Goal: Task Accomplishment & Management: Manage account settings

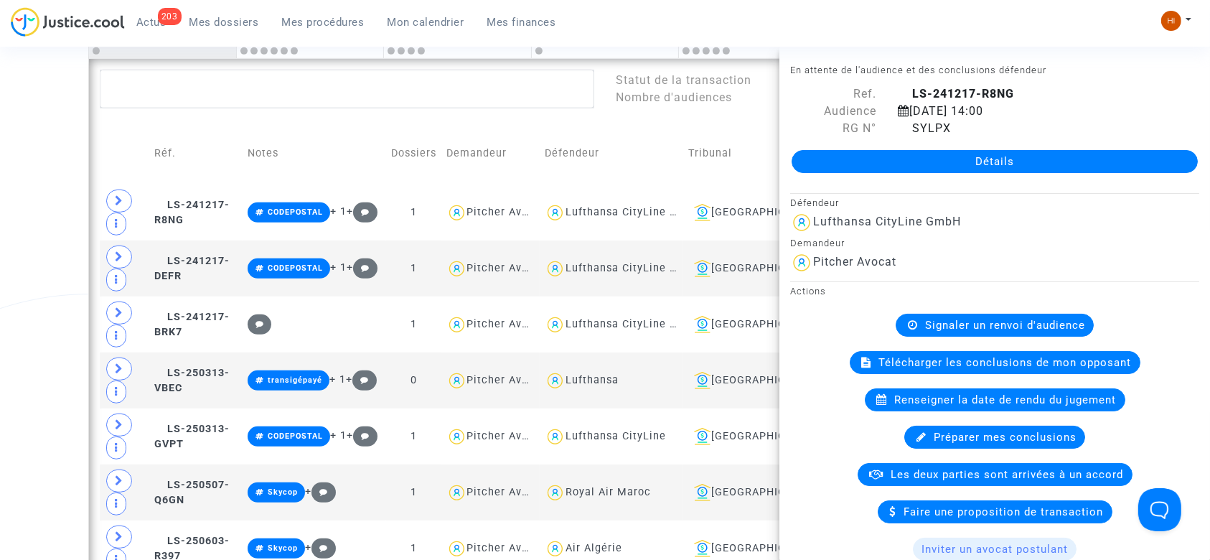
drag, startPoint x: 0, startPoint y: 0, endPoint x: 297, endPoint y: 17, distance: 297.5
click at [291, 16] on span "Mes procédures" at bounding box center [323, 22] width 83 height 13
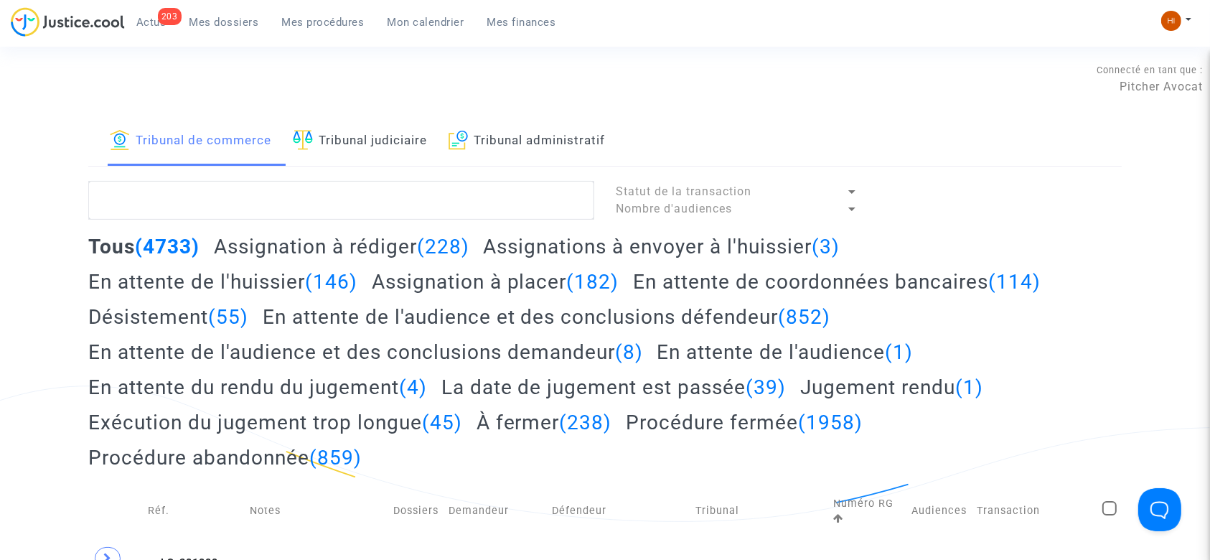
click at [415, 132] on link "Tribunal judiciaire" at bounding box center [360, 141] width 134 height 49
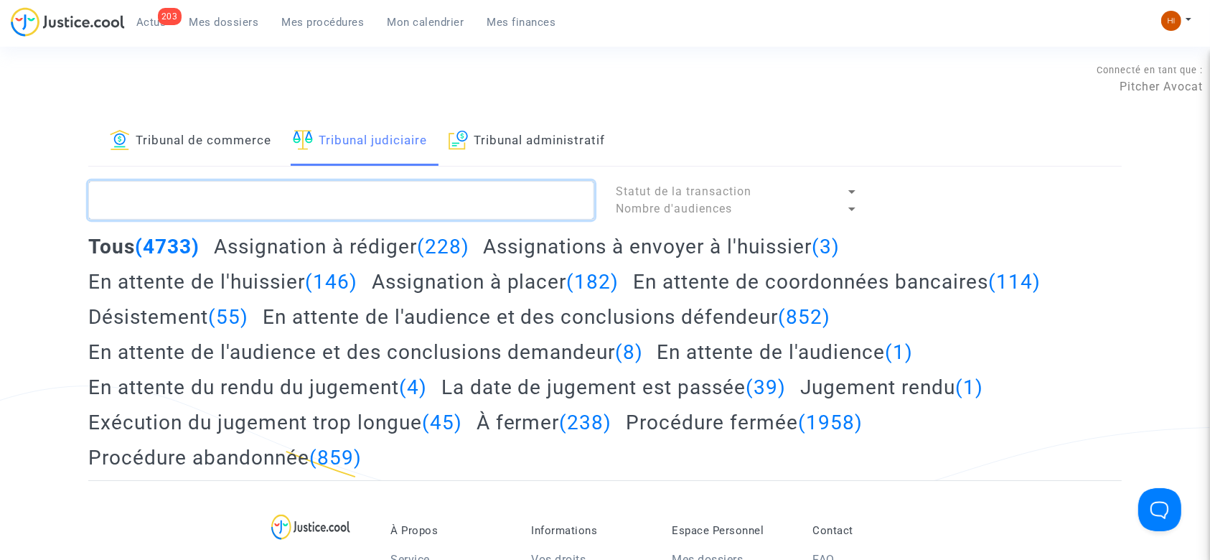
click at [393, 192] on textarea at bounding box center [341, 200] width 506 height 39
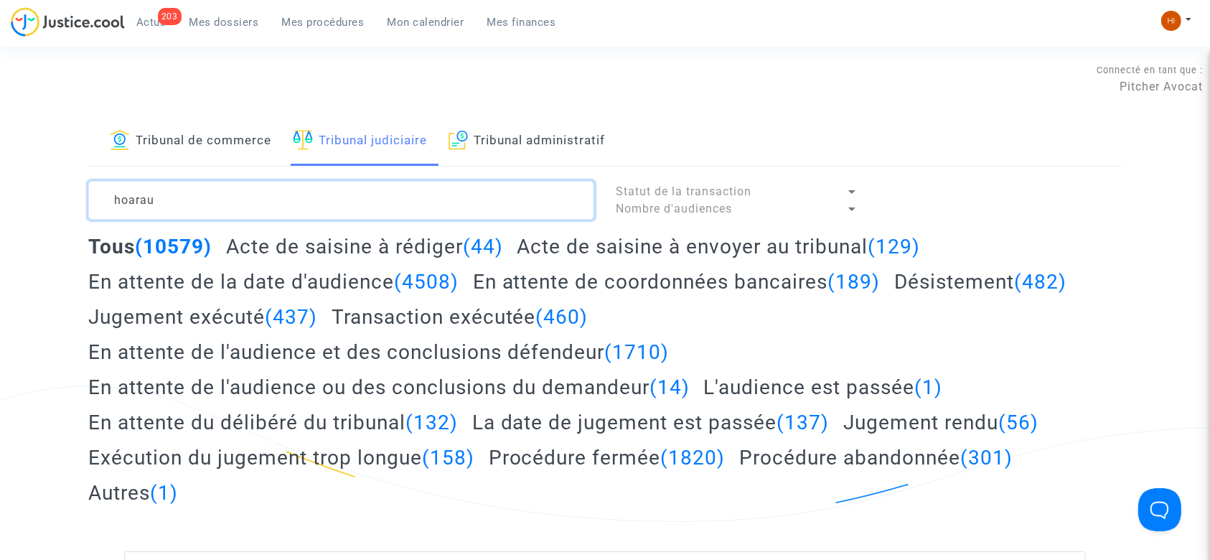
type textarea "hoarau"
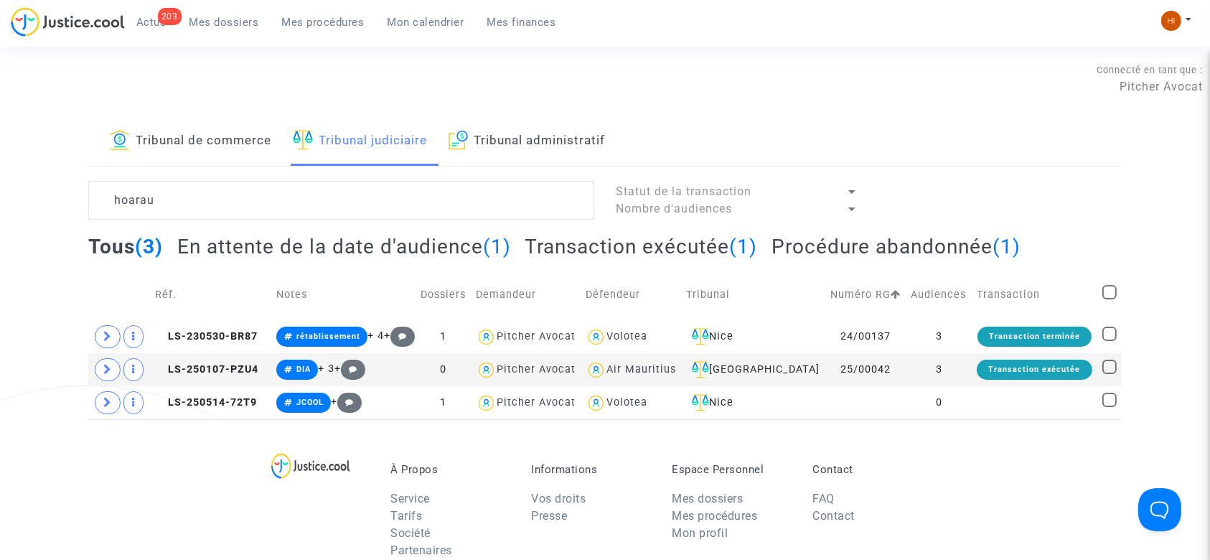
drag, startPoint x: 212, startPoint y: 367, endPoint x: 570, endPoint y: 228, distance: 384.1
click at [214, 368] on span "LS-250107-PZU4" at bounding box center [206, 369] width 103 height 12
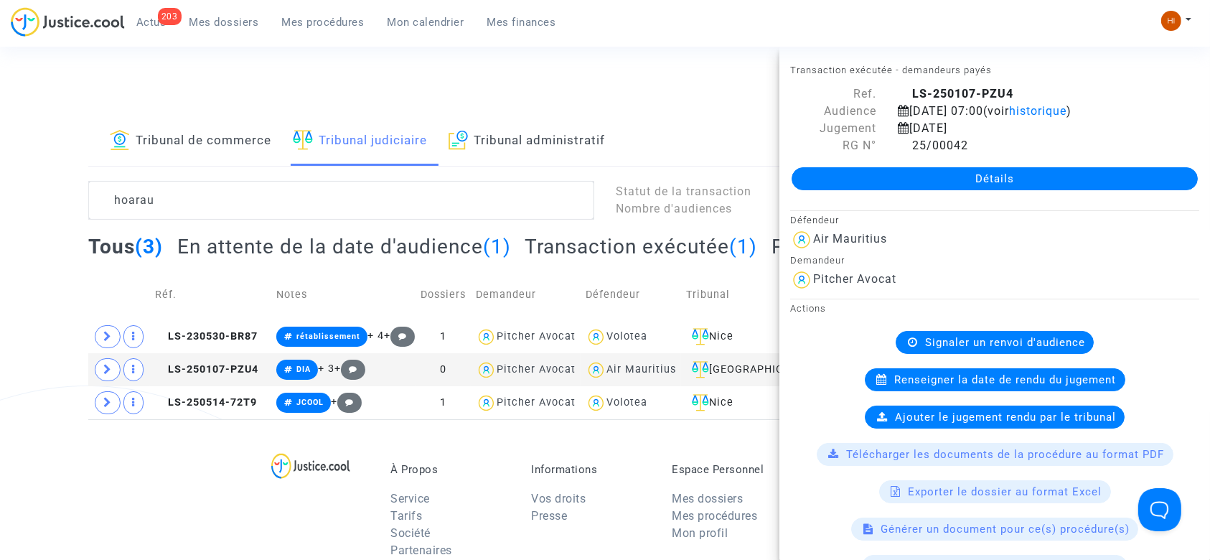
click at [885, 175] on link "Détails" at bounding box center [994, 178] width 406 height 23
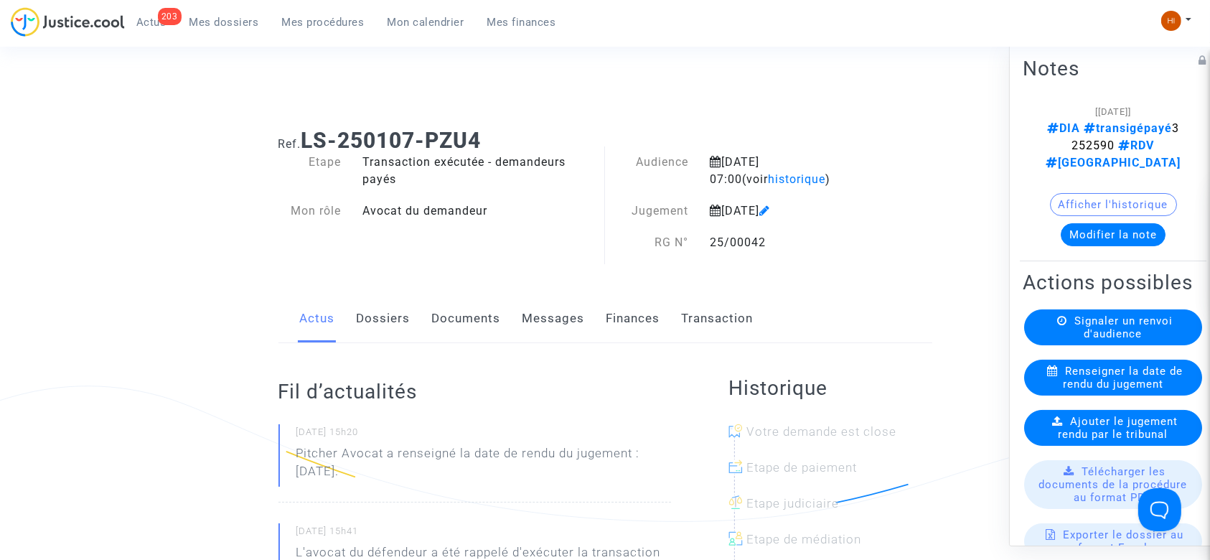
click at [1092, 441] on span "Ajouter le jugement rendu par le tribunal" at bounding box center [1118, 428] width 120 height 26
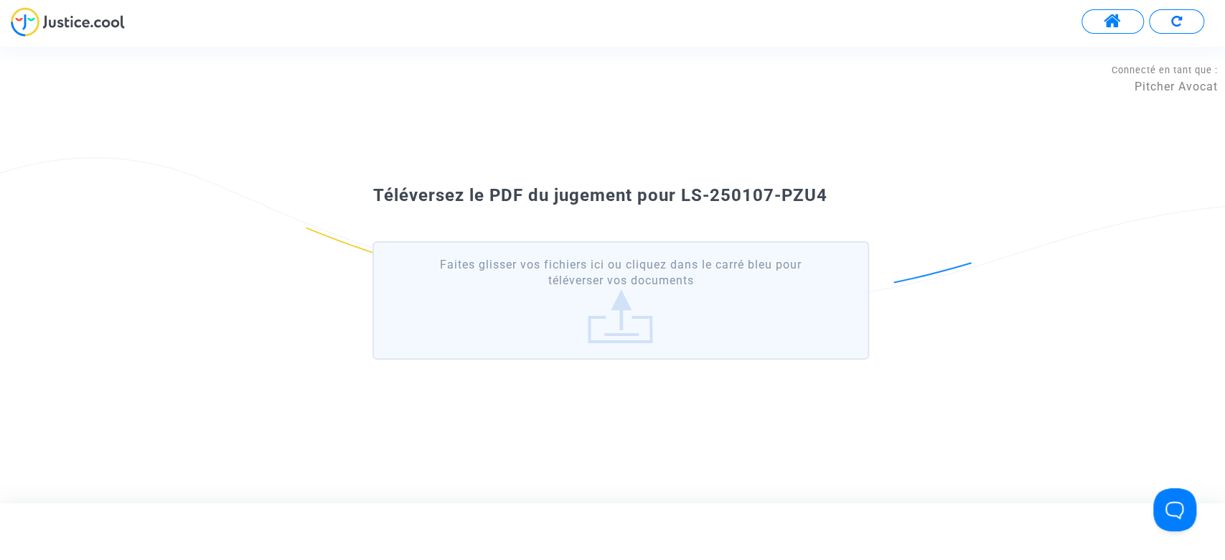
click at [550, 324] on label "Faites glisser vos fichiers ici ou cliquez dans le carré bleu pour téléverser v…" at bounding box center [620, 300] width 496 height 118
click at [0, 0] on input "Faites glisser vos fichiers ici ou cliquez dans le carré bleu pour téléverser v…" at bounding box center [0, 0] width 0 height 0
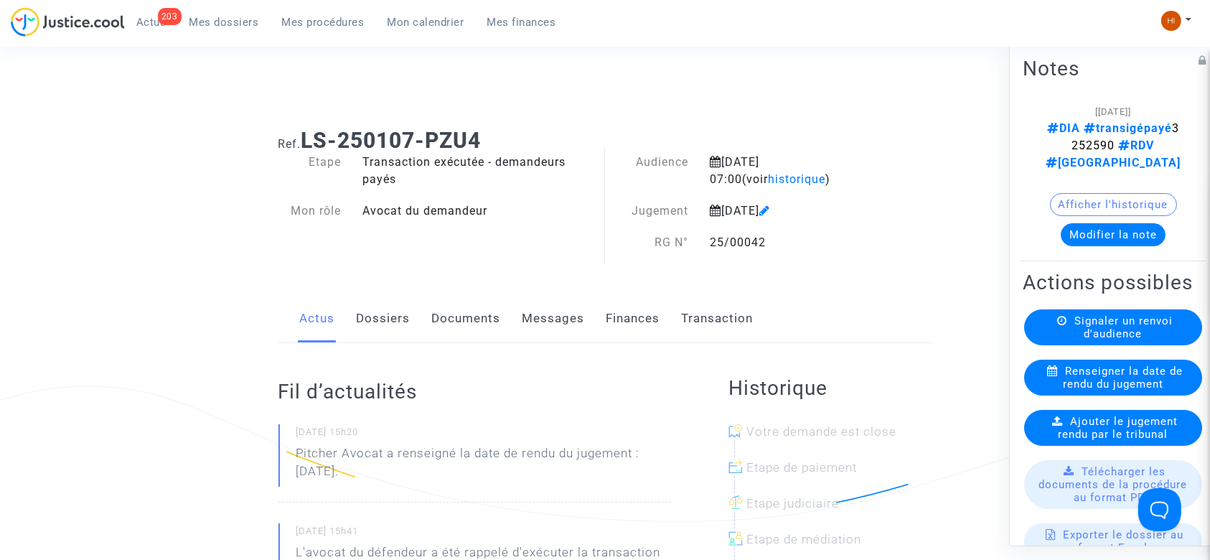
click at [1101, 441] on span "Ajouter le jugement rendu par le tribunal" at bounding box center [1118, 428] width 120 height 26
click at [1124, 441] on span "Ajouter le jugement rendu par le tribunal" at bounding box center [1118, 428] width 120 height 26
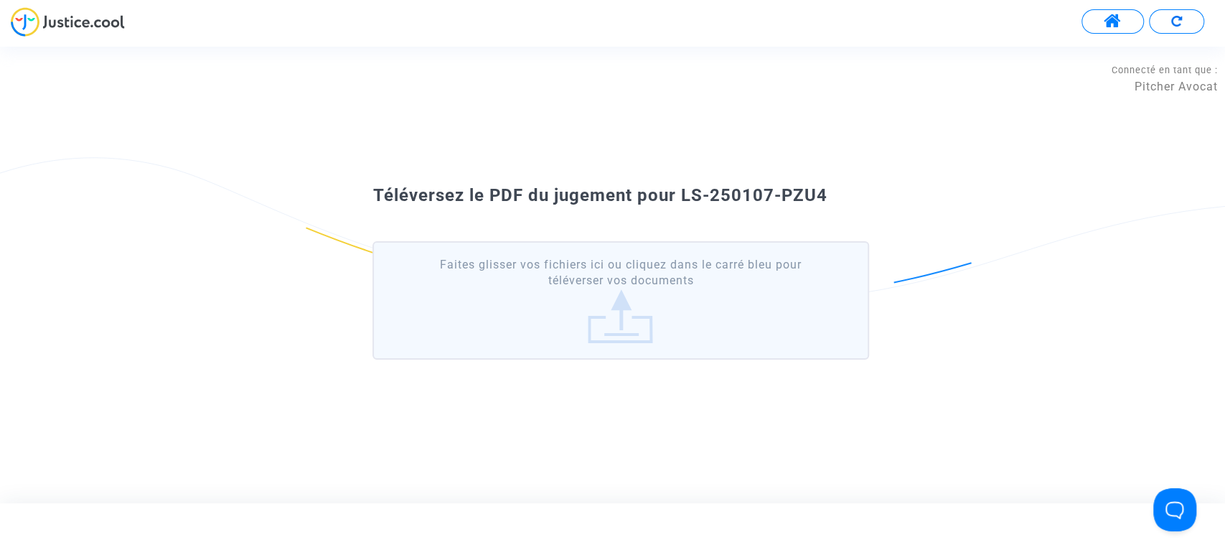
click at [609, 302] on label "Faites glisser vos fichiers ici ou cliquez dans le carré bleu pour téléverser v…" at bounding box center [620, 300] width 496 height 118
click at [0, 0] on input "Faites glisser vos fichiers ici ou cliquez dans le carré bleu pour téléverser v…" at bounding box center [0, 0] width 0 height 0
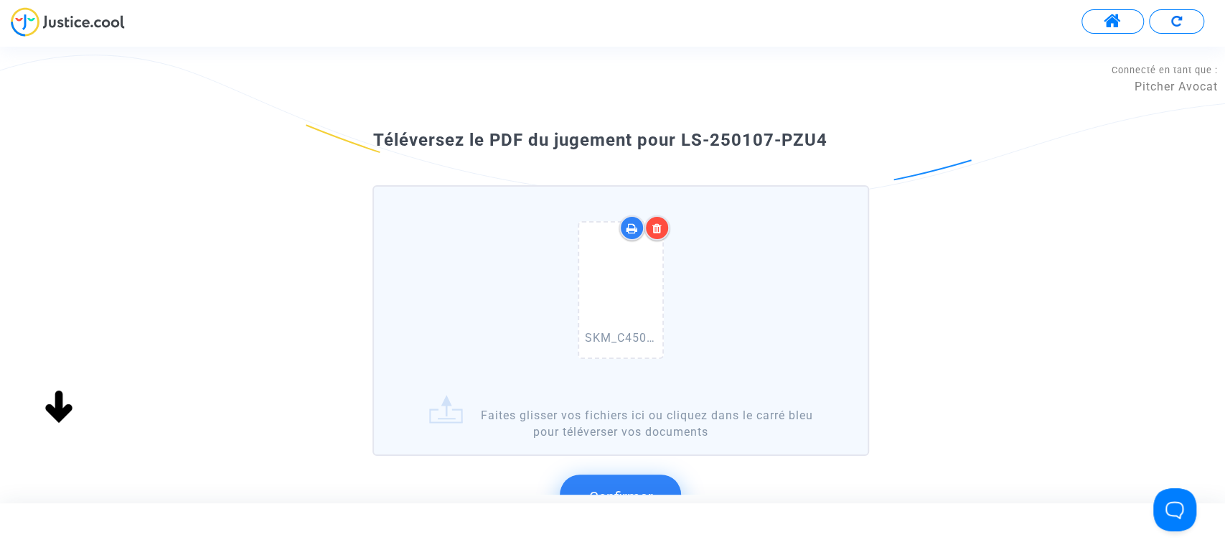
drag, startPoint x: 892, startPoint y: 135, endPoint x: 684, endPoint y: 131, distance: 208.1
click at [684, 131] on div "Téléversez le PDF du jugement pour LS-250107-PZU4 SKM_C450i25090211170_0001.pdf…" at bounding box center [612, 330] width 1225 height 415
copy span "LS-250107-PZU4"
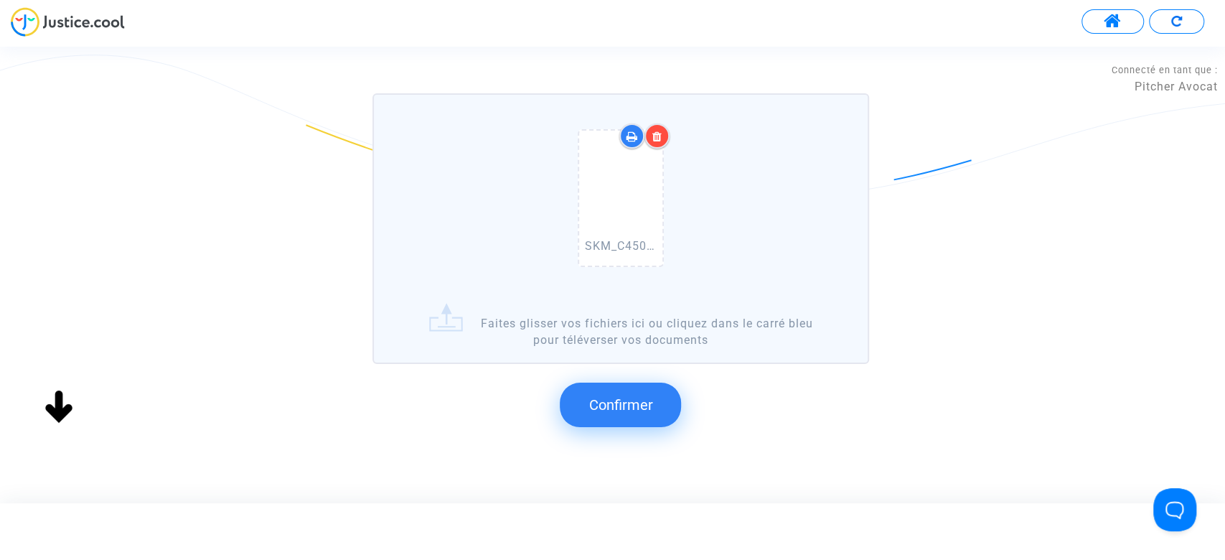
scroll to position [95, 0]
click at [613, 393] on span "Confirmer" at bounding box center [620, 400] width 64 height 17
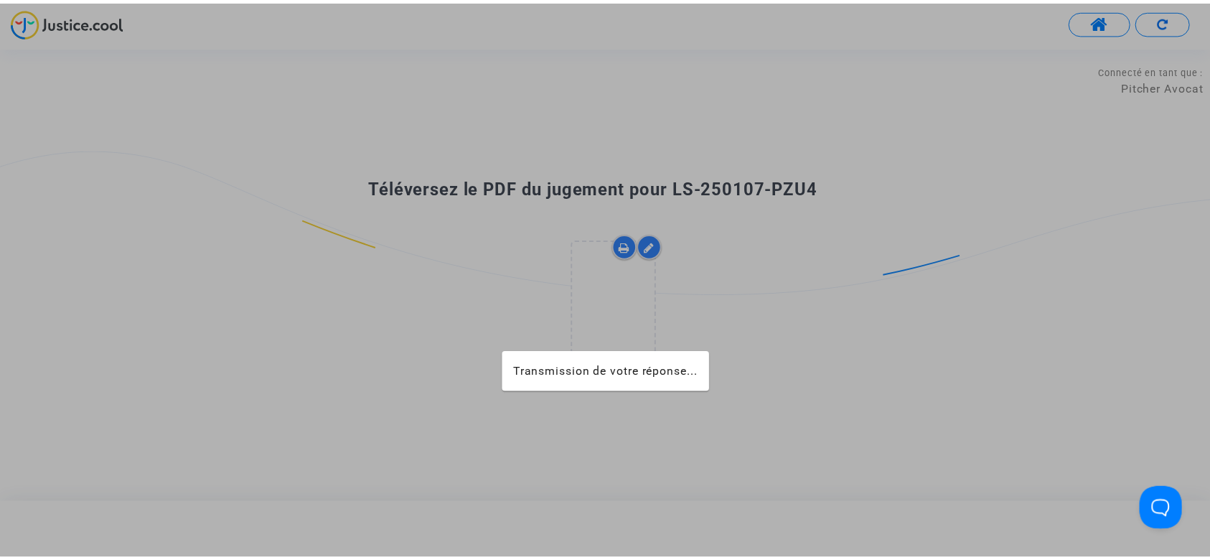
scroll to position [0, 0]
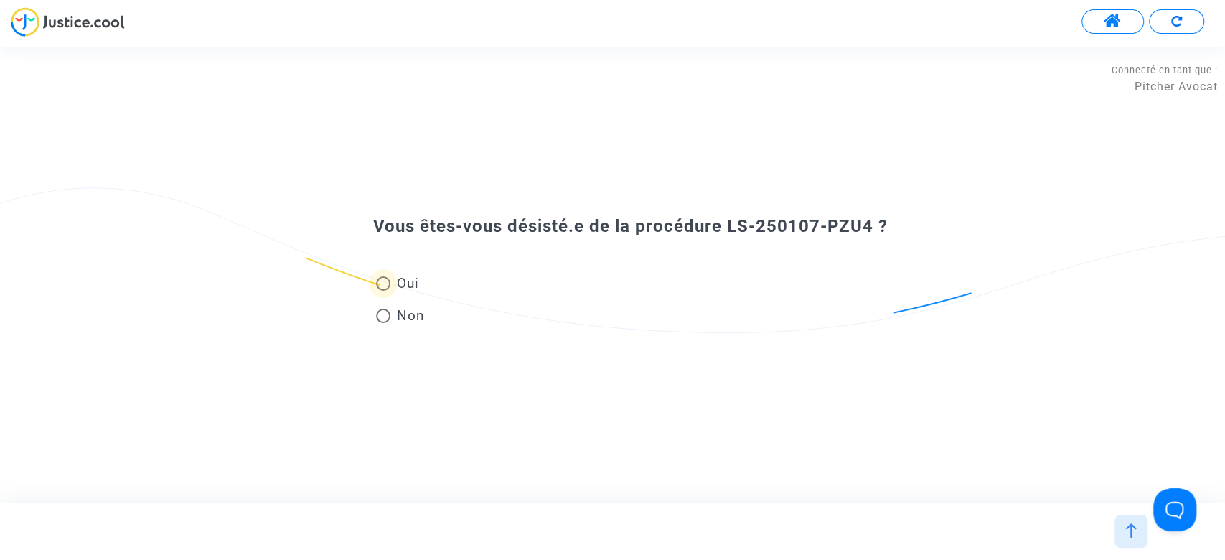
click at [392, 283] on span "Oui" at bounding box center [404, 282] width 28 height 19
click at [383, 291] on input "Oui" at bounding box center [382, 291] width 1 height 1
radio input "true"
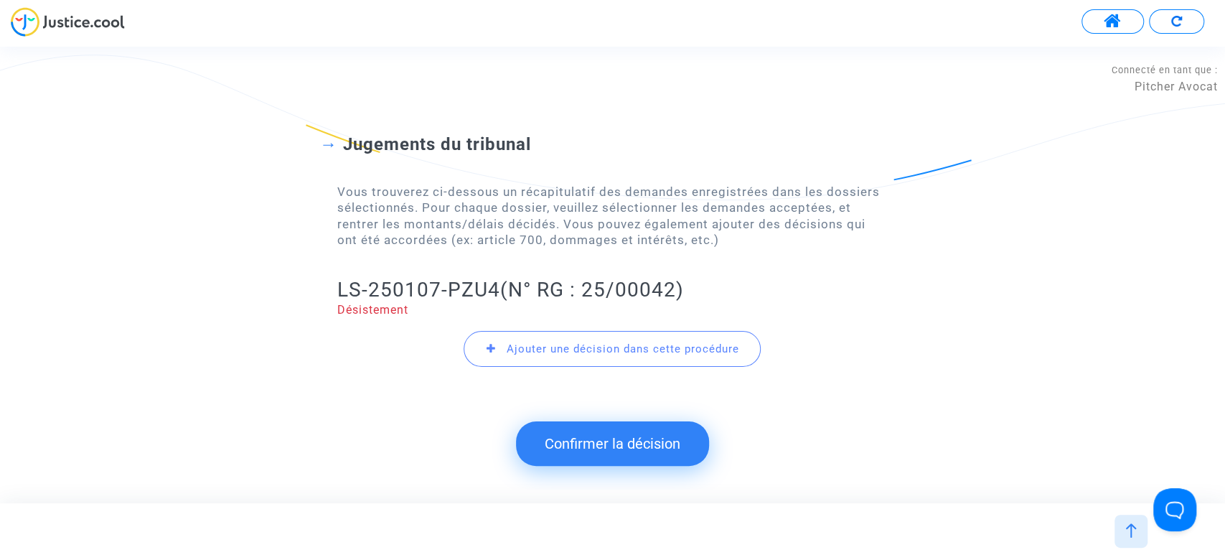
click at [570, 439] on button "Confirmer la décision" at bounding box center [612, 443] width 193 height 44
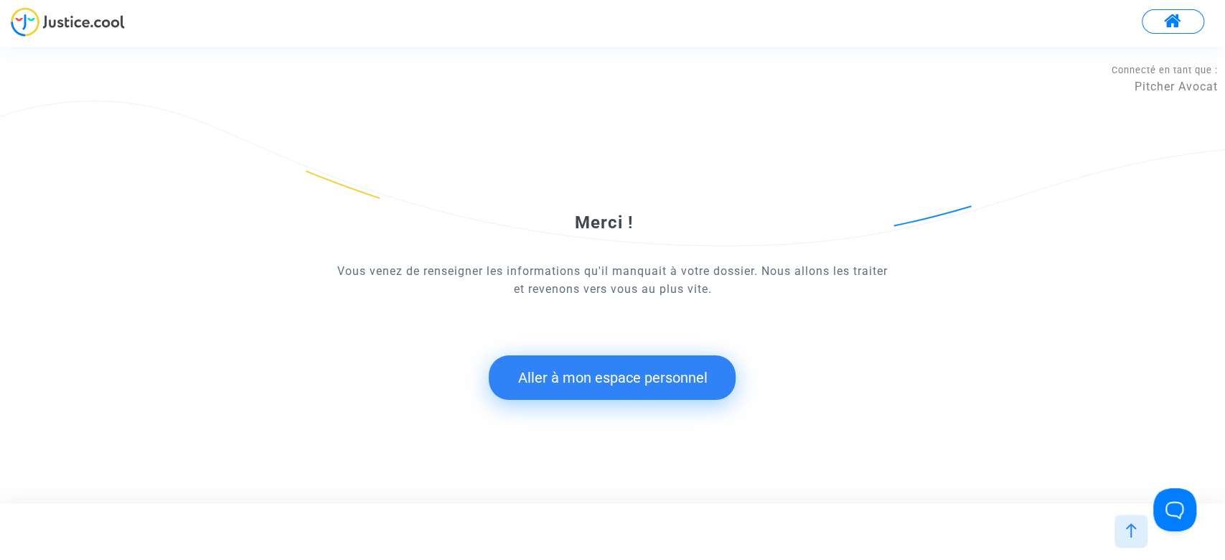
click at [574, 382] on button "Aller à mon espace personnel" at bounding box center [612, 377] width 247 height 44
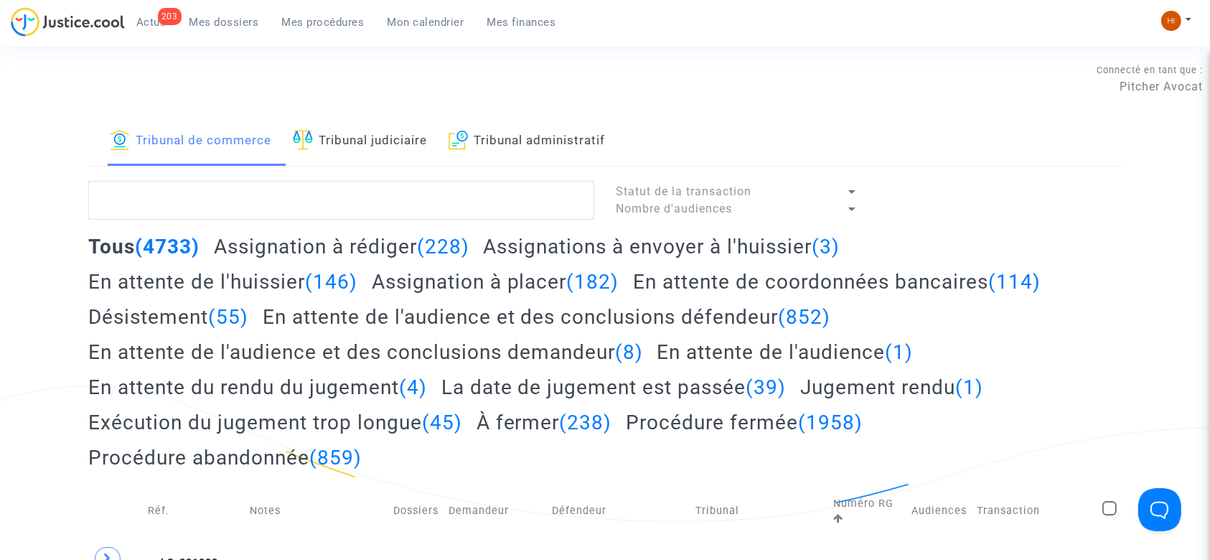
click at [359, 149] on link "Tribunal judiciaire" at bounding box center [360, 141] width 134 height 49
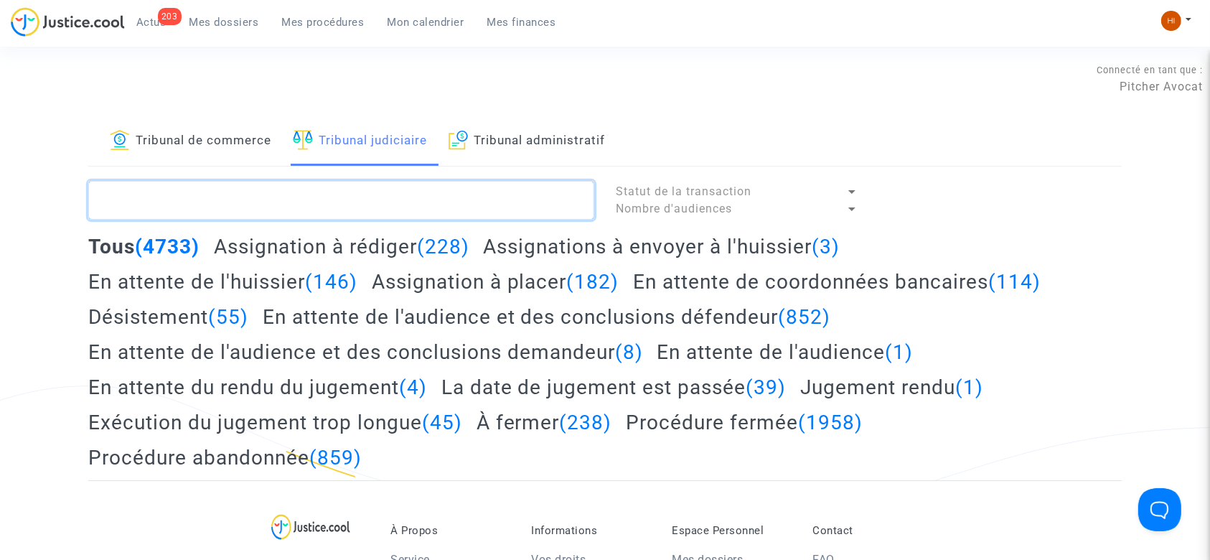
click at [361, 189] on textarea at bounding box center [341, 200] width 506 height 39
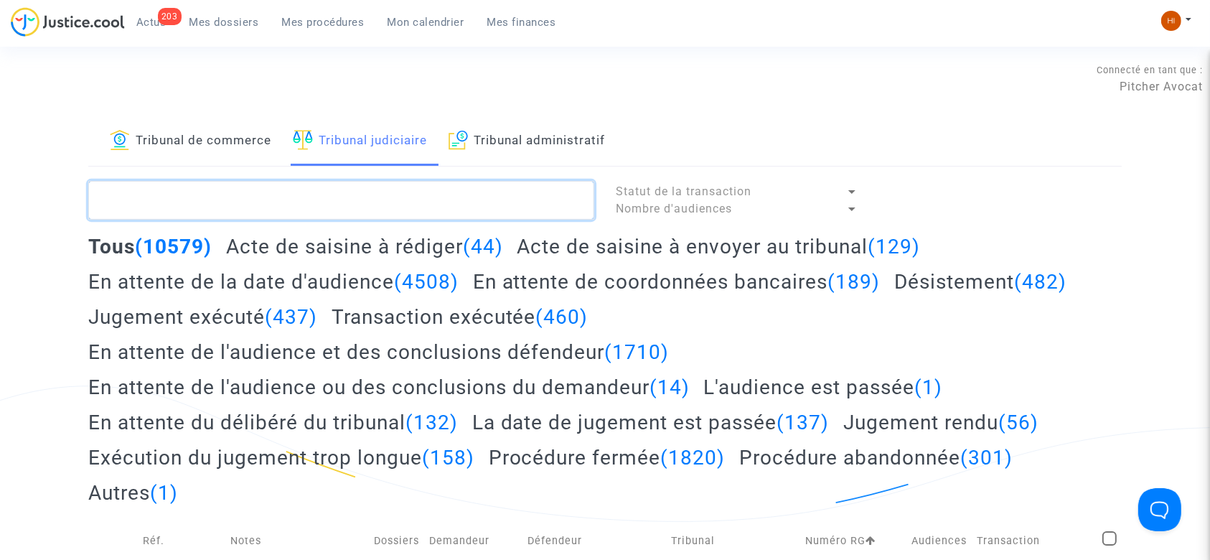
paste textarea "LS-250107-PZU4"
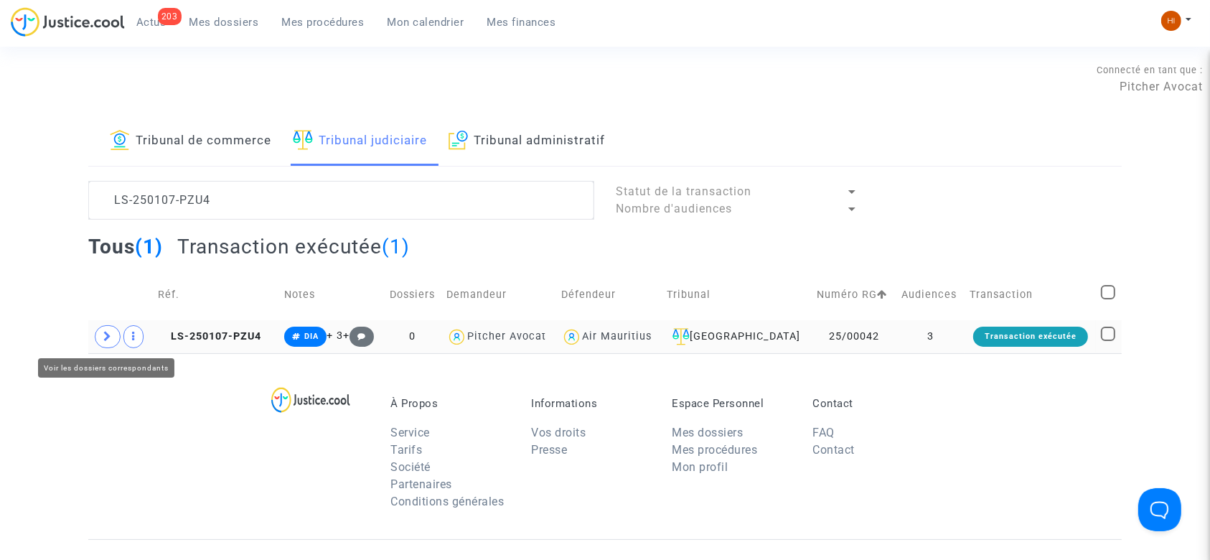
click at [114, 340] on span at bounding box center [108, 336] width 26 height 23
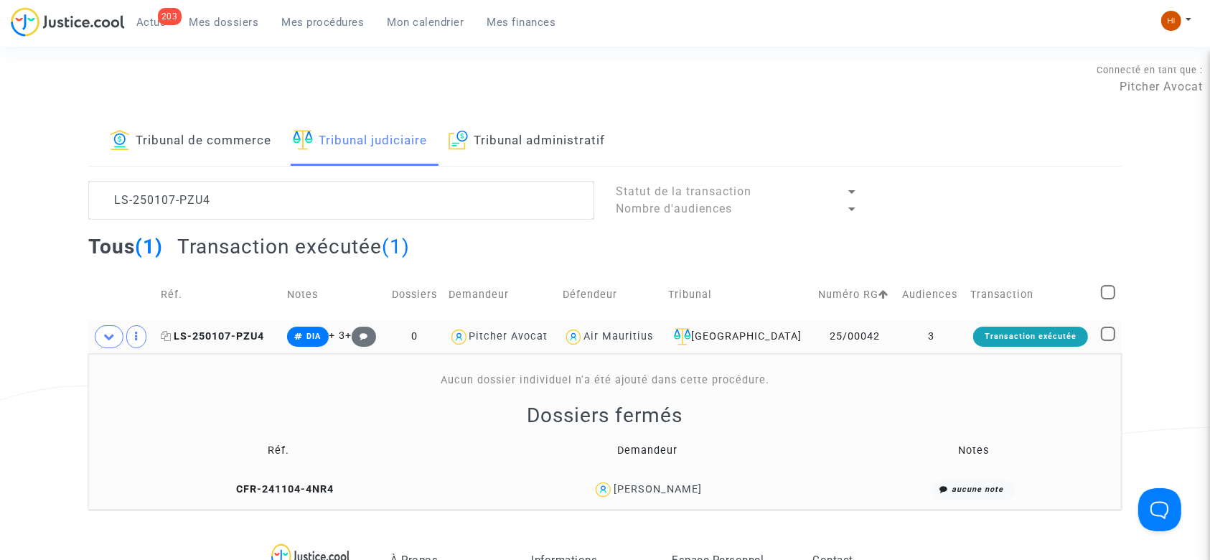
click at [228, 339] on span "LS-250107-PZU4" at bounding box center [212, 336] width 103 height 12
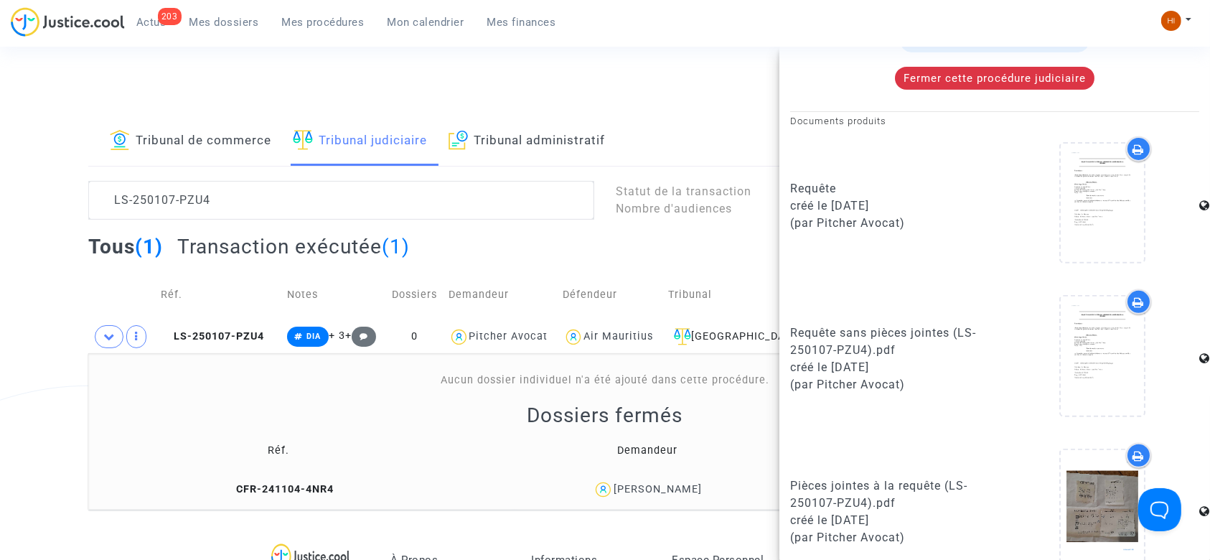
scroll to position [574, 0]
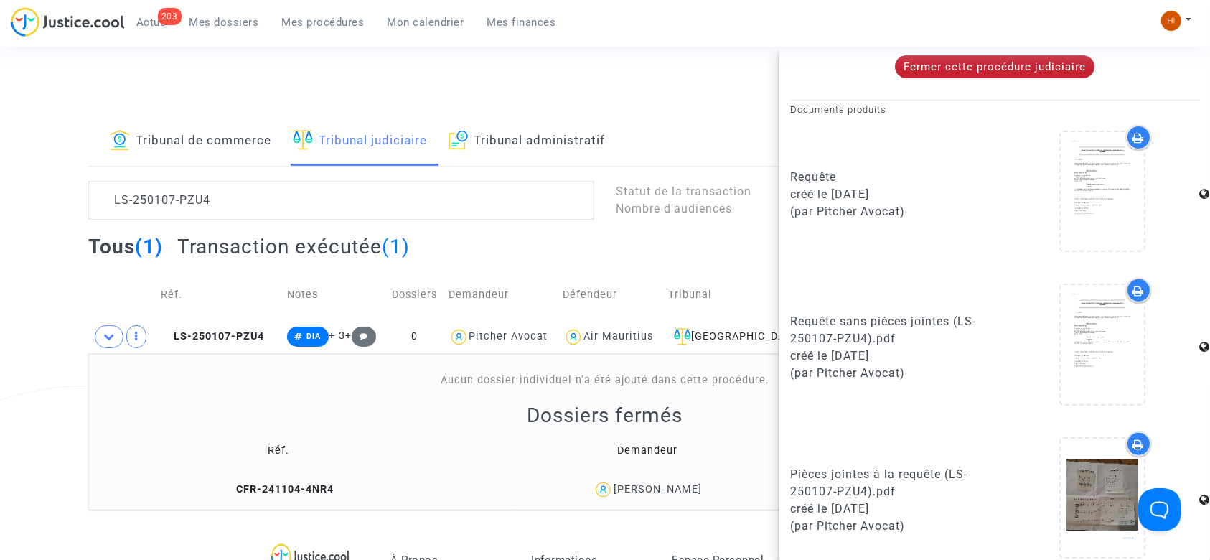
click at [942, 68] on span "Fermer cette procédure judiciaire" at bounding box center [994, 66] width 182 height 13
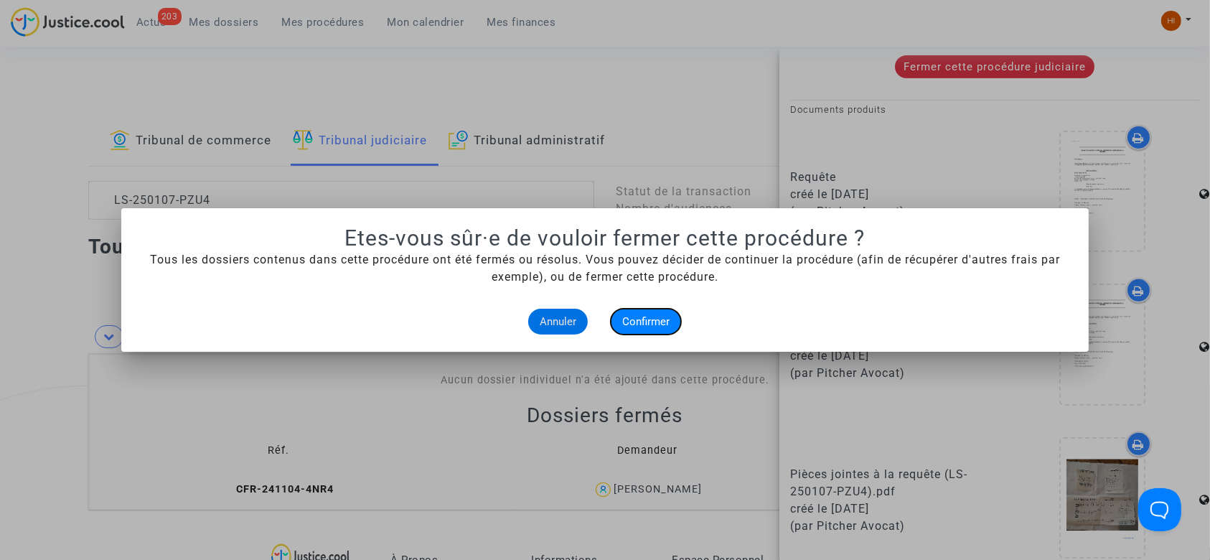
click at [624, 330] on button "Confirmer" at bounding box center [646, 322] width 70 height 26
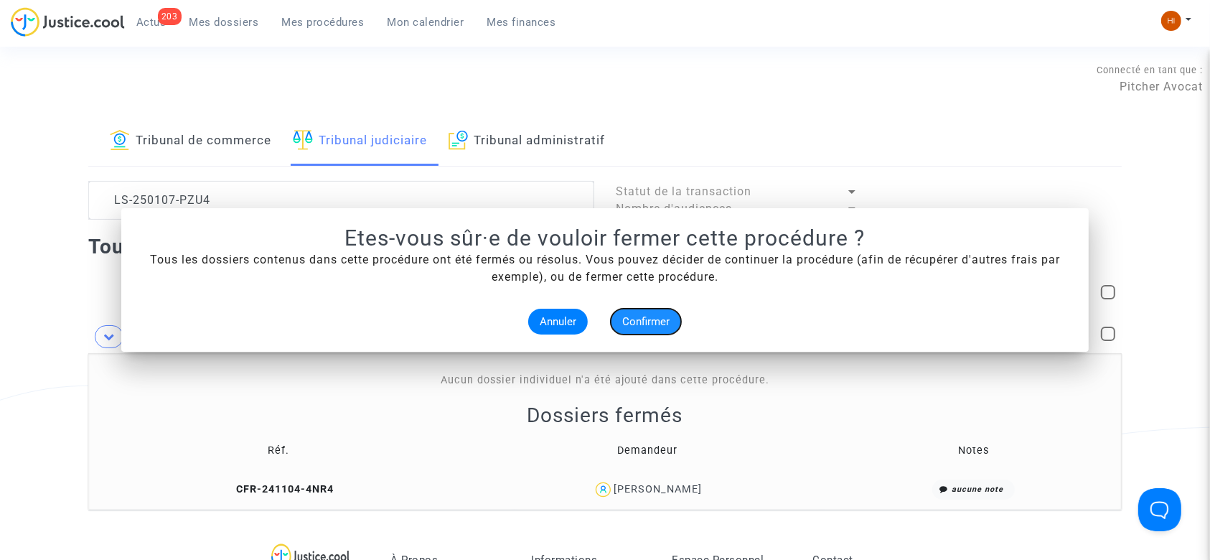
scroll to position [0, 0]
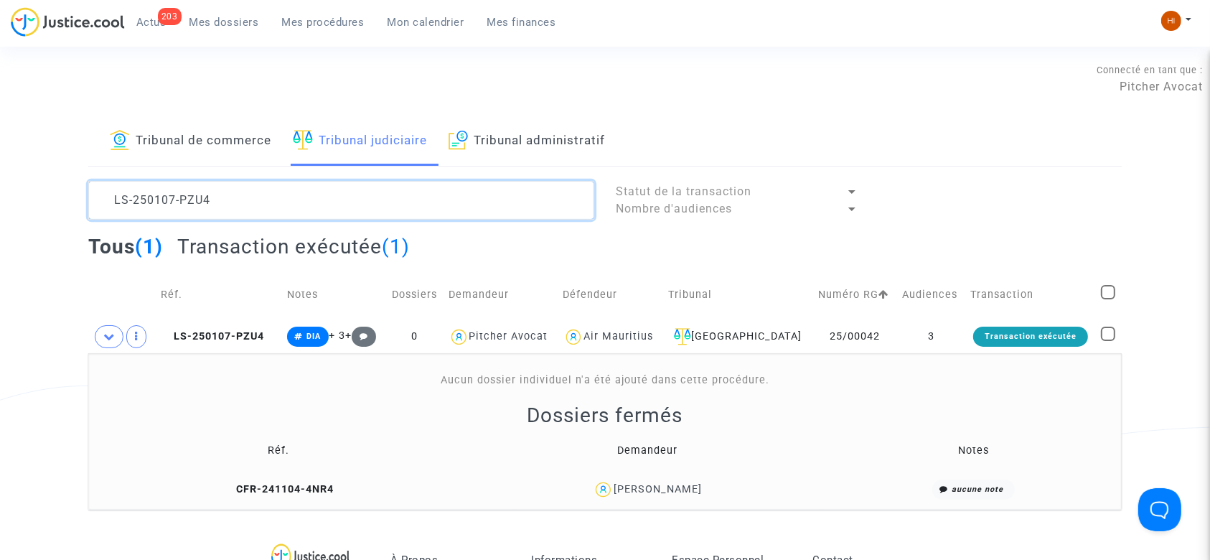
drag, startPoint x: 517, startPoint y: 197, endPoint x: 0, endPoint y: 219, distance: 517.8
click at [0, 219] on div "Tribunal de commerce Tribunal judiciaire Tribunal administratif LS-250107-PZU4 …" at bounding box center [605, 313] width 1210 height 392
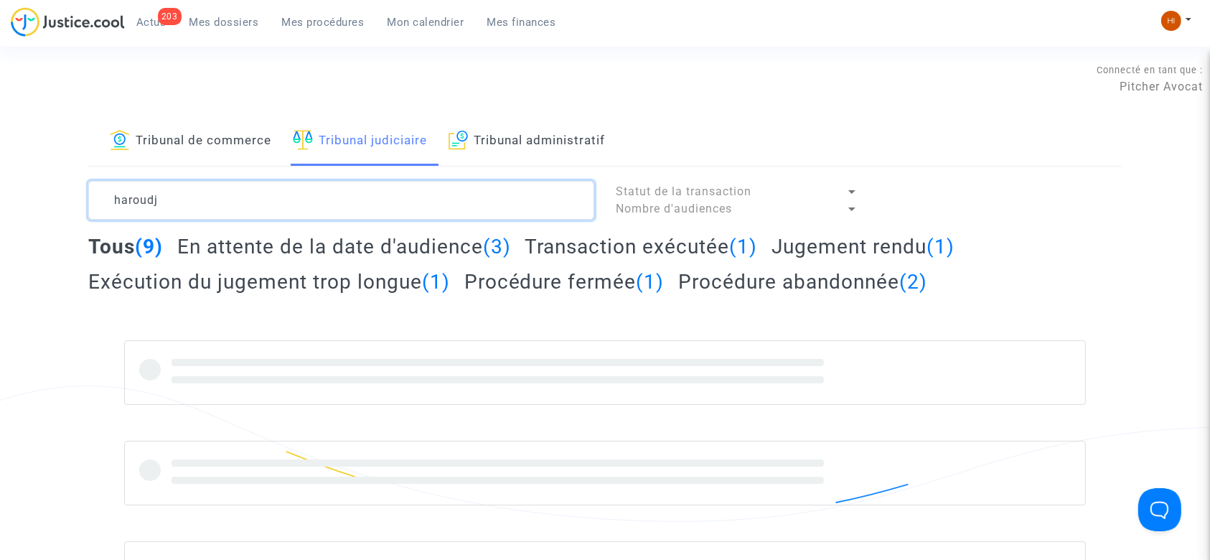
type textarea "haroudj"
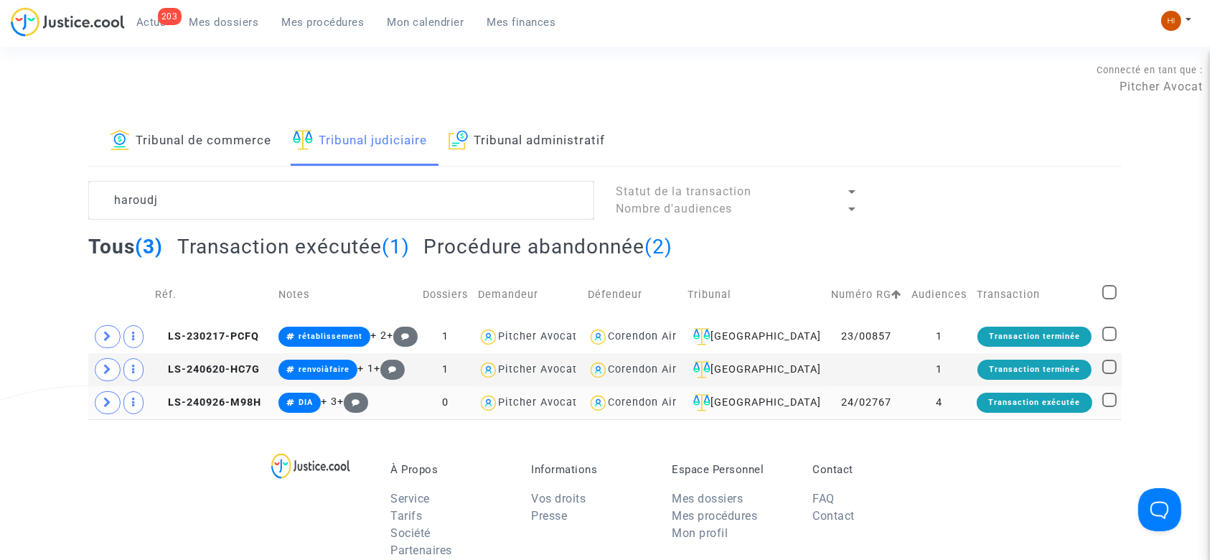
click at [947, 397] on td "4" at bounding box center [938, 402] width 65 height 33
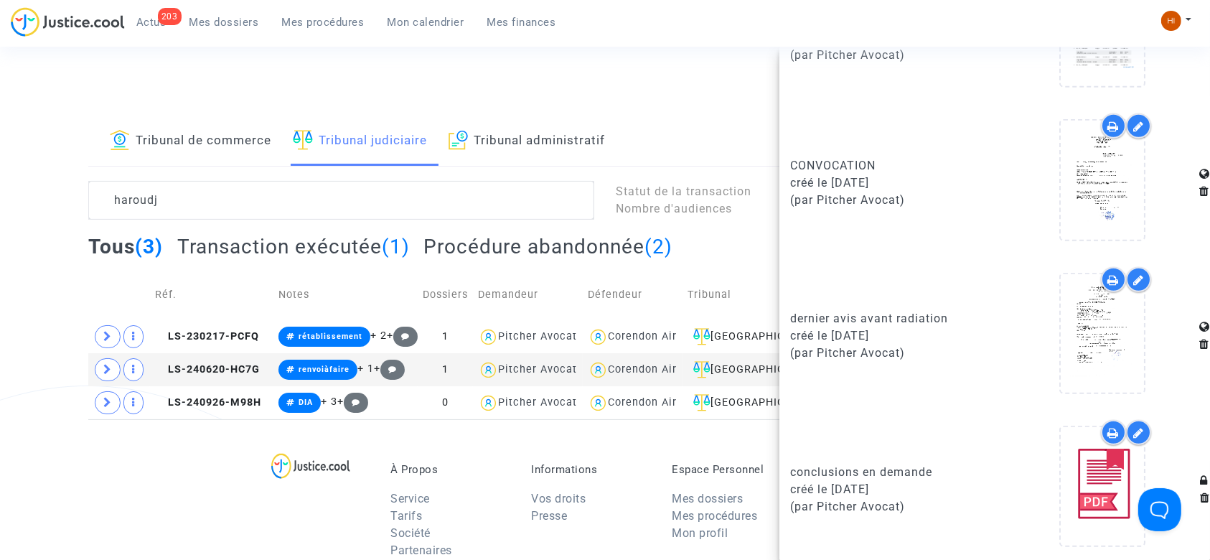
scroll to position [1046, 0]
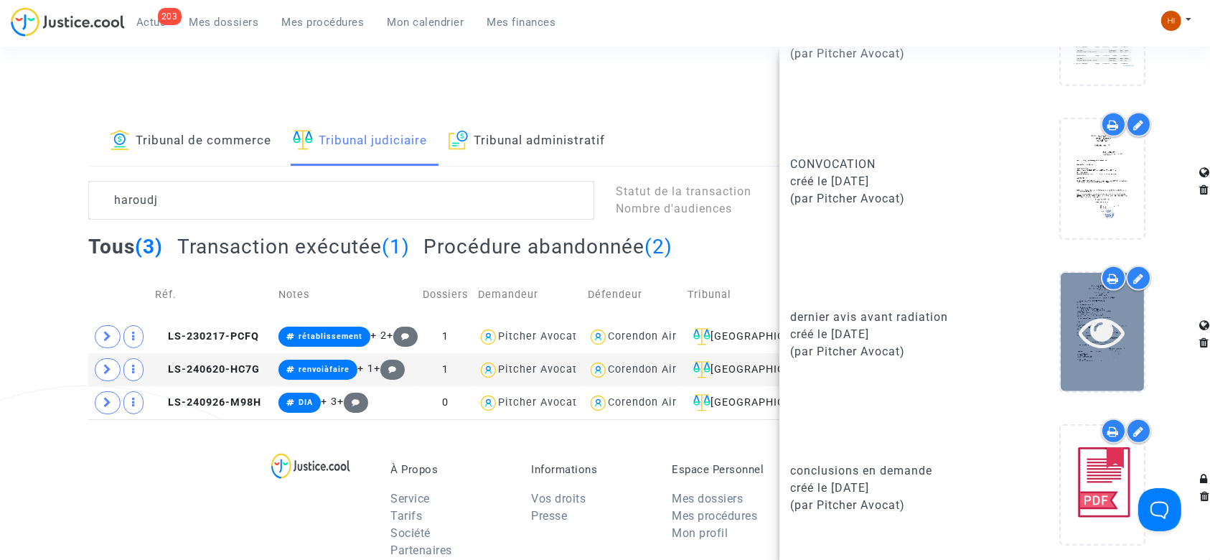
click at [1104, 314] on icon at bounding box center [1102, 332] width 47 height 46
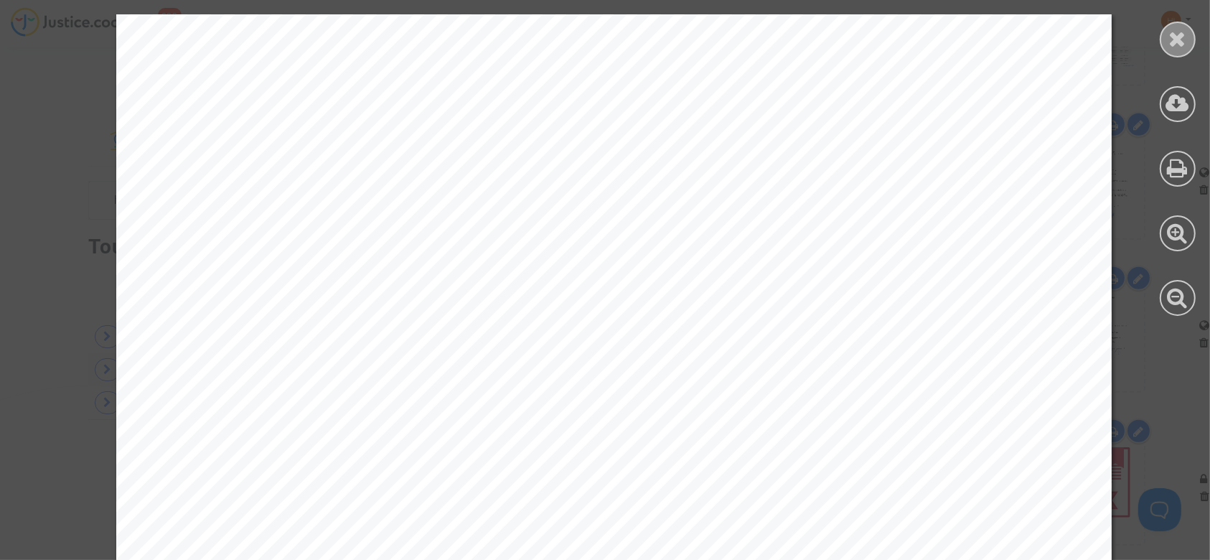
click at [1177, 50] on div at bounding box center [1177, 40] width 36 height 36
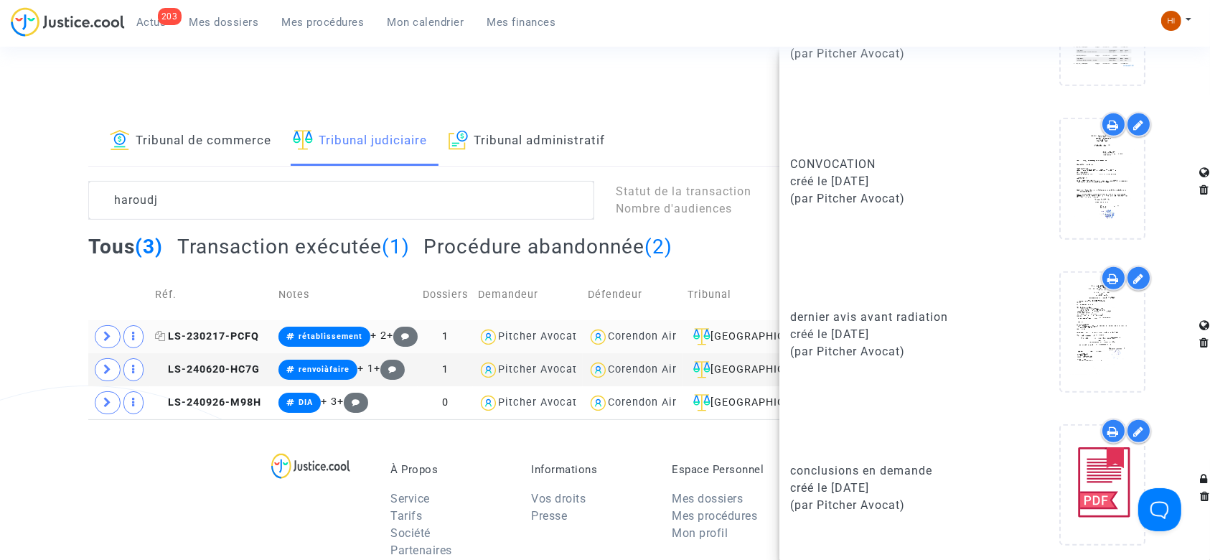
click at [245, 333] on span "LS-230217-PCFQ" at bounding box center [207, 336] width 104 height 12
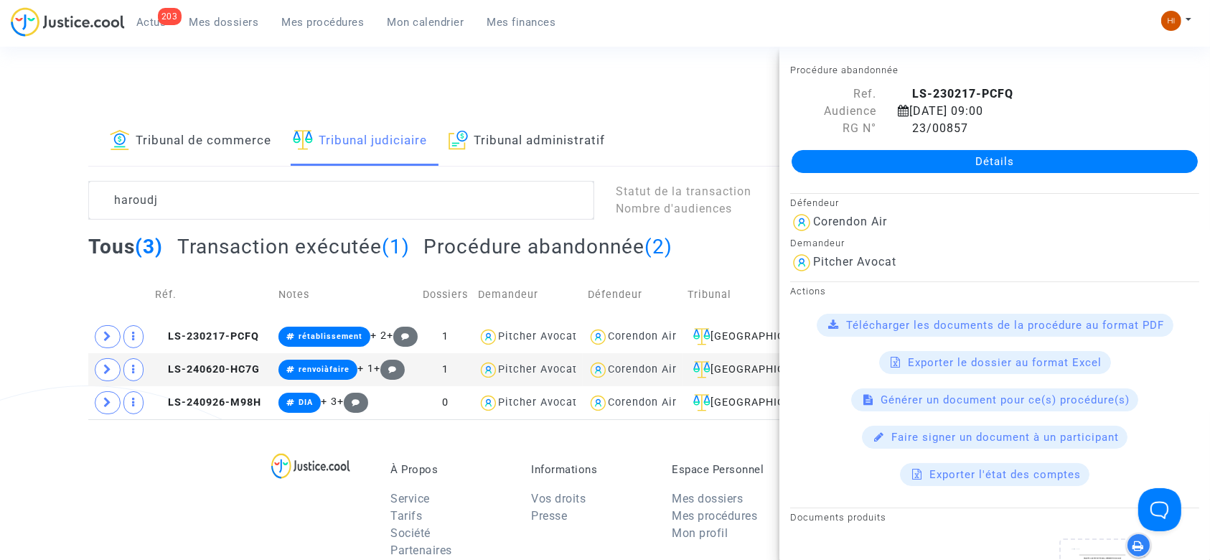
click at [189, 528] on div "À Propos Service Tarifs Société Partenaires Conditions générales Informations V…" at bounding box center [604, 512] width 1033 height 186
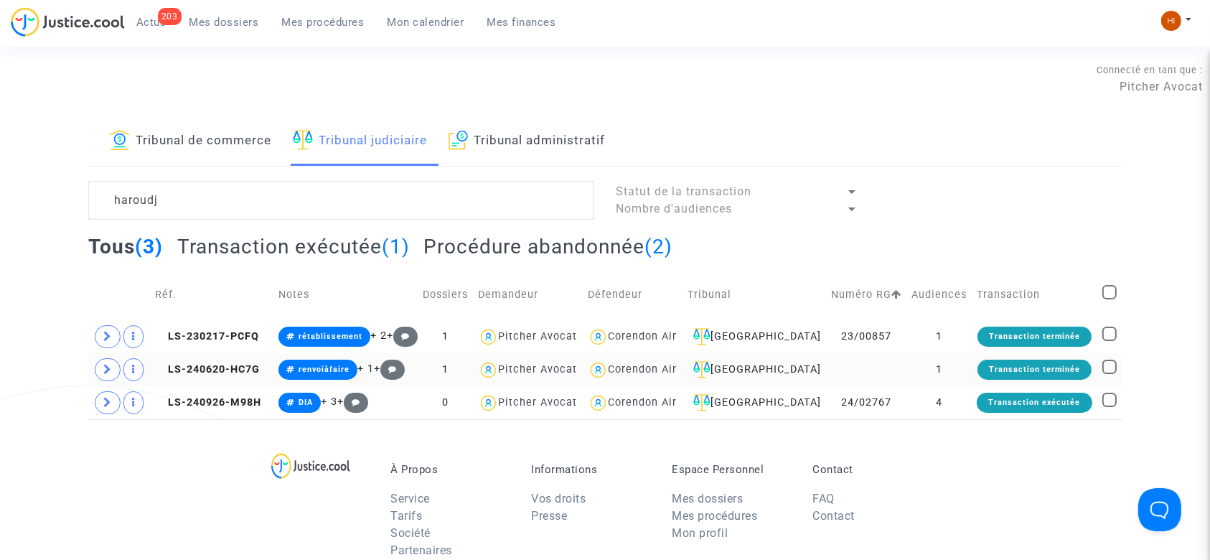
click at [965, 358] on td "1" at bounding box center [938, 369] width 65 height 33
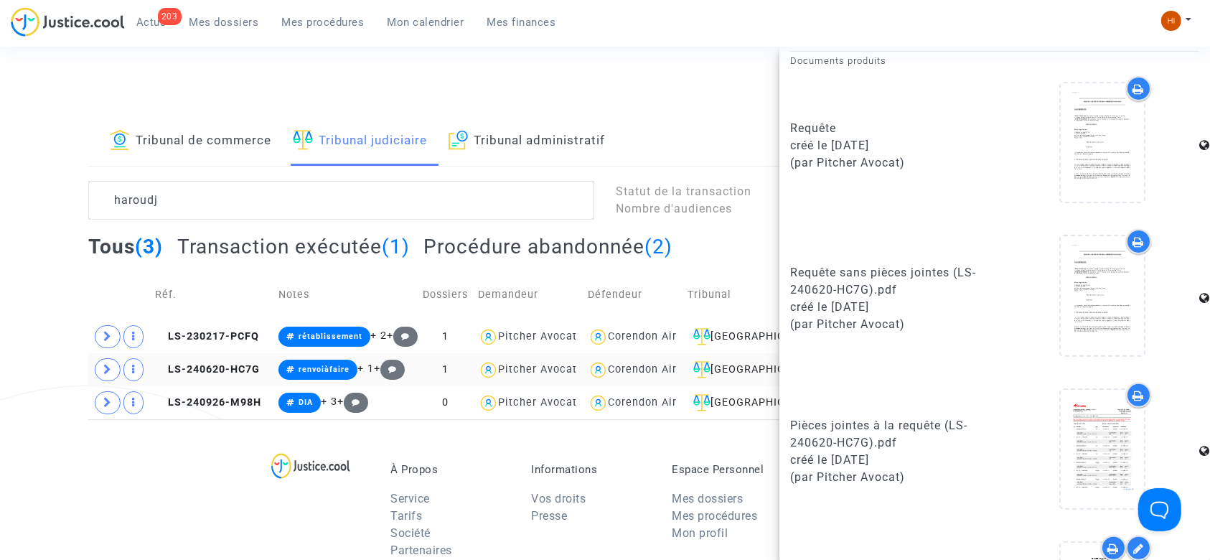
scroll to position [558, 0]
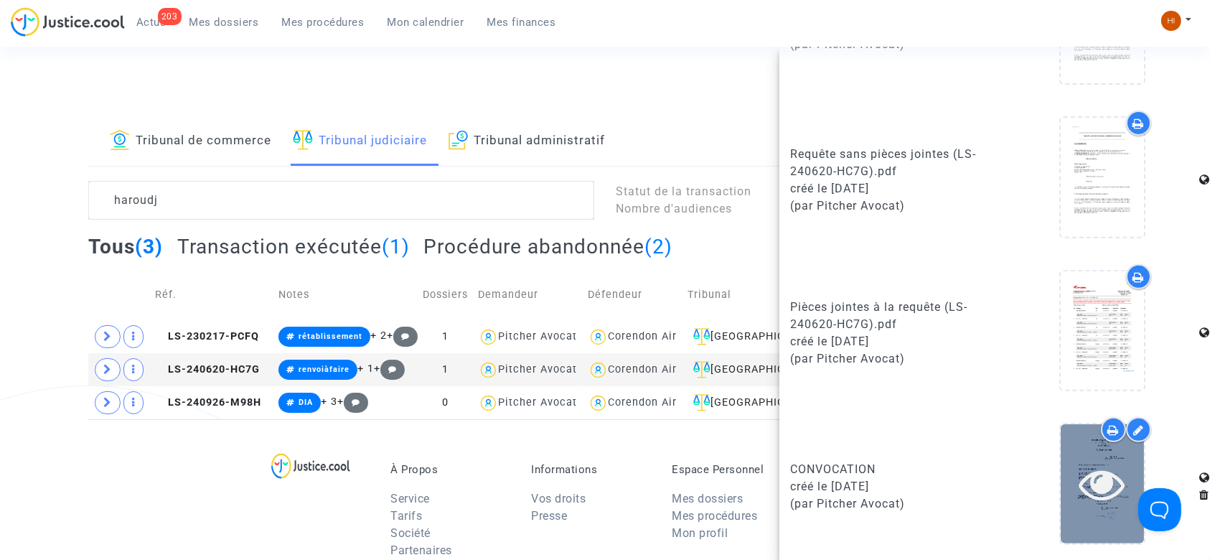
click at [1086, 509] on div at bounding box center [1101, 483] width 83 height 118
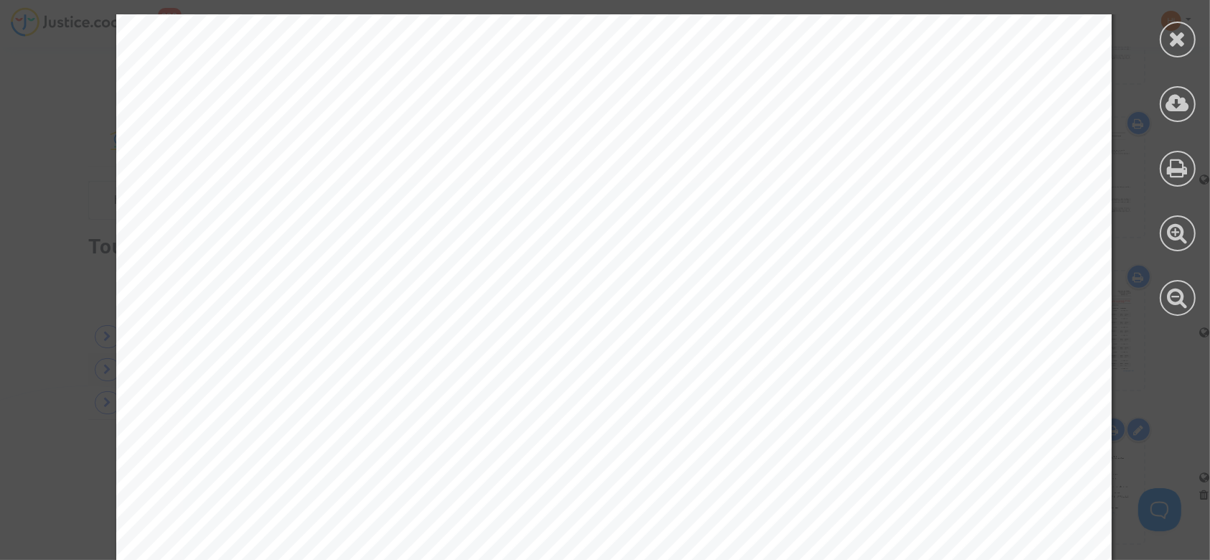
scroll to position [287, 0]
click at [1182, 32] on icon at bounding box center [1178, 39] width 18 height 22
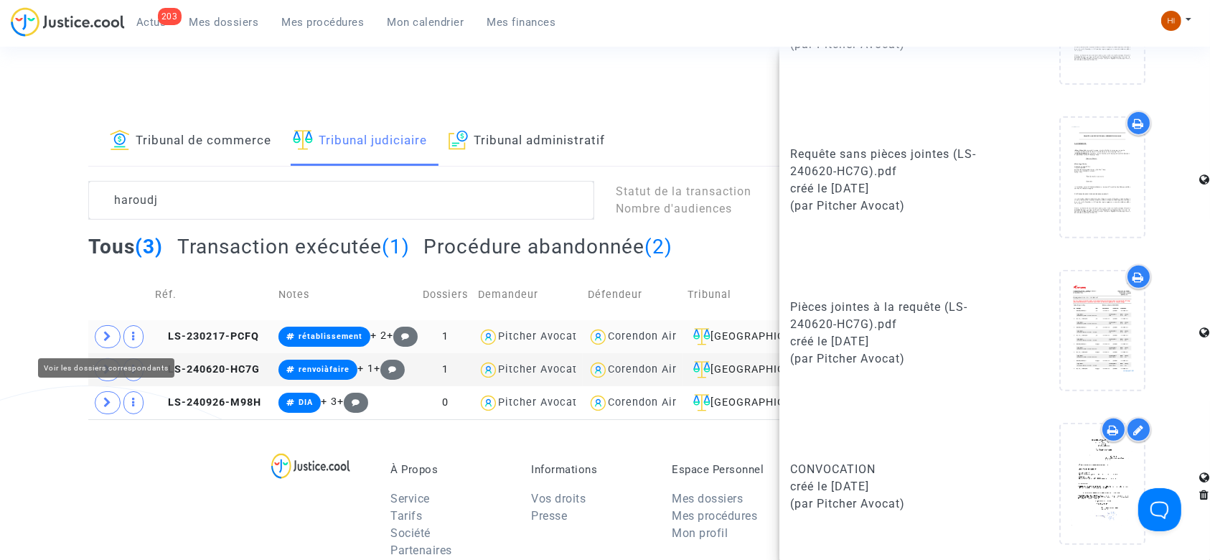
click at [98, 342] on span at bounding box center [108, 336] width 26 height 23
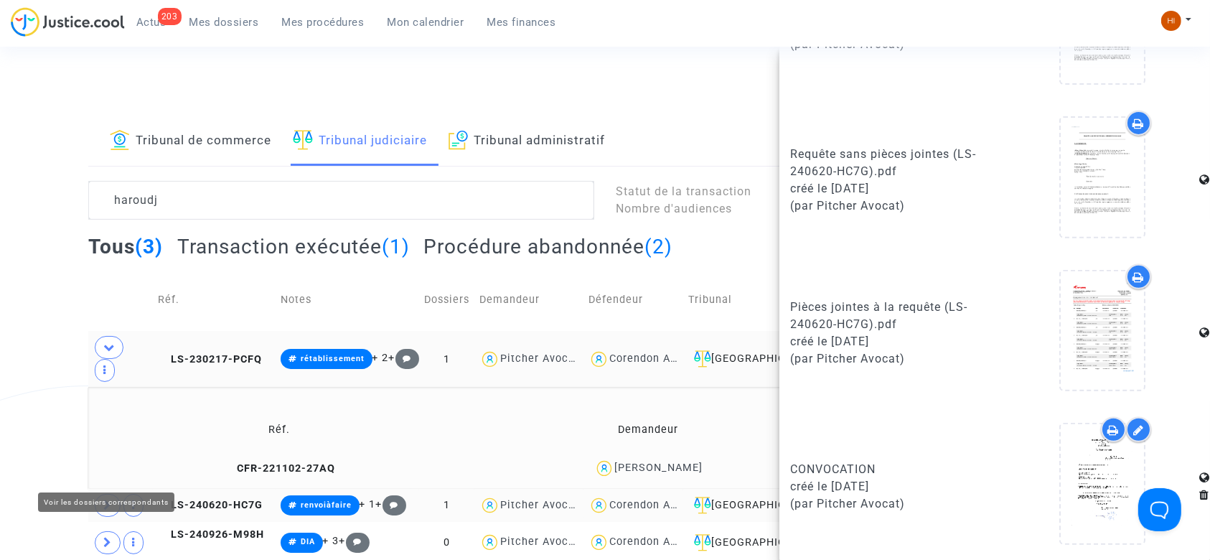
click at [114, 494] on span at bounding box center [108, 505] width 26 height 23
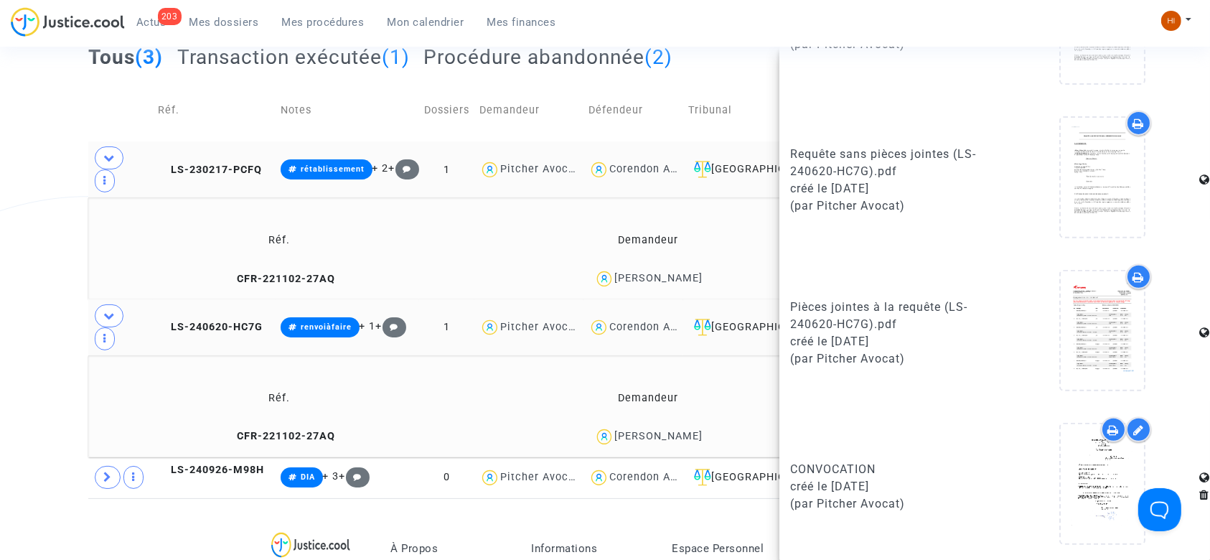
scroll to position [191, 0]
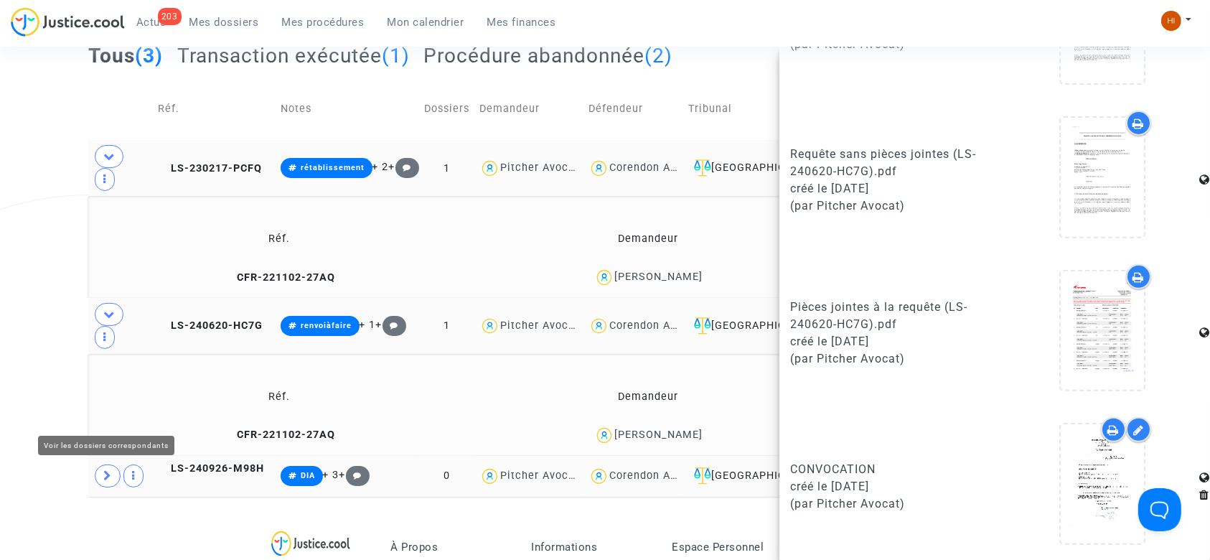
click at [109, 470] on icon at bounding box center [107, 475] width 9 height 11
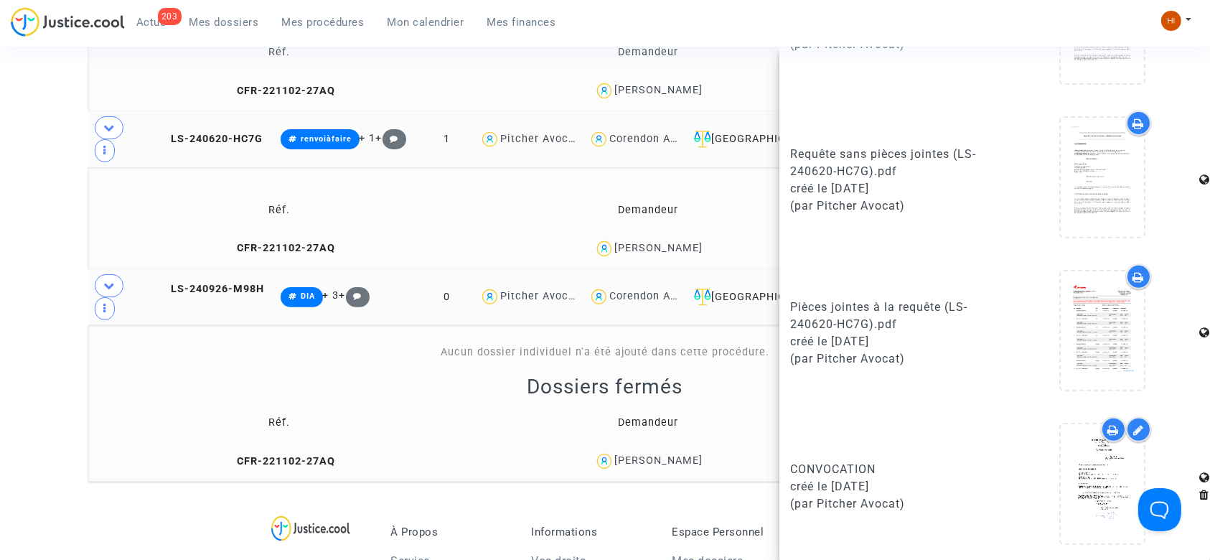
scroll to position [382, 0]
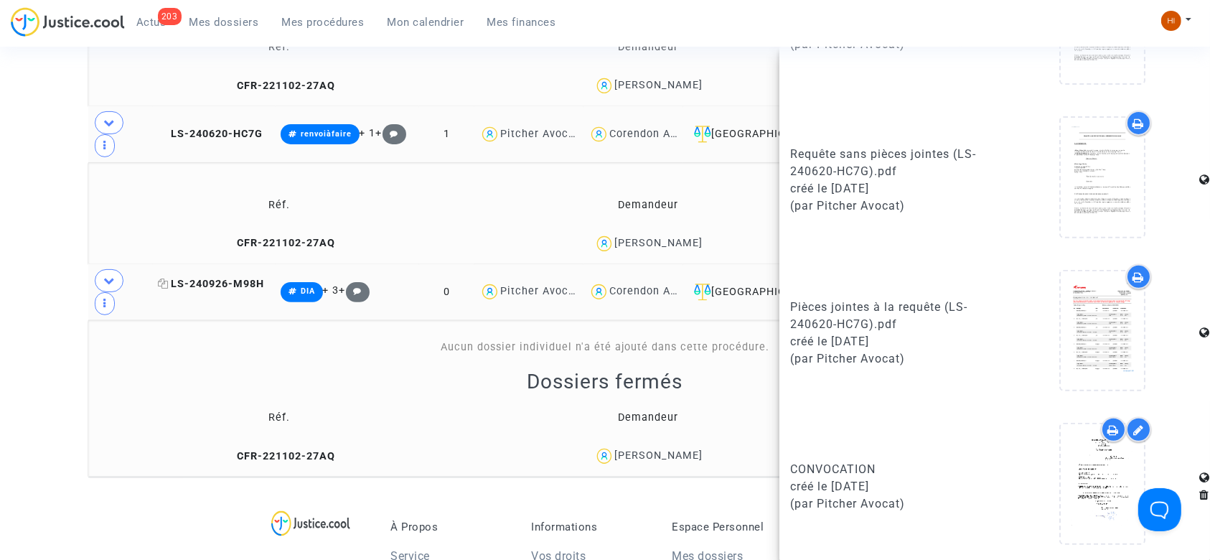
click at [238, 278] on span "LS-240926-M98H" at bounding box center [211, 284] width 106 height 12
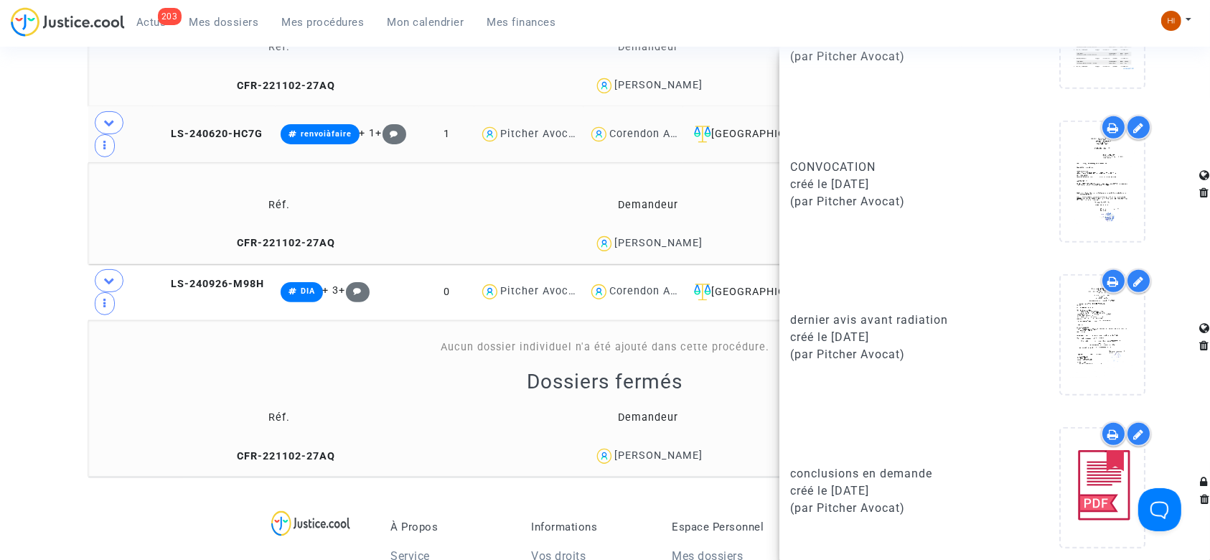
scroll to position [1046, 0]
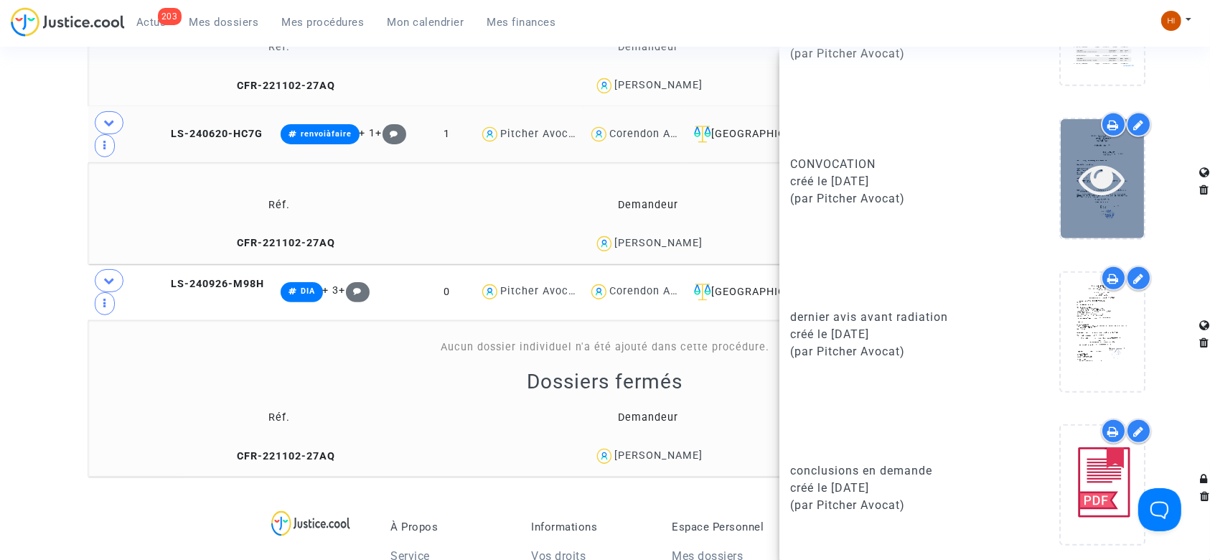
click at [1081, 182] on icon at bounding box center [1102, 179] width 47 height 46
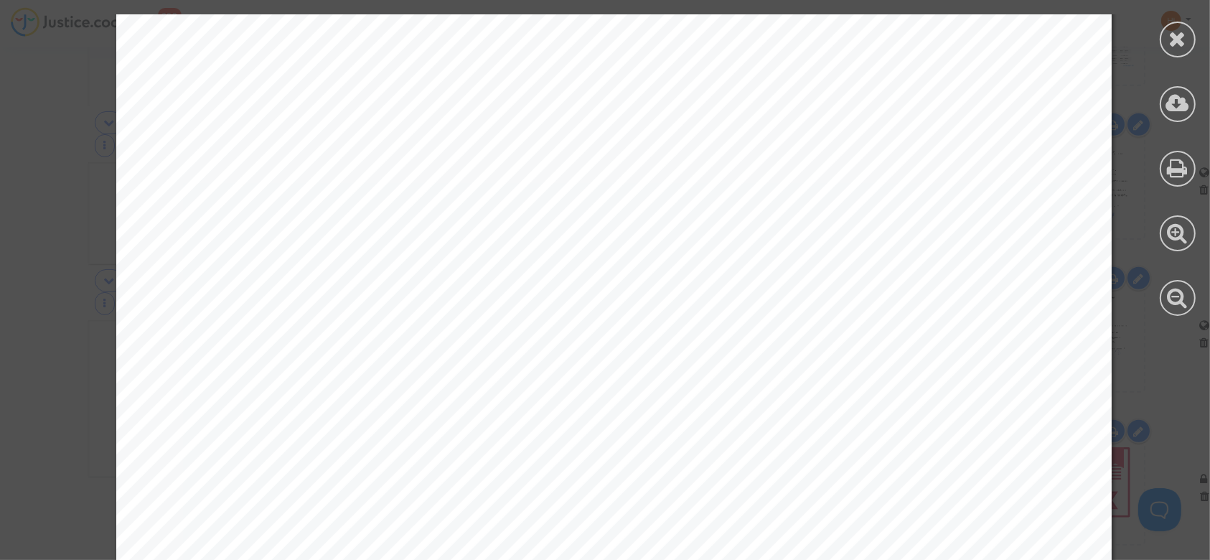
scroll to position [574, 0]
click at [1195, 43] on div at bounding box center [1177, 40] width 36 height 36
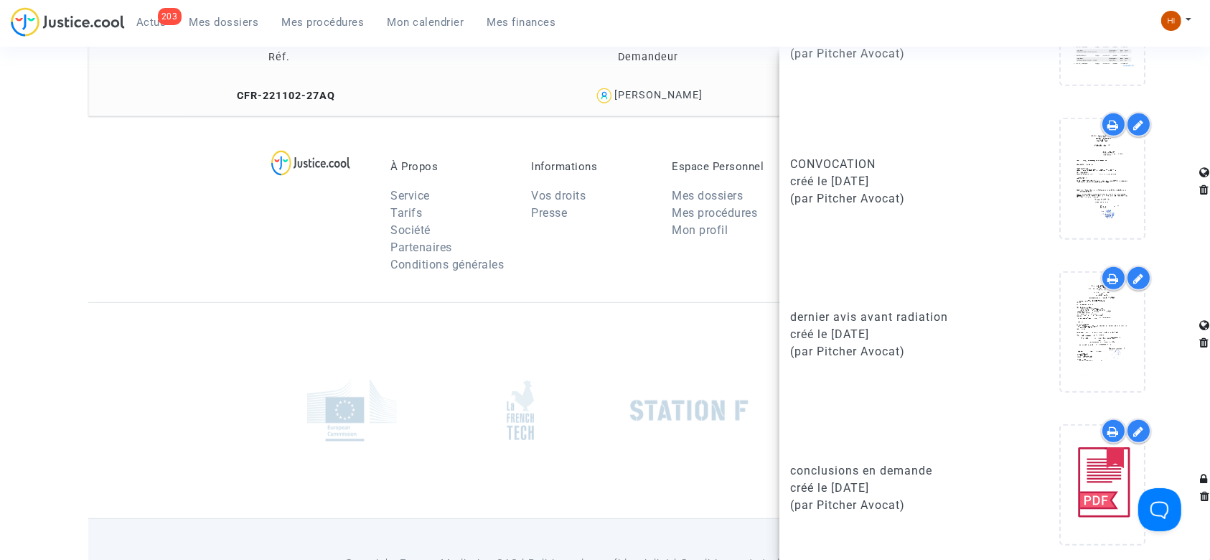
scroll to position [751, 0]
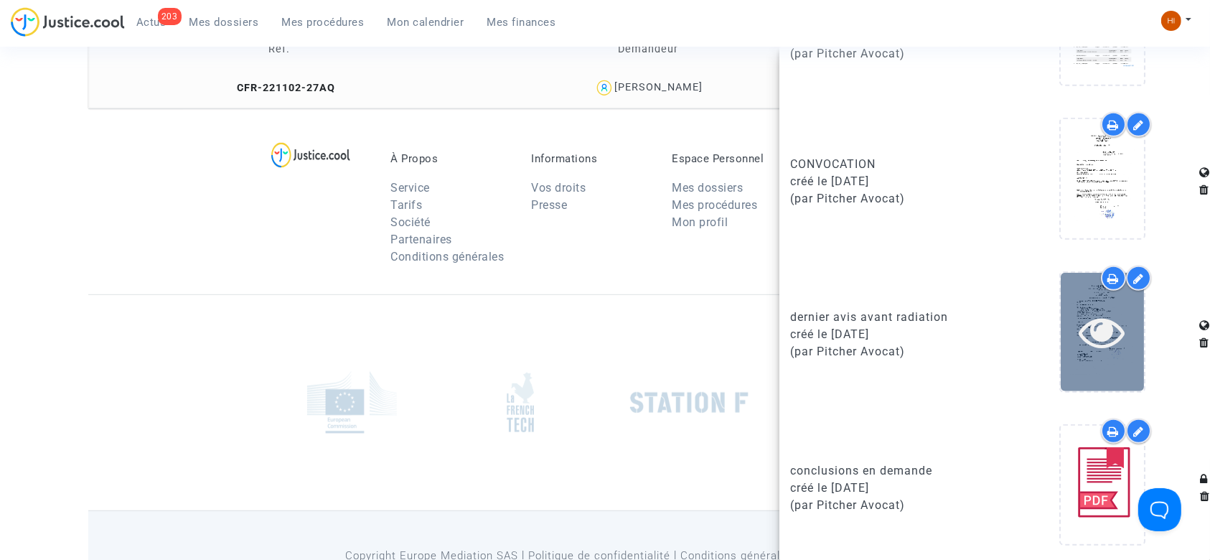
click at [1096, 333] on icon at bounding box center [1102, 332] width 47 height 46
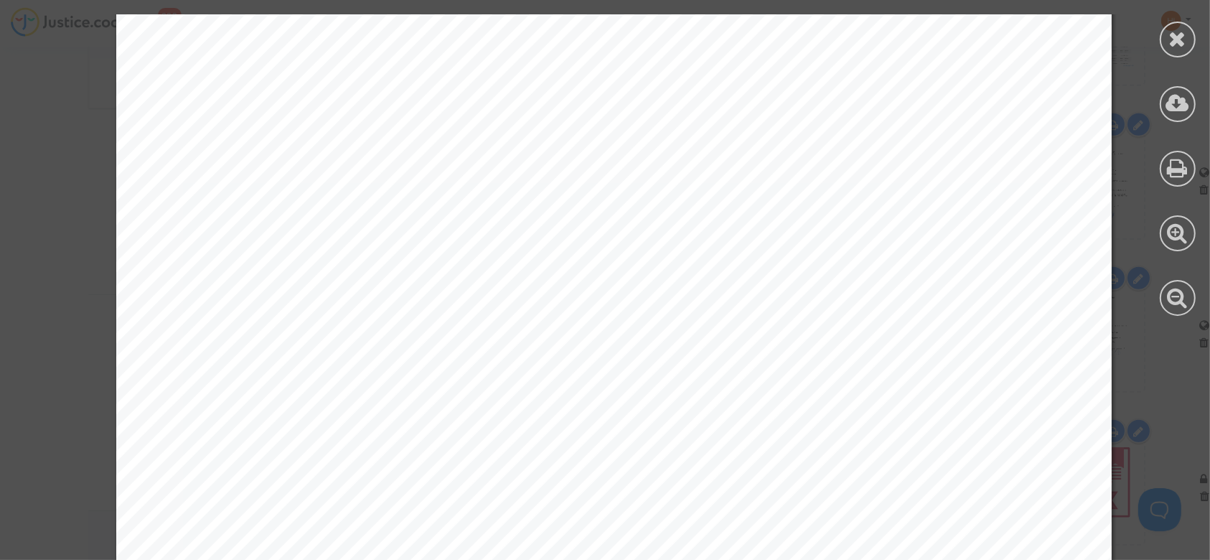
scroll to position [669, 0]
click at [1169, 42] on icon at bounding box center [1178, 39] width 18 height 22
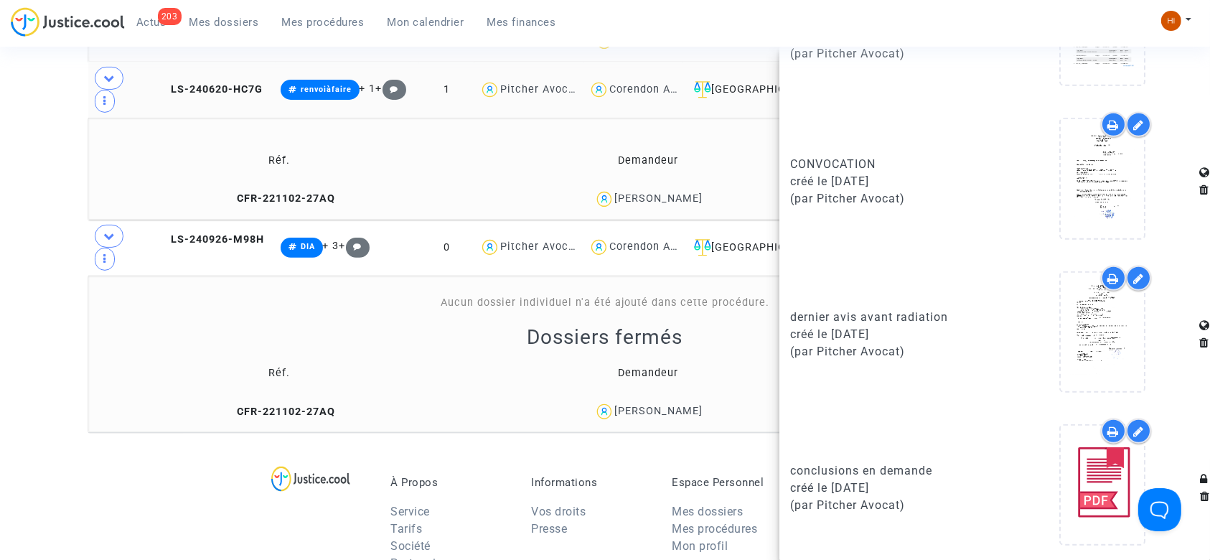
scroll to position [367, 0]
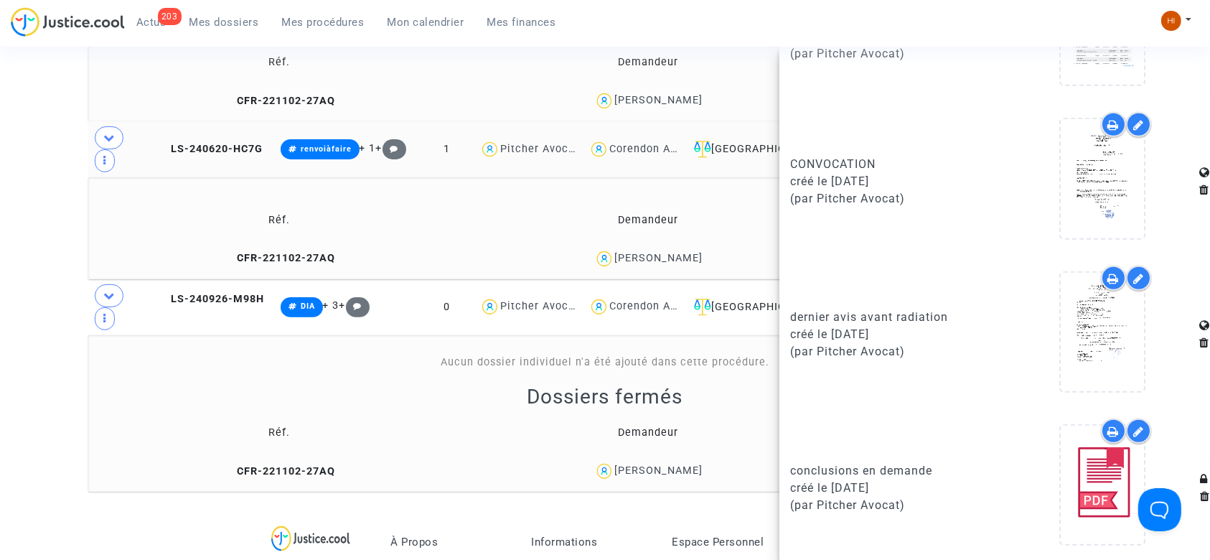
click at [238, 121] on td "LS-240620-HC7G" at bounding box center [214, 149] width 123 height 56
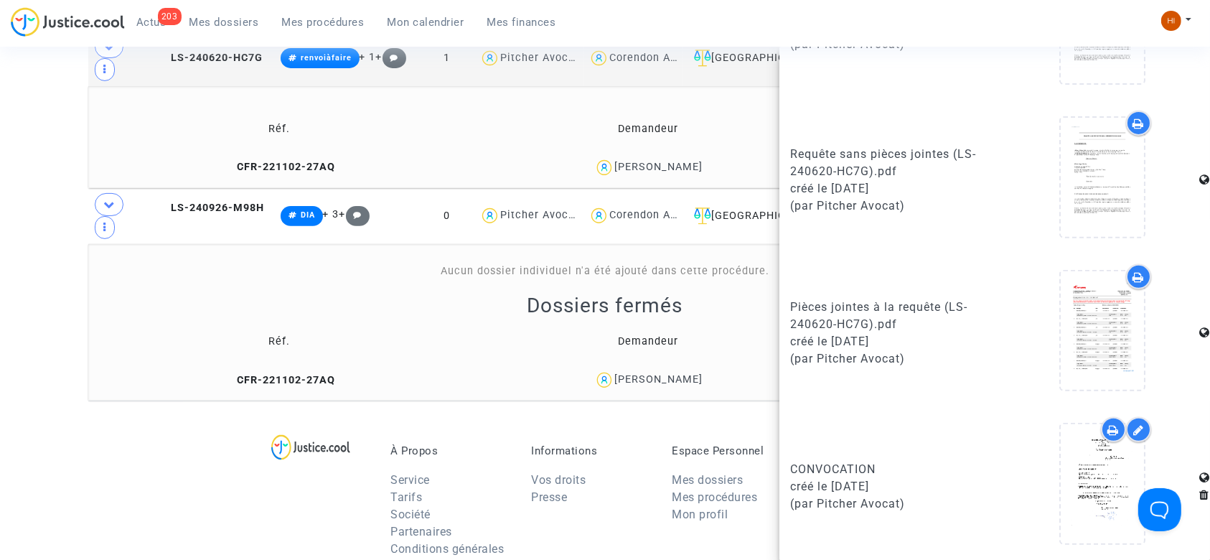
scroll to position [464, 0]
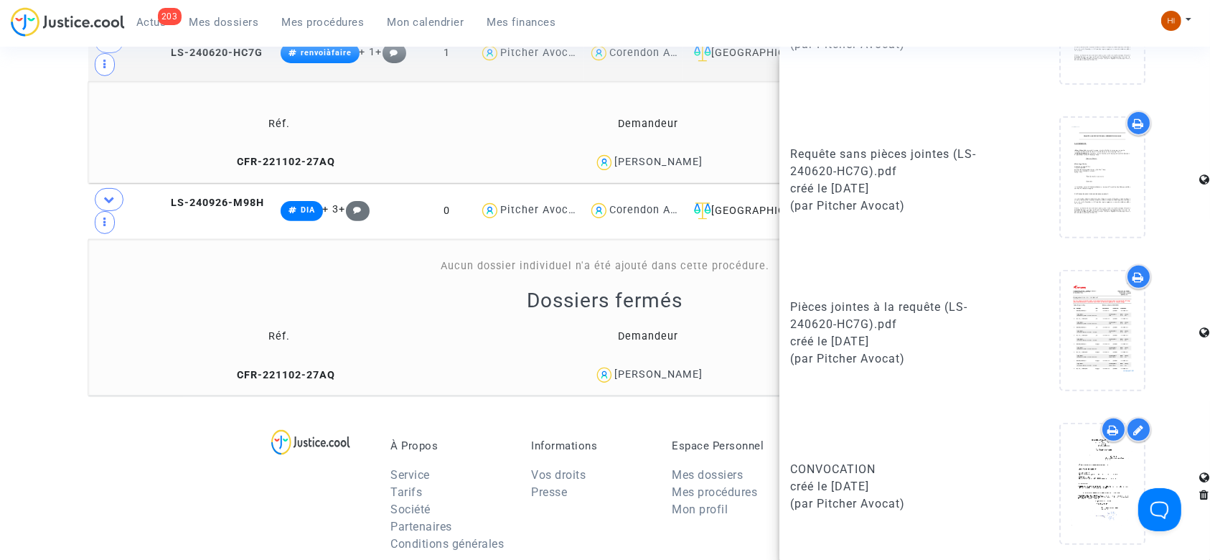
click at [965, 146] on div "Requête sans pièces jointes (LS-240620-HC7G).pdf" at bounding box center [887, 163] width 194 height 34
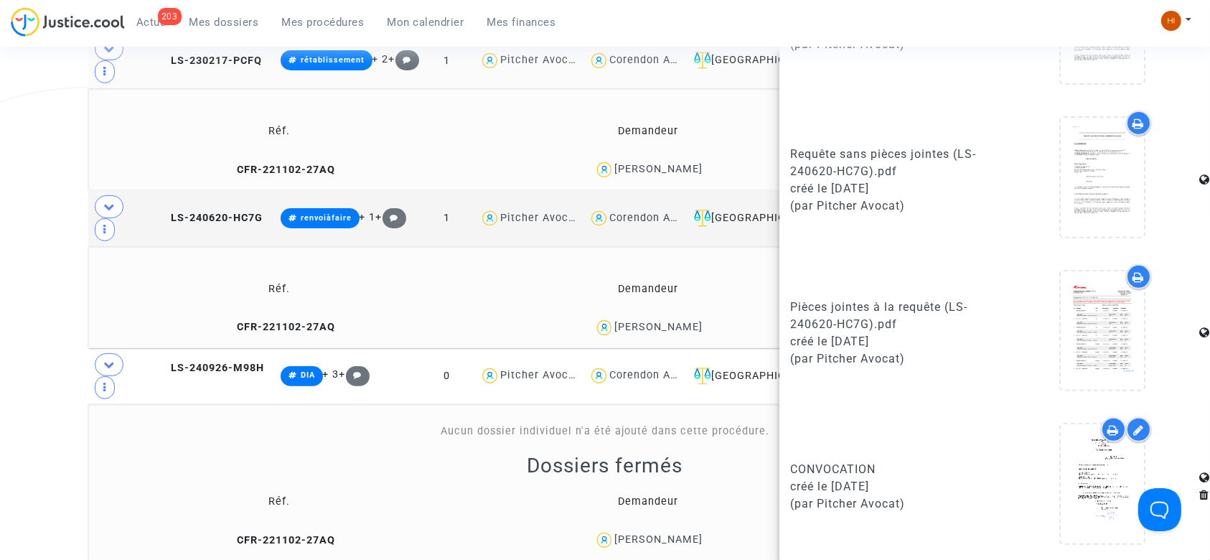
scroll to position [0, 0]
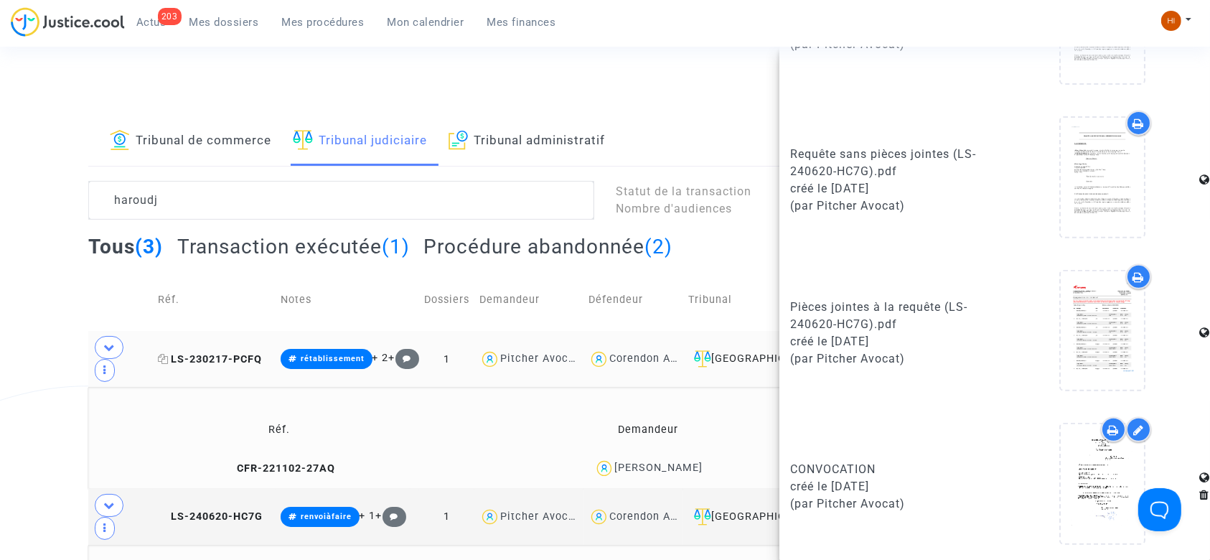
click at [246, 353] on span "LS-230217-PCFQ" at bounding box center [210, 359] width 104 height 12
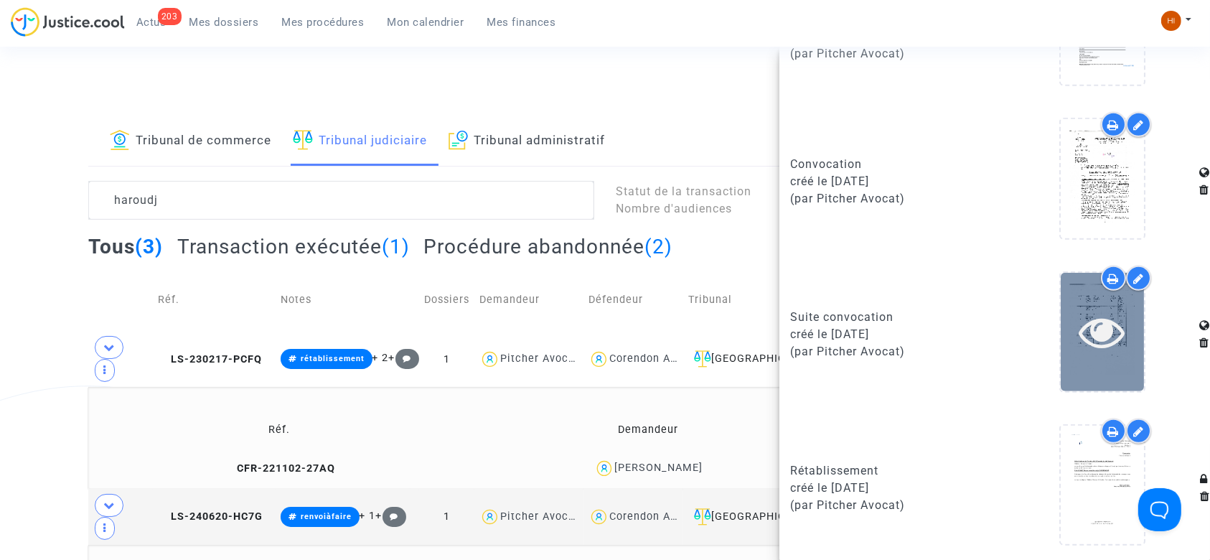
scroll to position [880, 0]
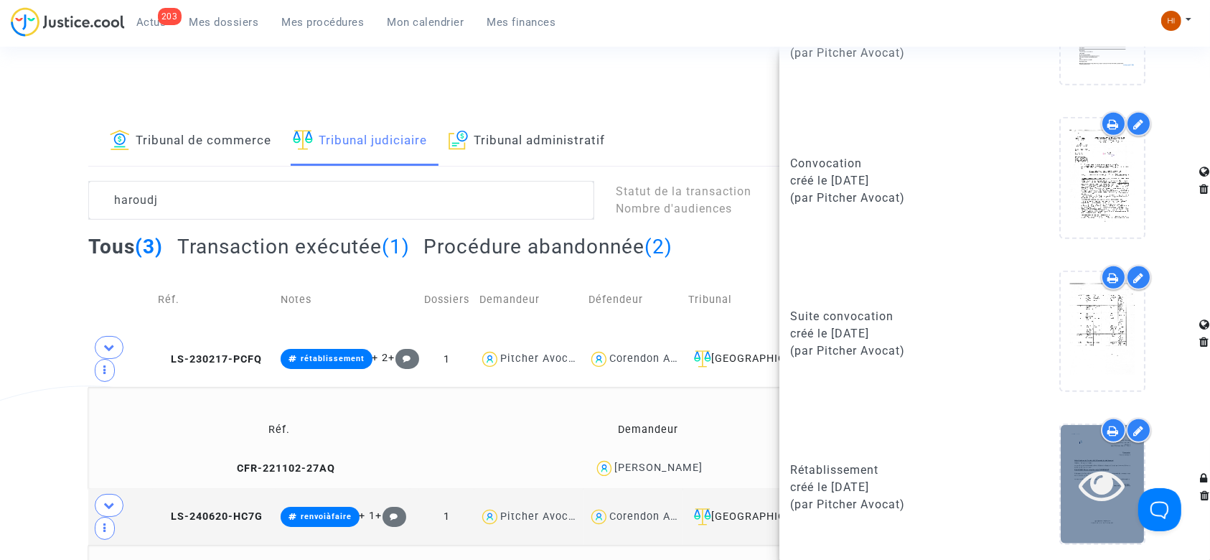
click at [1082, 491] on icon at bounding box center [1102, 484] width 47 height 46
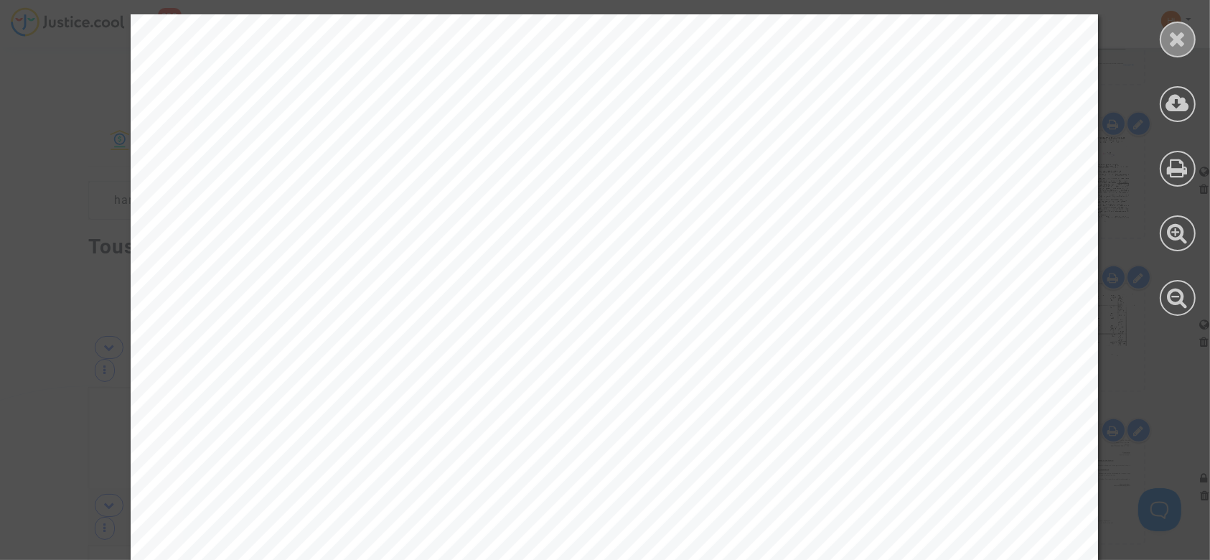
click at [1182, 46] on icon at bounding box center [1178, 39] width 18 height 22
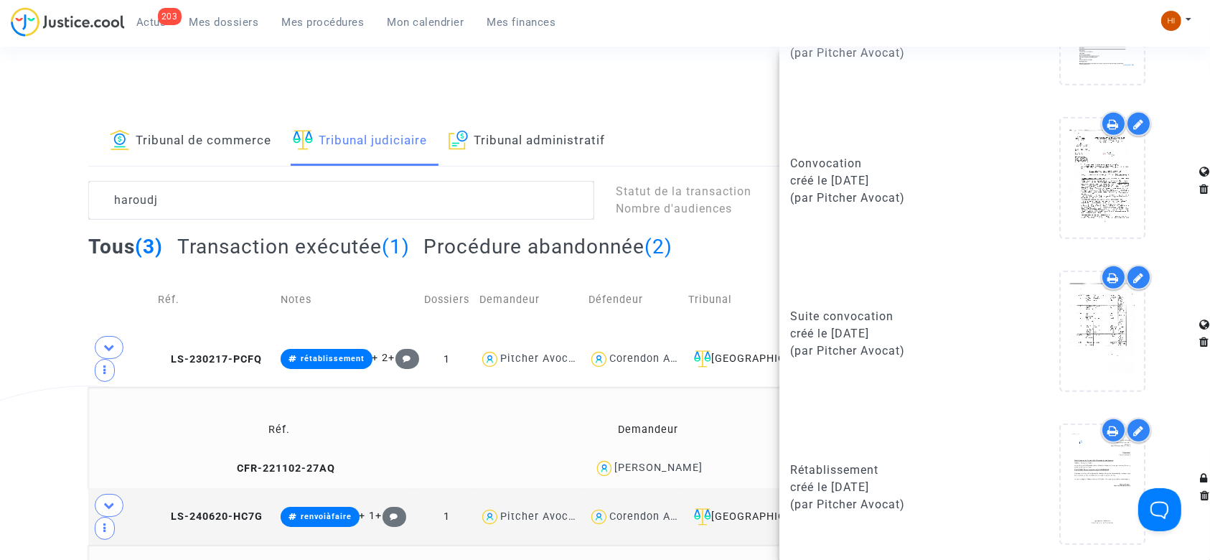
click at [13, 236] on div "Tribunal de commerce Tribunal judiciaire Tribunal administratif haroudj Statut …" at bounding box center [605, 488] width 1210 height 742
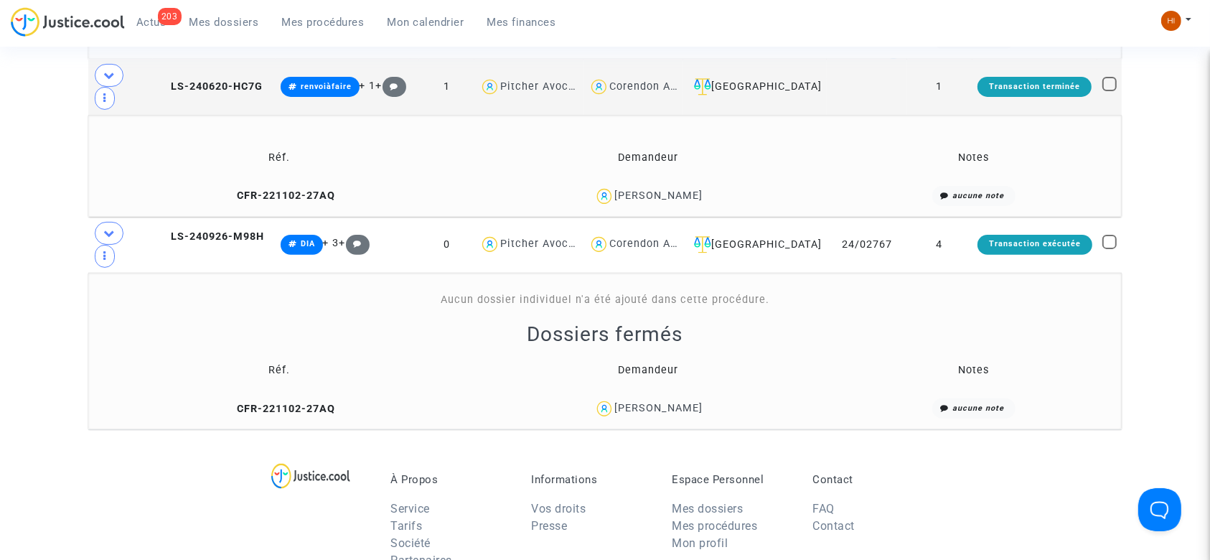
scroll to position [478, 0]
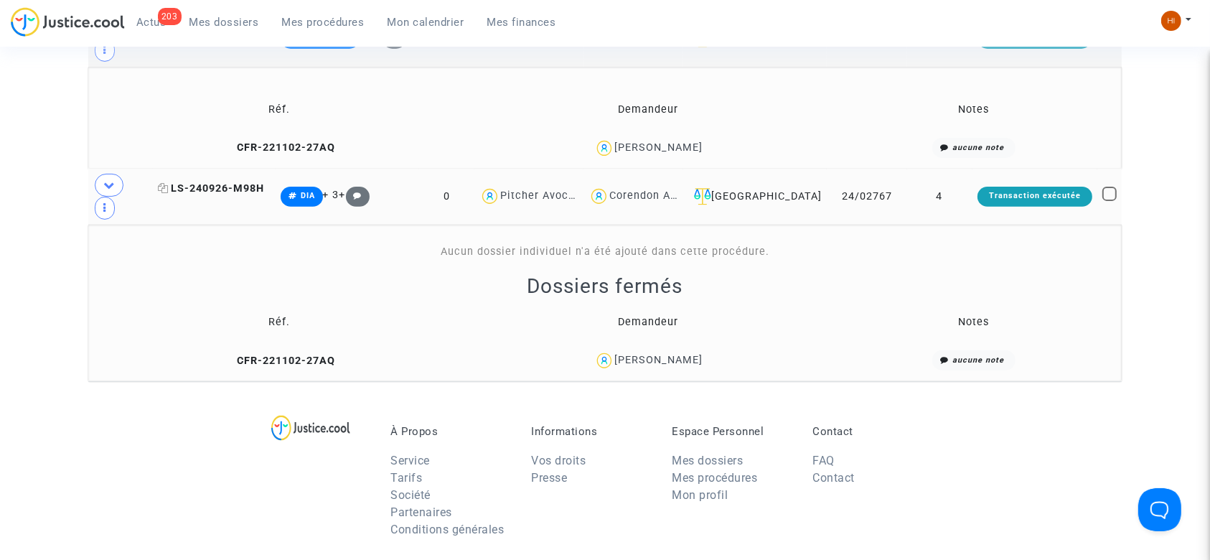
click at [168, 183] on icon at bounding box center [163, 188] width 11 height 10
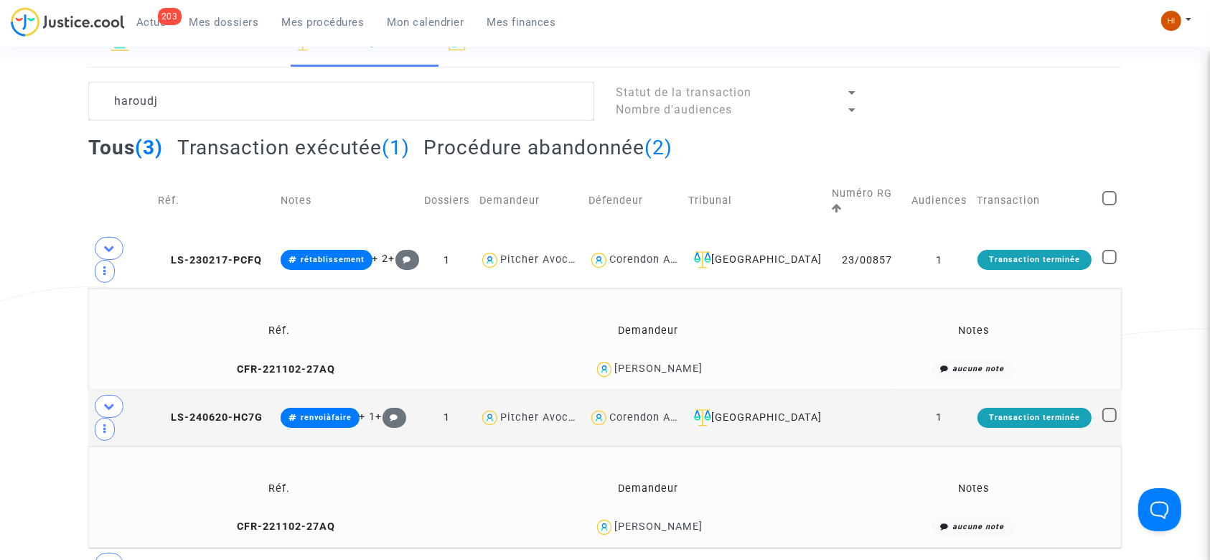
scroll to position [95, 0]
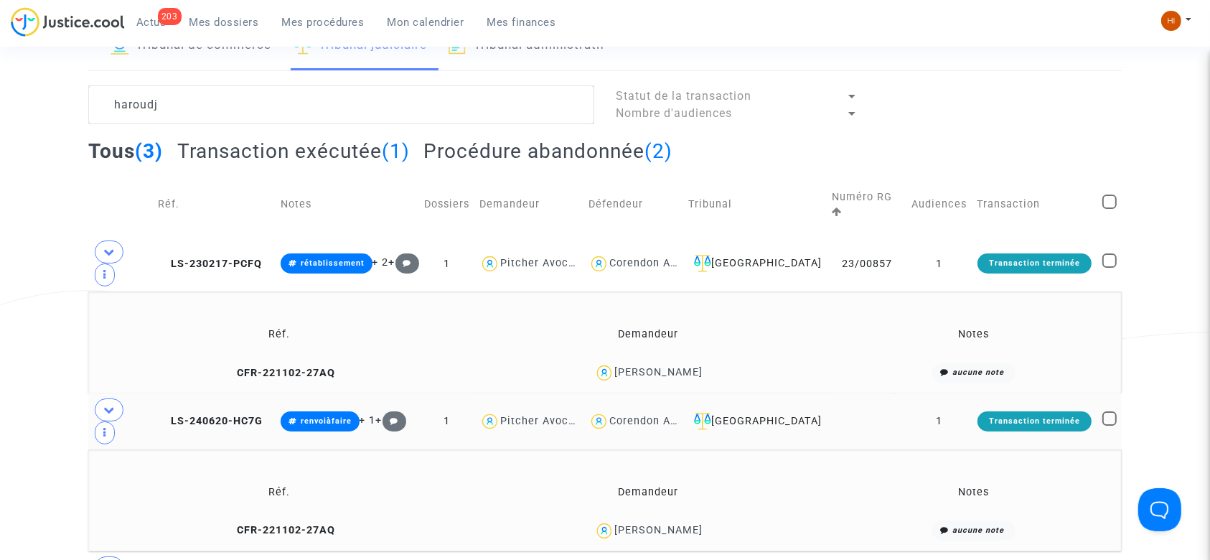
click at [263, 415] on span "LS-240620-HC7G" at bounding box center [210, 421] width 105 height 12
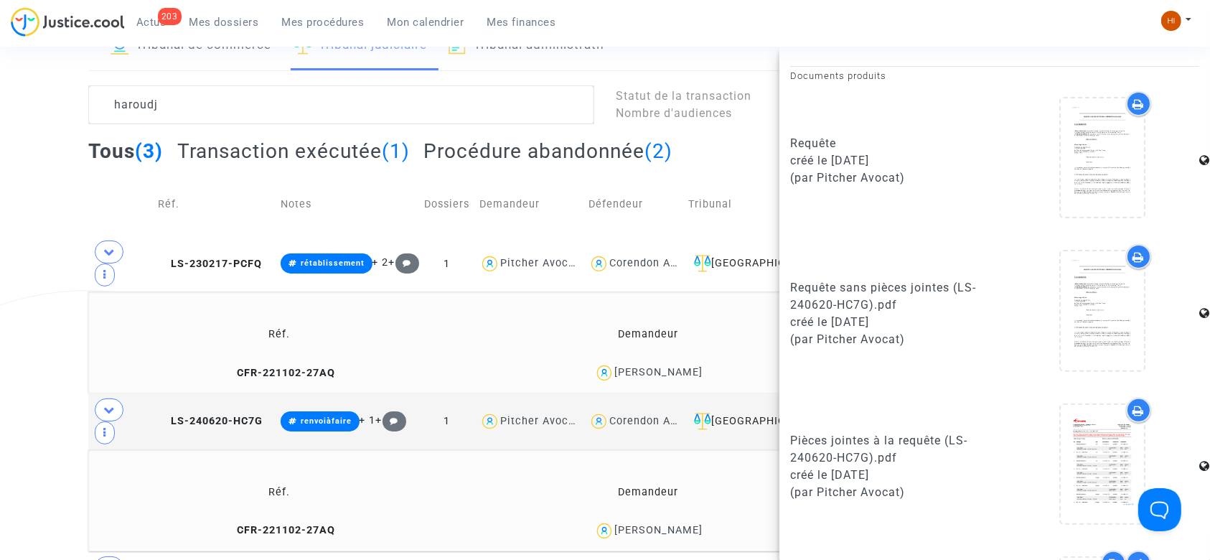
scroll to position [558, 0]
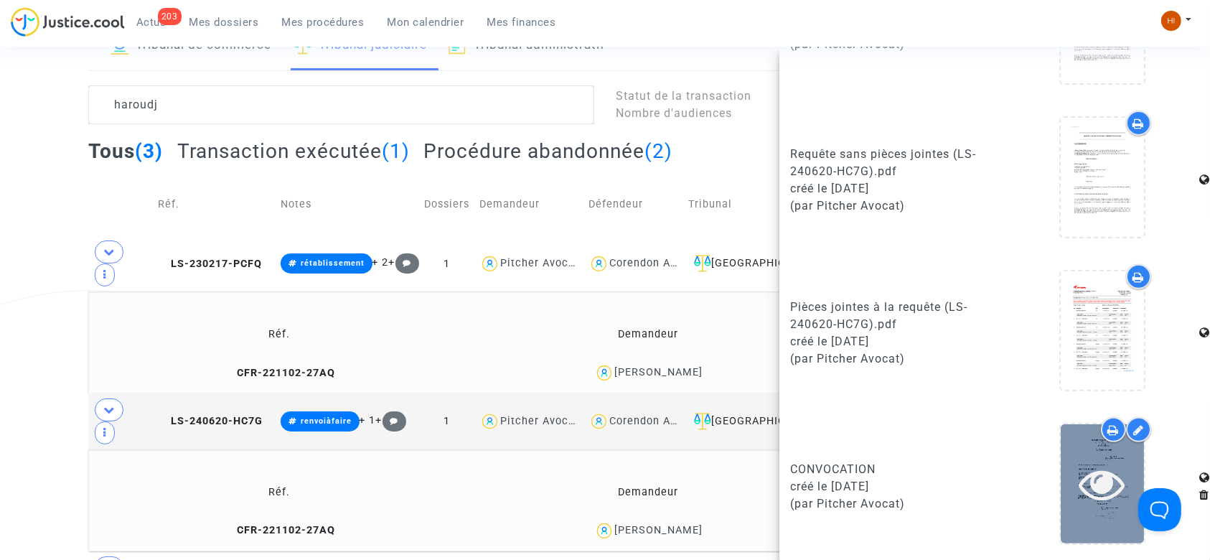
click at [1102, 514] on div at bounding box center [1101, 483] width 83 height 118
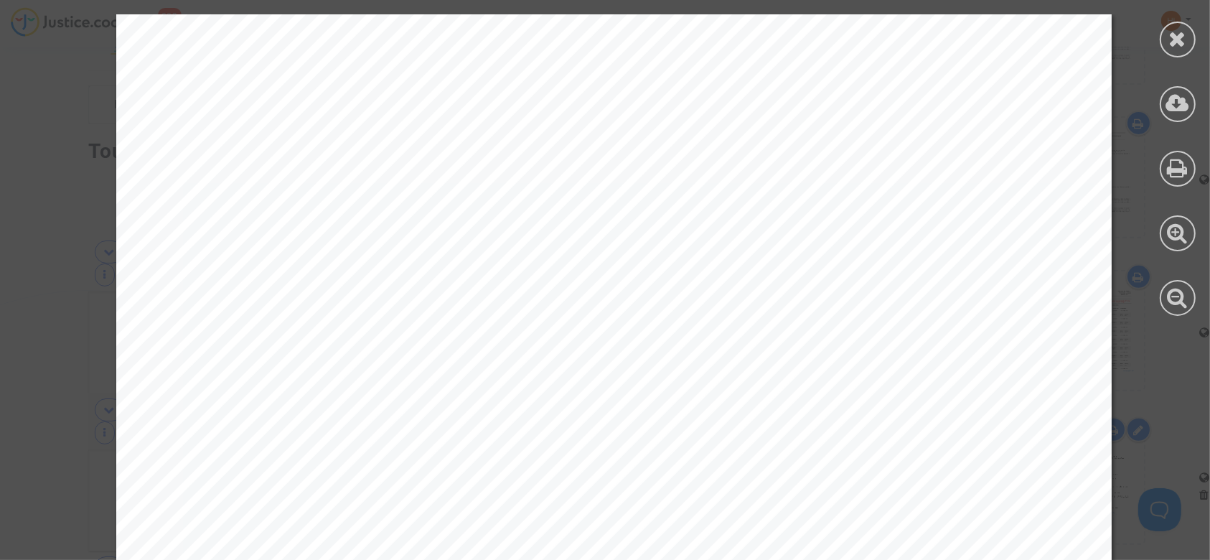
click at [1157, 34] on div at bounding box center [1177, 165] width 65 height 330
click at [1180, 45] on icon at bounding box center [1178, 39] width 18 height 22
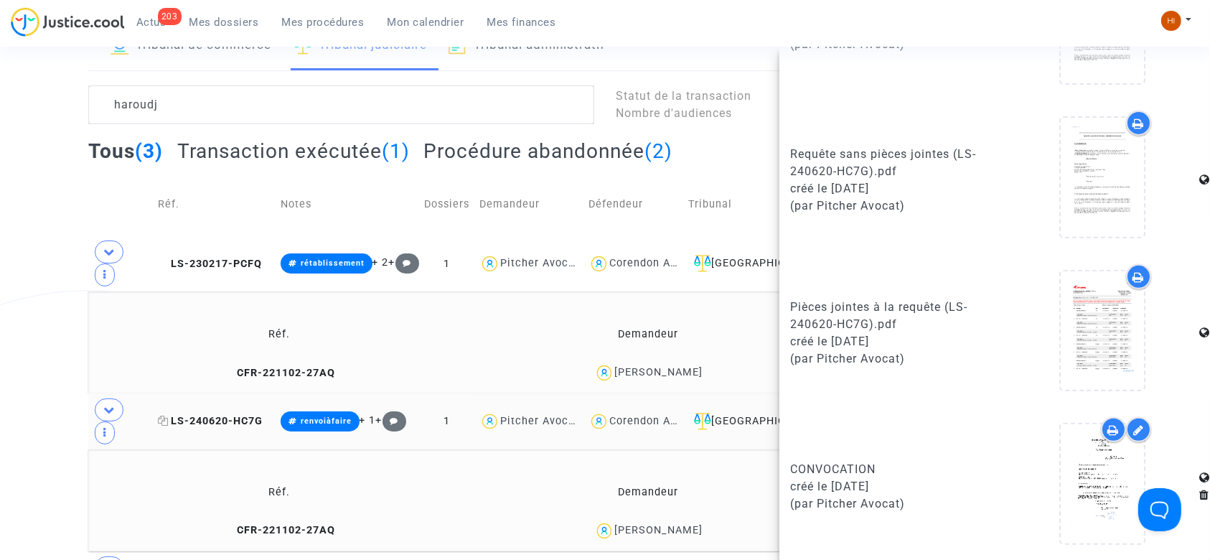
click at [248, 415] on span "LS-240620-HC7G" at bounding box center [210, 421] width 105 height 12
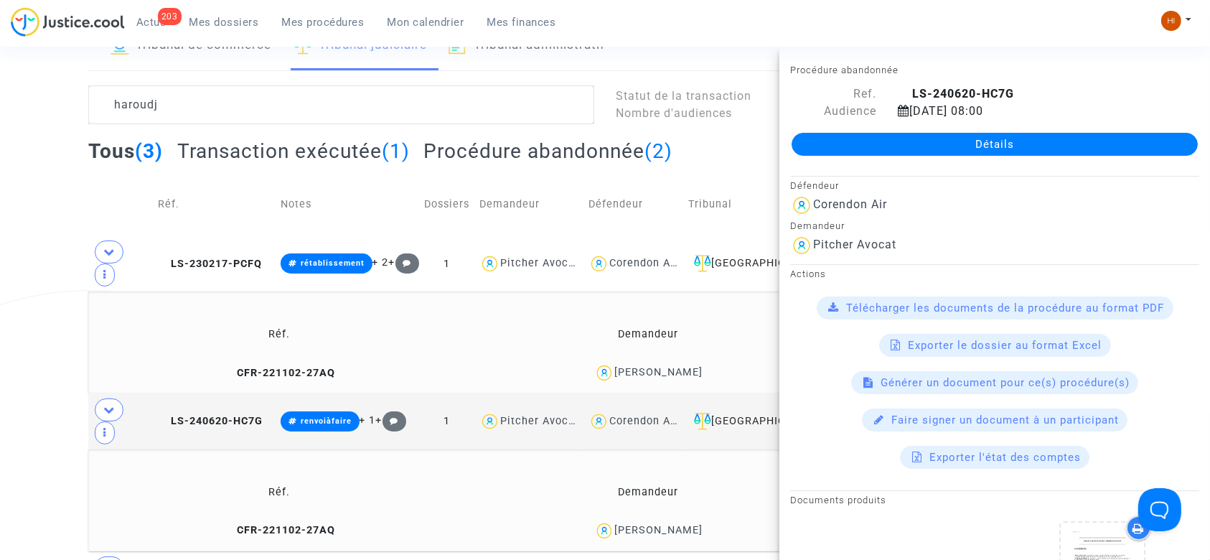
click at [939, 143] on link "Détails" at bounding box center [994, 144] width 406 height 23
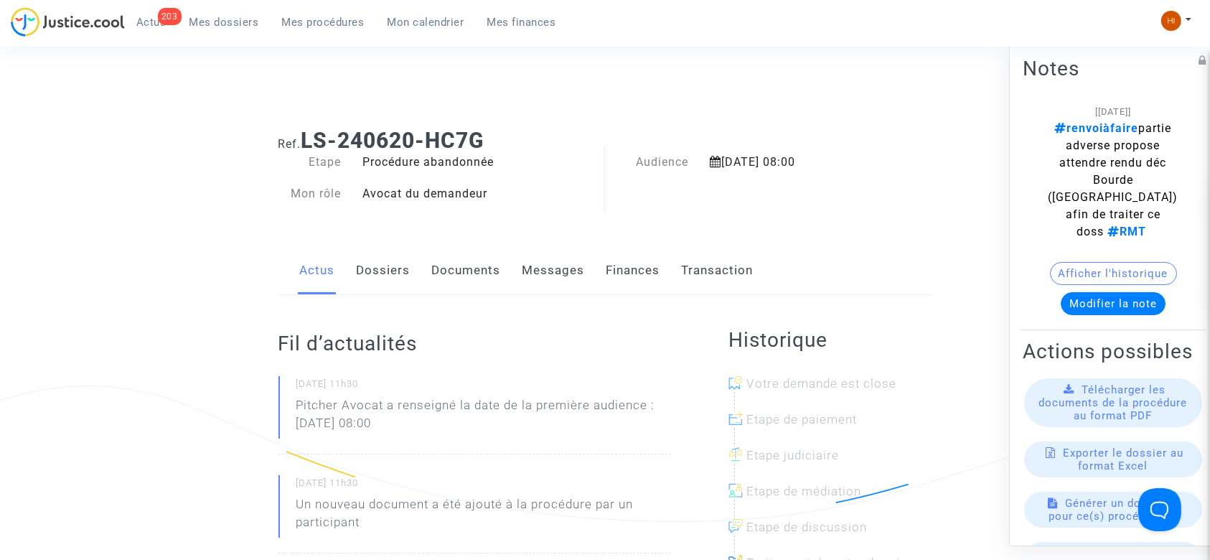
click at [459, 278] on link "Documents" at bounding box center [466, 270] width 69 height 47
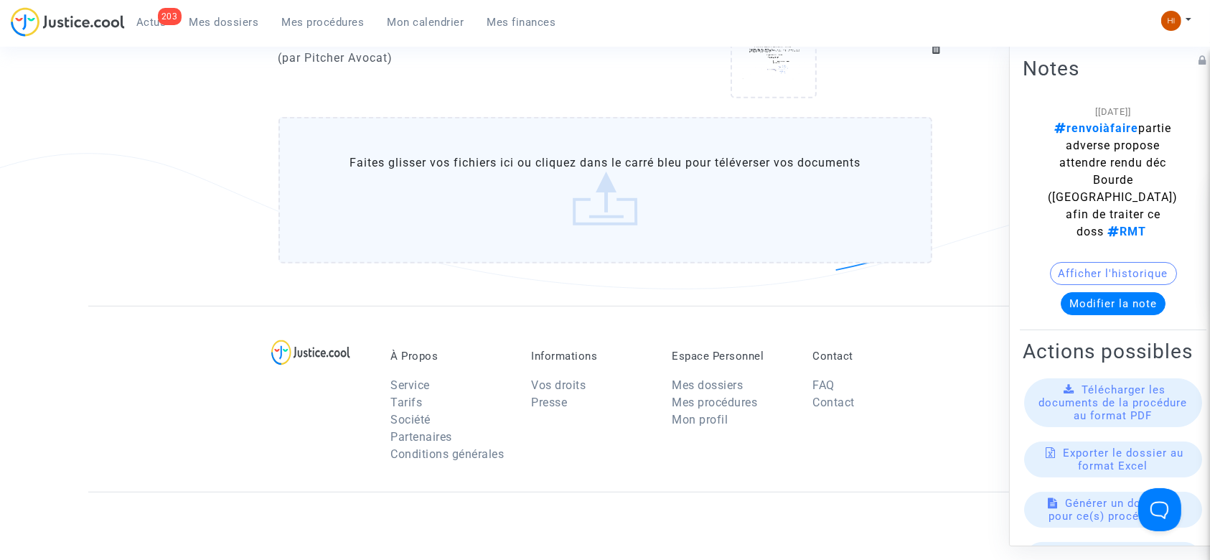
scroll to position [956, 0]
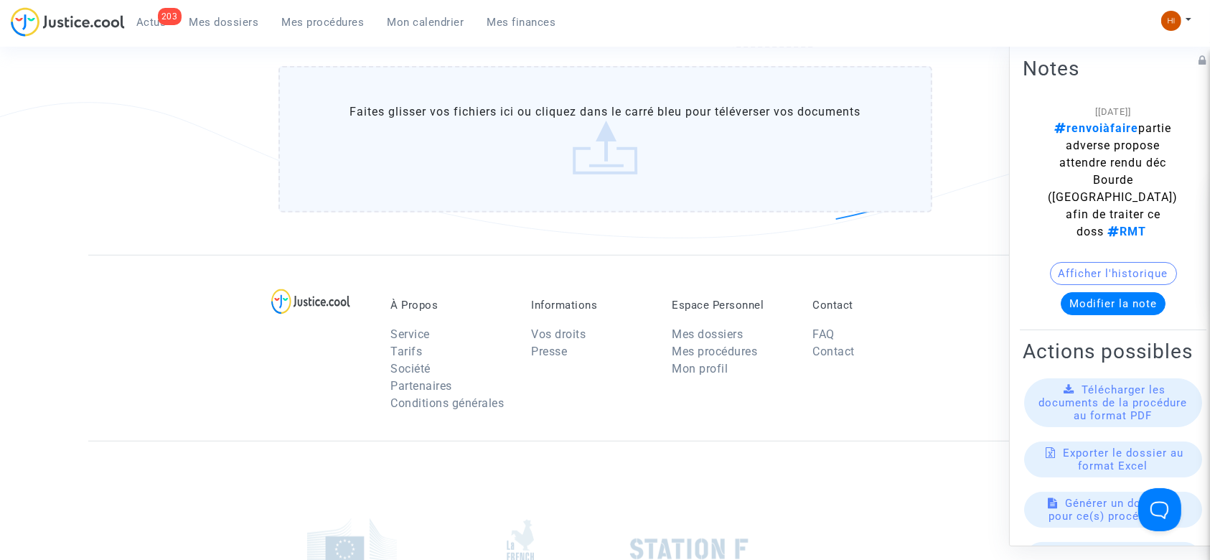
click at [578, 156] on label "Faites glisser vos fichiers ici ou cliquez dans le carré bleu pour téléverser v…" at bounding box center [605, 139] width 654 height 146
click at [0, 0] on input "Faites glisser vos fichiers ici ou cliquez dans le carré bleu pour téléverser v…" at bounding box center [0, 0] width 0 height 0
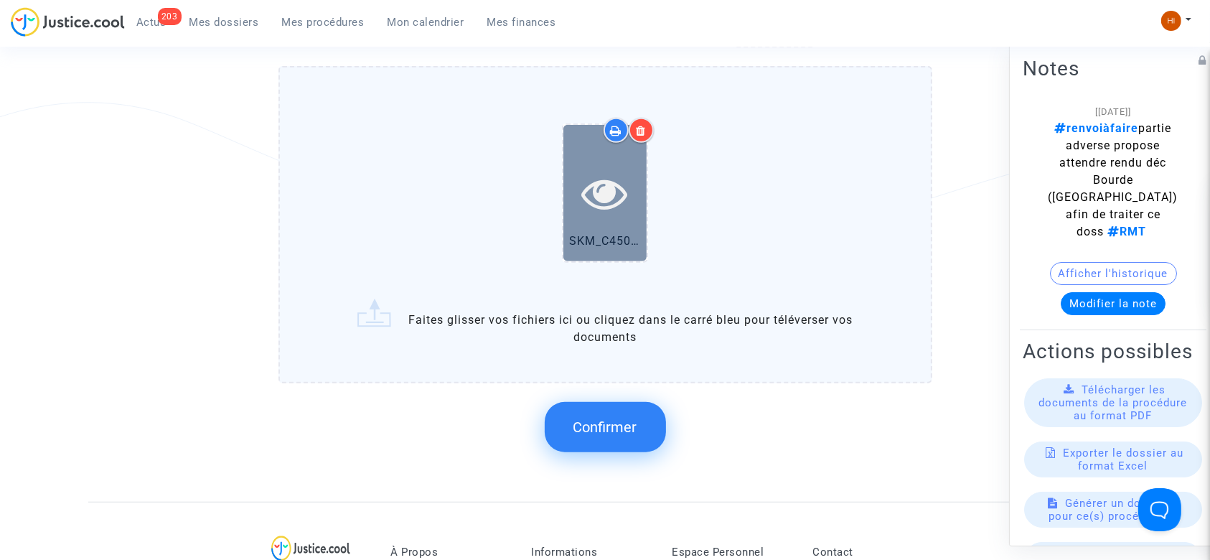
click at [596, 180] on icon at bounding box center [605, 193] width 47 height 46
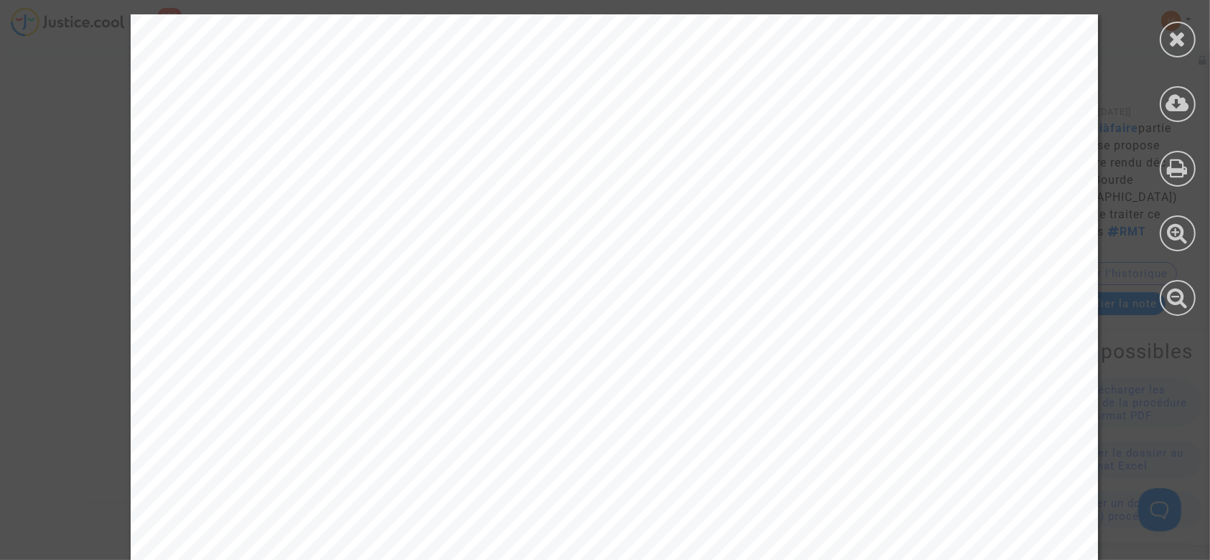
click at [1200, 43] on div at bounding box center [1177, 165] width 65 height 330
click at [1184, 41] on icon at bounding box center [1178, 39] width 18 height 22
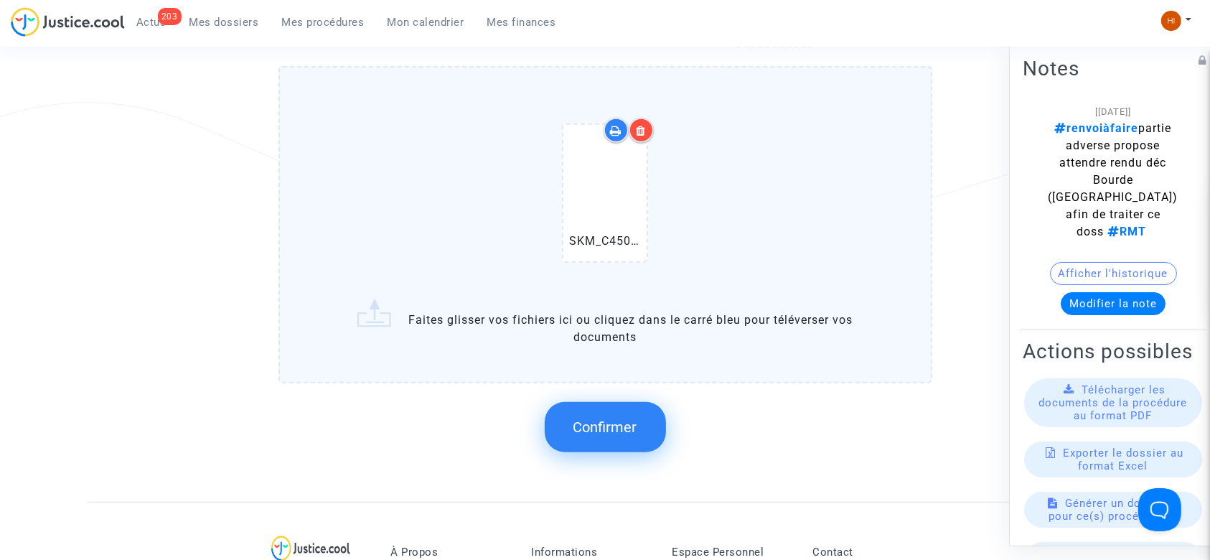
click at [622, 420] on span "Confirmer" at bounding box center [605, 426] width 64 height 17
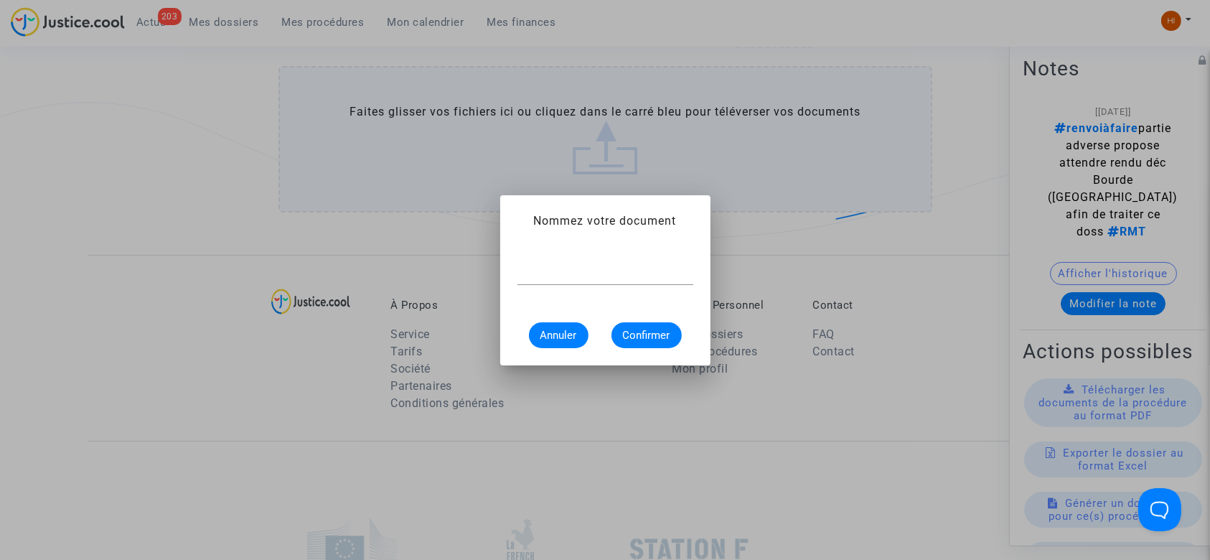
scroll to position [0, 0]
type input "d"
type input "DESISTEMENT"
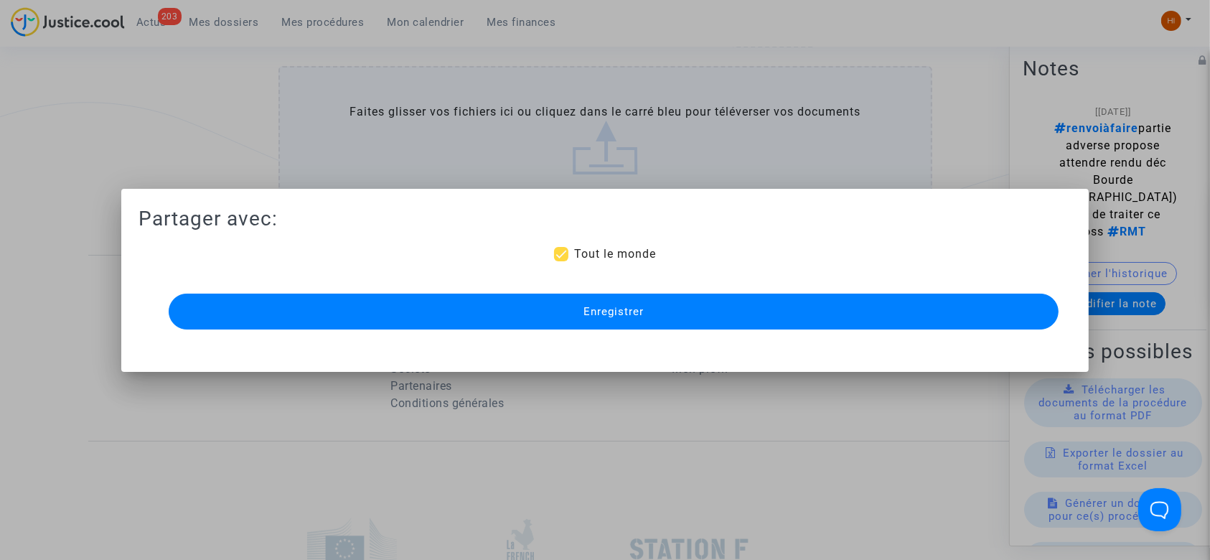
click at [631, 324] on button "Enregistrer" at bounding box center [614, 311] width 890 height 36
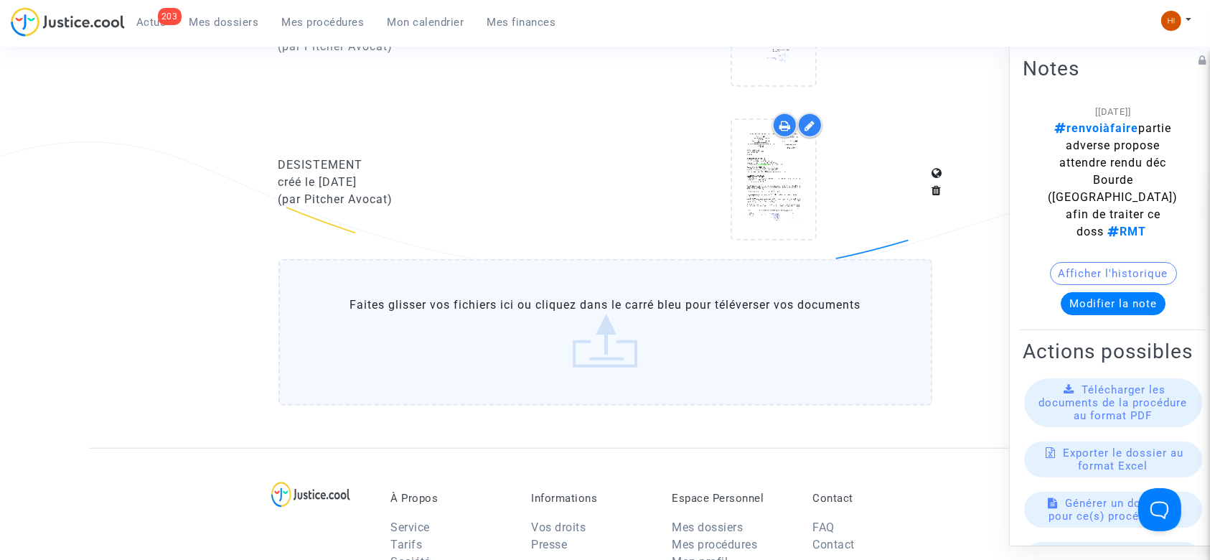
scroll to position [861, 0]
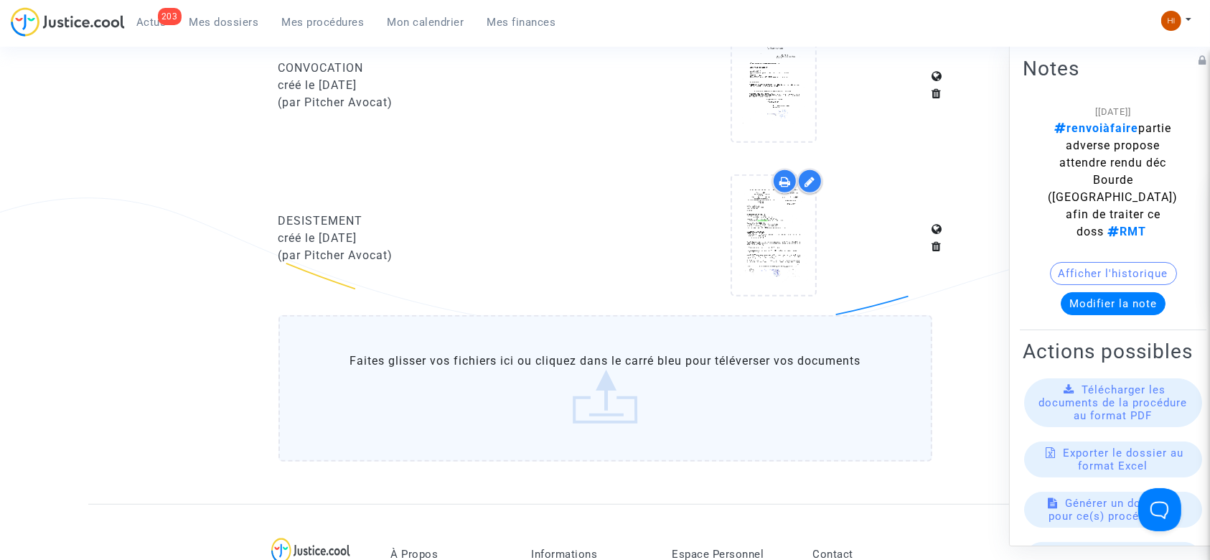
click at [329, 28] on link "Mes procédures" at bounding box center [322, 22] width 105 height 22
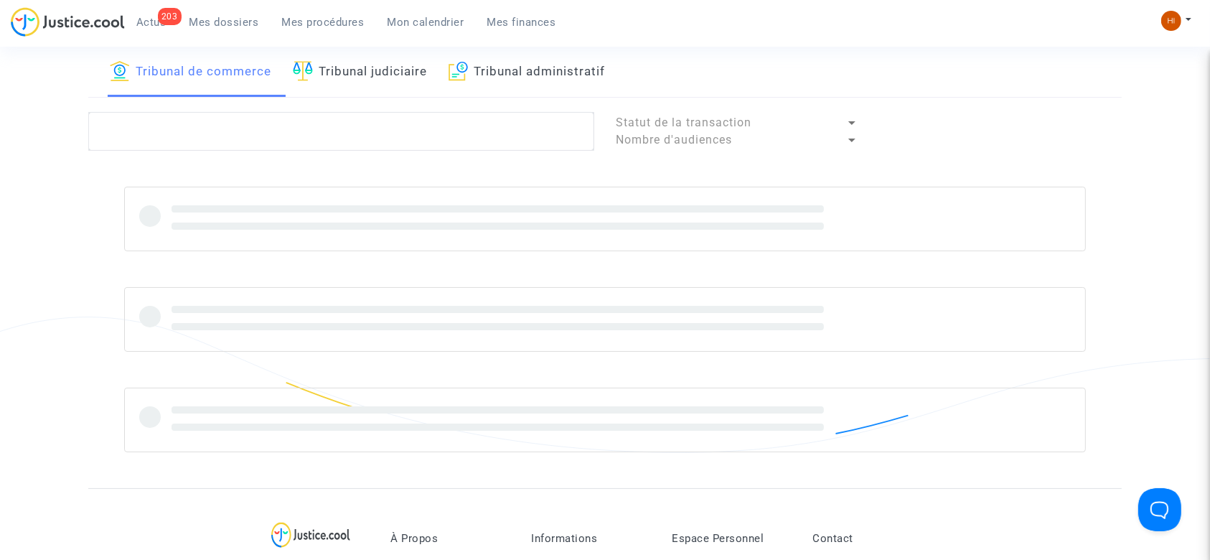
scroll to position [50, 0]
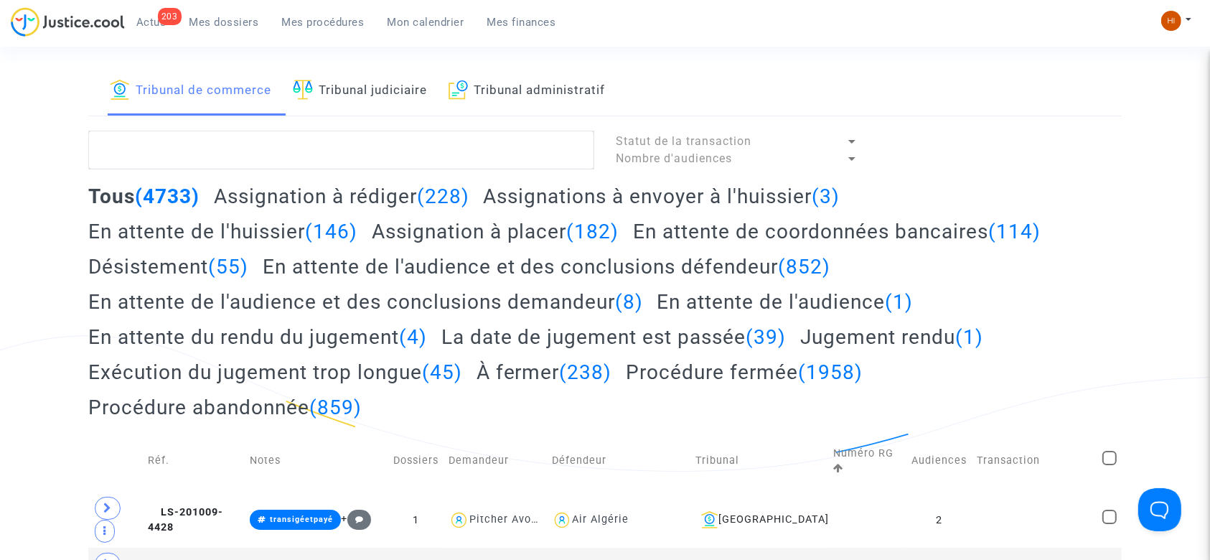
drag, startPoint x: 370, startPoint y: 99, endPoint x: 382, endPoint y: 120, distance: 24.1
click at [372, 99] on link "Tribunal judiciaire" at bounding box center [360, 91] width 134 height 49
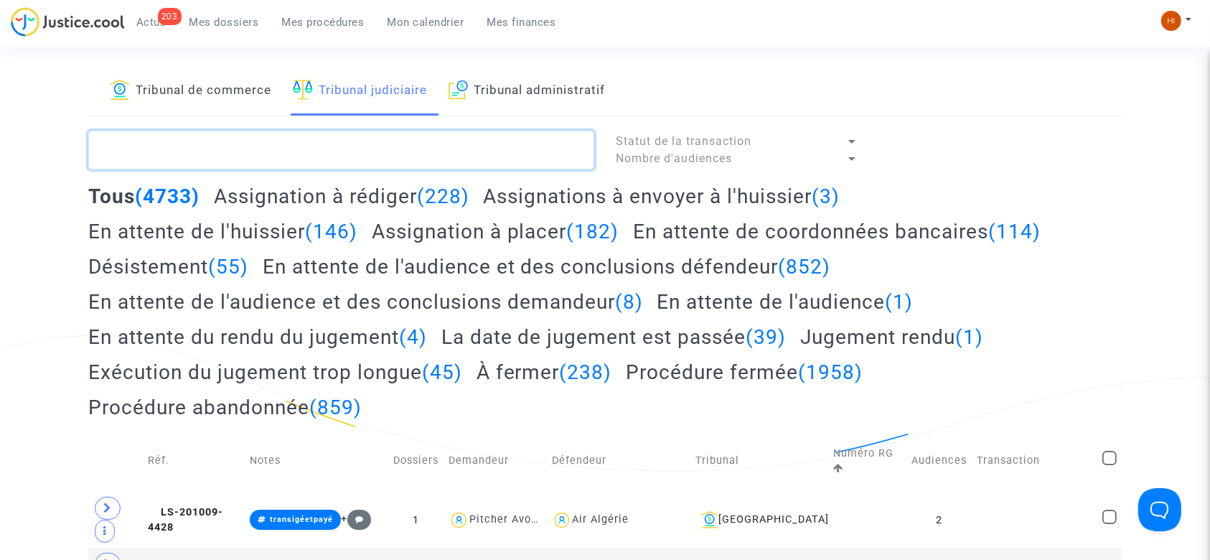
click at [389, 146] on textarea at bounding box center [341, 150] width 506 height 39
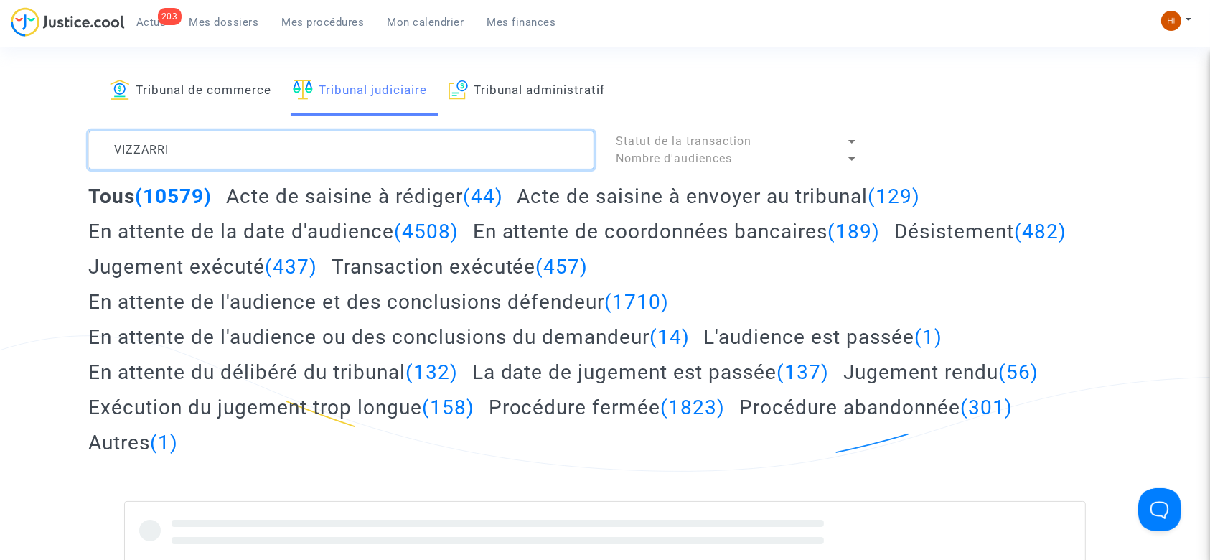
type textarea "VIZZARRI"
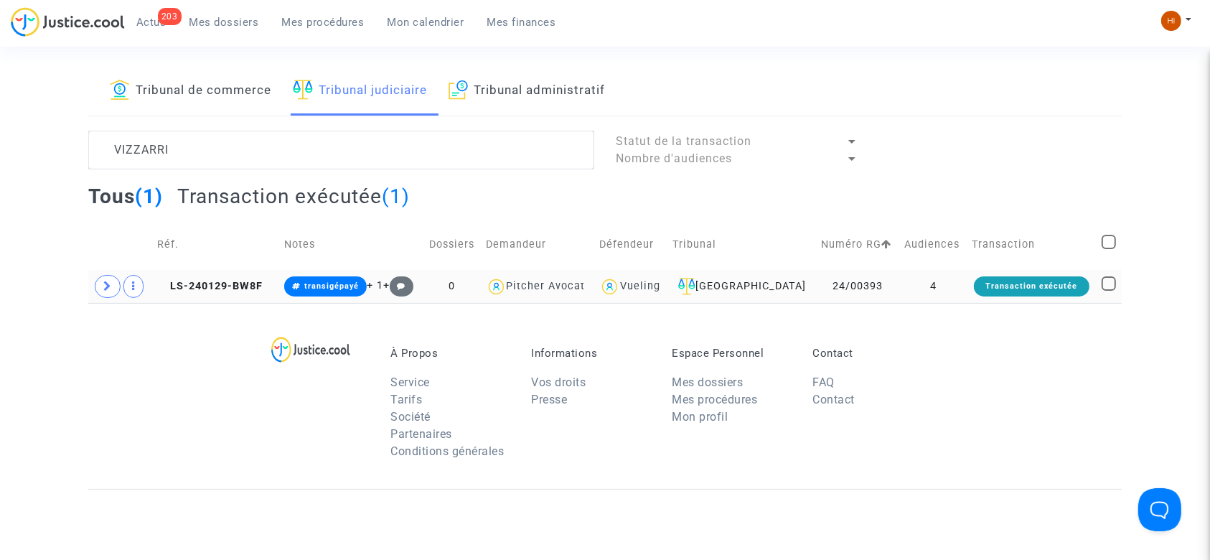
click at [273, 278] on td "LS-240129-BW8F" at bounding box center [215, 286] width 127 height 33
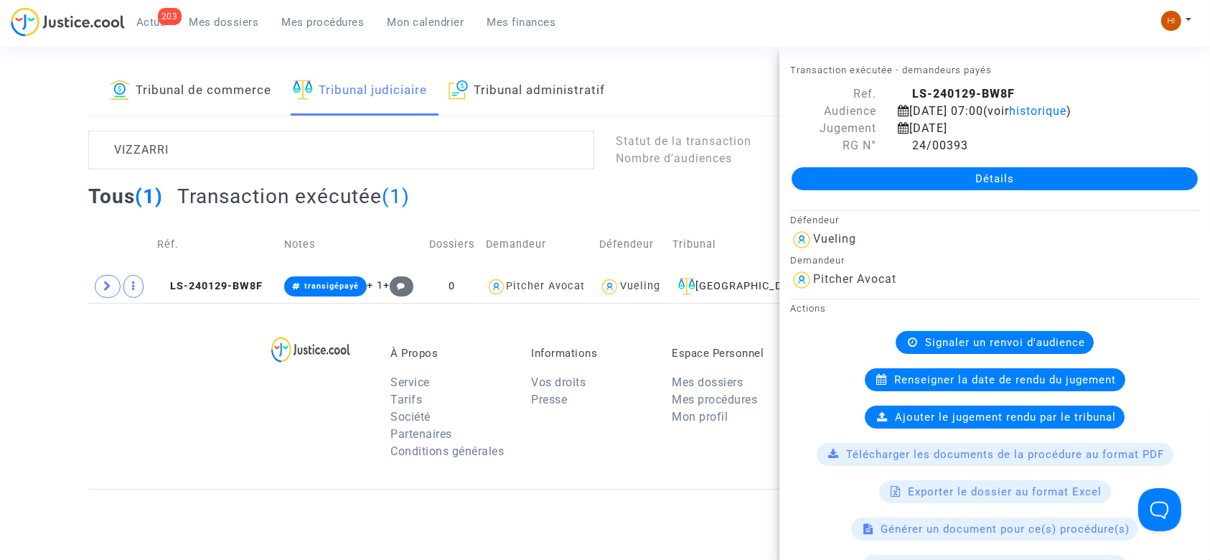
click at [890, 170] on link "Détails" at bounding box center [994, 178] width 406 height 23
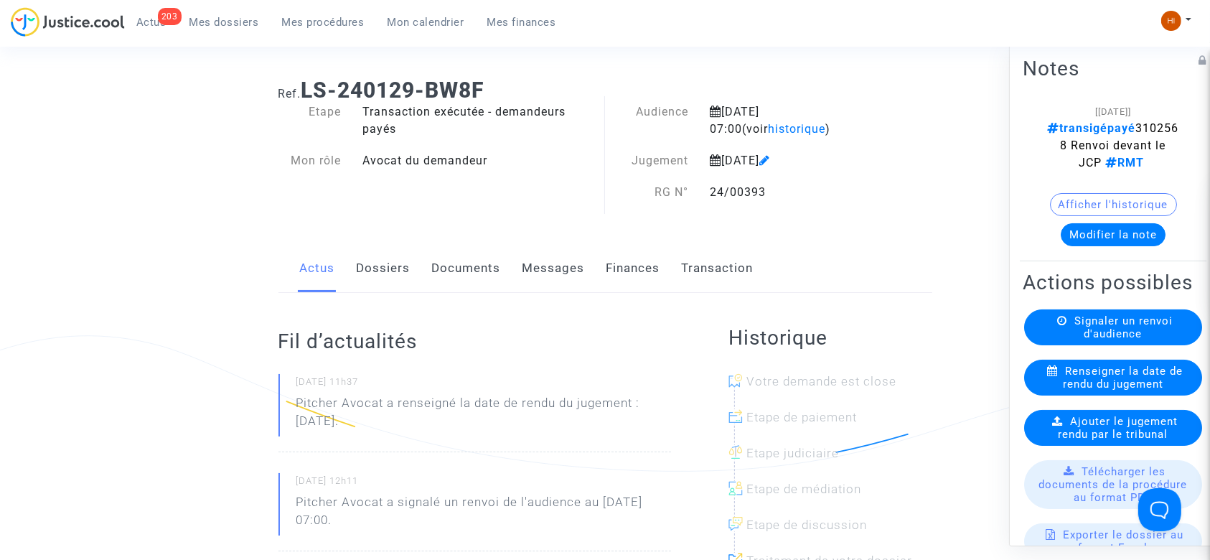
click at [1109, 441] on span "Ajouter le jugement rendu par le tribunal" at bounding box center [1118, 428] width 120 height 26
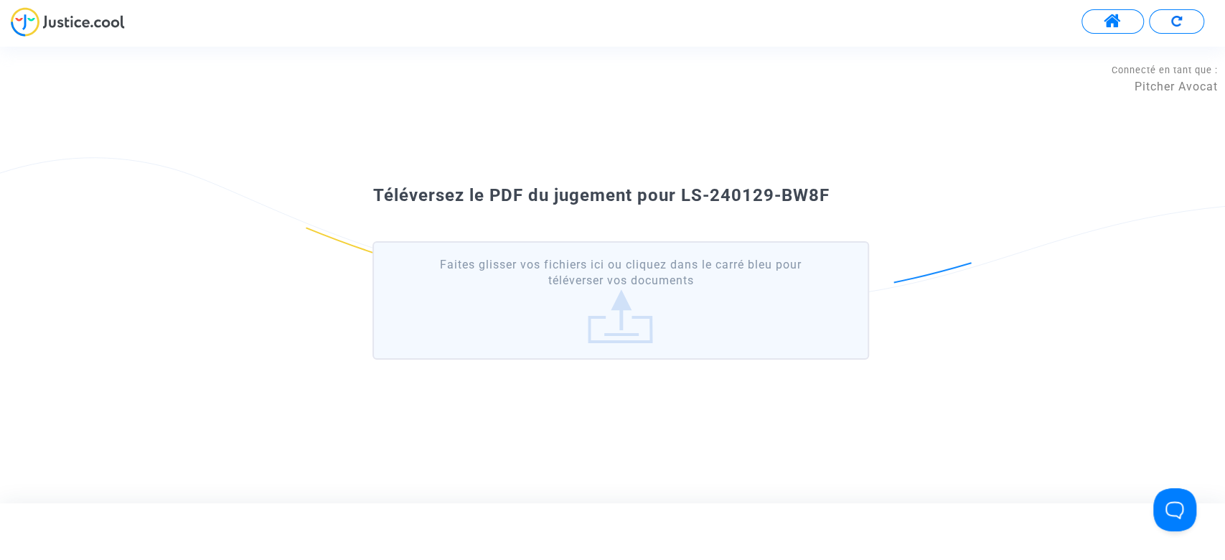
click at [580, 279] on label "Faites glisser vos fichiers ici ou cliquez dans le carré bleu pour téléverser v…" at bounding box center [620, 300] width 496 height 118
click at [0, 0] on input "Faites glisser vos fichiers ici ou cliquez dans le carré bleu pour téléverser v…" at bounding box center [0, 0] width 0 height 0
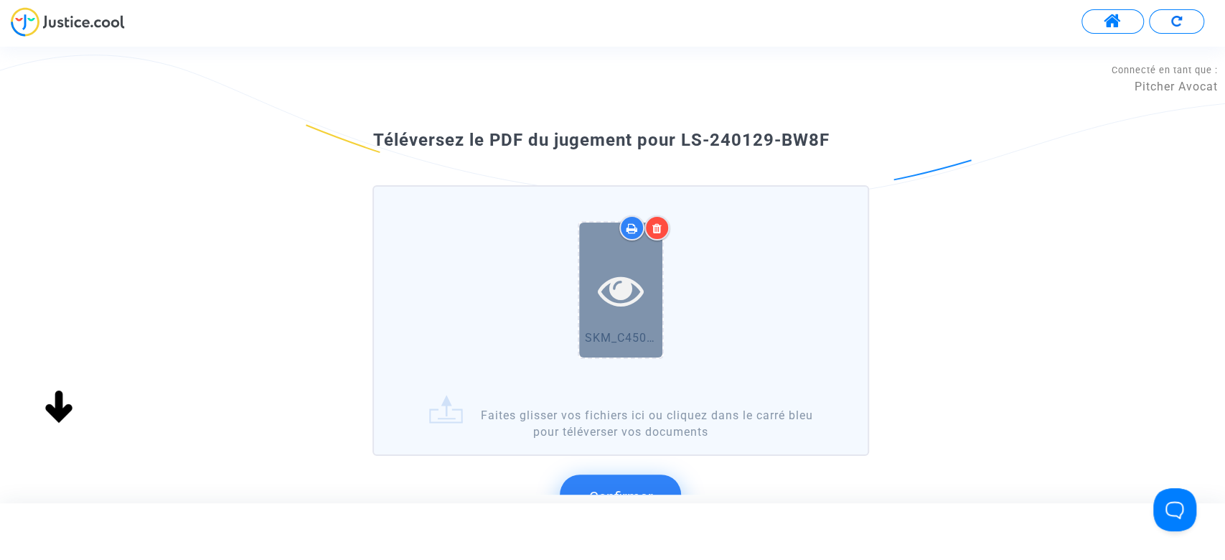
click at [628, 276] on icon at bounding box center [620, 290] width 47 height 46
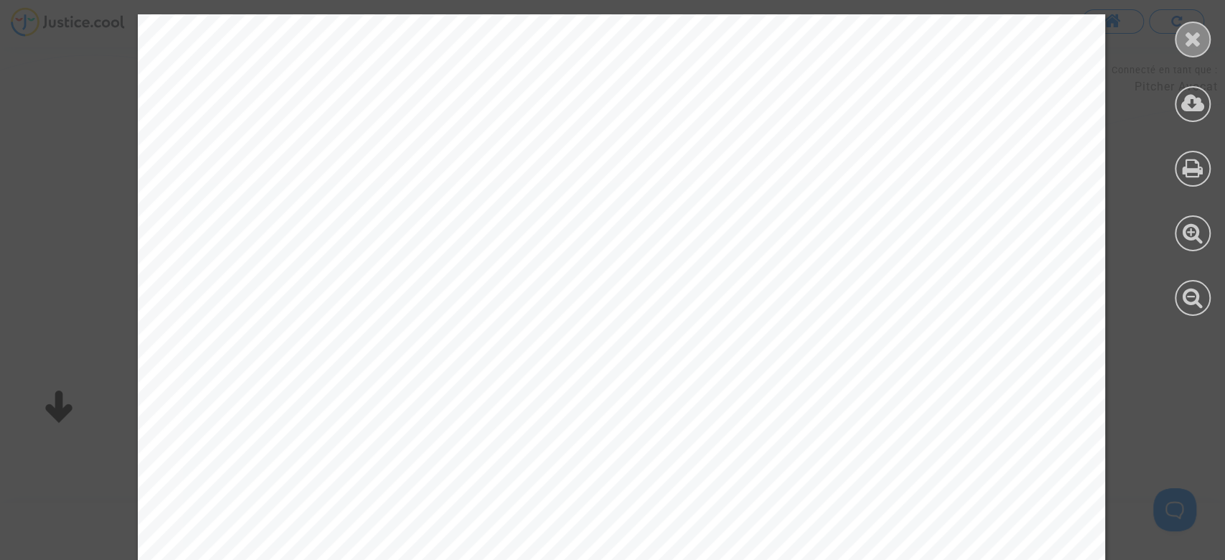
click at [1187, 37] on icon at bounding box center [1193, 39] width 18 height 22
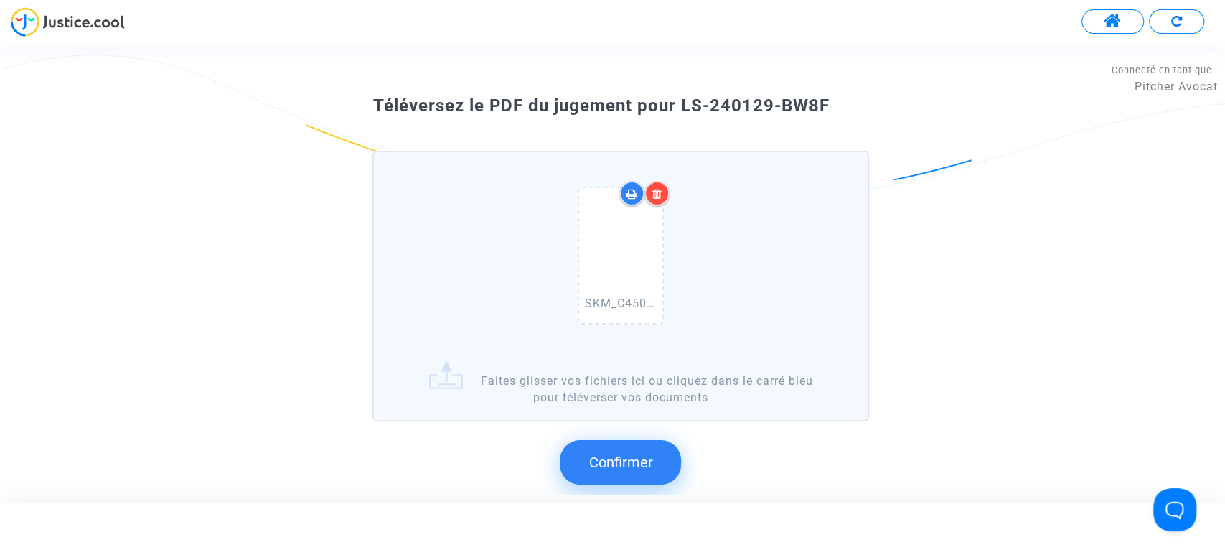
scroll to position [114, 0]
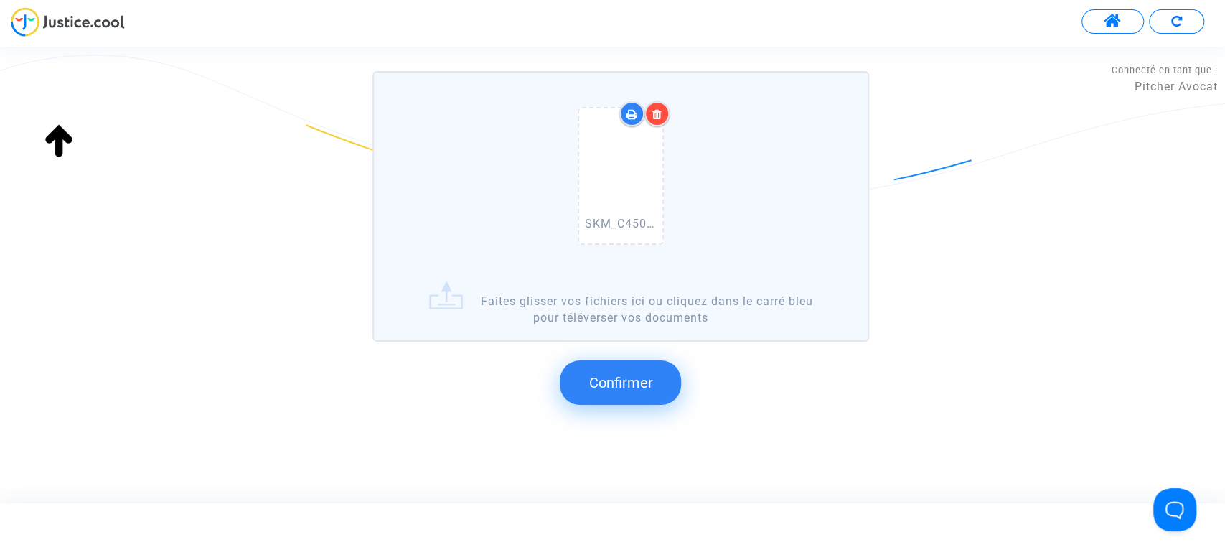
click at [598, 387] on span "Confirmer" at bounding box center [620, 382] width 64 height 17
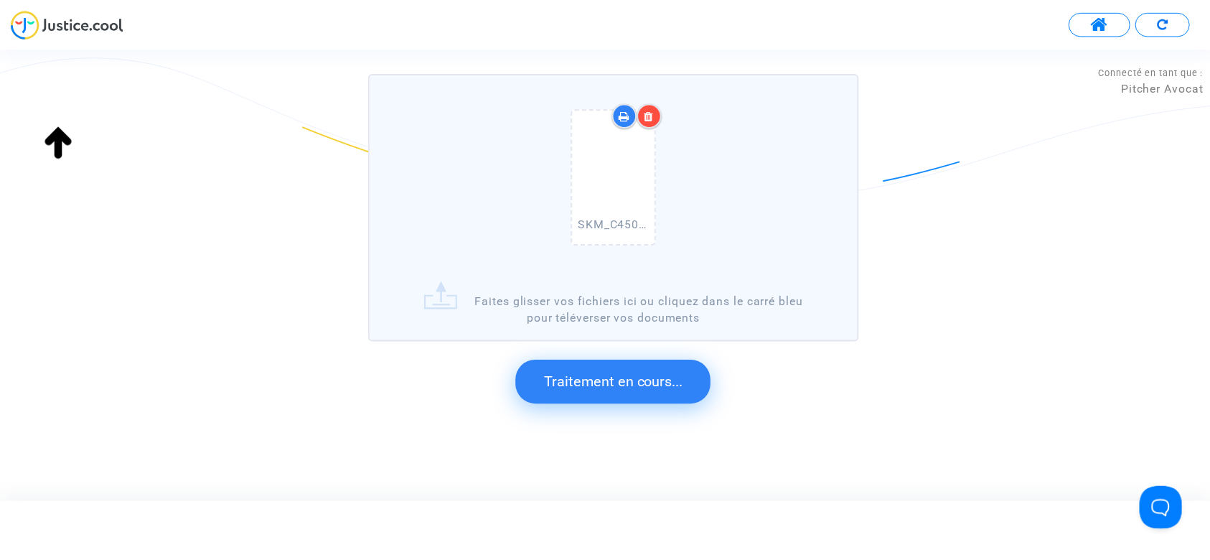
scroll to position [0, 0]
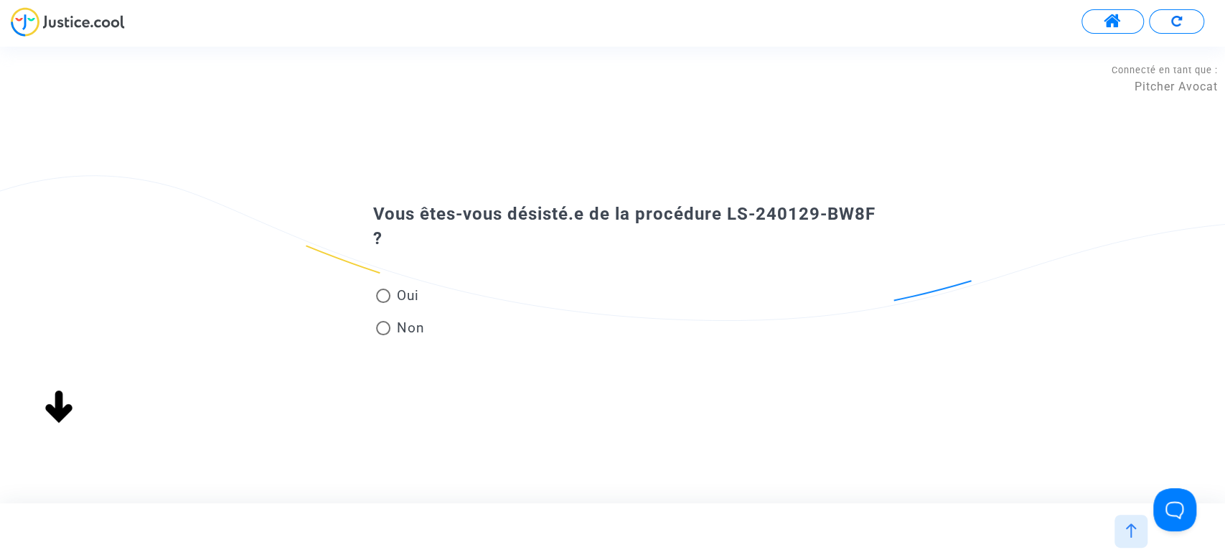
click at [411, 291] on span "Oui" at bounding box center [404, 295] width 28 height 19
click at [383, 303] on input "Oui" at bounding box center [382, 303] width 1 height 1
radio input "true"
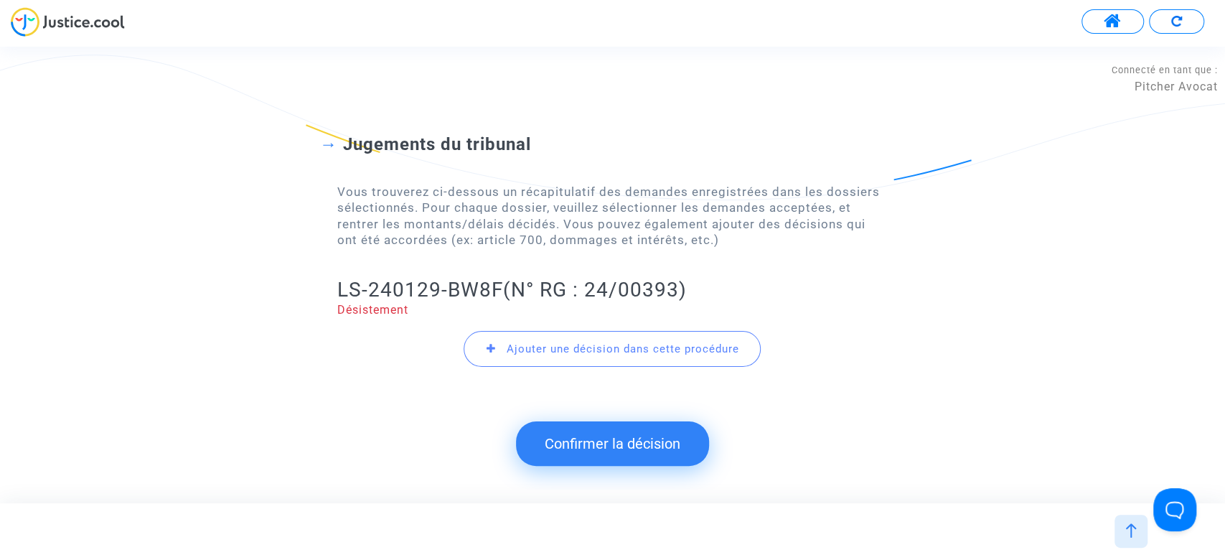
click at [563, 439] on button "Confirmer la décision" at bounding box center [612, 443] width 193 height 44
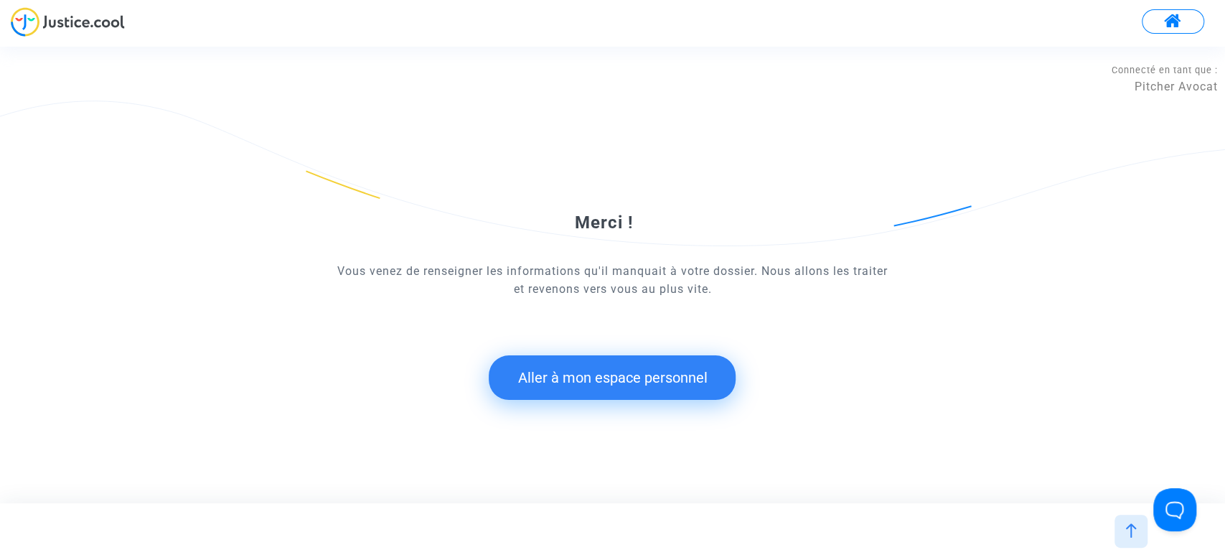
click at [565, 370] on button "Aller à mon espace personnel" at bounding box center [612, 377] width 247 height 44
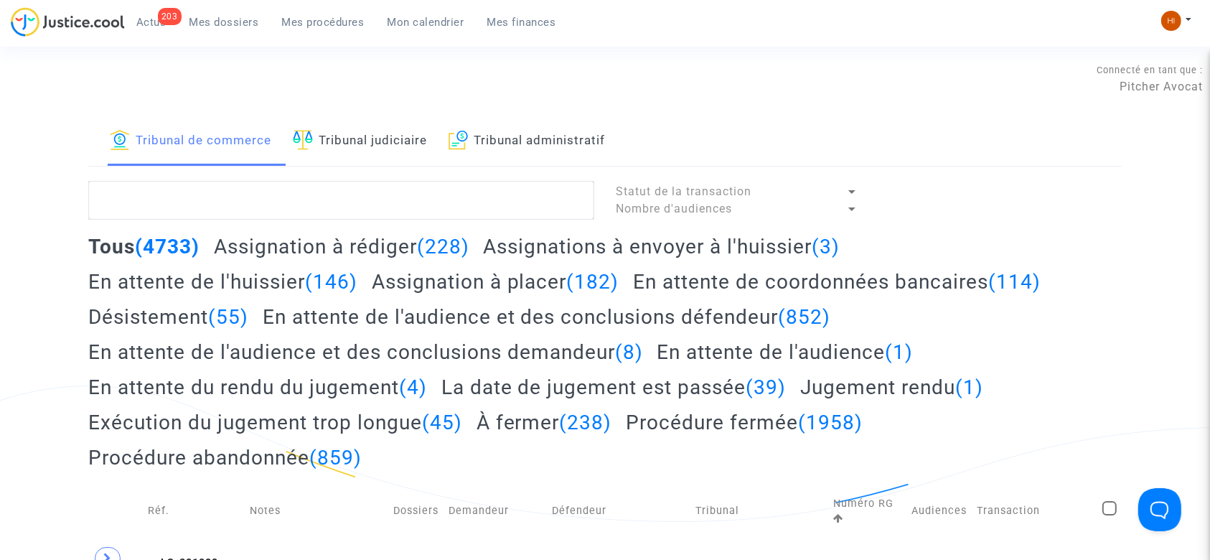
click at [391, 146] on link "Tribunal judiciaire" at bounding box center [360, 141] width 134 height 49
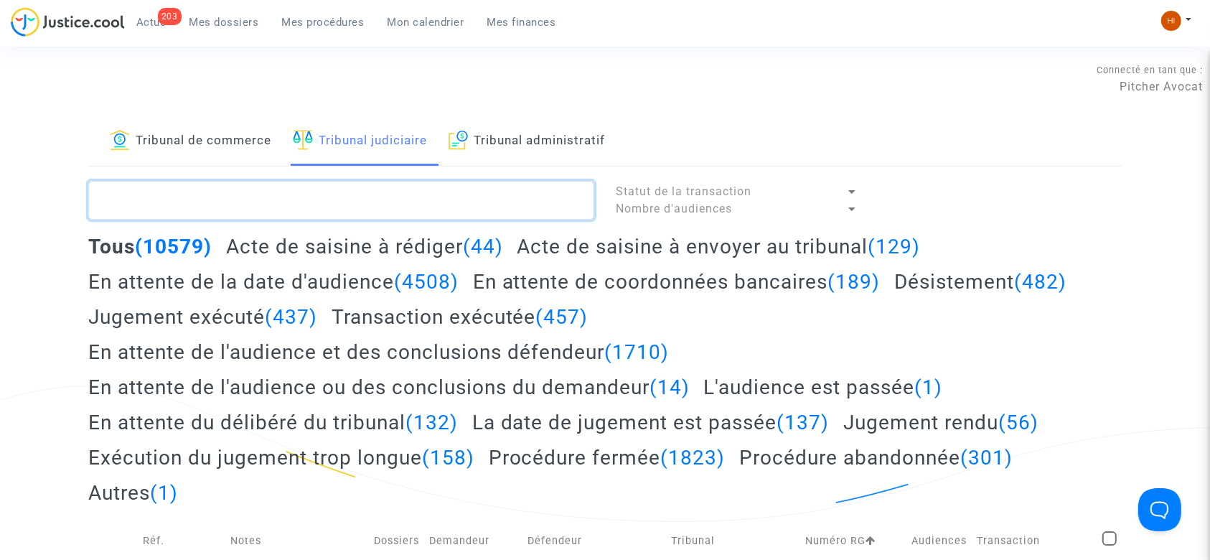
click at [387, 209] on textarea at bounding box center [341, 200] width 506 height 39
paste textarea "LS-240926-M98H"
drag, startPoint x: 385, startPoint y: 197, endPoint x: 36, endPoint y: 185, distance: 348.9
click at [36, 185] on div "Tribunal de commerce Tribunal judiciaire Tribunal administratif LS-240926-M98H …" at bounding box center [605, 484] width 1210 height 735
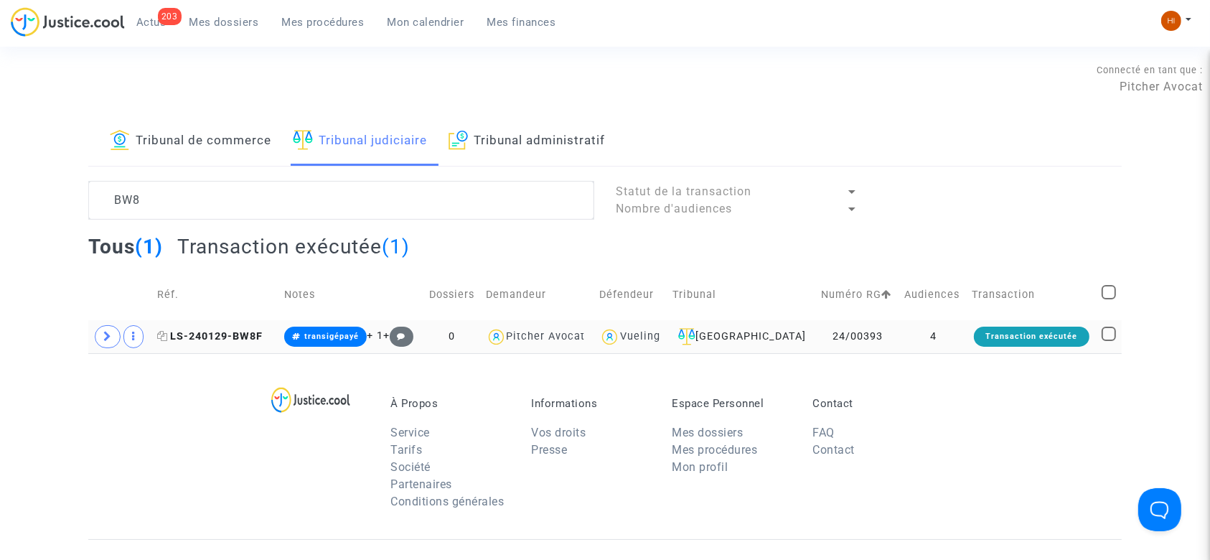
click at [202, 332] on span "LS-240129-BW8F" at bounding box center [209, 336] width 105 height 12
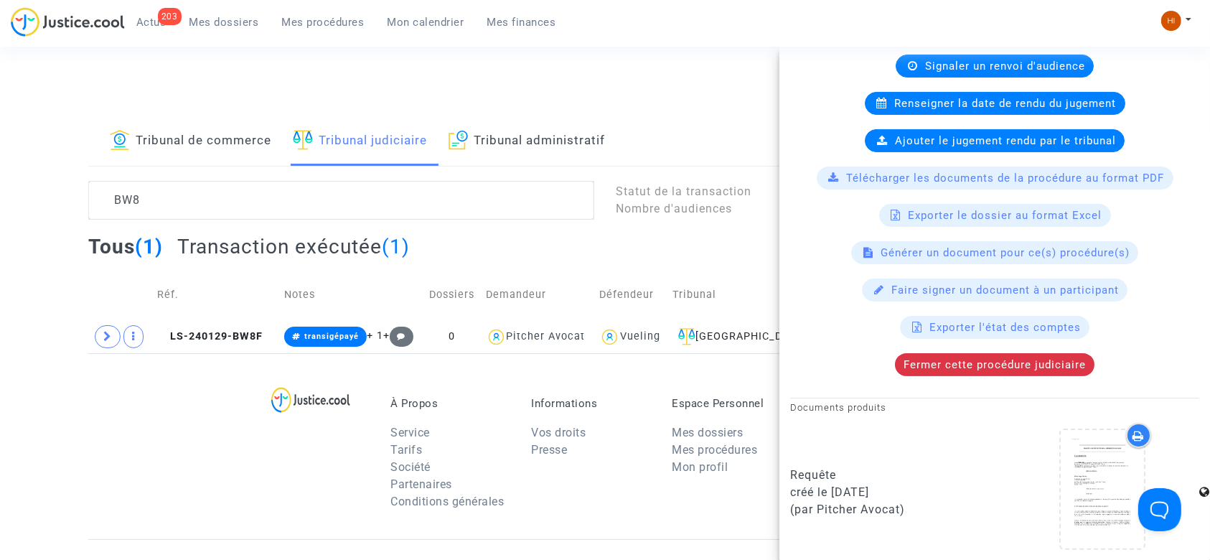
scroll to position [287, 0]
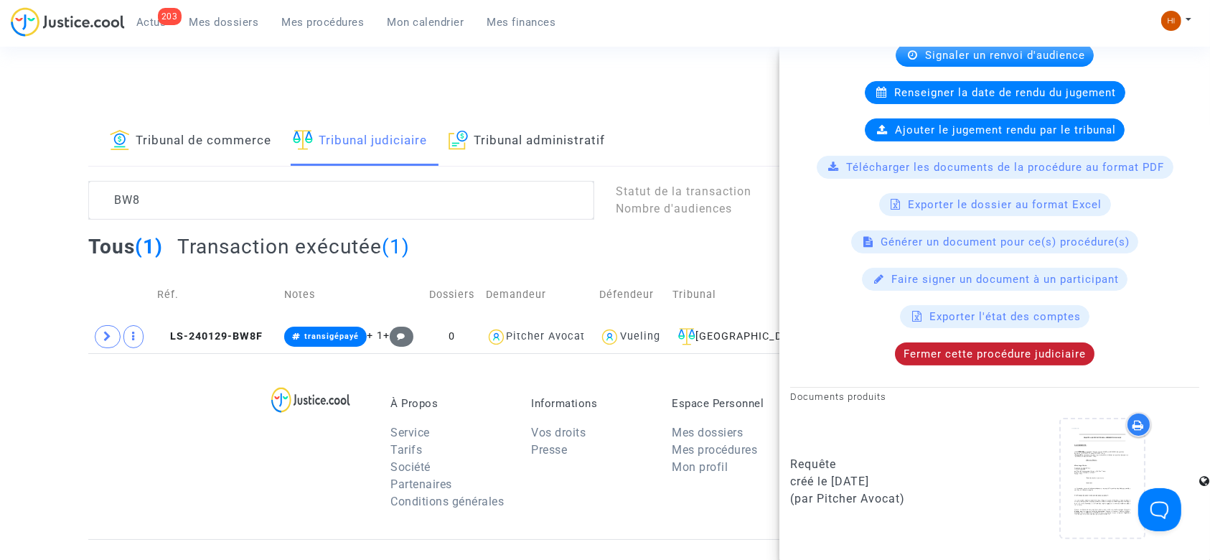
click at [1010, 351] on span "Fermer cette procédure judiciaire" at bounding box center [994, 353] width 182 height 13
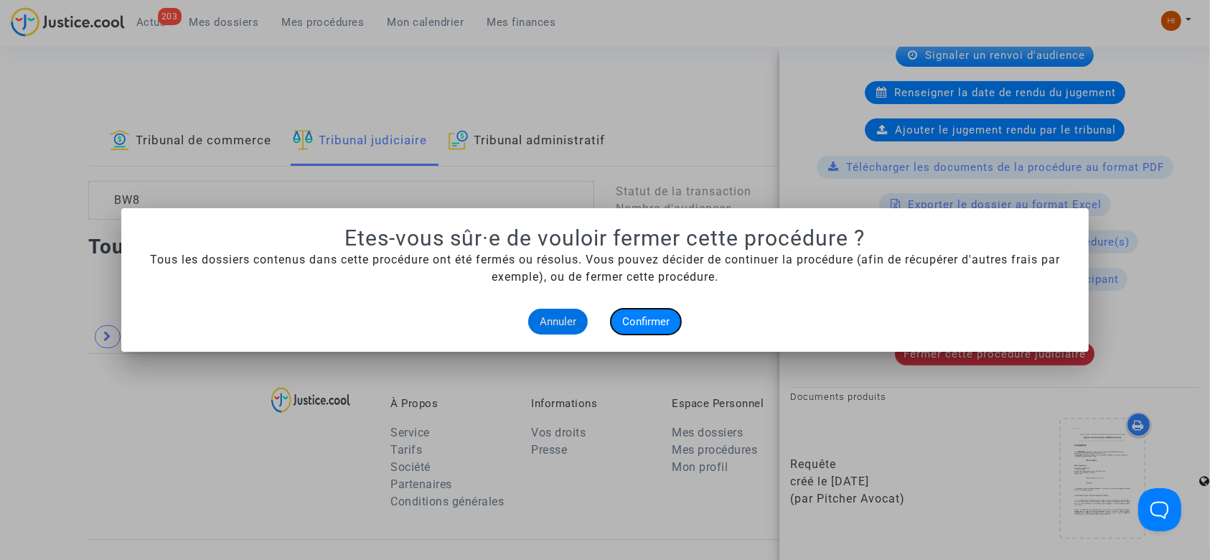
click at [657, 312] on button "Confirmer" at bounding box center [646, 322] width 70 height 26
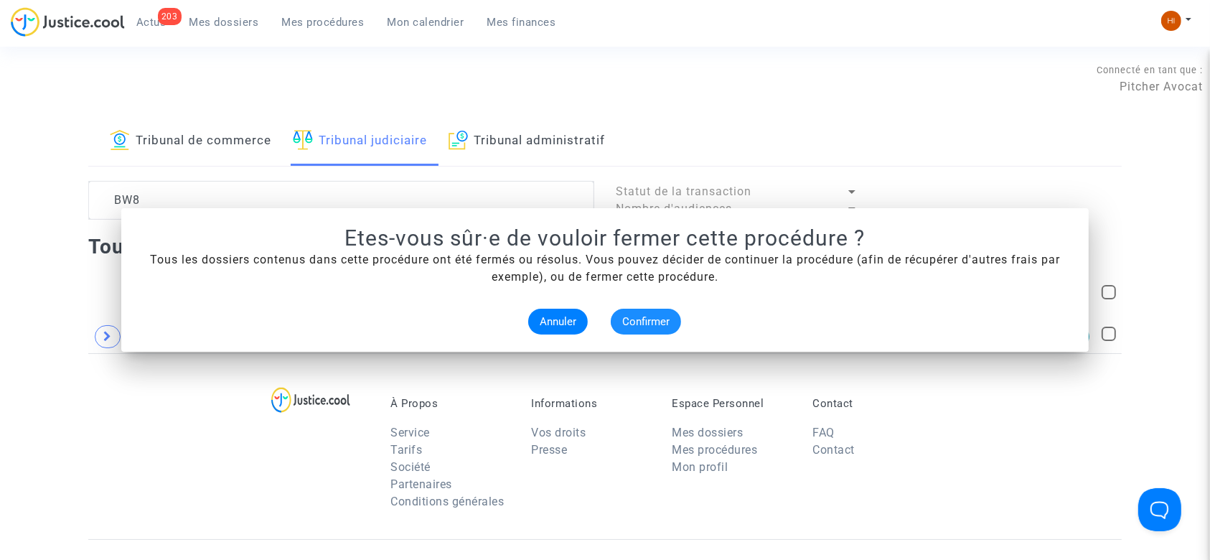
scroll to position [0, 0]
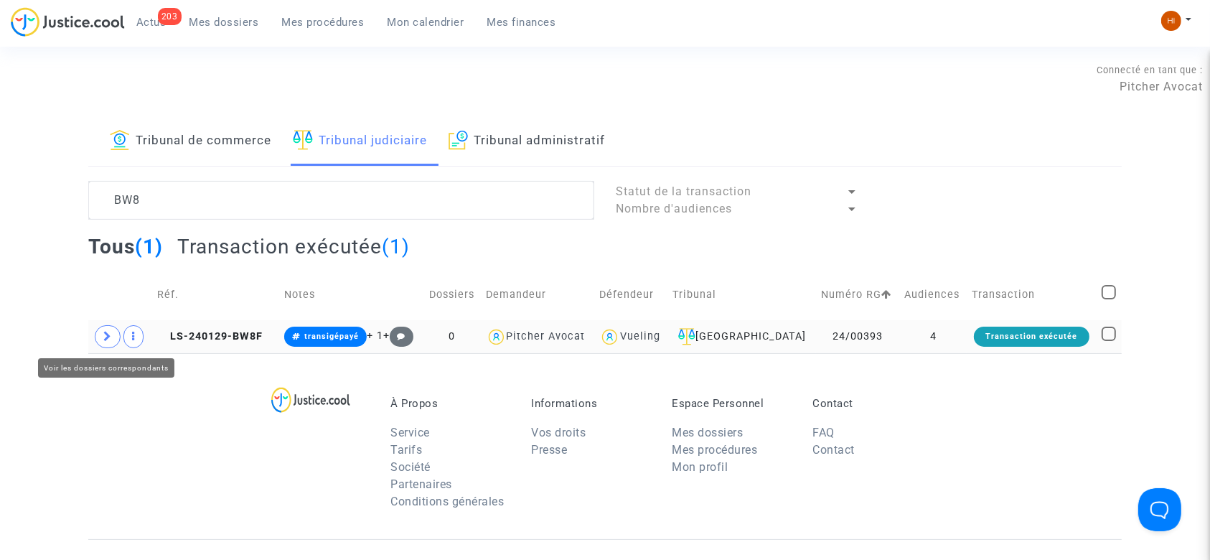
click at [99, 340] on span at bounding box center [108, 336] width 26 height 23
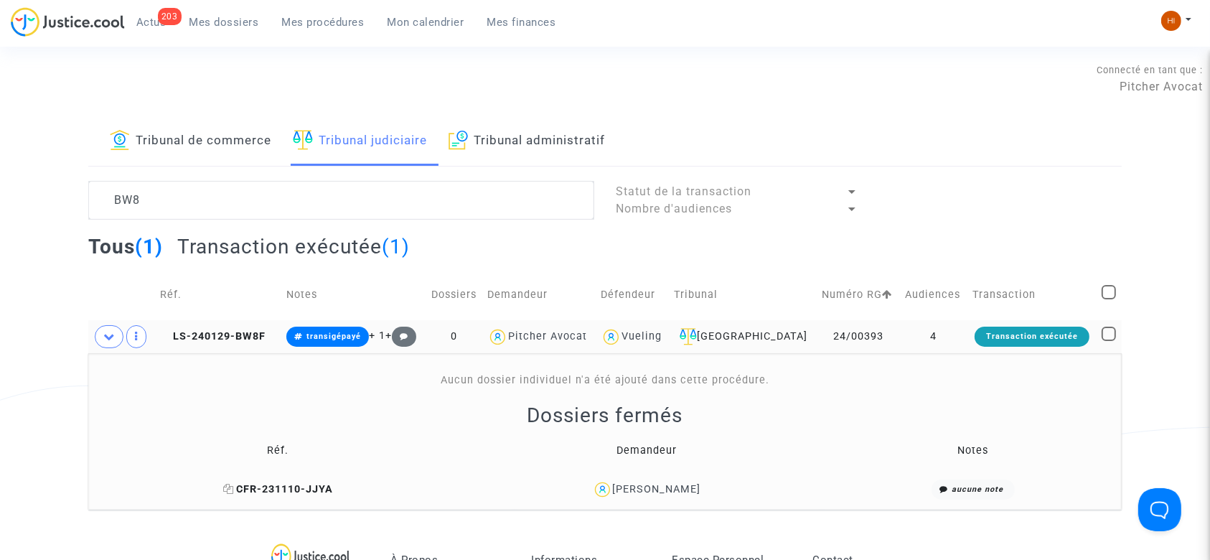
click at [233, 489] on icon at bounding box center [228, 489] width 11 height 10
click at [219, 338] on span "LS-240129-BW8F" at bounding box center [212, 336] width 105 height 12
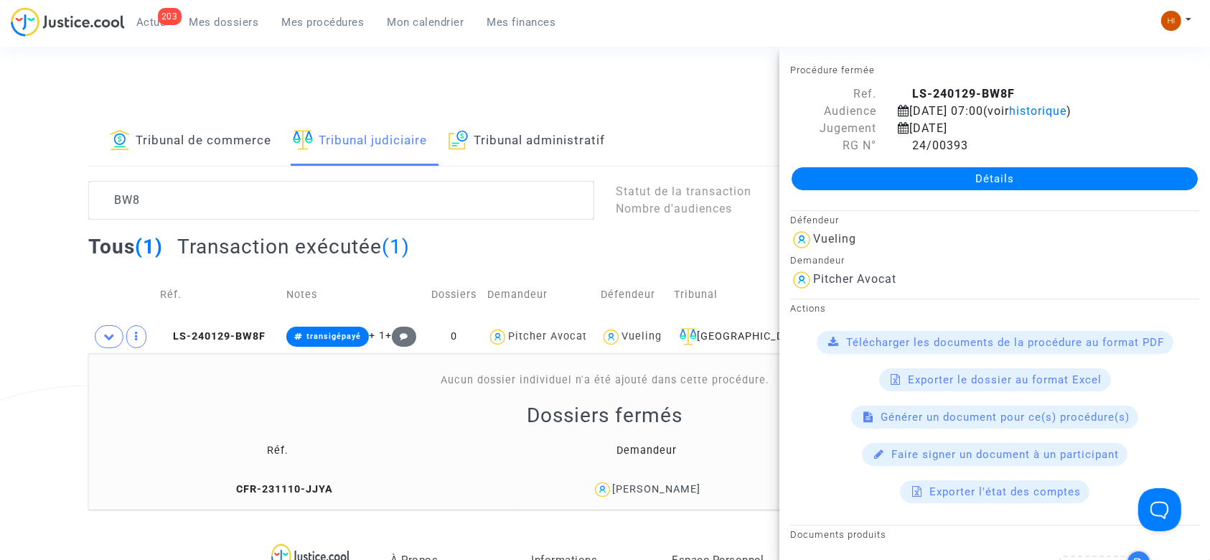
drag, startPoint x: 252, startPoint y: 338, endPoint x: 245, endPoint y: 315, distance: 24.1
click at [252, 338] on span "LS-240129-BW8F" at bounding box center [212, 336] width 105 height 12
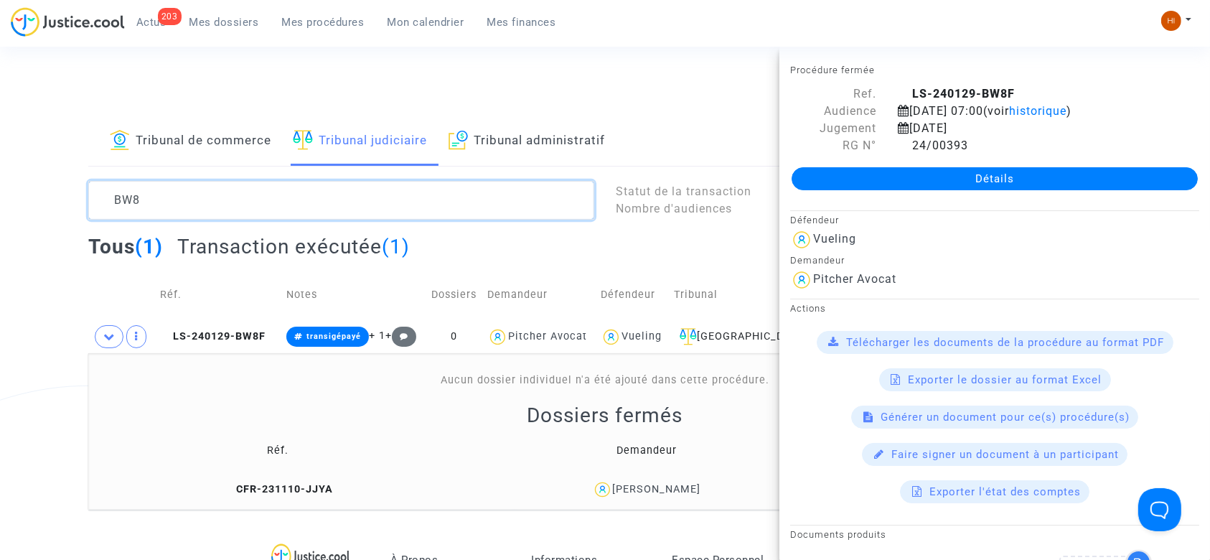
drag, startPoint x: 230, startPoint y: 203, endPoint x: 0, endPoint y: 154, distance: 234.9
click at [0, 154] on div "Tribunal de commerce Tribunal judiciaire Tribunal administratif BW8 Statut de l…" at bounding box center [605, 313] width 1210 height 392
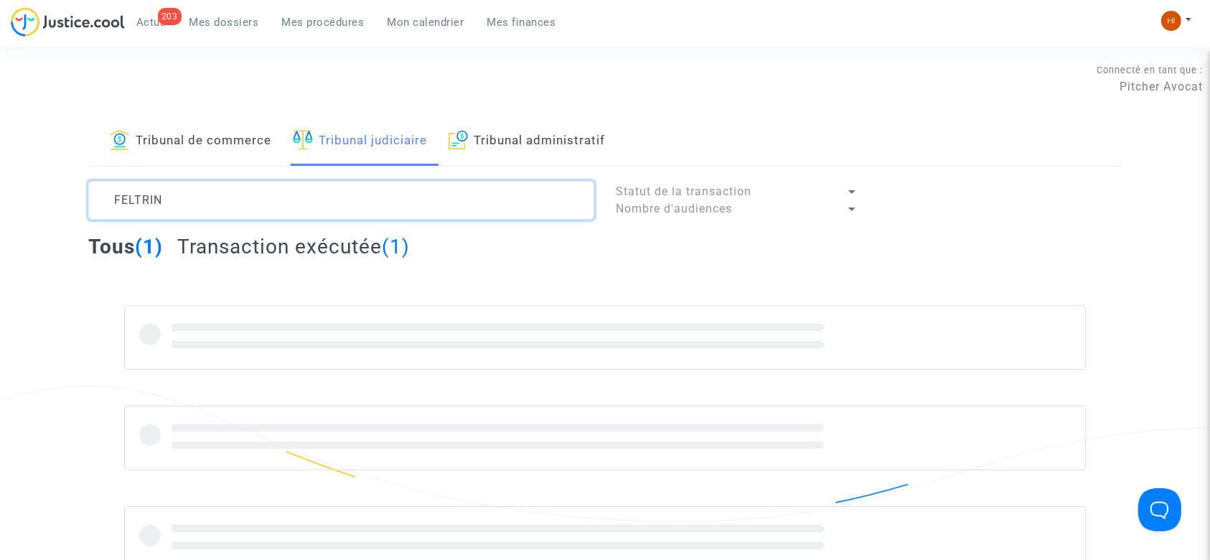
type textarea "FELTRIN"
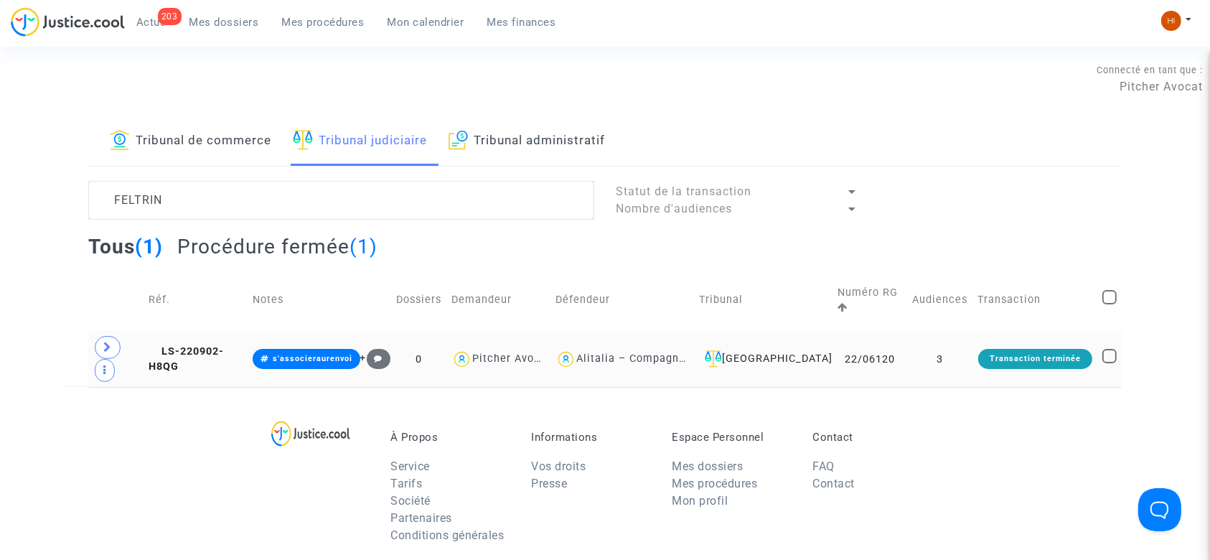
click at [234, 331] on td "LS-220902-H8QG" at bounding box center [196, 359] width 104 height 56
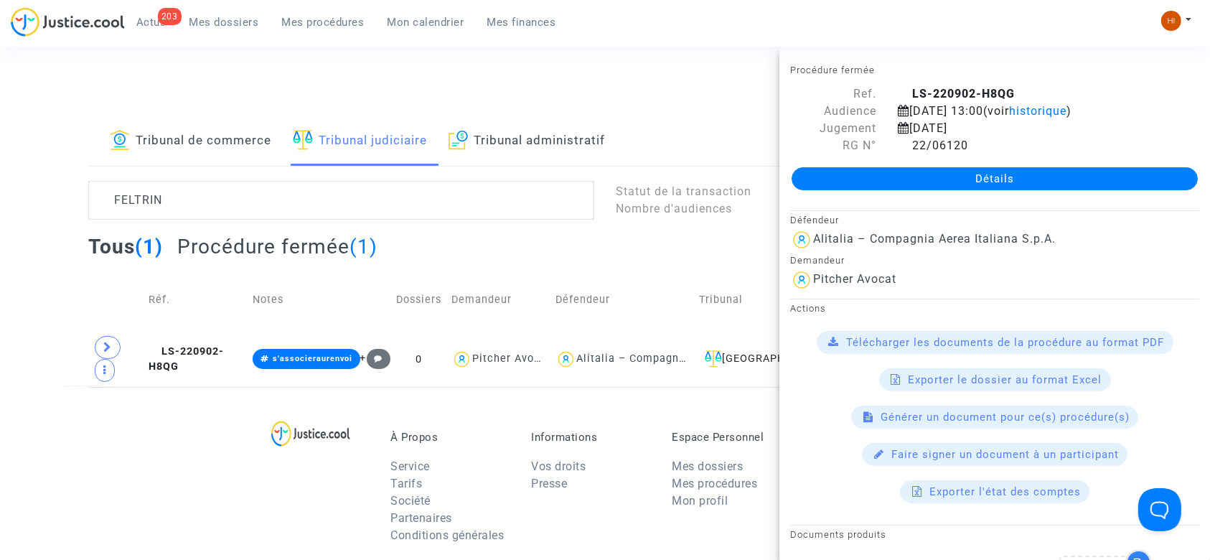
click at [966, 167] on link "Détails" at bounding box center [994, 178] width 406 height 23
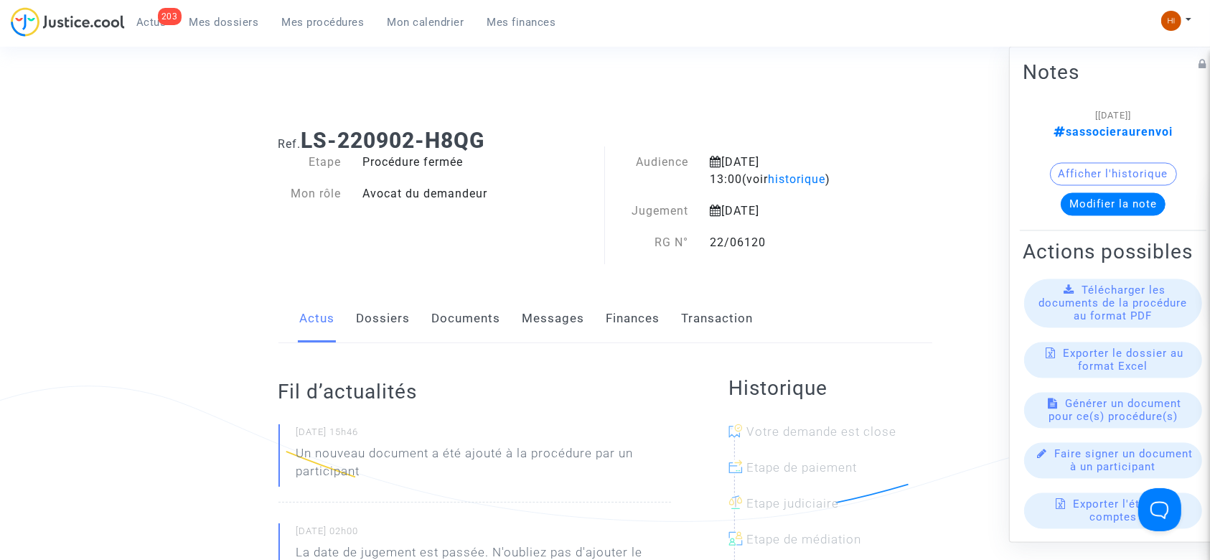
drag, startPoint x: 370, startPoint y: 324, endPoint x: 363, endPoint y: 318, distance: 9.1
click at [367, 324] on link "Dossiers" at bounding box center [384, 318] width 54 height 47
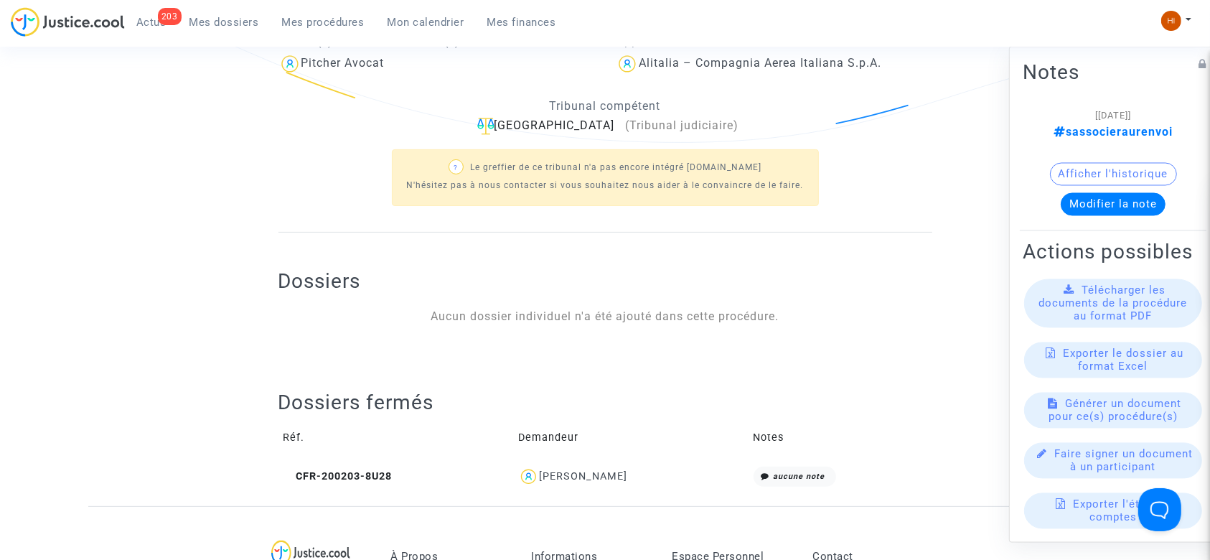
scroll to position [382, 0]
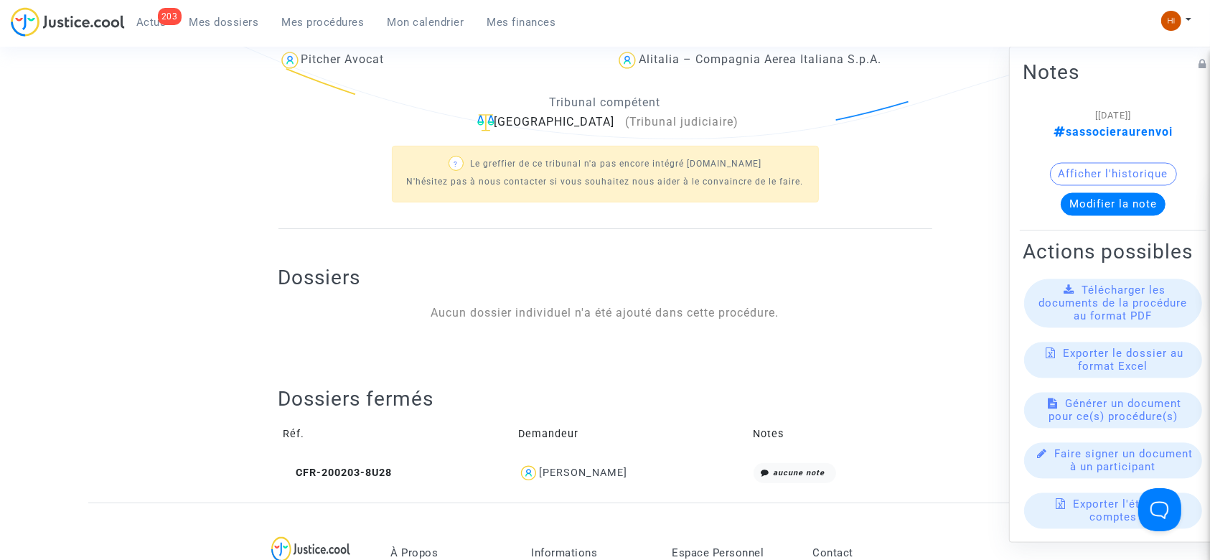
drag, startPoint x: 286, startPoint y: 465, endPoint x: 232, endPoint y: 26, distance: 442.5
click at [283, 438] on table "Réf. Demandeur Notes CFR-200203-8U28 Ilaria Feltrin aucune note" at bounding box center [605, 449] width 654 height 77
click at [287, 473] on icon at bounding box center [288, 472] width 11 height 10
copy thead "Réf. Demandeur Notes"
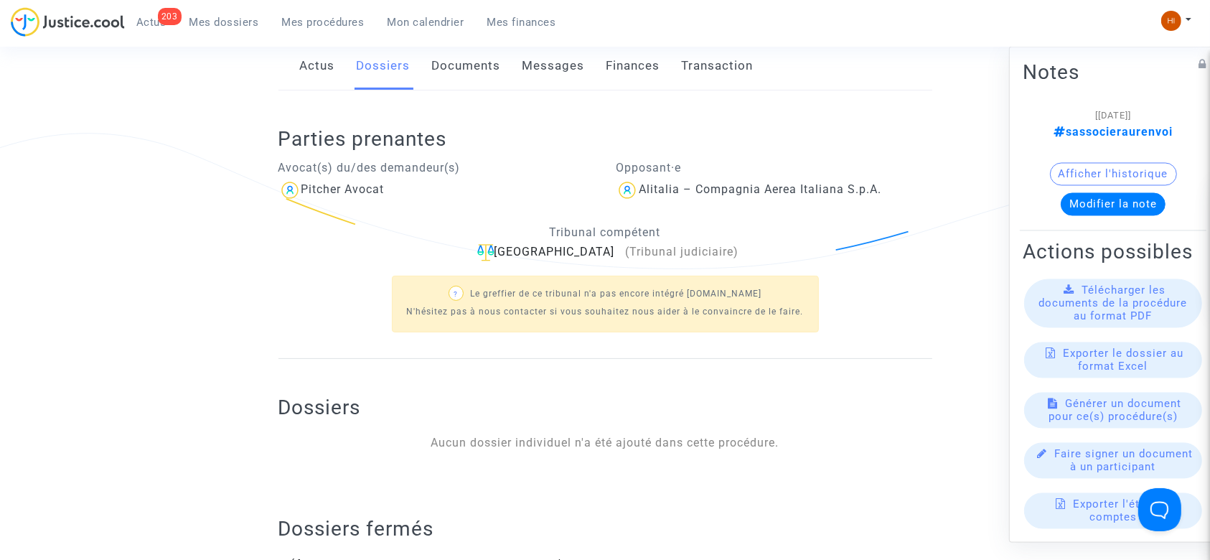
scroll to position [0, 0]
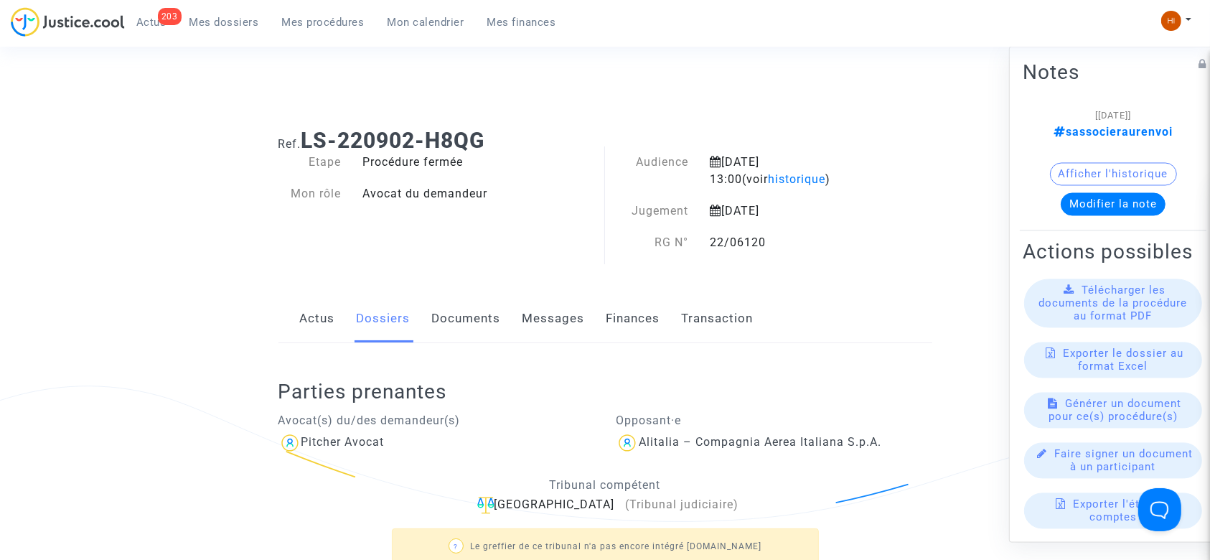
click at [475, 326] on link "Documents" at bounding box center [466, 318] width 69 height 47
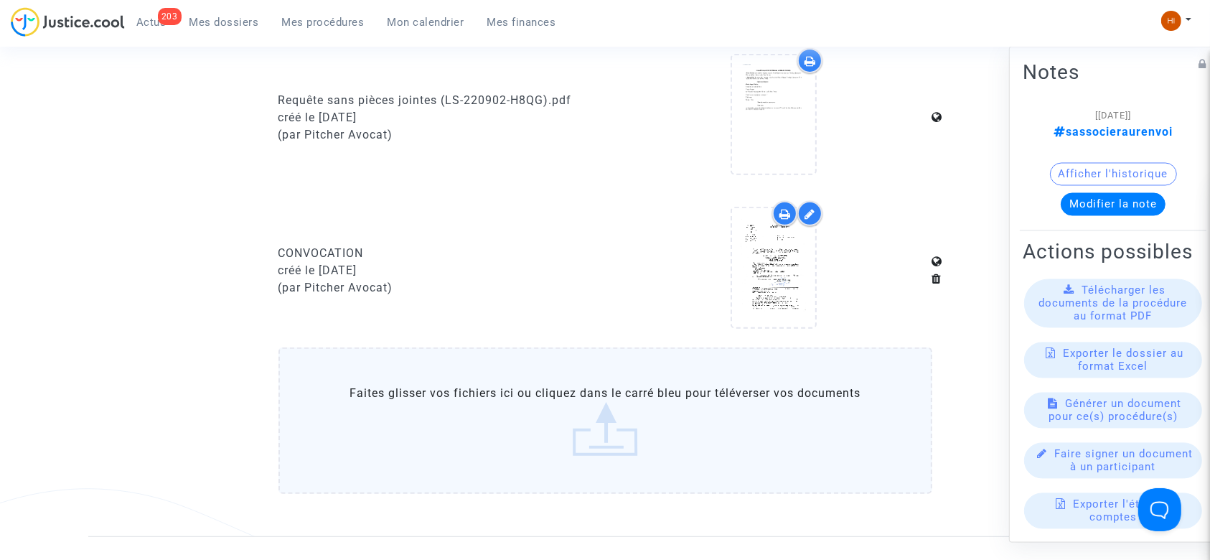
scroll to position [574, 0]
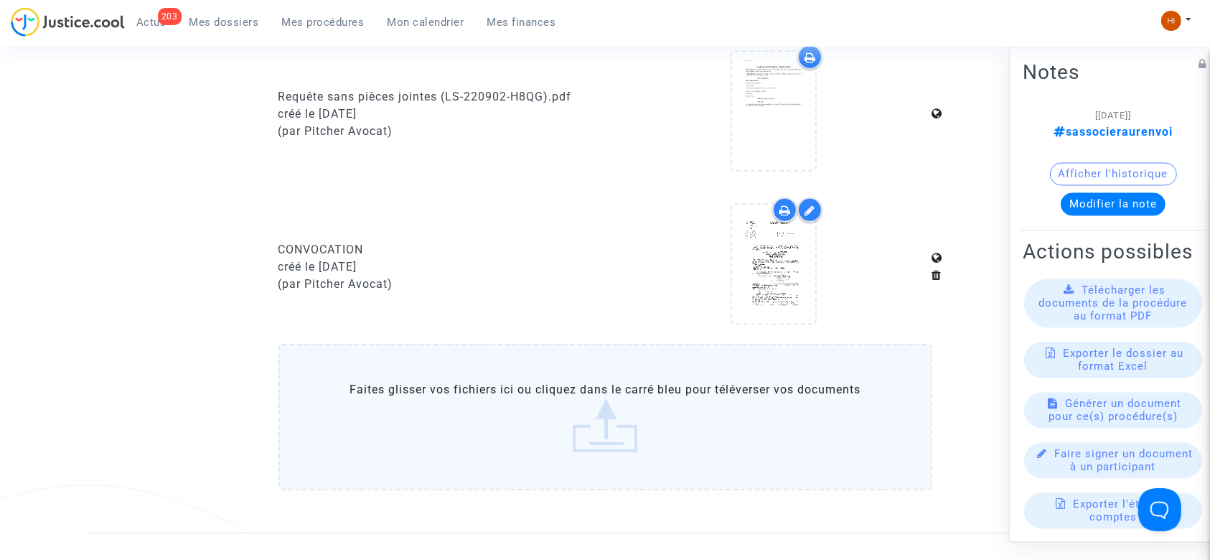
click at [459, 445] on label "Faites glisser vos fichiers ici ou cliquez dans le carré bleu pour téléverser v…" at bounding box center [605, 417] width 654 height 146
click at [0, 0] on input "Faites glisser vos fichiers ici ou cliquez dans le carré bleu pour téléverser v…" at bounding box center [0, 0] width 0 height 0
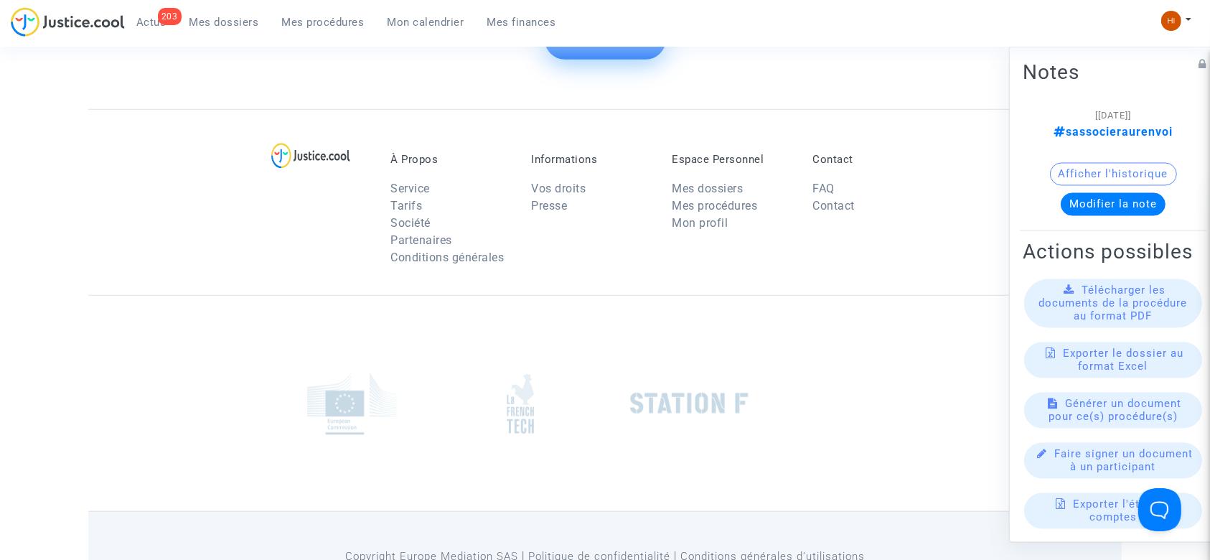
scroll to position [956, 0]
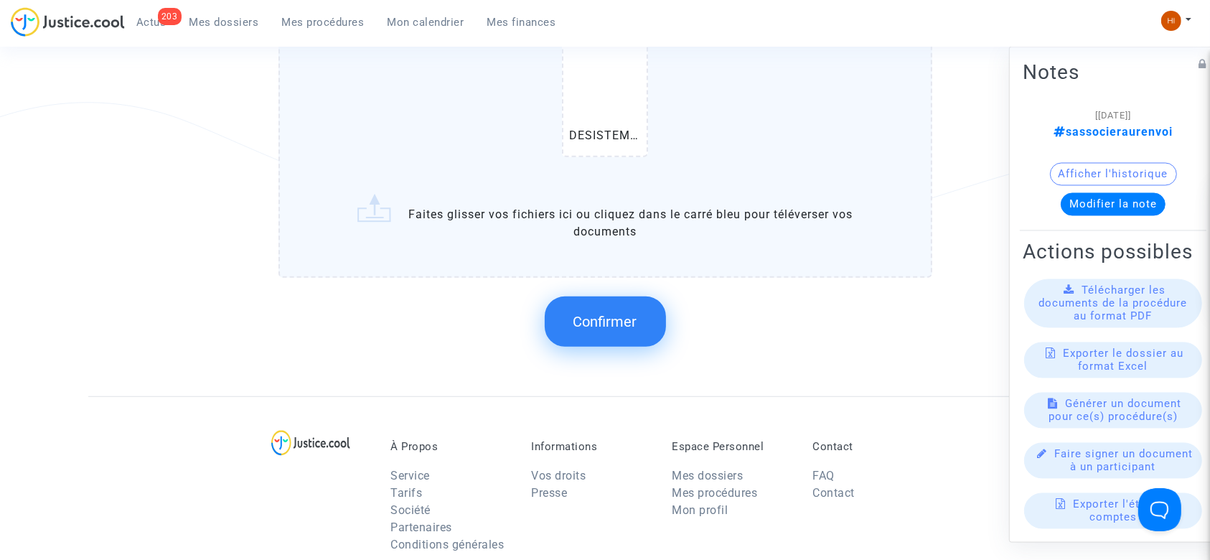
click at [598, 317] on span "Confirmer" at bounding box center [605, 321] width 64 height 17
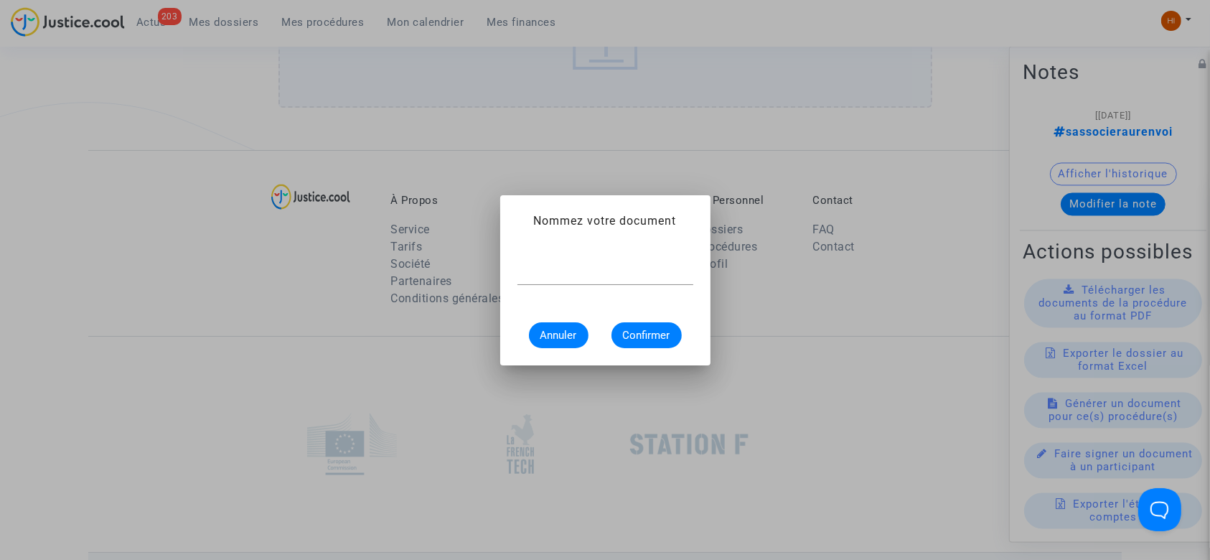
scroll to position [0, 0]
paste input "DESISTEMENT"
type input "DESISTEMENT"
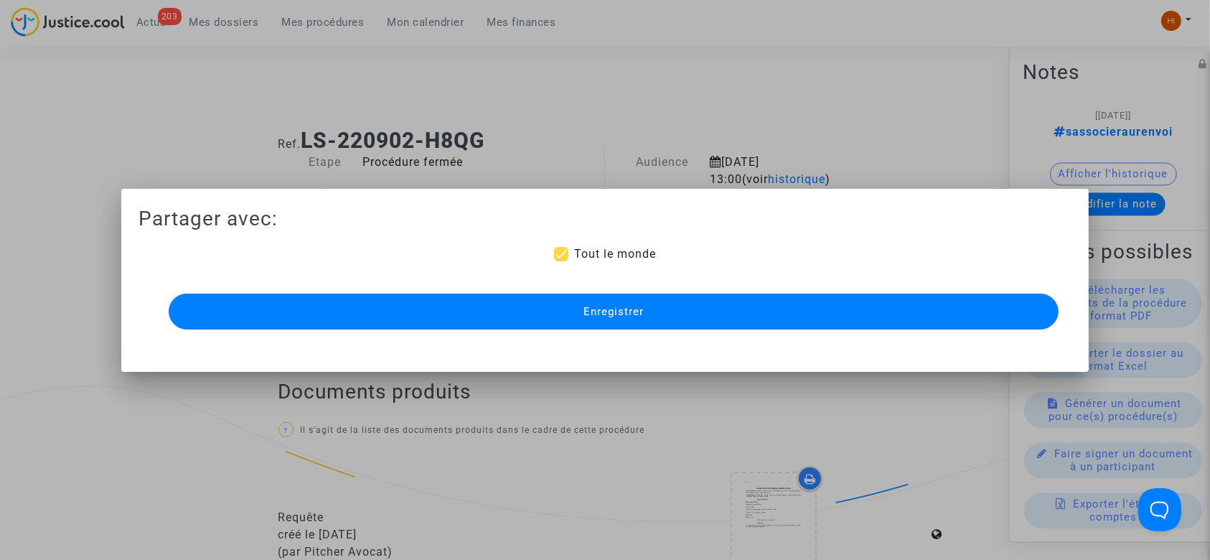
scroll to position [956, 0]
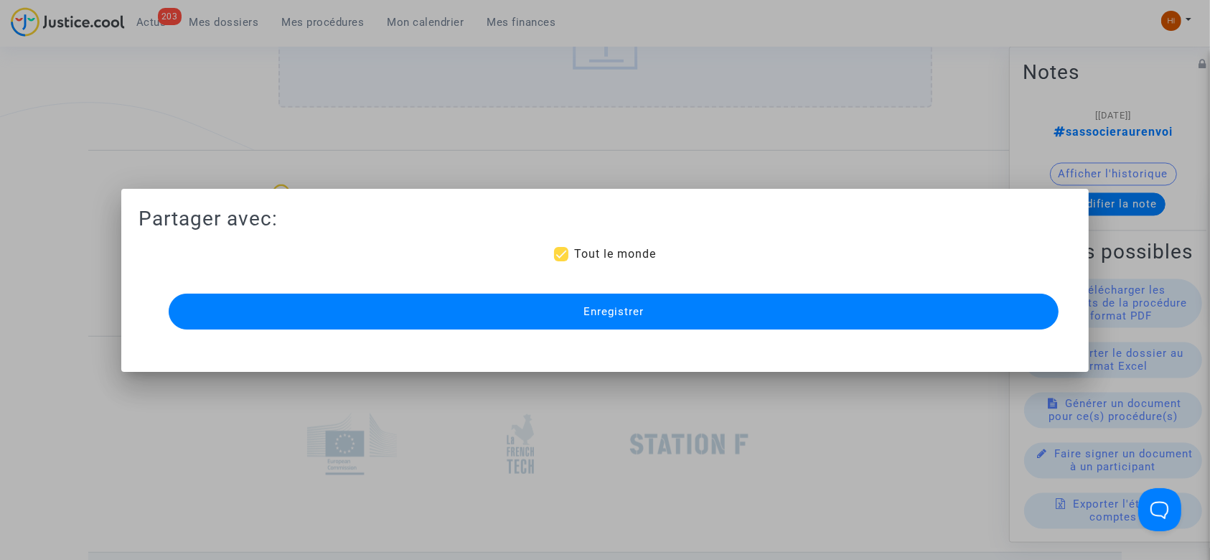
click at [598, 317] on span "Enregistrer" at bounding box center [613, 311] width 60 height 13
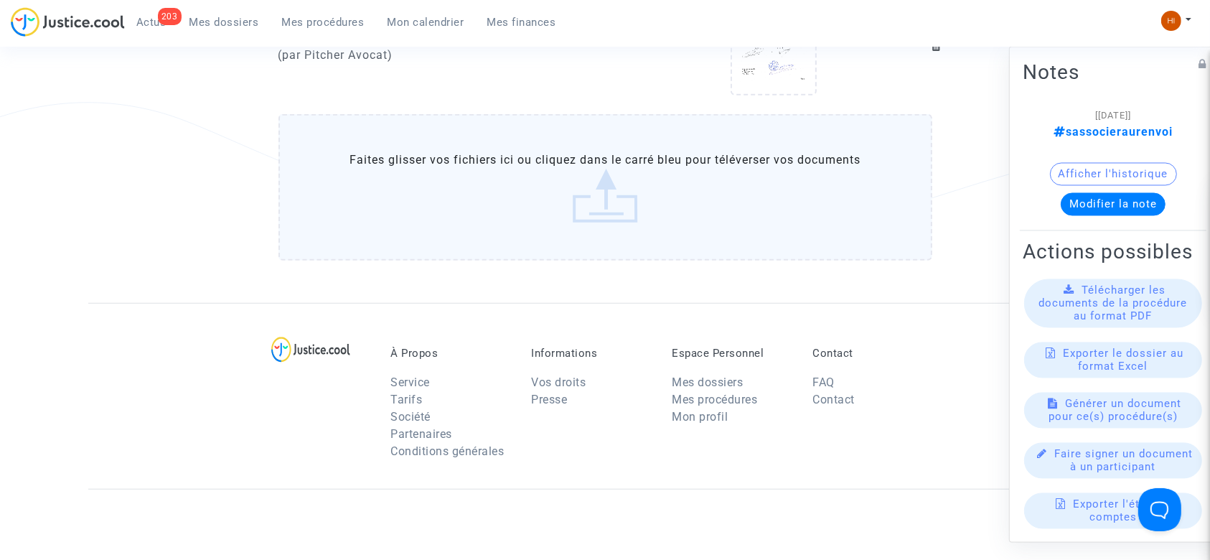
click at [312, 35] on div "203 Actus Mes dossiers Mes procédures Mon calendrier Mes finances" at bounding box center [289, 26] width 557 height 39
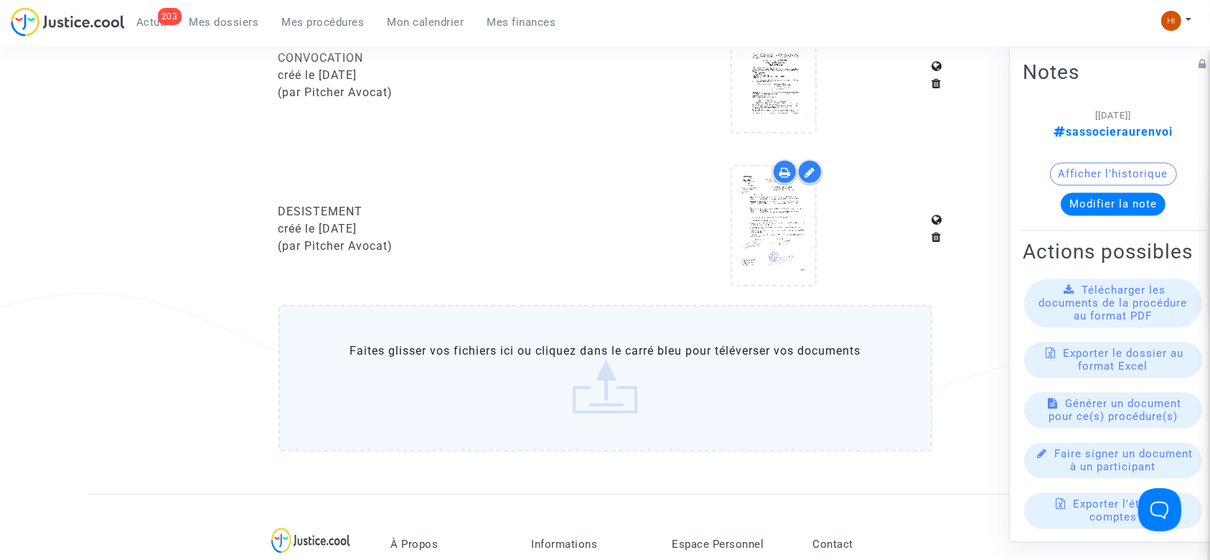
scroll to position [669, 0]
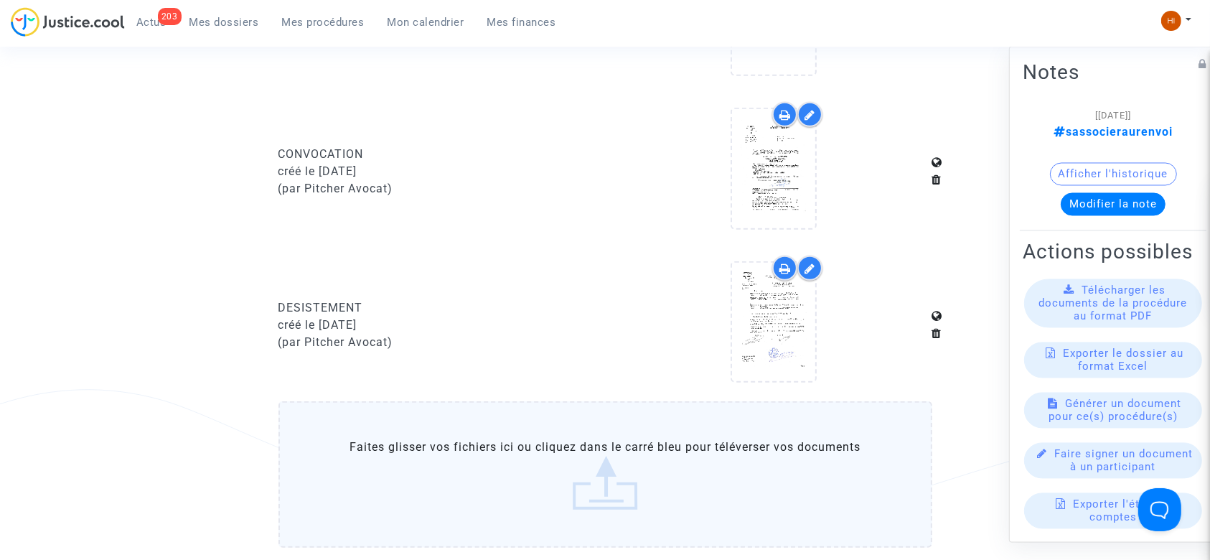
click at [310, 20] on span "Mes procédures" at bounding box center [323, 22] width 83 height 13
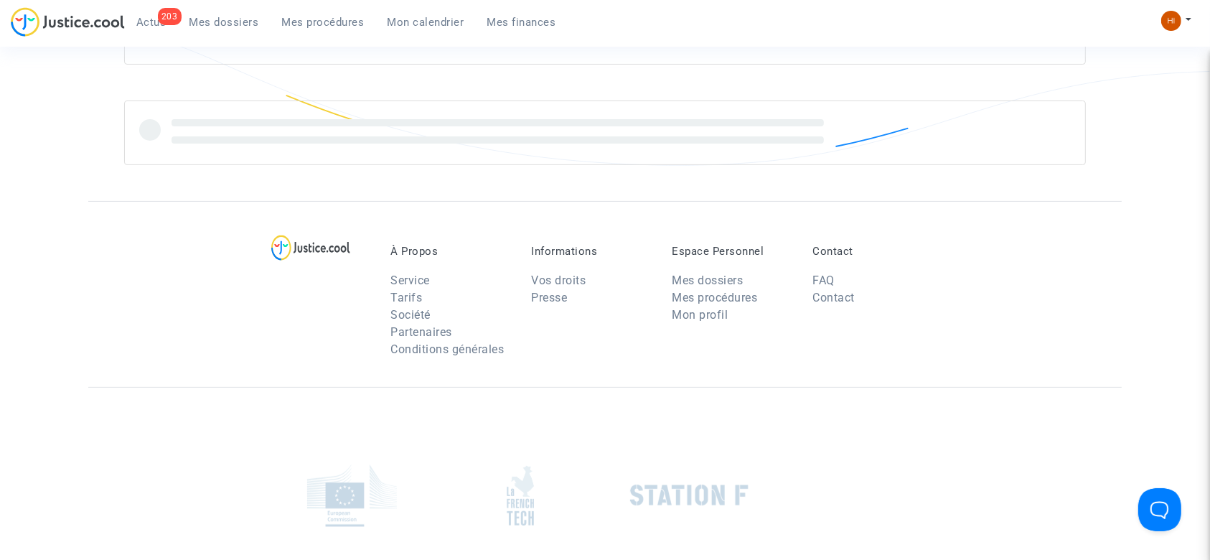
scroll to position [50, 0]
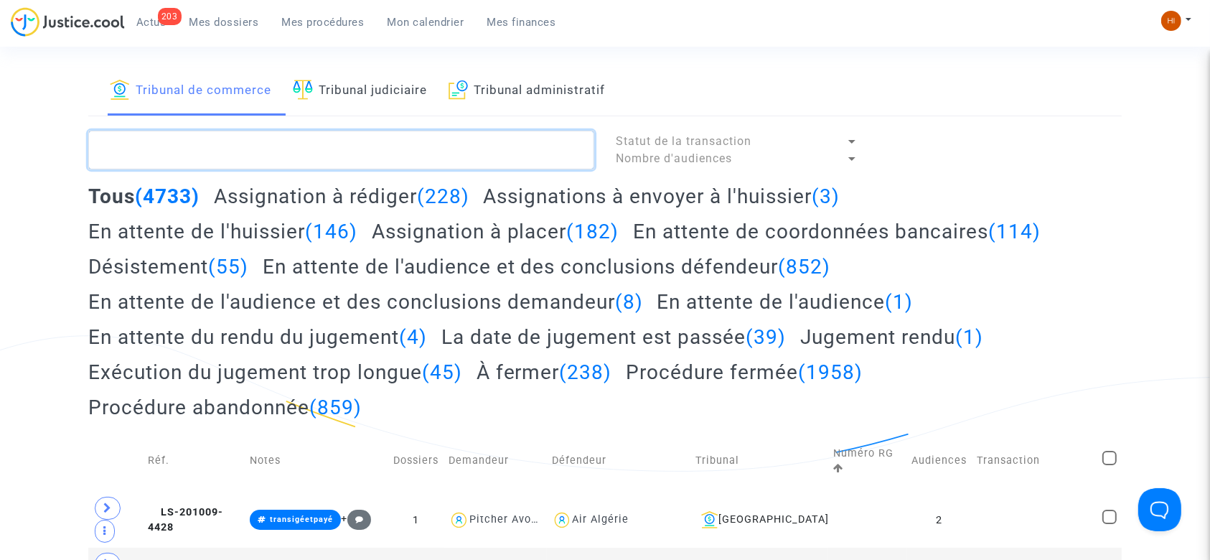
click at [359, 136] on textarea at bounding box center [341, 150] width 506 height 39
click at [361, 75] on link "Tribunal judiciaire" at bounding box center [360, 91] width 134 height 49
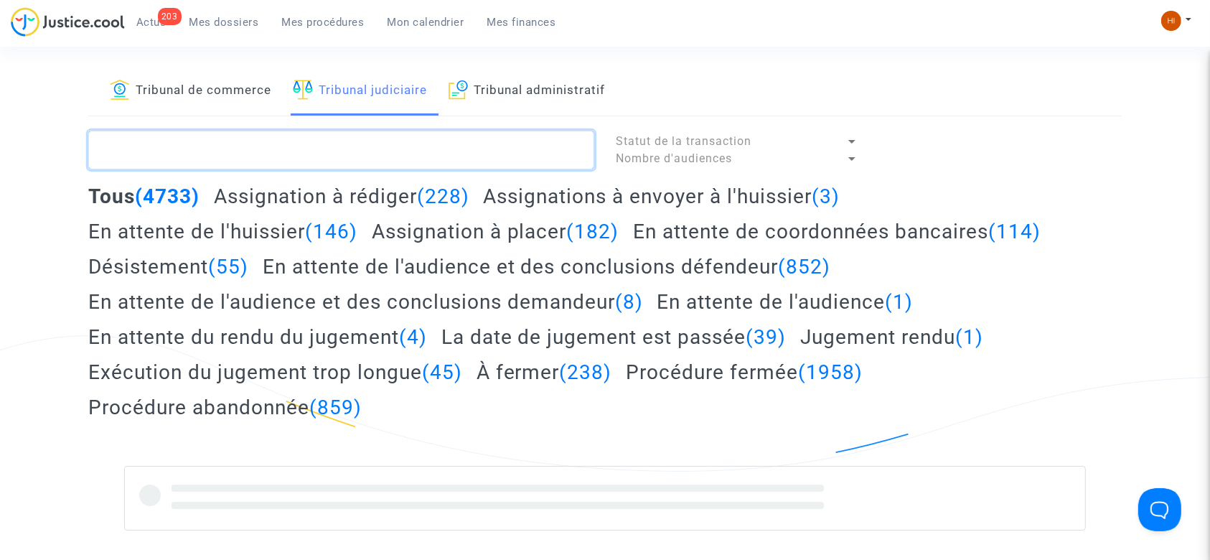
click at [356, 146] on textarea at bounding box center [341, 150] width 506 height 39
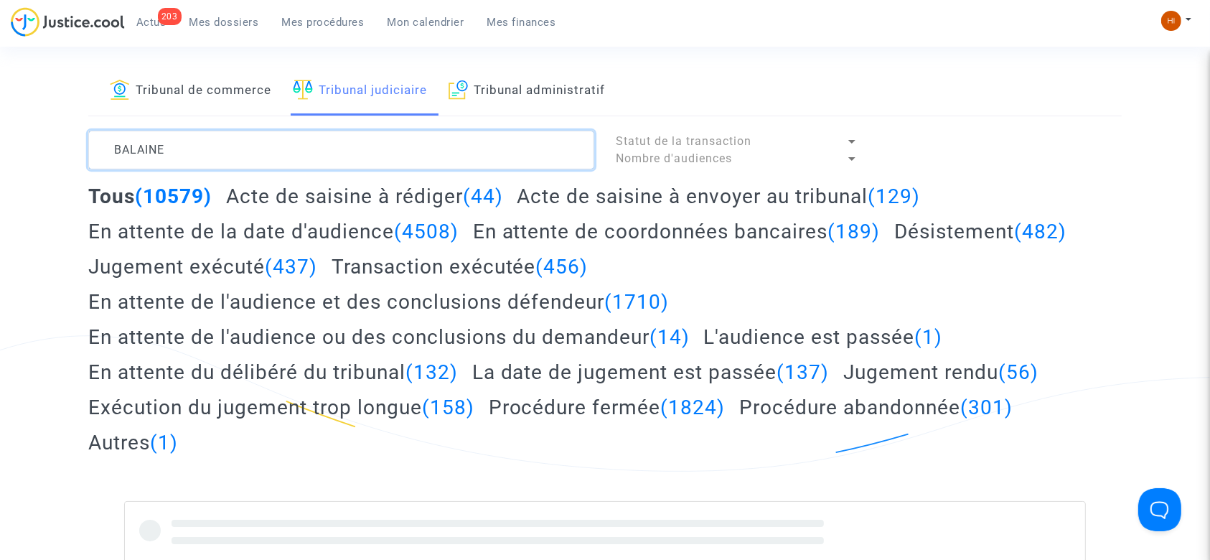
type textarea "BALAINE"
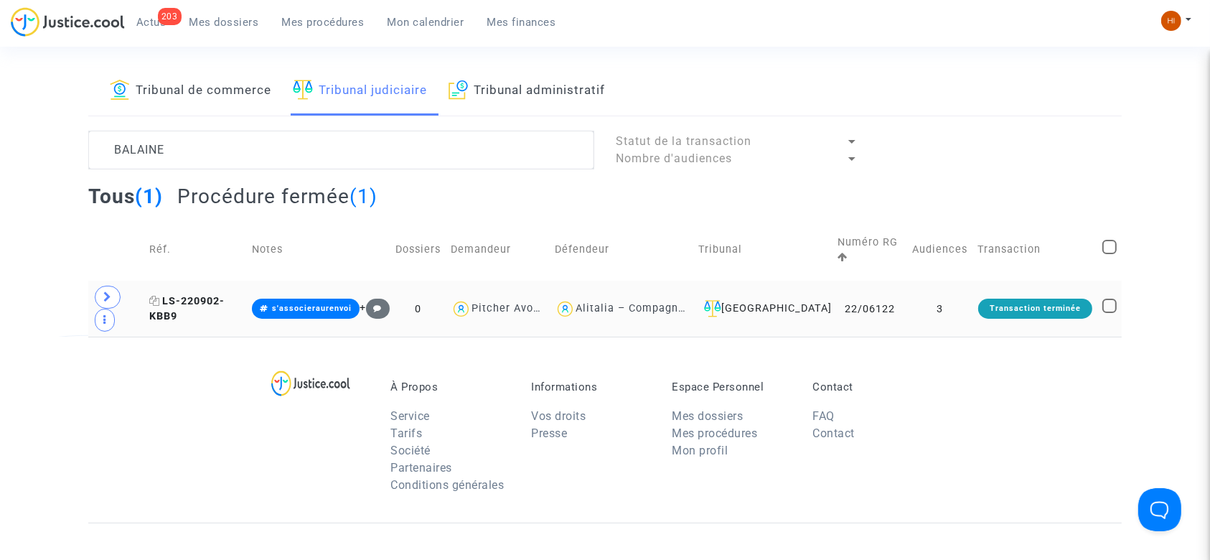
click at [225, 295] on span "LS-220902-KBB9" at bounding box center [186, 309] width 75 height 28
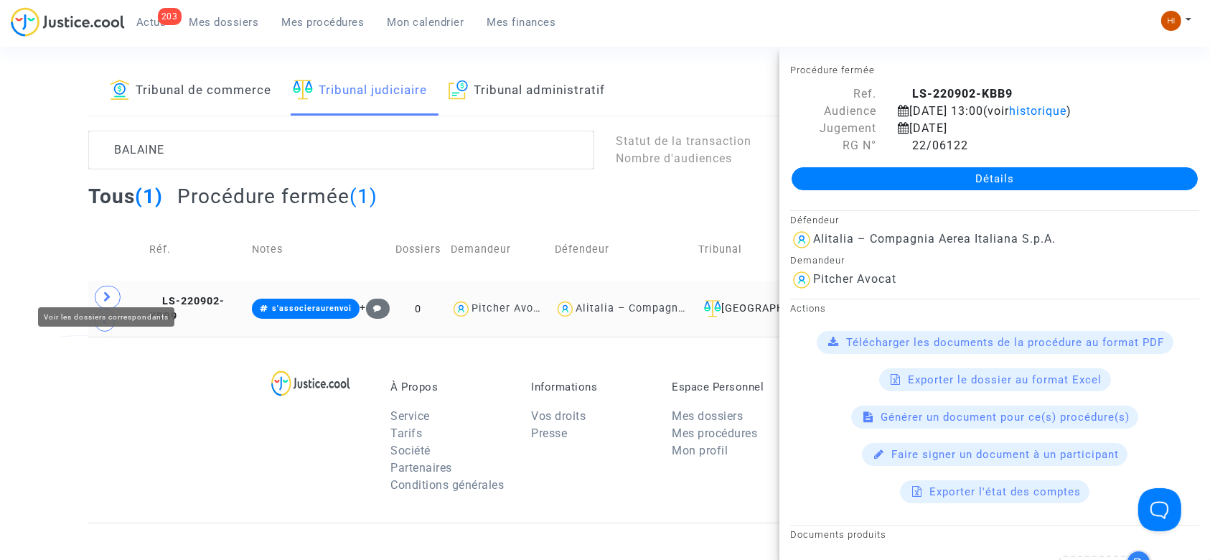
click at [98, 290] on span at bounding box center [108, 297] width 26 height 23
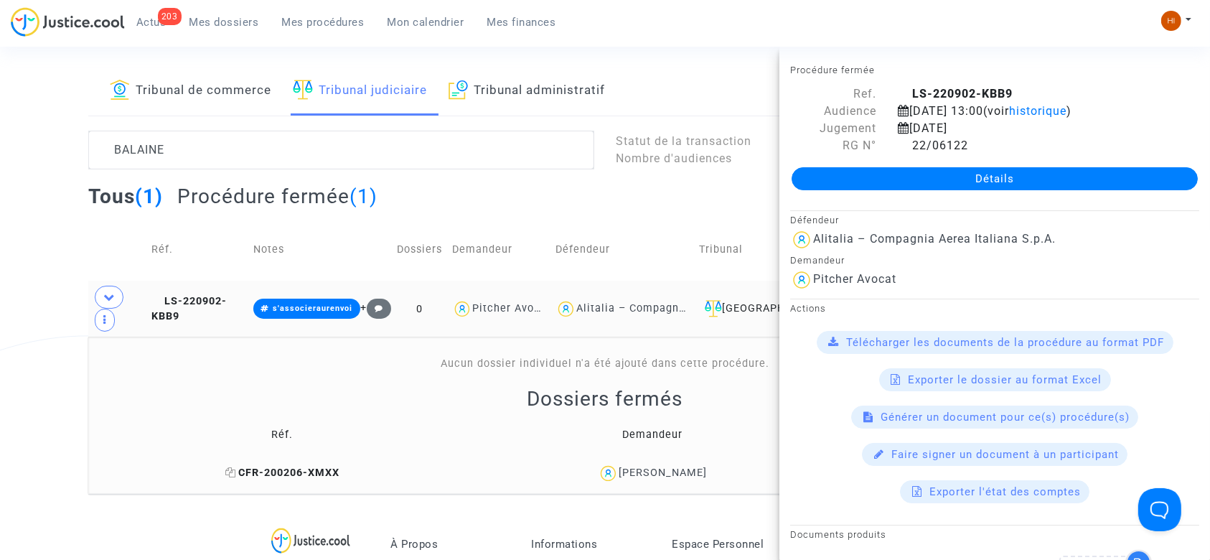
click at [234, 467] on icon at bounding box center [230, 472] width 11 height 10
drag, startPoint x: 238, startPoint y: 282, endPoint x: 316, endPoint y: 242, distance: 87.9
click at [227, 295] on span "LS-220902-KBB9" at bounding box center [188, 309] width 75 height 28
click at [879, 174] on link "Détails" at bounding box center [994, 178] width 406 height 23
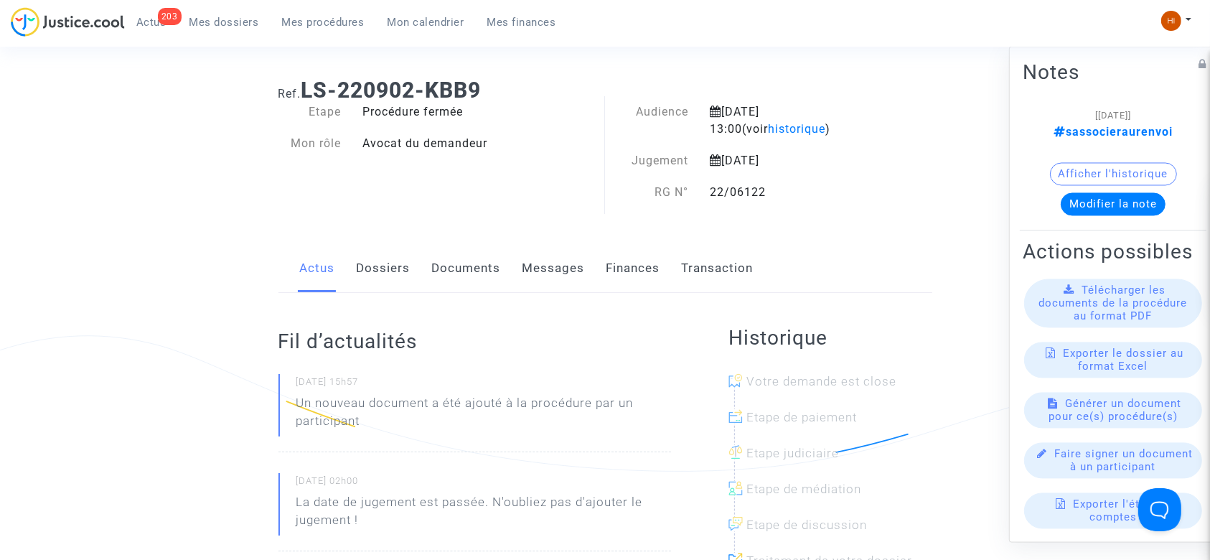
click at [827, 88] on h1 "Ref. LS-220902-KBB9" at bounding box center [605, 90] width 654 height 26
click at [458, 260] on link "Documents" at bounding box center [466, 268] width 69 height 47
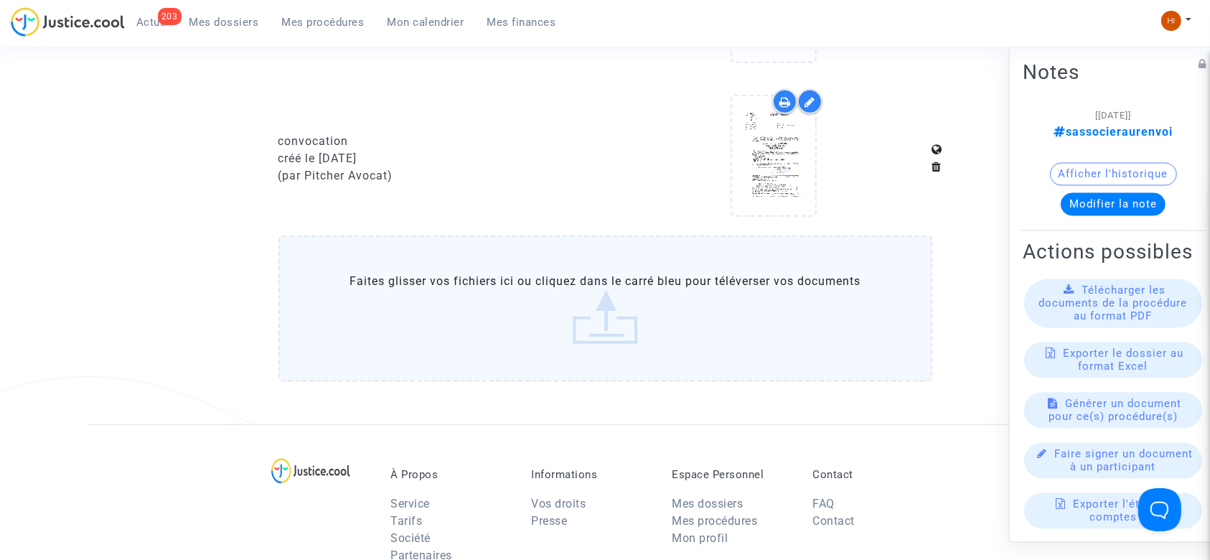
scroll to position [720, 0]
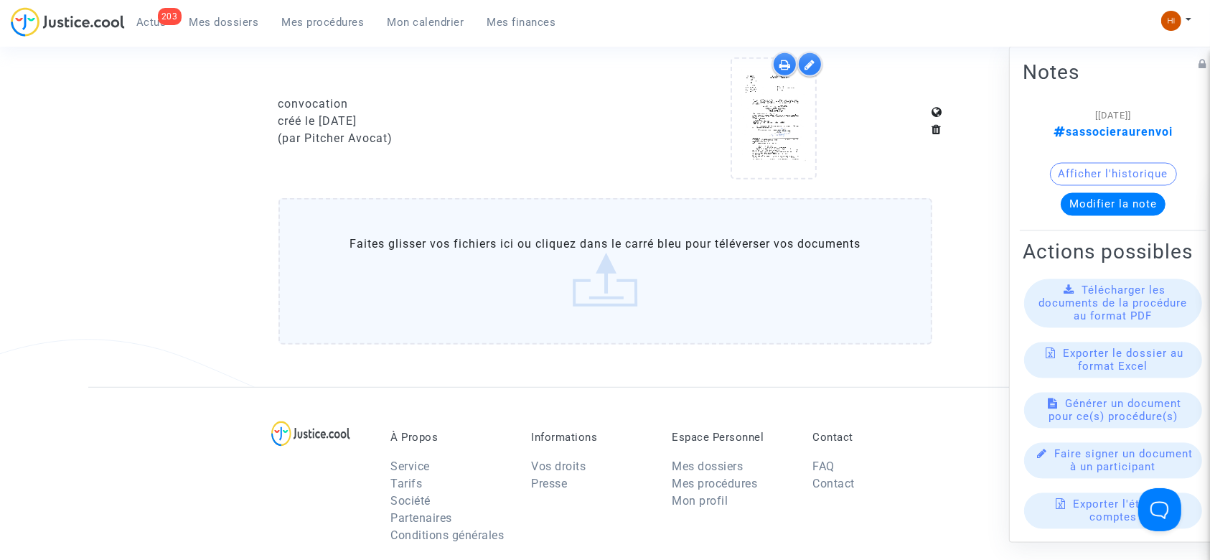
click at [442, 330] on label "Faites glisser vos fichiers ici ou cliquez dans le carré bleu pour téléverser v…" at bounding box center [605, 271] width 654 height 146
click at [0, 0] on input "Faites glisser vos fichiers ici ou cliquez dans le carré bleu pour téléverser v…" at bounding box center [0, 0] width 0 height 0
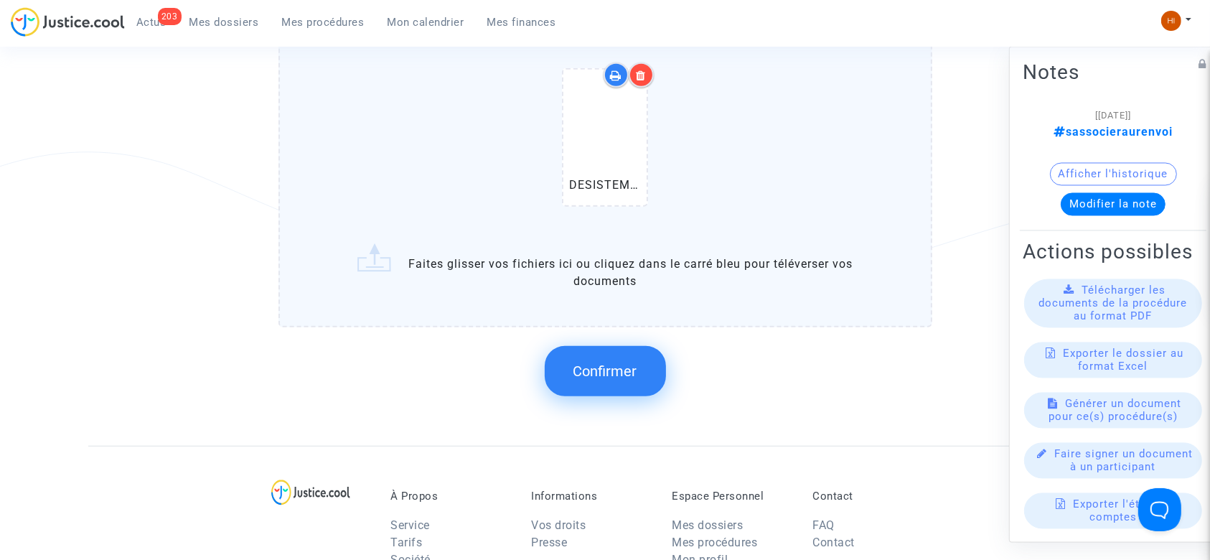
scroll to position [911, 0]
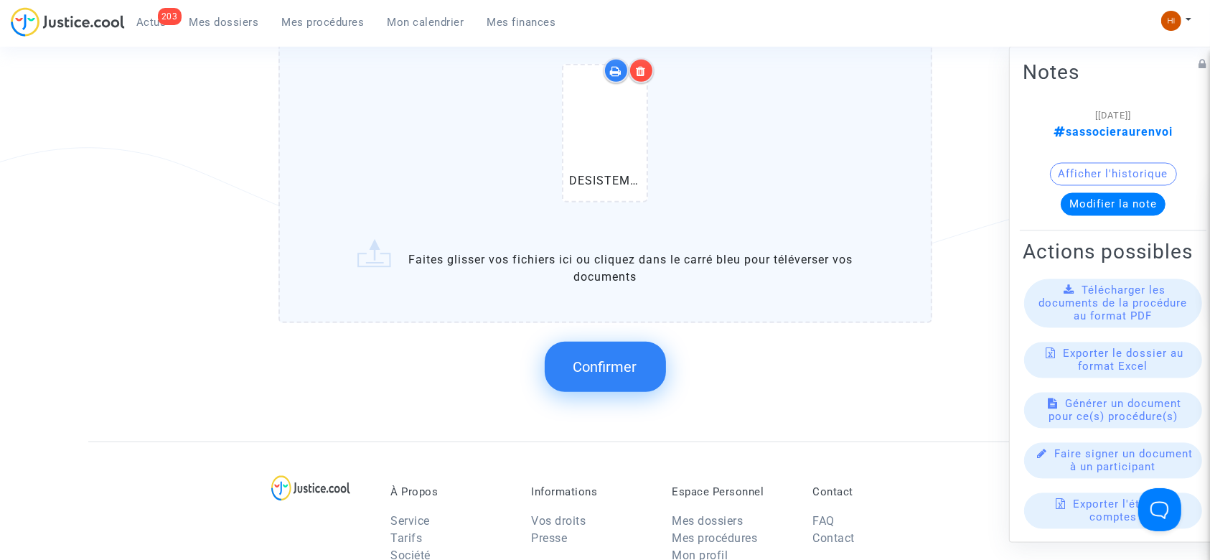
click at [607, 375] on button "Confirmer" at bounding box center [605, 367] width 121 height 50
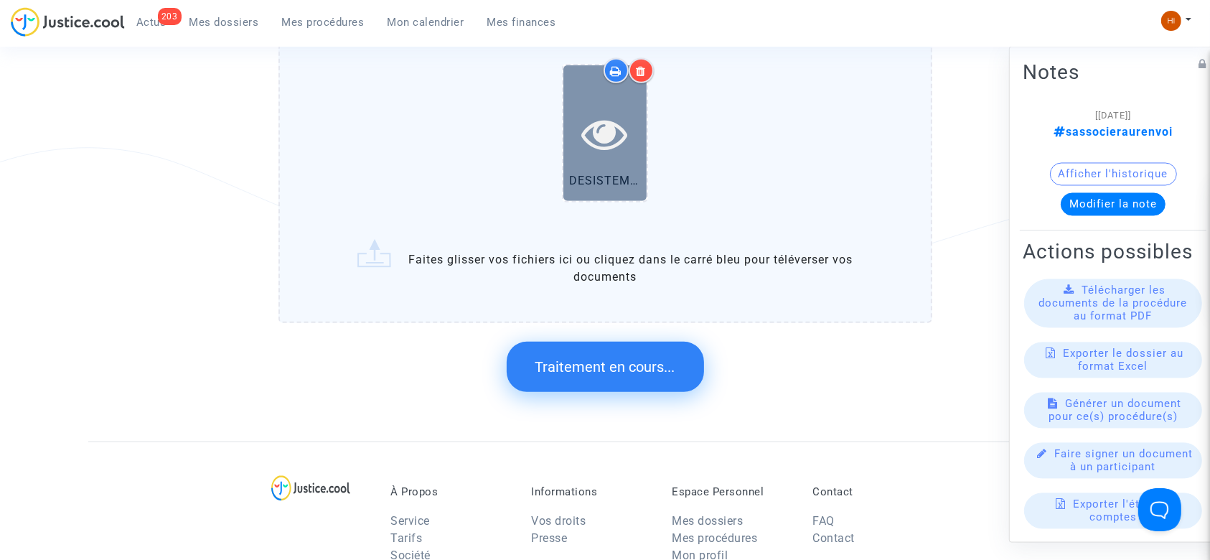
scroll to position [0, 0]
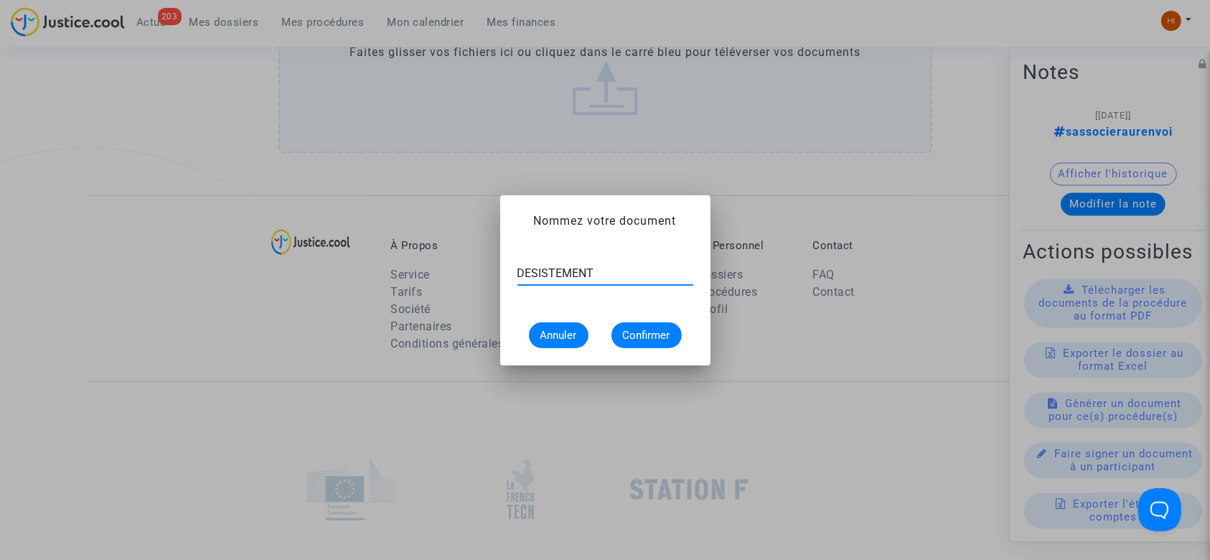
type input "DESISTEMENT"
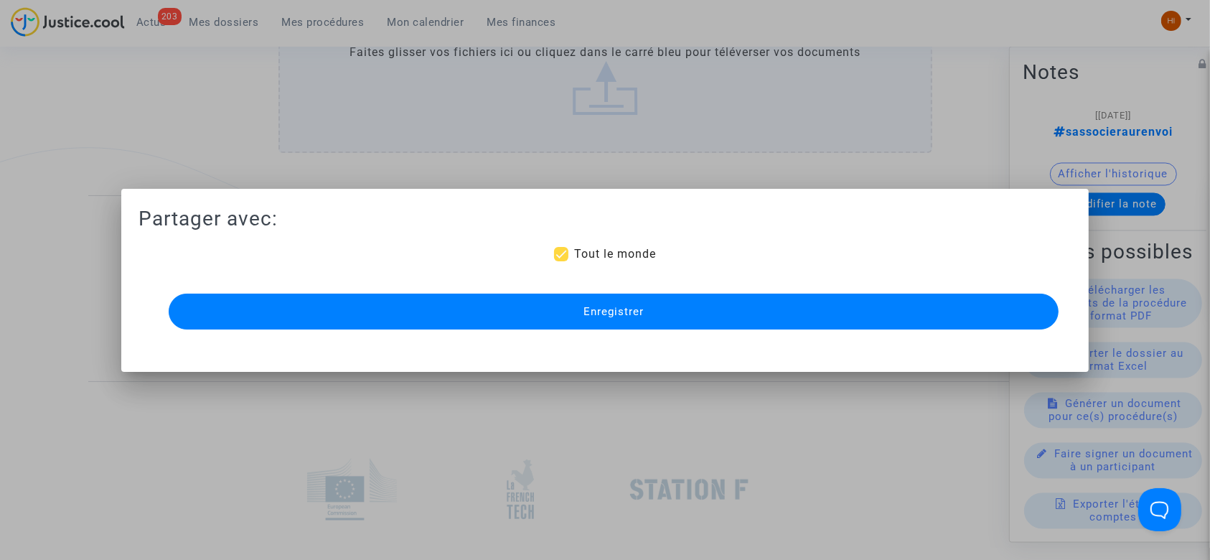
click at [636, 324] on button "Enregistrer" at bounding box center [614, 311] width 890 height 36
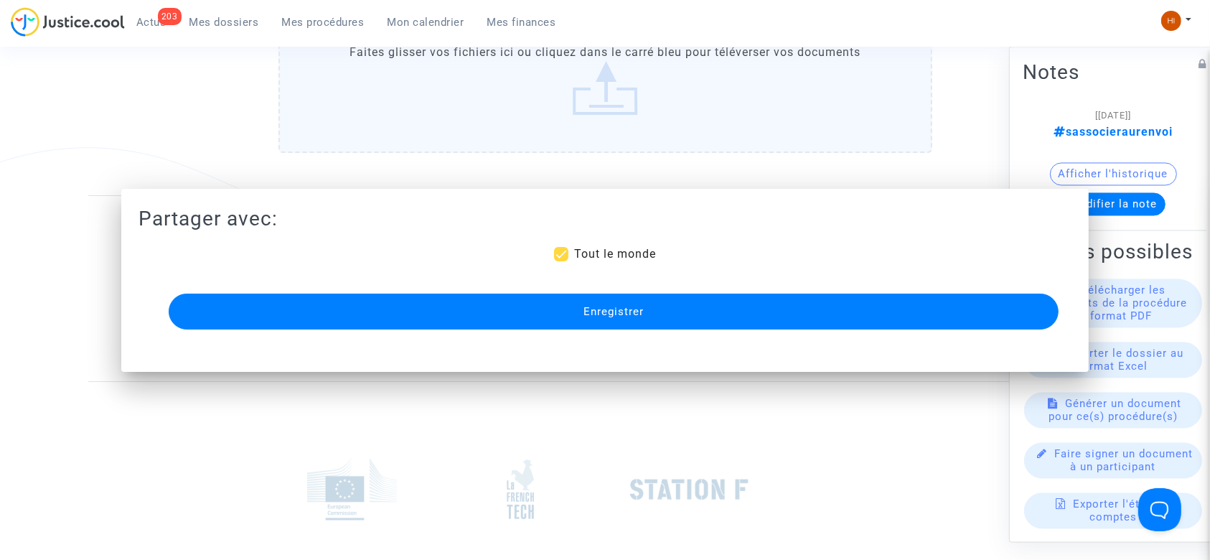
scroll to position [911, 0]
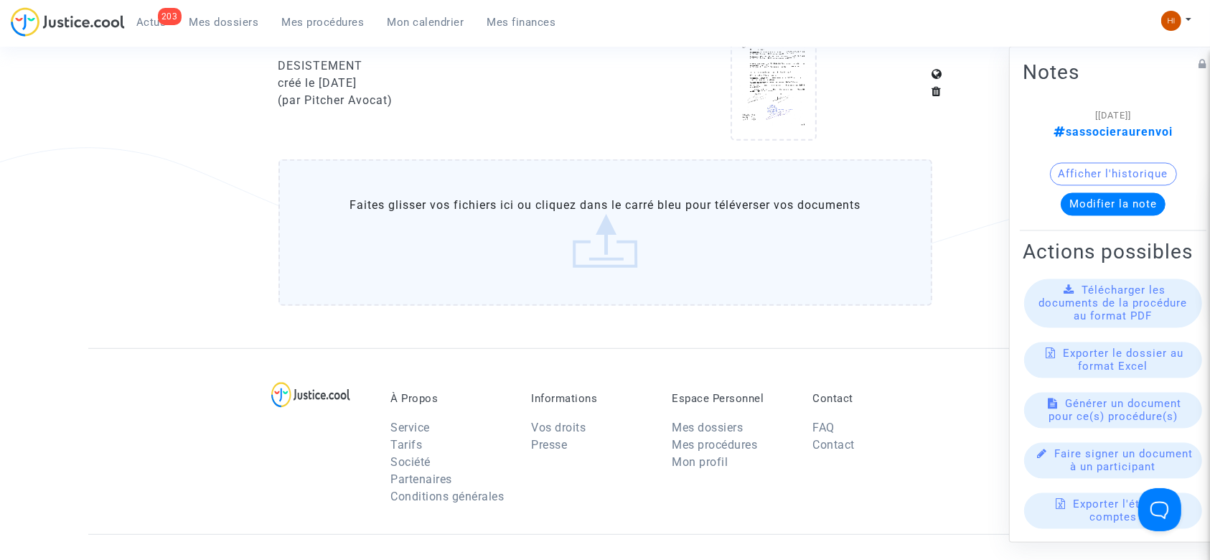
click at [311, 17] on span "Mes procédures" at bounding box center [323, 22] width 83 height 13
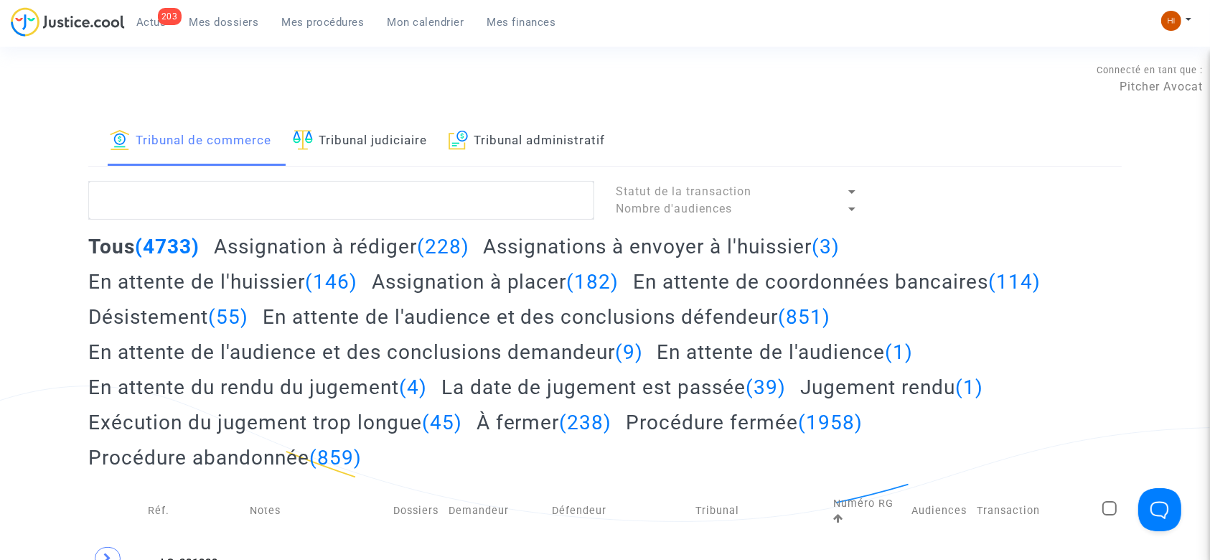
click at [383, 124] on link "Tribunal judiciaire" at bounding box center [360, 141] width 134 height 49
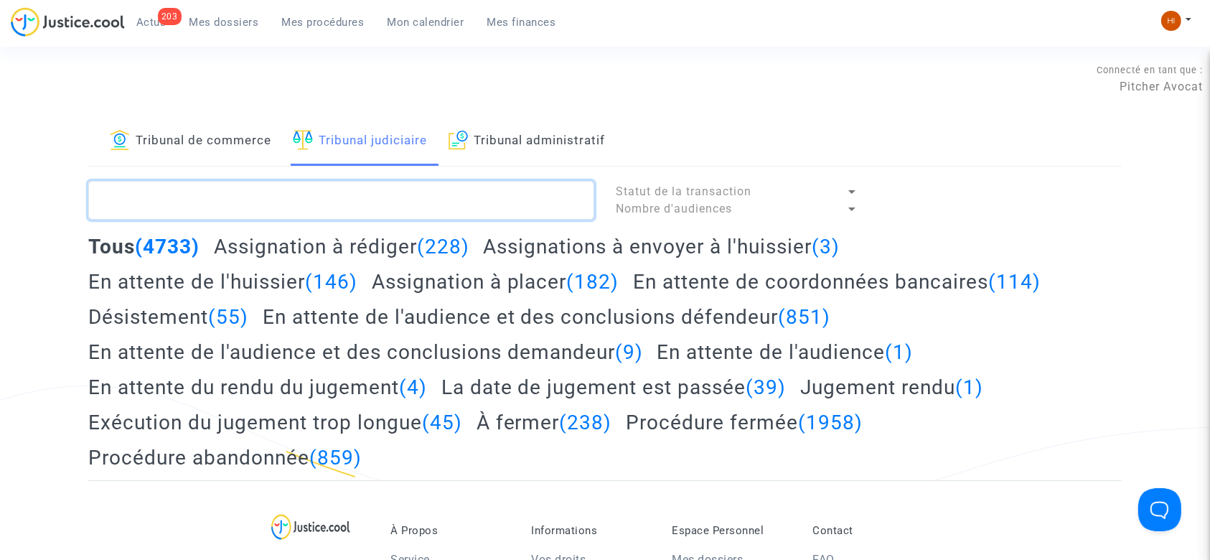
drag, startPoint x: 397, startPoint y: 202, endPoint x: 379, endPoint y: 181, distance: 27.9
click at [390, 199] on textarea at bounding box center [341, 200] width 506 height 39
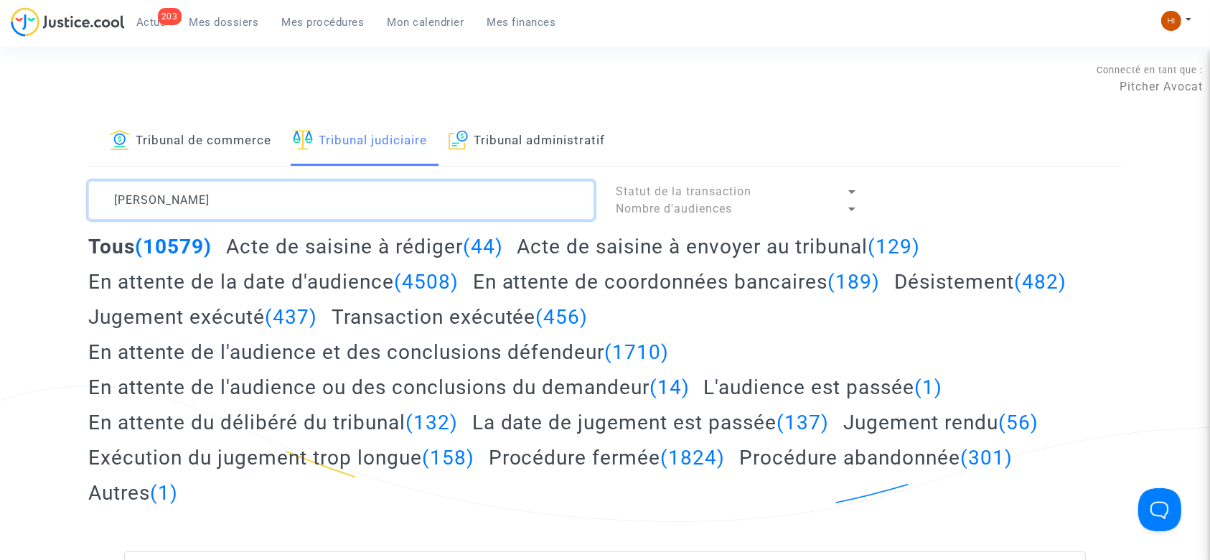
click at [159, 201] on textarea at bounding box center [341, 200] width 506 height 39
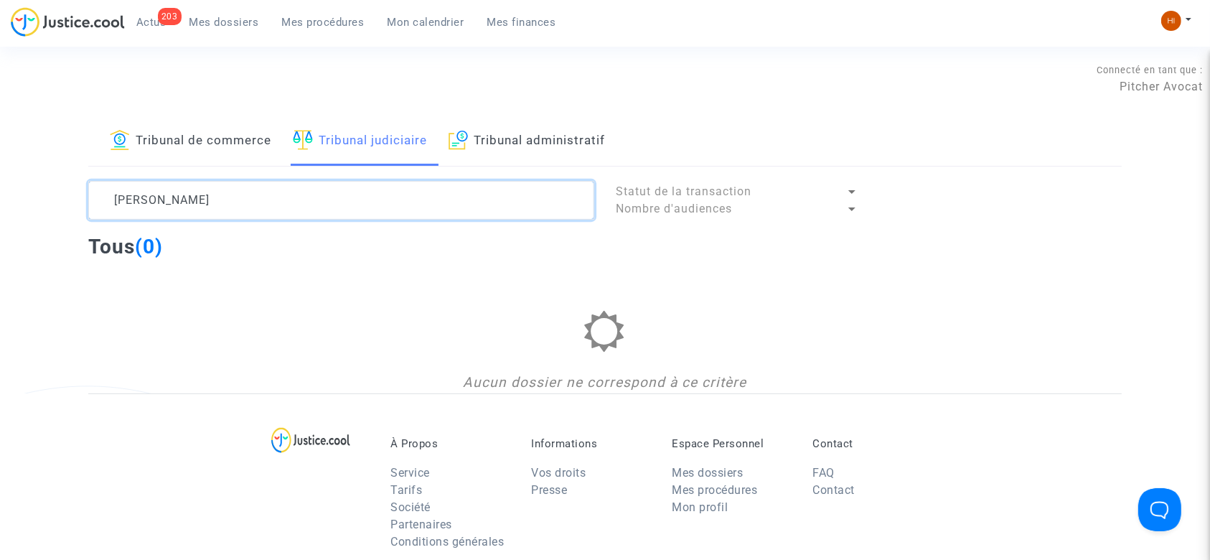
click at [133, 190] on textarea at bounding box center [341, 200] width 506 height 39
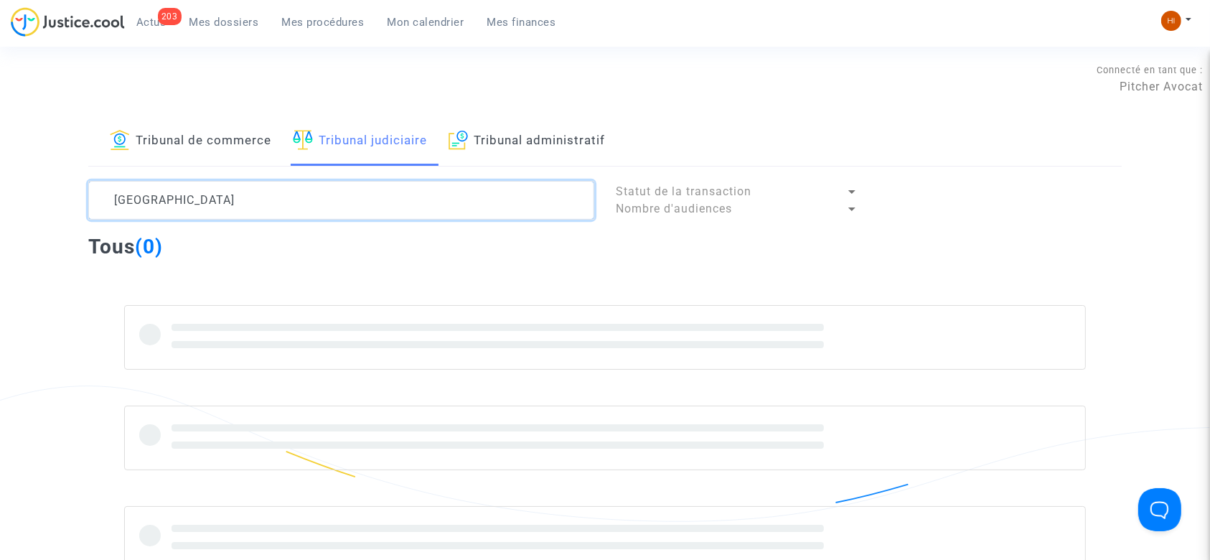
type textarea "LIMA"
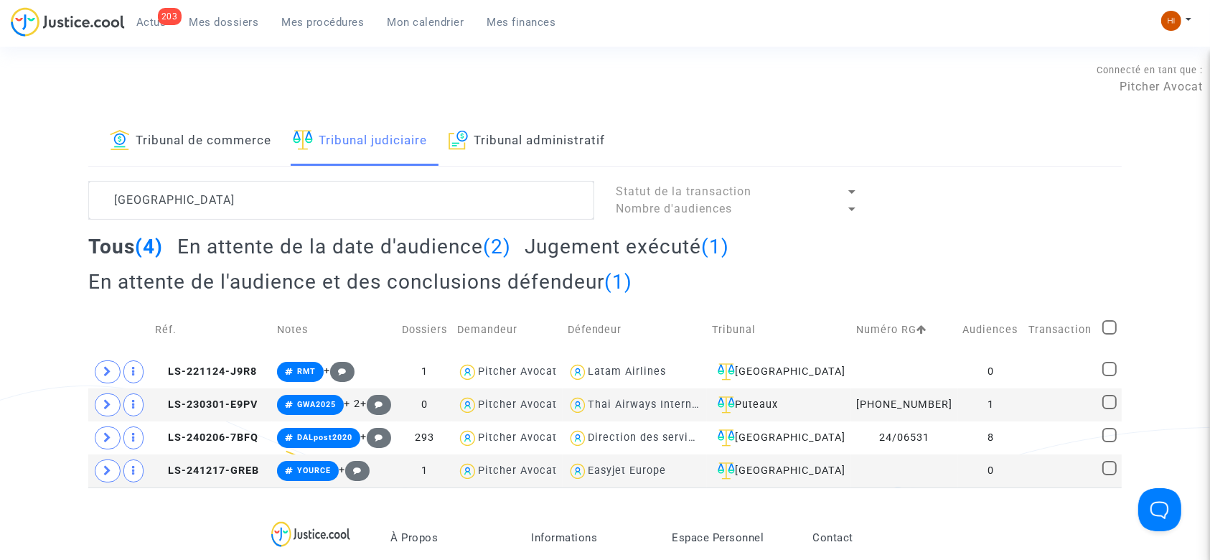
drag, startPoint x: 65, startPoint y: 75, endPoint x: 141, endPoint y: 2, distance: 105.1
click at [65, 75] on div "Connecté en tant que : Pitcher Avocat" at bounding box center [601, 78] width 1203 height 34
click at [40, 179] on div "Tribunal de commerce Tribunal judiciaire Tribunal administratif LIMA Statut de …" at bounding box center [605, 302] width 1210 height 370
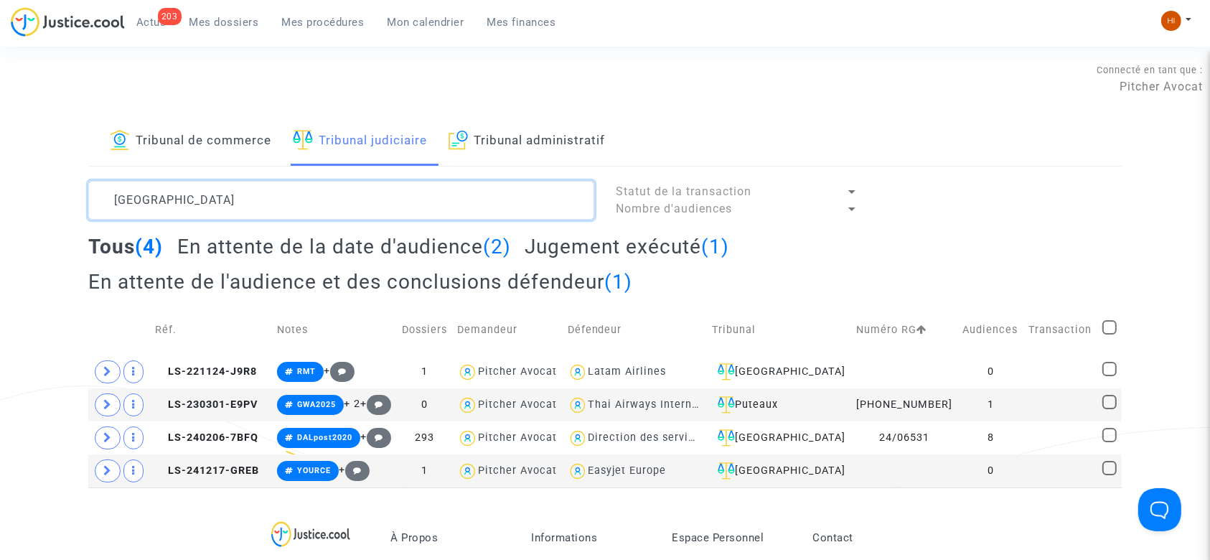
drag, startPoint x: 329, startPoint y: 199, endPoint x: 105, endPoint y: 223, distance: 225.2
click at [105, 223] on lawsuits-list "LIMA Statut de la transaction Nombre d'audiences Tous (4) En attente de la date…" at bounding box center [604, 334] width 1033 height 306
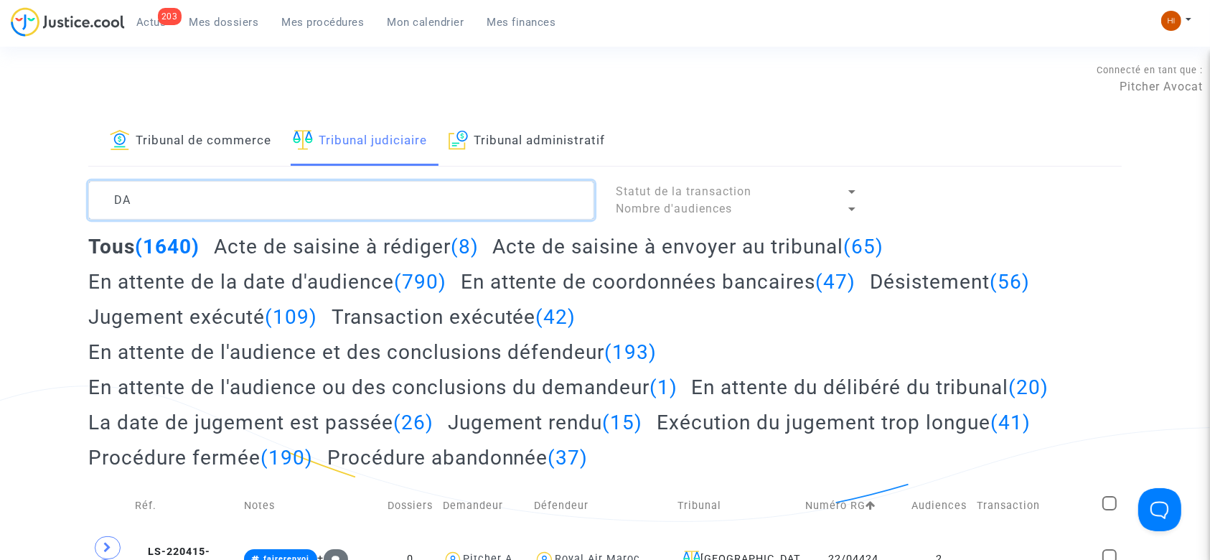
drag, startPoint x: 201, startPoint y: 197, endPoint x: 72, endPoint y: 198, distance: 128.4
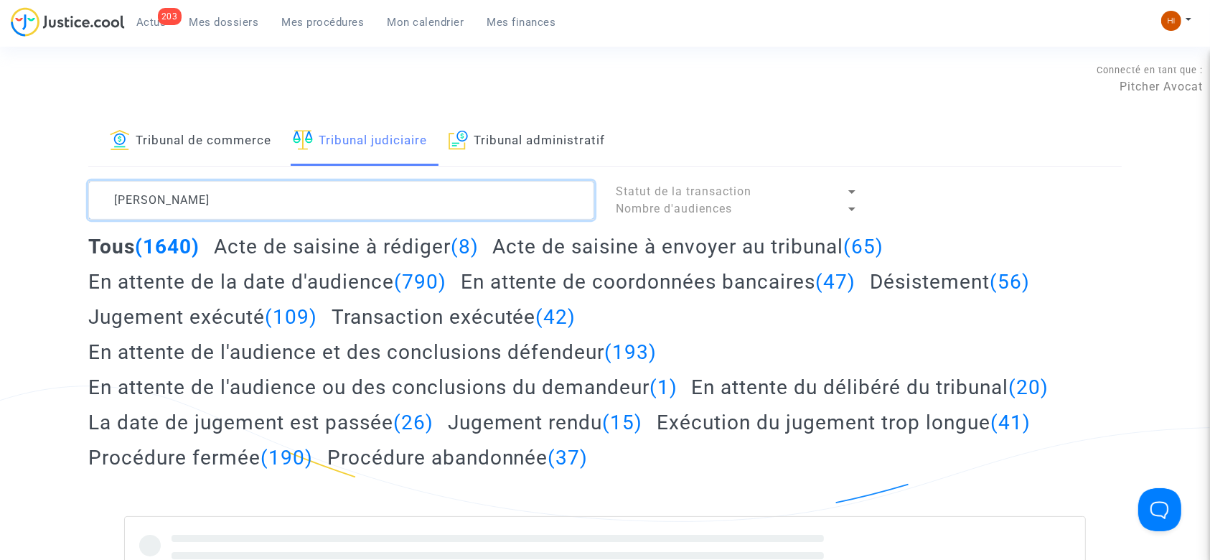
type textarea "JEANDYSON"
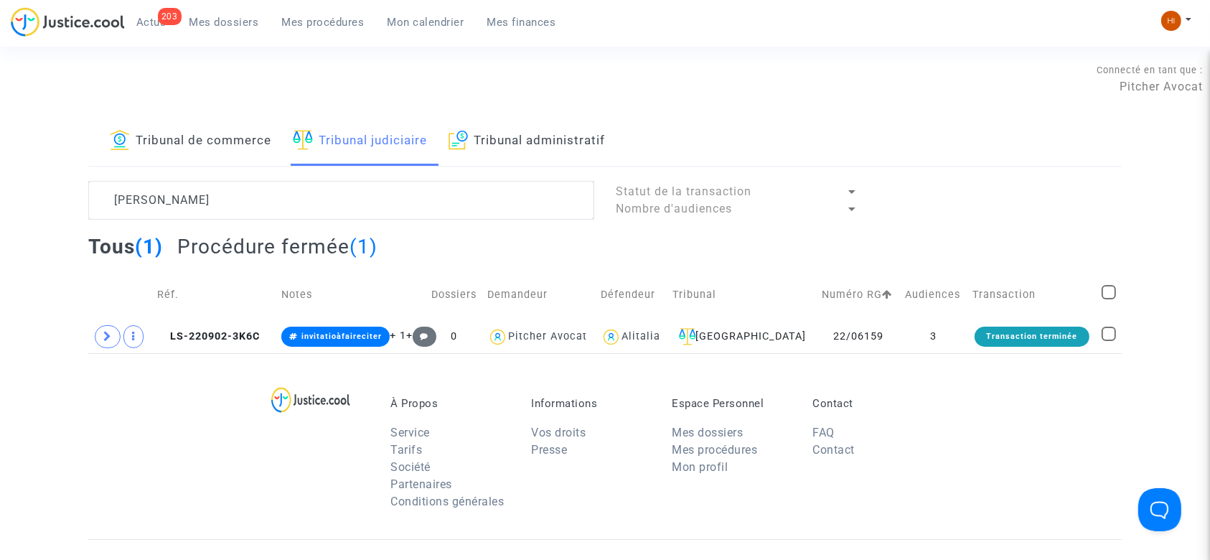
drag, startPoint x: 144, startPoint y: 419, endPoint x: 144, endPoint y: 390, distance: 29.4
click at [144, 419] on div "À Propos Service Tarifs Société Partenaires Conditions générales Informations V…" at bounding box center [604, 446] width 1033 height 186
click at [224, 331] on span "LS-220902-3K6C" at bounding box center [208, 336] width 103 height 12
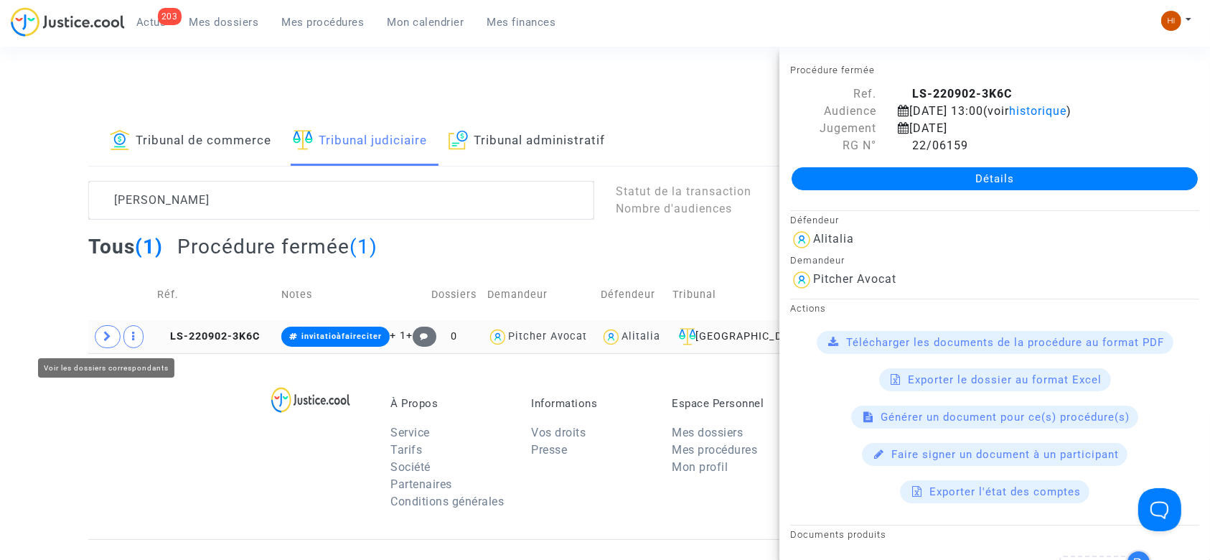
click at [111, 337] on icon at bounding box center [107, 336] width 9 height 11
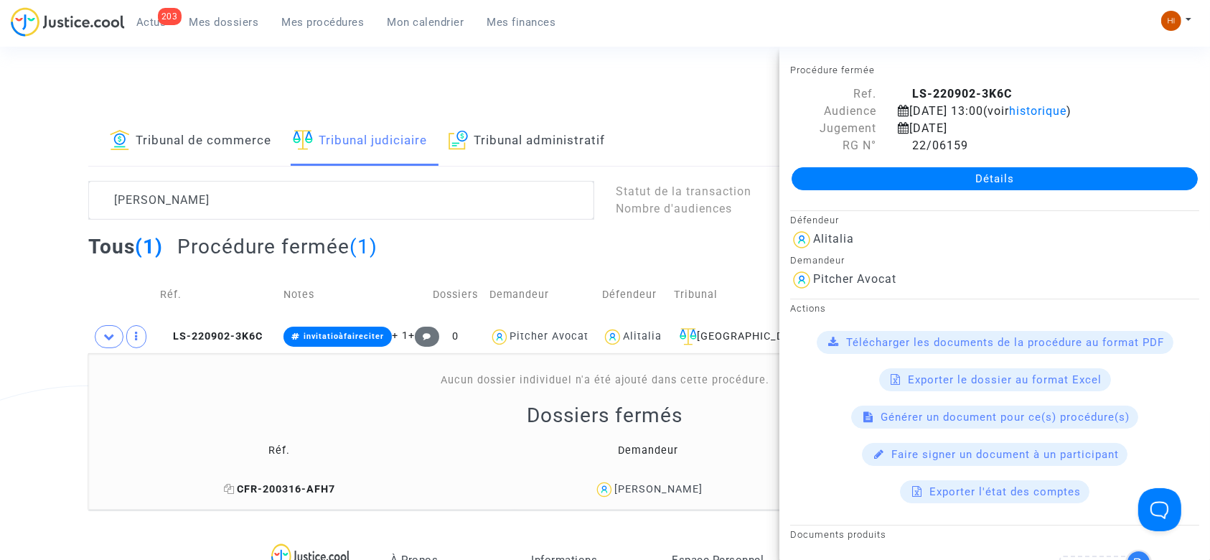
click at [224, 488] on icon at bounding box center [229, 489] width 11 height 10
click at [934, 175] on link "Détails" at bounding box center [994, 178] width 406 height 23
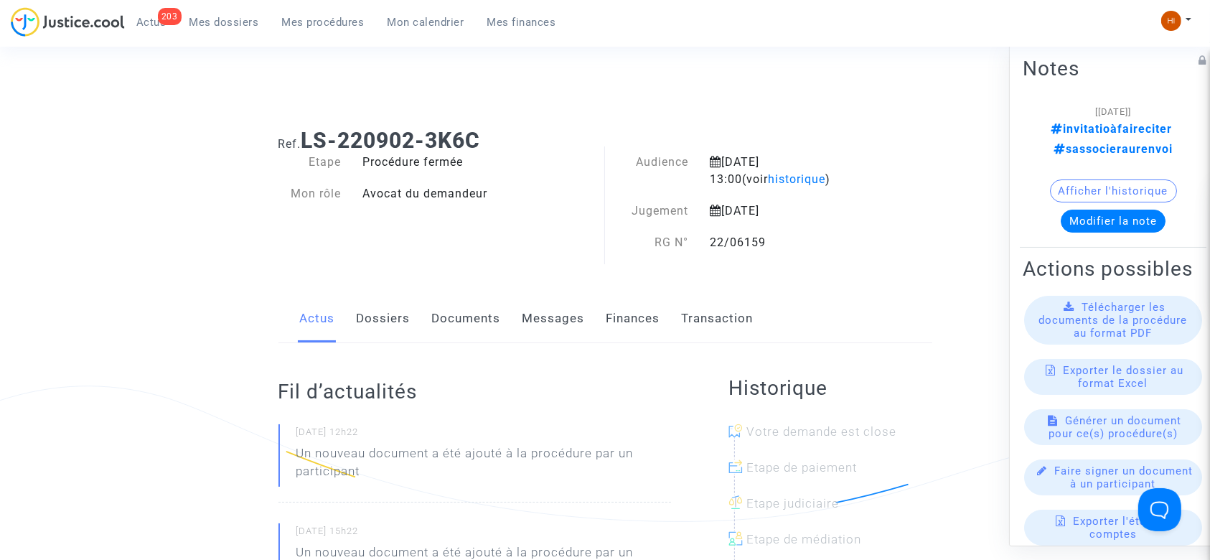
drag, startPoint x: 459, startPoint y: 311, endPoint x: 470, endPoint y: 301, distance: 14.7
click at [459, 312] on link "Documents" at bounding box center [466, 318] width 69 height 47
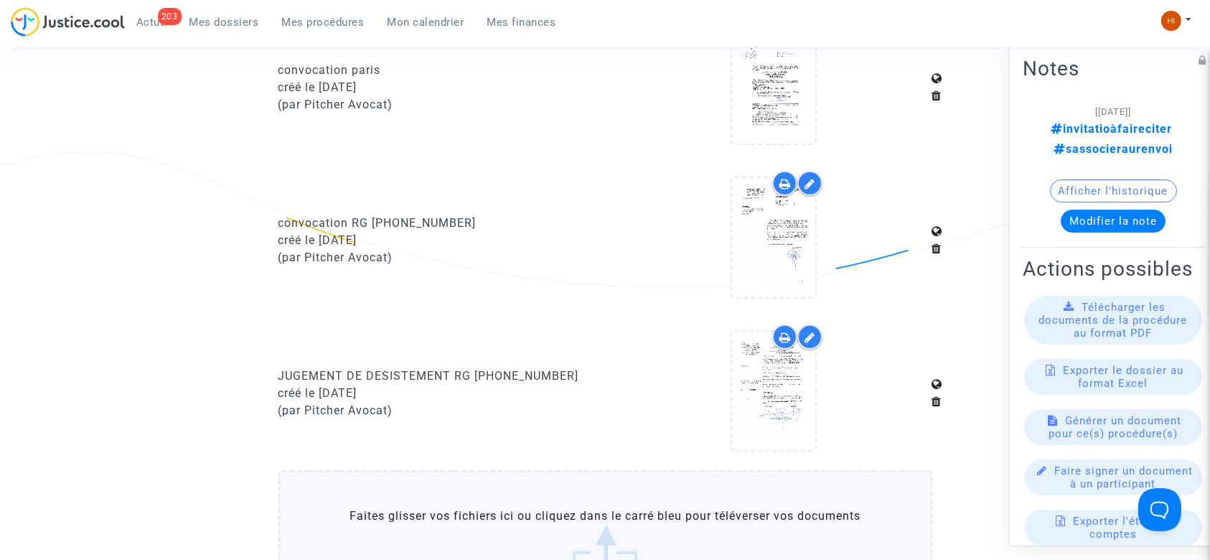
scroll to position [956, 0]
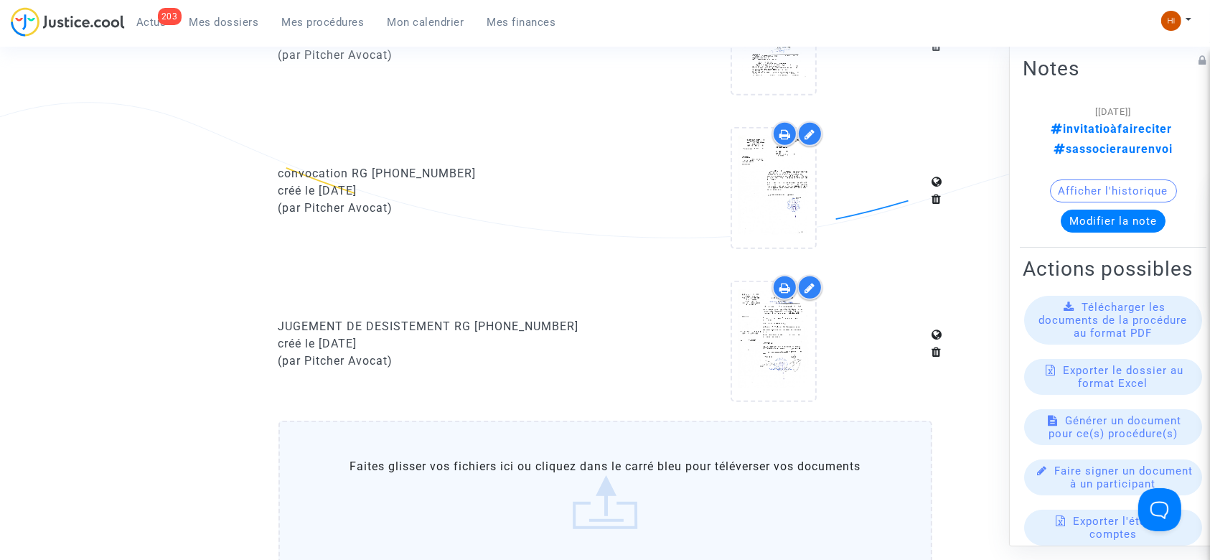
click at [467, 484] on label "Faites glisser vos fichiers ici ou cliquez dans le carré bleu pour téléverser v…" at bounding box center [605, 493] width 654 height 146
click at [0, 0] on input "Faites glisser vos fichiers ici ou cliquez dans le carré bleu pour téléverser v…" at bounding box center [0, 0] width 0 height 0
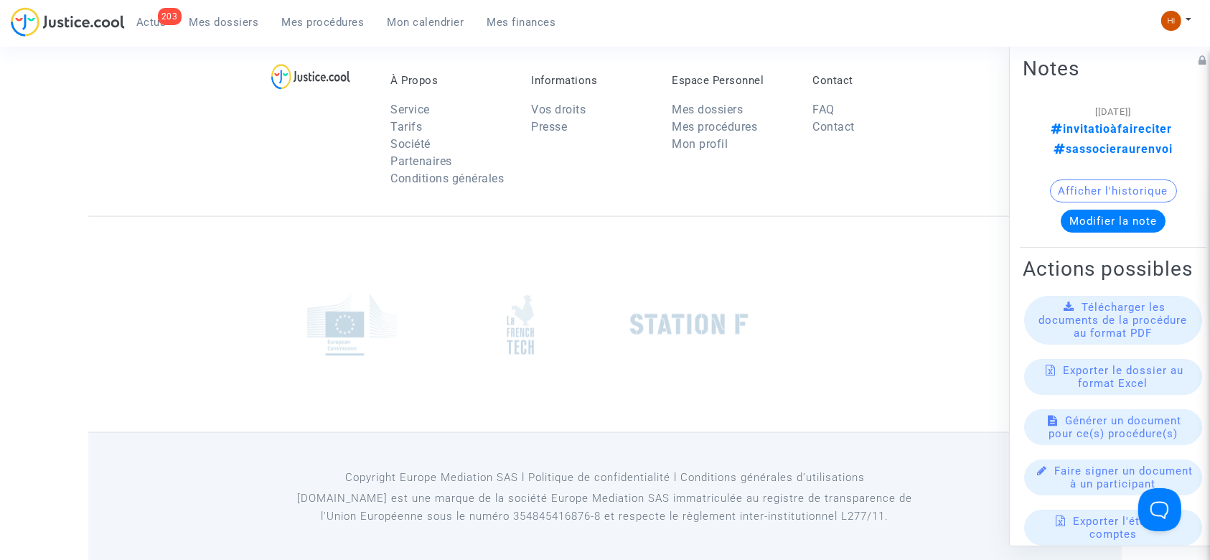
scroll to position [1419, 0]
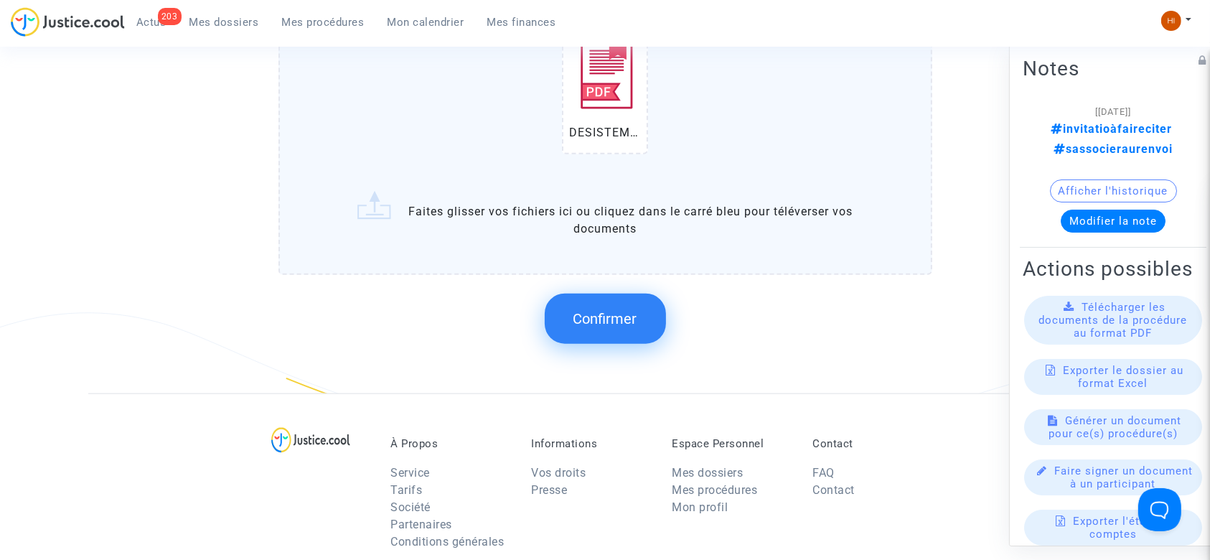
drag, startPoint x: 607, startPoint y: 276, endPoint x: 605, endPoint y: 290, distance: 14.5
click at [605, 288] on div "DESISTEMENT.pdf Faites glisser vos fichiers ici ou cliquez dans le carré bleu p…" at bounding box center [605, 157] width 654 height 398
click at [599, 314] on span "Confirmer" at bounding box center [605, 318] width 64 height 17
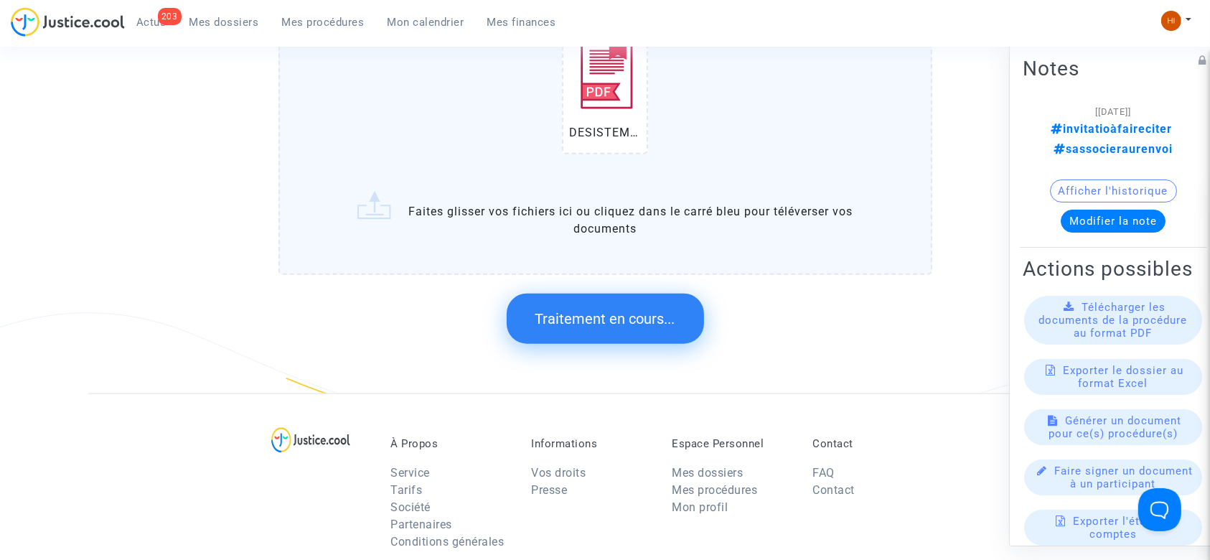
scroll to position [0, 0]
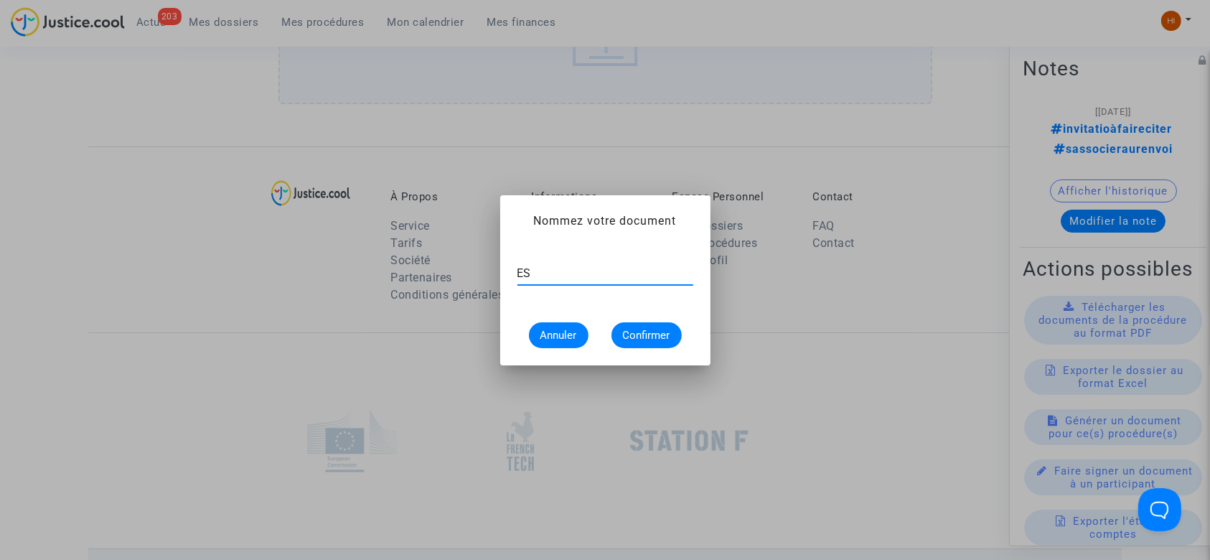
type input "E"
type input "DESISTEMENT TJ PARIS"
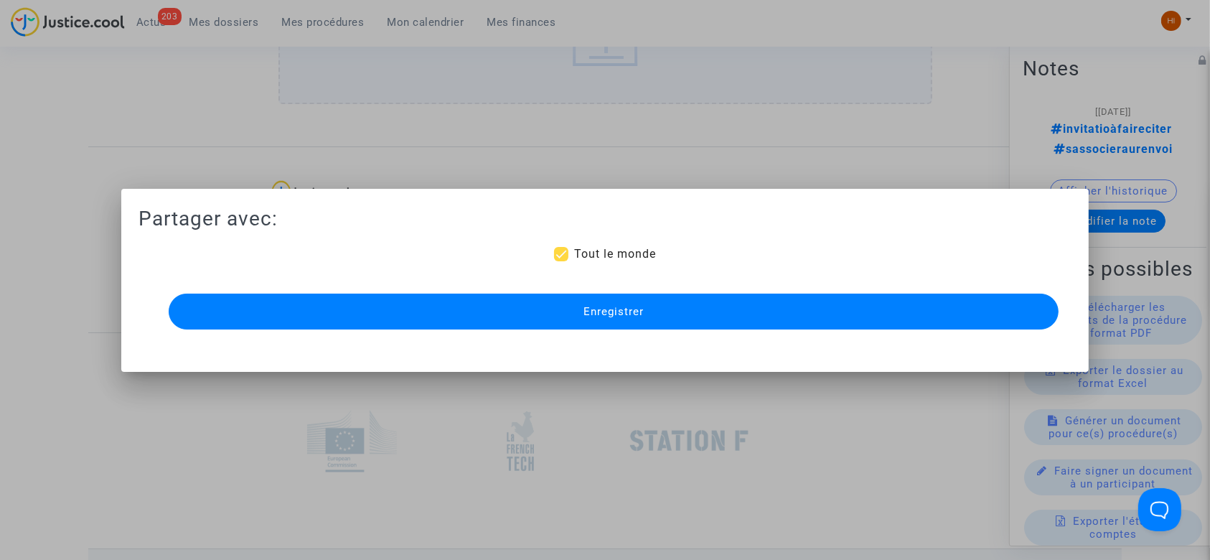
click at [584, 316] on span "Enregistrer" at bounding box center [613, 311] width 60 height 13
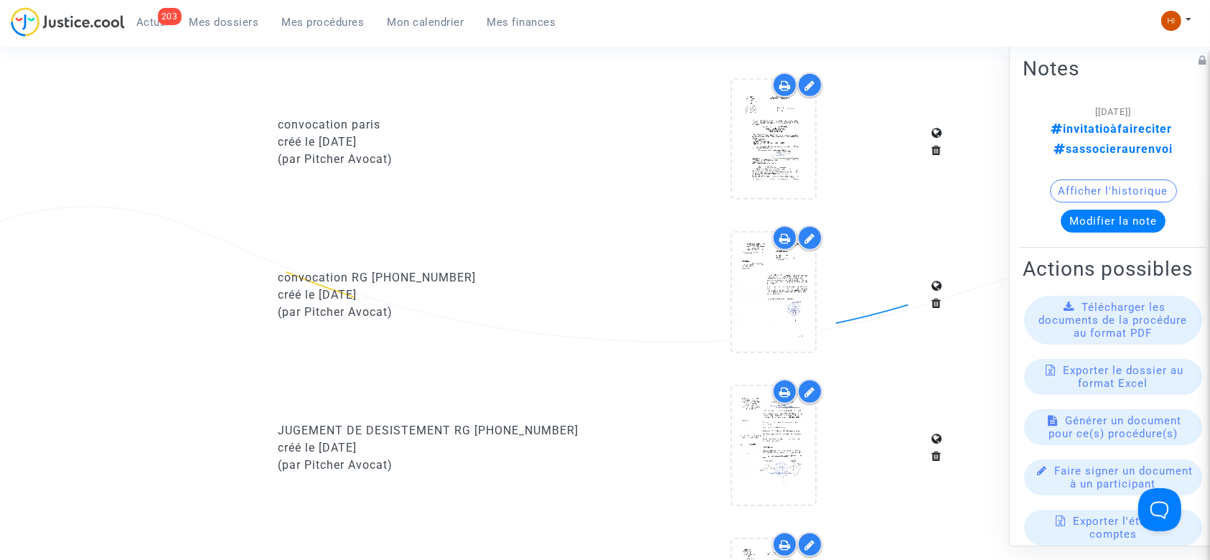
scroll to position [845, 0]
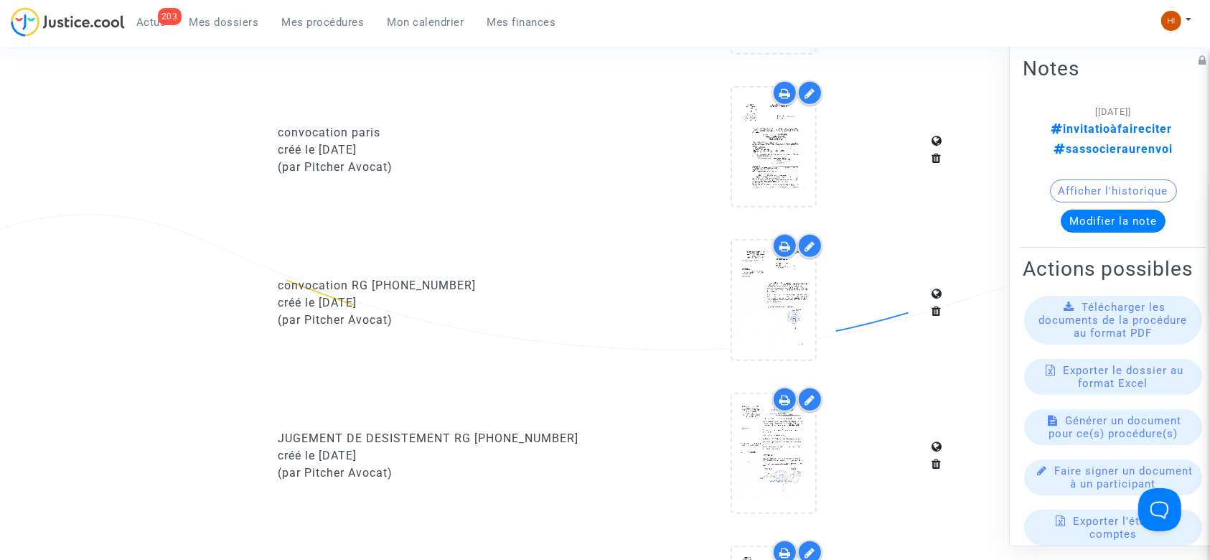
click at [321, 25] on span "Mes procédures" at bounding box center [323, 22] width 83 height 13
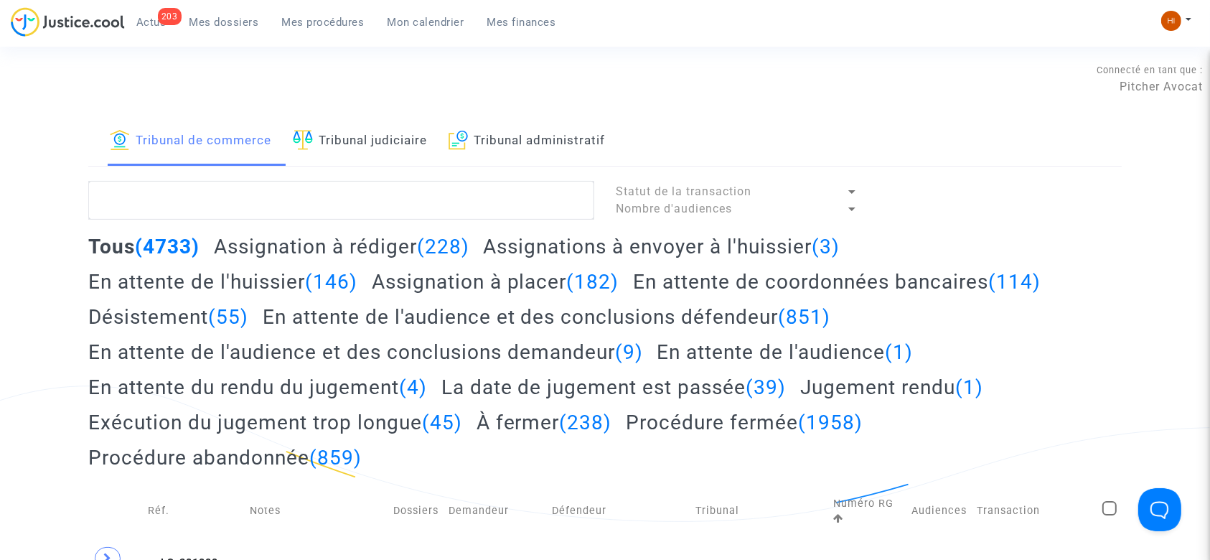
click at [407, 120] on link "Tribunal judiciaire" at bounding box center [360, 141] width 134 height 49
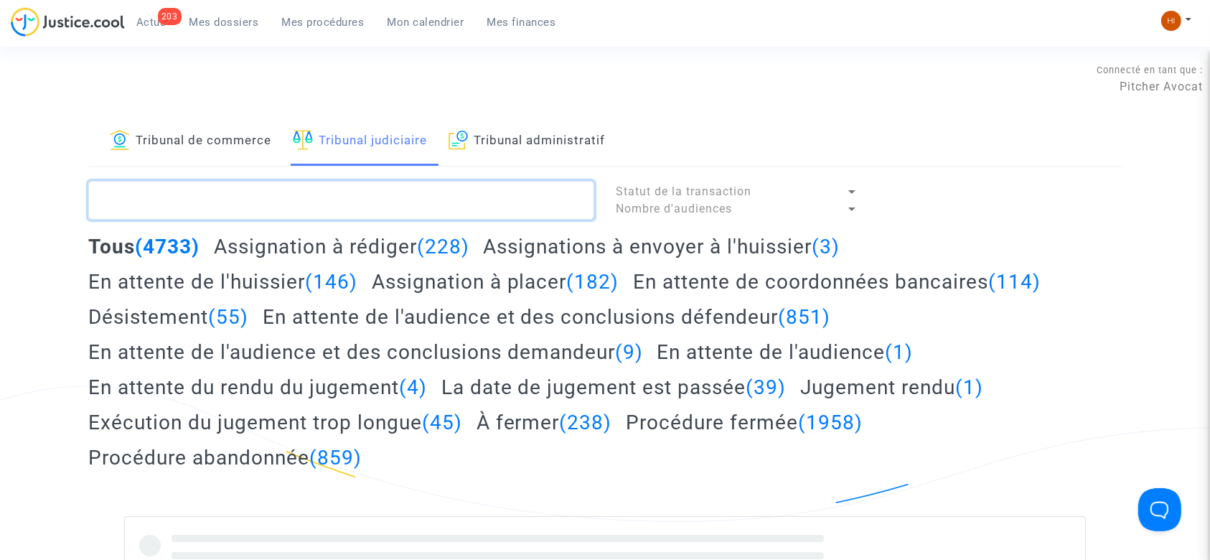
click at [393, 206] on textarea at bounding box center [341, 200] width 506 height 39
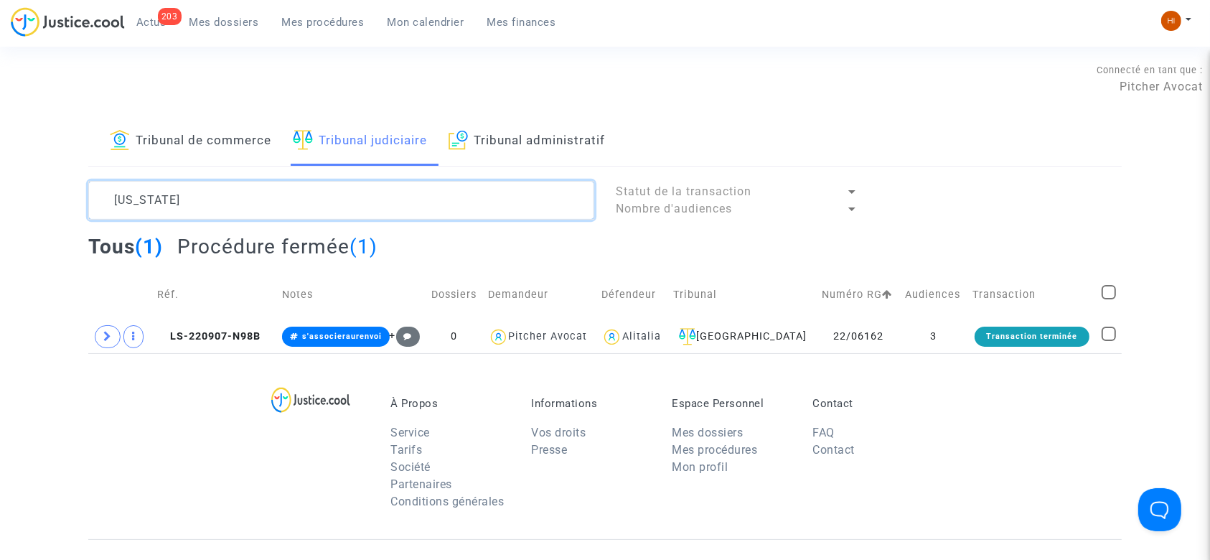
type textarea "PALAU"
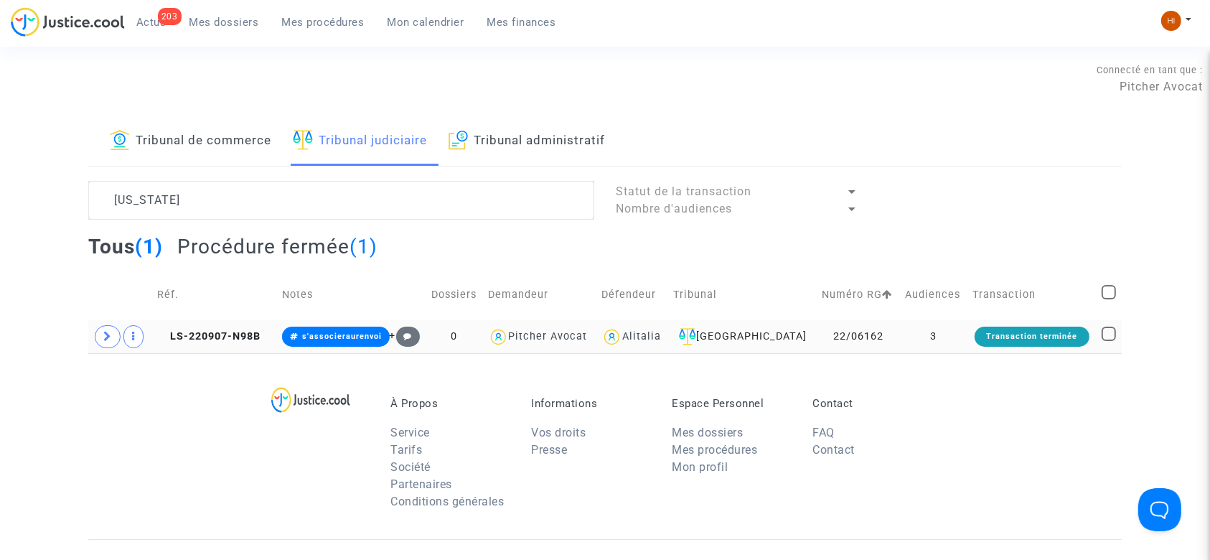
click at [225, 321] on td "LS-220907-N98B" at bounding box center [214, 336] width 125 height 33
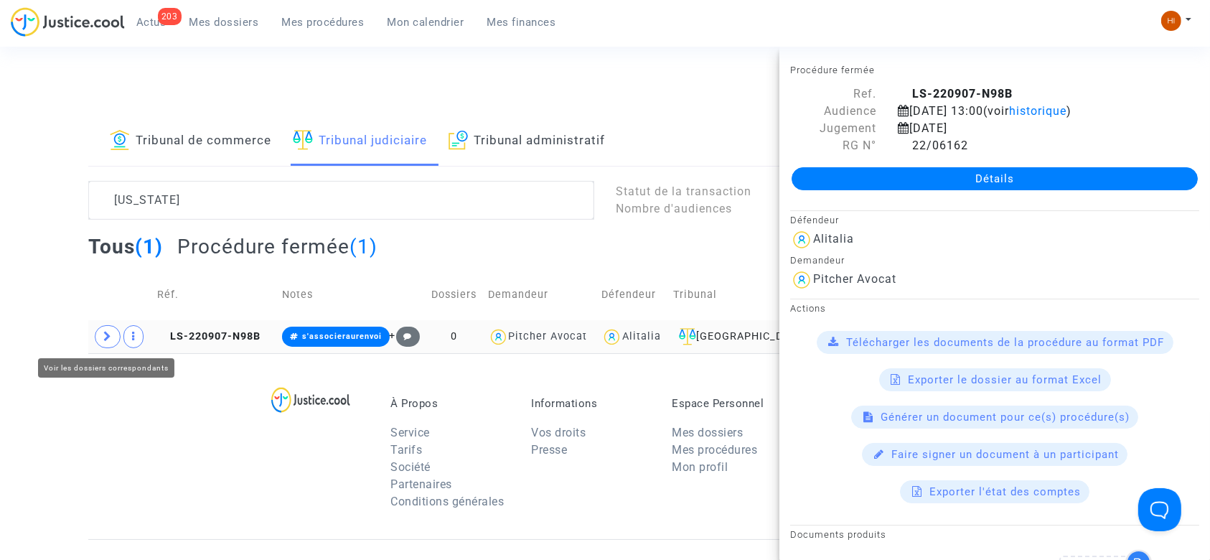
click at [98, 339] on span at bounding box center [108, 336] width 26 height 23
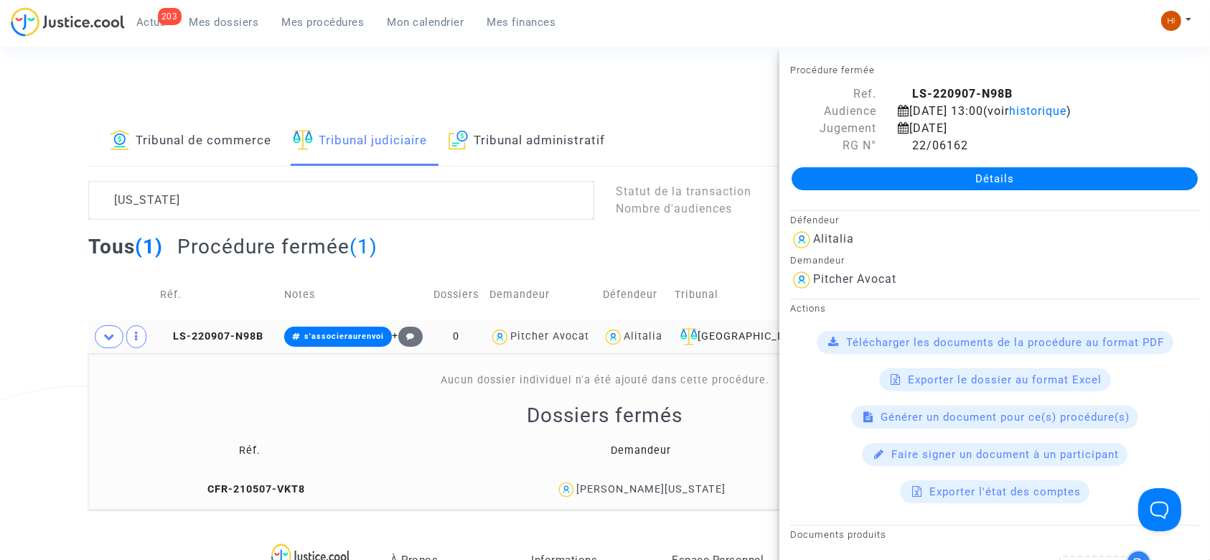
click at [897, 179] on link "Détails" at bounding box center [994, 178] width 406 height 23
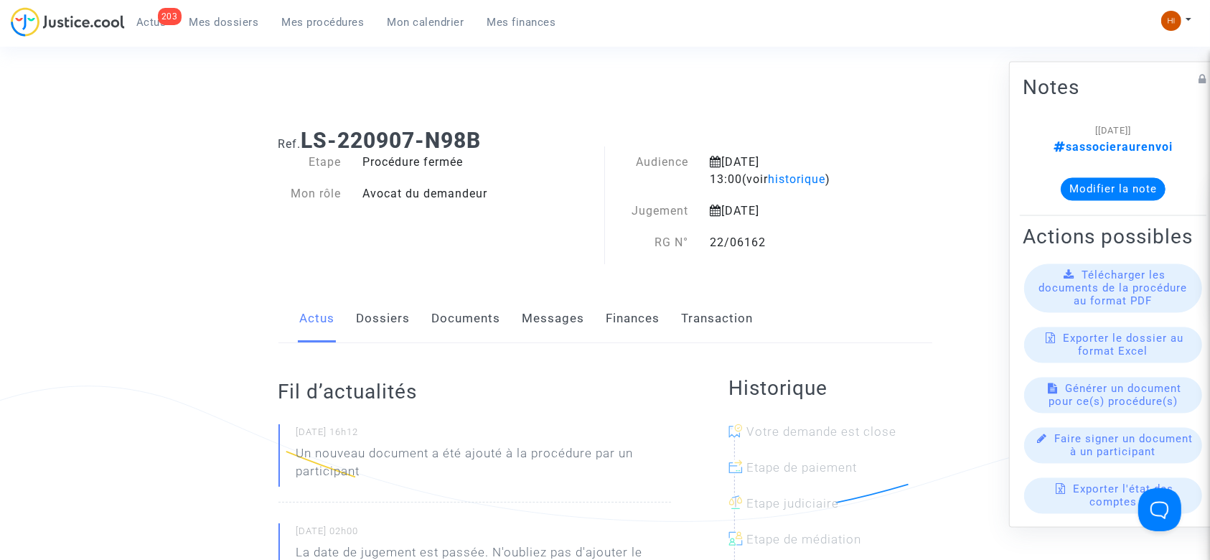
click at [453, 324] on link "Documents" at bounding box center [466, 318] width 69 height 47
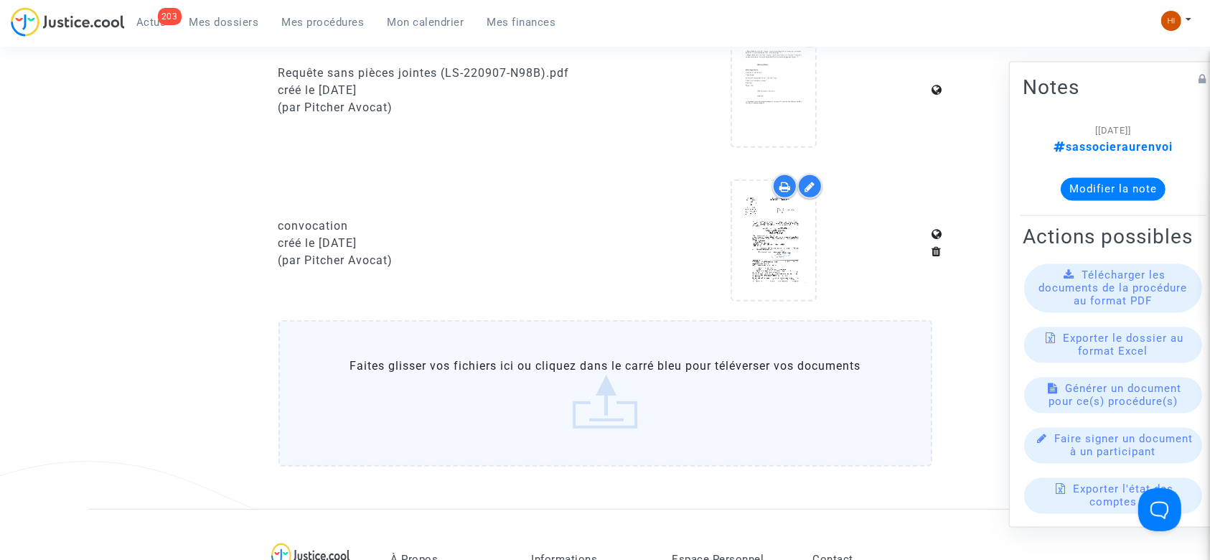
scroll to position [861, 0]
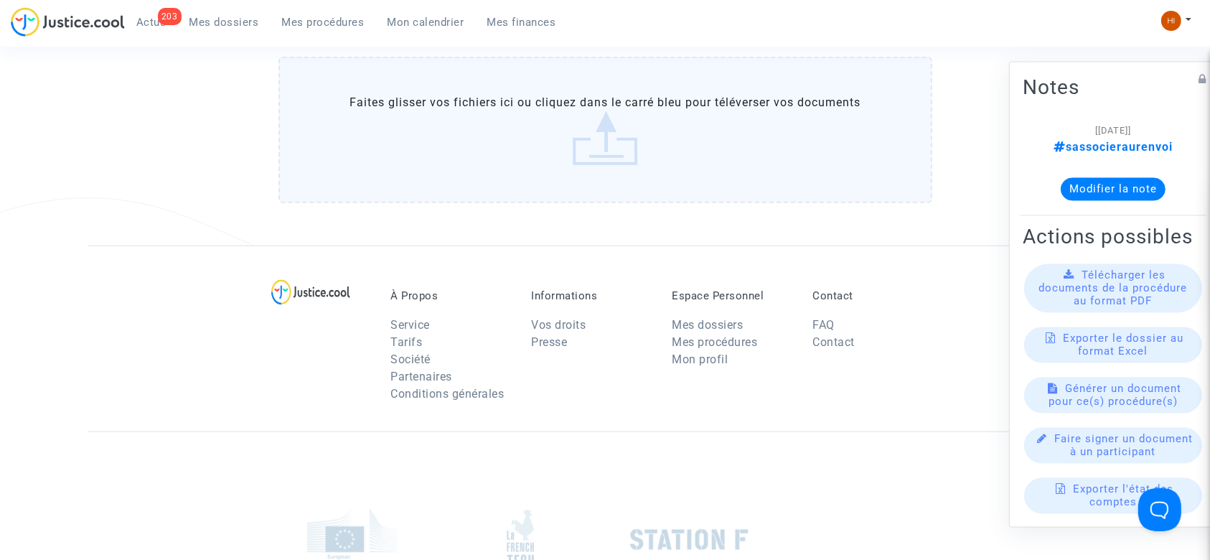
click at [467, 161] on label "Faites glisser vos fichiers ici ou cliquez dans le carré bleu pour téléverser v…" at bounding box center [605, 130] width 654 height 146
click at [0, 0] on input "Faites glisser vos fichiers ici ou cliquez dans le carré bleu pour téléverser v…" at bounding box center [0, 0] width 0 height 0
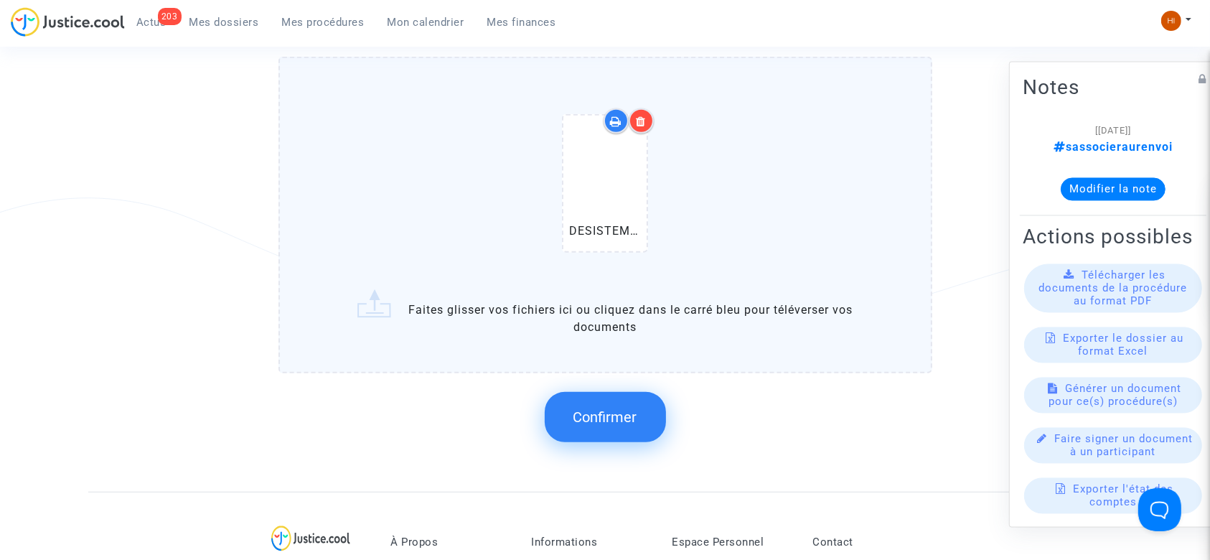
click at [622, 404] on button "Confirmer" at bounding box center [605, 417] width 121 height 50
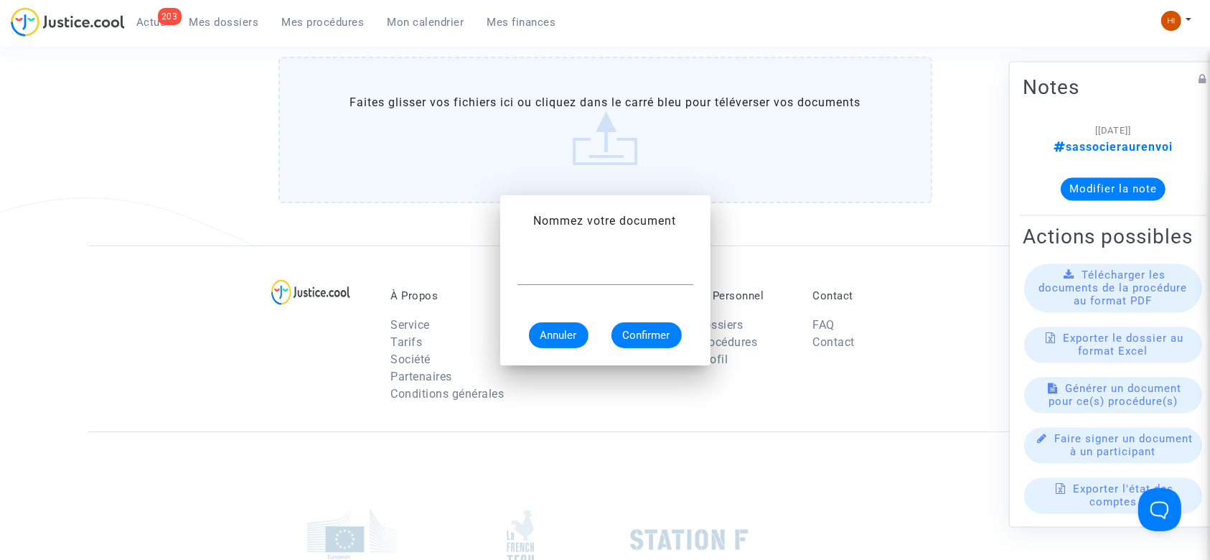
scroll to position [0, 0]
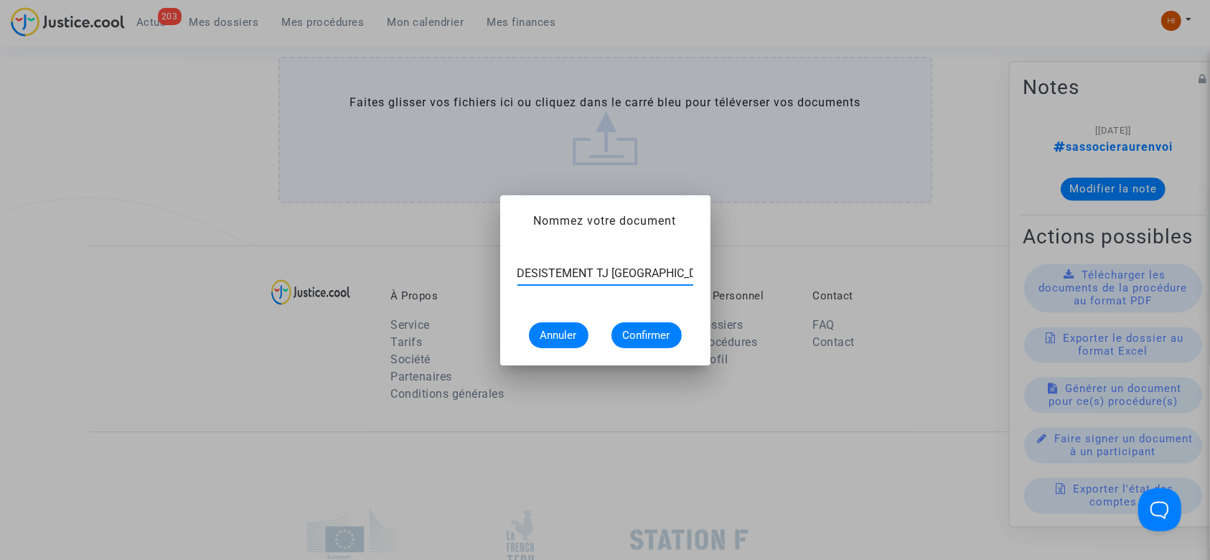
type input "DESISTEMENT TJ PARIS"
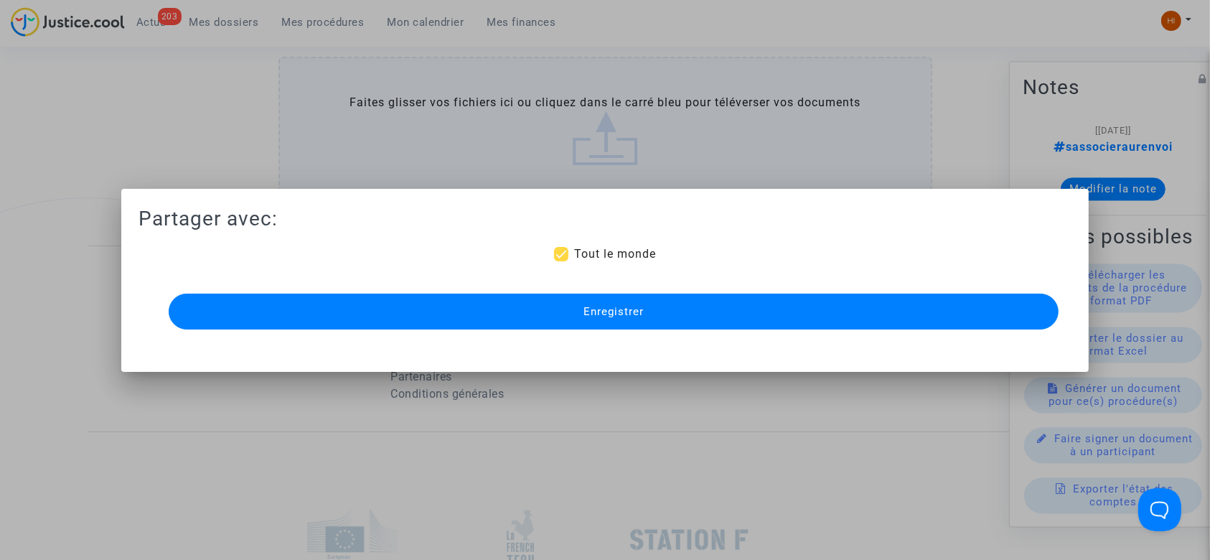
click at [471, 325] on button "Enregistrer" at bounding box center [614, 311] width 890 height 36
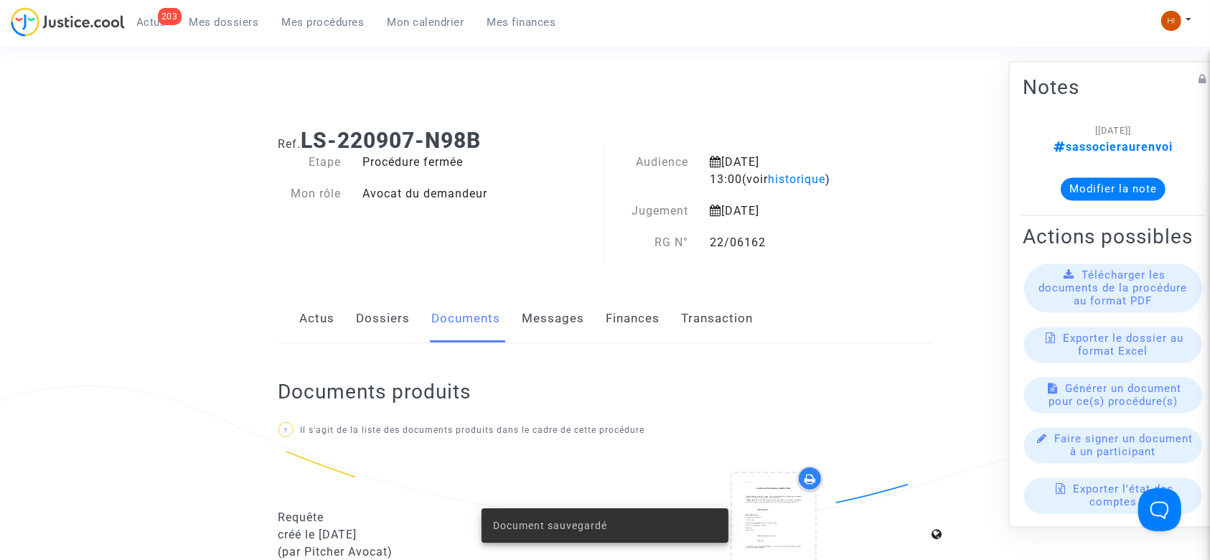
click at [413, 327] on div "Actus Dossiers Documents Messages Finances Transaction" at bounding box center [605, 319] width 654 height 48
click at [412, 325] on div "Actus Dossiers Documents Messages Finances Transaction" at bounding box center [605, 319] width 654 height 48
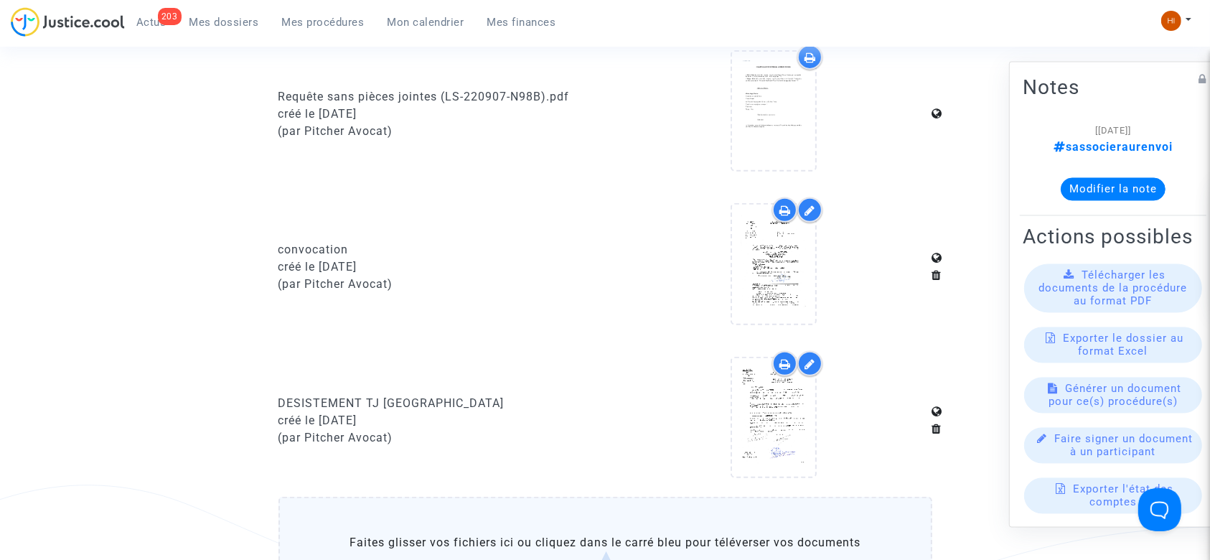
scroll to position [95, 0]
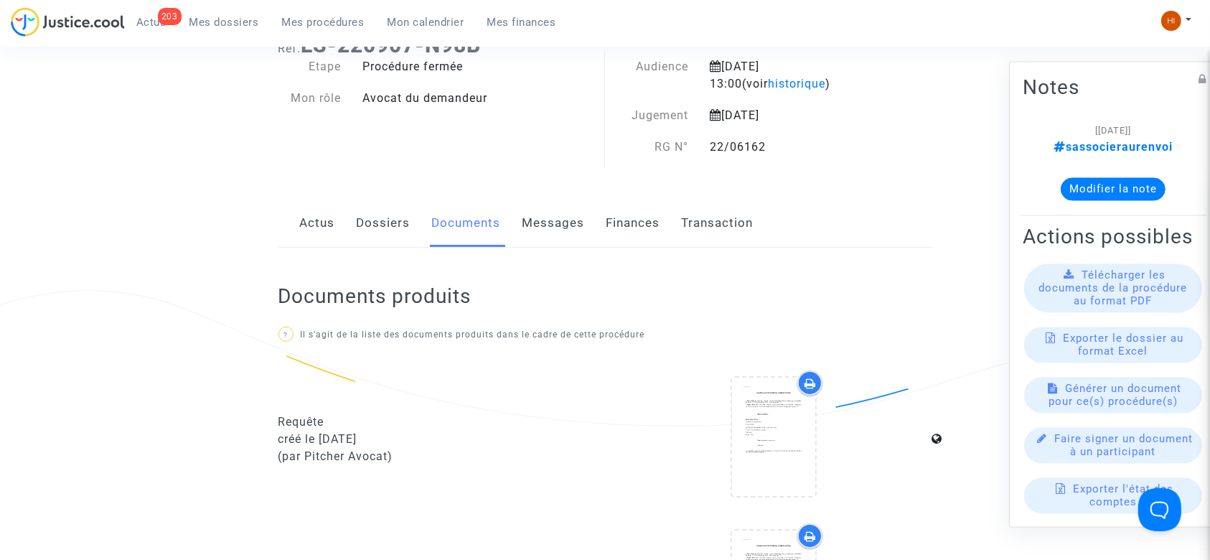
click at [364, 214] on link "Dossiers" at bounding box center [384, 222] width 54 height 47
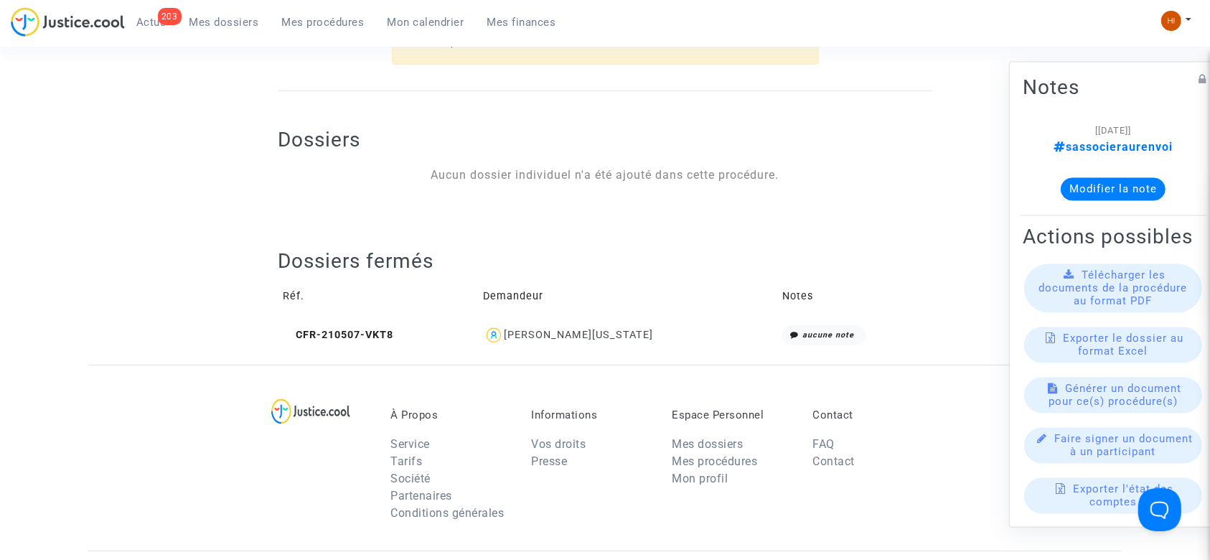
scroll to position [574, 0]
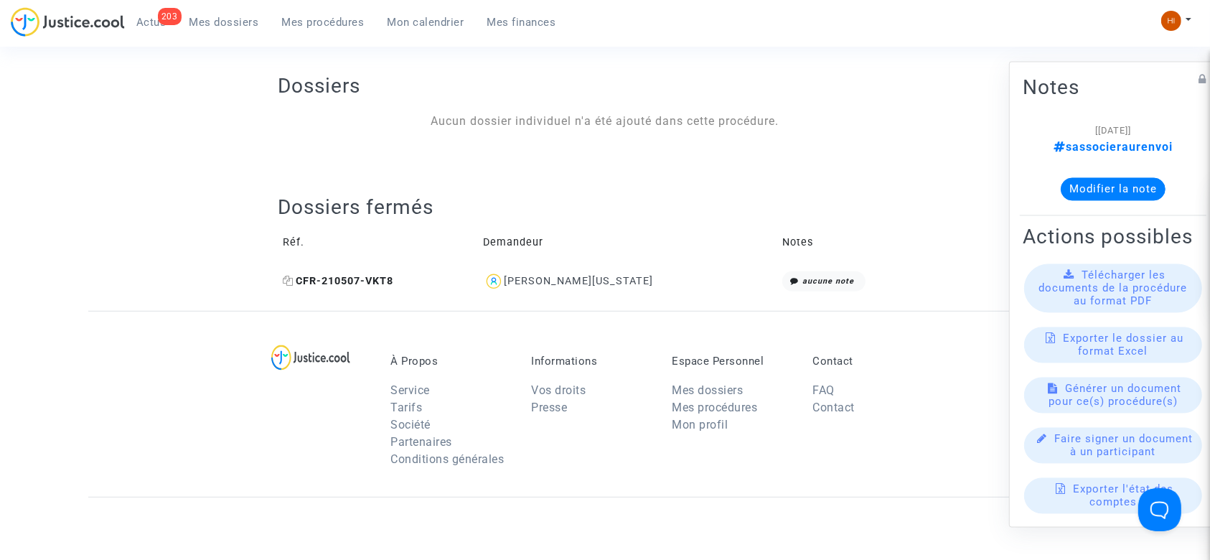
click at [287, 278] on icon at bounding box center [288, 281] width 11 height 10
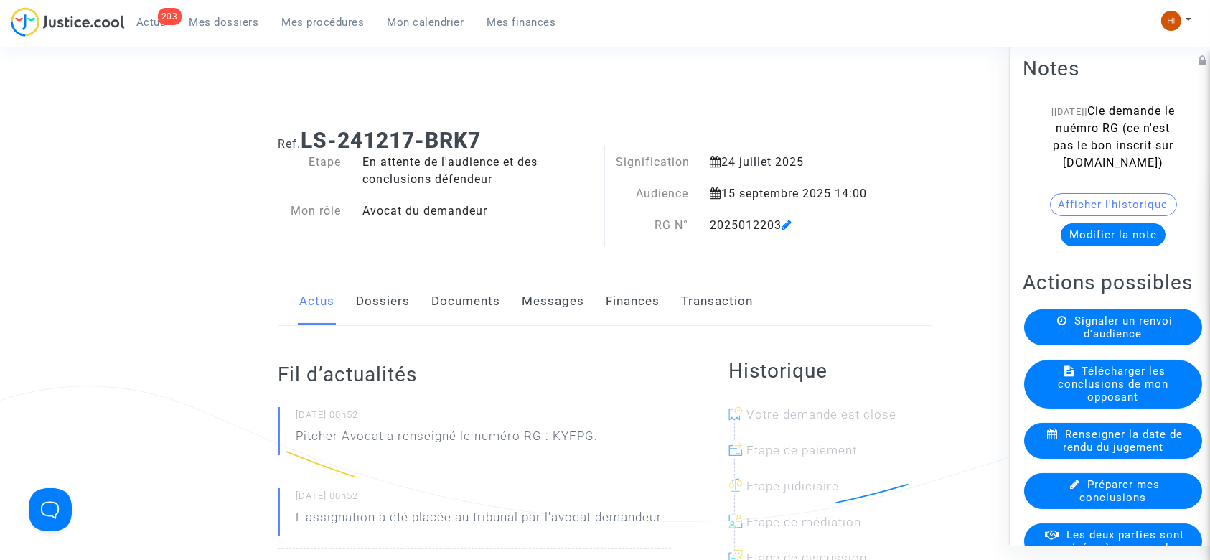
click at [334, 25] on span "Mes procédures" at bounding box center [323, 22] width 83 height 13
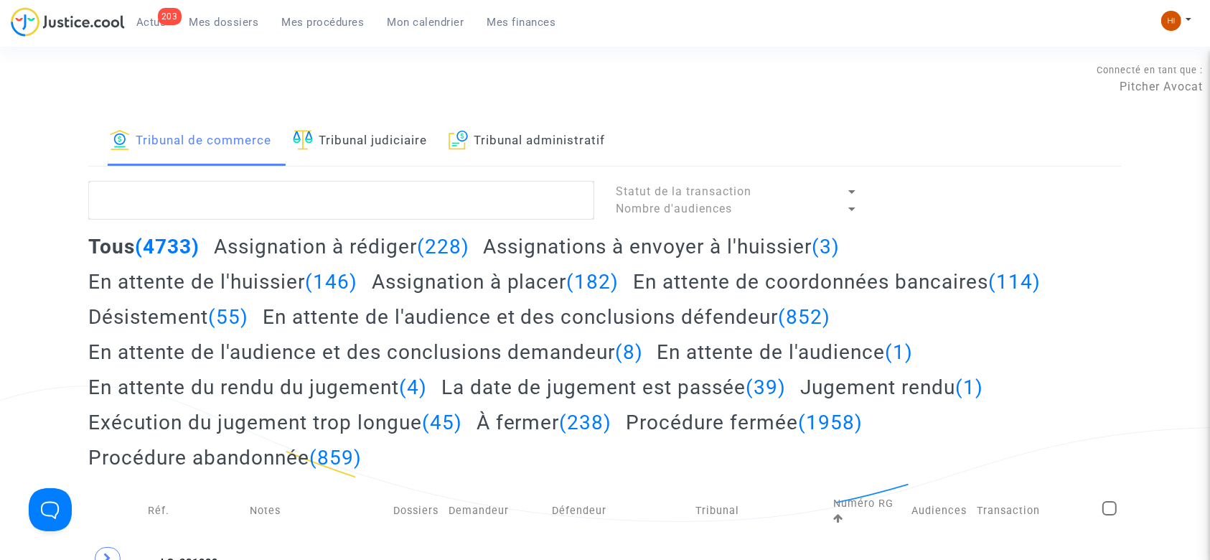
click at [360, 128] on link "Tribunal judiciaire" at bounding box center [360, 141] width 134 height 49
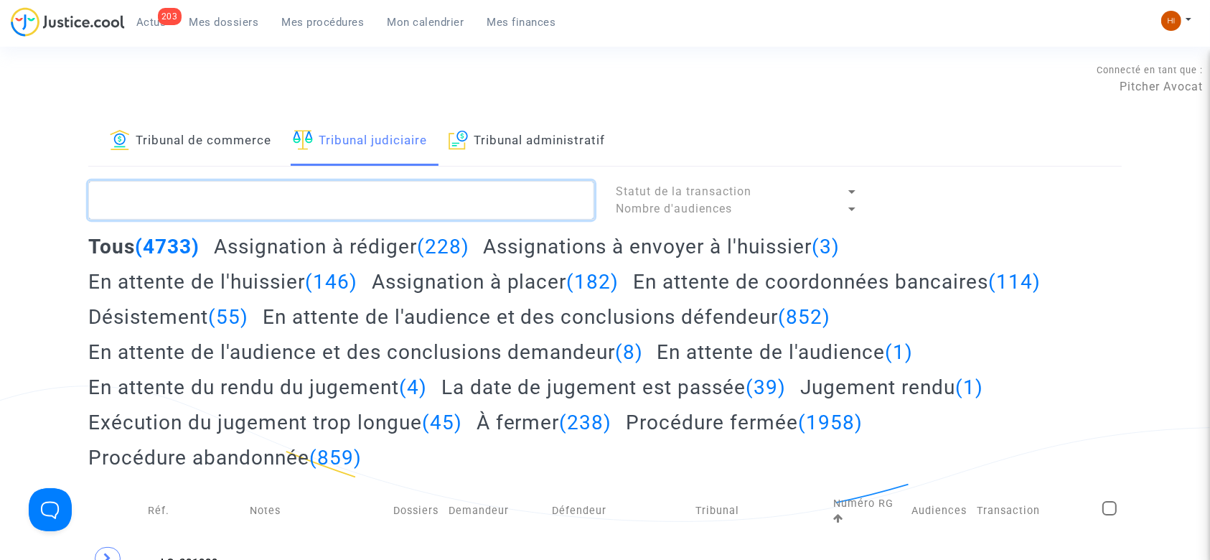
click at [390, 196] on textarea at bounding box center [341, 200] width 506 height 39
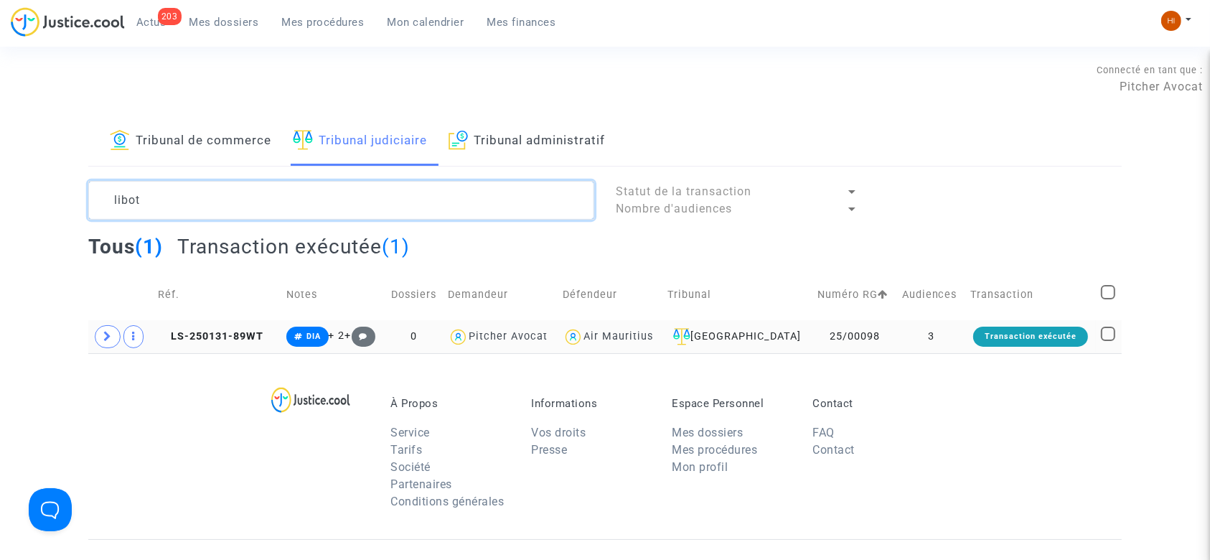
type textarea "libot"
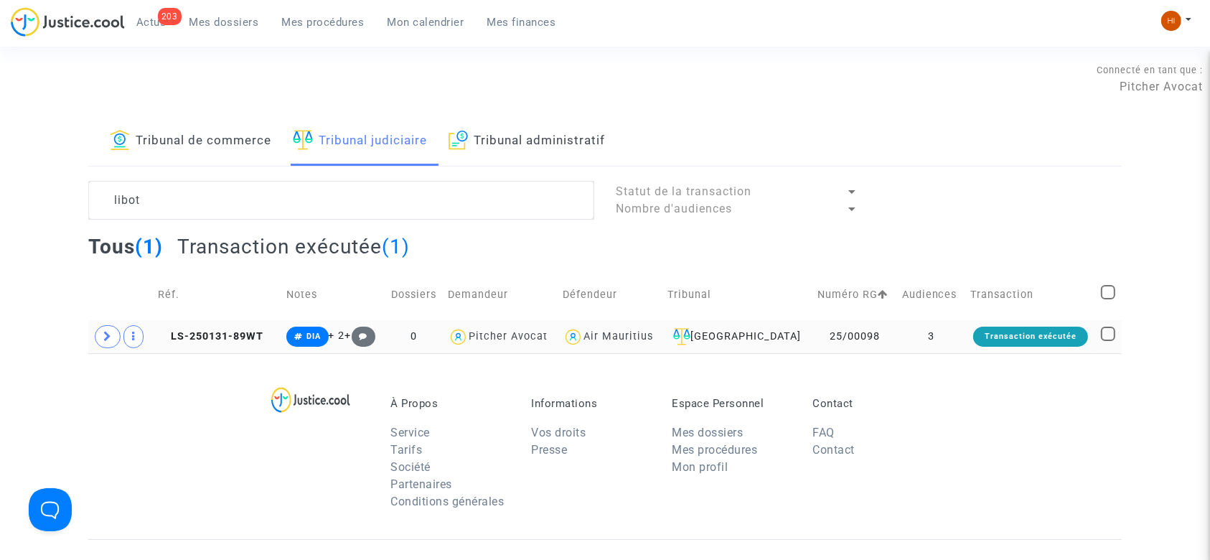
click at [187, 344] on td "LS-250131-89WT" at bounding box center [217, 336] width 128 height 33
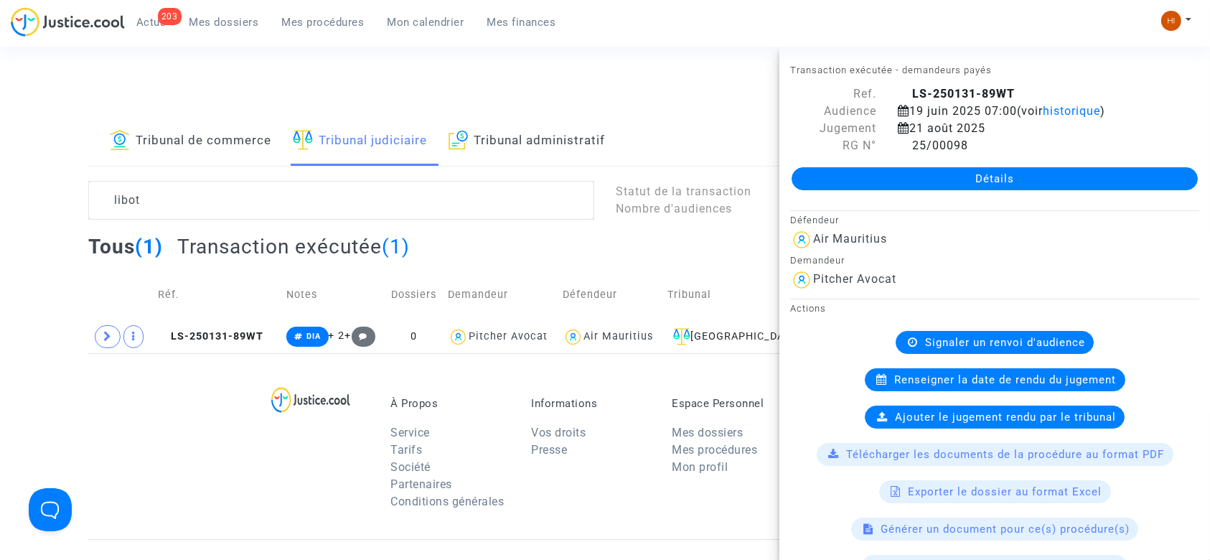
click at [895, 181] on link "Détails" at bounding box center [994, 178] width 406 height 23
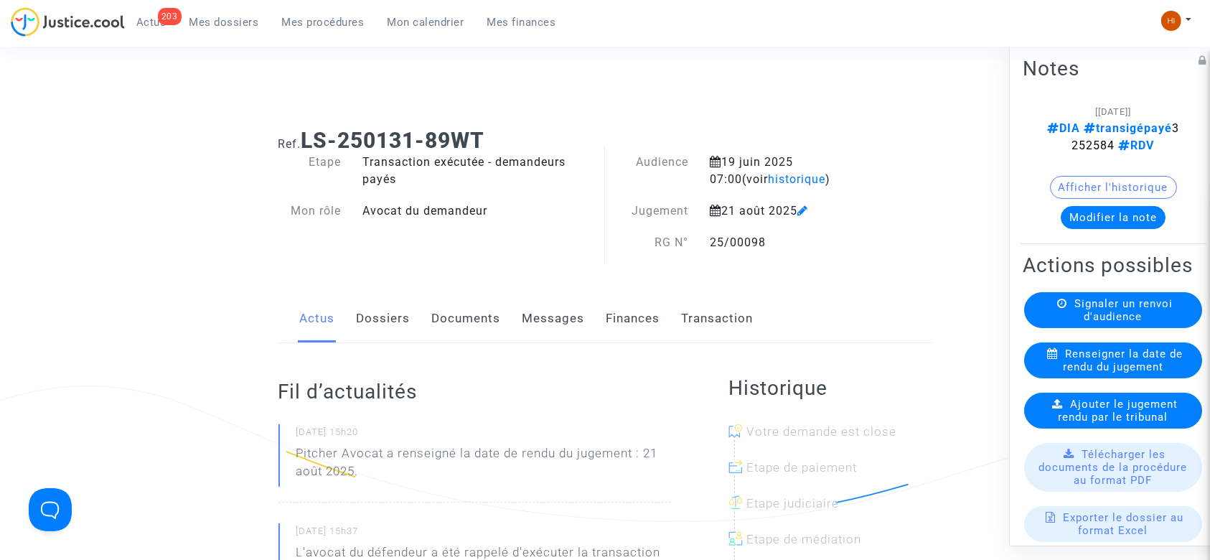
click at [1111, 423] on span "Ajouter le jugement rendu par le tribunal" at bounding box center [1118, 410] width 120 height 26
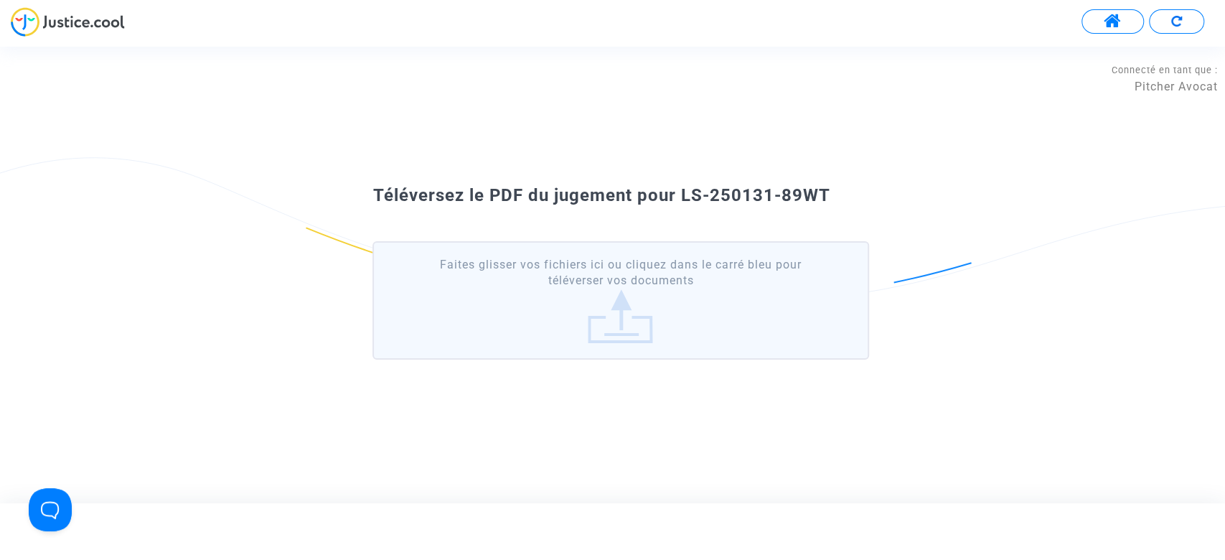
click at [474, 270] on label "Faites glisser vos fichiers ici ou cliquez dans le carré bleu pour téléverser v…" at bounding box center [620, 300] width 496 height 118
click at [0, 0] on input "Faites glisser vos fichiers ici ou cliquez dans le carré bleu pour téléverser v…" at bounding box center [0, 0] width 0 height 0
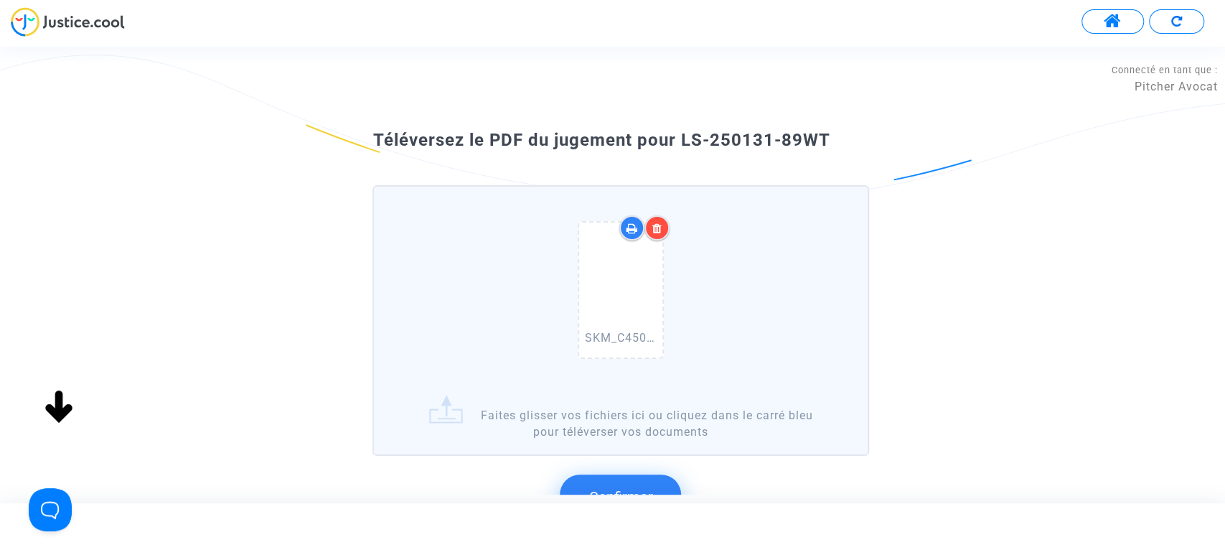
drag, startPoint x: 852, startPoint y: 143, endPoint x: 675, endPoint y: 123, distance: 178.3
click at [675, 123] on div "Téléversez le PDF du jugement pour LS-250131-89WT SKM_C450i25090211170_0002.pdf…" at bounding box center [612, 330] width 1225 height 415
copy span "LS-250131-89WT"
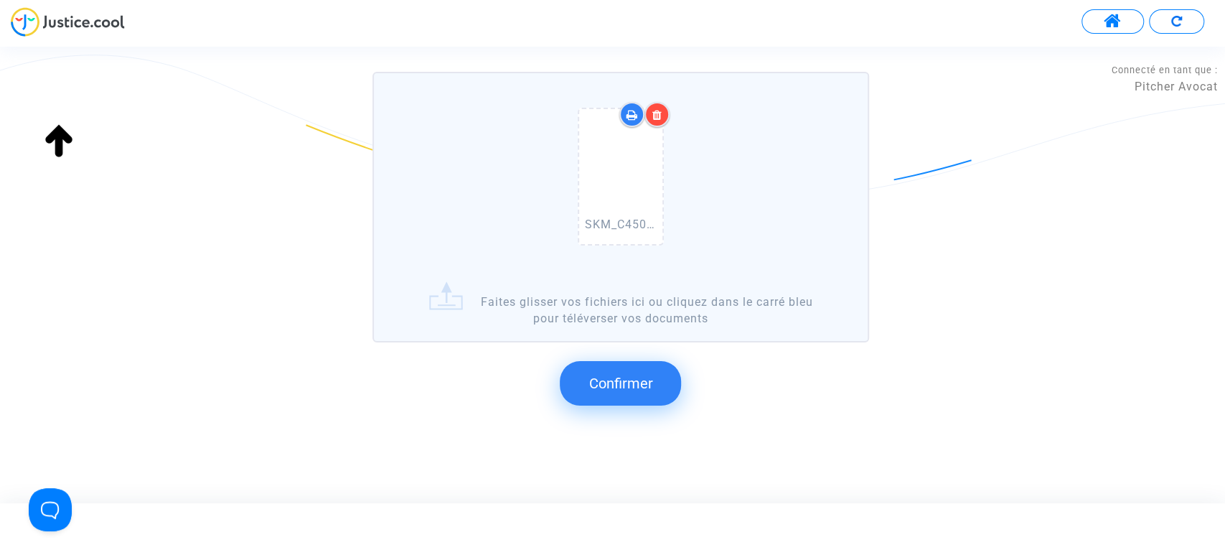
scroll to position [114, 0]
click at [634, 374] on span "Confirmer" at bounding box center [620, 382] width 64 height 17
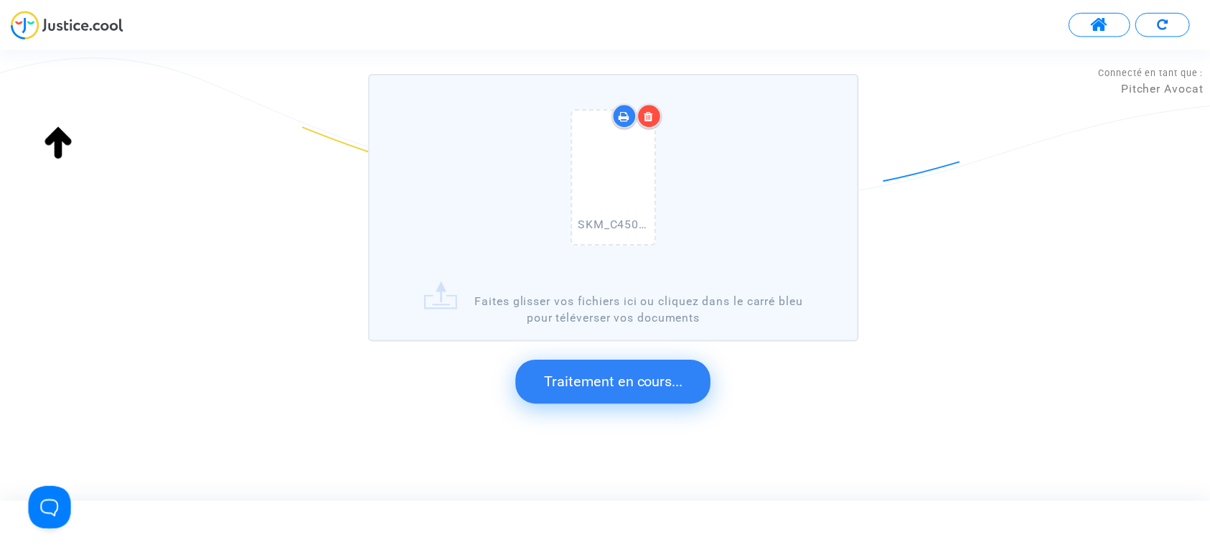
scroll to position [0, 0]
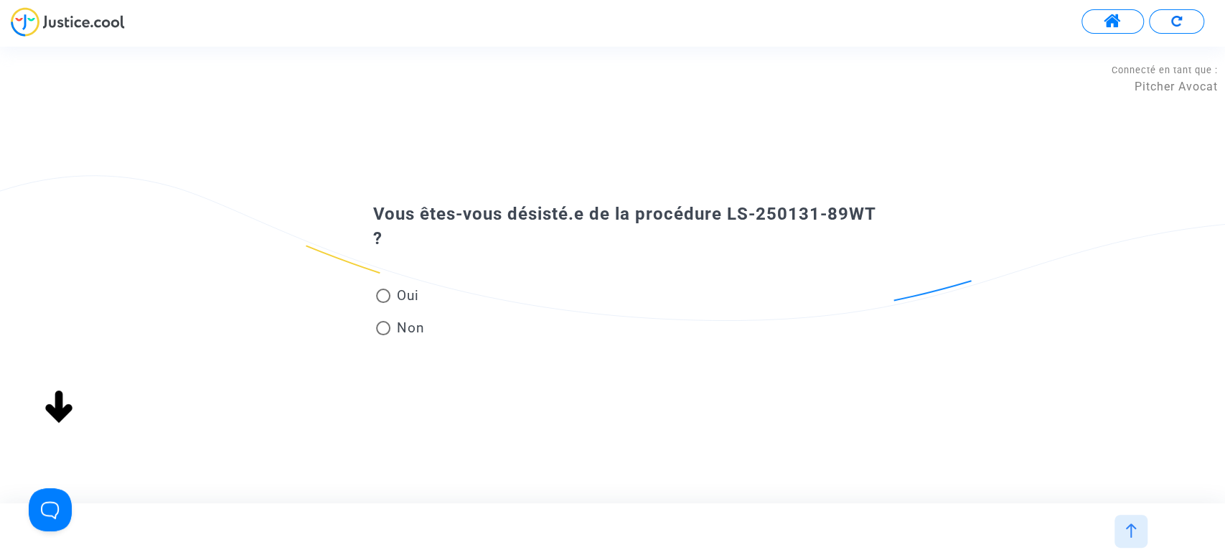
click at [401, 300] on span "Oui" at bounding box center [404, 295] width 28 height 19
click at [383, 303] on input "Oui" at bounding box center [382, 303] width 1 height 1
radio input "true"
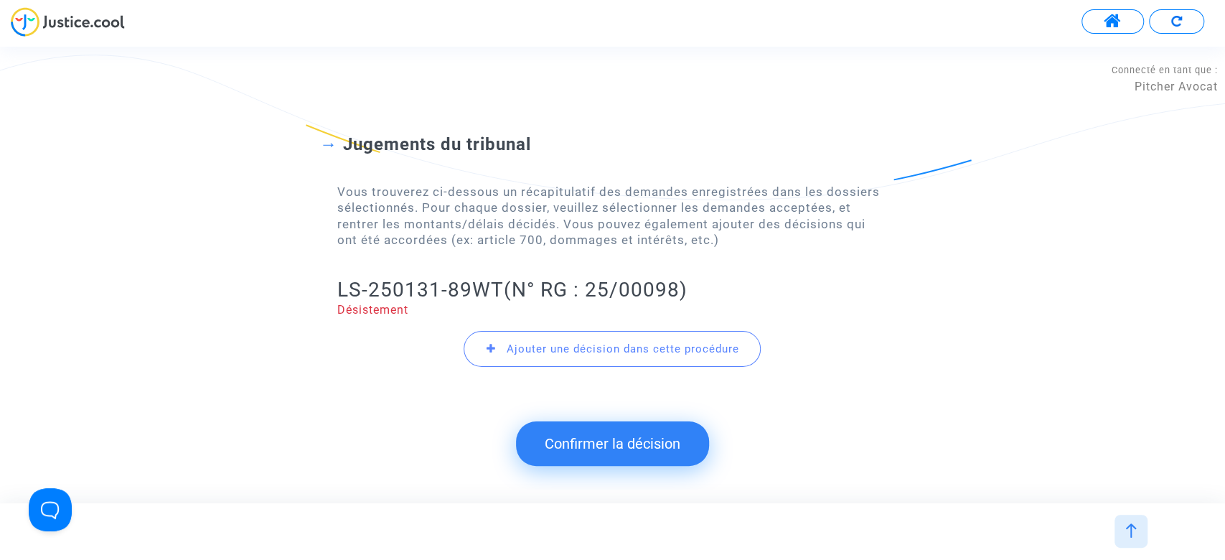
click at [622, 458] on button "Confirmer la décision" at bounding box center [612, 443] width 193 height 44
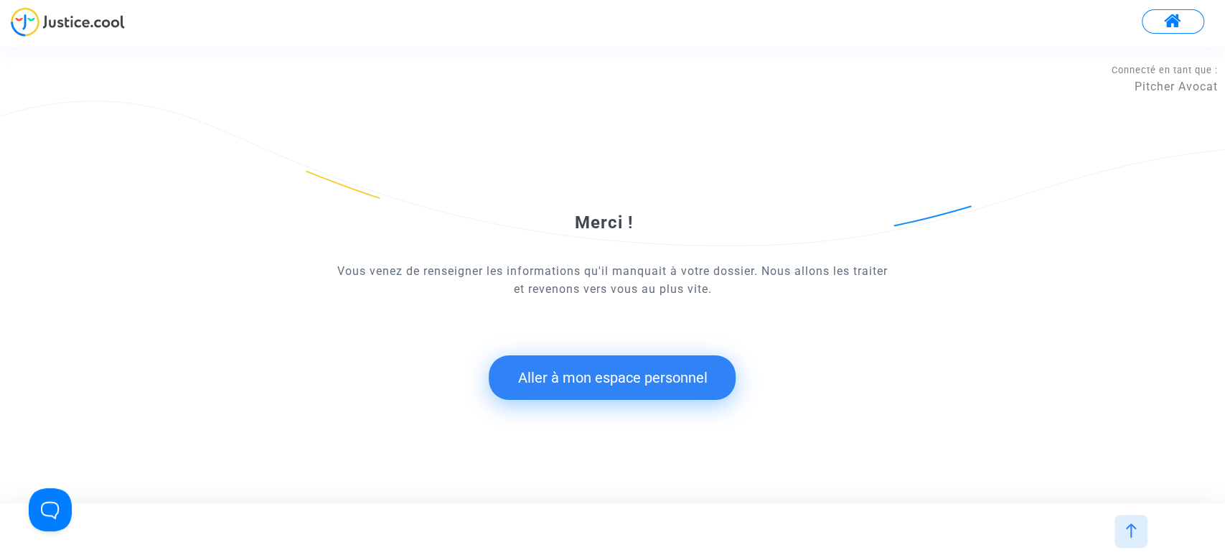
click at [581, 375] on button "Aller à mon espace personnel" at bounding box center [612, 377] width 247 height 44
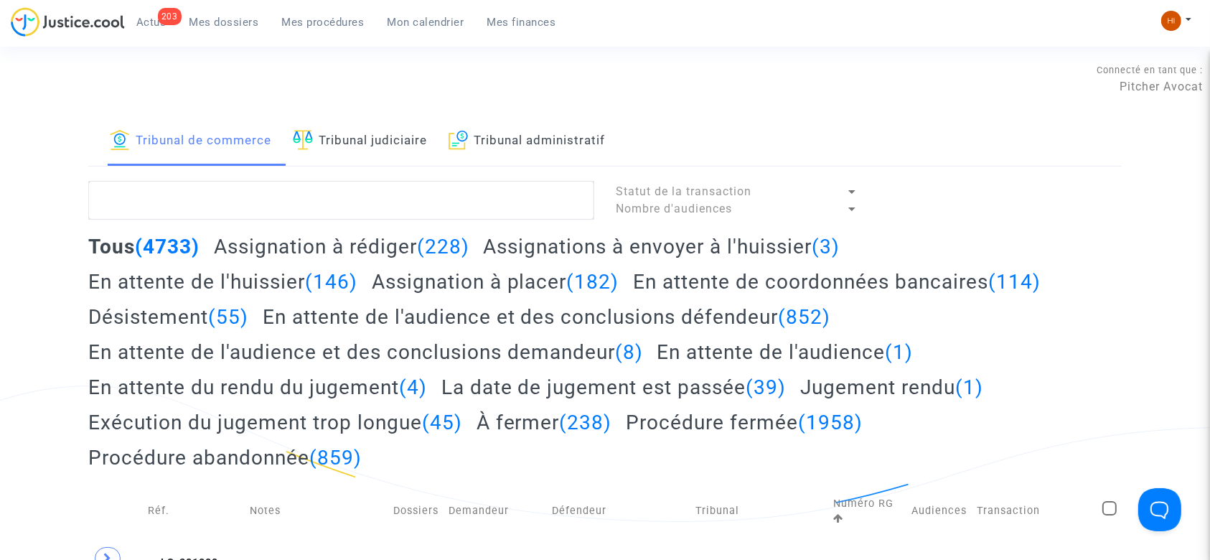
click at [420, 149] on link "Tribunal judiciaire" at bounding box center [360, 141] width 134 height 49
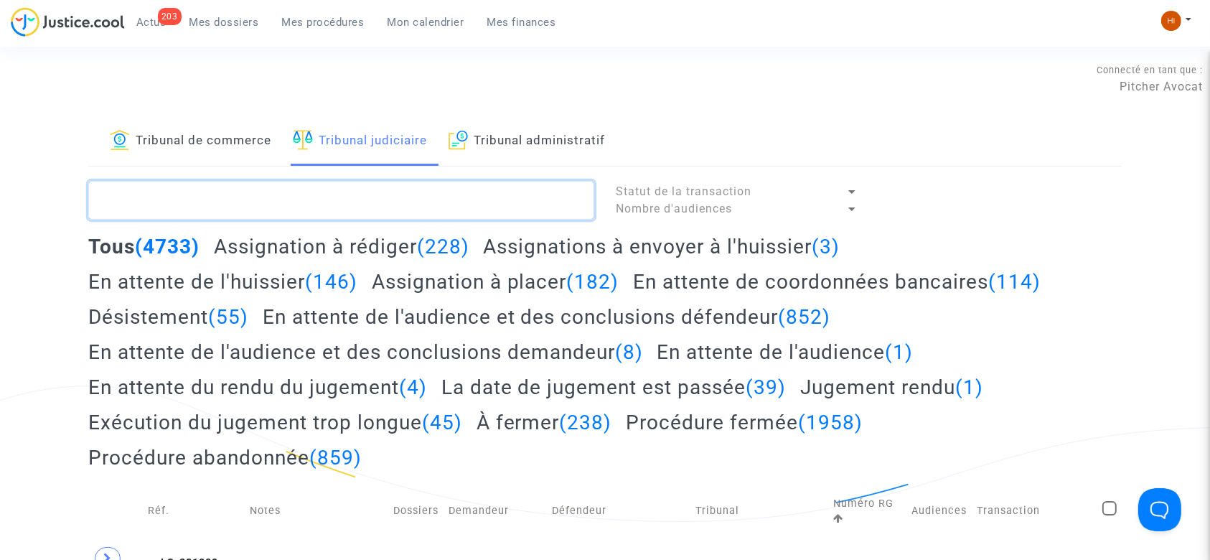
click at [419, 214] on textarea at bounding box center [341, 200] width 506 height 39
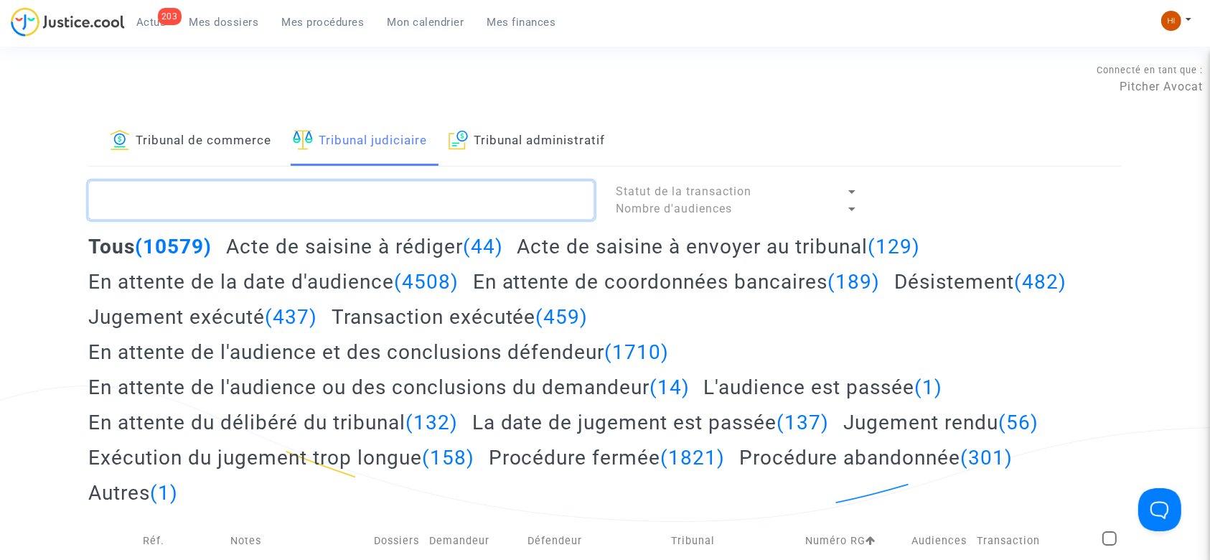
paste textarea "LS-250131-89WT"
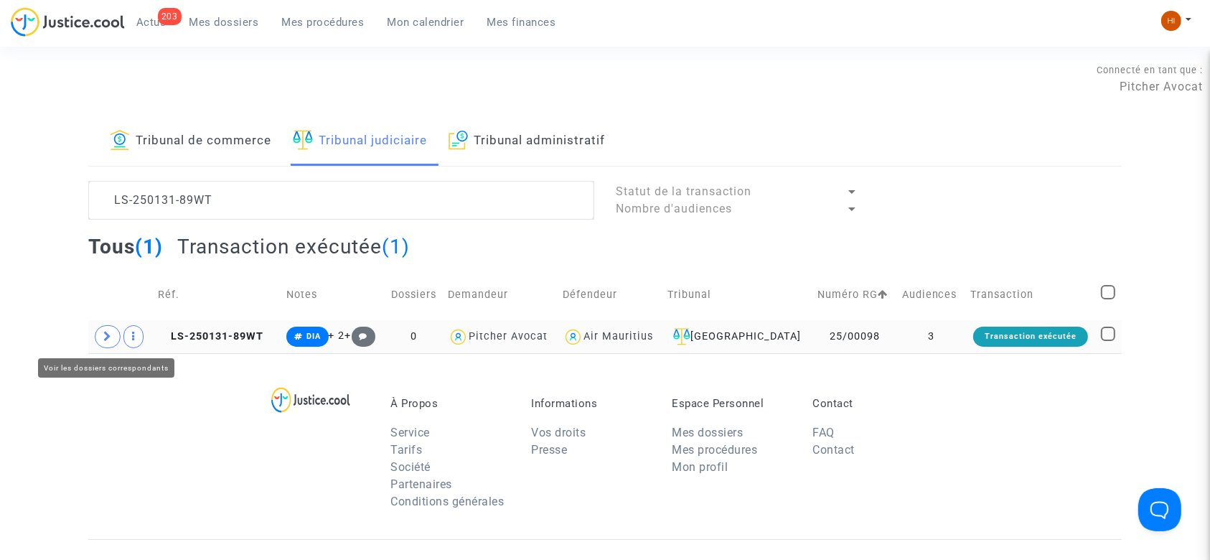
click at [103, 342] on icon at bounding box center [107, 336] width 9 height 11
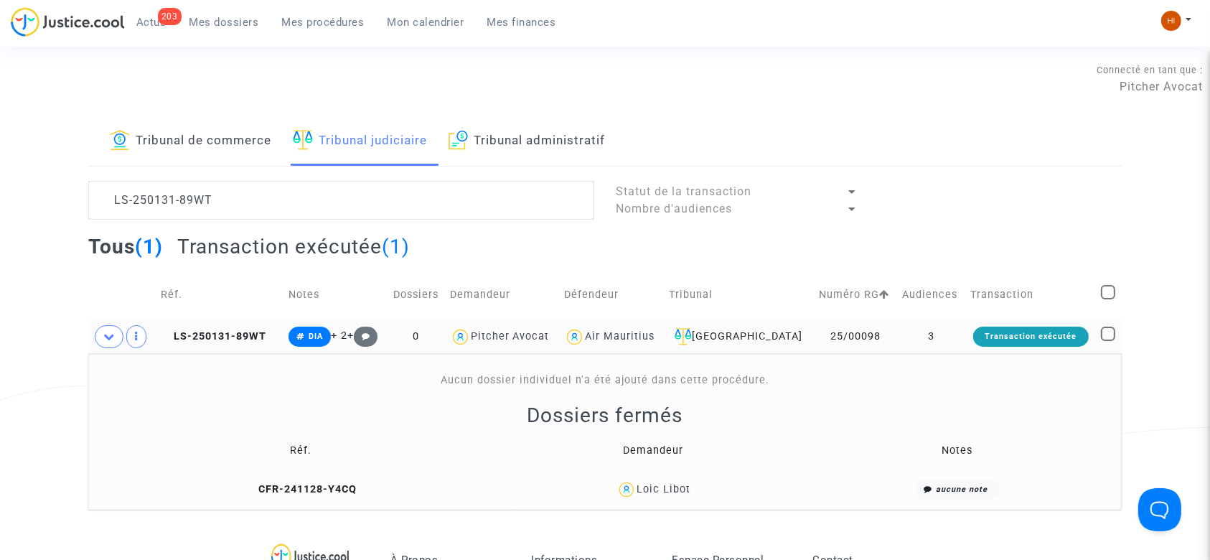
click at [211, 342] on td "LS-250131-89WT" at bounding box center [220, 336] width 128 height 33
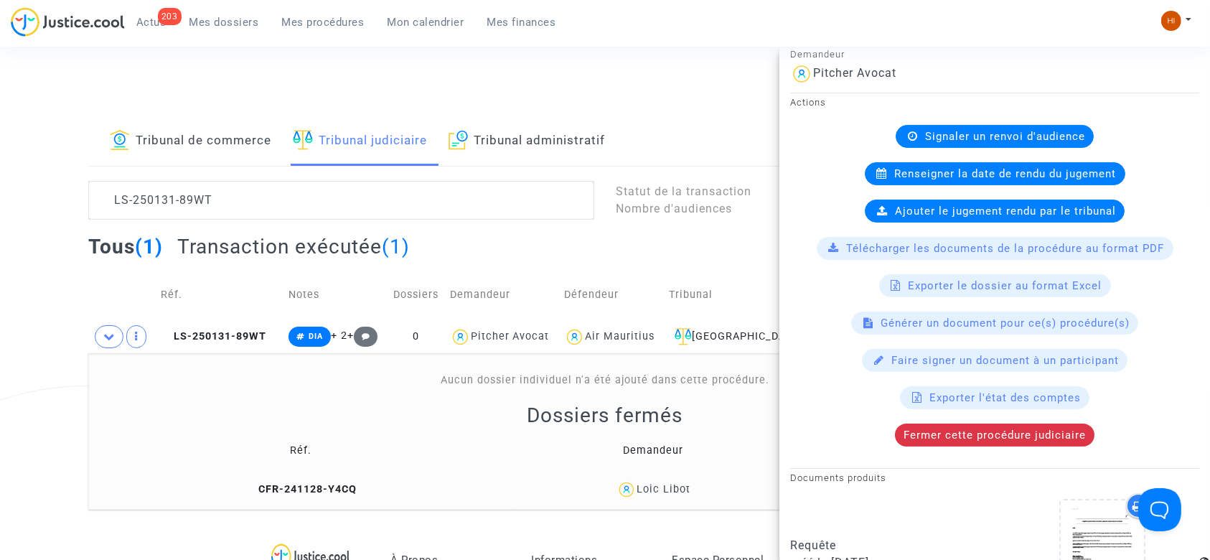
scroll to position [478, 0]
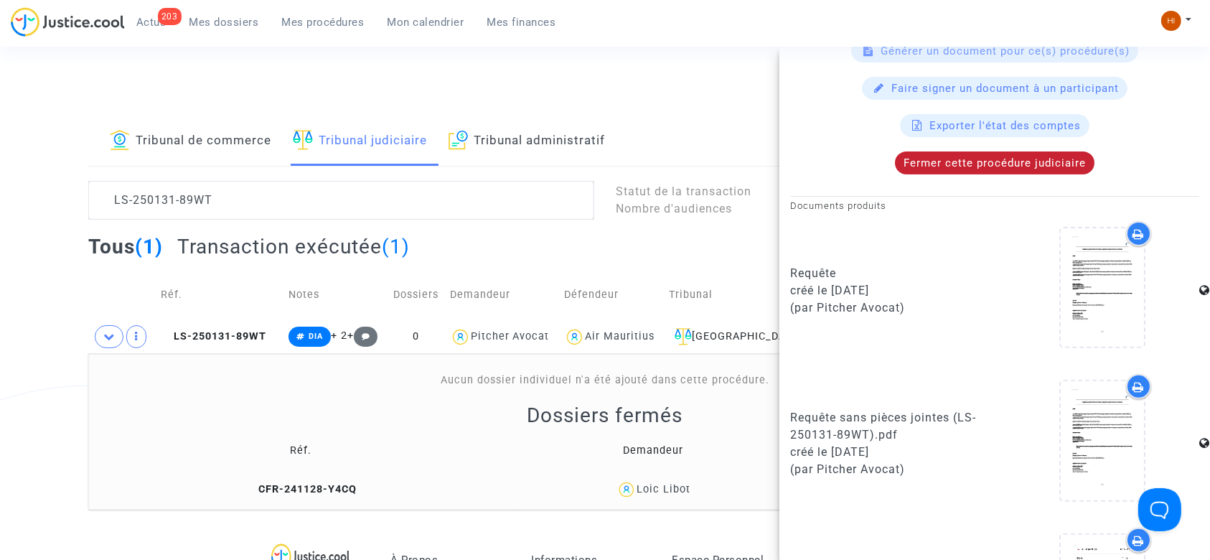
click at [992, 159] on span "Fermer cette procédure judiciaire" at bounding box center [994, 162] width 182 height 13
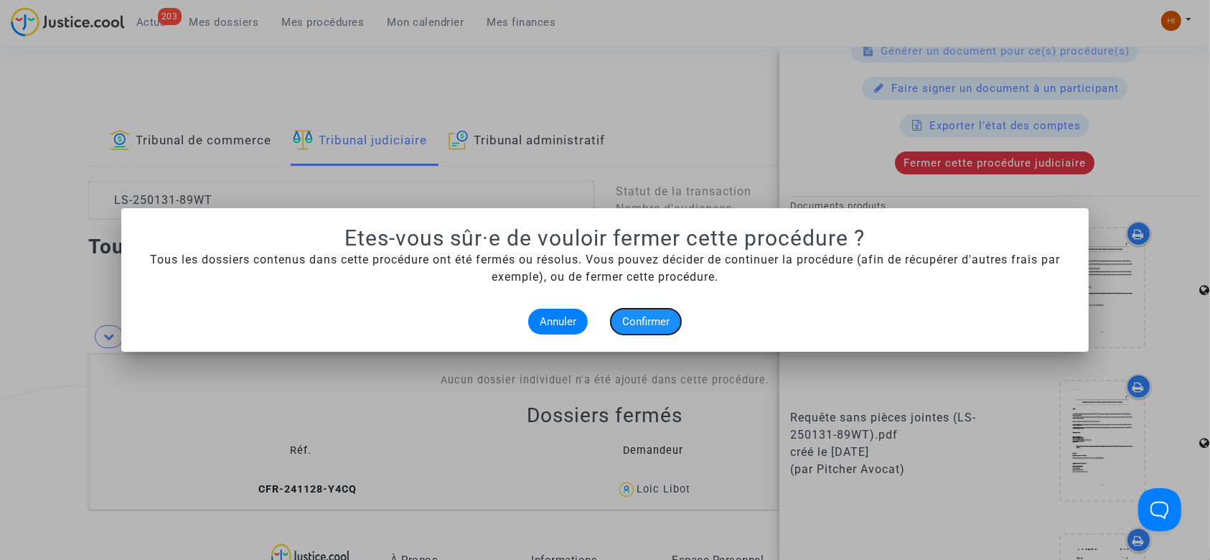
drag, startPoint x: 643, startPoint y: 327, endPoint x: 664, endPoint y: 524, distance: 197.8
click at [644, 333] on button "Confirmer" at bounding box center [646, 322] width 70 height 26
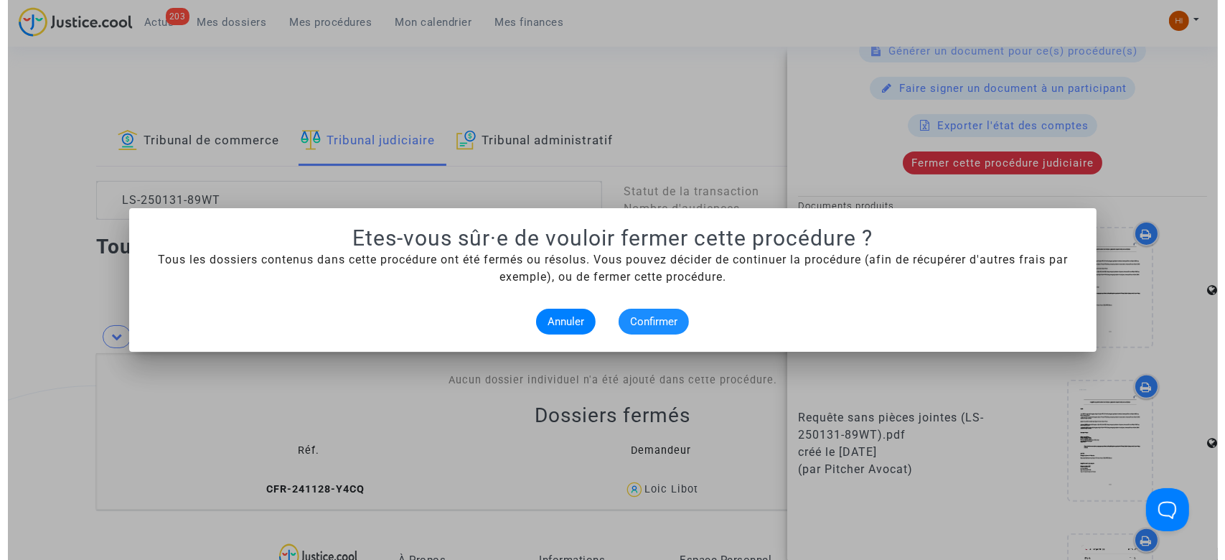
scroll to position [0, 0]
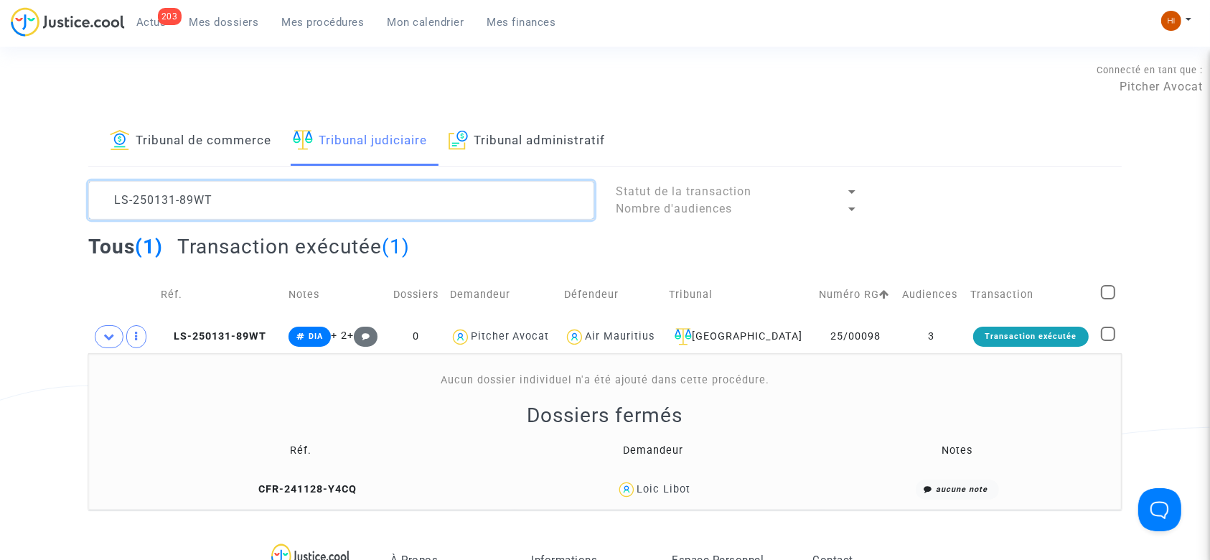
drag, startPoint x: 465, startPoint y: 208, endPoint x: 0, endPoint y: 161, distance: 467.3
click at [0, 161] on div "Tribunal de commerce Tribunal judiciaire Tribunal administratif LS-250131-89WT …" at bounding box center [605, 313] width 1210 height 392
paste textarea "LS-240926-M98H"
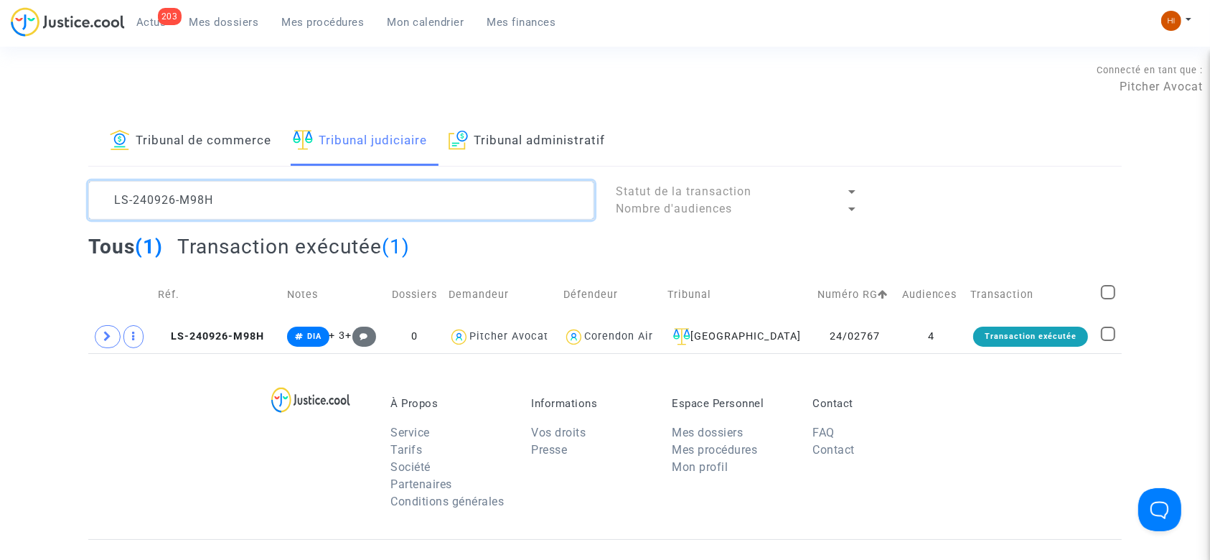
type textarea "LS-240926-M98H"
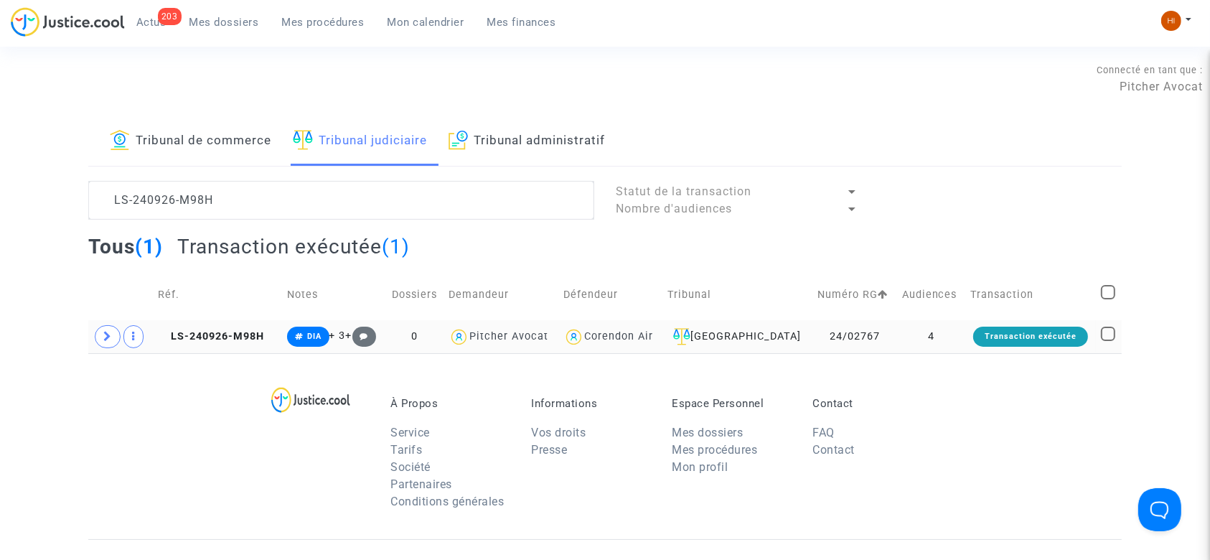
drag, startPoint x: 263, startPoint y: 338, endPoint x: 275, endPoint y: 324, distance: 18.3
click at [258, 334] on span "LS-240926-M98H" at bounding box center [211, 336] width 106 height 12
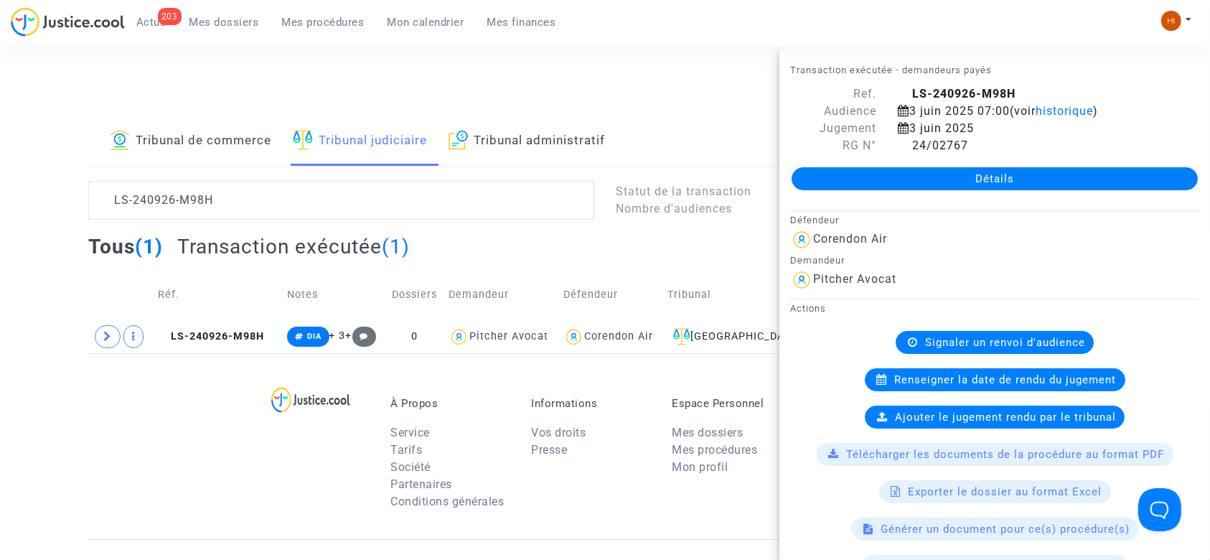
click at [1040, 193] on div "Détails" at bounding box center [994, 178] width 431 height 49
click at [1055, 187] on link "Détails" at bounding box center [994, 178] width 406 height 23
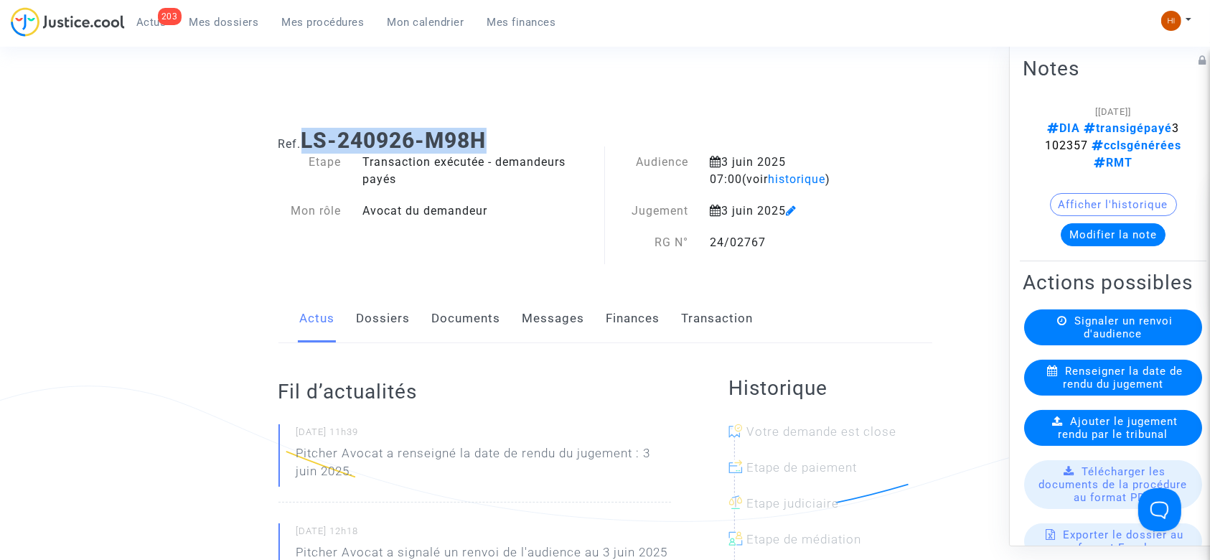
drag, startPoint x: 499, startPoint y: 146, endPoint x: 303, endPoint y: 142, distance: 195.9
click at [303, 142] on h1 "Ref. LS-240926-M98H" at bounding box center [605, 141] width 654 height 26
copy b "LS-240926-M98H"
click at [1114, 441] on span "Ajouter le jugement rendu par le tribunal" at bounding box center [1118, 428] width 120 height 26
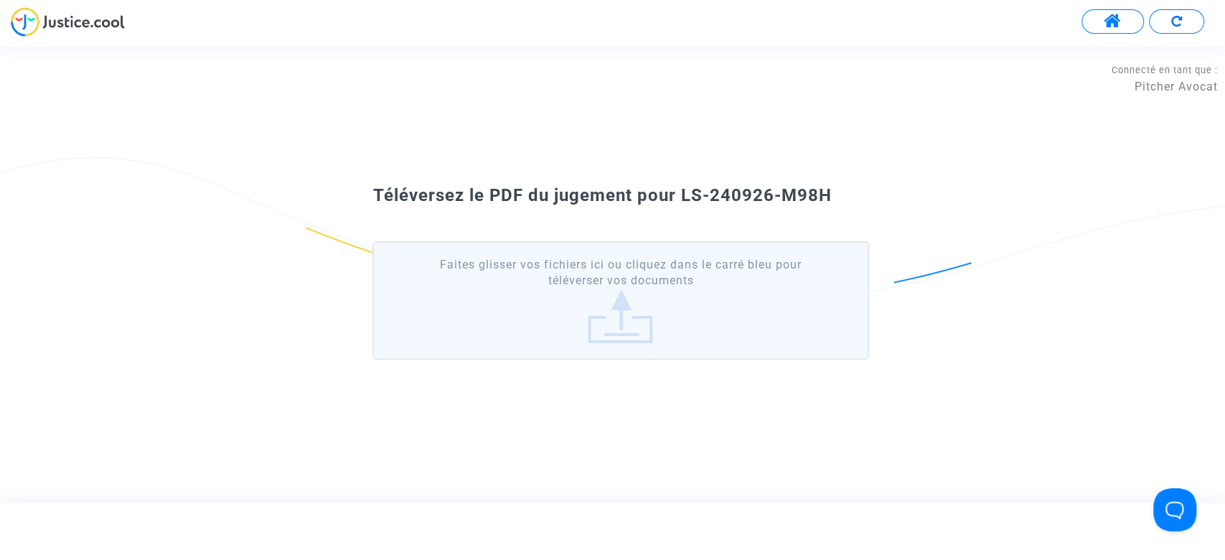
drag, startPoint x: 480, startPoint y: 319, endPoint x: 443, endPoint y: 304, distance: 39.3
click at [461, 315] on label "Faites glisser vos fichiers ici ou cliquez dans le carré bleu pour téléverser v…" at bounding box center [620, 300] width 496 height 118
click at [0, 0] on input "Faites glisser vos fichiers ici ou cliquez dans le carré bleu pour téléverser v…" at bounding box center [0, 0] width 0 height 0
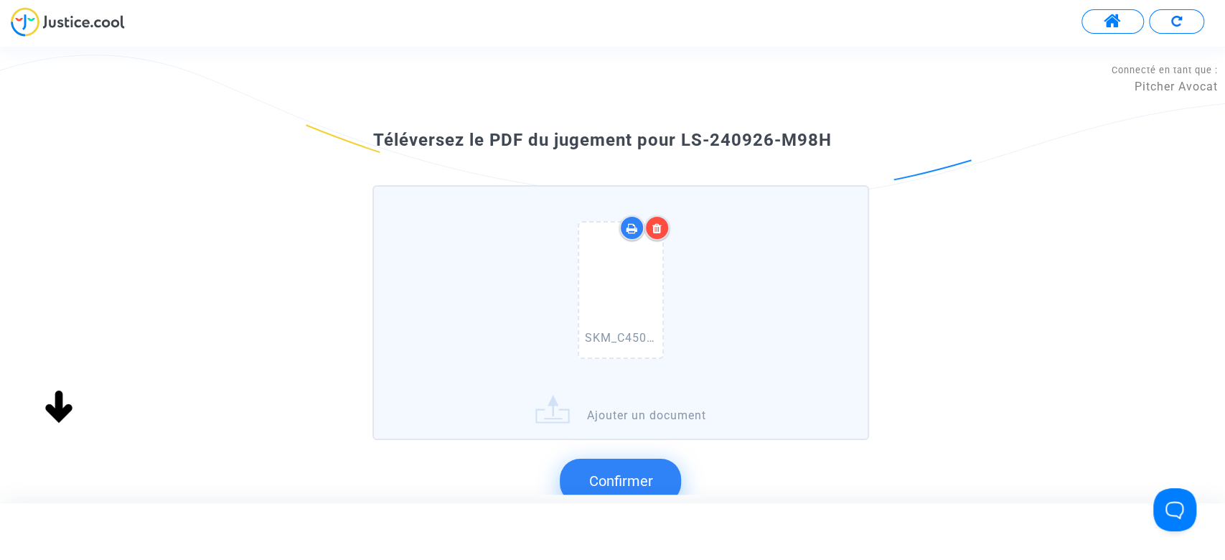
click at [626, 283] on icon at bounding box center [620, 290] width 47 height 46
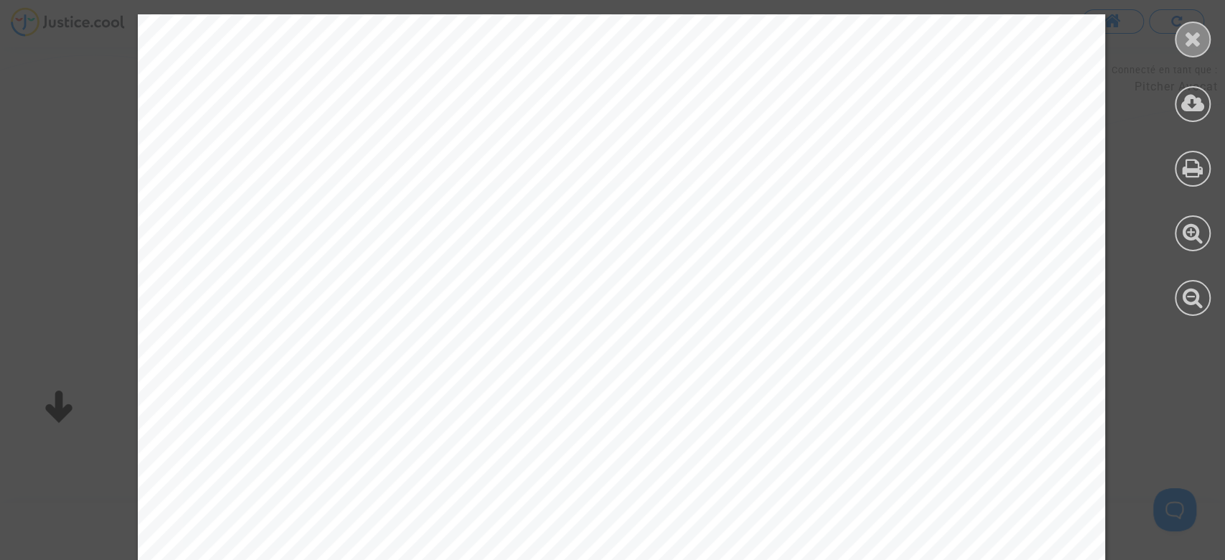
click at [1198, 35] on icon at bounding box center [1193, 39] width 18 height 22
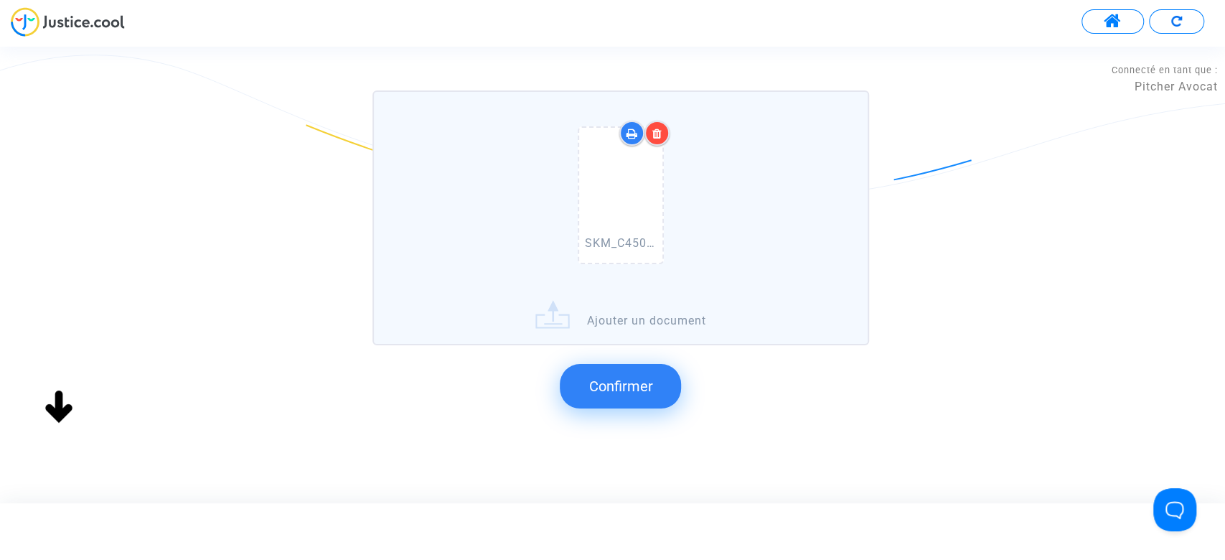
scroll to position [95, 0]
drag, startPoint x: 618, startPoint y: 391, endPoint x: 485, endPoint y: 181, distance: 249.0
click at [616, 391] on span "Confirmer" at bounding box center [620, 385] width 64 height 17
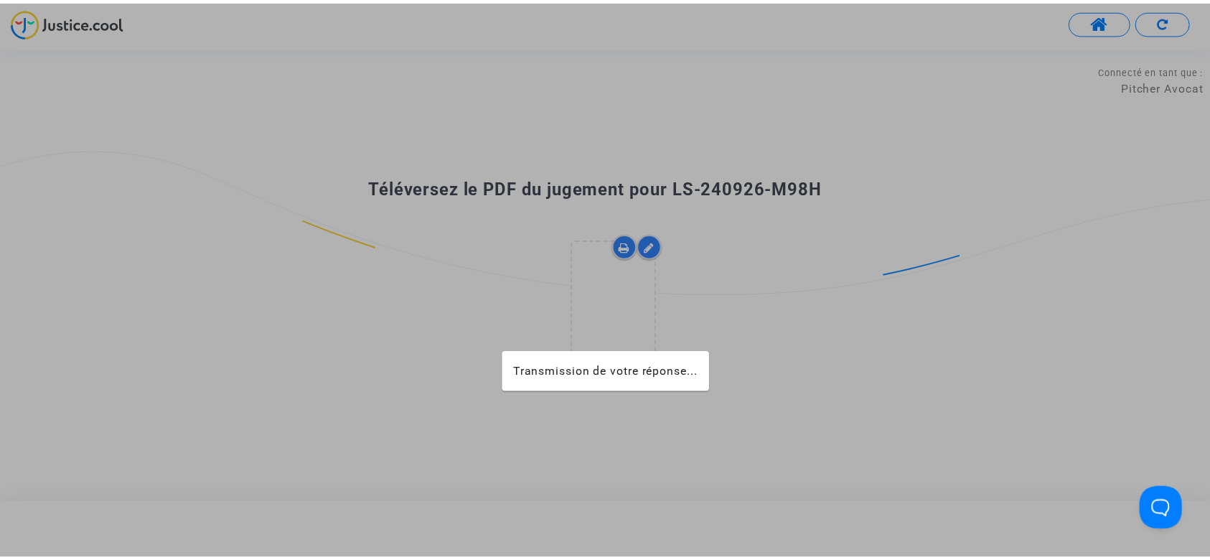
scroll to position [0, 0]
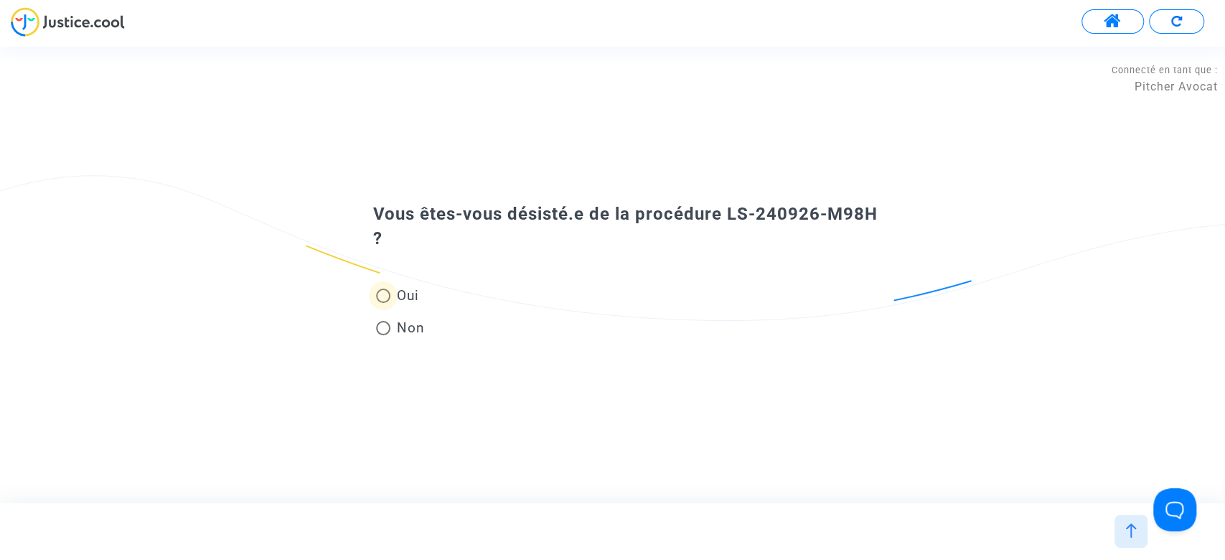
click at [381, 296] on span at bounding box center [383, 295] width 14 height 14
click at [382, 303] on input "Oui" at bounding box center [382, 303] width 1 height 1
radio input "true"
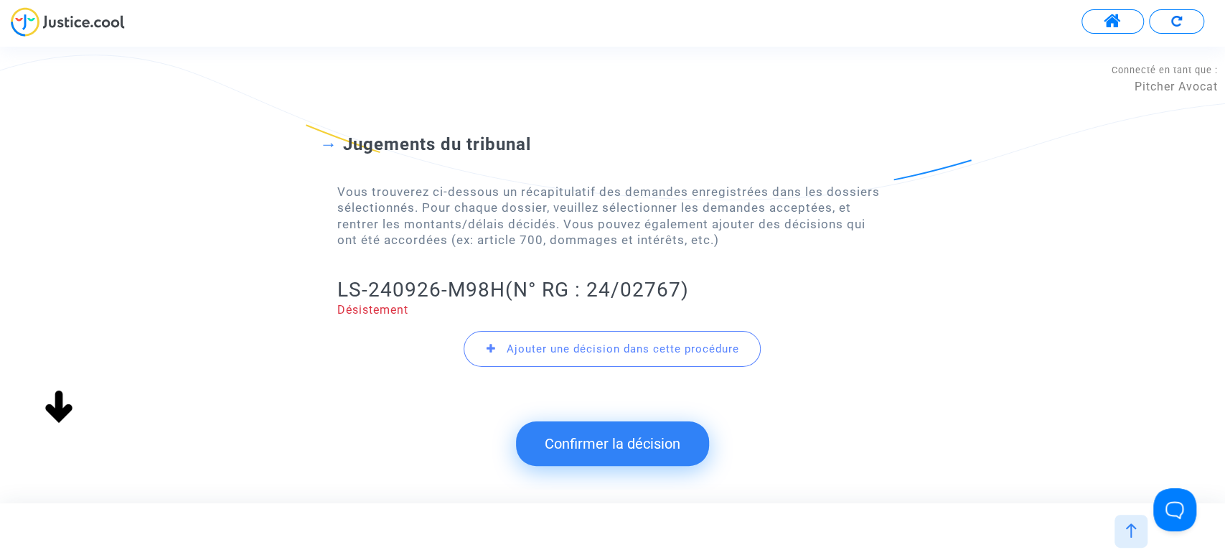
click at [594, 453] on button "Confirmer la décision" at bounding box center [612, 443] width 193 height 44
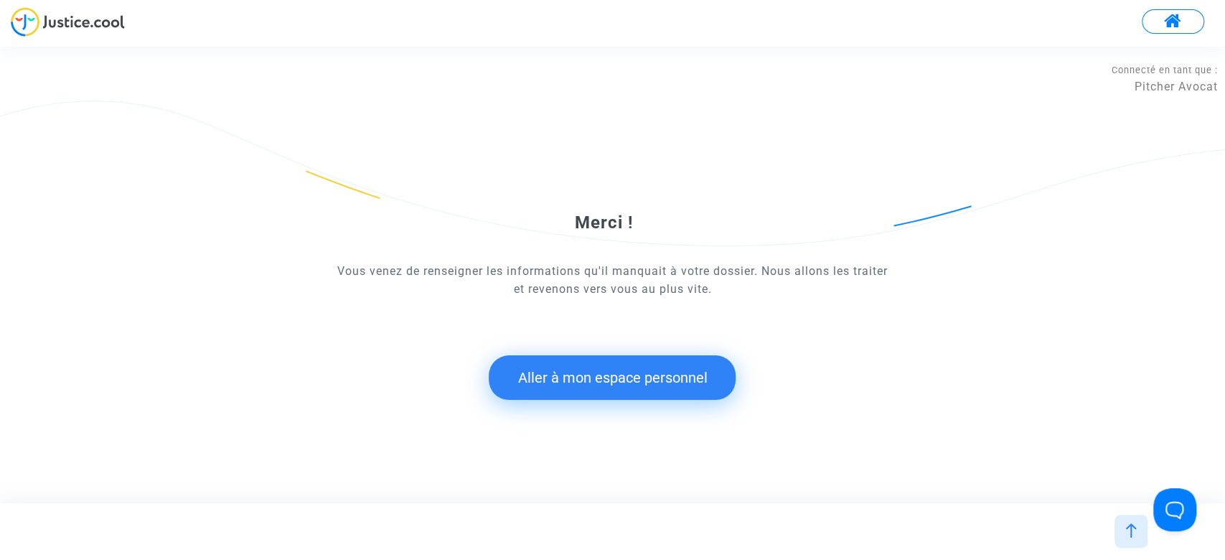
click at [566, 371] on button "Aller à mon espace personnel" at bounding box center [612, 377] width 247 height 44
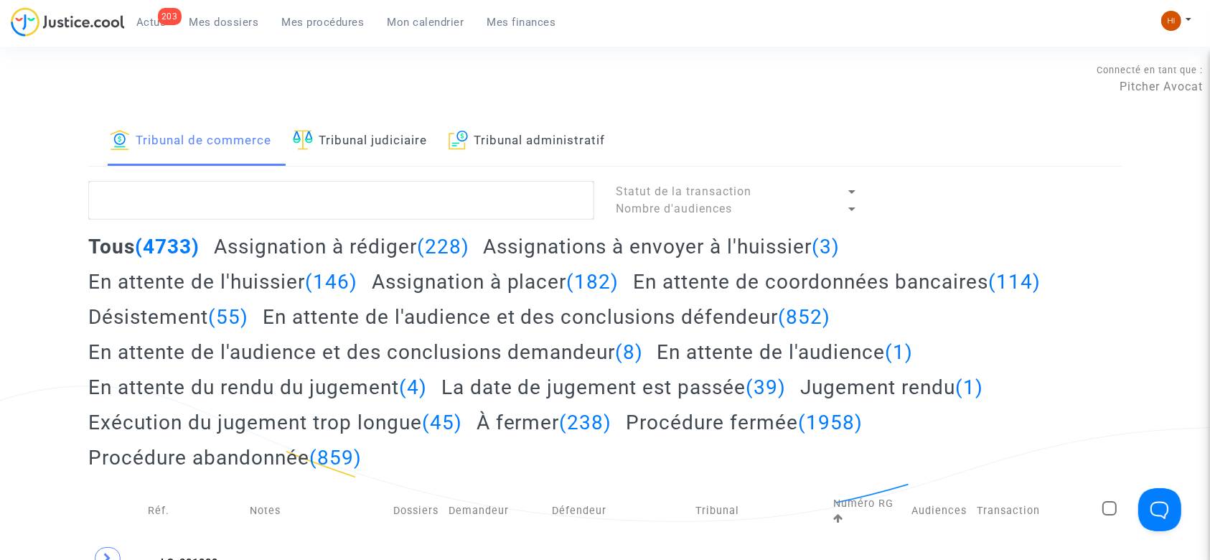
click at [438, 146] on div "Tribunal de commerce Tribunal judiciaire Tribunal administratif" at bounding box center [604, 142] width 1033 height 50
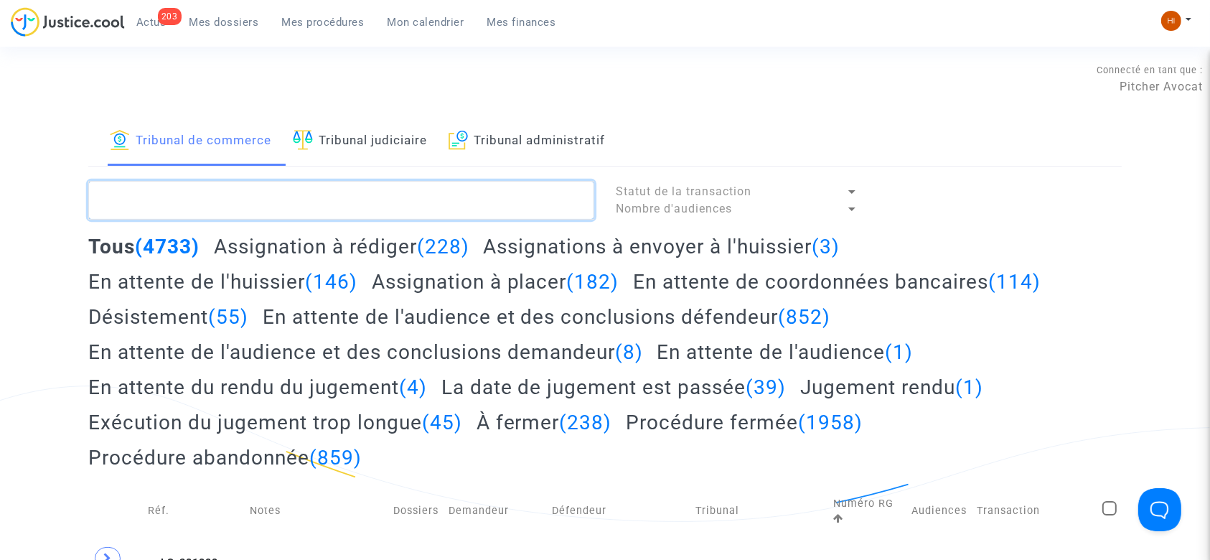
click at [419, 196] on textarea at bounding box center [341, 200] width 506 height 39
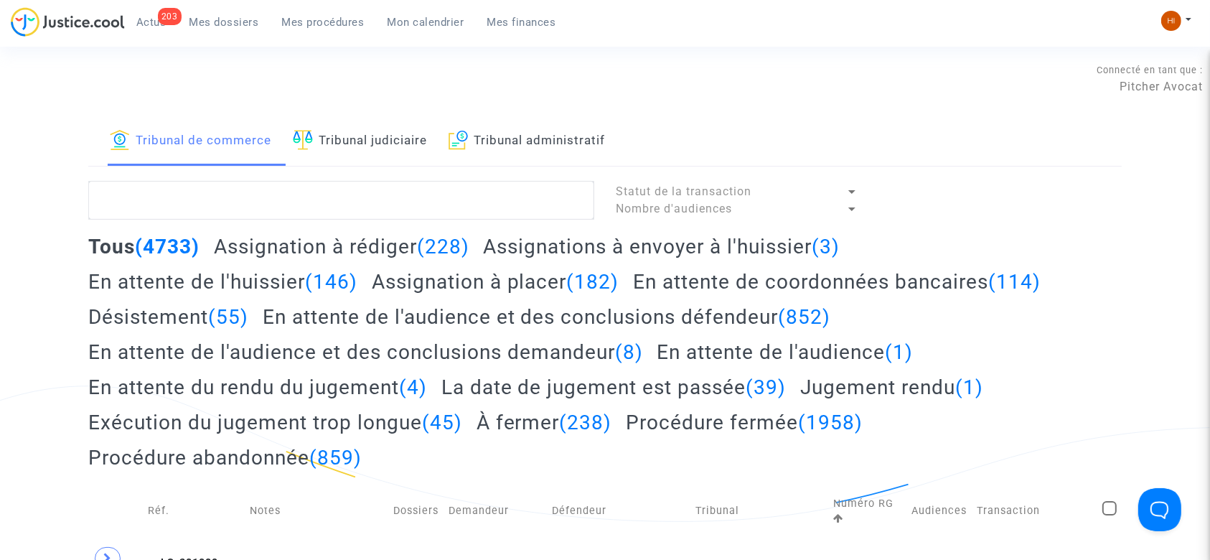
click at [413, 150] on link "Tribunal judiciaire" at bounding box center [360, 141] width 134 height 49
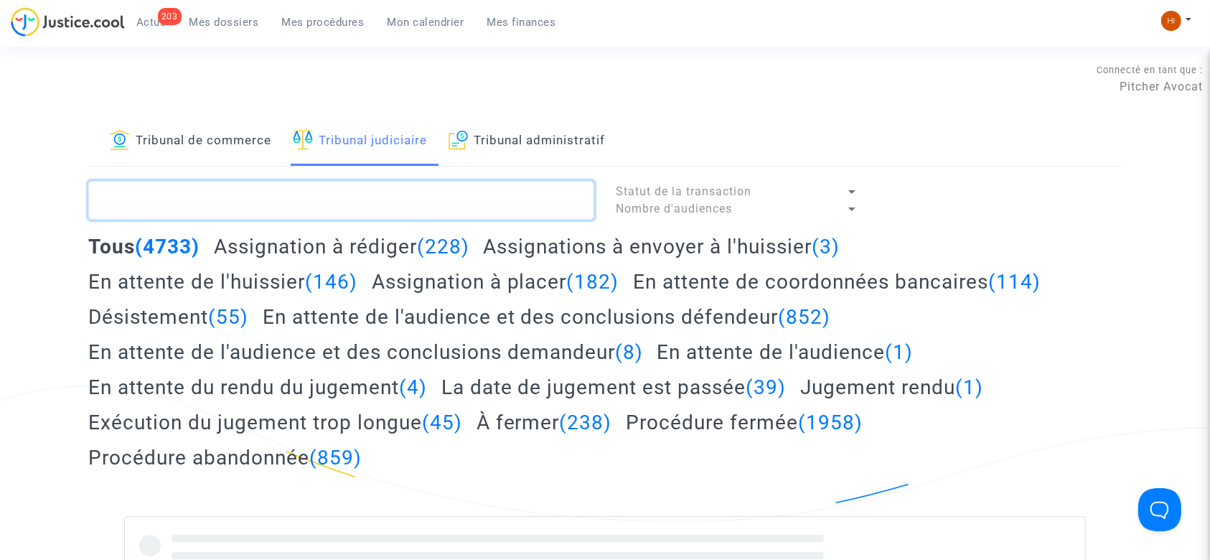
click at [403, 202] on textarea at bounding box center [341, 200] width 506 height 39
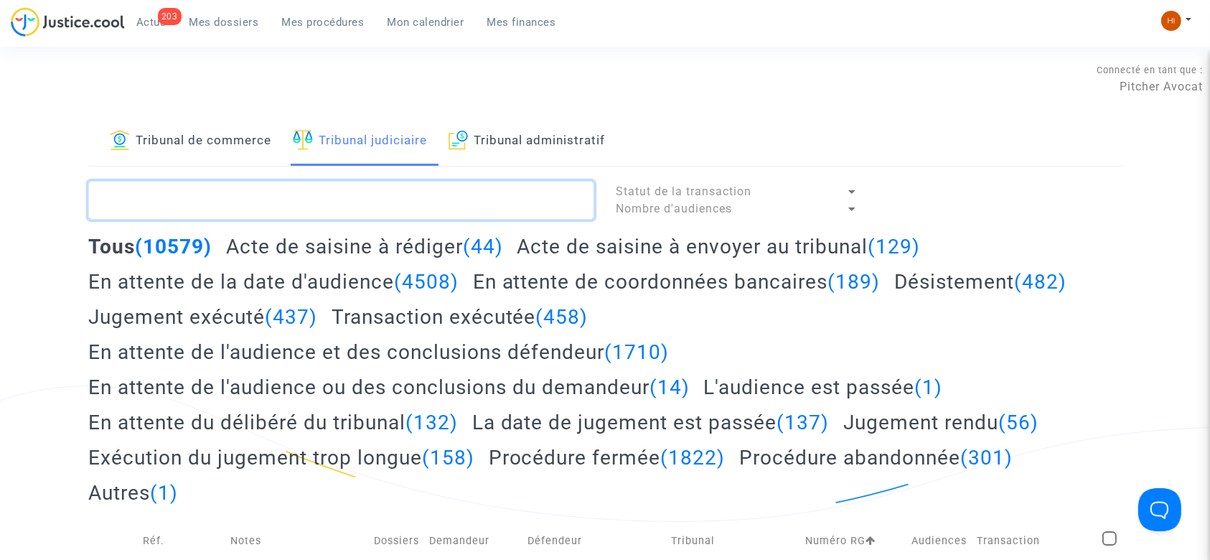
paste textarea "LS-240926-M98H"
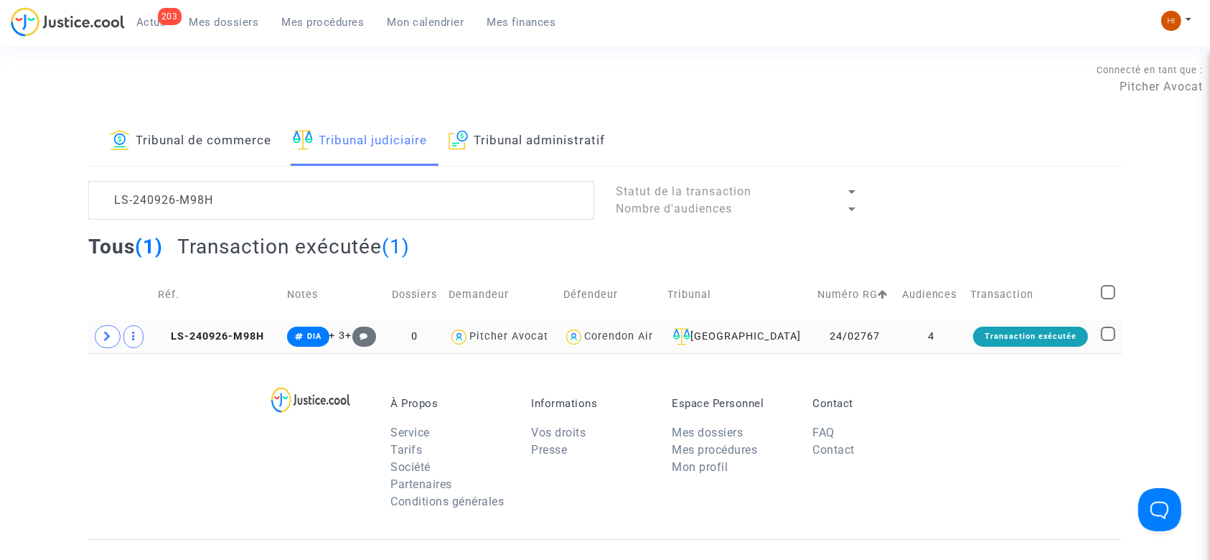
drag, startPoint x: 97, startPoint y: 331, endPoint x: 105, endPoint y: 336, distance: 10.0
click at [101, 331] on td at bounding box center [120, 336] width 65 height 33
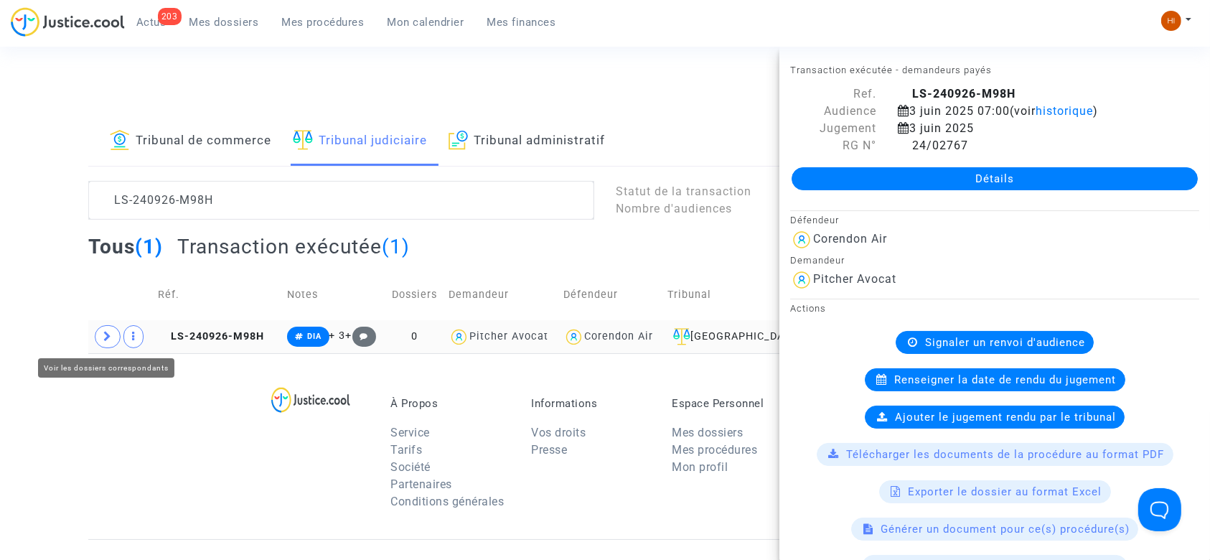
drag, startPoint x: 110, startPoint y: 339, endPoint x: 122, endPoint y: 340, distance: 12.3
click at [109, 338] on icon at bounding box center [107, 336] width 9 height 11
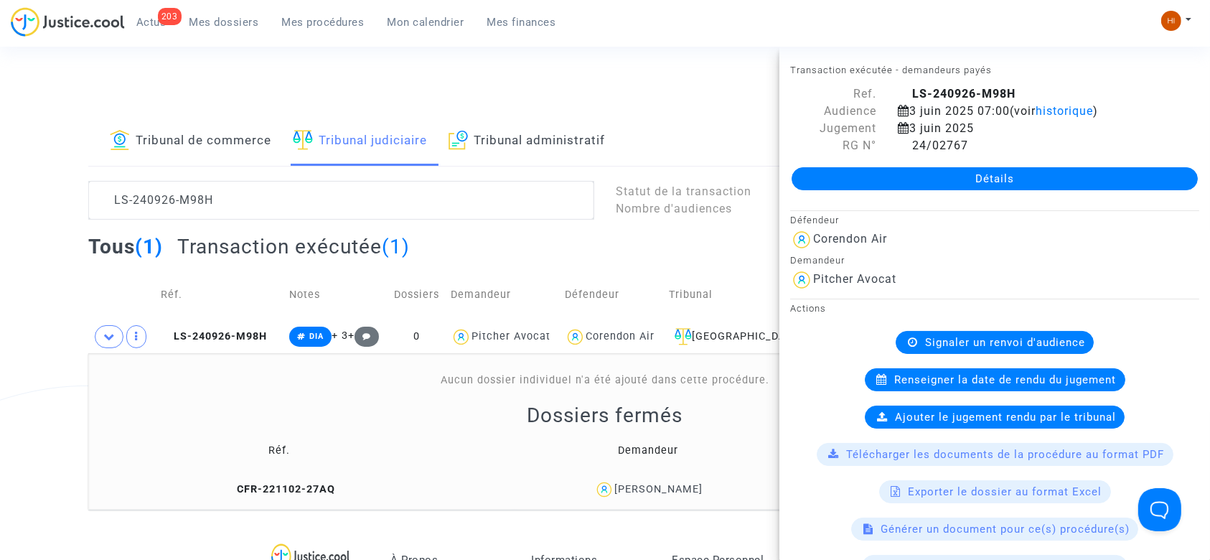
drag, startPoint x: 204, startPoint y: 334, endPoint x: 484, endPoint y: 372, distance: 282.3
click at [207, 334] on span "LS-240926-M98H" at bounding box center [214, 336] width 106 height 12
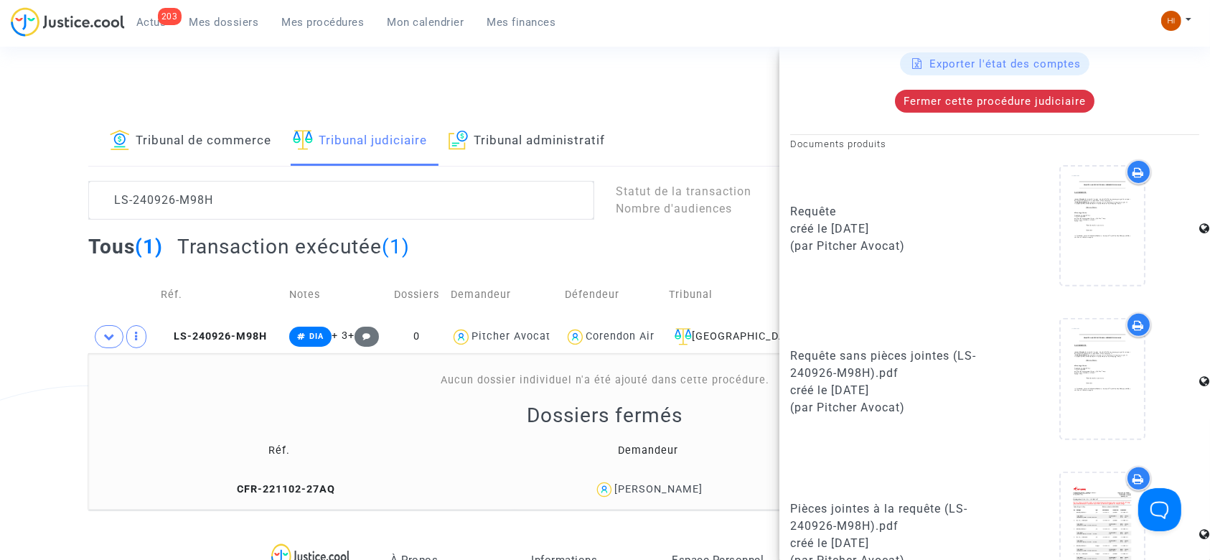
scroll to position [478, 0]
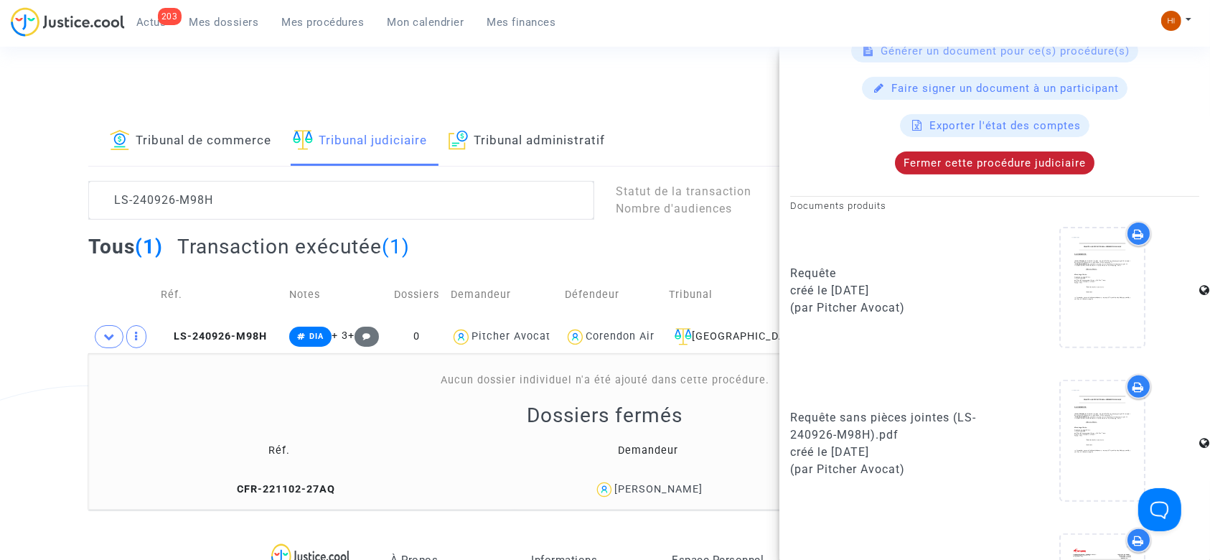
click at [1009, 161] on span "Fermer cette procédure judiciaire" at bounding box center [994, 162] width 182 height 13
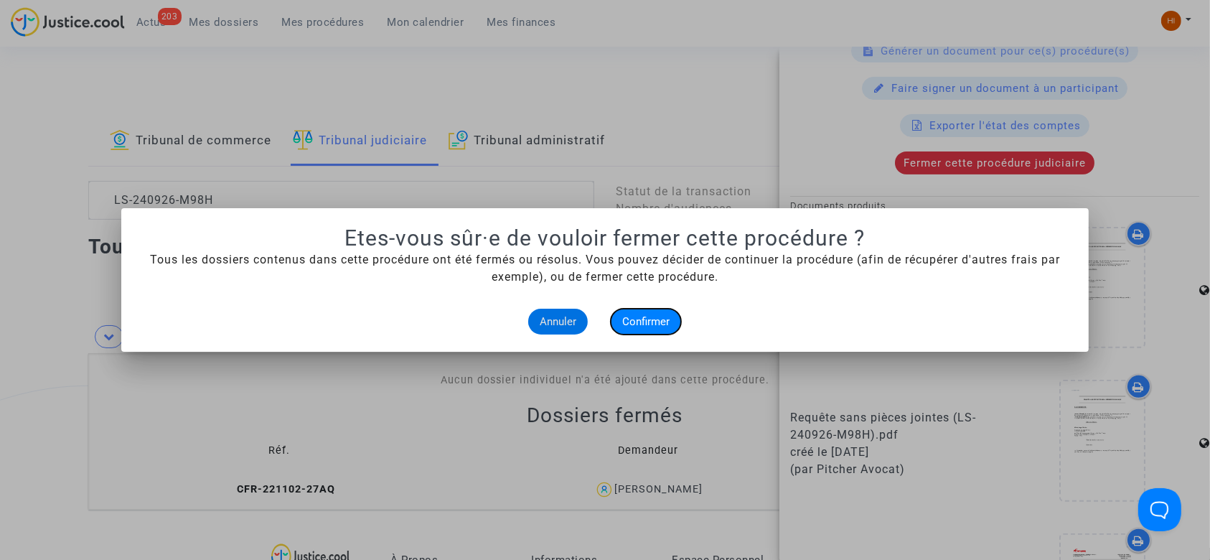
click at [626, 321] on span "Confirmer" at bounding box center [645, 321] width 47 height 13
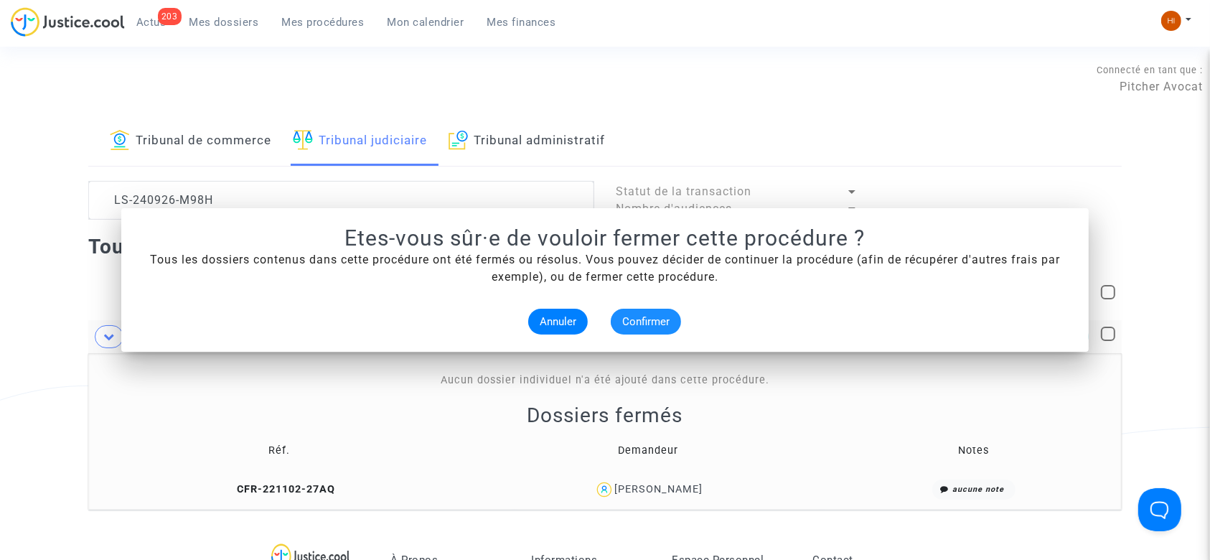
scroll to position [0, 0]
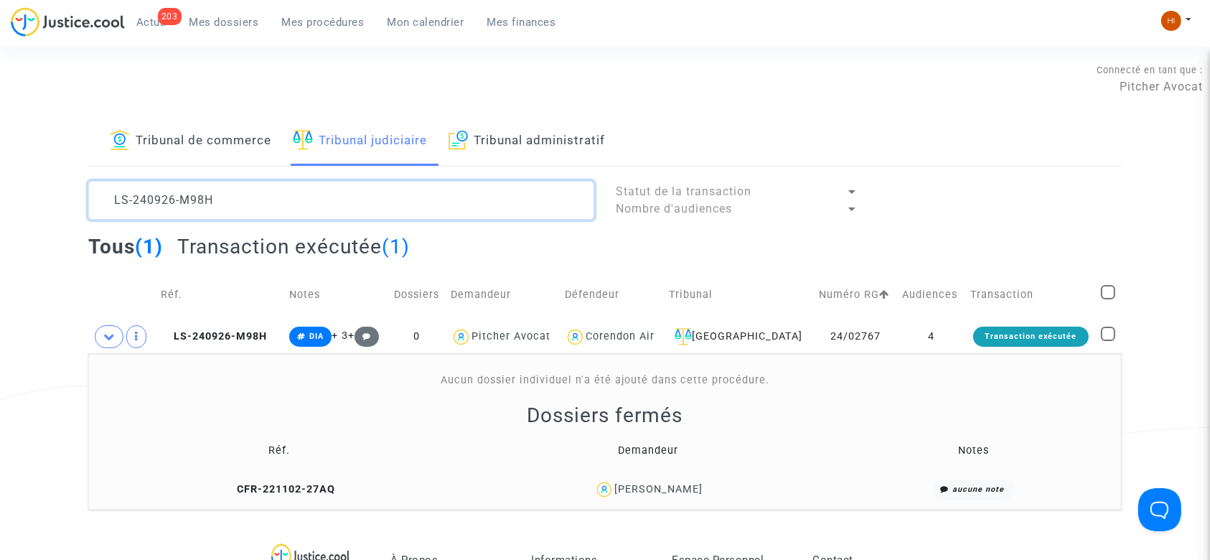
drag, startPoint x: 319, startPoint y: 213, endPoint x: 0, endPoint y: 269, distance: 323.5
click at [0, 269] on div "Tribunal de commerce Tribunal judiciaire Tribunal administratif LS-240926-M98H …" at bounding box center [605, 313] width 1210 height 392
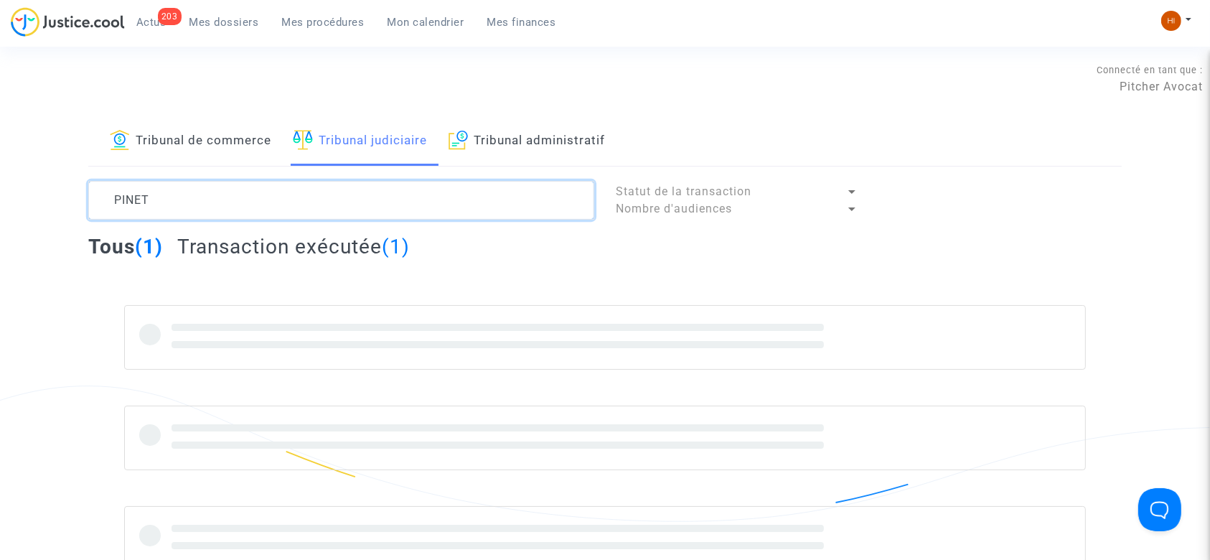
type textarea "PINET"
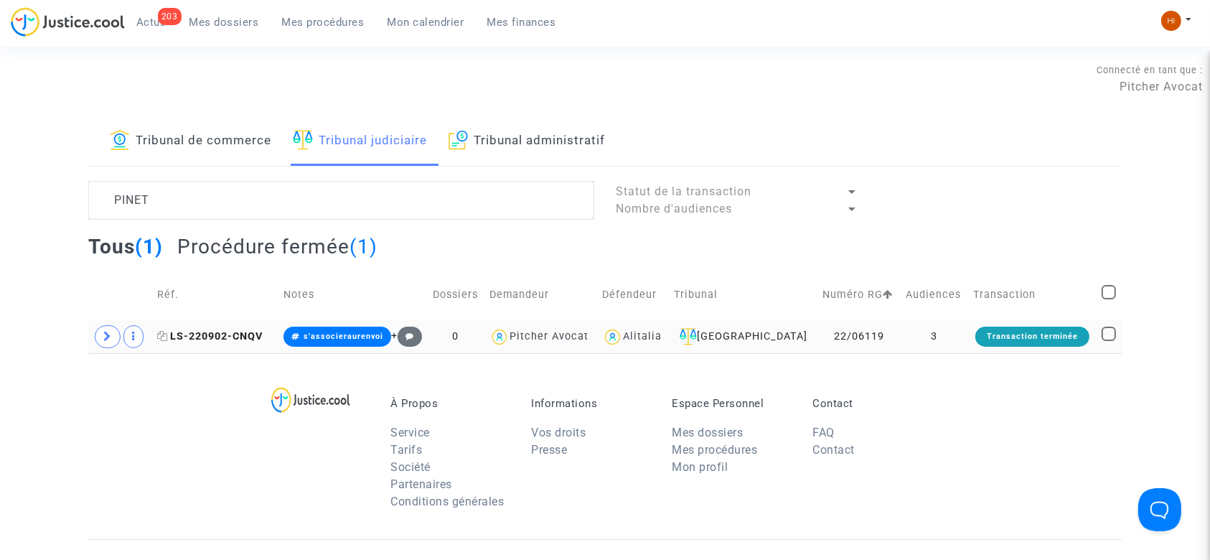
click at [248, 330] on span "LS-220902-CNQV" at bounding box center [209, 336] width 105 height 12
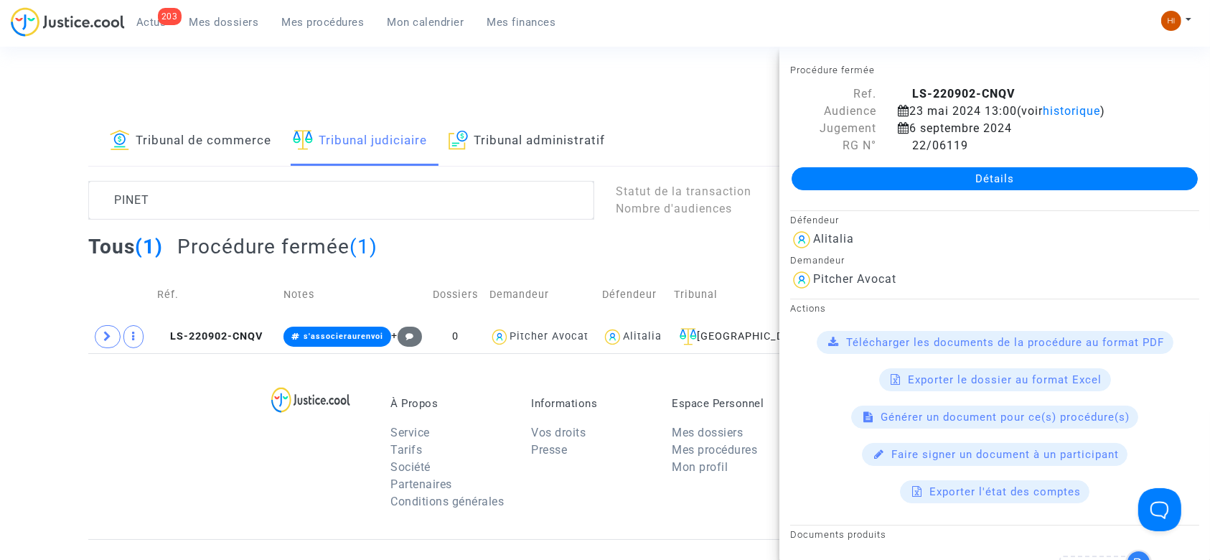
click at [985, 161] on div "Détails" at bounding box center [994, 178] width 431 height 49
click at [985, 176] on link "Détails" at bounding box center [994, 178] width 406 height 23
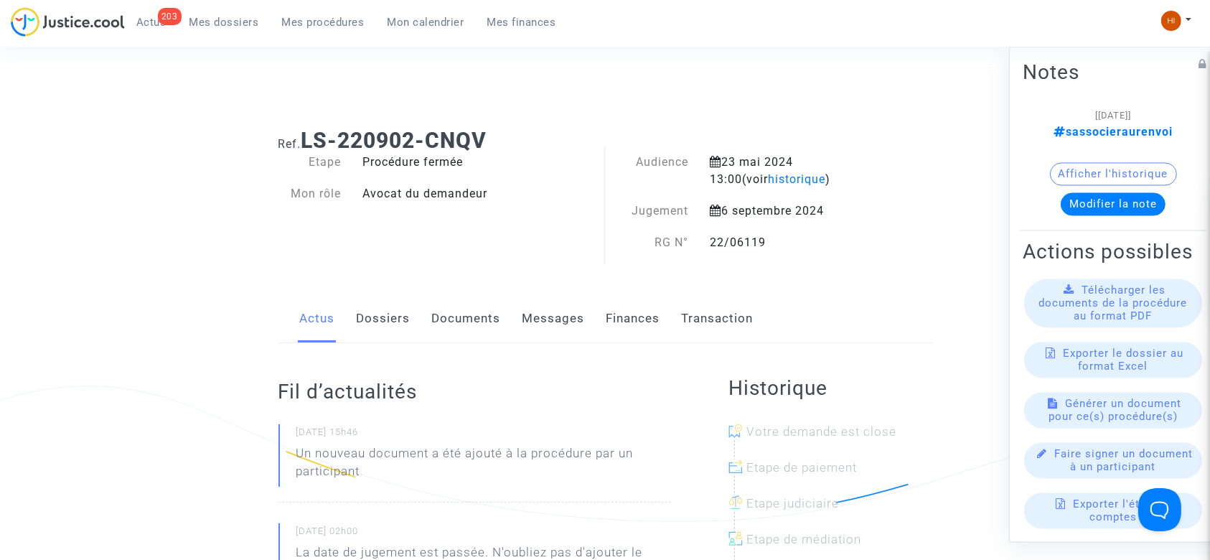
click at [481, 311] on link "Documents" at bounding box center [466, 318] width 69 height 47
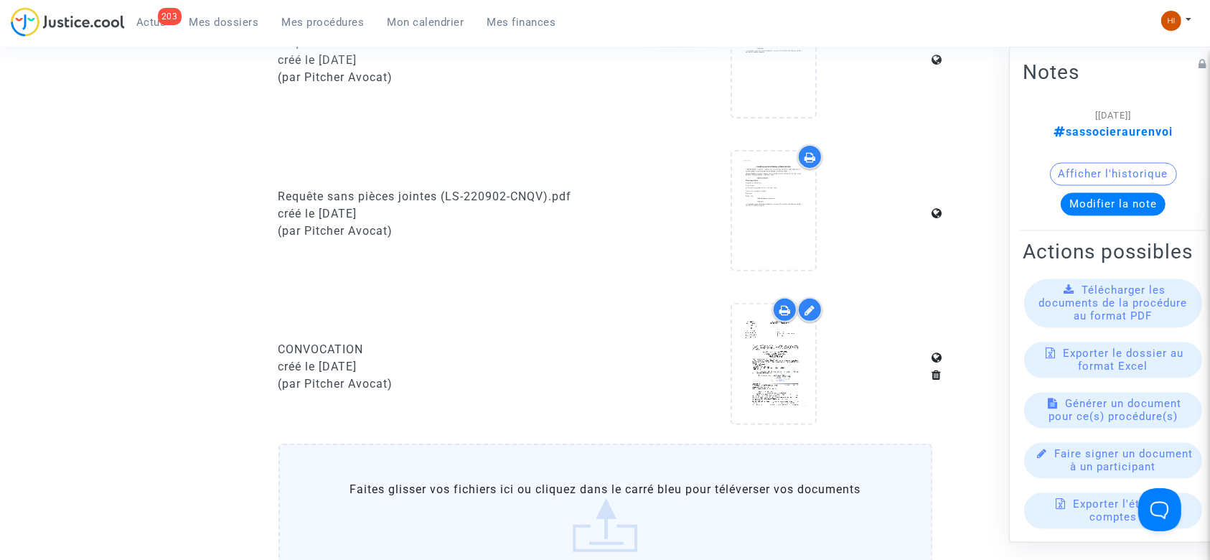
scroll to position [478, 0]
click at [449, 494] on label "Faites glisser vos fichiers ici ou cliquez dans le carré bleu pour téléverser v…" at bounding box center [605, 513] width 654 height 146
click at [0, 0] on input "Faites glisser vos fichiers ici ou cliquez dans le carré bleu pour téléverser v…" at bounding box center [0, 0] width 0 height 0
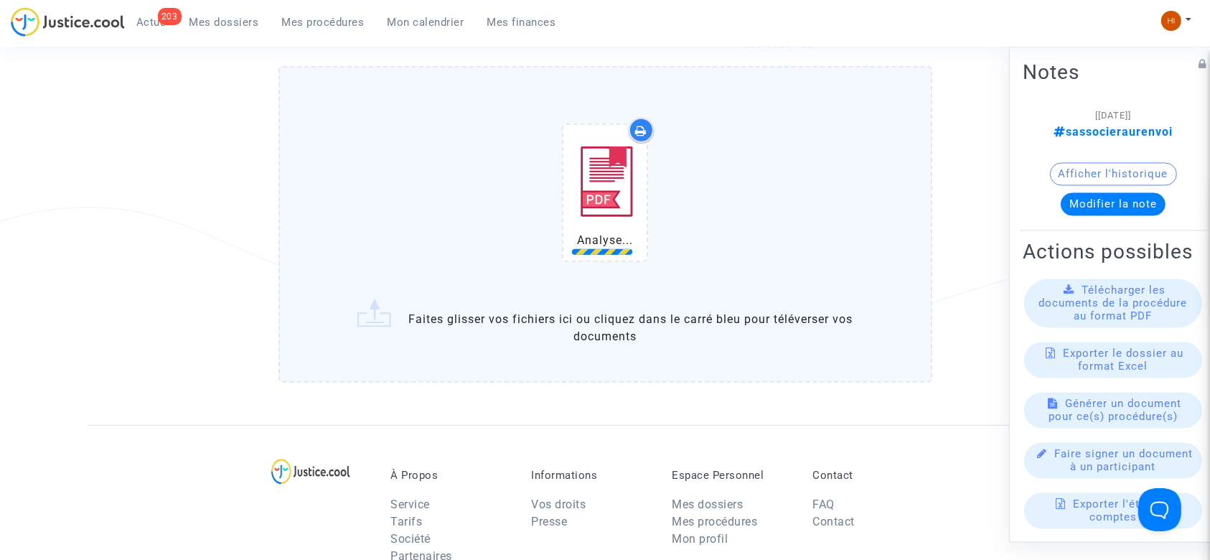
scroll to position [861, 0]
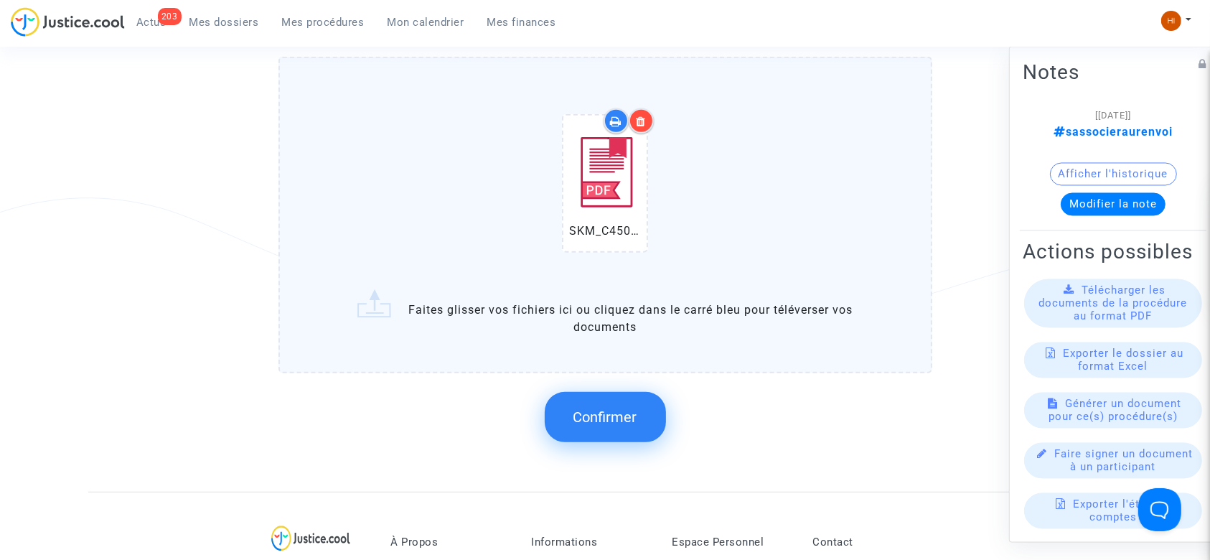
click at [601, 408] on span "Confirmer" at bounding box center [605, 416] width 64 height 17
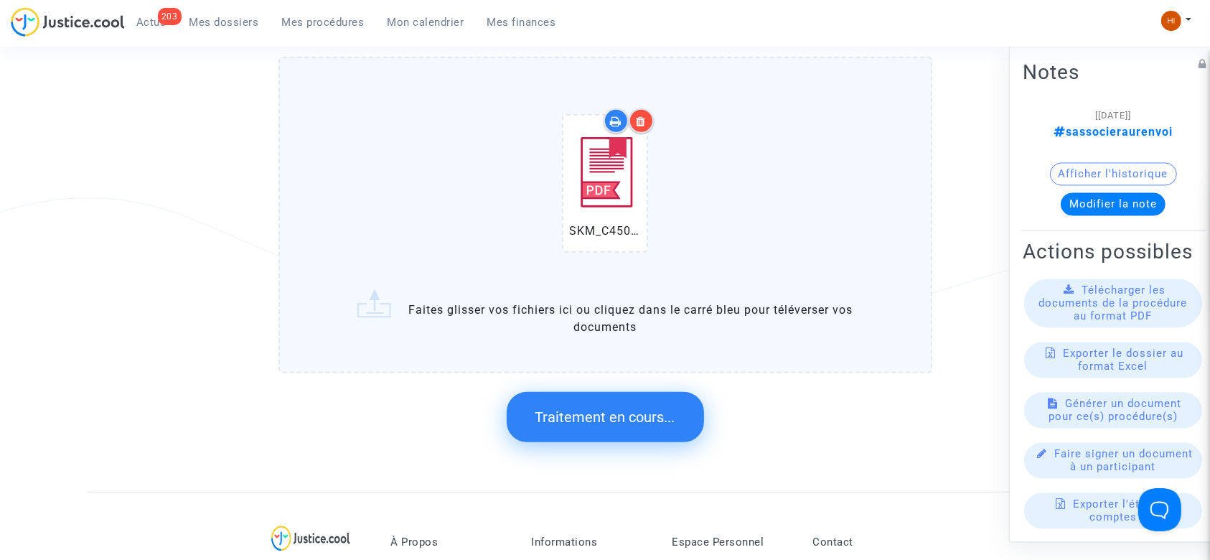
scroll to position [0, 0]
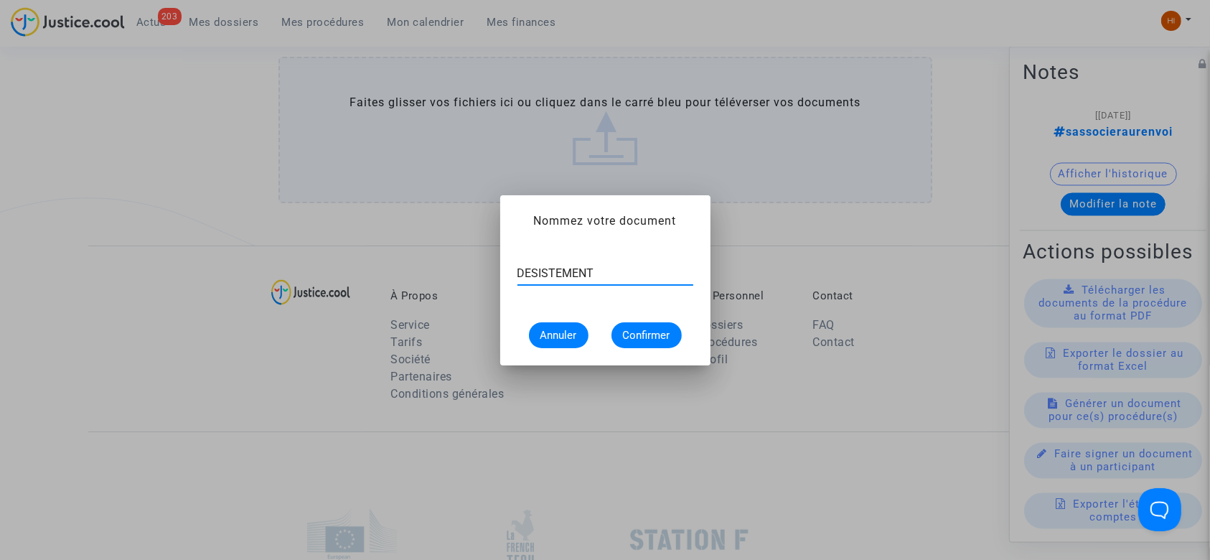
type input "DESISTEMENT"
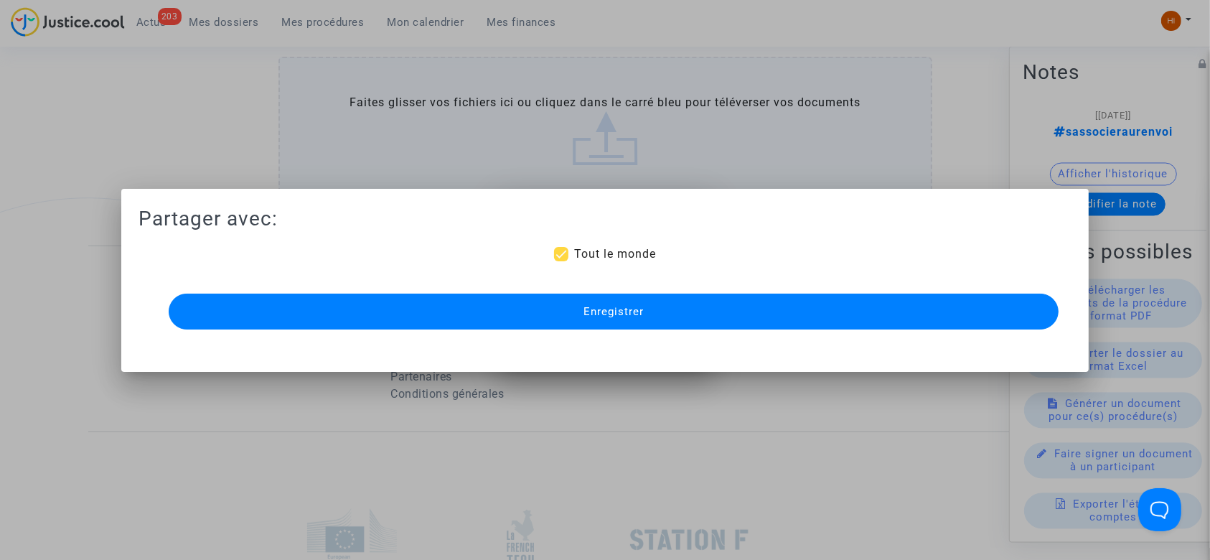
scroll to position [861, 0]
click at [675, 306] on button "Enregistrer" at bounding box center [614, 311] width 890 height 36
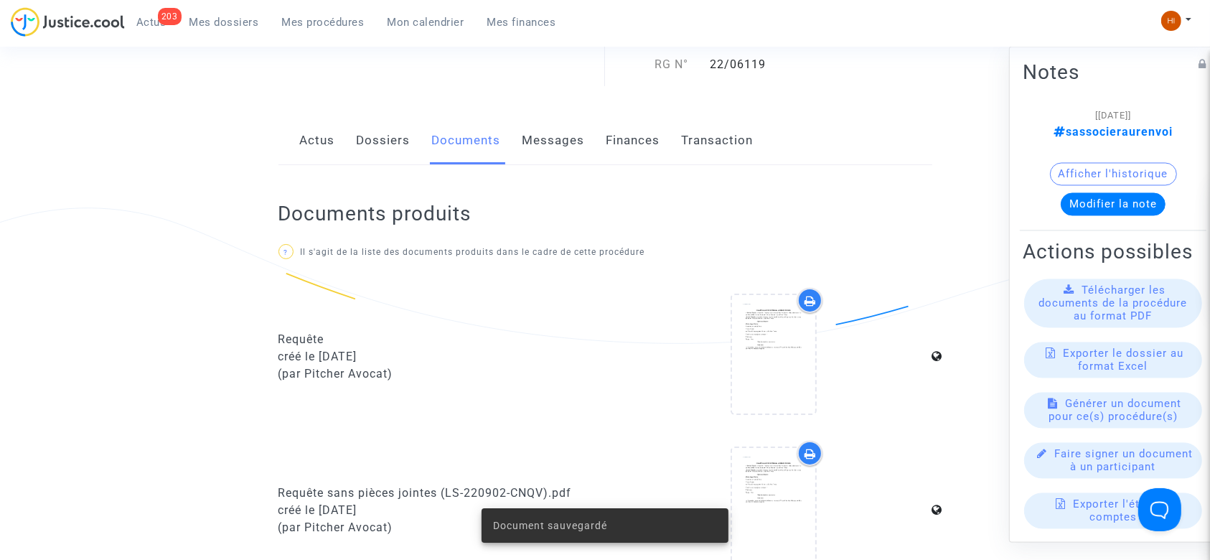
scroll to position [0, 0]
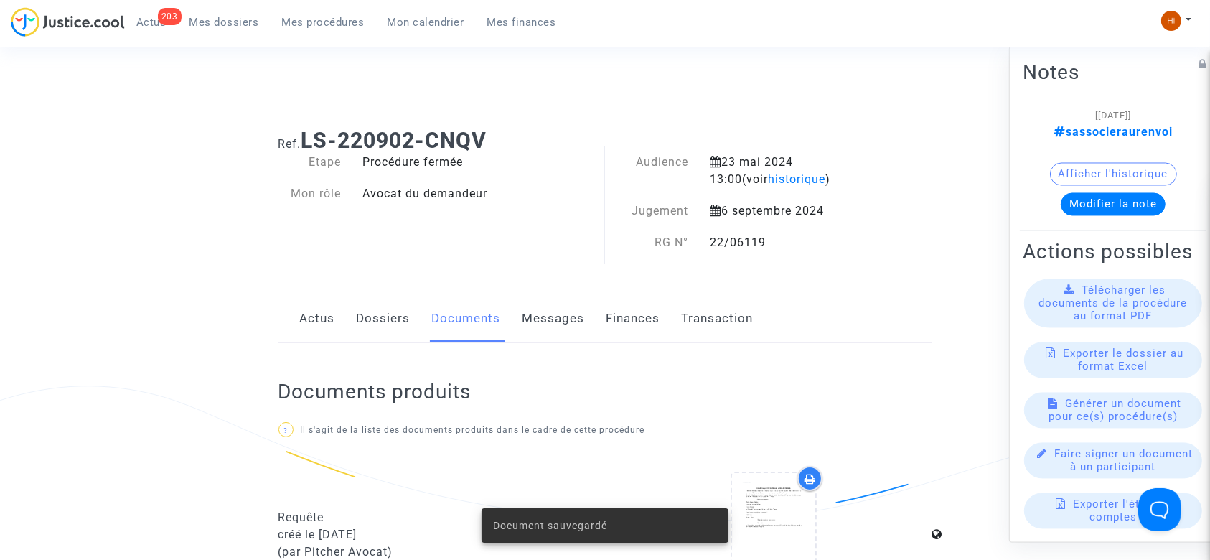
click at [398, 318] on link "Dossiers" at bounding box center [384, 318] width 54 height 47
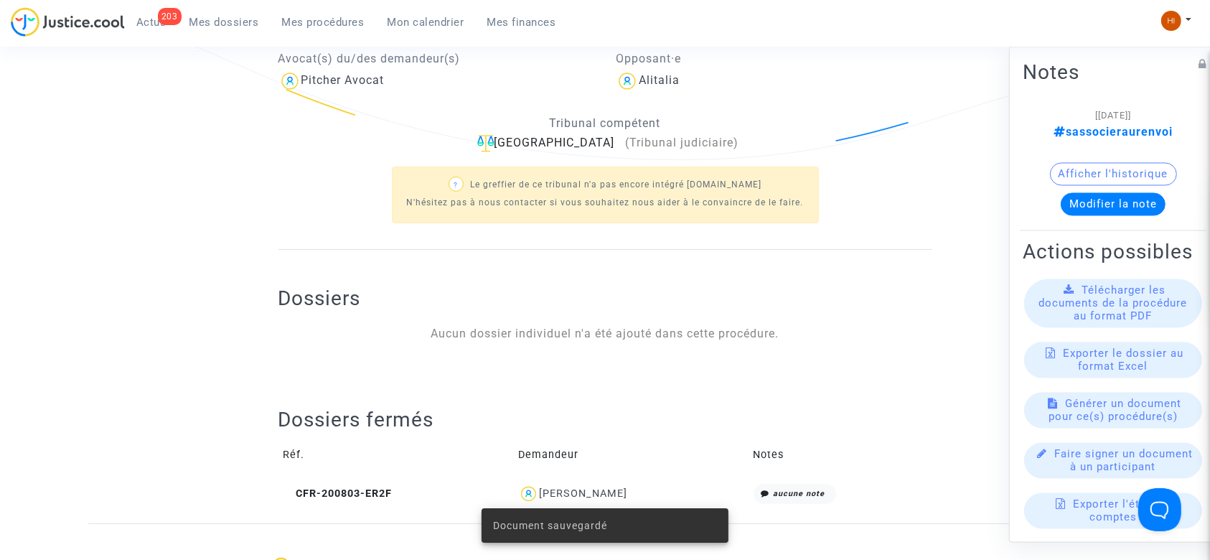
scroll to position [382, 0]
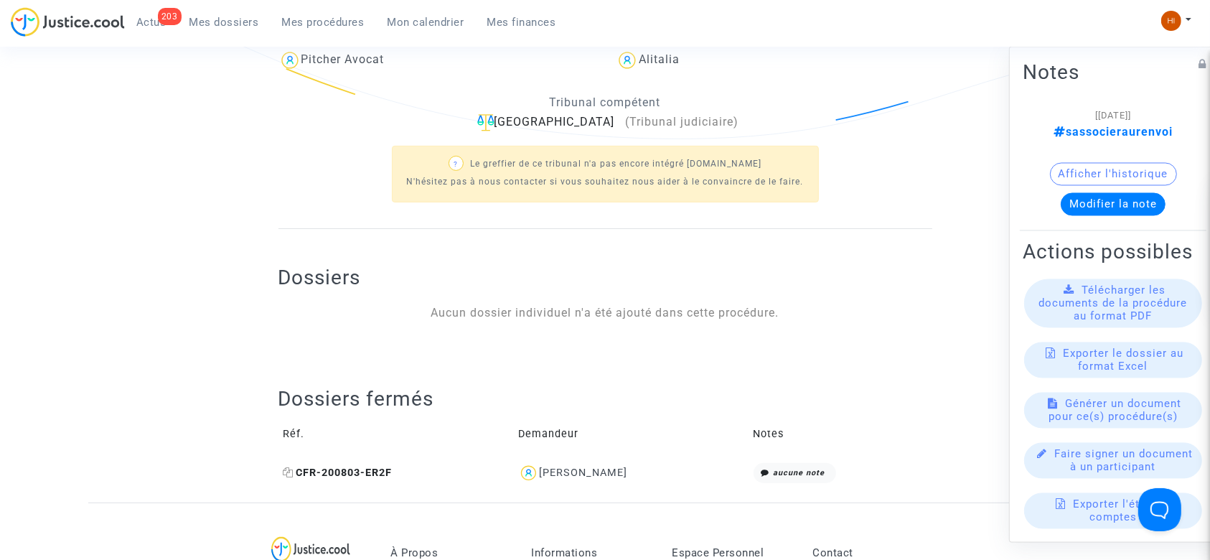
click at [288, 469] on icon at bounding box center [288, 472] width 11 height 10
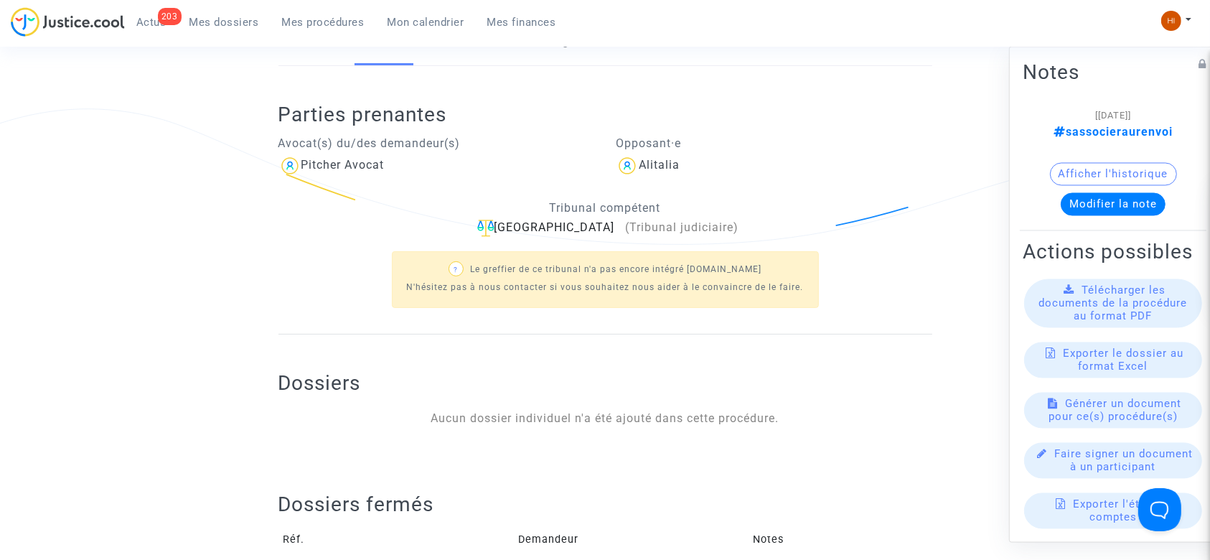
scroll to position [478, 0]
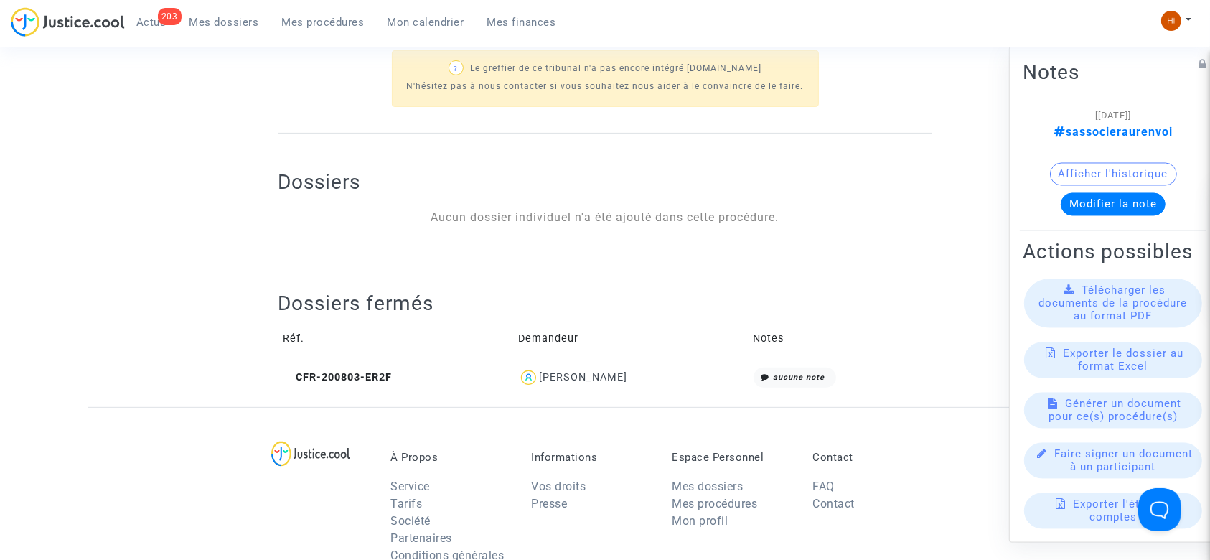
click at [316, 31] on link "Mes procédures" at bounding box center [322, 22] width 105 height 22
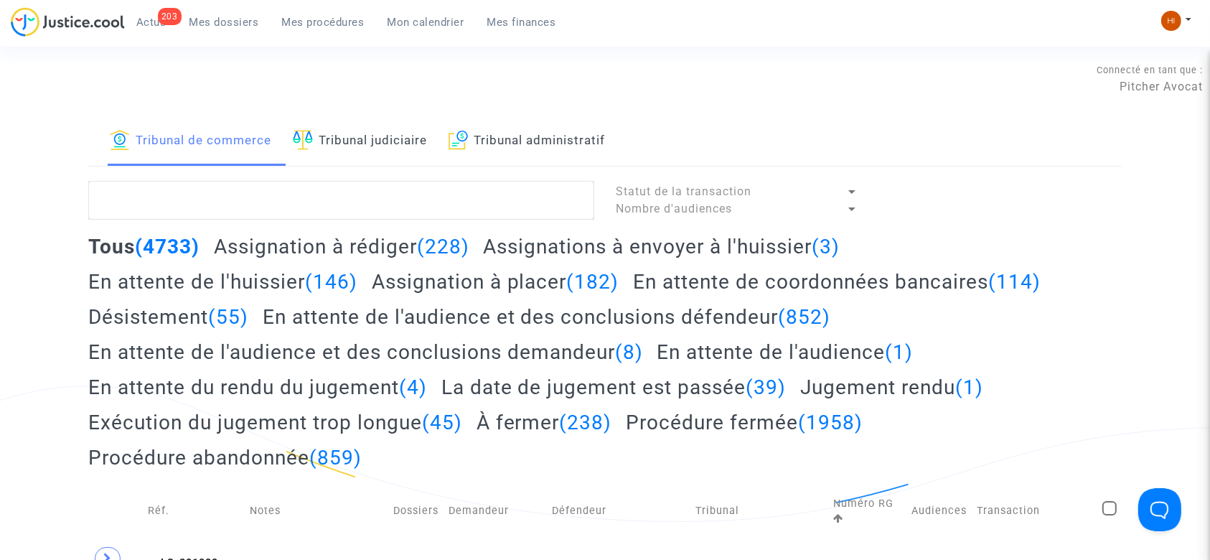
click at [353, 129] on link "Tribunal judiciaire" at bounding box center [360, 141] width 134 height 49
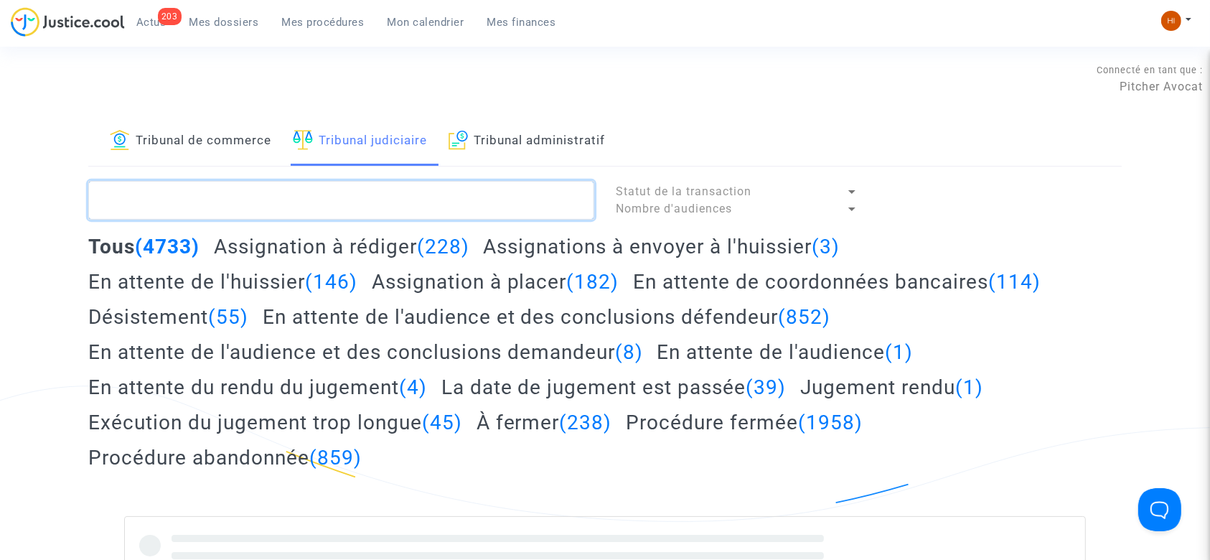
click at [327, 203] on textarea at bounding box center [341, 200] width 506 height 39
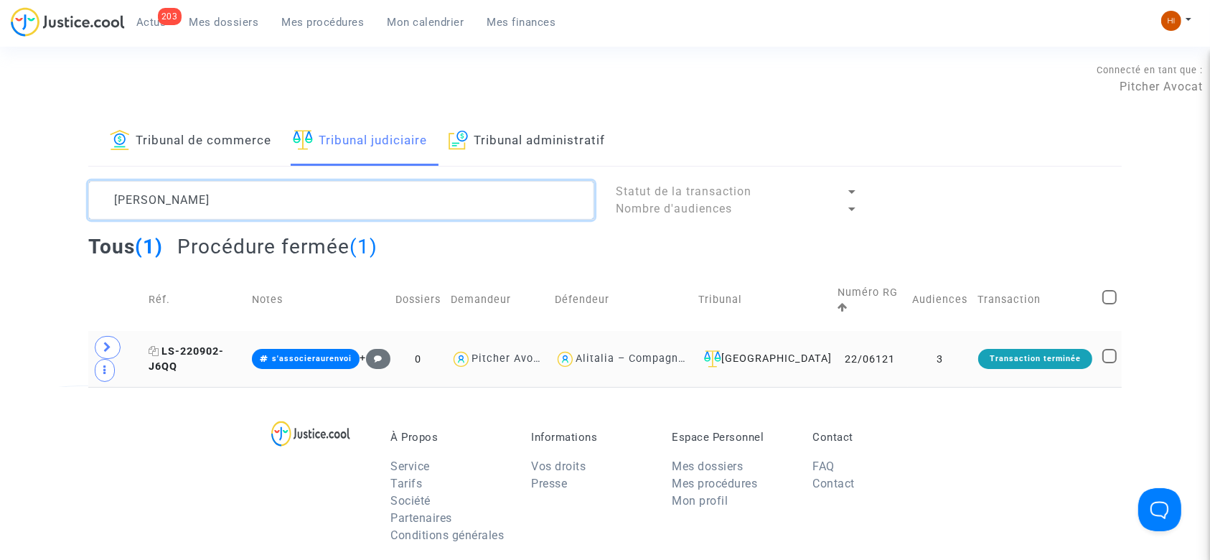
type textarea "SALMA AMIRA"
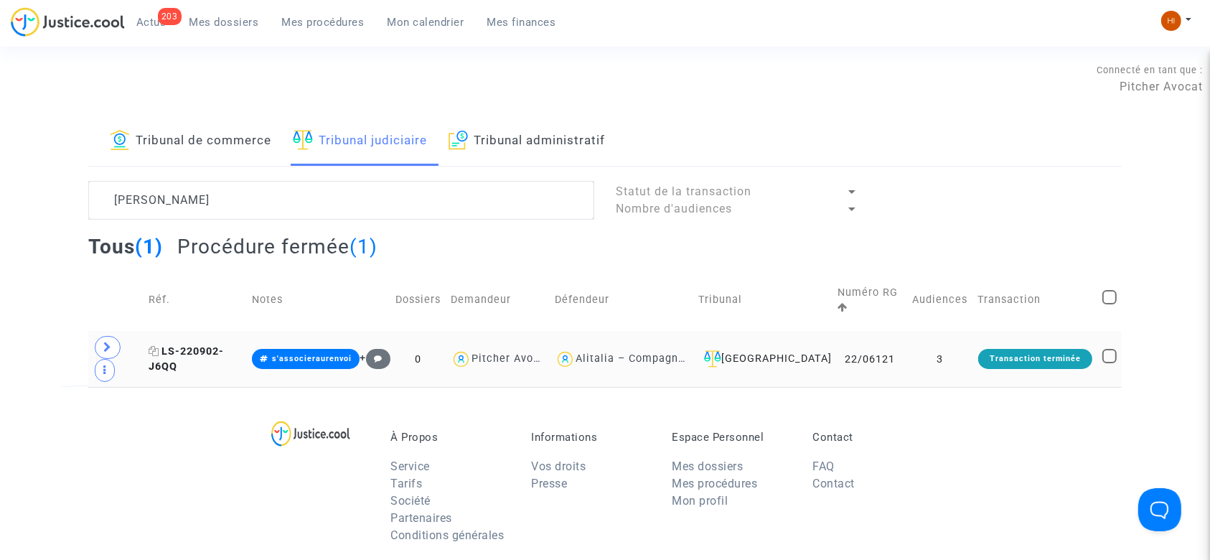
click at [224, 345] on span "LS-220902-J6QQ" at bounding box center [186, 359] width 75 height 28
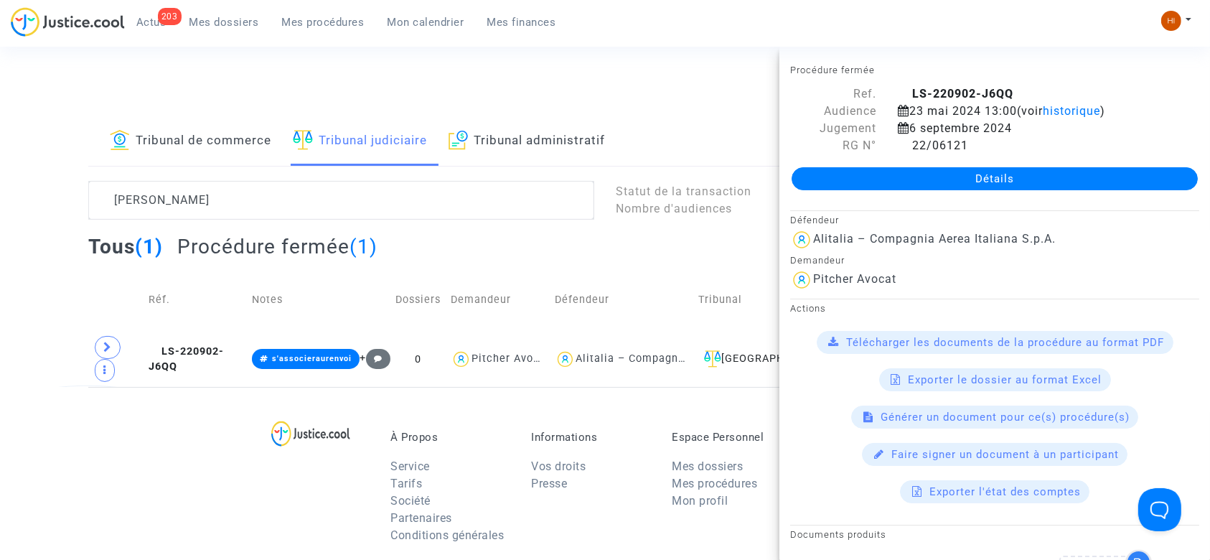
click at [842, 181] on link "Détails" at bounding box center [994, 178] width 406 height 23
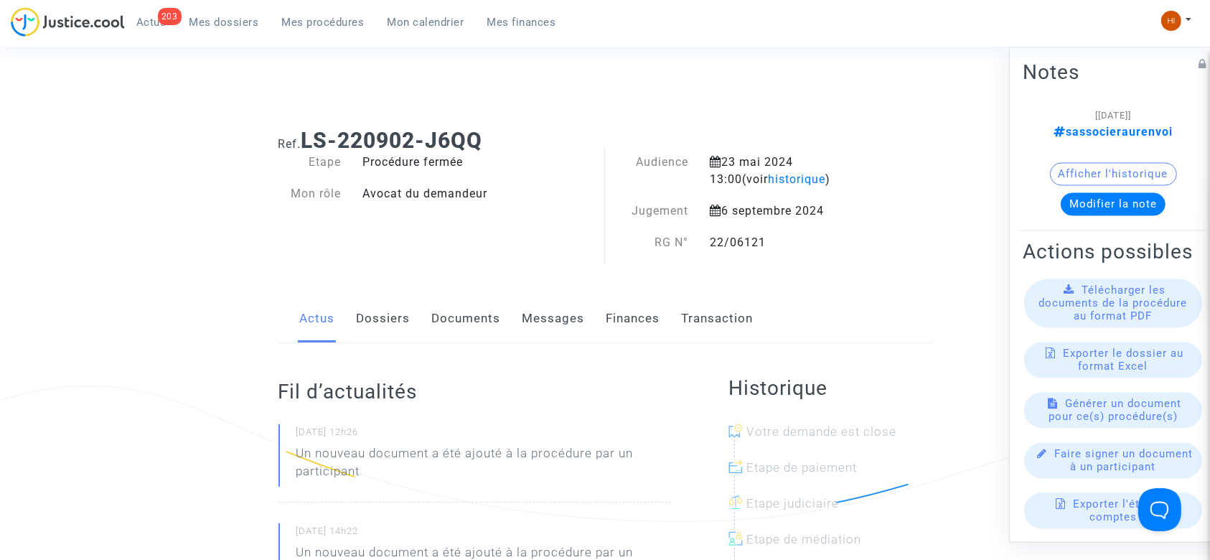
click at [477, 326] on link "Documents" at bounding box center [466, 318] width 69 height 47
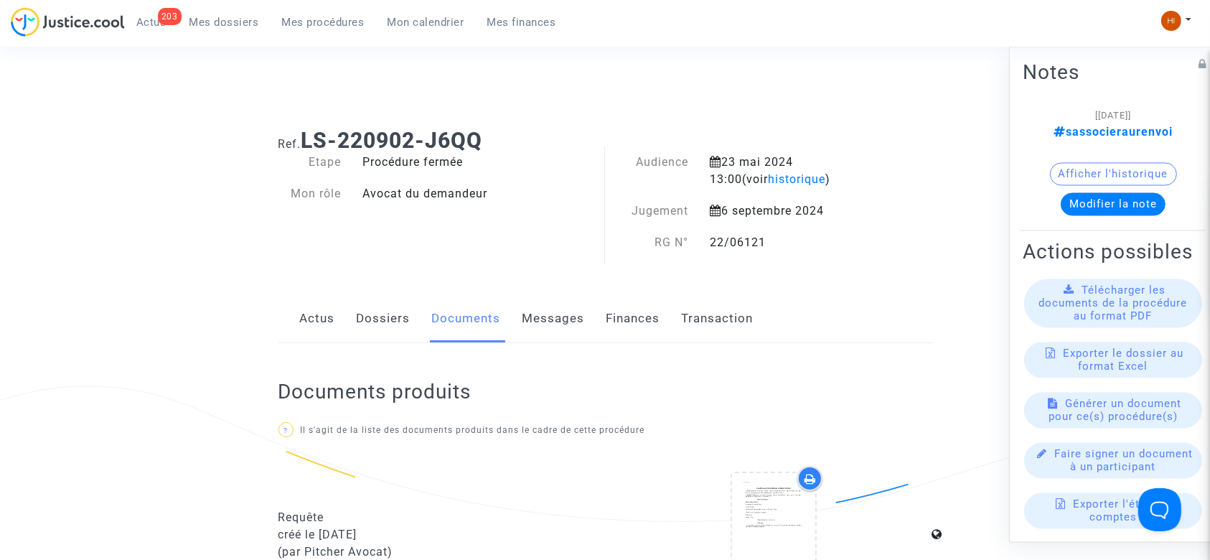
click at [386, 324] on link "Dossiers" at bounding box center [384, 318] width 54 height 47
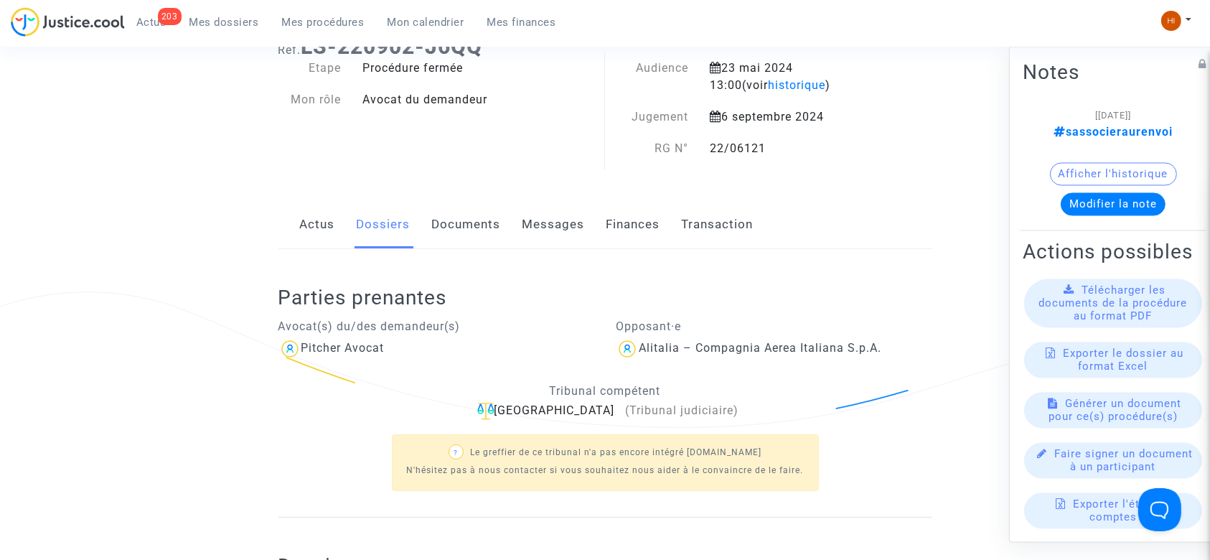
scroll to position [95, 0]
click at [453, 223] on link "Documents" at bounding box center [466, 222] width 69 height 47
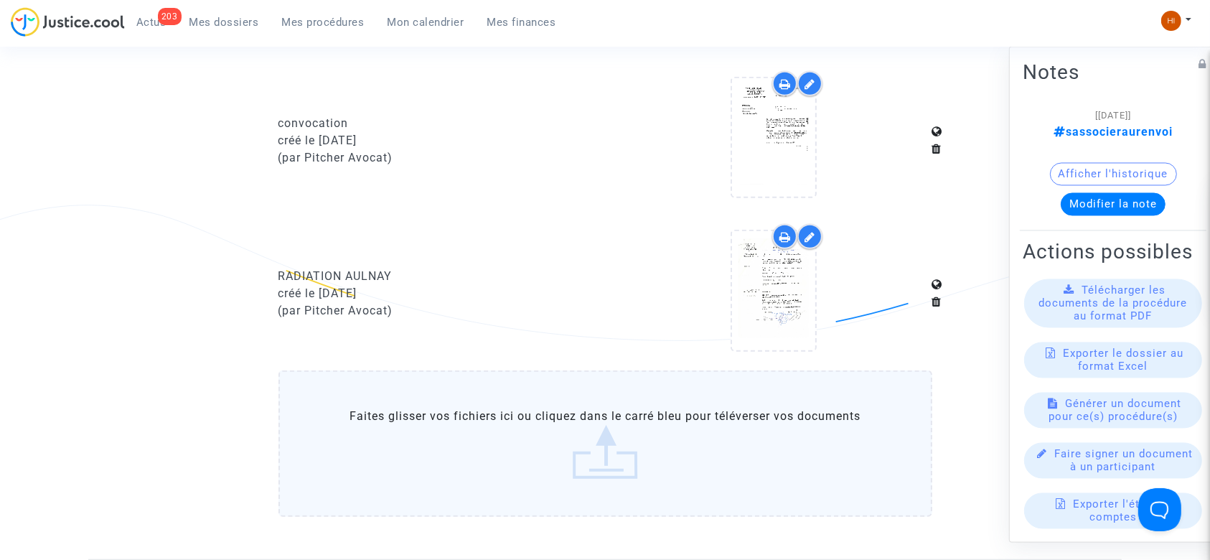
scroll to position [1148, 0]
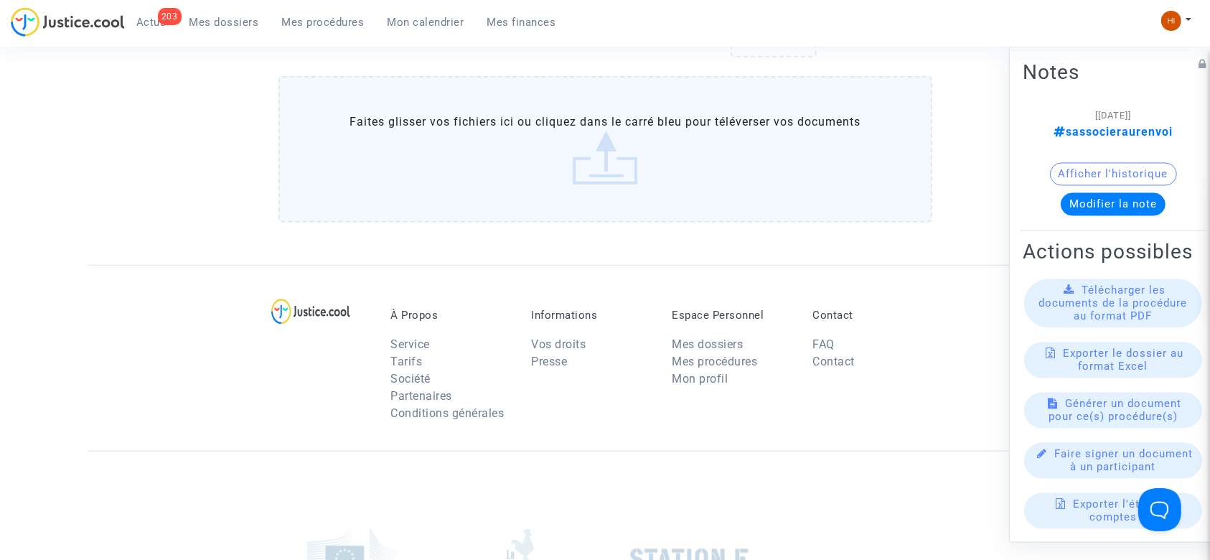
click at [503, 76] on label "Faites glisser vos fichiers ici ou cliquez dans le carré bleu pour téléverser v…" at bounding box center [605, 149] width 654 height 146
click at [0, 0] on input "Faites glisser vos fichiers ici ou cliquez dans le carré bleu pour téléverser v…" at bounding box center [0, 0] width 0 height 0
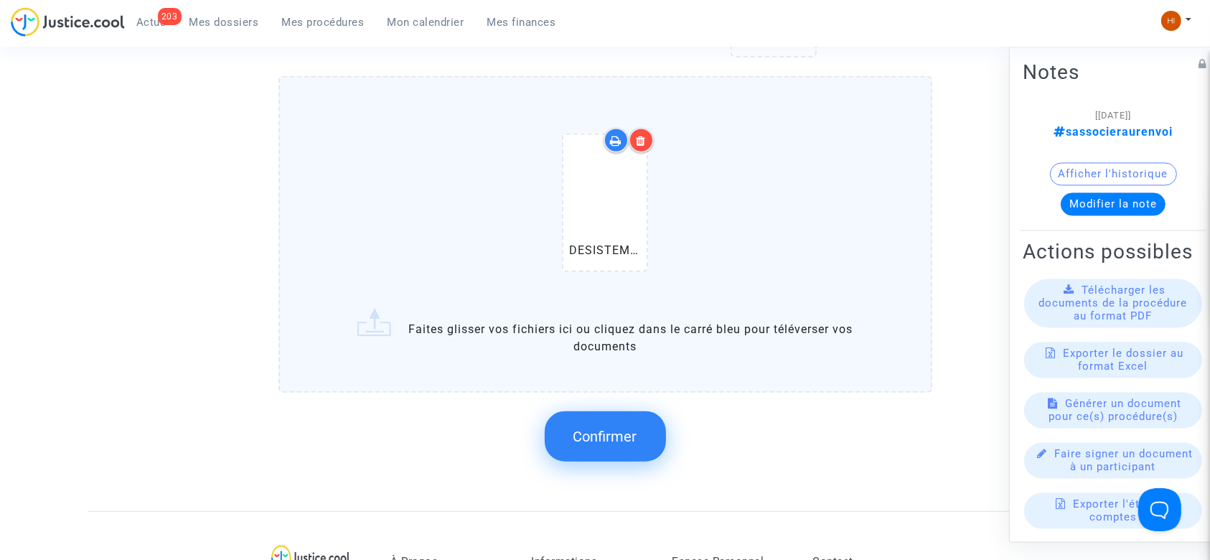
click at [621, 429] on span "Confirmer" at bounding box center [605, 436] width 64 height 17
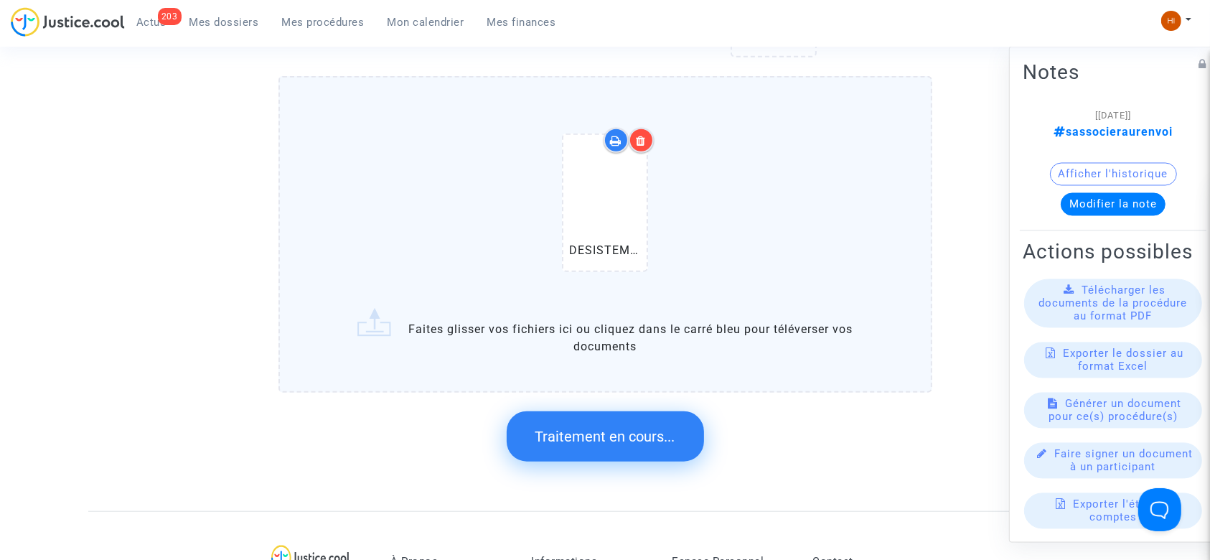
scroll to position [0, 0]
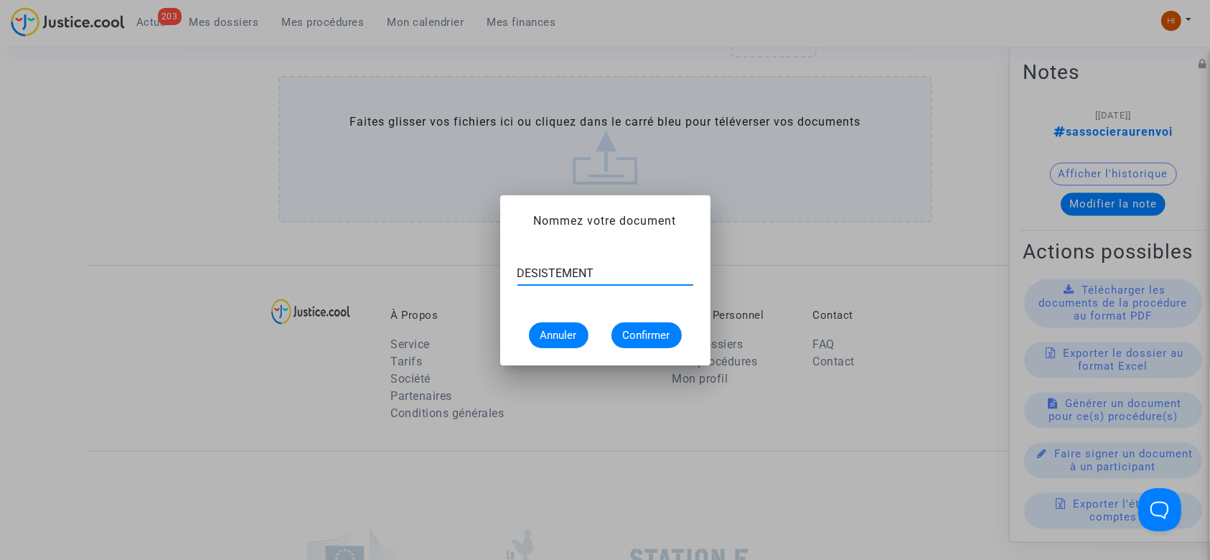
type input "DESISTEMENT"
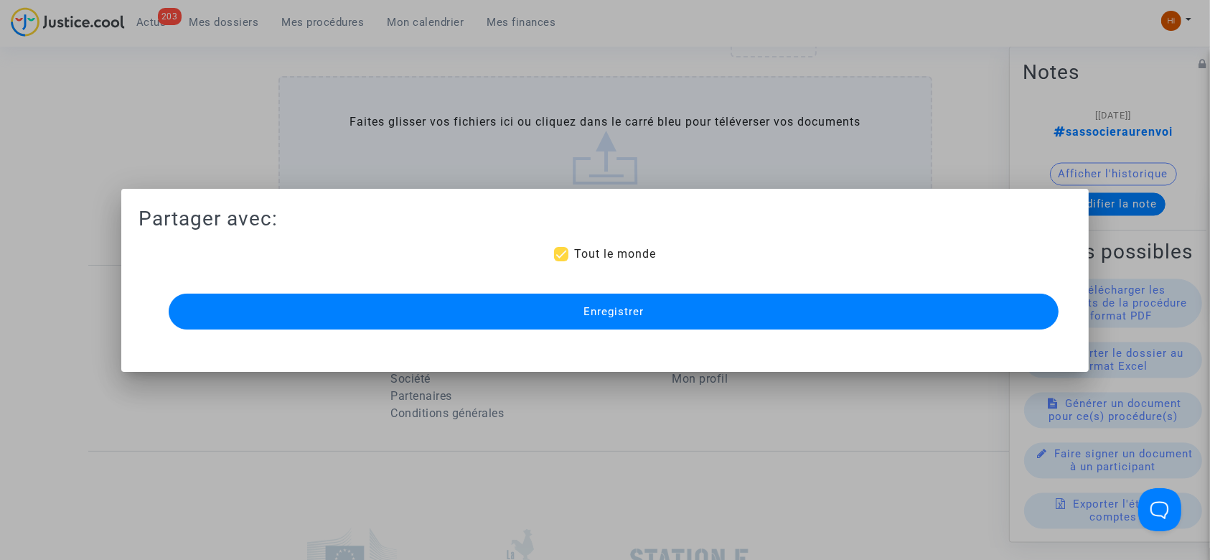
click at [855, 312] on button "Enregistrer" at bounding box center [614, 311] width 890 height 36
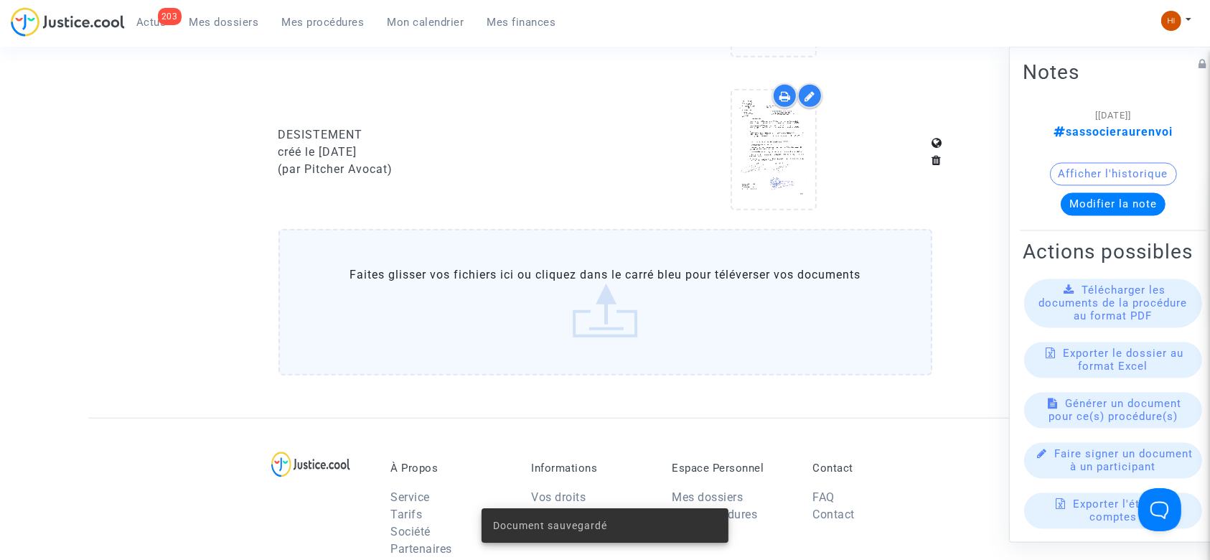
click at [1114, 170] on button "Afficher l'historique" at bounding box center [1113, 174] width 127 height 23
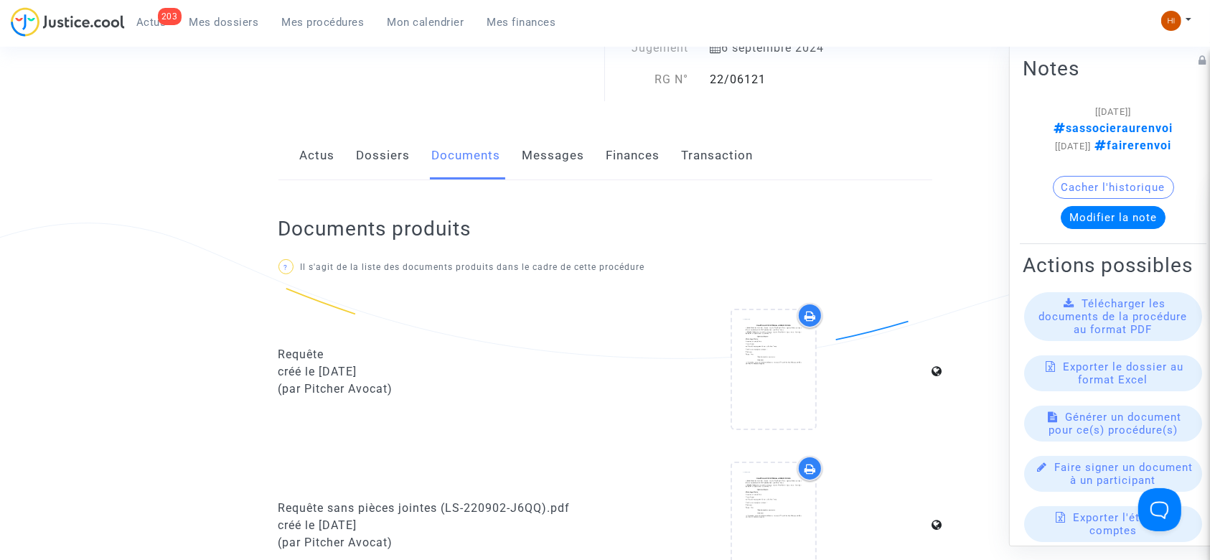
scroll to position [0, 0]
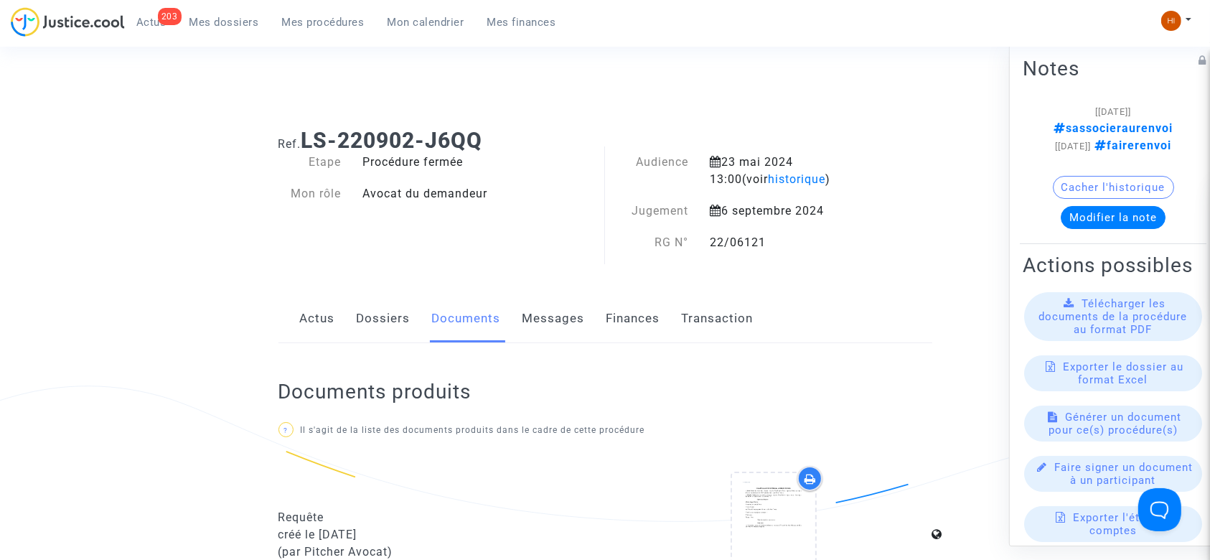
click at [393, 332] on link "Dossiers" at bounding box center [384, 318] width 54 height 47
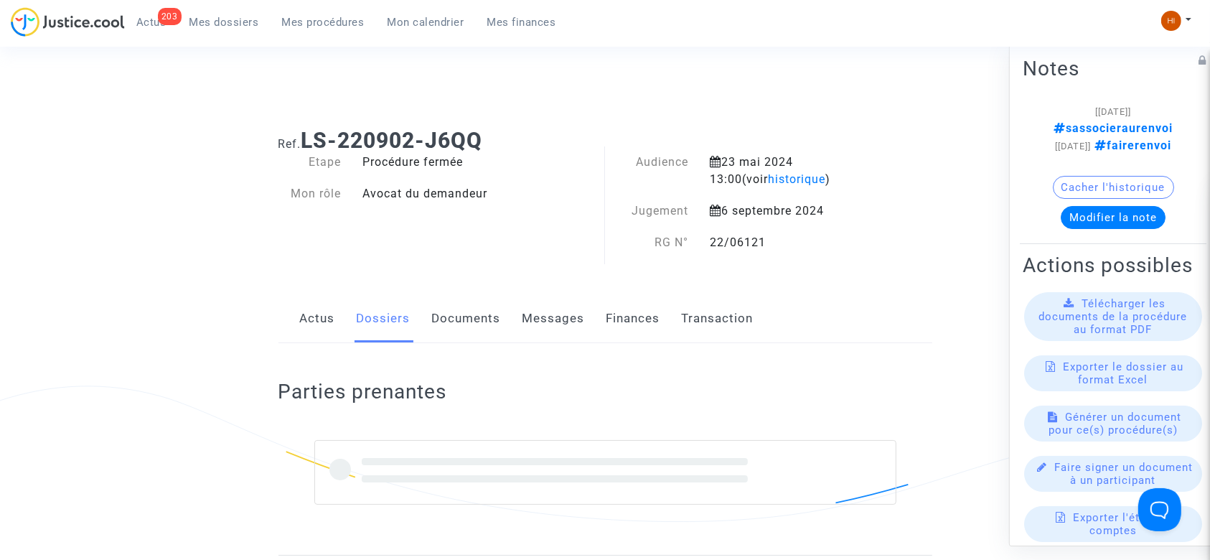
scroll to position [382, 0]
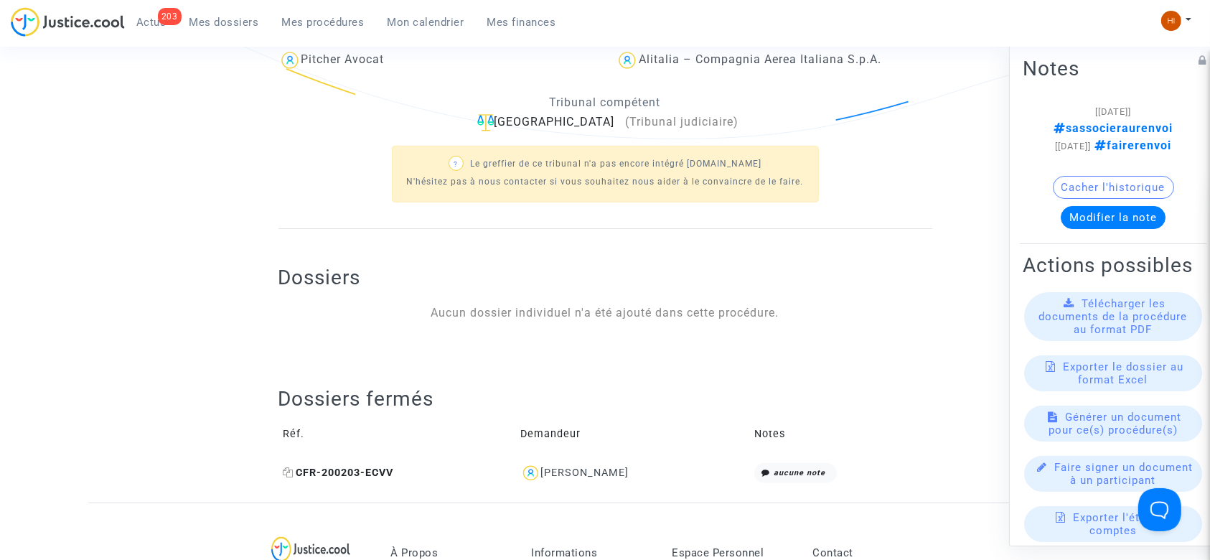
click at [287, 474] on icon at bounding box center [288, 472] width 11 height 10
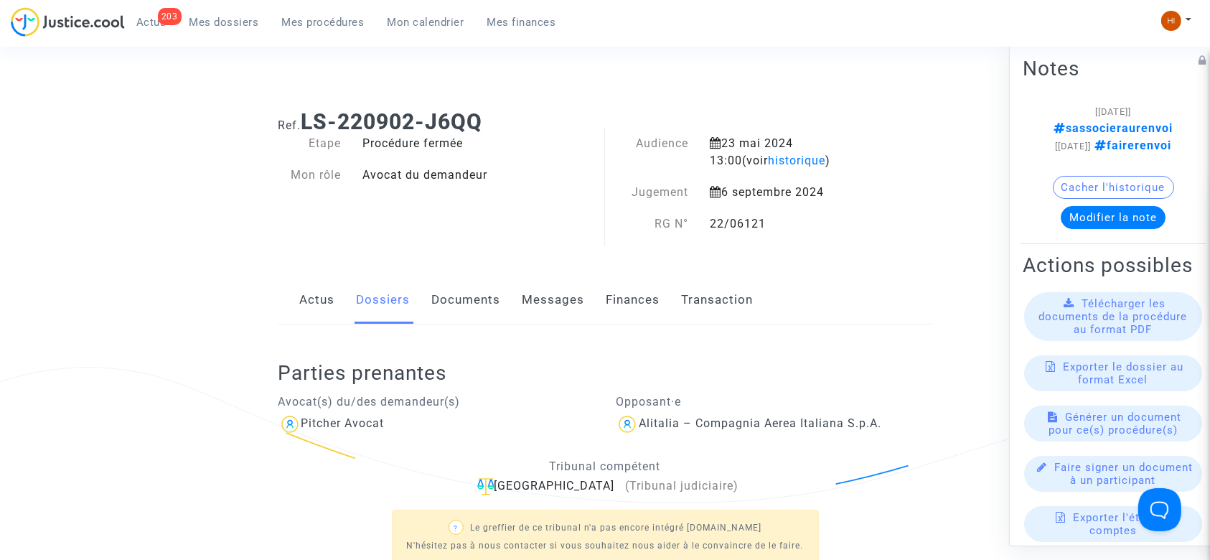
scroll to position [0, 0]
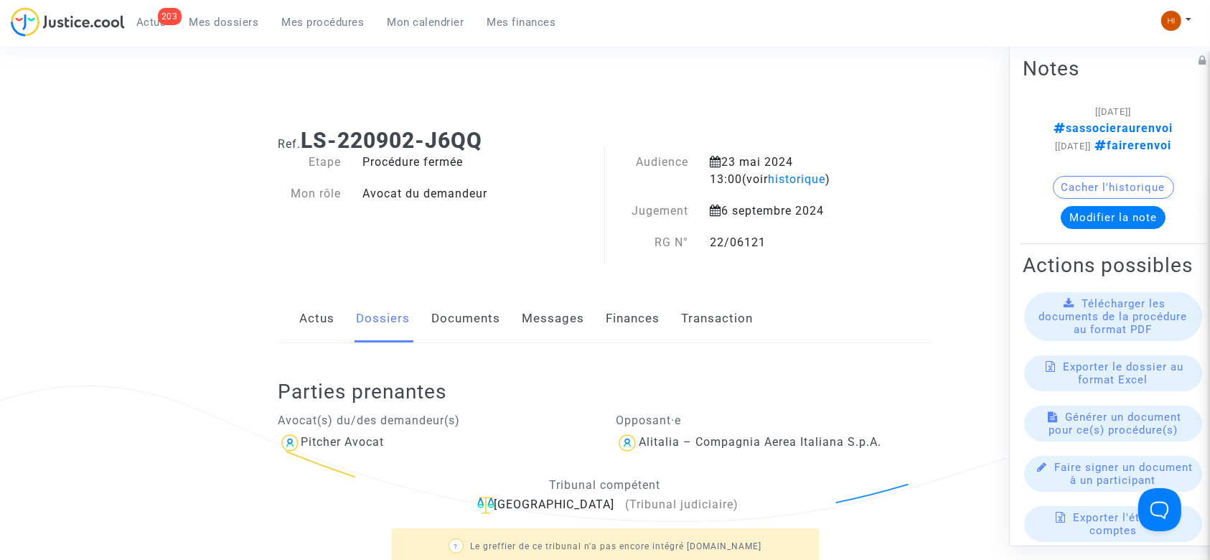
click at [469, 319] on link "Documents" at bounding box center [466, 318] width 69 height 47
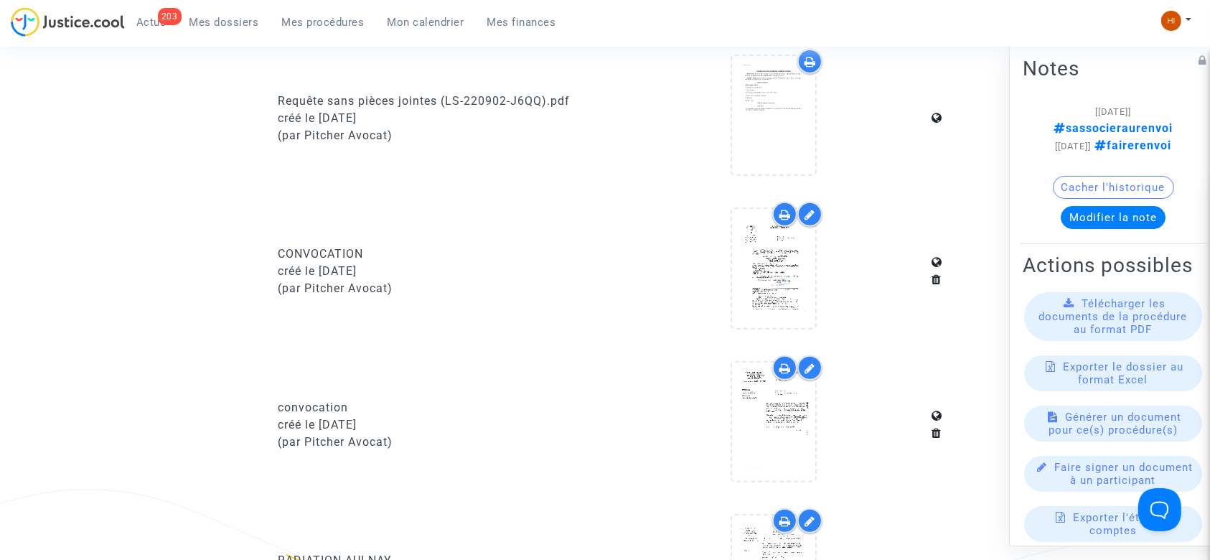
scroll to position [861, 0]
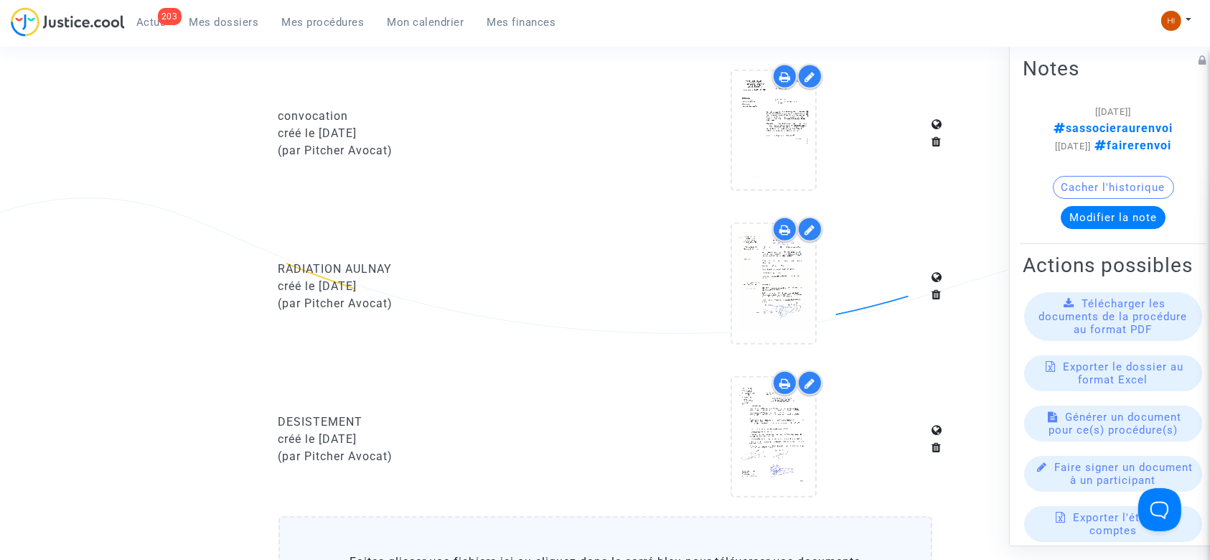
click at [304, 17] on span "Mes procédures" at bounding box center [323, 22] width 83 height 13
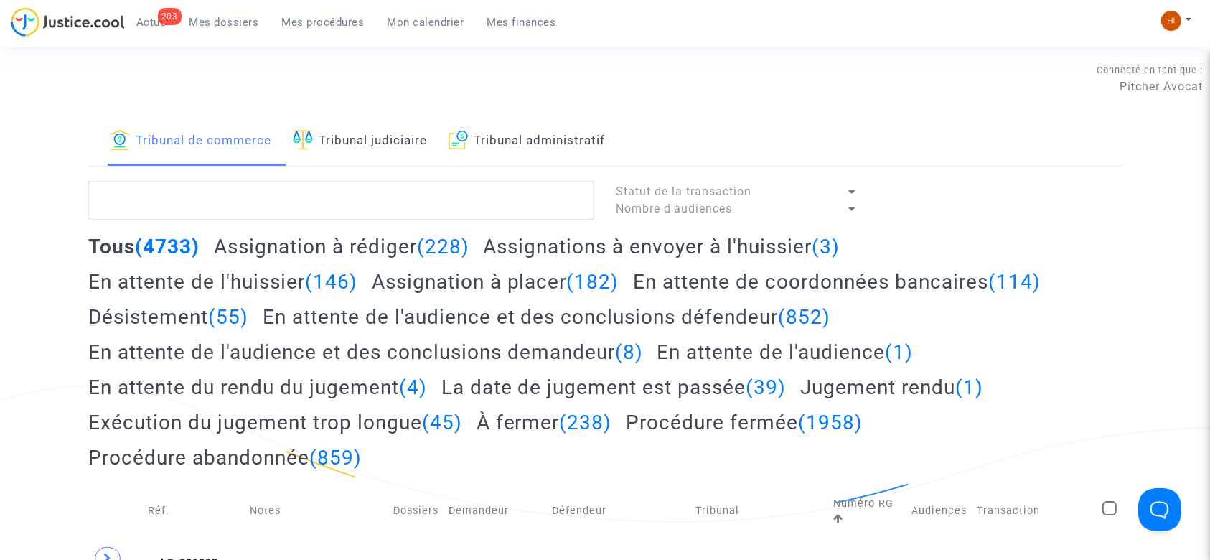
click at [383, 141] on link "Tribunal judiciaire" at bounding box center [360, 141] width 134 height 49
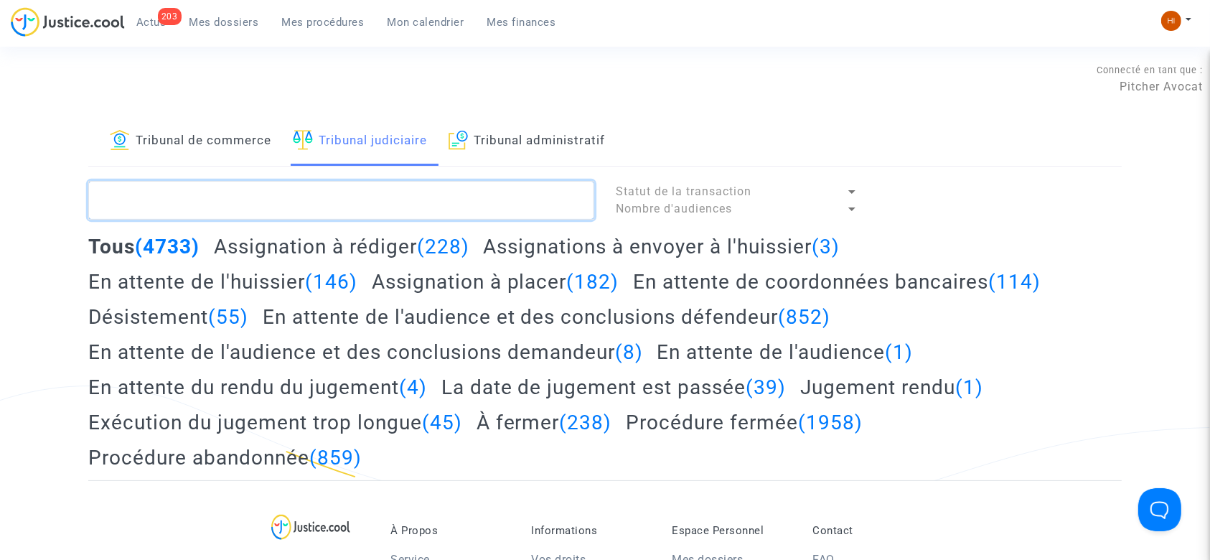
click at [385, 185] on textarea at bounding box center [341, 200] width 506 height 39
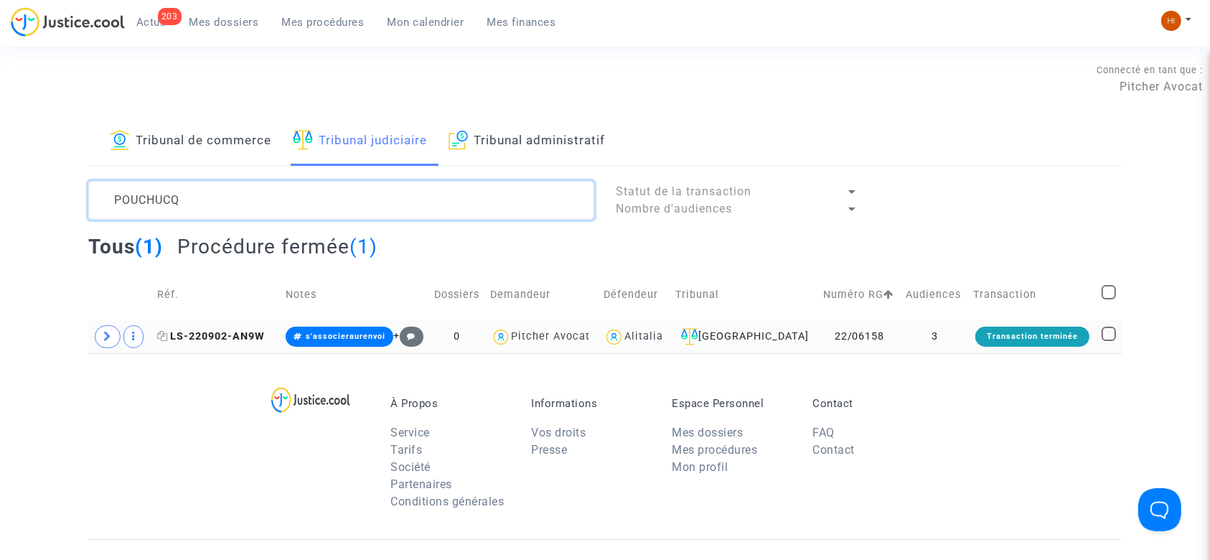
type textarea "POUCHUCQ"
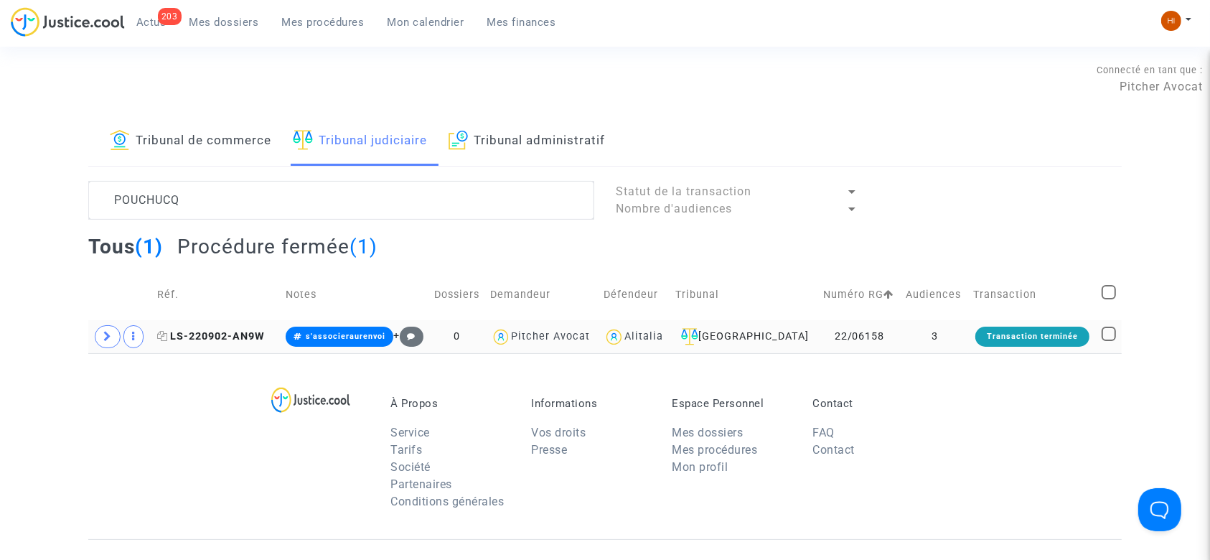
click at [218, 336] on span "LS-220902-AN9W" at bounding box center [211, 336] width 108 height 12
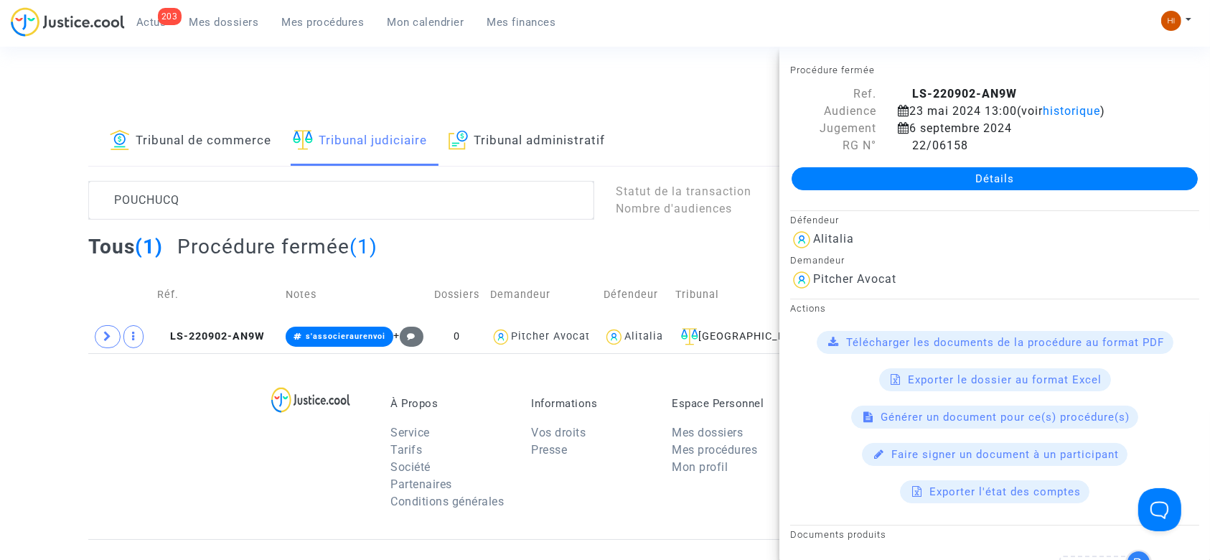
click at [954, 177] on link "Détails" at bounding box center [994, 178] width 406 height 23
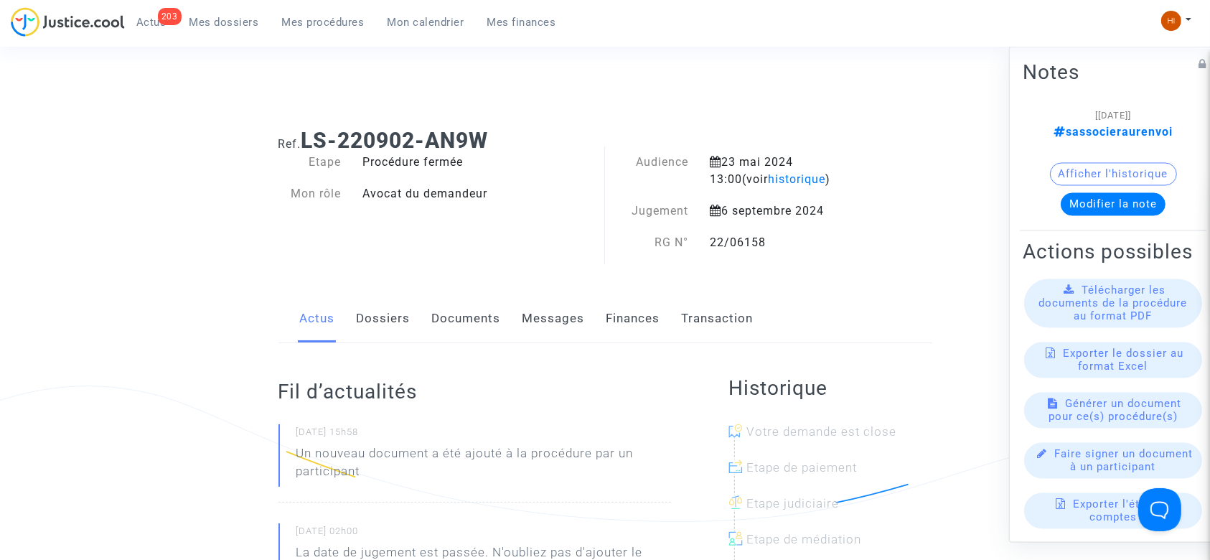
click at [476, 335] on link "Documents" at bounding box center [466, 318] width 69 height 47
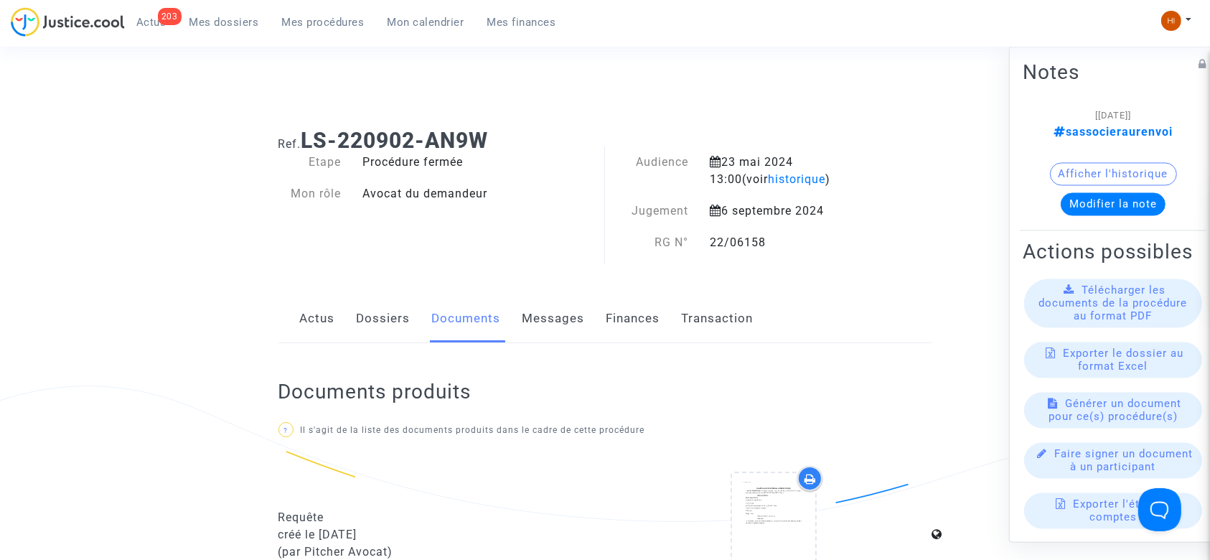
click at [393, 324] on link "Dossiers" at bounding box center [384, 318] width 54 height 47
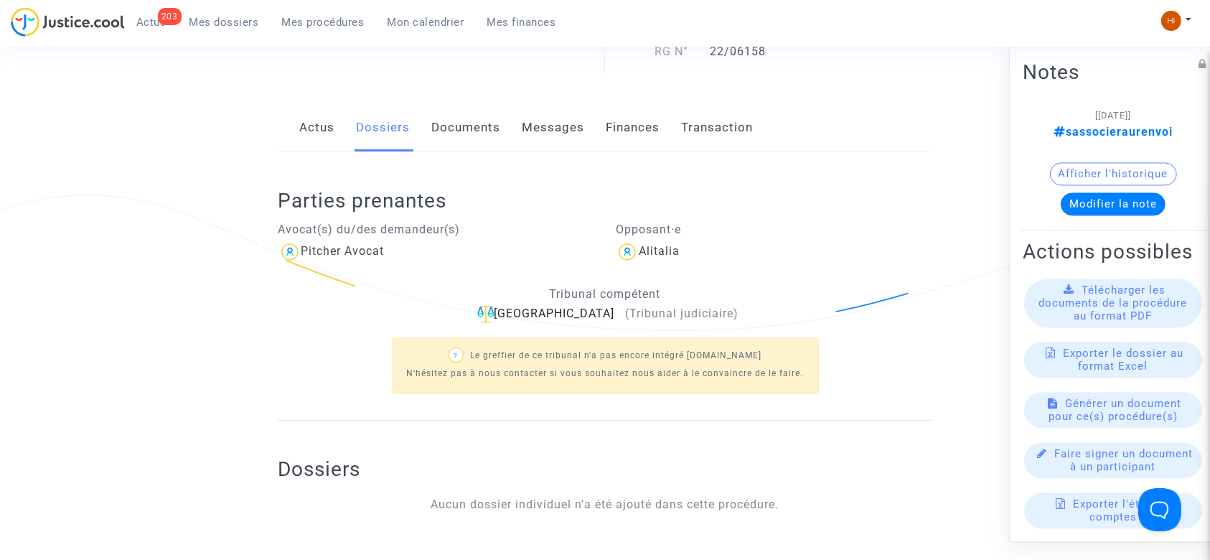
scroll to position [574, 0]
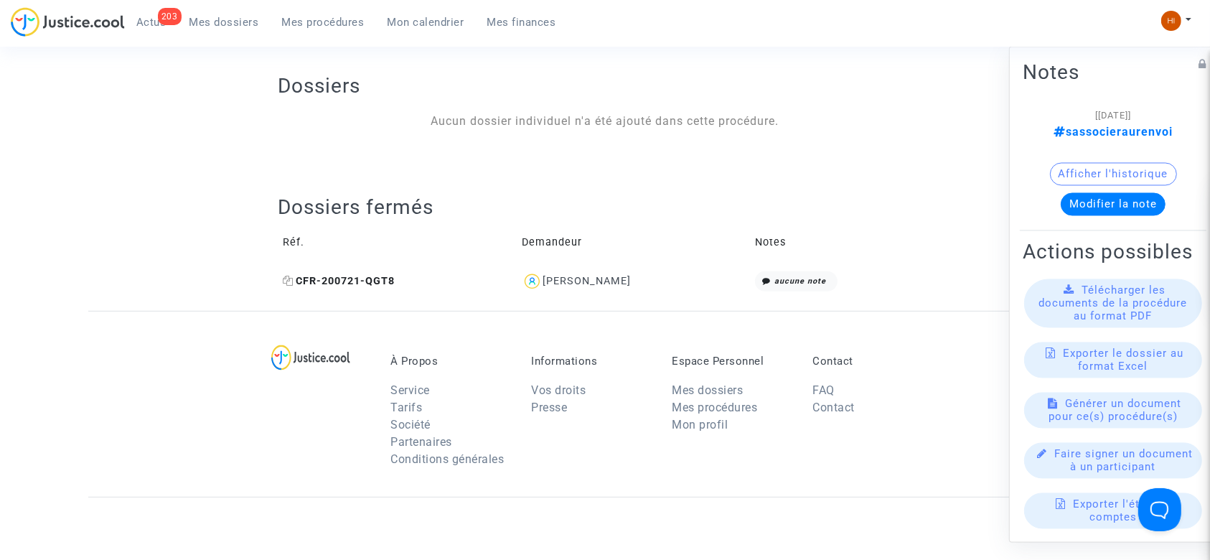
click at [289, 277] on icon at bounding box center [288, 281] width 11 height 10
click at [873, 195] on div "Dossiers fermés Réf. Demandeur Notes CFR-200721-QGT8 Camille POUCHUCQ aucune no…" at bounding box center [605, 245] width 654 height 103
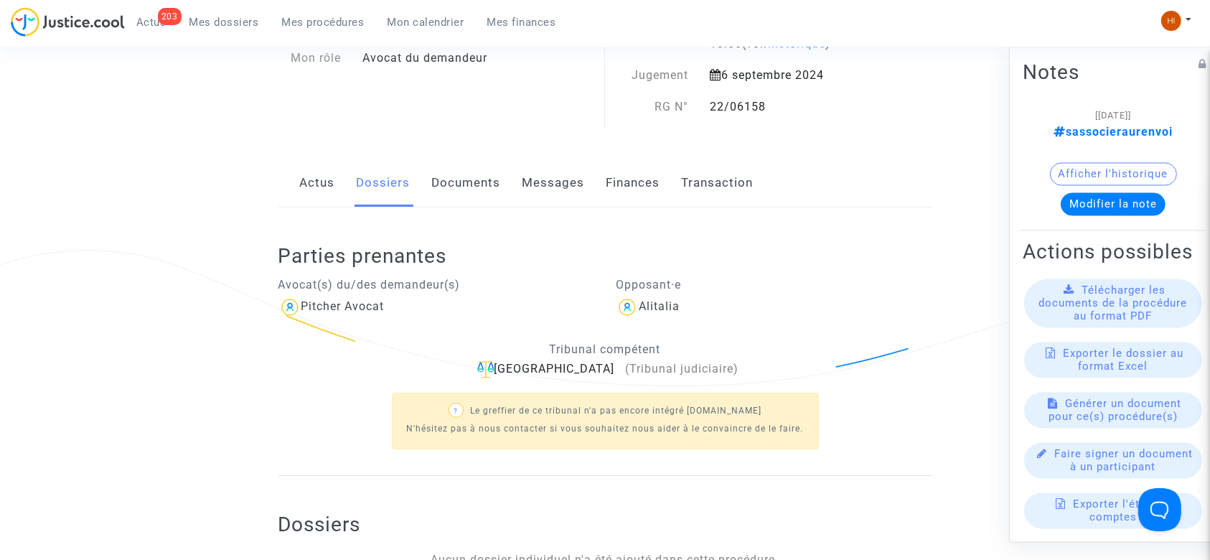
scroll to position [95, 0]
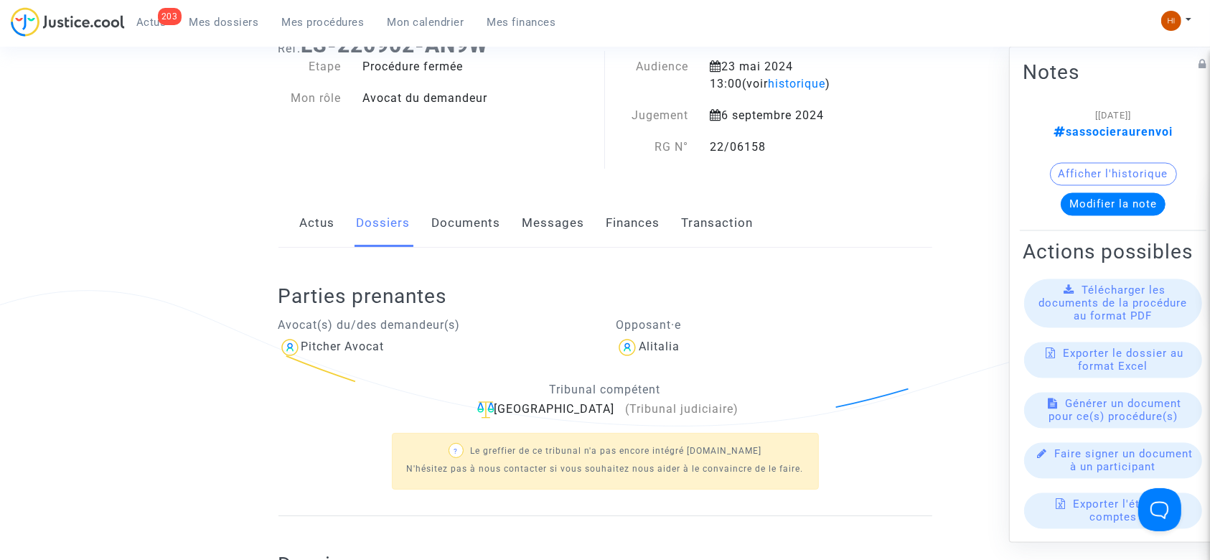
click at [486, 229] on link "Documents" at bounding box center [466, 222] width 69 height 47
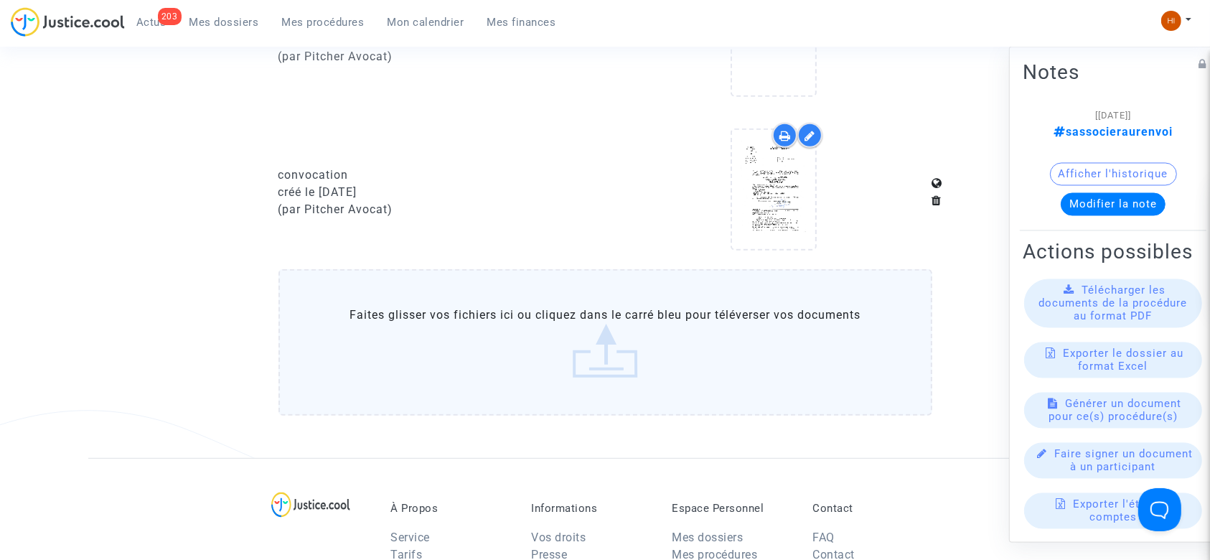
scroll to position [669, 0]
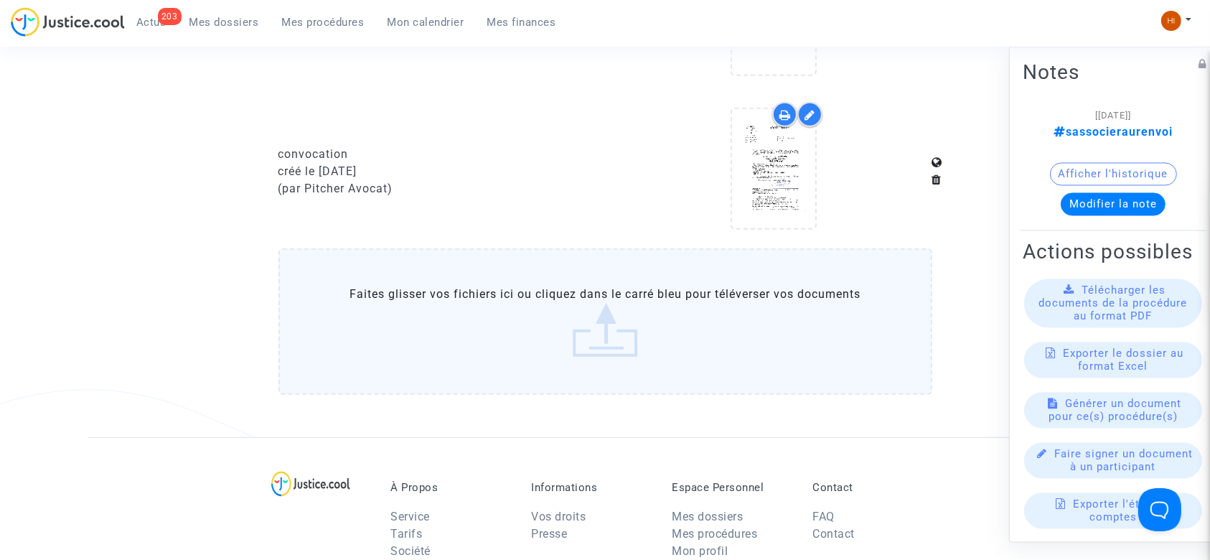
click at [458, 292] on label "Faites glisser vos fichiers ici ou cliquez dans le carré bleu pour téléverser v…" at bounding box center [605, 321] width 654 height 146
click at [0, 0] on input "Faites glisser vos fichiers ici ou cliquez dans le carré bleu pour téléverser v…" at bounding box center [0, 0] width 0 height 0
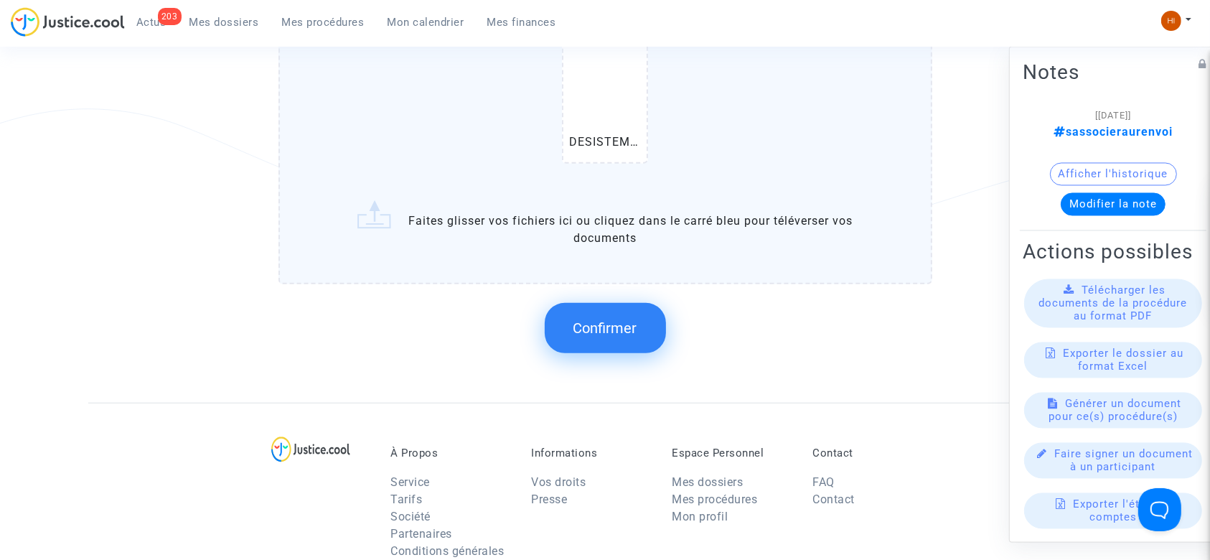
scroll to position [956, 0]
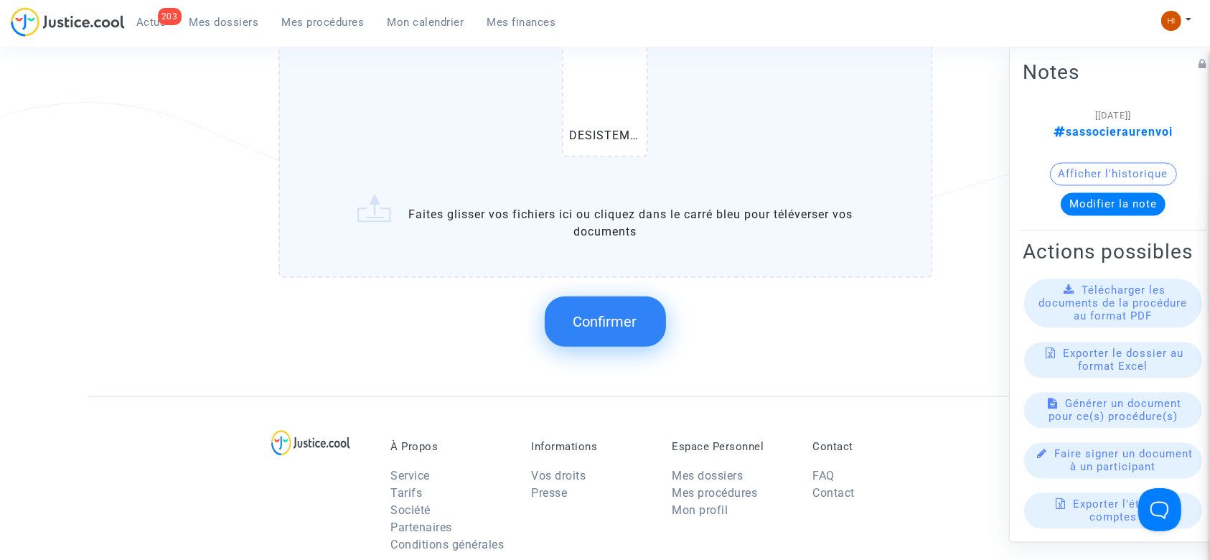
click at [598, 330] on button "Confirmer" at bounding box center [605, 321] width 121 height 50
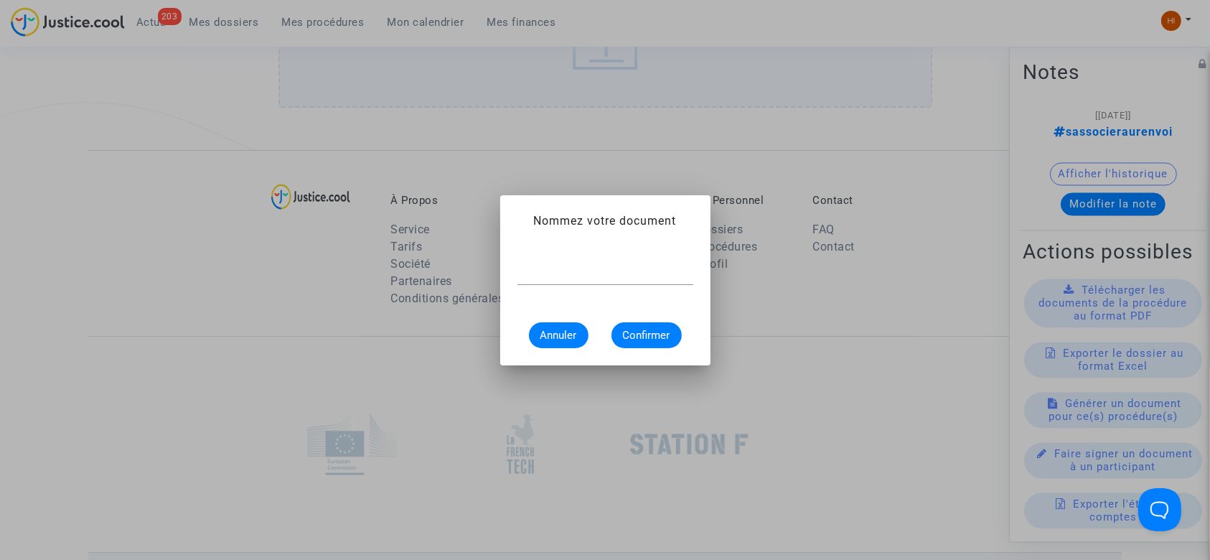
scroll to position [0, 0]
paste input "DESISTEMENT"
type input "DESISTEMENT"
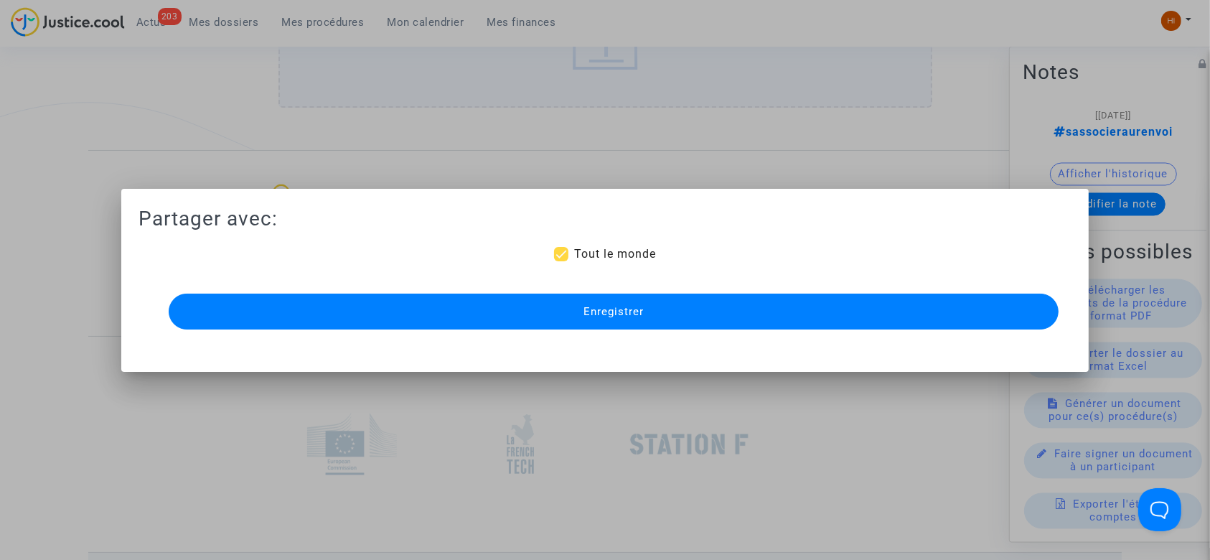
click at [630, 318] on button "Enregistrer" at bounding box center [614, 311] width 890 height 36
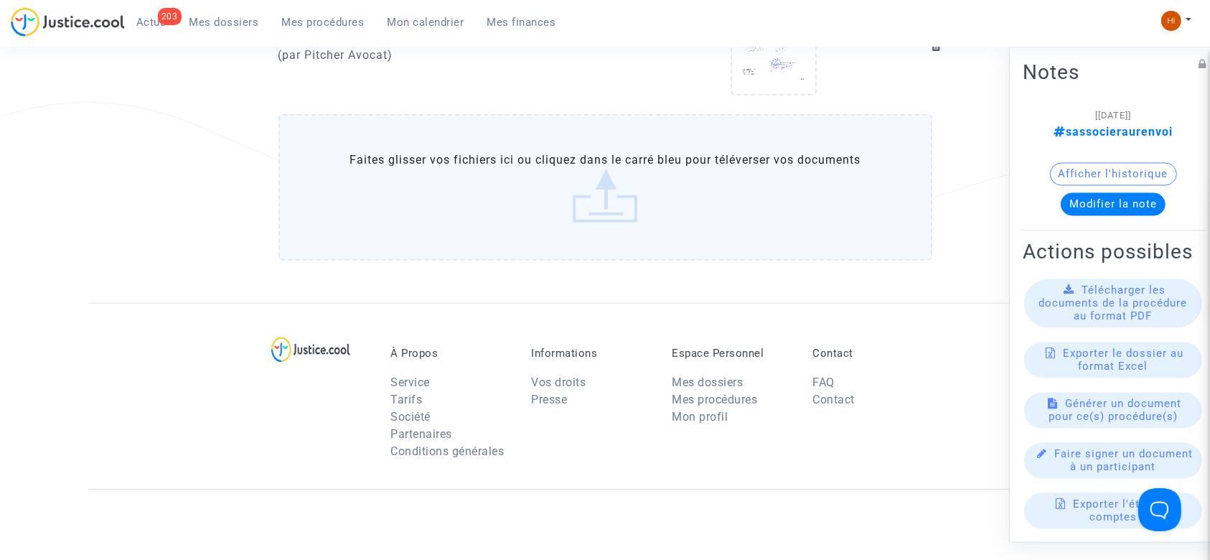
drag, startPoint x: 312, startPoint y: 21, endPoint x: 349, endPoint y: 66, distance: 58.2
click at [312, 21] on span "Mes procédures" at bounding box center [323, 22] width 83 height 13
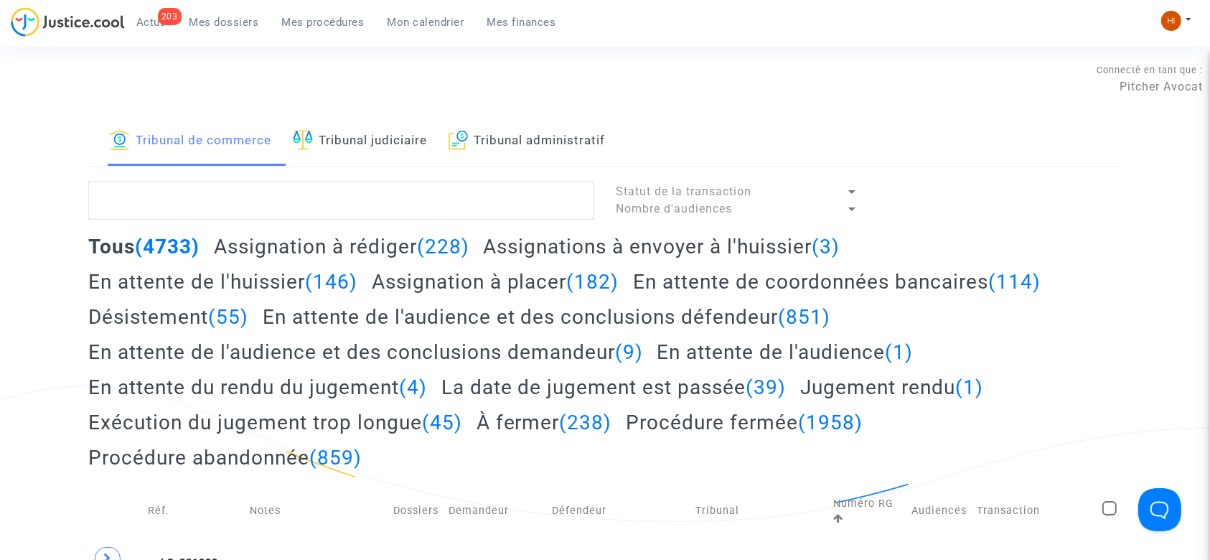
click at [371, 141] on link "Tribunal judiciaire" at bounding box center [360, 141] width 134 height 49
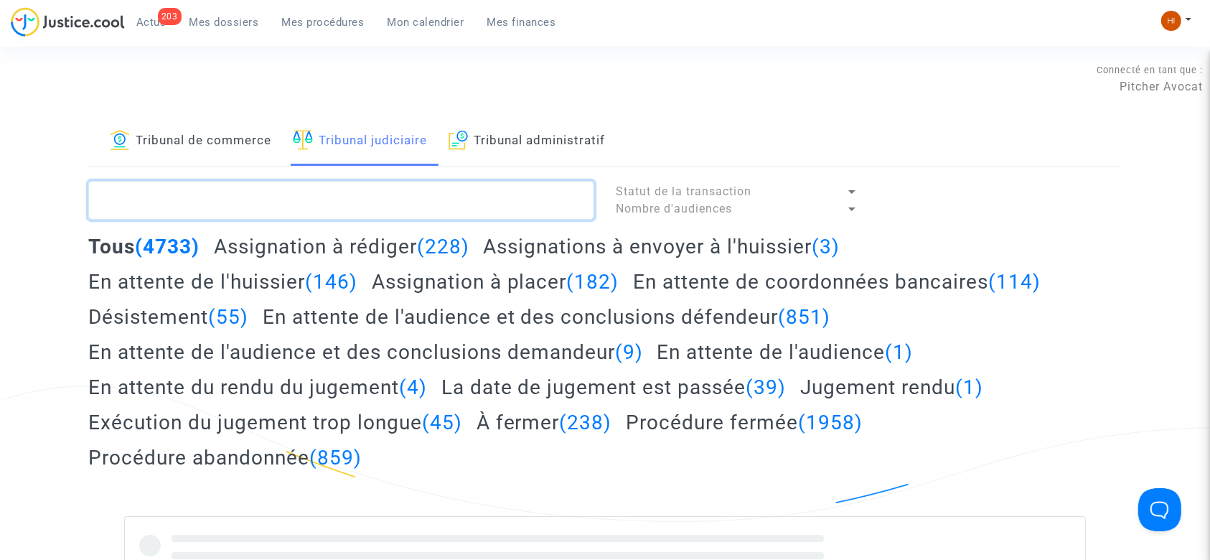
click at [373, 204] on textarea at bounding box center [341, 200] width 506 height 39
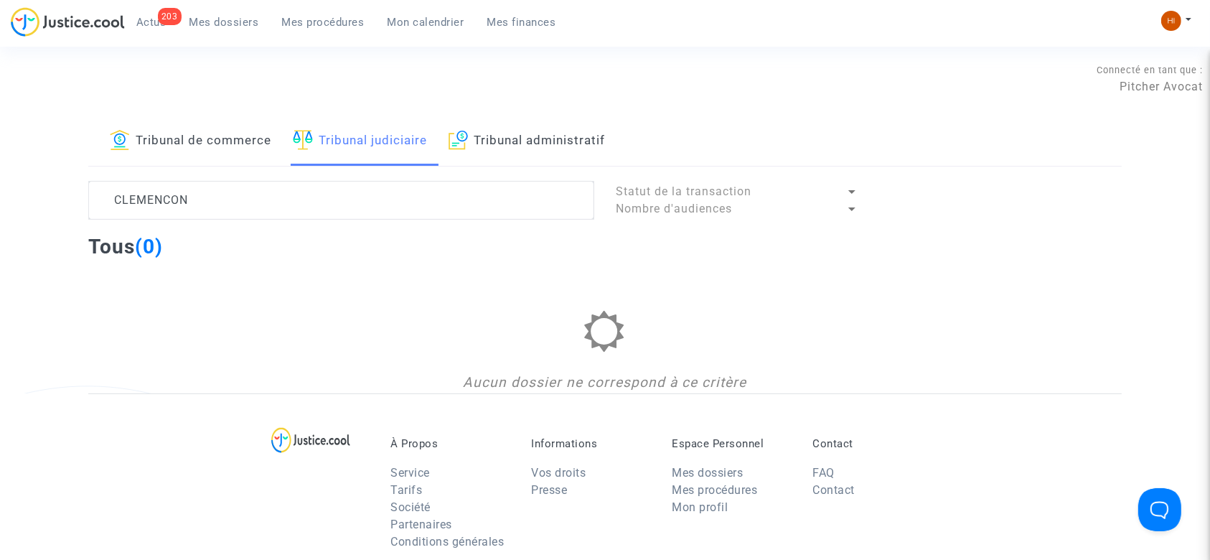
click at [962, 77] on div "Connecté en tant que : Pitcher Avocat" at bounding box center [601, 78] width 1203 height 34
click at [912, 276] on lawsuits-list "CLEMENCON Statut de la transaction Nombre d'audiences Tous (0) Aucun dossier ne…" at bounding box center [604, 287] width 1033 height 212
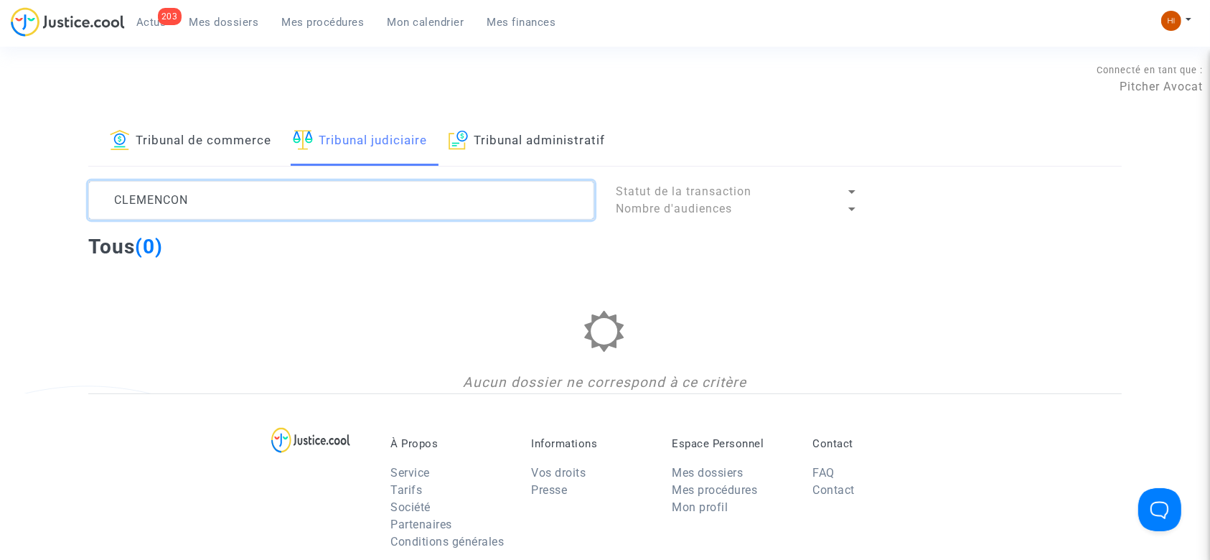
drag, startPoint x: 389, startPoint y: 185, endPoint x: 55, endPoint y: 184, distance: 334.4
click at [55, 184] on div "Tribunal de commerce Tribunal judiciaire Tribunal administratif CLEMENCON Statu…" at bounding box center [605, 255] width 1210 height 276
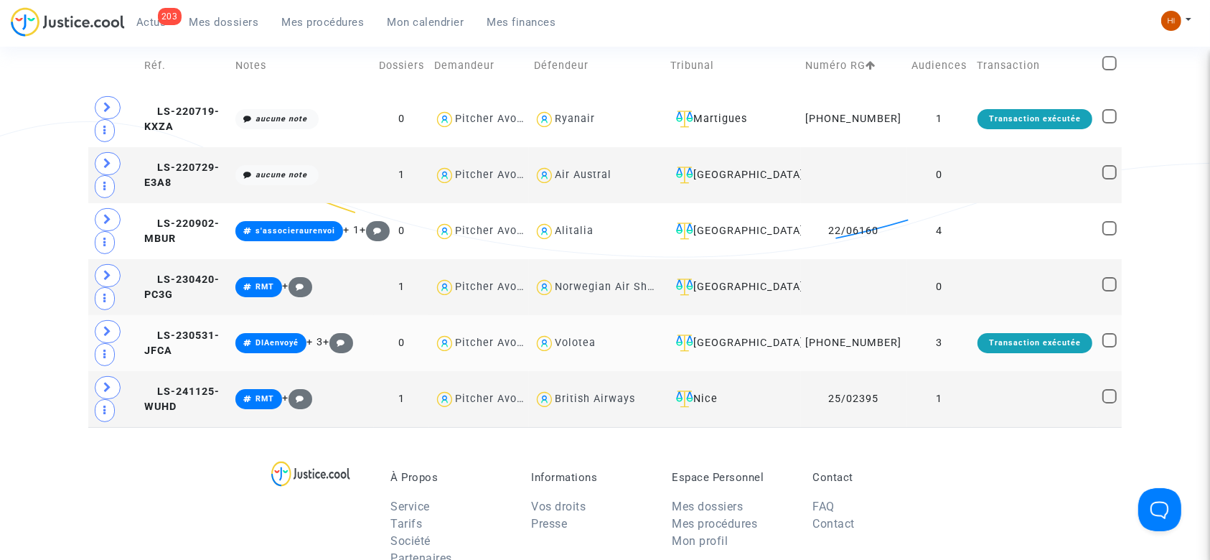
scroll to position [287, 0]
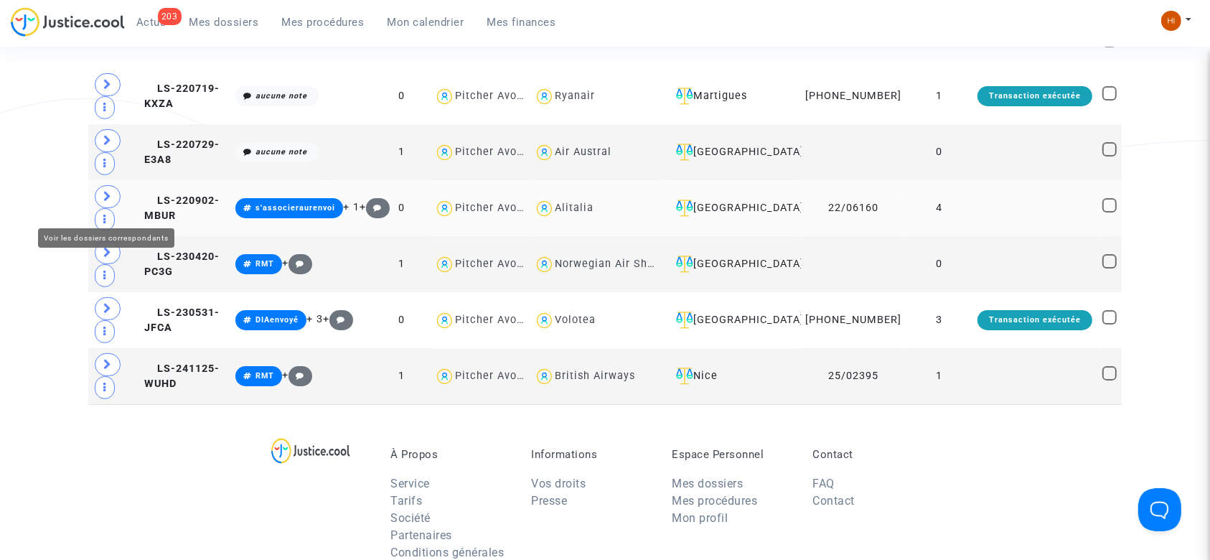
type textarea "TRISTAN"
click at [115, 204] on span at bounding box center [108, 196] width 26 height 23
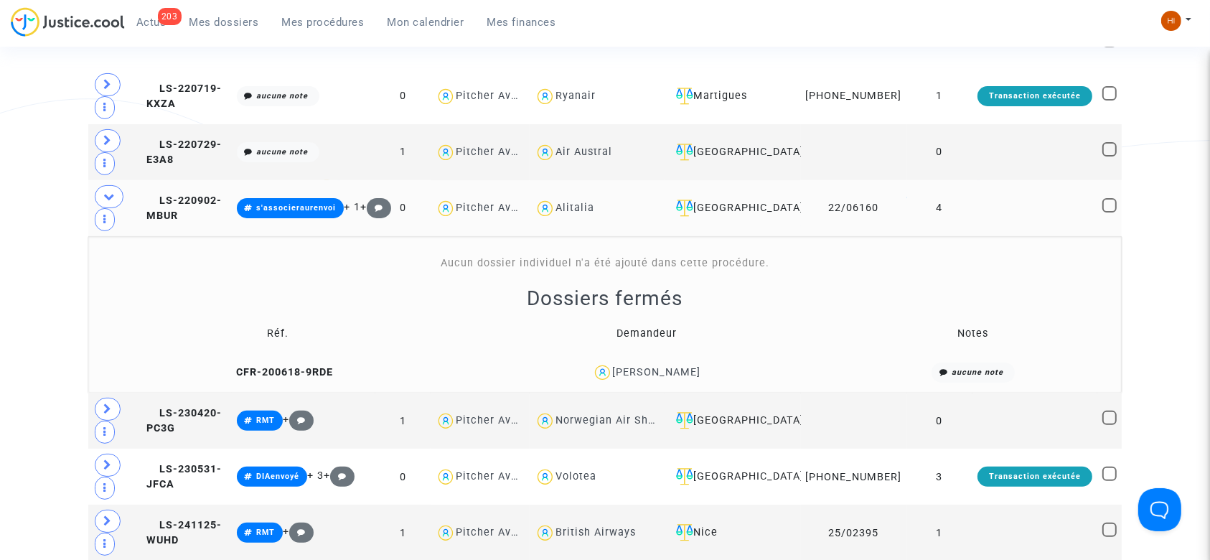
click at [207, 194] on td "LS-220902-MBUR" at bounding box center [186, 208] width 90 height 56
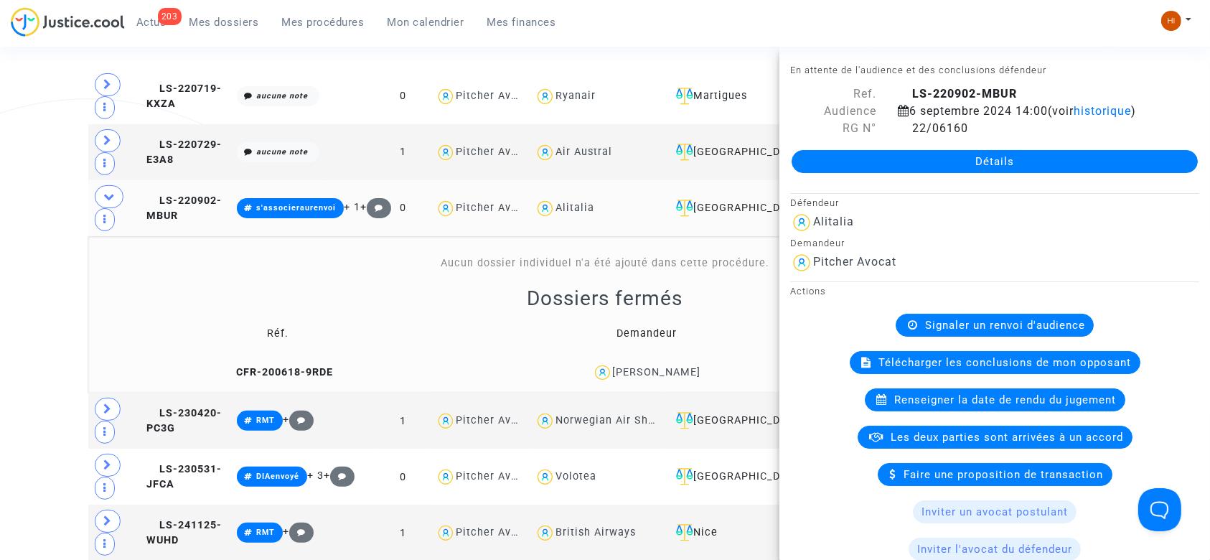
click at [201, 203] on td "LS-220902-MBUR" at bounding box center [186, 208] width 90 height 56
click at [223, 376] on icon at bounding box center [228, 372] width 11 height 10
click at [184, 215] on span "LS-220902-MBUR" at bounding box center [183, 208] width 75 height 28
click at [1123, 142] on div "Détails" at bounding box center [994, 161] width 431 height 49
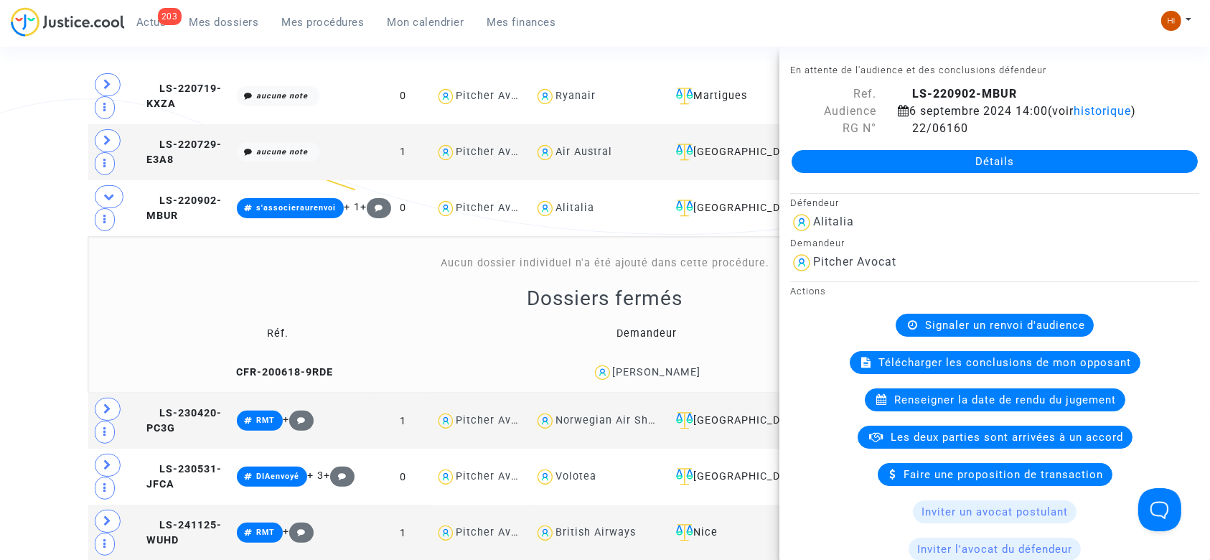
click at [1123, 158] on link "Détails" at bounding box center [994, 161] width 406 height 23
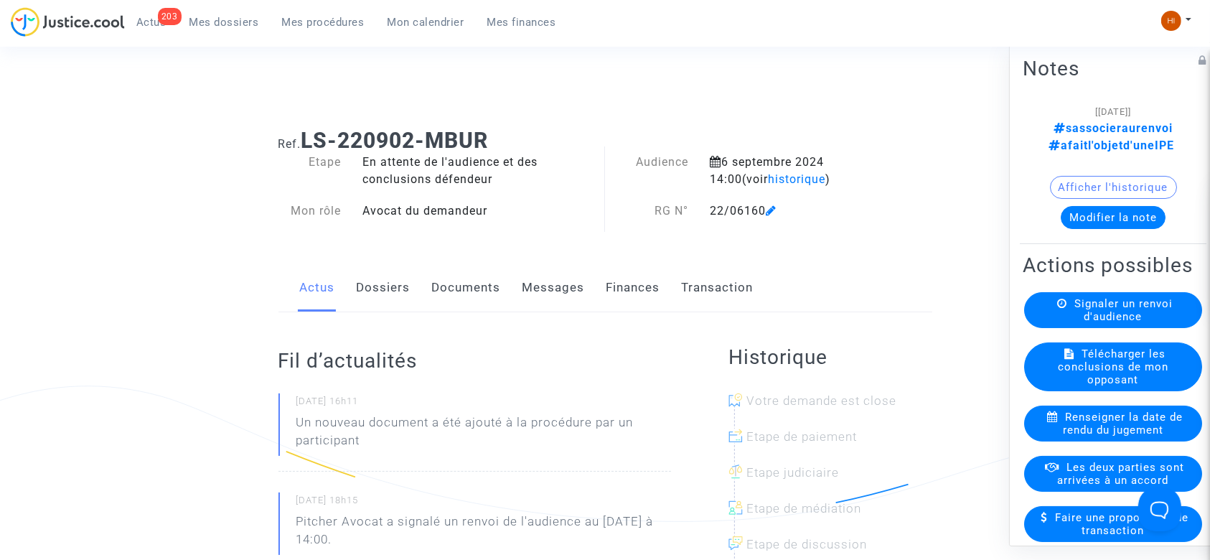
click at [1101, 433] on span "Renseigner la date de rendu du jugement" at bounding box center [1123, 423] width 120 height 26
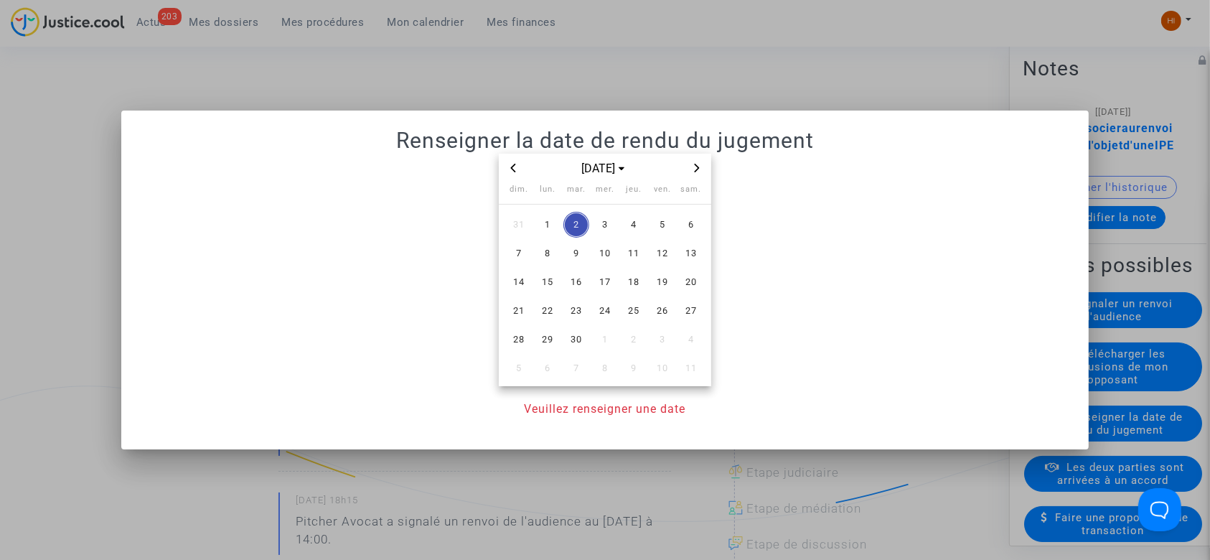
click at [506, 169] on span "Previous month" at bounding box center [512, 167] width 17 height 17
click at [517, 166] on span "Previous month" at bounding box center [512, 167] width 17 height 17
click at [673, 250] on span "13" at bounding box center [662, 253] width 26 height 26
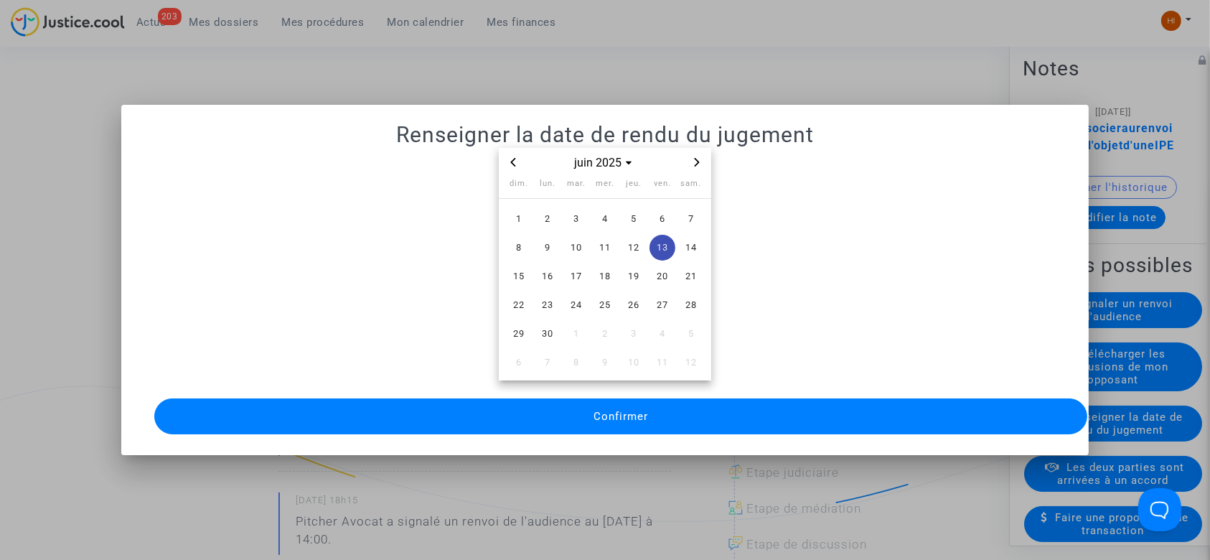
click at [661, 415] on button "Confirmer" at bounding box center [620, 416] width 933 height 36
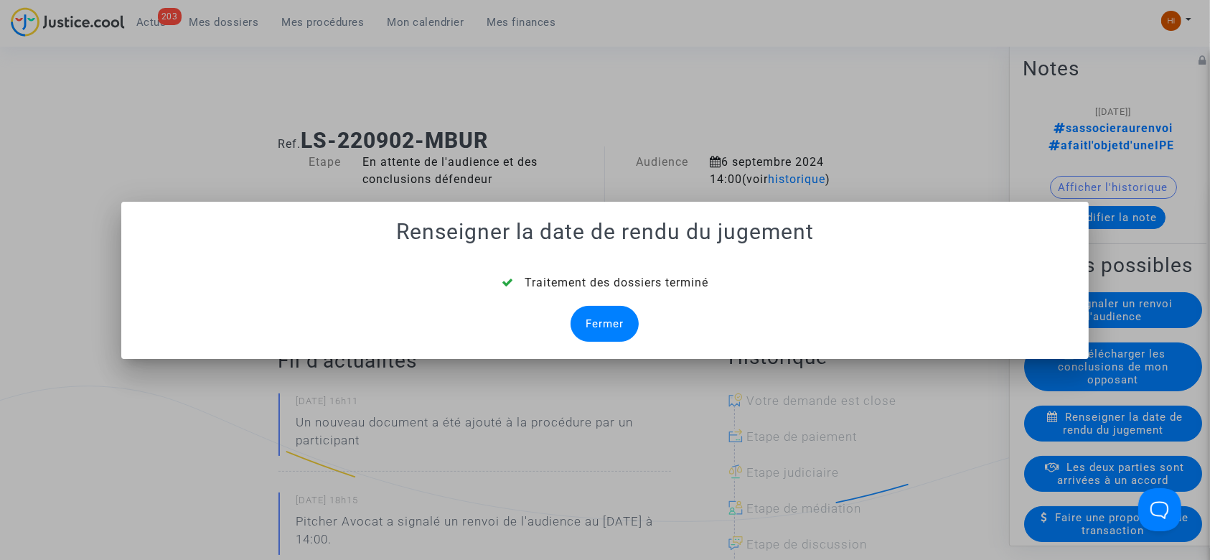
click at [616, 333] on div "Fermer" at bounding box center [604, 324] width 68 height 36
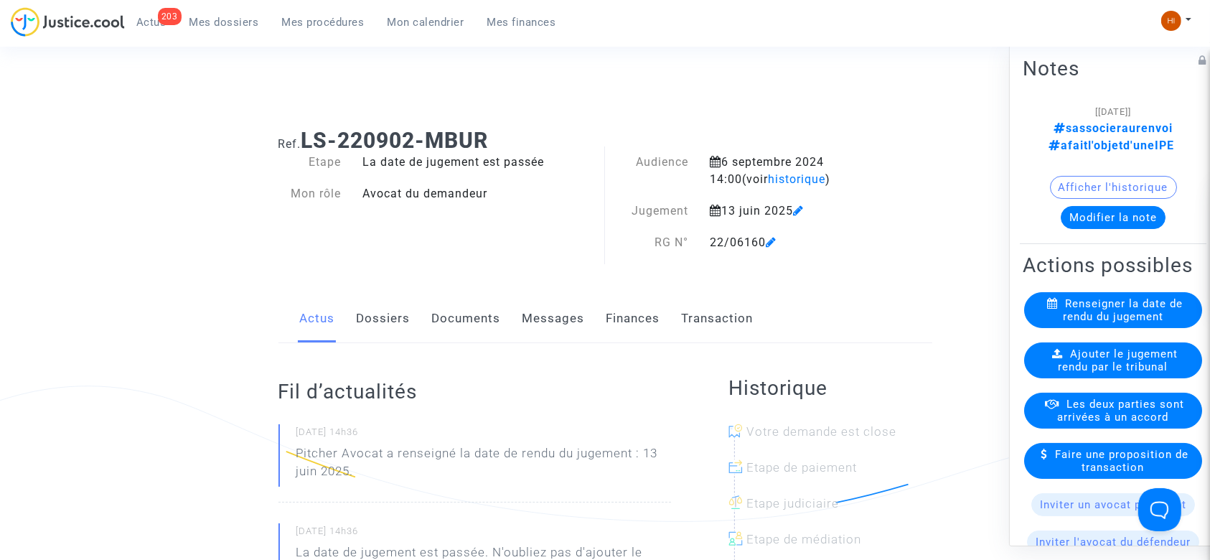
click at [1078, 373] on span "Ajouter le jugement rendu par le tribunal" at bounding box center [1118, 360] width 120 height 26
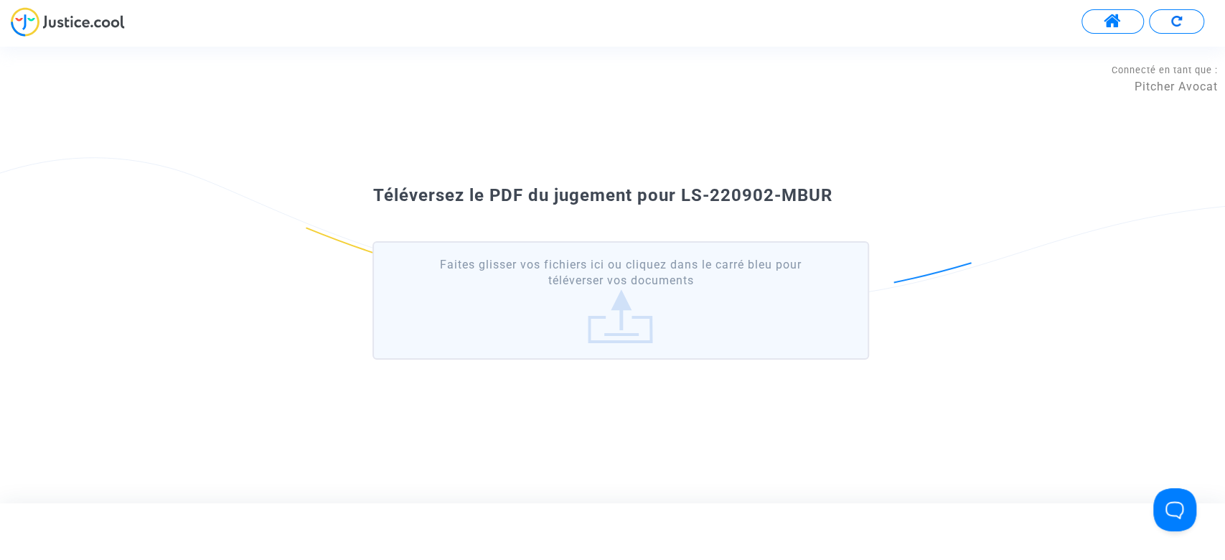
click at [621, 301] on label "Faites glisser vos fichiers ici ou cliquez dans le carré bleu pour téléverser v…" at bounding box center [620, 300] width 496 height 118
click at [0, 0] on input "Faites glisser vos fichiers ici ou cliquez dans le carré bleu pour téléverser v…" at bounding box center [0, 0] width 0 height 0
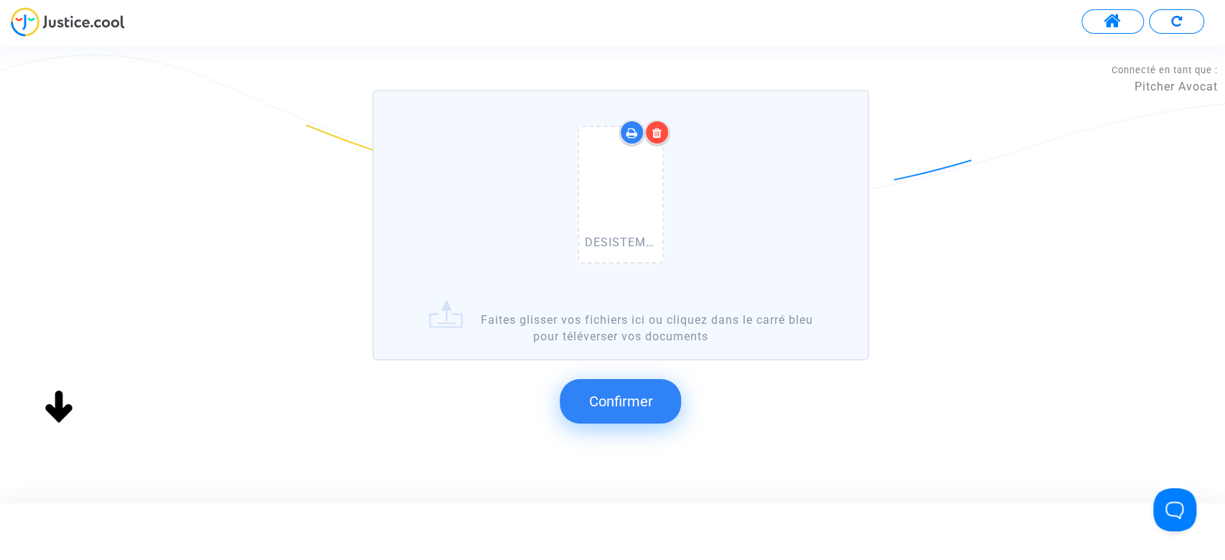
scroll to position [114, 0]
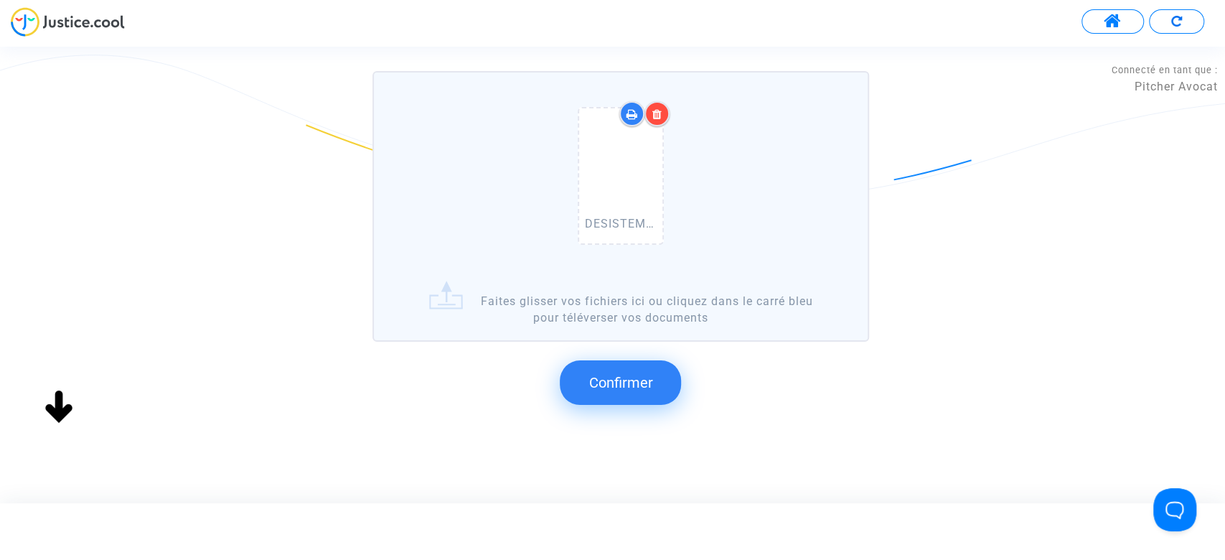
click at [642, 397] on button "Confirmer" at bounding box center [620, 382] width 121 height 44
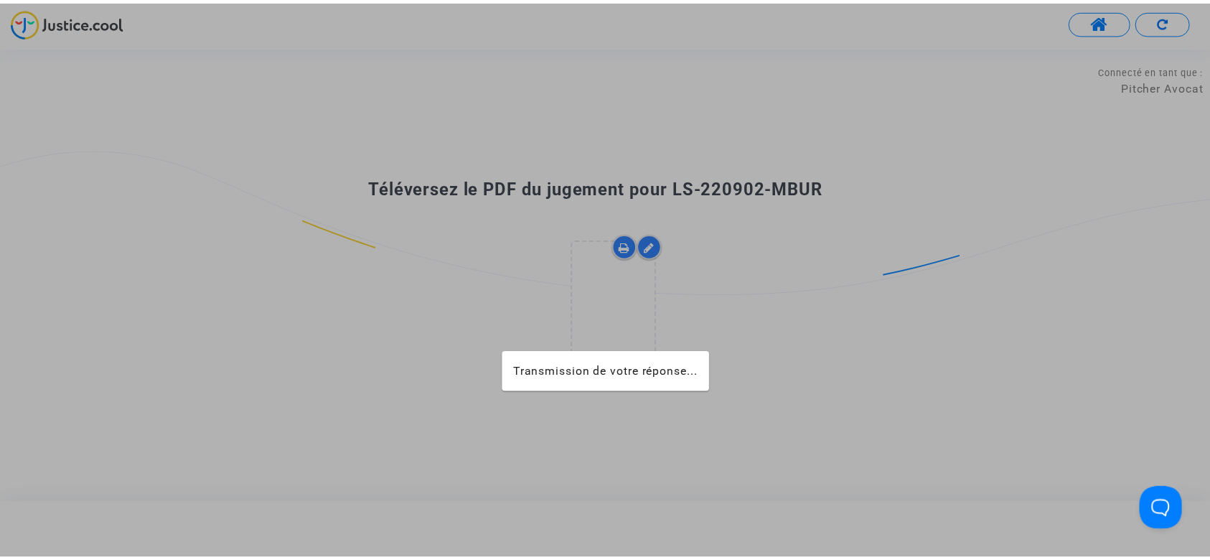
scroll to position [0, 0]
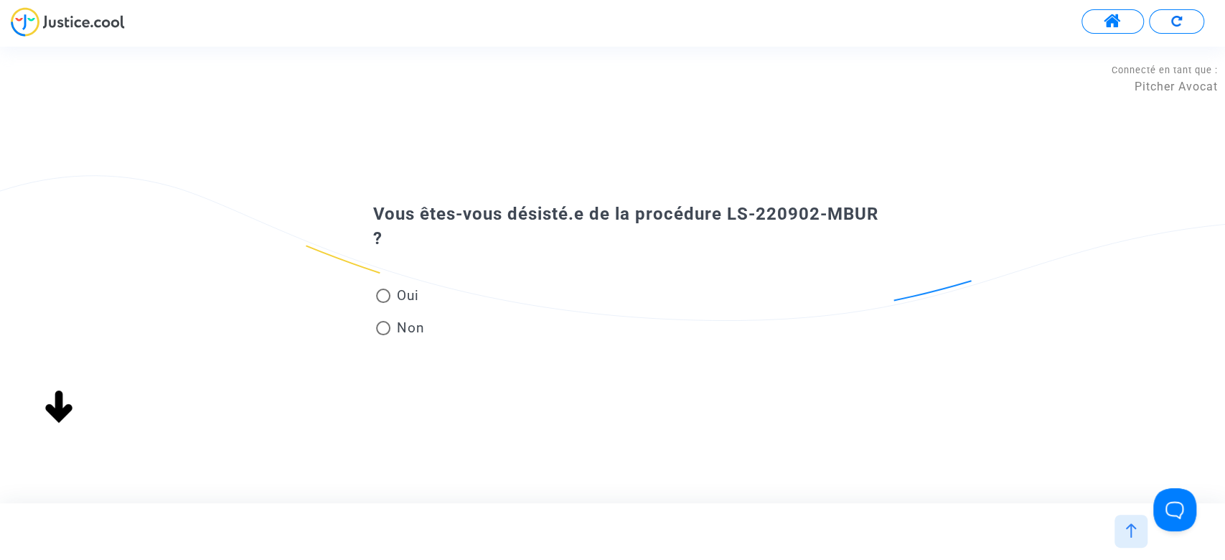
click at [376, 290] on span at bounding box center [383, 295] width 14 height 14
click at [382, 303] on input "Oui" at bounding box center [382, 303] width 1 height 1
radio input "true"
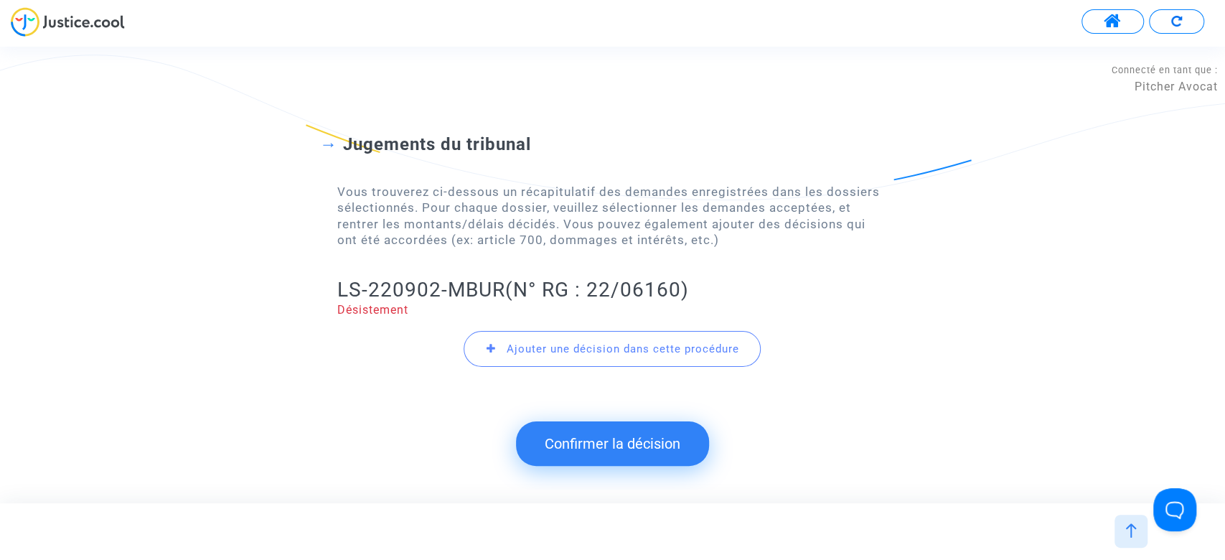
drag, startPoint x: 336, startPoint y: 292, endPoint x: 499, endPoint y: 283, distance: 163.8
click at [499, 283] on div "Jugements du tribunal Vous trouverez ci-dessous un récapitulatif des demandes e…" at bounding box center [612, 242] width 1225 height 332
copy h2 "LS-220902-MBUR"
click at [600, 447] on button "Confirmer la décision" at bounding box center [612, 443] width 193 height 44
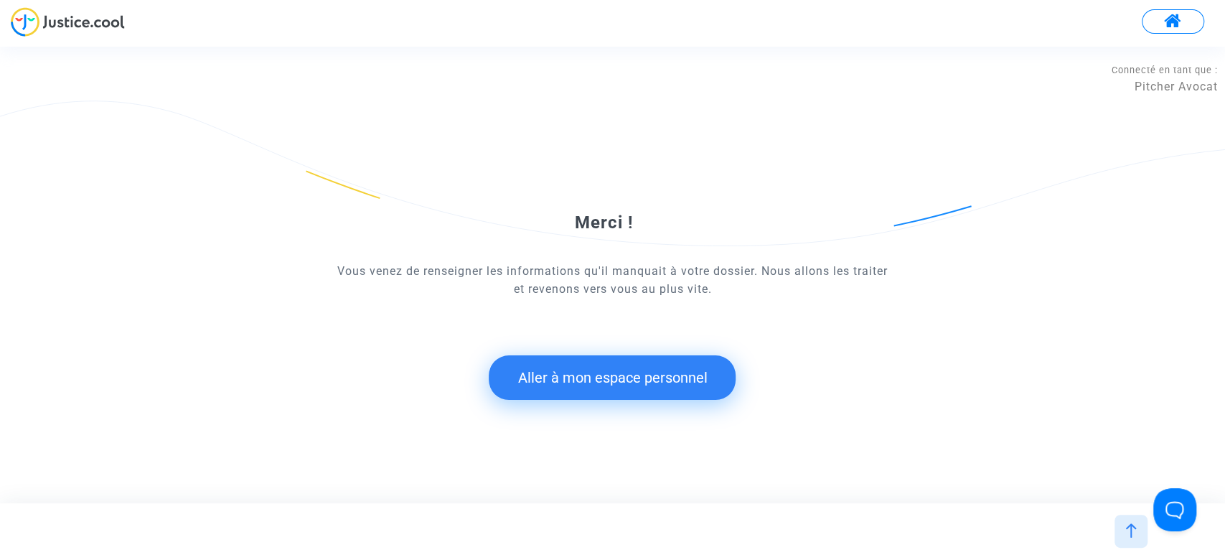
click at [601, 370] on button "Aller à mon espace personnel" at bounding box center [612, 377] width 247 height 44
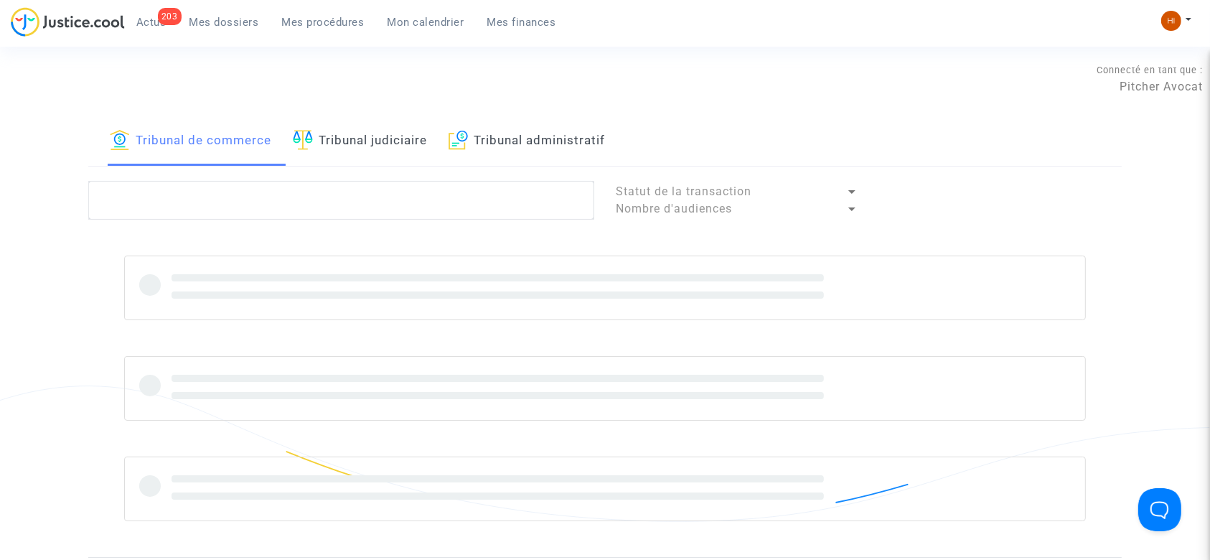
drag, startPoint x: 390, startPoint y: 142, endPoint x: 395, endPoint y: 175, distance: 33.3
click at [390, 143] on link "Tribunal judiciaire" at bounding box center [360, 141] width 134 height 49
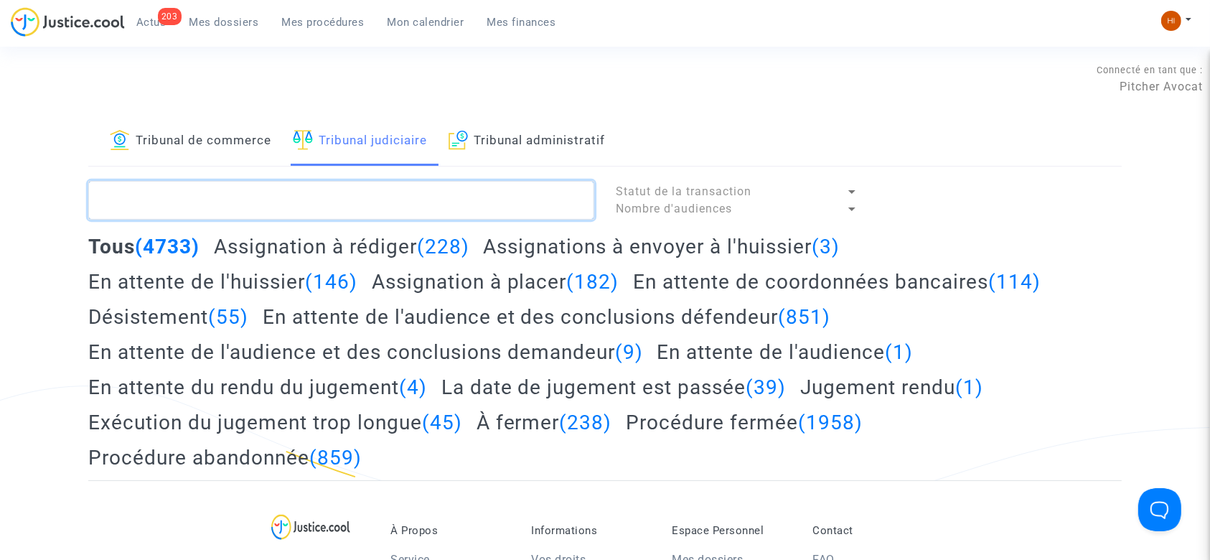
click at [396, 192] on textarea at bounding box center [341, 200] width 506 height 39
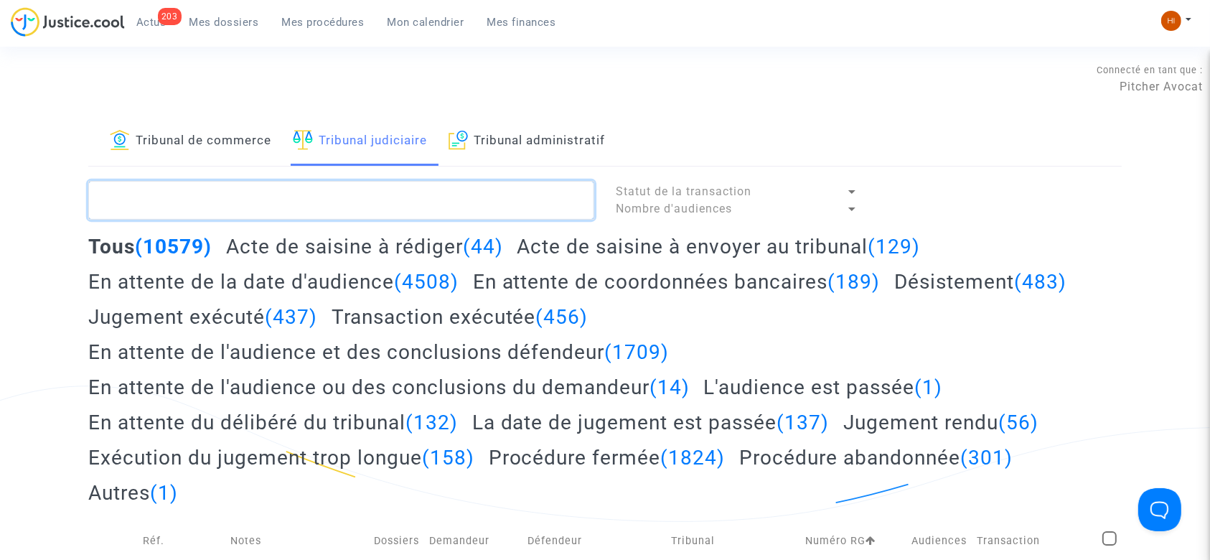
paste textarea "LS-220902-MBUR"
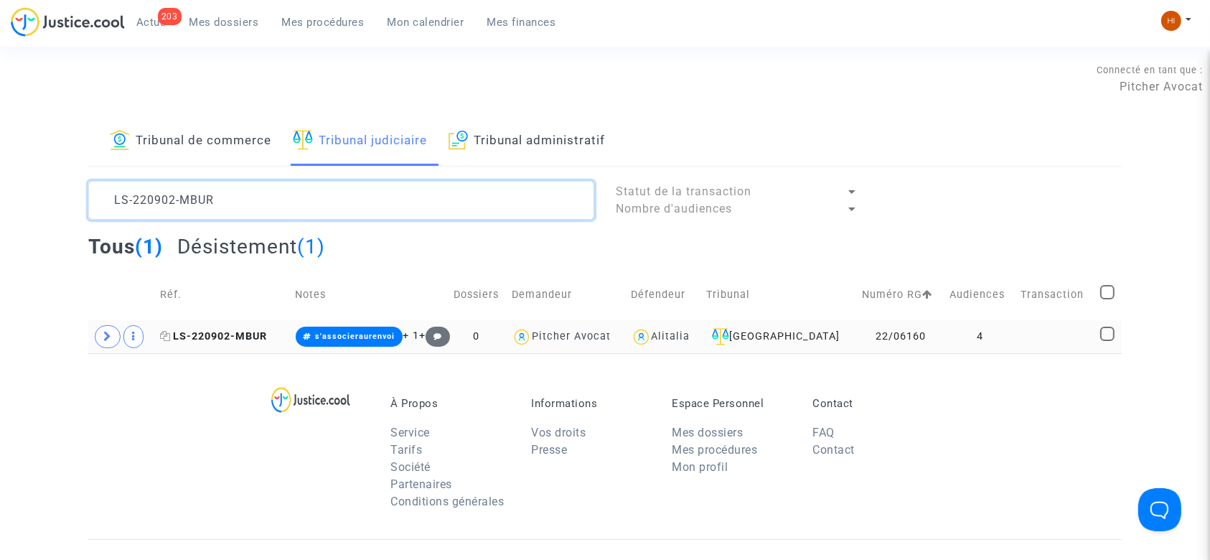
type textarea "LS-220902-MBUR"
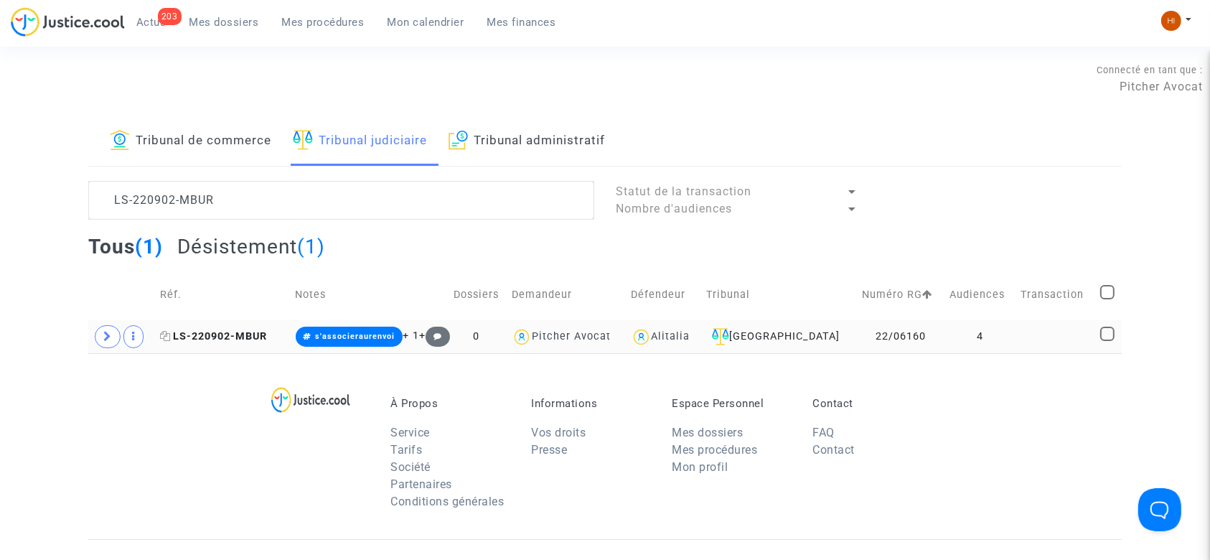
click at [192, 330] on span "LS-220902-MBUR" at bounding box center [213, 336] width 107 height 12
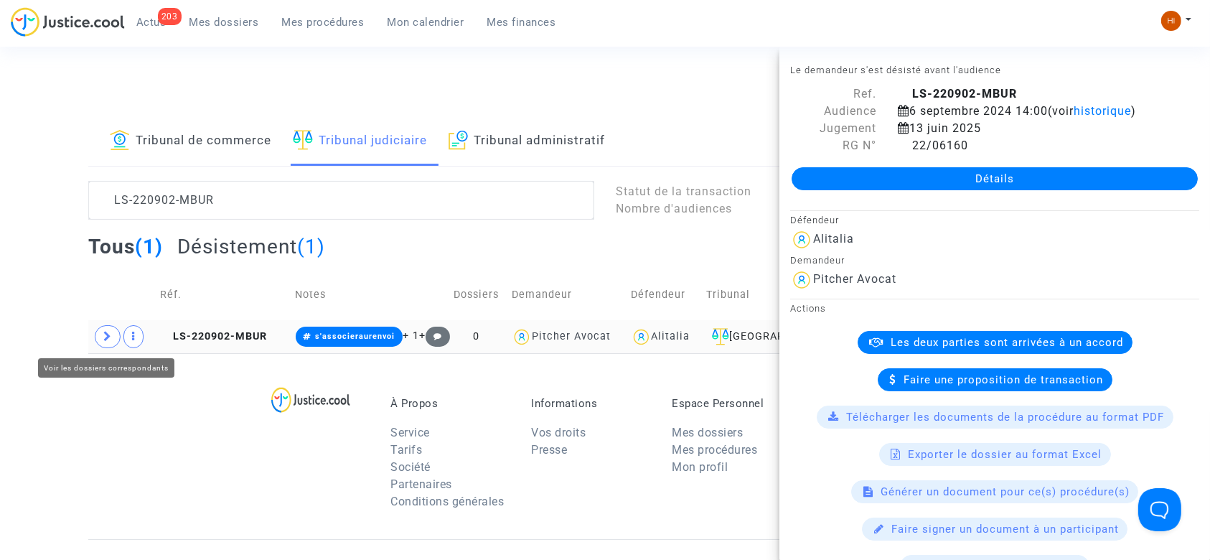
click at [110, 331] on icon at bounding box center [107, 336] width 9 height 11
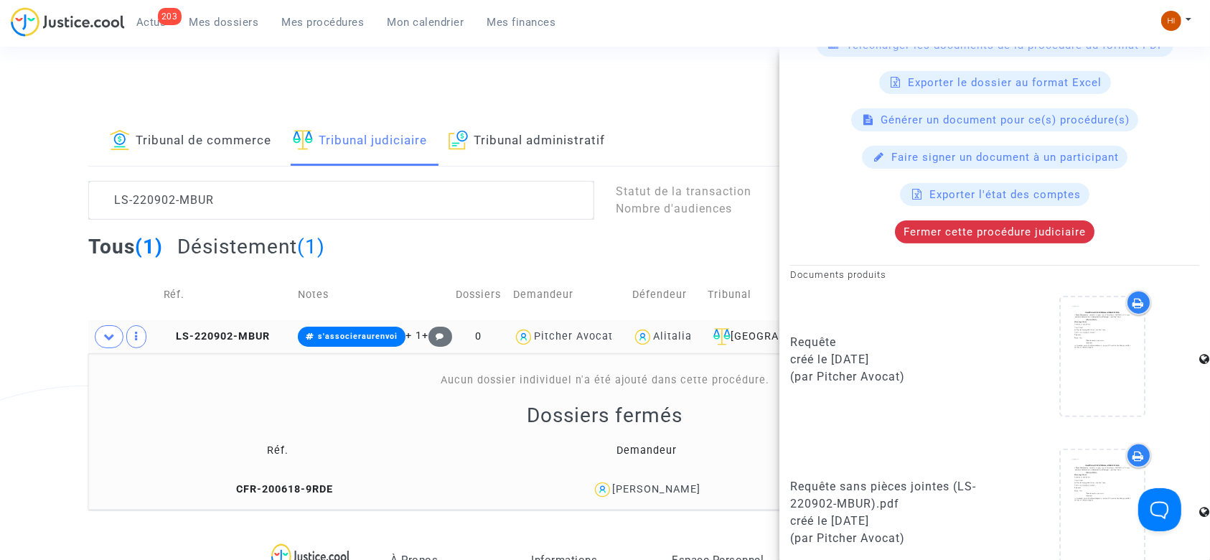
scroll to position [382, 0]
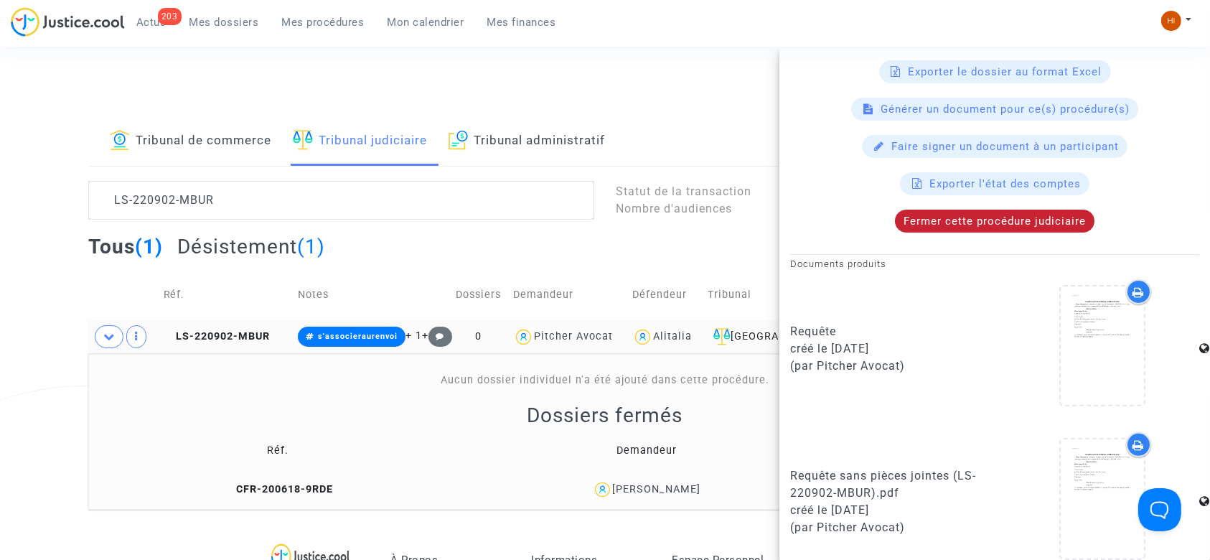
click at [931, 227] on div "Fermer cette procédure judiciaire" at bounding box center [994, 221] width 199 height 23
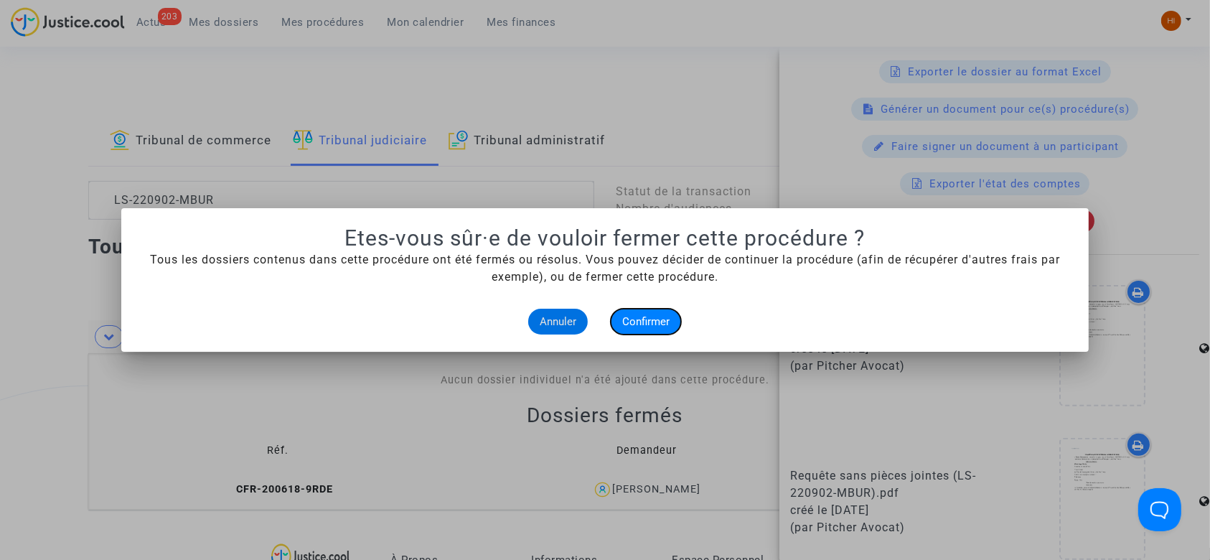
click at [629, 319] on span "Confirmer" at bounding box center [645, 321] width 47 height 13
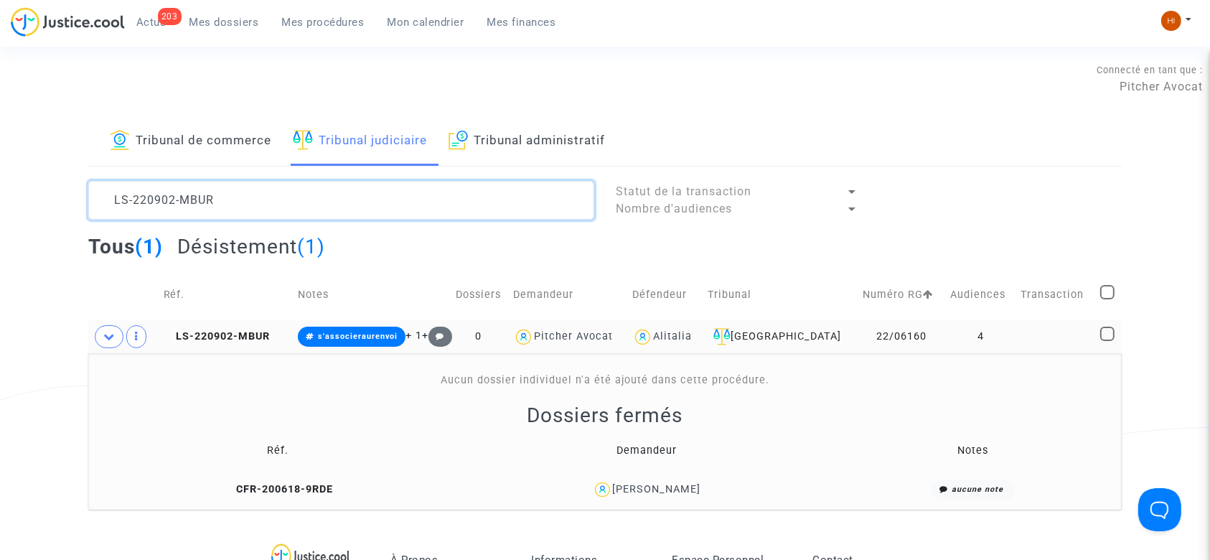
drag, startPoint x: 307, startPoint y: 187, endPoint x: 46, endPoint y: 146, distance: 264.2
click at [0, 177] on div "Tribunal de commerce Tribunal judiciaire Tribunal administratif LS-220902-MBUR …" at bounding box center [605, 313] width 1210 height 392
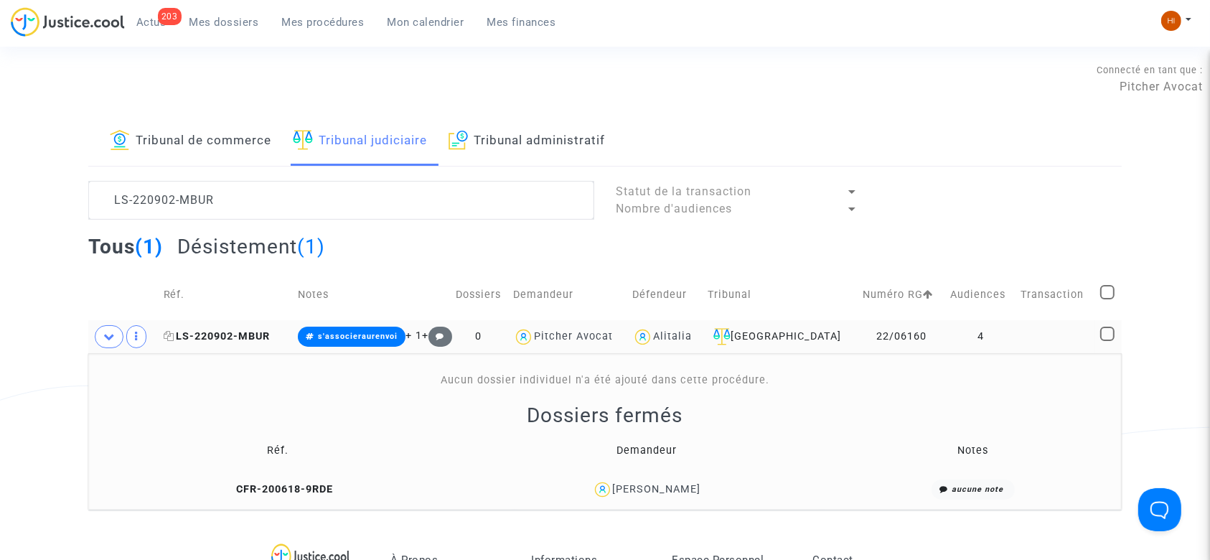
click at [241, 334] on span "LS-220902-MBUR" at bounding box center [217, 336] width 107 height 12
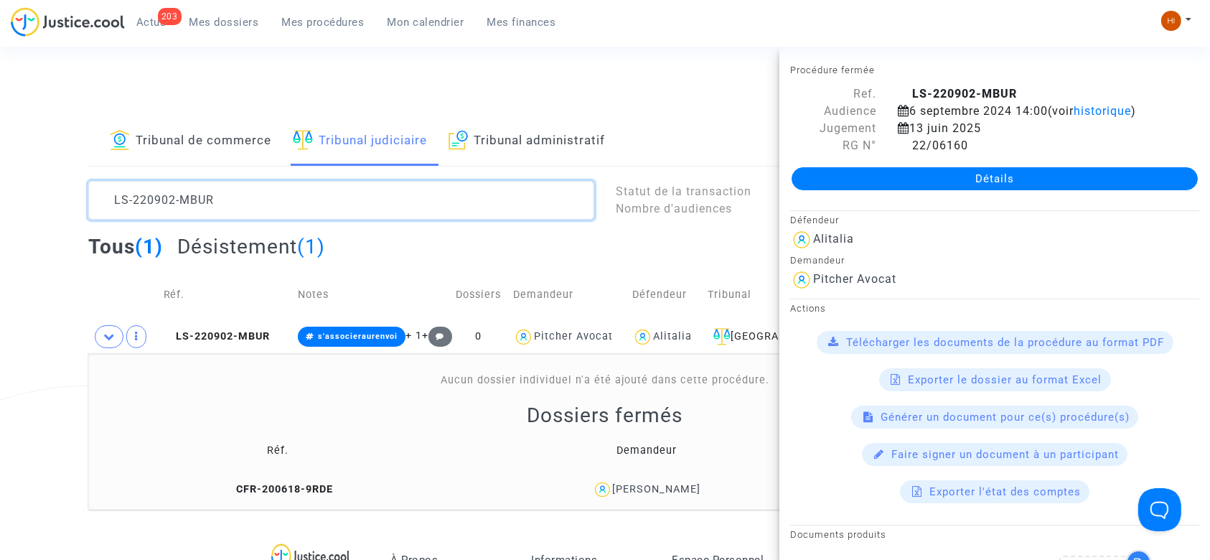
click at [476, 208] on textarea at bounding box center [341, 200] width 506 height 39
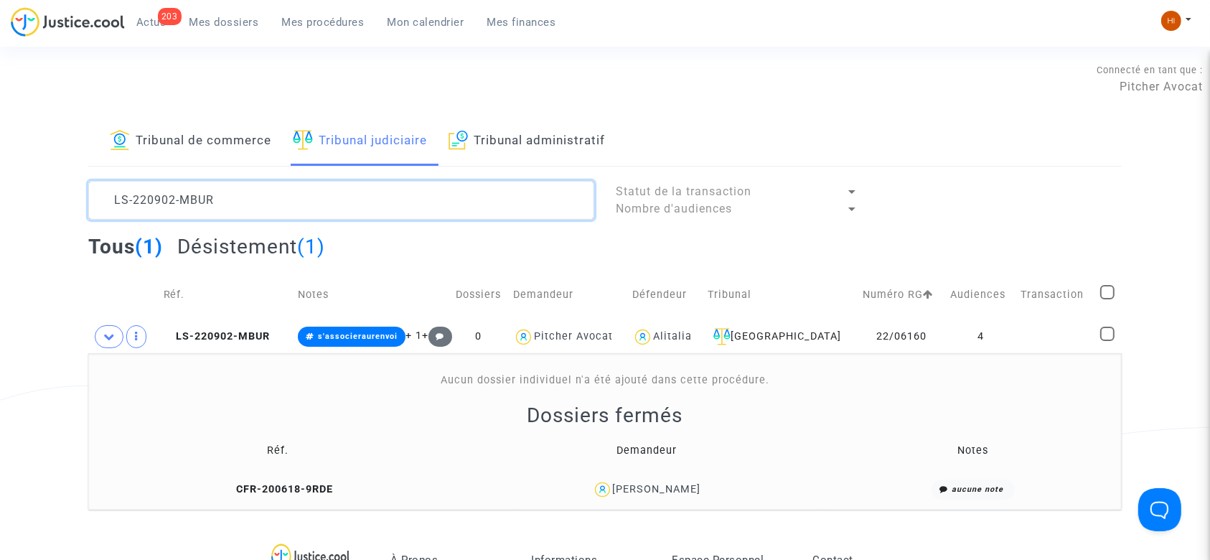
click at [476, 208] on textarea at bounding box center [341, 200] width 506 height 39
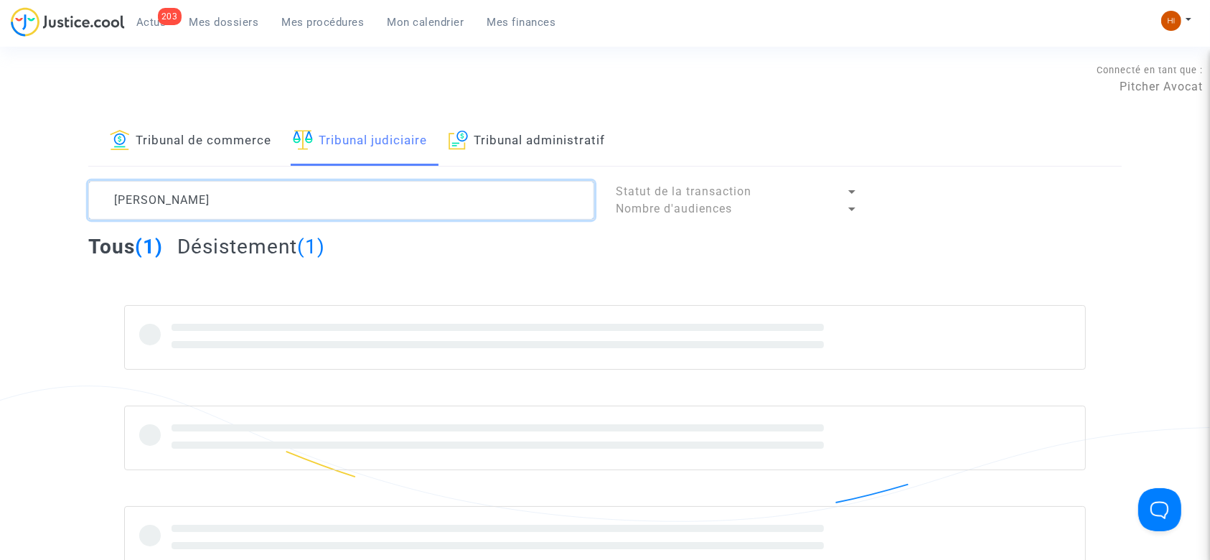
type textarea "POLITIS"
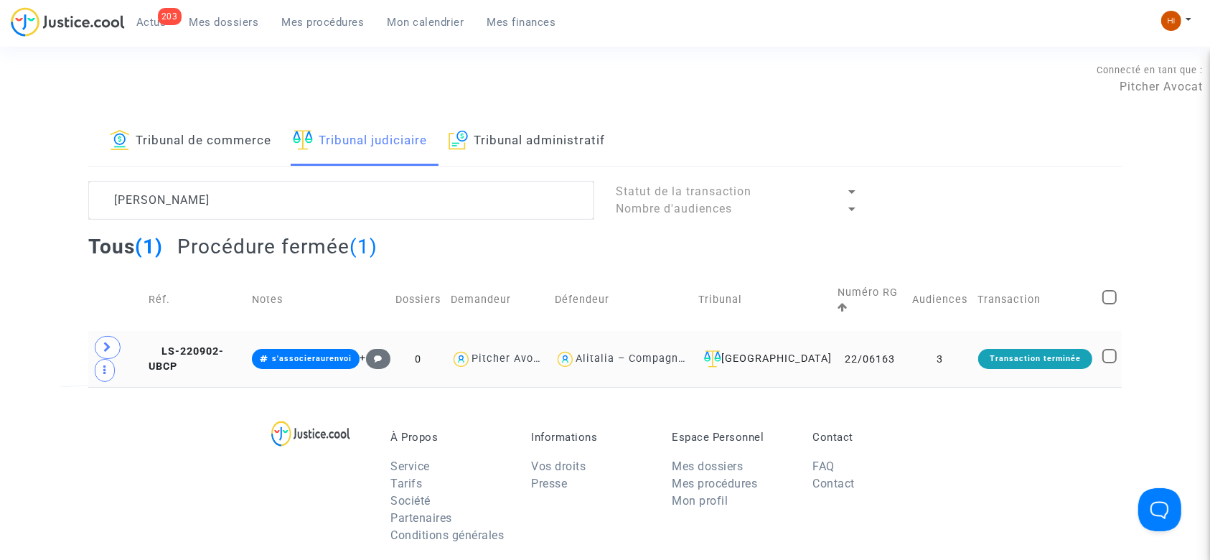
click at [216, 345] on td "LS-220902-UBCP" at bounding box center [195, 359] width 103 height 56
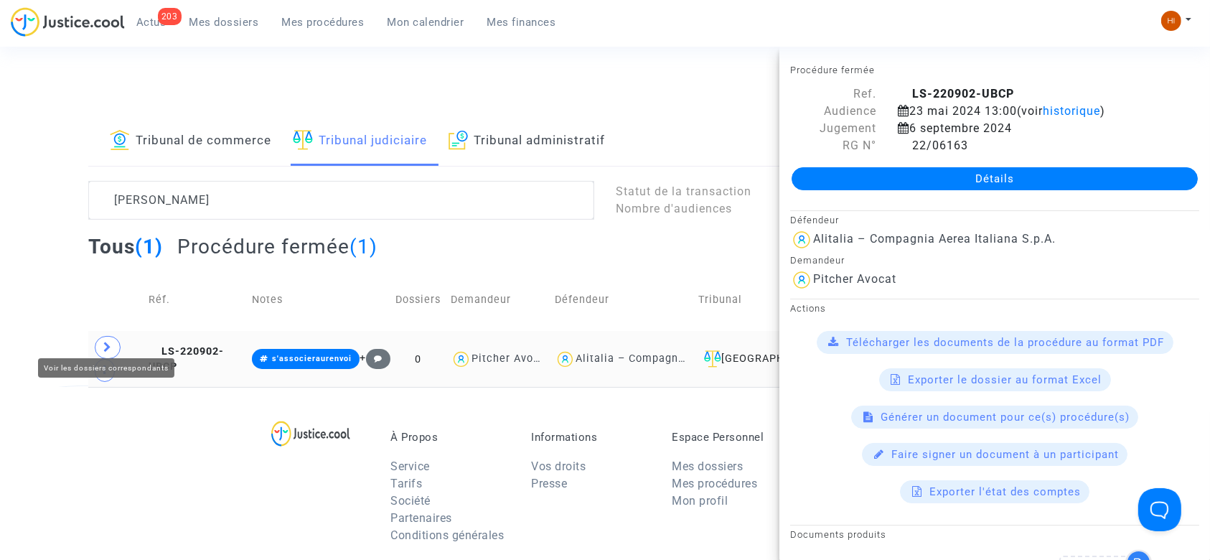
click at [100, 336] on span at bounding box center [108, 347] width 26 height 23
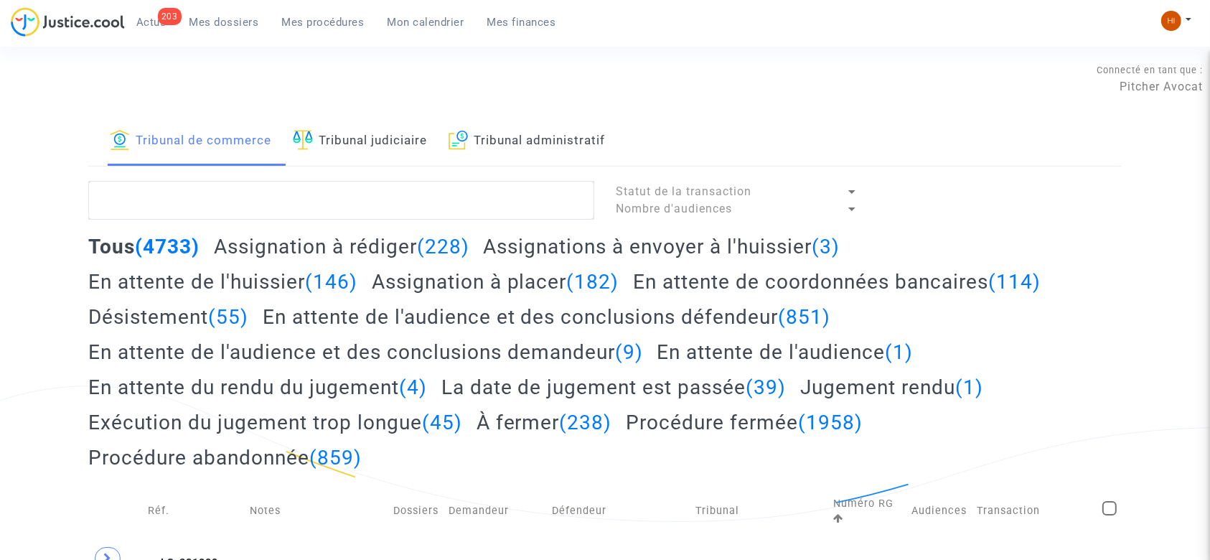
click at [405, 144] on link "Tribunal judiciaire" at bounding box center [360, 141] width 134 height 49
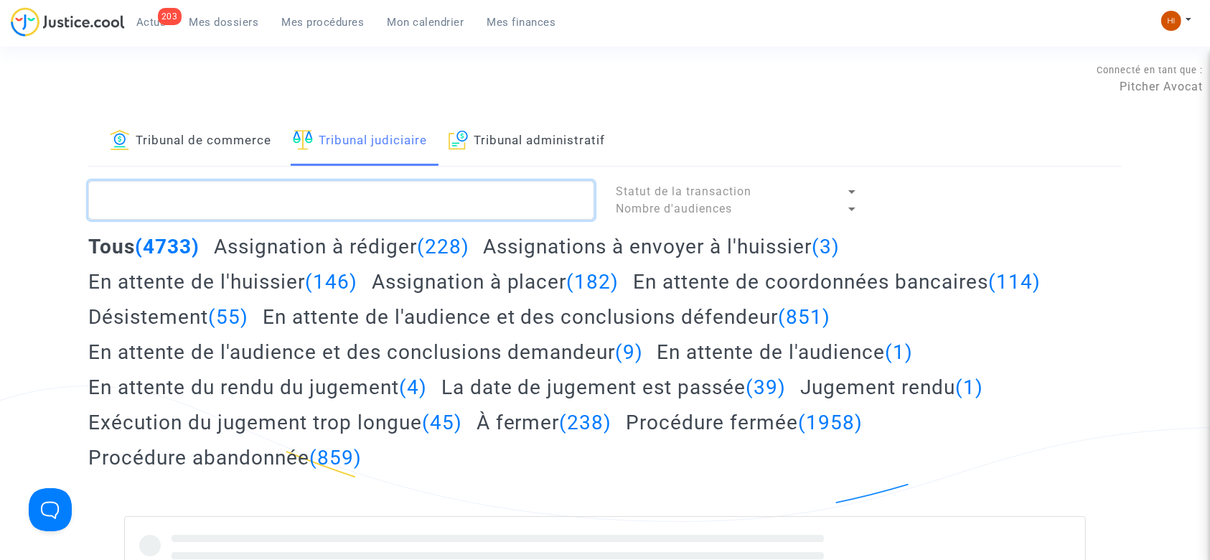
click at [411, 197] on textarea at bounding box center [341, 200] width 506 height 39
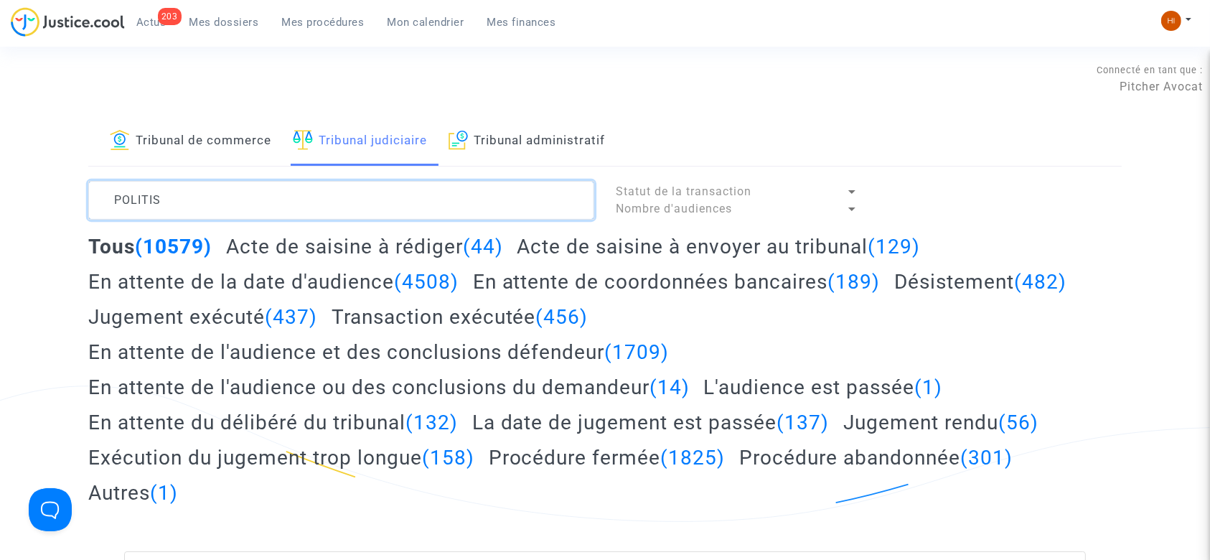
type textarea "POLITIS"
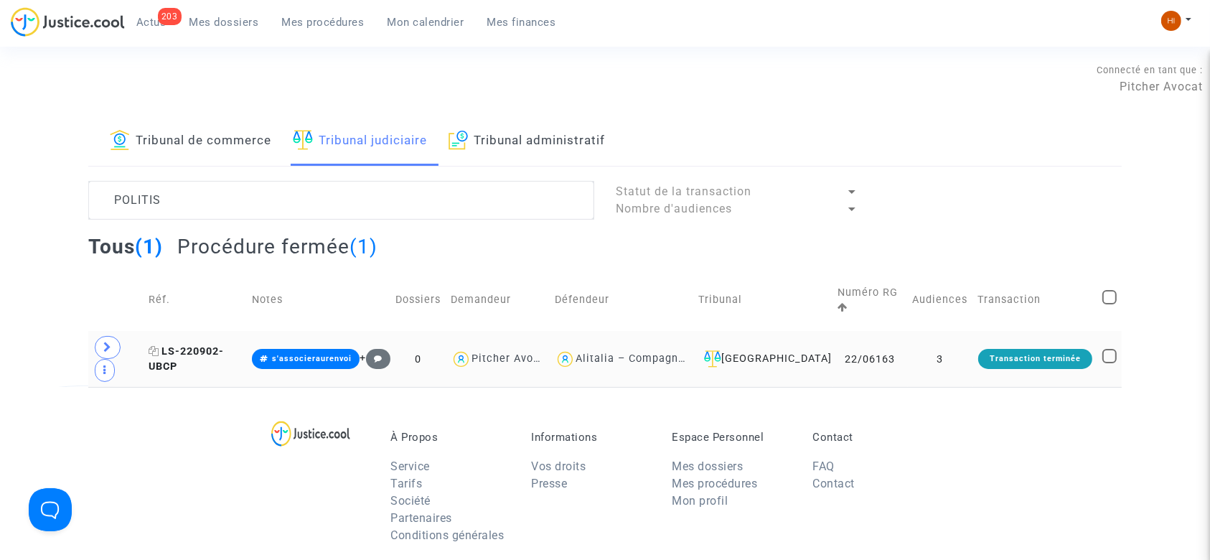
click at [207, 345] on span "LS-220902-UBCP" at bounding box center [186, 359] width 75 height 28
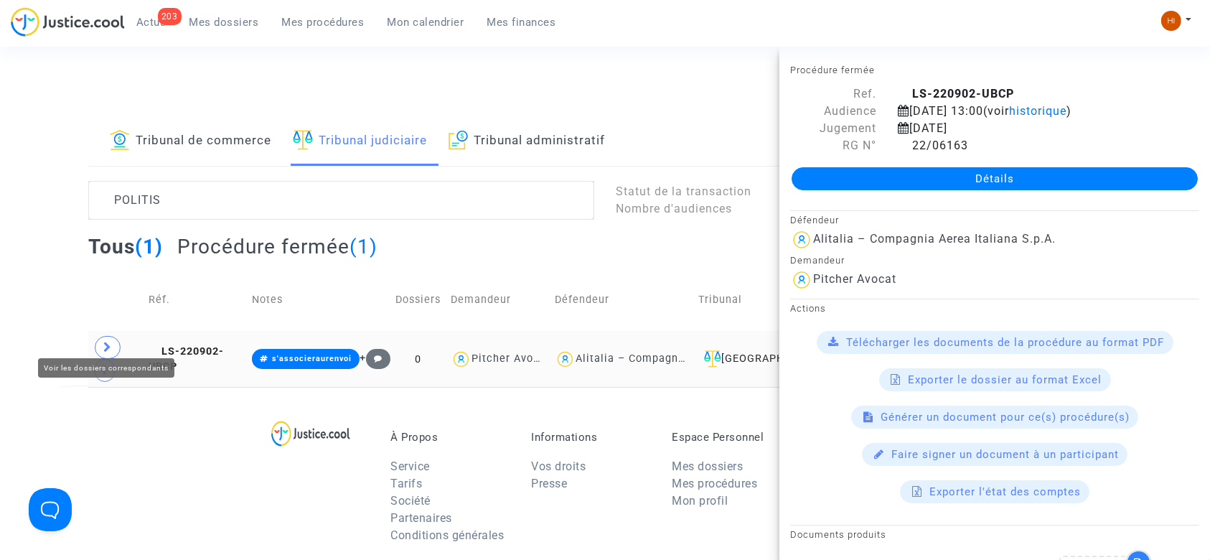
click at [110, 342] on icon at bounding box center [107, 347] width 9 height 11
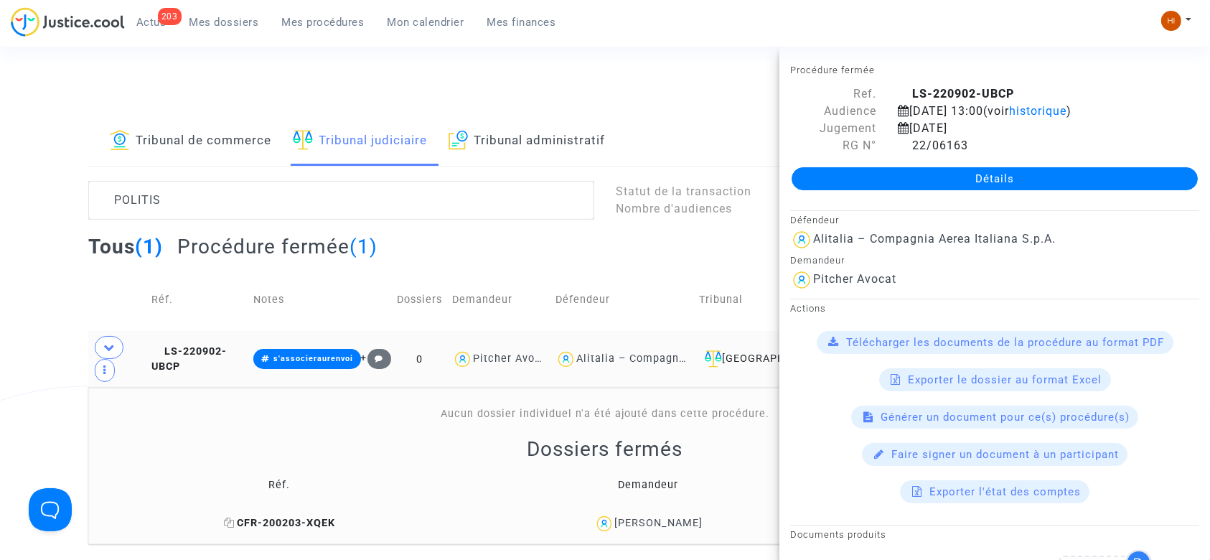
click at [235, 517] on icon at bounding box center [229, 522] width 11 height 10
click at [227, 345] on span "LS-220902-UBCP" at bounding box center [188, 359] width 75 height 28
click at [1022, 182] on link "Détails" at bounding box center [994, 178] width 406 height 23
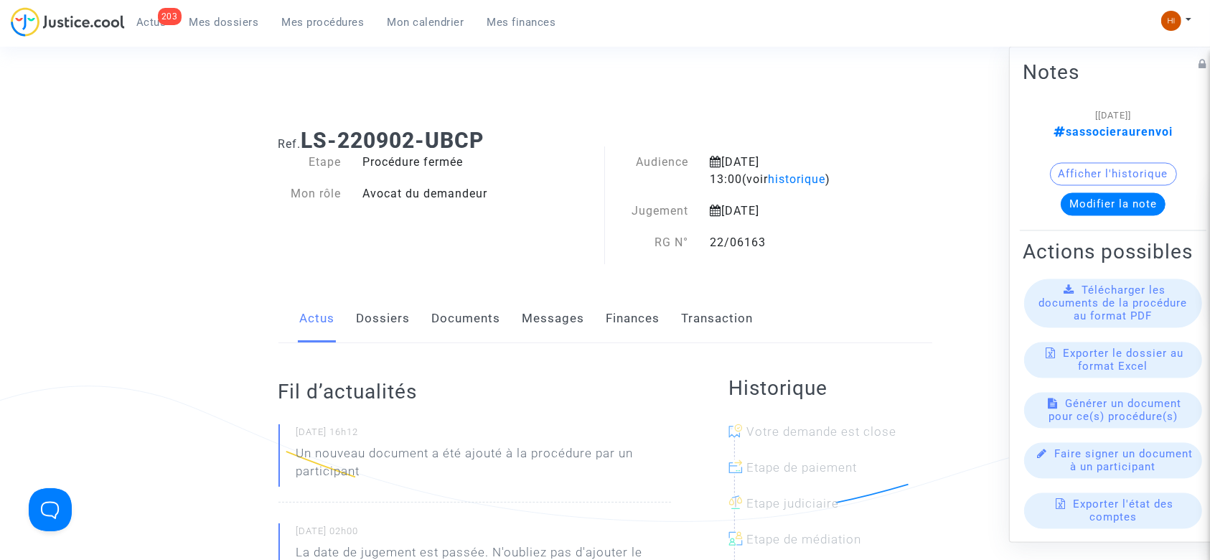
click at [435, 331] on link "Documents" at bounding box center [466, 318] width 69 height 47
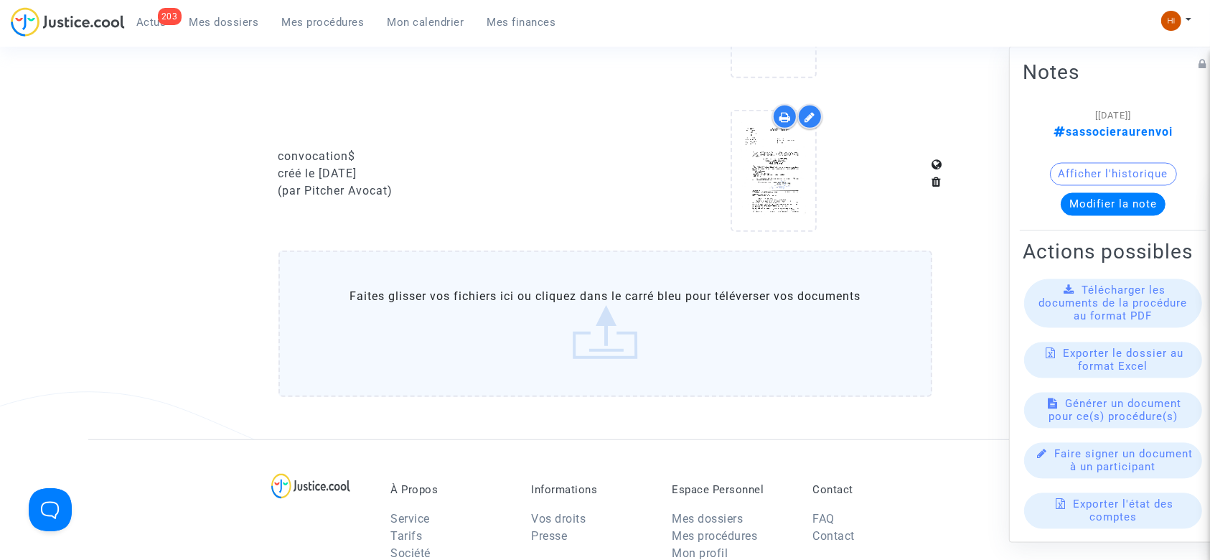
scroll to position [669, 0]
click at [513, 341] on label "Faites glisser vos fichiers ici ou cliquez dans le carré bleu pour téléverser v…" at bounding box center [605, 321] width 654 height 146
click at [0, 0] on input "Faites glisser vos fichiers ici ou cliquez dans le carré bleu pour téléverser v…" at bounding box center [0, 0] width 0 height 0
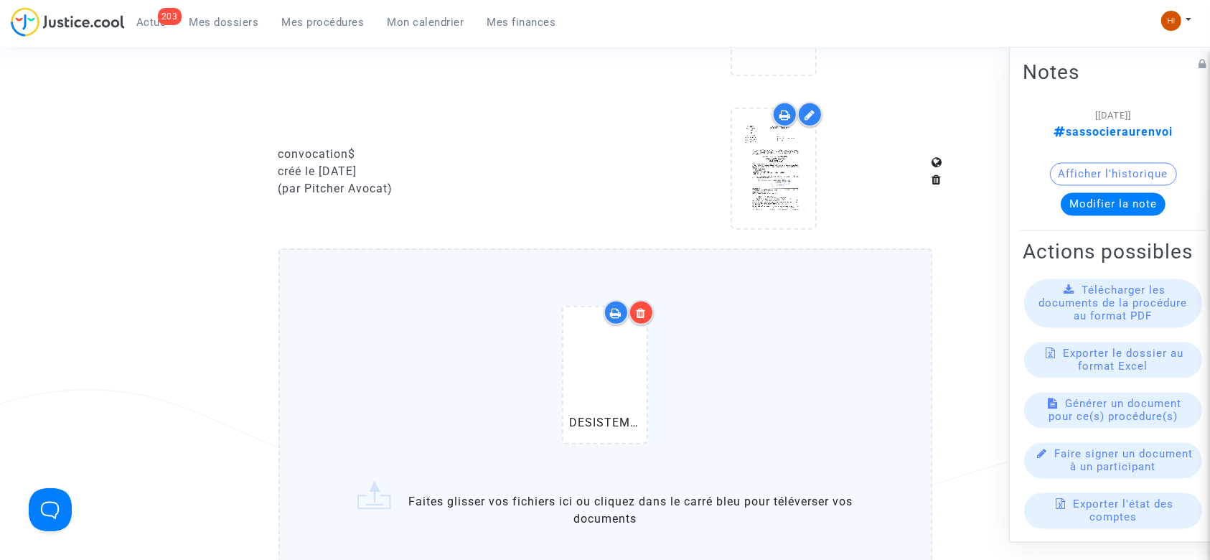
click at [634, 314] on div at bounding box center [641, 312] width 25 height 25
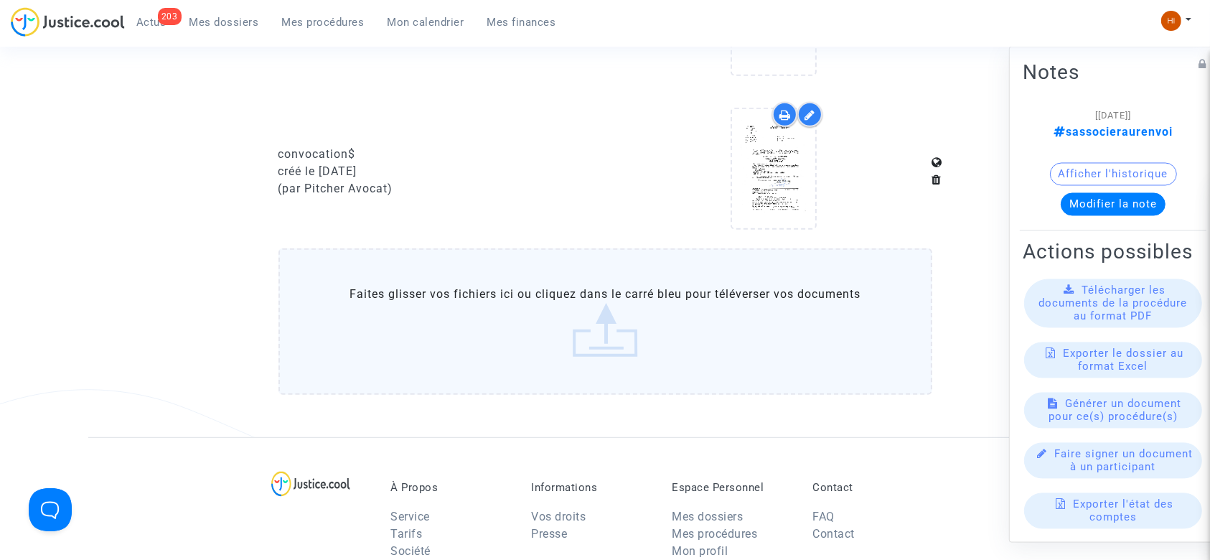
click at [600, 317] on label "Faites glisser vos fichiers ici ou cliquez dans le carré bleu pour téléverser v…" at bounding box center [605, 321] width 654 height 146
click at [0, 0] on input "Faites glisser vos fichiers ici ou cliquez dans le carré bleu pour téléverser v…" at bounding box center [0, 0] width 0 height 0
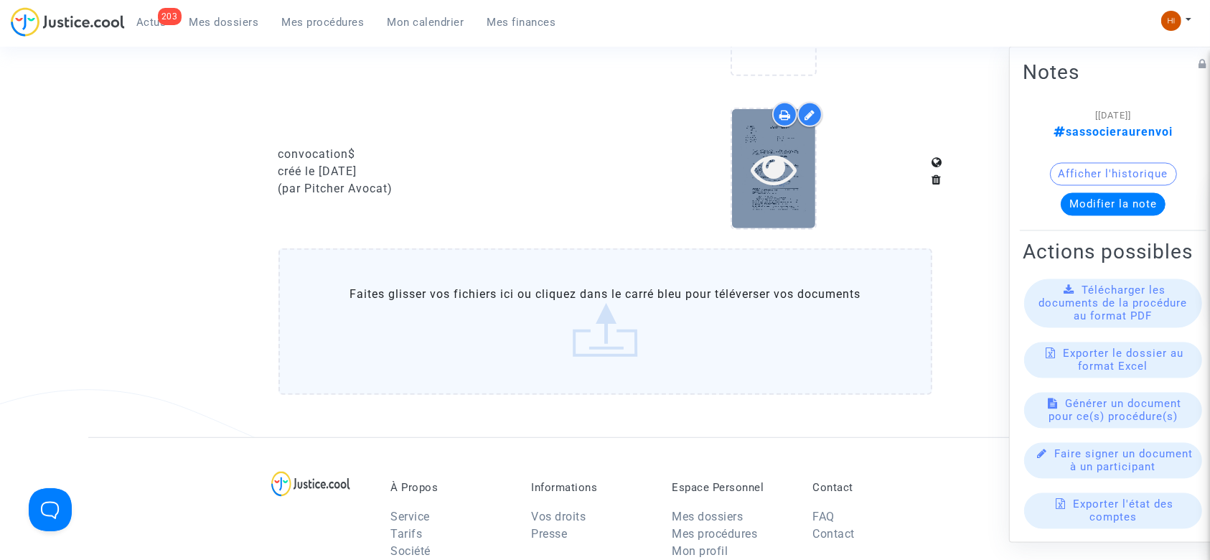
click at [769, 165] on icon at bounding box center [774, 169] width 47 height 46
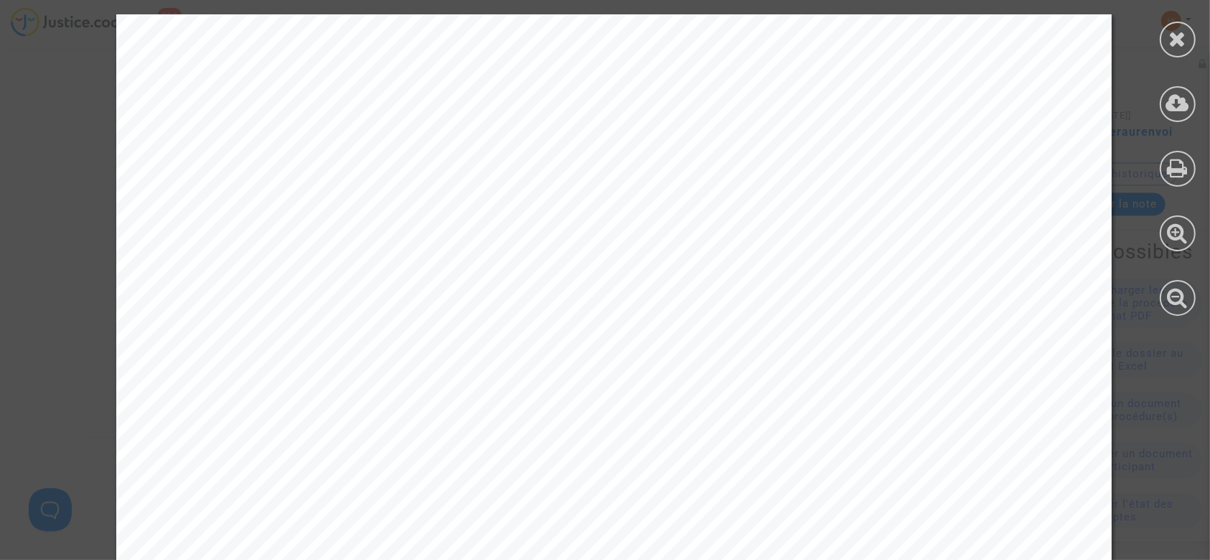
click at [1180, 39] on icon at bounding box center [1178, 39] width 18 height 22
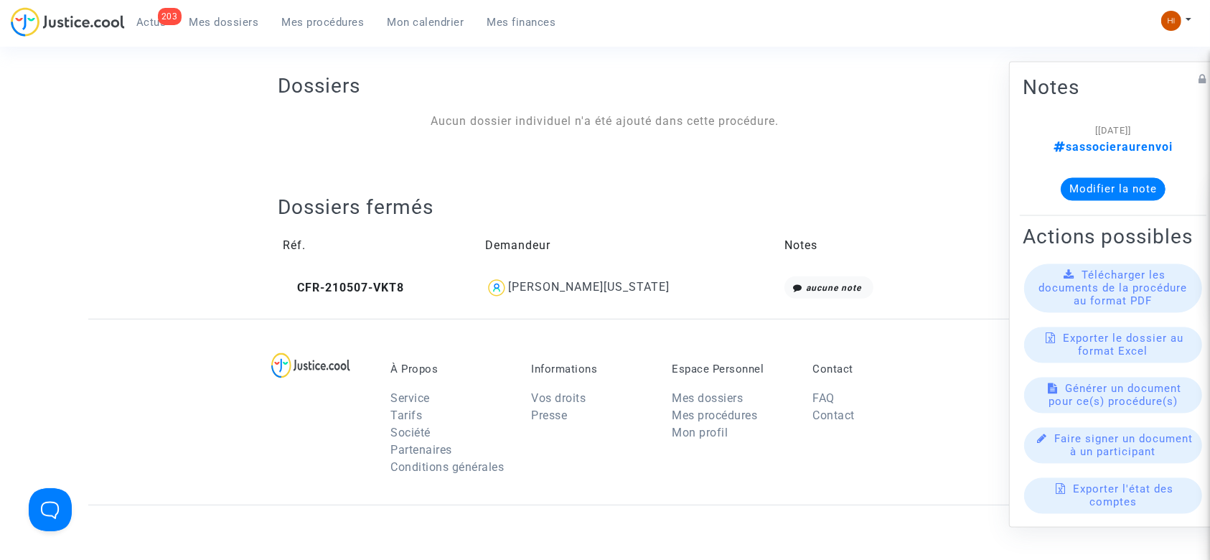
click at [344, 20] on span "Mes procédures" at bounding box center [323, 22] width 83 height 13
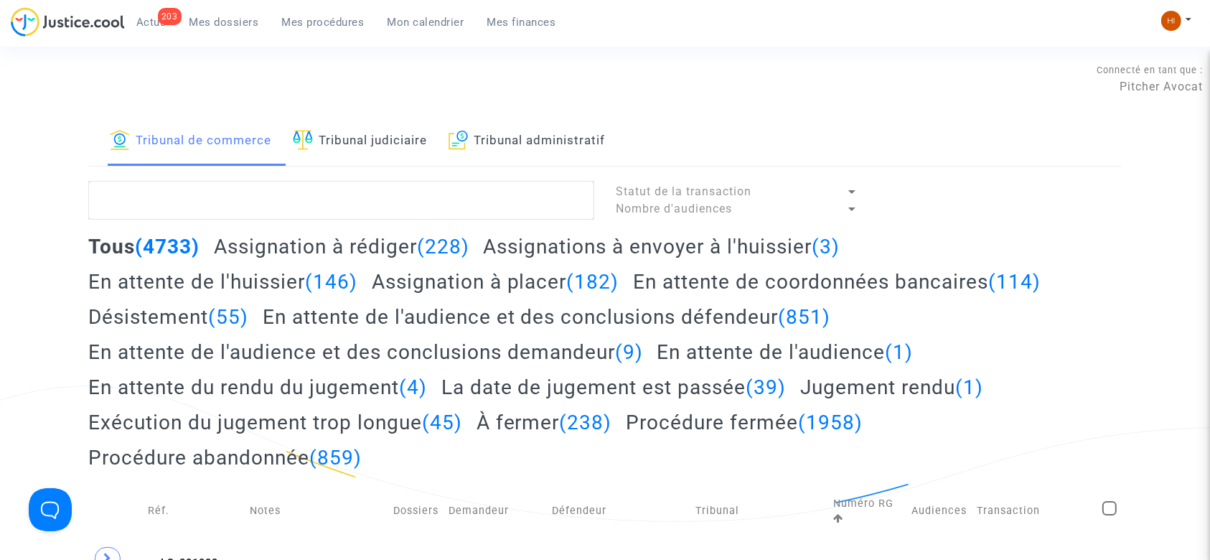
click at [406, 143] on link "Tribunal judiciaire" at bounding box center [360, 141] width 134 height 49
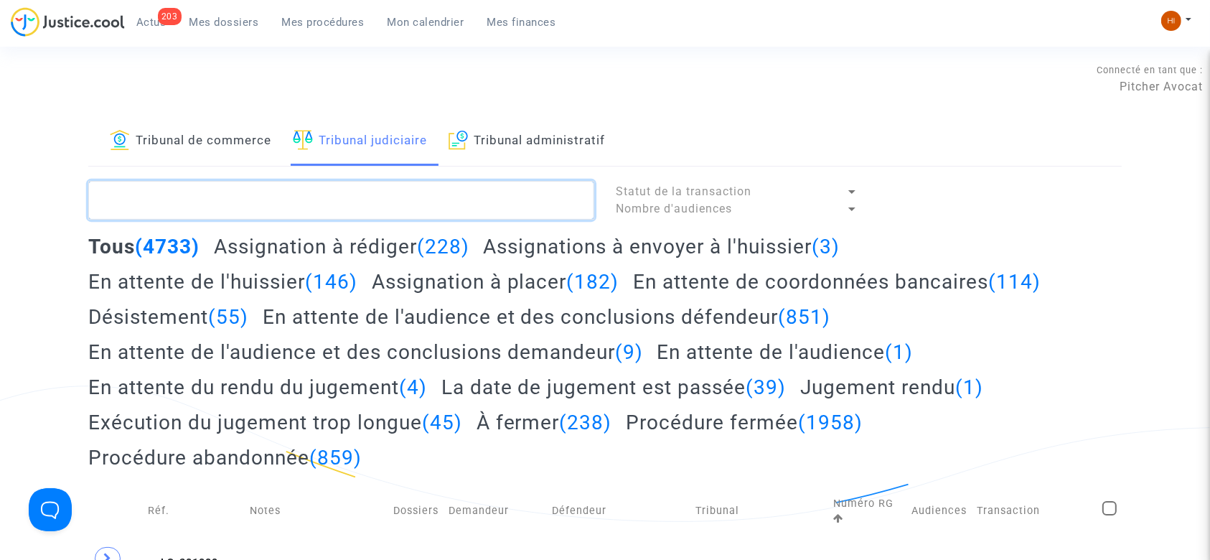
click at [397, 199] on textarea at bounding box center [341, 200] width 506 height 39
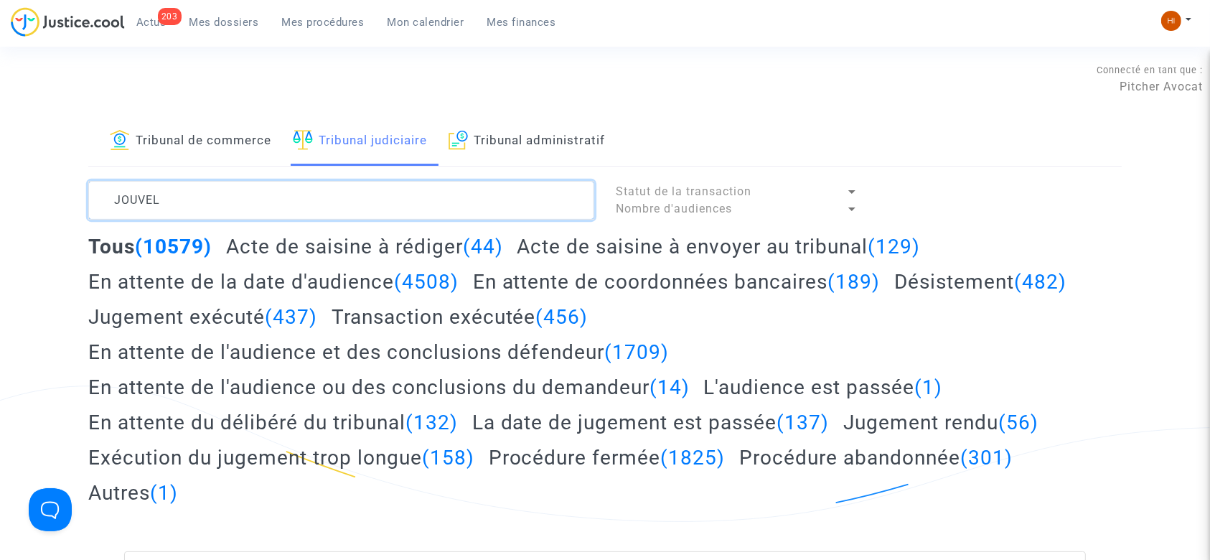
type textarea "JOUVEL"
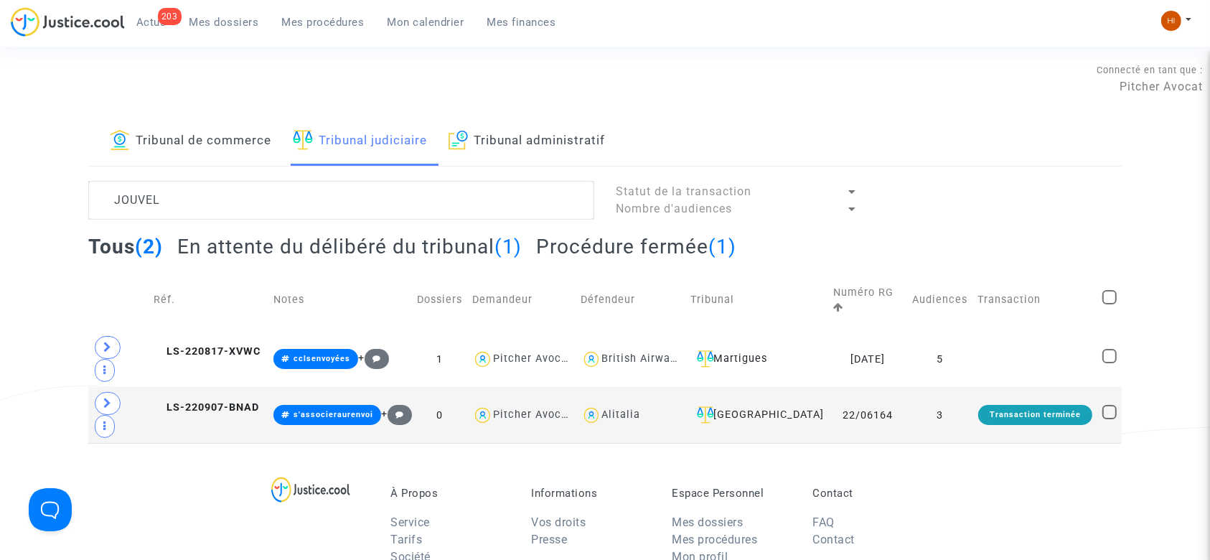
click at [56, 382] on div "Tribunal de commerce Tribunal judiciaire Tribunal administratif JOUVEL Statut d…" at bounding box center [605, 280] width 1210 height 326
click at [208, 401] on span "LS-220907-BNAD" at bounding box center [206, 407] width 105 height 12
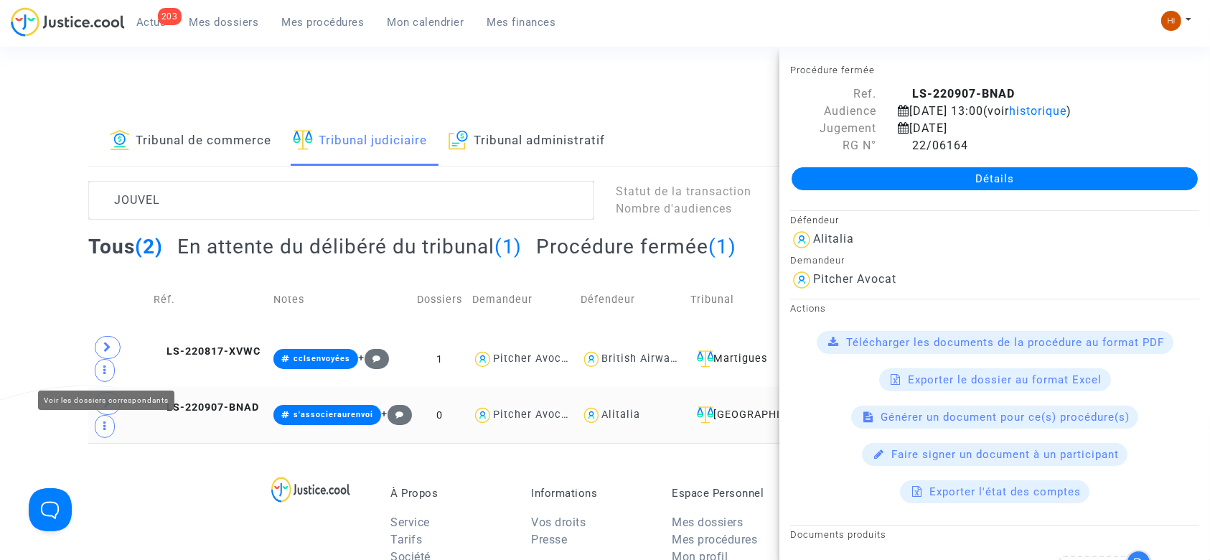
click at [113, 392] on span at bounding box center [108, 403] width 26 height 23
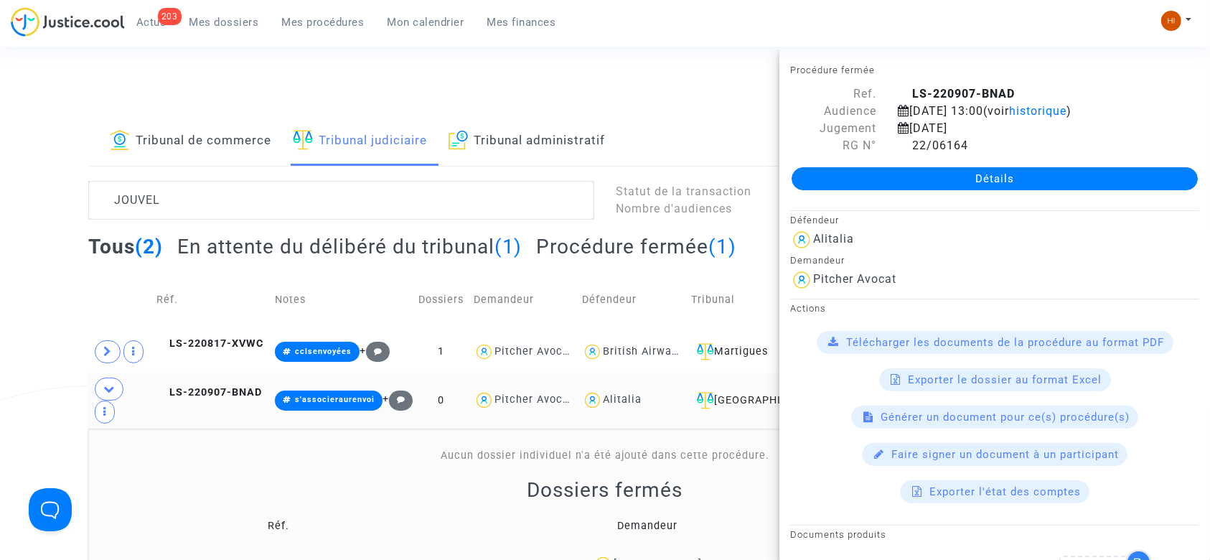
click at [1017, 155] on div "Détails" at bounding box center [994, 178] width 431 height 49
click at [1017, 166] on div "Détails" at bounding box center [994, 178] width 431 height 49
click at [1018, 175] on link "Détails" at bounding box center [994, 178] width 406 height 23
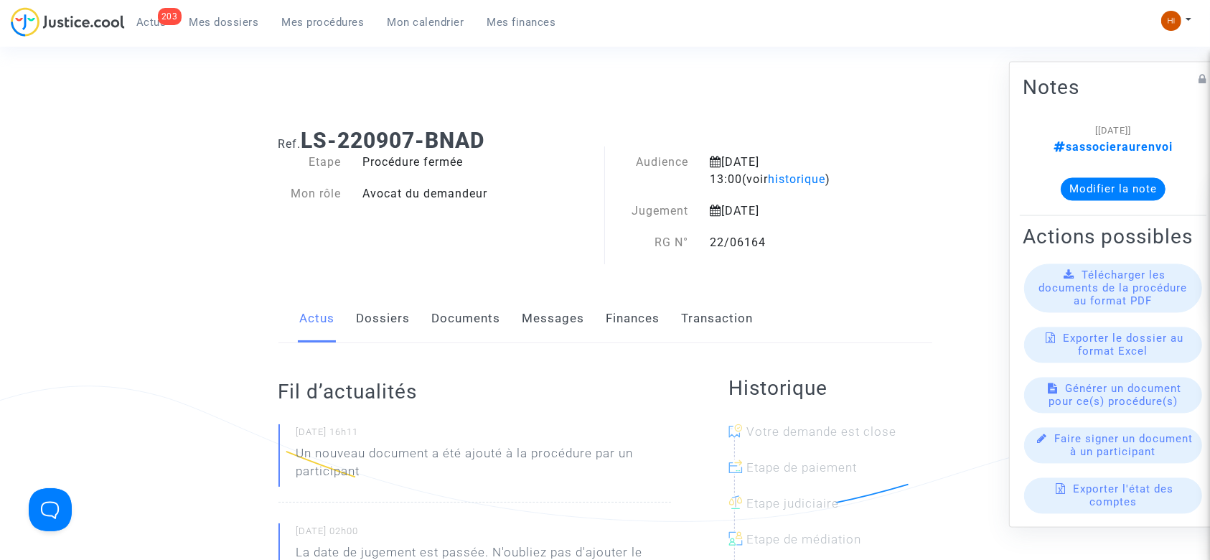
click at [398, 312] on link "Dossiers" at bounding box center [384, 318] width 54 height 47
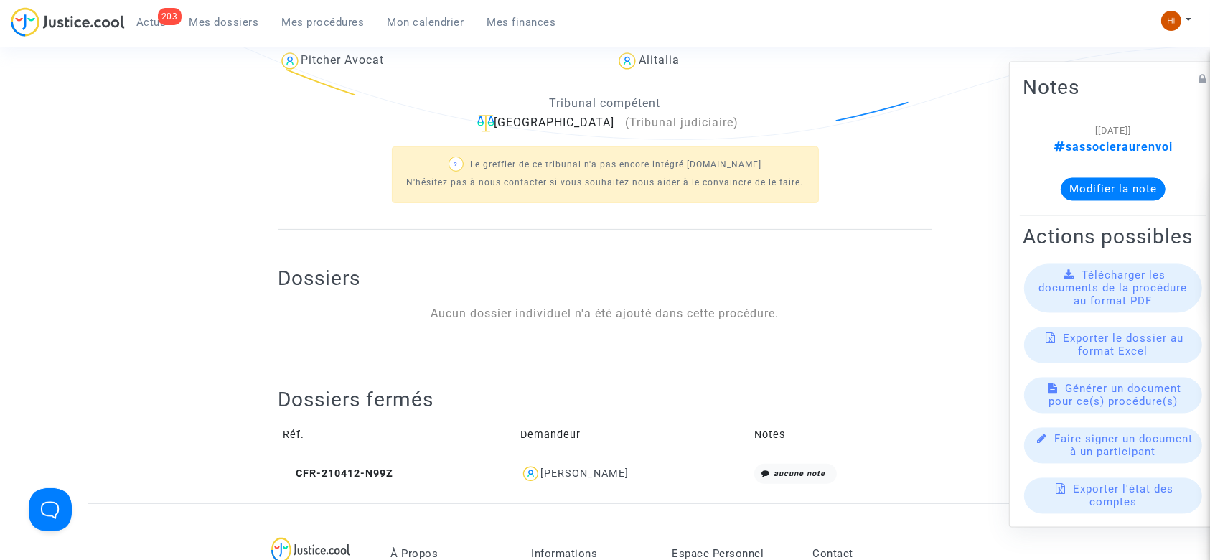
scroll to position [382, 0]
click at [287, 470] on icon at bounding box center [288, 472] width 11 height 10
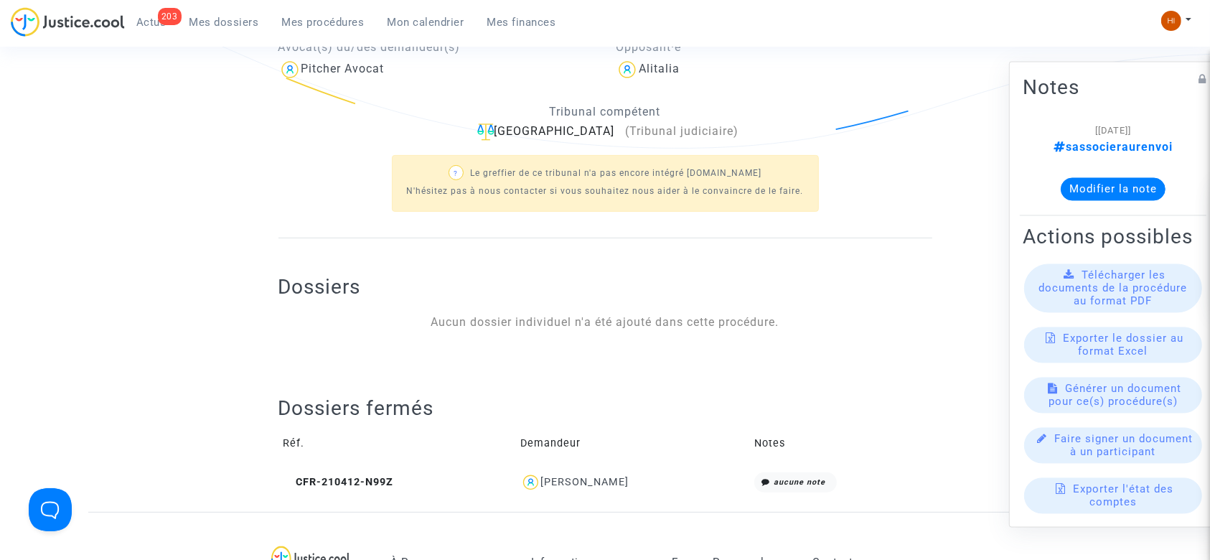
scroll to position [0, 0]
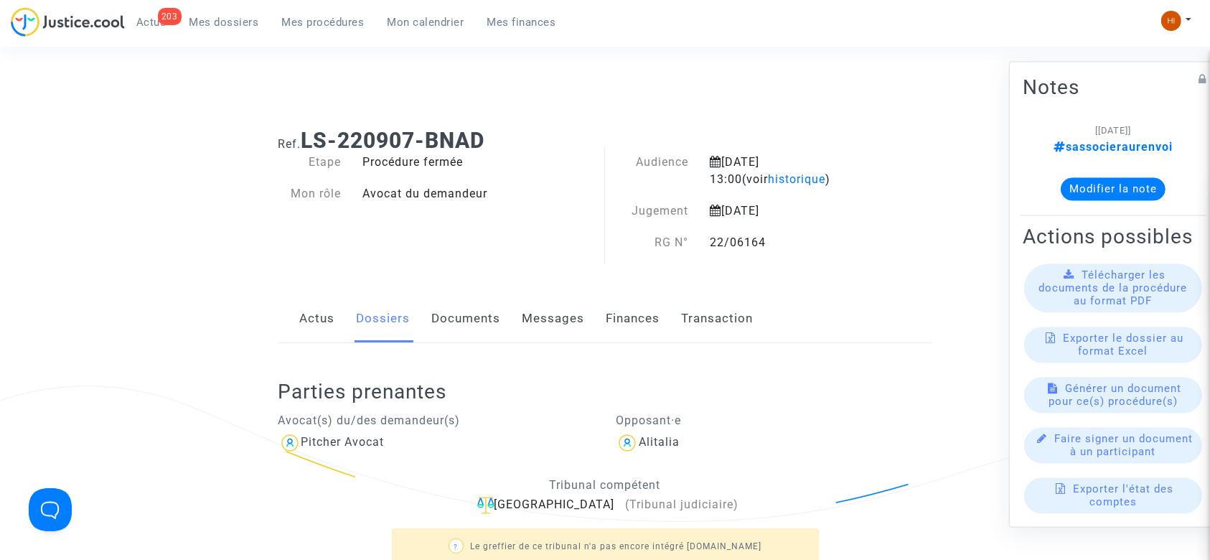
click at [485, 321] on link "Documents" at bounding box center [466, 318] width 69 height 47
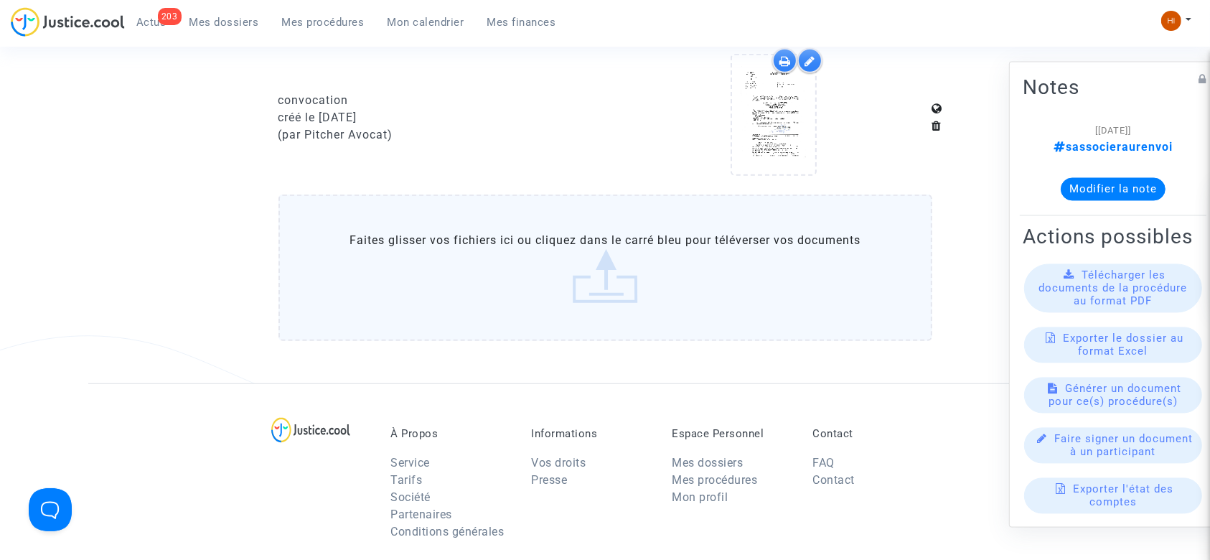
scroll to position [765, 0]
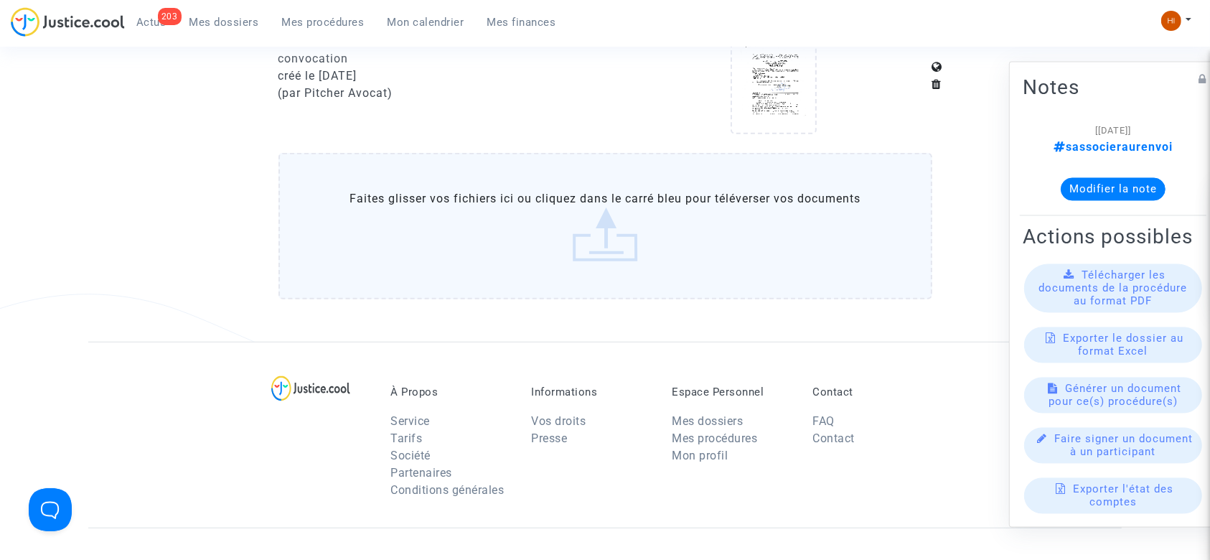
click at [464, 253] on label "Faites glisser vos fichiers ici ou cliquez dans le carré bleu pour téléverser v…" at bounding box center [605, 226] width 654 height 146
click at [0, 0] on input "Faites glisser vos fichiers ici ou cliquez dans le carré bleu pour téléverser v…" at bounding box center [0, 0] width 0 height 0
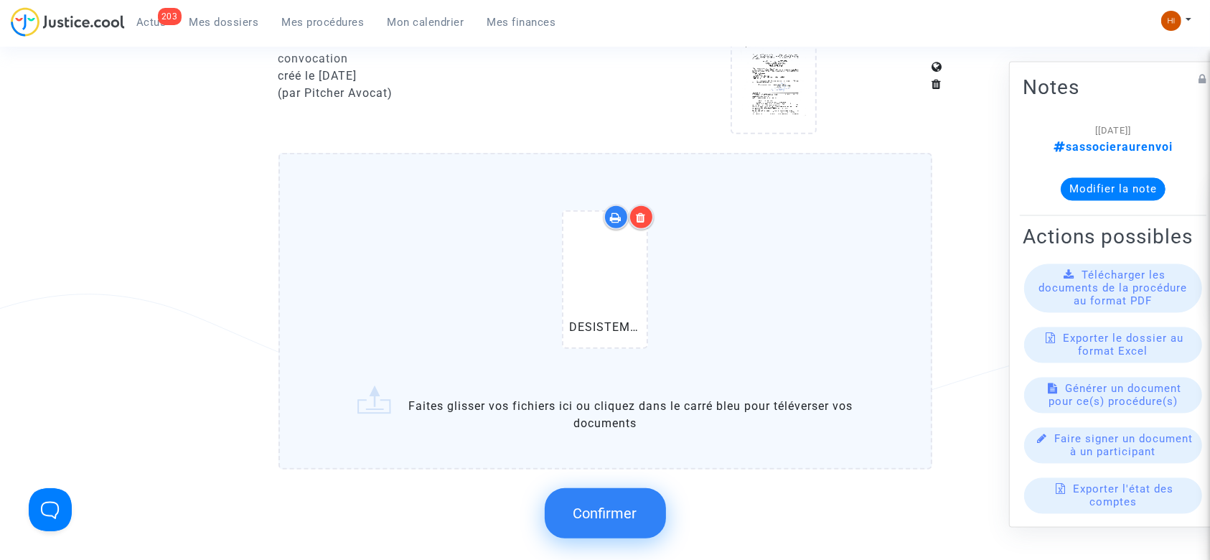
click at [596, 504] on span "Confirmer" at bounding box center [605, 512] width 64 height 17
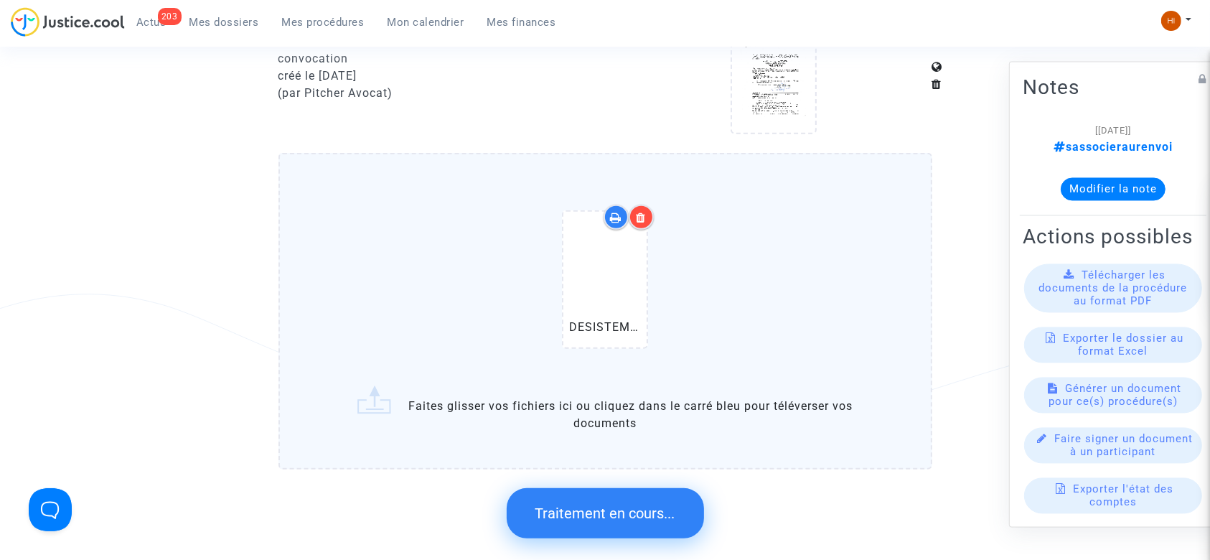
scroll to position [0, 0]
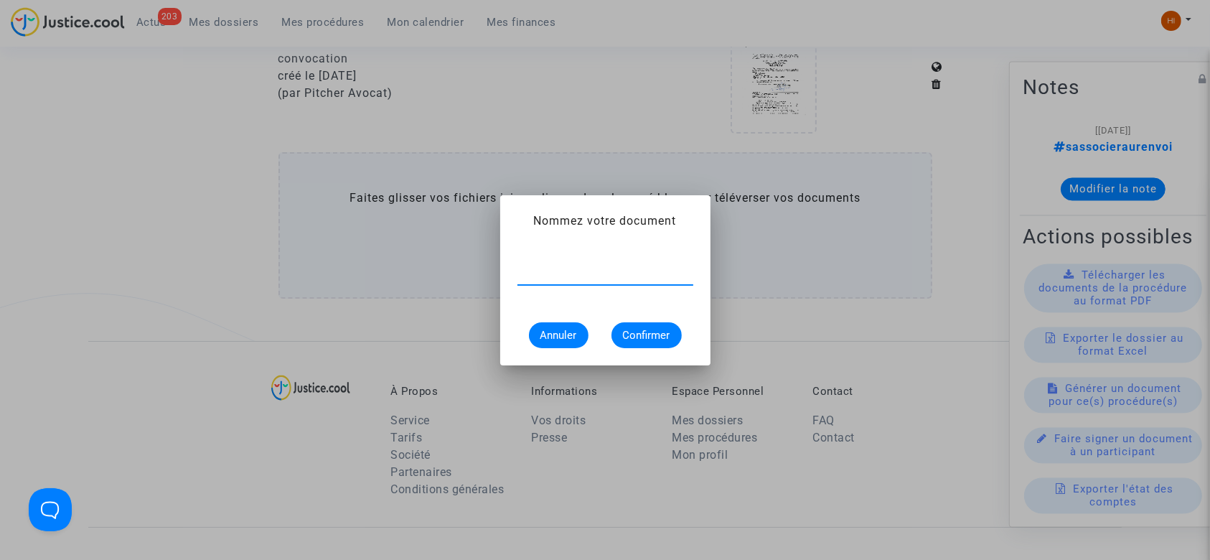
type input "CFR-210412-N99Z"
type input "DESISTEMENT TJ PARIS"
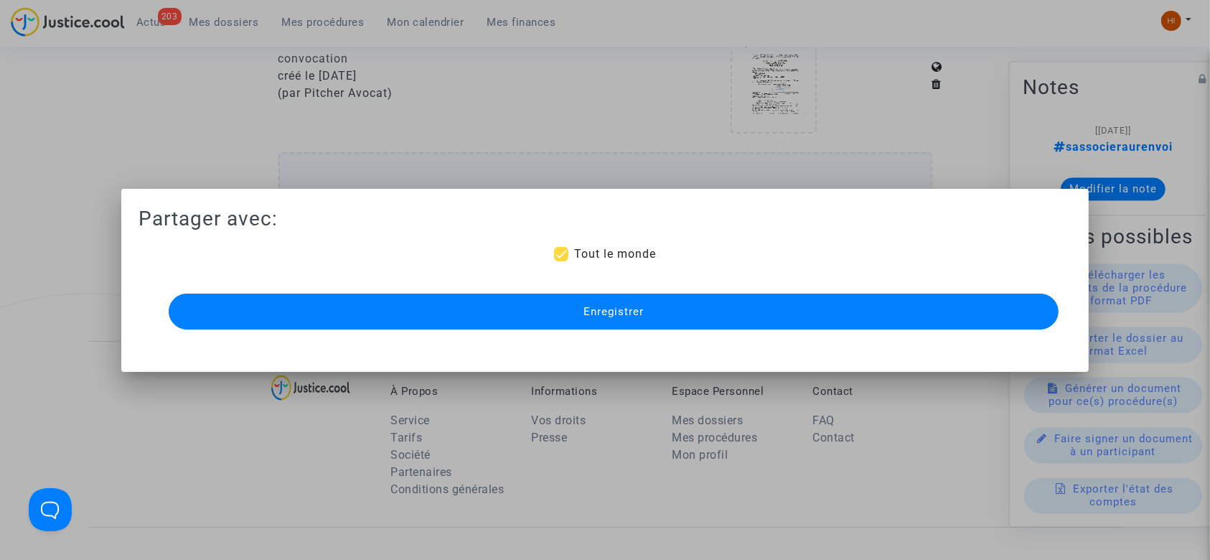
click at [790, 324] on button "Enregistrer" at bounding box center [614, 311] width 890 height 36
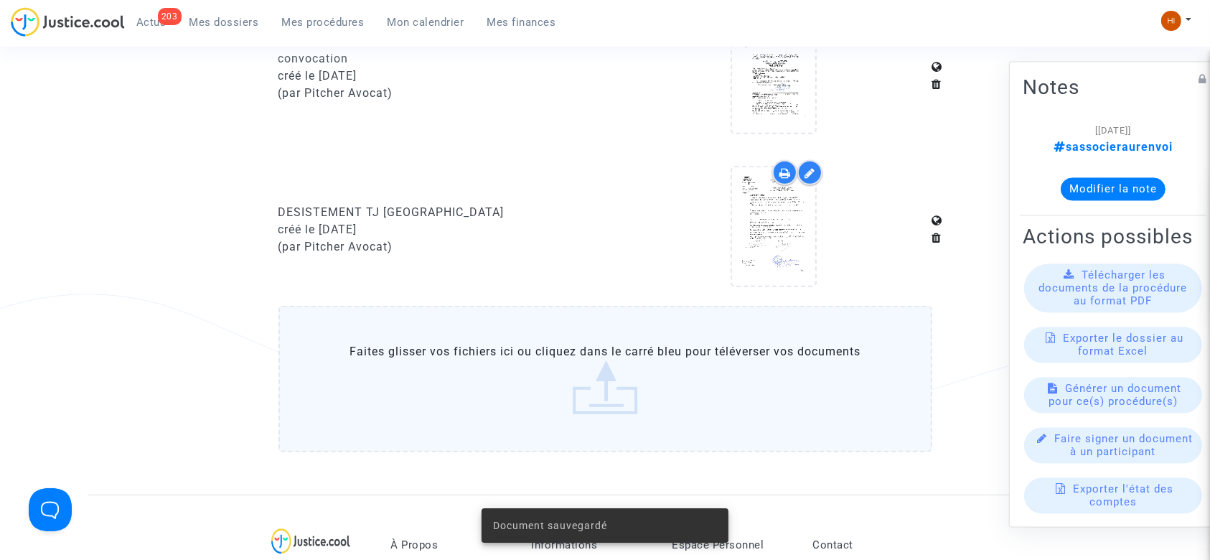
drag, startPoint x: 157, startPoint y: 311, endPoint x: 306, endPoint y: 343, distance: 152.7
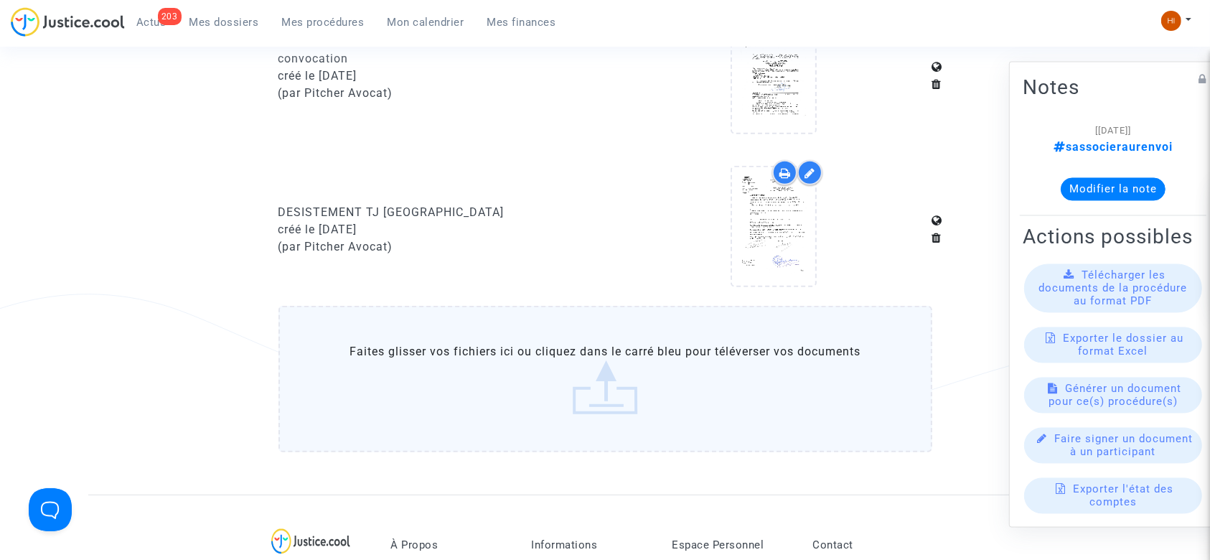
click at [345, 16] on span "Mes procédures" at bounding box center [323, 22] width 83 height 13
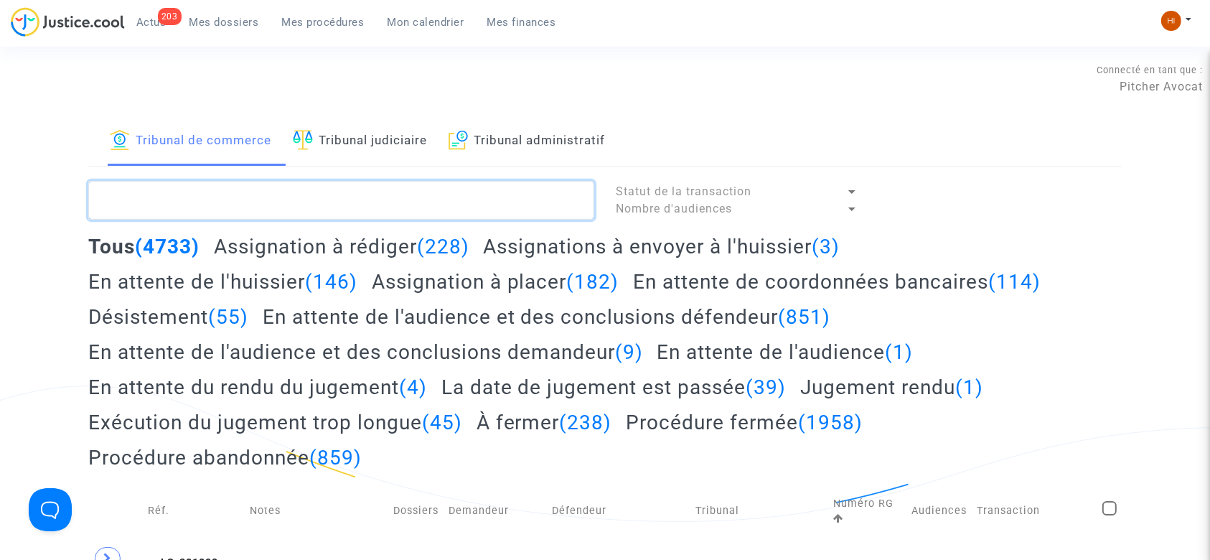
click at [288, 207] on textarea at bounding box center [341, 200] width 506 height 39
paste textarea "LS-241217-DUR8"
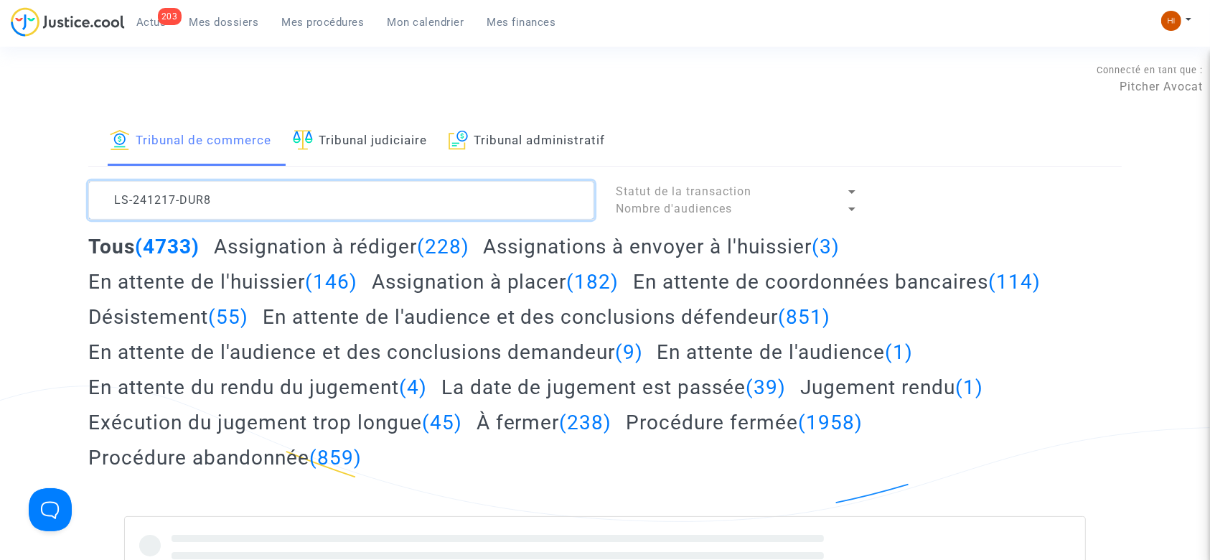
type textarea "LS-241217-DUR8"
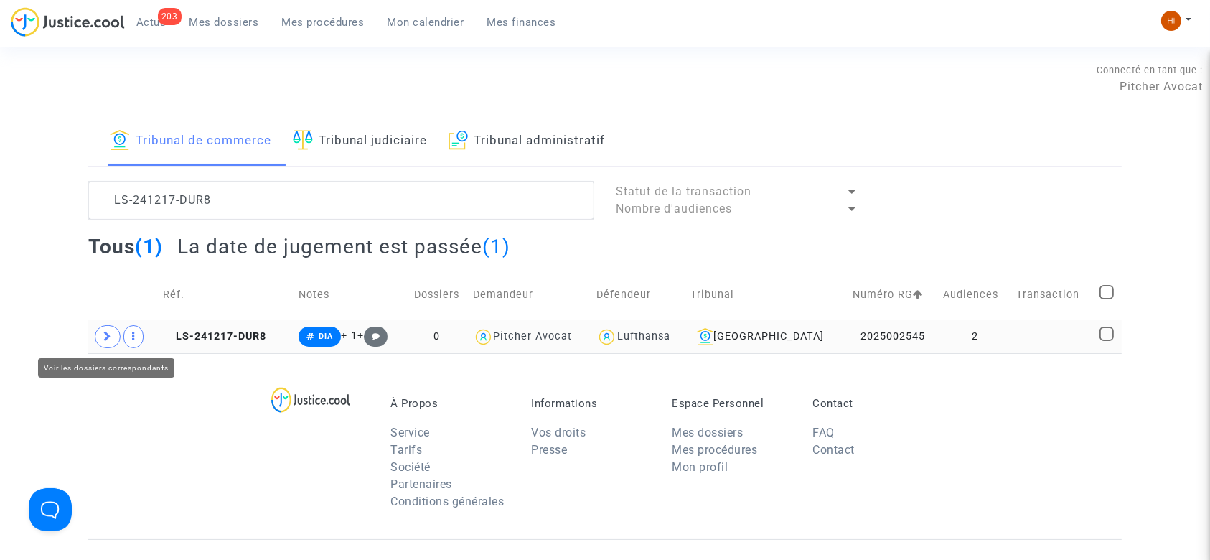
click at [119, 331] on span at bounding box center [108, 336] width 26 height 23
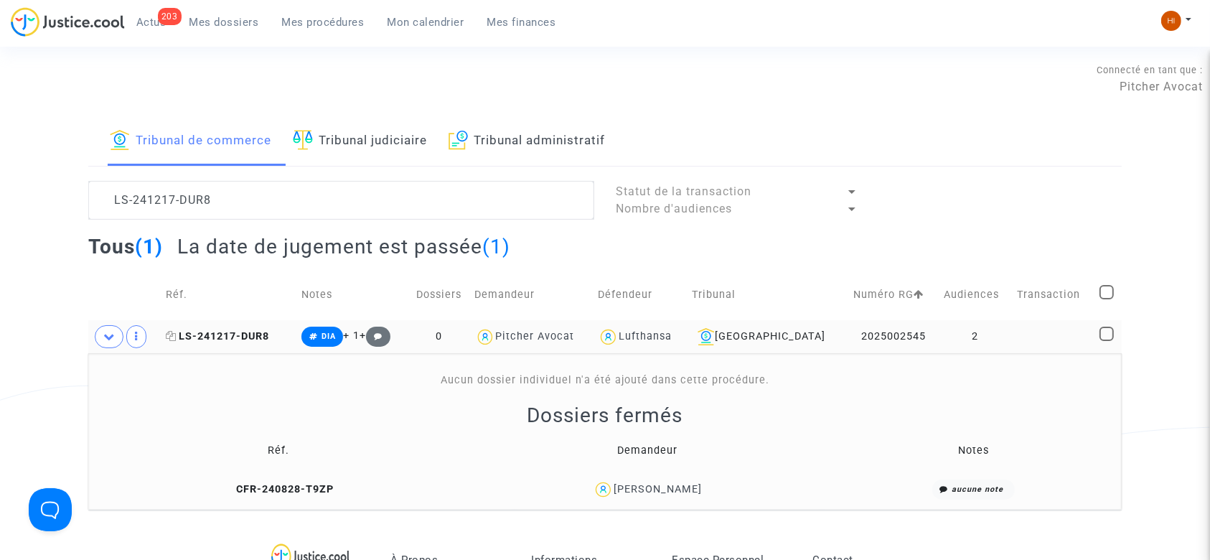
drag, startPoint x: 173, startPoint y: 331, endPoint x: 189, endPoint y: 340, distance: 18.6
click at [173, 334] on icon at bounding box center [171, 336] width 11 height 10
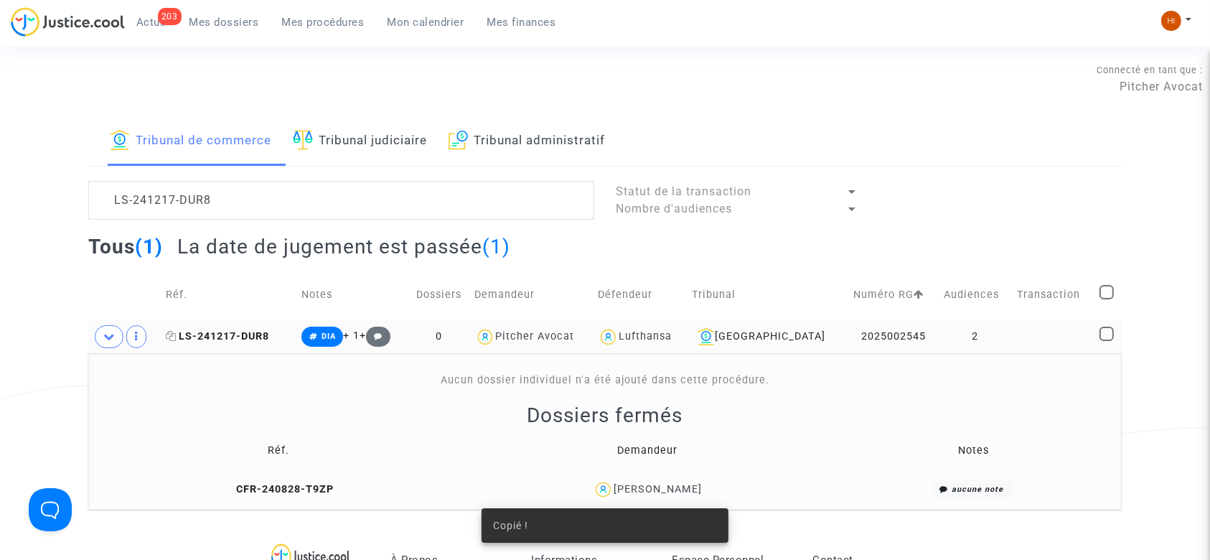
drag, startPoint x: 230, startPoint y: 332, endPoint x: 920, endPoint y: 303, distance: 690.9
click at [230, 331] on span "LS-241217-DUR8" at bounding box center [217, 336] width 103 height 12
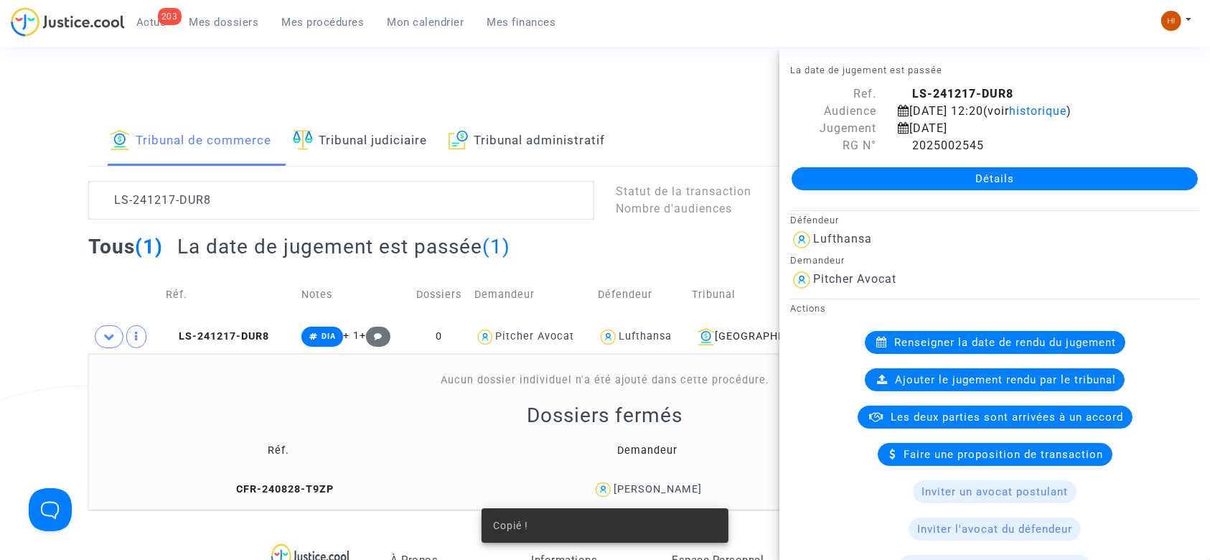
drag, startPoint x: 938, startPoint y: 192, endPoint x: 1137, endPoint y: 229, distance: 202.2
click at [938, 191] on div "Détails" at bounding box center [994, 178] width 431 height 49
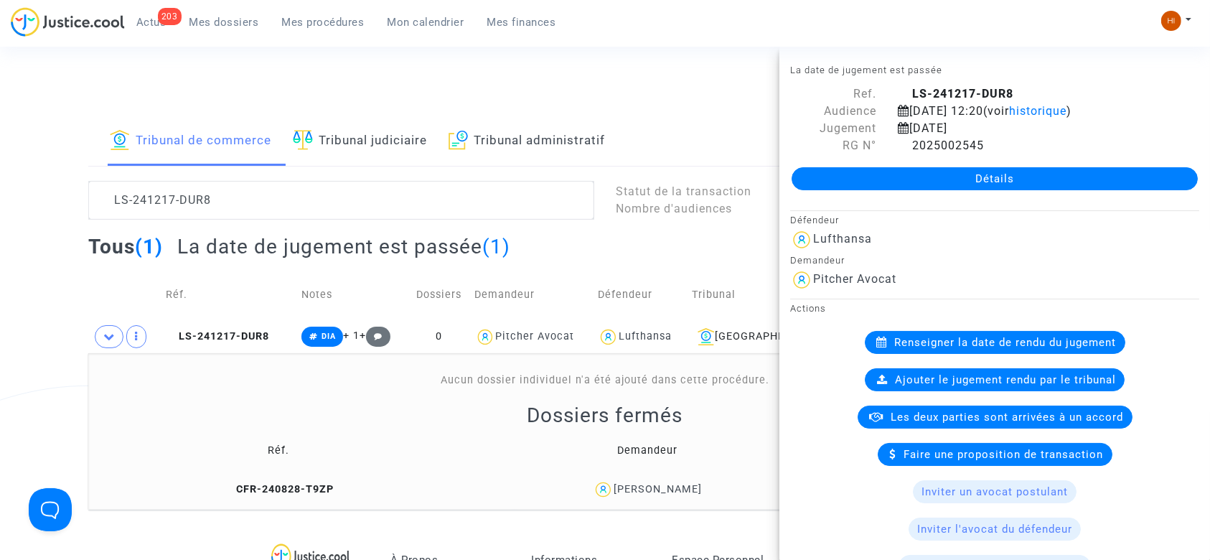
click at [1131, 182] on link "Détails" at bounding box center [994, 178] width 406 height 23
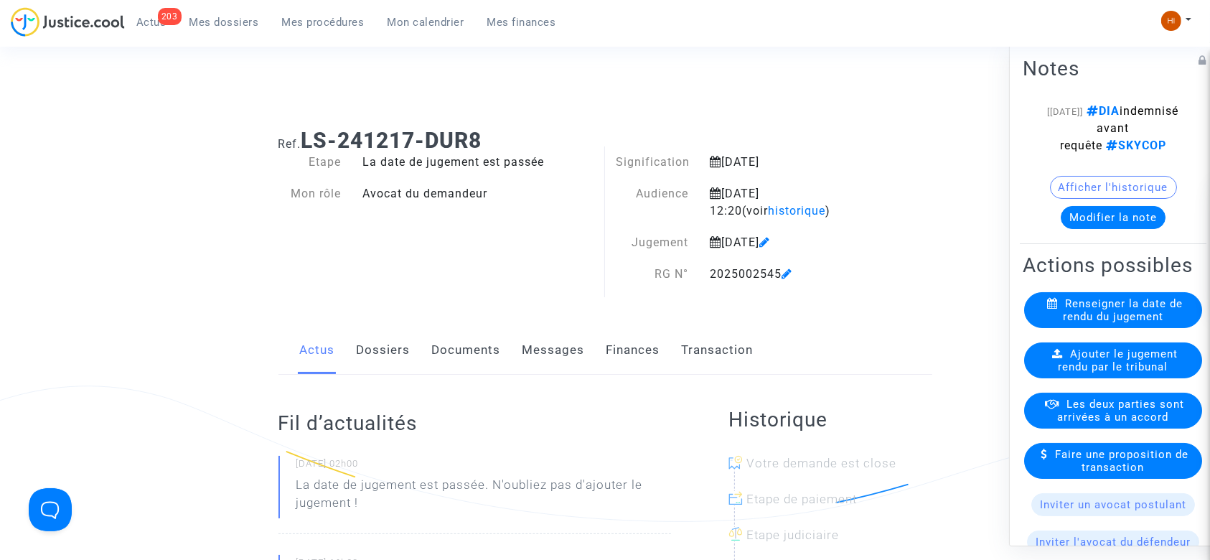
click at [1083, 373] on span "Ajouter le jugement rendu par le tribunal" at bounding box center [1118, 360] width 120 height 26
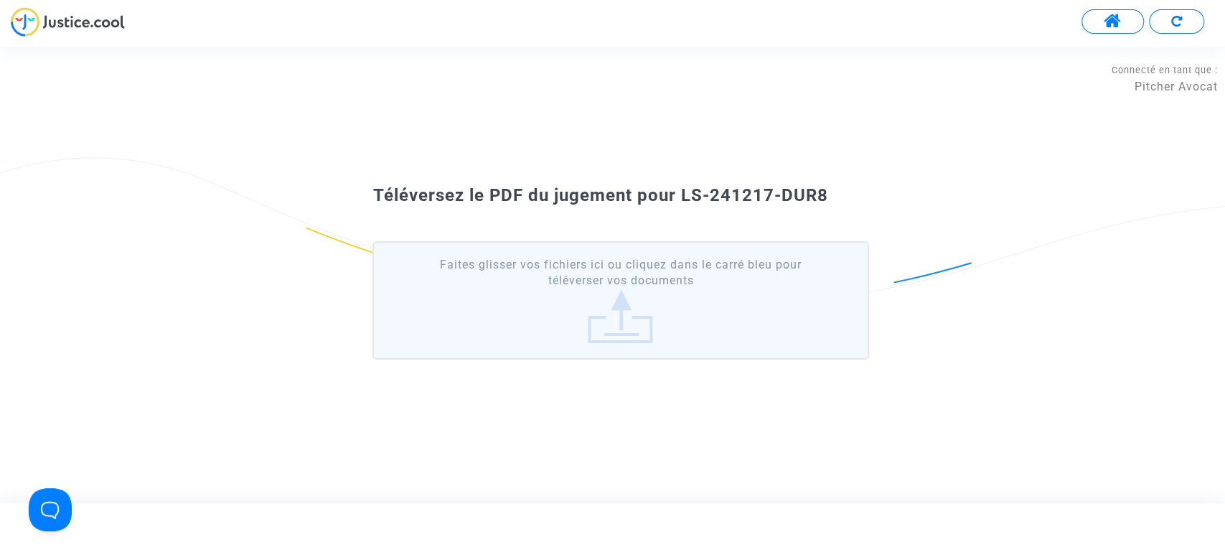
click at [656, 298] on label "Faites glisser vos fichiers ici ou cliquez dans le carré bleu pour téléverser v…" at bounding box center [620, 300] width 496 height 118
click at [0, 0] on input "Faites glisser vos fichiers ici ou cliquez dans le carré bleu pour téléverser v…" at bounding box center [0, 0] width 0 height 0
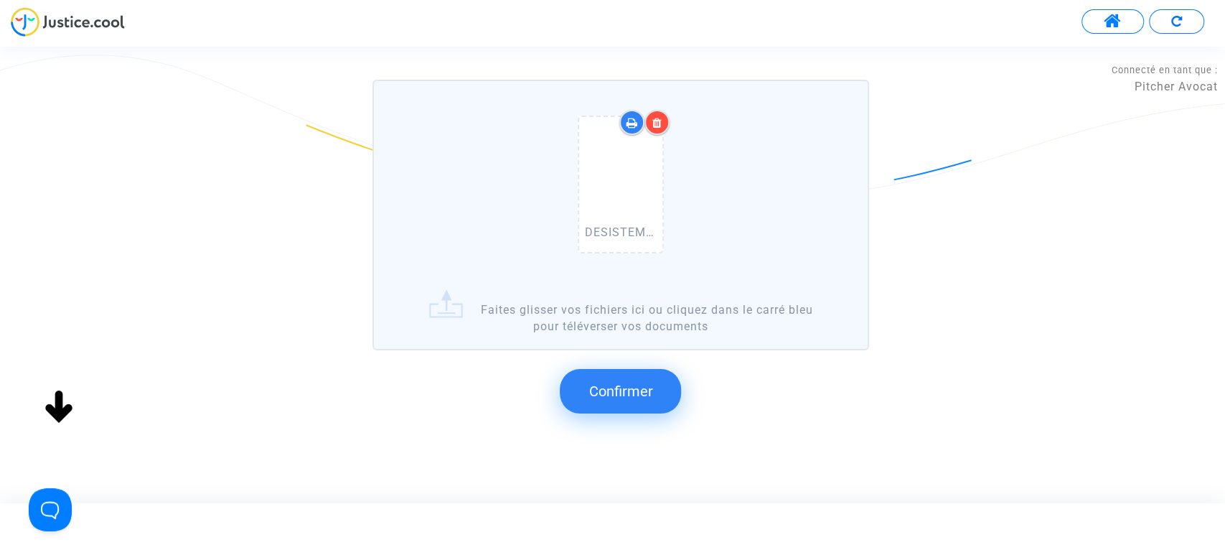
scroll to position [114, 0]
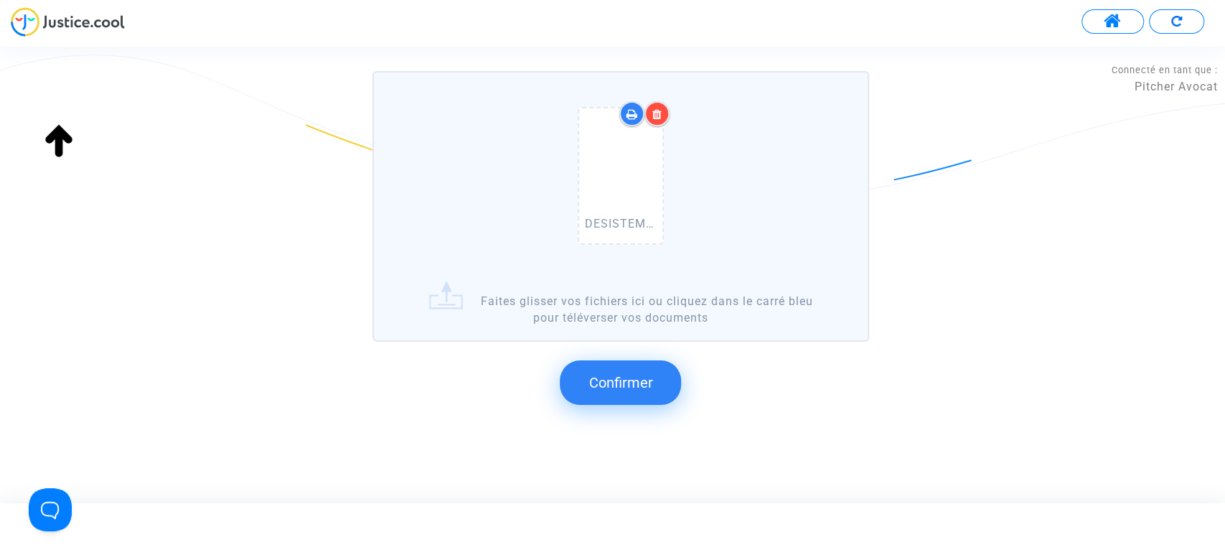
click at [620, 391] on button "Confirmer" at bounding box center [620, 382] width 121 height 44
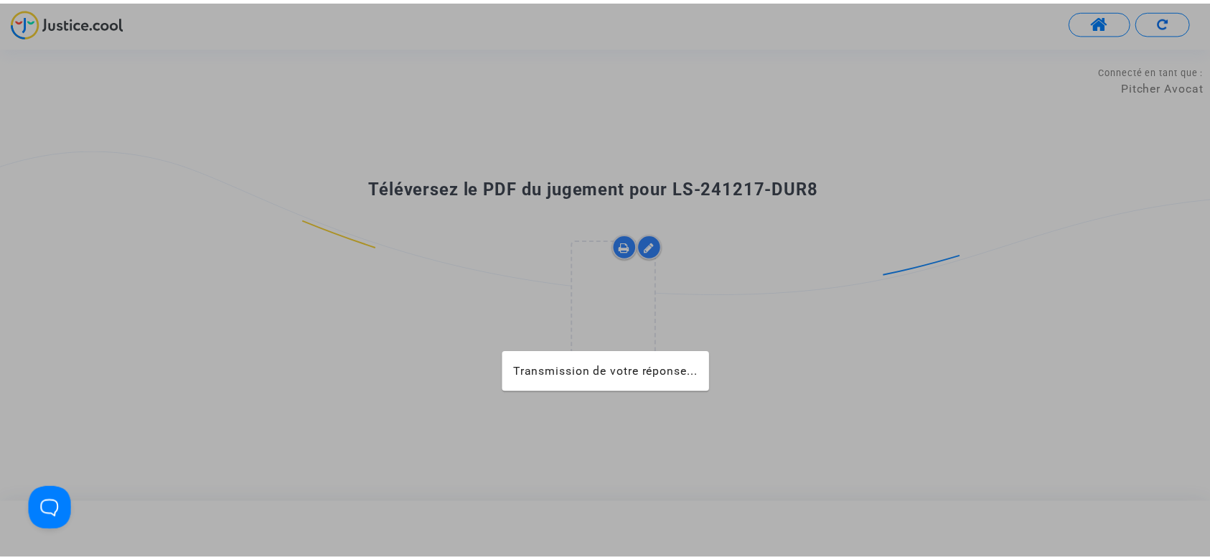
scroll to position [0, 0]
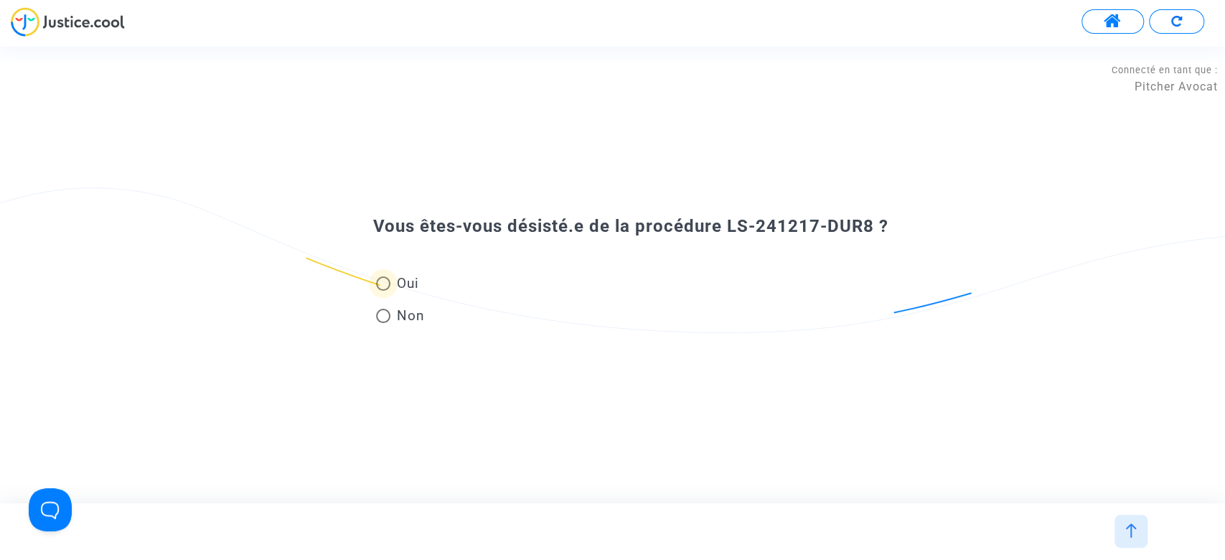
click at [395, 284] on span "Oui" at bounding box center [404, 282] width 28 height 19
click at [383, 291] on input "Oui" at bounding box center [382, 291] width 1 height 1
radio input "true"
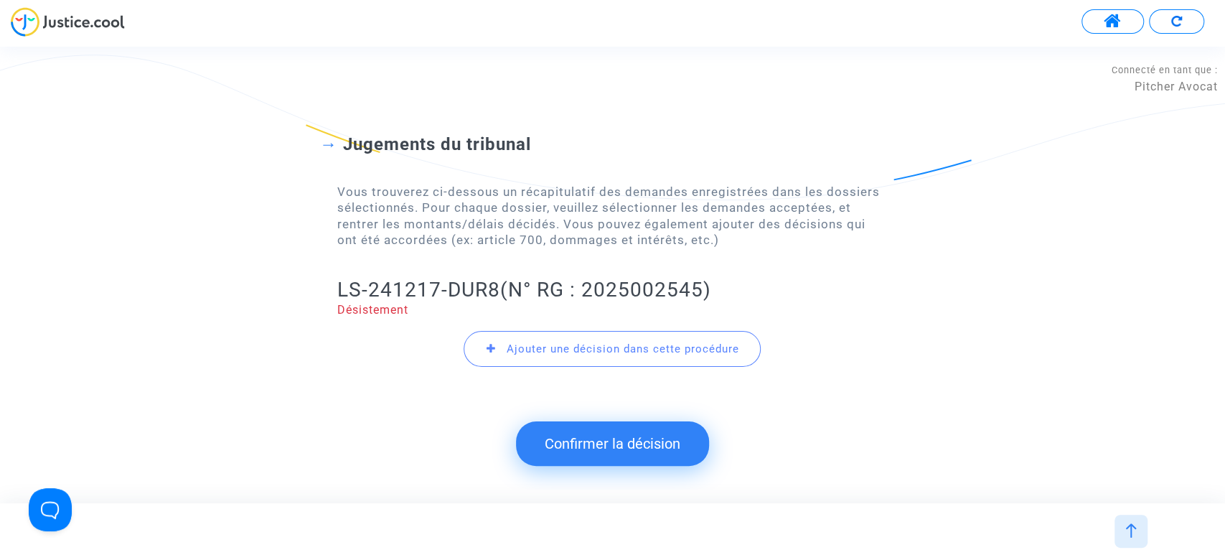
click at [607, 447] on button "Confirmer la décision" at bounding box center [612, 443] width 193 height 44
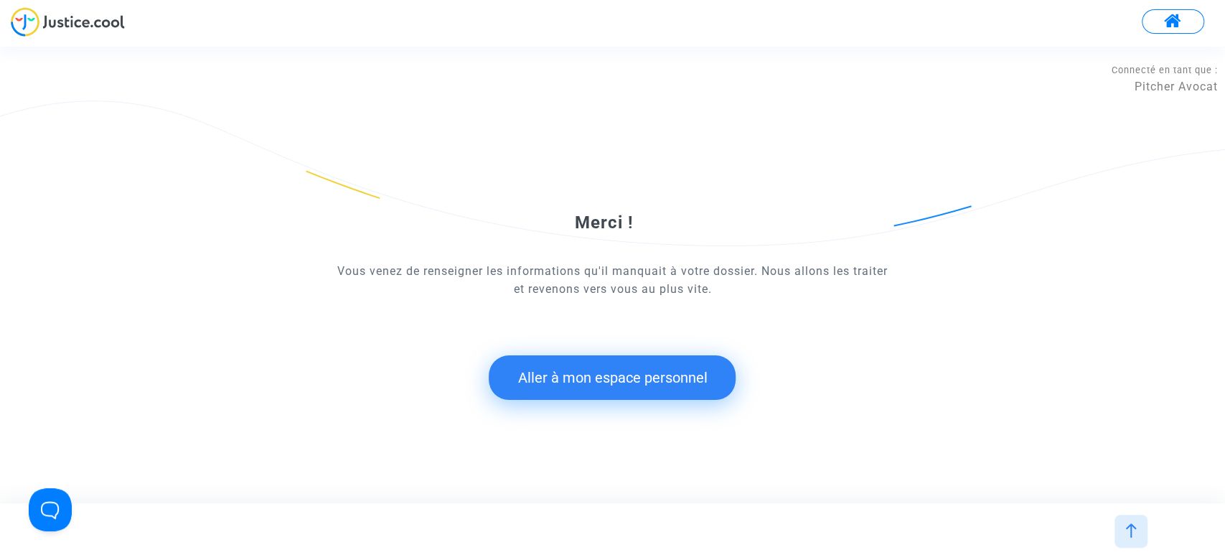
click at [601, 382] on button "Aller à mon espace personnel" at bounding box center [612, 377] width 247 height 44
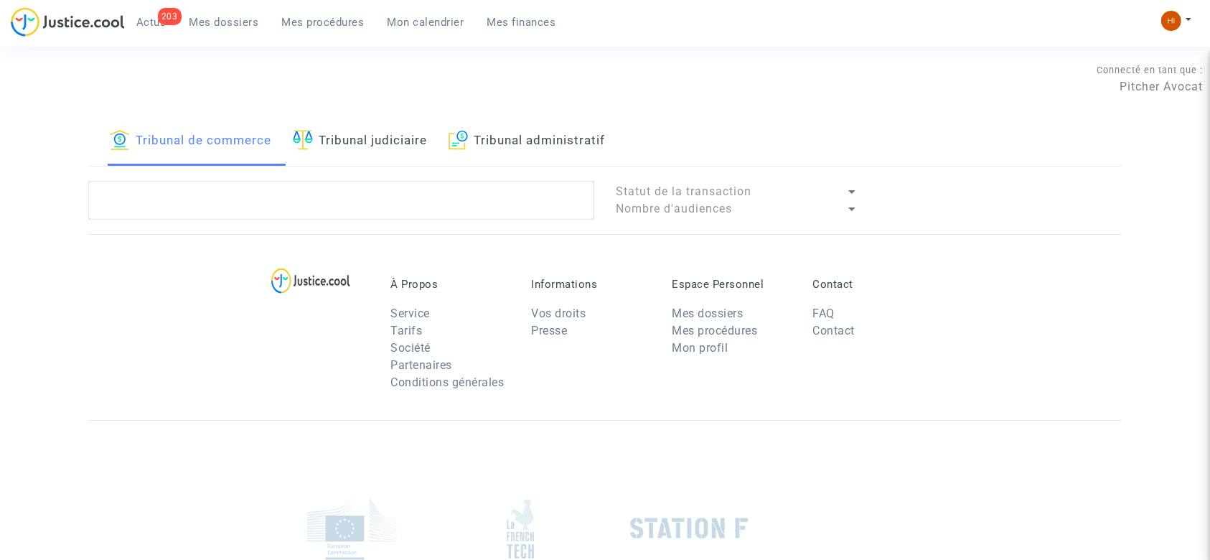
click at [405, 135] on link "Tribunal judiciaire" at bounding box center [360, 141] width 134 height 49
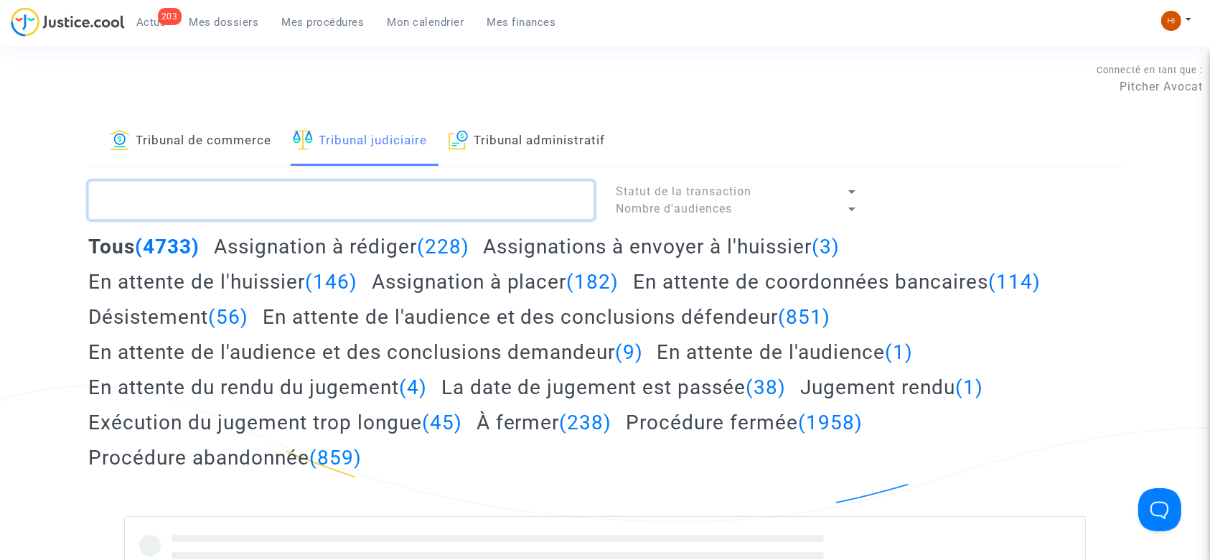
click at [406, 187] on textarea at bounding box center [341, 200] width 506 height 39
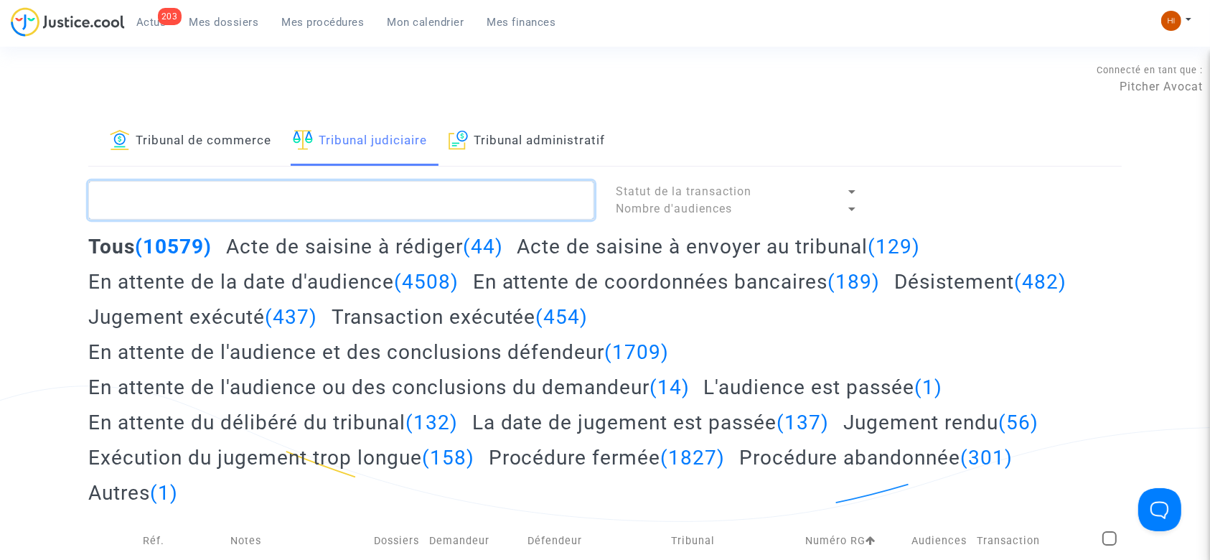
paste textarea "LS-241217-DUR8"
type textarea "LS-241217-DUR8"
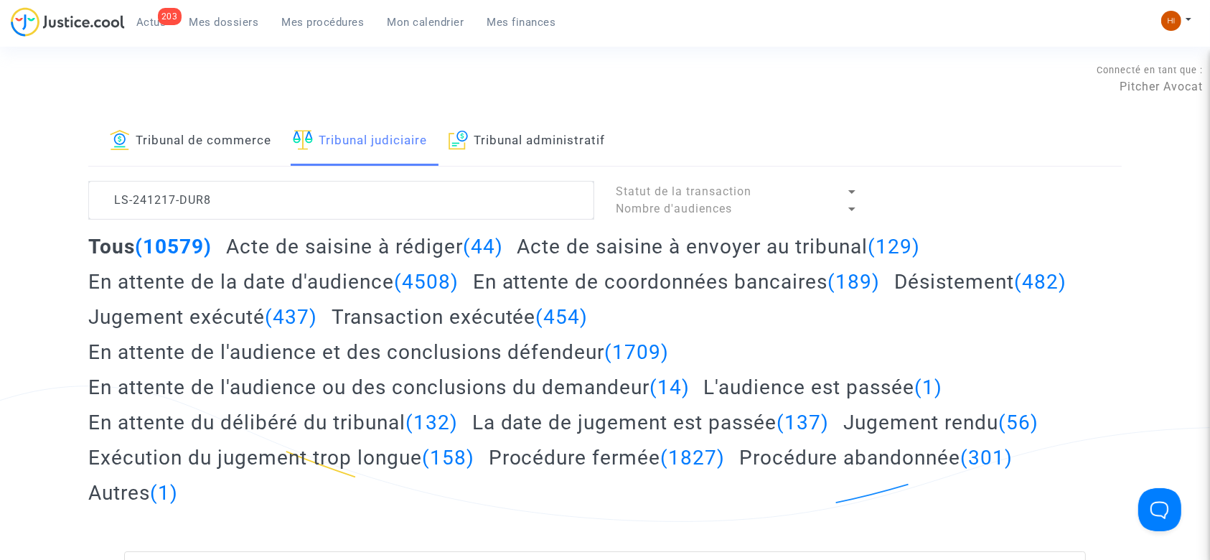
click at [187, 138] on link "Tribunal de commerce" at bounding box center [190, 141] width 161 height 49
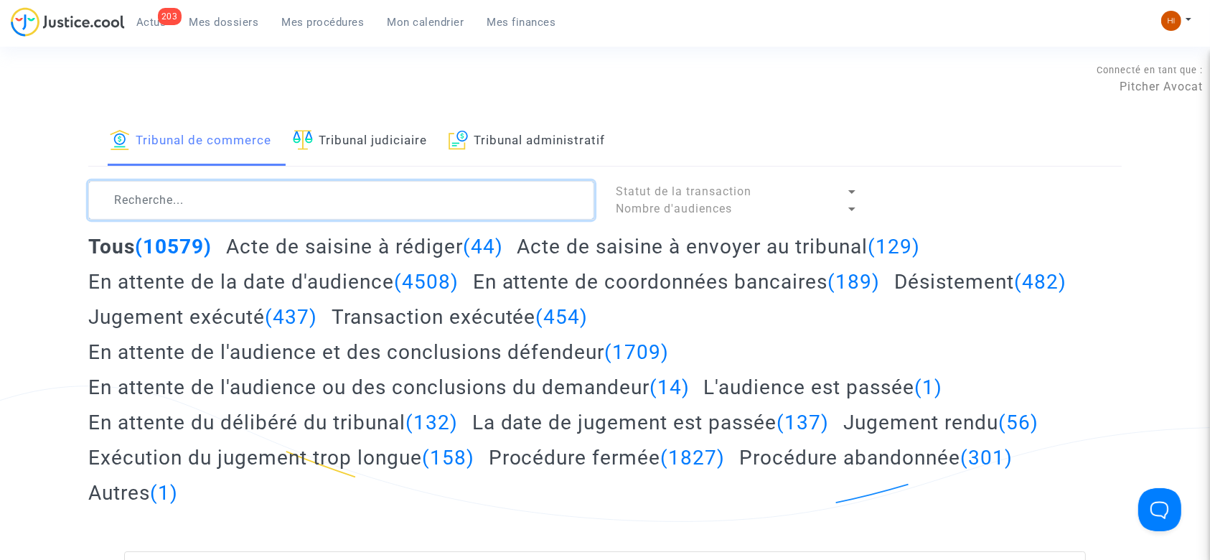
click at [187, 189] on textarea at bounding box center [341, 200] width 506 height 39
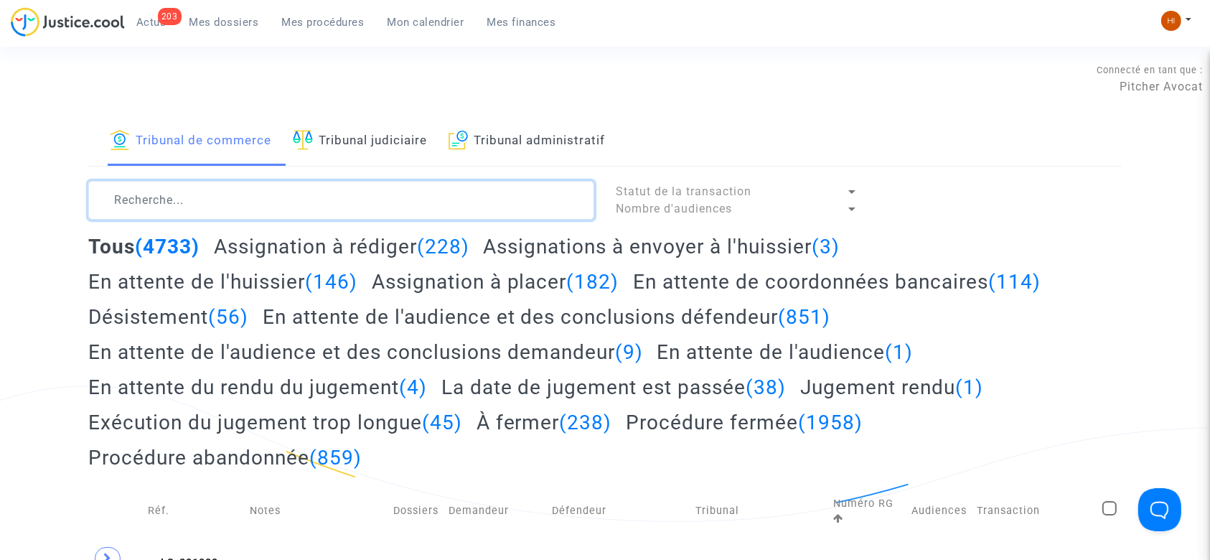
paste textarea "LS-241217-DUR8"
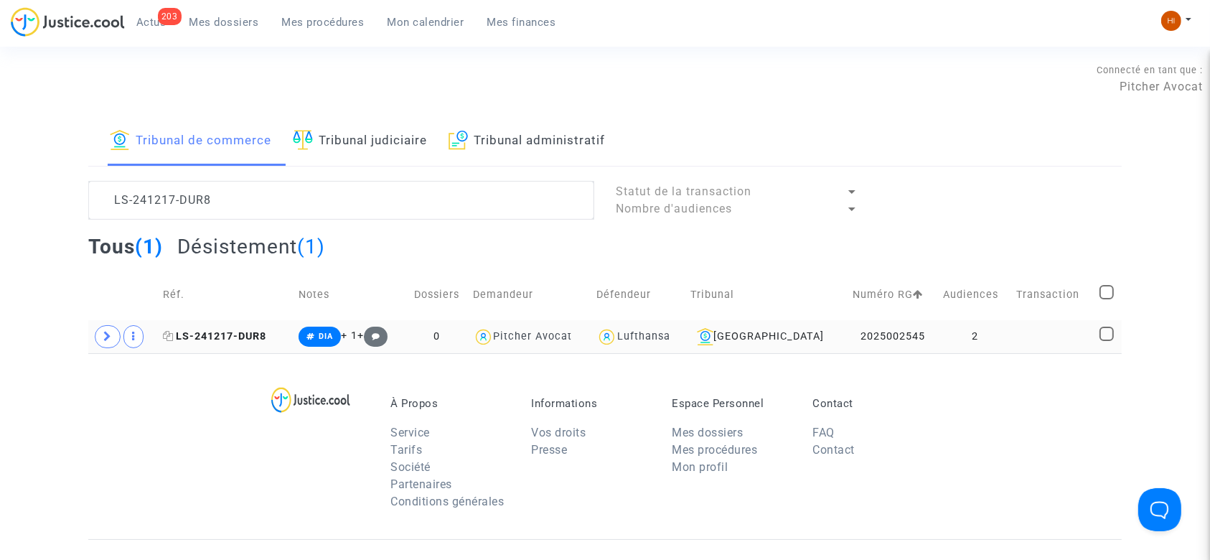
click at [245, 338] on span "LS-241217-DUR8" at bounding box center [214, 336] width 103 height 12
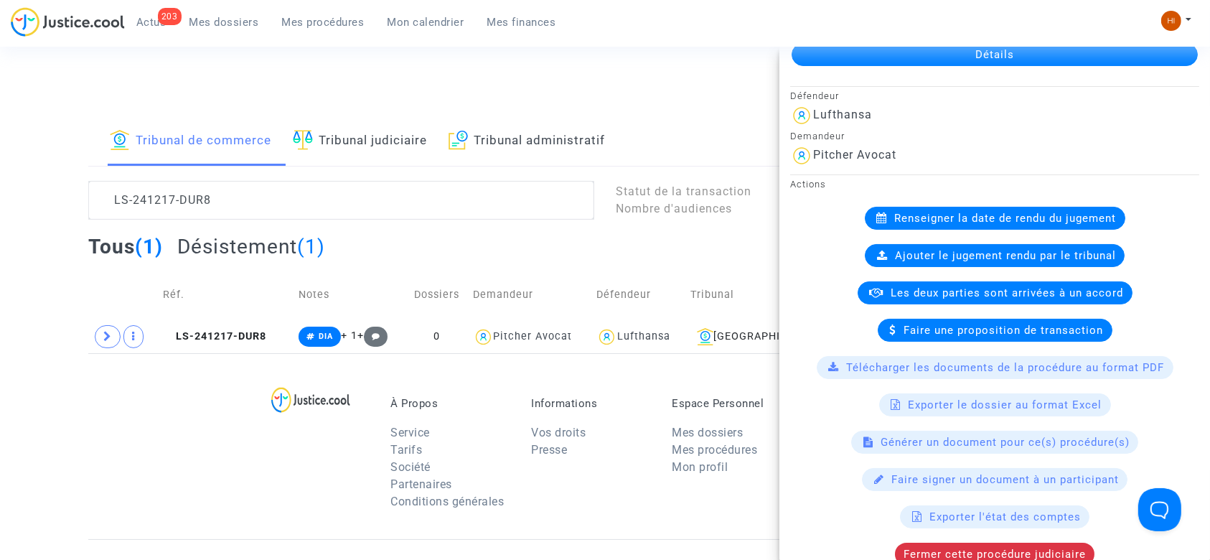
scroll to position [382, 0]
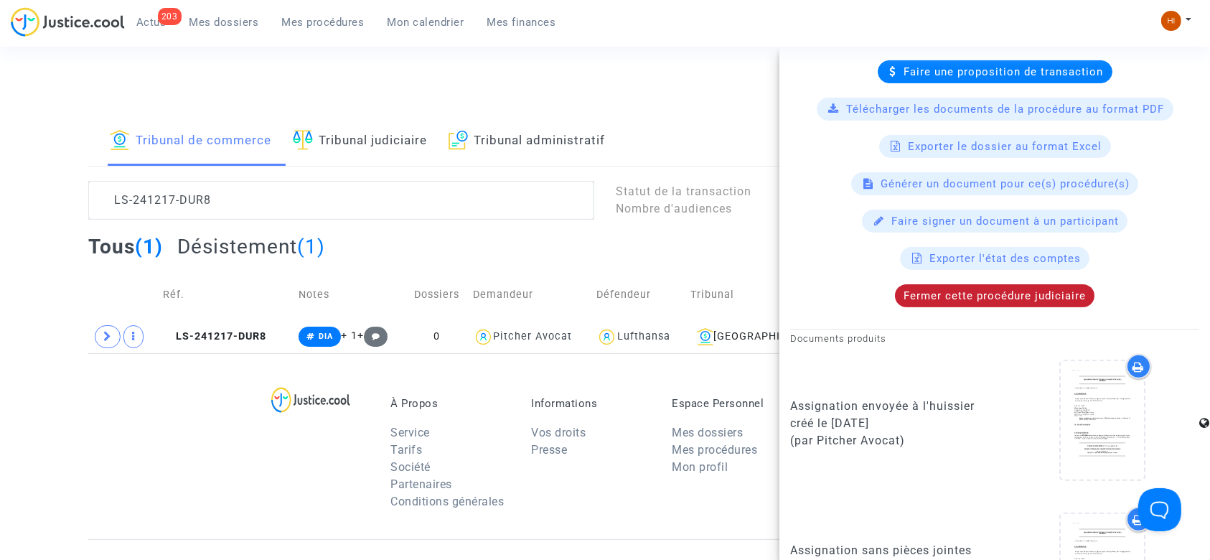
click at [976, 289] on span "Fermer cette procédure judiciaire" at bounding box center [994, 295] width 182 height 13
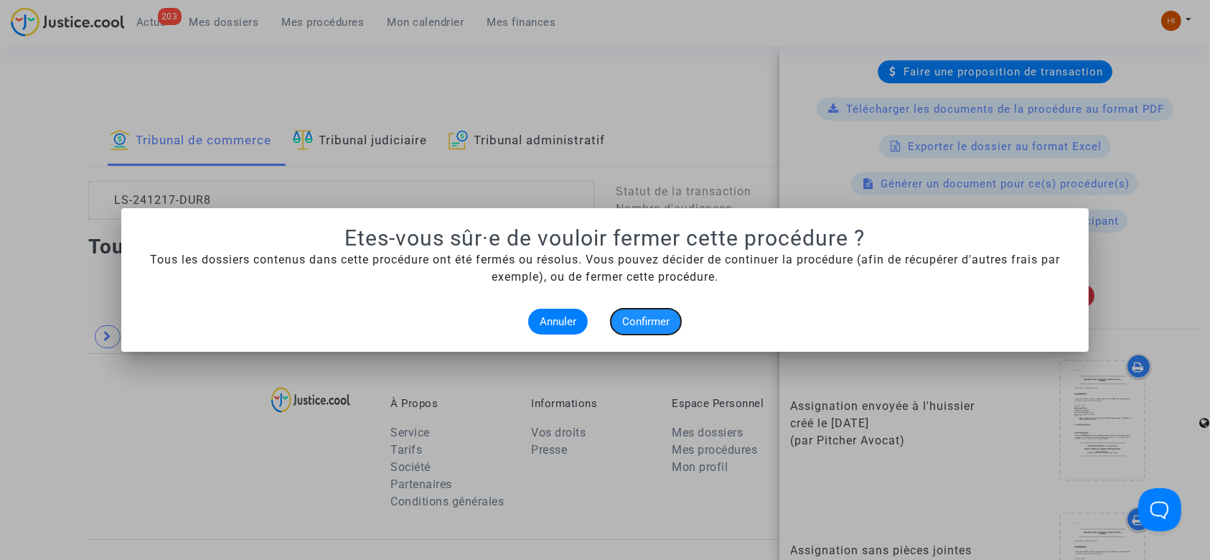
click at [650, 324] on span "Confirmer" at bounding box center [645, 321] width 47 height 13
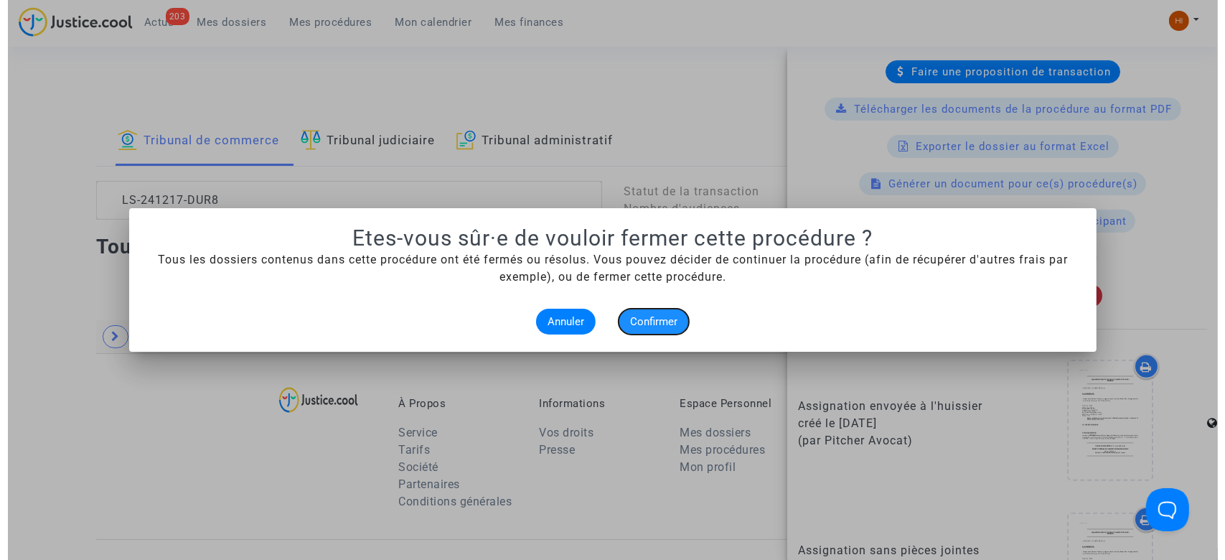
scroll to position [0, 0]
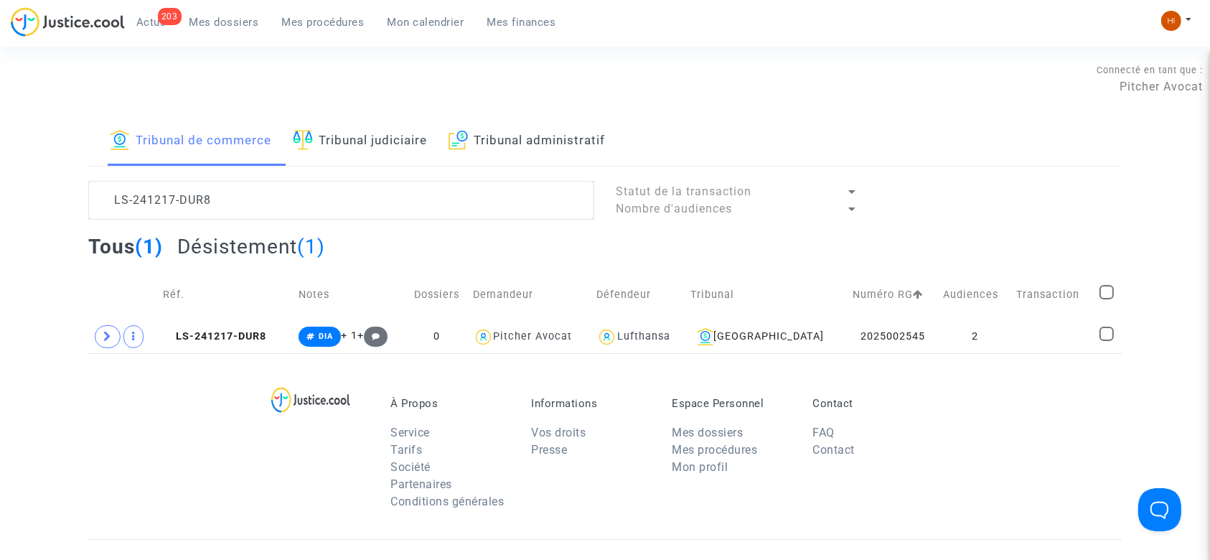
drag, startPoint x: 252, startPoint y: 187, endPoint x: 0, endPoint y: 220, distance: 254.1
click at [0, 220] on div "Tribunal de commerce Tribunal judiciaire Tribunal administratif LS-241217-DUR8 …" at bounding box center [605, 235] width 1210 height 236
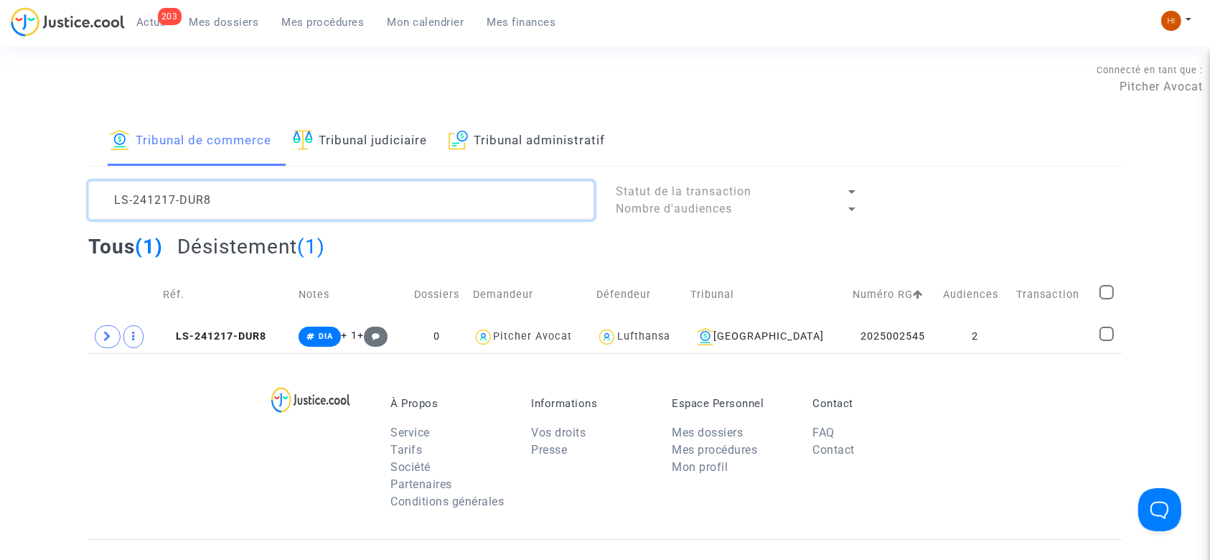
click at [258, 187] on textarea at bounding box center [341, 200] width 506 height 39
paste textarea "JUMR"
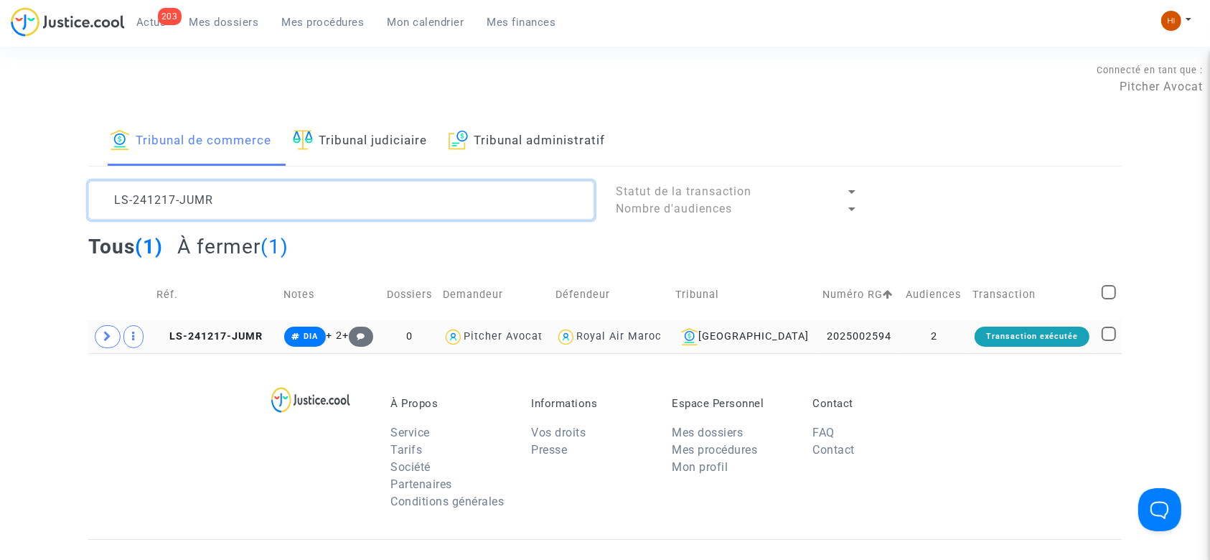
type textarea "LS-241217-JUMR"
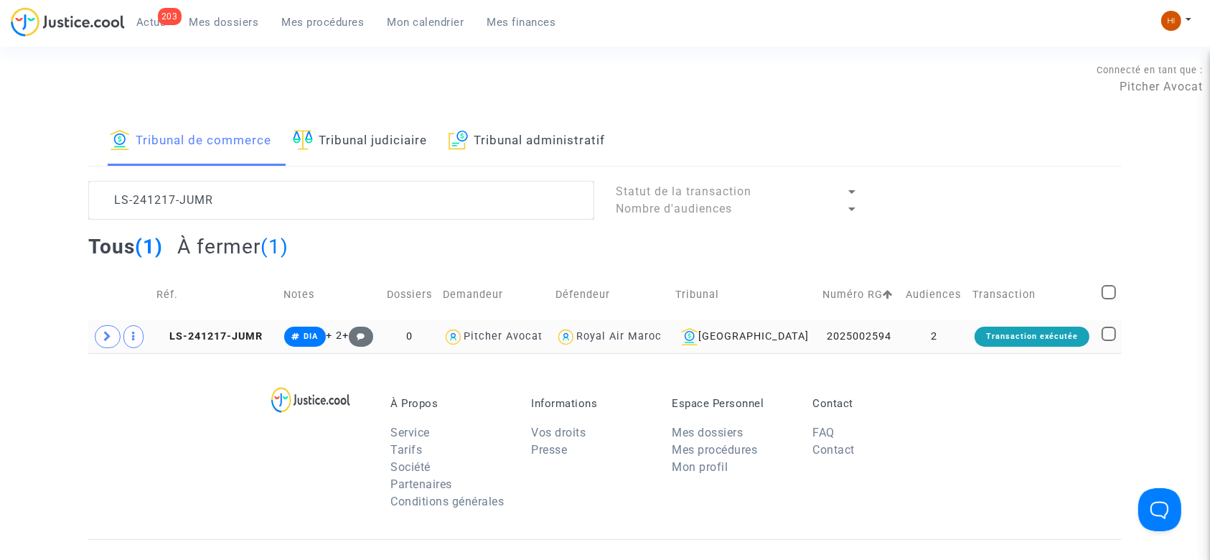
click at [224, 344] on td "LS-241217-JUMR" at bounding box center [215, 336] width 127 height 33
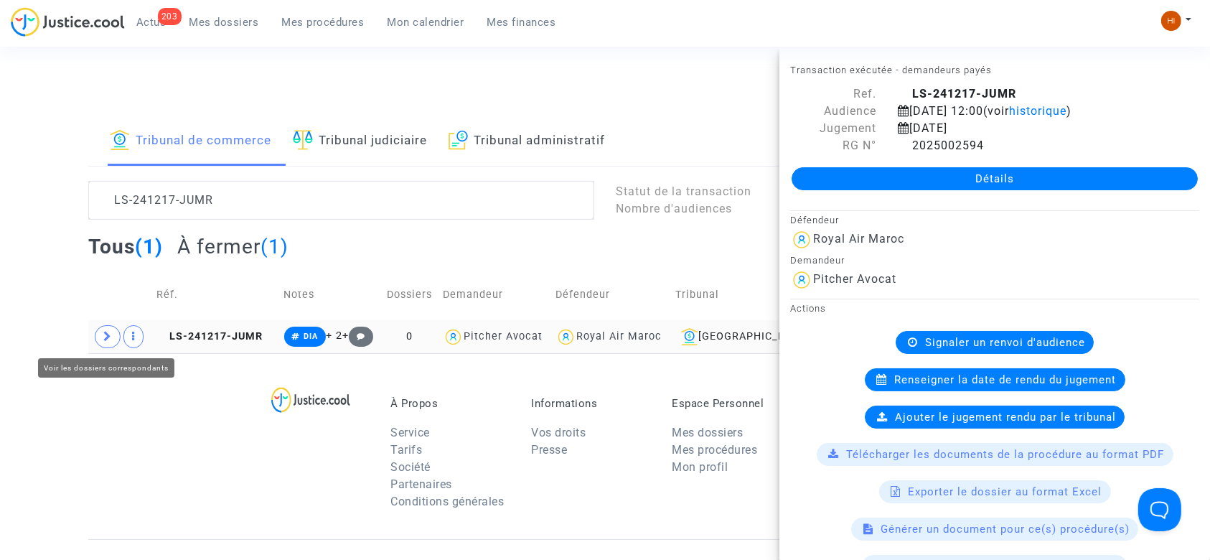
click at [109, 329] on span at bounding box center [108, 336] width 26 height 23
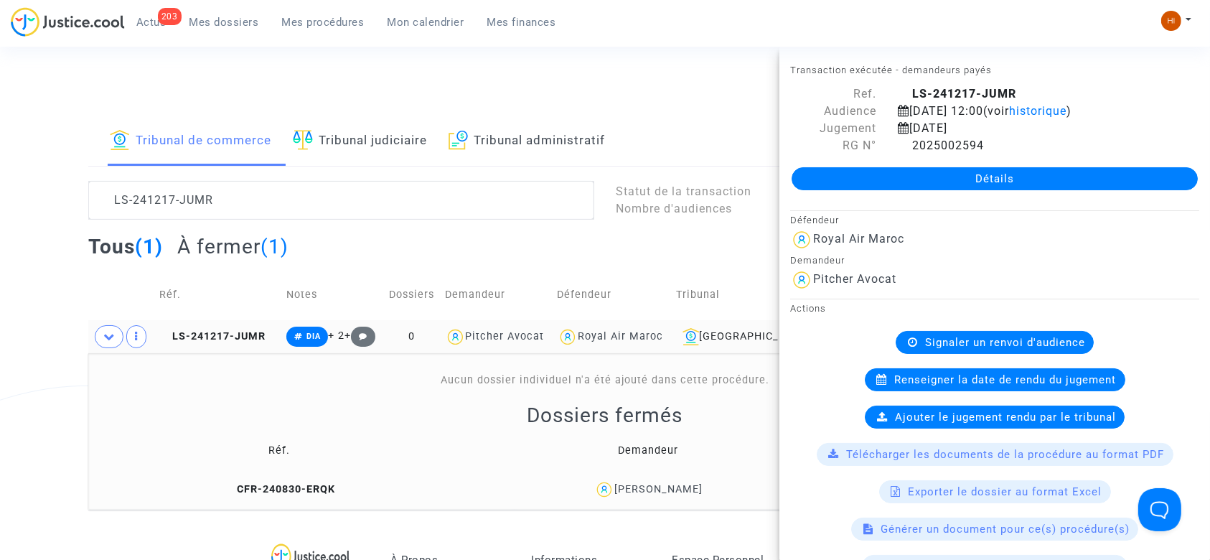
click at [974, 184] on link "Détails" at bounding box center [994, 178] width 406 height 23
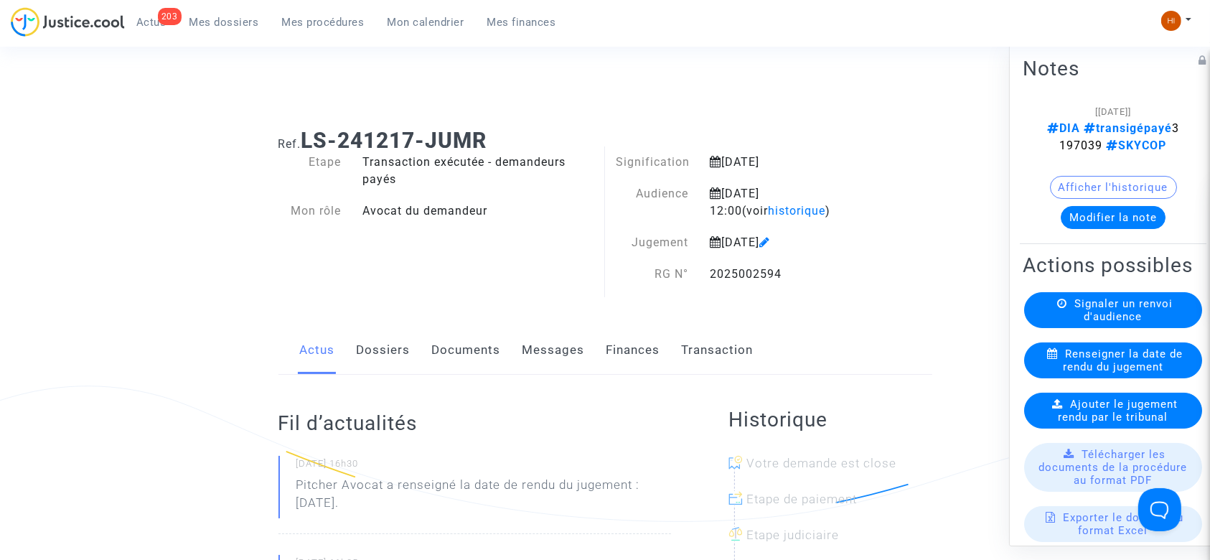
click at [1135, 423] on span "Ajouter le jugement rendu par le tribunal" at bounding box center [1118, 410] width 120 height 26
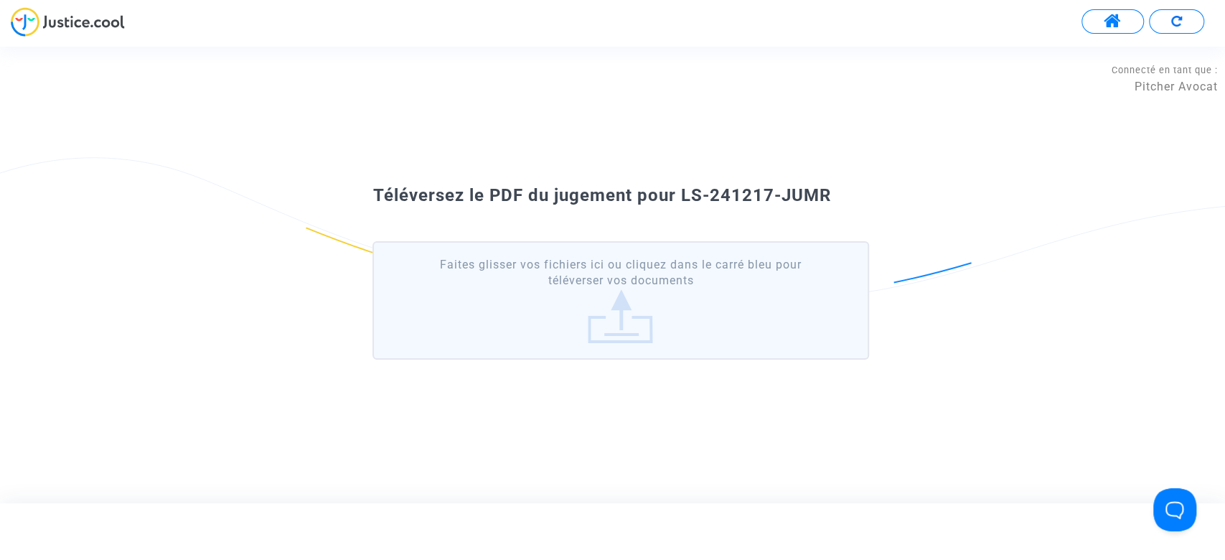
click at [530, 306] on label "Faites glisser vos fichiers ici ou cliquez dans le carré bleu pour téléverser v…" at bounding box center [620, 300] width 496 height 118
click at [0, 0] on input "Faites glisser vos fichiers ici ou cliquez dans le carré bleu pour téléverser v…" at bounding box center [0, 0] width 0 height 0
click at [483, 250] on label "Faites glisser vos fichiers ici ou cliquez dans le carré bleu pour téléverser v…" at bounding box center [620, 300] width 496 height 118
click at [0, 0] on input "Faites glisser vos fichiers ici ou cliquez dans le carré bleu pour téléverser v…" at bounding box center [0, 0] width 0 height 0
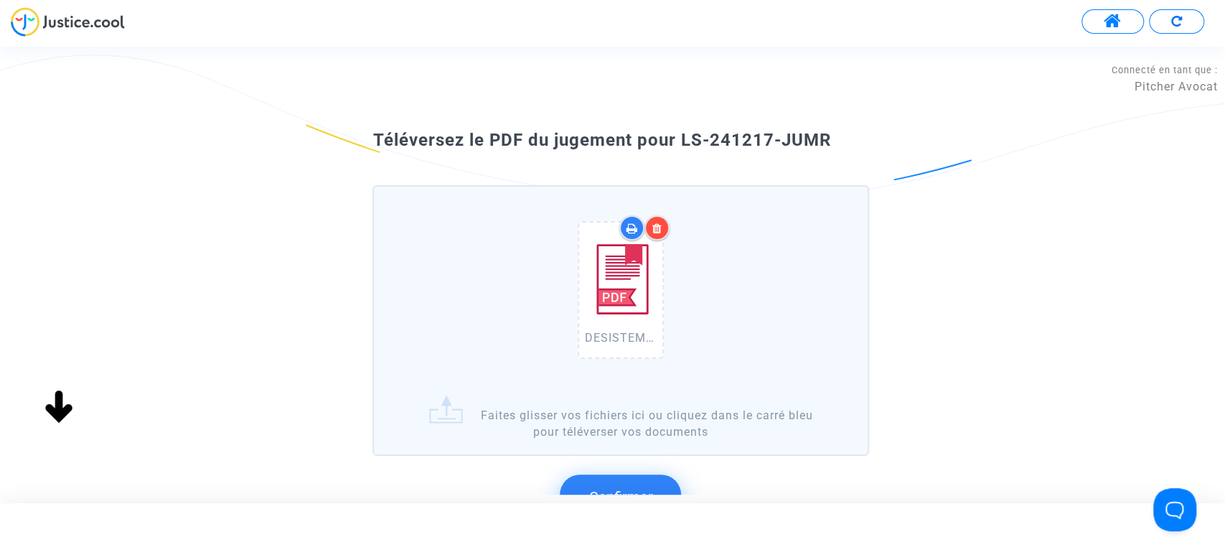
drag, startPoint x: 845, startPoint y: 106, endPoint x: 678, endPoint y: 123, distance: 168.1
click at [678, 123] on div "Téléversez le PDF du jugement pour LS-241217-JUMR DESISTEMENT.pdf Faites glisse…" at bounding box center [612, 330] width 1225 height 415
copy span "LS-241217-JUMR"
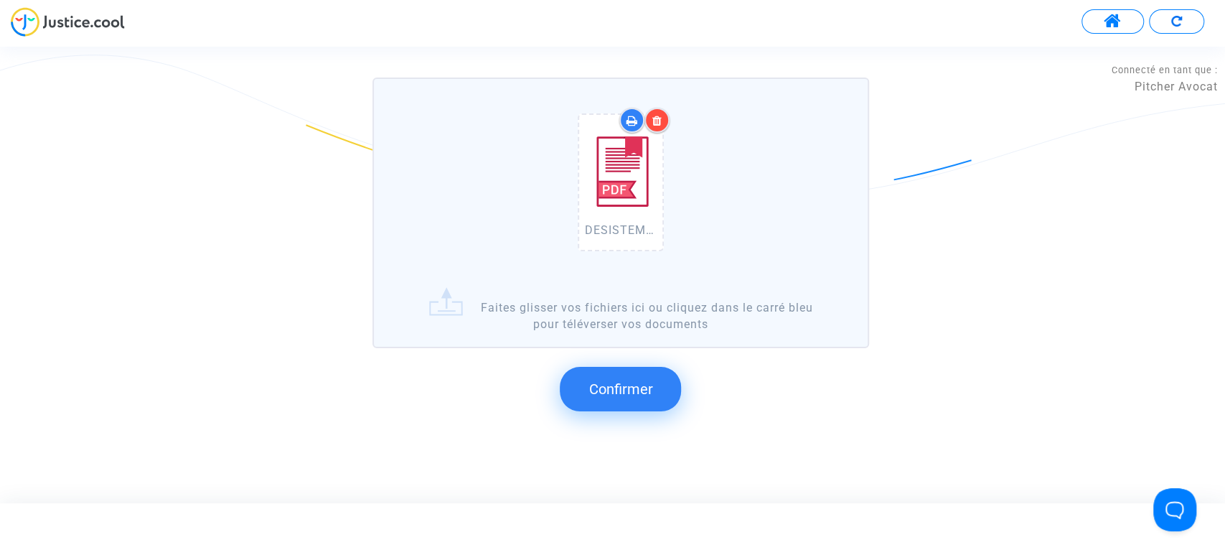
scroll to position [114, 0]
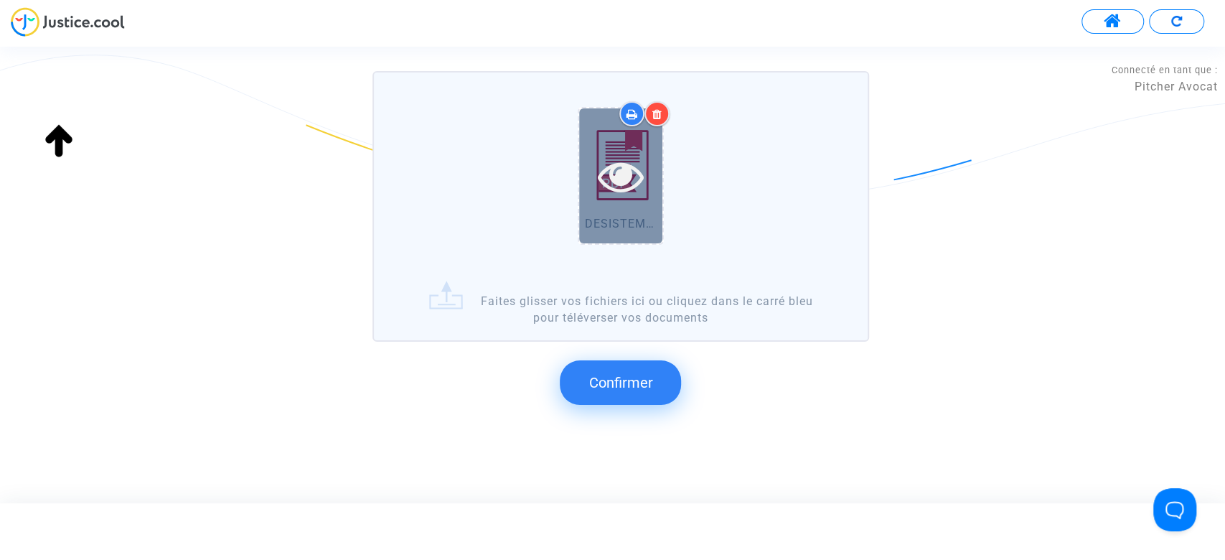
click at [620, 169] on icon at bounding box center [620, 176] width 47 height 46
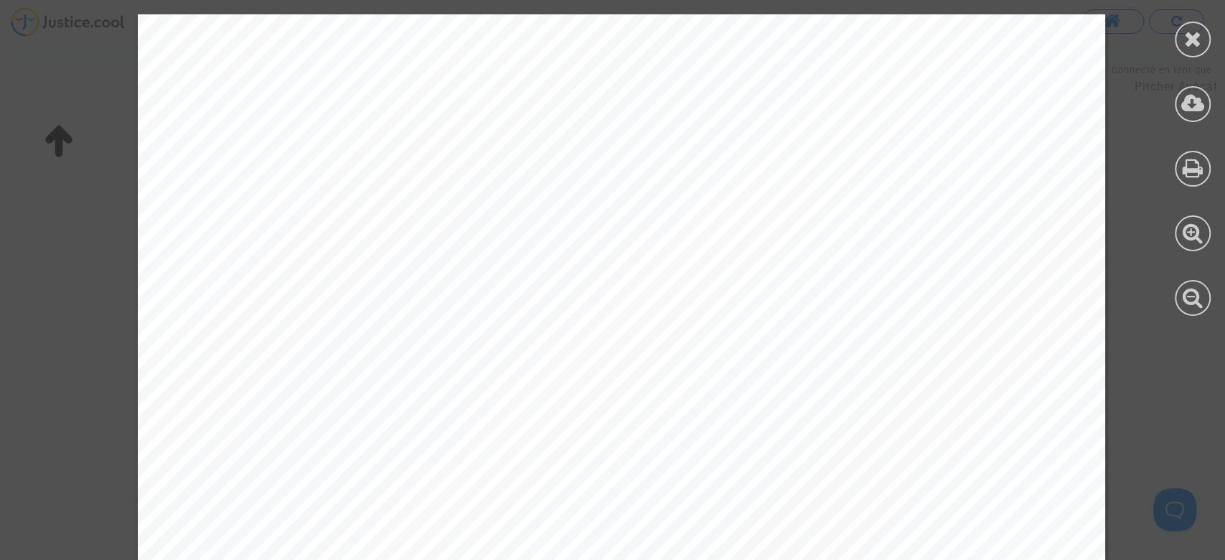
click at [1183, 38] on div at bounding box center [1193, 40] width 36 height 36
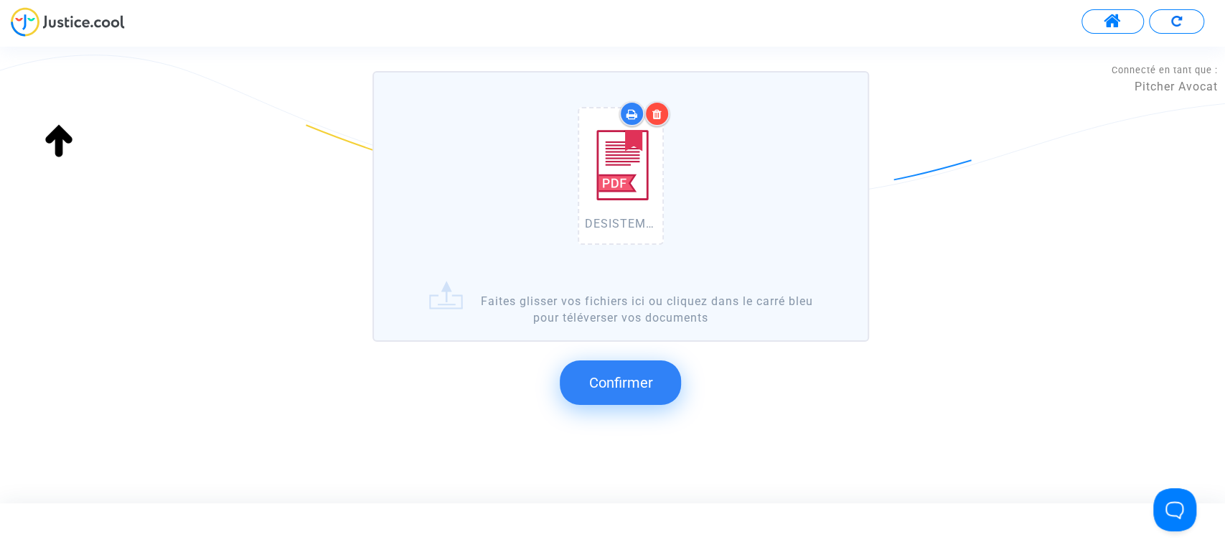
click at [664, 123] on div at bounding box center [644, 113] width 50 height 25
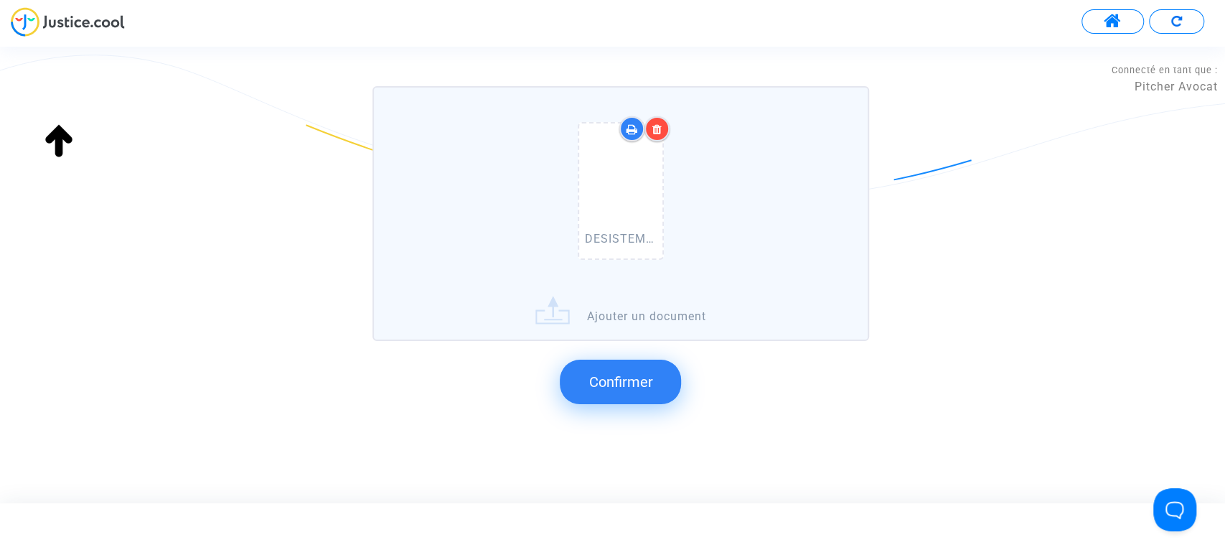
scroll to position [98, 0]
click at [659, 129] on icon at bounding box center [656, 130] width 10 height 11
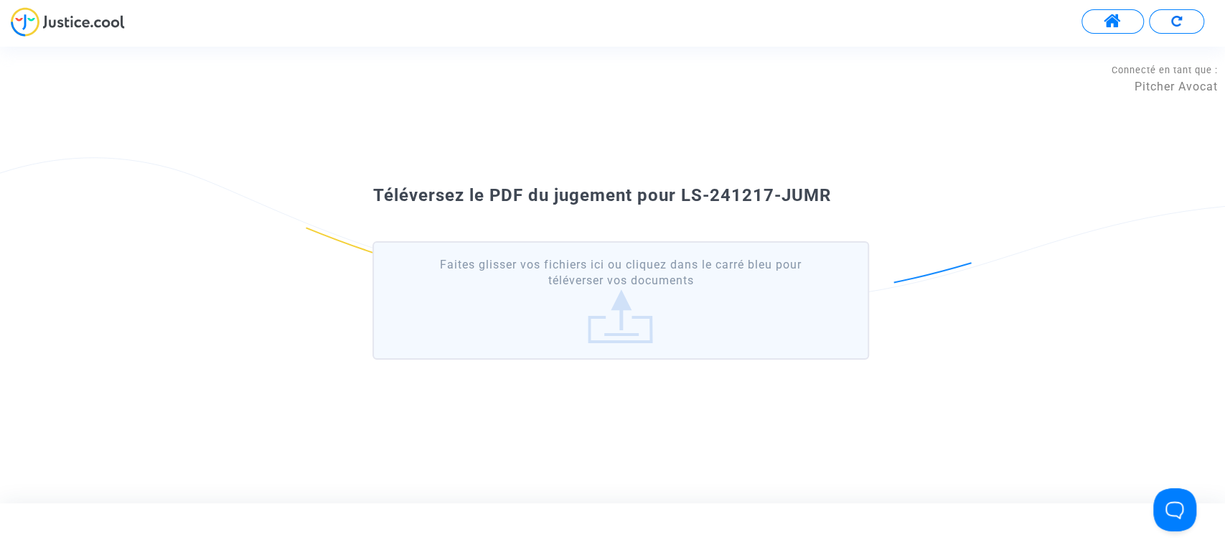
click at [574, 278] on label "Faites glisser vos fichiers ici ou cliquez dans le carré bleu pour téléverser v…" at bounding box center [620, 300] width 496 height 118
click at [0, 0] on input "Faites glisser vos fichiers ici ou cliquez dans le carré bleu pour téléverser v…" at bounding box center [0, 0] width 0 height 0
click at [595, 301] on label "Faites glisser vos fichiers ici ou cliquez dans le carré bleu pour téléverser v…" at bounding box center [620, 300] width 496 height 118
click at [0, 0] on input "Faites glisser vos fichiers ici ou cliquez dans le carré bleu pour téléverser v…" at bounding box center [0, 0] width 0 height 0
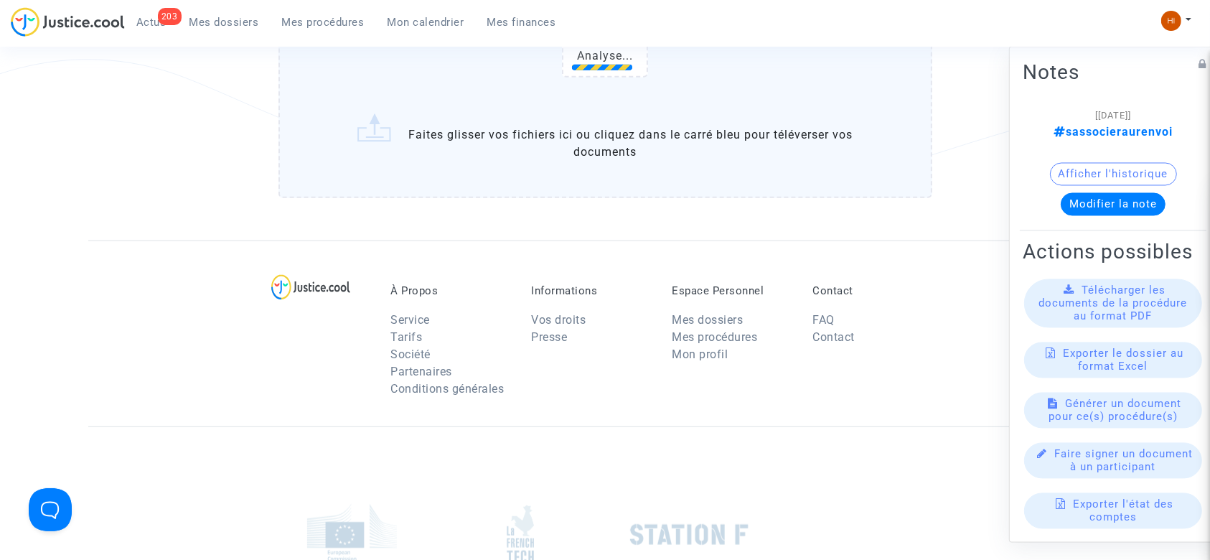
scroll to position [1052, 0]
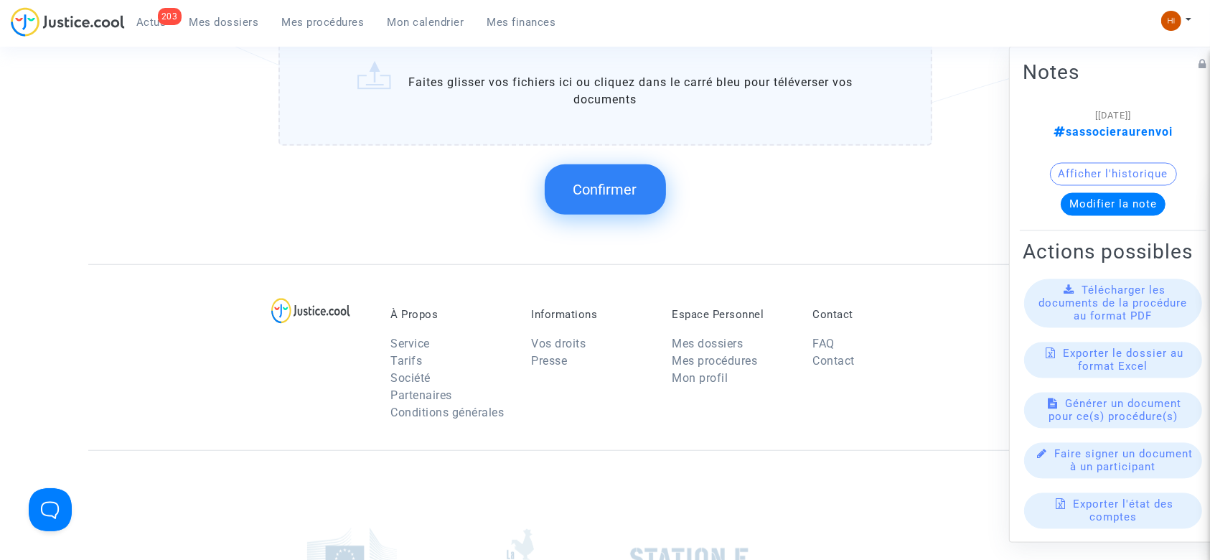
click at [591, 198] on span "Confirmer" at bounding box center [605, 189] width 64 height 17
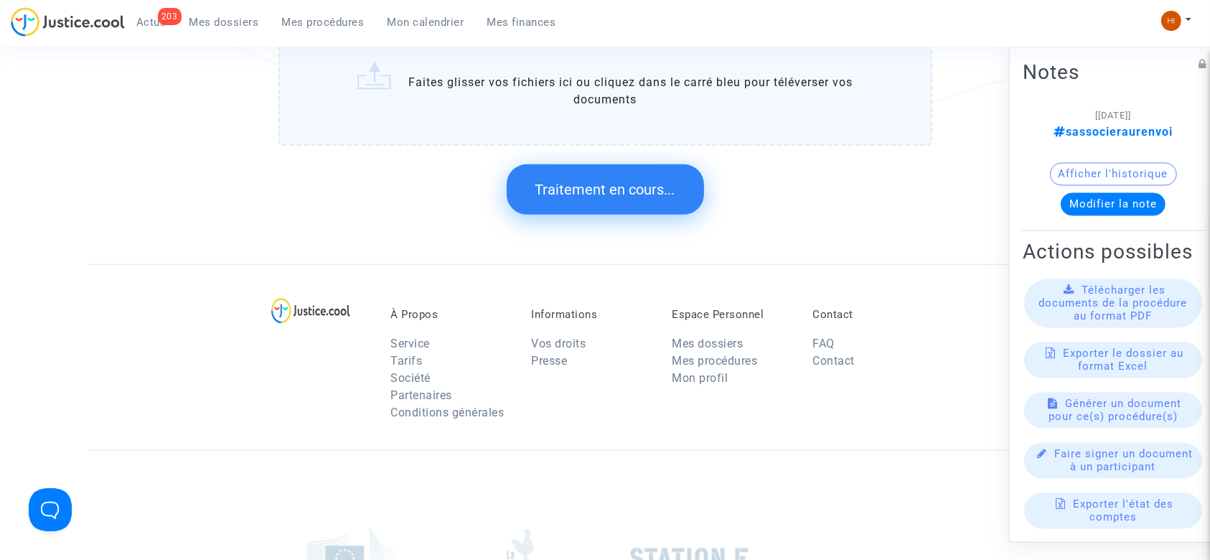
scroll to position [0, 0]
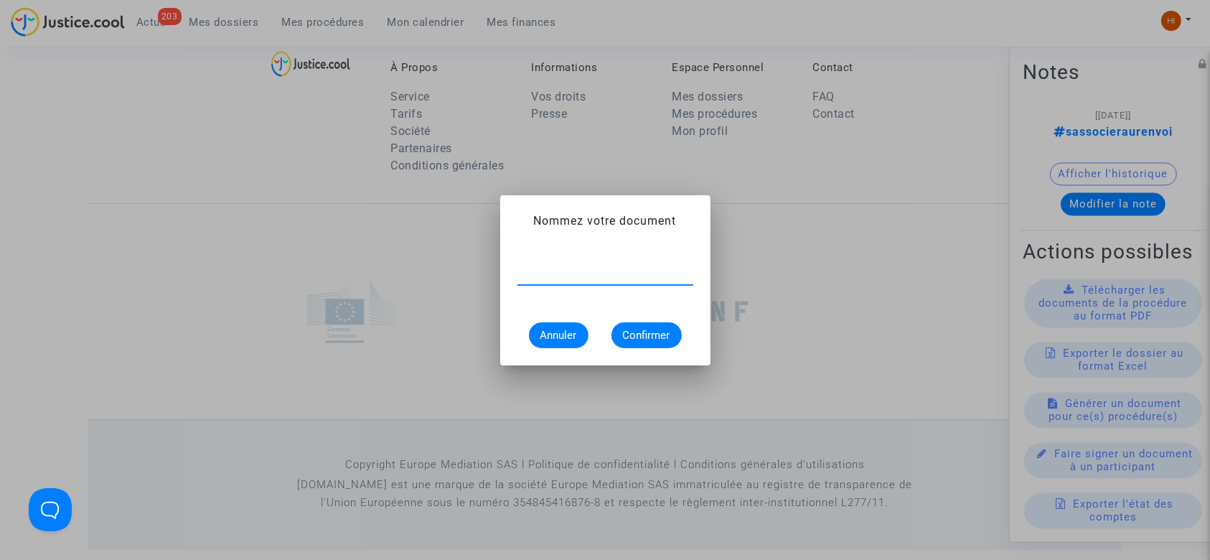
paste input "DESISTEMENT"
type input "DESISTEMENT"
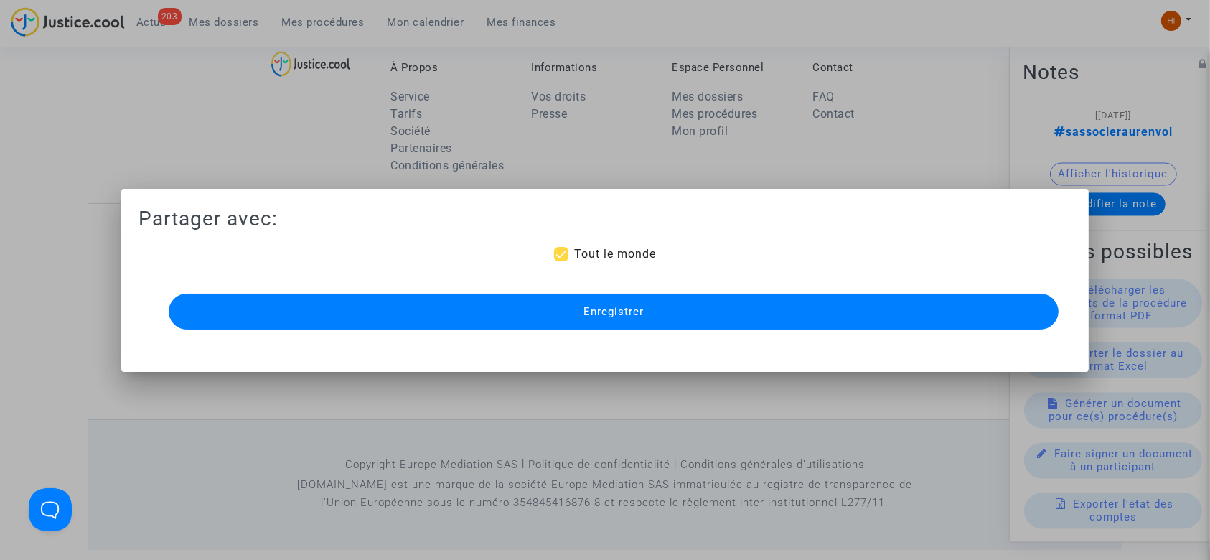
click at [639, 323] on button "Enregistrer" at bounding box center [614, 311] width 890 height 36
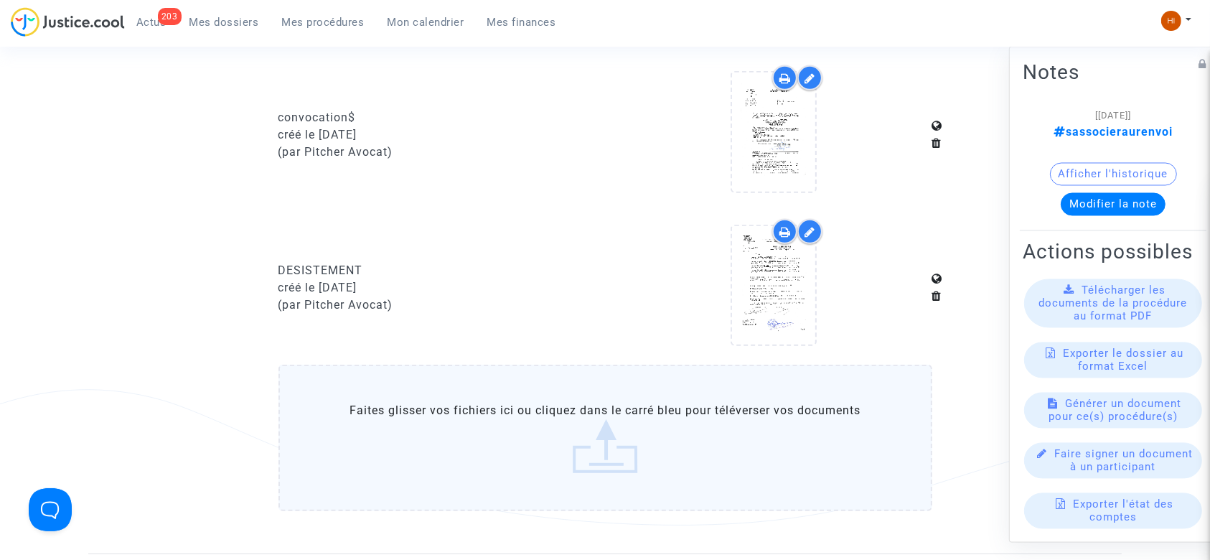
click at [327, 25] on span "Mes procédures" at bounding box center [323, 22] width 83 height 13
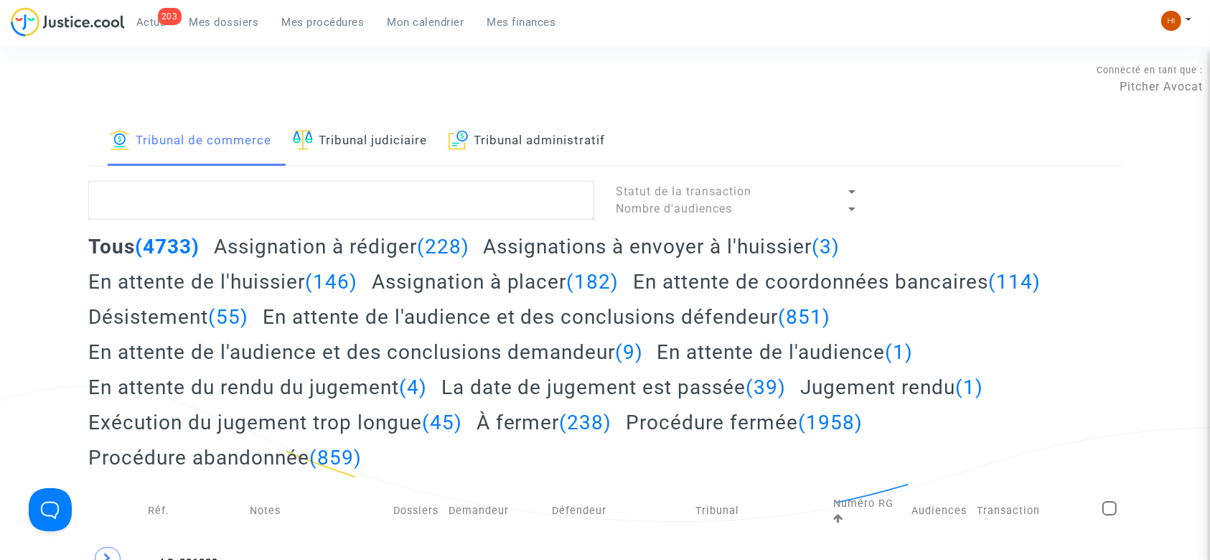
click at [375, 166] on div "Tribunal de commerce Tribunal judiciaire Tribunal administratif" at bounding box center [604, 142] width 1033 height 50
click at [386, 138] on link "Tribunal judiciaire" at bounding box center [360, 141] width 134 height 49
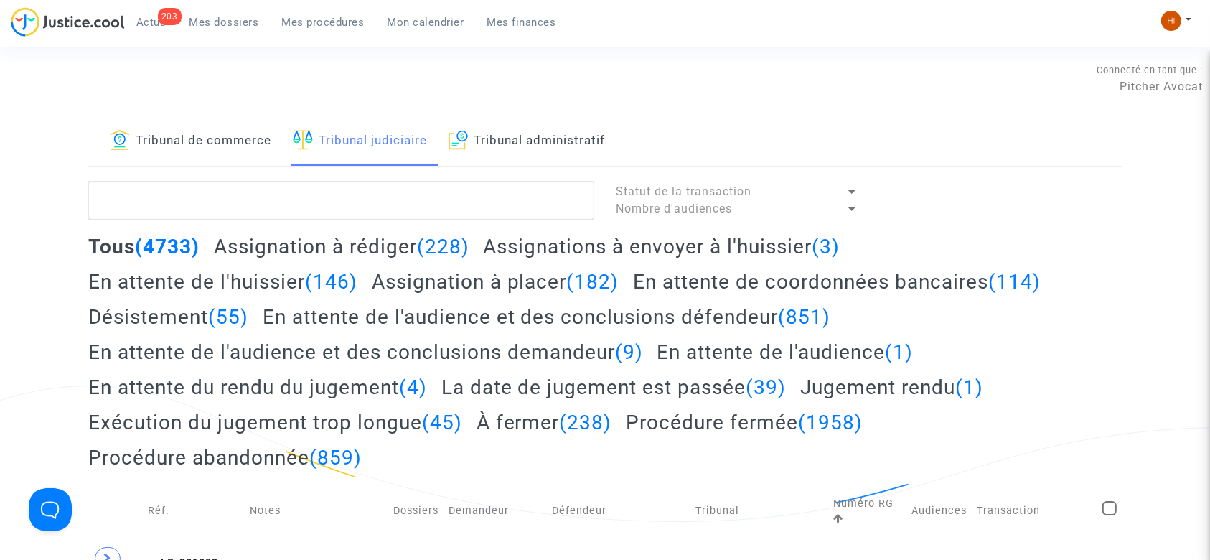
drag, startPoint x: 384, startPoint y: 171, endPoint x: 382, endPoint y: 187, distance: 15.9
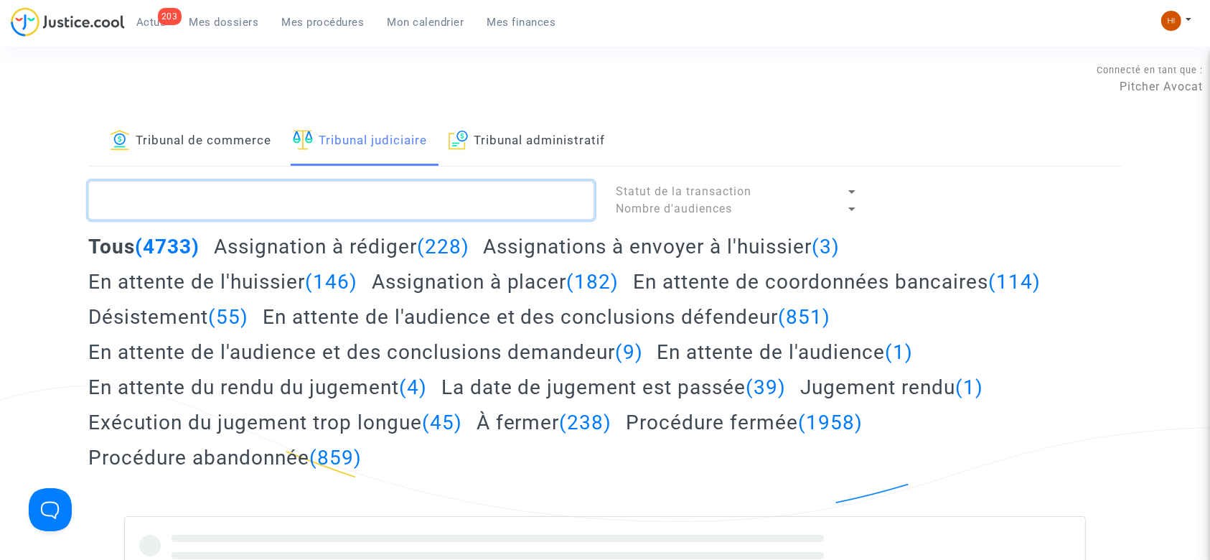
click at [360, 213] on textarea at bounding box center [341, 200] width 506 height 39
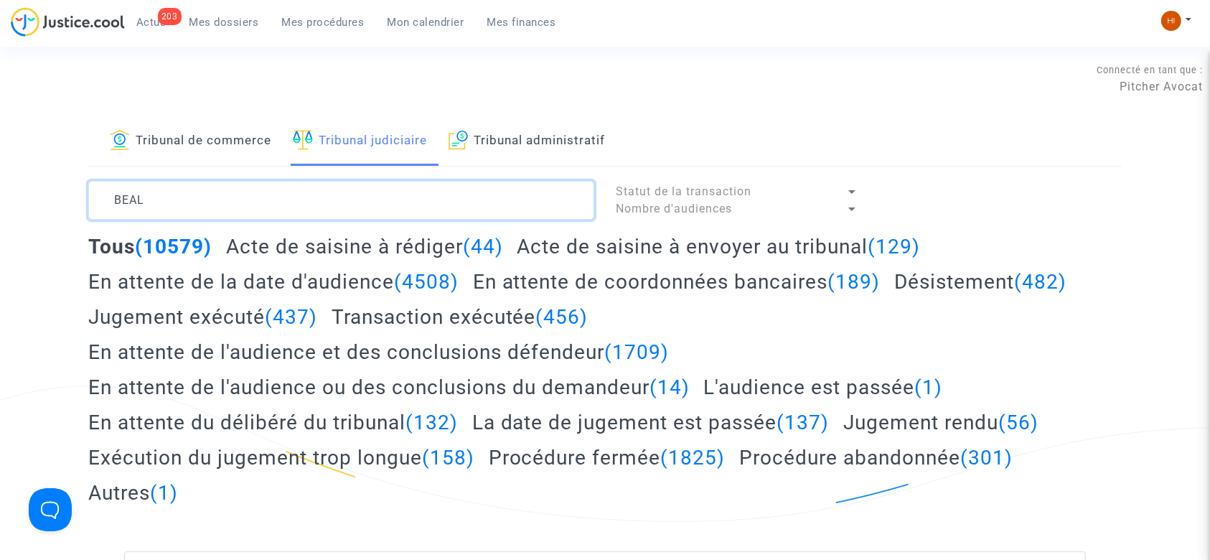
type textarea "BEAL"
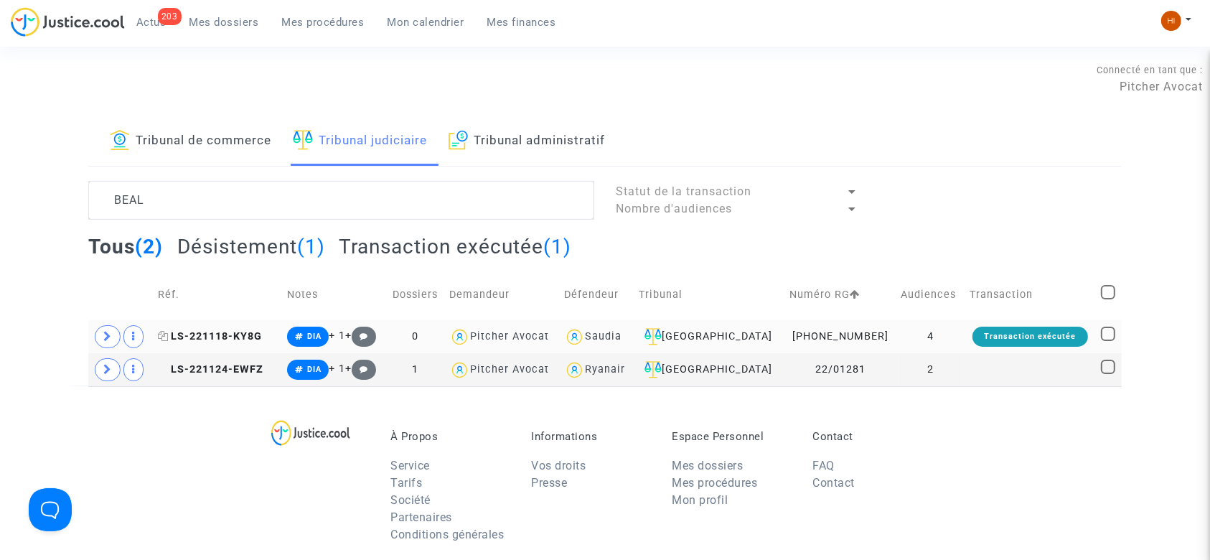
click at [262, 333] on span "LS-221118-KY8G" at bounding box center [210, 336] width 104 height 12
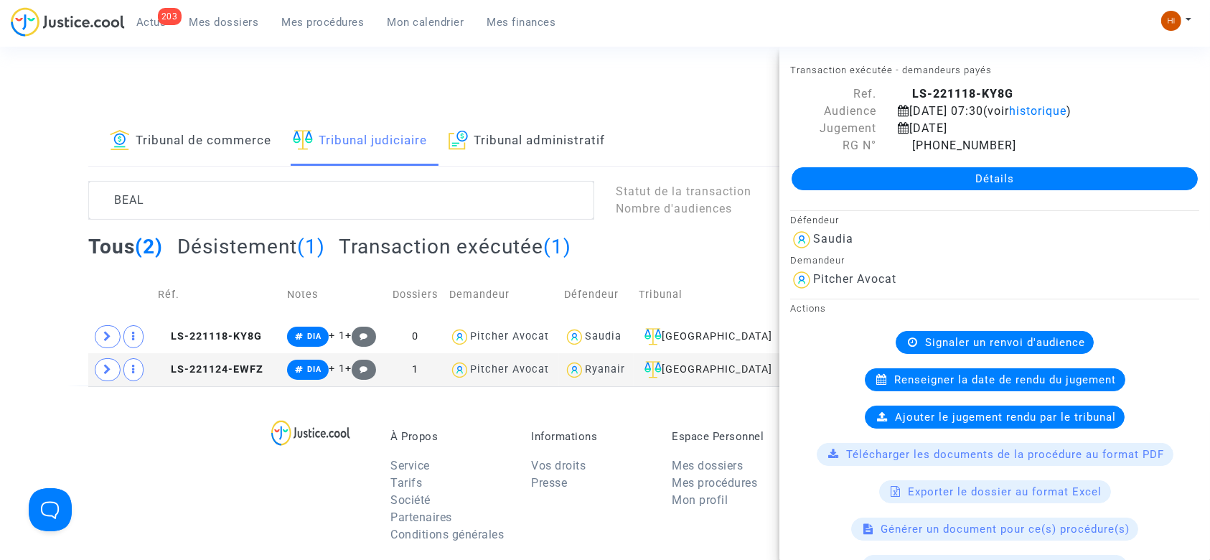
click at [1071, 174] on link "Détails" at bounding box center [994, 178] width 406 height 23
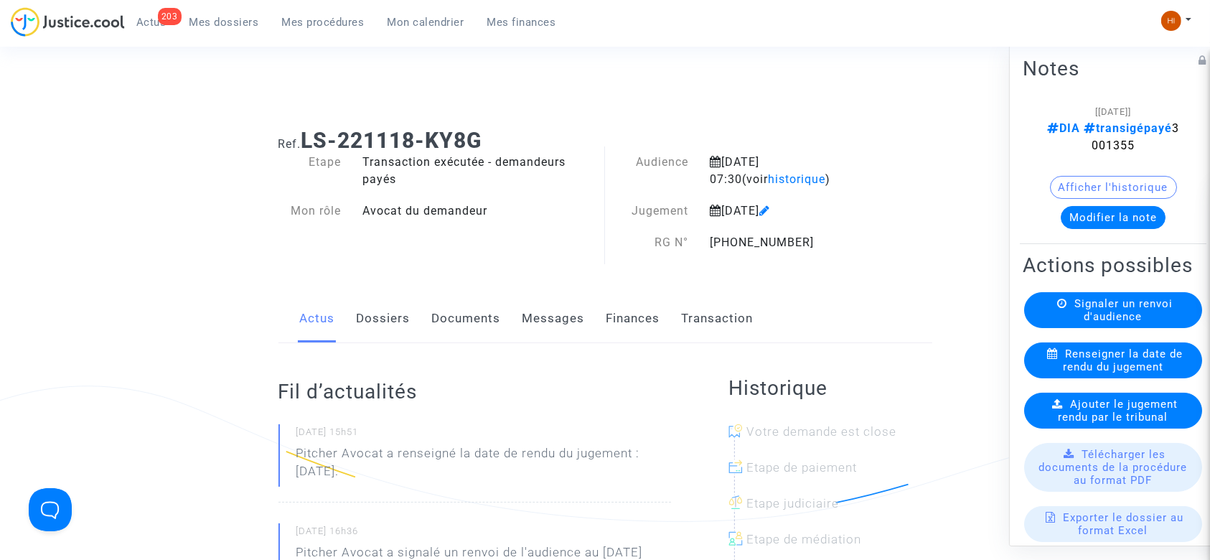
click at [394, 314] on link "Dossiers" at bounding box center [384, 318] width 54 height 47
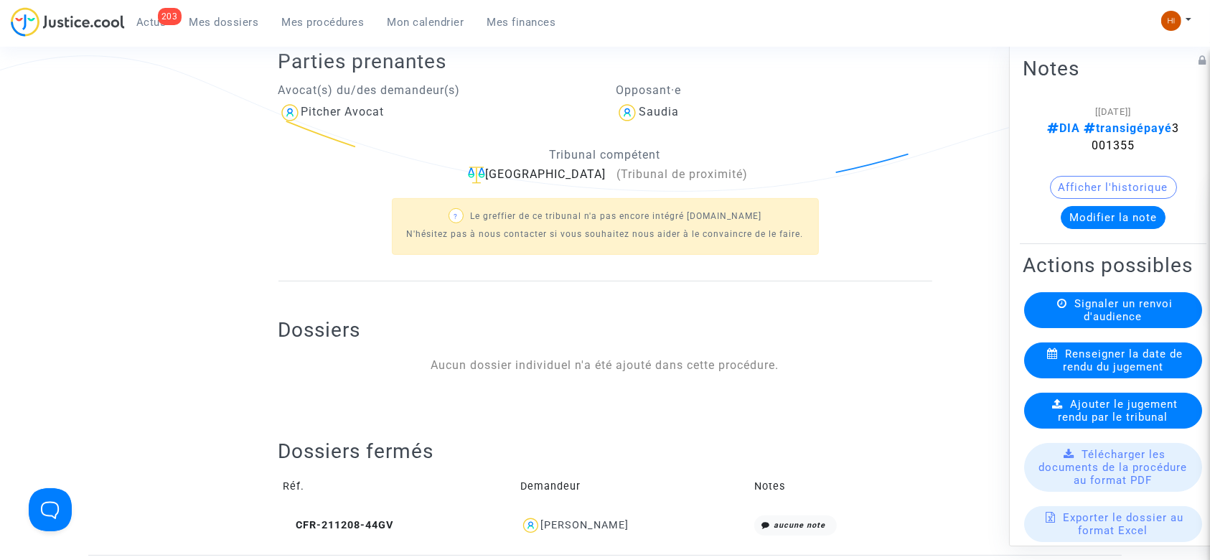
scroll to position [382, 0]
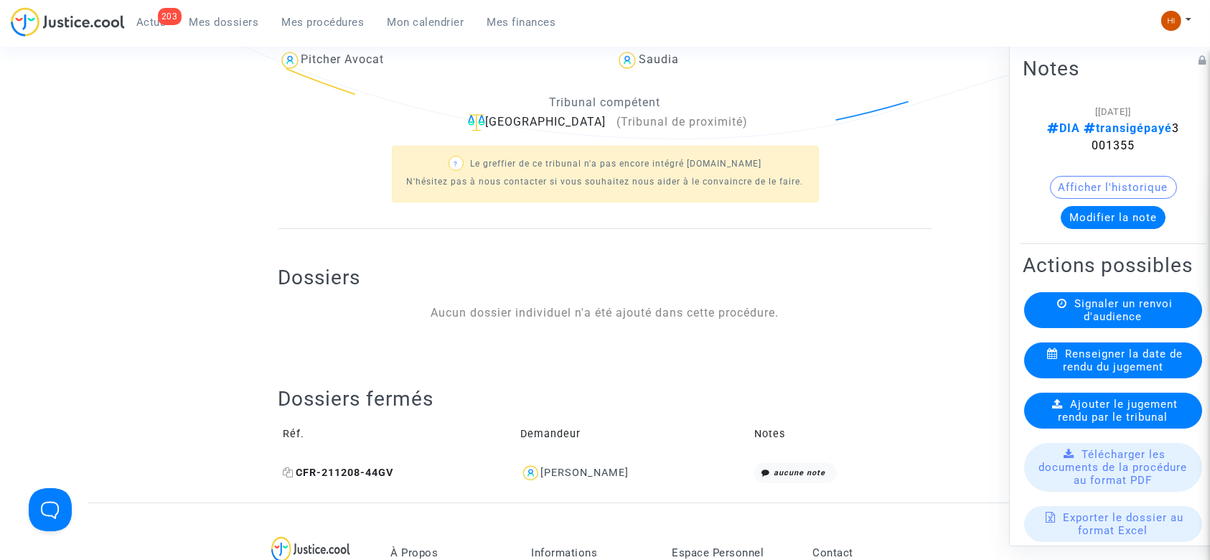
click at [287, 471] on icon at bounding box center [288, 472] width 11 height 10
click at [938, 204] on div "Tribunal compétent Courbevoie (Tribunal de proximité) ? Le greffier de ce tribu…" at bounding box center [605, 150] width 675 height 128
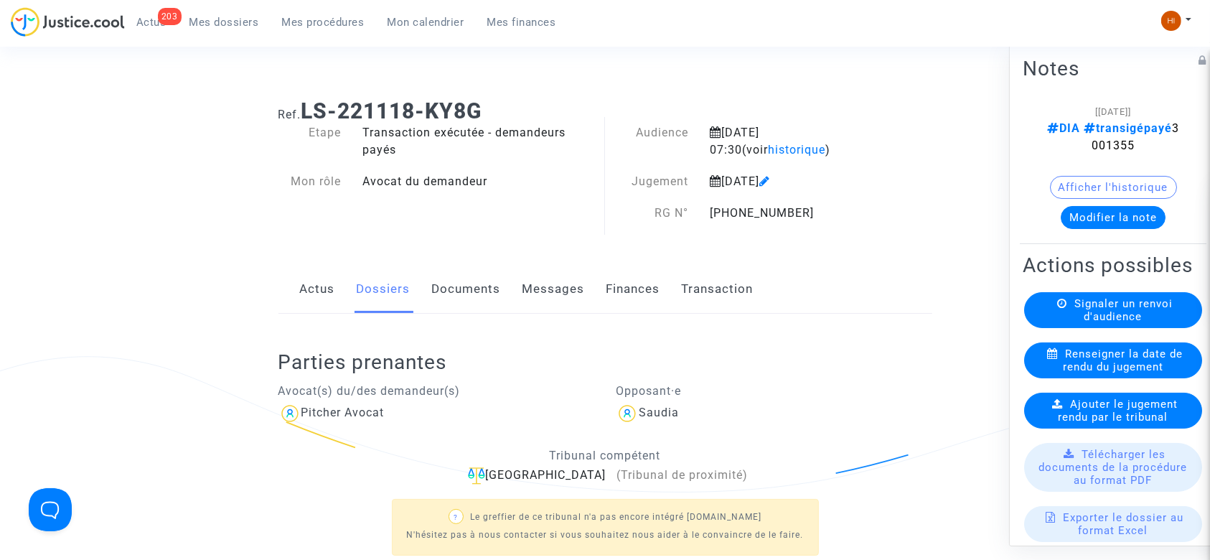
scroll to position [0, 0]
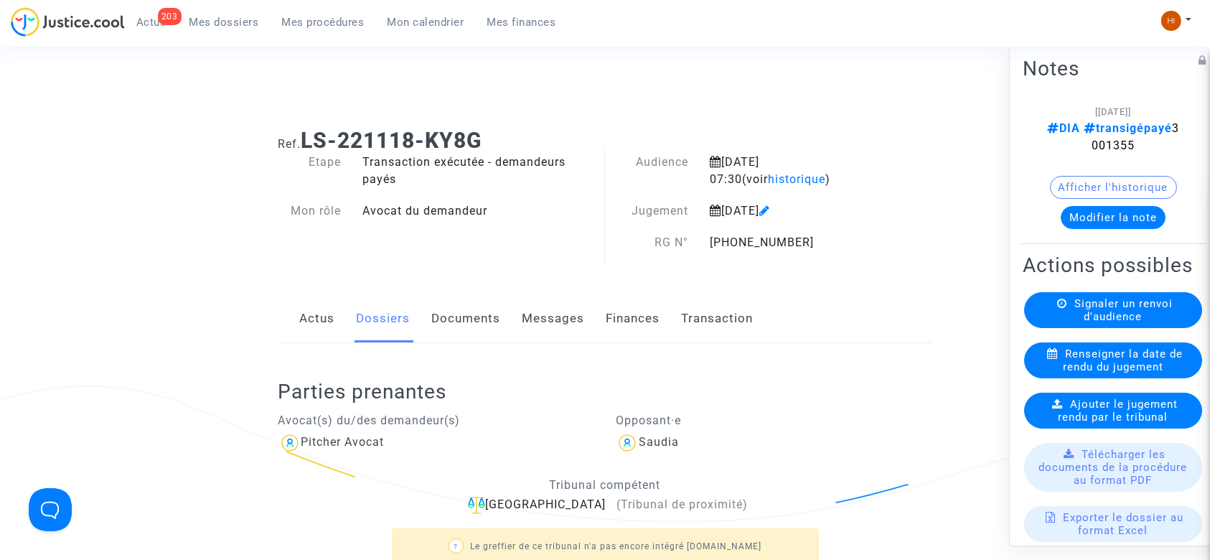
click at [435, 276] on div "Ref. LS-221118-KY8G Etape Transaction exécutée - demandeurs payés Mon rôle Avoc…" at bounding box center [605, 501] width 675 height 768
click at [466, 329] on link "Documents" at bounding box center [466, 318] width 69 height 47
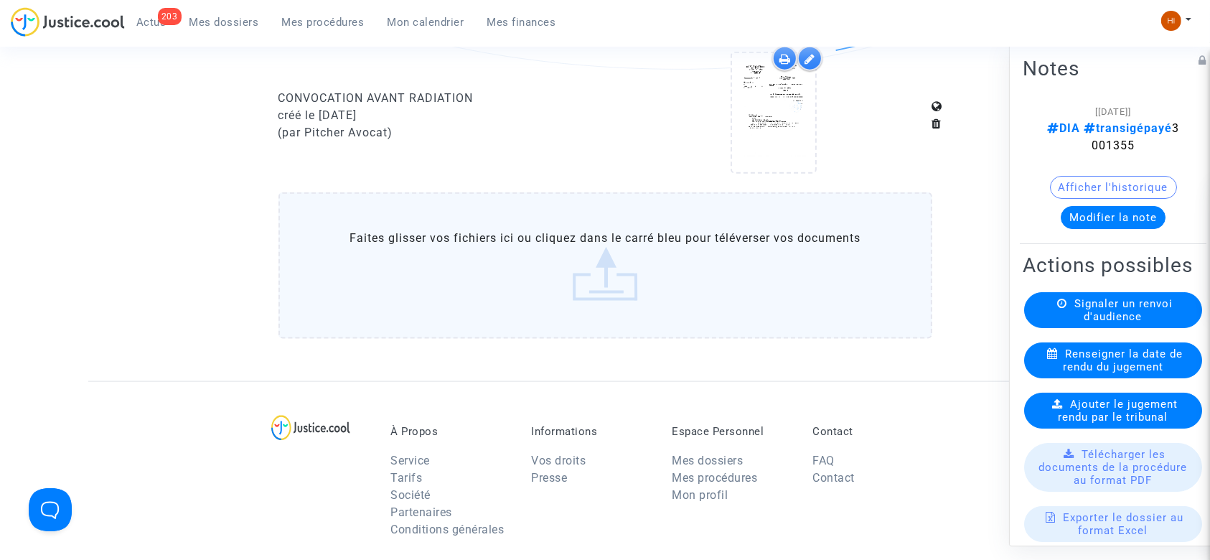
scroll to position [1817, 0]
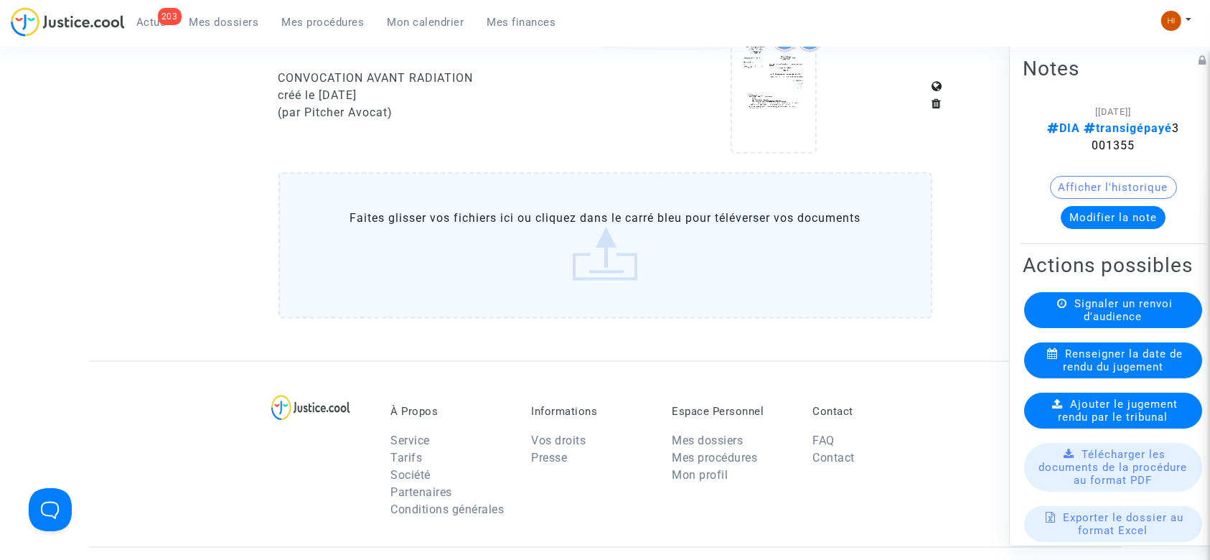
click at [504, 223] on label "Faites glisser vos fichiers ici ou cliquez dans le carré bleu pour téléverser v…" at bounding box center [605, 245] width 654 height 146
click at [0, 0] on input "Faites glisser vos fichiers ici ou cliquez dans le carré bleu pour téléverser v…" at bounding box center [0, 0] width 0 height 0
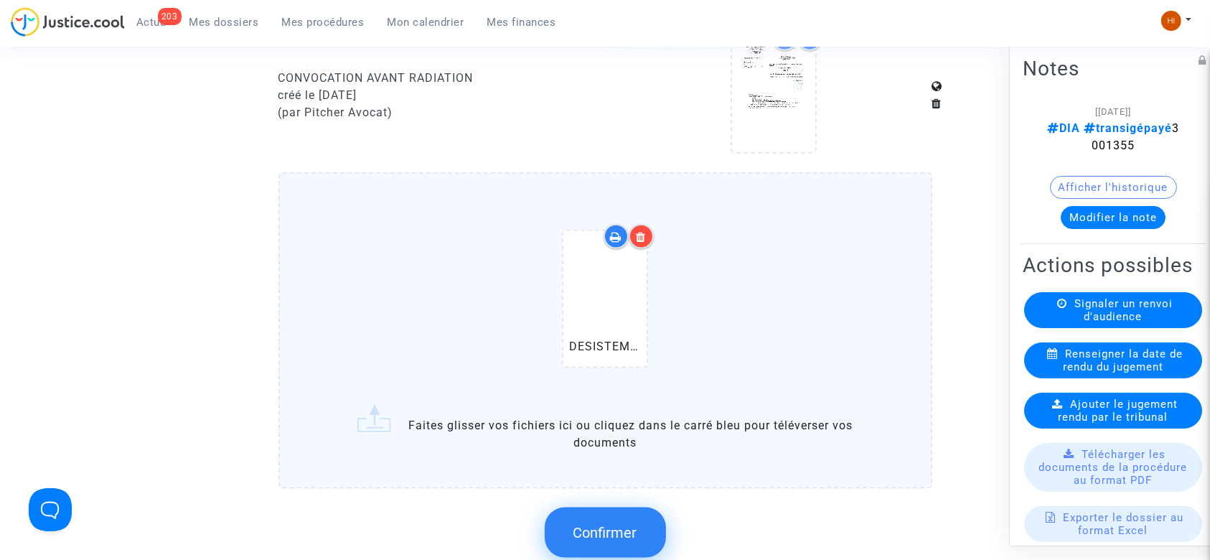
click at [604, 300] on icon at bounding box center [605, 299] width 47 height 46
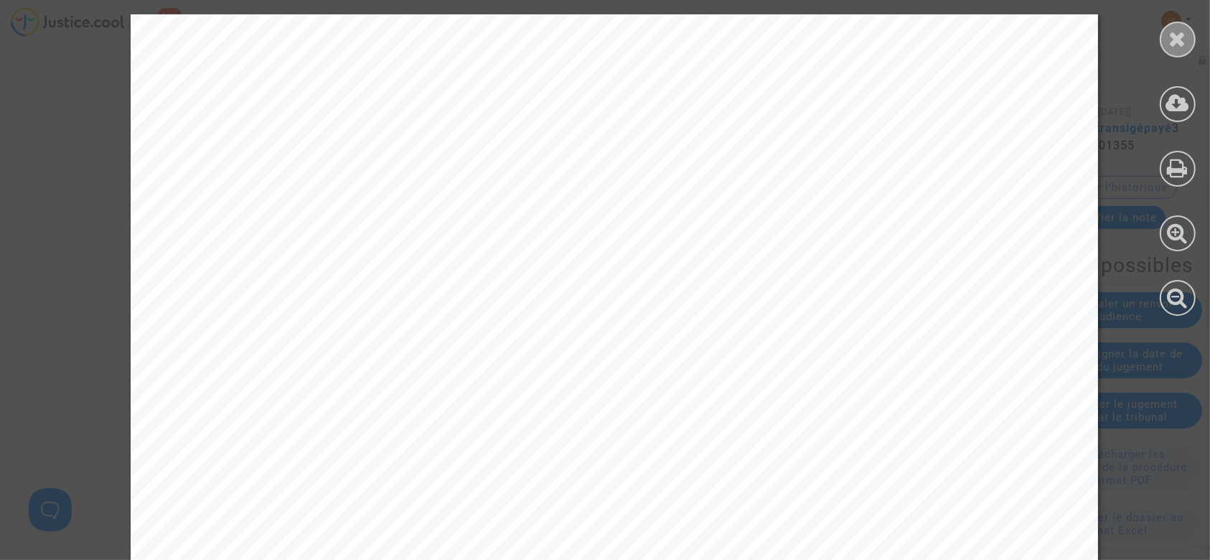
click at [1172, 55] on div at bounding box center [1177, 40] width 36 height 36
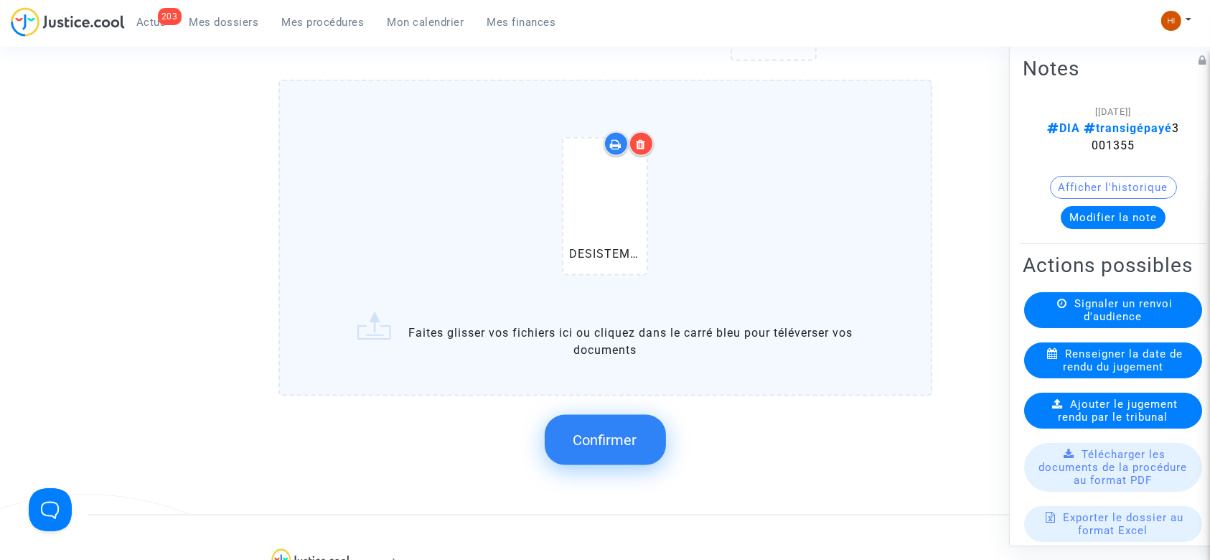
scroll to position [1913, 0]
click at [611, 443] on button "Confirmer" at bounding box center [605, 437] width 121 height 50
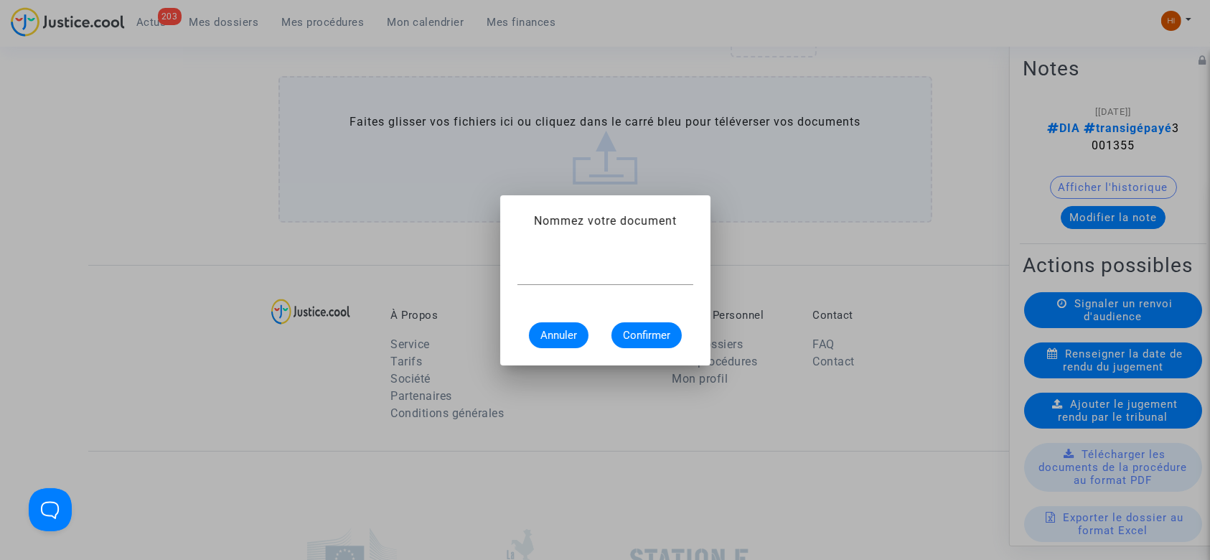
scroll to position [0, 0]
click at [562, 342] on button "Annuler" at bounding box center [559, 335] width 60 height 26
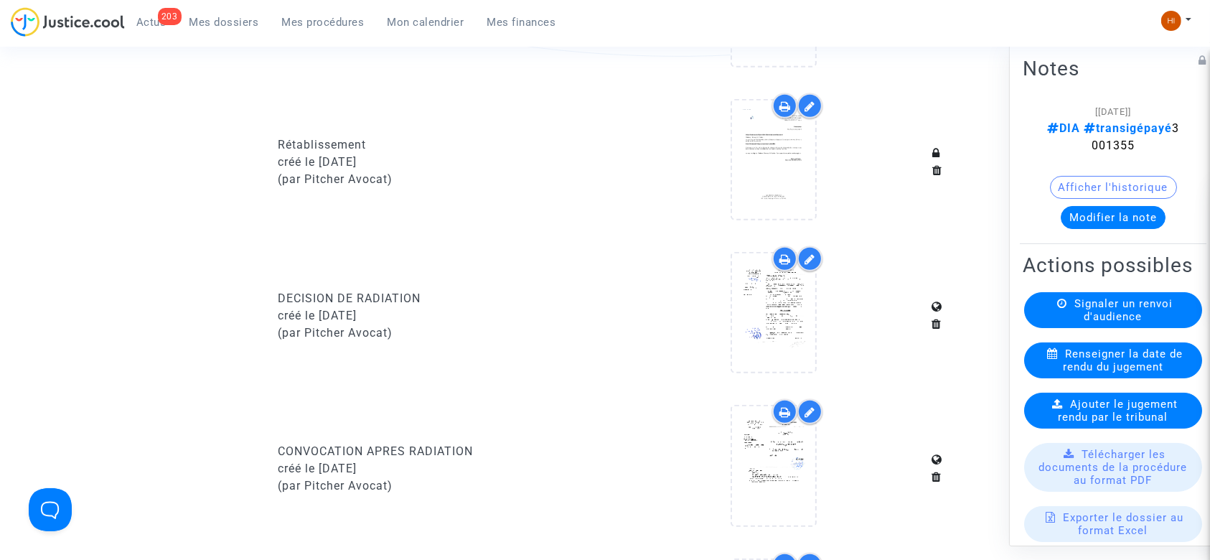
scroll to position [1148, 0]
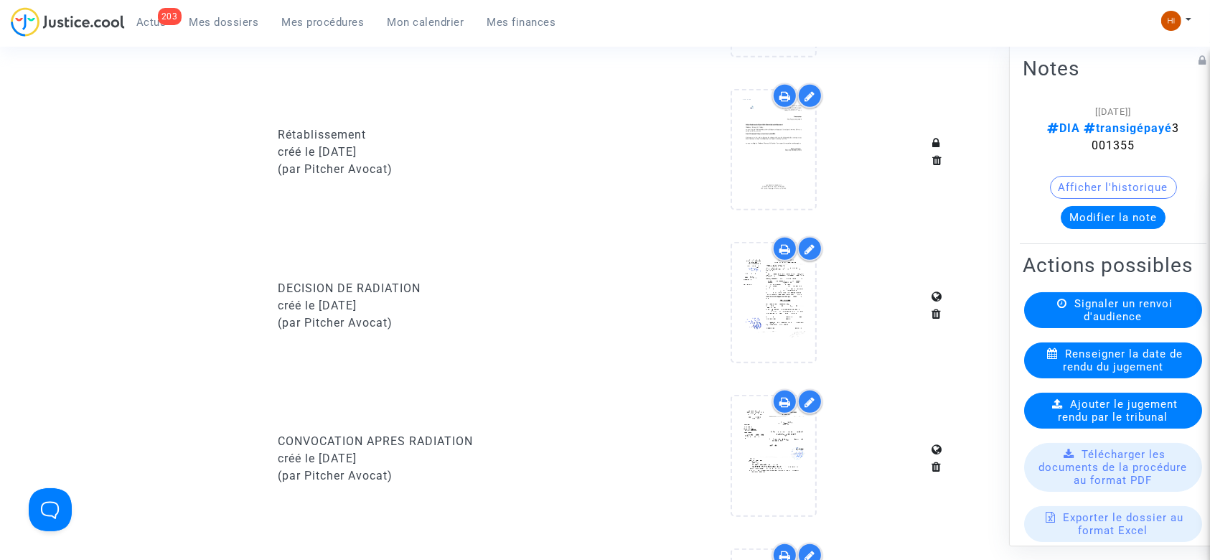
click at [1106, 428] on div "Ajouter le jugement rendu par le tribunal" at bounding box center [1113, 410] width 178 height 36
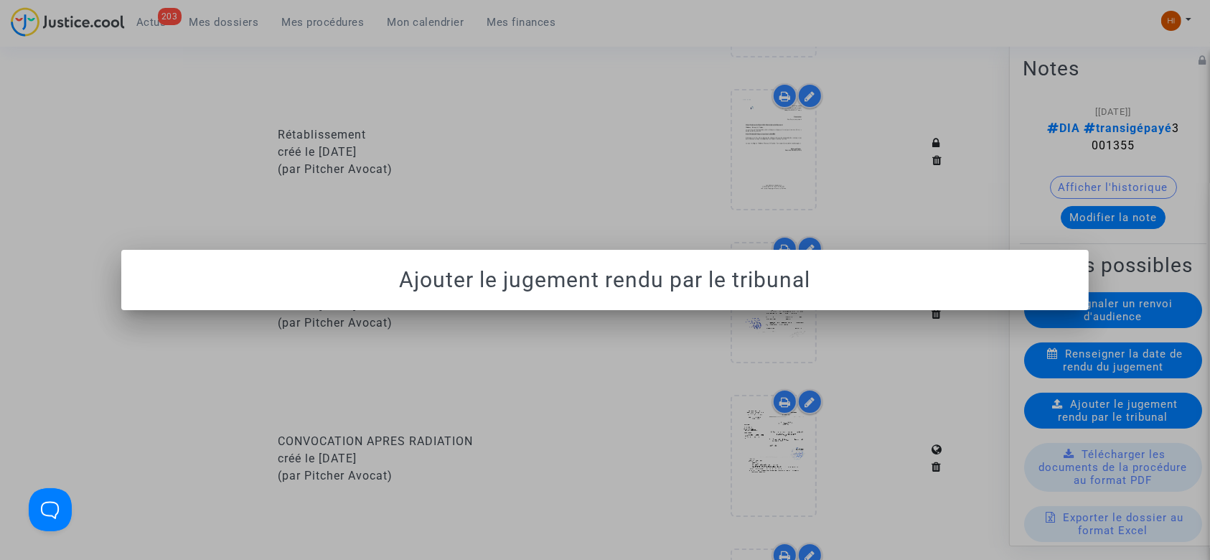
scroll to position [0, 0]
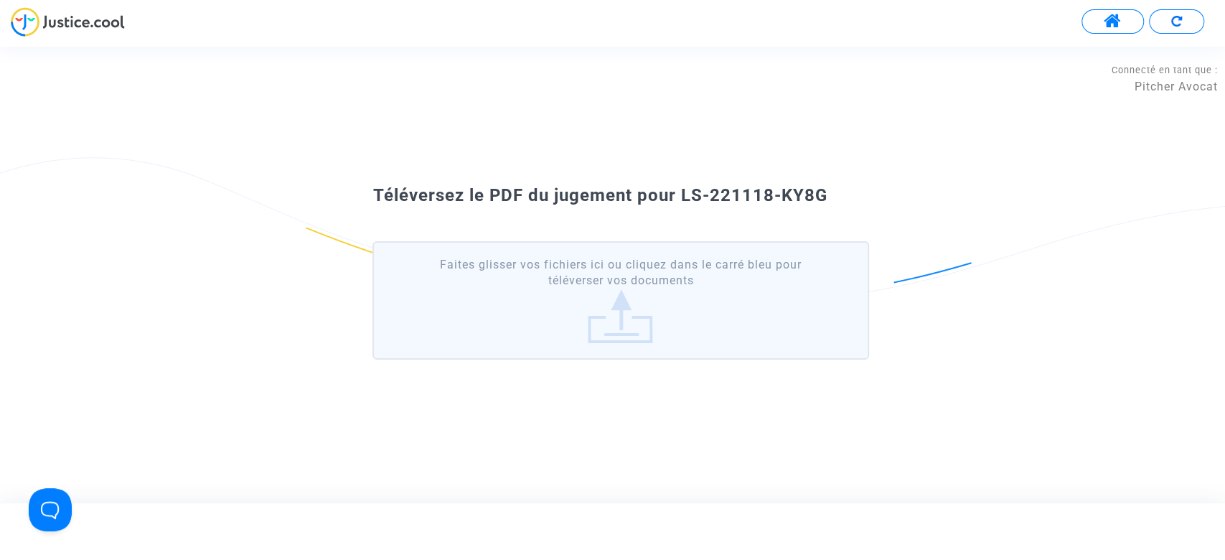
click at [636, 283] on label "Faites glisser vos fichiers ici ou cliquez dans le carré bleu pour téléverser v…" at bounding box center [620, 300] width 496 height 118
click at [0, 0] on input "Faites glisser vos fichiers ici ou cliquez dans le carré bleu pour téléverser v…" at bounding box center [0, 0] width 0 height 0
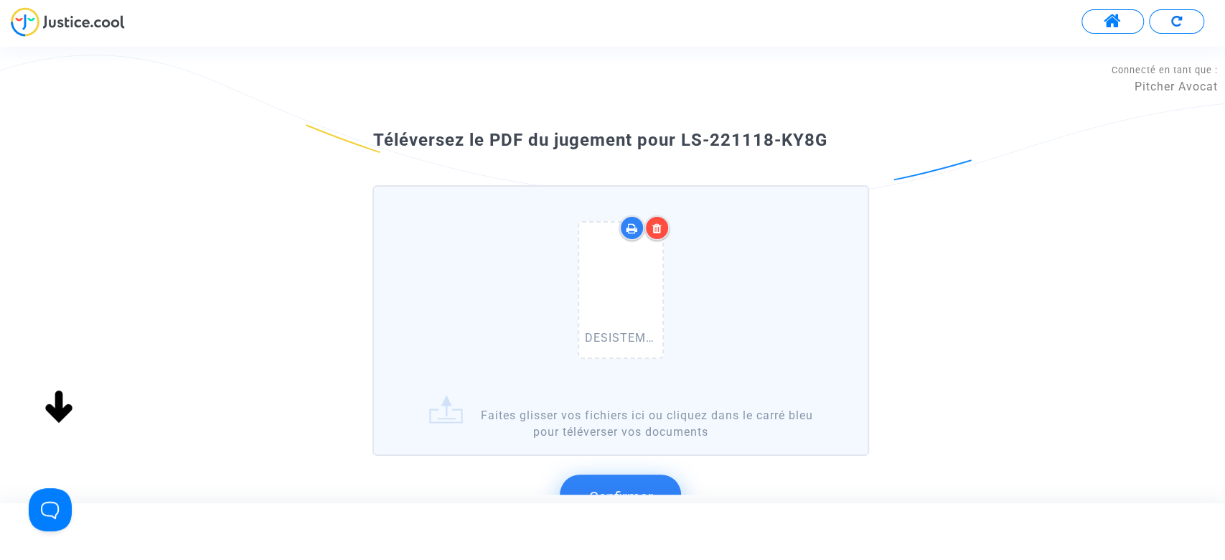
drag, startPoint x: 739, startPoint y: 167, endPoint x: 681, endPoint y: 148, distance: 61.3
click at [681, 148] on div "Téléversez le PDF du jugement pour LS-221118-KY8G" at bounding box center [612, 140] width 551 height 24
copy span "LS-221118-KY8G"
click at [611, 484] on button "Confirmer" at bounding box center [620, 496] width 121 height 44
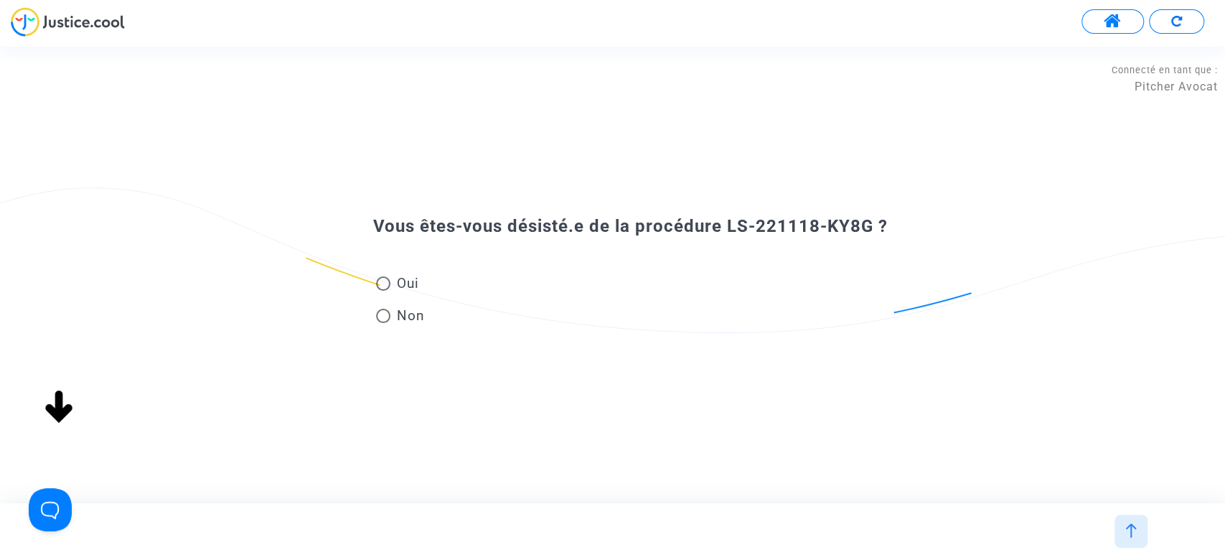
click at [392, 269] on div "Oui Non" at bounding box center [612, 286] width 551 height 96
click at [392, 277] on span "Oui" at bounding box center [404, 282] width 28 height 19
click at [383, 291] on input "Oui" at bounding box center [382, 291] width 1 height 1
radio input "true"
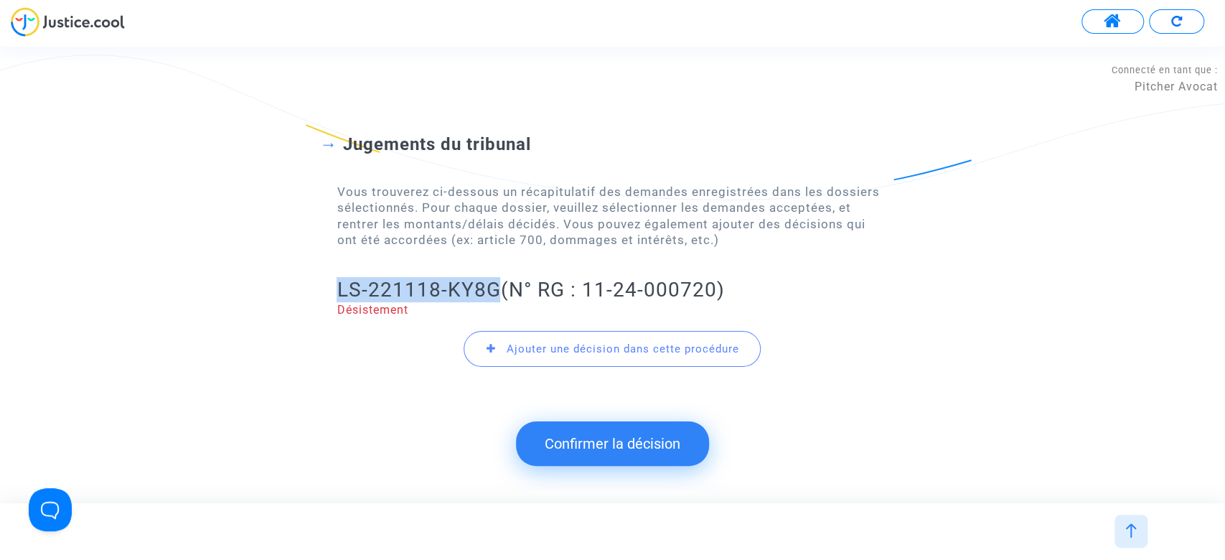
drag, startPoint x: 321, startPoint y: 296, endPoint x: 497, endPoint y: 281, distance: 176.4
click at [497, 281] on div "Jugements du tribunal Vous trouverez ci-dessous un récapitulatif des demandes e…" at bounding box center [612, 242] width 1225 height 332
copy h2 "LS-221118-KY8G"
click at [580, 442] on button "Confirmer la décision" at bounding box center [612, 443] width 193 height 44
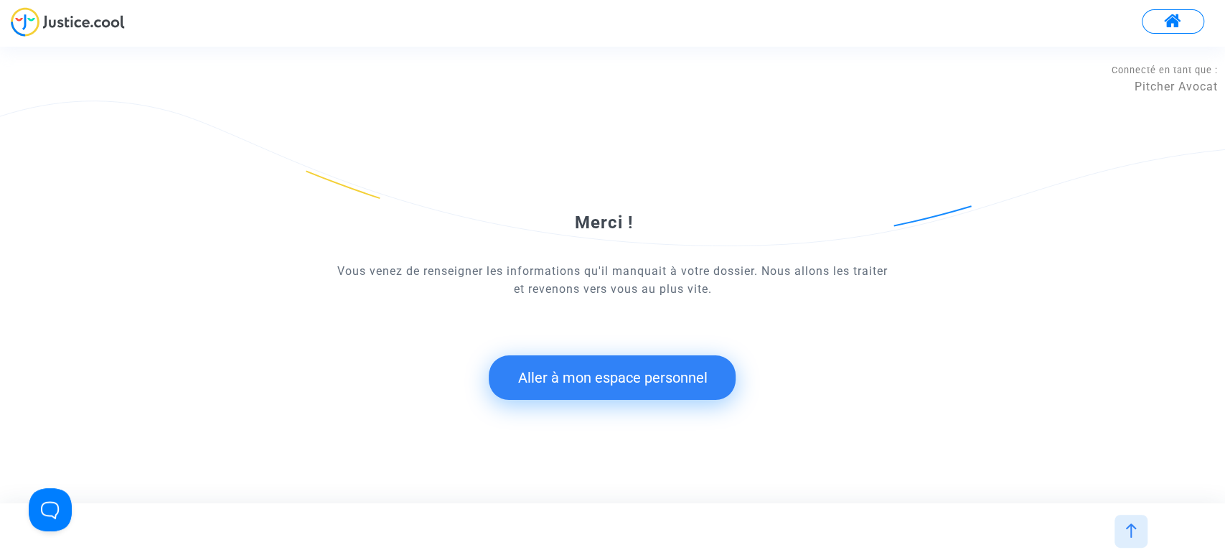
click at [593, 373] on button "Aller à mon espace personnel" at bounding box center [612, 377] width 247 height 44
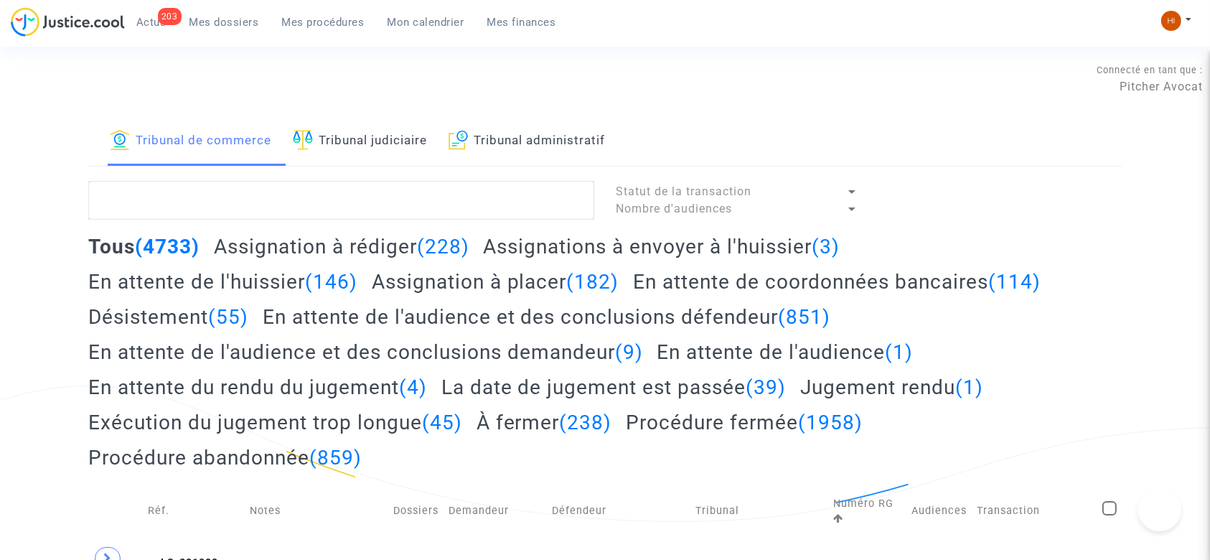
click at [387, 141] on link "Tribunal judiciaire" at bounding box center [360, 141] width 134 height 49
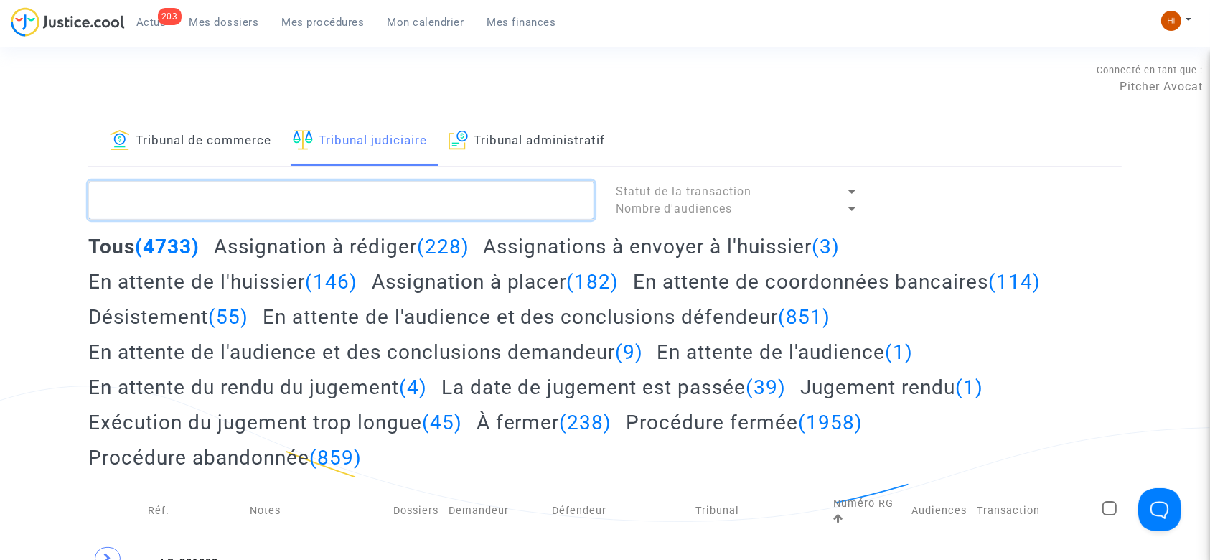
click at [382, 184] on textarea at bounding box center [341, 200] width 506 height 39
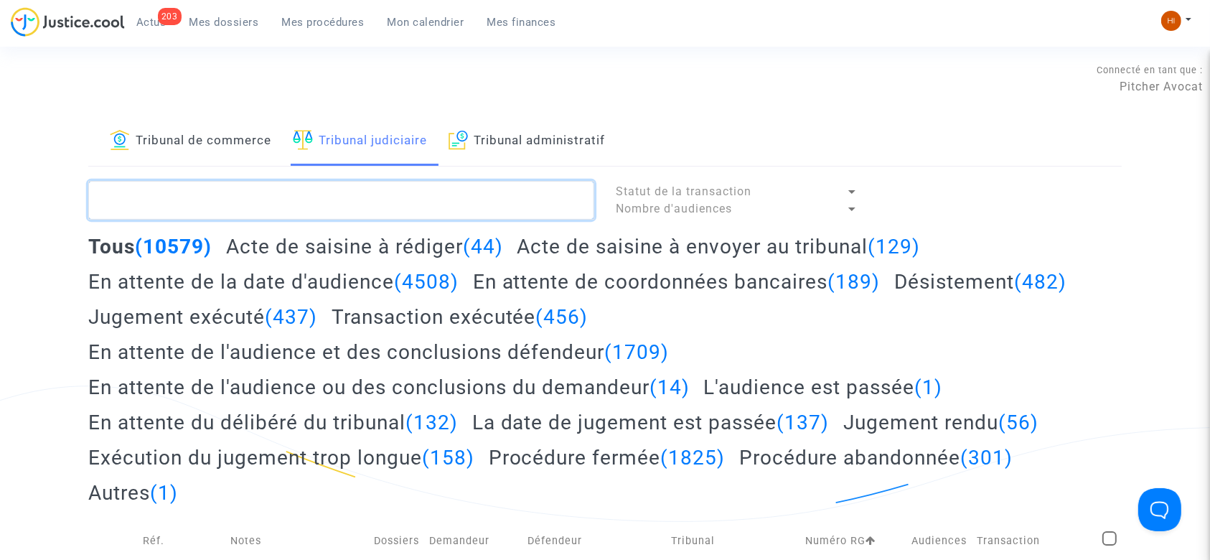
paste textarea "LS-221118-KY8G"
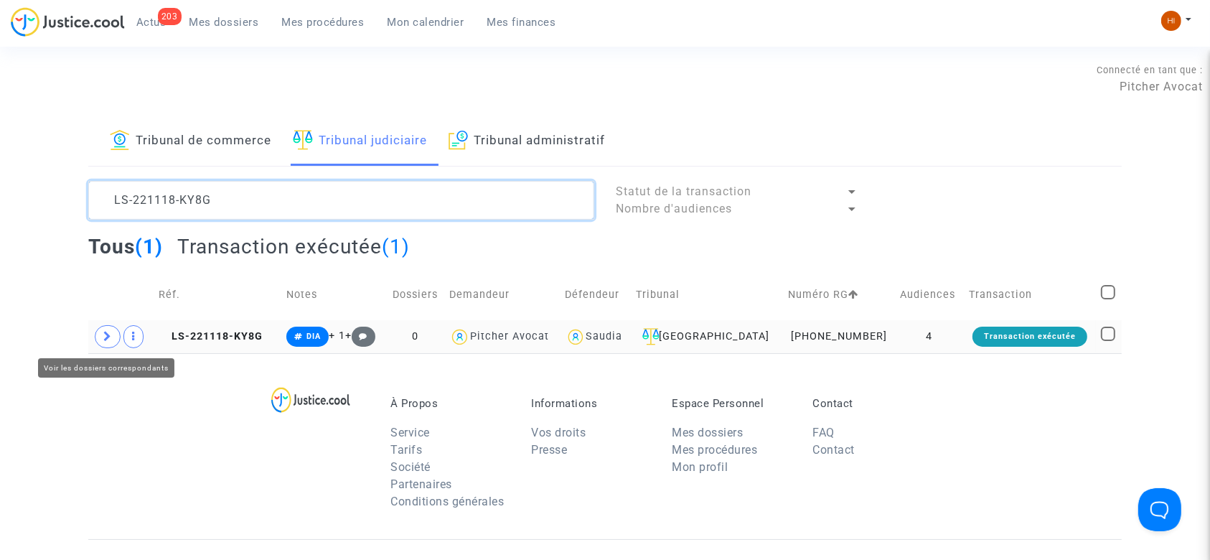
type textarea "LS-221118-KY8G"
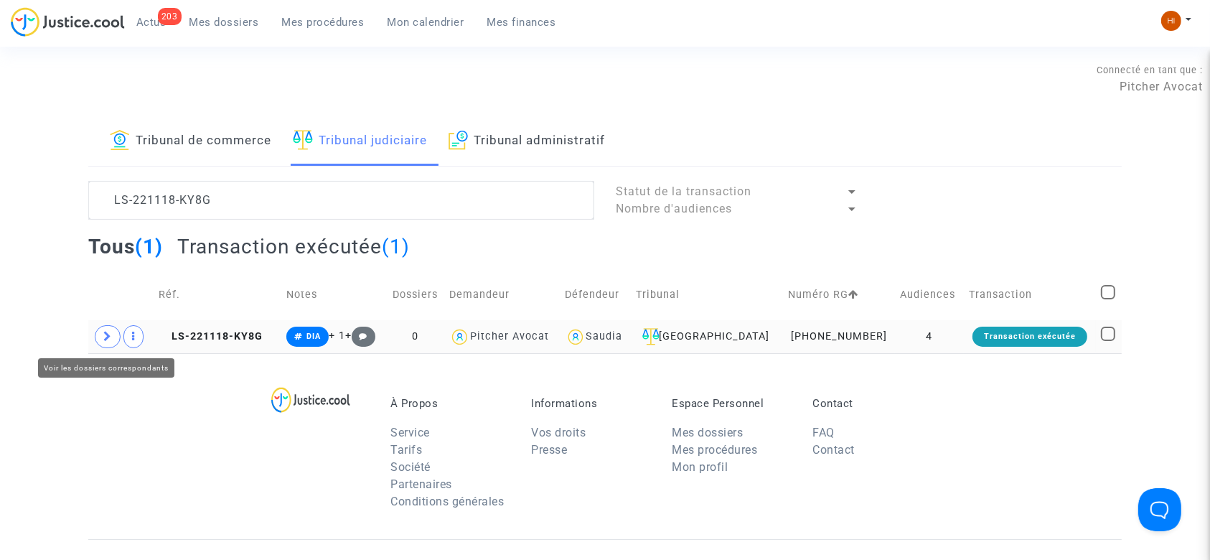
click at [108, 346] on span at bounding box center [108, 336] width 26 height 23
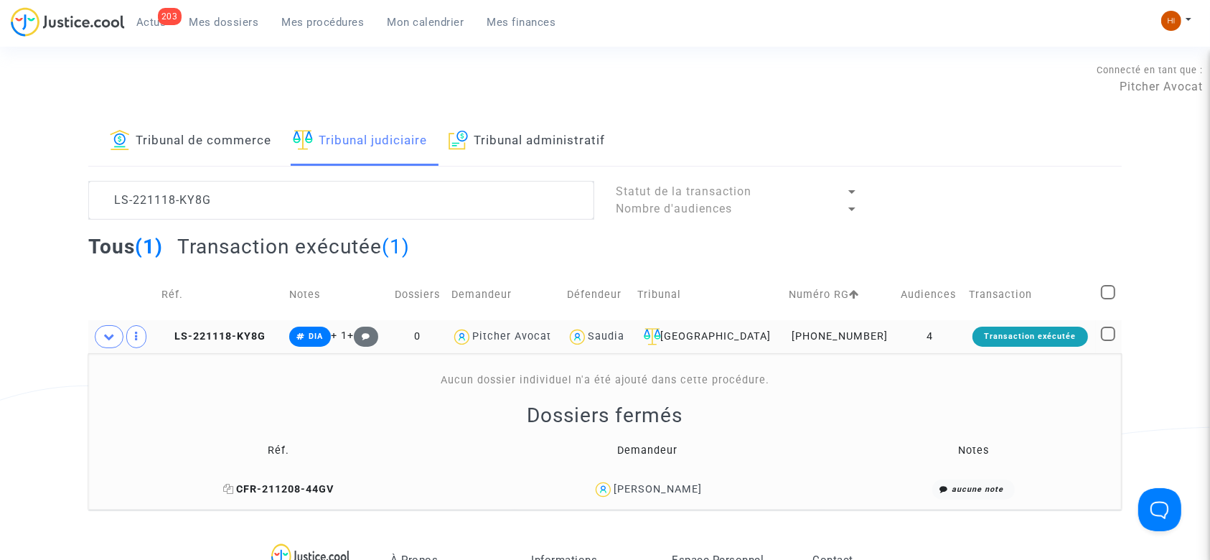
click at [326, 485] on span "CFR-211208-44GV" at bounding box center [278, 489] width 110 height 12
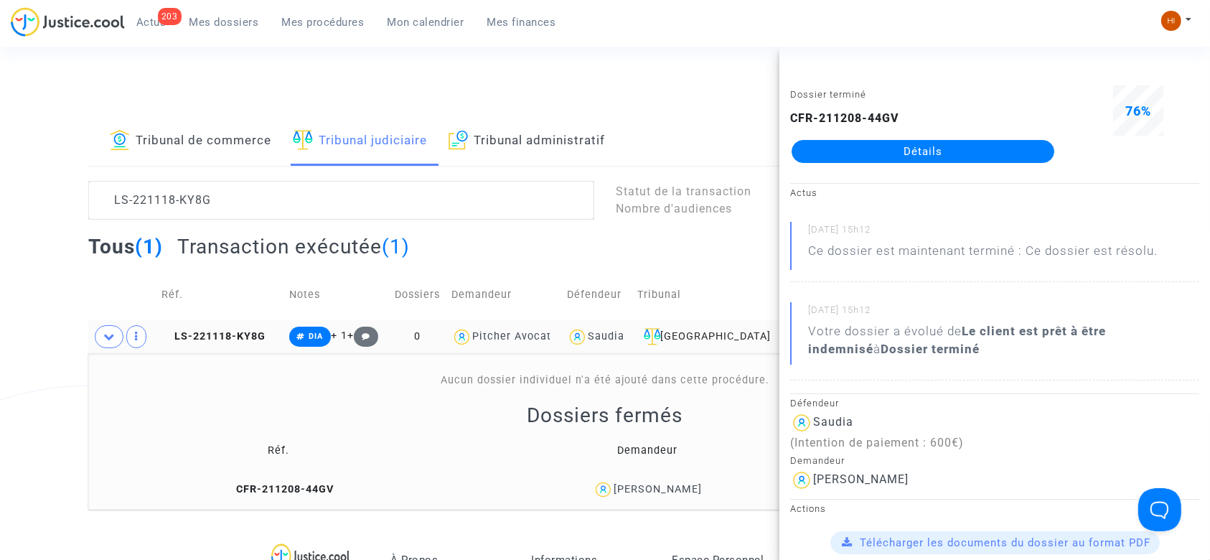
click at [214, 320] on td "LS-221118-KY8G" at bounding box center [220, 336] width 128 height 33
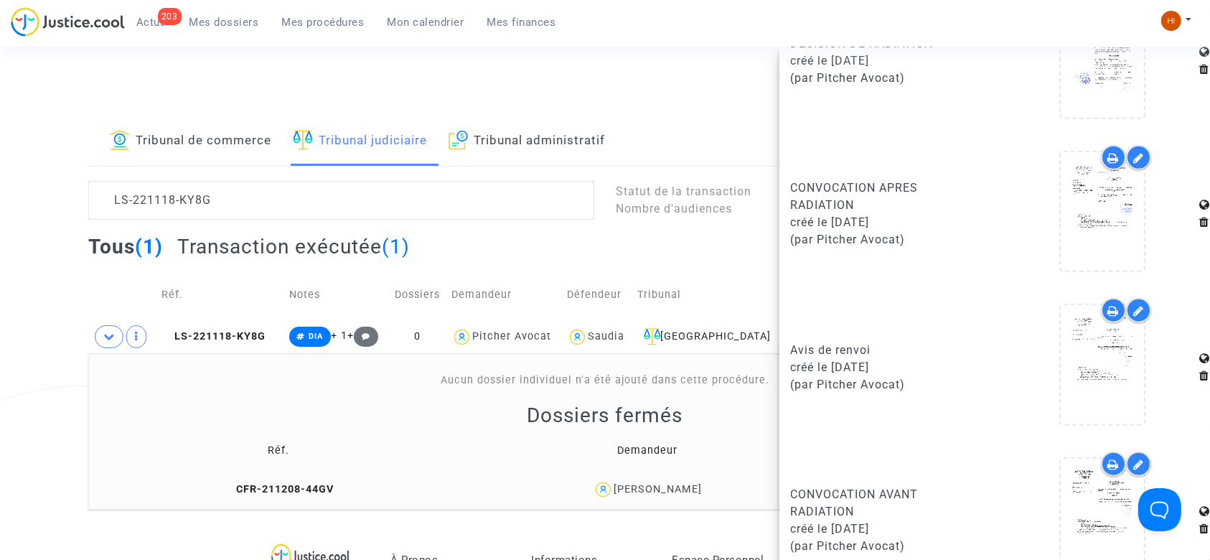
scroll to position [1810, 0]
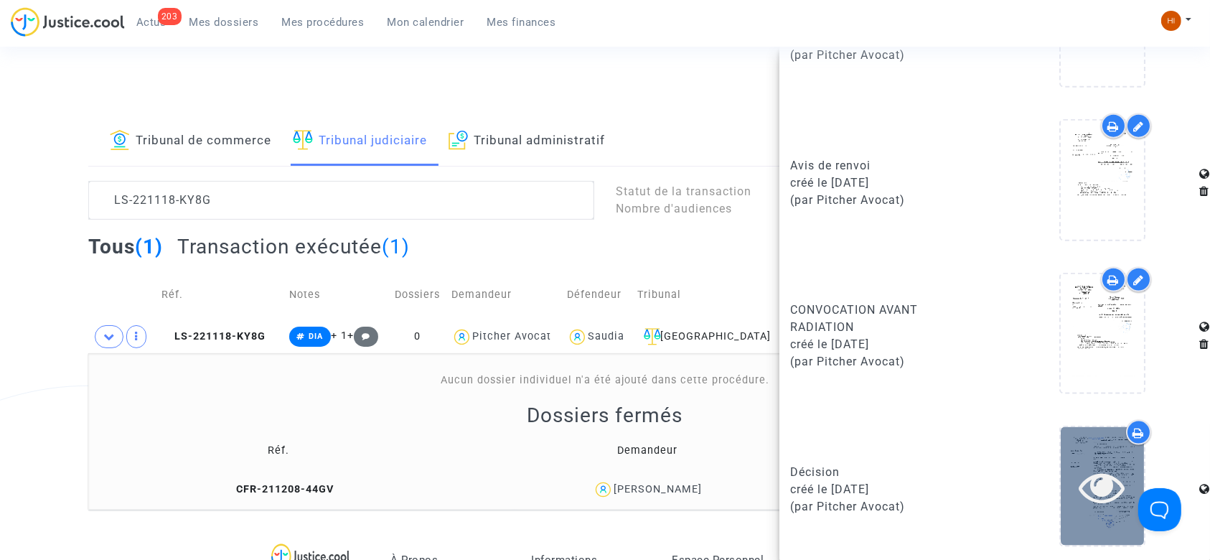
click at [1079, 464] on icon at bounding box center [1102, 487] width 47 height 46
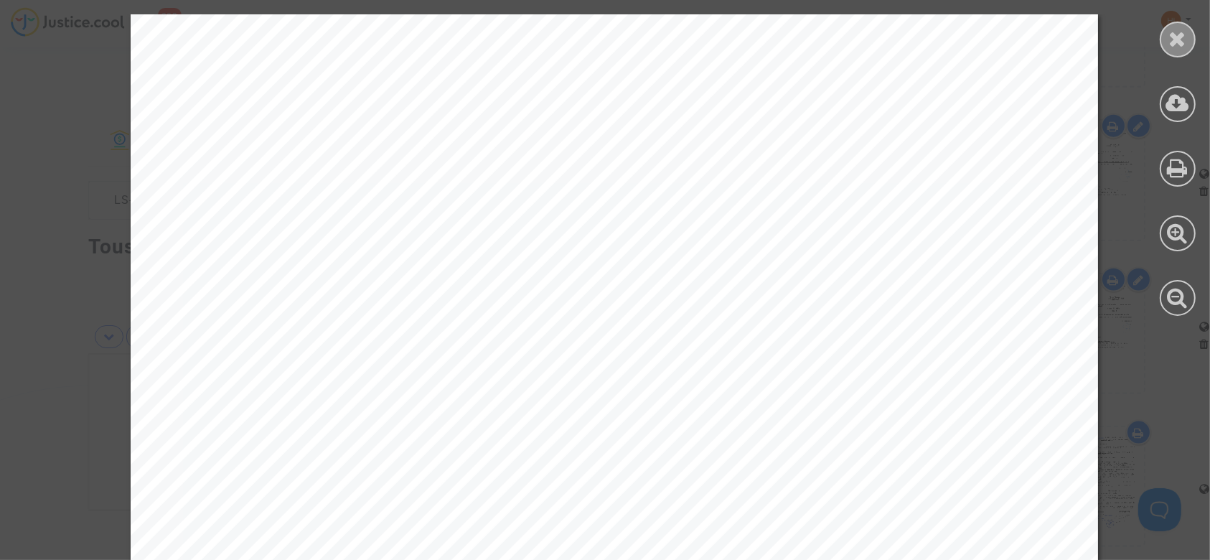
click at [1185, 43] on icon at bounding box center [1178, 39] width 18 height 22
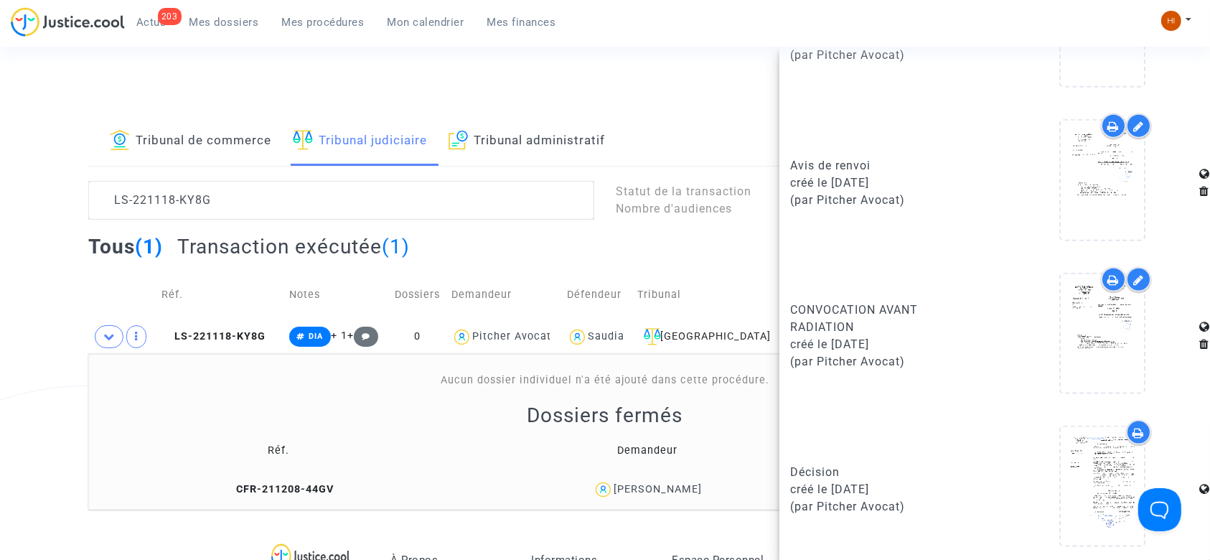
click at [164, 273] on td "Réf." at bounding box center [220, 294] width 128 height 51
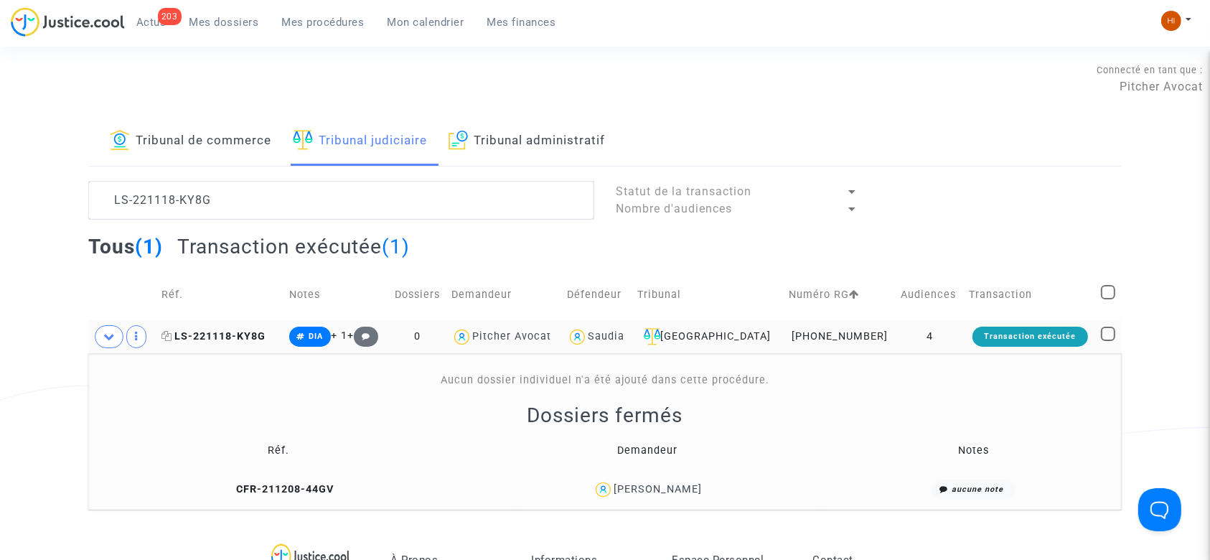
click at [186, 331] on span "LS-221118-KY8G" at bounding box center [213, 336] width 104 height 12
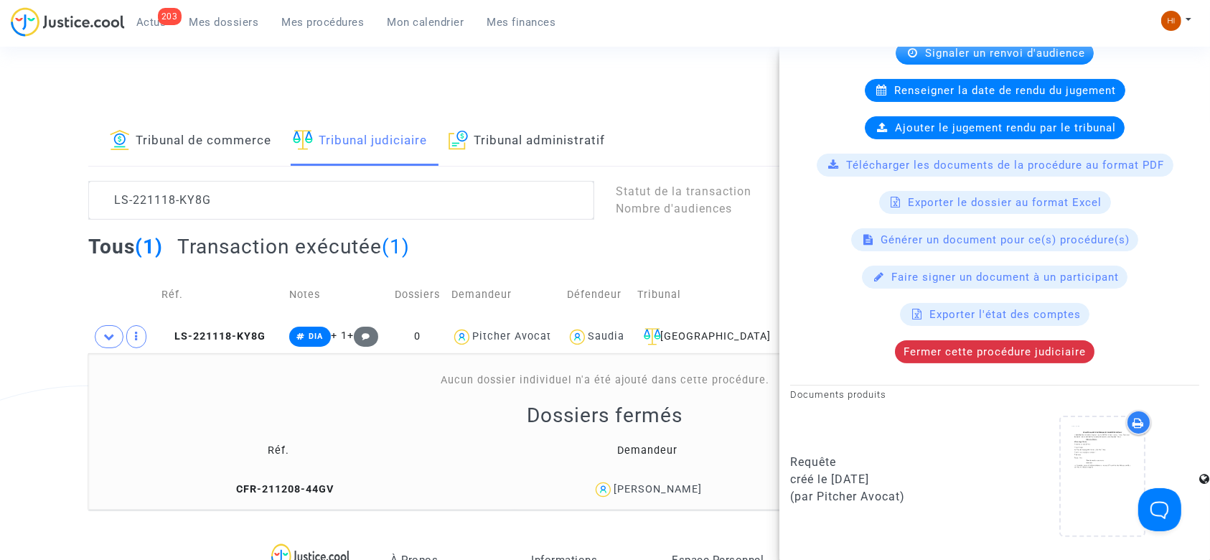
scroll to position [287, 0]
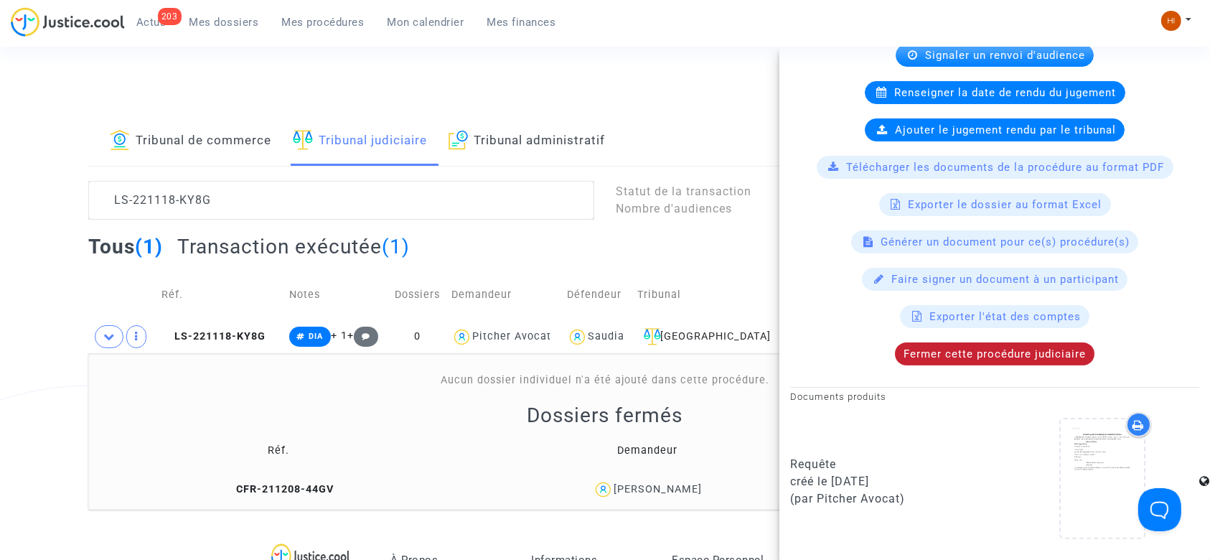
drag, startPoint x: 1021, startPoint y: 354, endPoint x: 1011, endPoint y: 363, distance: 13.7
click at [1011, 363] on div "Fermer cette procédure judiciaire" at bounding box center [994, 353] width 199 height 23
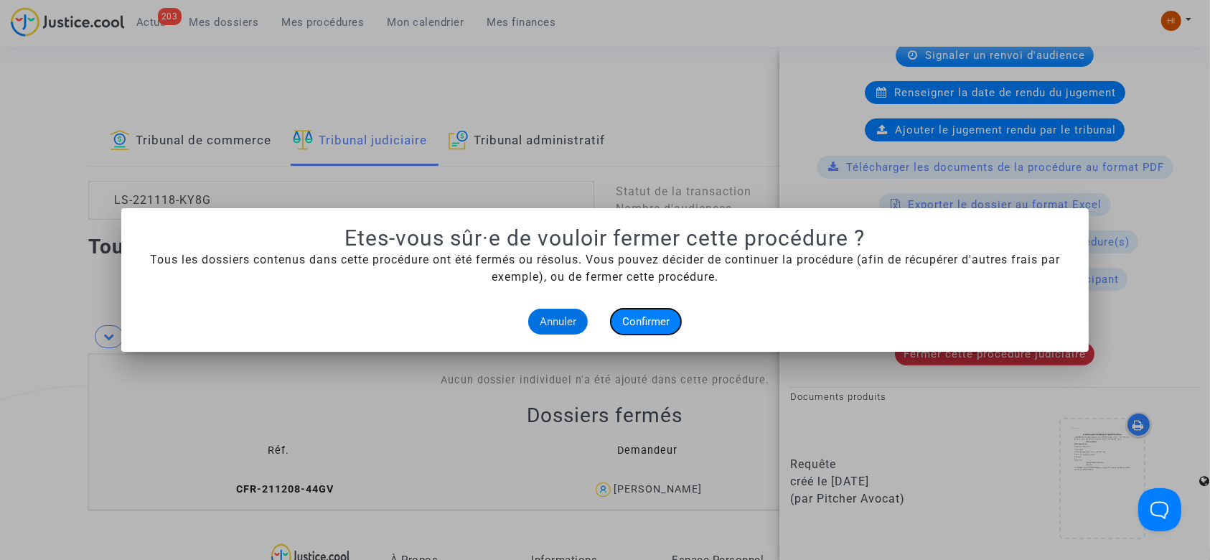
click at [633, 323] on span "Confirmer" at bounding box center [645, 321] width 47 height 13
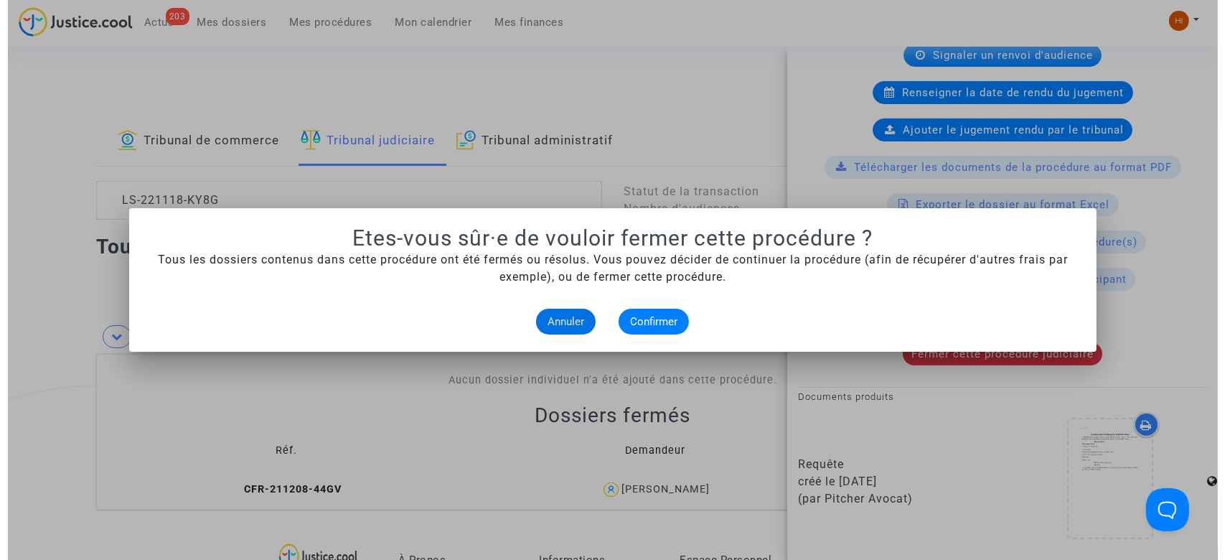
scroll to position [0, 0]
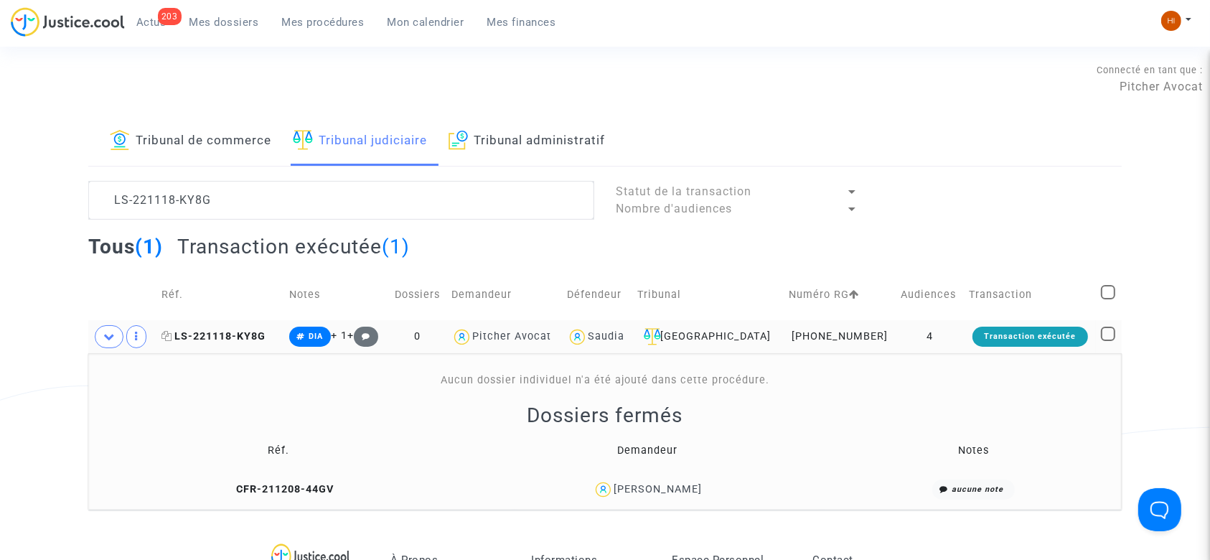
click at [251, 336] on span "LS-221118-KY8G" at bounding box center [213, 336] width 104 height 12
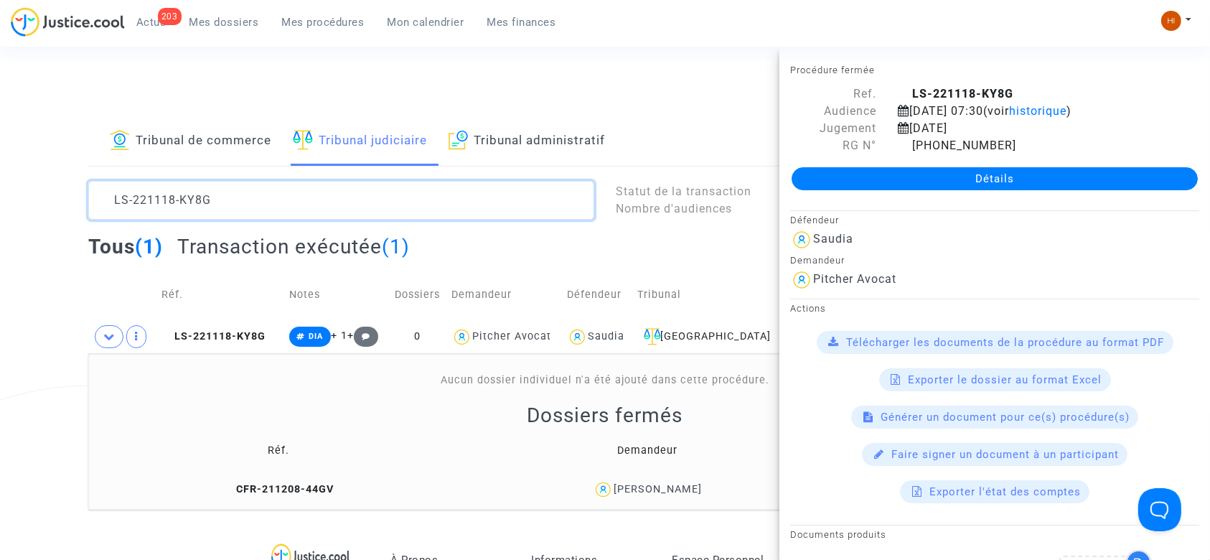
click at [332, 190] on textarea at bounding box center [341, 200] width 506 height 39
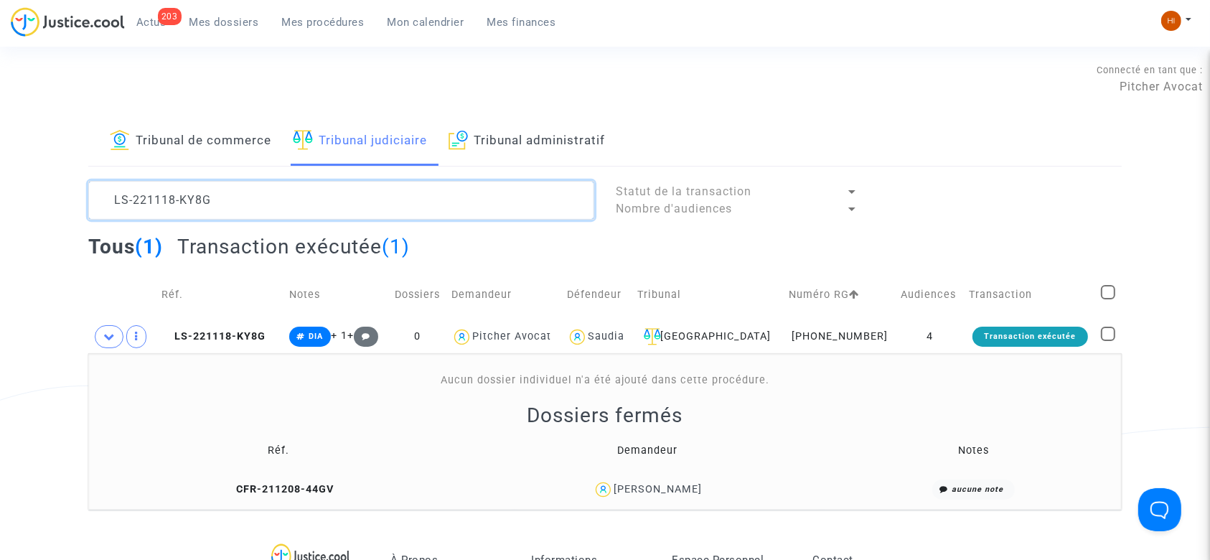
click at [332, 190] on textarea at bounding box center [341, 200] width 506 height 39
click at [332, 181] on textarea at bounding box center [341, 200] width 506 height 39
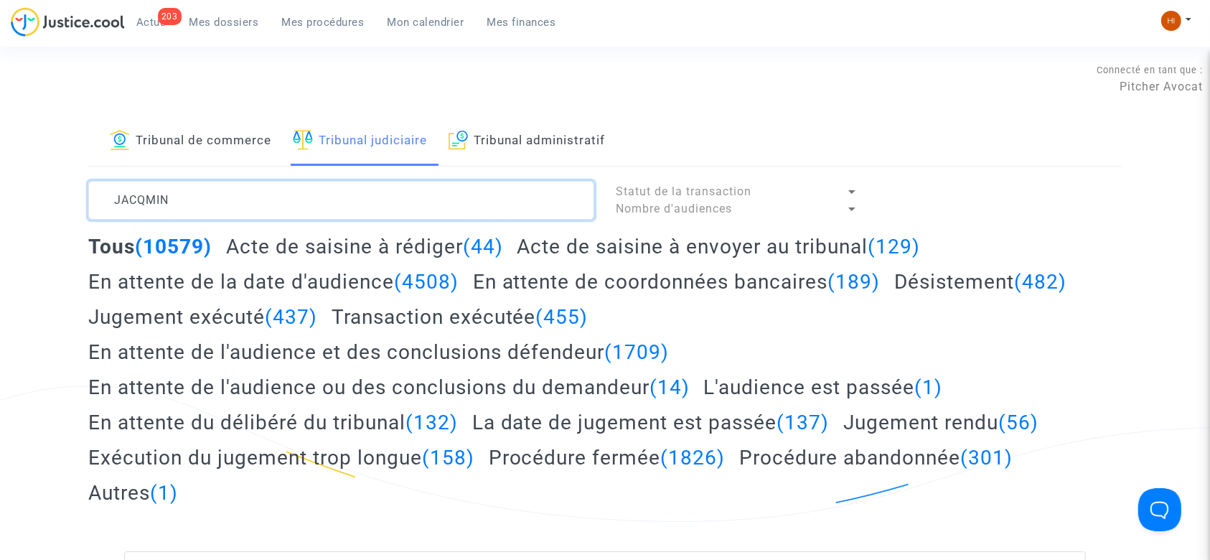
type textarea "JACQMIN"
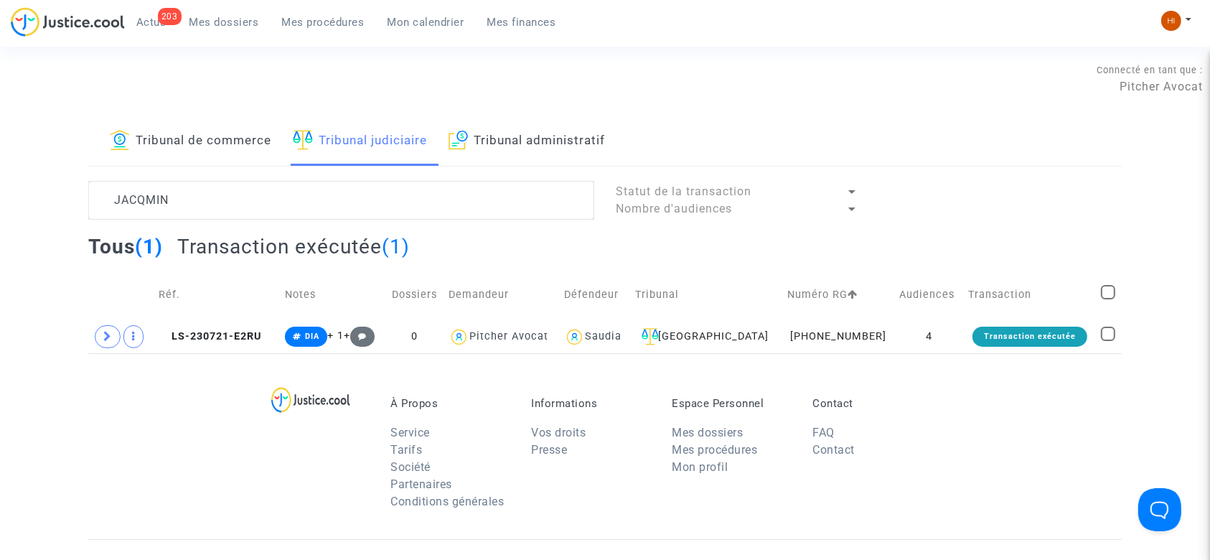
click at [189, 420] on div "À Propos Service Tarifs Société Partenaires Conditions générales Informations V…" at bounding box center [604, 446] width 1033 height 186
click at [259, 330] on span "LS-230721-E2RU" at bounding box center [210, 336] width 103 height 12
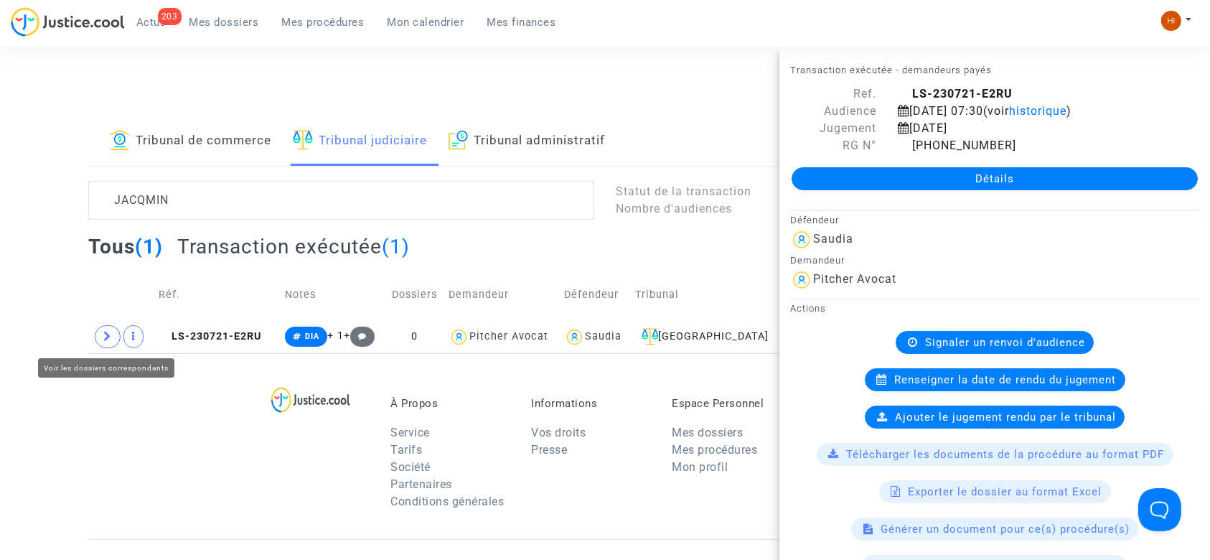
drag, startPoint x: 105, startPoint y: 336, endPoint x: 129, endPoint y: 364, distance: 37.7
click at [105, 342] on span at bounding box center [108, 336] width 26 height 23
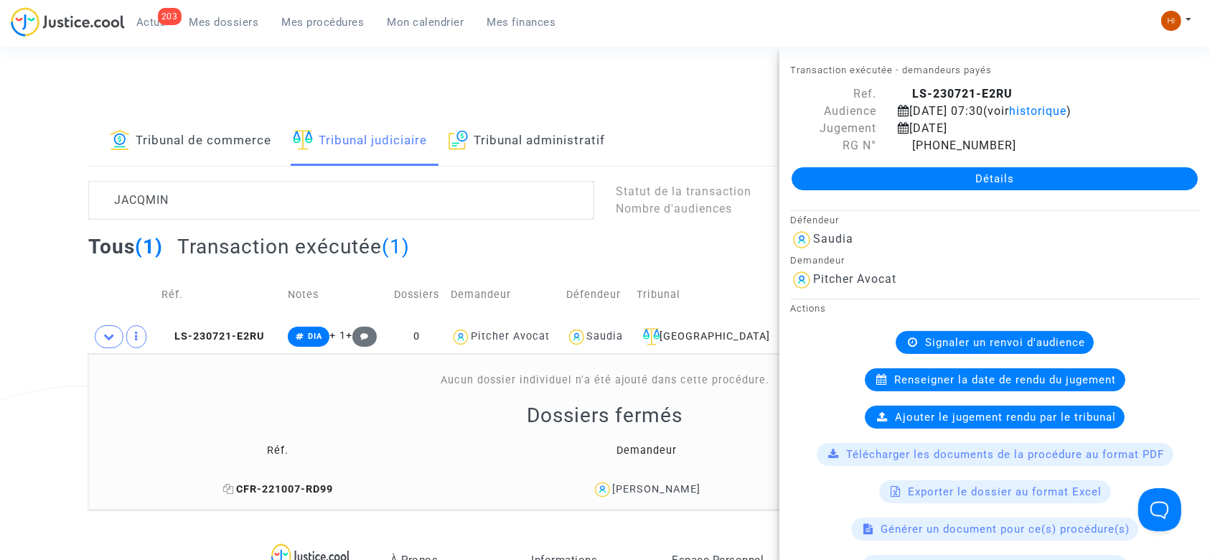
click at [234, 490] on icon at bounding box center [228, 489] width 11 height 10
click at [237, 335] on span "LS-230721-E2RU" at bounding box center [212, 336] width 103 height 12
click at [1014, 181] on link "Détails" at bounding box center [994, 178] width 406 height 23
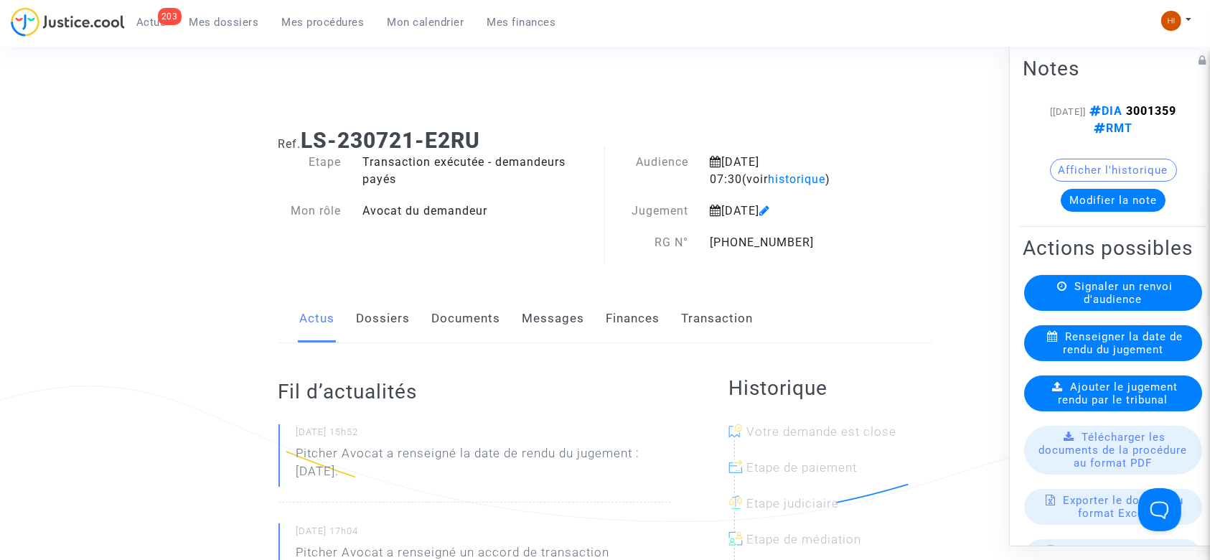
click at [1106, 406] on span "Ajouter le jugement rendu par le tribunal" at bounding box center [1118, 393] width 120 height 26
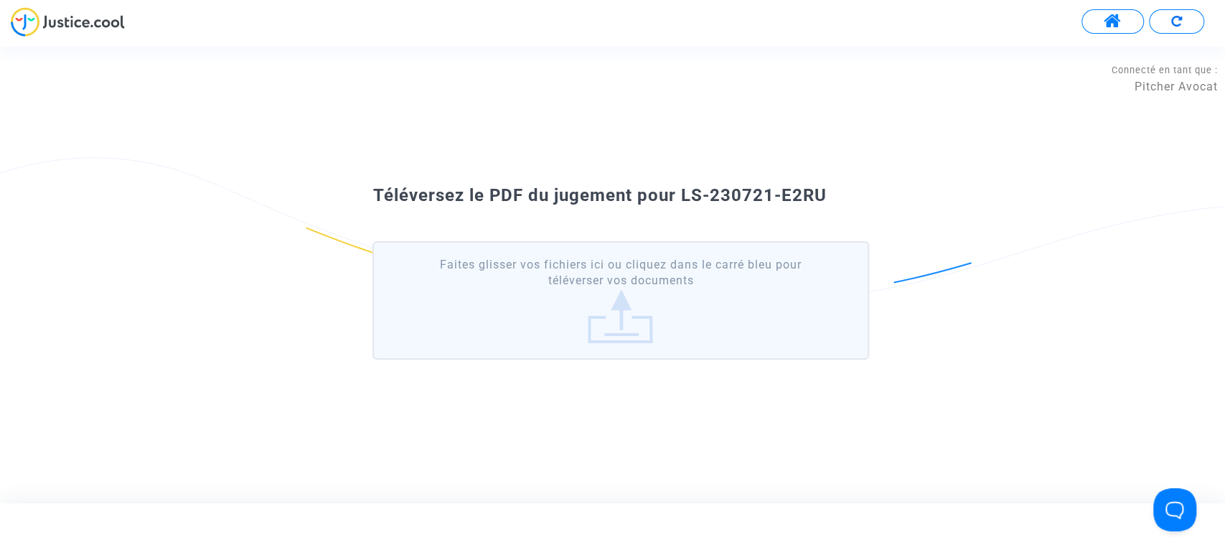
click at [436, 272] on label "Faites glisser vos fichiers ici ou cliquez dans le carré bleu pour téléverser v…" at bounding box center [620, 300] width 496 height 118
click at [0, 0] on input "Faites glisser vos fichiers ici ou cliquez dans le carré bleu pour téléverser v…" at bounding box center [0, 0] width 0 height 0
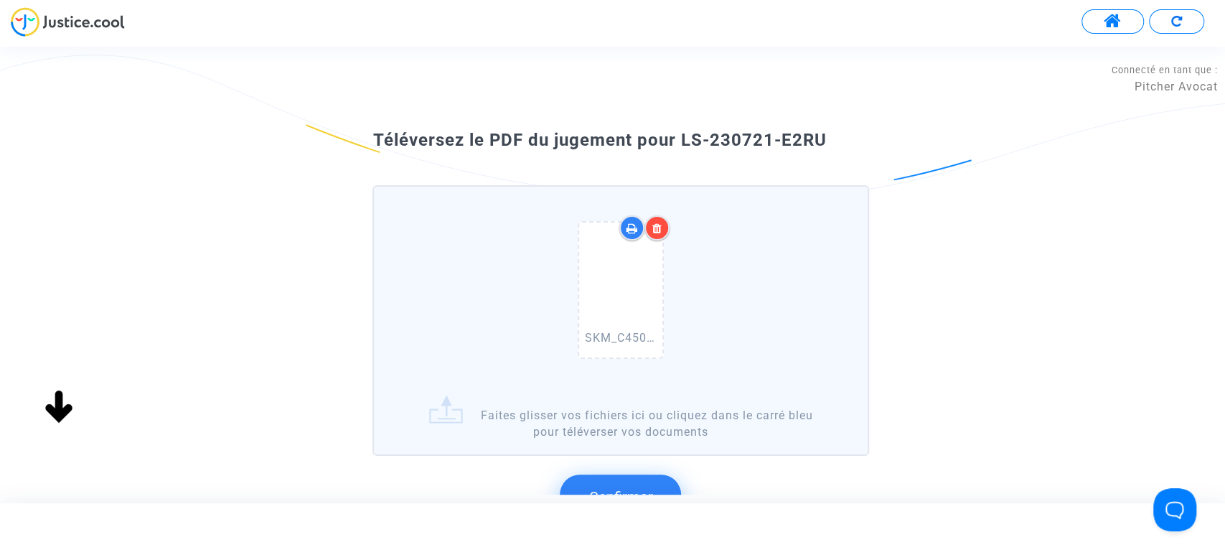
drag, startPoint x: 863, startPoint y: 147, endPoint x: 681, endPoint y: 145, distance: 182.3
click at [681, 145] on div "Téléversez le PDF du jugement pour LS-230721-E2RU" at bounding box center [612, 140] width 551 height 24
copy span "LS-230721-E2RU"
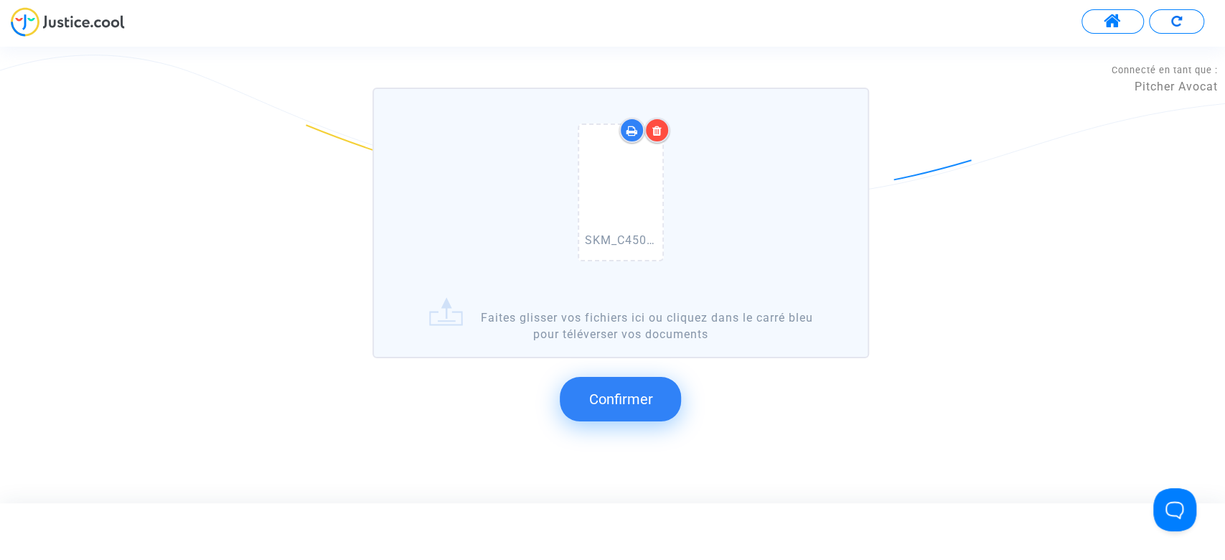
scroll to position [114, 0]
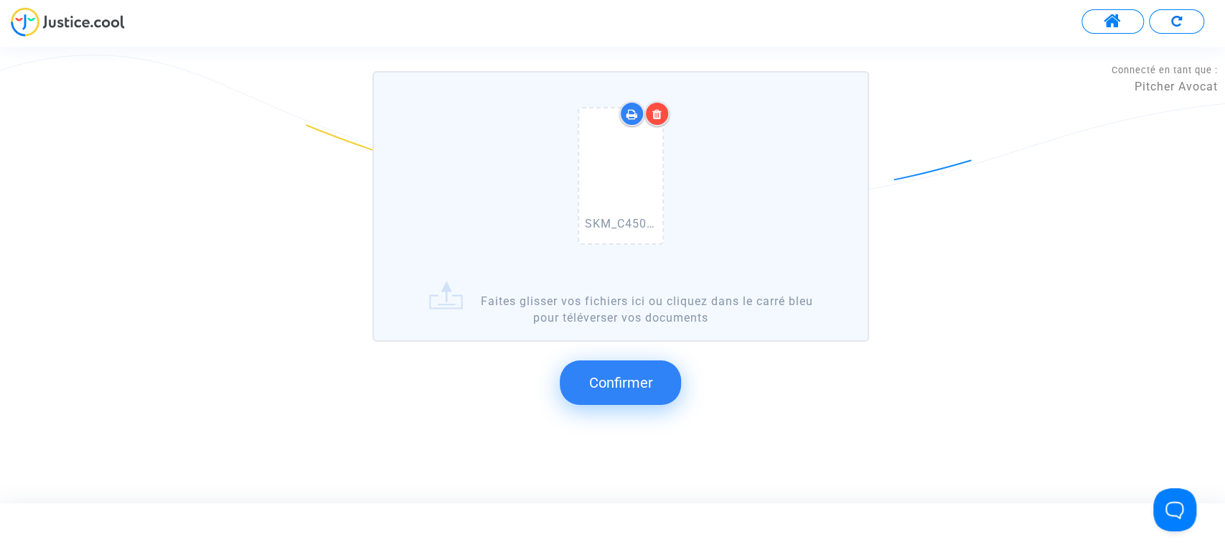
click at [644, 378] on span "Confirmer" at bounding box center [620, 382] width 64 height 17
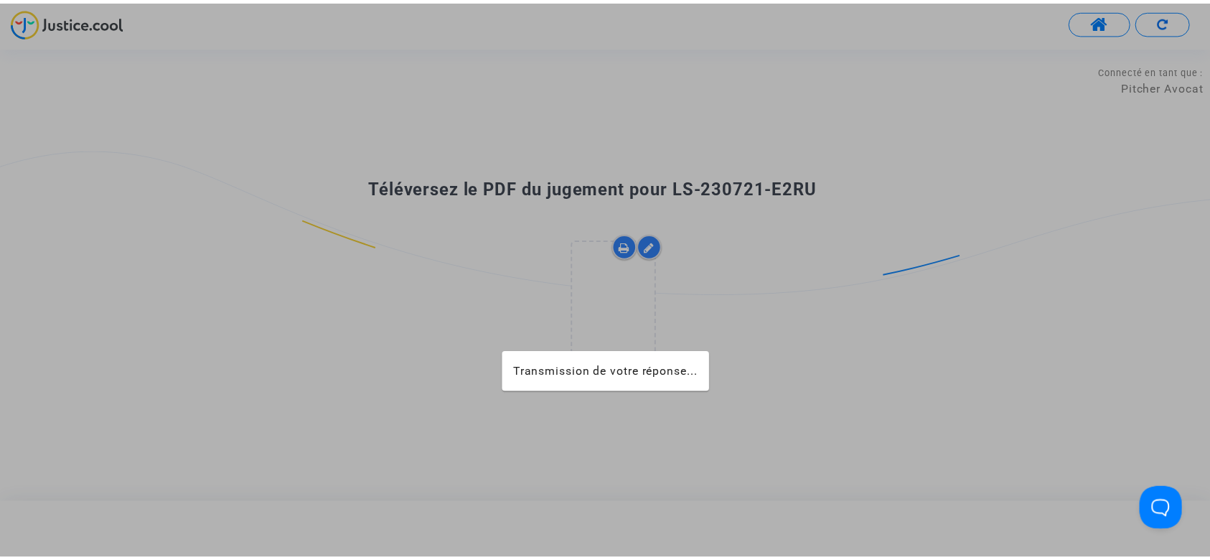
scroll to position [0, 0]
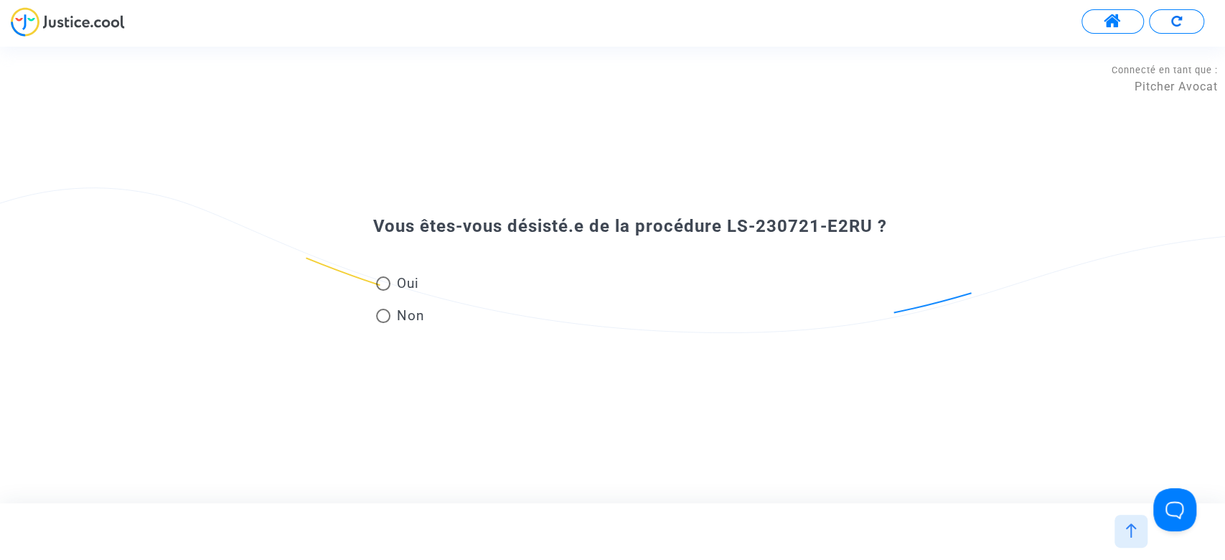
click at [865, 240] on div "Oui Non" at bounding box center [612, 286] width 551 height 96
click at [390, 283] on span at bounding box center [383, 283] width 14 height 14
click at [383, 291] on input "Oui" at bounding box center [382, 291] width 1 height 1
radio input "true"
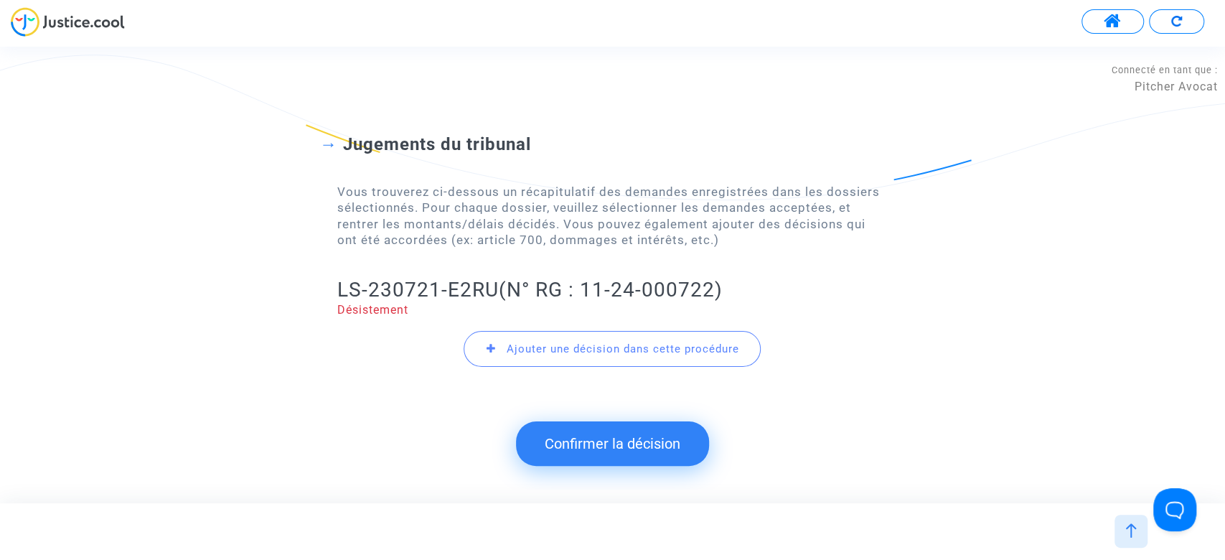
drag, startPoint x: 618, startPoint y: 441, endPoint x: 474, endPoint y: 323, distance: 186.6
click at [618, 442] on button "Confirmer la décision" at bounding box center [612, 443] width 193 height 44
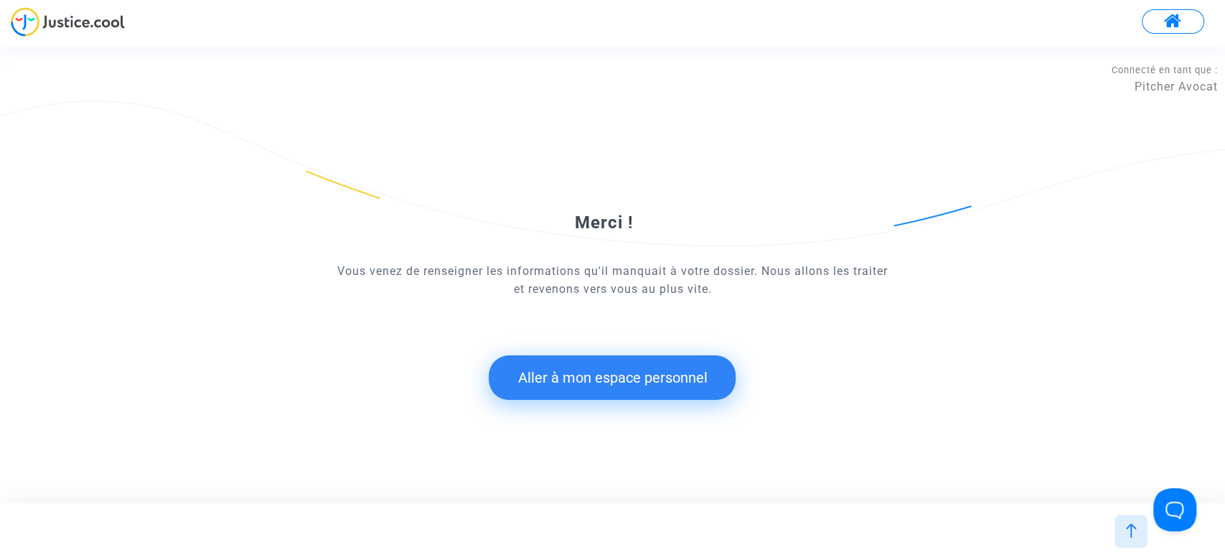
click at [532, 387] on button "Aller à mon espace personnel" at bounding box center [612, 377] width 247 height 44
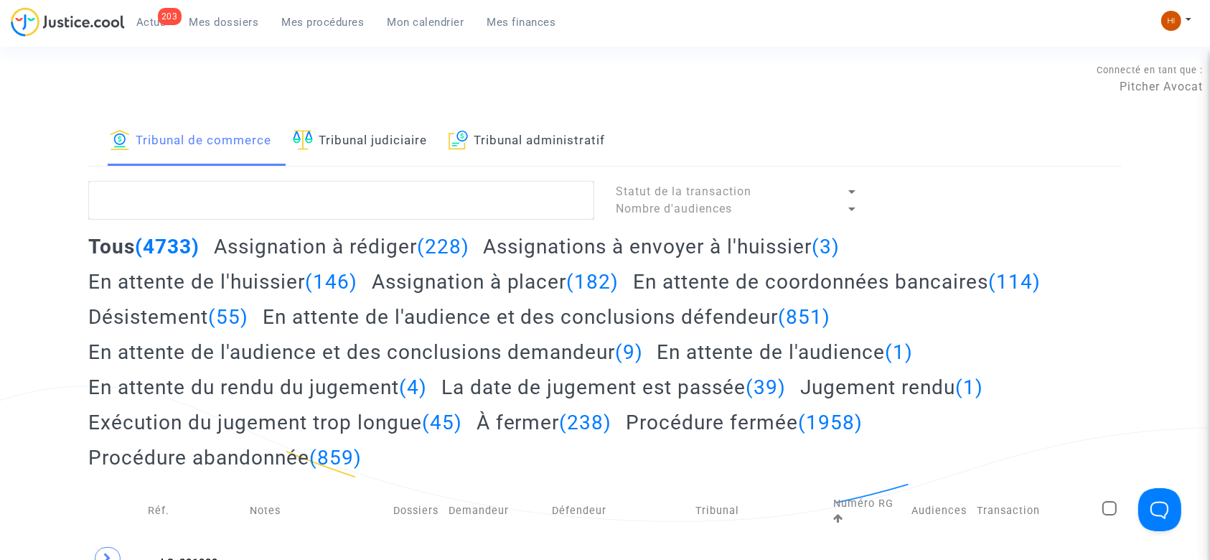
drag, startPoint x: 360, startPoint y: 128, endPoint x: 356, endPoint y: 152, distance: 24.8
click at [360, 128] on link "Tribunal judiciaire" at bounding box center [360, 141] width 134 height 49
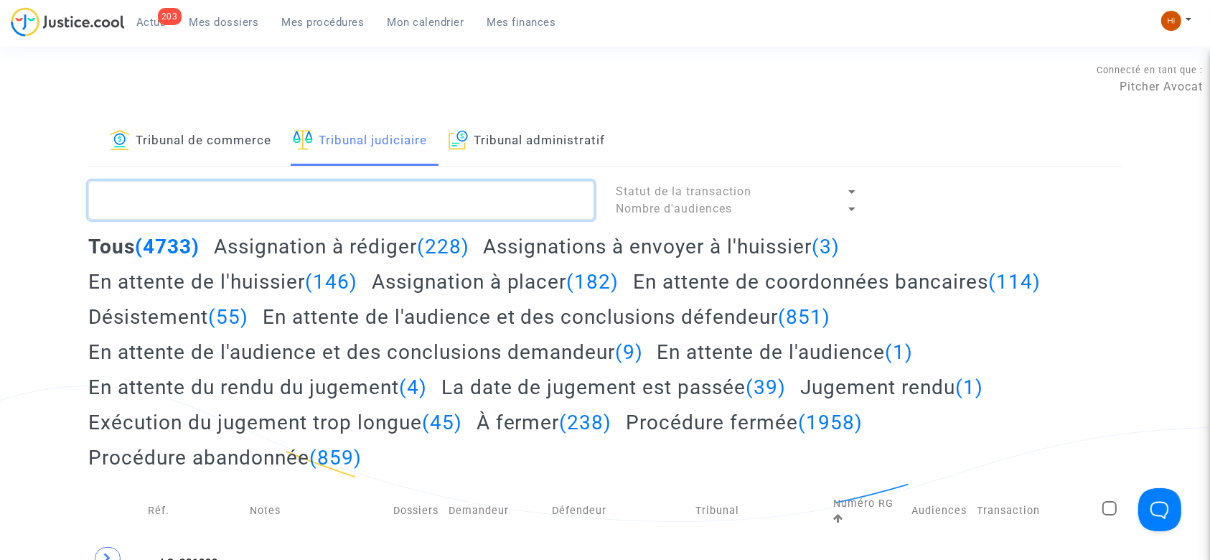
click at [351, 192] on textarea at bounding box center [341, 200] width 506 height 39
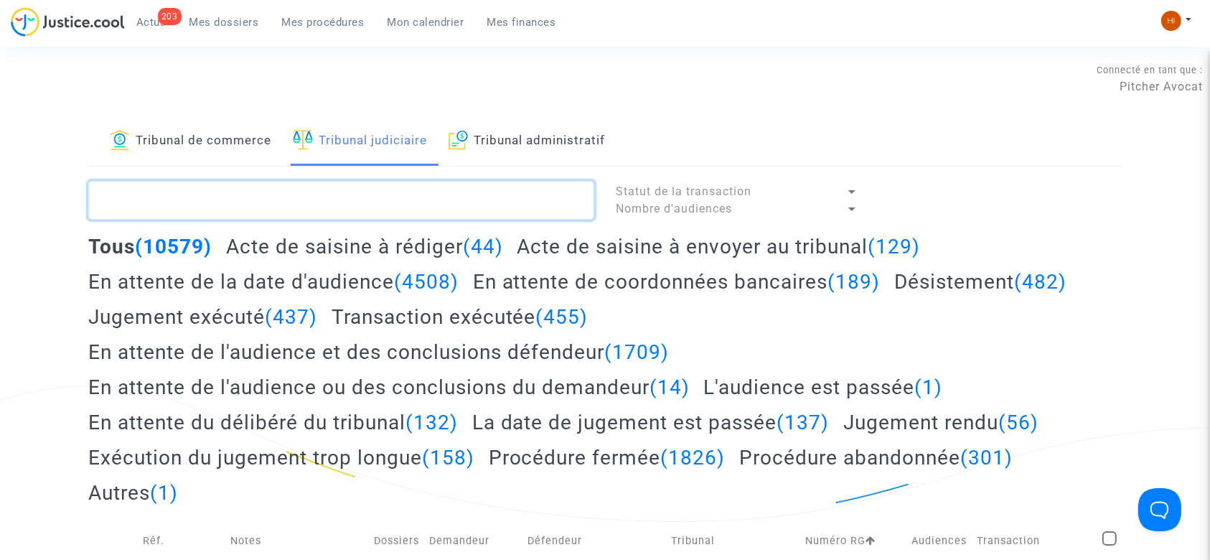
paste textarea "LS-230721-E2RU"
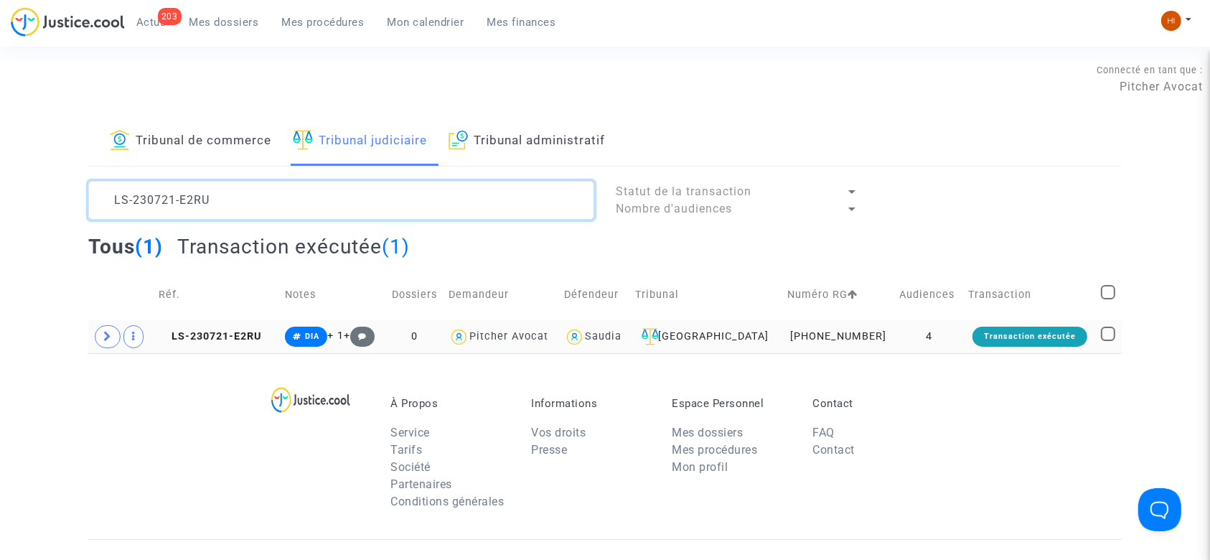
type textarea "LS-230721-E2RU"
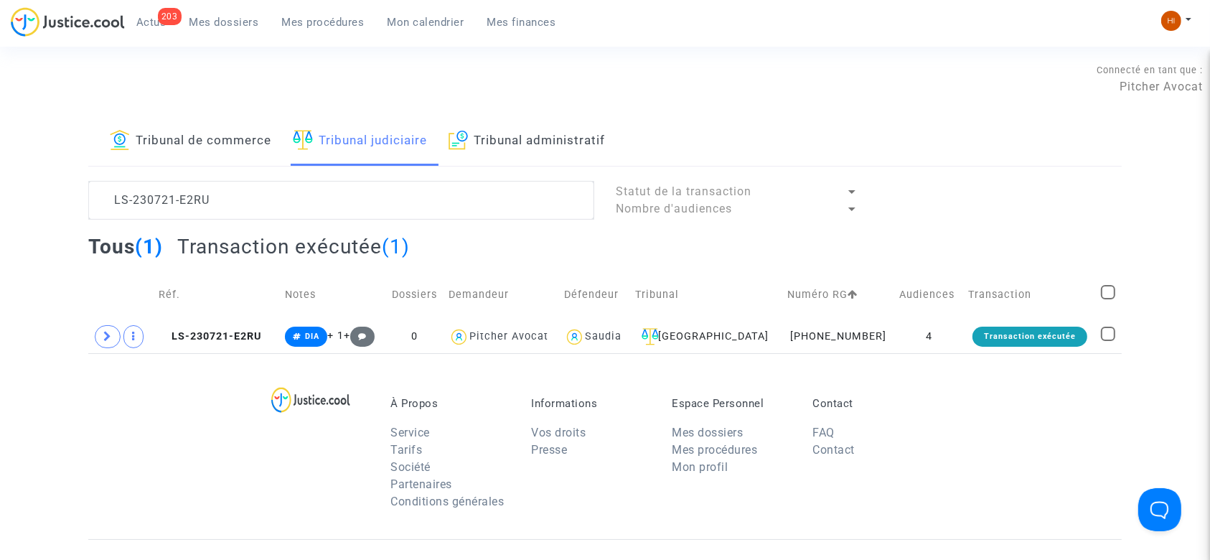
drag, startPoint x: 244, startPoint y: 328, endPoint x: 260, endPoint y: 294, distance: 37.5
click at [242, 326] on td "LS-230721-E2RU" at bounding box center [217, 336] width 127 height 33
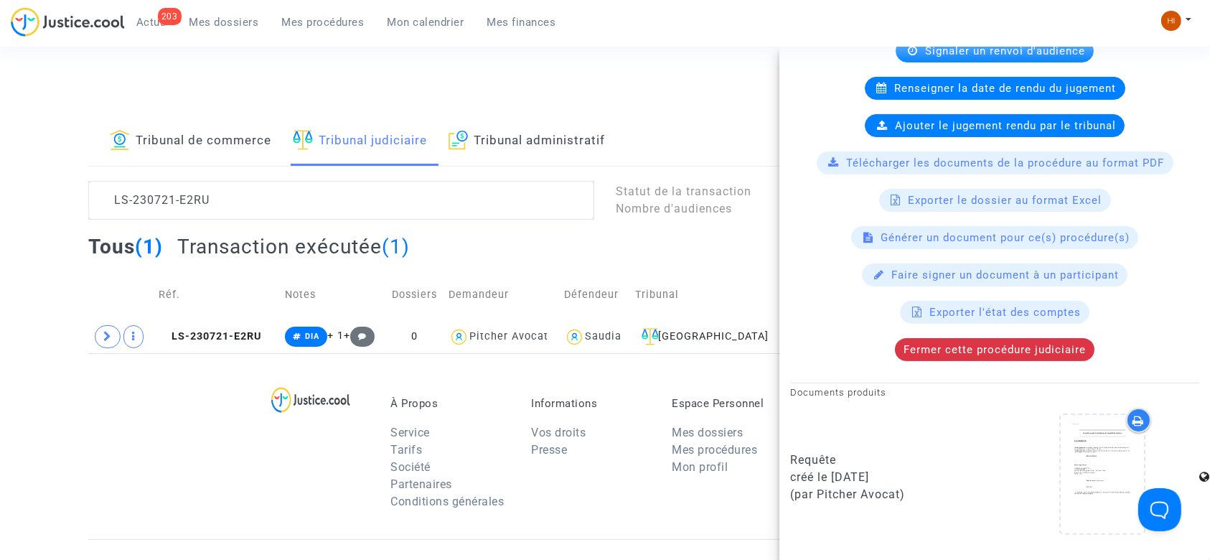
scroll to position [478, 0]
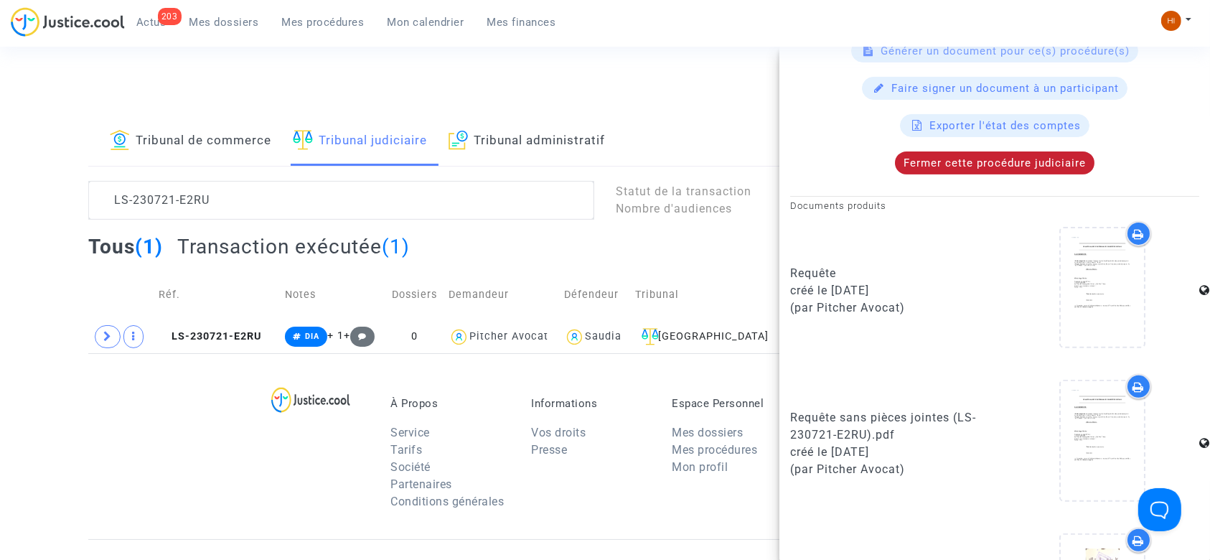
click at [1004, 168] on div "Fermer cette procédure judiciaire" at bounding box center [994, 162] width 199 height 23
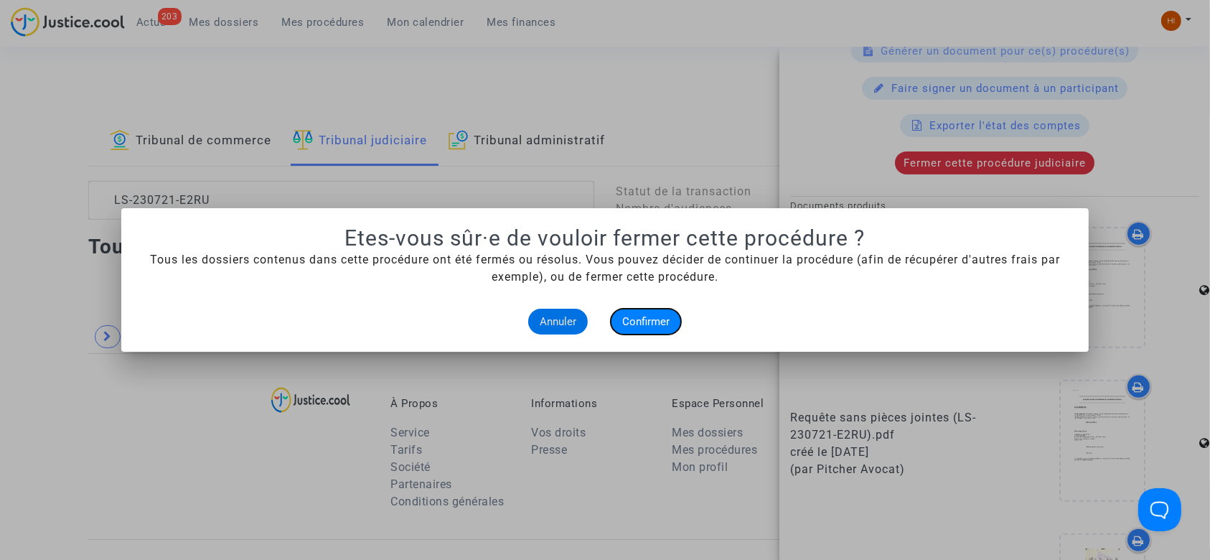
click at [649, 312] on button "Confirmer" at bounding box center [646, 322] width 70 height 26
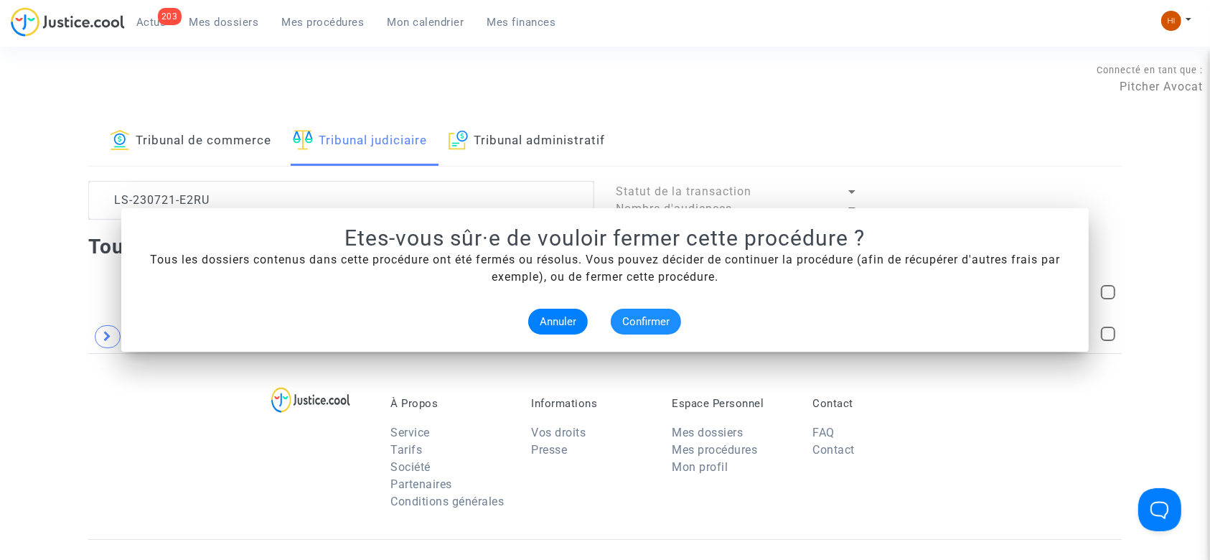
scroll to position [0, 0]
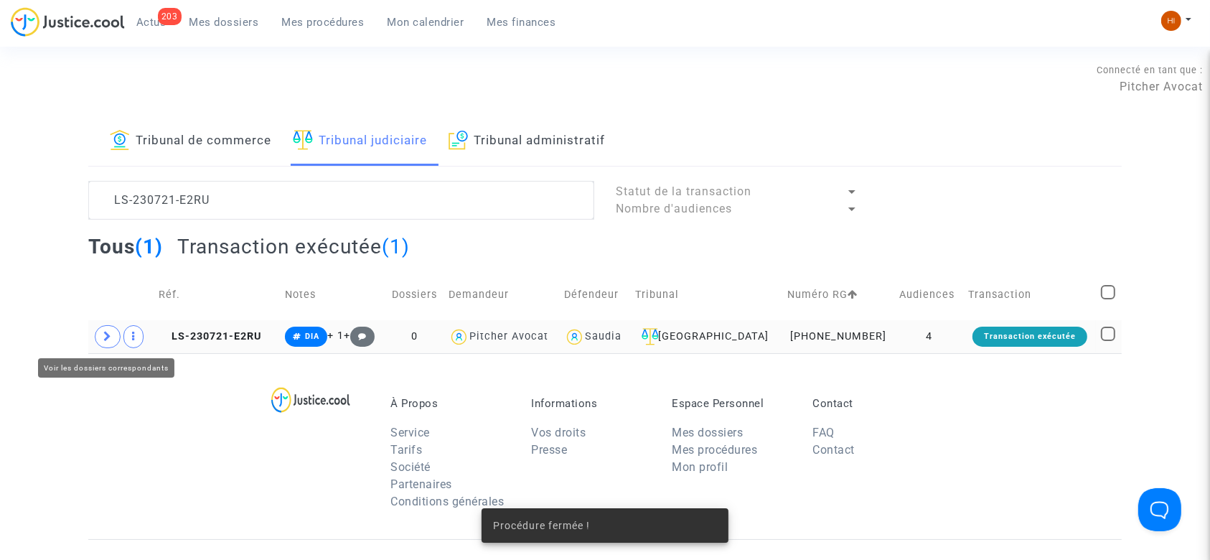
click at [103, 334] on span at bounding box center [108, 336] width 26 height 23
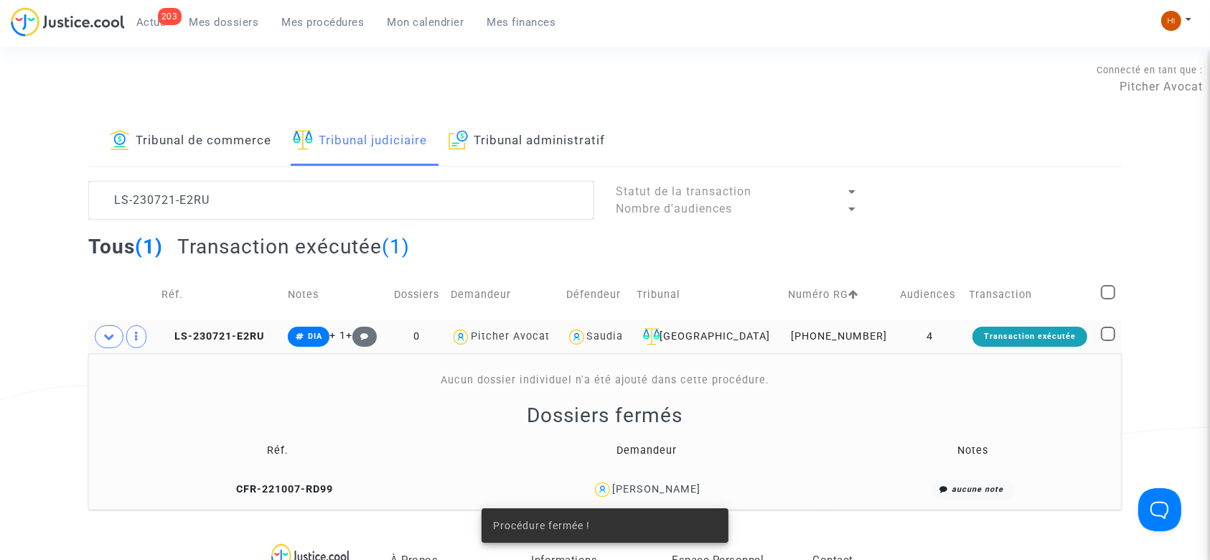
click at [78, 144] on div "Tribunal de commerce Tribunal judiciaire Tribunal administratif LS-230721-E2RU …" at bounding box center [605, 313] width 1210 height 392
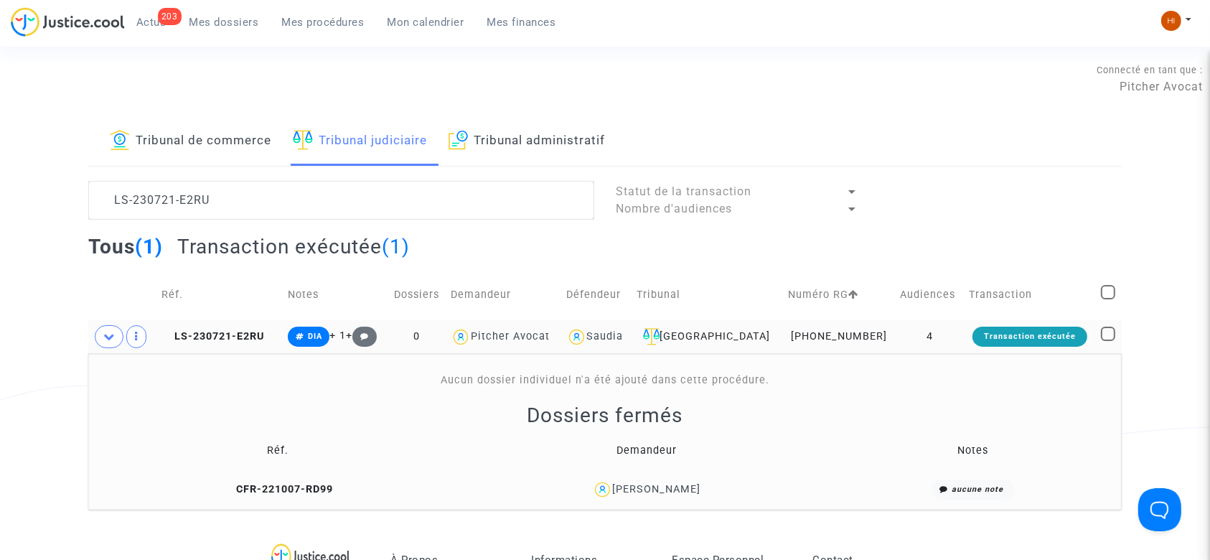
click at [202, 20] on span "Mes dossiers" at bounding box center [224, 22] width 70 height 13
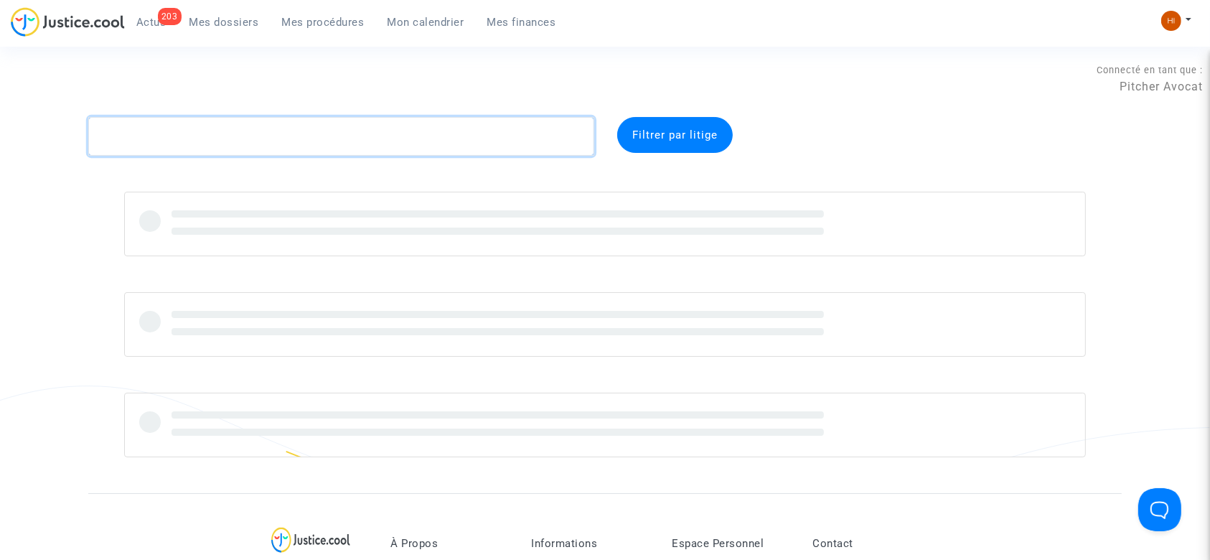
click at [241, 141] on textarea at bounding box center [341, 136] width 506 height 39
paste textarea "SKY CFR-250410-99C8 Giorgio Badessi"
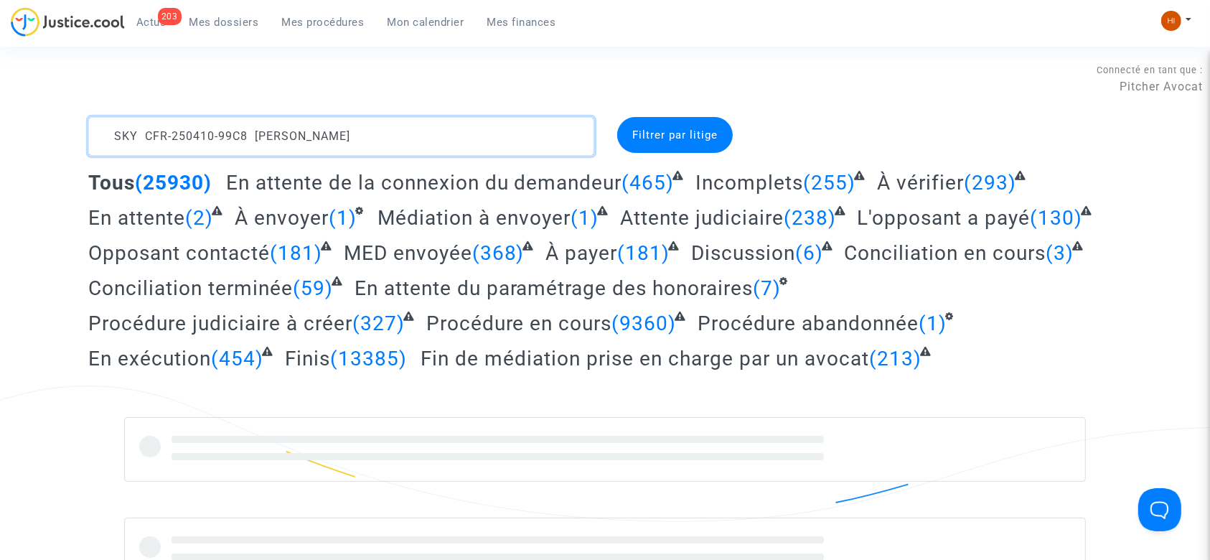
drag, startPoint x: 377, startPoint y: 137, endPoint x: 255, endPoint y: 135, distance: 121.3
click at [255, 135] on textarea at bounding box center [341, 136] width 506 height 39
drag, startPoint x: 141, startPoint y: 136, endPoint x: 44, endPoint y: 132, distance: 97.6
click at [44, 132] on div "SKY CFR-250410-99C8 Filtrer par litige Tous (25930) En attente de la connexion …" at bounding box center [605, 399] width 1210 height 565
type textarea "CFR-250410-99C8"
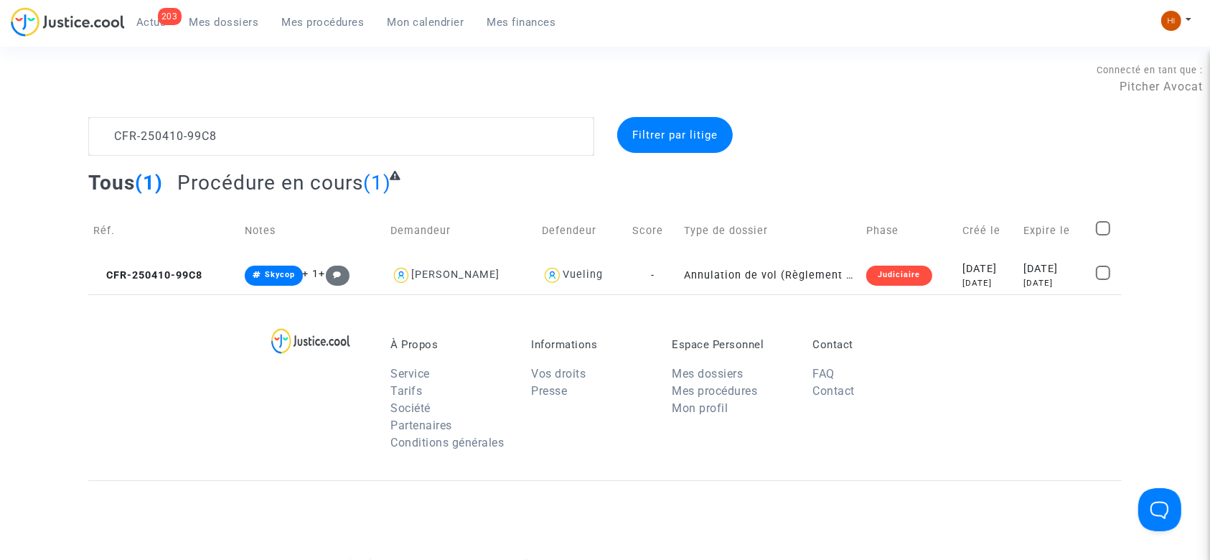
drag, startPoint x: 210, startPoint y: 273, endPoint x: 254, endPoint y: 253, distance: 48.8
click at [210, 273] on td "CFR-250410-99C8" at bounding box center [163, 275] width 151 height 38
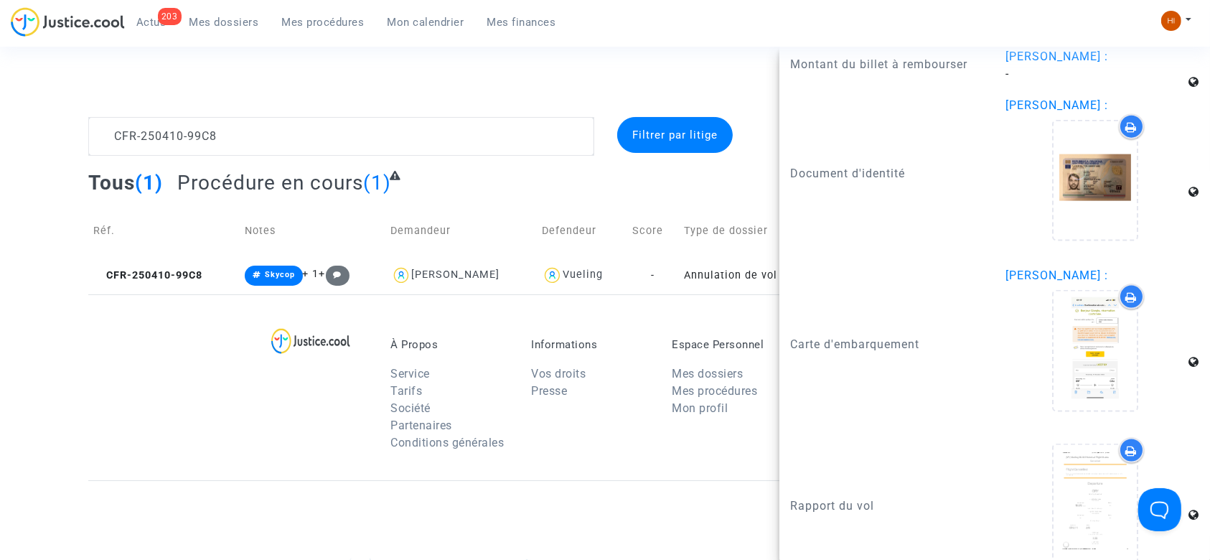
scroll to position [1883, 0]
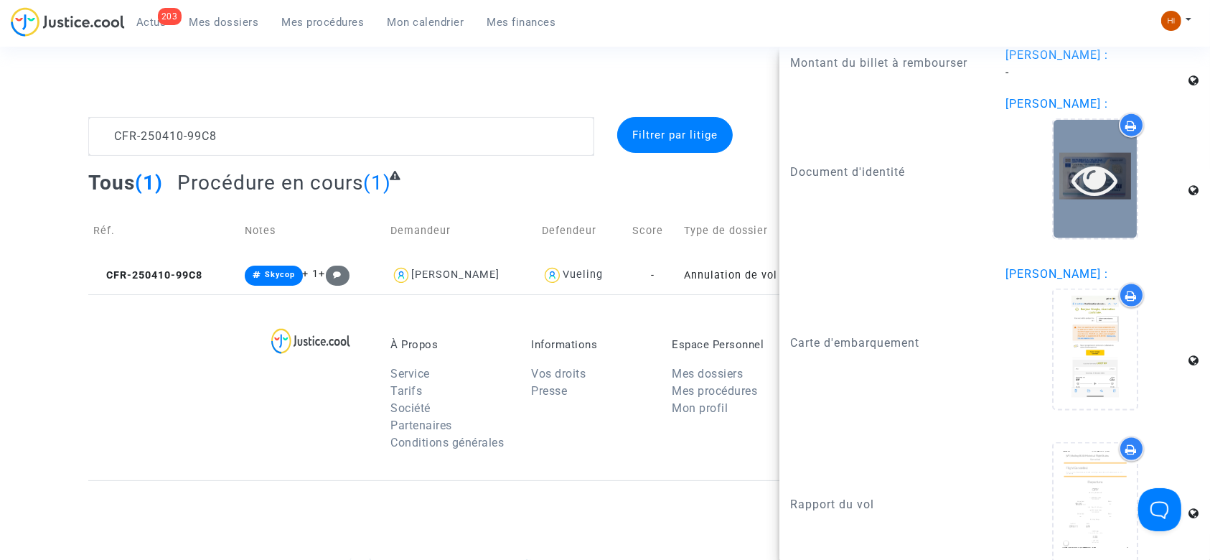
click at [1087, 156] on icon at bounding box center [1095, 179] width 47 height 46
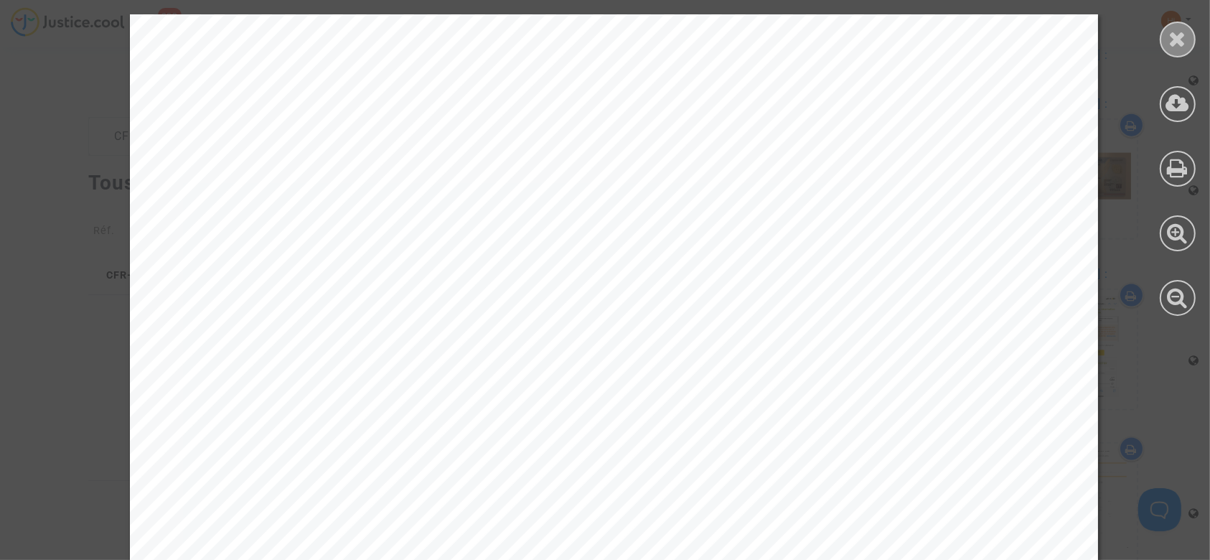
click at [1175, 47] on icon at bounding box center [1178, 39] width 18 height 22
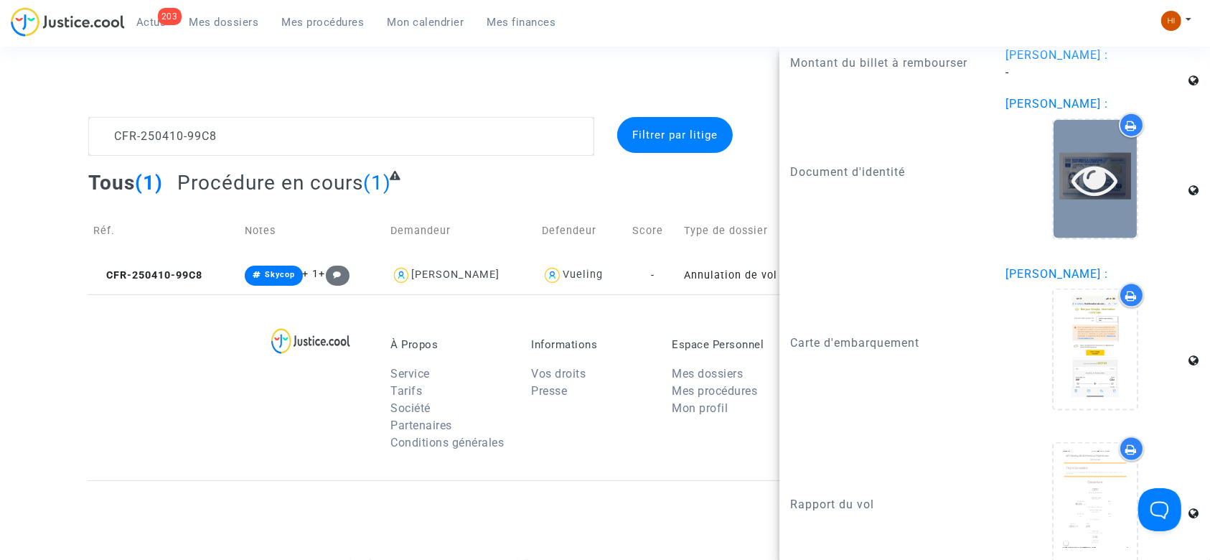
click at [1081, 186] on div at bounding box center [1094, 179] width 83 height 118
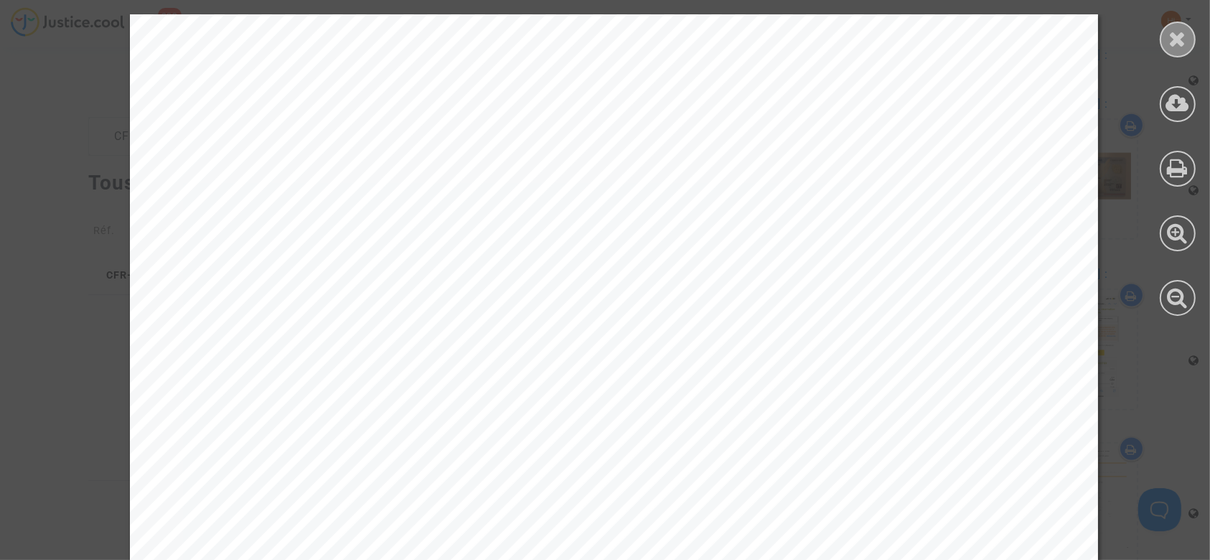
click at [1173, 44] on icon at bounding box center [1178, 39] width 18 height 22
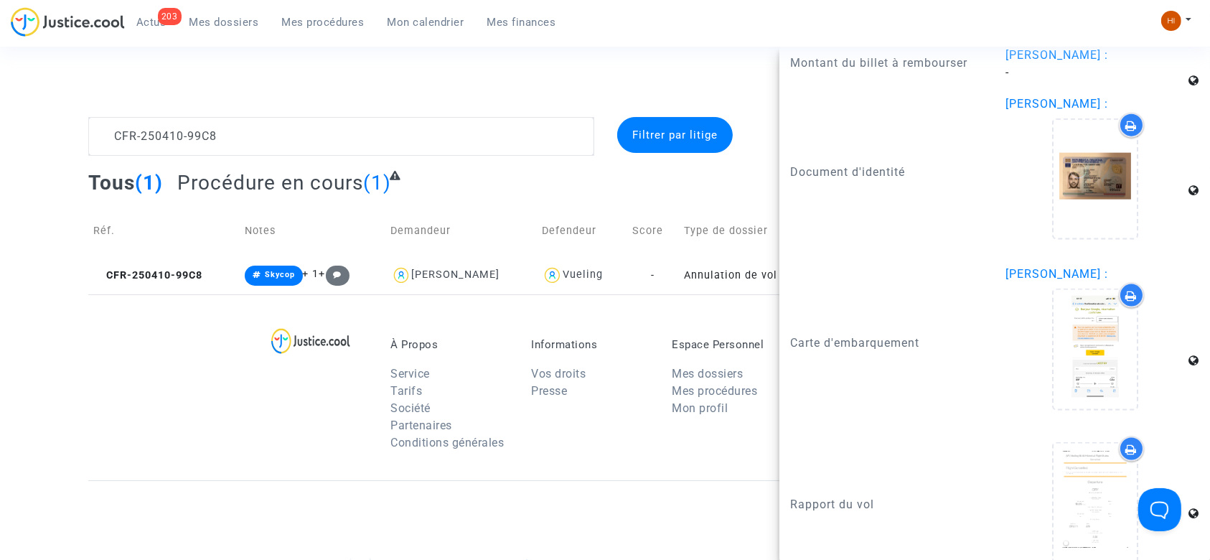
click at [426, 32] on link "Mon calendrier" at bounding box center [426, 22] width 100 height 22
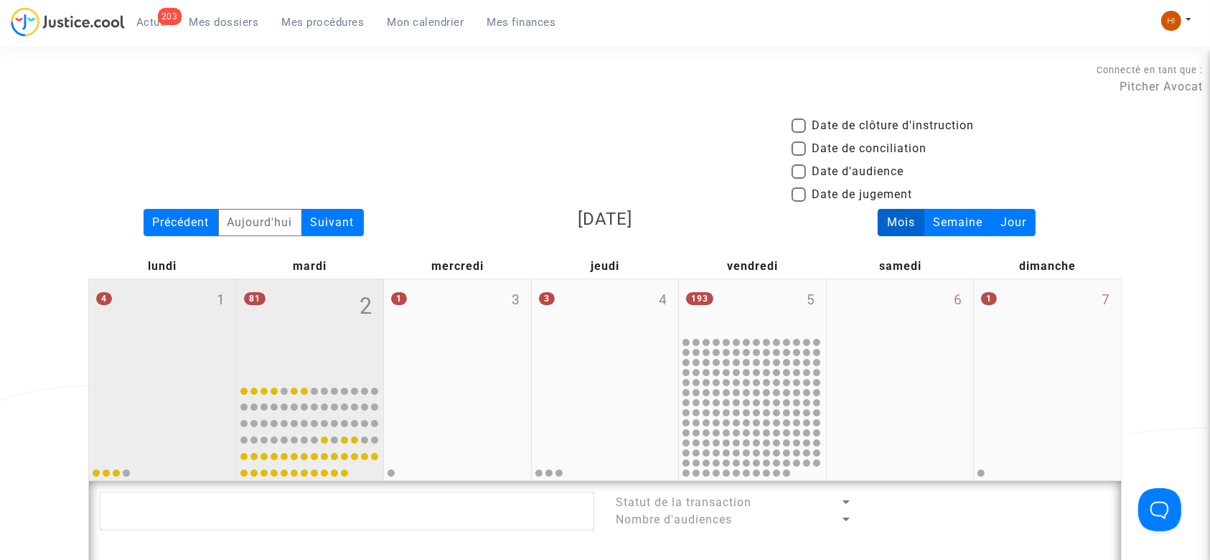
click at [168, 309] on div "4 1" at bounding box center [162, 328] width 147 height 98
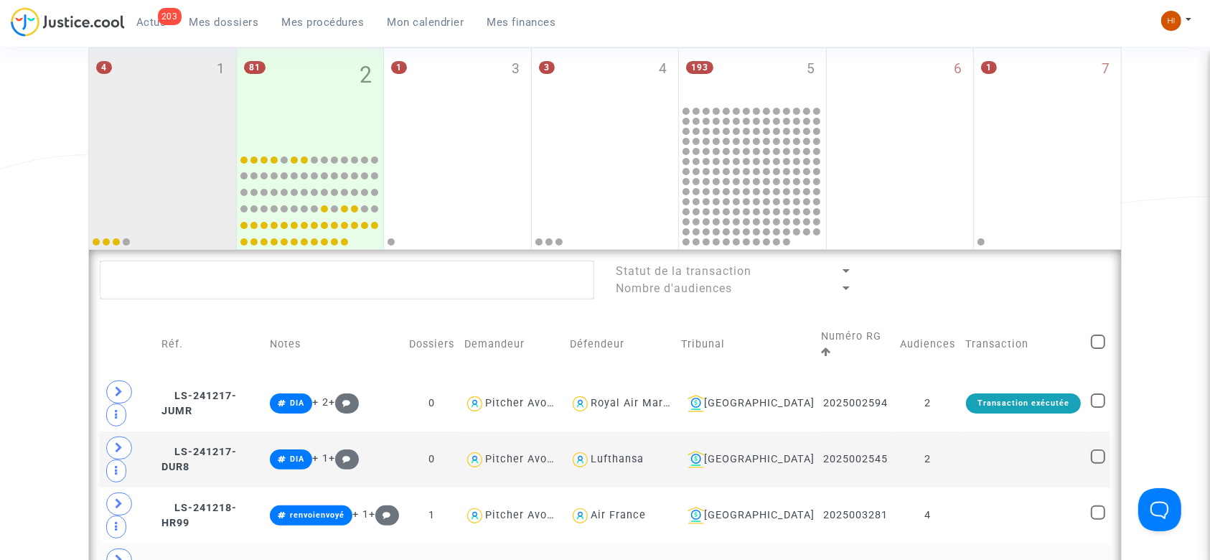
scroll to position [382, 0]
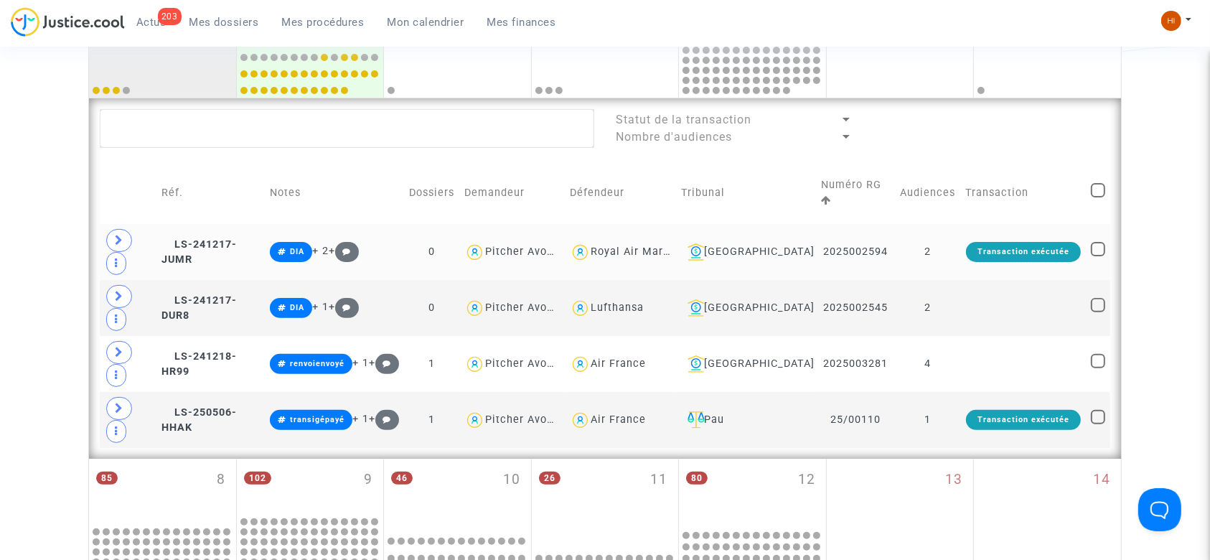
click at [970, 249] on div "Transaction exécutée" at bounding box center [1023, 252] width 115 height 20
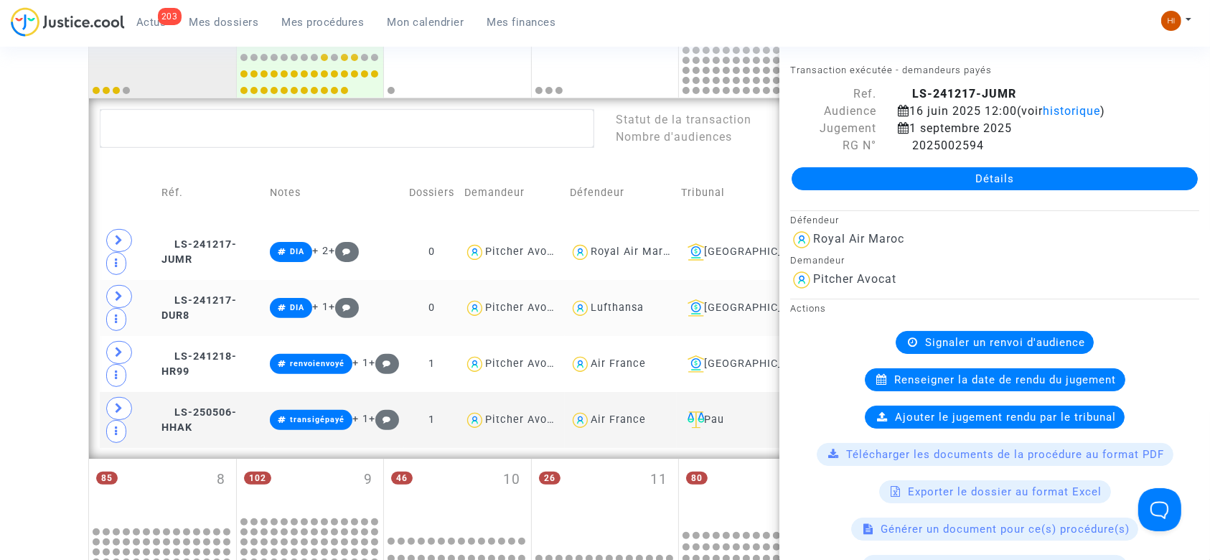
drag, startPoint x: 50, startPoint y: 341, endPoint x: 667, endPoint y: 301, distance: 618.4
click at [52, 341] on div "Date de clôture d'instruction Date de conciliation Date d'audience Date de juge…" at bounding box center [605, 420] width 1210 height 1370
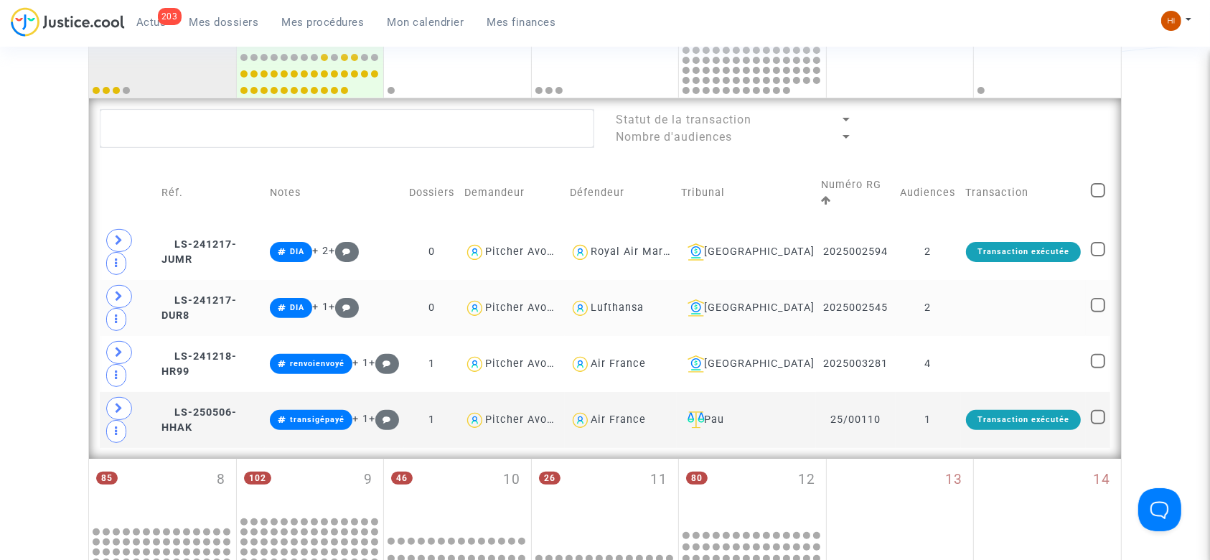
click at [1002, 314] on td at bounding box center [1023, 308] width 125 height 56
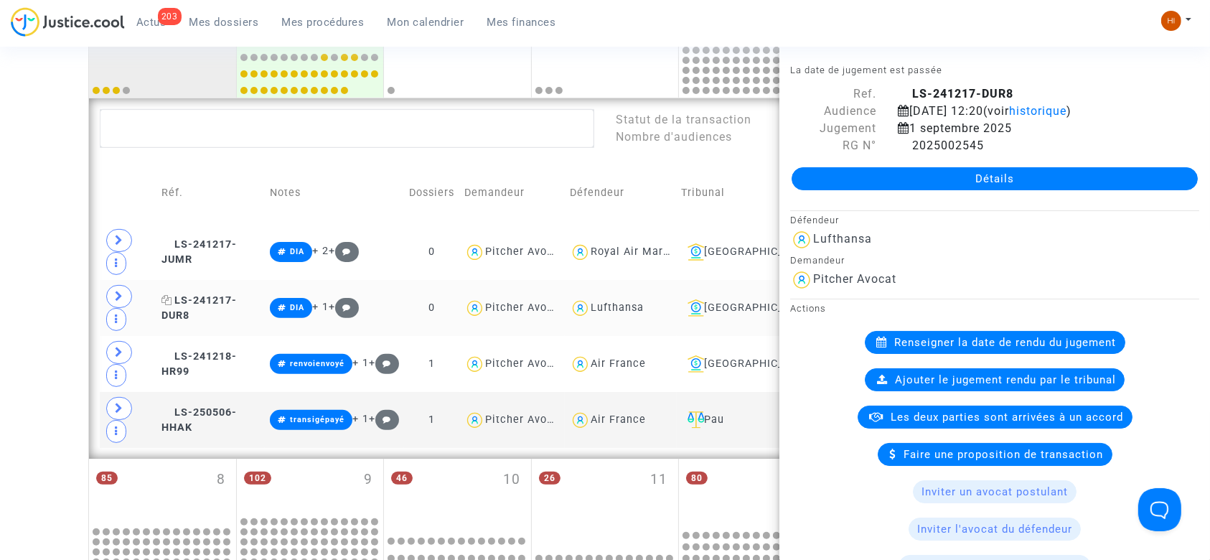
click at [174, 301] on span "LS-241217-DUR8" at bounding box center [198, 308] width 75 height 28
click at [168, 301] on icon at bounding box center [166, 300] width 11 height 10
click at [51, 185] on div "Date de clôture d'instruction Date de conciliation Date d'audience Date de juge…" at bounding box center [605, 420] width 1210 height 1370
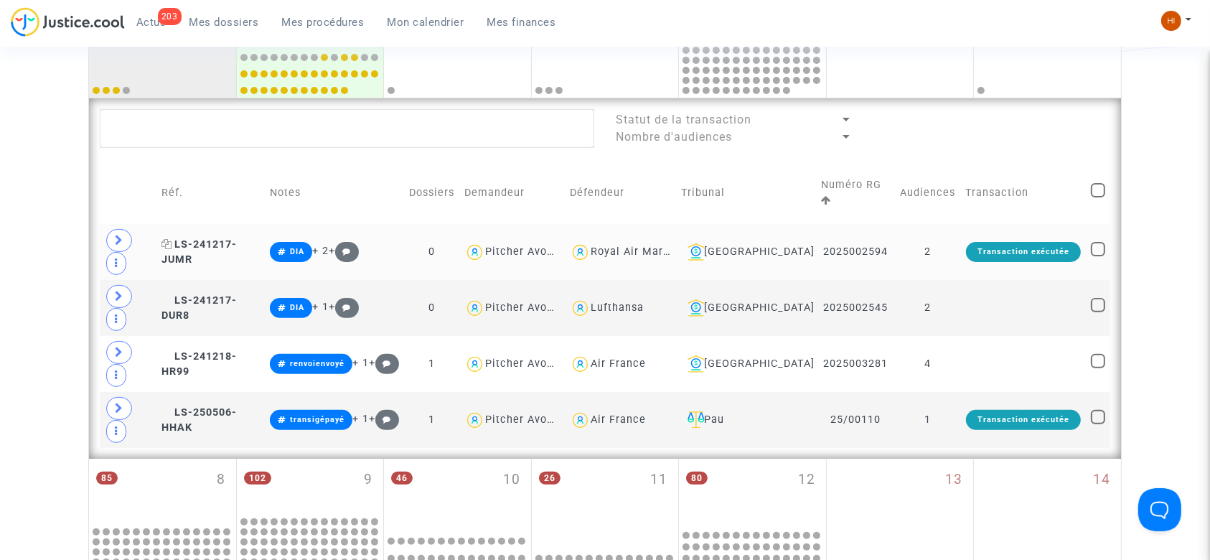
click at [168, 244] on icon at bounding box center [166, 244] width 11 height 10
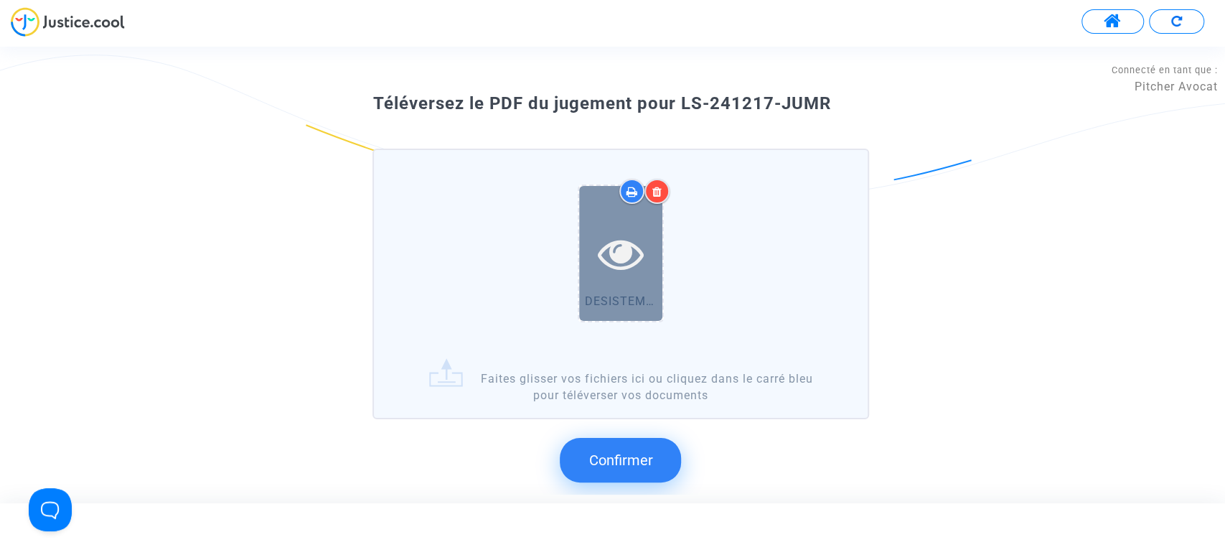
scroll to position [114, 0]
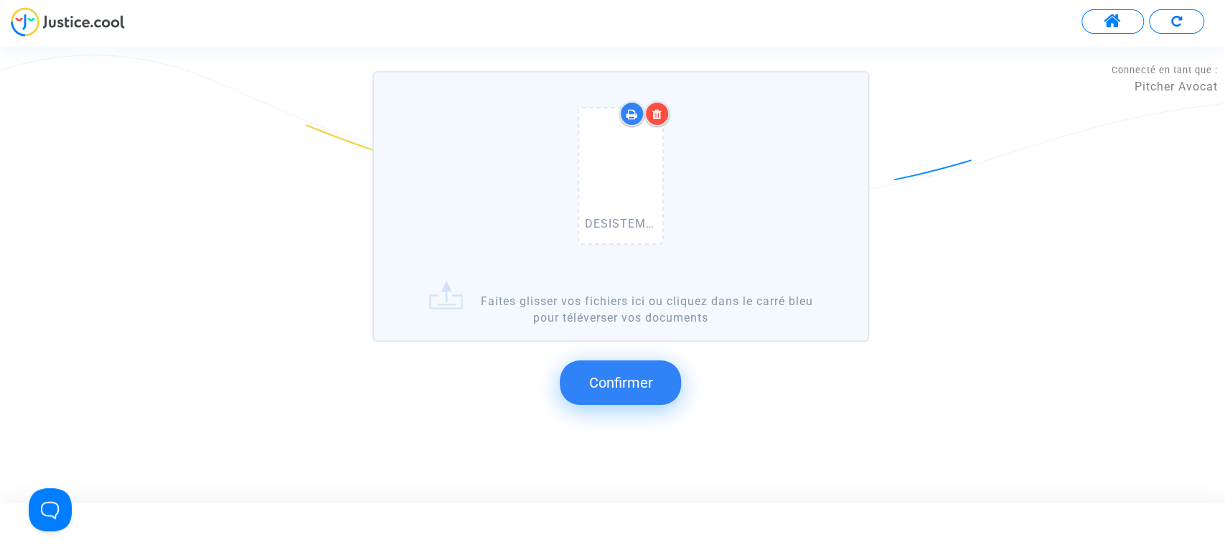
click at [655, 376] on button "Confirmer" at bounding box center [620, 382] width 121 height 44
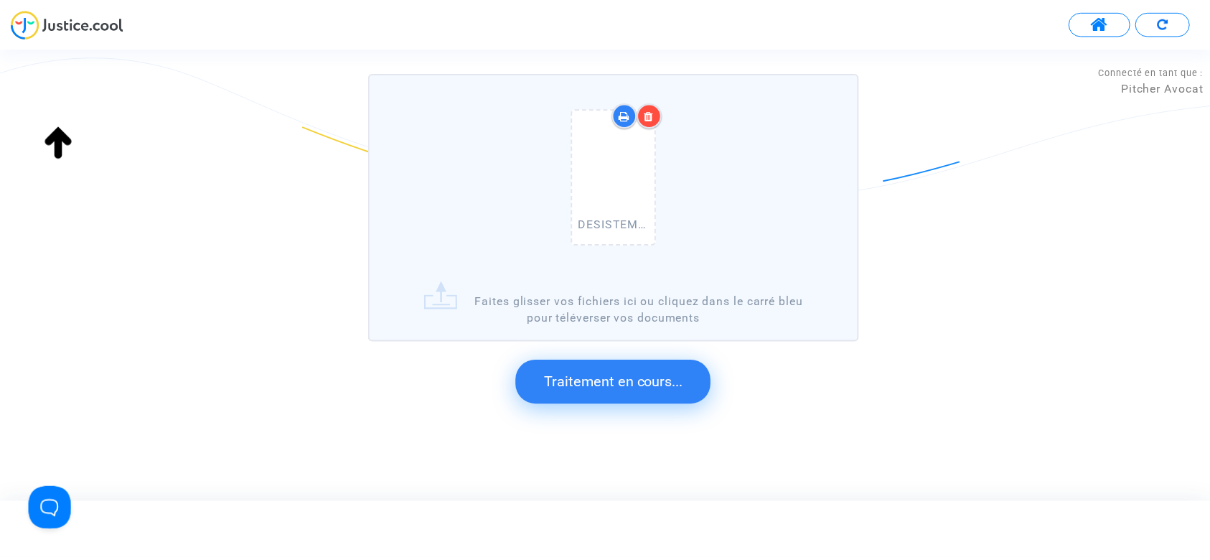
scroll to position [0, 0]
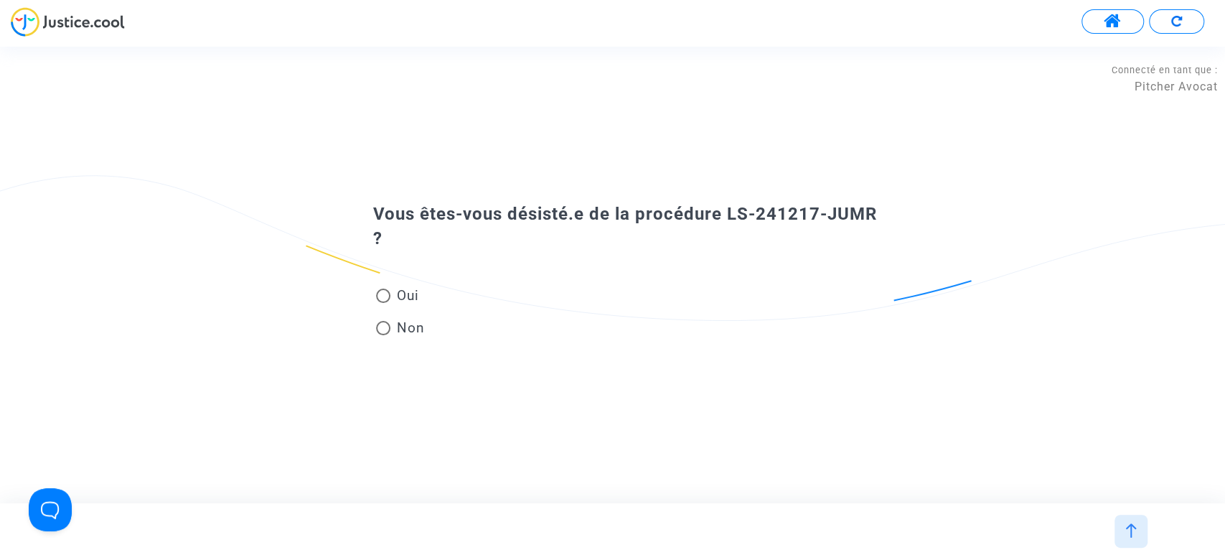
click at [418, 301] on span "Oui" at bounding box center [404, 295] width 28 height 19
click at [383, 303] on input "Oui" at bounding box center [382, 303] width 1 height 1
radio input "true"
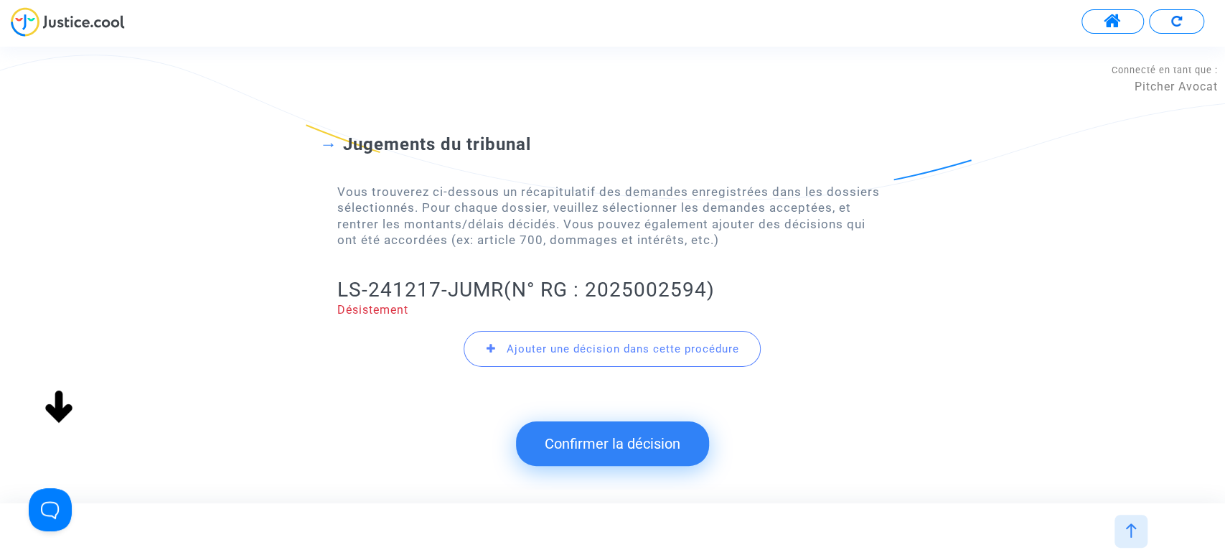
click at [551, 453] on button "Confirmer la décision" at bounding box center [612, 443] width 193 height 44
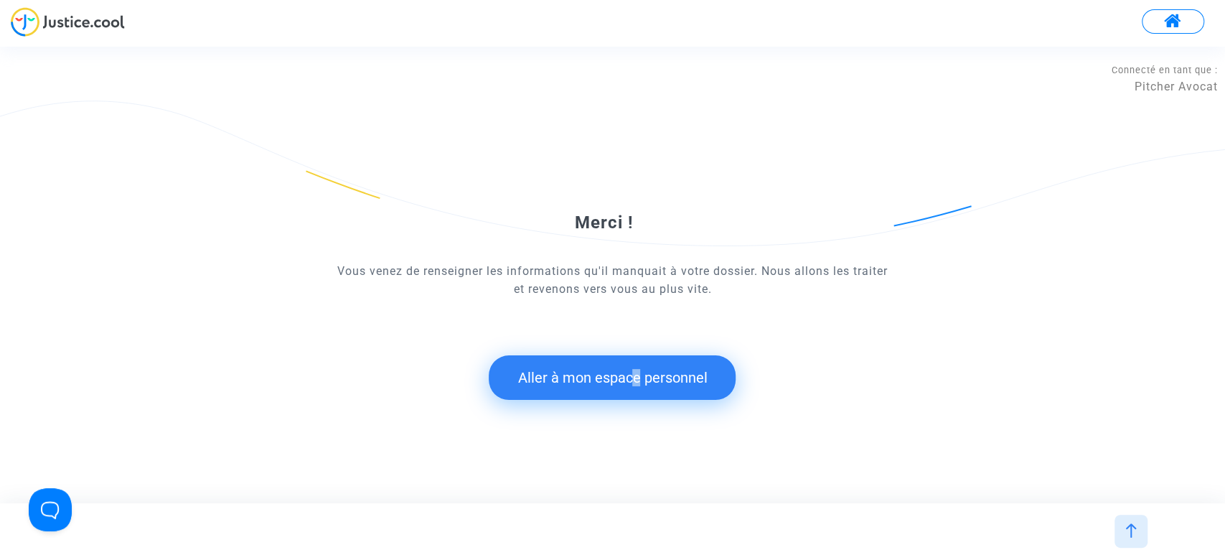
click at [636, 377] on button "Aller à mon espace personnel" at bounding box center [612, 377] width 247 height 44
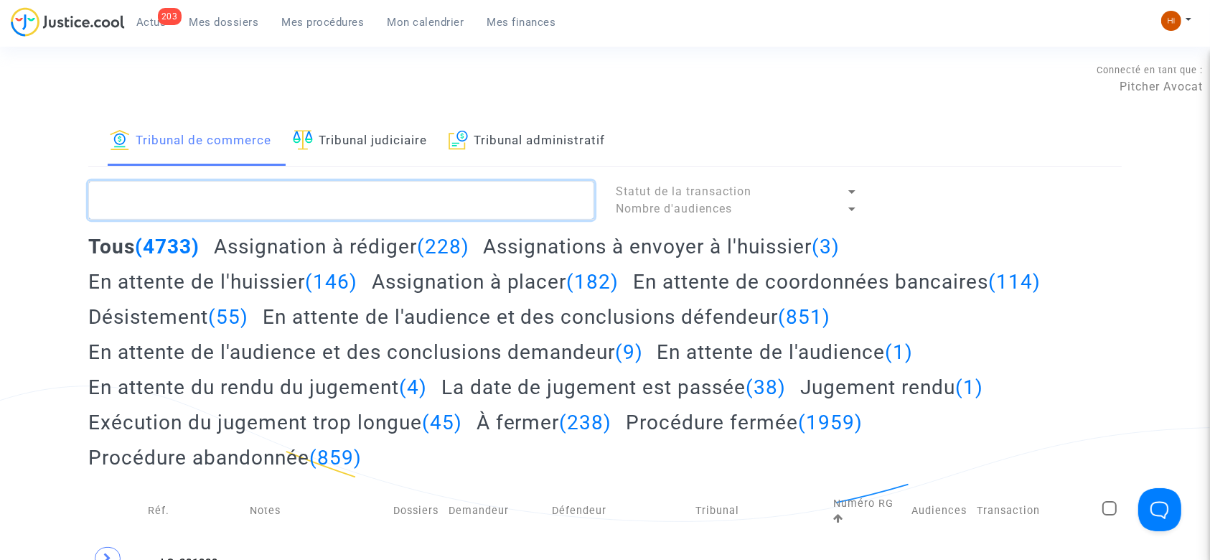
click at [370, 189] on textarea at bounding box center [341, 200] width 506 height 39
paste textarea "LS-241217-JUMR"
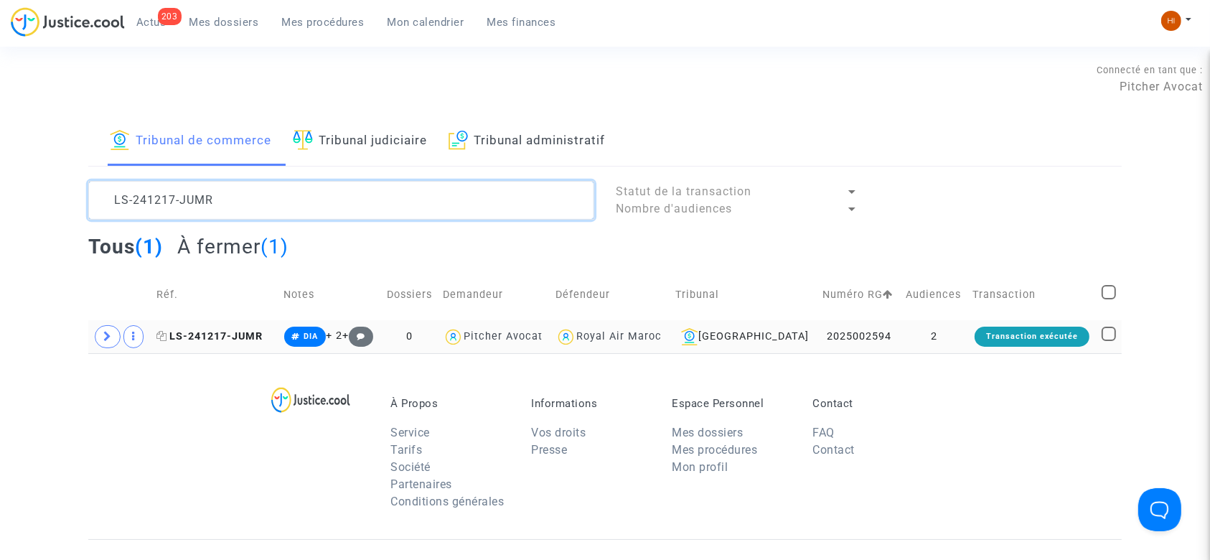
type textarea "LS-241217-JUMR"
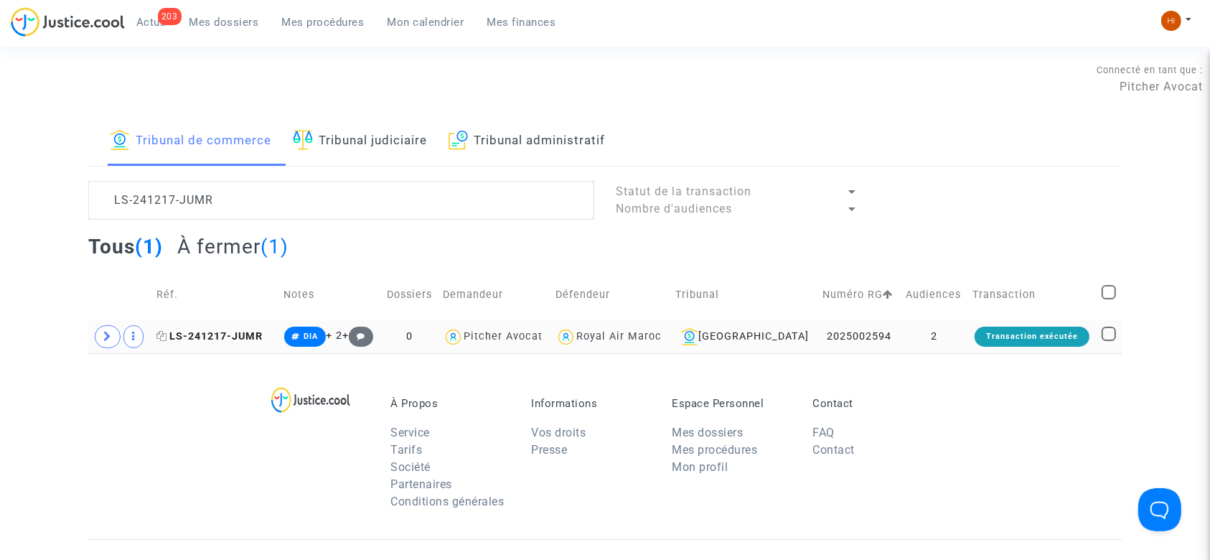
click at [235, 333] on span "LS-241217-JUMR" at bounding box center [210, 336] width 106 height 12
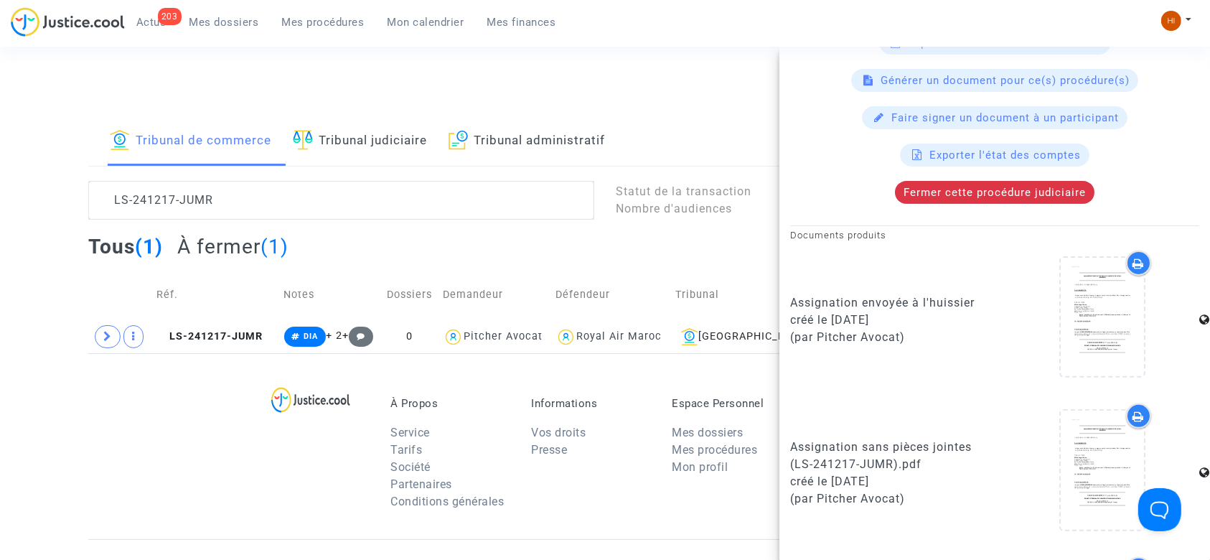
scroll to position [574, 0]
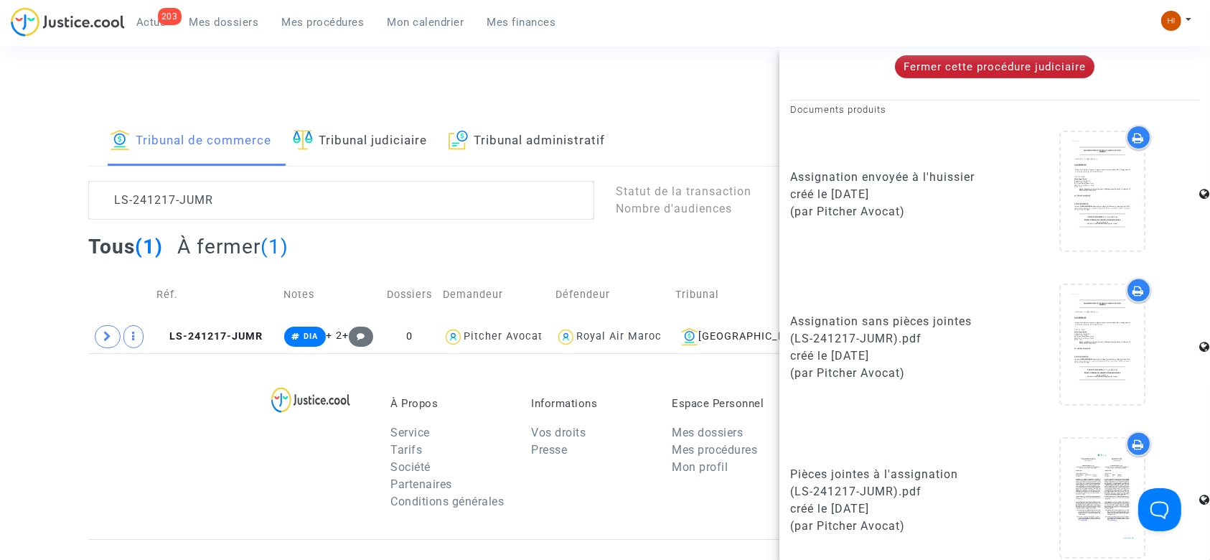
click at [1038, 67] on span "Fermer cette procédure judiciaire" at bounding box center [994, 66] width 182 height 13
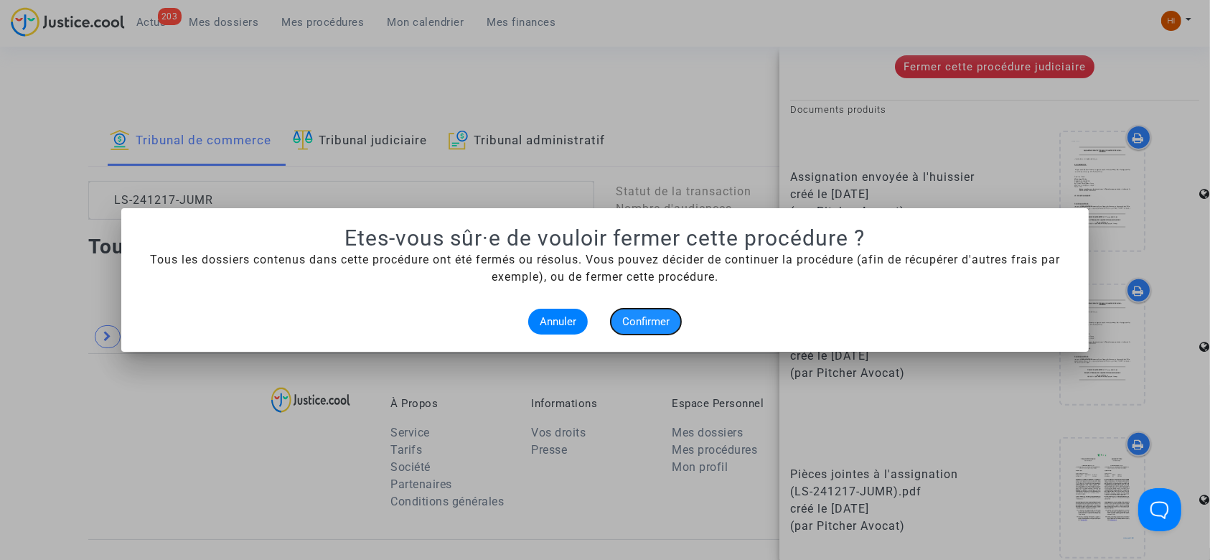
click at [649, 324] on span "Confirmer" at bounding box center [645, 321] width 47 height 13
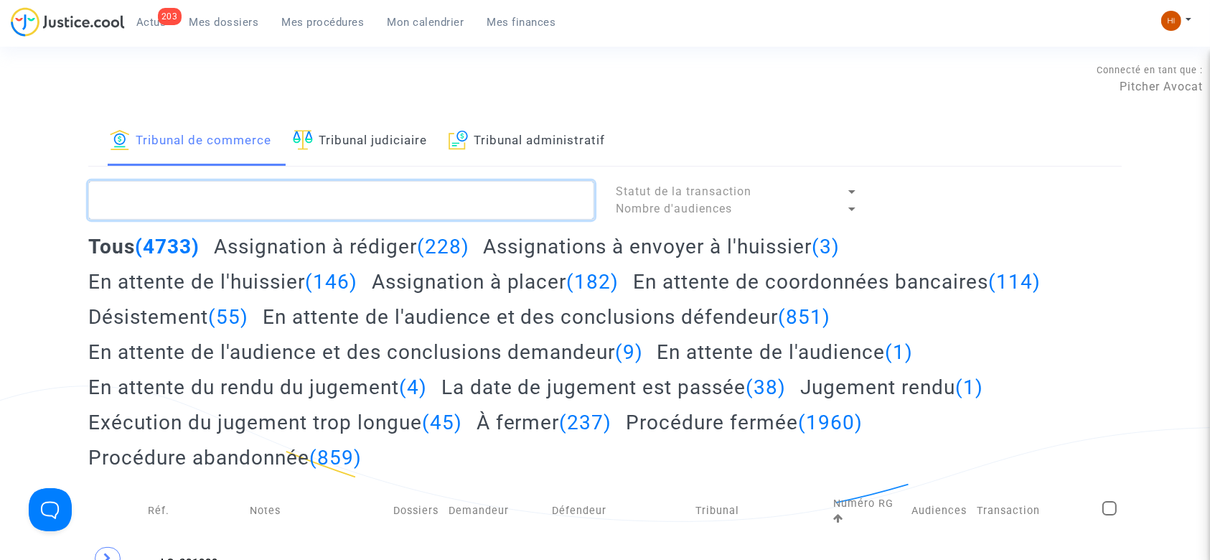
paste textarea "LS-241217-JUMR"
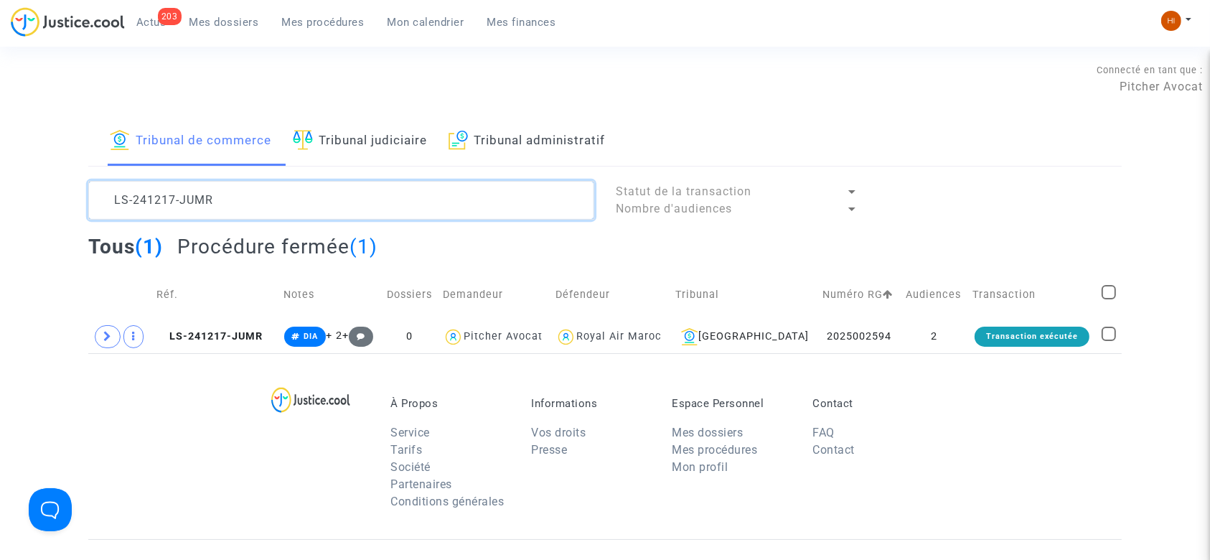
type textarea "LS-241217-JUMR"
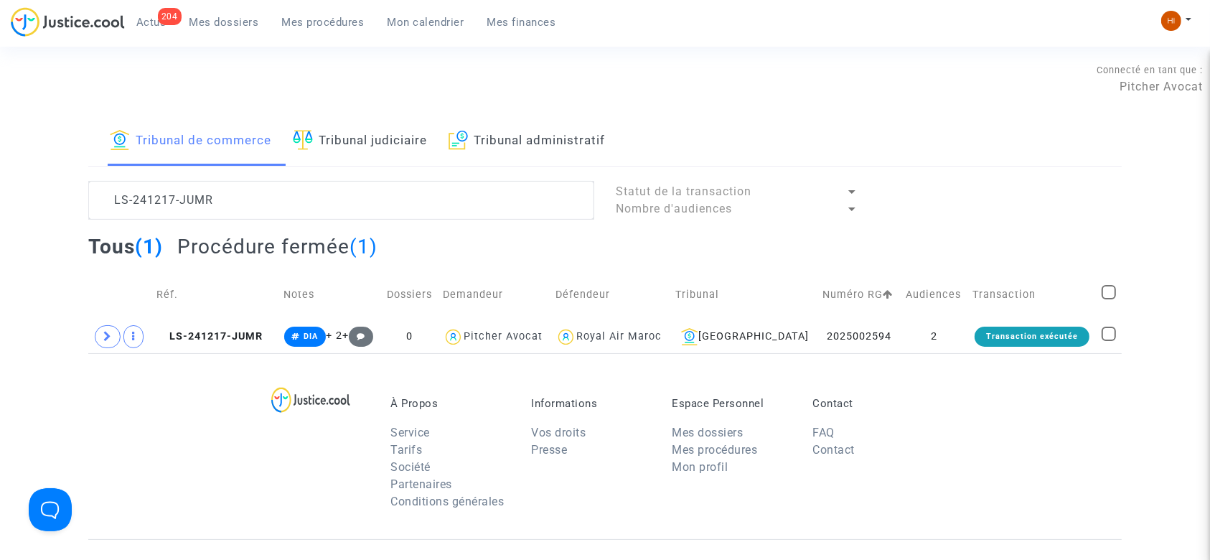
click at [347, 167] on div "Tribunal de commerce Tribunal judiciaire Tribunal administratif LS-241217-JUMR …" at bounding box center [604, 235] width 1033 height 236
click at [357, 146] on link "Tribunal judiciaire" at bounding box center [360, 141] width 134 height 49
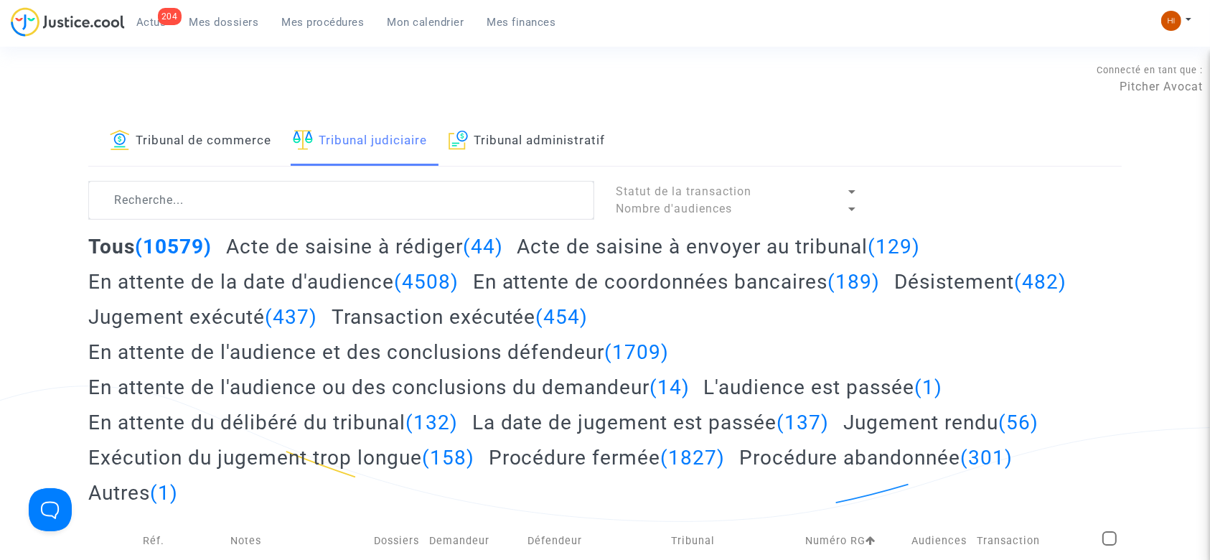
click at [215, 17] on span "Mes dossiers" at bounding box center [224, 22] width 70 height 13
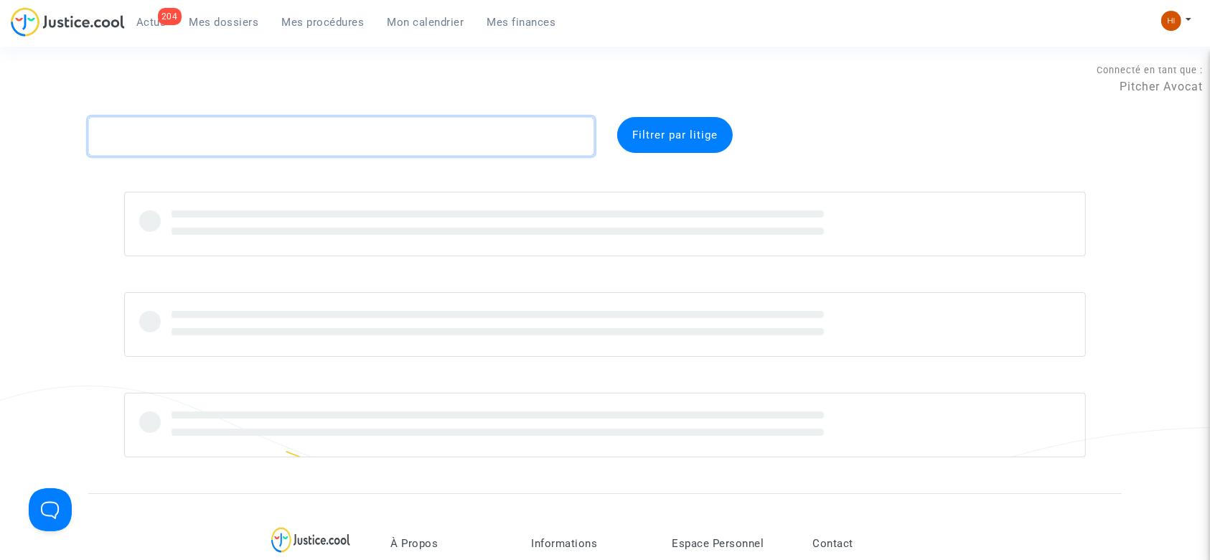
paste textarea "CFR-250627-9HRK"
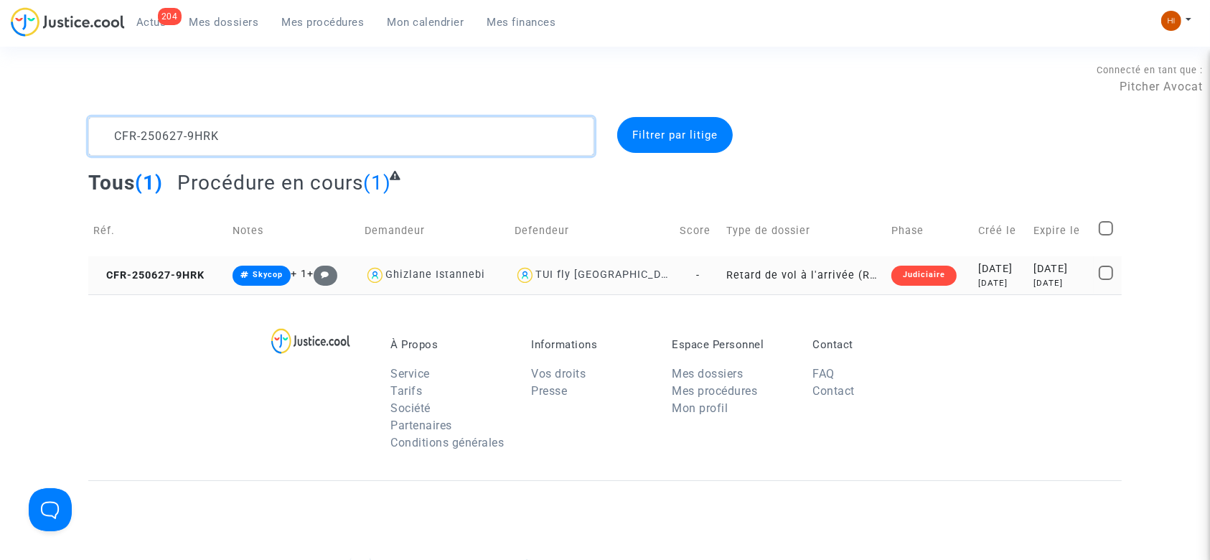
type textarea "CFR-250627-9HRK"
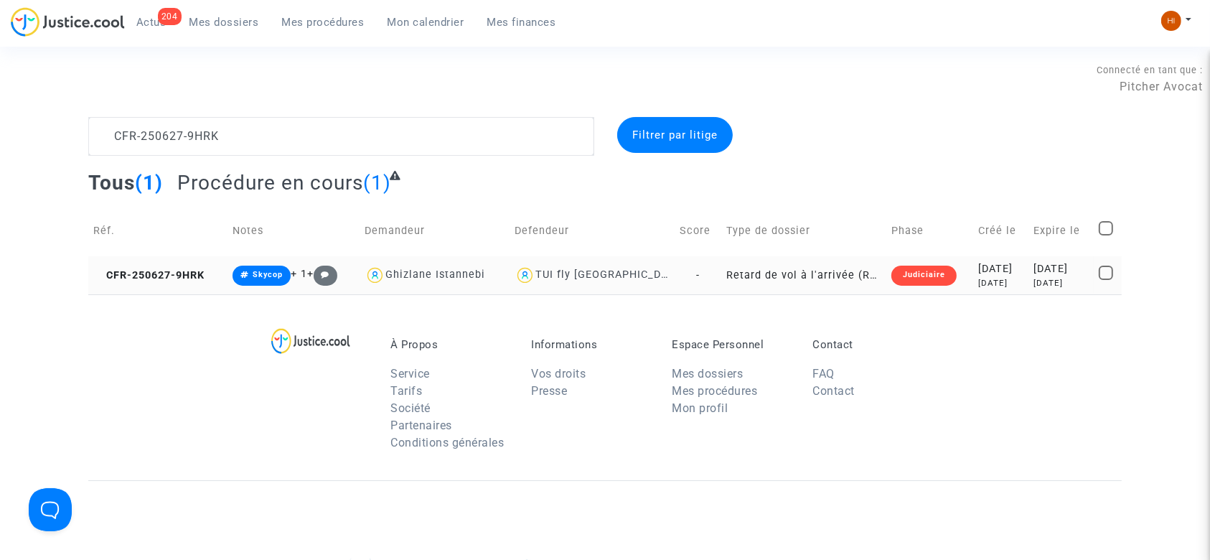
click at [188, 281] on td "CFR-250627-9HRK" at bounding box center [157, 275] width 139 height 38
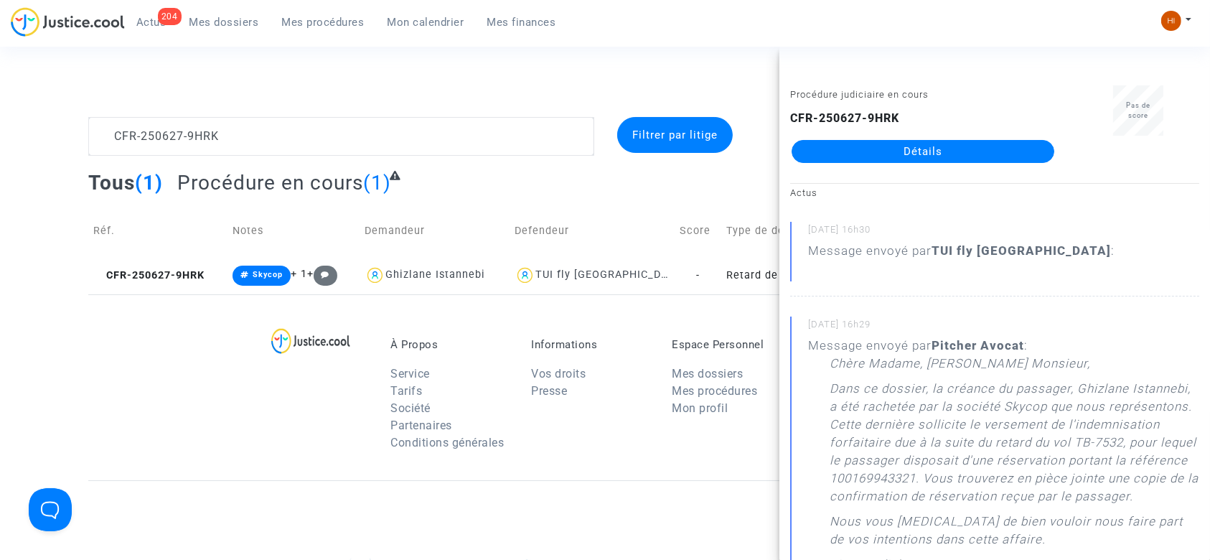
click at [979, 144] on link "Détails" at bounding box center [922, 151] width 263 height 23
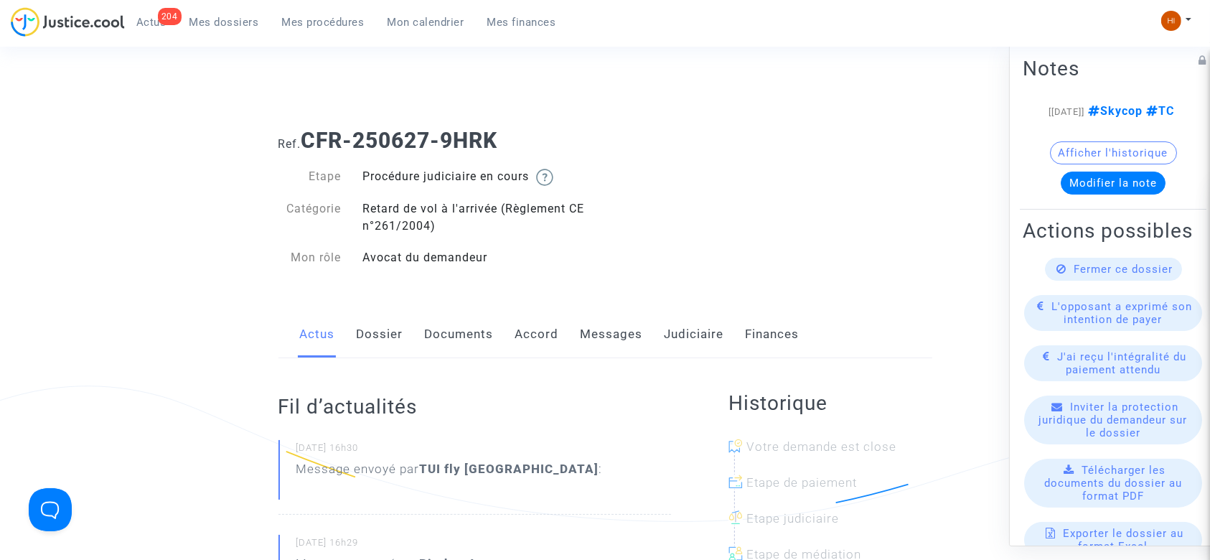
click at [687, 329] on link "Judiciaire" at bounding box center [694, 334] width 60 height 47
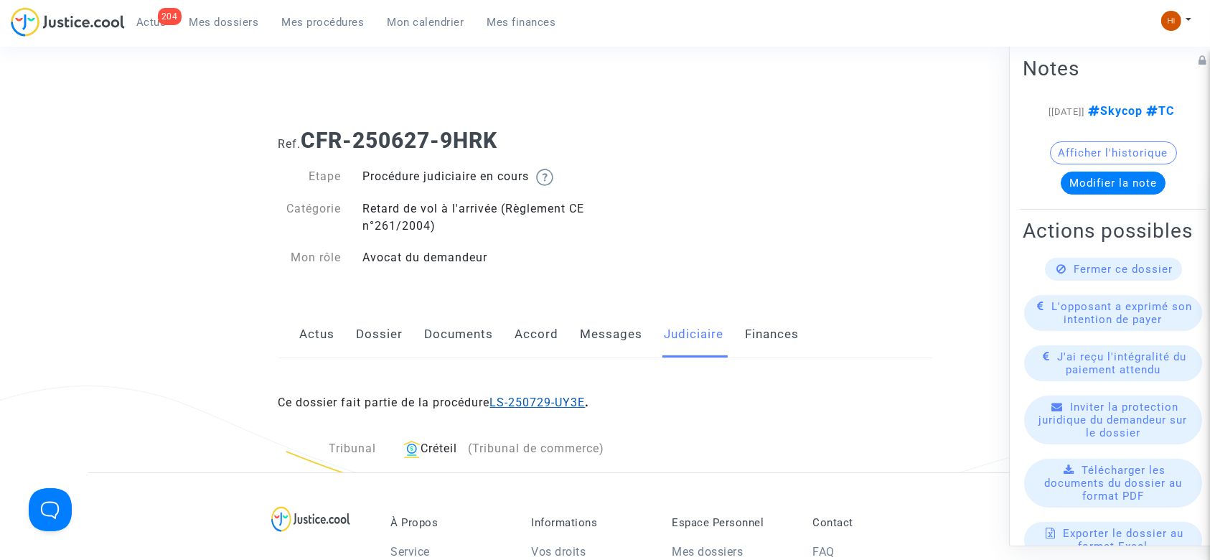
click at [532, 401] on link "LS-250729-UY3E" at bounding box center [537, 402] width 95 height 14
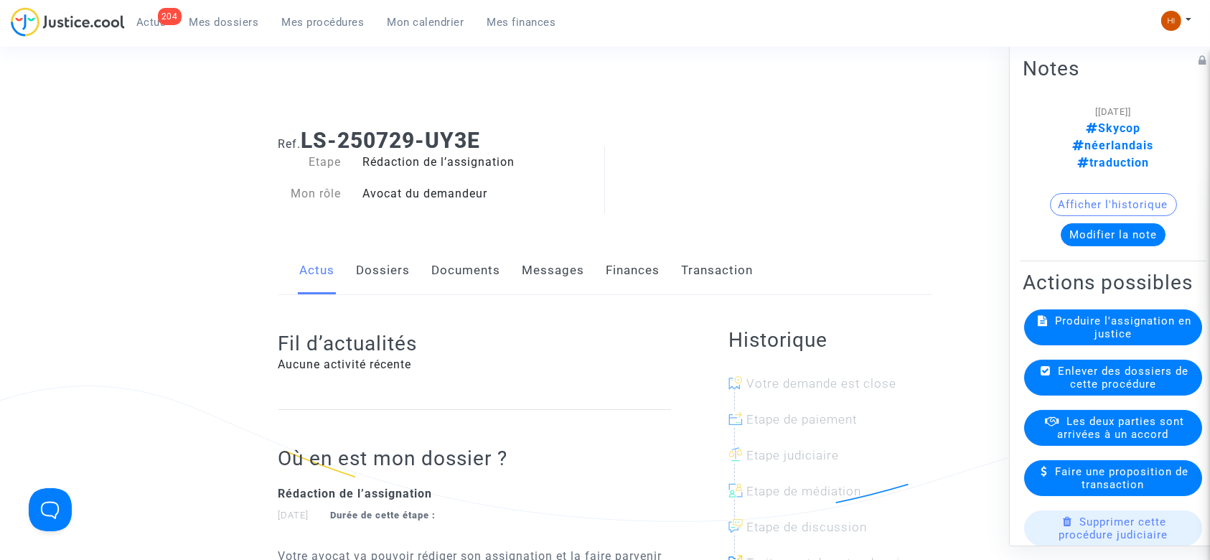
click at [425, 267] on div "Actus Dossiers Documents Messages Finances Transaction" at bounding box center [605, 271] width 654 height 48
click at [466, 279] on link "Documents" at bounding box center [466, 270] width 69 height 47
click at [235, 24] on span "Mes dossiers" at bounding box center [224, 22] width 70 height 13
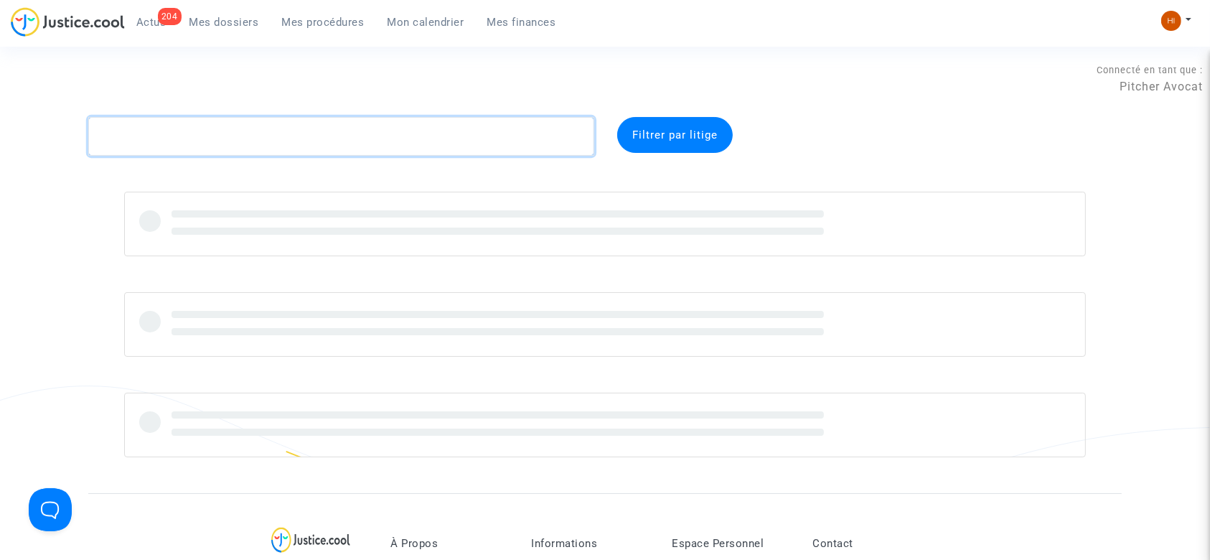
click at [399, 135] on textarea at bounding box center [341, 136] width 506 height 39
paste textarea "CFR-250618-WWPP"
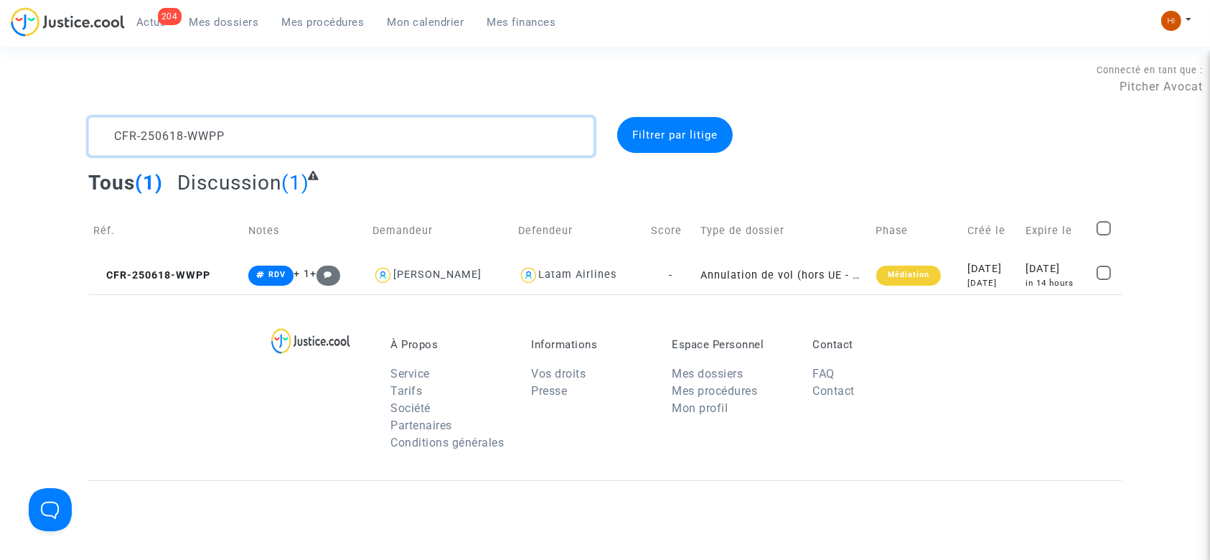
type textarea "CFR-250618-WWPP"
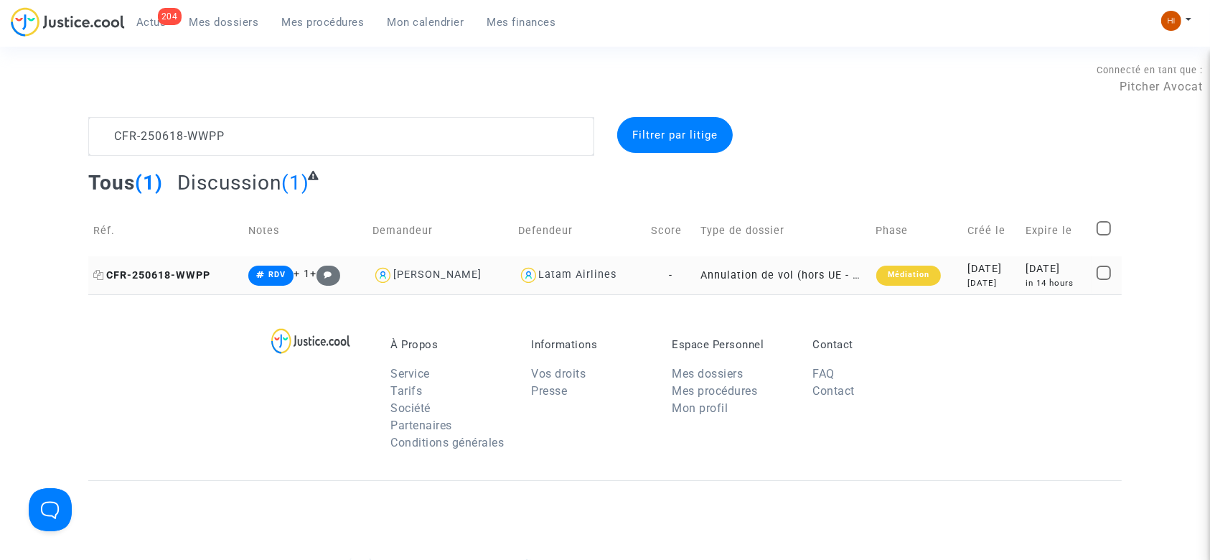
click at [141, 278] on span "CFR-250618-WWPP" at bounding box center [151, 275] width 117 height 12
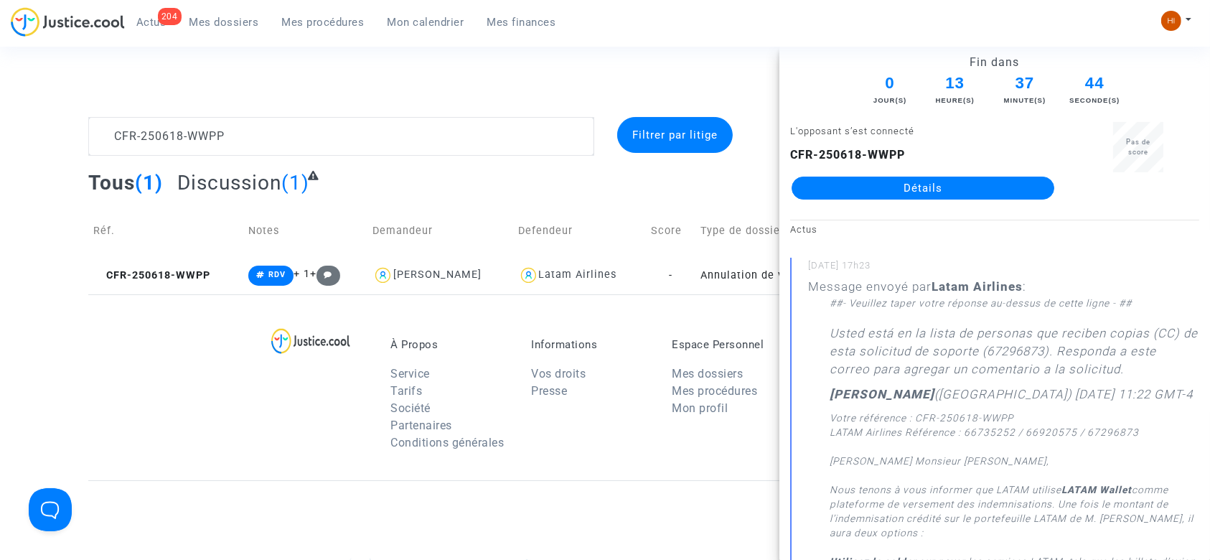
click at [296, 377] on div at bounding box center [324, 398] width 113 height 121
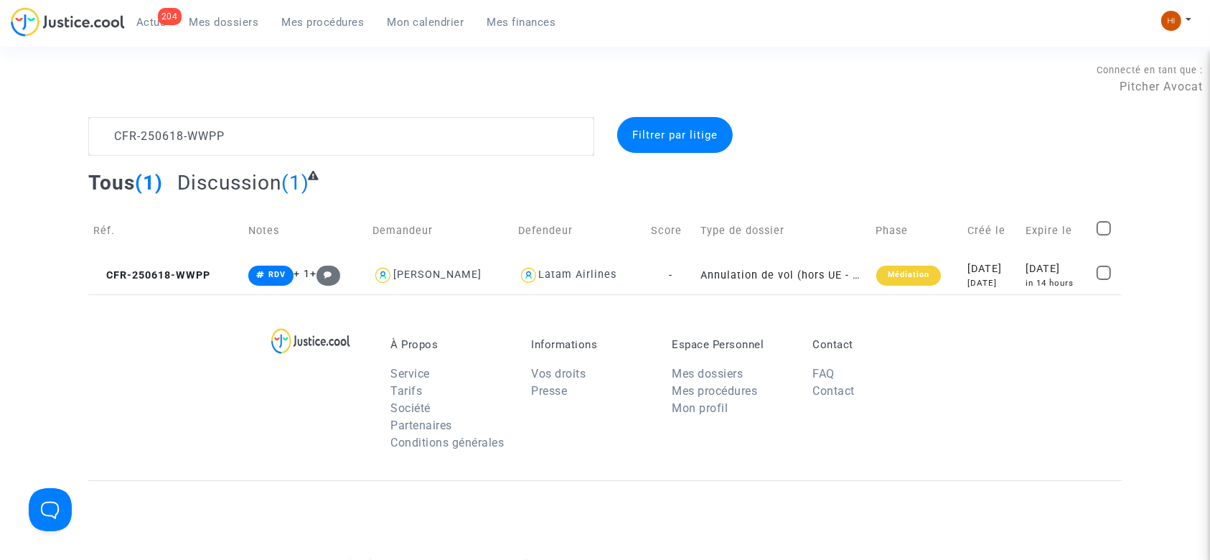
click at [296, 32] on link "Mes procédures" at bounding box center [322, 22] width 105 height 22
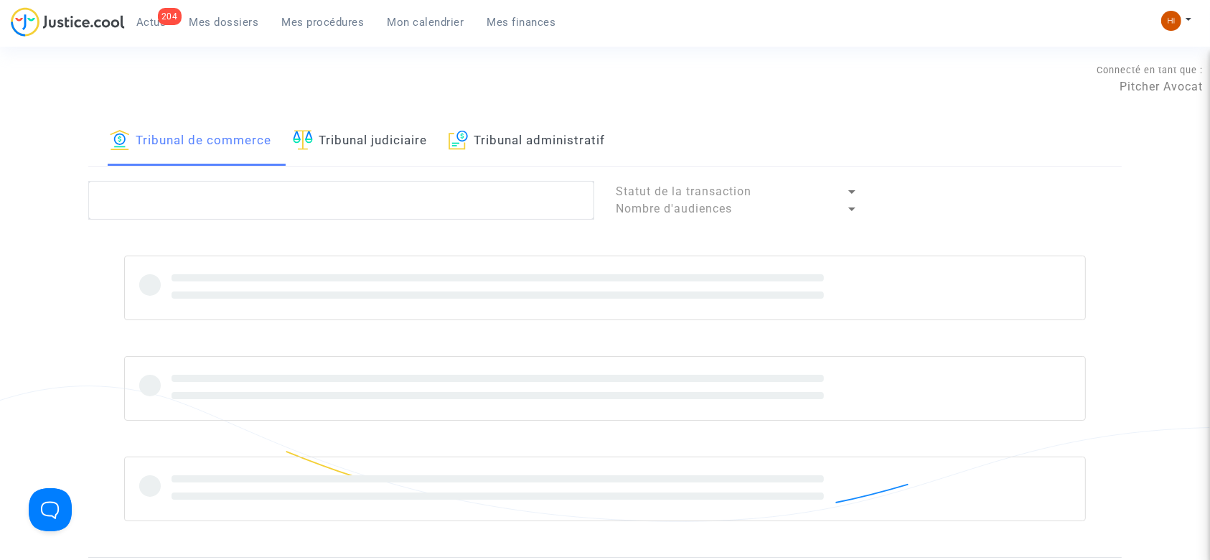
click at [530, 149] on link "Tribunal administratif" at bounding box center [526, 141] width 156 height 49
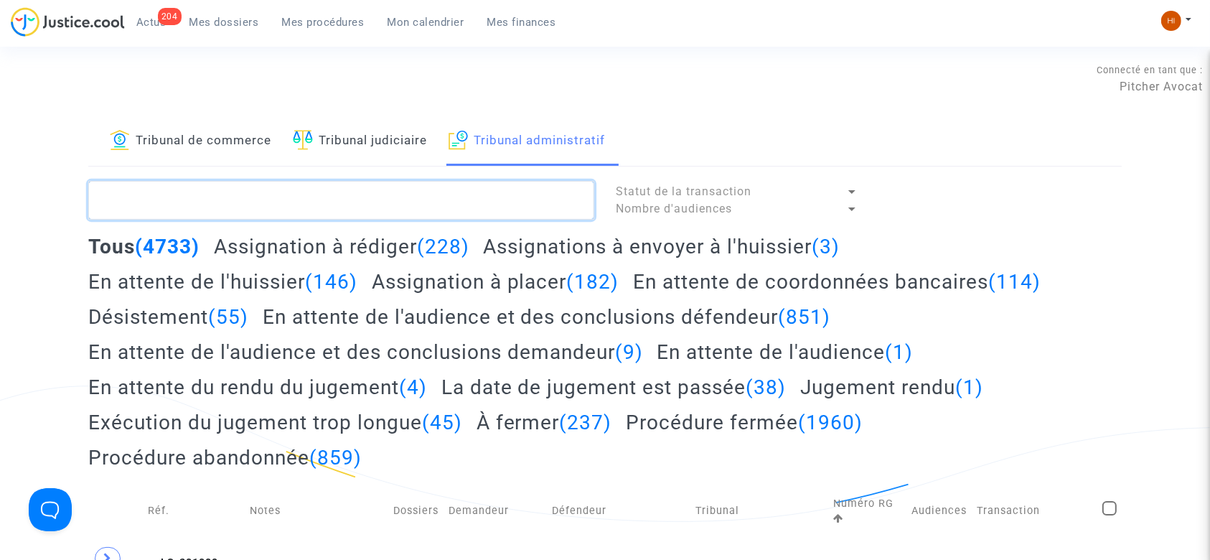
click at [501, 202] on textarea at bounding box center [341, 200] width 506 height 39
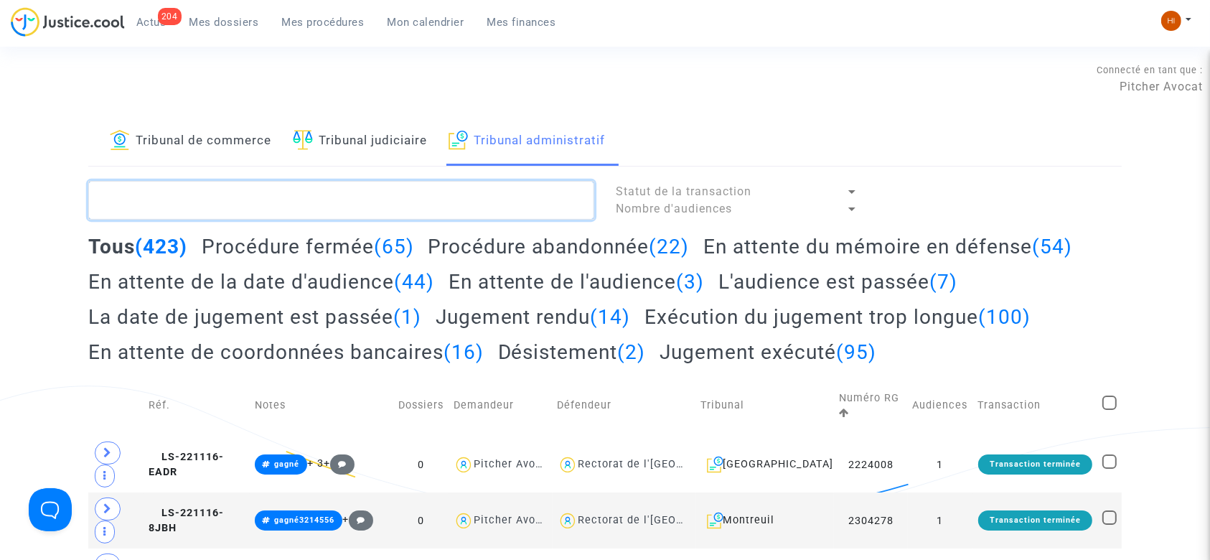
paste textarea "[PERSON_NAME]"
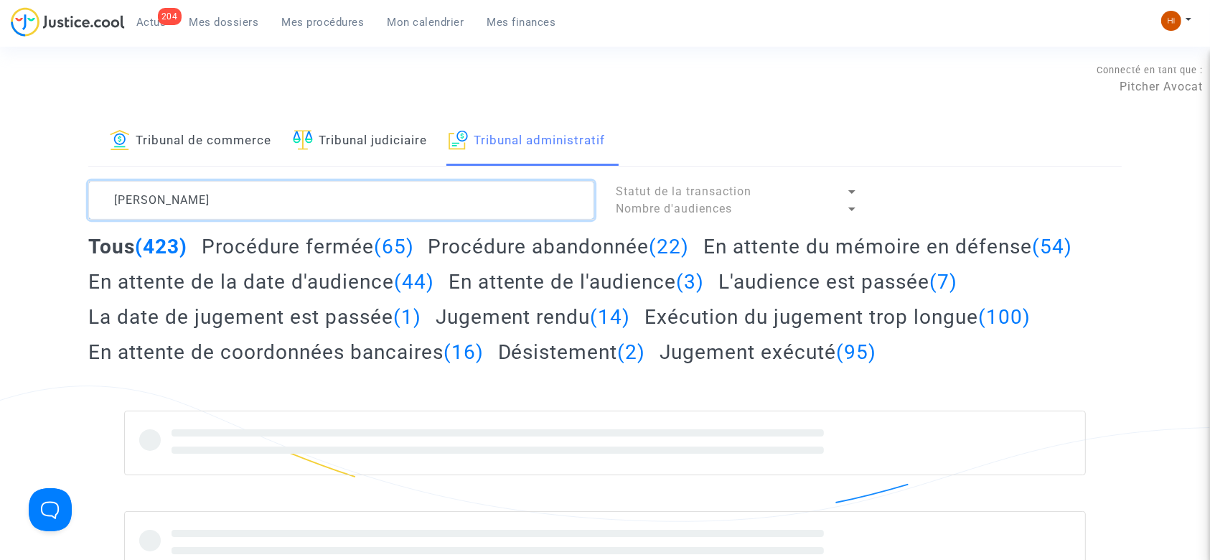
type textarea "[PERSON_NAME]"
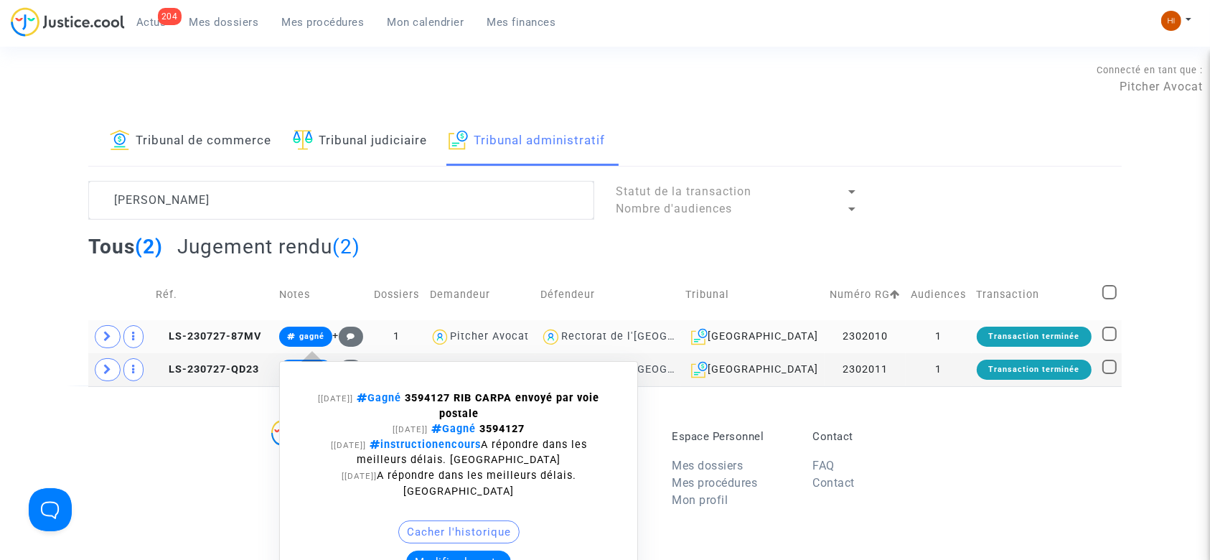
drag, startPoint x: 436, startPoint y: 399, endPoint x: 482, endPoint y: 397, distance: 45.9
click at [482, 397] on span "Gagné 3594127 RIB CARPA envoyé par voie postale" at bounding box center [476, 406] width 246 height 28
copy strong "3594127"
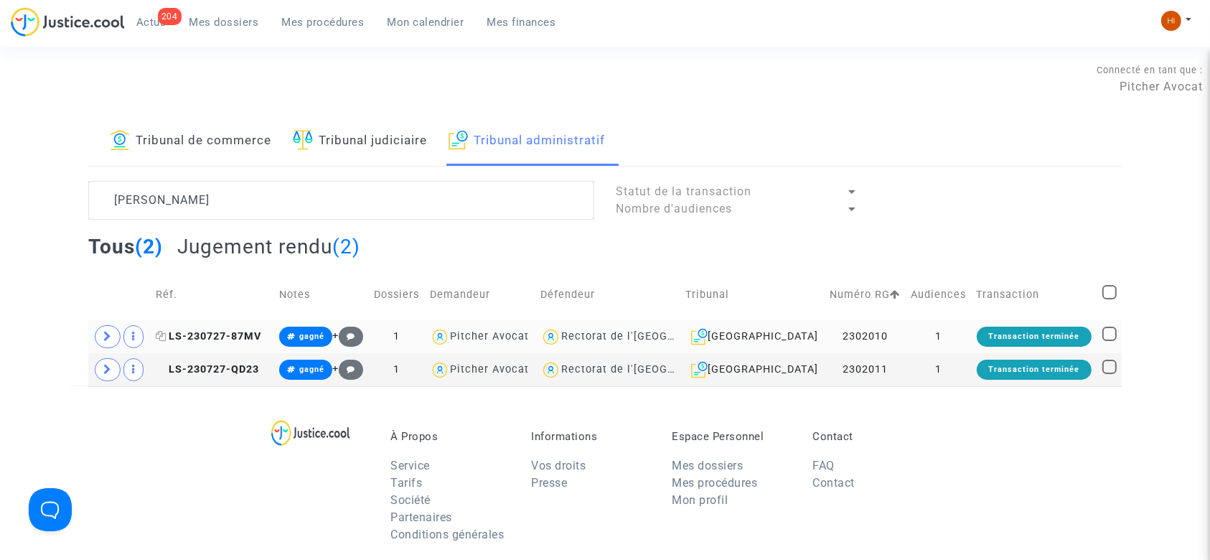
click at [239, 333] on span "LS-230727-87MV" at bounding box center [208, 336] width 105 height 12
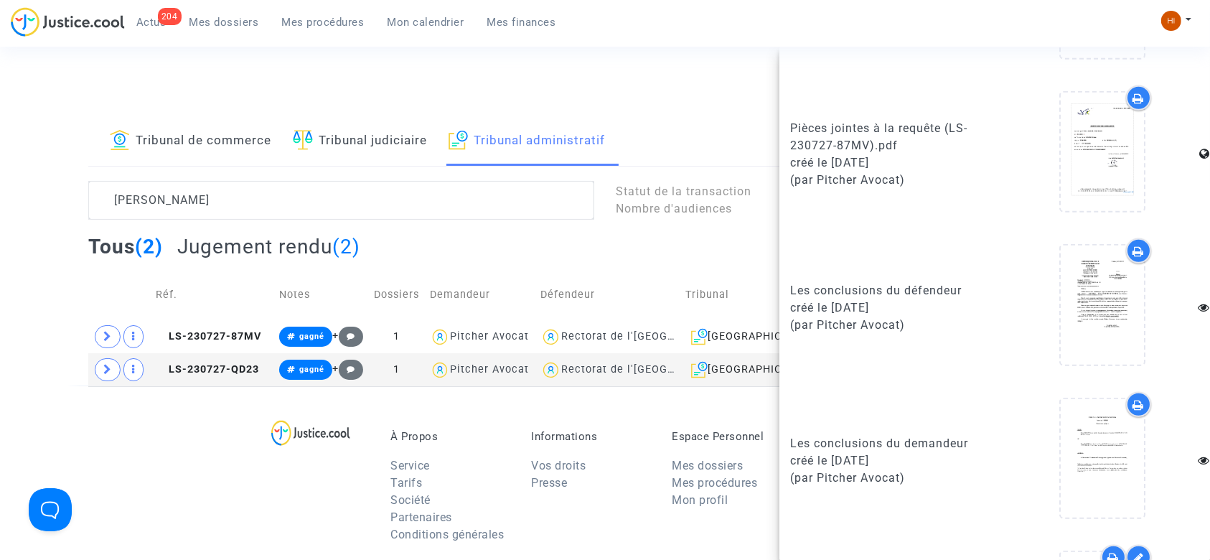
scroll to position [1236, 0]
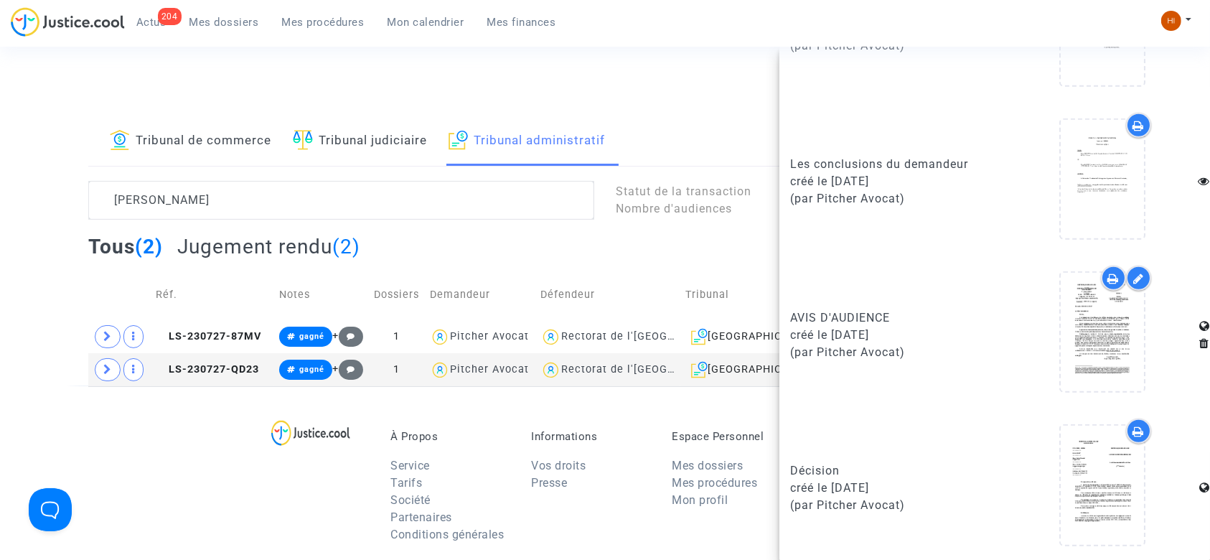
click at [176, 464] on div "À Propos Service Tarifs Société Partenaires Conditions générales Informations V…" at bounding box center [604, 479] width 1033 height 186
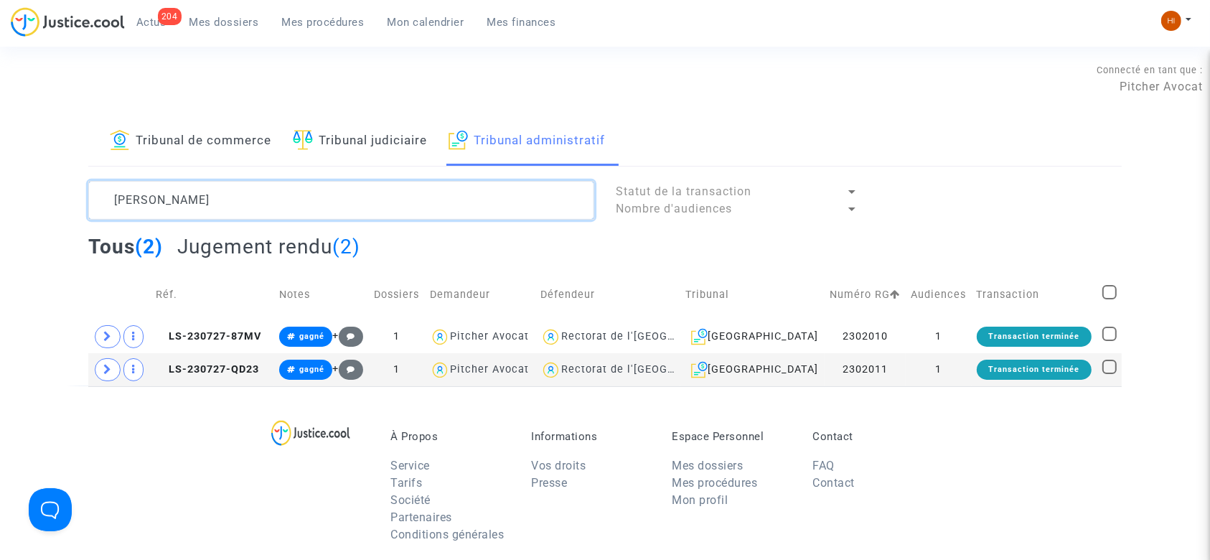
drag, startPoint x: 350, startPoint y: 196, endPoint x: 0, endPoint y: 193, distance: 350.2
click at [0, 197] on div "Tribunal de commerce Tribunal judiciaire Tribunal administratif [PERSON_NAME] S…" at bounding box center [605, 251] width 1210 height 269
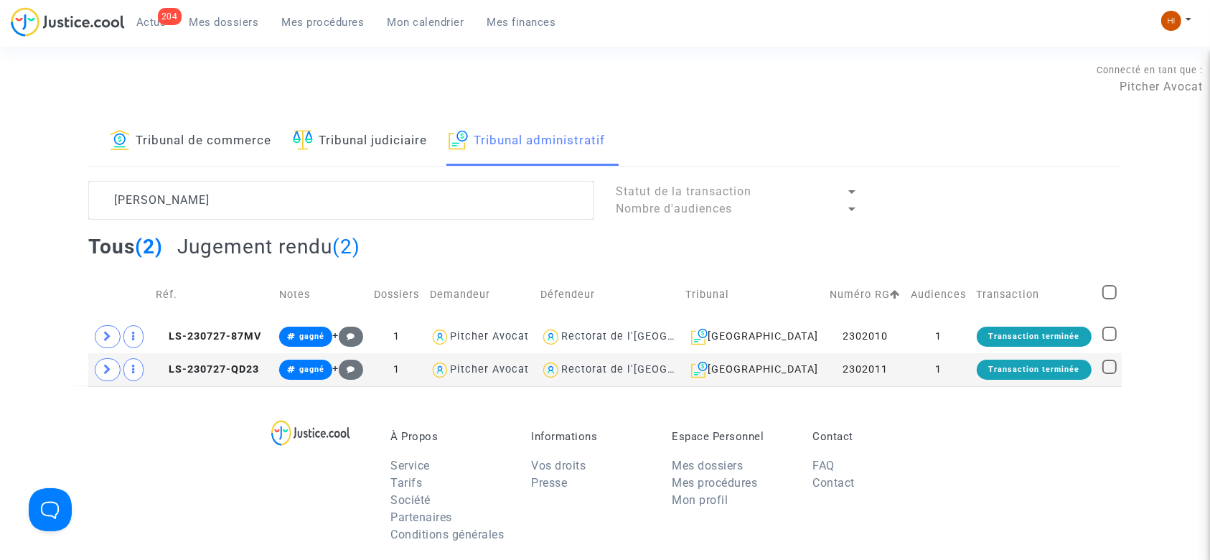
click at [408, 144] on link "Tribunal judiciaire" at bounding box center [360, 141] width 134 height 49
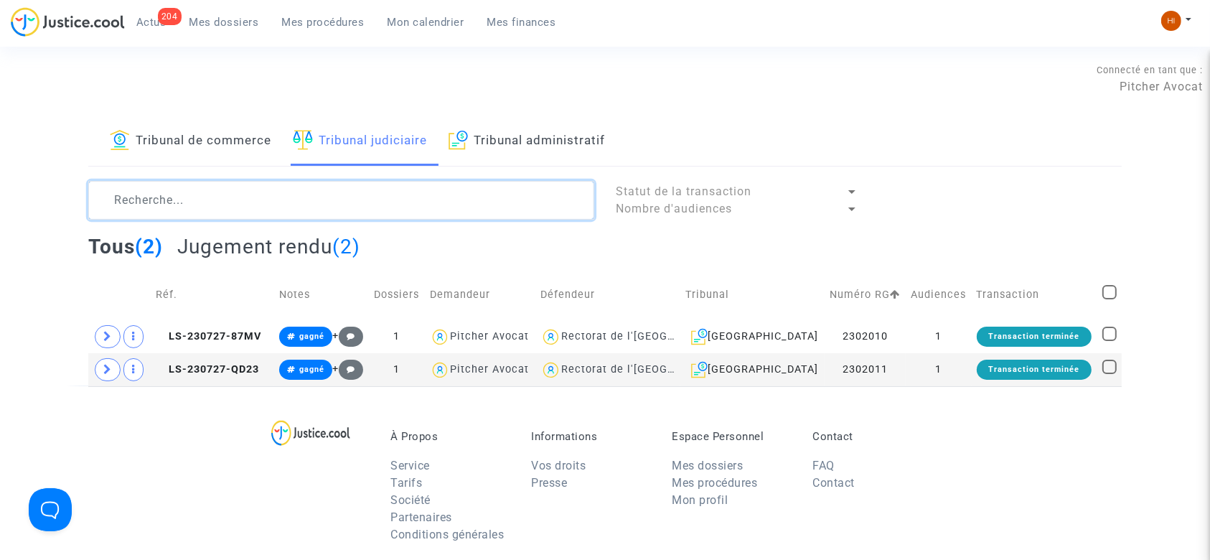
click at [413, 201] on textarea at bounding box center [341, 200] width 506 height 39
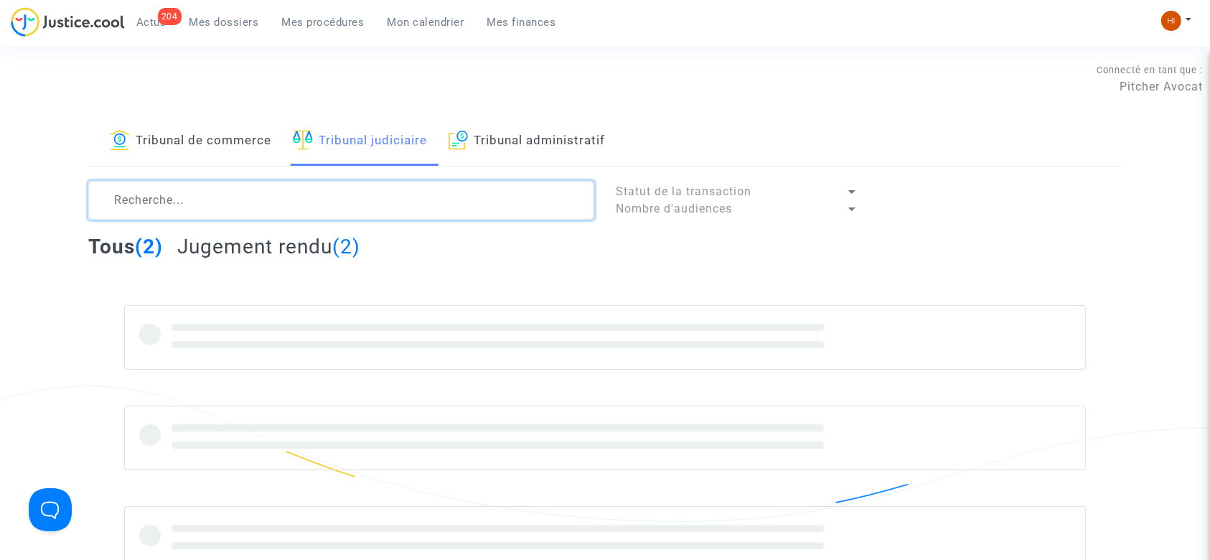
paste textarea "[PERSON_NAME]"
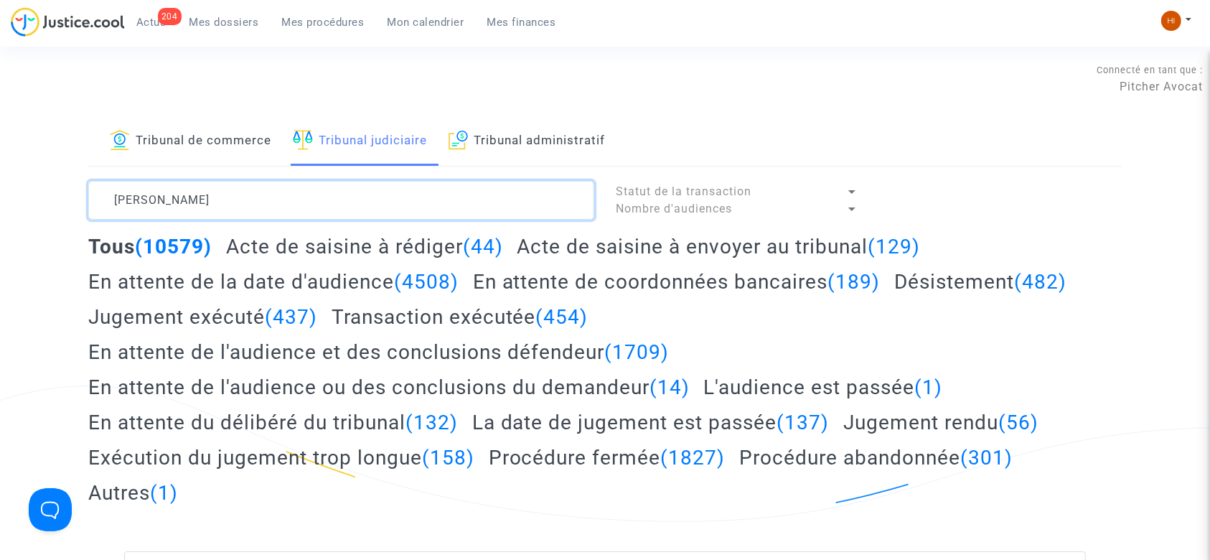
type textarea "[PERSON_NAME]"
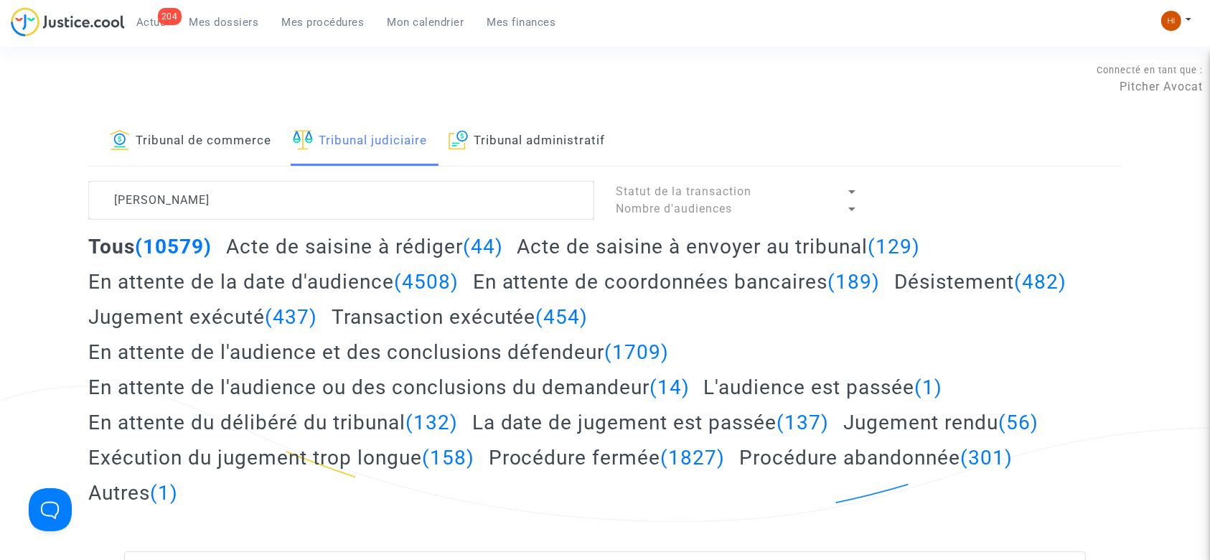
click at [230, 19] on span "Mes dossiers" at bounding box center [224, 22] width 70 height 13
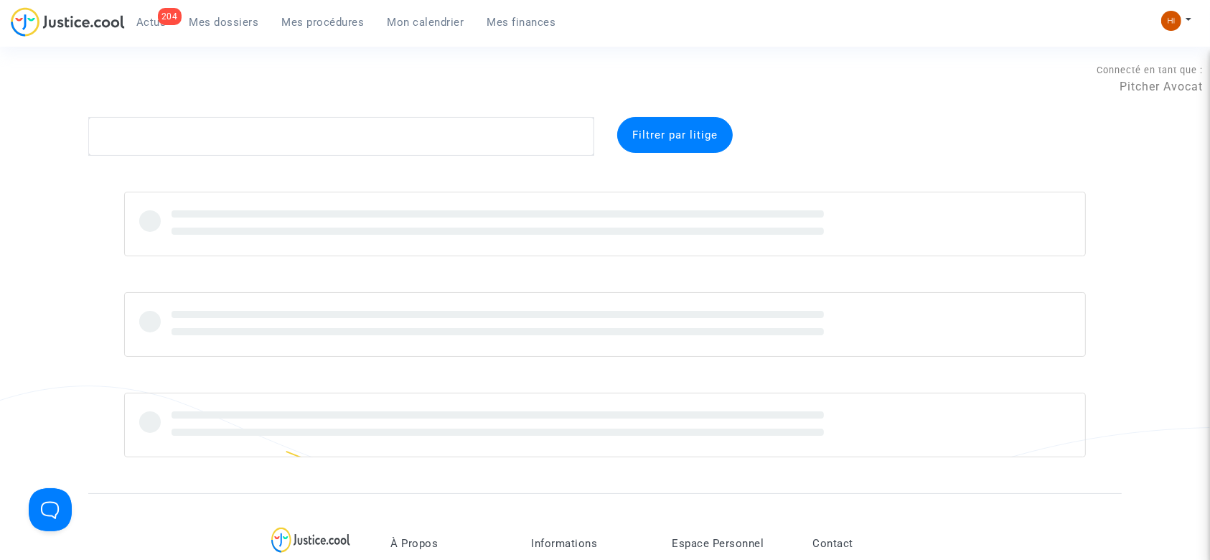
click at [364, 157] on complex-dispute-list "Filtrer par litige" at bounding box center [604, 287] width 1033 height 340
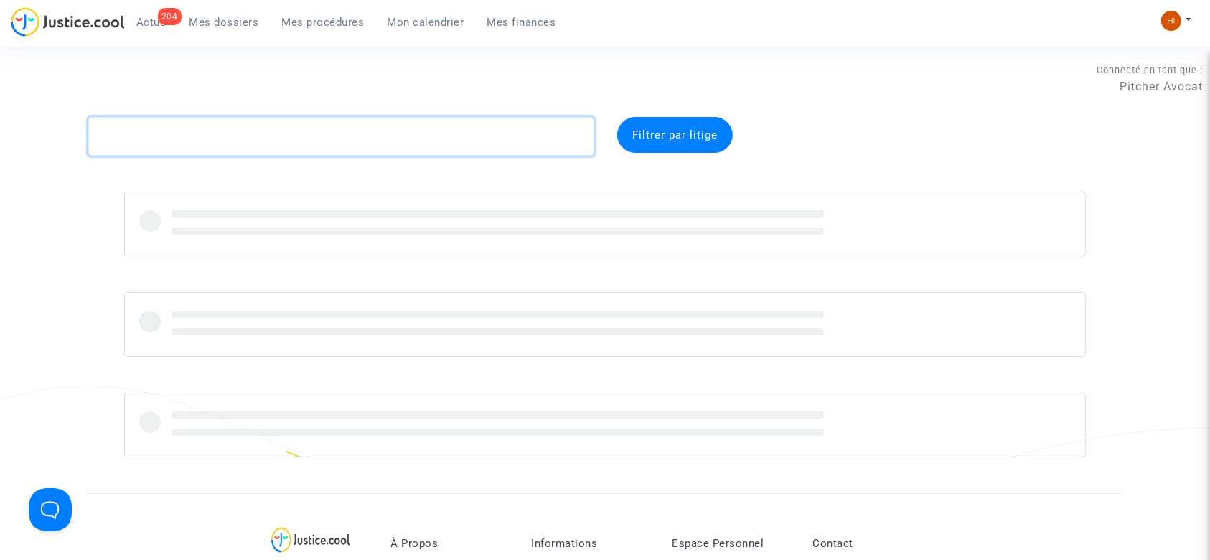
click at [373, 135] on textarea at bounding box center [341, 136] width 506 height 39
paste textarea "[PERSON_NAME]"
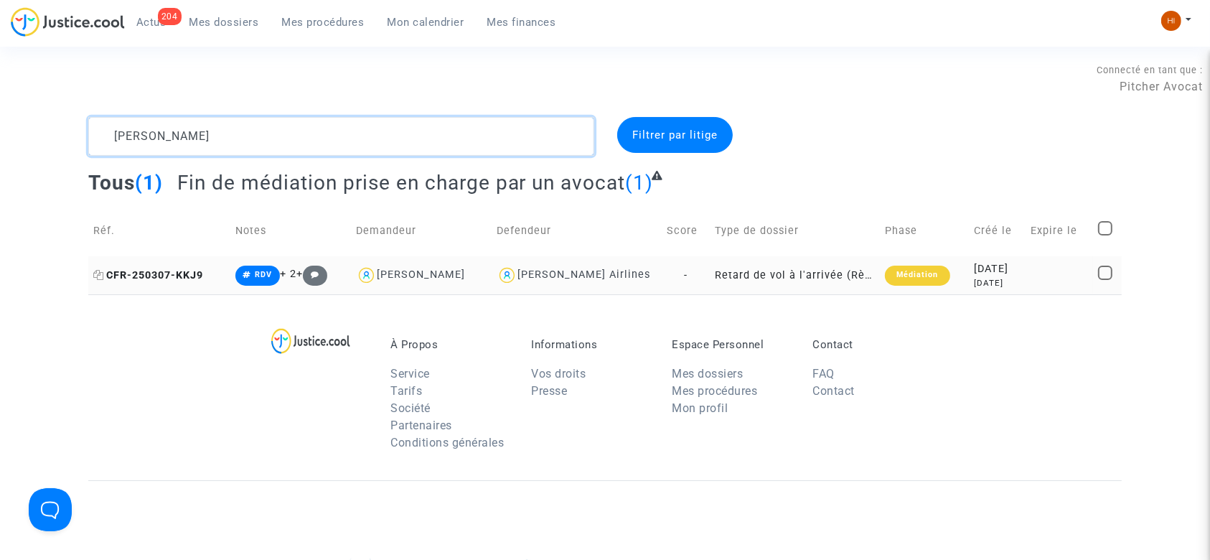
type textarea "[PERSON_NAME]"
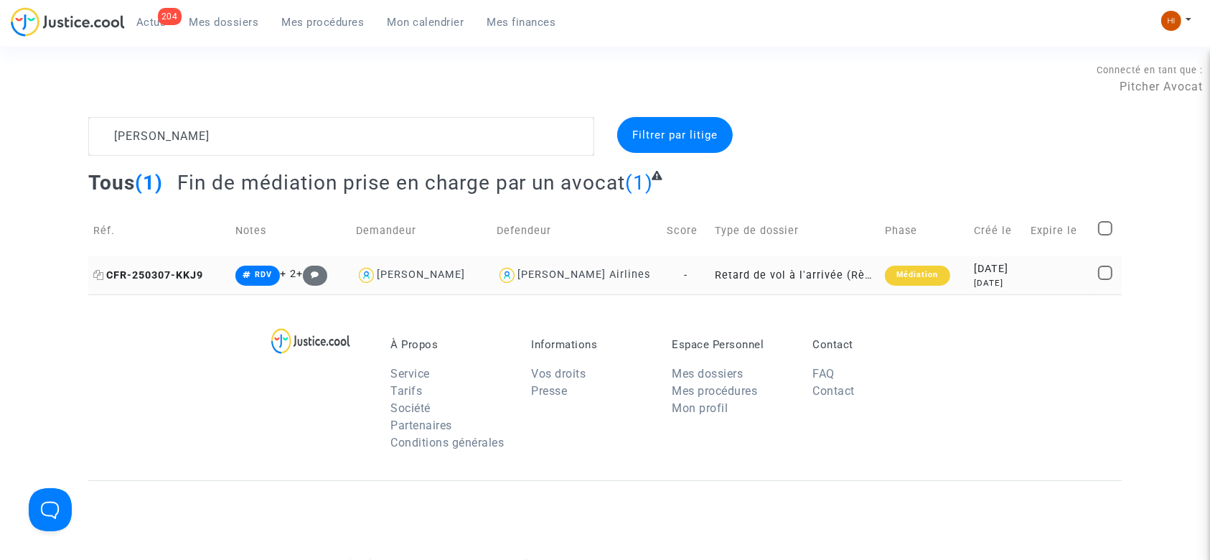
click at [156, 274] on span "CFR-250307-KKJ9" at bounding box center [148, 275] width 110 height 12
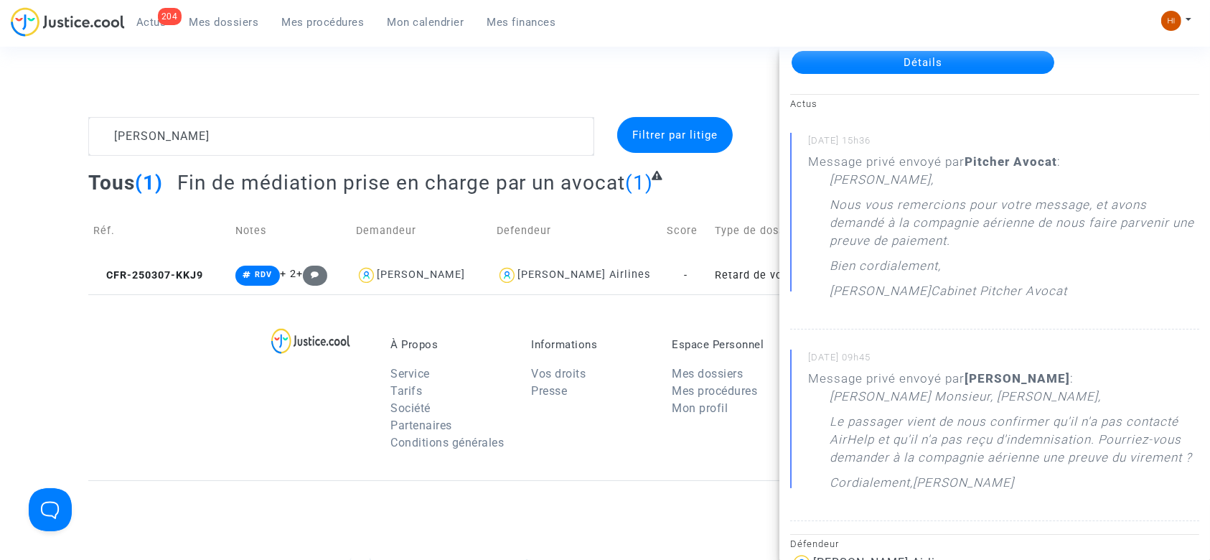
scroll to position [95, 0]
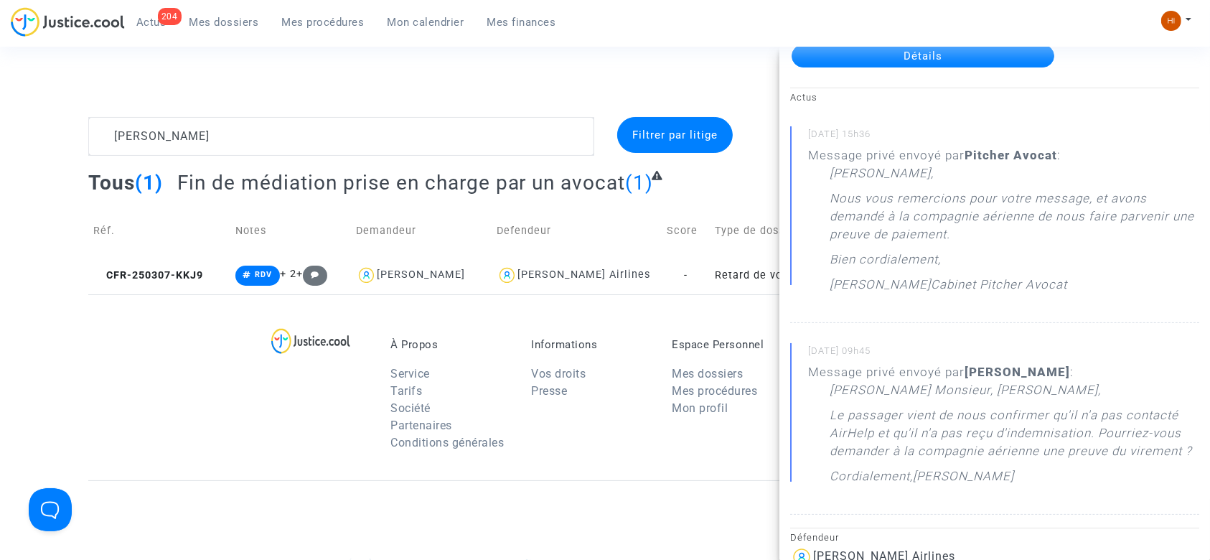
click at [234, 433] on div "À Propos Service Tarifs Société Partenaires Conditions générales Informations V…" at bounding box center [604, 387] width 1033 height 186
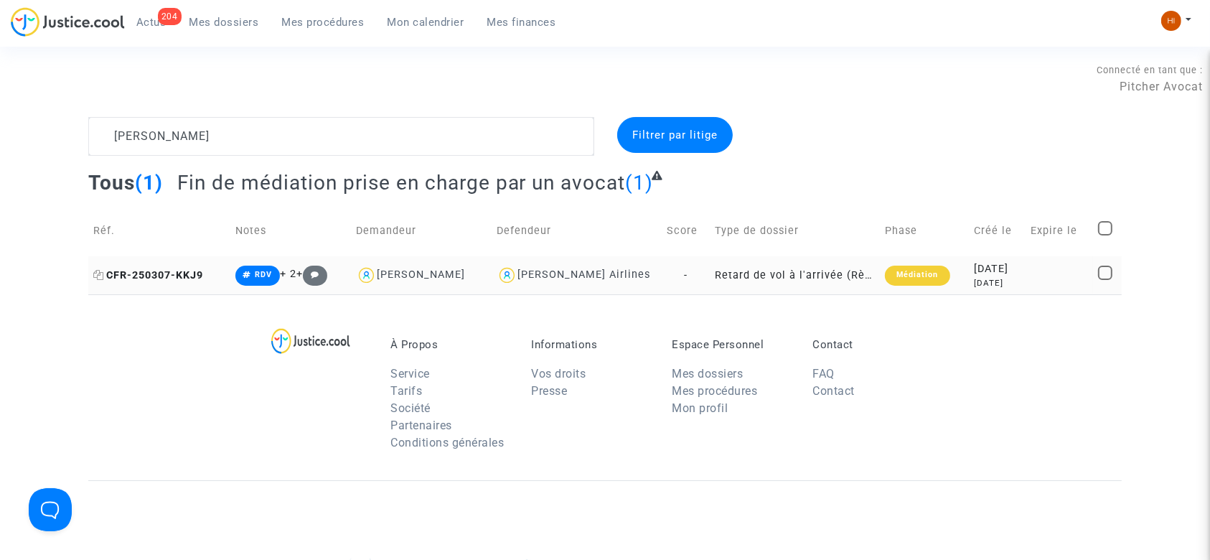
click at [100, 274] on icon at bounding box center [98, 275] width 11 height 10
click at [301, 12] on link "Mes procédures" at bounding box center [322, 22] width 105 height 22
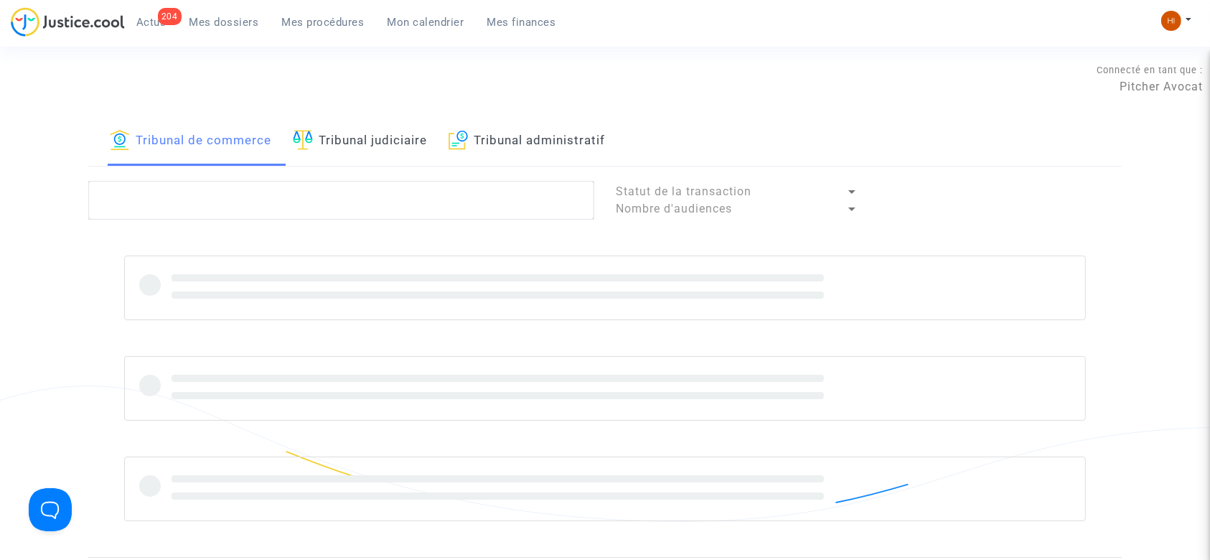
click at [404, 141] on link "Tribunal judiciaire" at bounding box center [360, 141] width 134 height 49
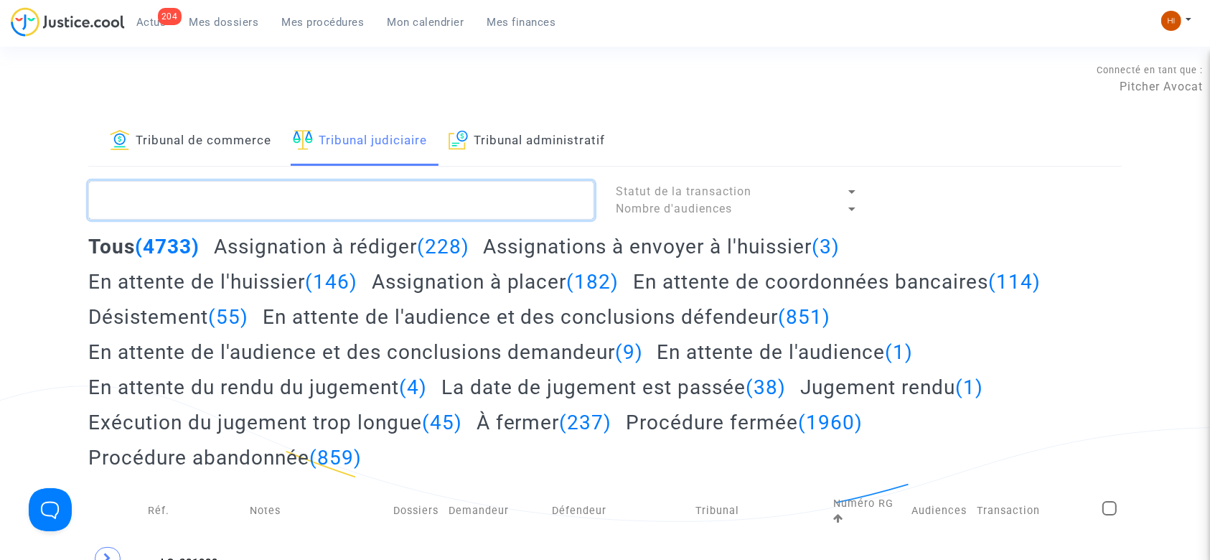
click at [430, 204] on textarea at bounding box center [341, 200] width 506 height 39
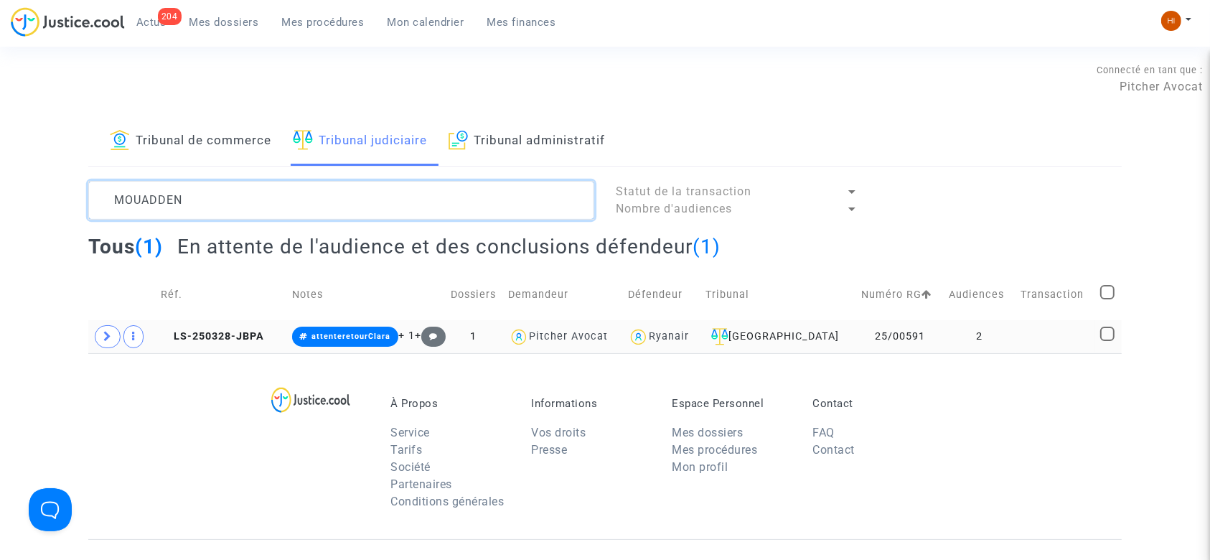
type textarea "MOUADDEN"
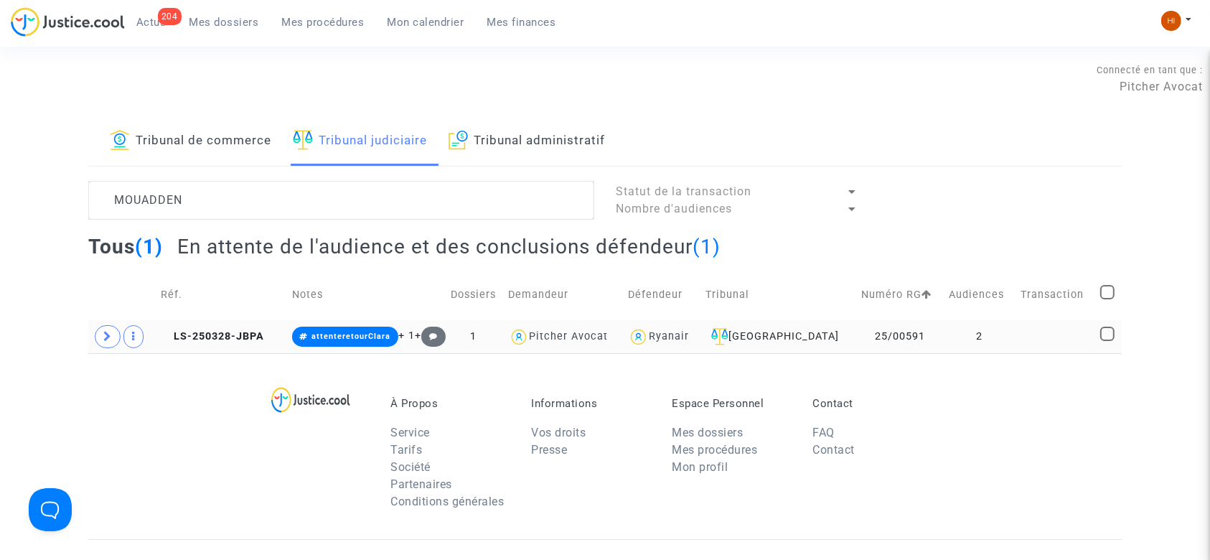
click at [237, 324] on td "LS-250328-JBPA" at bounding box center [221, 336] width 131 height 33
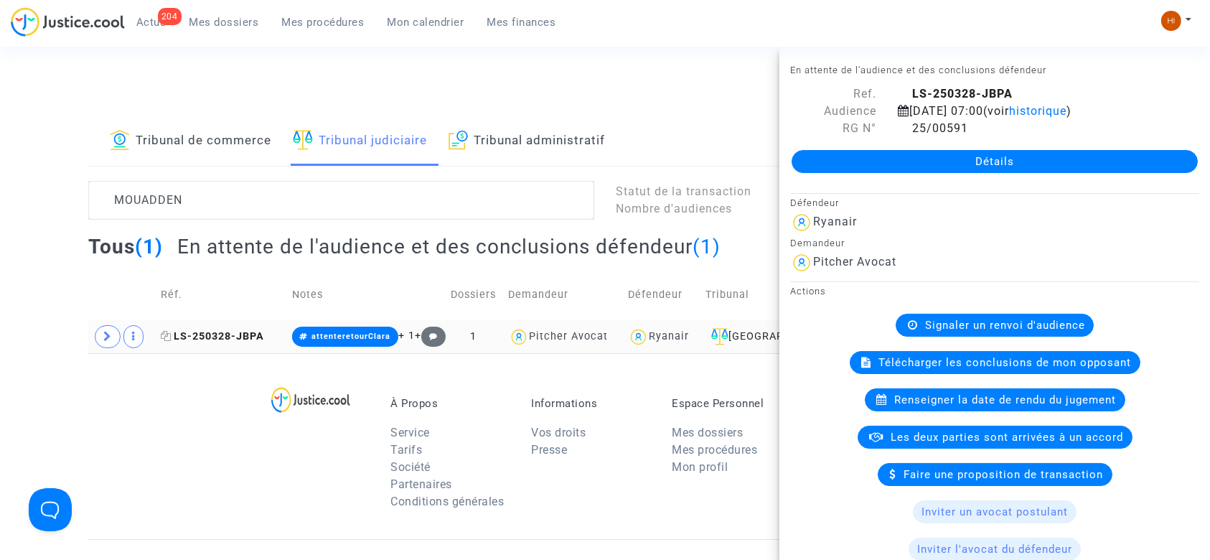
click at [210, 335] on span "LS-250328-JBPA" at bounding box center [212, 336] width 103 height 12
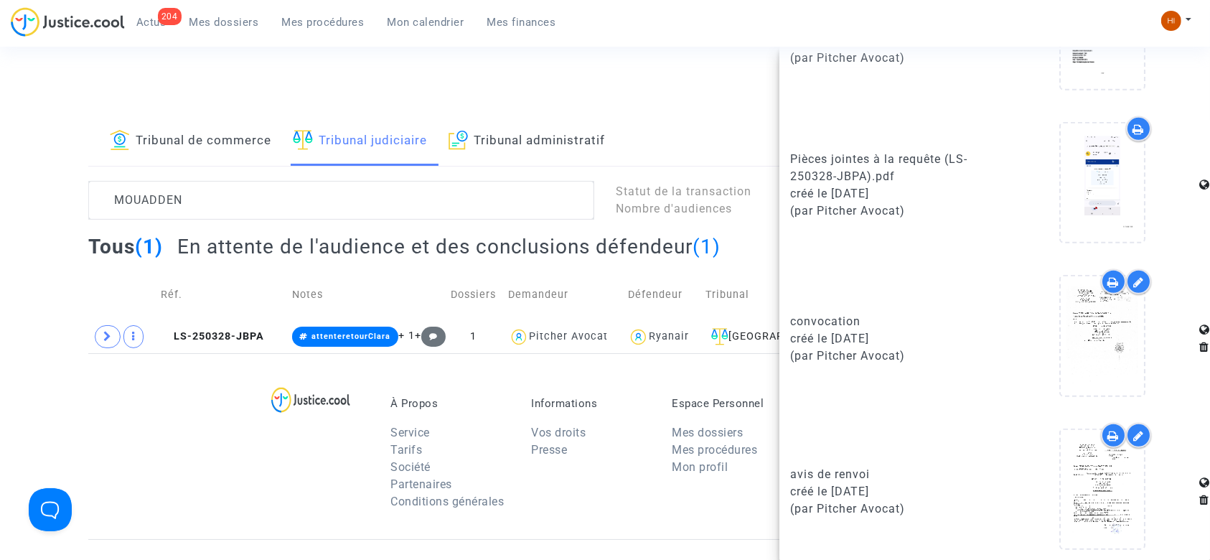
scroll to position [1025, 0]
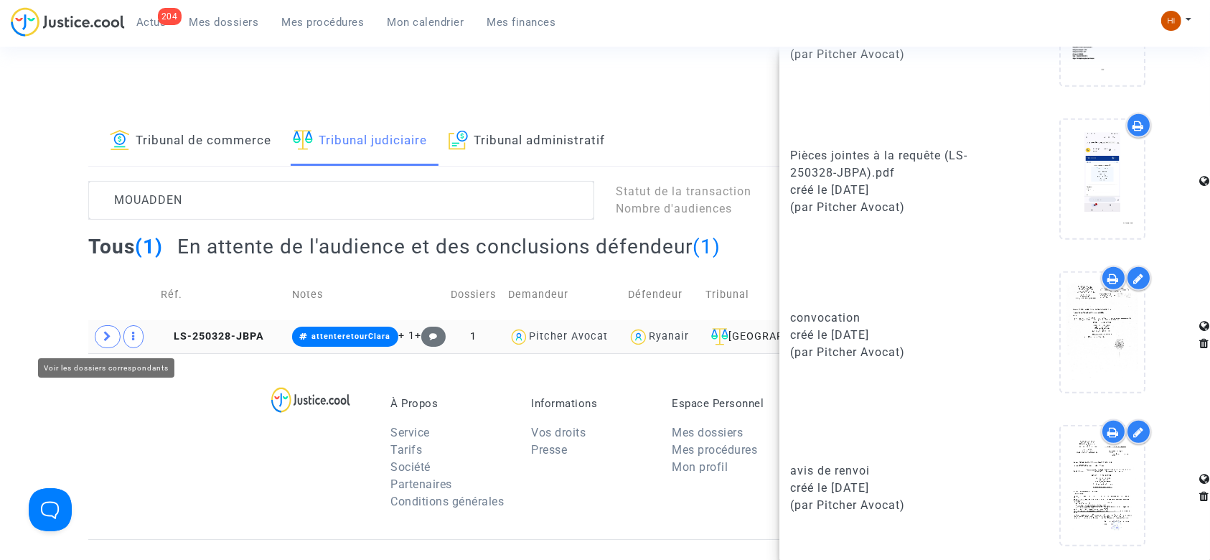
click at [113, 330] on span at bounding box center [108, 336] width 26 height 23
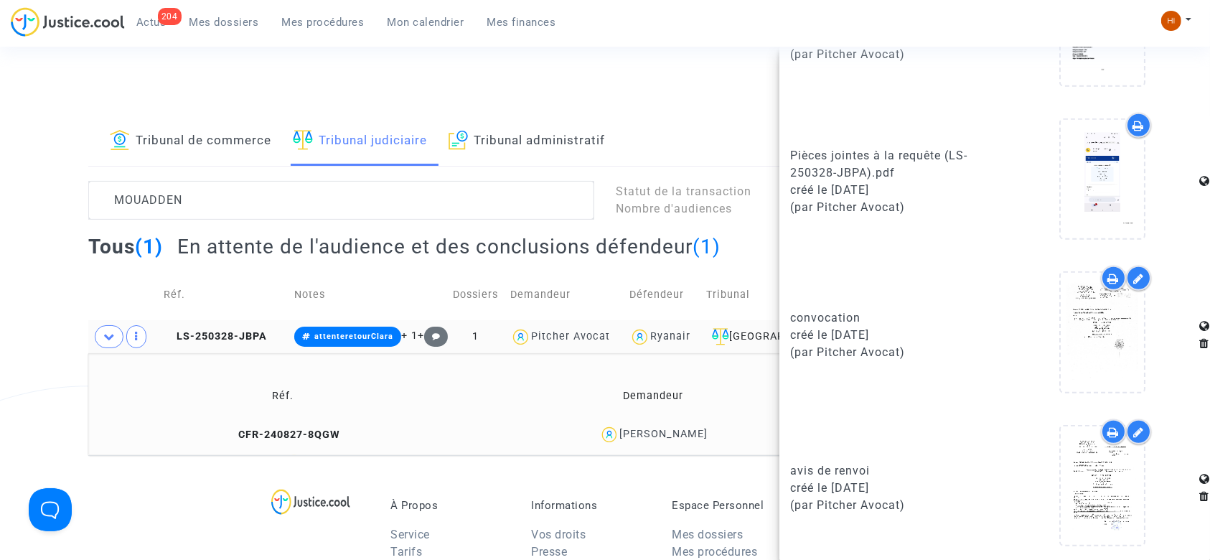
drag, startPoint x: 738, startPoint y: 432, endPoint x: 608, endPoint y: 428, distance: 129.2
click at [608, 428] on div "[PERSON_NAME]" at bounding box center [654, 434] width 352 height 21
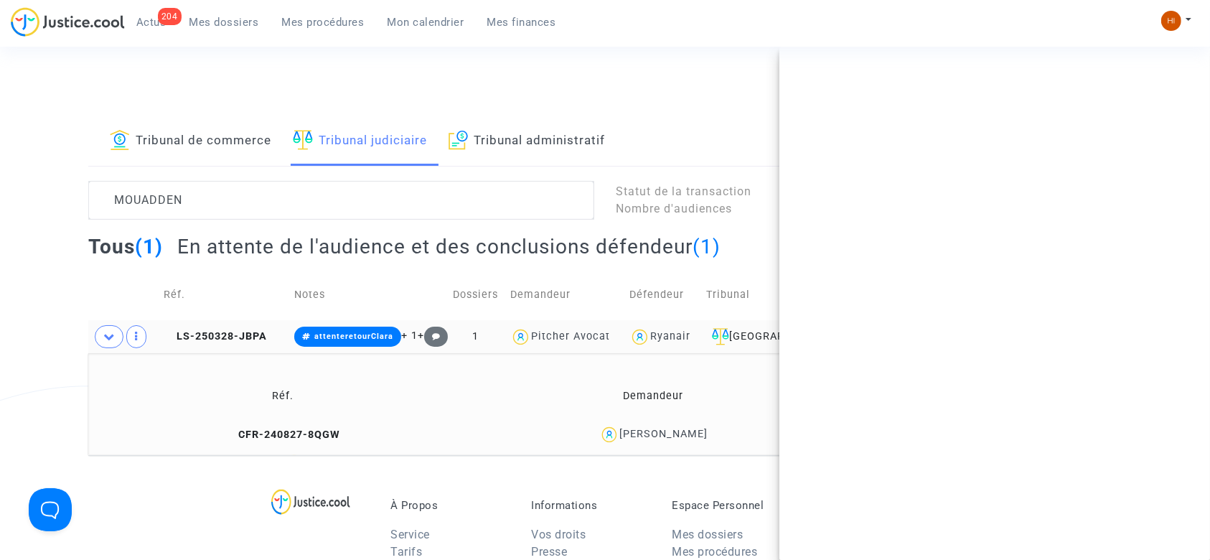
scroll to position [0, 0]
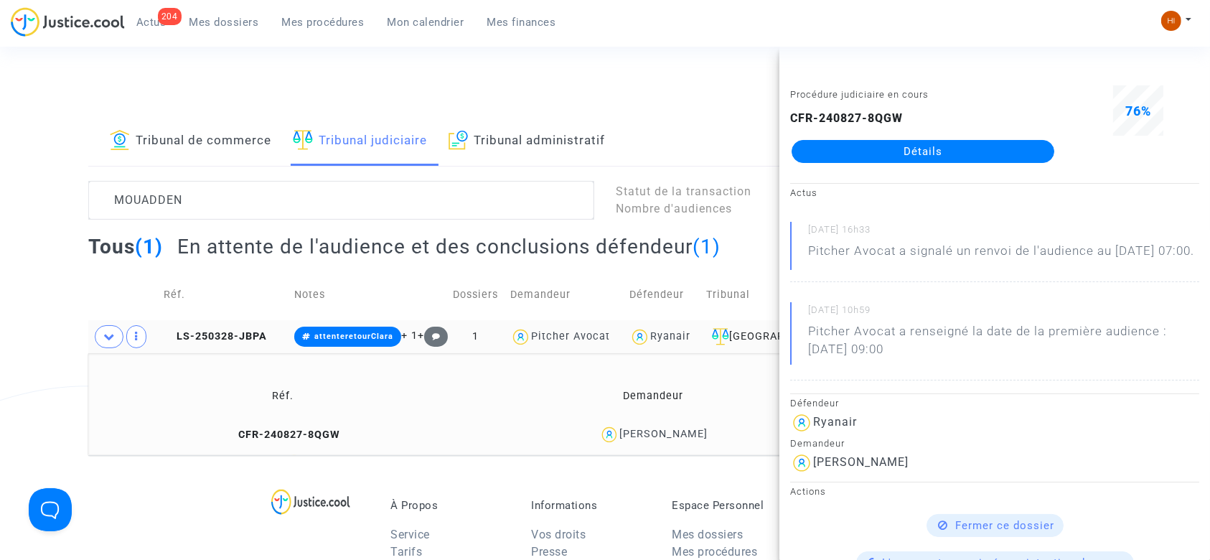
copy div "[PERSON_NAME]"
click at [402, 20] on span "Mon calendrier" at bounding box center [425, 22] width 77 height 13
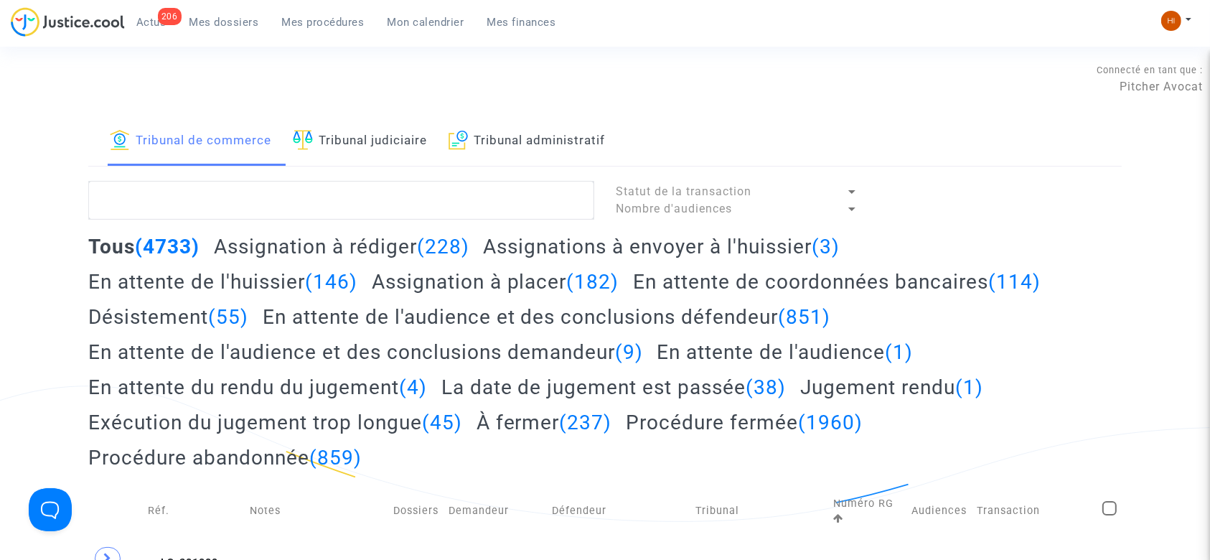
click at [336, 161] on link "Tribunal judiciaire" at bounding box center [360, 141] width 134 height 49
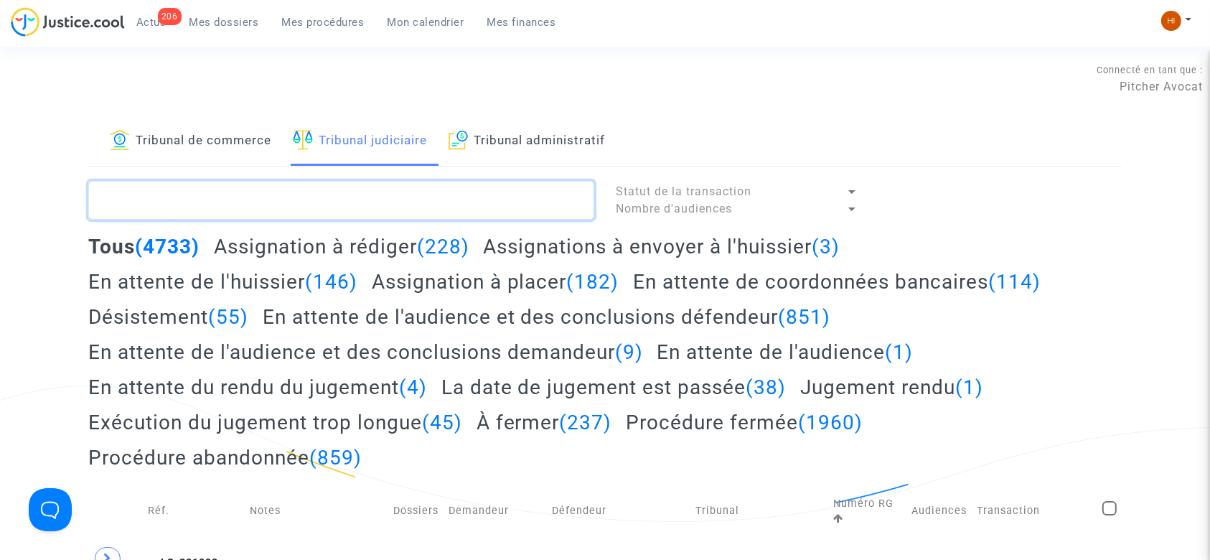
click at [352, 206] on textarea at bounding box center [341, 200] width 506 height 39
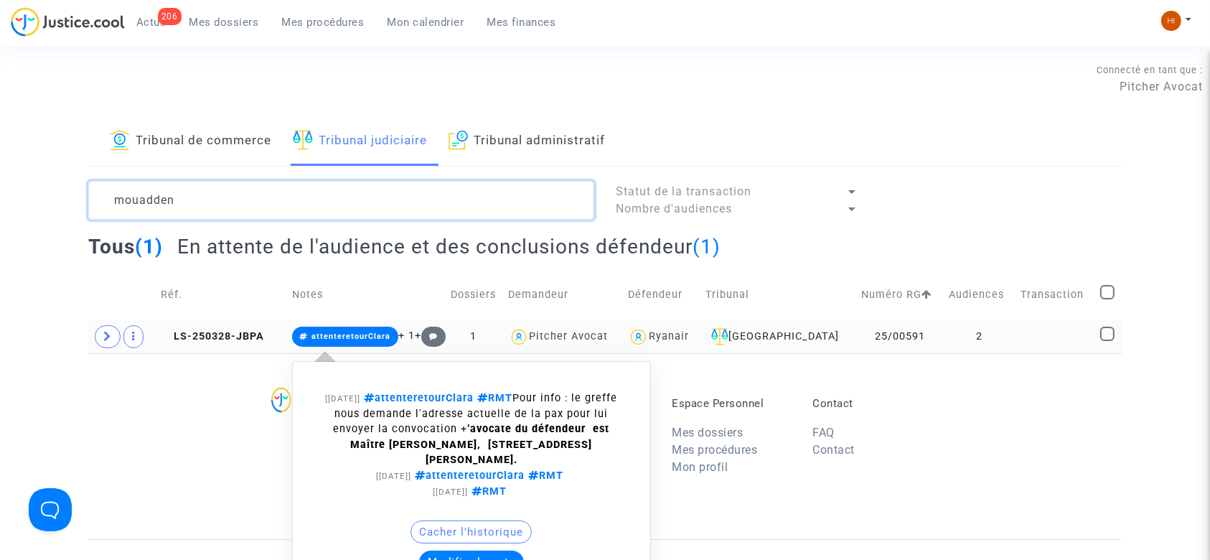
type textarea "mouadden"
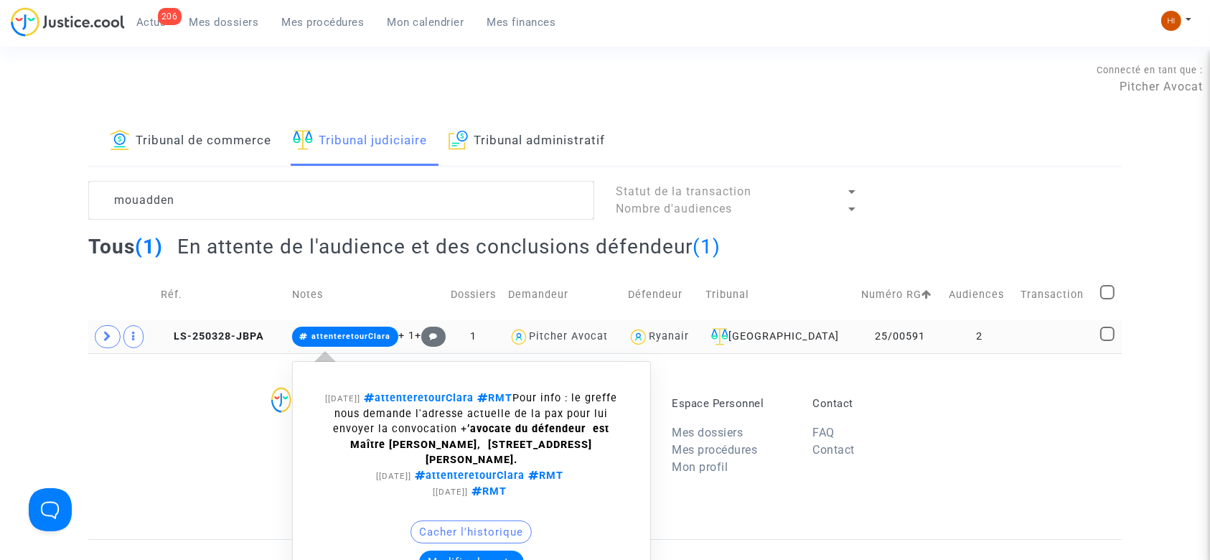
click at [386, 329] on span "attenteretourClara" at bounding box center [345, 336] width 107 height 20
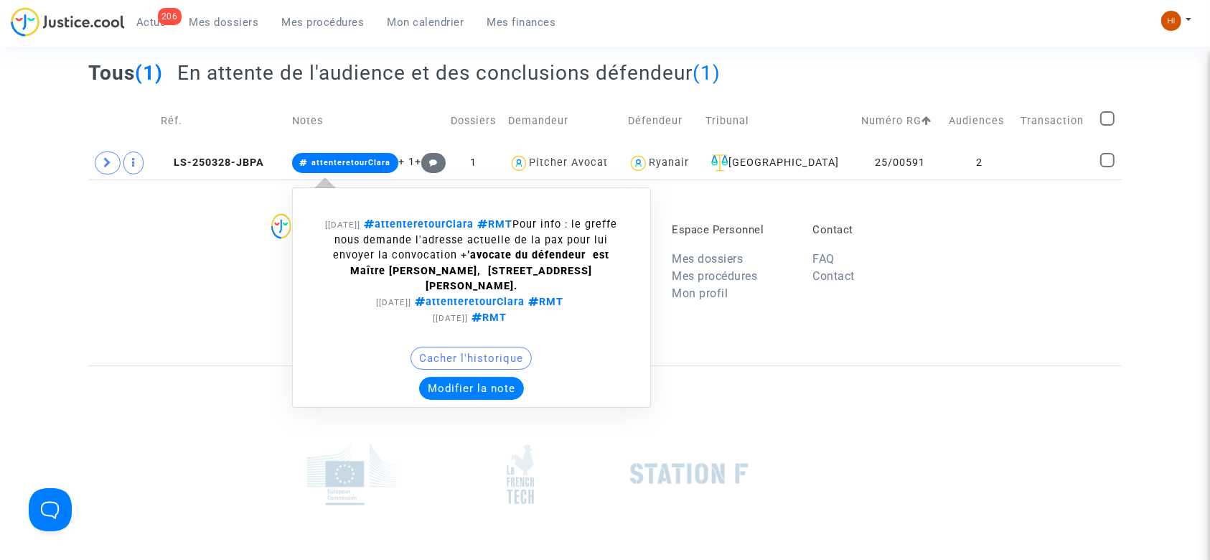
scroll to position [191, 0]
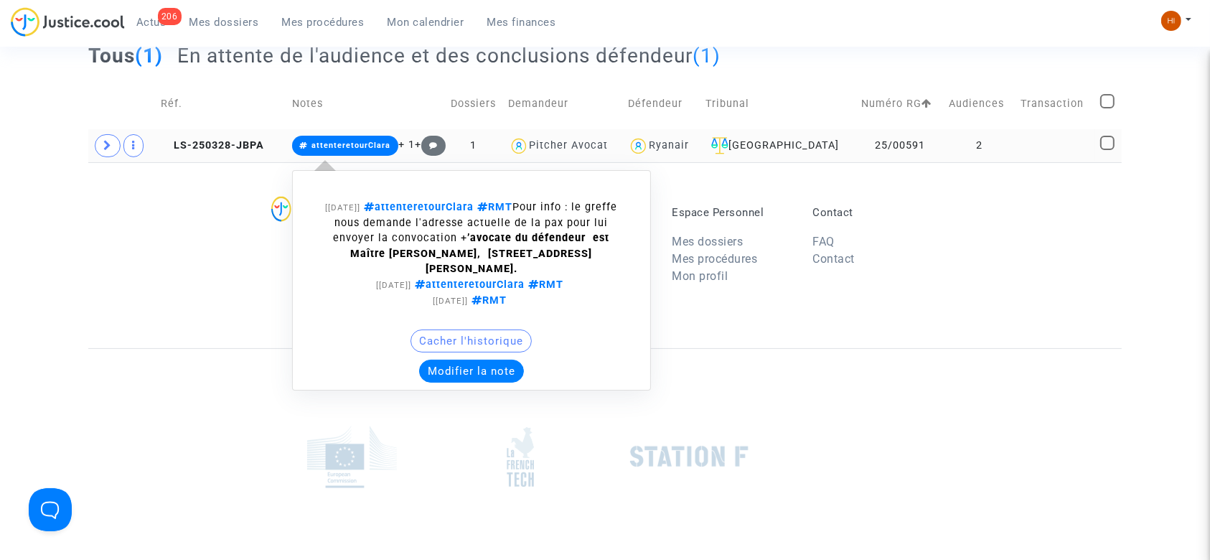
click at [370, 154] on span "attenteretourClara" at bounding box center [345, 146] width 107 height 20
click at [504, 374] on button "Modifier la note" at bounding box center [471, 370] width 105 height 23
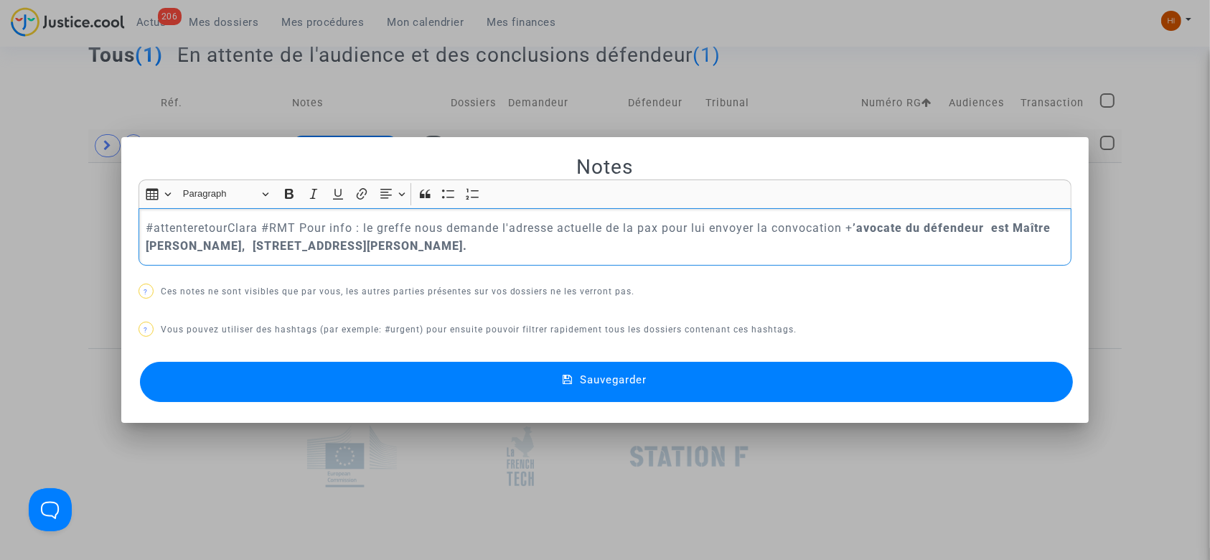
drag, startPoint x: 296, startPoint y: 232, endPoint x: 838, endPoint y: 232, distance: 542.4
click at [838, 232] on p "#attenteretourClara #RMT Pour info : le greffe nous demande l'adresse actuelle …" at bounding box center [605, 237] width 918 height 36
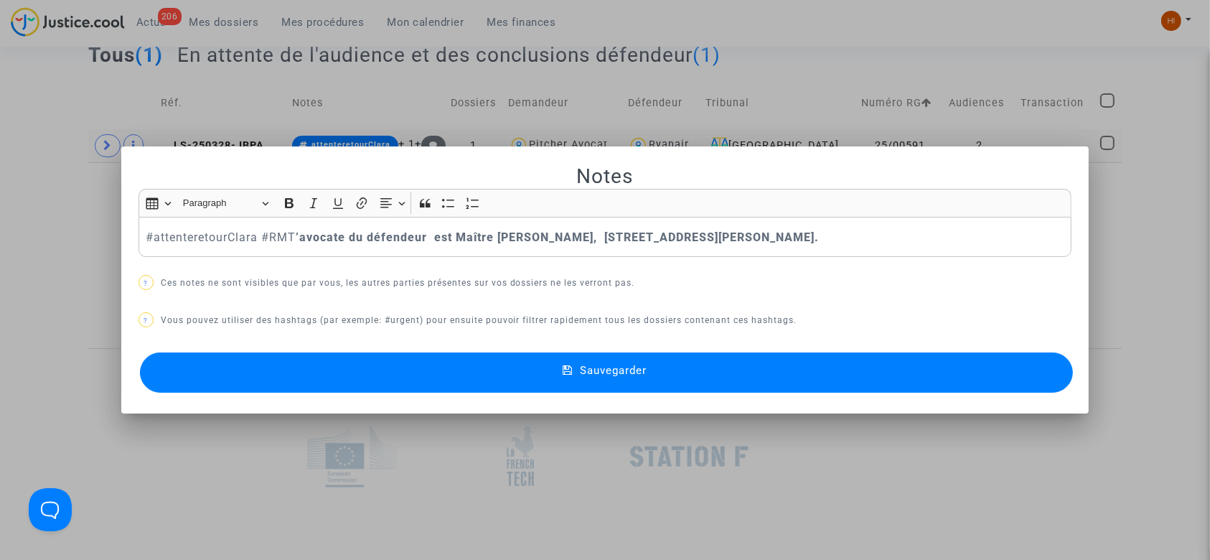
click at [821, 367] on button "Sauvegarder" at bounding box center [606, 372] width 933 height 40
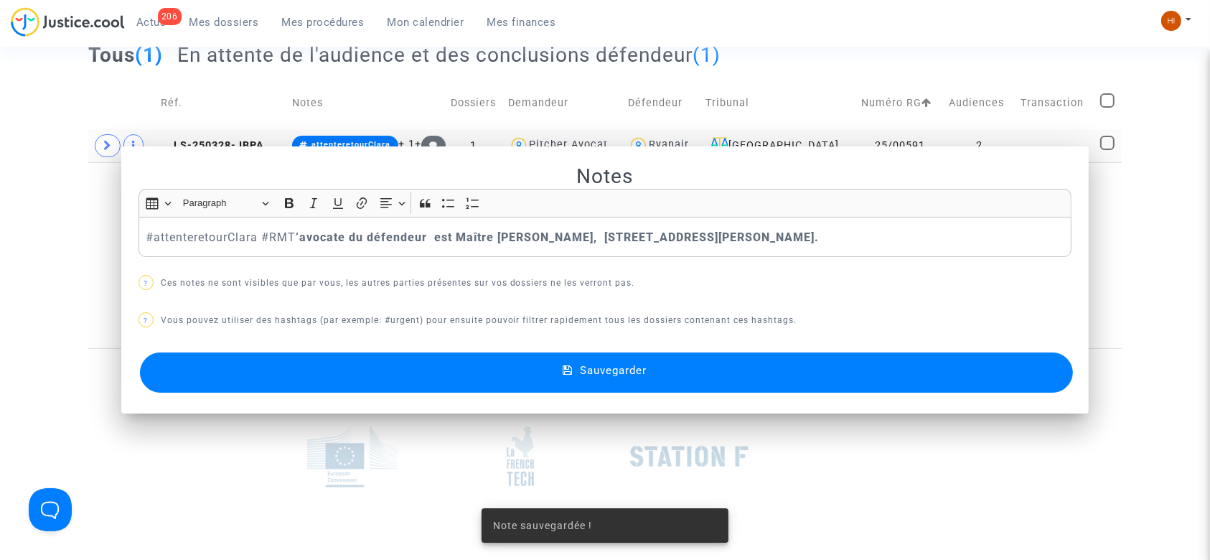
scroll to position [191, 0]
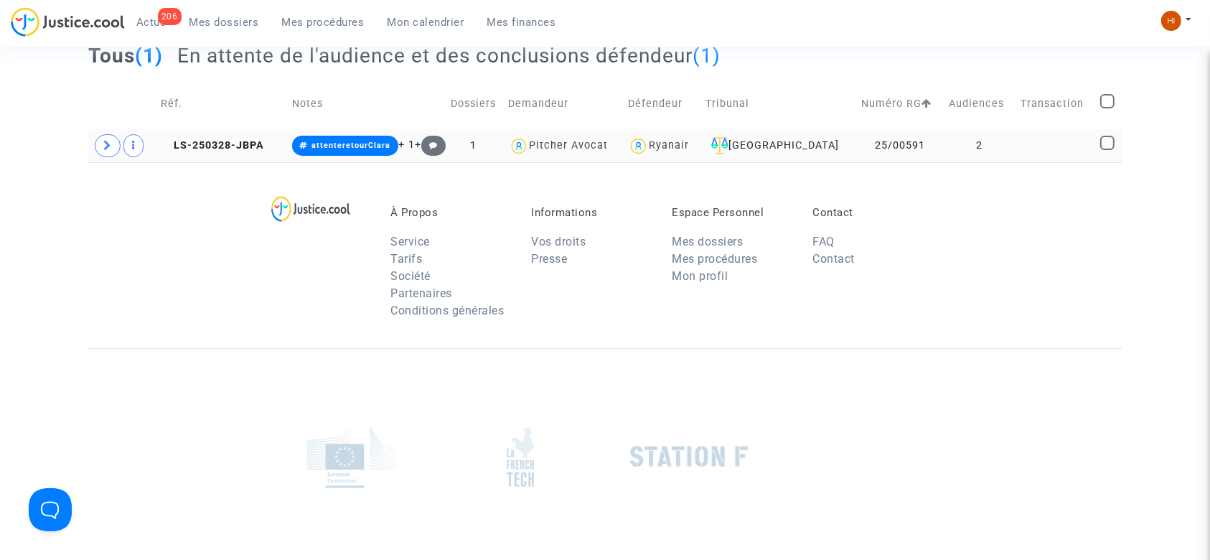
click at [223, 154] on td "LS-250328-JBPA" at bounding box center [221, 145] width 131 height 33
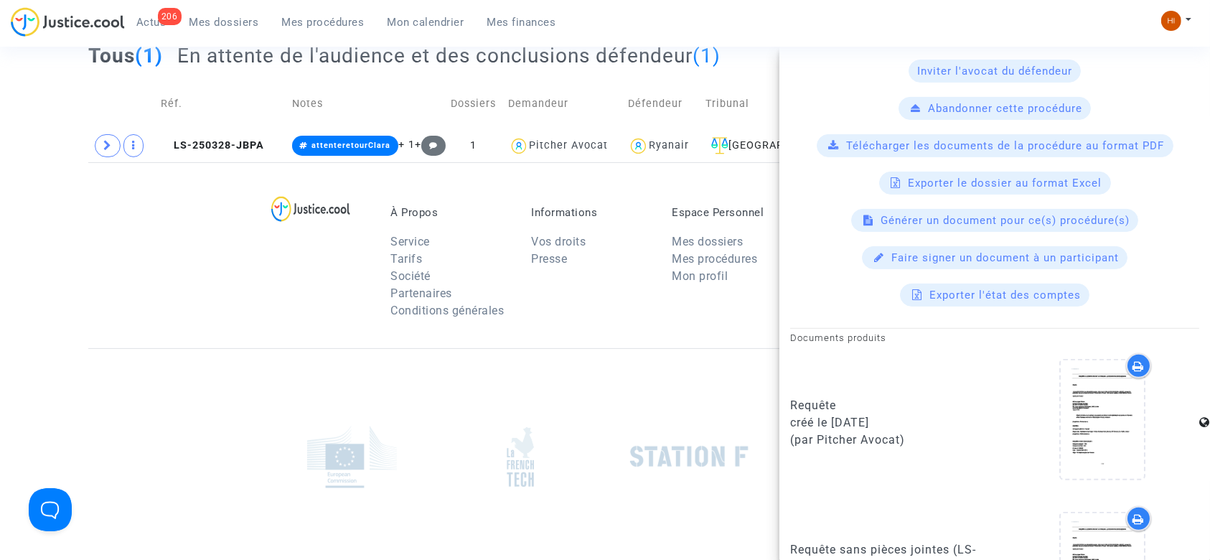
scroll to position [861, 0]
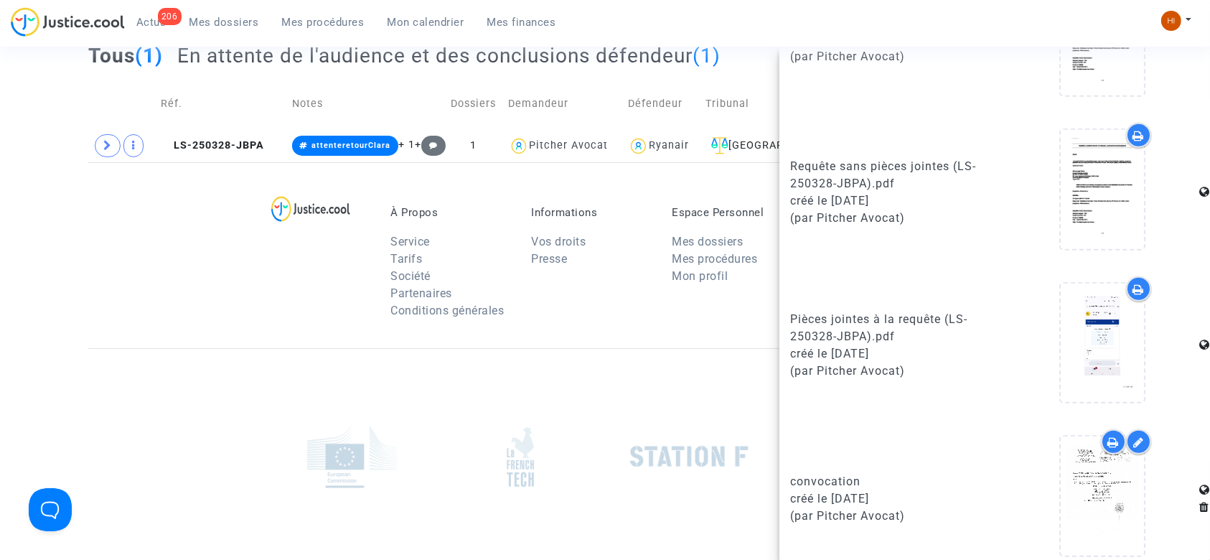
click at [408, 19] on span "Mon calendrier" at bounding box center [425, 22] width 77 height 13
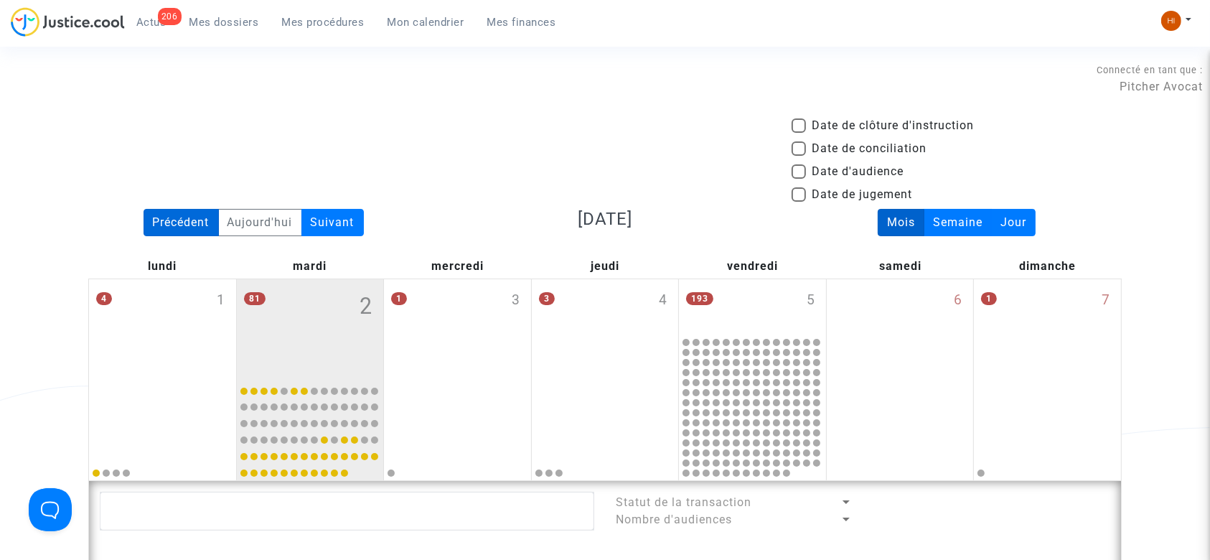
click at [205, 222] on div "Précédent" at bounding box center [181, 222] width 75 height 27
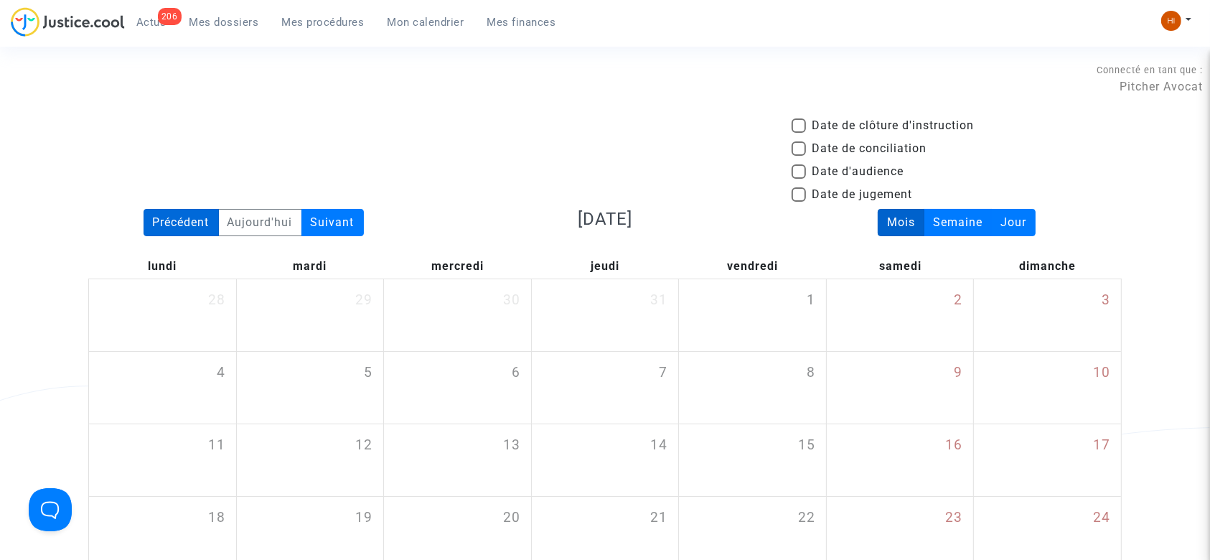
click at [187, 212] on div "Précédent" at bounding box center [181, 222] width 75 height 27
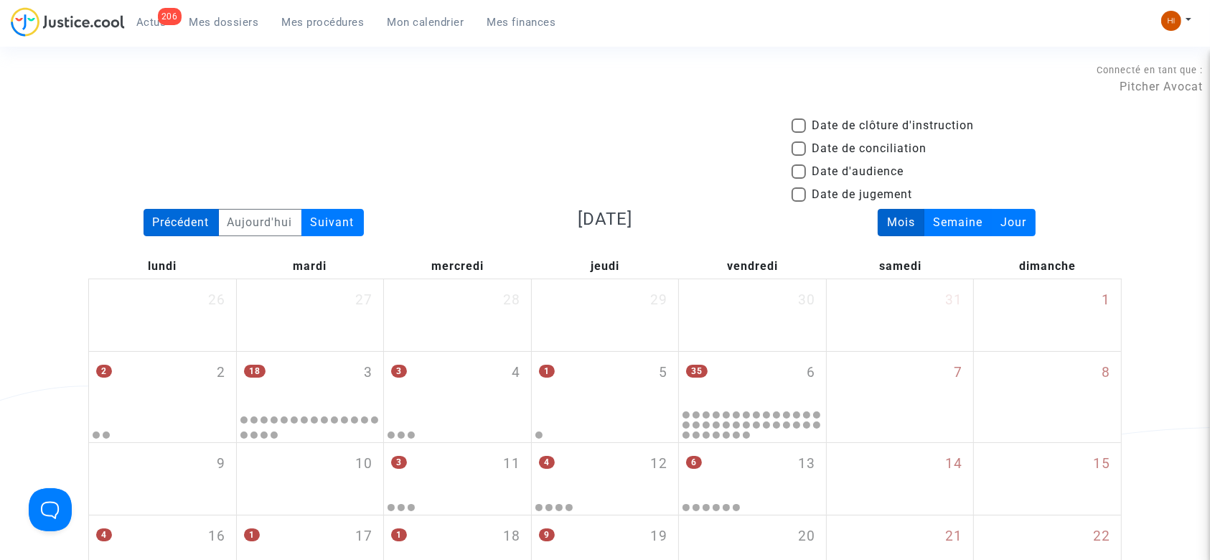
click at [187, 212] on div "Précédent" at bounding box center [181, 222] width 75 height 27
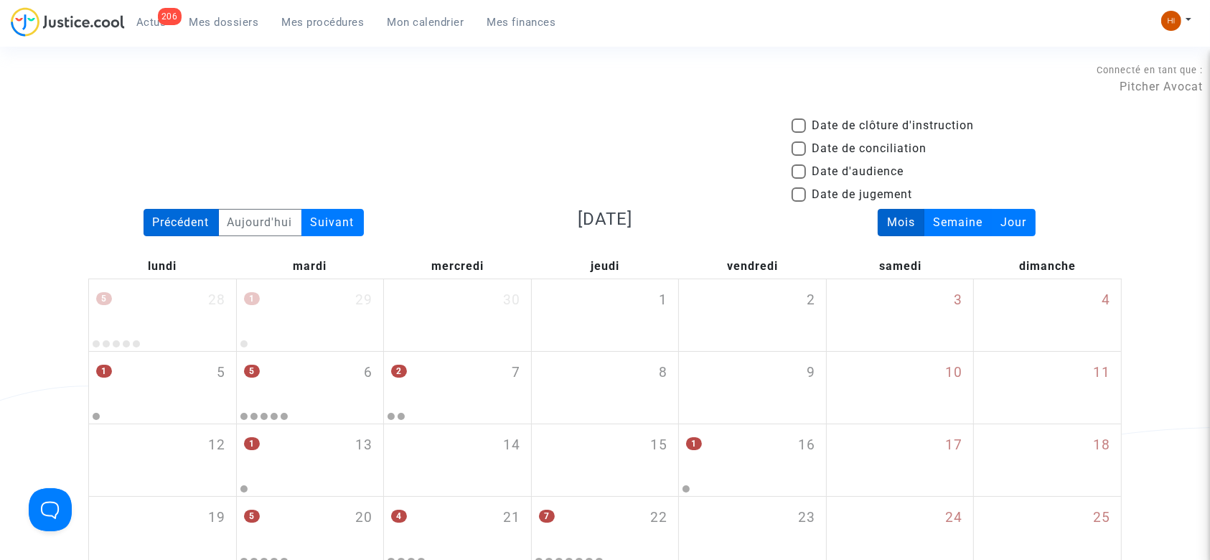
click at [187, 212] on div "Précédent" at bounding box center [181, 222] width 75 height 27
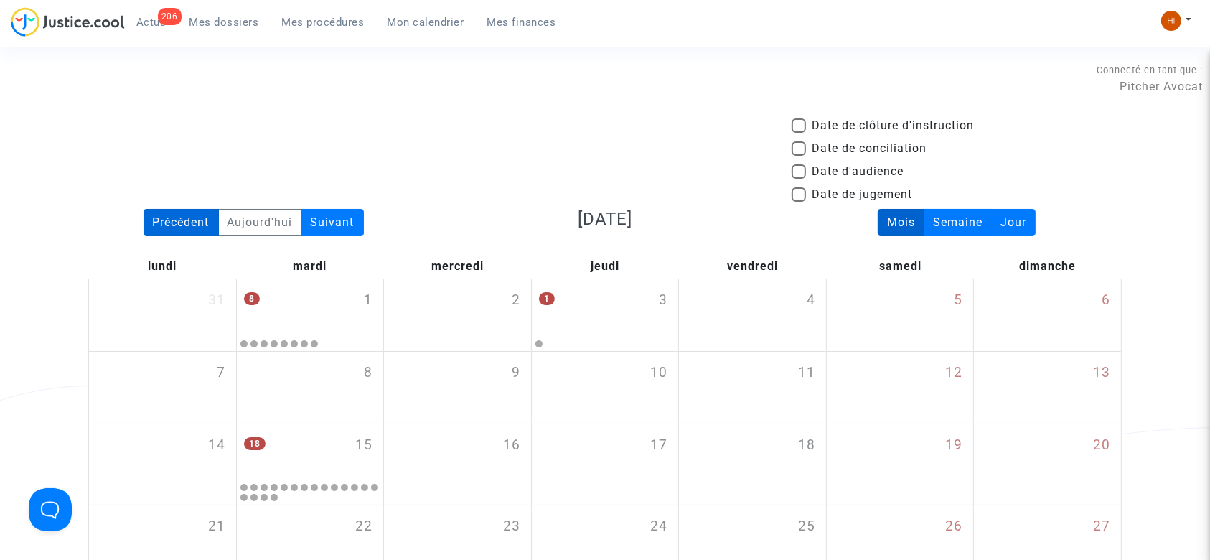
click at [187, 212] on div "Précédent" at bounding box center [181, 222] width 75 height 27
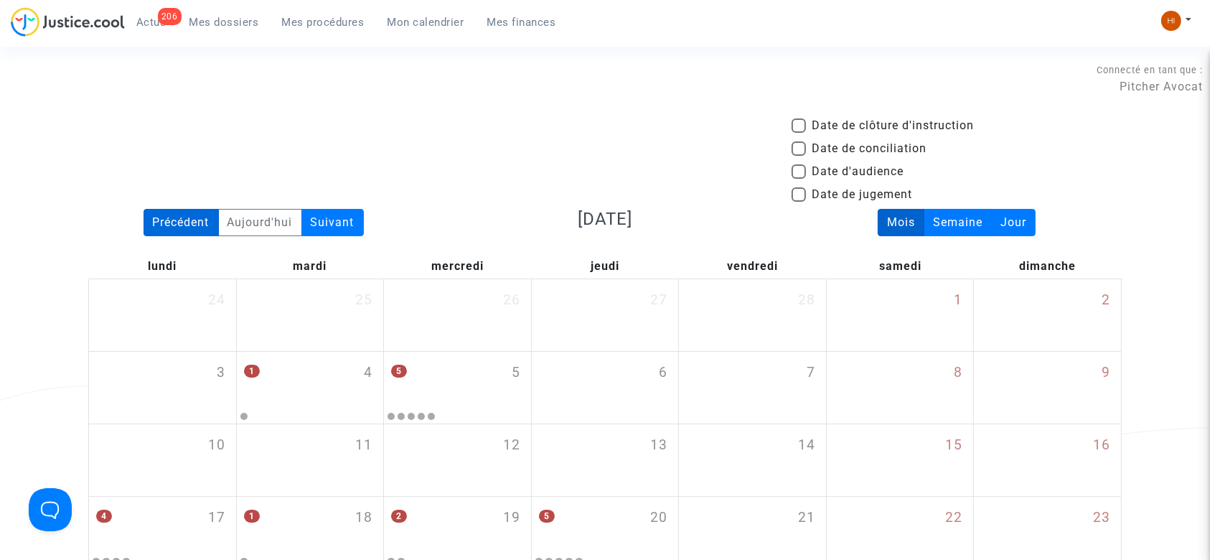
click at [187, 212] on div "Précédent" at bounding box center [181, 222] width 75 height 27
click at [832, 194] on span "Date de jugement" at bounding box center [861, 194] width 100 height 17
click at [799, 202] on input "Date de jugement" at bounding box center [798, 202] width 1 height 1
checkbox input "true"
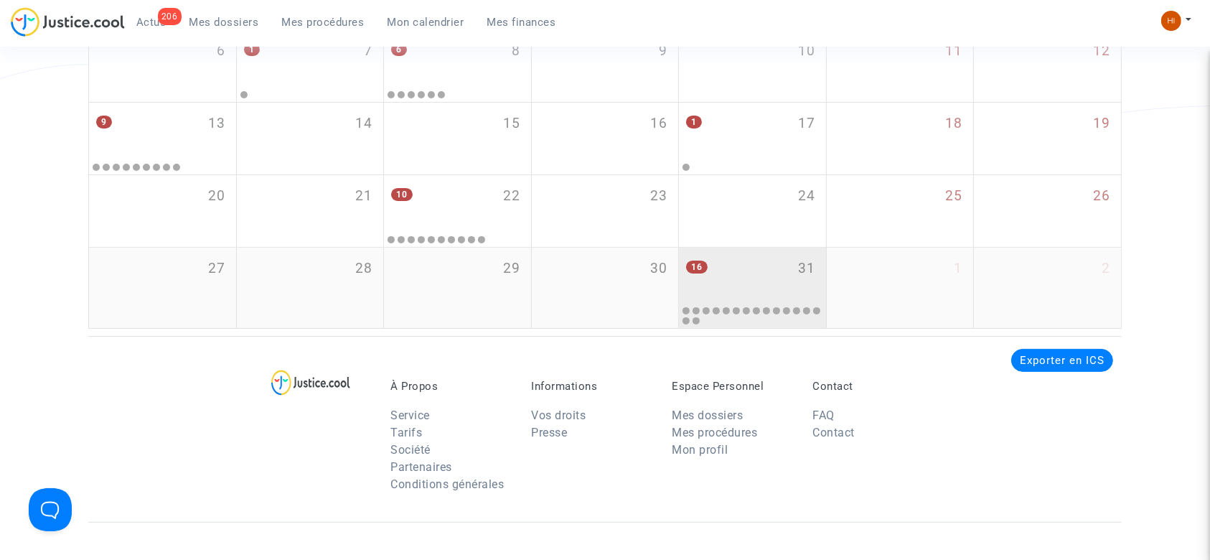
scroll to position [382, 0]
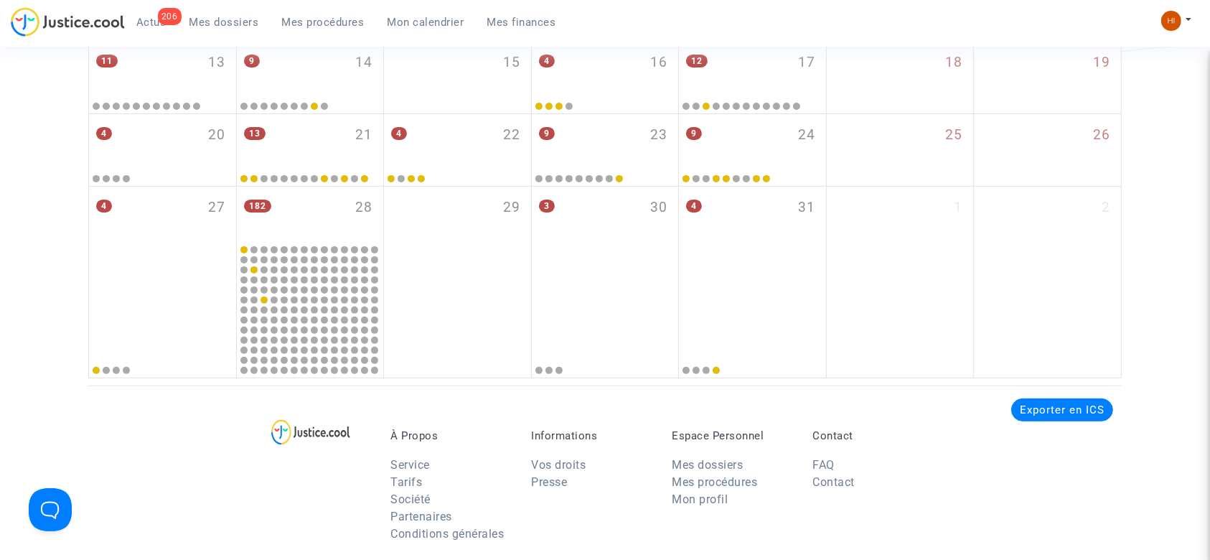
click at [144, 453] on div "À Propos Service Tarifs Société Partenaires Conditions générales Informations V…" at bounding box center [604, 478] width 1033 height 186
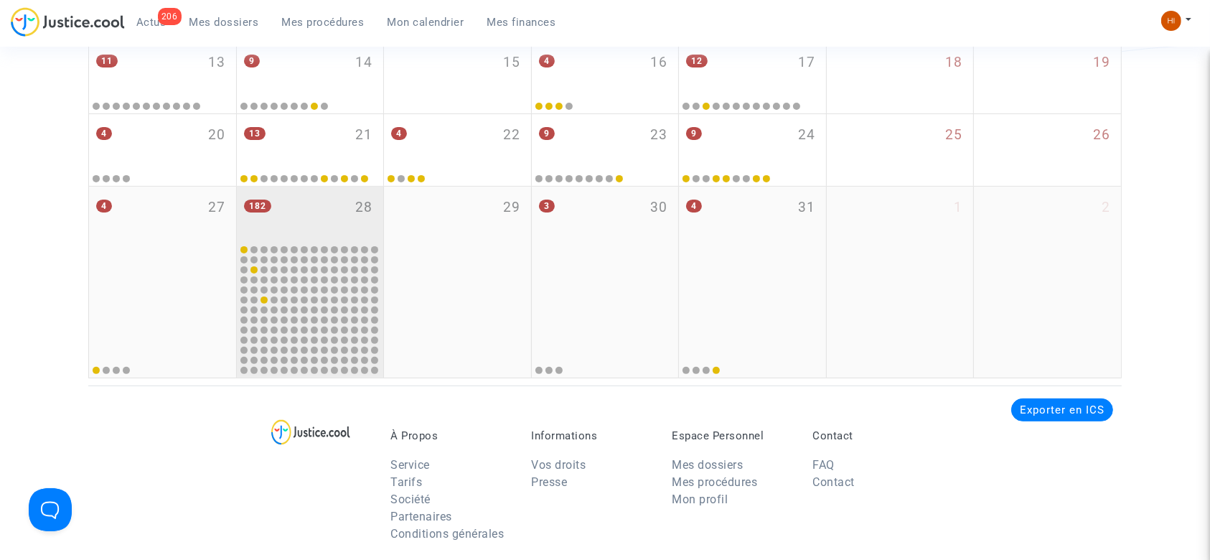
click at [321, 208] on div "182 28" at bounding box center [310, 215] width 147 height 56
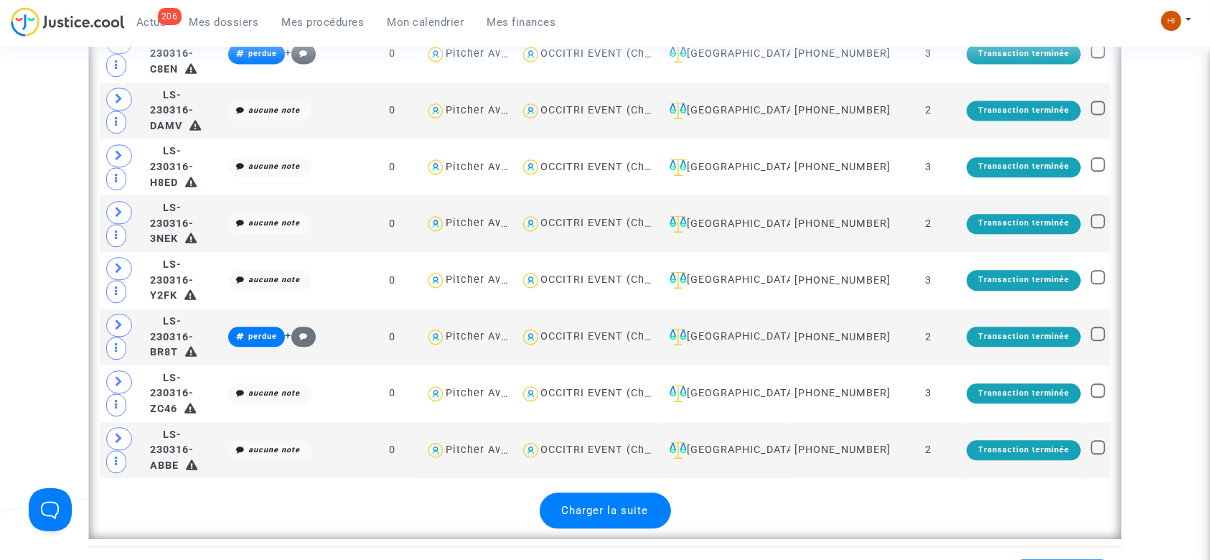
scroll to position [3539, 0]
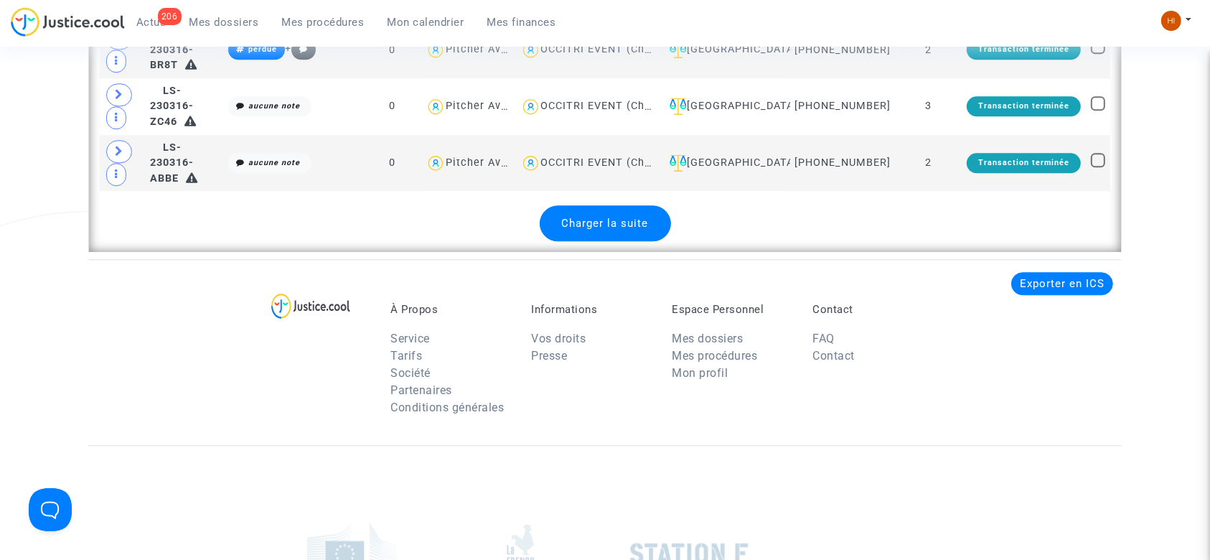
click at [682, 205] on div "Charger la suite" at bounding box center [605, 223] width 1010 height 36
click at [568, 205] on div "Charger la suite" at bounding box center [605, 223] width 131 height 36
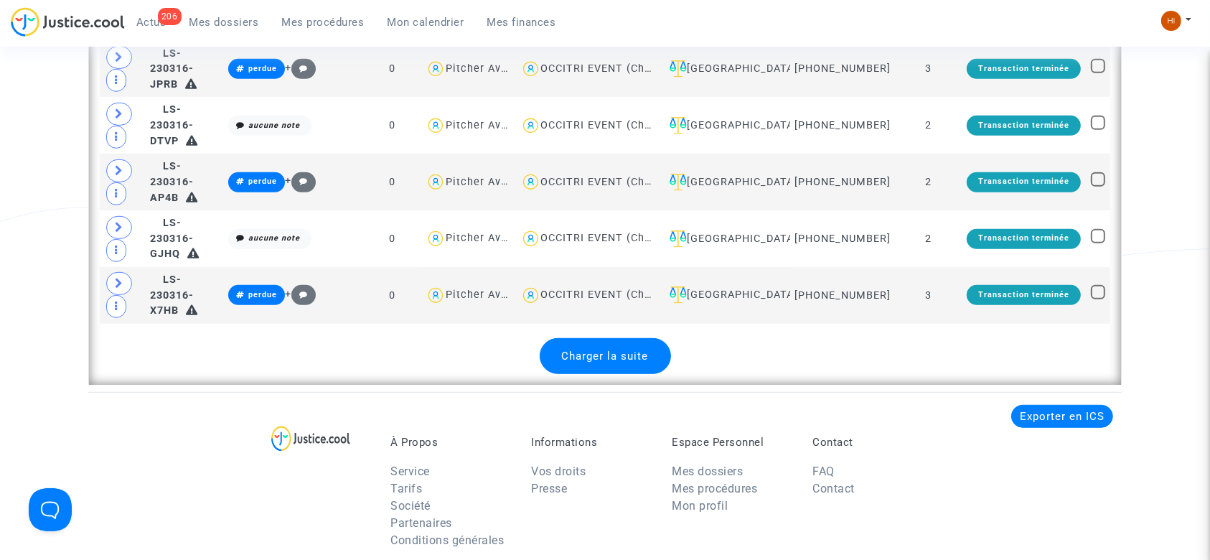
scroll to position [6409, 0]
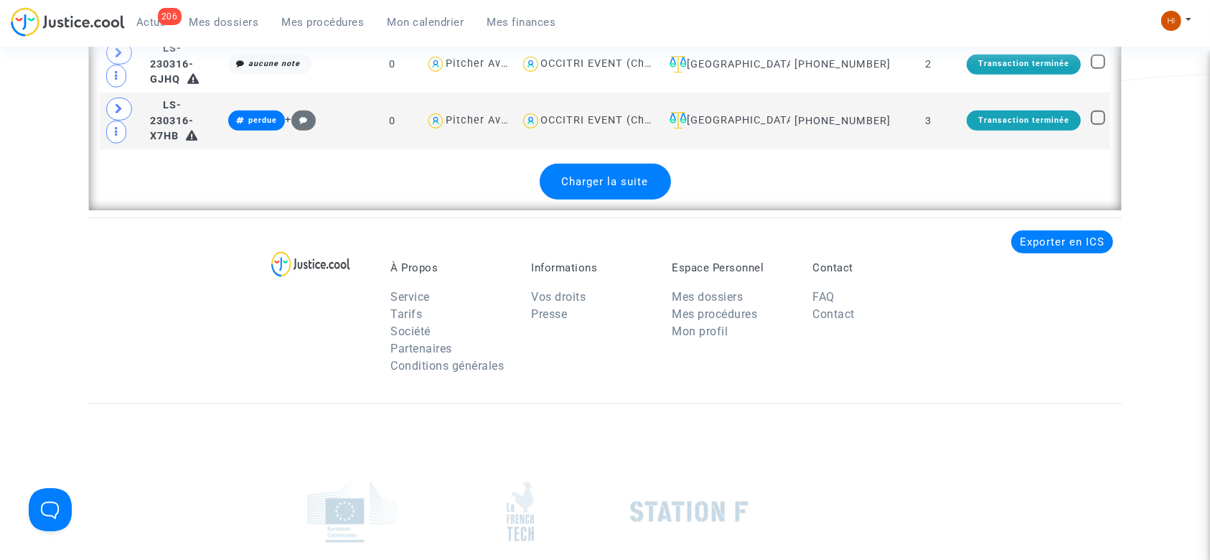
click at [563, 175] on span "Charger la suite" at bounding box center [605, 181] width 87 height 13
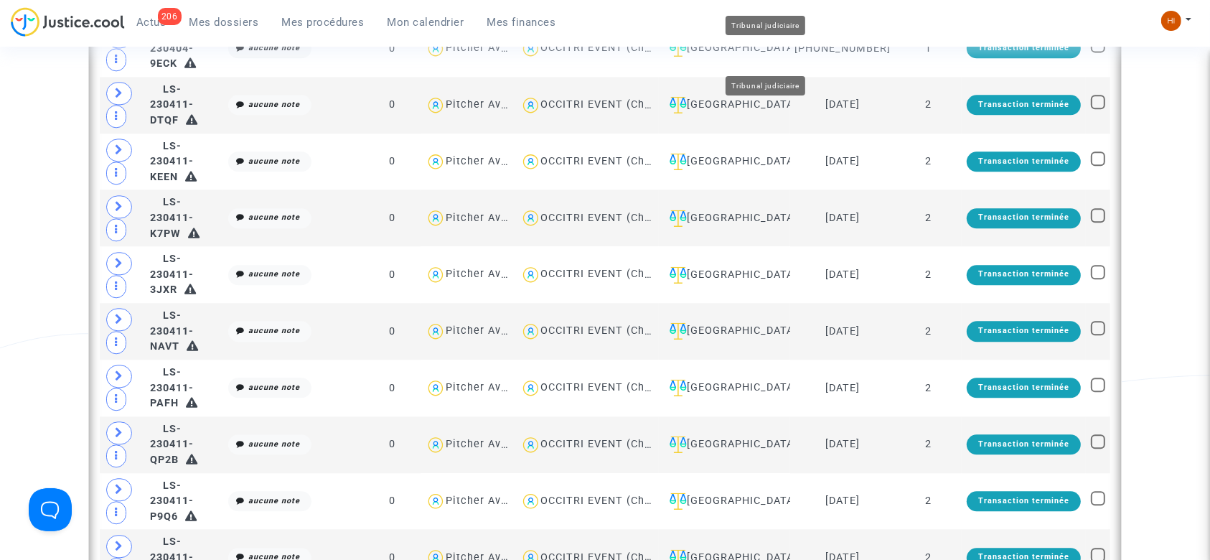
scroll to position [9184, 0]
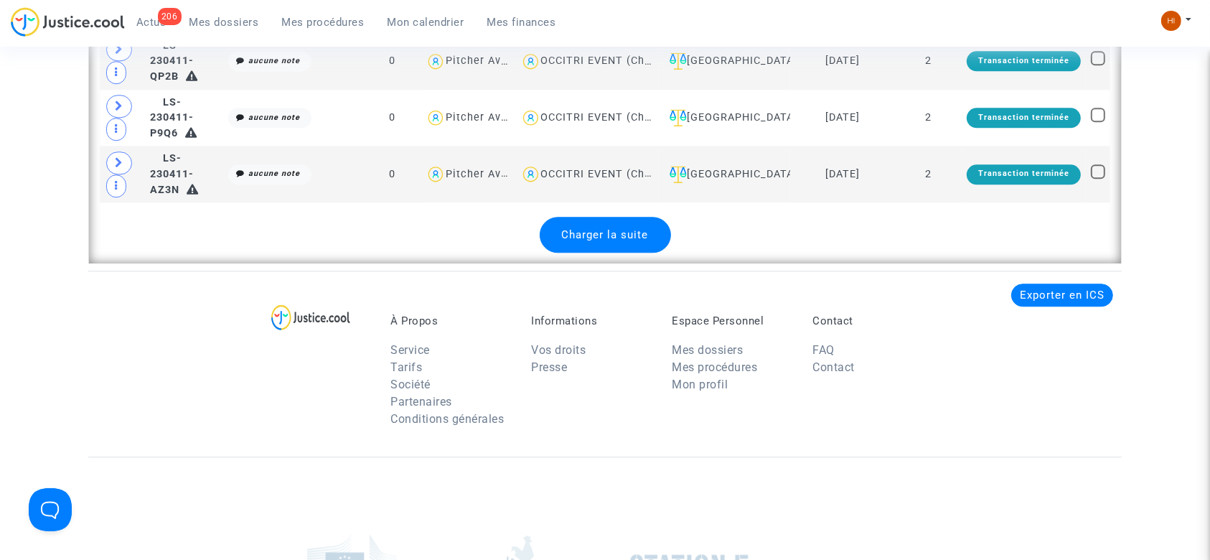
click at [603, 217] on div "Charger la suite" at bounding box center [605, 235] width 131 height 36
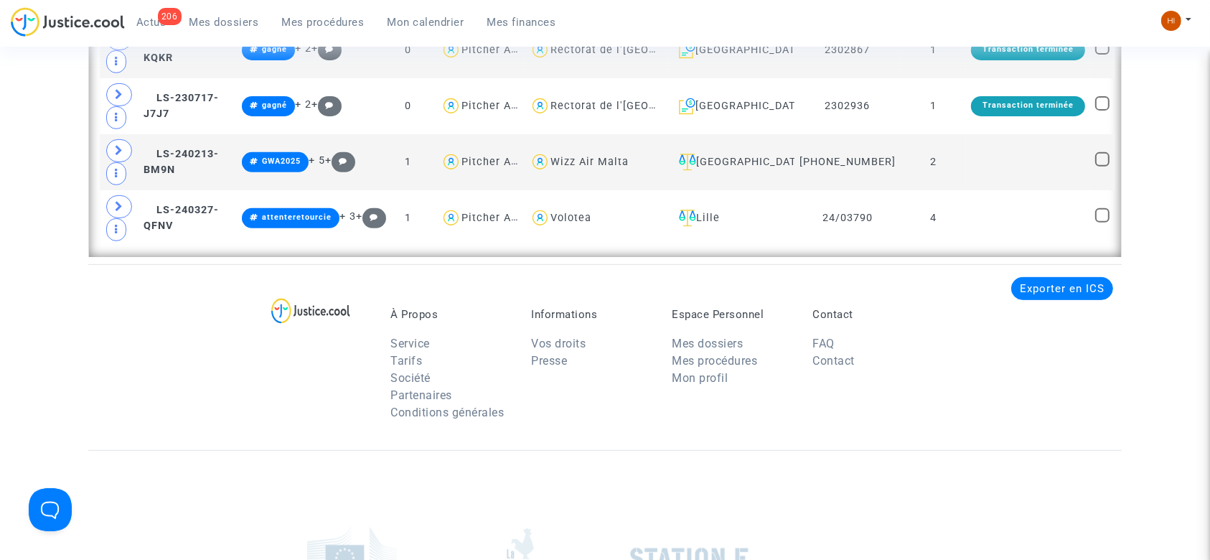
scroll to position [11164, 0]
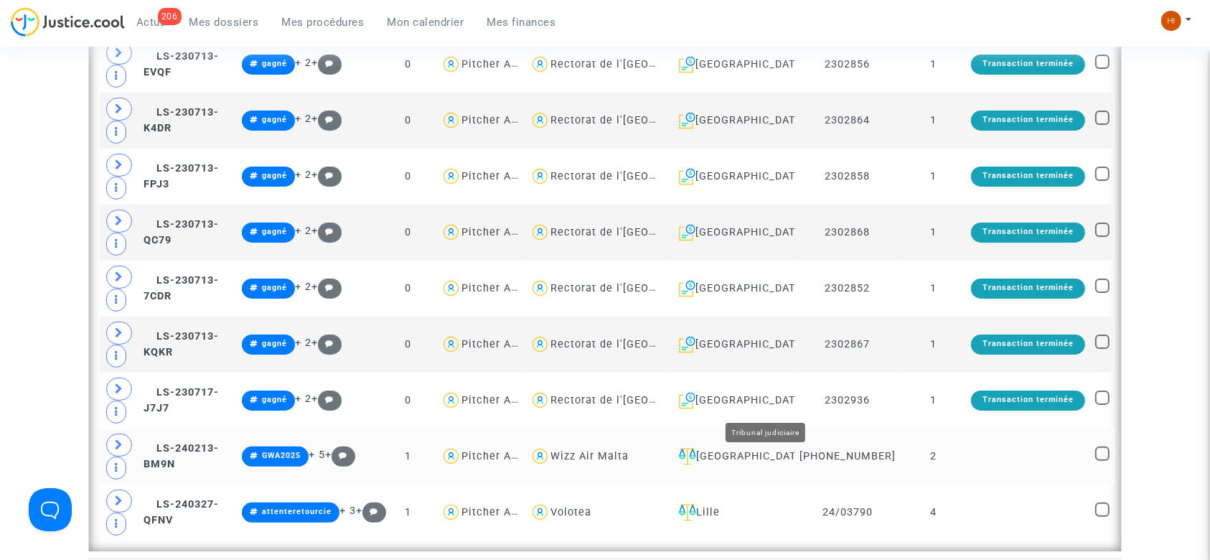
click at [789, 448] on div "[GEOGRAPHIC_DATA]" at bounding box center [731, 456] width 116 height 17
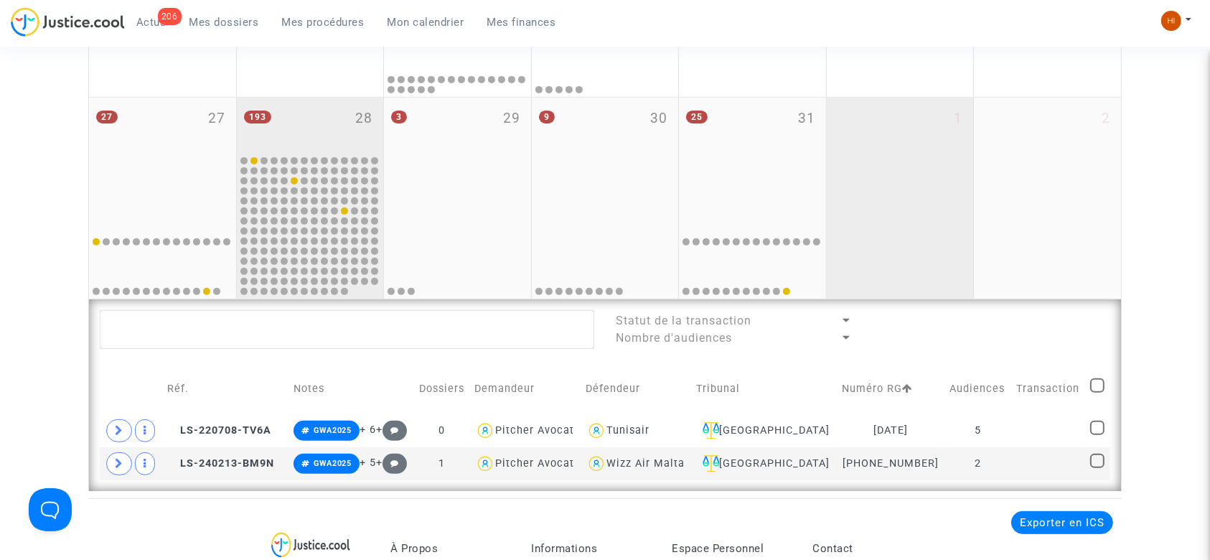
scroll to position [766, 0]
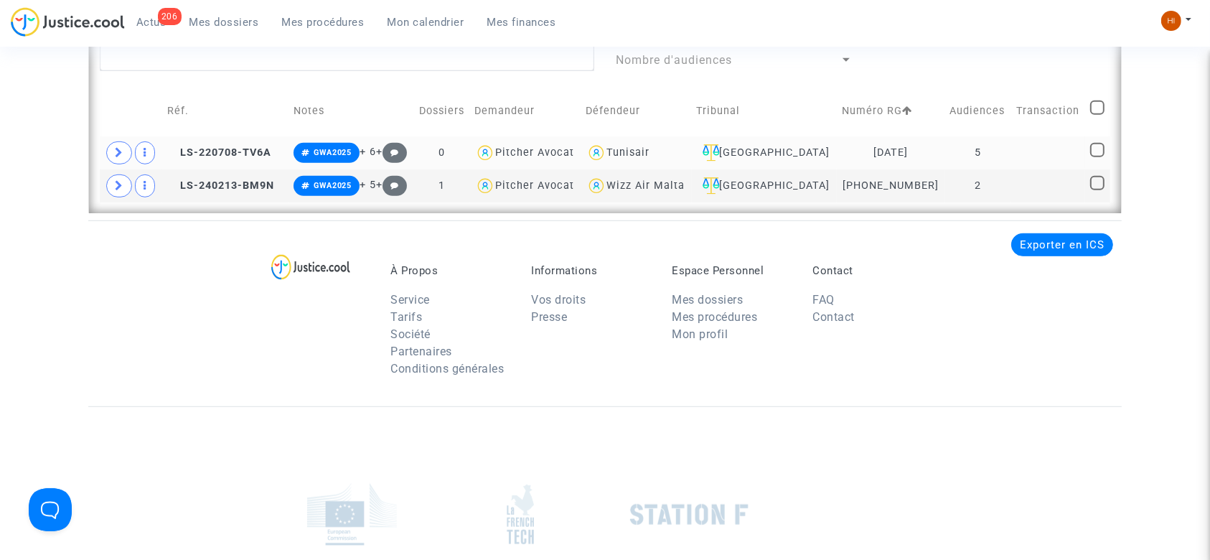
click at [1055, 153] on td at bounding box center [1048, 152] width 74 height 33
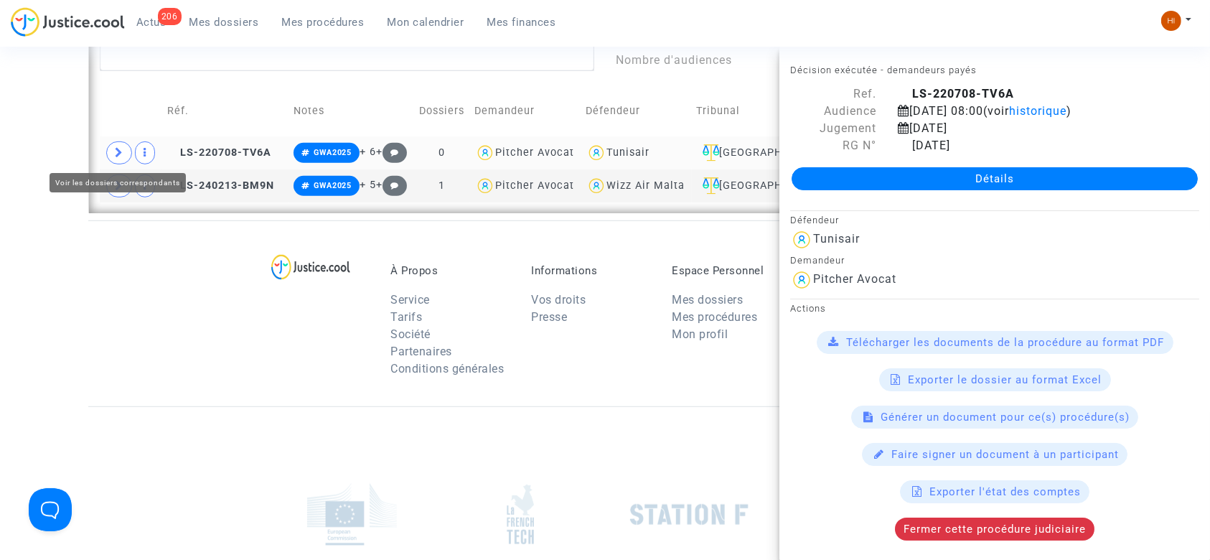
click at [121, 158] on span at bounding box center [119, 152] width 26 height 23
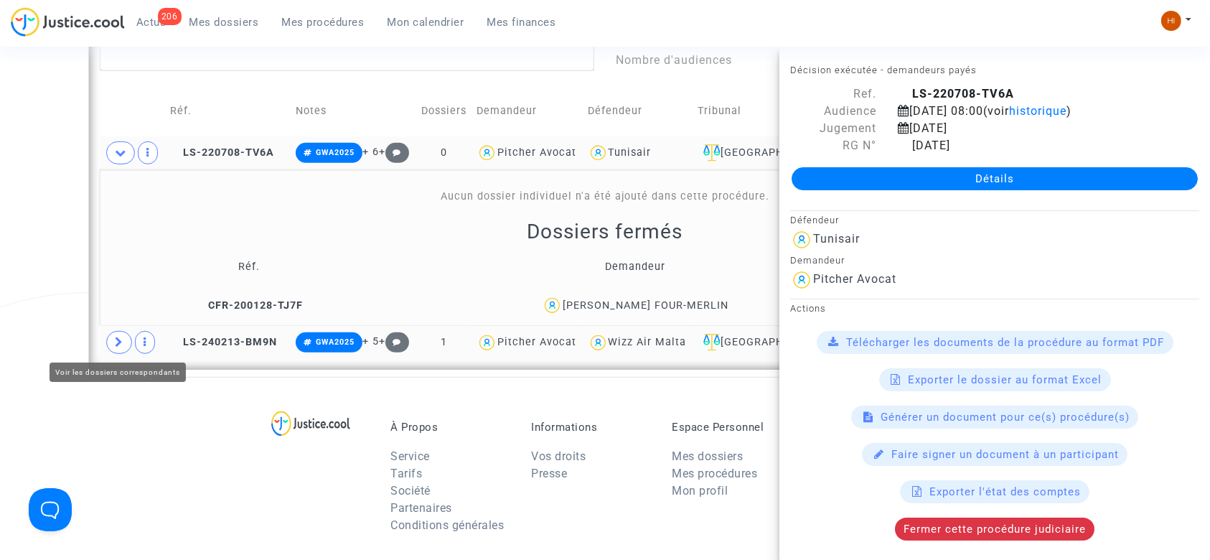
click at [118, 352] on span at bounding box center [119, 342] width 26 height 23
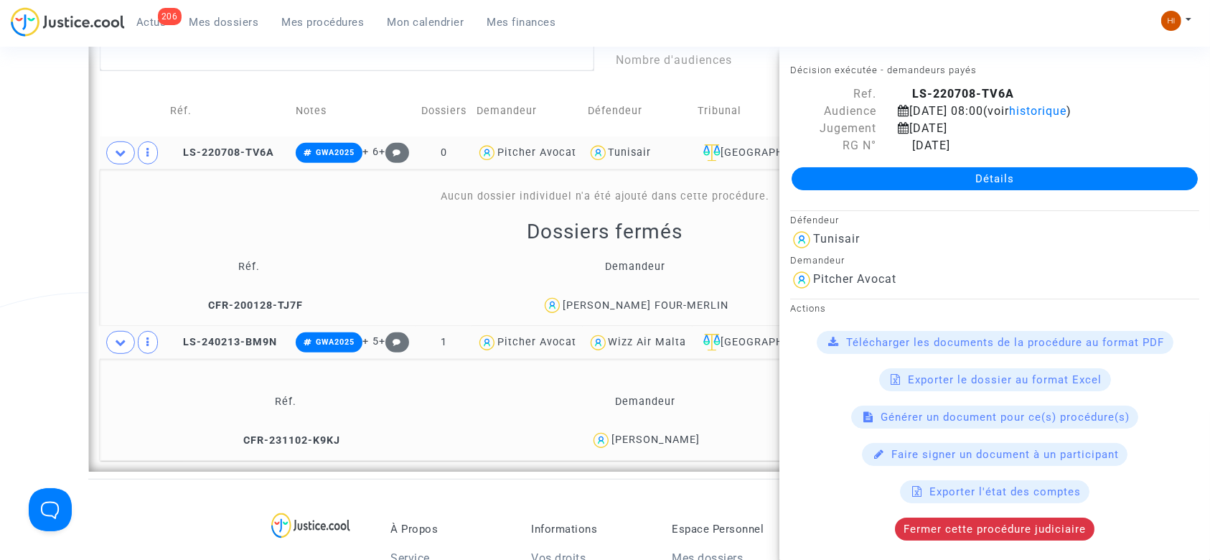
click at [207, 23] on span "Mes dossiers" at bounding box center [224, 22] width 70 height 13
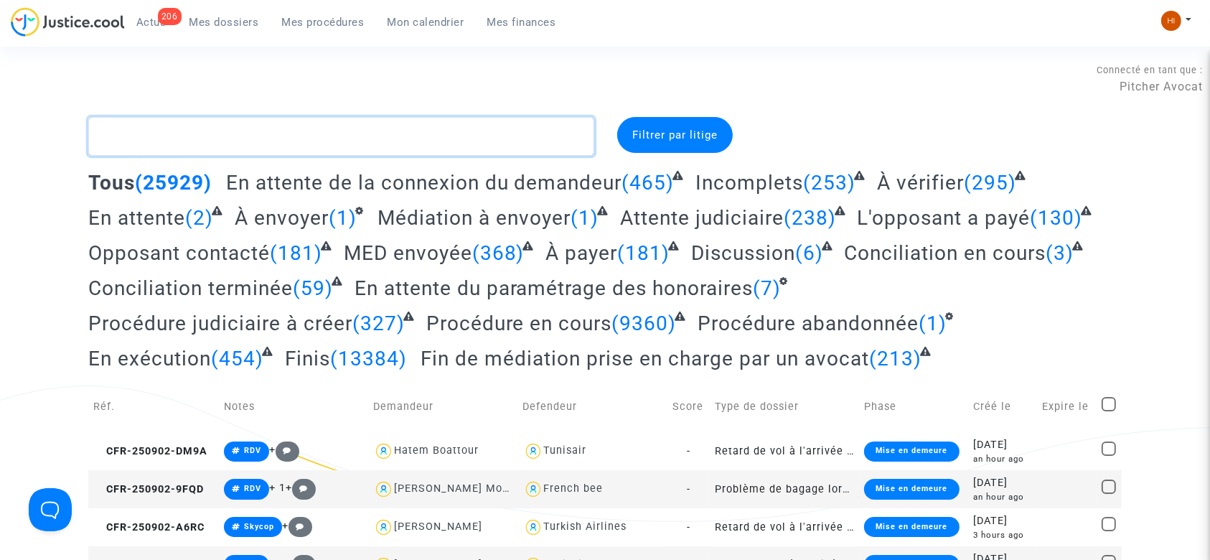
paste textarea "CFR-231004-GHC9"
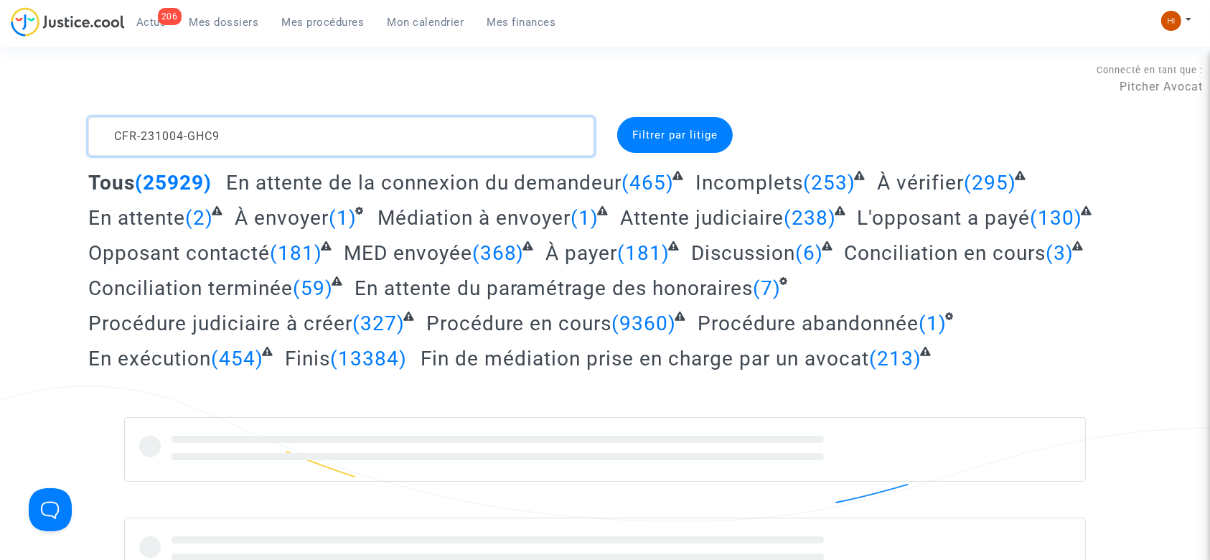
type textarea "CFR-231004-GHC9"
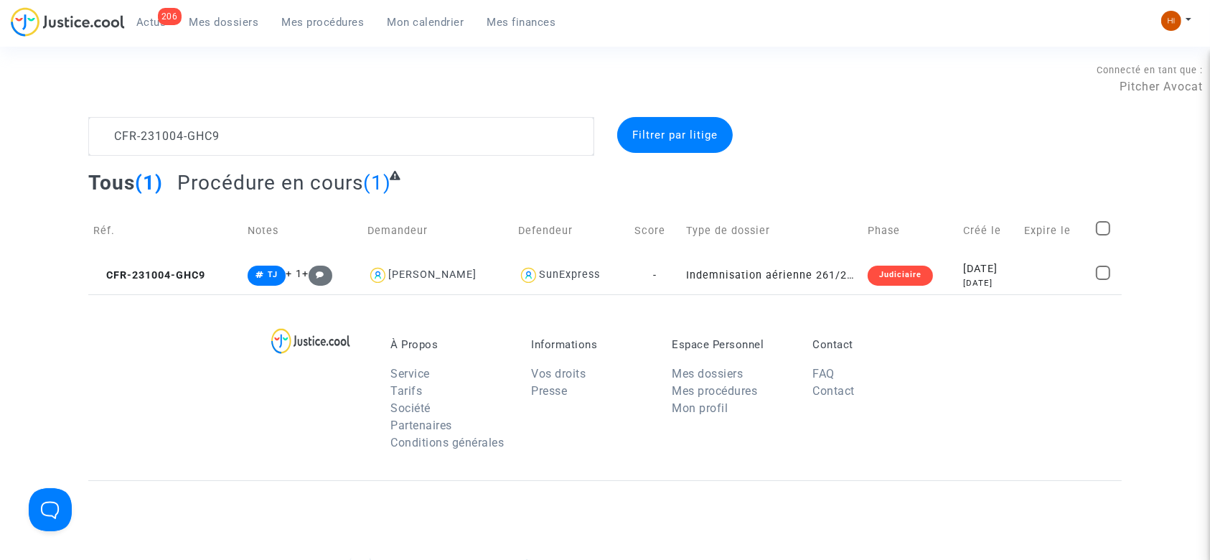
click at [331, 14] on link "Mes procédures" at bounding box center [322, 22] width 105 height 22
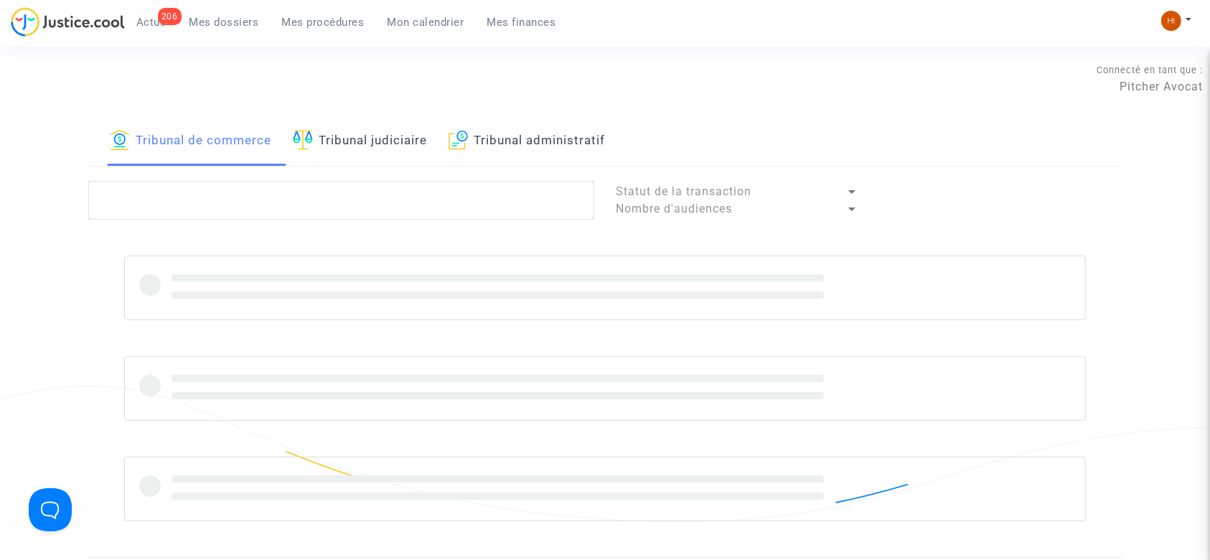
drag, startPoint x: 349, startPoint y: 146, endPoint x: 385, endPoint y: 232, distance: 93.6
click at [348, 147] on link "Tribunal judiciaire" at bounding box center [360, 141] width 134 height 49
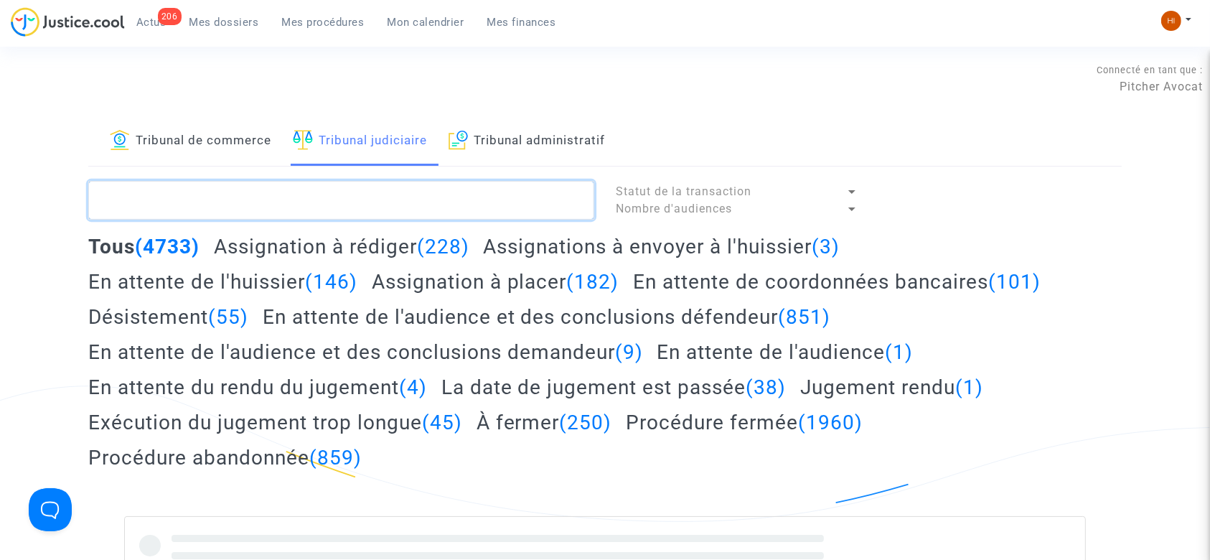
click at [382, 215] on textarea at bounding box center [341, 200] width 506 height 39
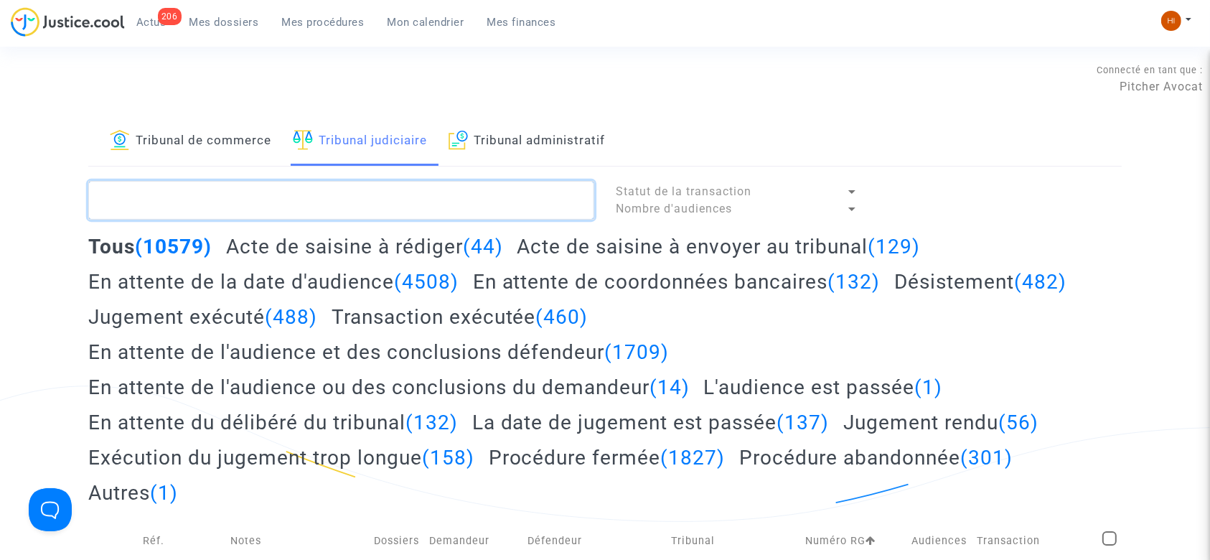
paste textarea "LS-241218-HR99"
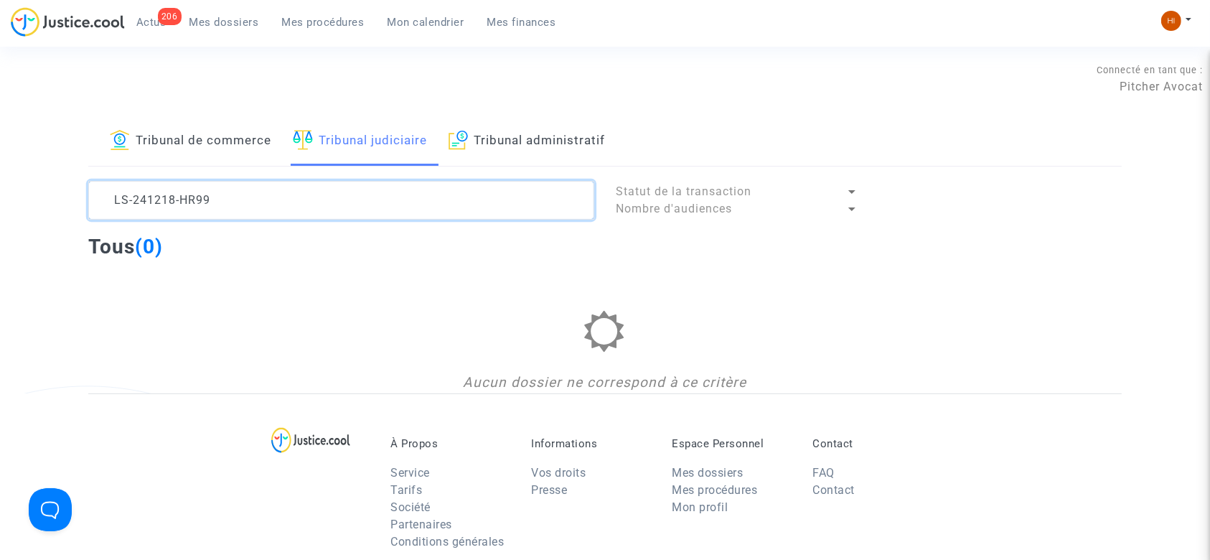
type textarea "LS-241218-HR99"
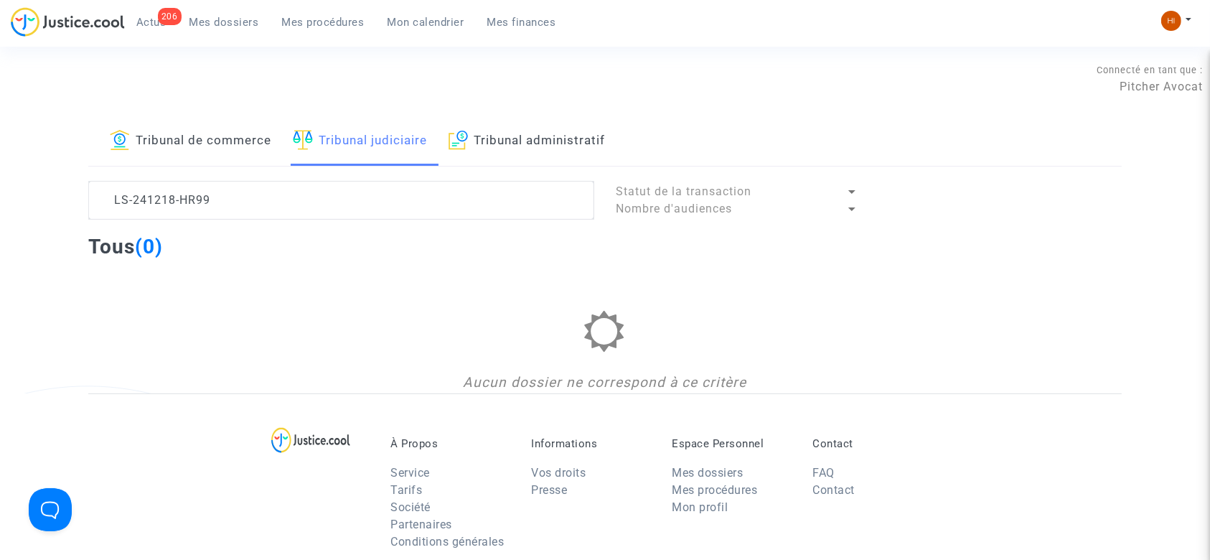
click at [243, 152] on link "Tribunal de commerce" at bounding box center [190, 141] width 161 height 49
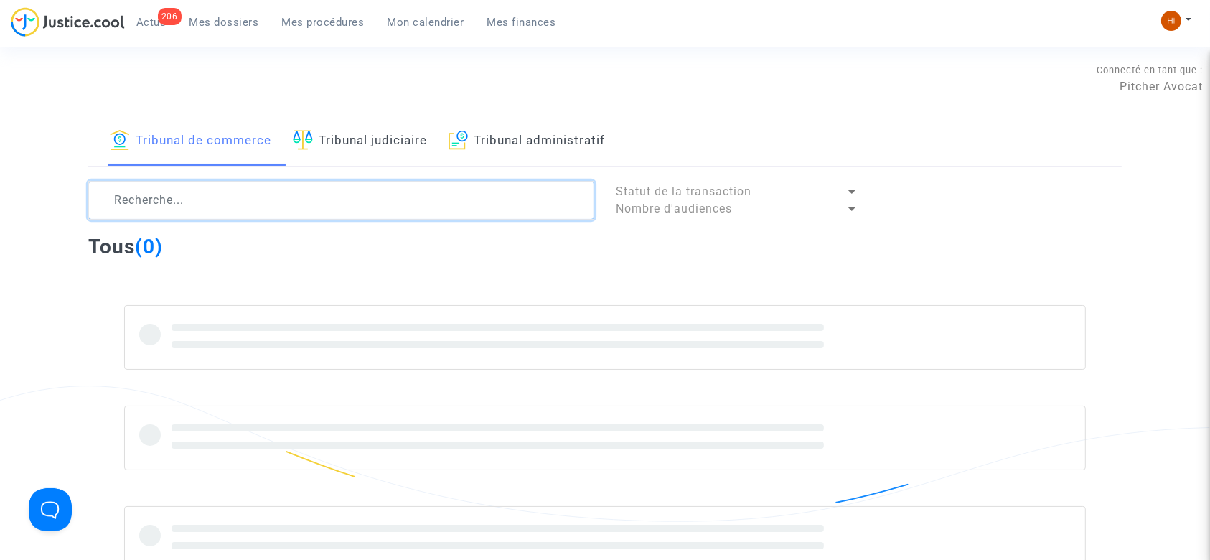
click at [240, 204] on textarea at bounding box center [341, 200] width 506 height 39
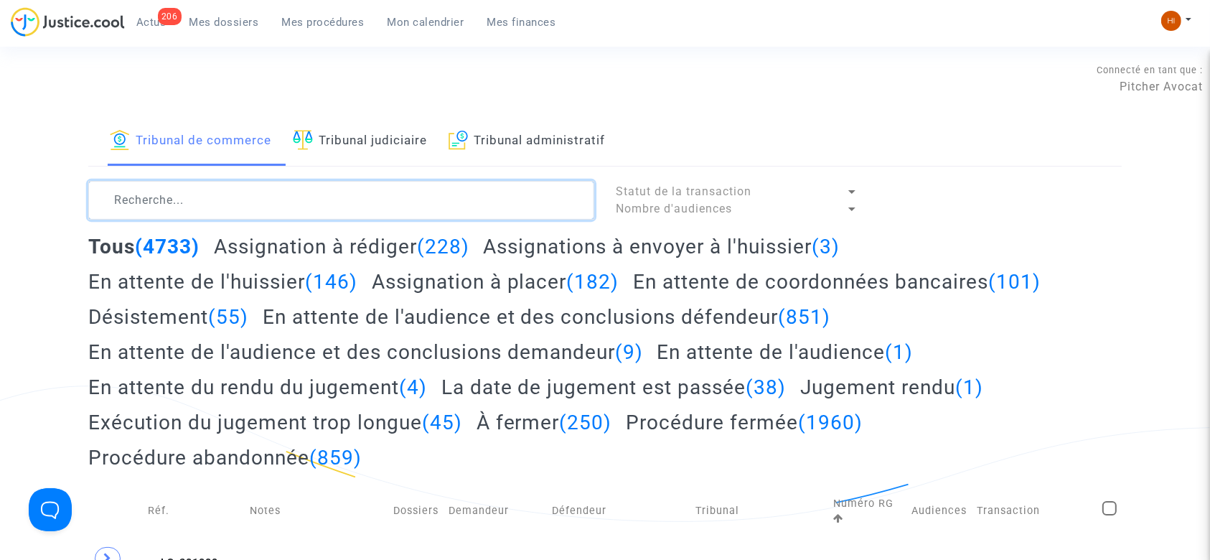
paste textarea "LS-241218-HR99"
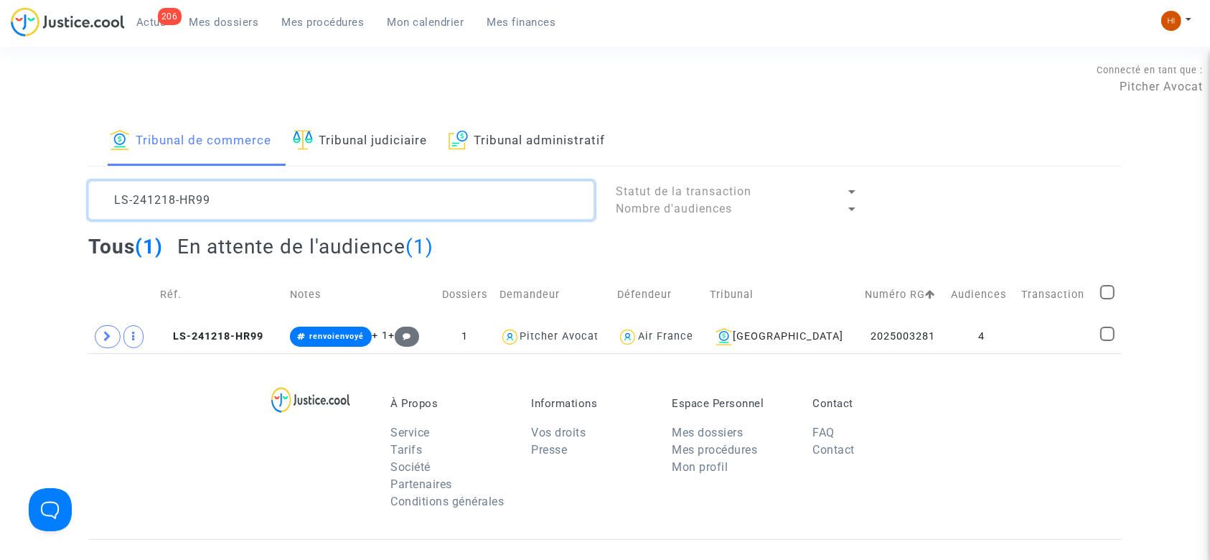
type textarea "LS-241218-HR99"
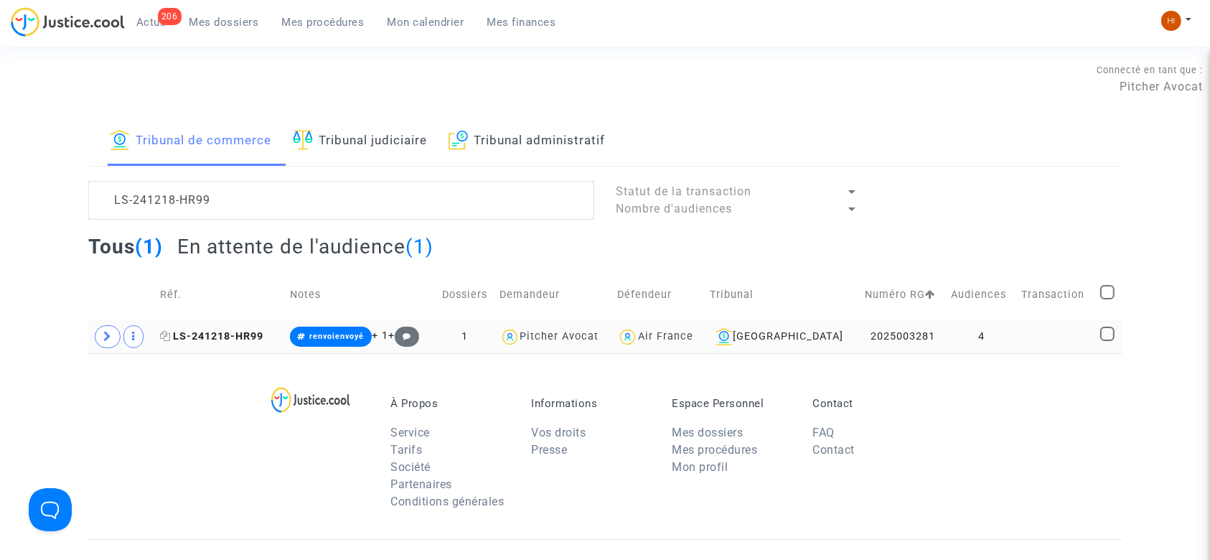
click at [225, 334] on span "LS-241218-HR99" at bounding box center [211, 336] width 103 height 12
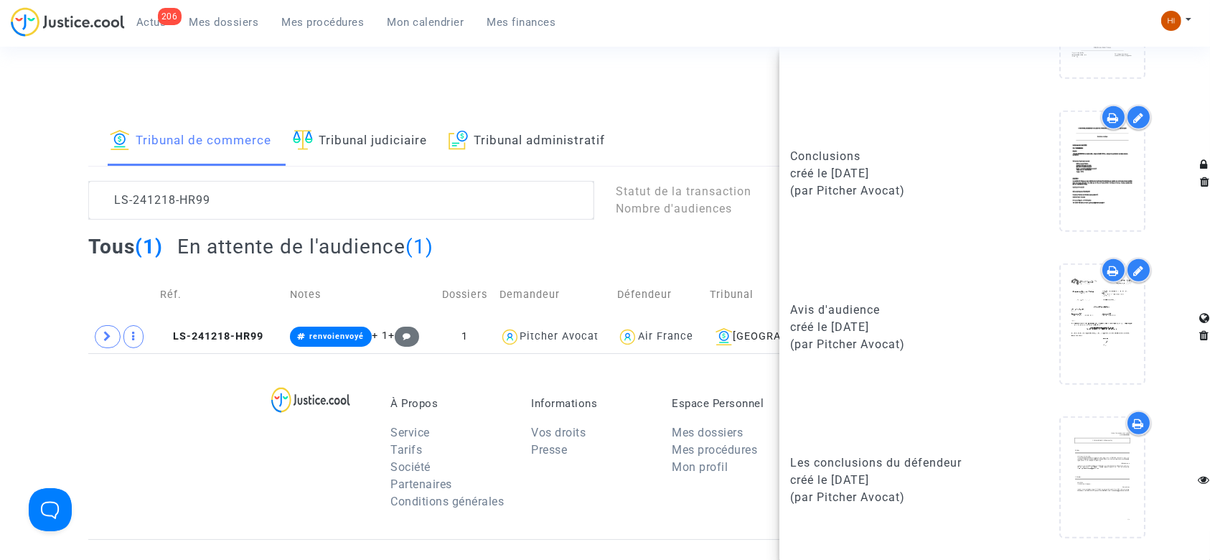
scroll to position [1653, 0]
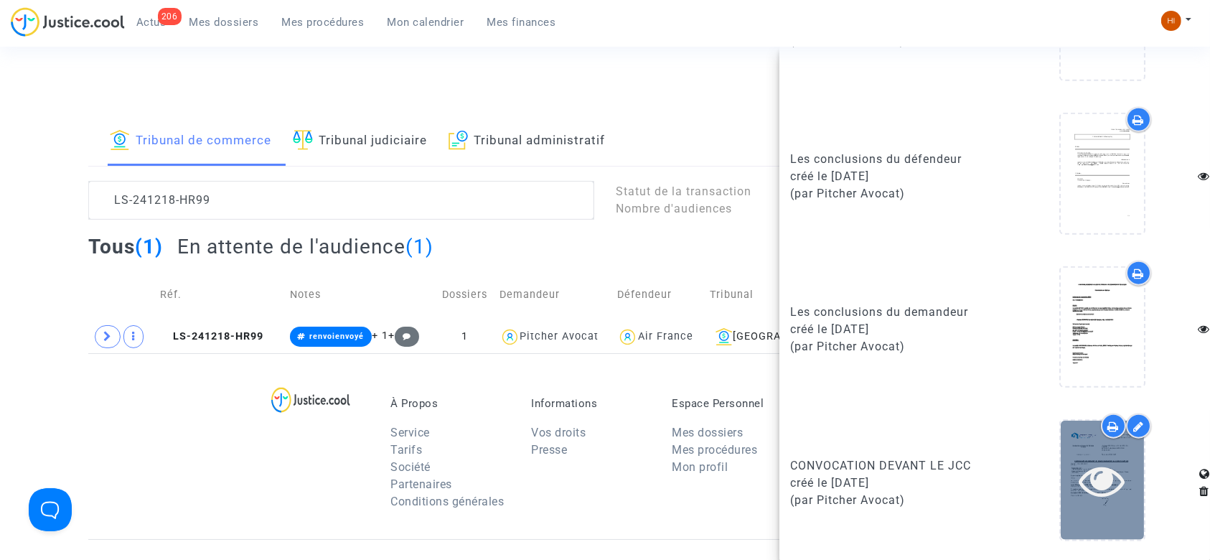
click at [1098, 483] on icon at bounding box center [1102, 480] width 47 height 46
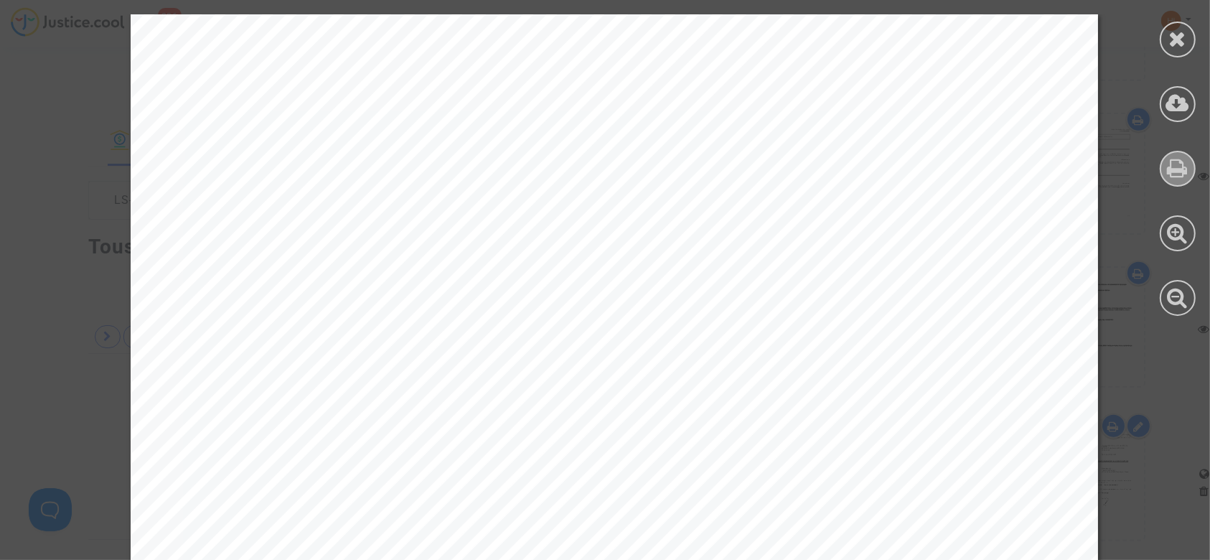
click at [1182, 174] on icon at bounding box center [1177, 168] width 21 height 22
drag, startPoint x: 1177, startPoint y: 29, endPoint x: 1170, endPoint y: 33, distance: 9.0
click at [1180, 29] on icon at bounding box center [1178, 39] width 18 height 22
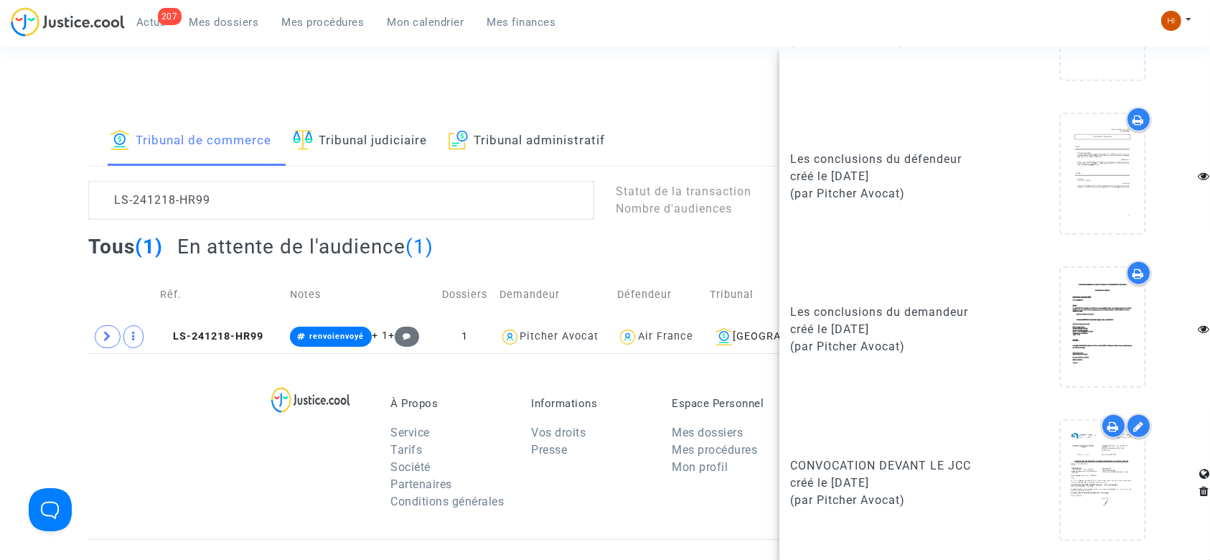
click at [418, 17] on span "Mon calendrier" at bounding box center [425, 22] width 77 height 13
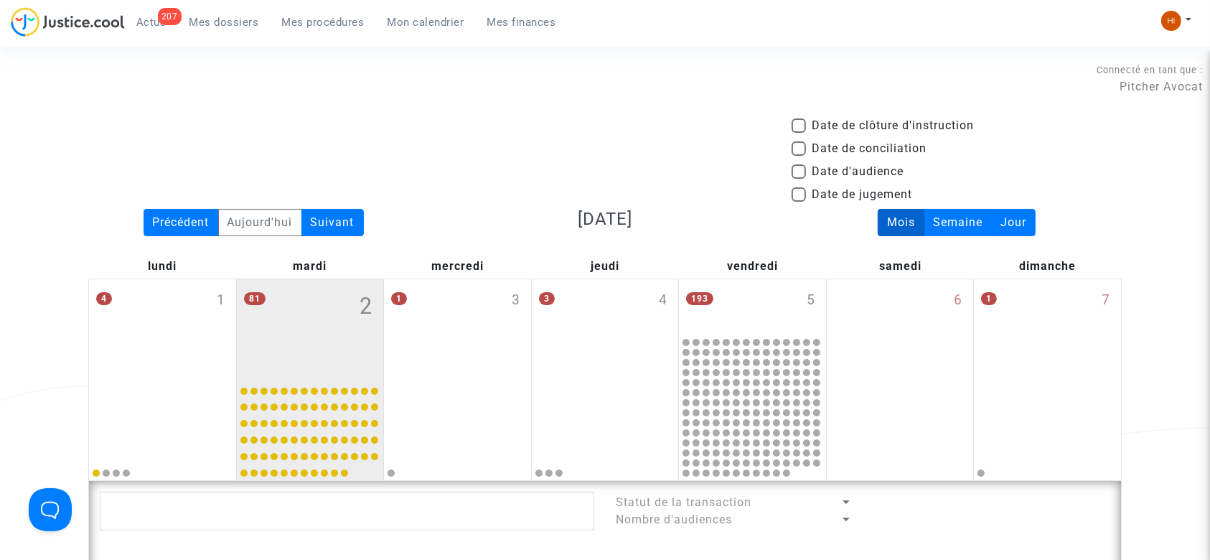
click at [322, 17] on span "Mes procédures" at bounding box center [323, 22] width 83 height 13
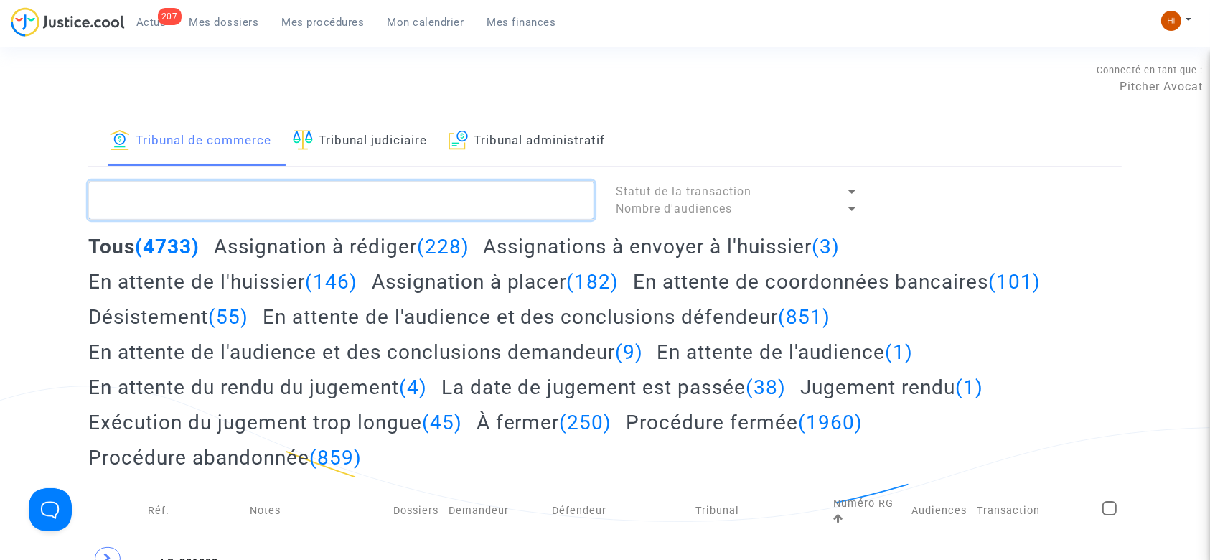
click at [215, 199] on textarea at bounding box center [341, 200] width 506 height 39
type textarea "ç"
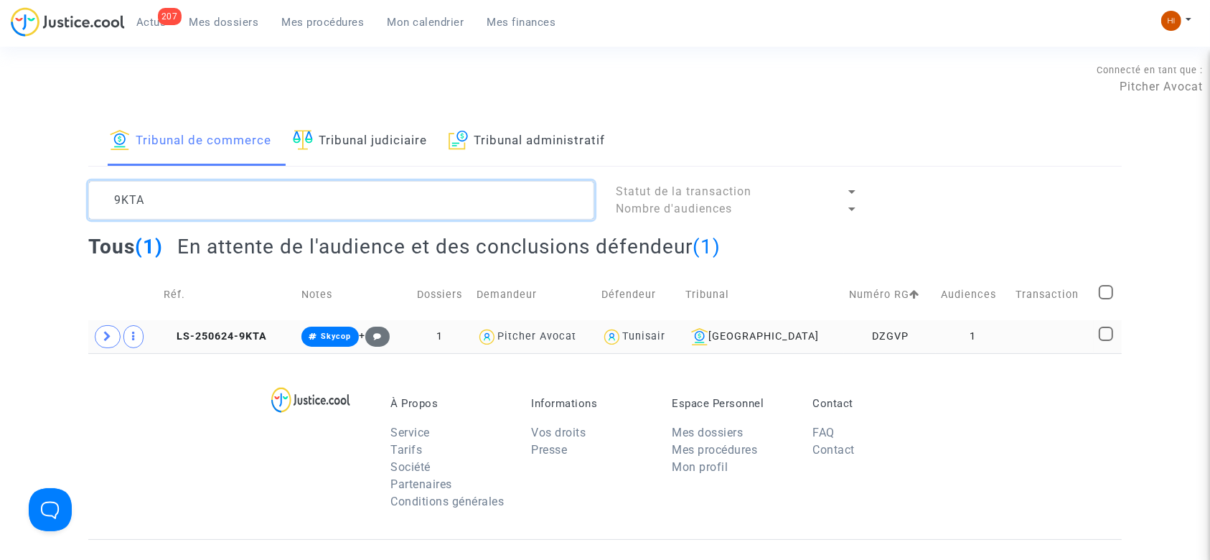
type textarea "9KTA"
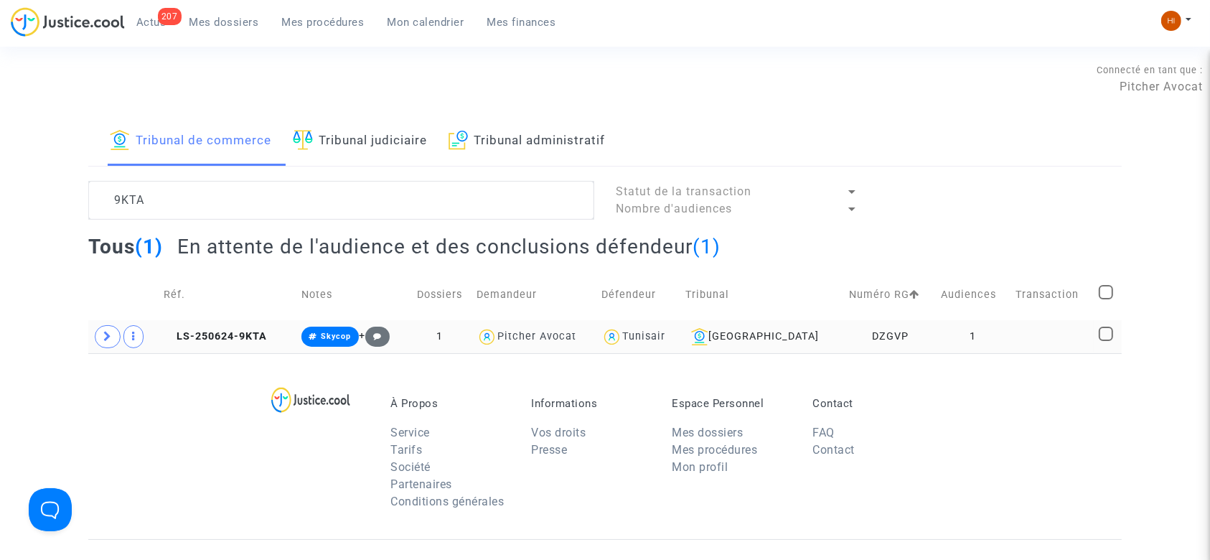
click at [235, 342] on td "LS-250624-9KTA" at bounding box center [228, 336] width 138 height 33
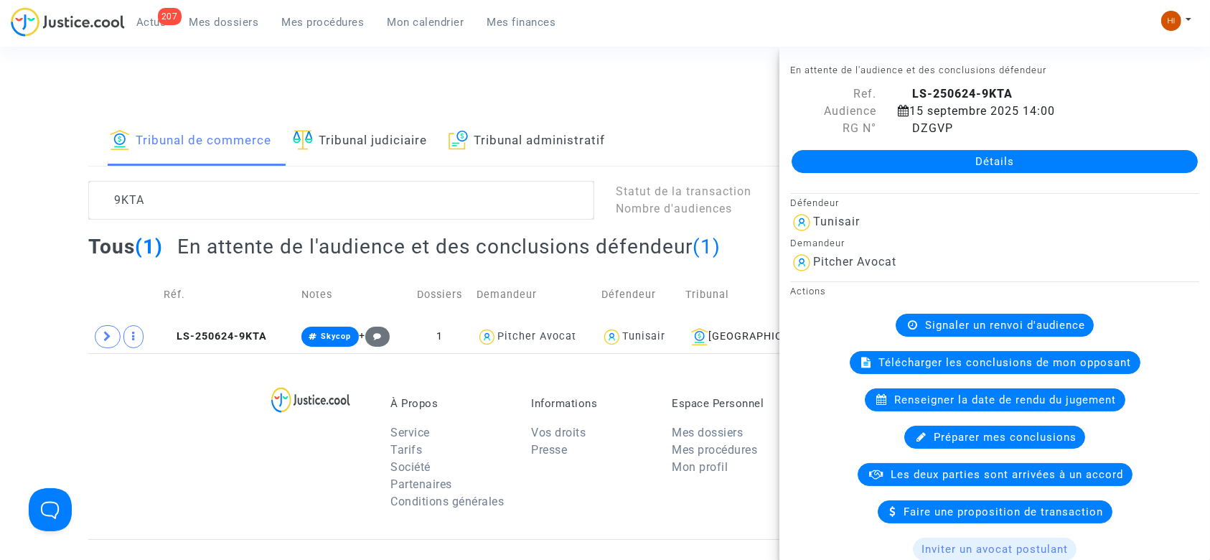
click at [1065, 158] on link "Détails" at bounding box center [994, 161] width 406 height 23
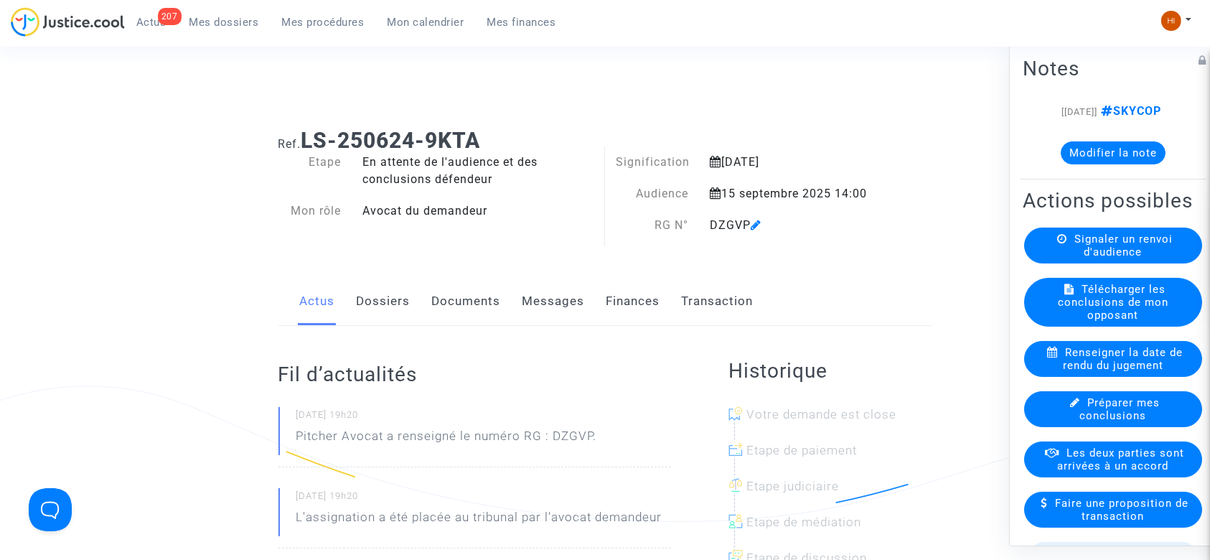
click at [763, 225] on div "DZGVP" at bounding box center [792, 225] width 187 height 17
click at [753, 221] on icon at bounding box center [756, 224] width 11 height 11
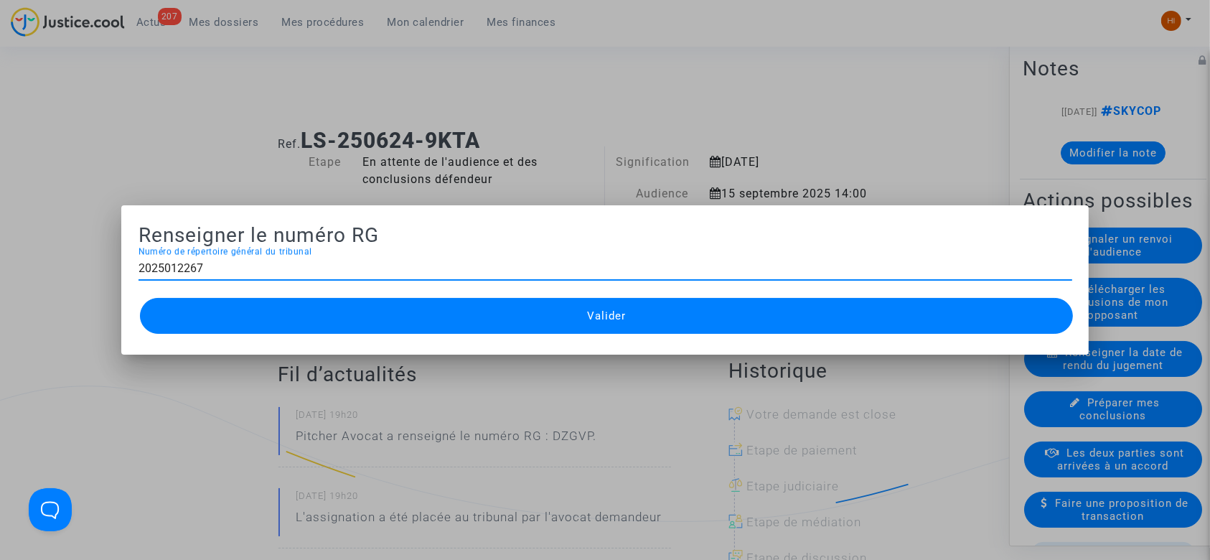
type input "2025012267"
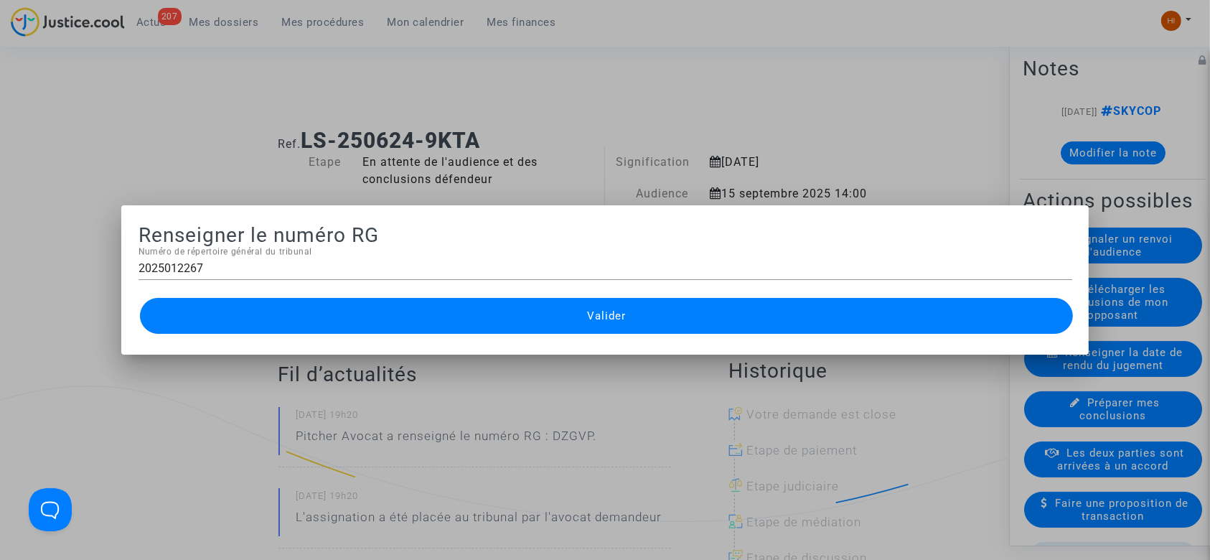
click at [631, 307] on button "Valider" at bounding box center [606, 316] width 933 height 36
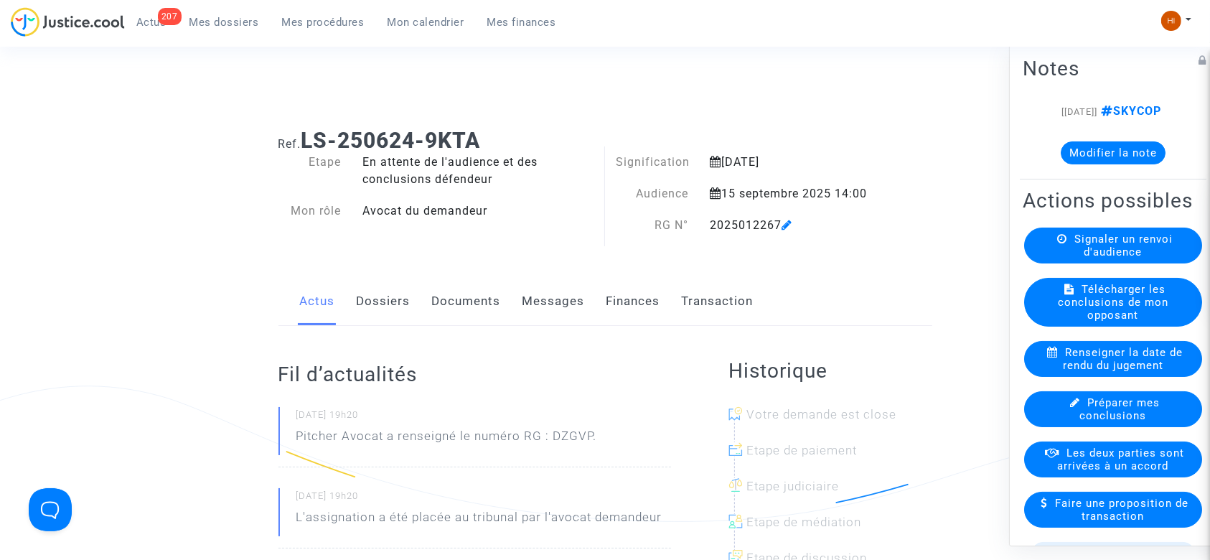
click at [292, 29] on link "Mes procédures" at bounding box center [322, 22] width 105 height 22
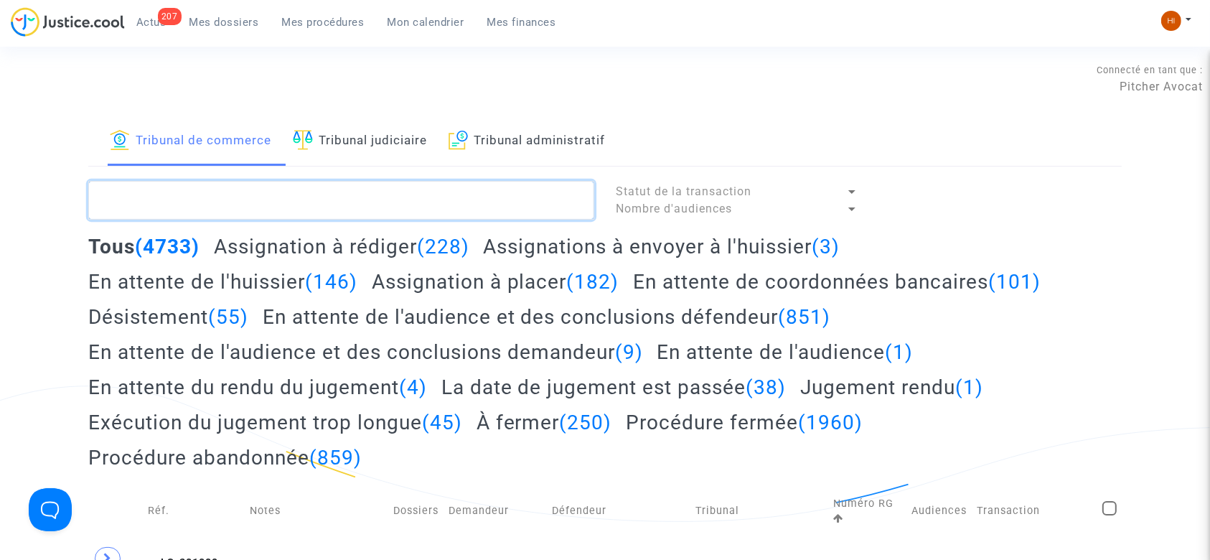
click at [230, 199] on textarea at bounding box center [341, 200] width 506 height 39
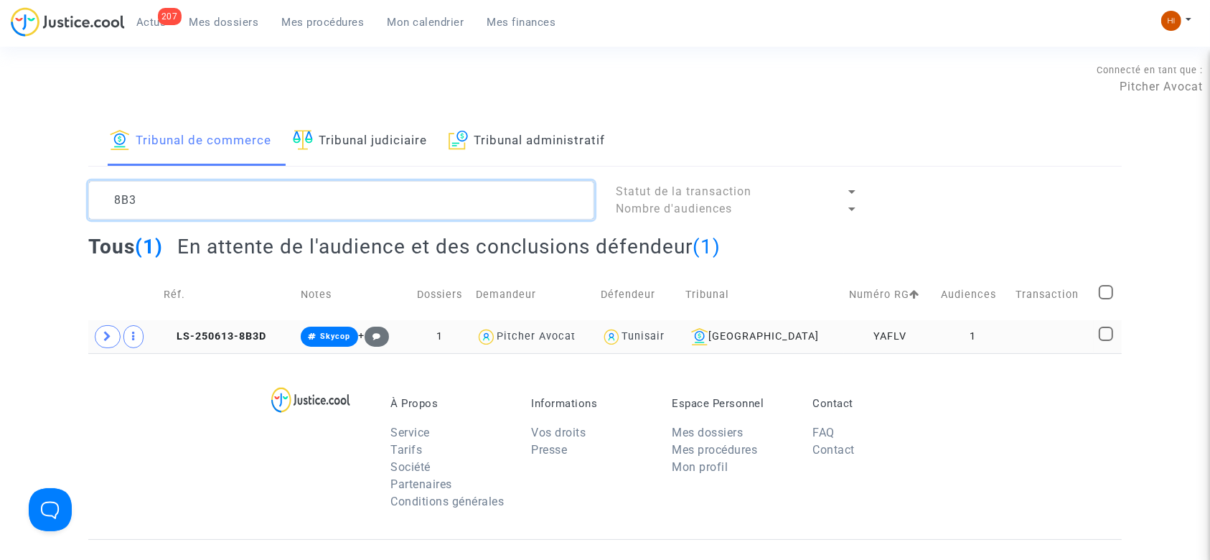
type textarea "8B3"
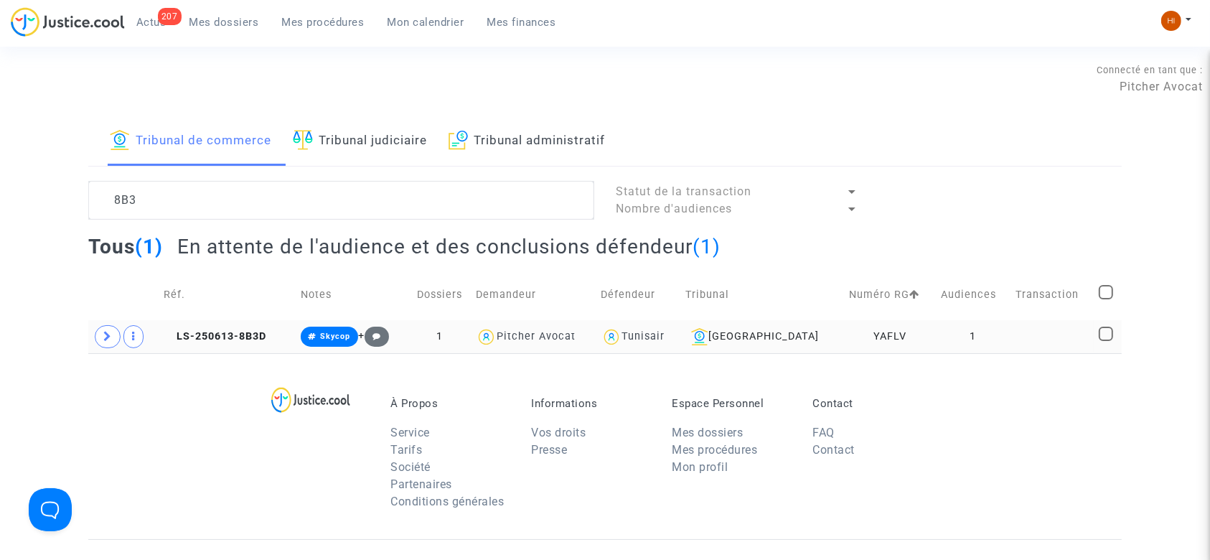
click at [942, 328] on td "1" at bounding box center [973, 336] width 75 height 33
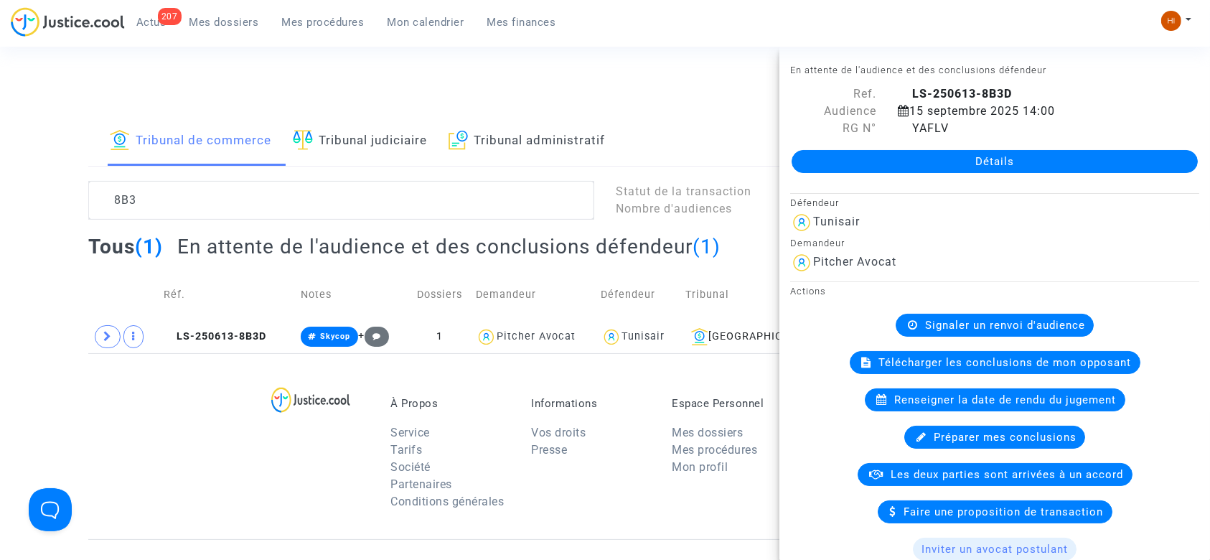
click at [1001, 158] on link "Détails" at bounding box center [994, 161] width 406 height 23
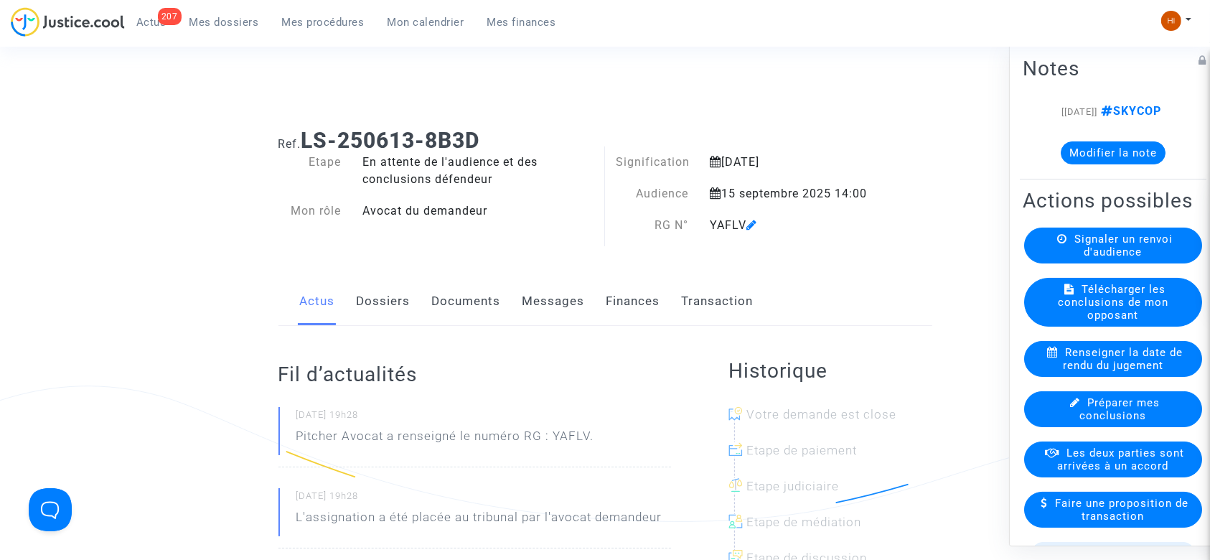
click at [751, 222] on icon at bounding box center [751, 224] width 11 height 11
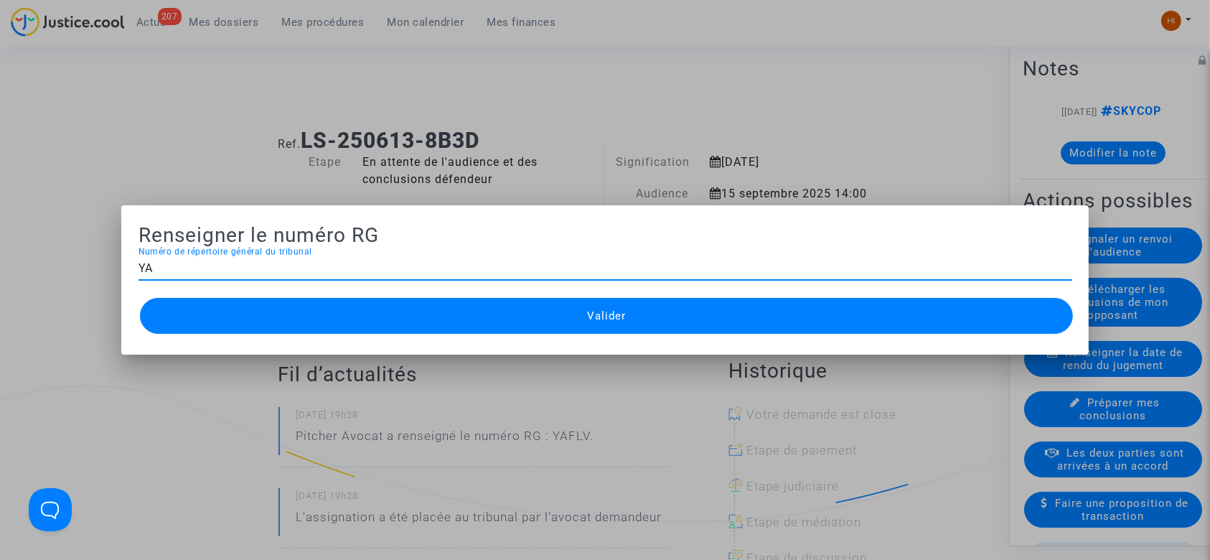
type input "Y"
type input "2025012271"
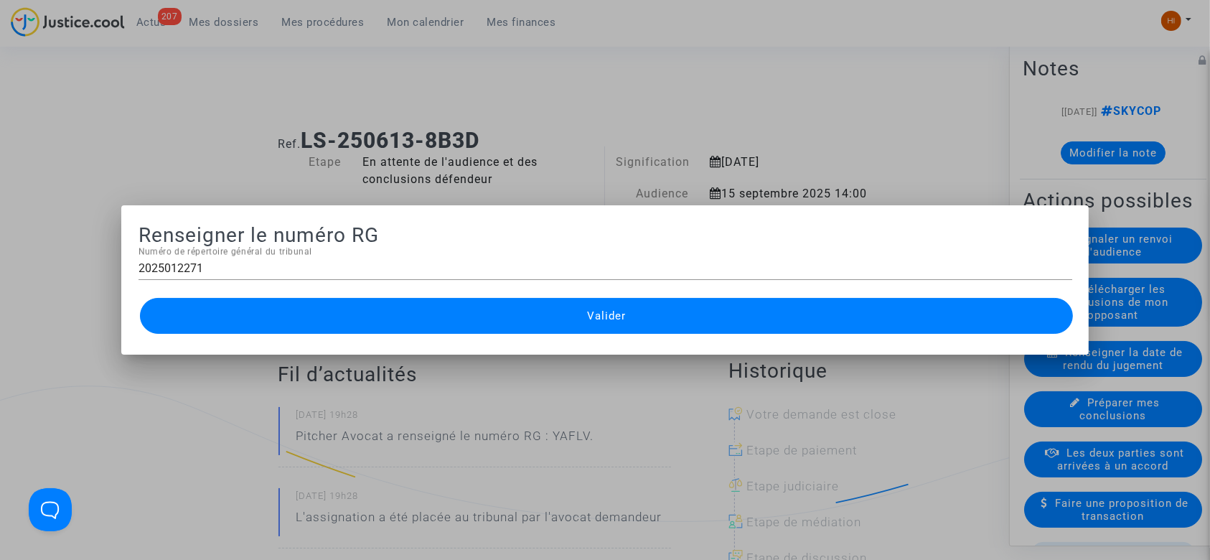
click at [631, 326] on button "Valider" at bounding box center [606, 316] width 933 height 36
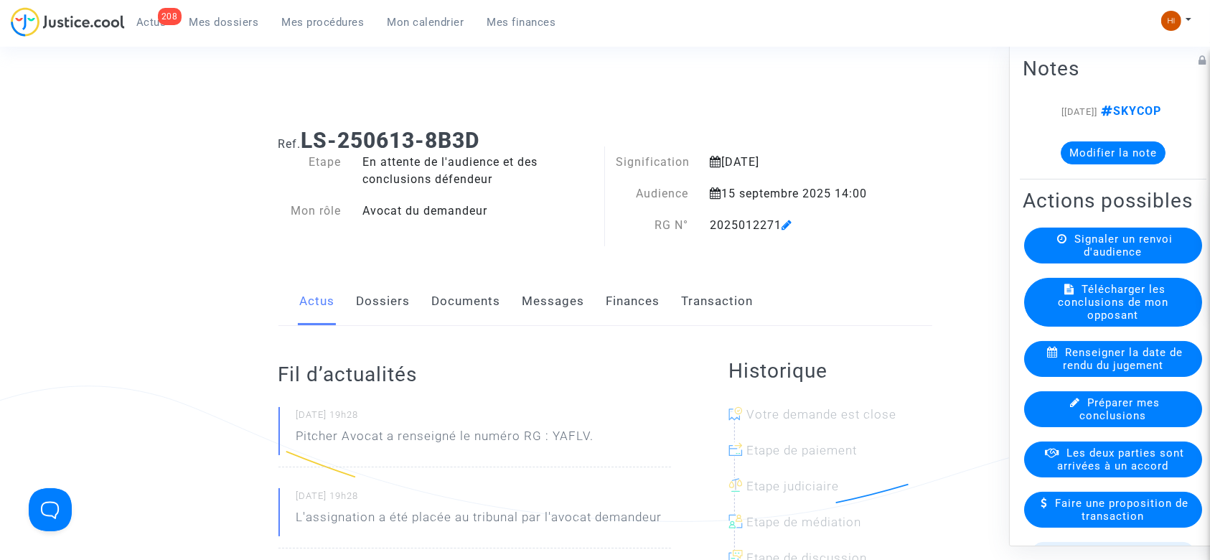
click at [315, 16] on span "Mes procédures" at bounding box center [323, 22] width 83 height 13
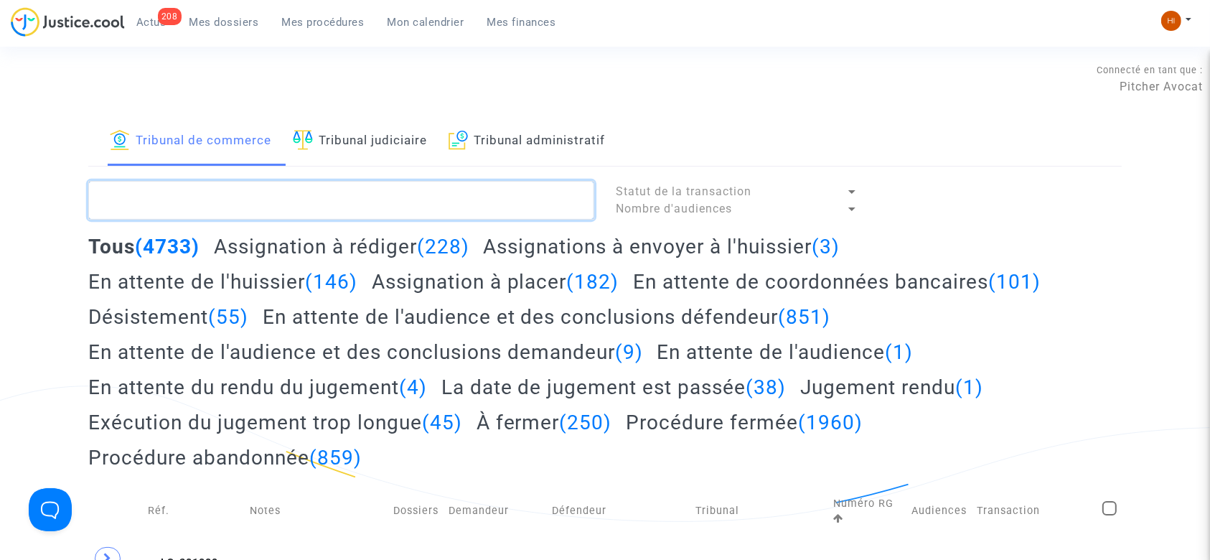
click at [293, 192] on textarea at bounding box center [341, 200] width 506 height 39
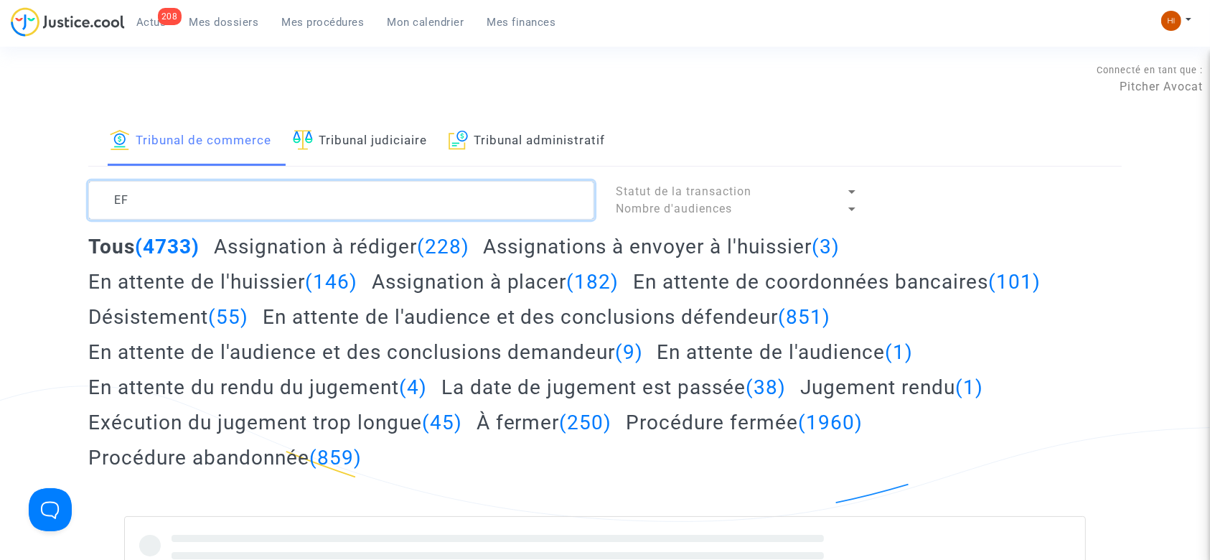
type textarea "E"
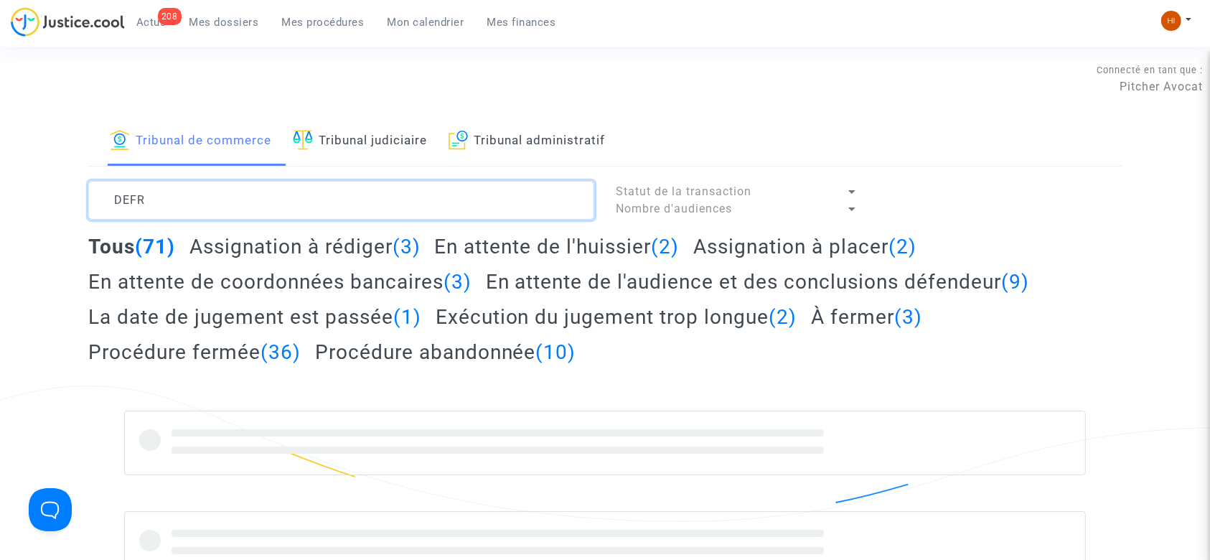
type textarea "DEFR"
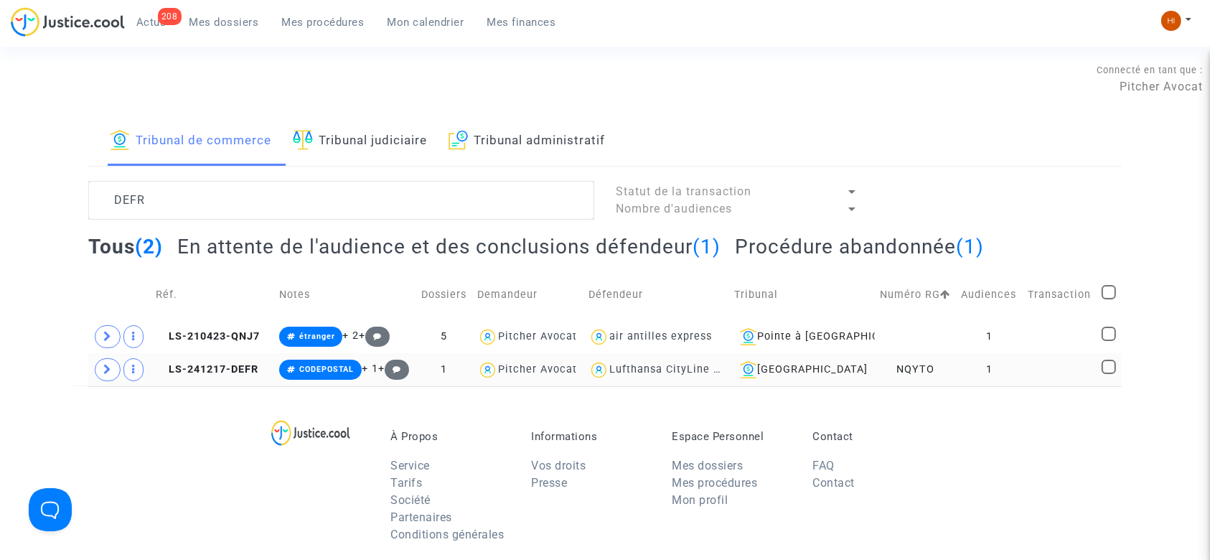
click at [964, 363] on td "1" at bounding box center [989, 369] width 66 height 33
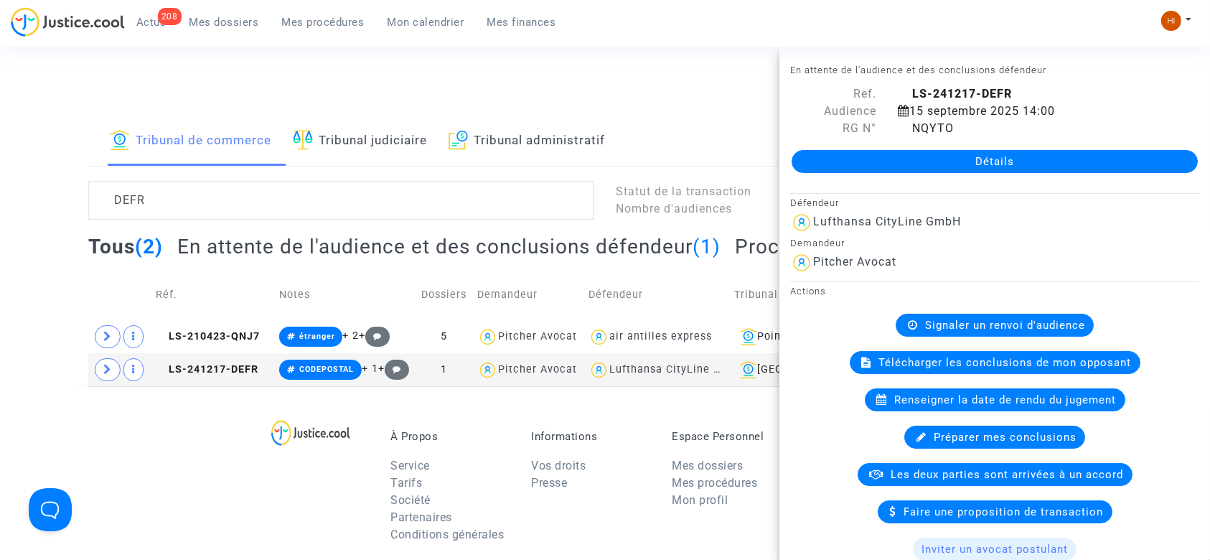
click at [1102, 160] on link "Détails" at bounding box center [994, 161] width 406 height 23
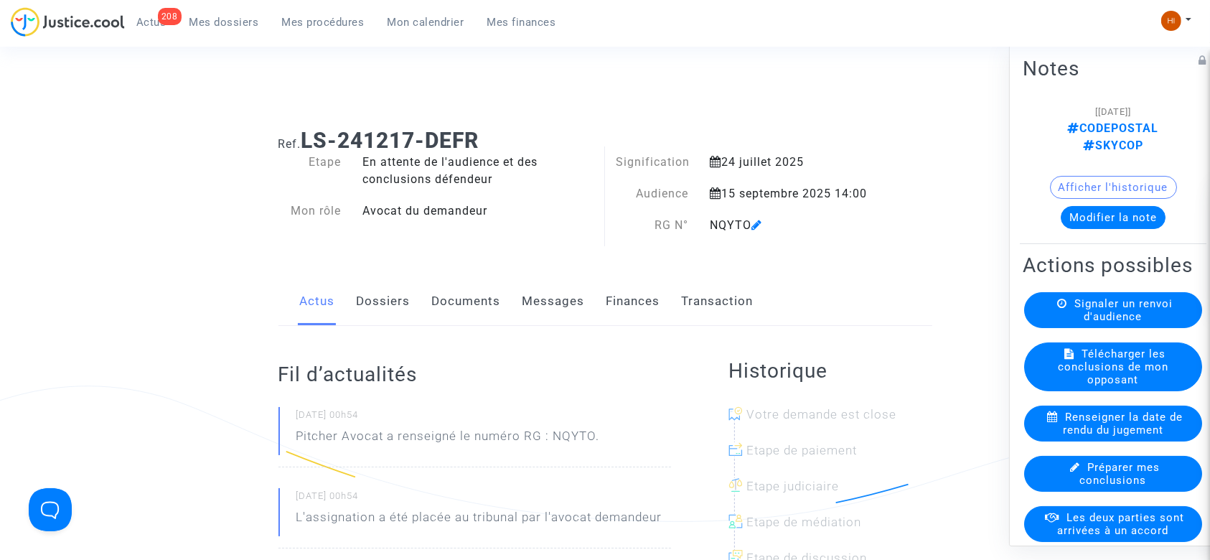
click at [753, 223] on icon at bounding box center [756, 224] width 11 height 11
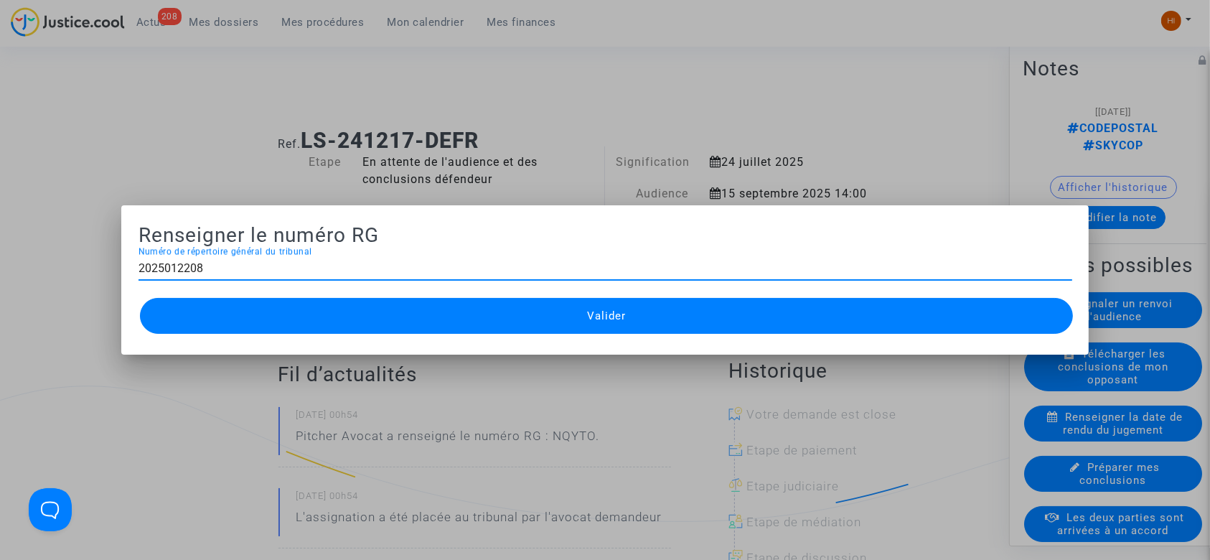
type input "2025012208"
click at [572, 313] on button "Valider" at bounding box center [606, 316] width 933 height 36
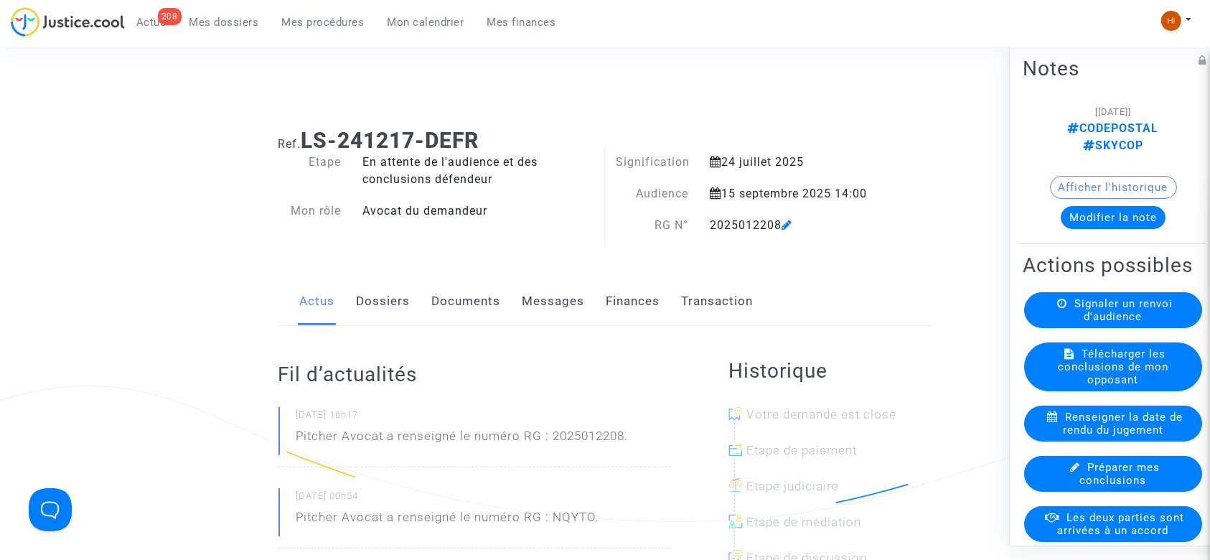
click at [442, 19] on span "Mon calendrier" at bounding box center [425, 22] width 77 height 13
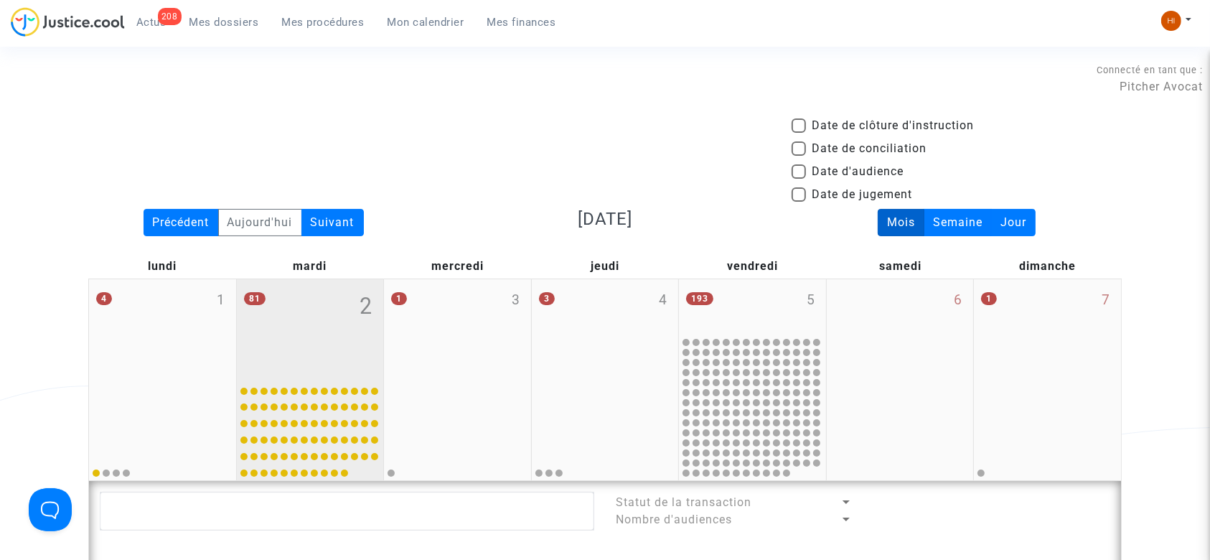
click at [294, 308] on div "81 2" at bounding box center [310, 328] width 147 height 98
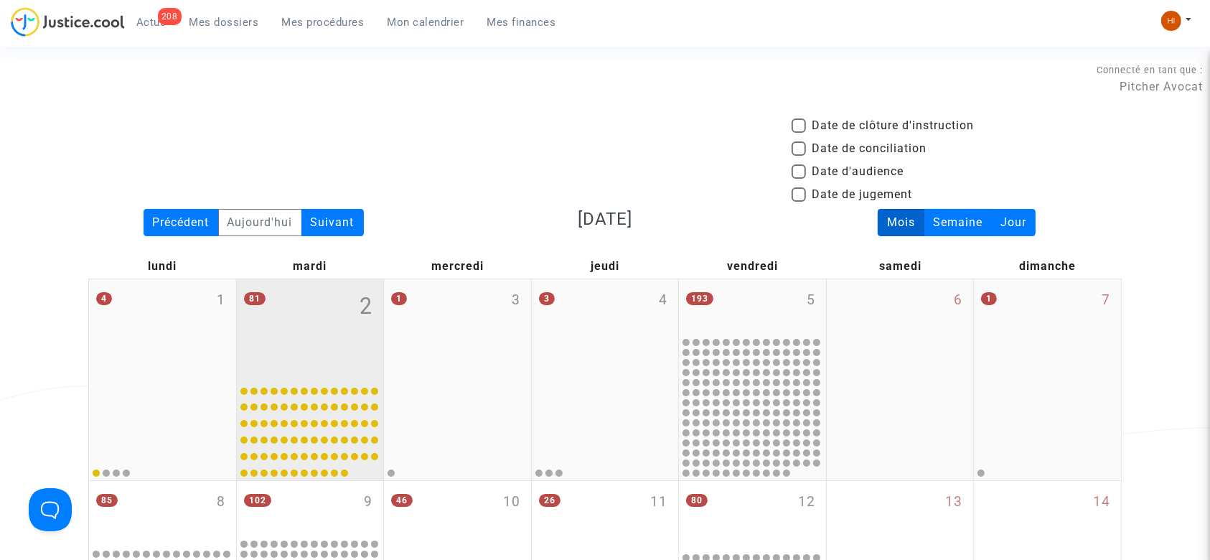
click at [355, 319] on div "81 2" at bounding box center [310, 328] width 147 height 98
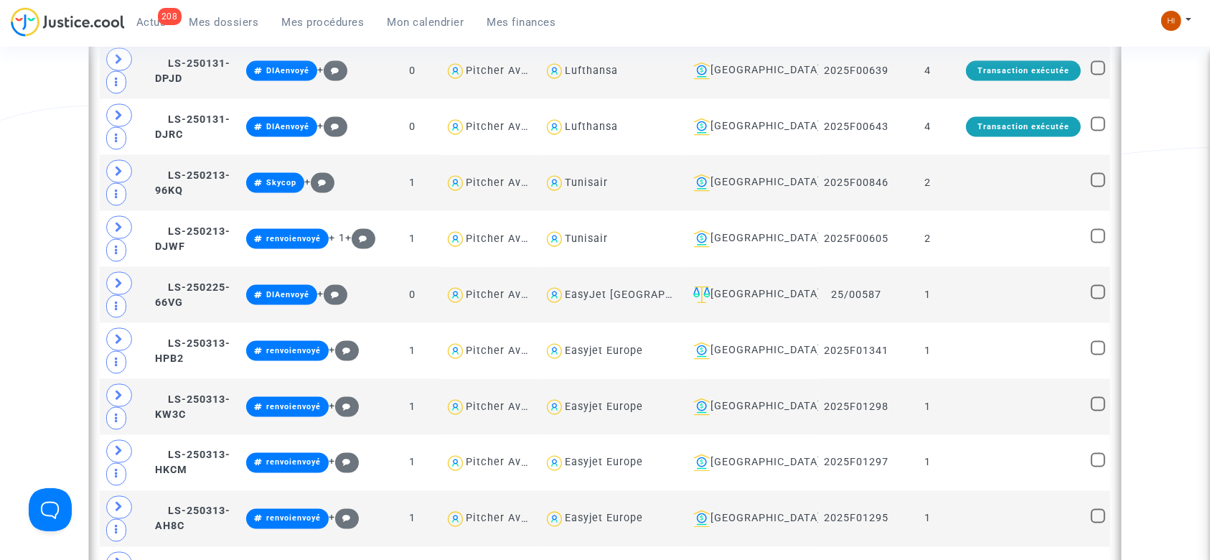
scroll to position [2304, 0]
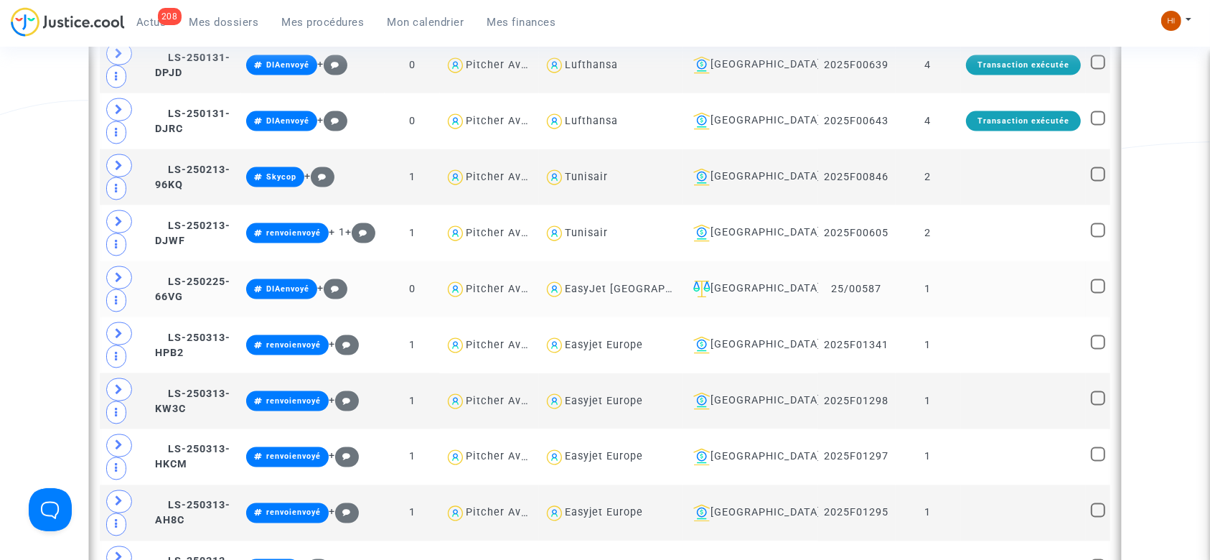
click at [943, 267] on td "1" at bounding box center [927, 289] width 65 height 56
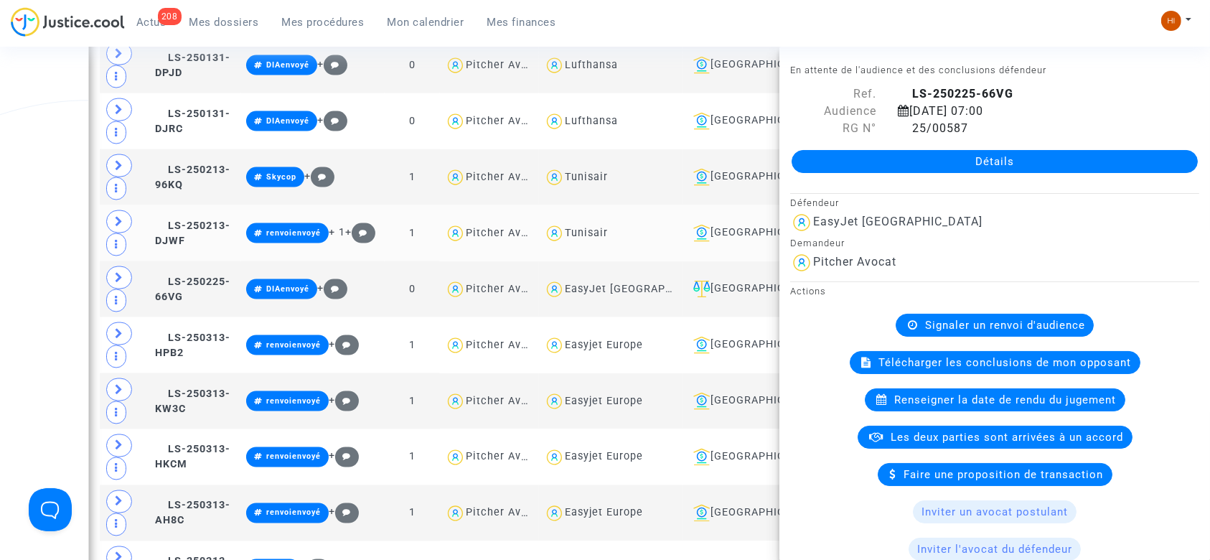
click at [197, 221] on td "LS-250213-DJWF" at bounding box center [195, 233] width 91 height 56
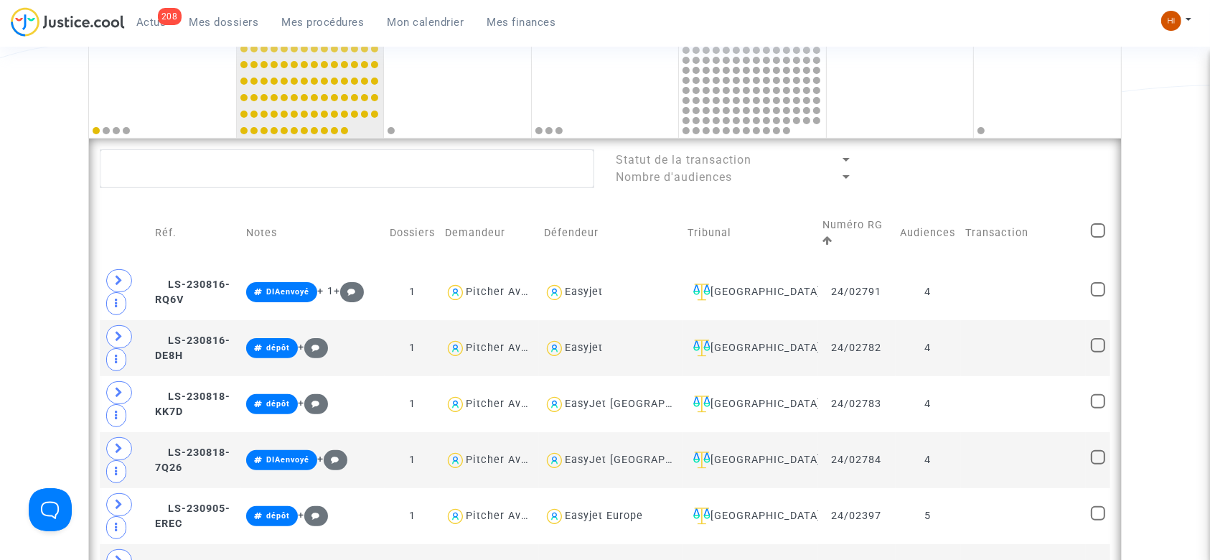
scroll to position [0, 0]
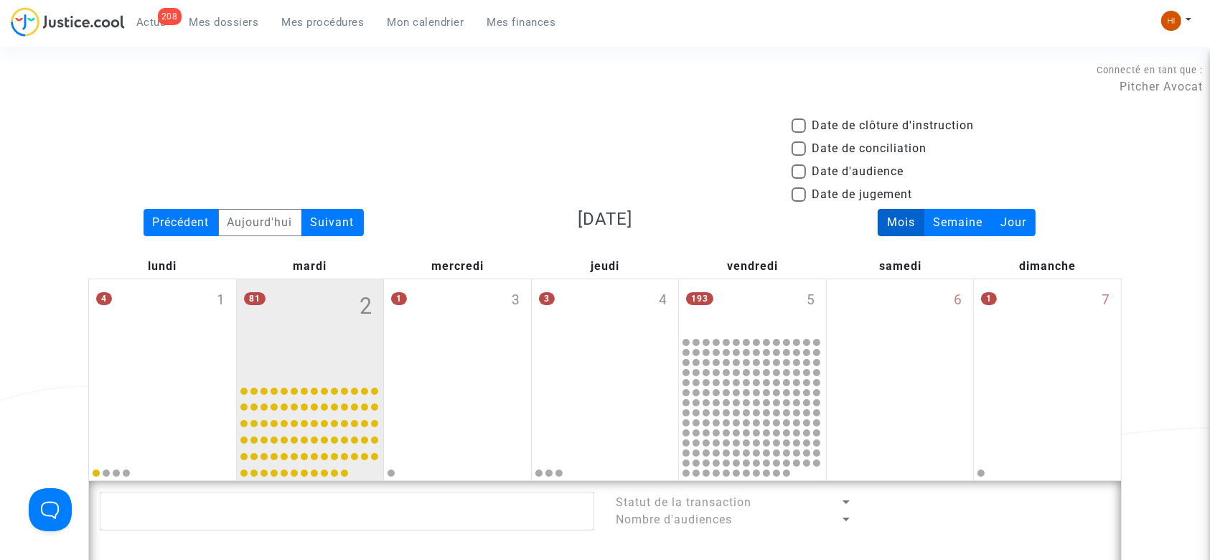
click at [306, 18] on span "Mes procédures" at bounding box center [323, 22] width 83 height 13
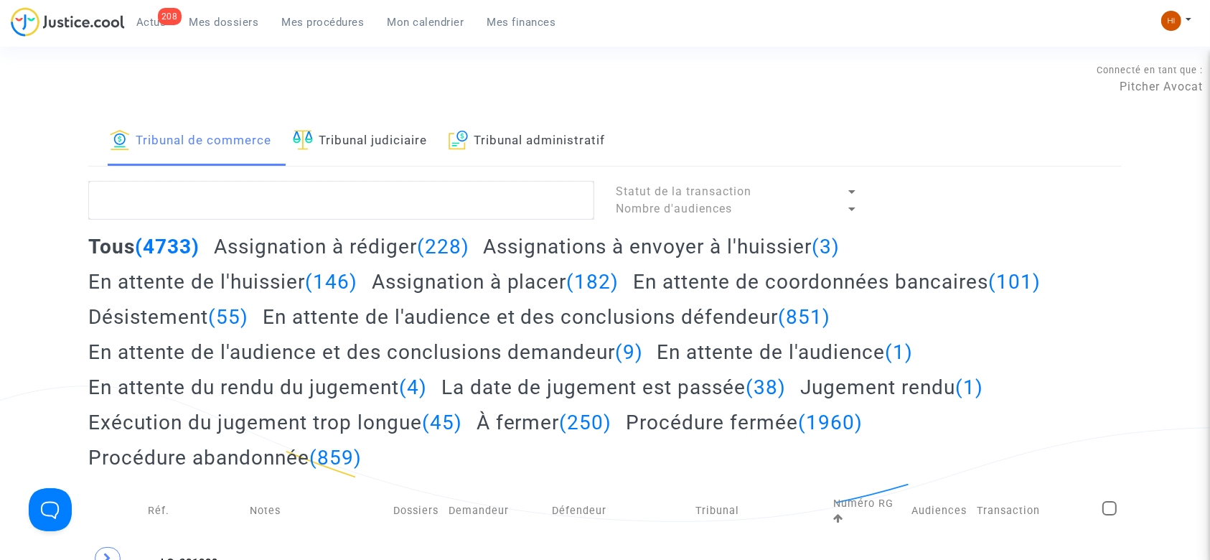
click at [385, 131] on link "Tribunal judiciaire" at bounding box center [360, 141] width 134 height 49
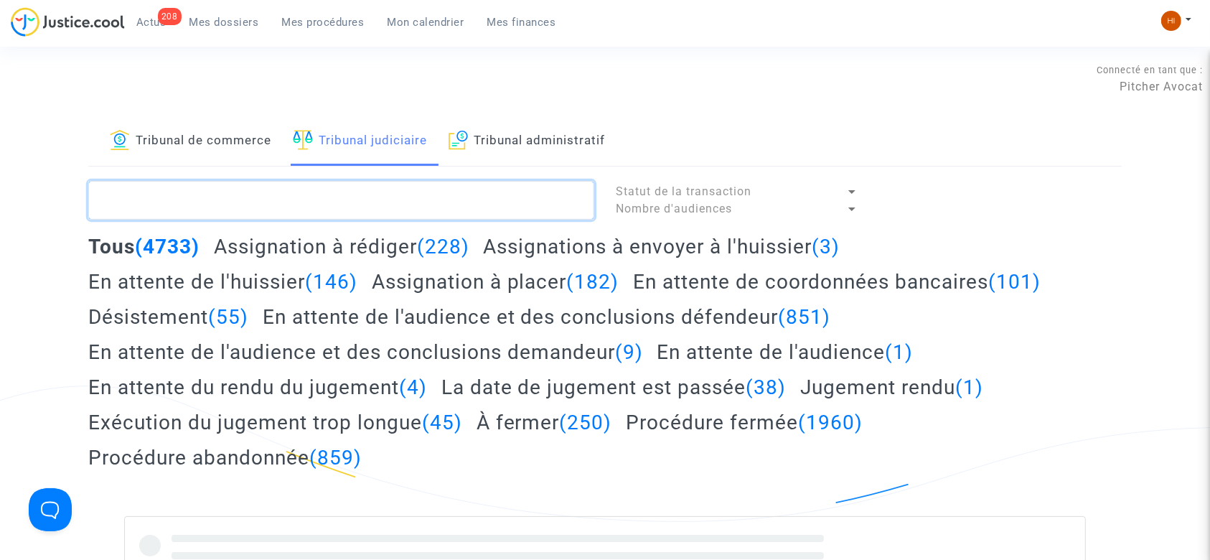
click at [385, 195] on textarea at bounding box center [341, 200] width 506 height 39
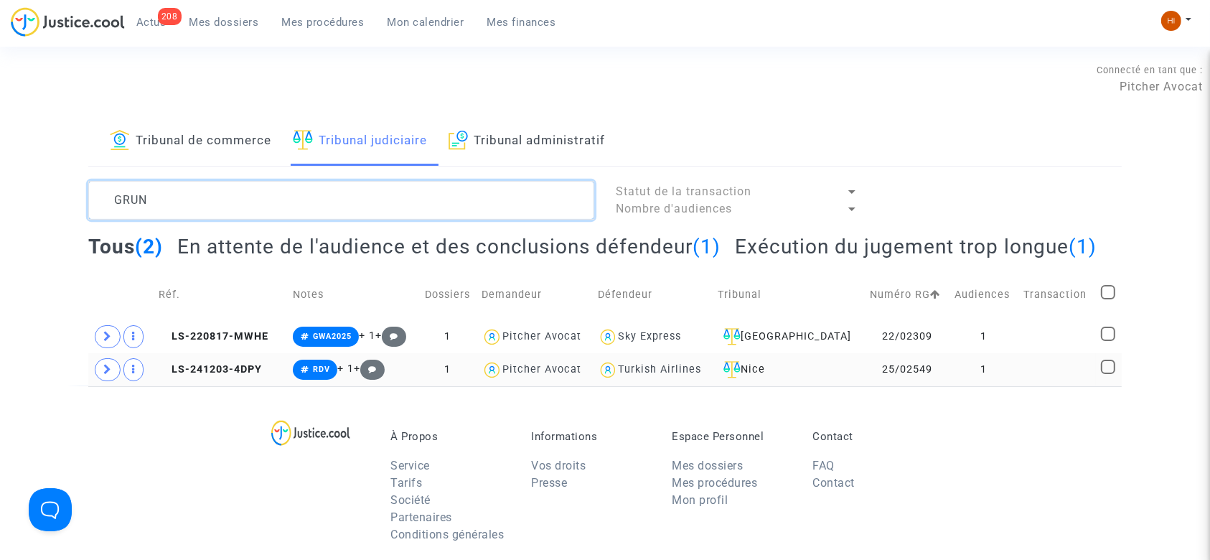
type textarea "GRUN"
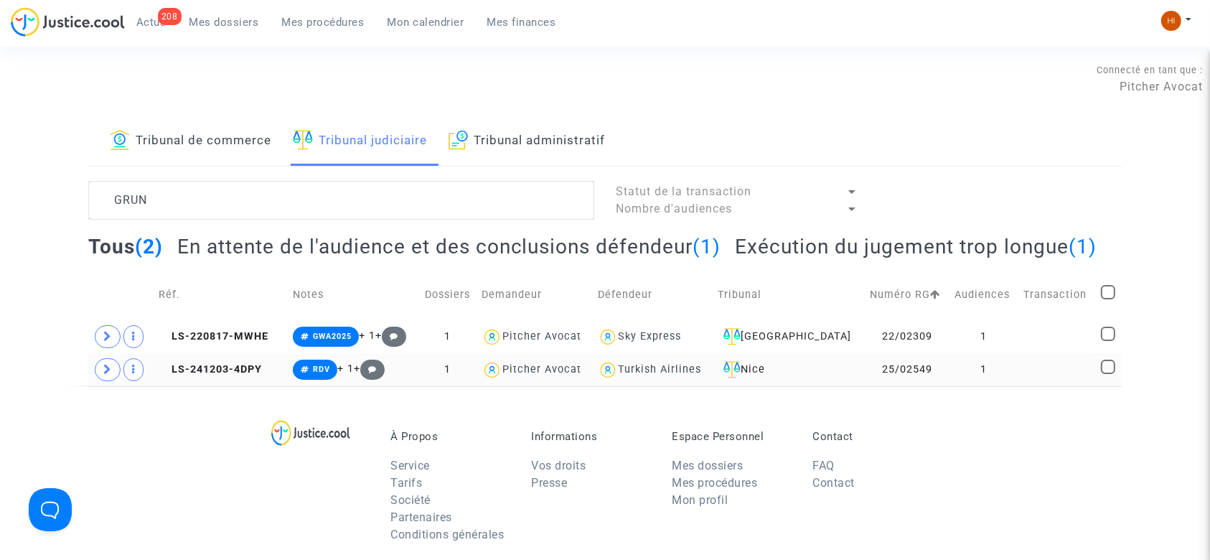
click at [939, 386] on td "25/02549" at bounding box center [907, 369] width 85 height 33
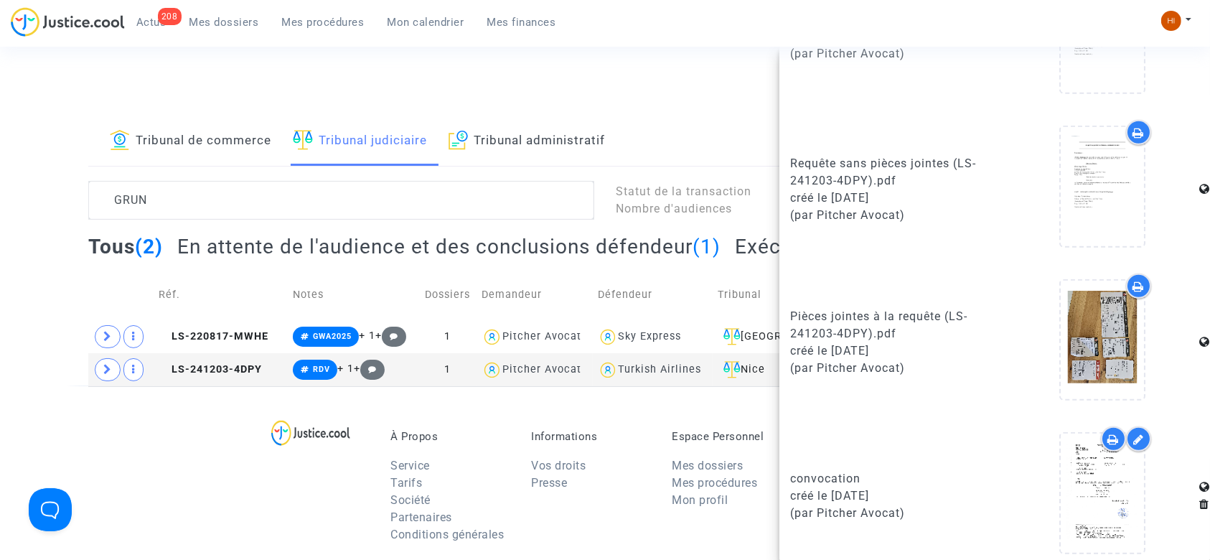
scroll to position [872, 0]
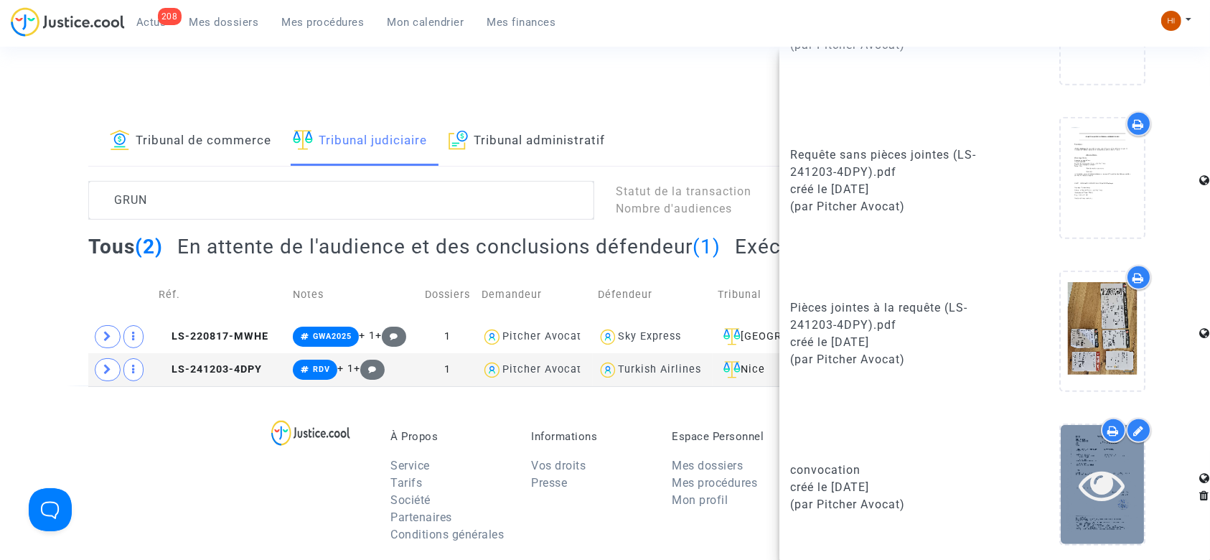
click at [1079, 474] on icon at bounding box center [1102, 484] width 47 height 46
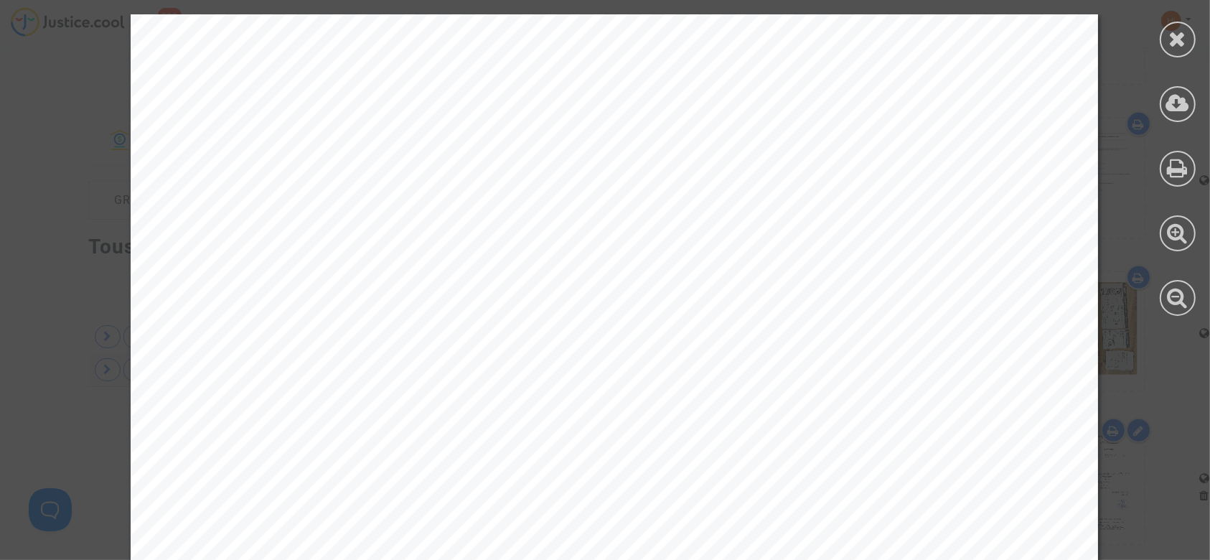
click at [1174, 50] on div at bounding box center [1177, 40] width 36 height 36
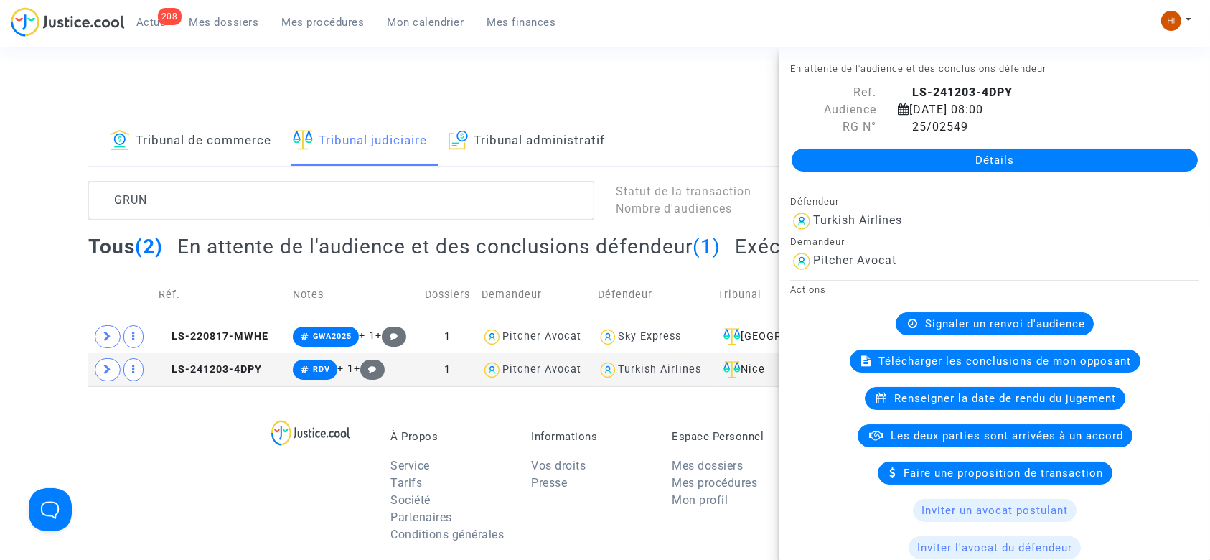
scroll to position [4, 0]
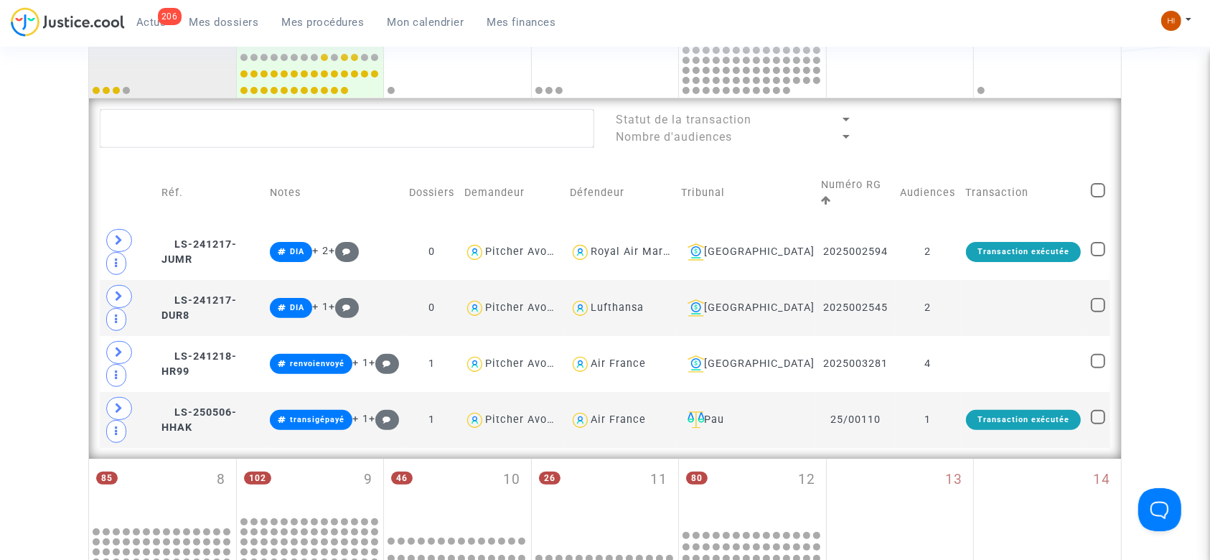
click at [308, 16] on span "Mes procédures" at bounding box center [323, 22] width 83 height 13
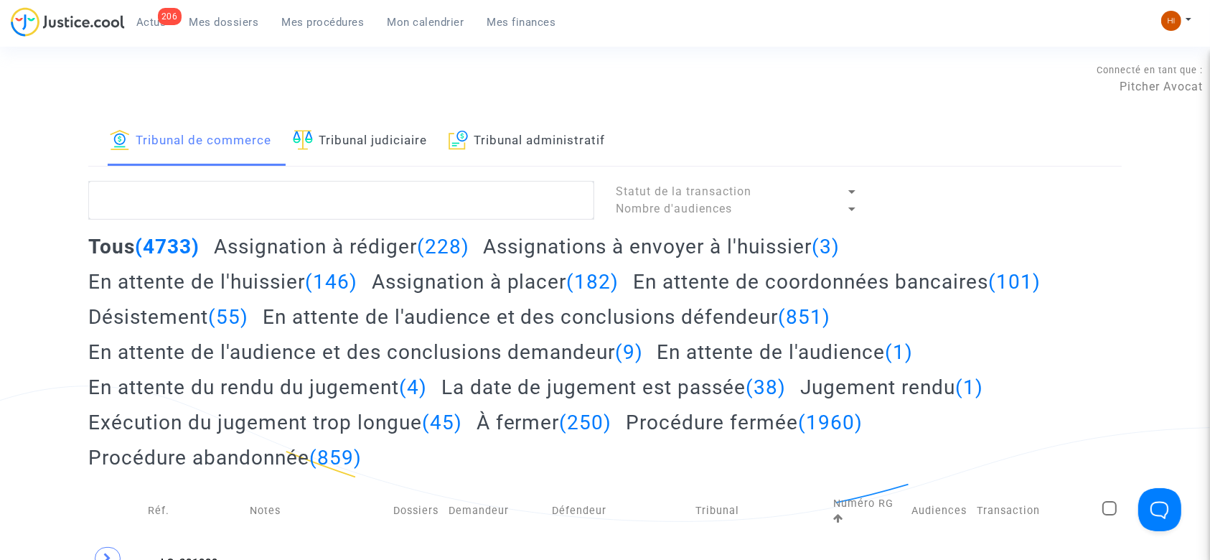
click at [391, 146] on link "Tribunal judiciaire" at bounding box center [360, 141] width 134 height 49
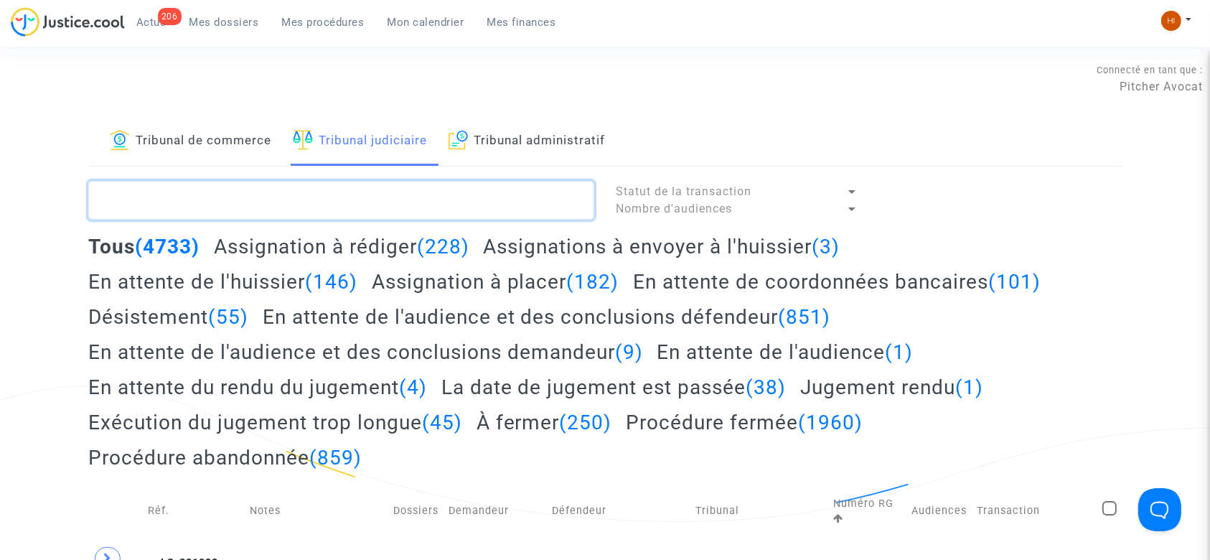
click at [373, 204] on textarea at bounding box center [341, 200] width 506 height 39
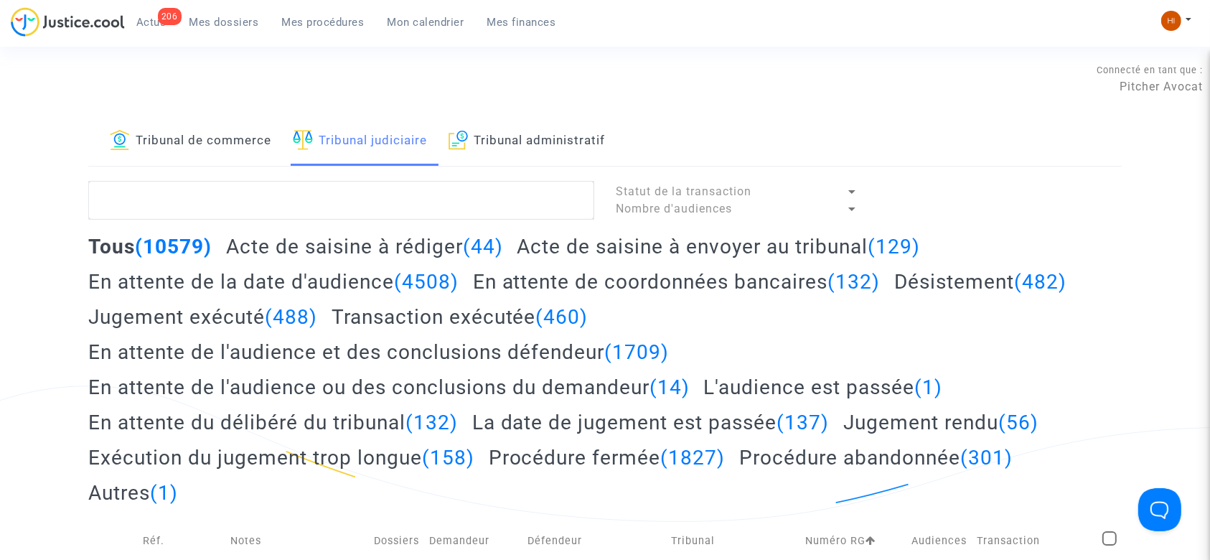
click at [230, 135] on link "Tribunal de commerce" at bounding box center [190, 141] width 161 height 49
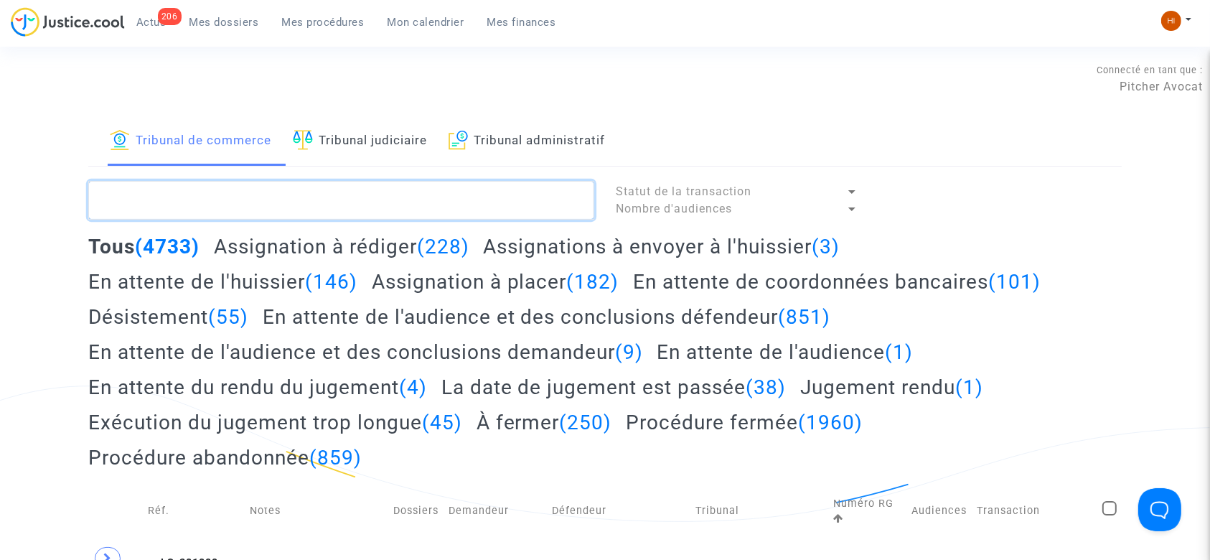
click at [391, 196] on textarea at bounding box center [341, 200] width 506 height 39
type textarea "H"
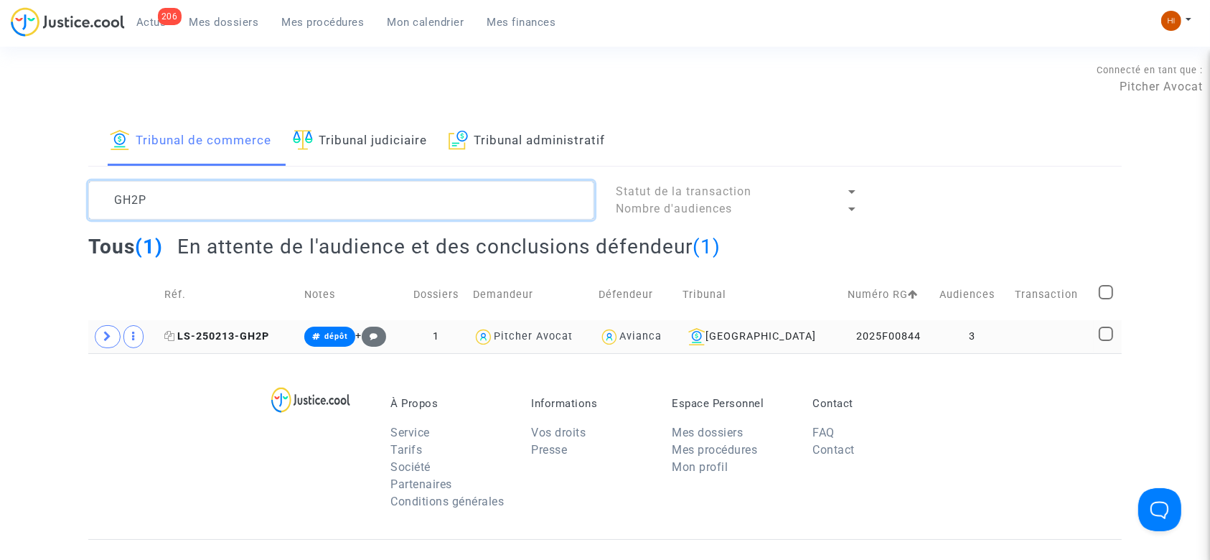
type textarea "GH2P"
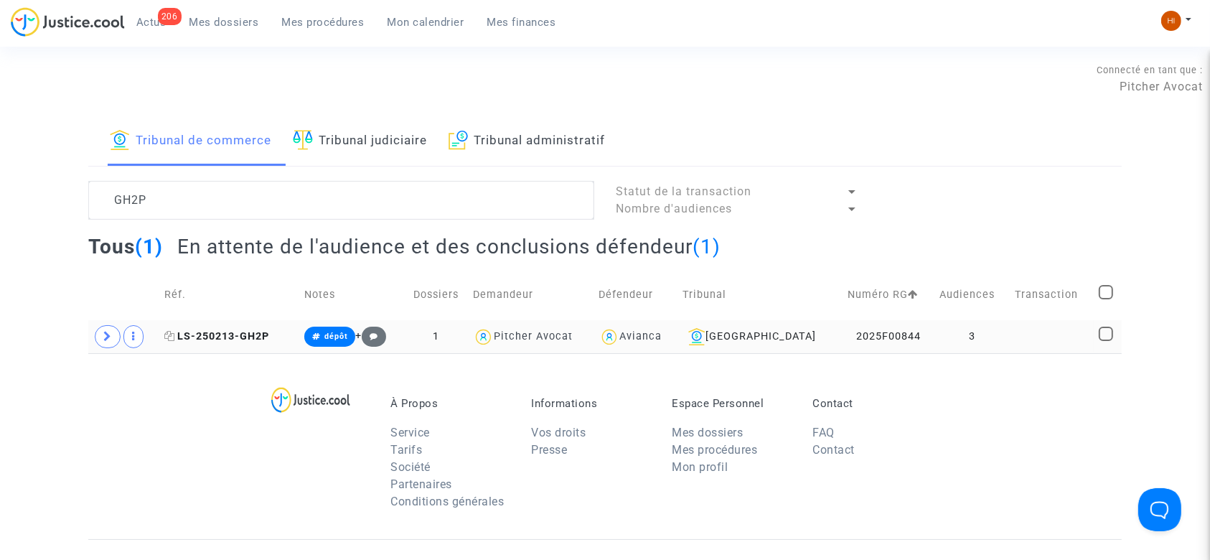
click at [253, 336] on span "LS-250213-GH2P" at bounding box center [216, 336] width 105 height 12
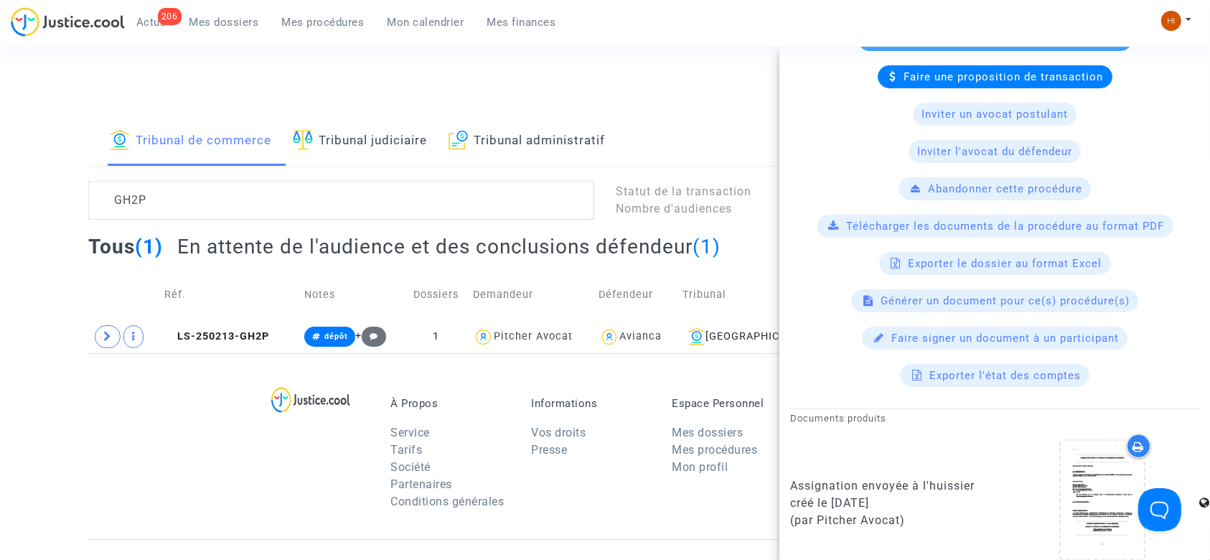
scroll to position [431, 0]
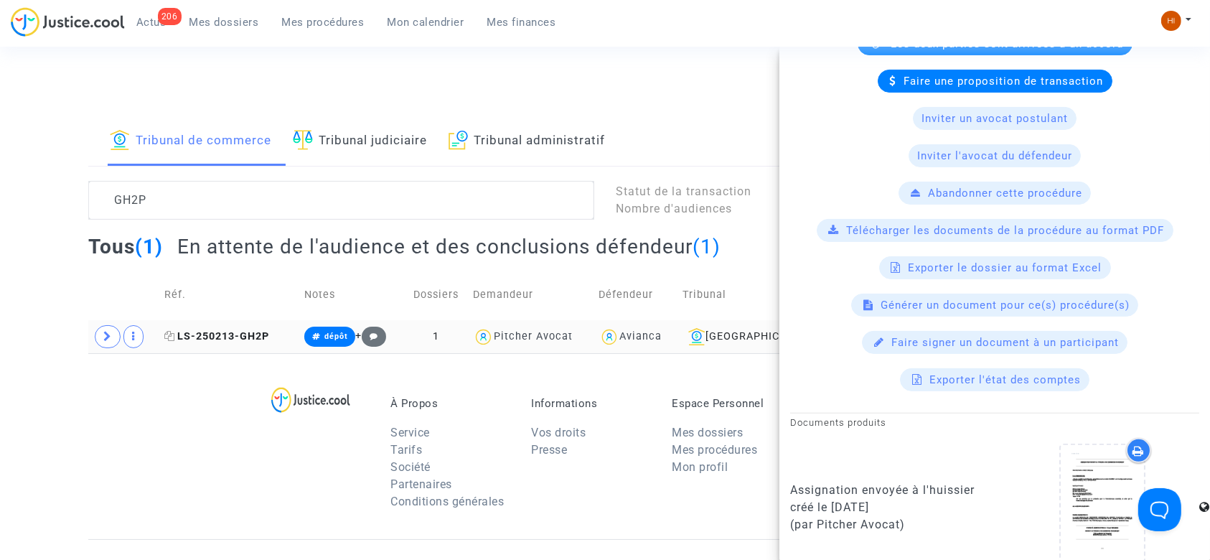
click at [238, 337] on span "LS-250213-GH2P" at bounding box center [216, 336] width 105 height 12
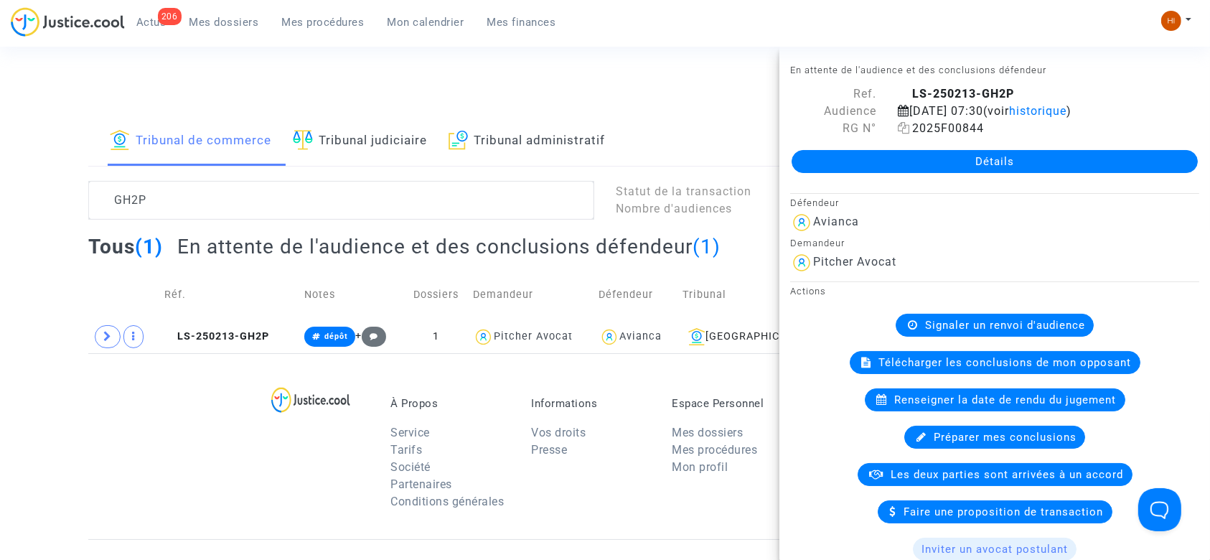
click at [898, 128] on icon at bounding box center [904, 127] width 12 height 11
click at [248, 342] on td "LS-250213-GH2P" at bounding box center [229, 336] width 140 height 33
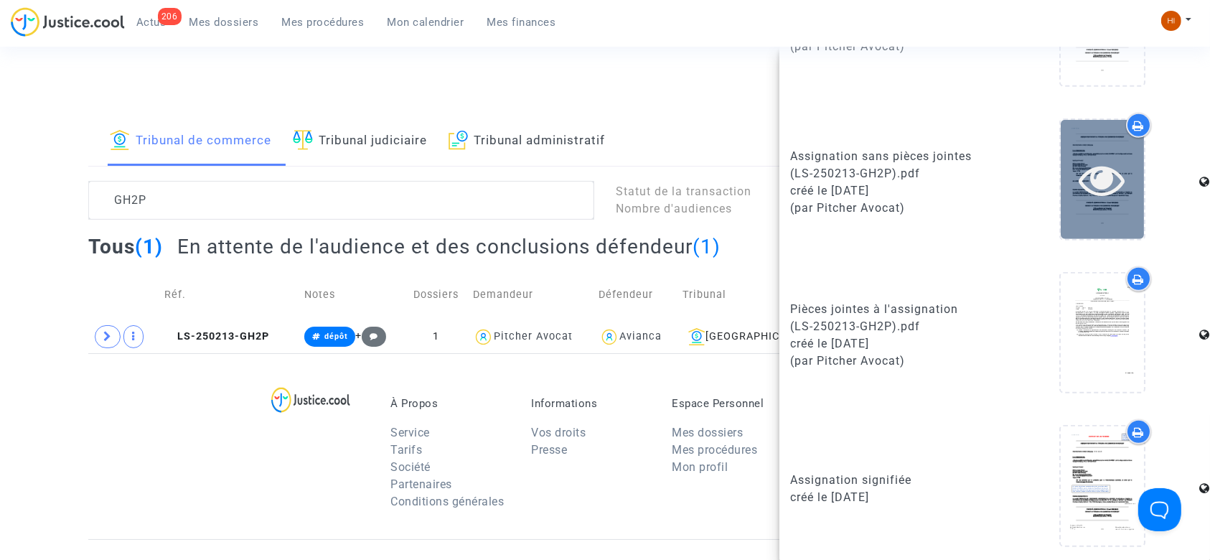
scroll to position [909, 0]
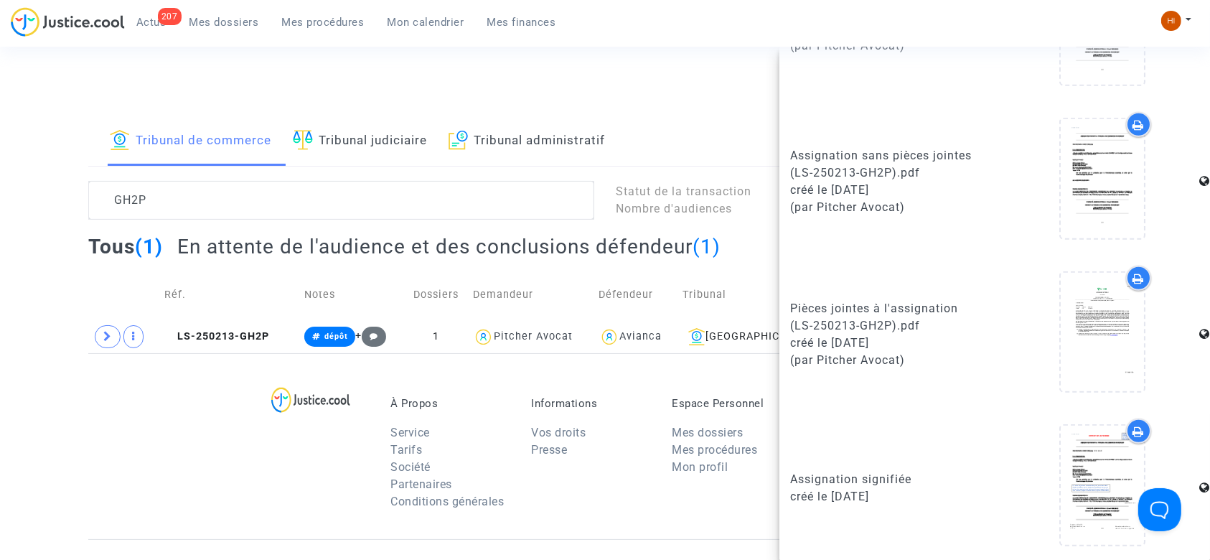
click at [201, 400] on div "À Propos Service Tarifs Société Partenaires Conditions générales Informations V…" at bounding box center [604, 446] width 1033 height 186
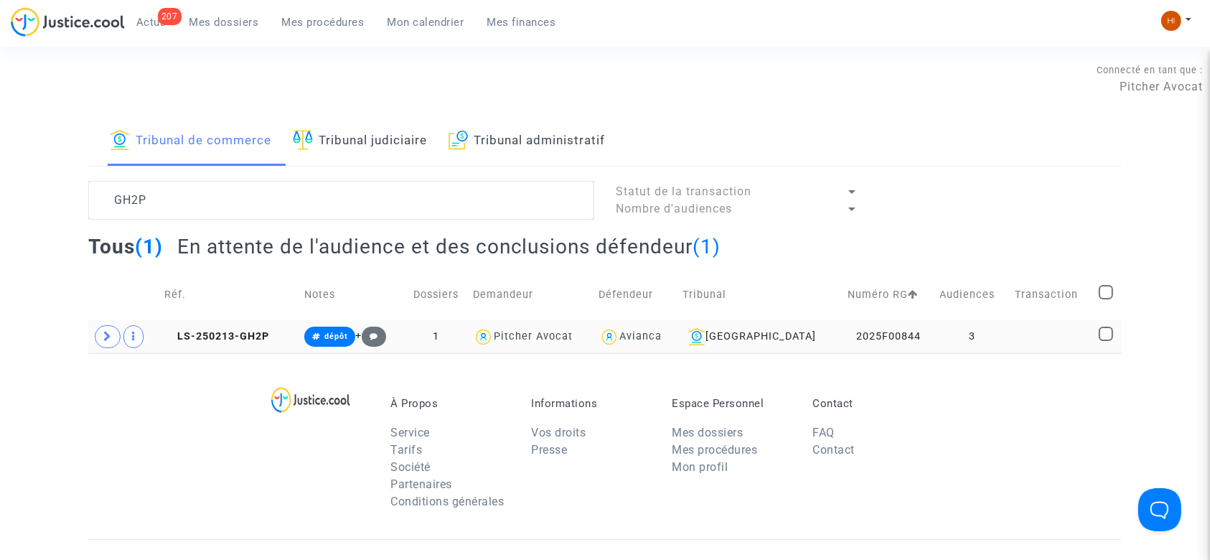
click at [247, 326] on td "LS-250213-GH2P" at bounding box center [229, 336] width 140 height 33
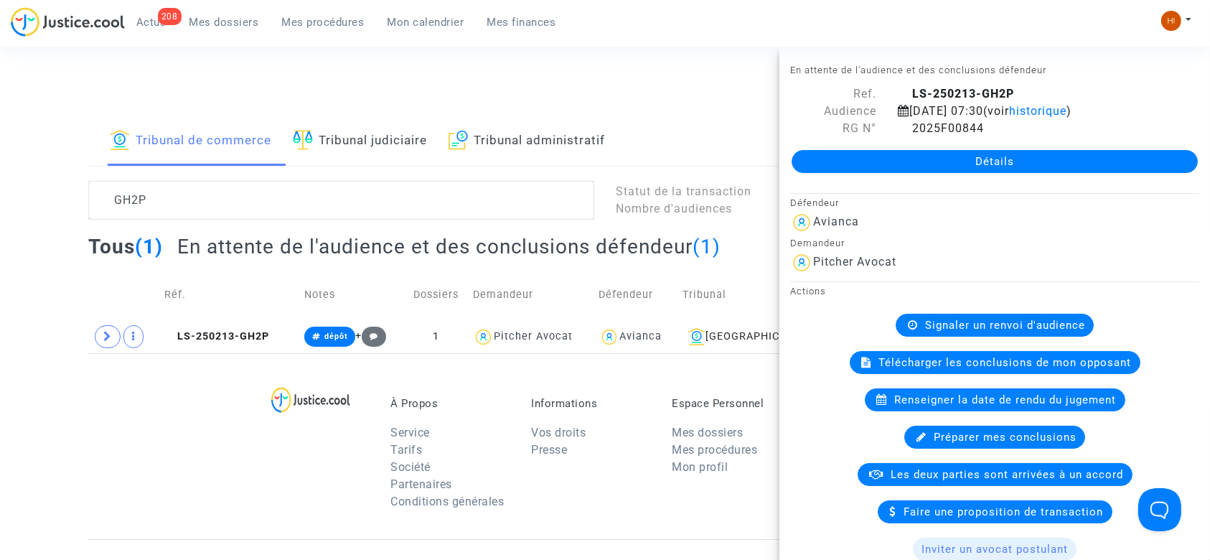
click at [417, 27] on span "Mon calendrier" at bounding box center [425, 22] width 77 height 13
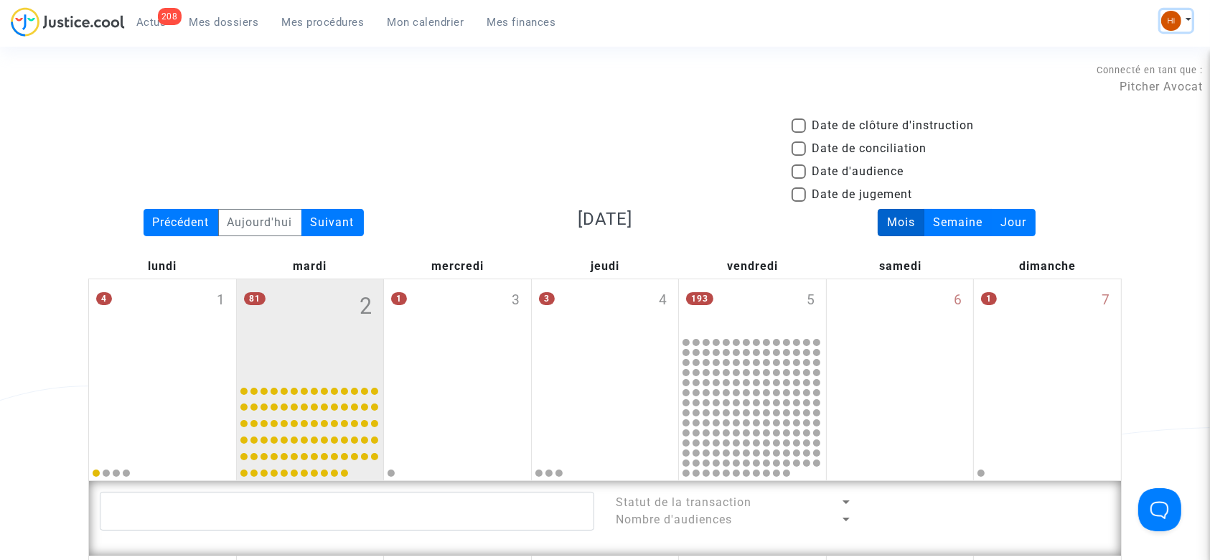
click at [1189, 17] on button at bounding box center [1176, 21] width 32 height 22
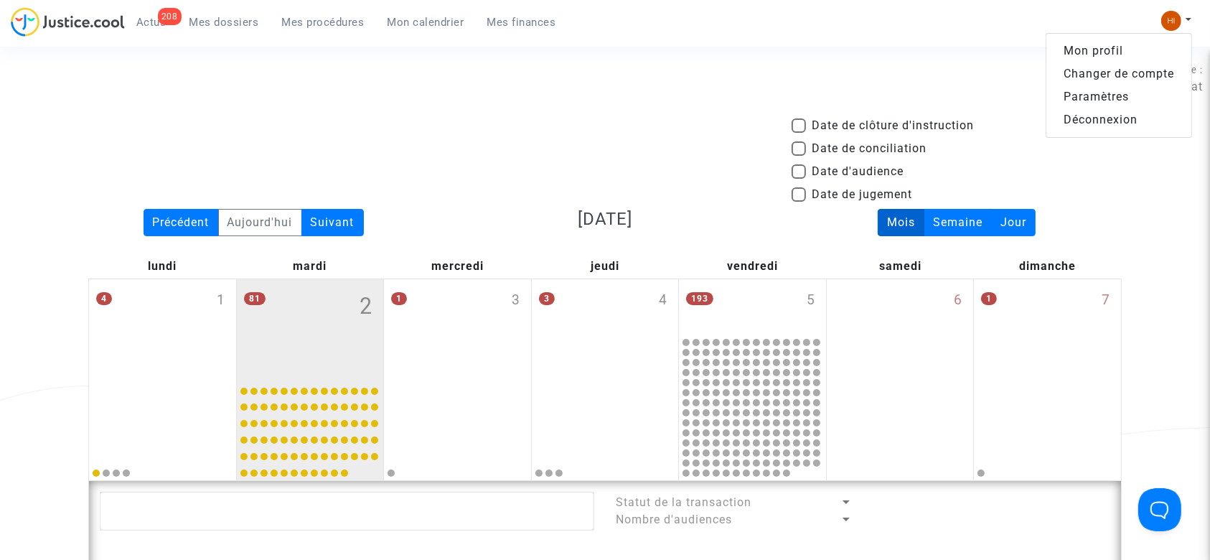
click at [1100, 95] on link "Paramètres" at bounding box center [1118, 96] width 145 height 23
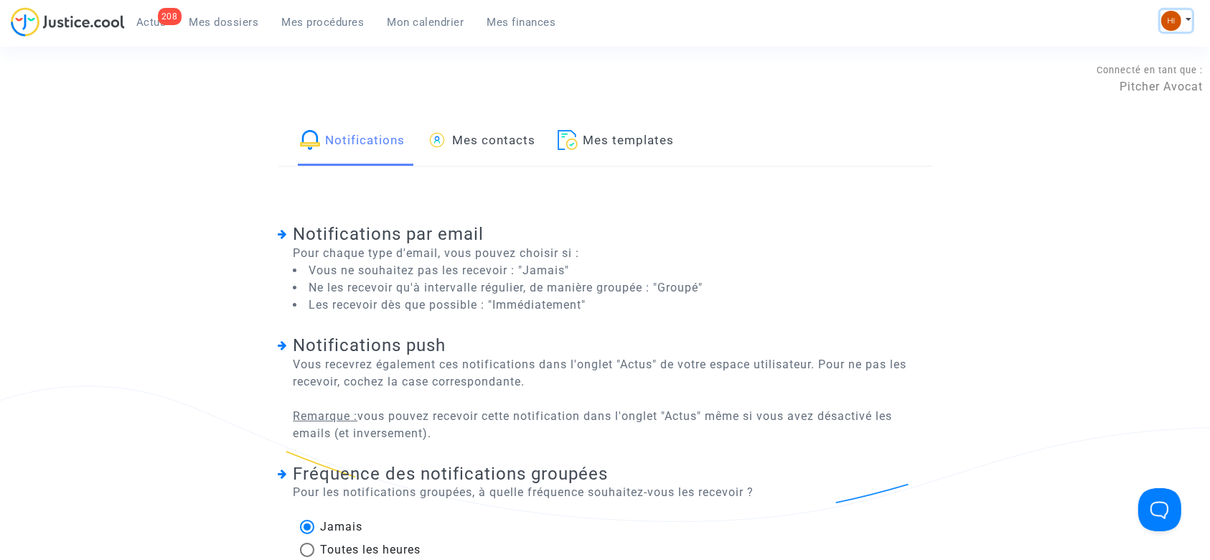
click at [1169, 21] on img at bounding box center [1171, 21] width 20 height 20
click at [1109, 48] on link "Mon profil" at bounding box center [1118, 50] width 145 height 23
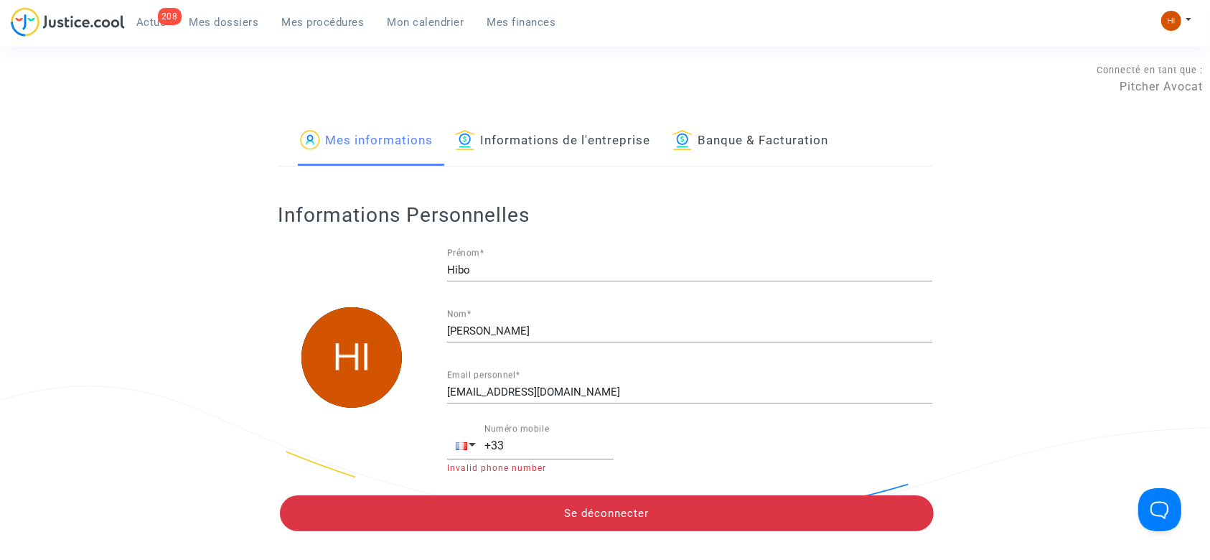
click at [423, 27] on span "Mon calendrier" at bounding box center [425, 22] width 77 height 13
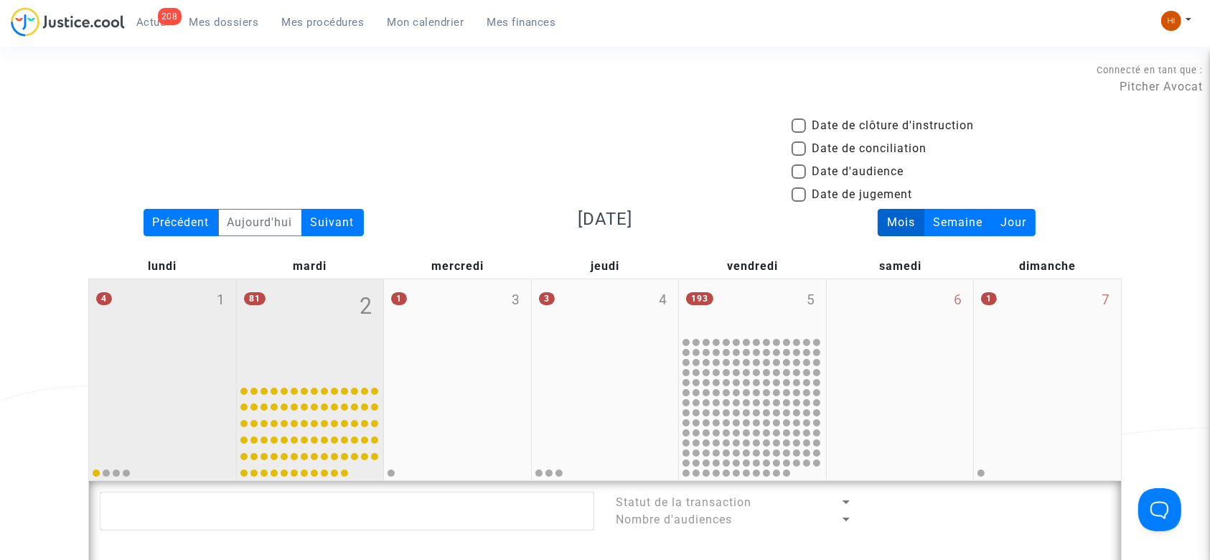
click at [208, 331] on div "4 1" at bounding box center [162, 328] width 147 height 98
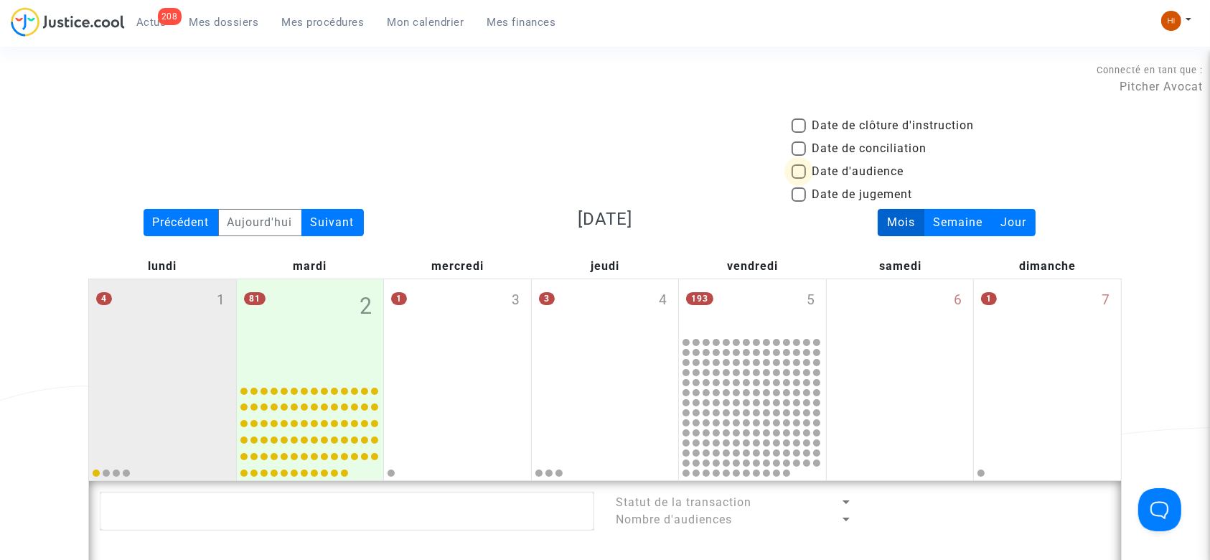
click at [795, 172] on span at bounding box center [798, 171] width 14 height 14
click at [798, 179] on input "Date d'audience" at bounding box center [798, 179] width 1 height 1
checkbox input "true"
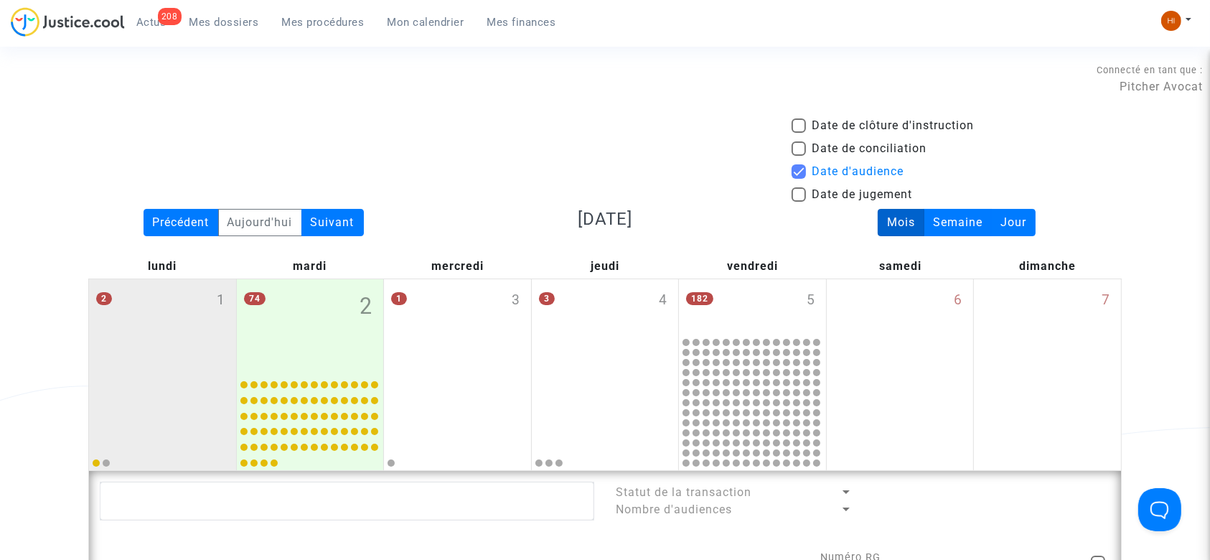
click at [1119, 97] on div "Connecté en tant que : Pitcher Avocat" at bounding box center [601, 100] width 1203 height 34
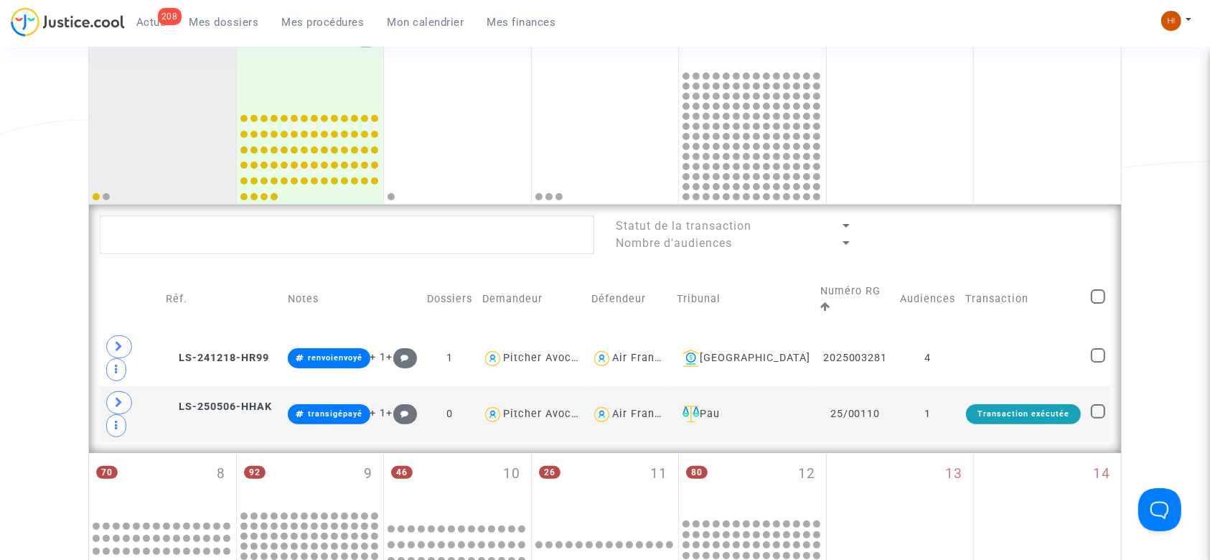
scroll to position [382, 0]
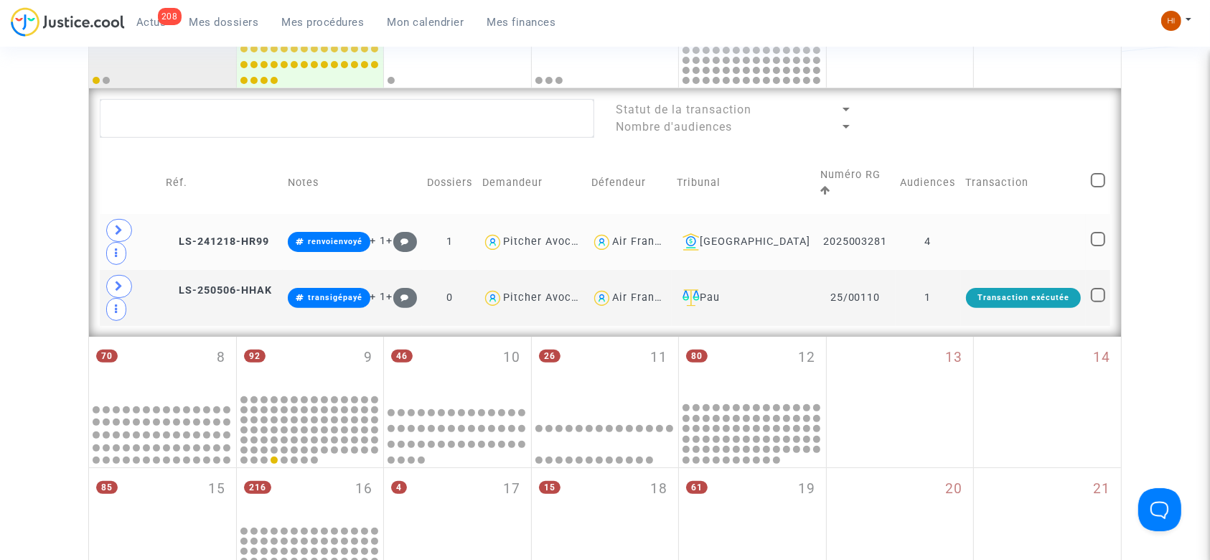
click at [982, 218] on td at bounding box center [1023, 242] width 125 height 56
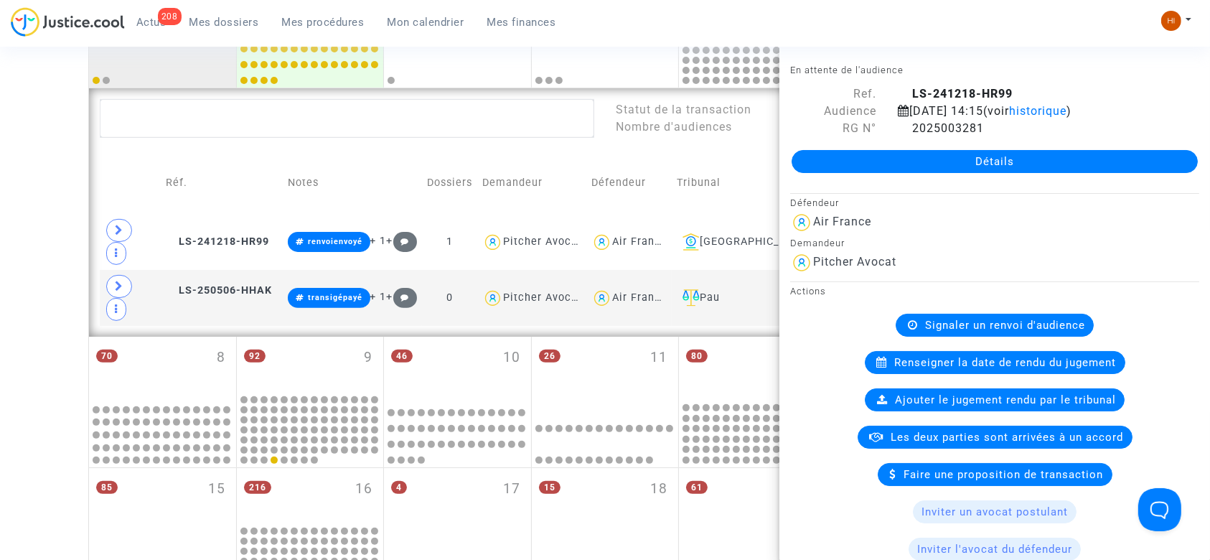
click at [0, 220] on div "Date de clôture d'instruction Date de conciliation Date d'audience Date de juge…" at bounding box center [605, 344] width 1210 height 1218
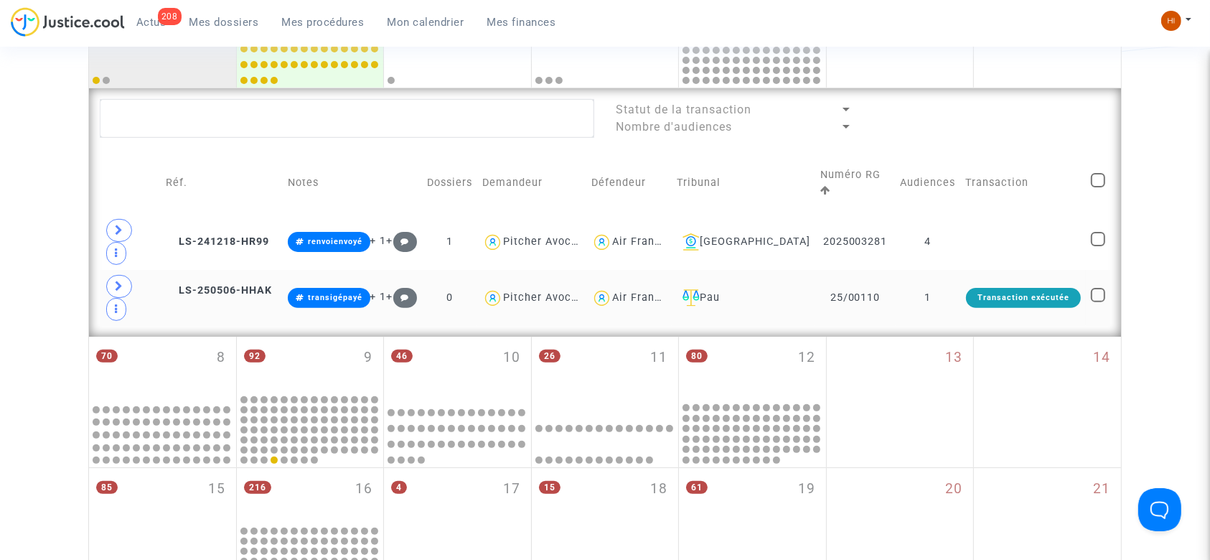
click at [946, 270] on td "1" at bounding box center [927, 298] width 65 height 56
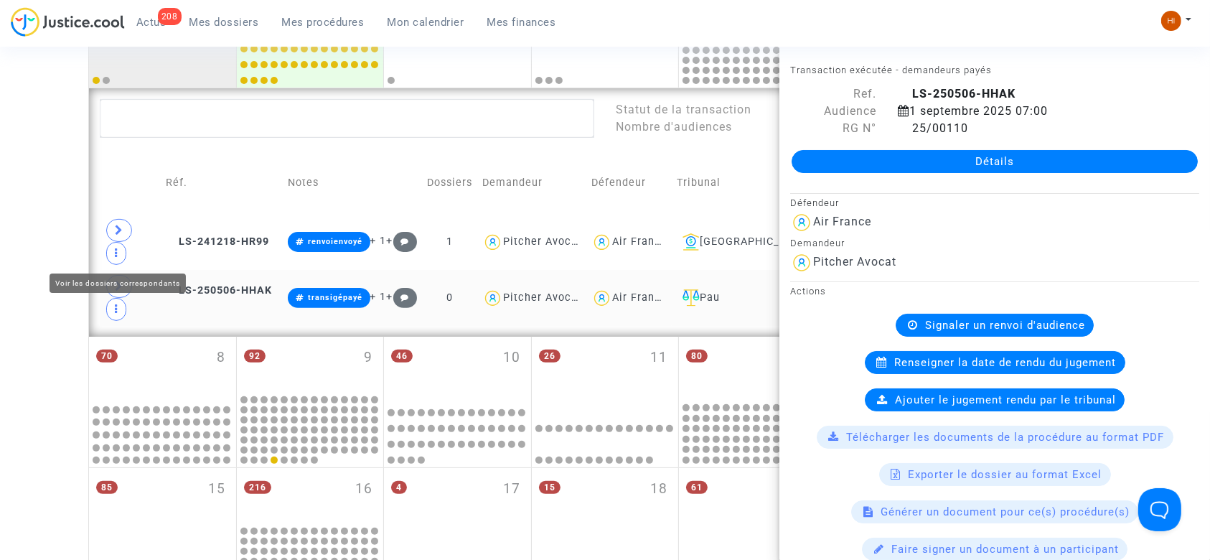
click at [113, 275] on span at bounding box center [119, 286] width 26 height 23
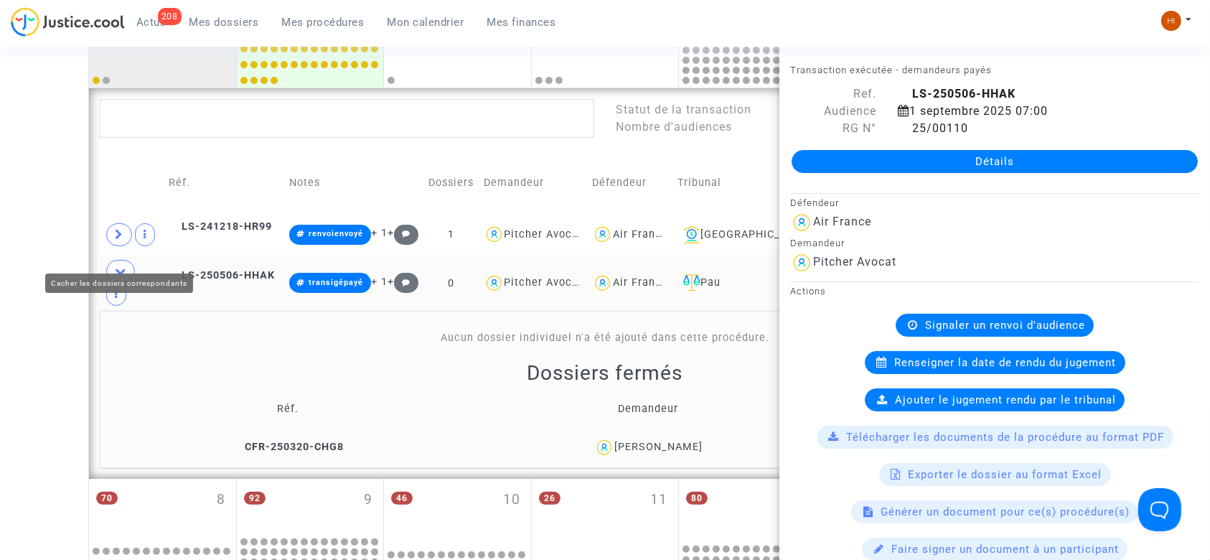
click at [110, 260] on span at bounding box center [120, 271] width 29 height 23
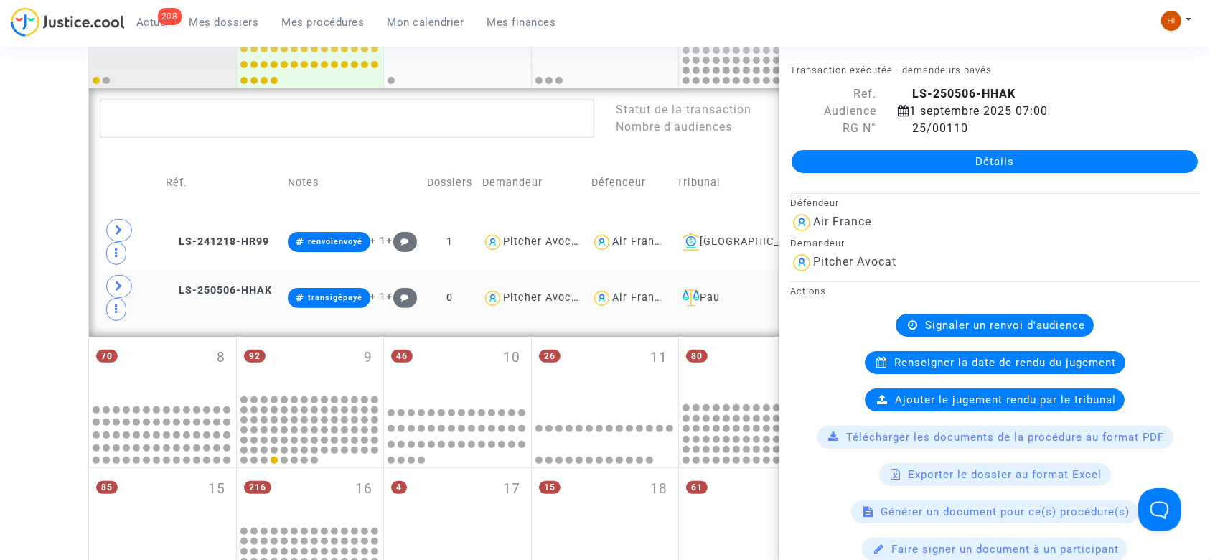
click at [184, 50] on div at bounding box center [162, 38] width 143 height 93
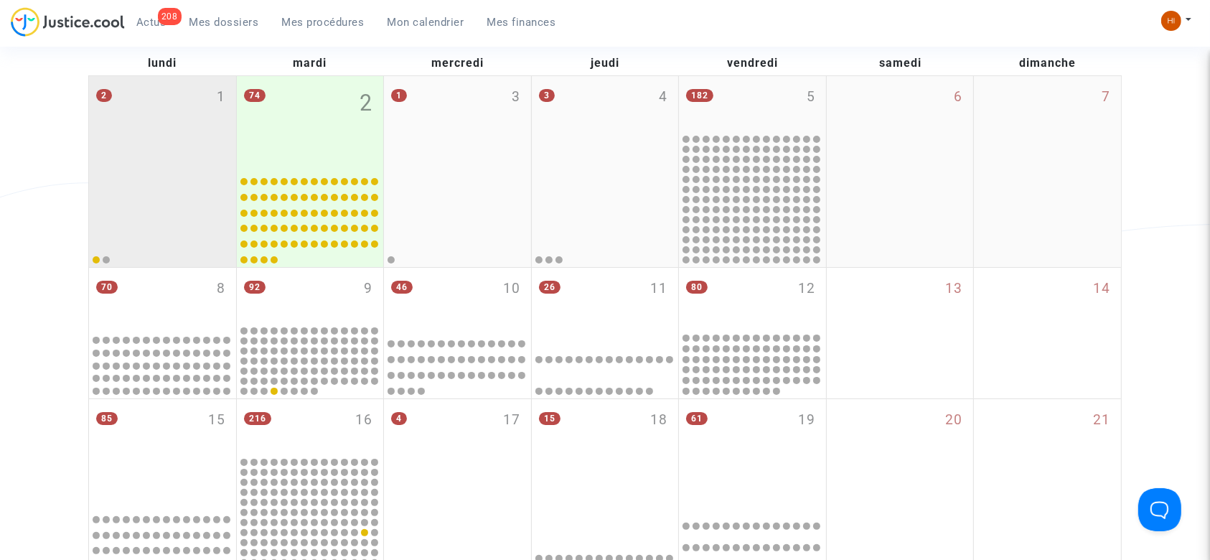
scroll to position [191, 0]
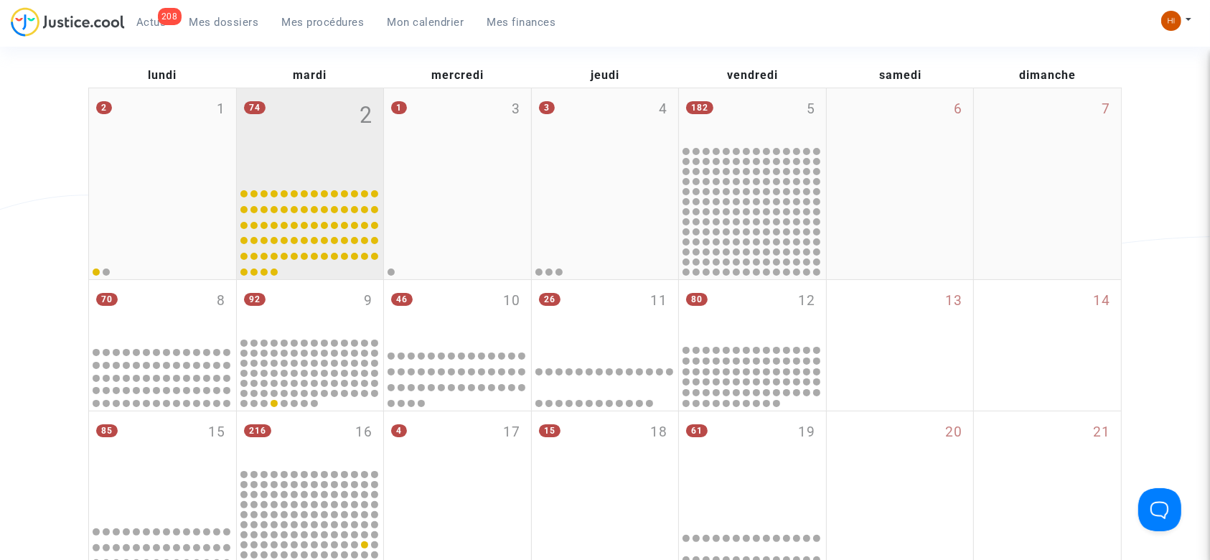
click at [312, 159] on div "74 2" at bounding box center [310, 134] width 147 height 93
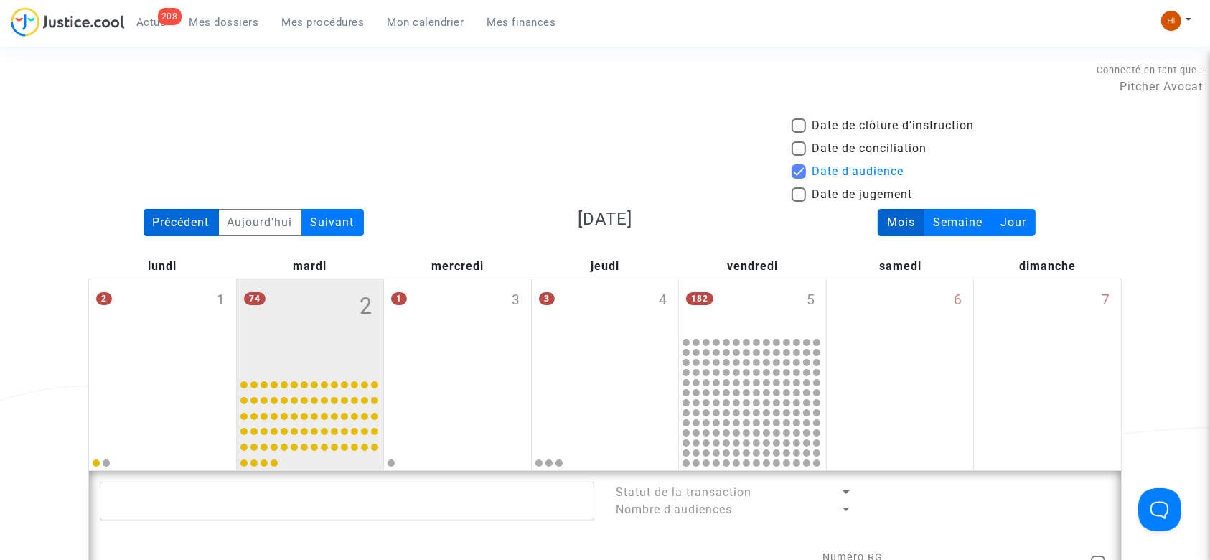
click at [191, 215] on div "Précédent" at bounding box center [181, 222] width 75 height 27
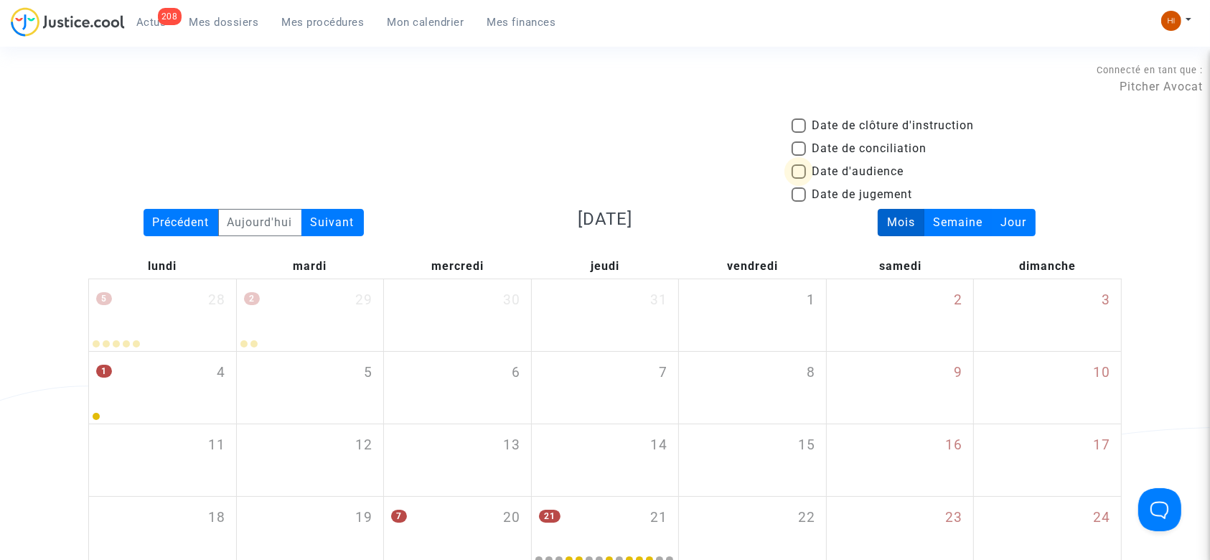
click at [804, 170] on span at bounding box center [798, 171] width 14 height 14
click at [799, 179] on input "Date d'audience" at bounding box center [798, 179] width 1 height 1
checkbox input "true"
click at [184, 221] on div "Précédent" at bounding box center [181, 222] width 75 height 27
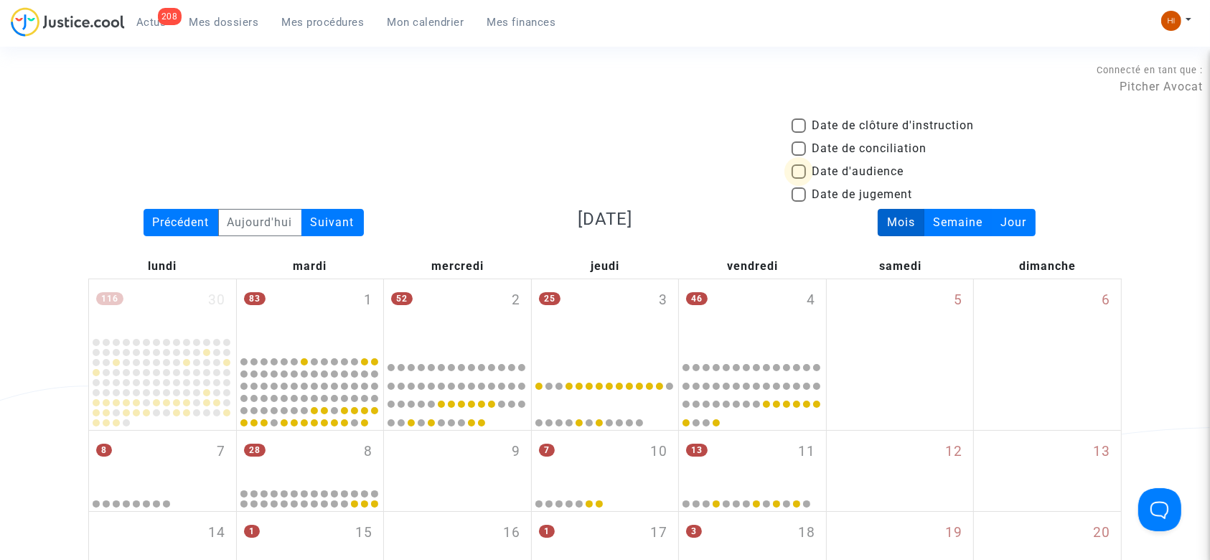
click at [811, 167] on span "Date d'audience" at bounding box center [857, 171] width 92 height 17
click at [799, 179] on input "Date d'audience" at bounding box center [798, 179] width 1 height 1
checkbox input "true"
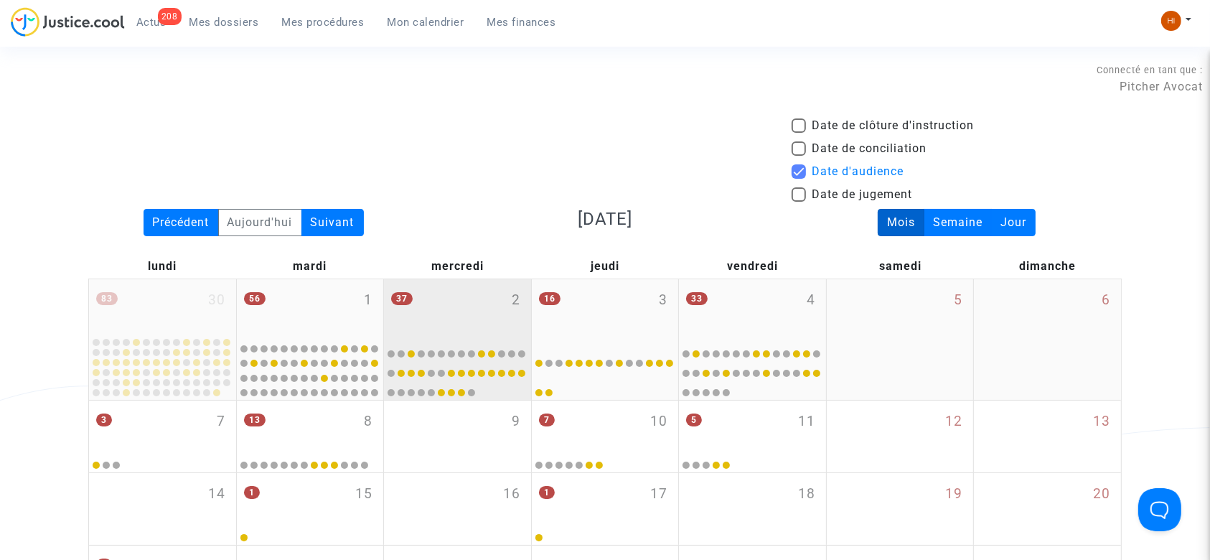
click at [491, 304] on div "37 2" at bounding box center [457, 308] width 147 height 58
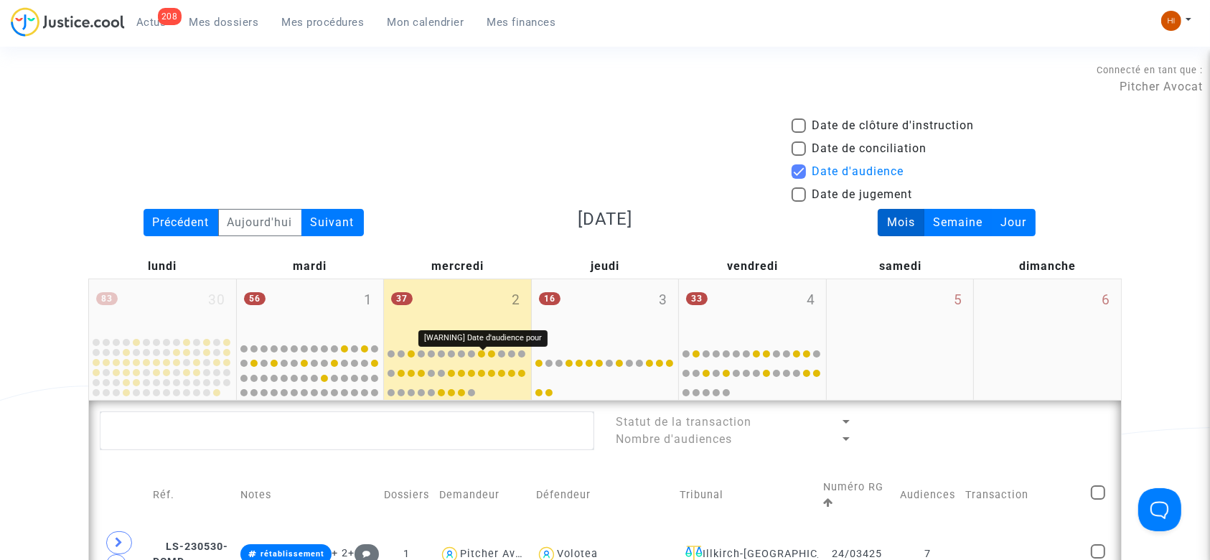
click at [482, 353] on div at bounding box center [481, 353] width 7 height 7
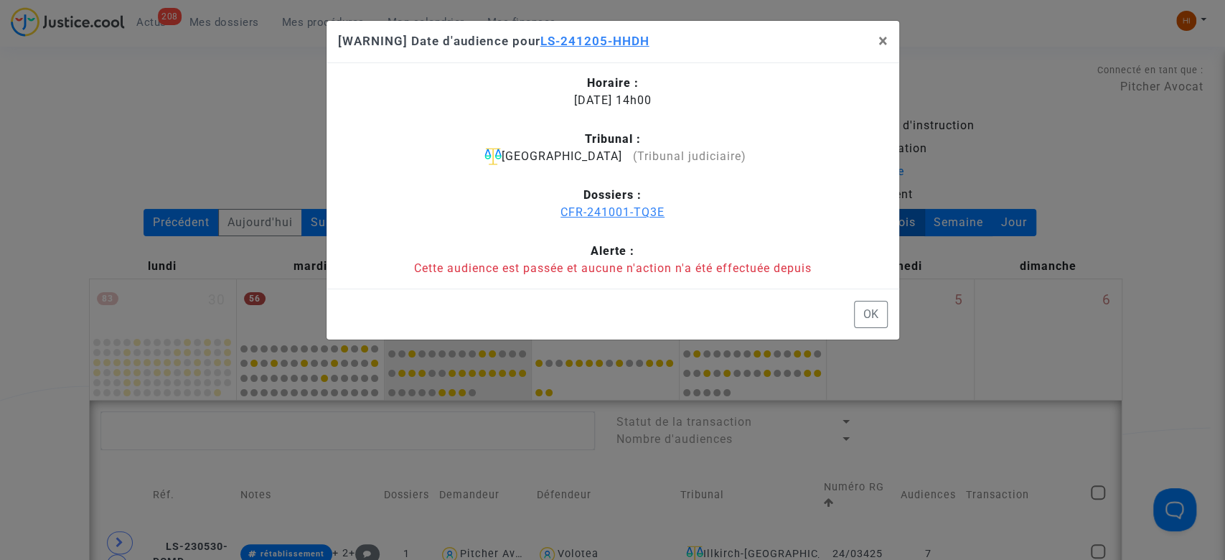
click at [575, 39] on span "LS-241205-HHDH" at bounding box center [594, 41] width 109 height 14
click at [873, 39] on button "×" at bounding box center [883, 41] width 32 height 40
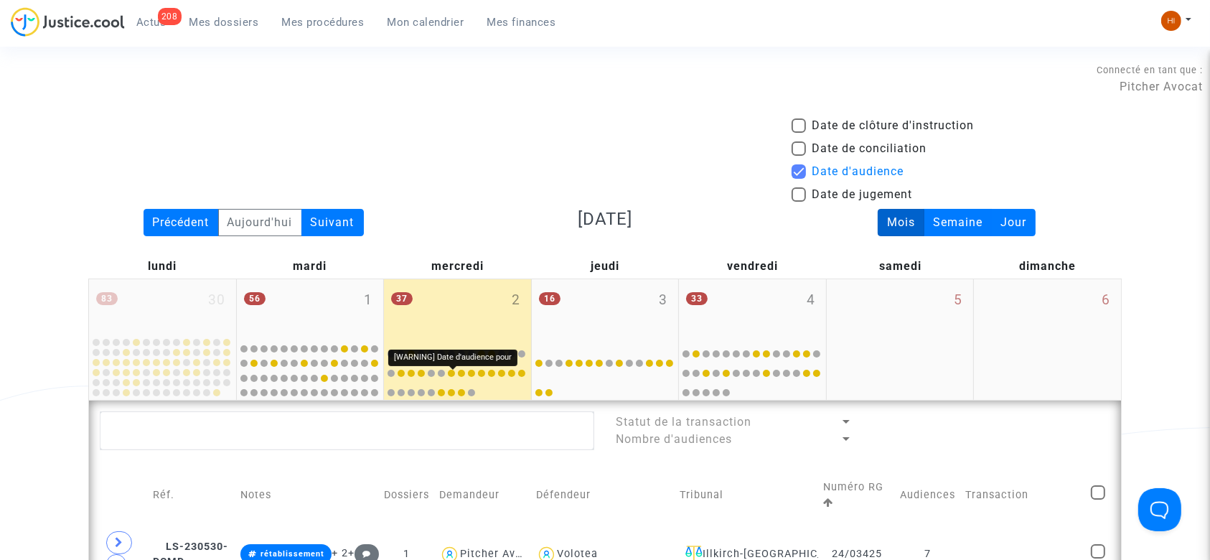
click at [448, 372] on div at bounding box center [451, 373] width 7 height 7
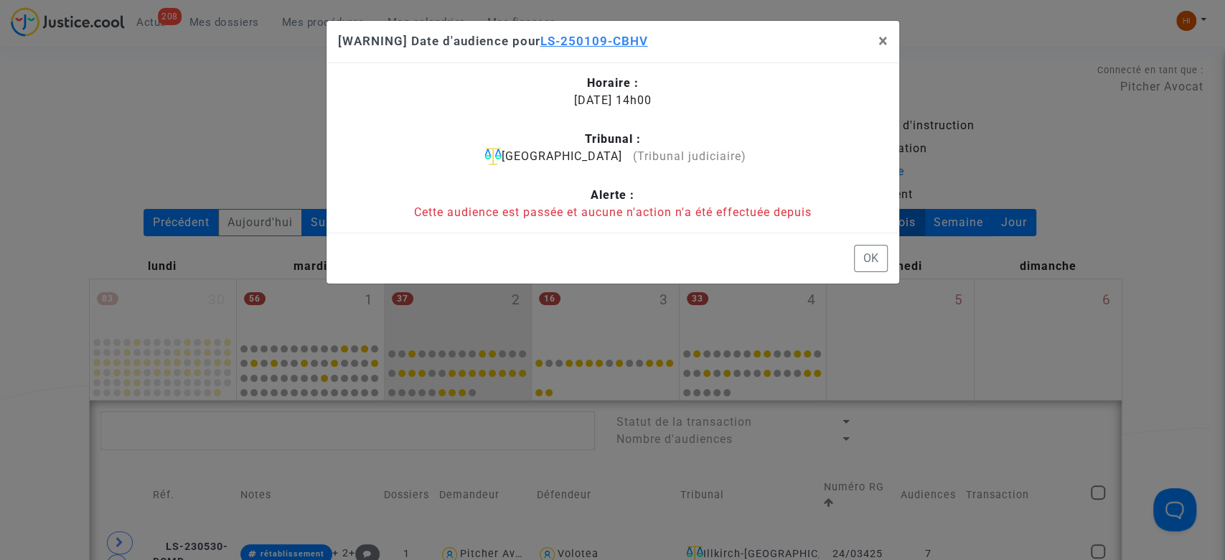
click at [588, 44] on span "LS-250109-CBHV" at bounding box center [594, 41] width 108 height 14
click at [256, 55] on ngb-modal-window "[WARNING] Date d'audience pour LS-250109-CBHV × Horaire : 02/07/2025 - 14h00 Tr…" at bounding box center [612, 280] width 1225 height 560
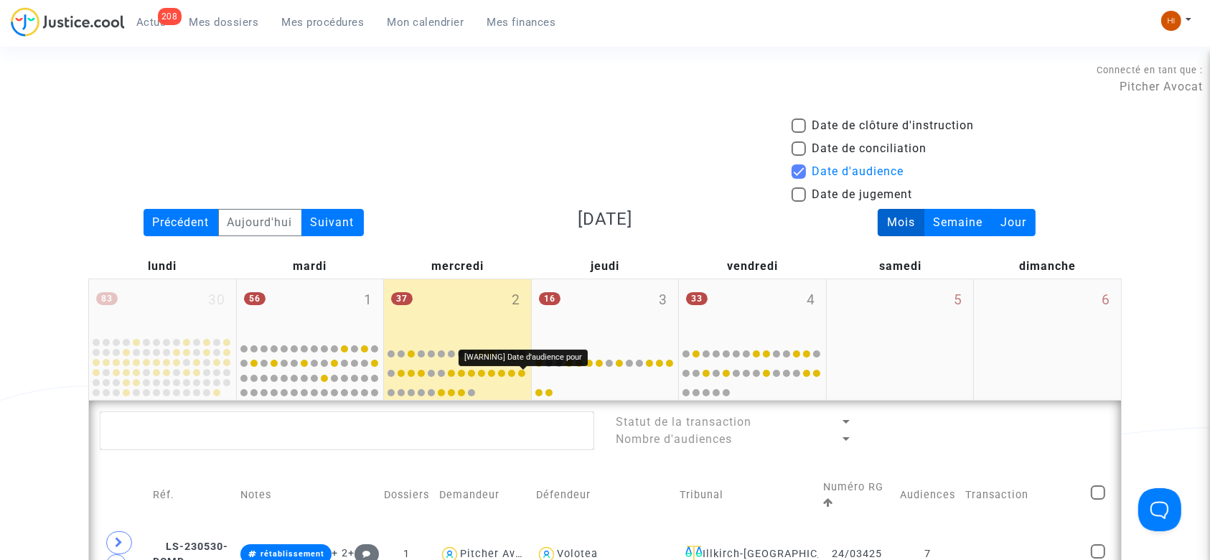
click at [519, 370] on div at bounding box center [521, 373] width 7 height 7
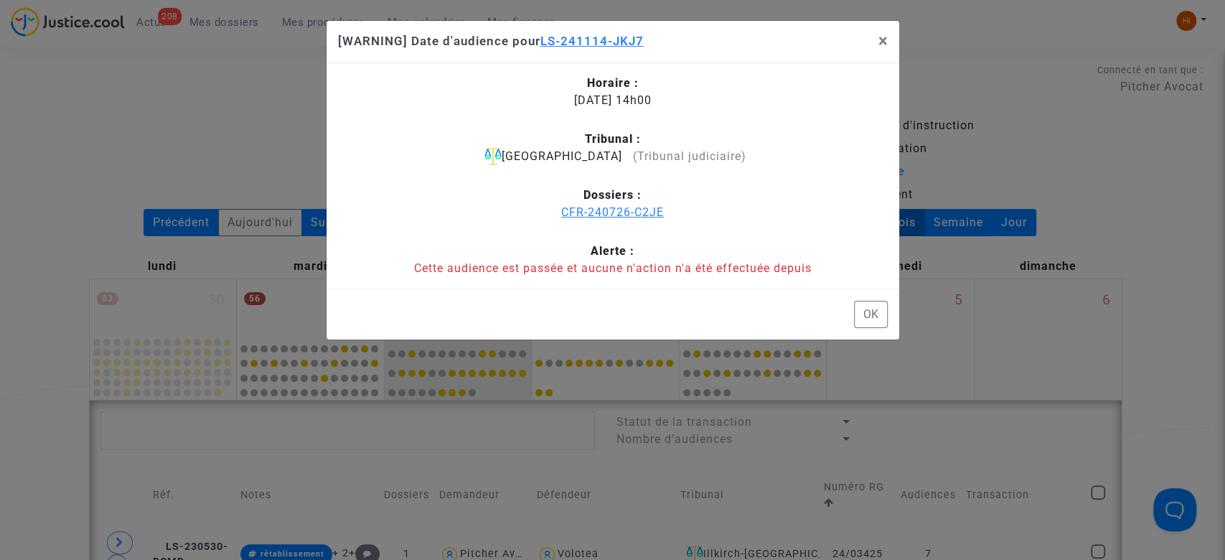
click at [599, 32] on h5 "[WARNING] Date d'audience pour LS-241114-JKJ7" at bounding box center [491, 41] width 306 height 19
click at [598, 37] on span "LS-241114-JKJ7" at bounding box center [591, 41] width 103 height 14
click at [266, 47] on ngb-modal-window "[WARNING] Date d'audience pour LS-241114-JKJ7 × Horaire : 02/07/2025 - 14h00 Tr…" at bounding box center [612, 280] width 1225 height 560
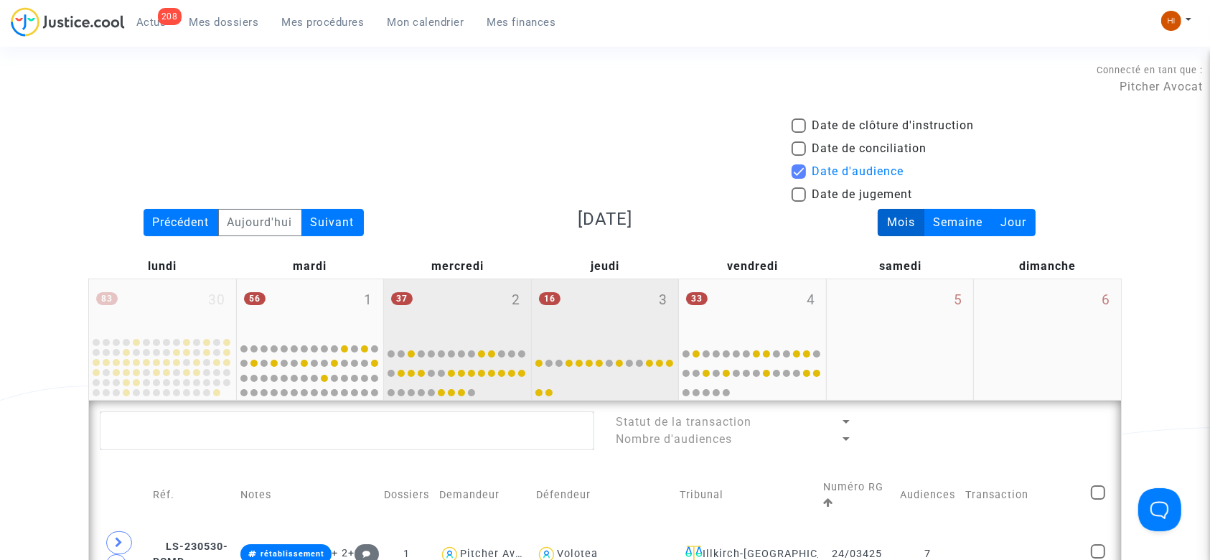
click at [598, 308] on div "16 3" at bounding box center [605, 308] width 147 height 58
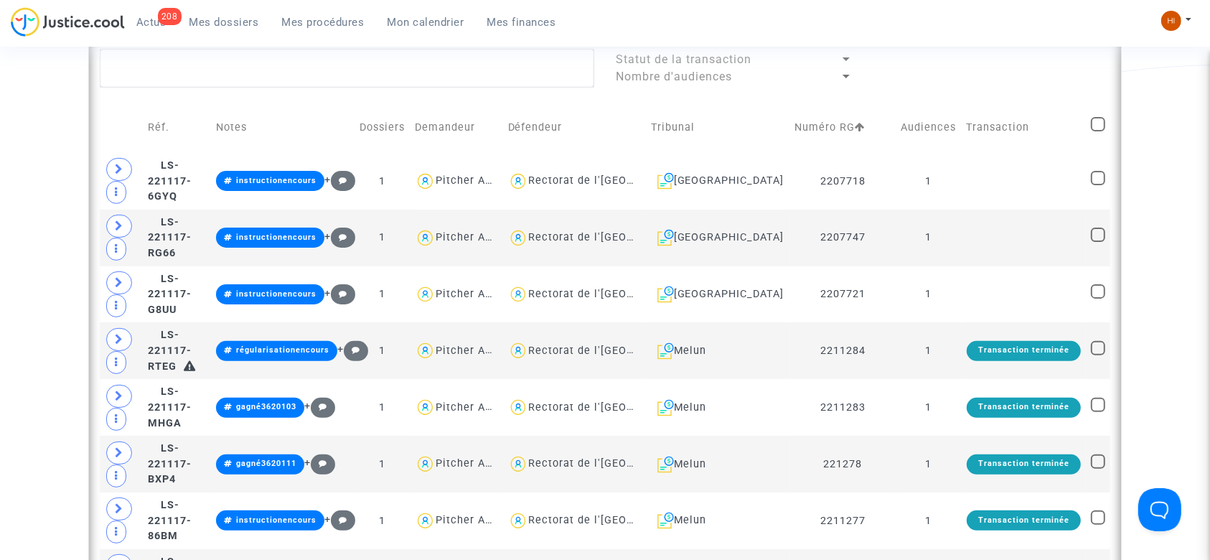
scroll to position [387, 0]
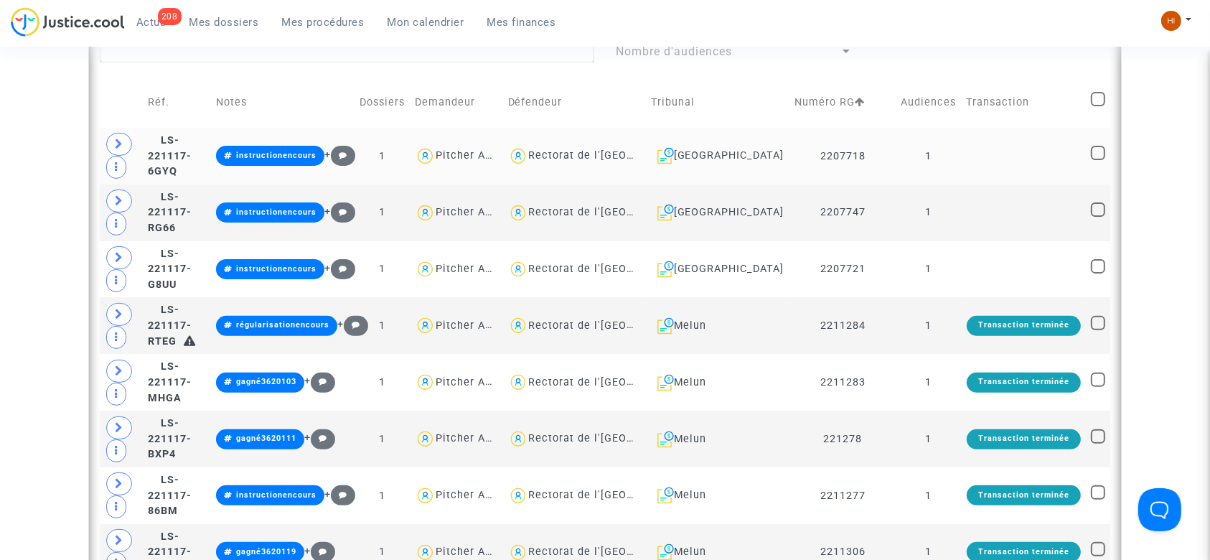
click at [1013, 159] on td at bounding box center [1023, 156] width 124 height 57
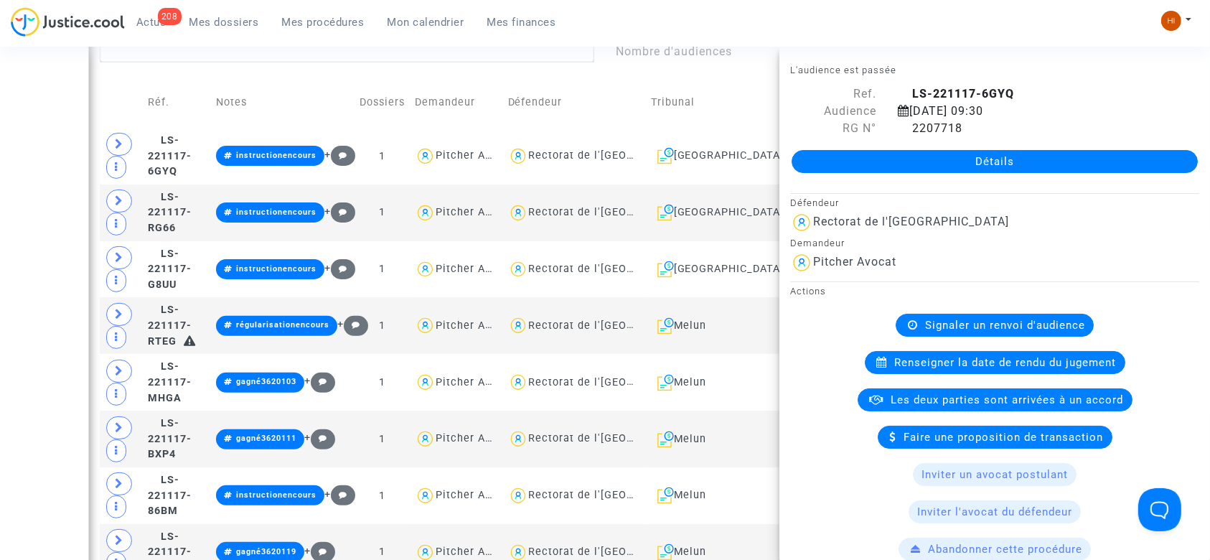
click at [0, 232] on div "Date de clôture d'instruction Date de conciliation Date d'audience Date de juge…" at bounding box center [605, 532] width 1210 height 1604
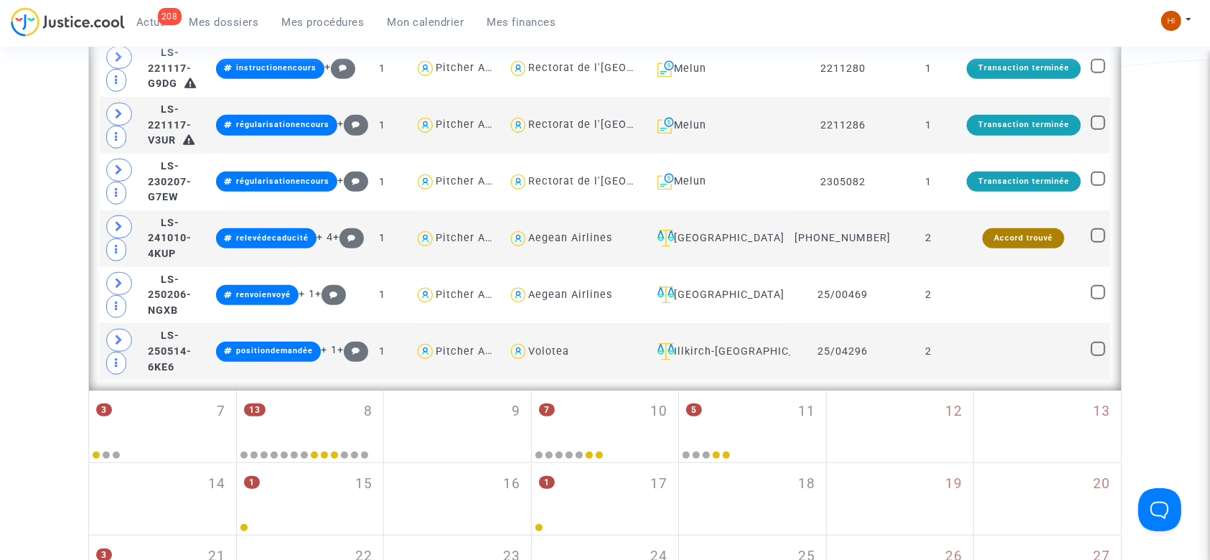
scroll to position [1044, 0]
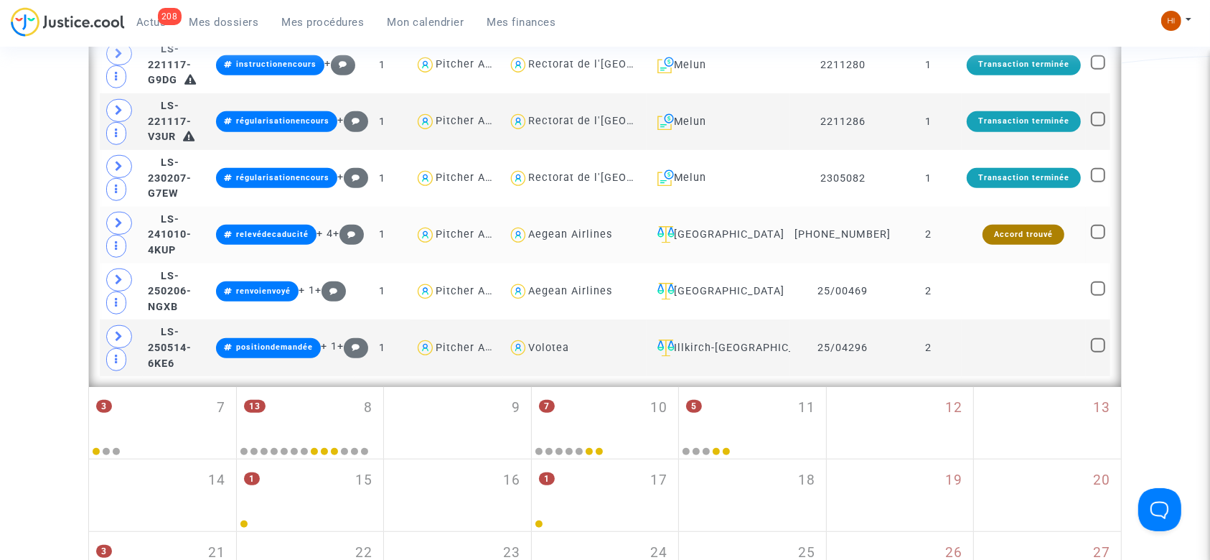
click at [955, 227] on td "2" at bounding box center [928, 235] width 65 height 57
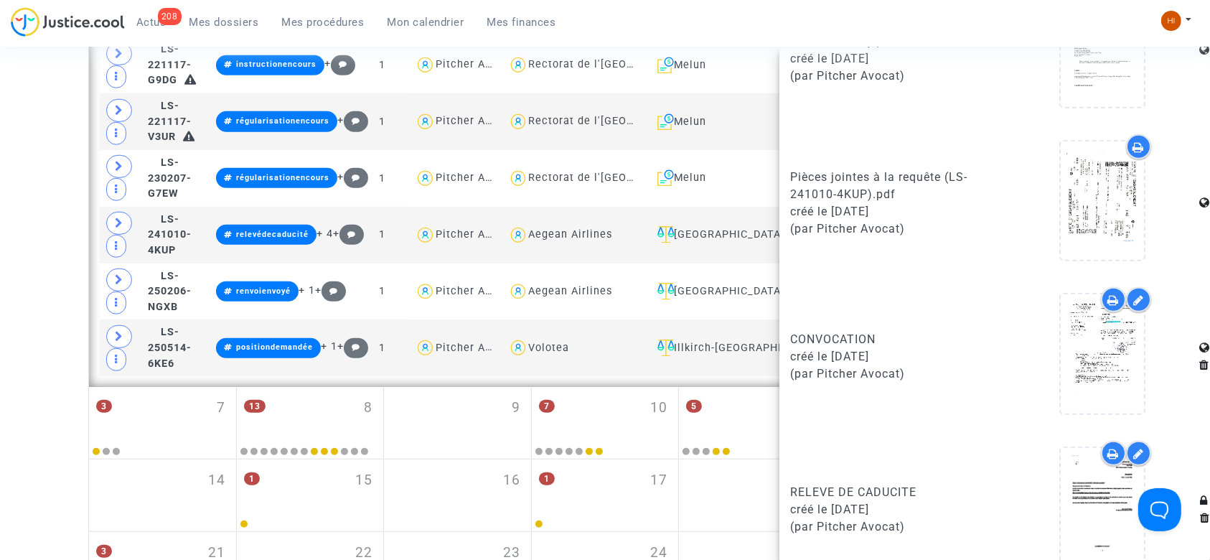
scroll to position [1025, 0]
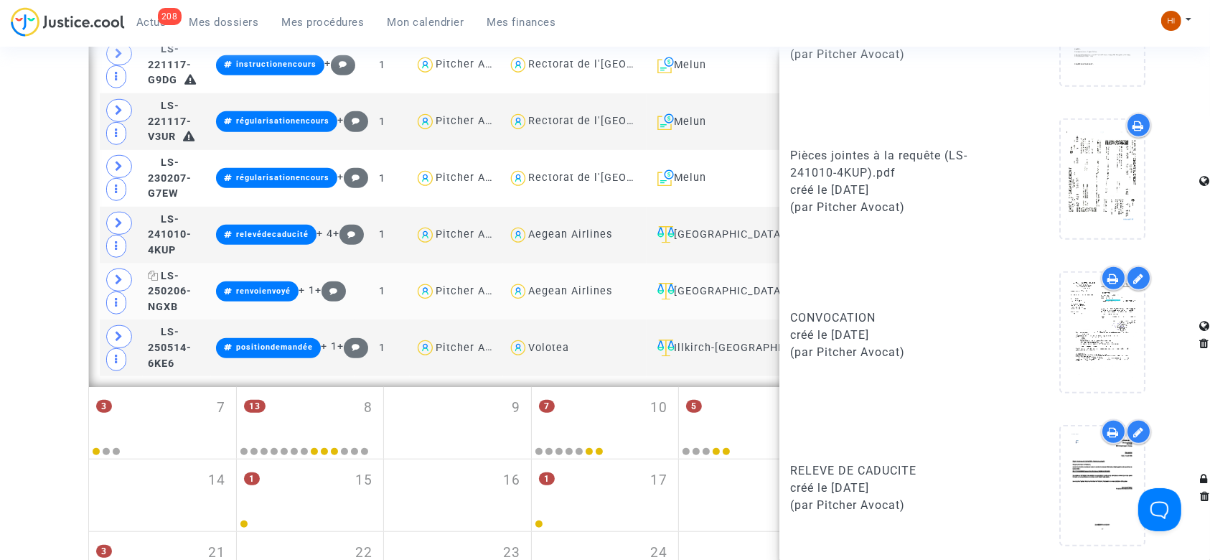
click at [187, 276] on span "LS-250206-NGXB" at bounding box center [170, 291] width 44 height 43
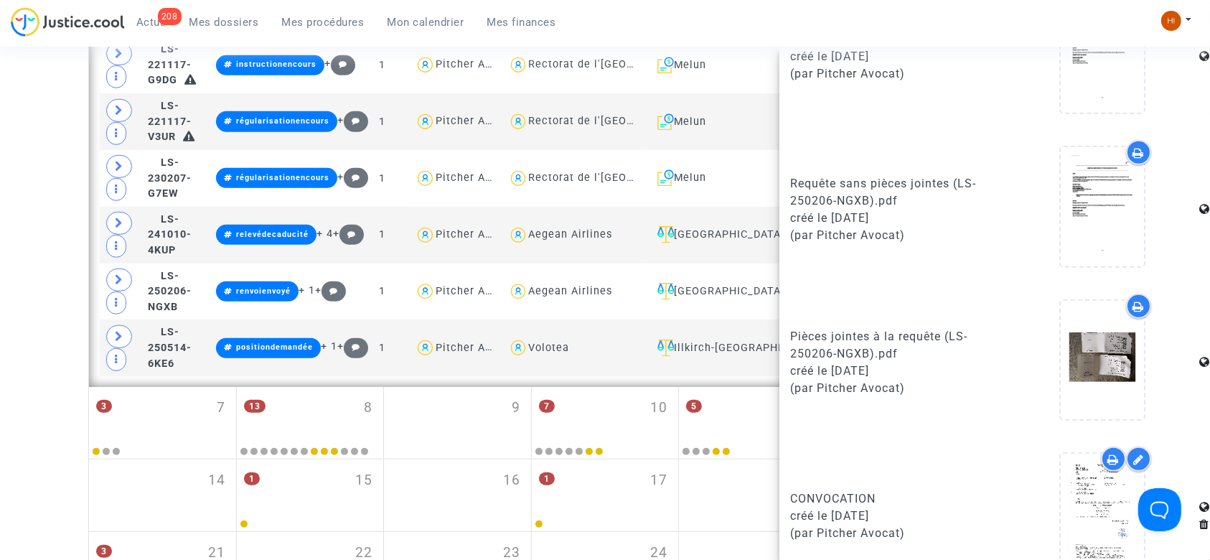
scroll to position [872, 0]
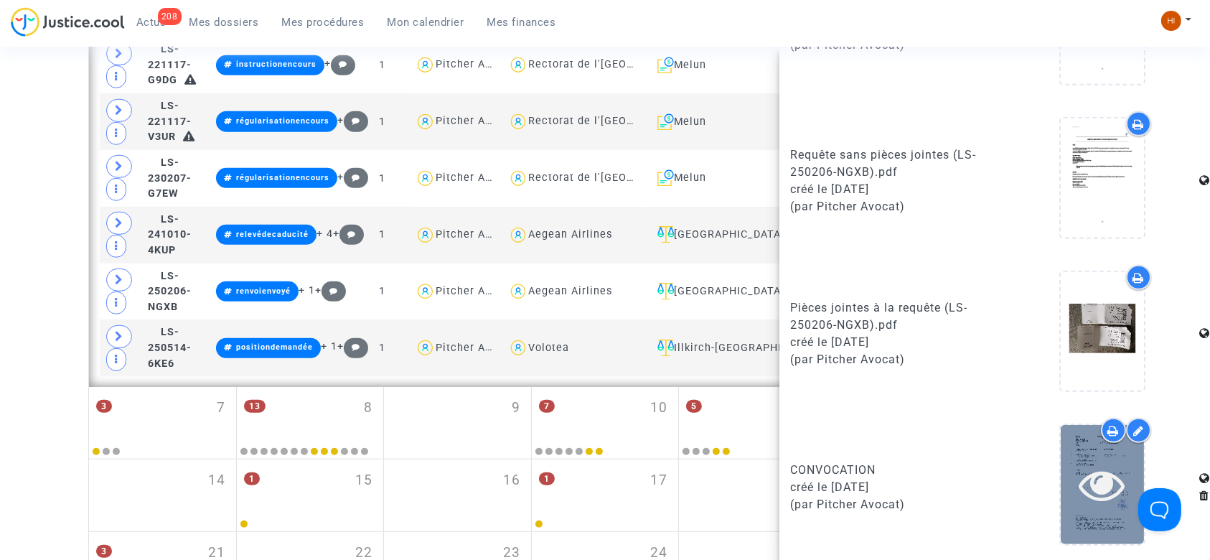
click at [1079, 474] on icon at bounding box center [1102, 484] width 47 height 46
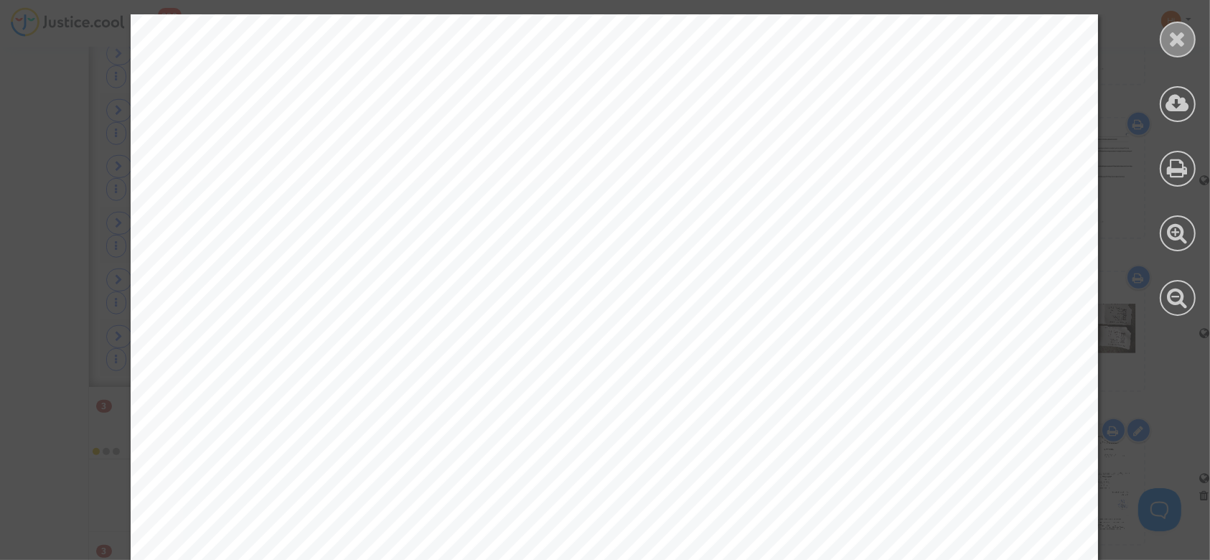
click at [1167, 52] on div at bounding box center [1177, 40] width 36 height 36
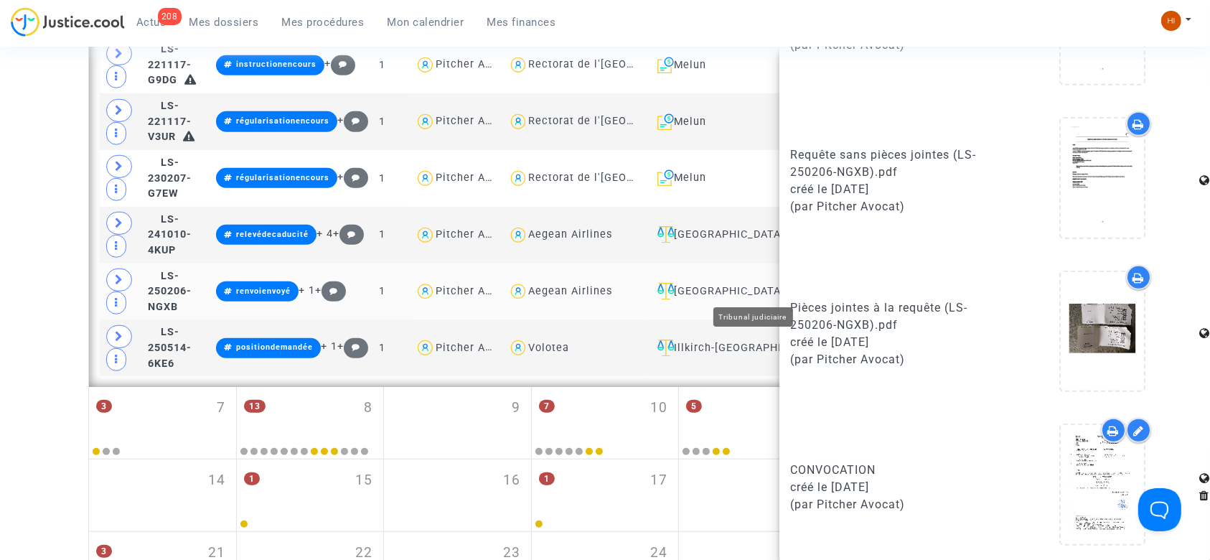
click at [758, 283] on div "[GEOGRAPHIC_DATA]" at bounding box center [717, 291] width 133 height 17
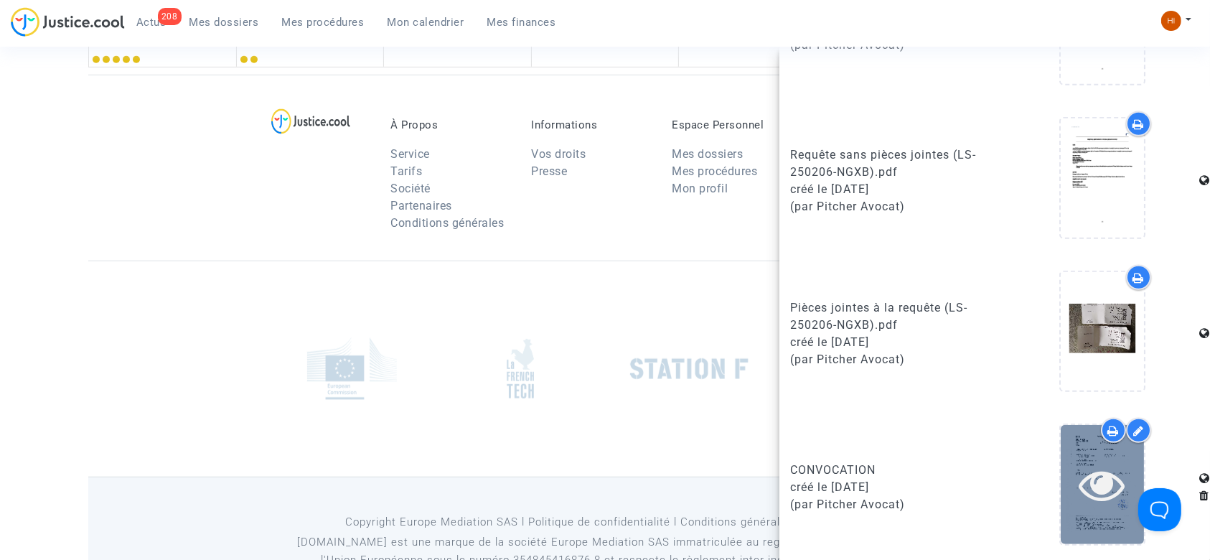
click at [1079, 479] on icon at bounding box center [1102, 484] width 47 height 46
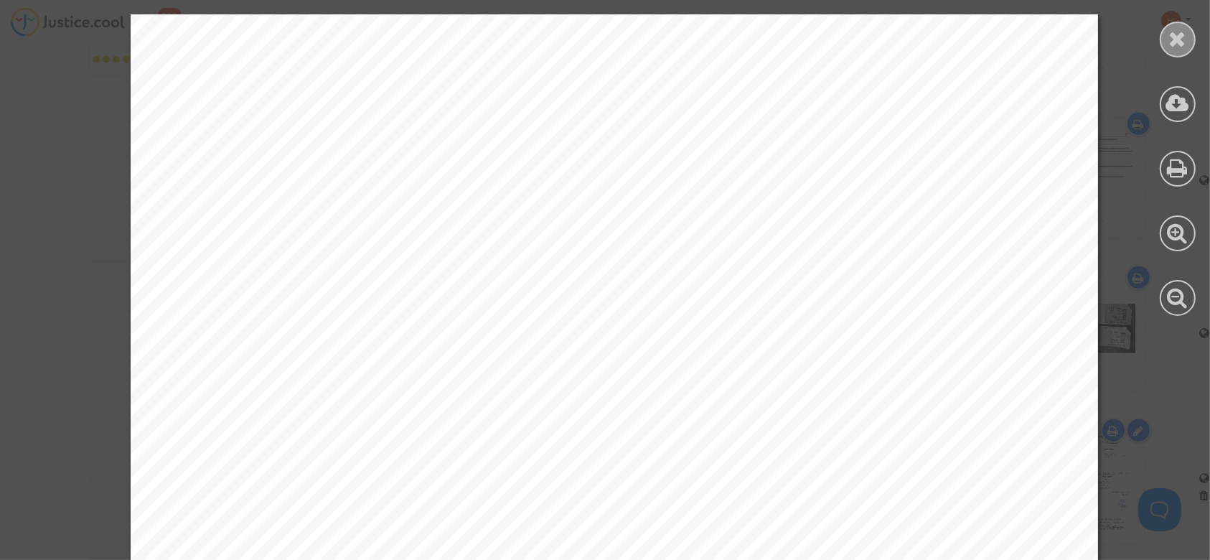
click at [1174, 37] on icon at bounding box center [1178, 39] width 18 height 22
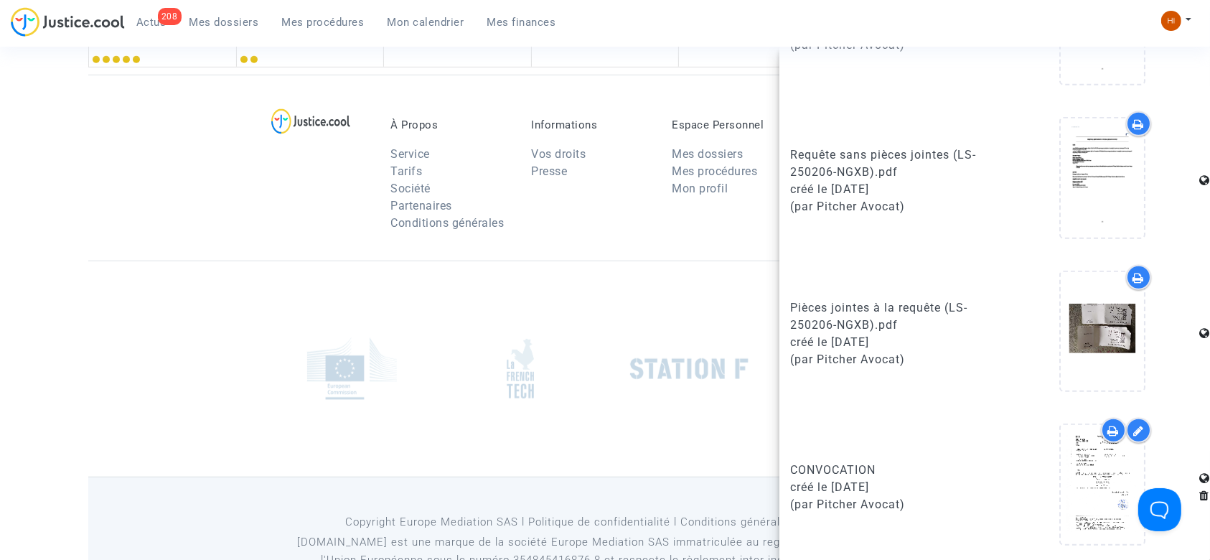
click at [196, 212] on div "À Propos Service Tarifs Société Partenaires Conditions générales Informations V…" at bounding box center [604, 168] width 1033 height 186
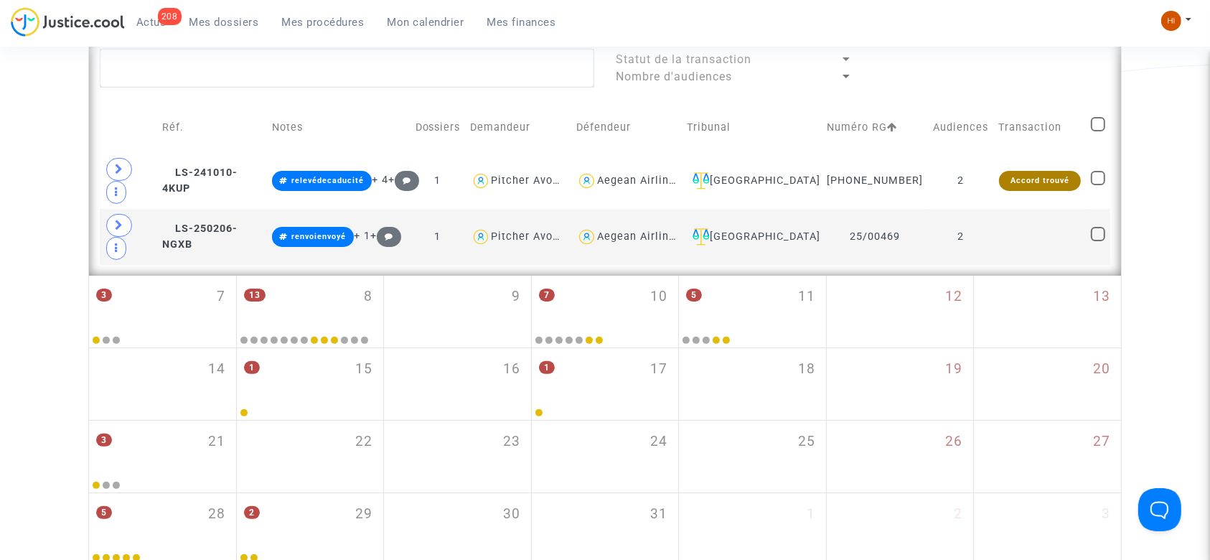
scroll to position [324, 0]
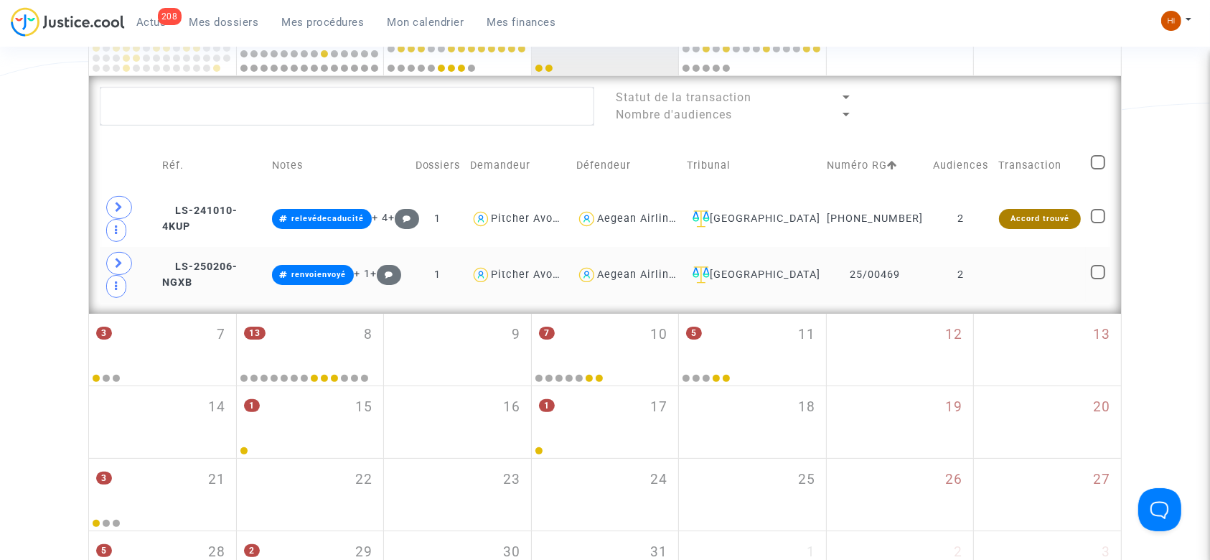
click at [959, 247] on td "2" at bounding box center [960, 275] width 65 height 56
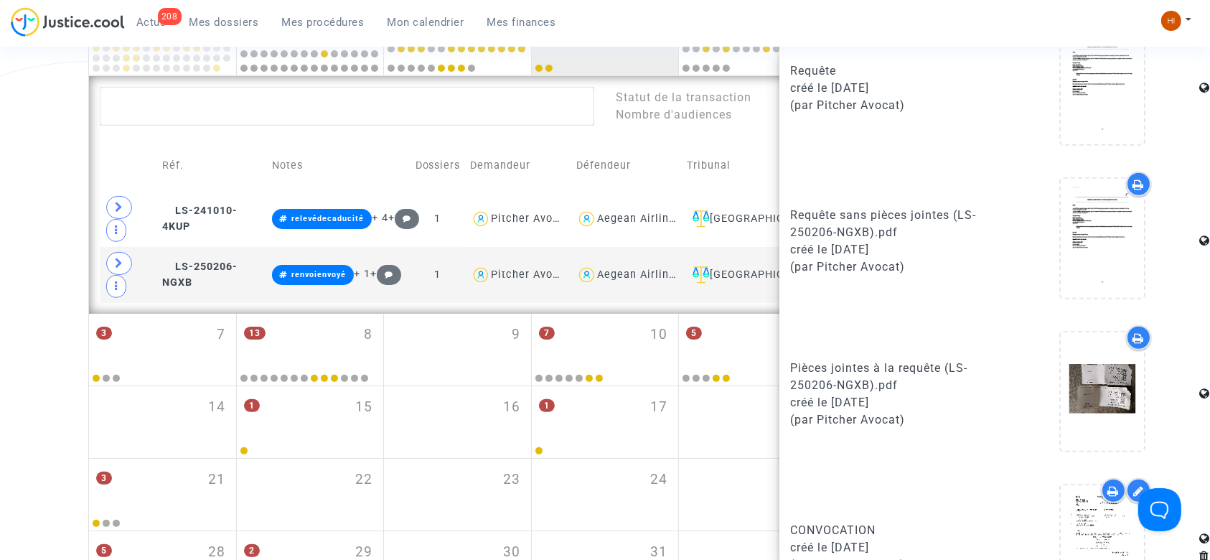
scroll to position [872, 0]
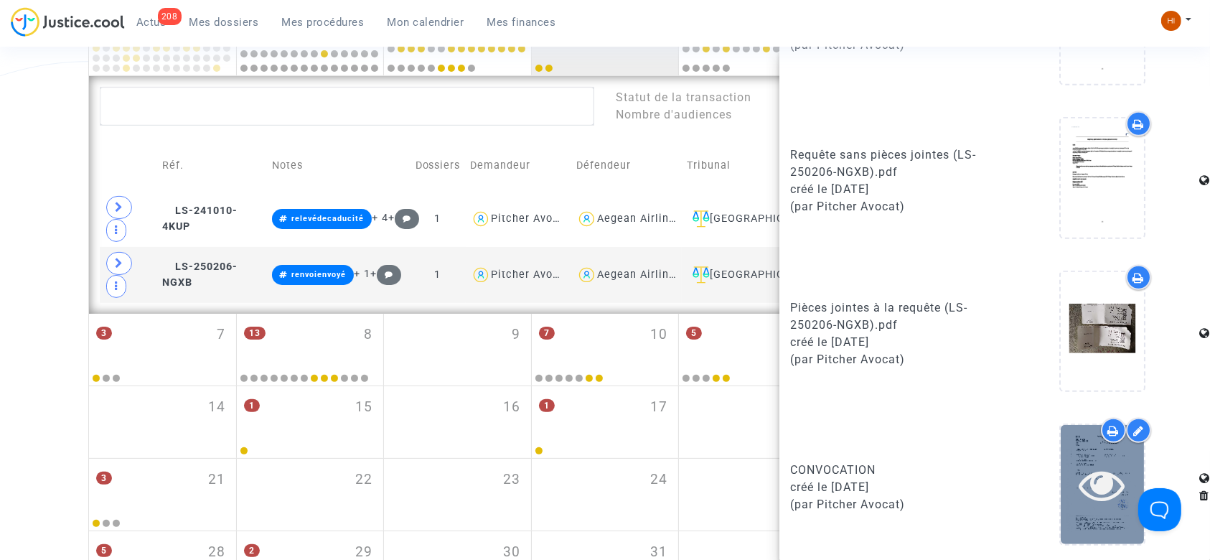
click at [1083, 463] on icon at bounding box center [1102, 484] width 47 height 46
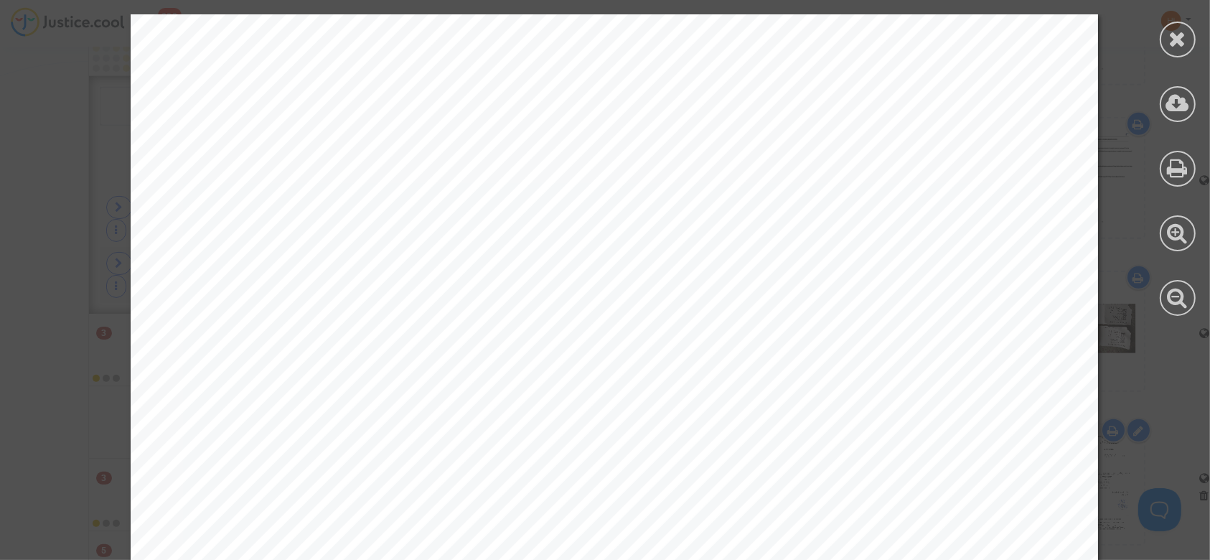
drag, startPoint x: 1203, startPoint y: 150, endPoint x: 1219, endPoint y: 259, distance: 110.2
click at [1209, 259] on html "208 Actus Mes dossiers Mes procédures Mon calendrier Mes finances Mon profil Ch…" at bounding box center [605, 409] width 1210 height 1467
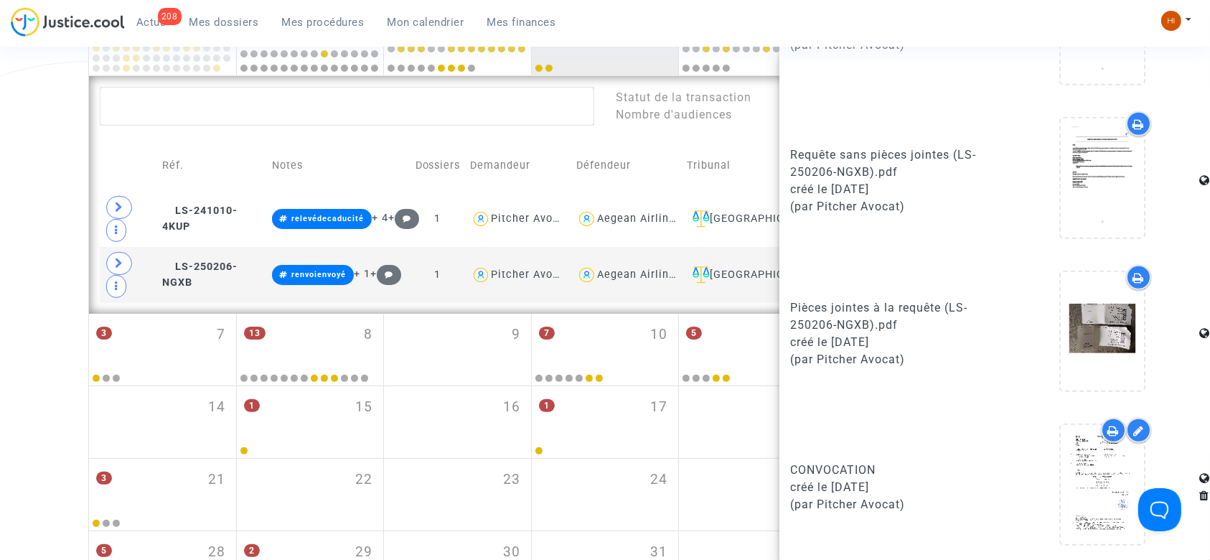
click at [0, 273] on div "Date de clôture d'instruction Date de conciliation Date d'audience Date de juge…" at bounding box center [605, 198] width 1210 height 811
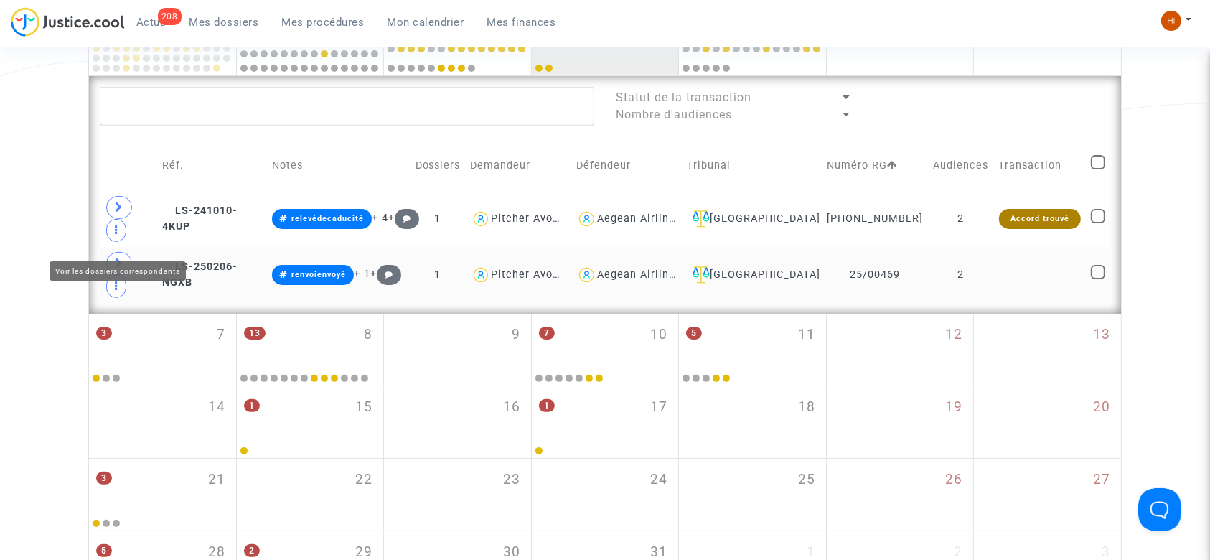
click at [117, 258] on icon at bounding box center [119, 263] width 9 height 11
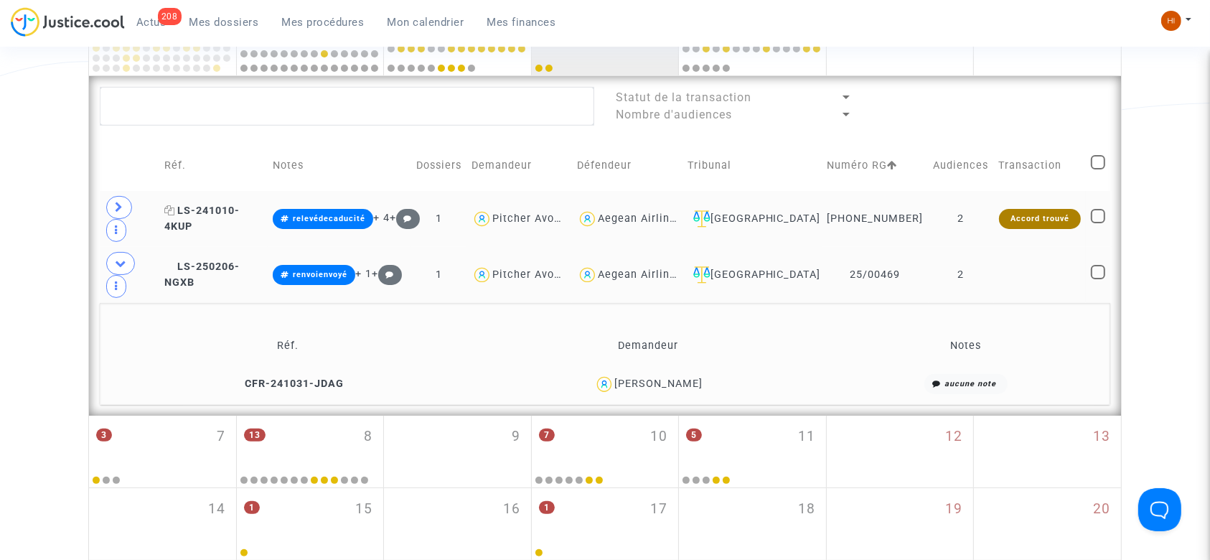
click at [240, 204] on span "LS-241010-4KUP" at bounding box center [201, 218] width 75 height 28
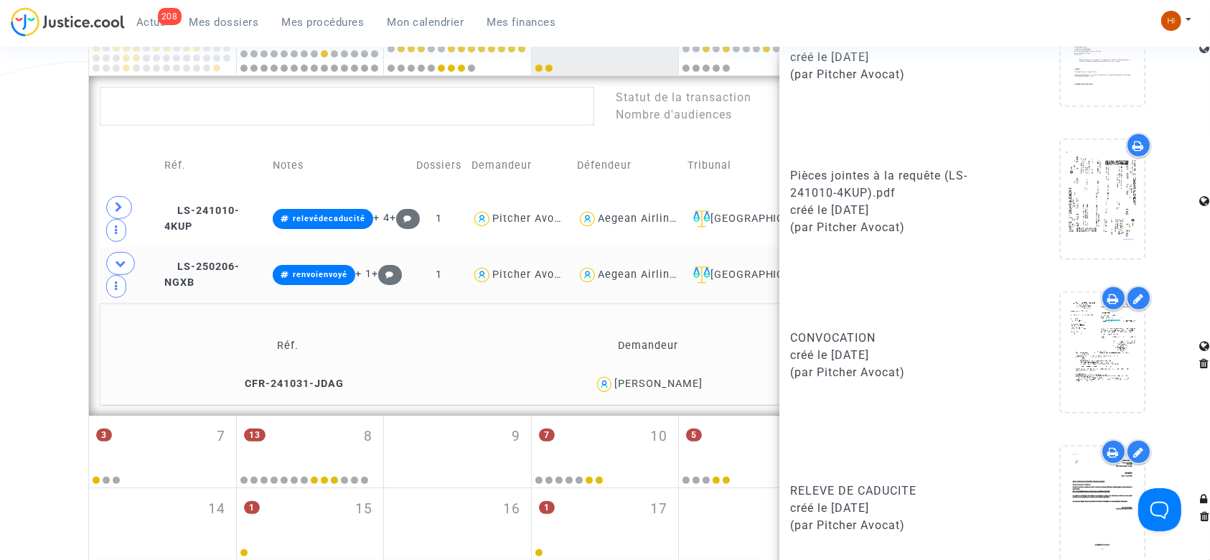
scroll to position [1025, 0]
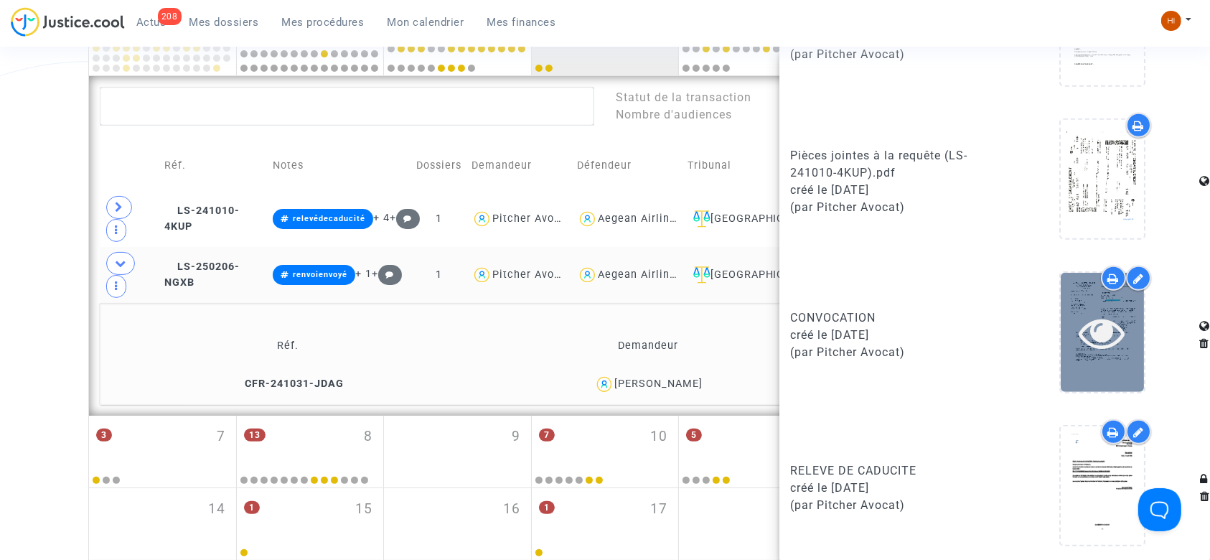
click at [1085, 325] on icon at bounding box center [1102, 332] width 47 height 46
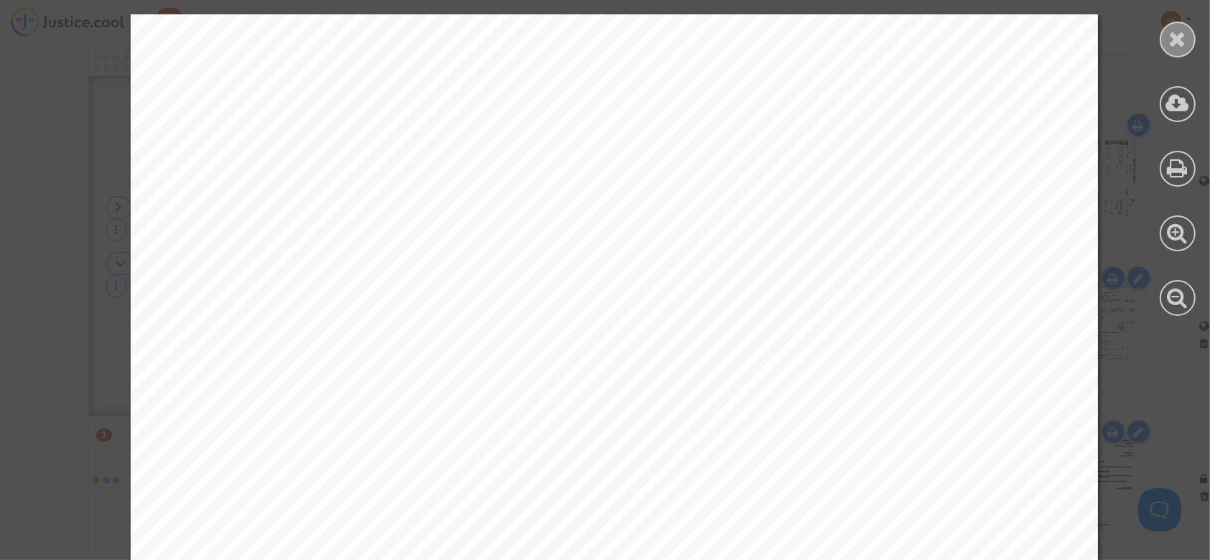
click at [1183, 37] on icon at bounding box center [1178, 39] width 18 height 22
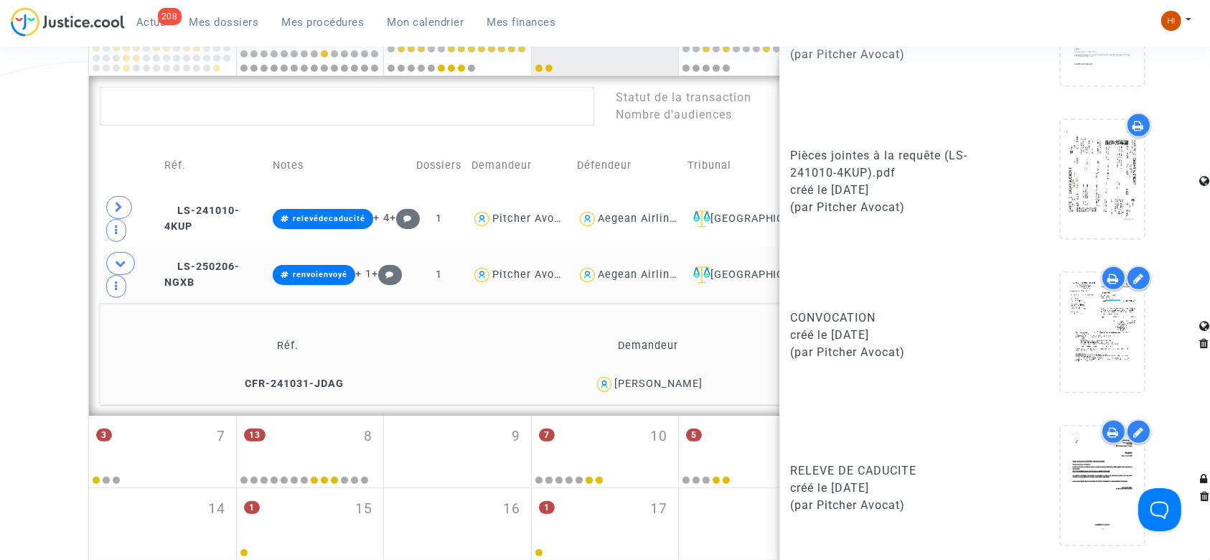
drag, startPoint x: 690, startPoint y: 333, endPoint x: 633, endPoint y: 334, distance: 57.4
click at [633, 374] on div "Yann Bazin" at bounding box center [648, 384] width 347 height 21
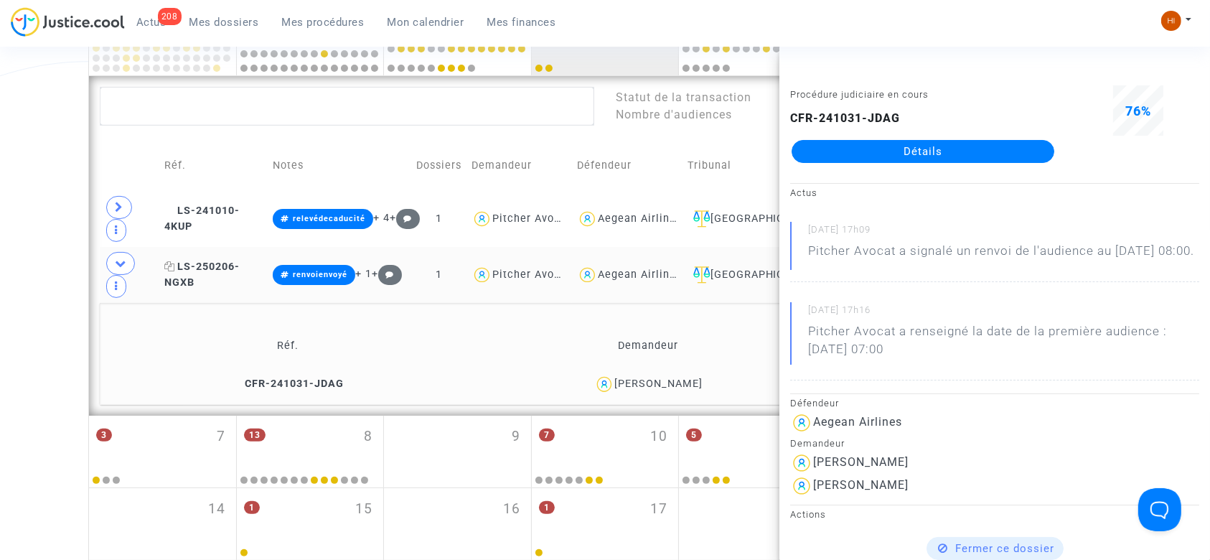
click at [240, 260] on span "LS-250206-NGXB" at bounding box center [201, 274] width 75 height 28
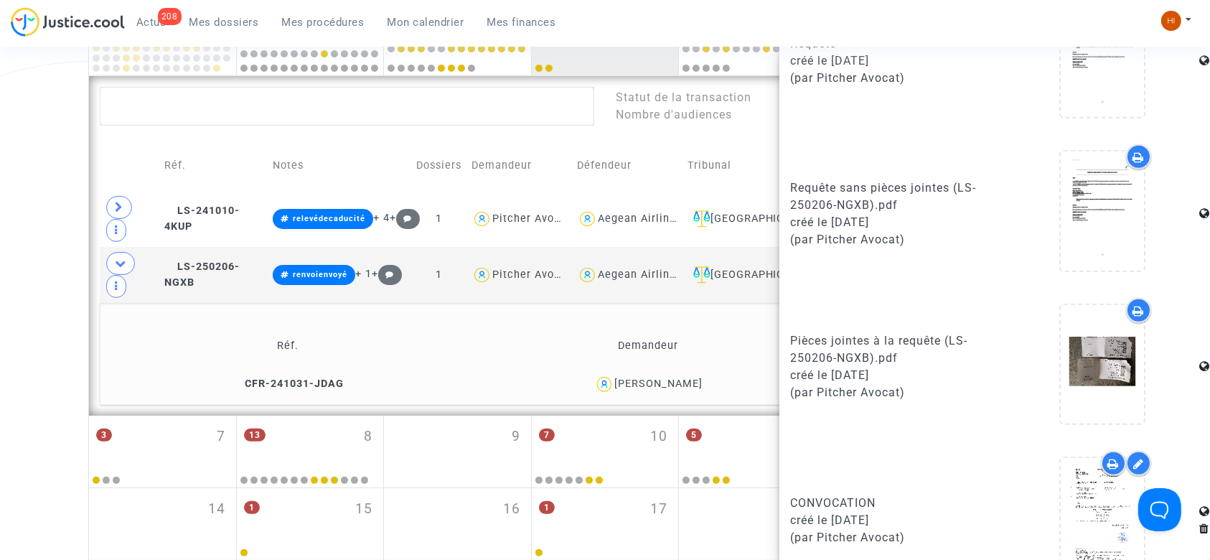
scroll to position [872, 0]
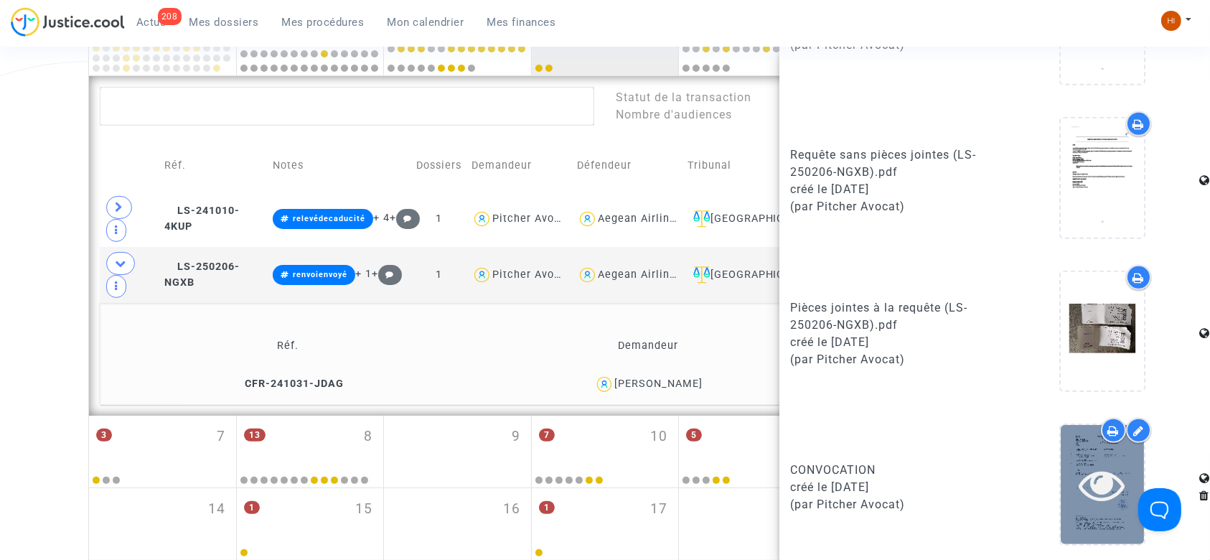
click at [1060, 494] on div at bounding box center [1101, 484] width 83 height 46
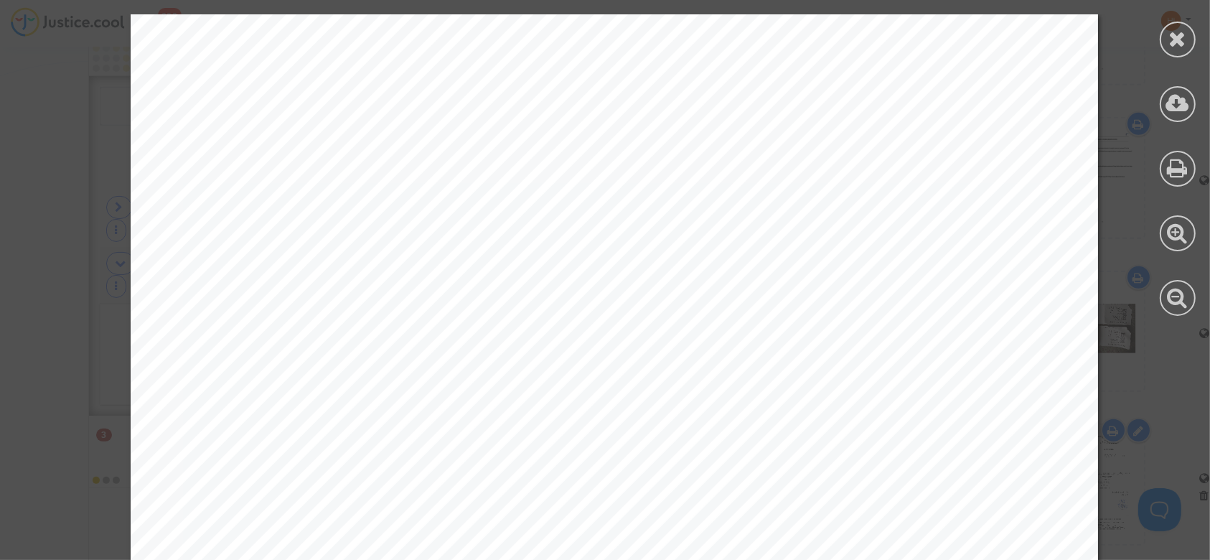
click at [1182, 174] on icon at bounding box center [1177, 168] width 21 height 22
click at [1180, 35] on icon at bounding box center [1178, 39] width 18 height 22
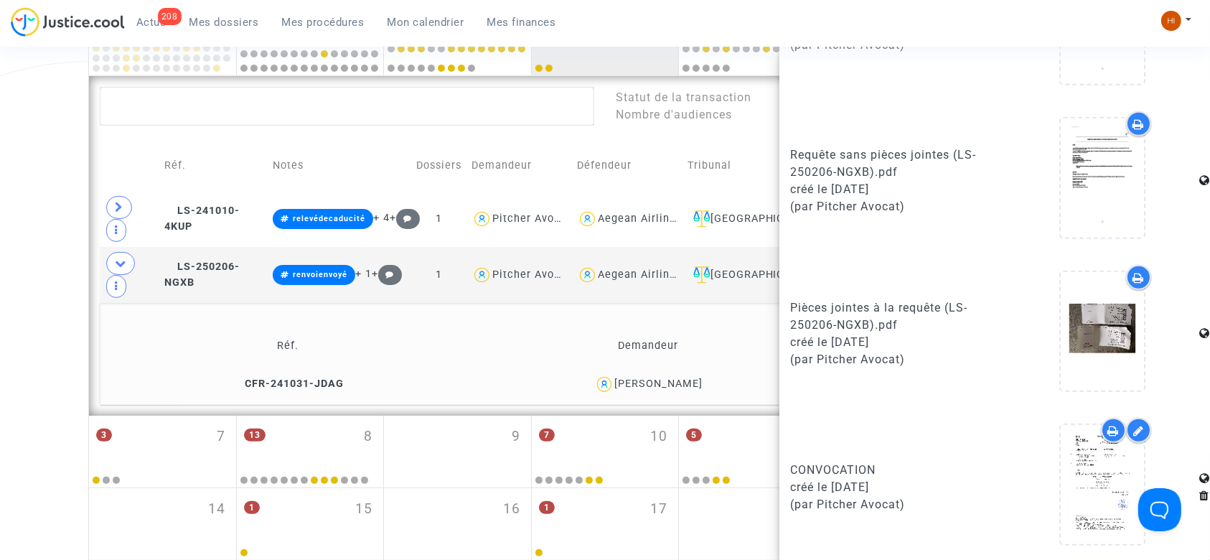
click at [7, 152] on div "Date de clôture d'instruction Date de conciliation Date d'audience Date de juge…" at bounding box center [605, 249] width 1210 height 913
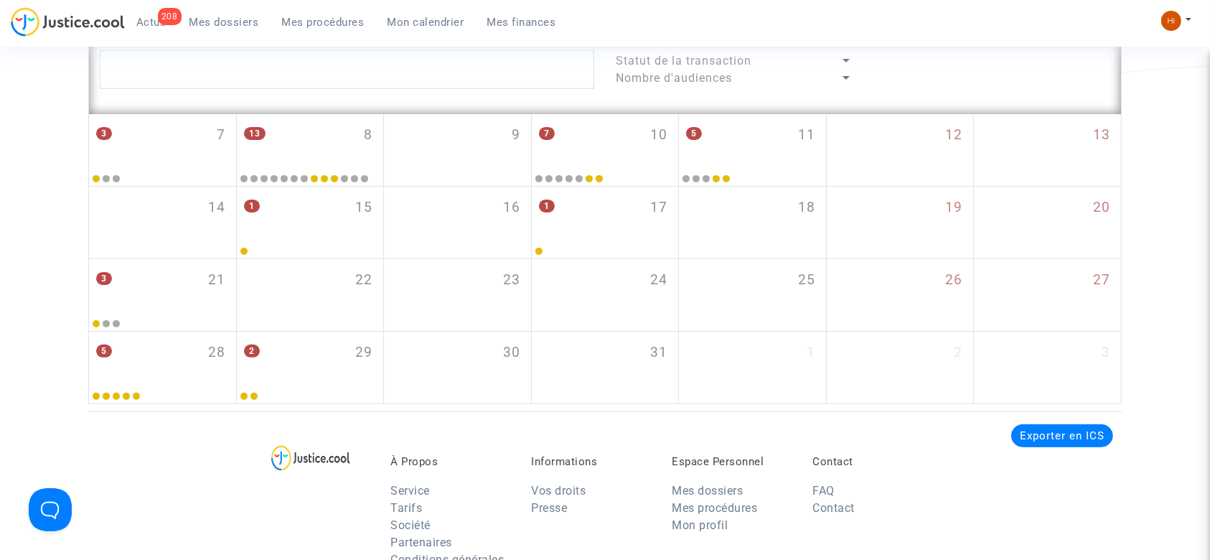
scroll to position [324, 0]
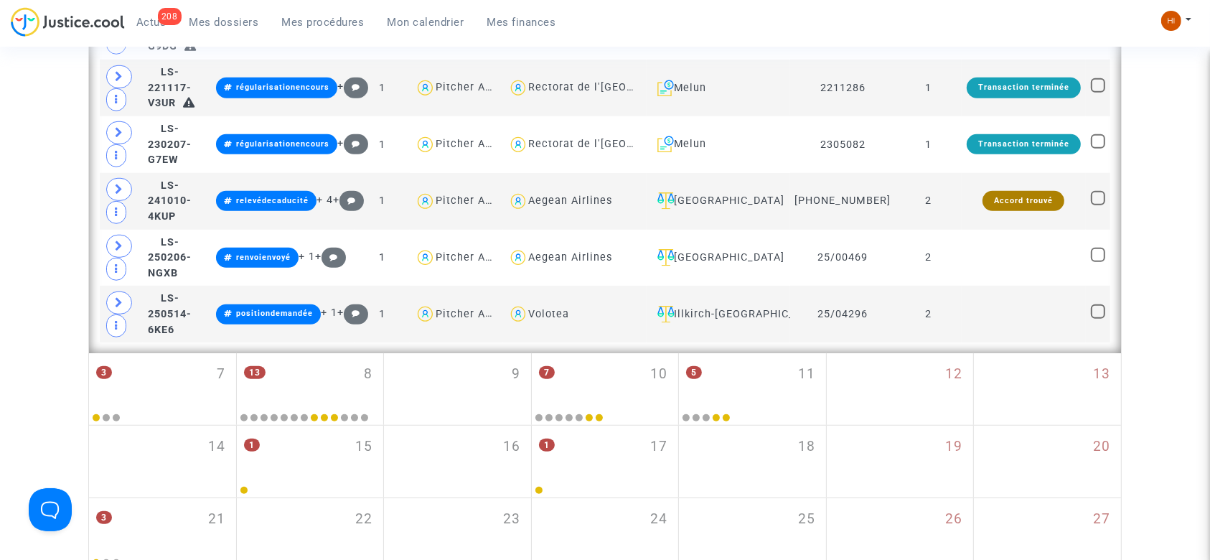
scroll to position [1083, 0]
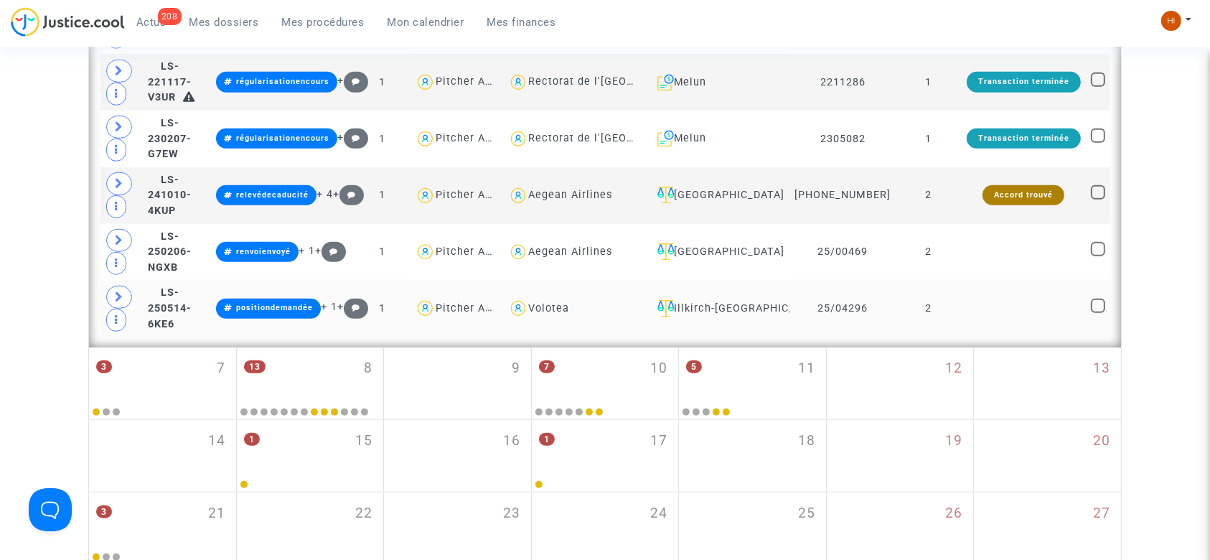
click at [944, 309] on td "2" at bounding box center [928, 308] width 65 height 57
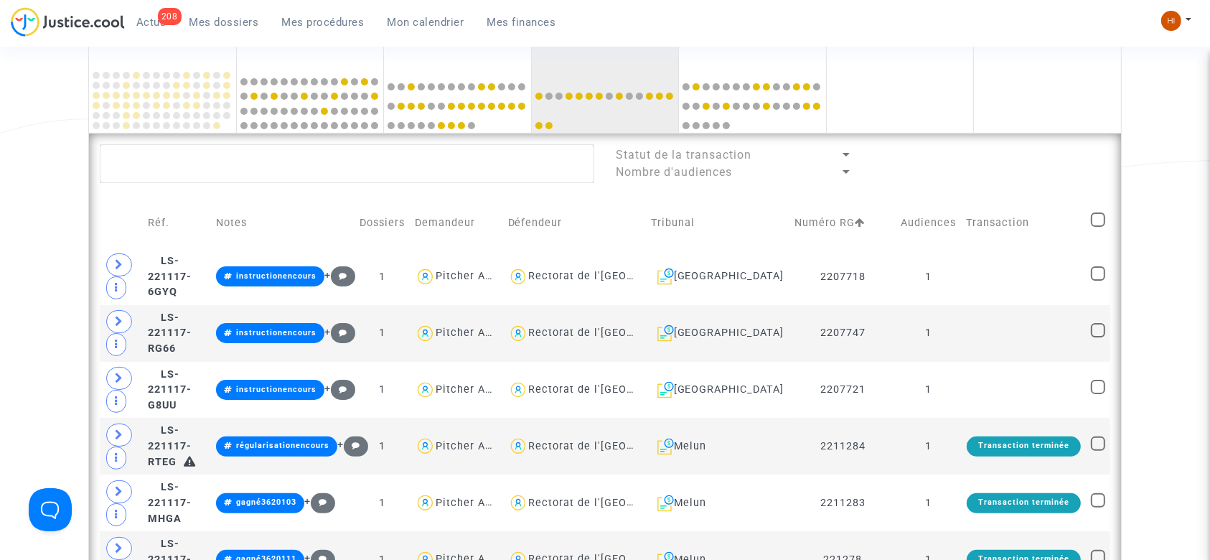
scroll to position [185, 0]
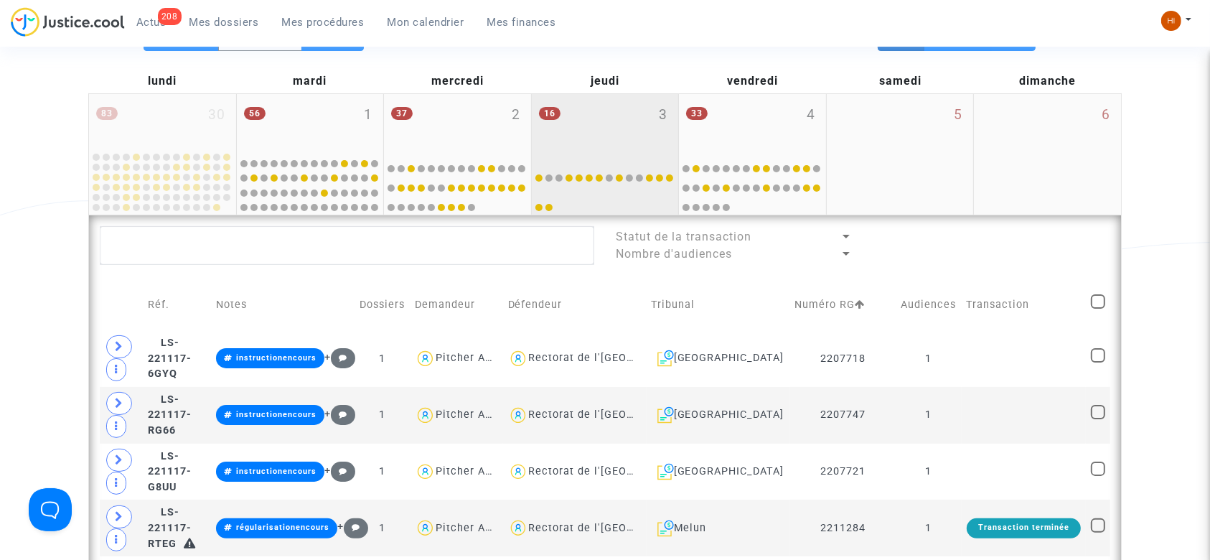
click at [646, 131] on div "16 3" at bounding box center [605, 123] width 147 height 58
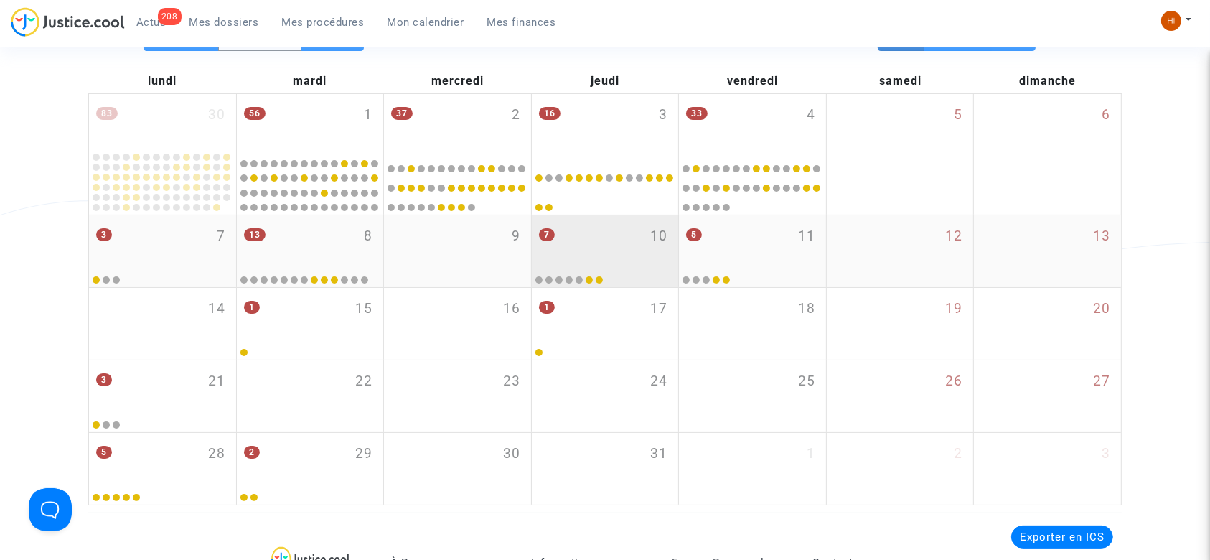
click at [601, 232] on div "7 10" at bounding box center [605, 243] width 147 height 56
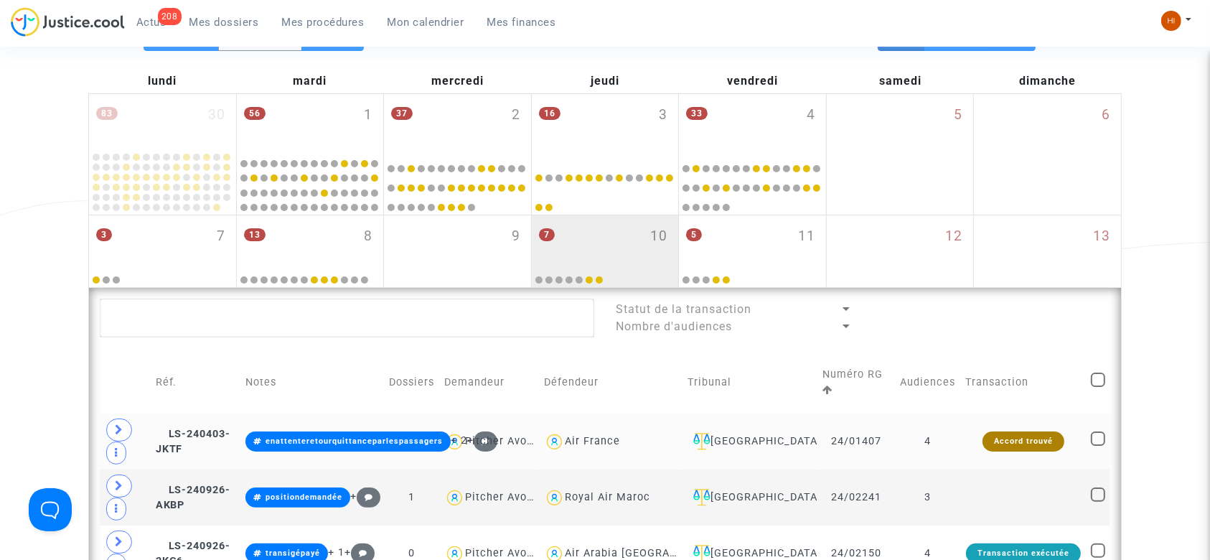
click at [950, 445] on td "4" at bounding box center [927, 441] width 65 height 56
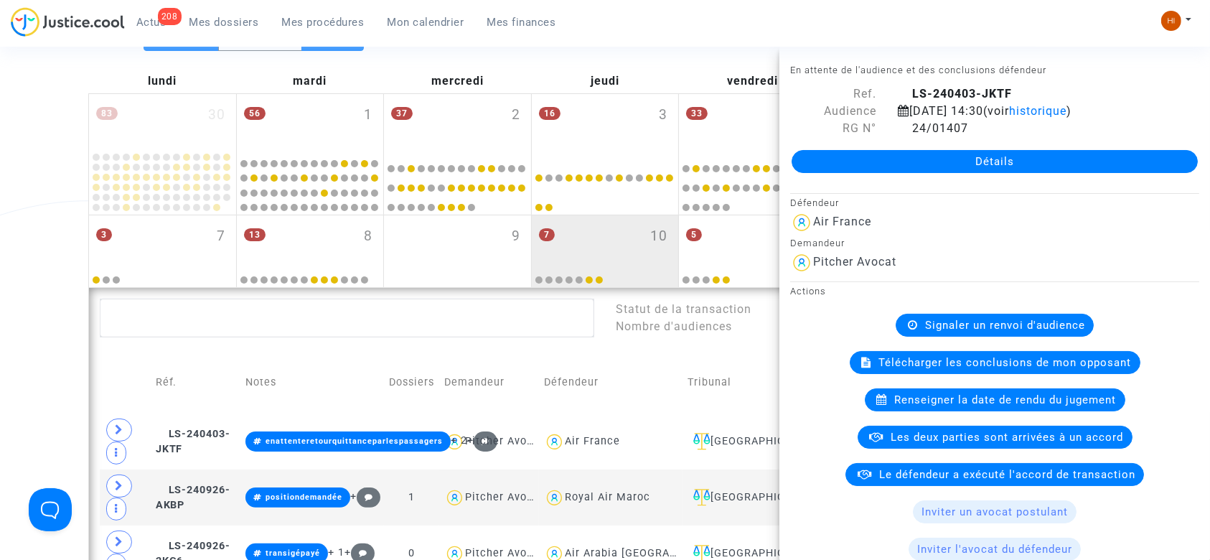
click at [83, 364] on div "Date de clôture d'instruction Date de conciliation Date d'audience Date de juge…" at bounding box center [605, 482] width 1210 height 1101
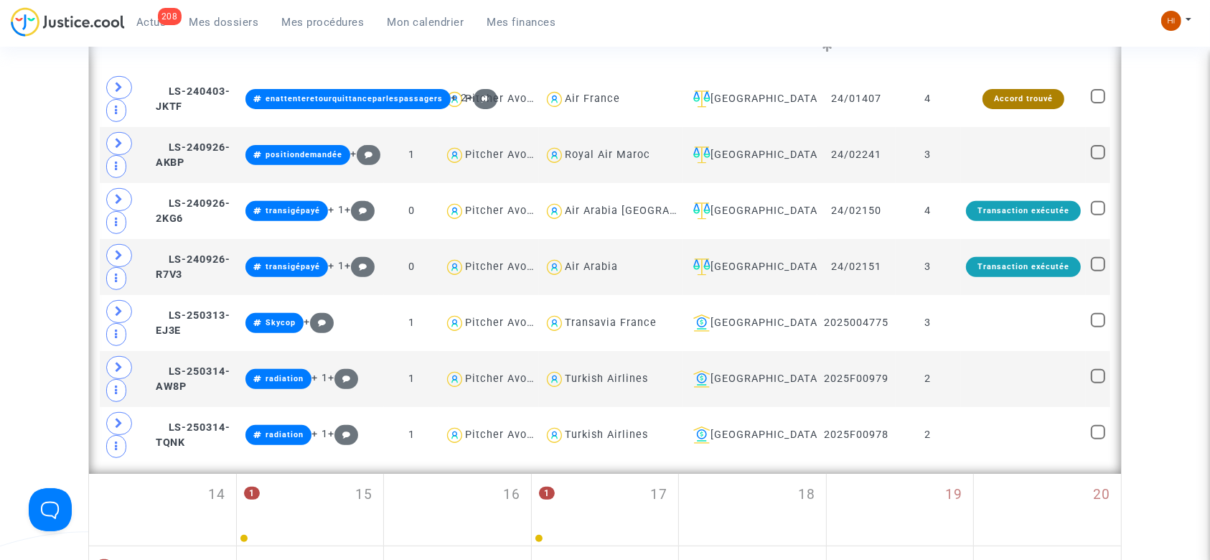
scroll to position [542, 0]
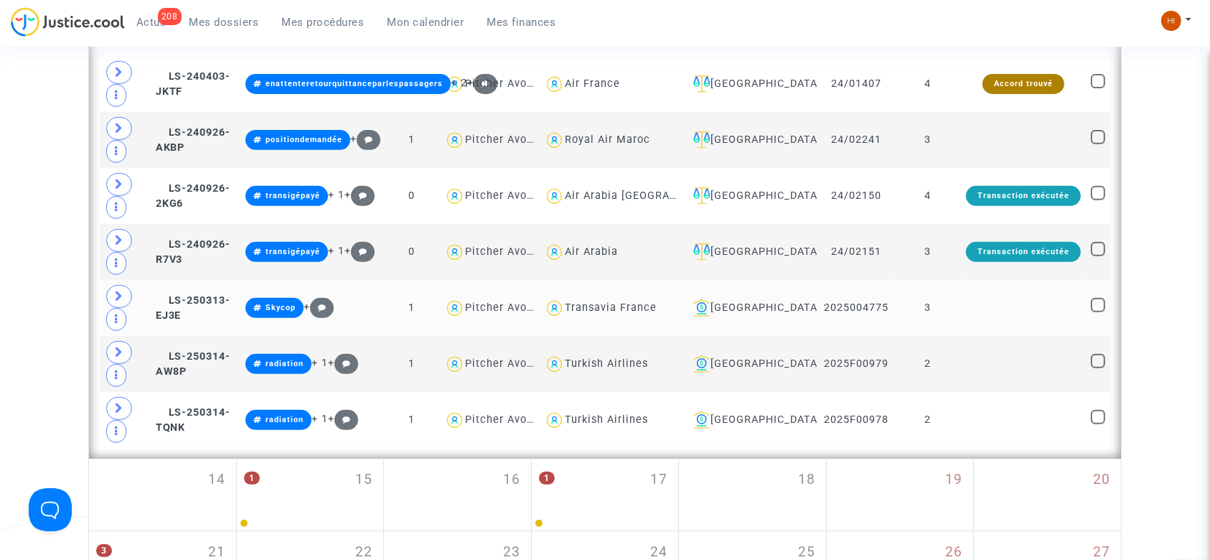
click at [992, 304] on td at bounding box center [1023, 308] width 125 height 56
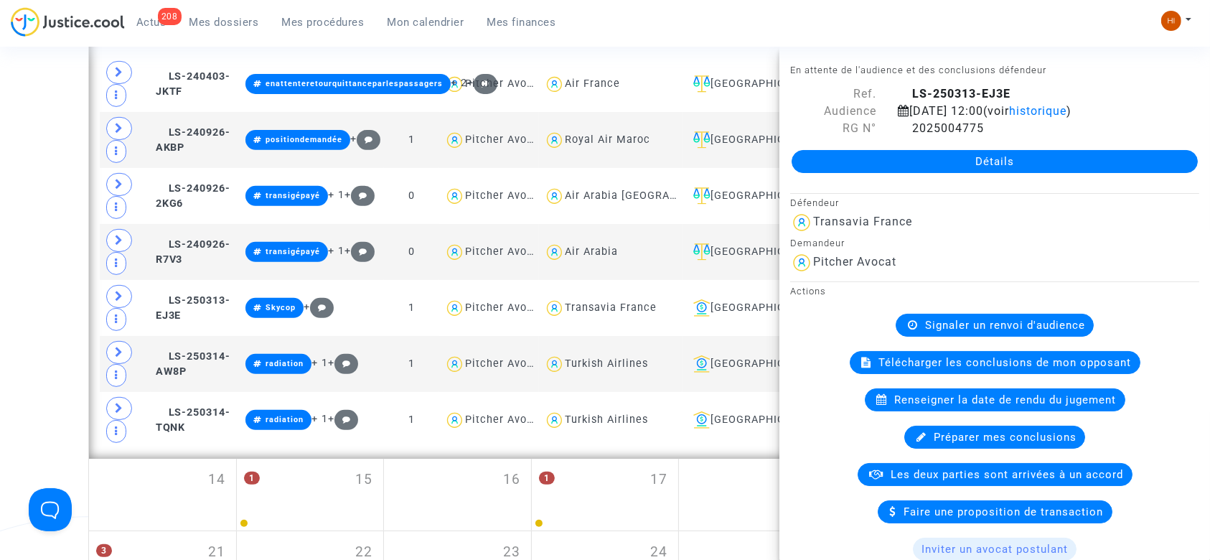
click at [0, 285] on div "Date de clôture d'instruction Date de conciliation Date d'audience Date de juge…" at bounding box center [605, 125] width 1210 height 1101
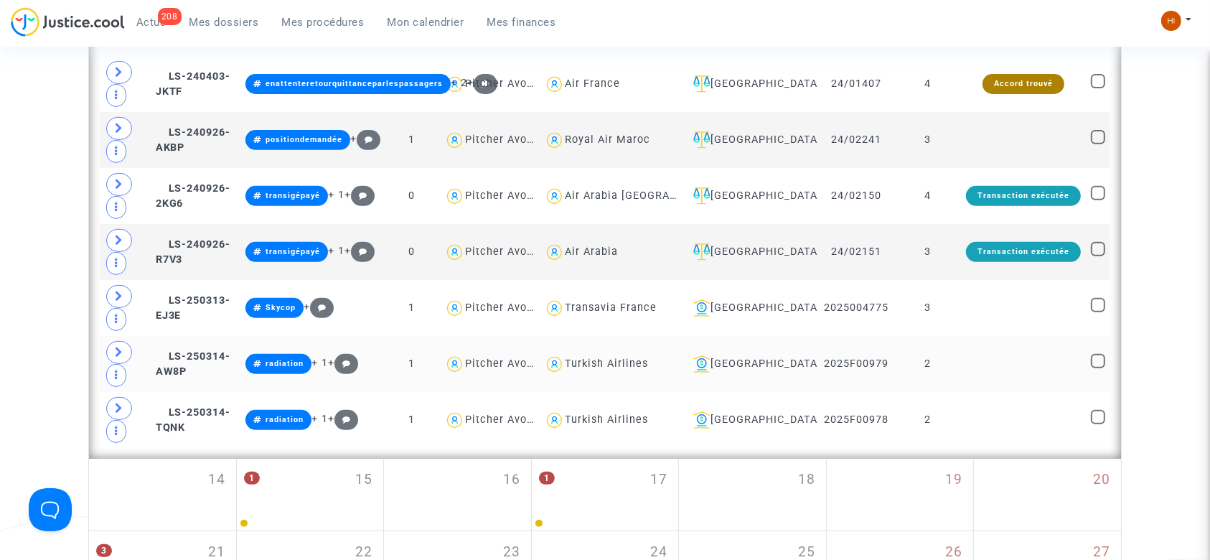
click at [976, 359] on td at bounding box center [1023, 364] width 125 height 56
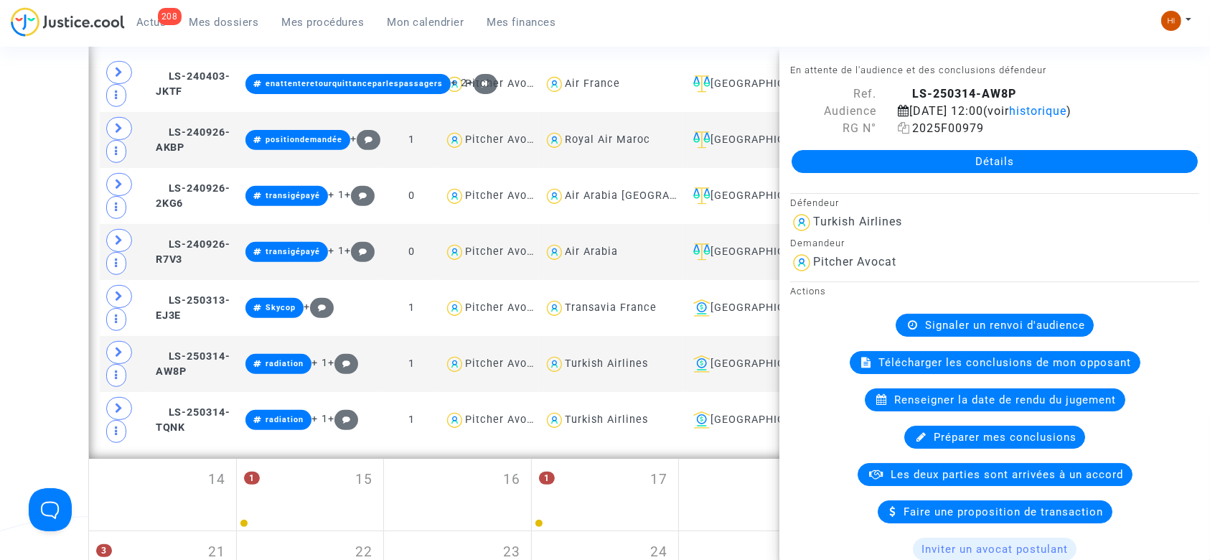
click at [901, 126] on icon at bounding box center [904, 127] width 12 height 11
click at [0, 199] on div "Date de clôture d'instruction Date de conciliation Date d'audience Date de juge…" at bounding box center [605, 125] width 1210 height 1101
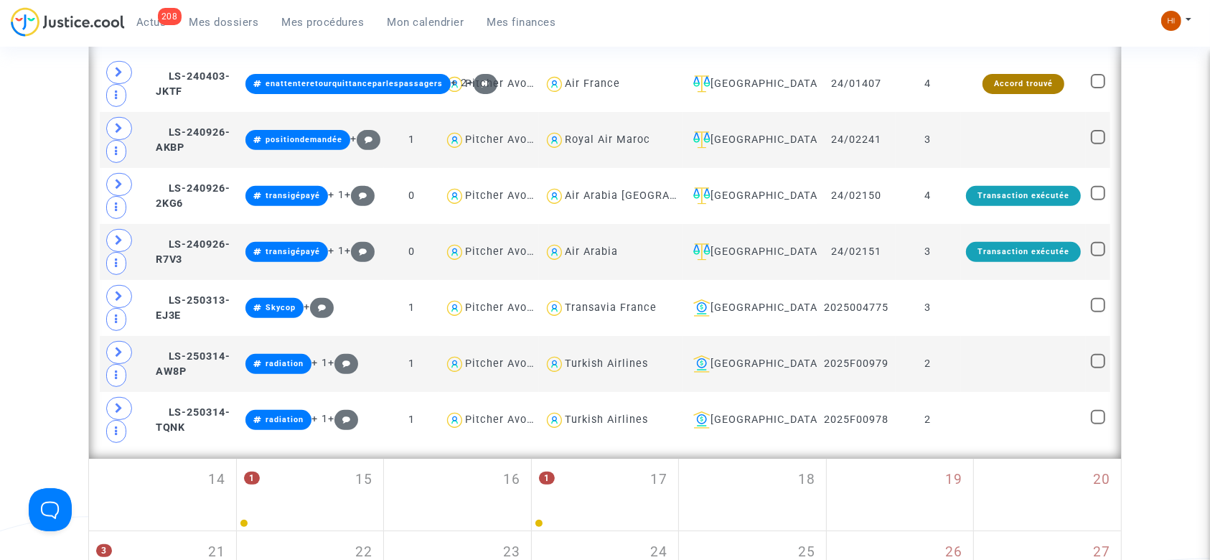
click at [0, 199] on div "Date de clôture d'instruction Date de conciliation Date d'audience Date de juge…" at bounding box center [605, 125] width 1210 height 1101
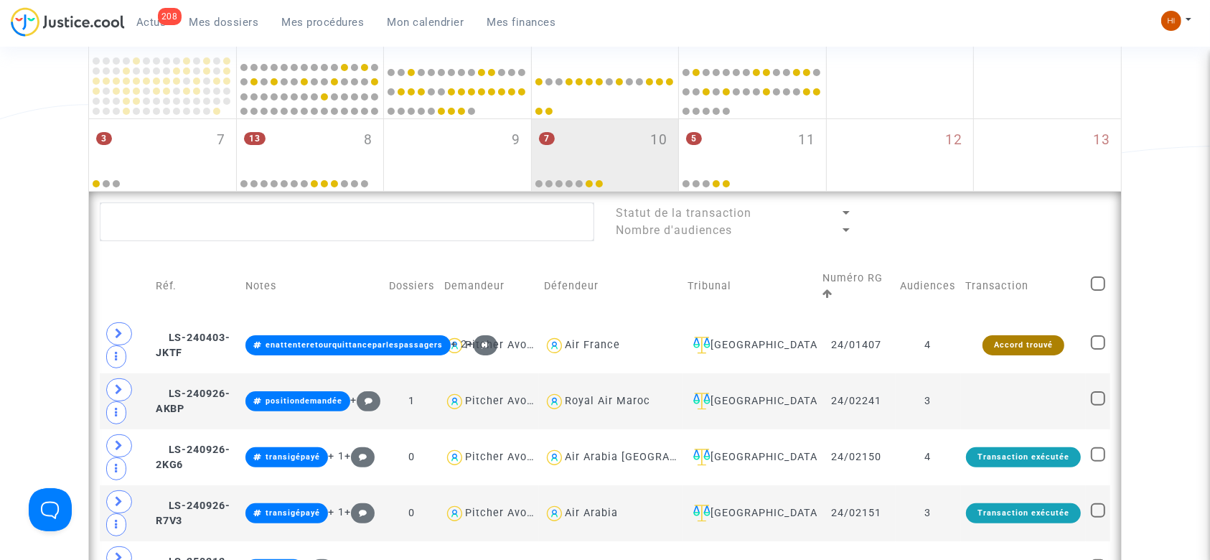
scroll to position [269, 0]
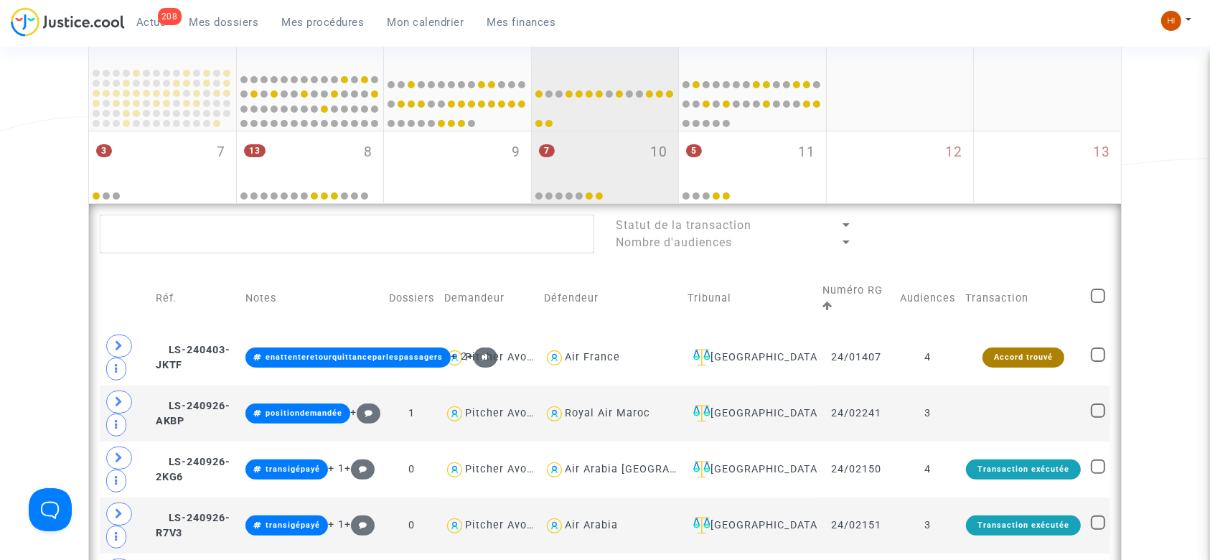
click at [564, 93] on div at bounding box center [605, 99] width 143 height 58
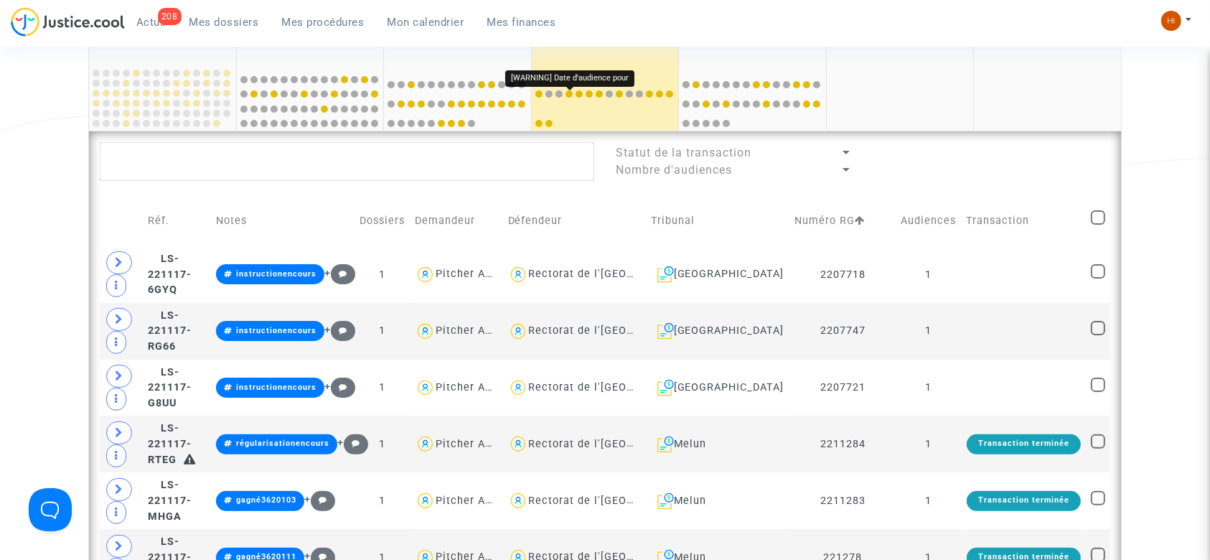
click at [569, 93] on div at bounding box center [568, 93] width 7 height 7
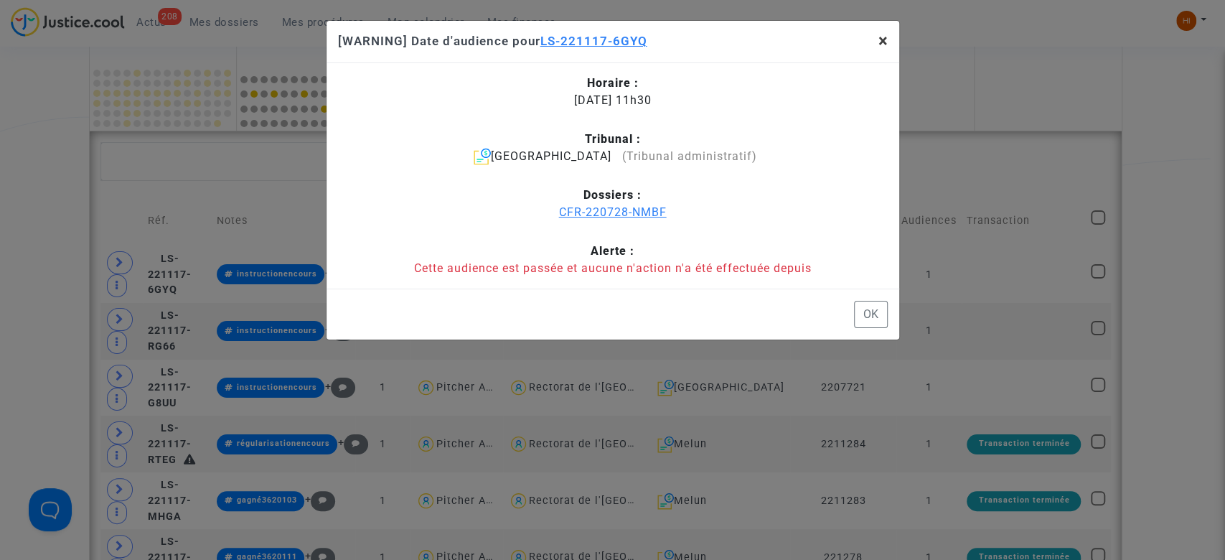
click at [884, 37] on span "×" at bounding box center [882, 41] width 9 height 20
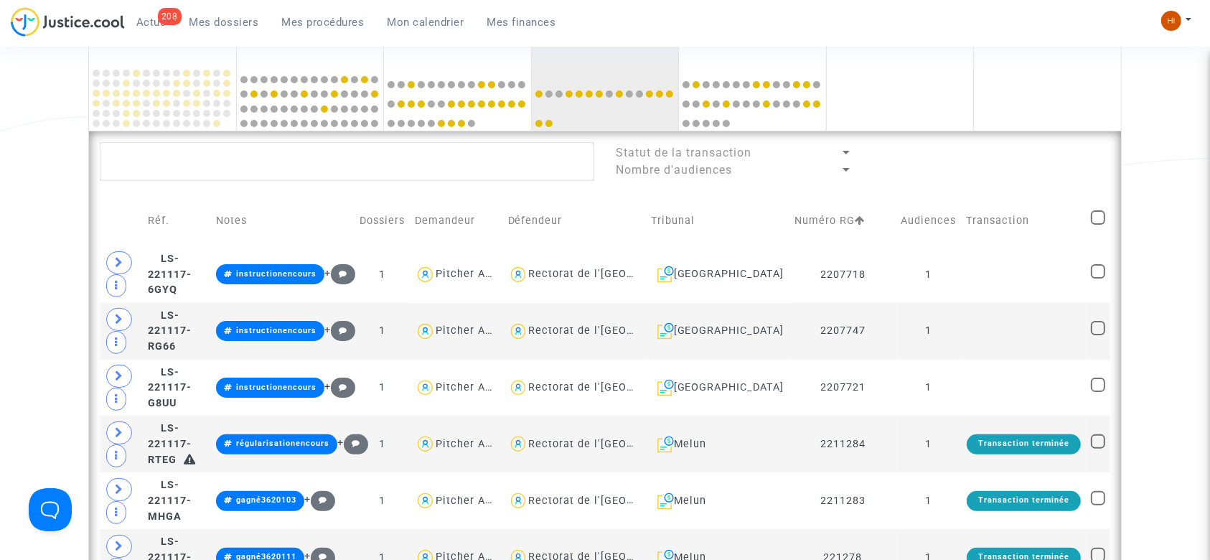
click at [645, 57] on div "16 3" at bounding box center [605, 39] width 147 height 58
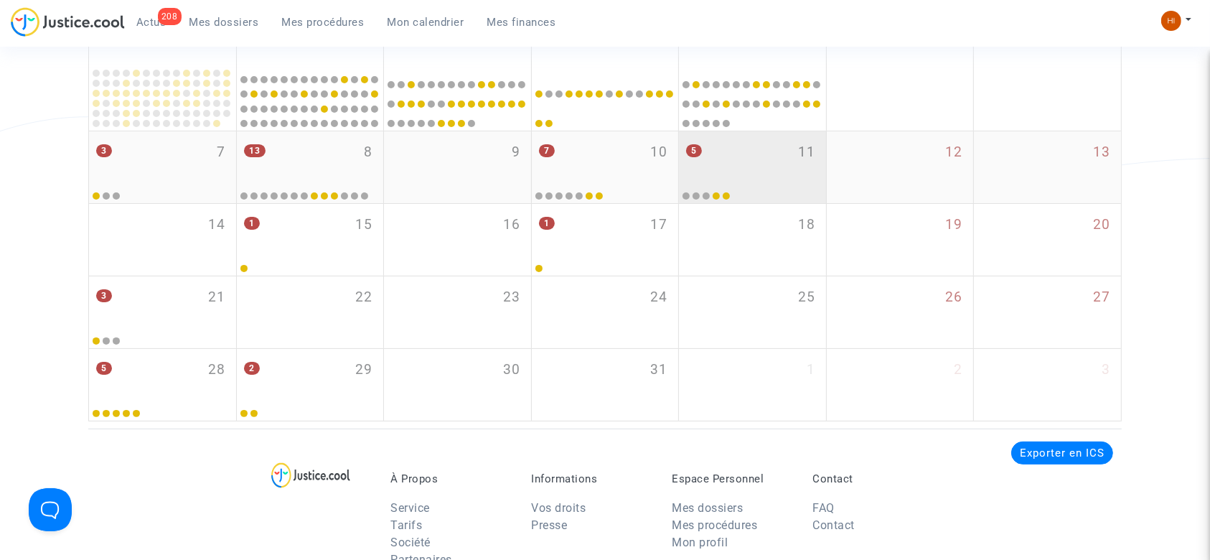
click at [763, 155] on div "5 11" at bounding box center [752, 159] width 147 height 56
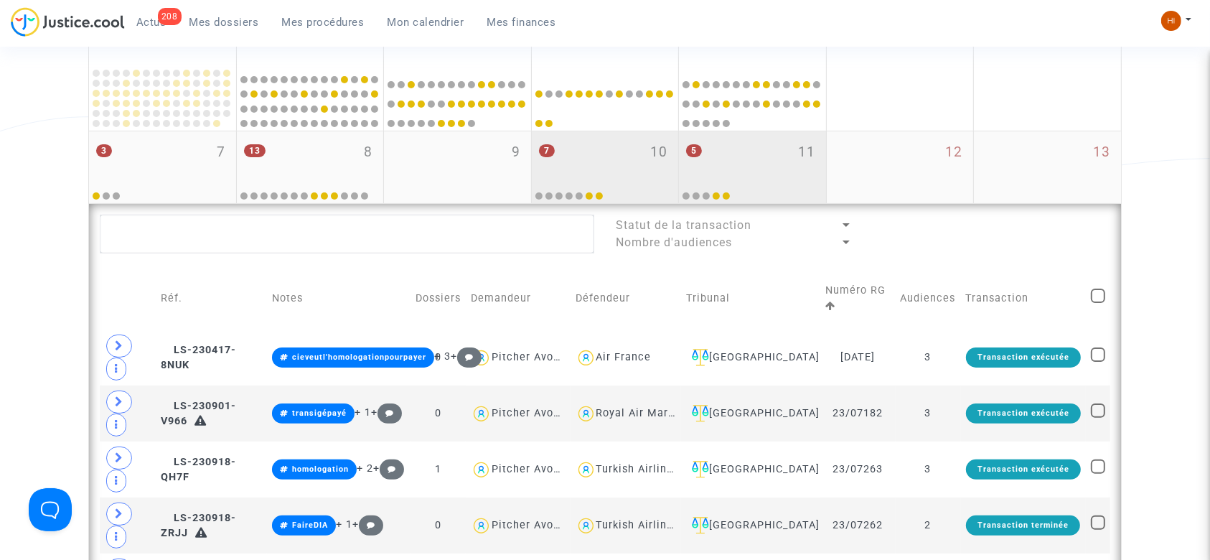
click at [626, 164] on div "7 10" at bounding box center [605, 159] width 147 height 56
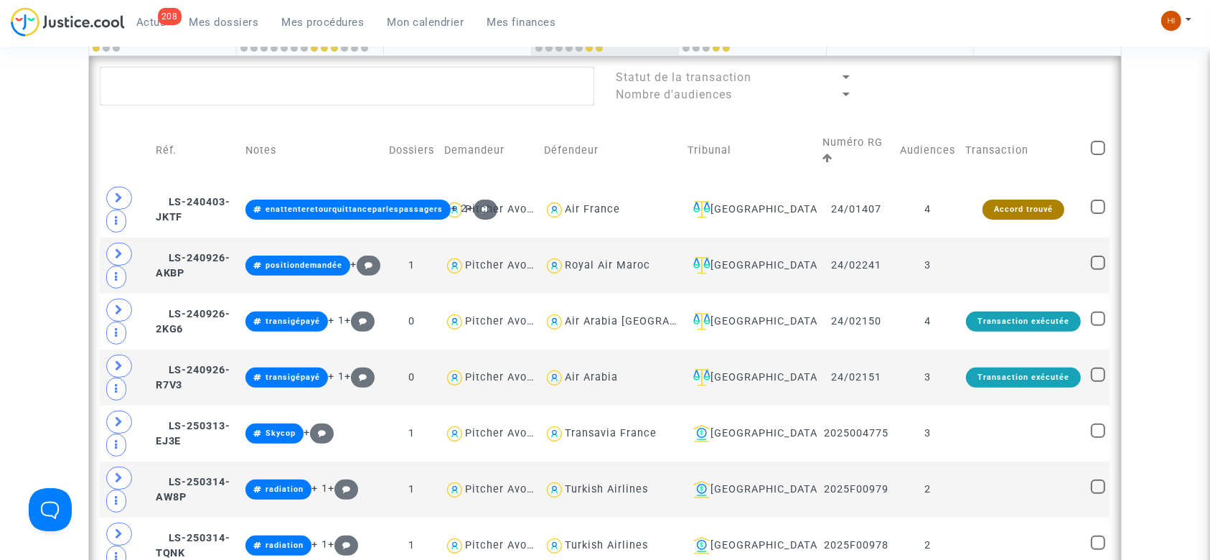
scroll to position [299, 0]
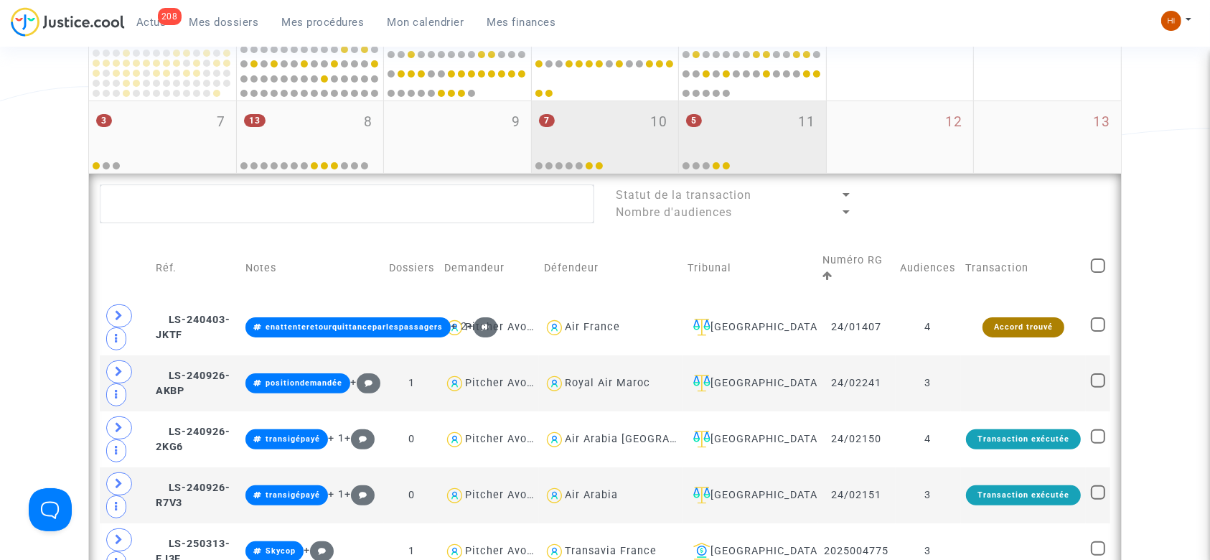
click at [730, 147] on div "5 11" at bounding box center [752, 129] width 147 height 56
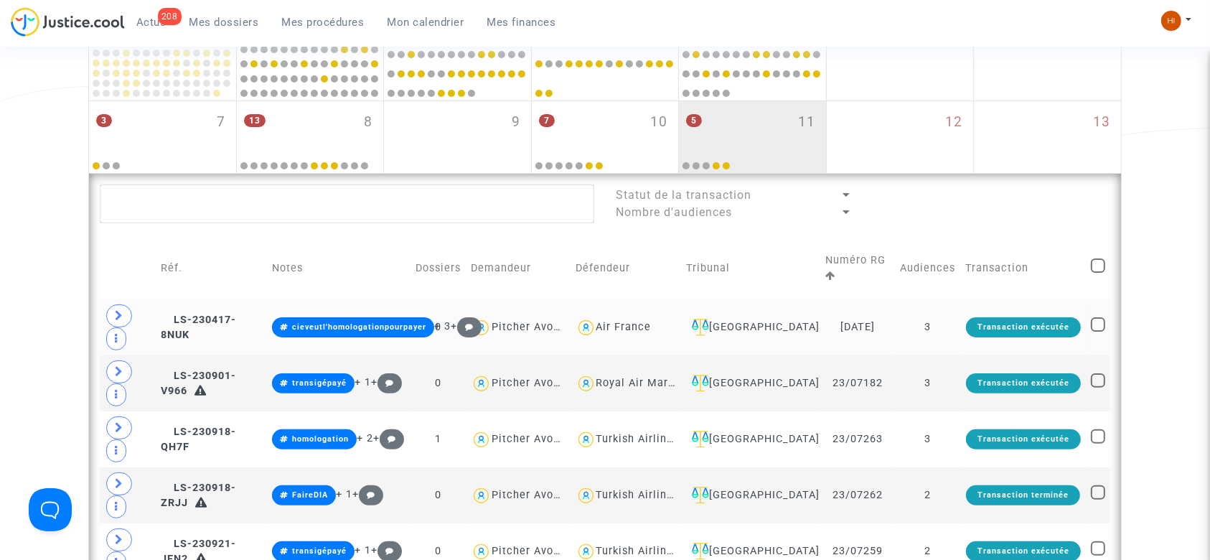
click at [943, 321] on td "3" at bounding box center [927, 327] width 65 height 56
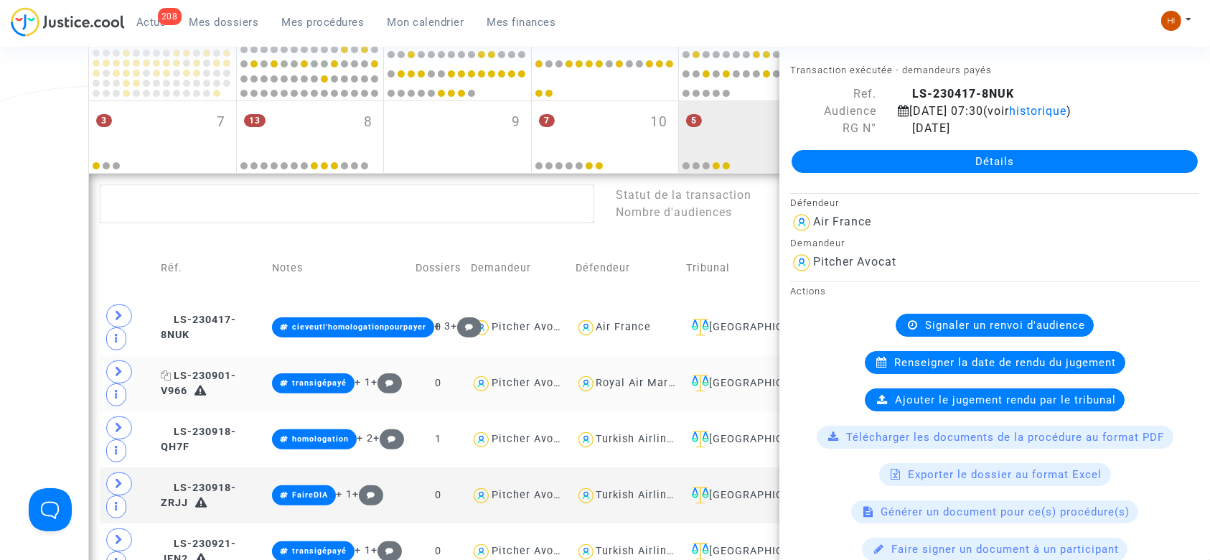
click at [236, 377] on span "LS-230901-V966" at bounding box center [198, 384] width 75 height 28
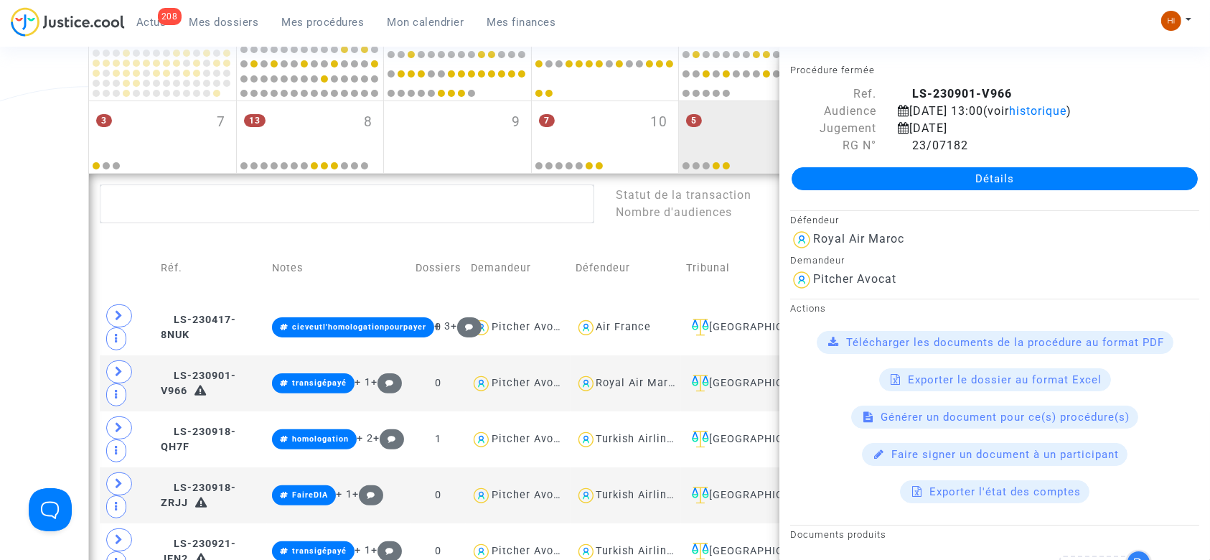
click at [26, 316] on div "Date de clôture d'instruction Date de conciliation Date d'audience Date de juge…" at bounding box center [605, 312] width 1210 height 989
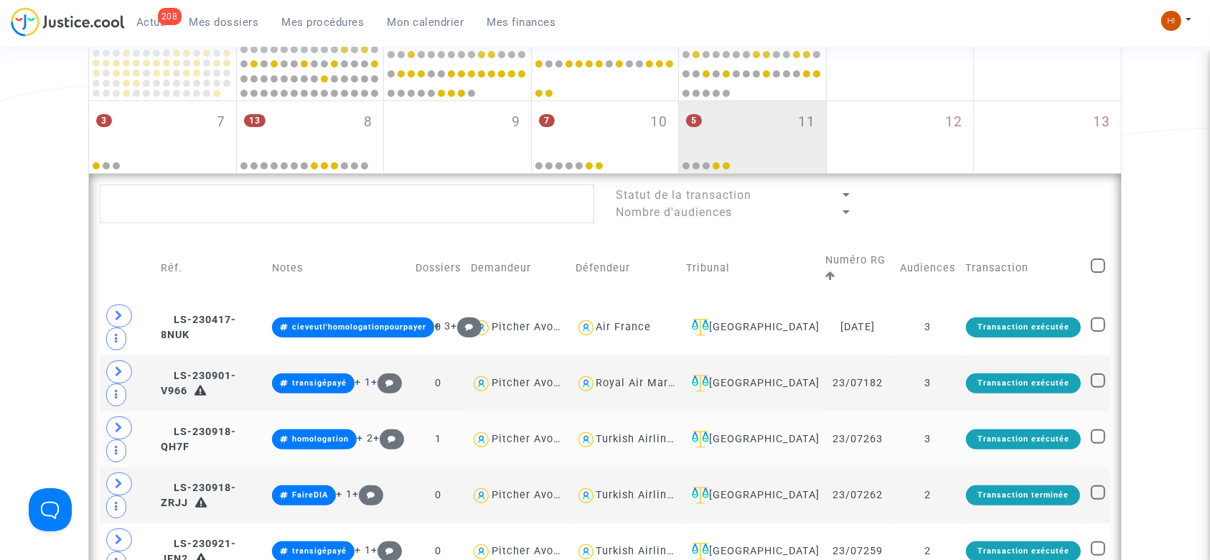
click at [960, 440] on td "3" at bounding box center [927, 439] width 65 height 56
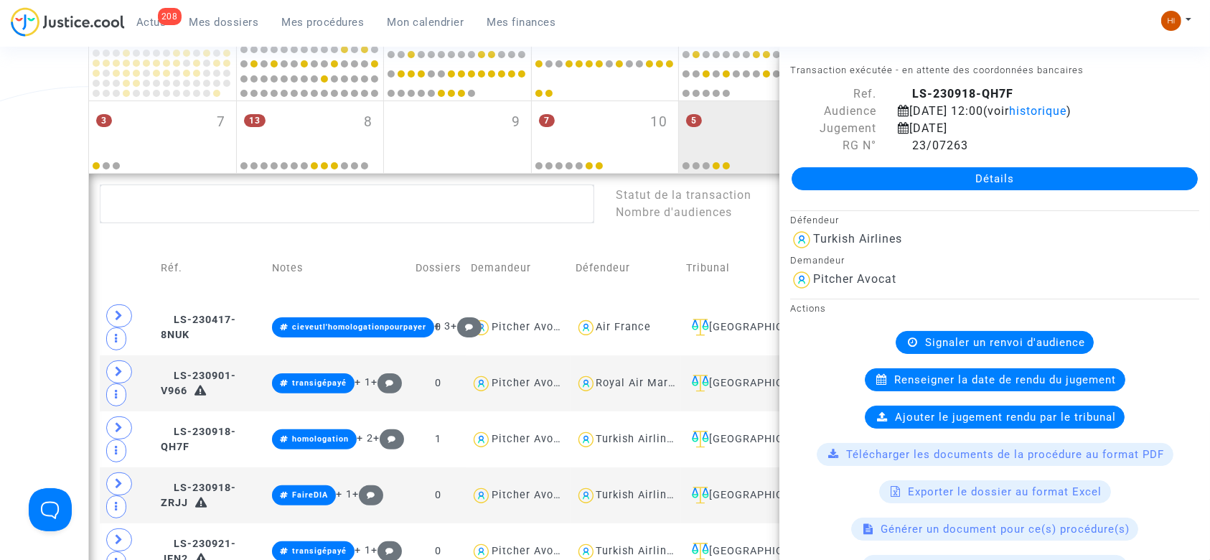
click at [67, 377] on div "Date de clôture d'instruction Date de conciliation Date d'audience Date de juge…" at bounding box center [605, 312] width 1210 height 989
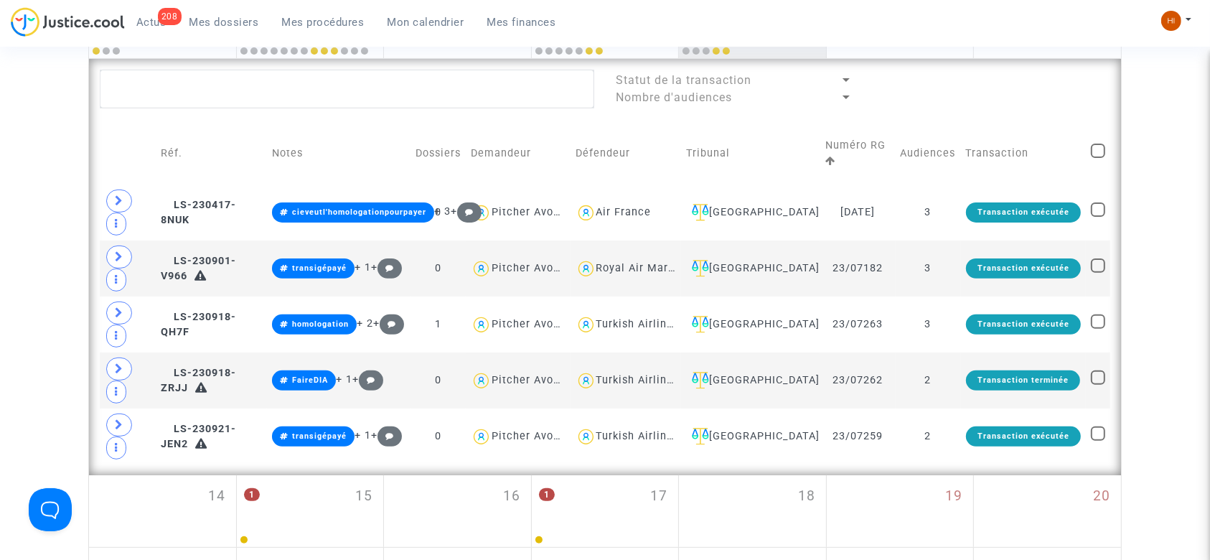
scroll to position [453, 0]
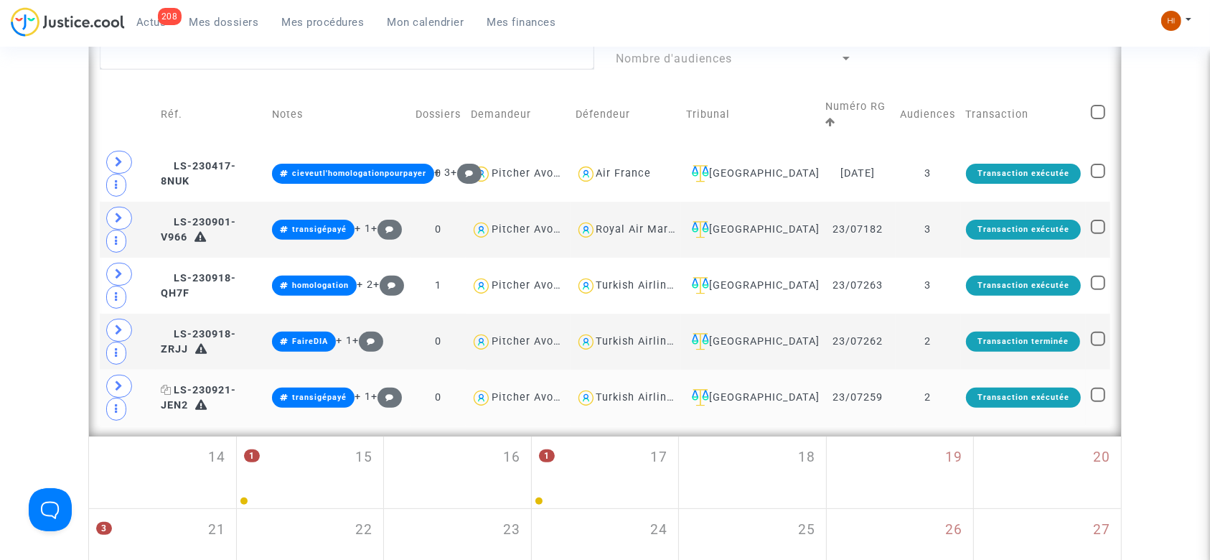
click at [224, 385] on span "LS-230921-JEN2" at bounding box center [198, 398] width 75 height 28
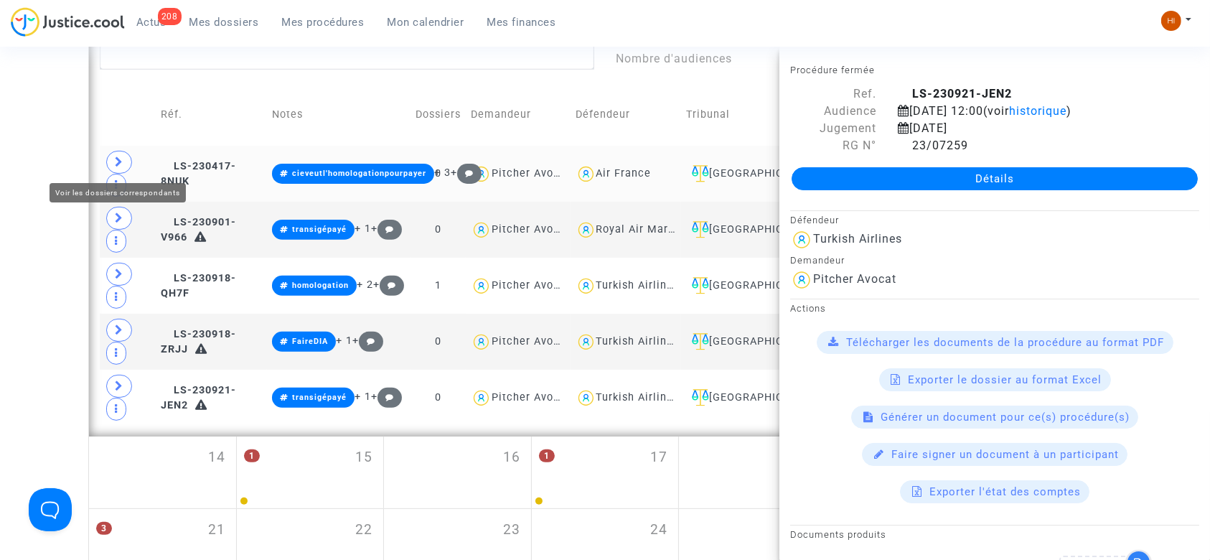
click at [115, 161] on icon at bounding box center [119, 161] width 9 height 11
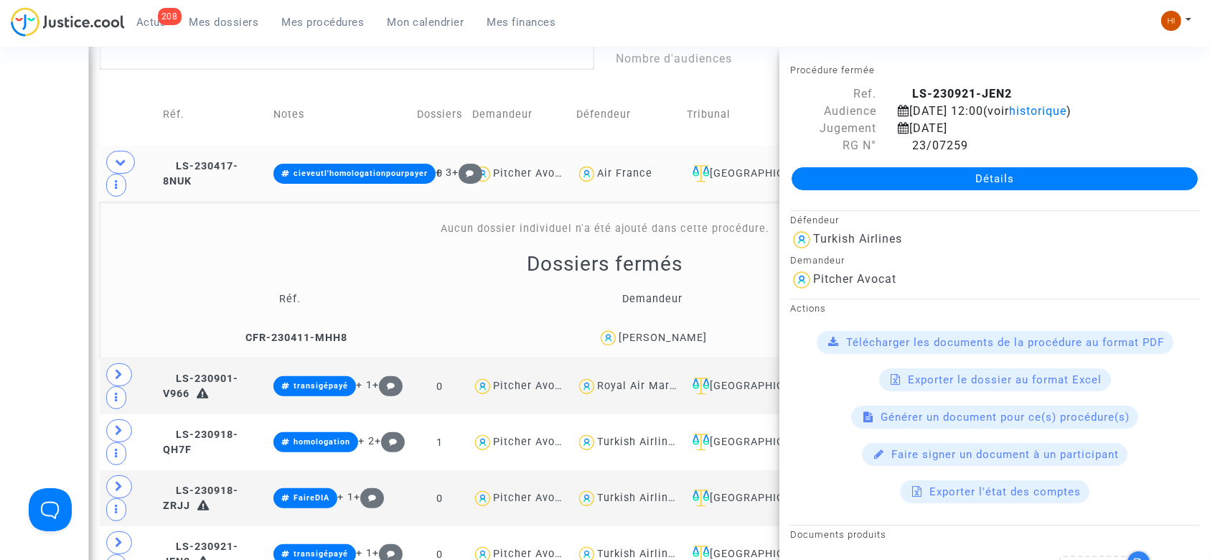
drag, startPoint x: 725, startPoint y: 336, endPoint x: 624, endPoint y: 337, distance: 100.5
click at [624, 337] on div "[PERSON_NAME]" at bounding box center [652, 338] width 343 height 21
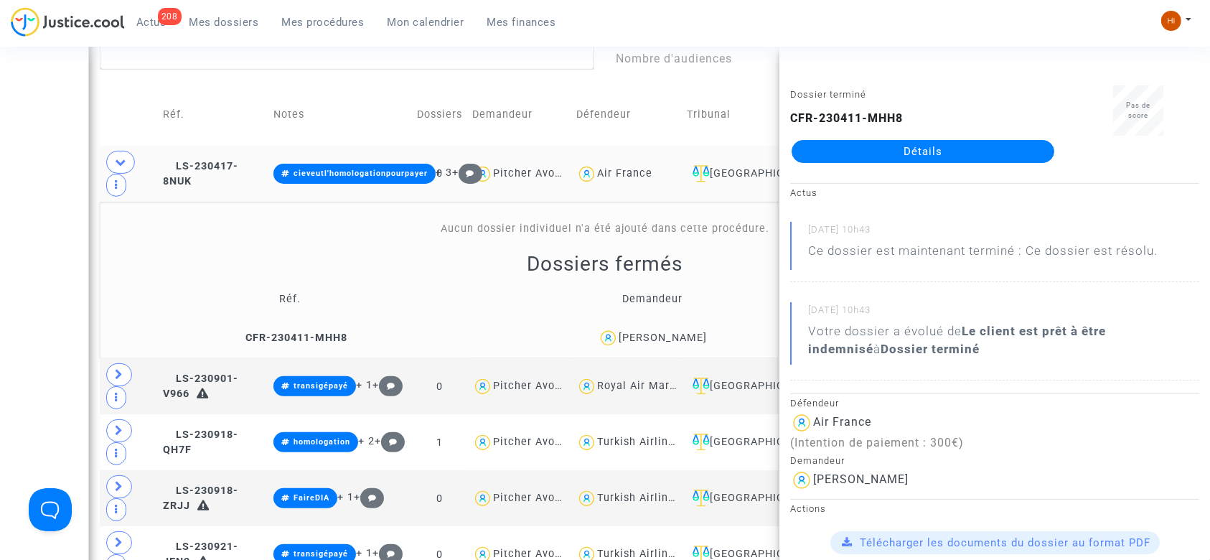
copy div "[PERSON_NAME]"
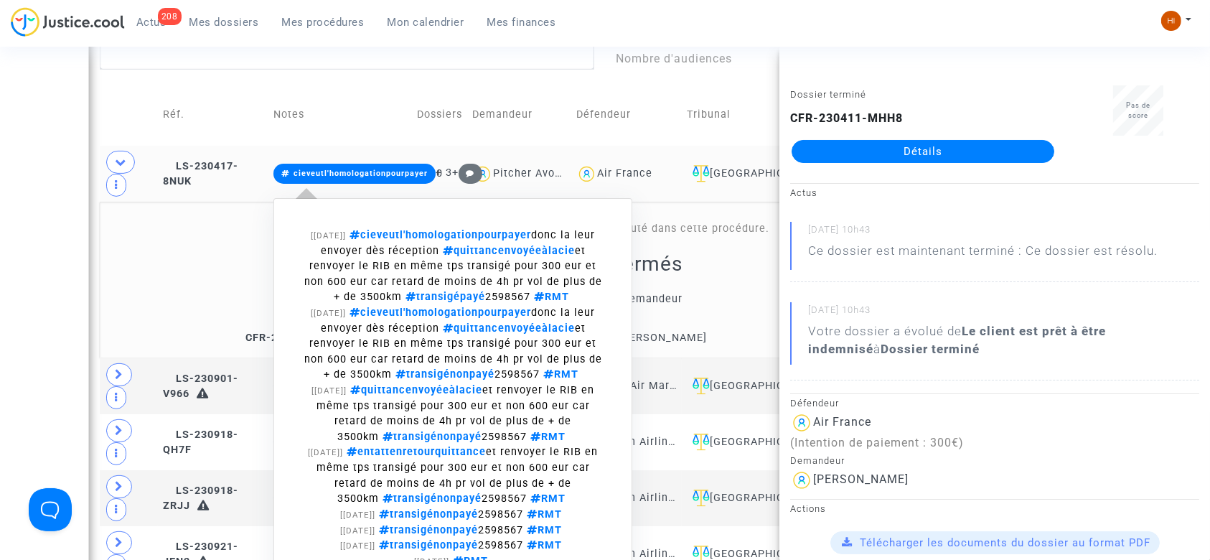
click at [359, 173] on span "cieveutl'homologationpourpayer" at bounding box center [360, 173] width 134 height 9
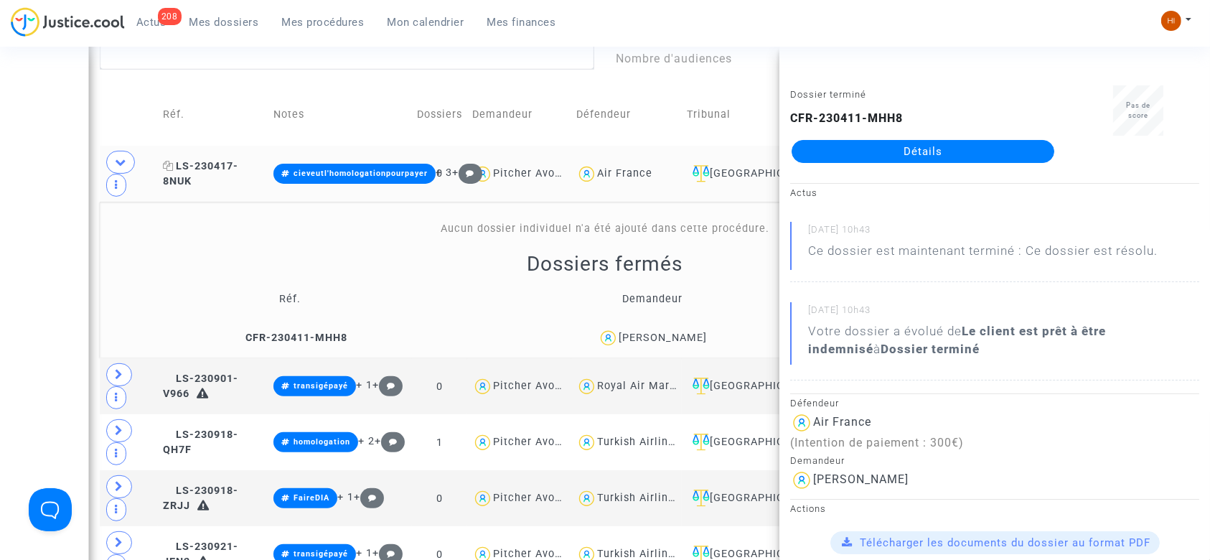
click at [189, 177] on span "LS-230417-8NUK" at bounding box center [200, 174] width 75 height 28
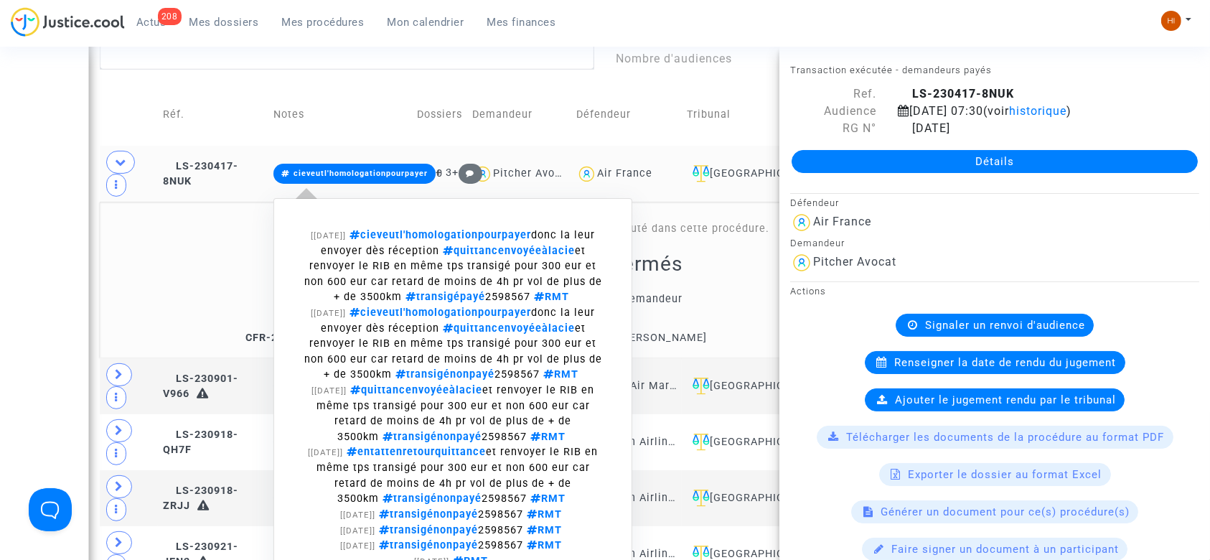
click at [348, 169] on span "cieveutl'homologationpourpayer" at bounding box center [360, 173] width 134 height 9
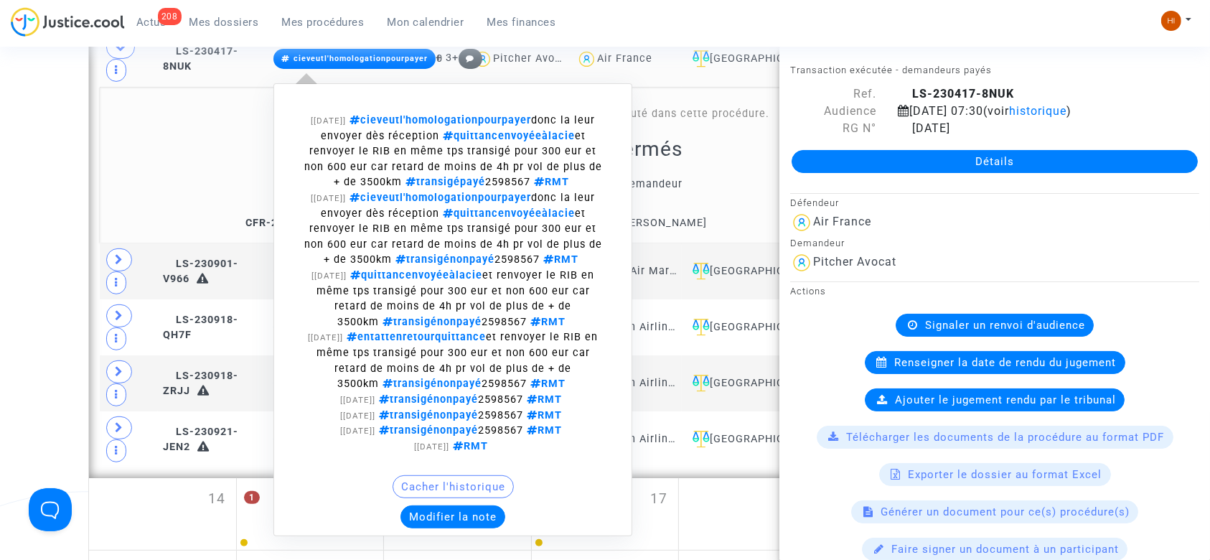
scroll to position [606, 0]
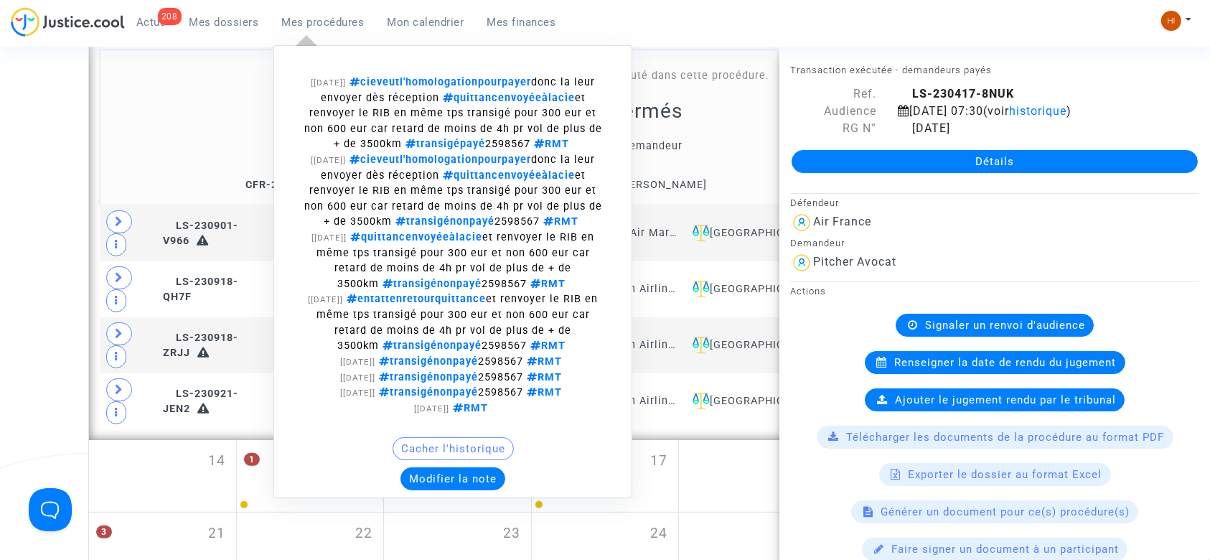
click at [488, 480] on button "Modifier la note" at bounding box center [452, 478] width 105 height 23
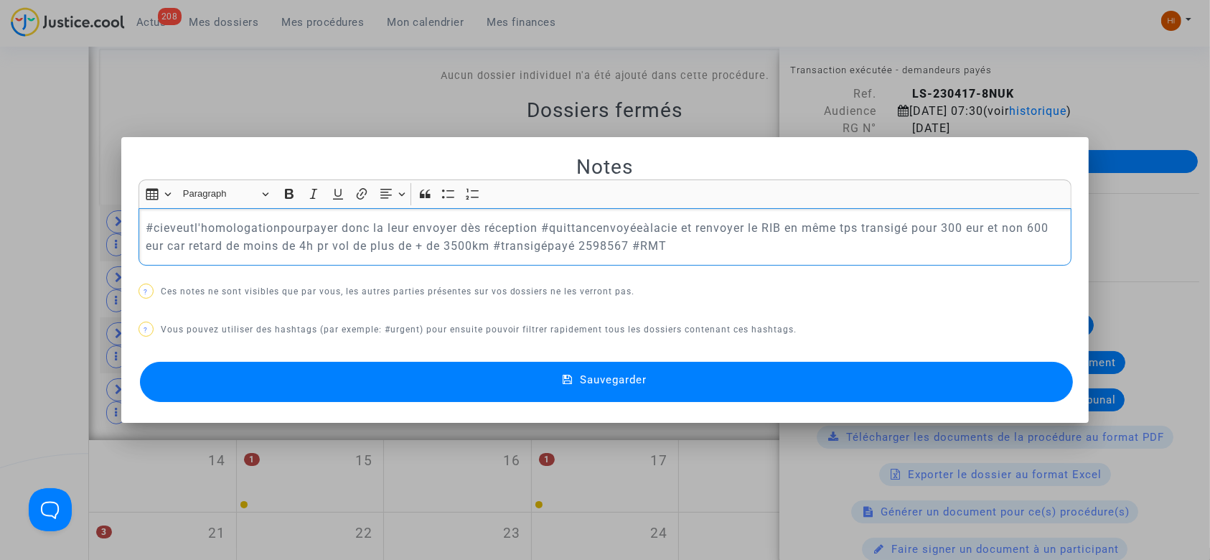
click at [141, 217] on div "#cieveutl'homologationpourpayer donc la leur envoyer dès réception #quittancenv…" at bounding box center [604, 237] width 933 height 58
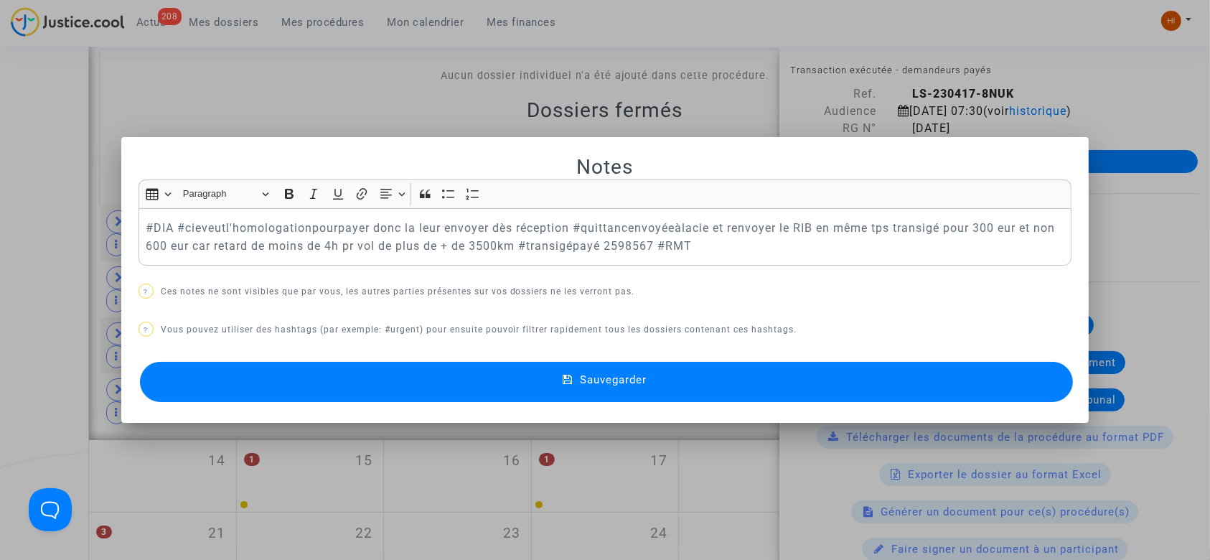
click at [331, 368] on button "Sauvegarder" at bounding box center [606, 382] width 933 height 40
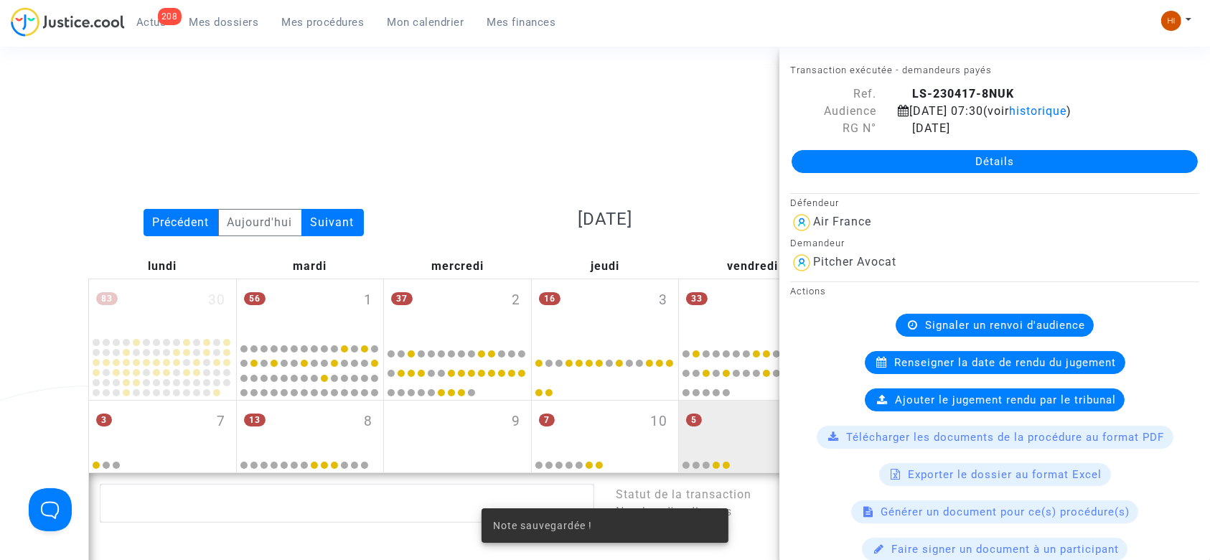
scroll to position [606, 0]
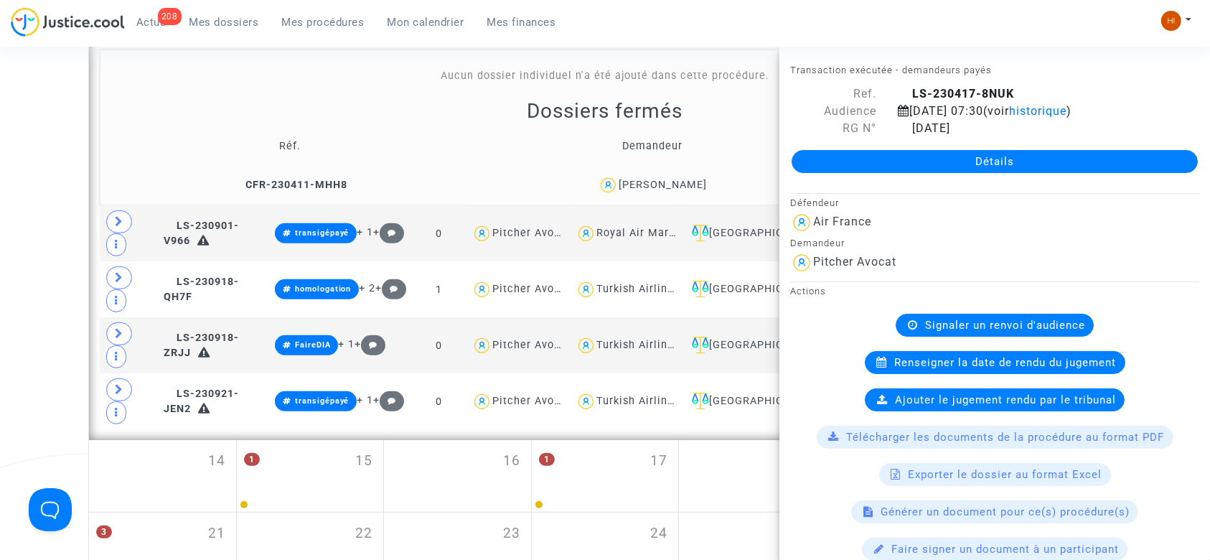
click at [37, 279] on div "Date de clôture d'instruction Date de conciliation Date d'audience Date de juge…" at bounding box center [605, 84] width 1210 height 1146
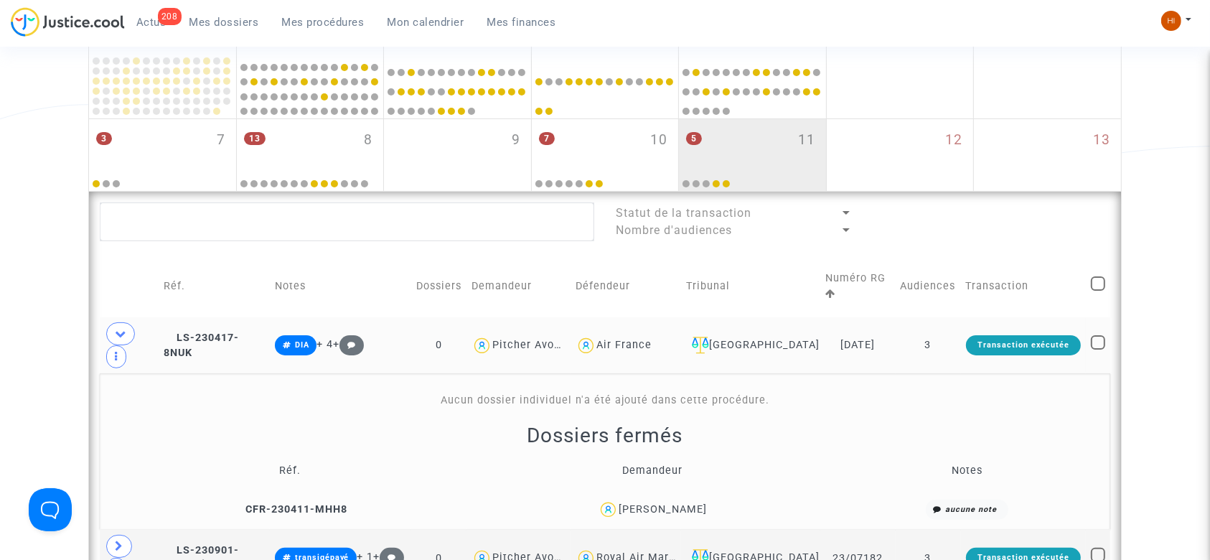
scroll to position [277, 0]
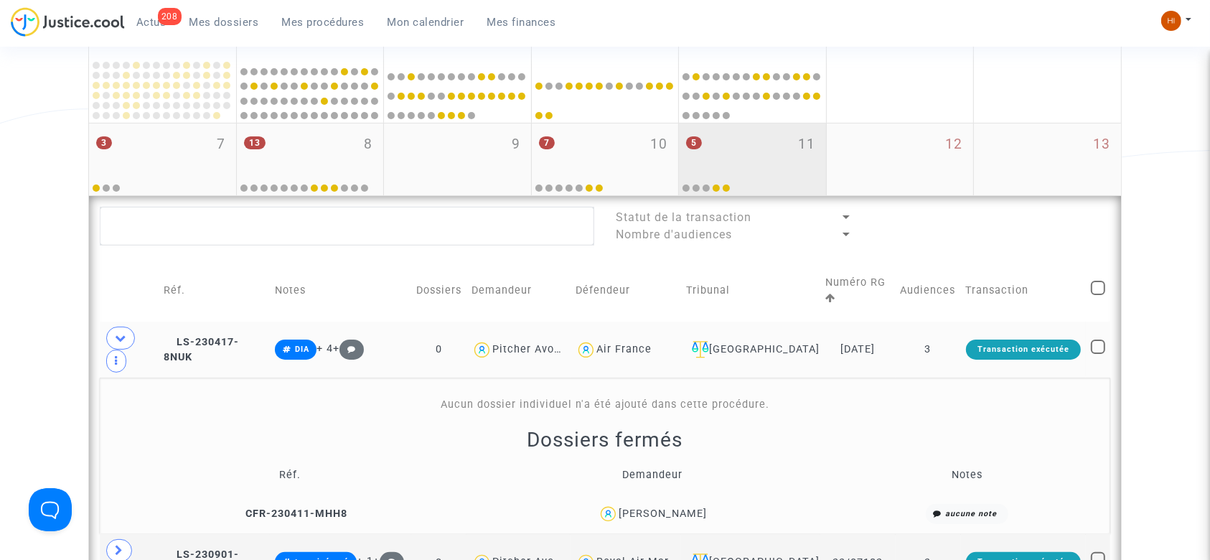
click at [738, 153] on div "5 11" at bounding box center [752, 151] width 147 height 56
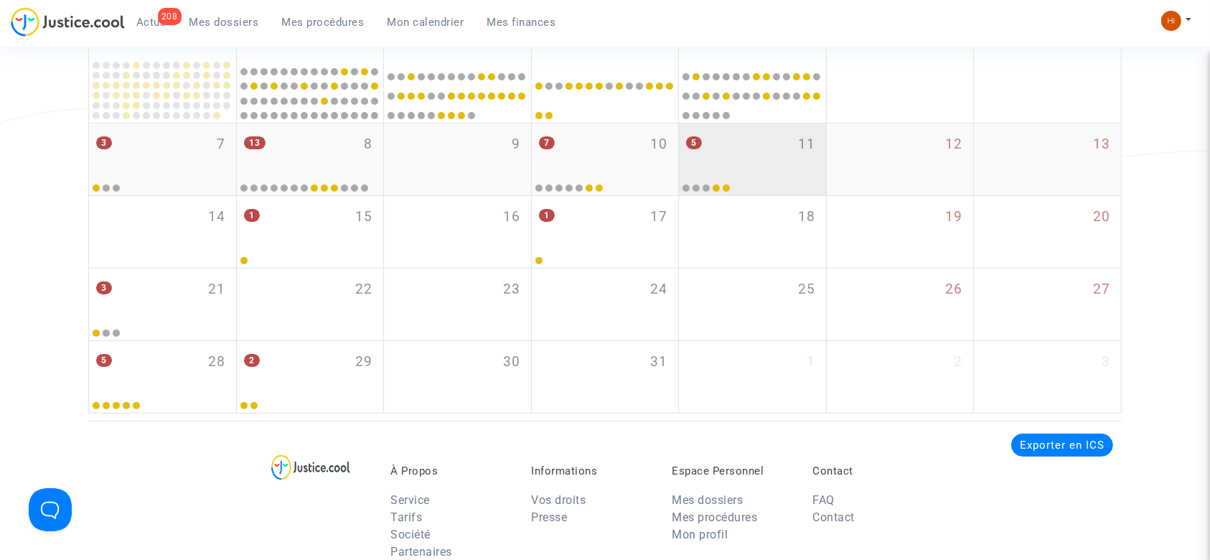
click at [738, 153] on div "5 11" at bounding box center [752, 151] width 147 height 56
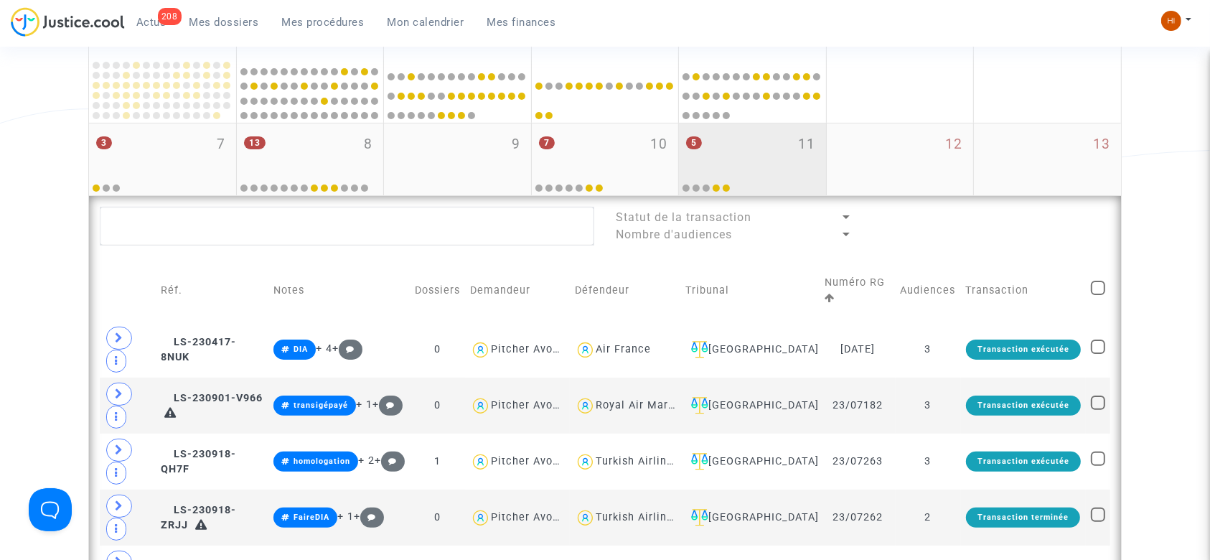
click at [738, 153] on div "5 11" at bounding box center [752, 151] width 147 height 56
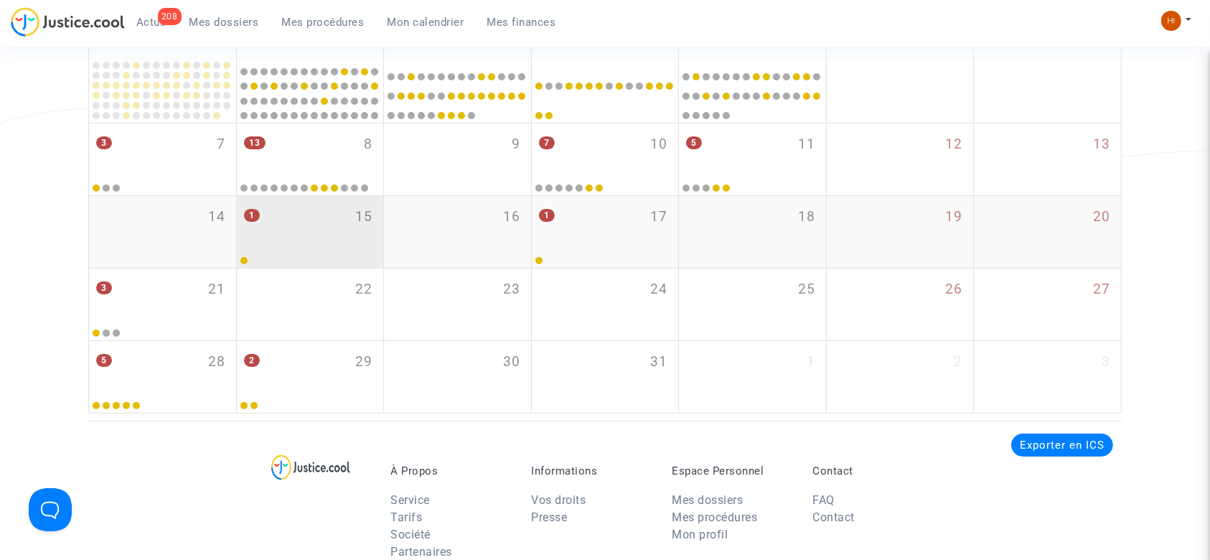
click at [291, 227] on div "1 15" at bounding box center [310, 224] width 147 height 56
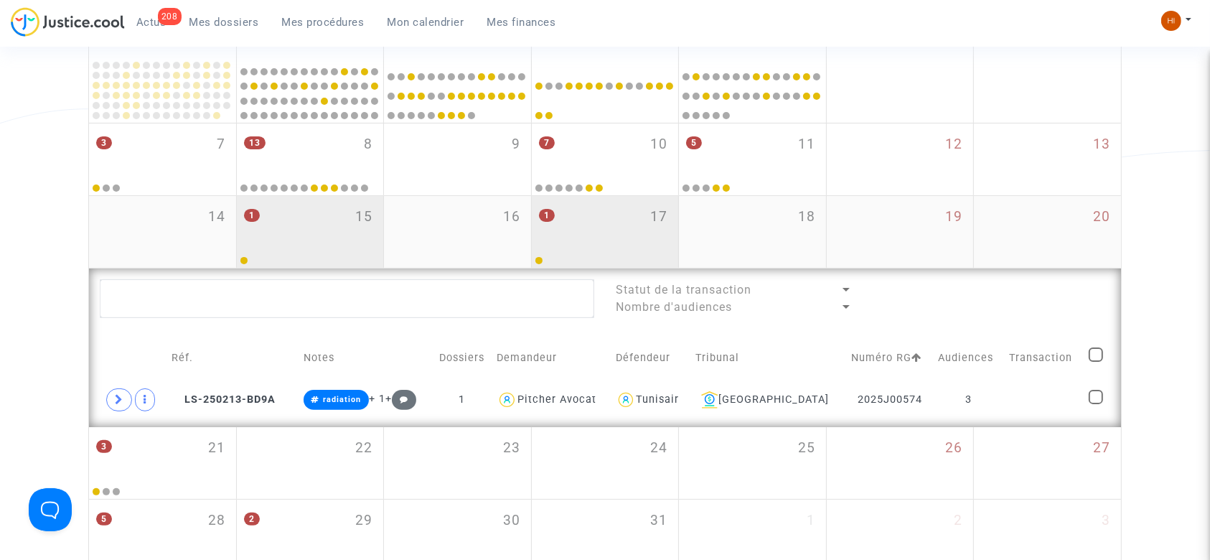
click at [570, 214] on div "1 17" at bounding box center [605, 224] width 147 height 56
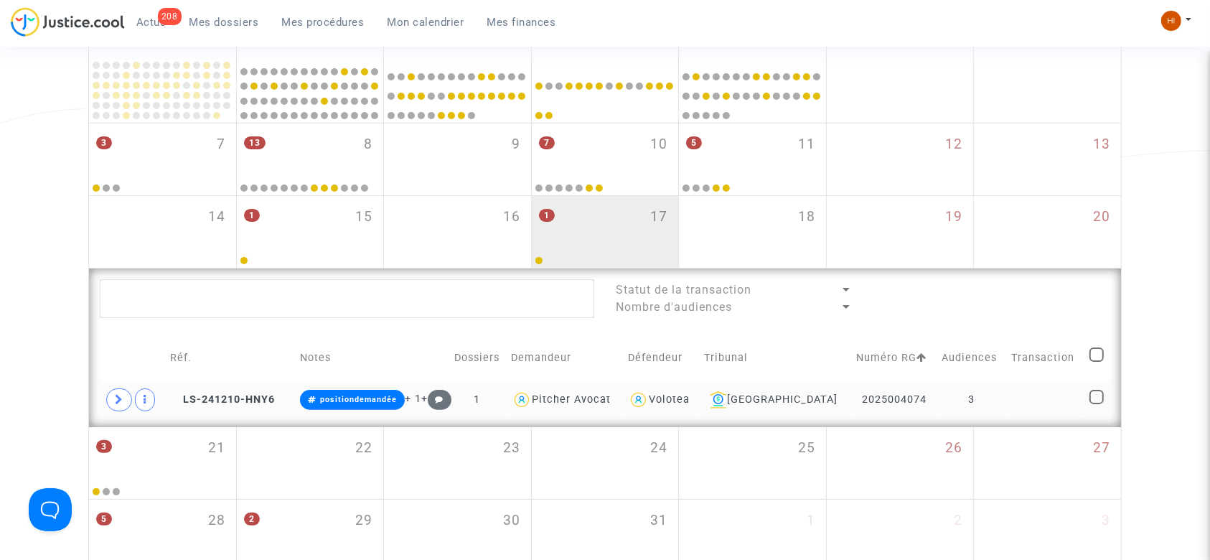
click at [1025, 408] on td at bounding box center [1044, 399] width 77 height 33
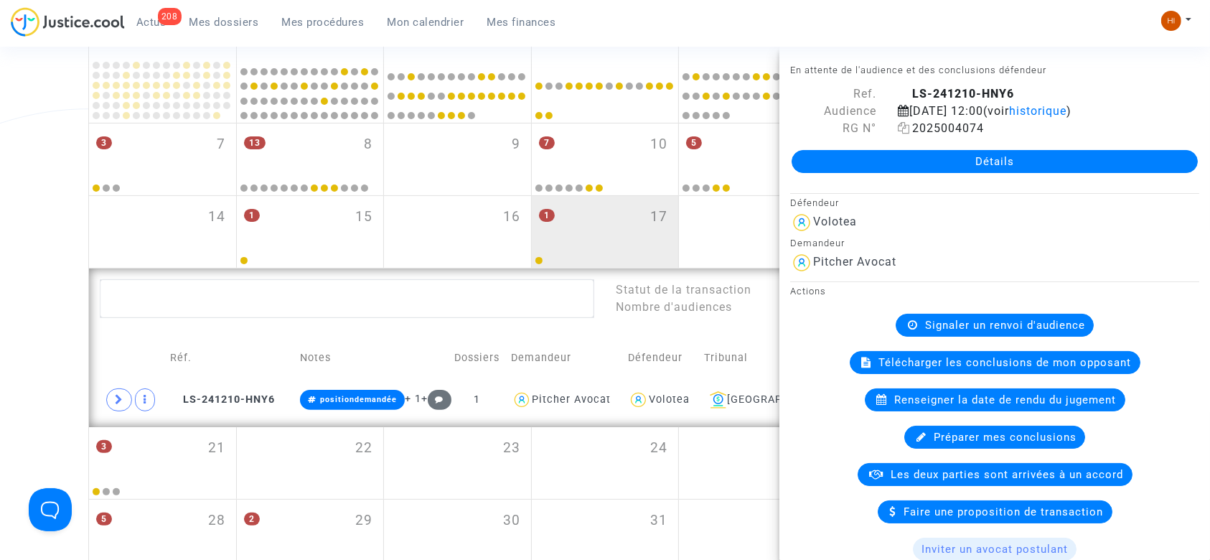
click at [899, 126] on icon at bounding box center [904, 127] width 12 height 11
click at [898, 127] on icon at bounding box center [904, 127] width 12 height 11
click at [255, 400] on span "LS-241210-HNY6" at bounding box center [222, 399] width 105 height 12
click at [959, 327] on span "Signaler un renvoi d'audience" at bounding box center [1005, 325] width 160 height 13
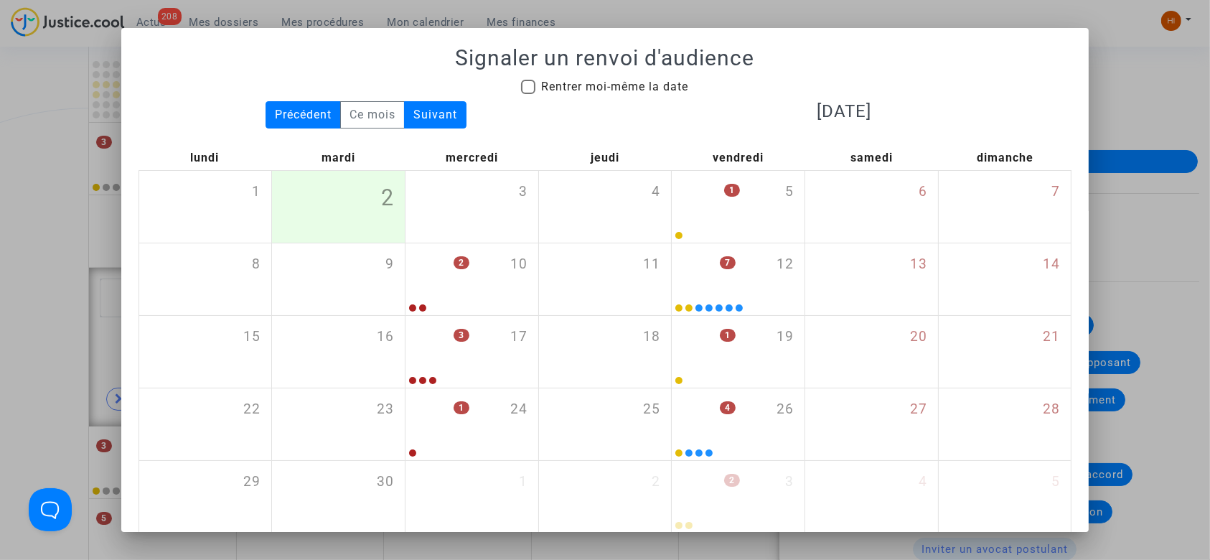
click at [591, 95] on mat-checkbox "Rentrer moi-même la date" at bounding box center [604, 89] width 167 height 23
click at [587, 91] on span "Rentrer moi-même la date" at bounding box center [614, 87] width 147 height 14
click at [528, 94] on input "Rentrer moi-même la date" at bounding box center [527, 94] width 1 height 1
checkbox input "true"
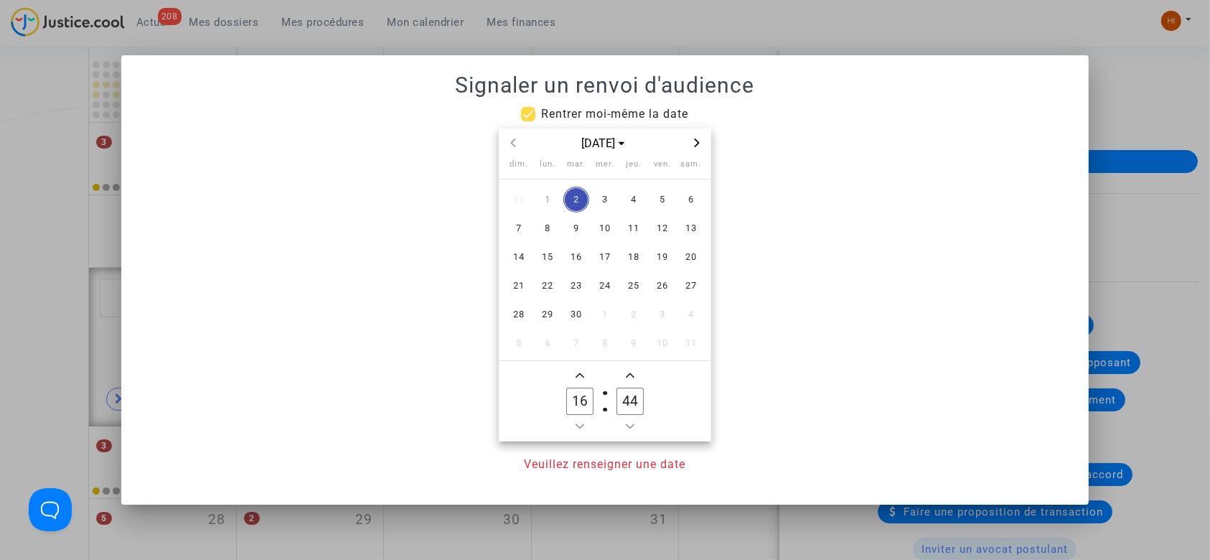
click at [702, 144] on span "Next month" at bounding box center [696, 142] width 17 height 17
click at [515, 145] on icon "Previous month" at bounding box center [513, 142] width 9 height 9
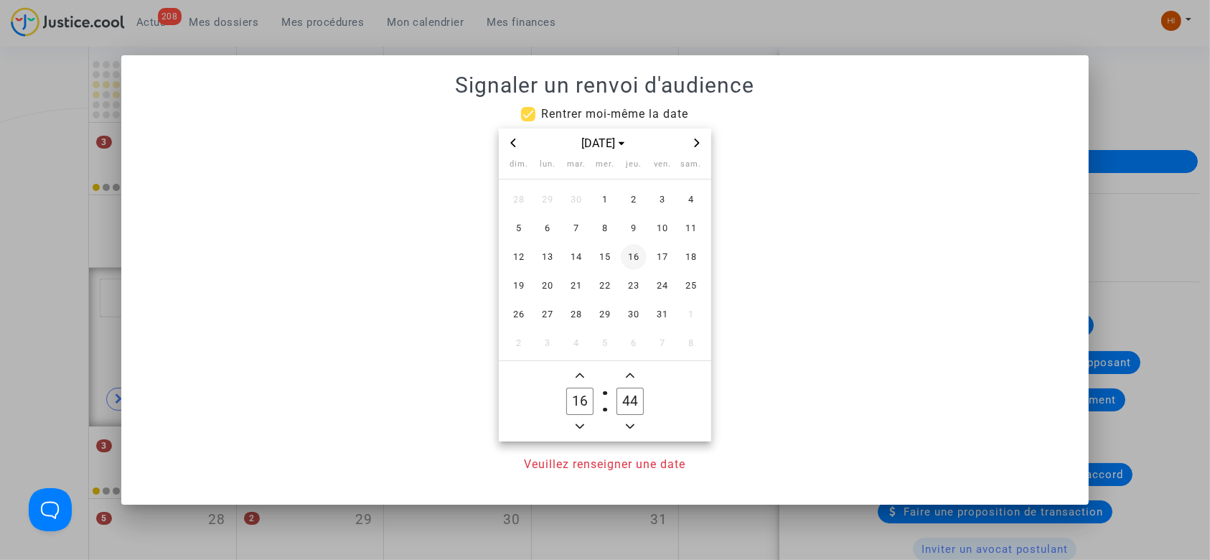
click at [626, 258] on span "16" at bounding box center [634, 257] width 26 height 26
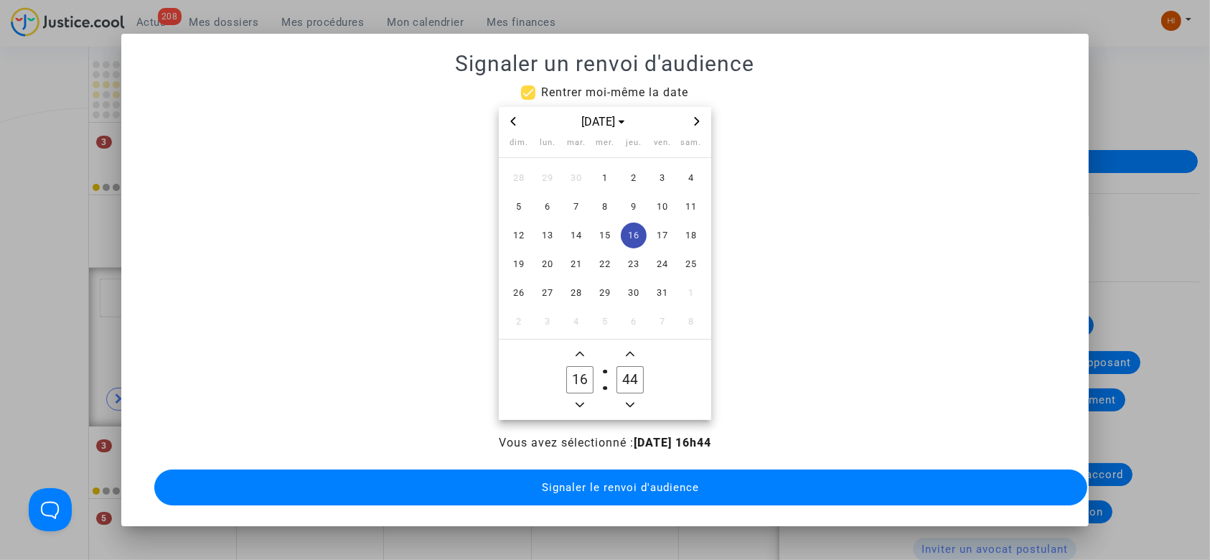
click at [580, 400] on icon "Minus a hour" at bounding box center [579, 404] width 9 height 9
click at [580, 399] on span "Minus a hour" at bounding box center [579, 404] width 17 height 17
type input "14"
click at [629, 389] on input "44" at bounding box center [629, 379] width 27 height 27
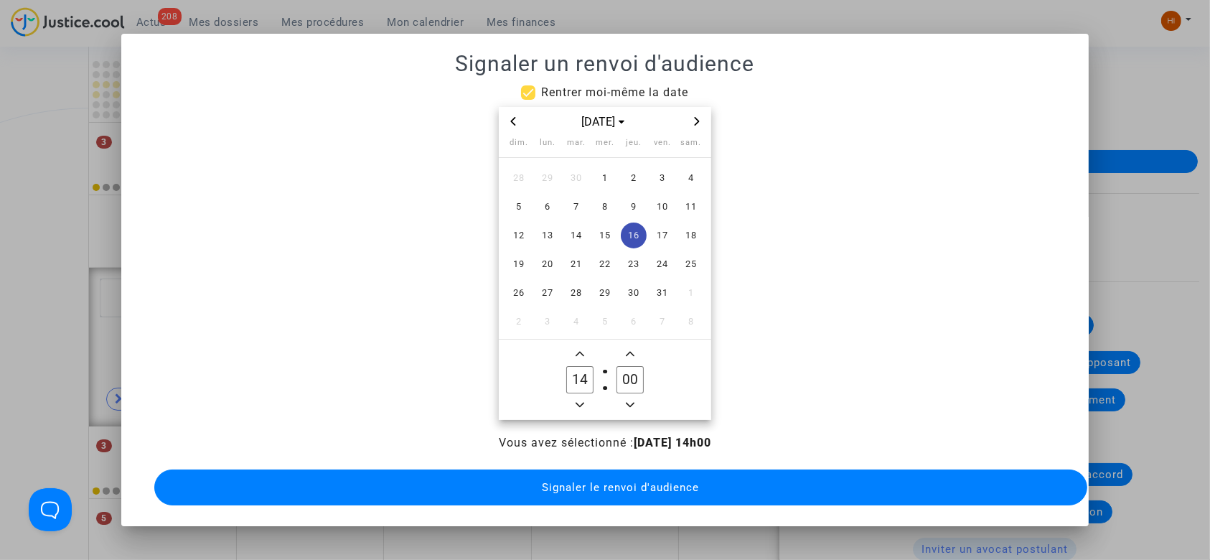
type input "00"
click at [558, 496] on button "Signaler le renvoi d'audience" at bounding box center [620, 487] width 933 height 36
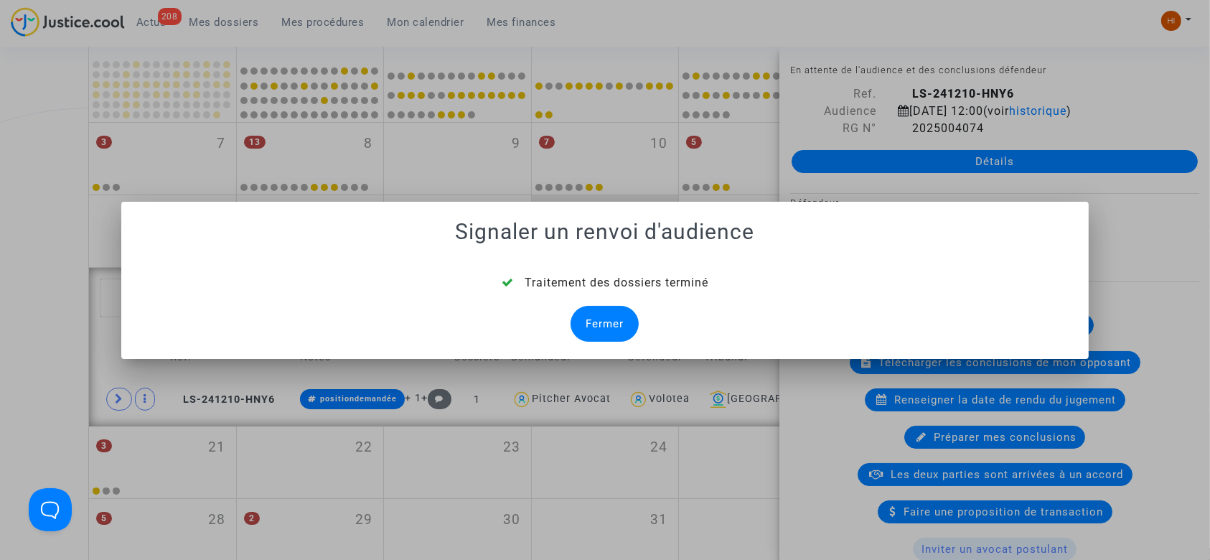
click at [605, 313] on div "Fermer" at bounding box center [604, 324] width 68 height 36
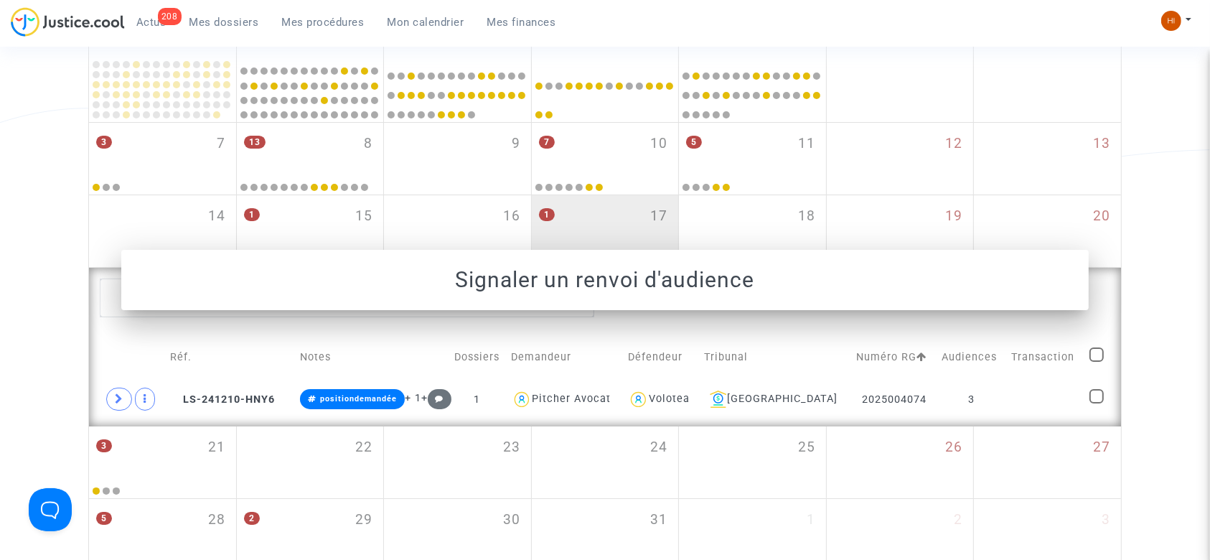
scroll to position [277, 0]
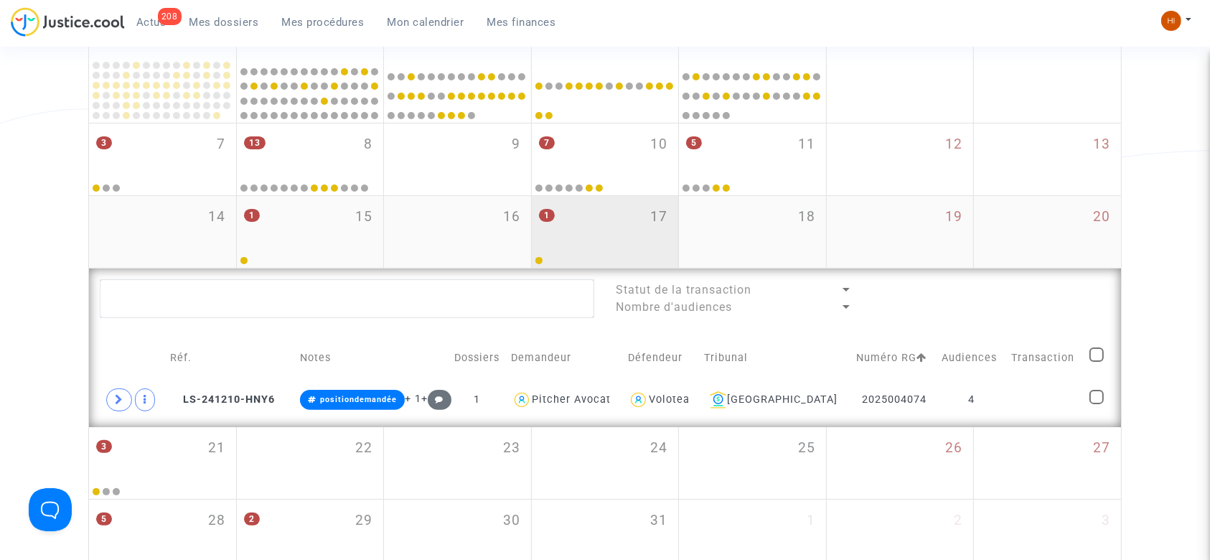
click at [616, 212] on div "1 17" at bounding box center [605, 224] width 147 height 56
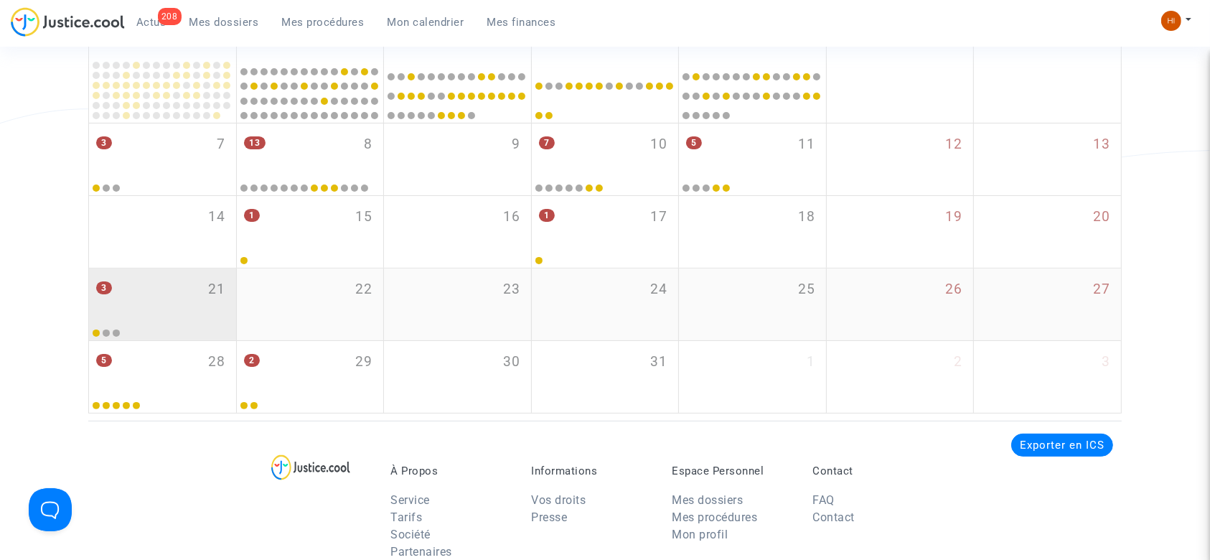
click at [216, 292] on span "21" at bounding box center [216, 289] width 17 height 21
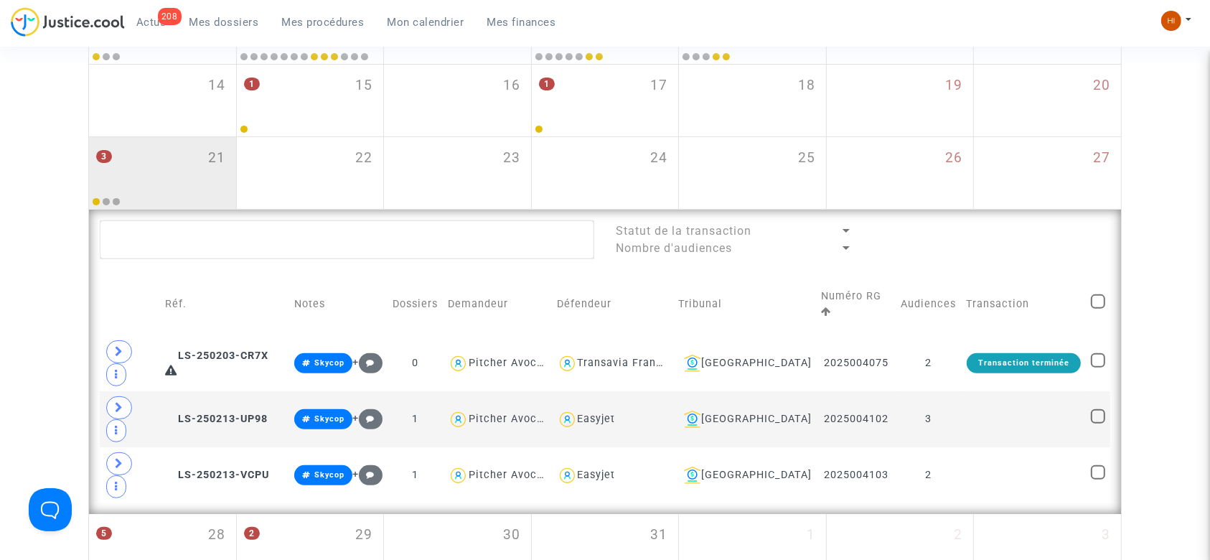
scroll to position [410, 0]
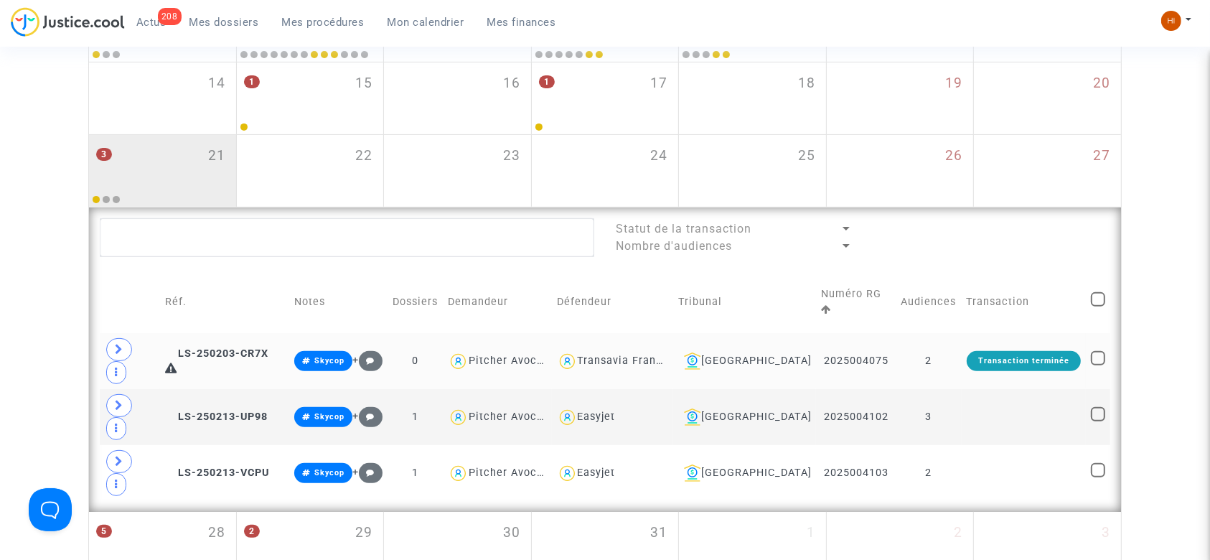
click at [935, 337] on td "2" at bounding box center [928, 361] width 65 height 56
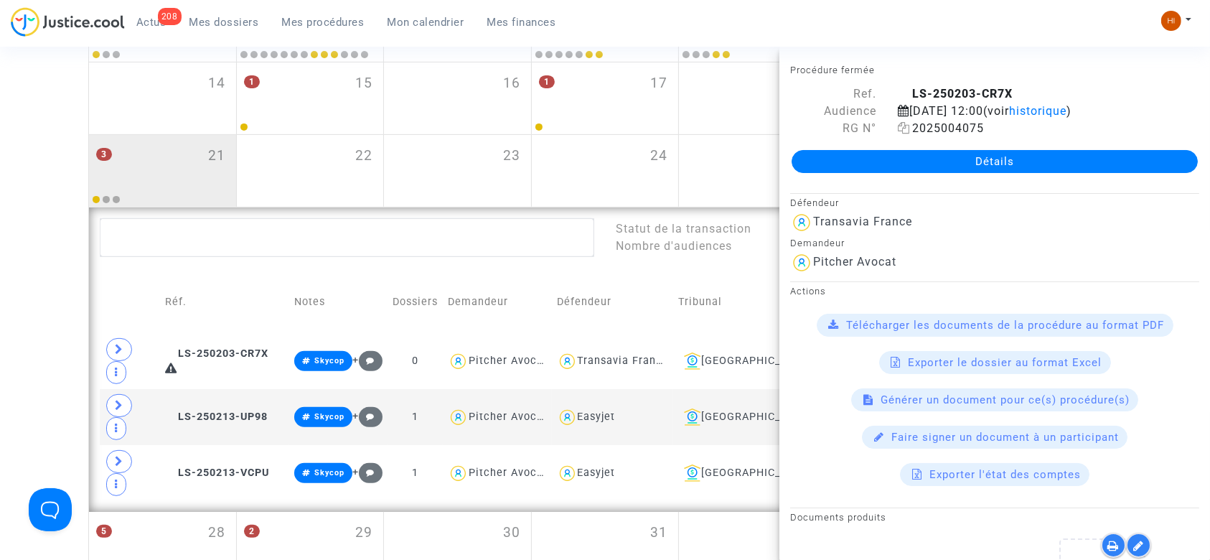
click at [901, 131] on icon at bounding box center [904, 127] width 12 height 11
click at [0, 248] on div "Date de clôture d'instruction Date de conciliation Date d'audience Date de juge…" at bounding box center [605, 146] width 1210 height 878
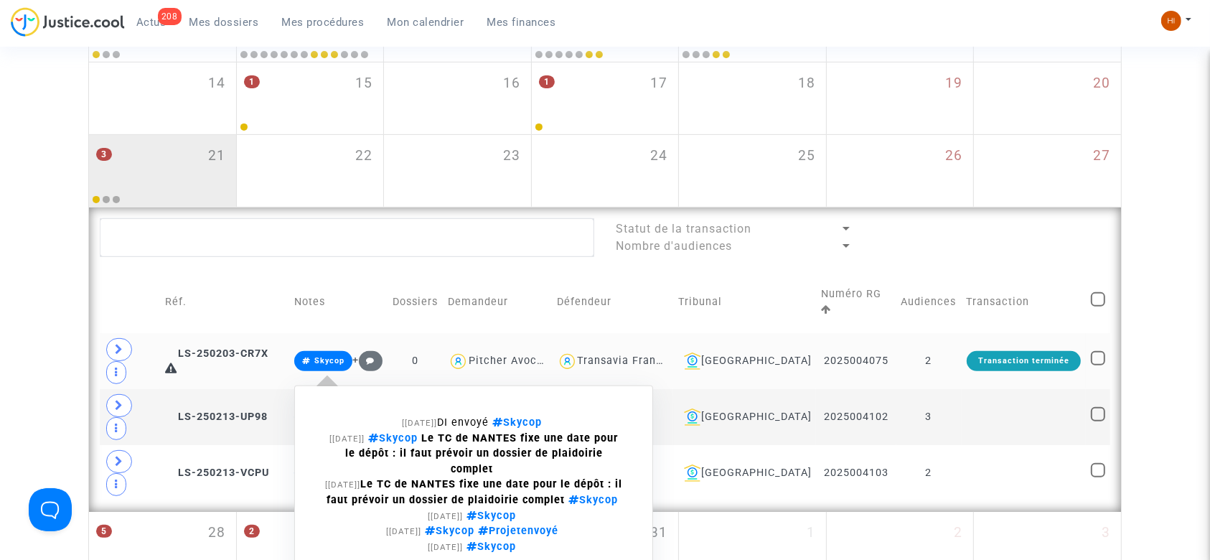
click at [329, 351] on span "Skycop" at bounding box center [323, 361] width 58 height 20
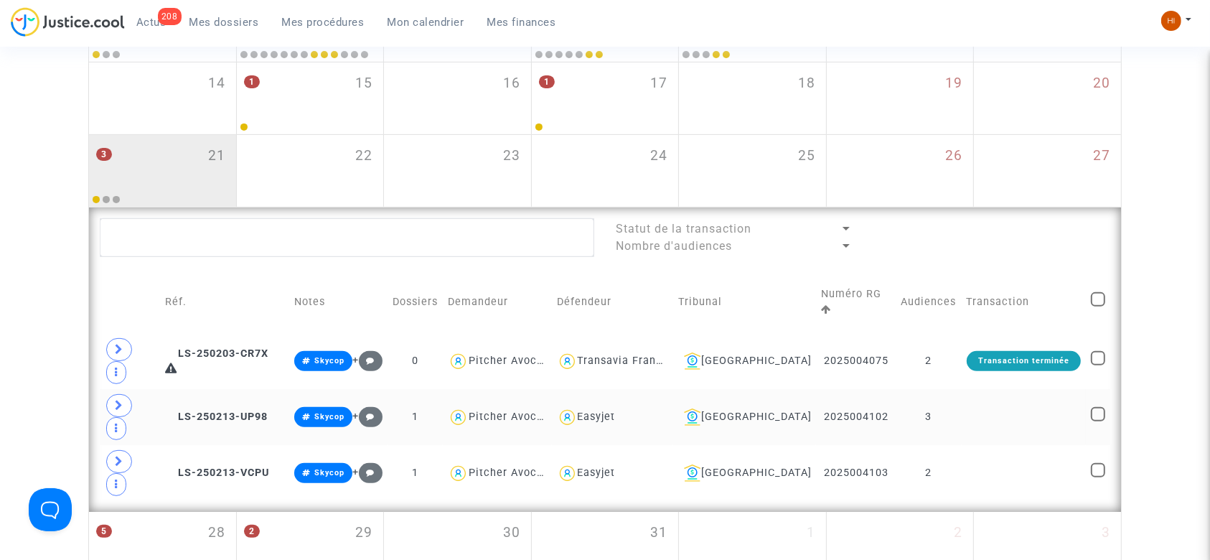
click at [953, 389] on td "3" at bounding box center [928, 417] width 65 height 56
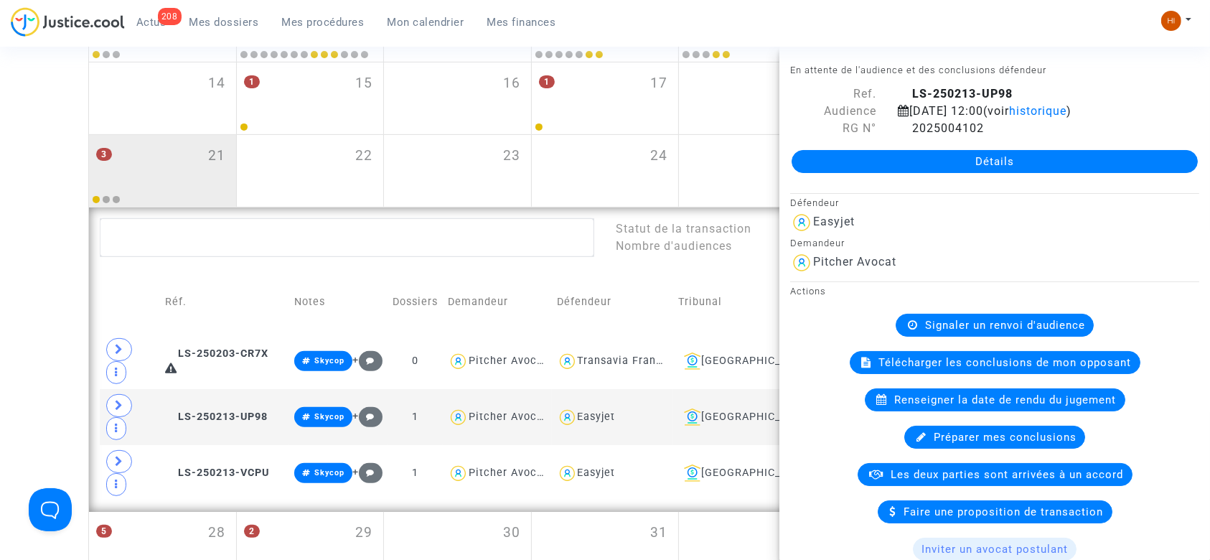
click at [50, 237] on div "Date de clôture d'instruction Date de conciliation Date d'audience Date de juge…" at bounding box center [605, 146] width 1210 height 878
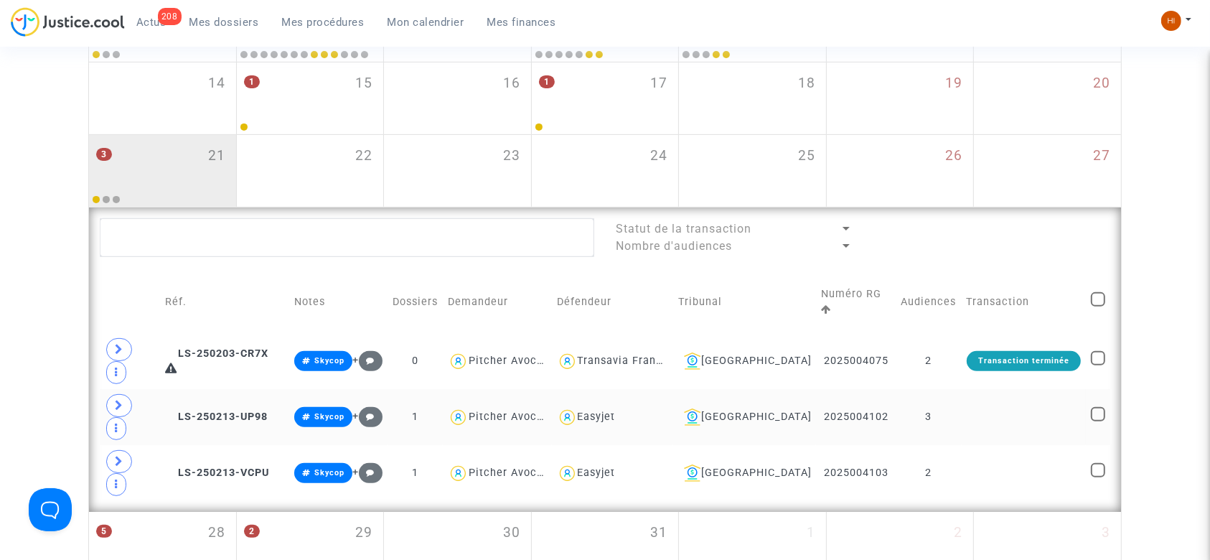
click at [1020, 389] on td at bounding box center [1023, 417] width 124 height 56
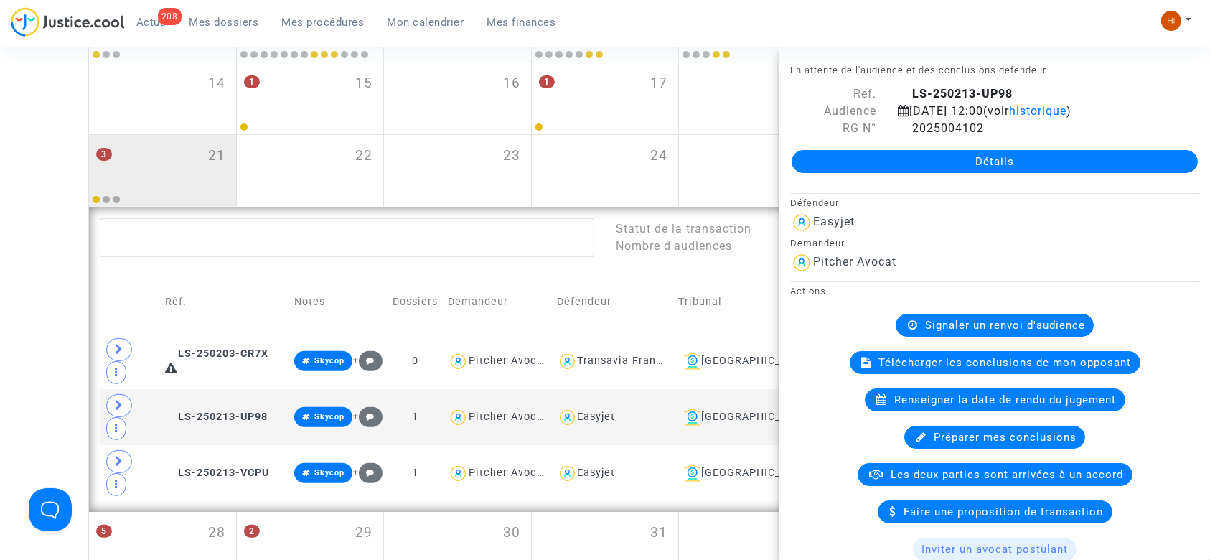
click at [60, 401] on div "Date de clôture d'instruction Date de conciliation Date d'audience Date de juge…" at bounding box center [605, 146] width 1210 height 878
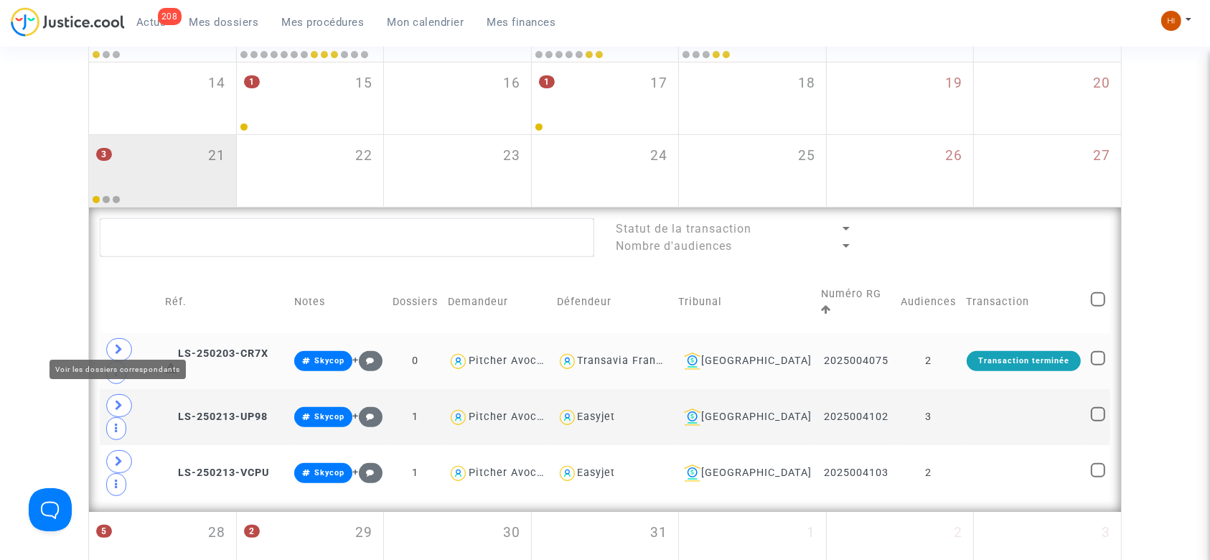
click at [121, 344] on icon at bounding box center [119, 349] width 9 height 11
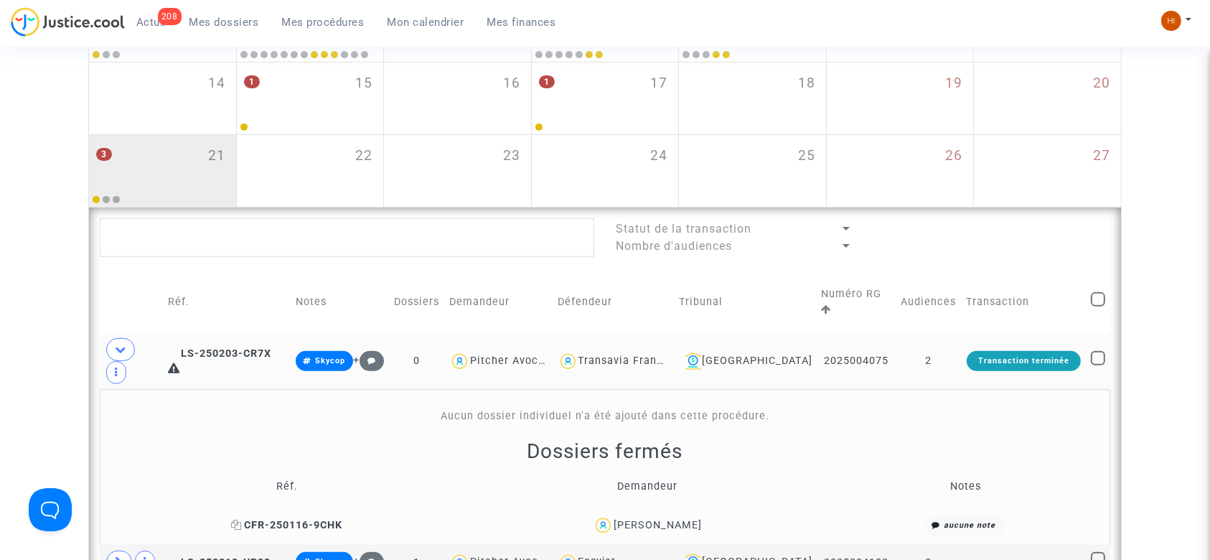
click at [299, 519] on span "CFR-250116-9CHK" at bounding box center [286, 525] width 111 height 12
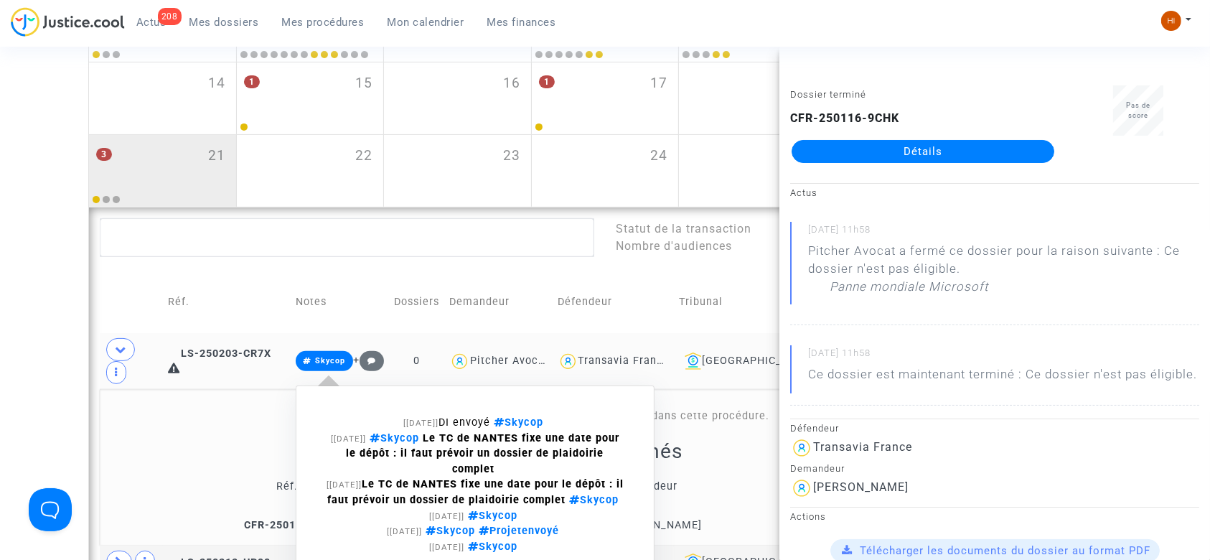
click at [352, 351] on span "Skycop" at bounding box center [325, 361] width 58 height 20
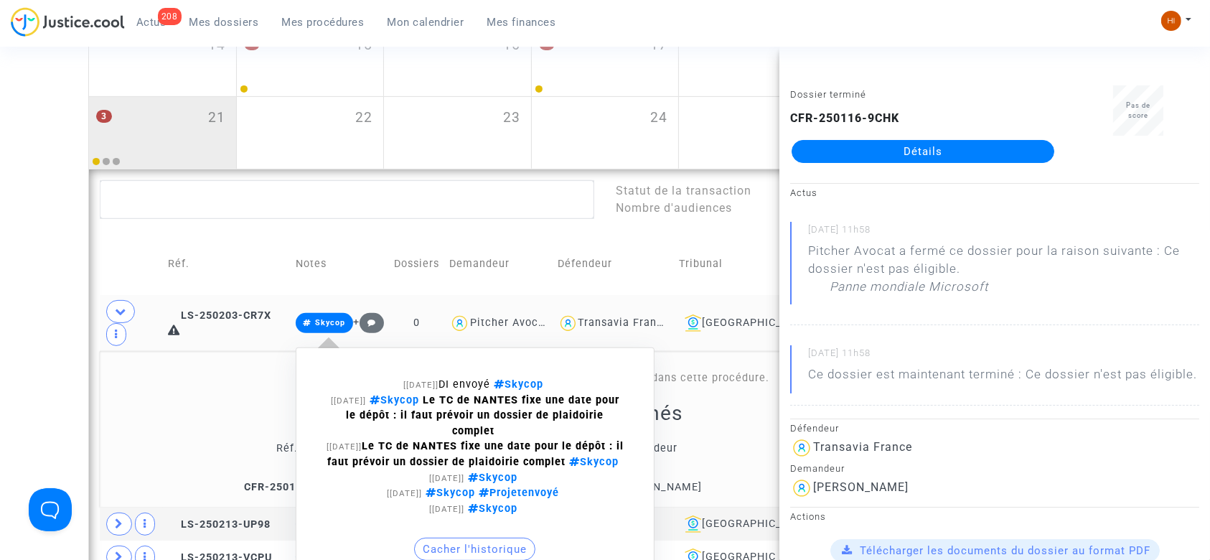
click at [535, 540] on button "Cacher l'historique" at bounding box center [474, 548] width 121 height 23
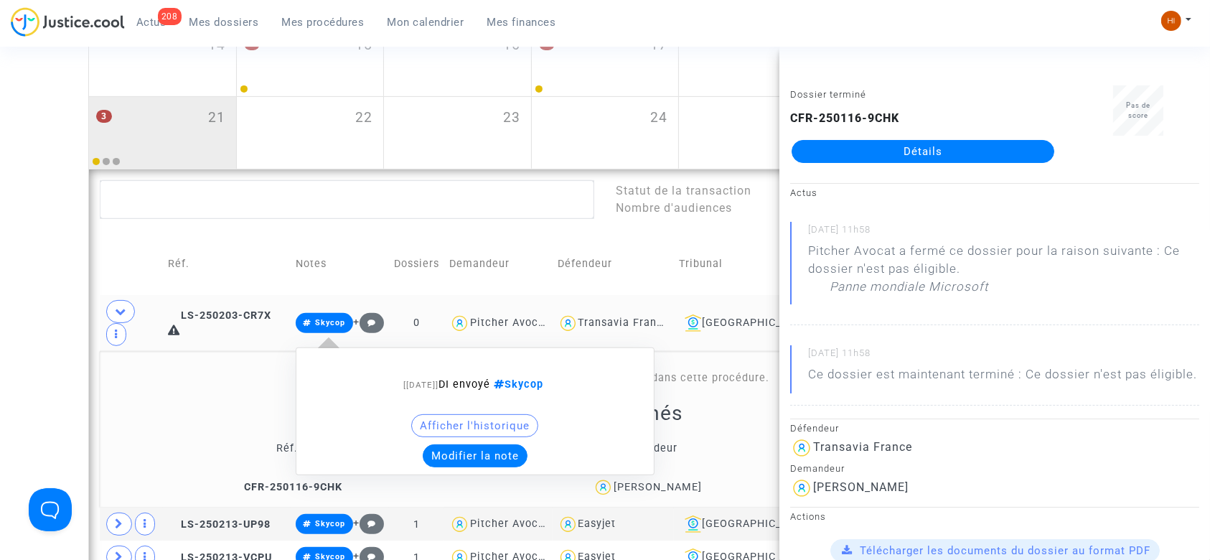
click at [484, 444] on button "Modifier la note" at bounding box center [475, 455] width 105 height 23
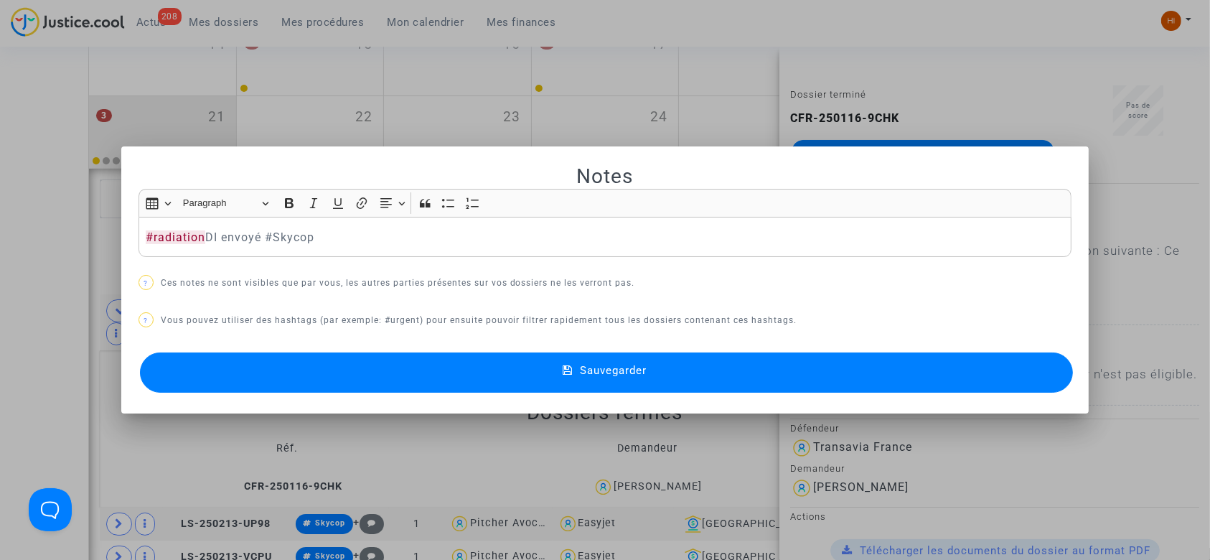
click at [288, 376] on button "Sauvegarder" at bounding box center [606, 372] width 933 height 40
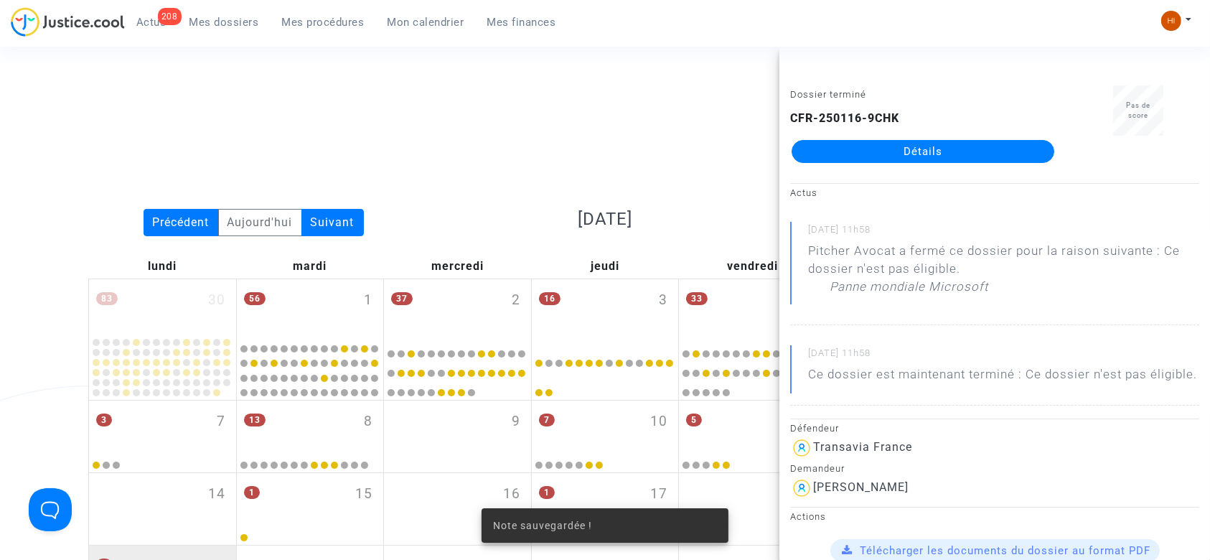
scroll to position [448, 0]
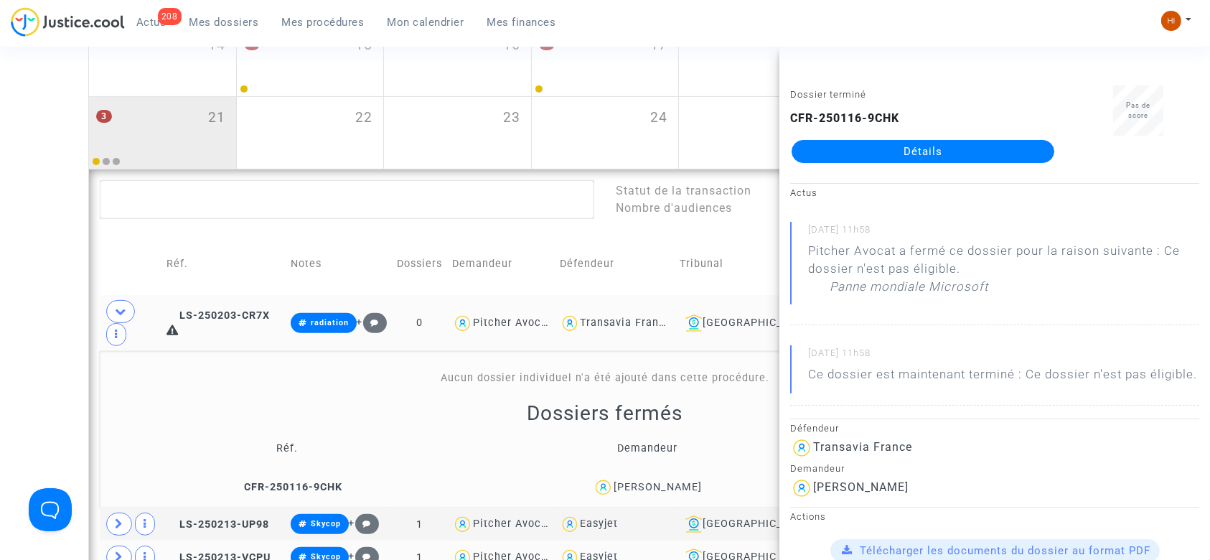
click at [329, 552] on span "Skycop" at bounding box center [326, 556] width 30 height 9
click at [227, 540] on td "LS-250213-VCPU" at bounding box center [223, 556] width 124 height 33
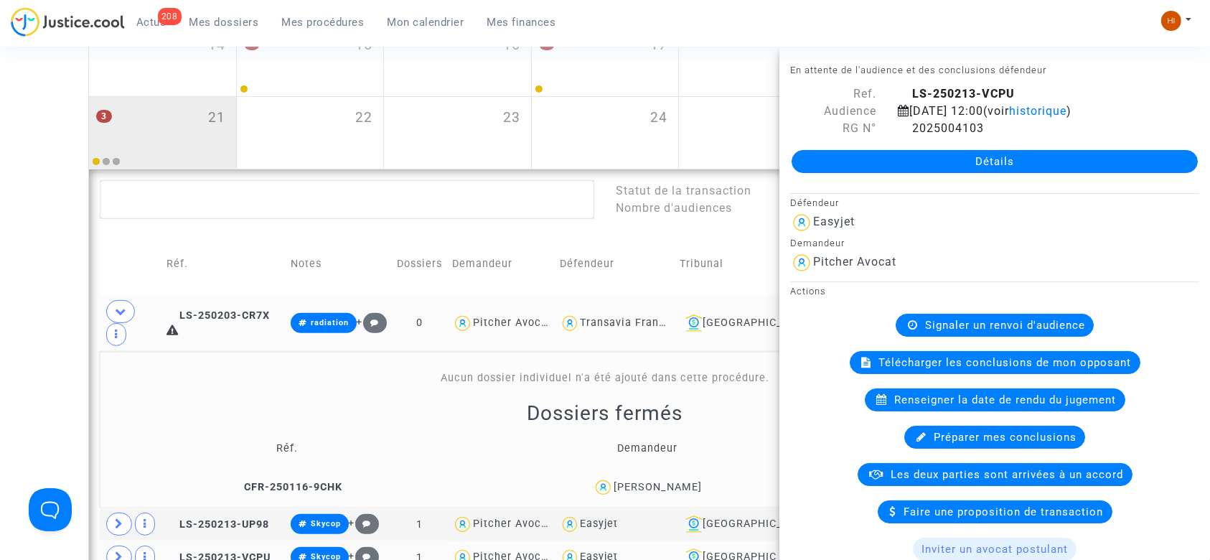
click at [322, 547] on span "Skycop" at bounding box center [320, 557] width 58 height 20
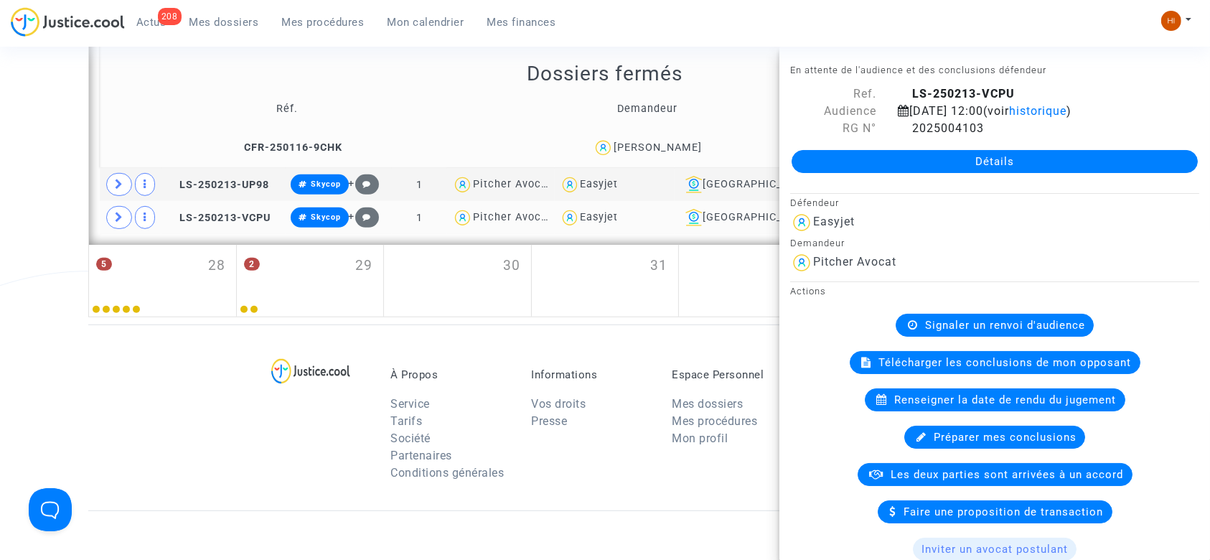
scroll to position [793, 0]
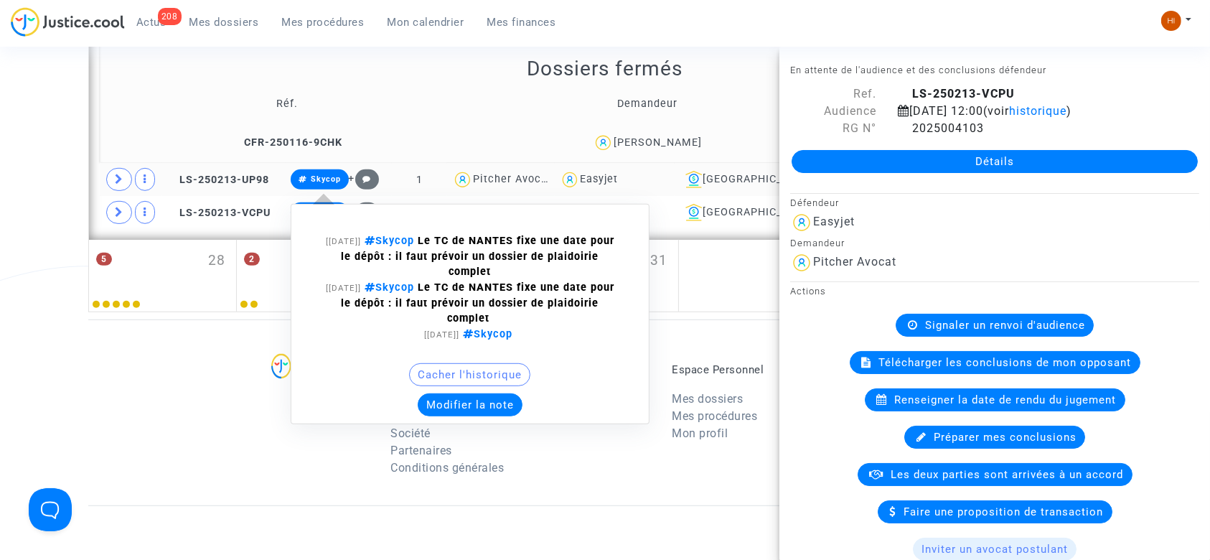
click at [484, 393] on button "Modifier la note" at bounding box center [470, 404] width 105 height 23
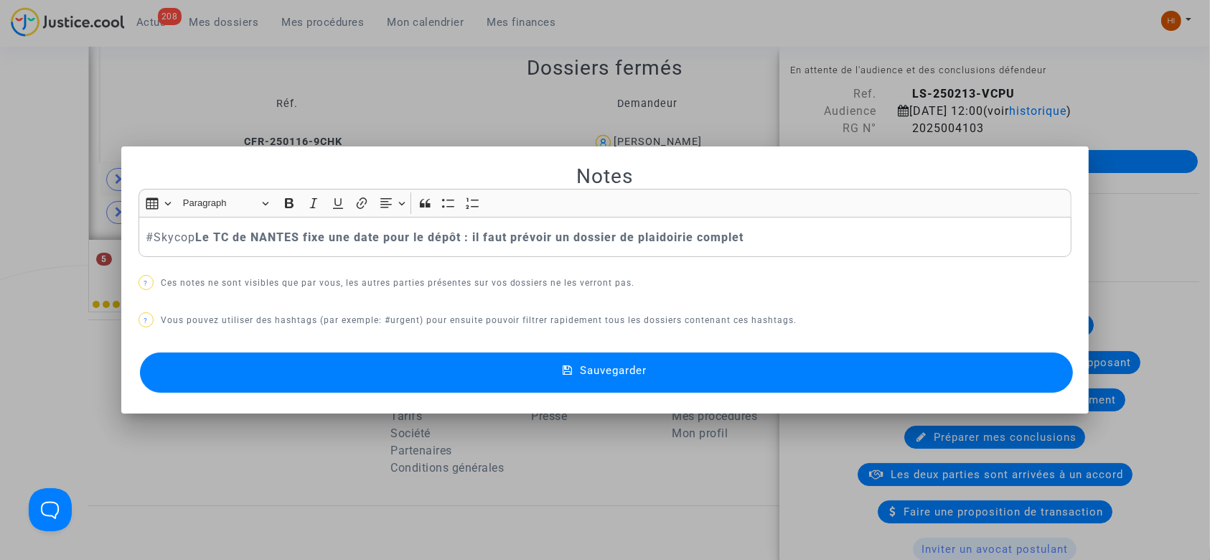
click at [38, 255] on div at bounding box center [605, 280] width 1210 height 560
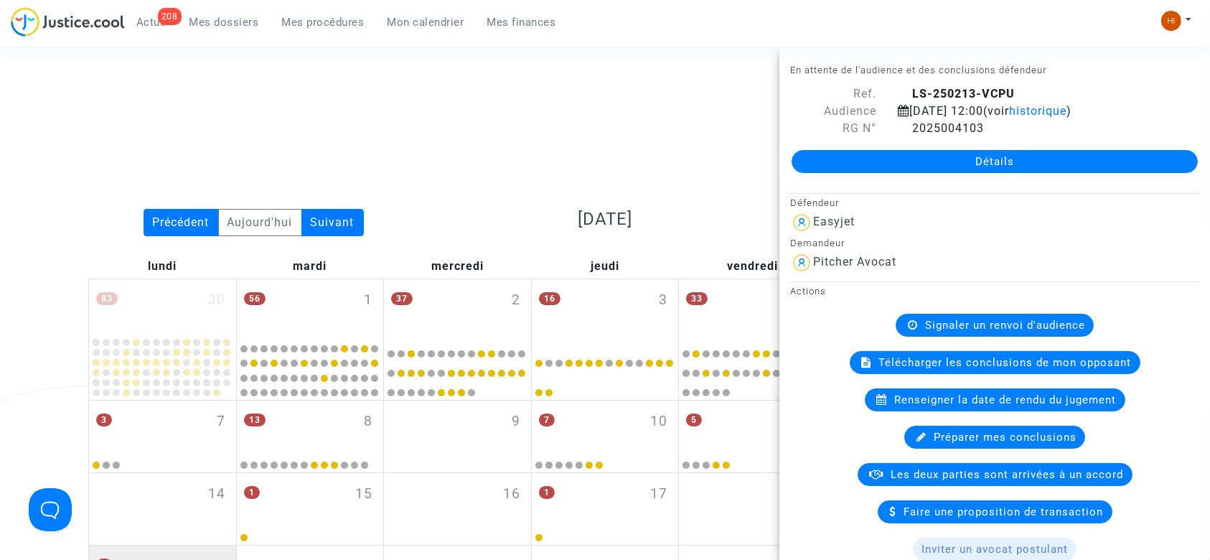
scroll to position [793, 0]
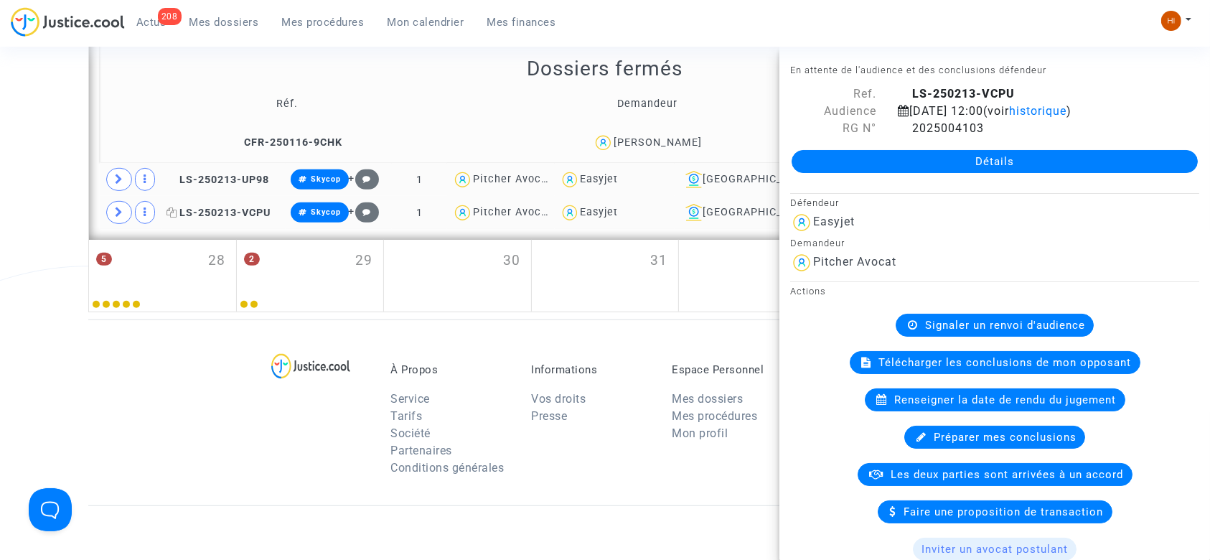
click at [261, 207] on span "LS-250213-VCPU" at bounding box center [218, 213] width 104 height 12
click at [933, 393] on span "Renseigner la date de rendu du jugement" at bounding box center [1006, 399] width 222 height 13
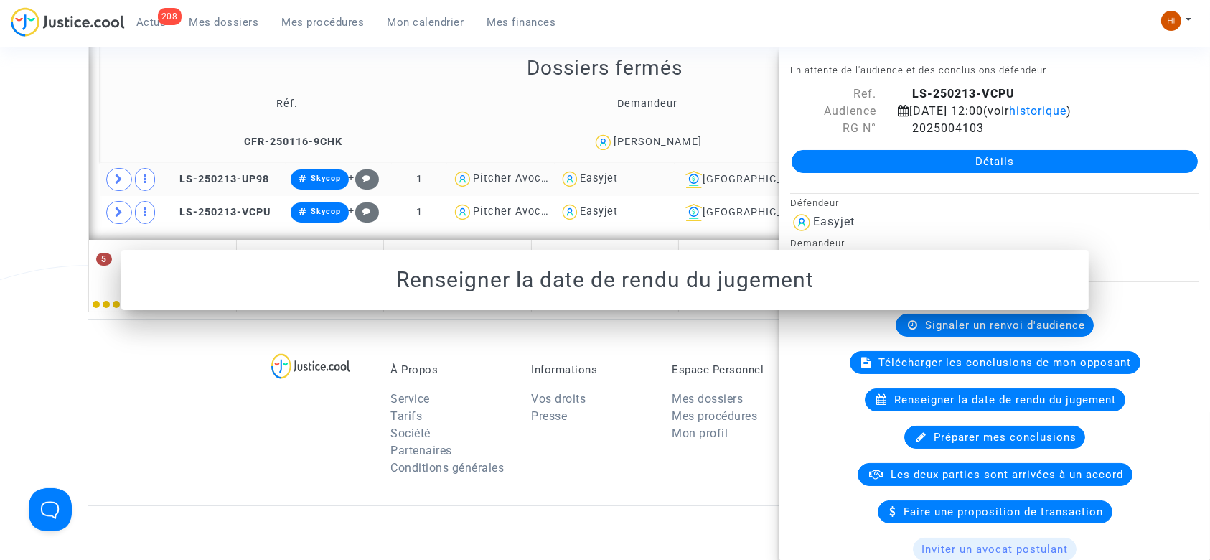
scroll to position [0, 0]
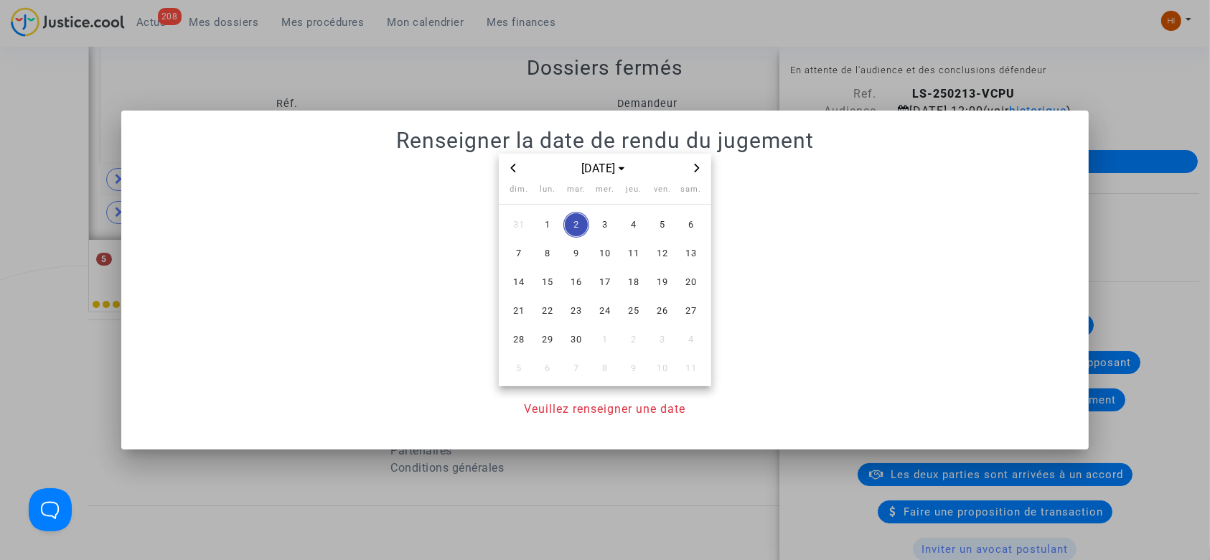
click at [517, 163] on span "Previous month" at bounding box center [512, 167] width 17 height 17
click at [543, 309] on span "21" at bounding box center [548, 311] width 26 height 26
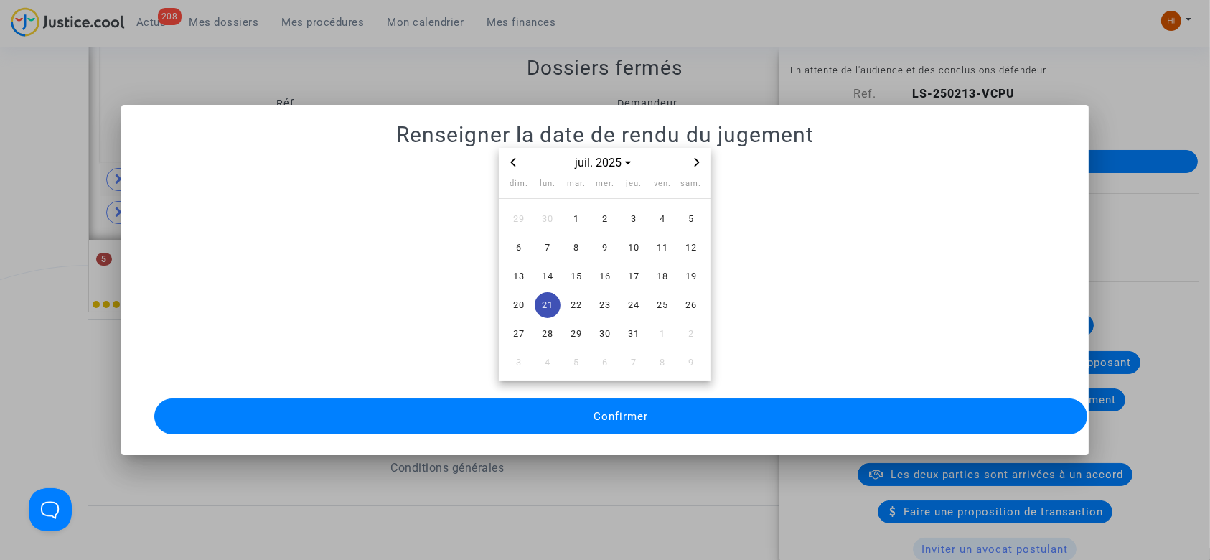
click at [563, 401] on button "Confirmer" at bounding box center [620, 416] width 933 height 36
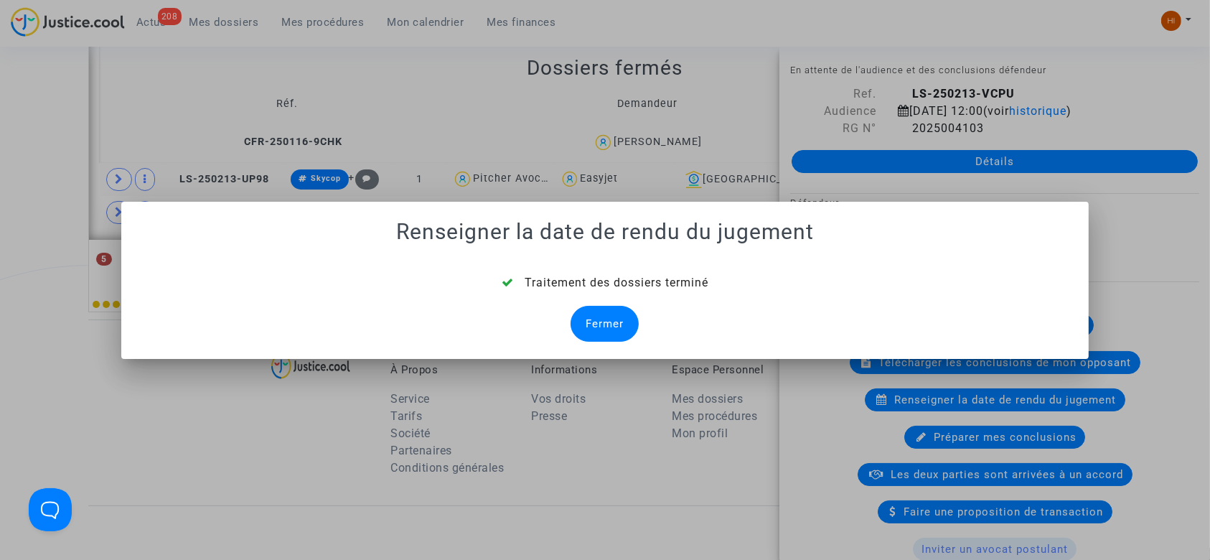
click at [598, 319] on div "Fermer" at bounding box center [604, 324] width 68 height 36
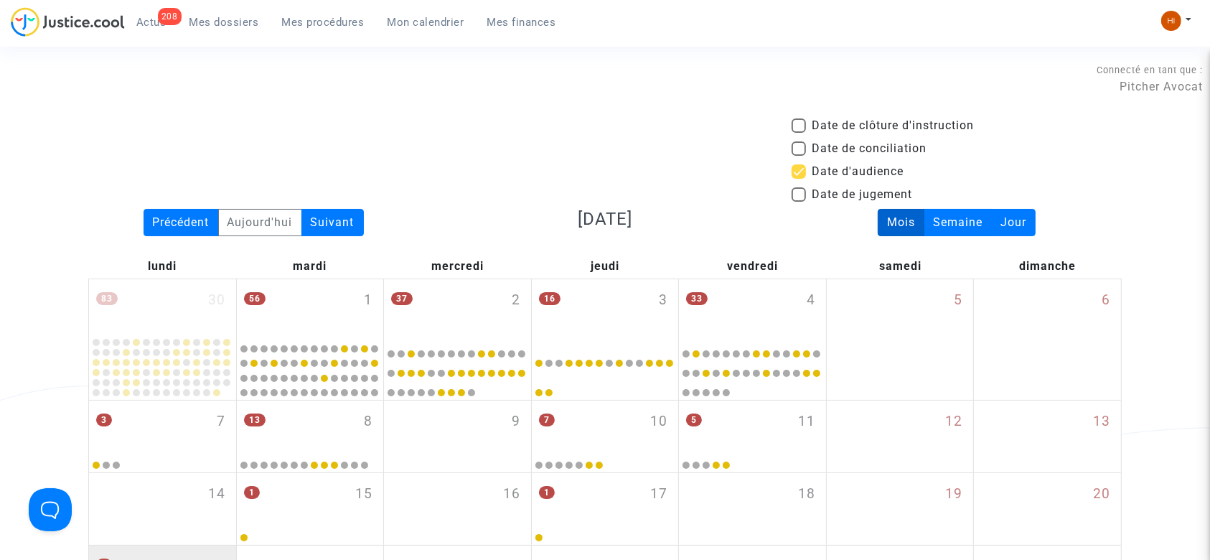
scroll to position [743, 0]
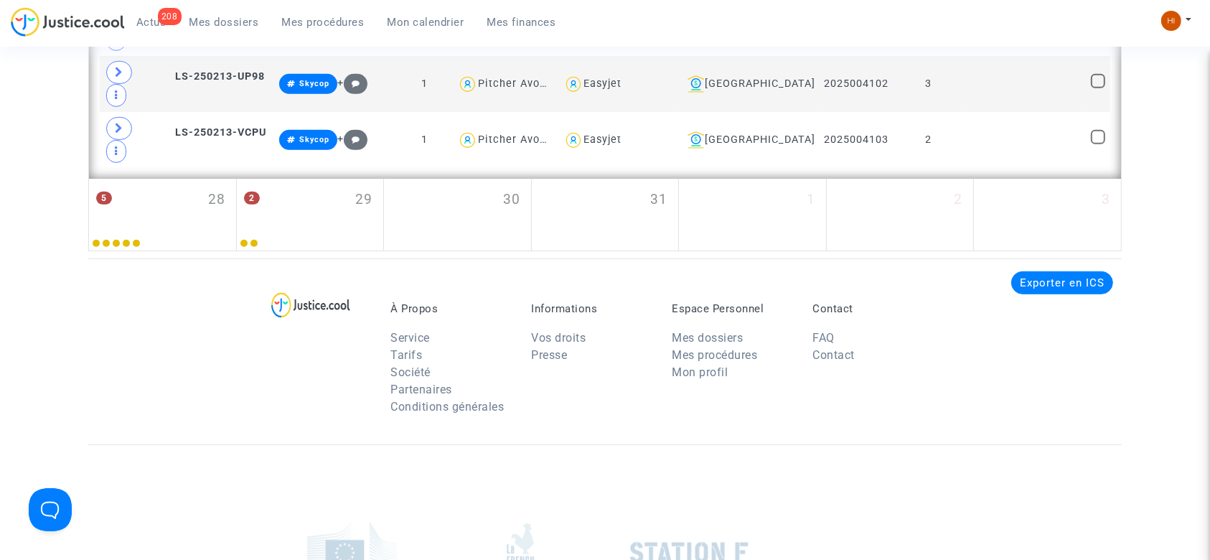
click at [266, 258] on div "À Propos Service Tarifs Société Partenaires Conditions générales Informations V…" at bounding box center [604, 351] width 1033 height 186
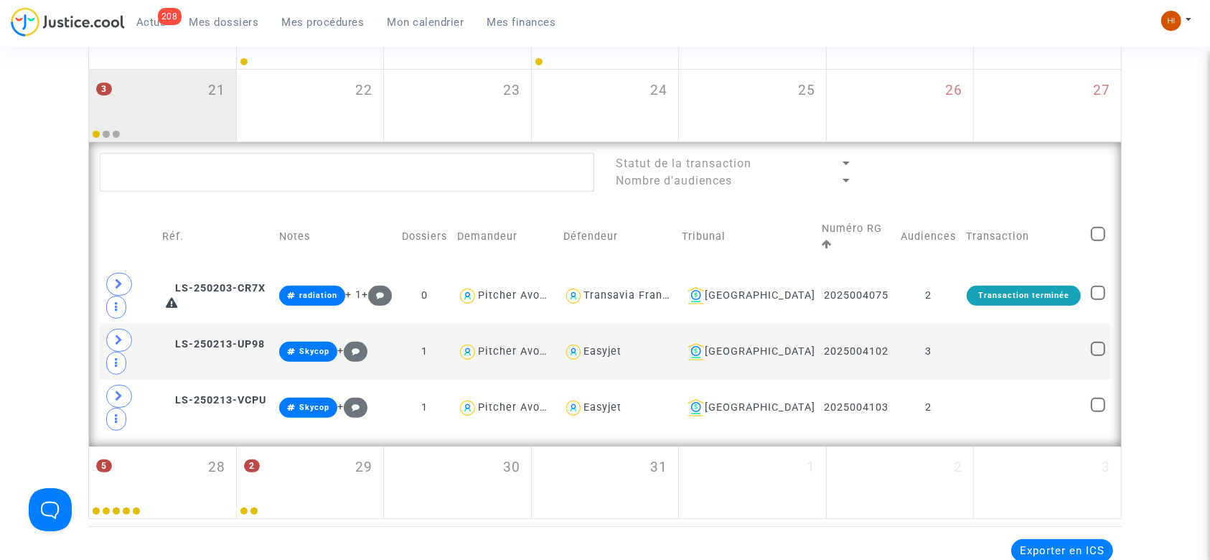
scroll to position [437, 0]
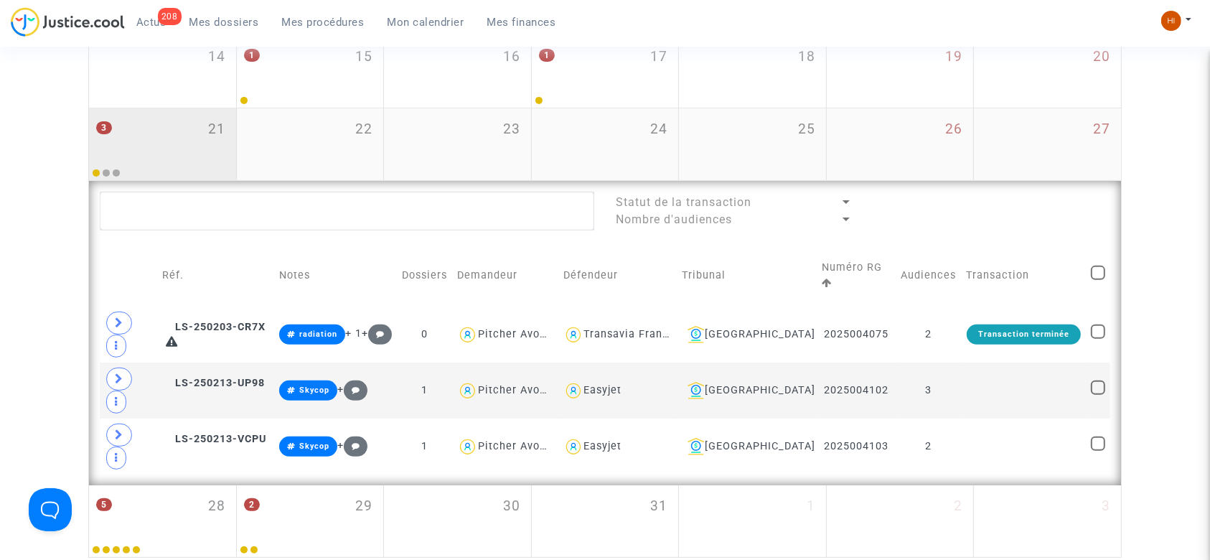
click at [165, 122] on div "3 21" at bounding box center [162, 136] width 147 height 56
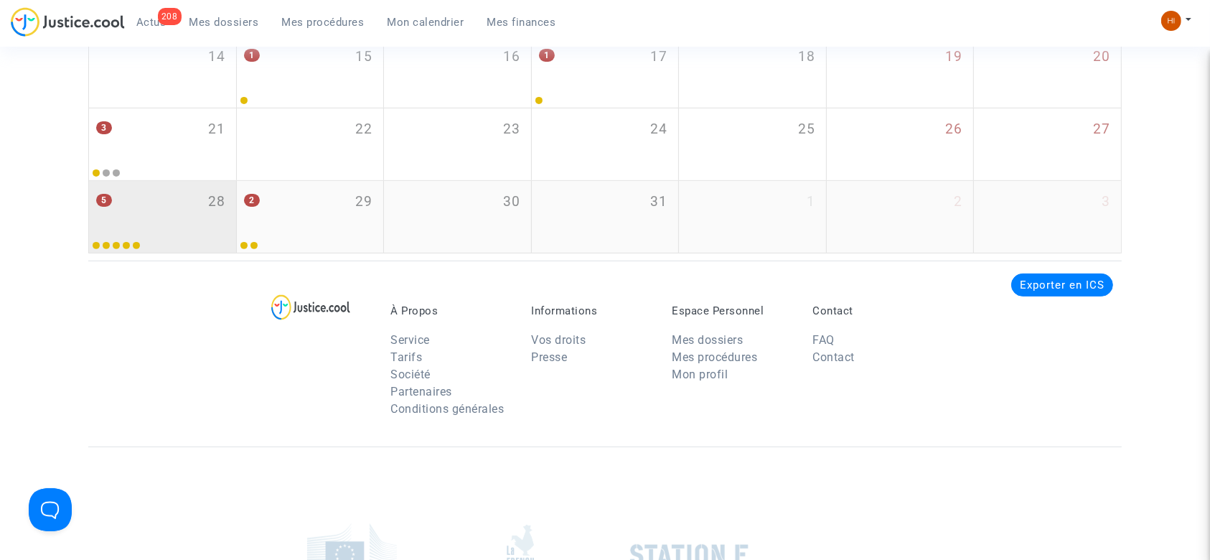
click at [180, 212] on div "5 28" at bounding box center [162, 209] width 147 height 56
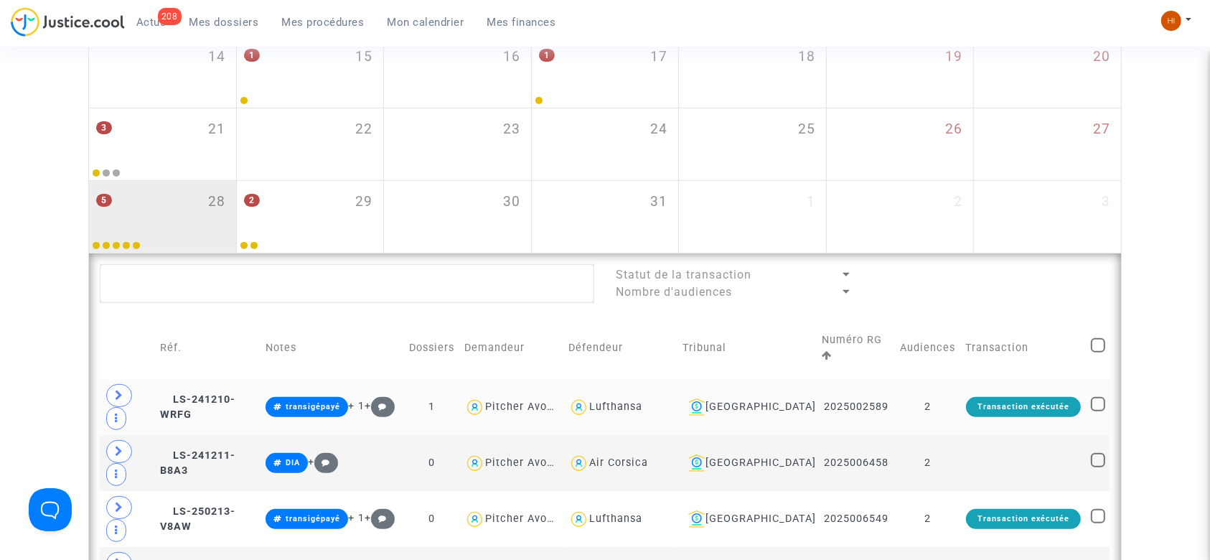
click at [958, 405] on td "2" at bounding box center [927, 407] width 65 height 56
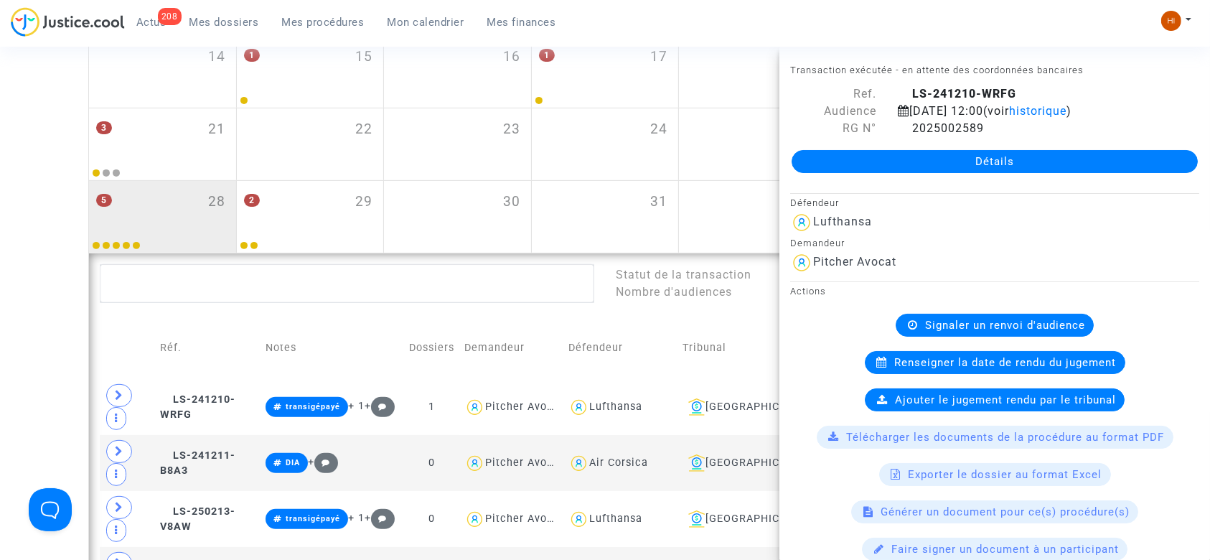
click at [0, 315] on div "Date de clôture d'instruction Date de conciliation Date d'audience Date de juge…" at bounding box center [605, 174] width 1210 height 989
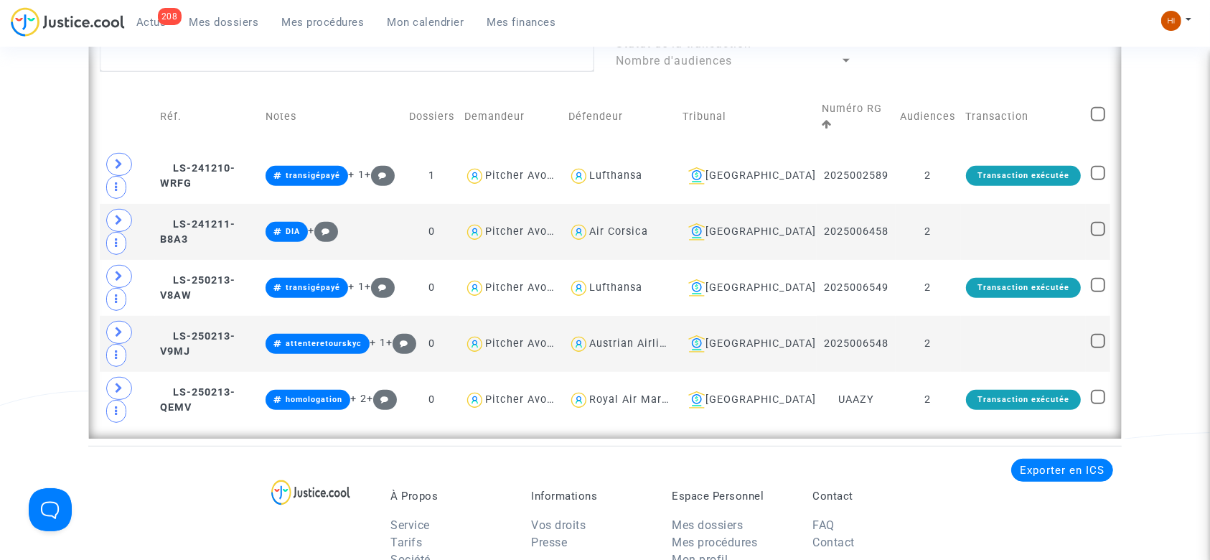
scroll to position [660, 0]
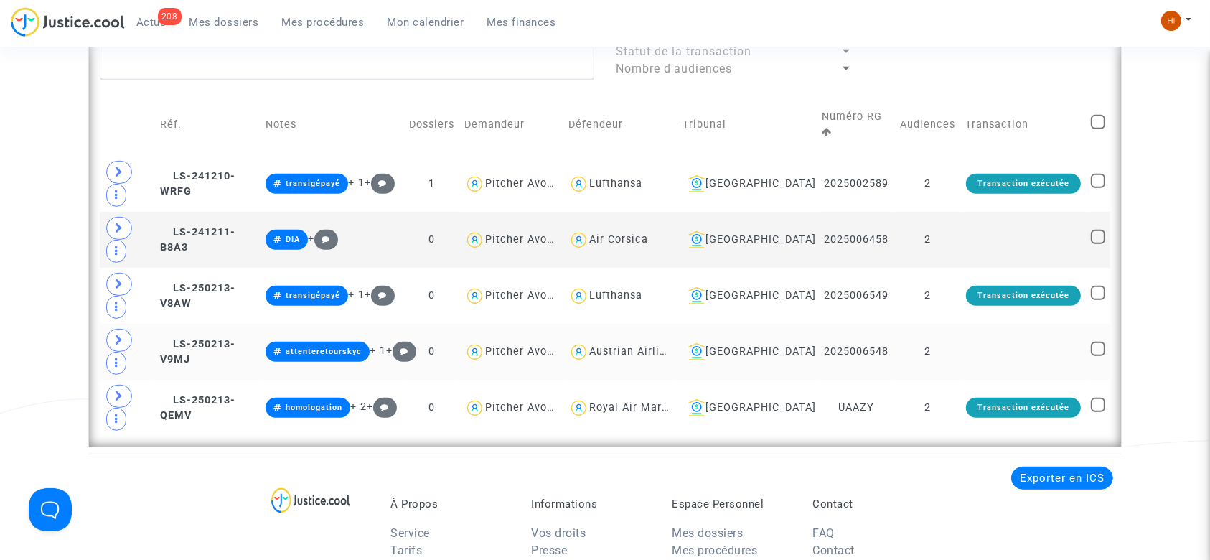
click at [946, 357] on td "2" at bounding box center [927, 352] width 65 height 56
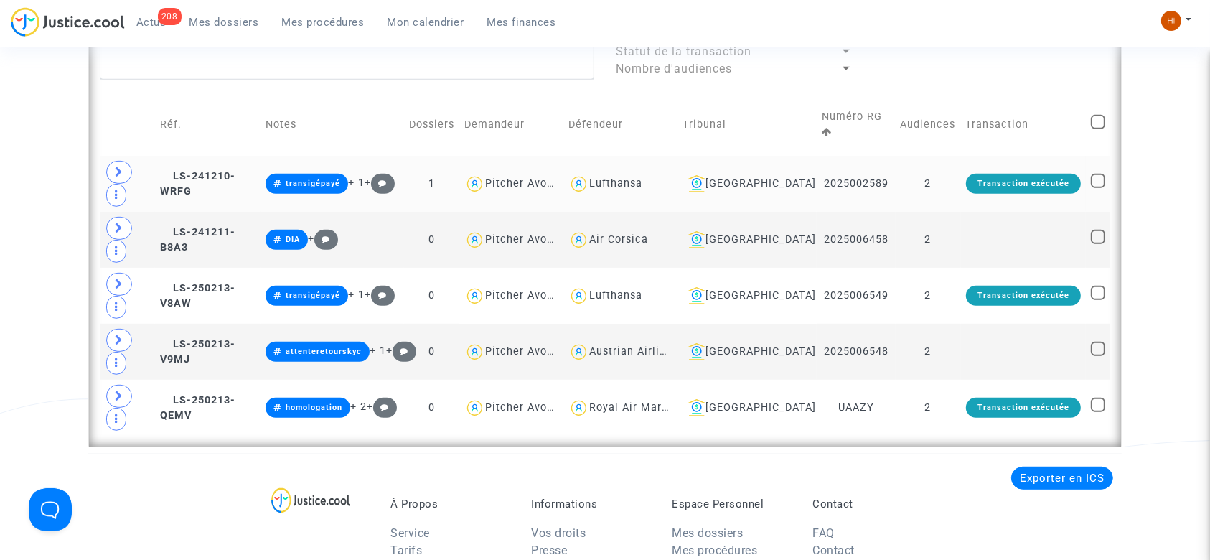
click at [947, 178] on td "2" at bounding box center [927, 184] width 65 height 56
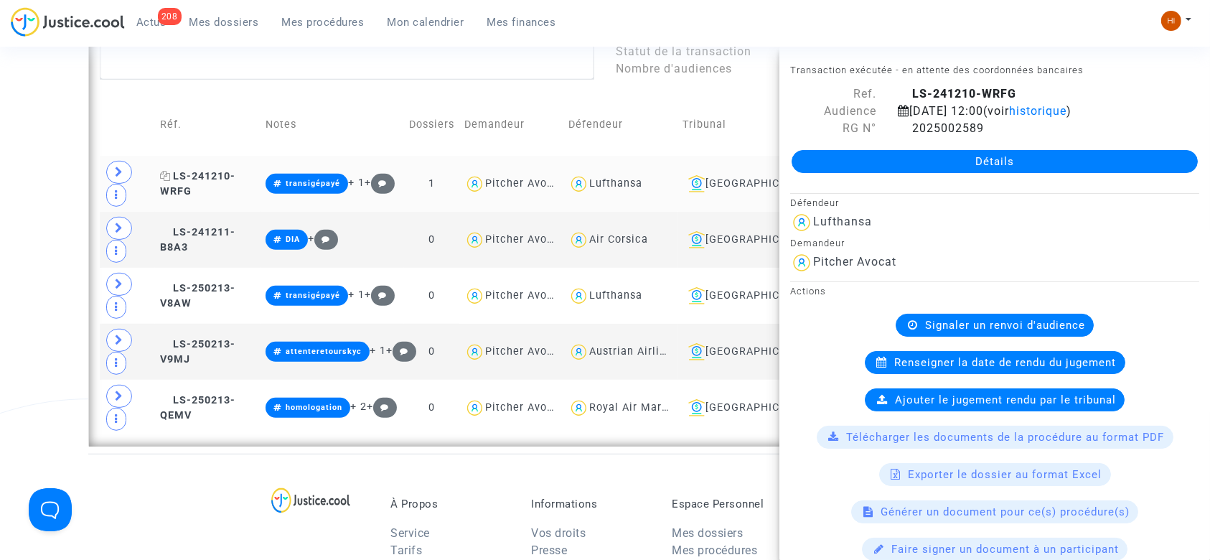
click at [202, 170] on span "LS-241210-WRFG" at bounding box center [197, 184] width 75 height 28
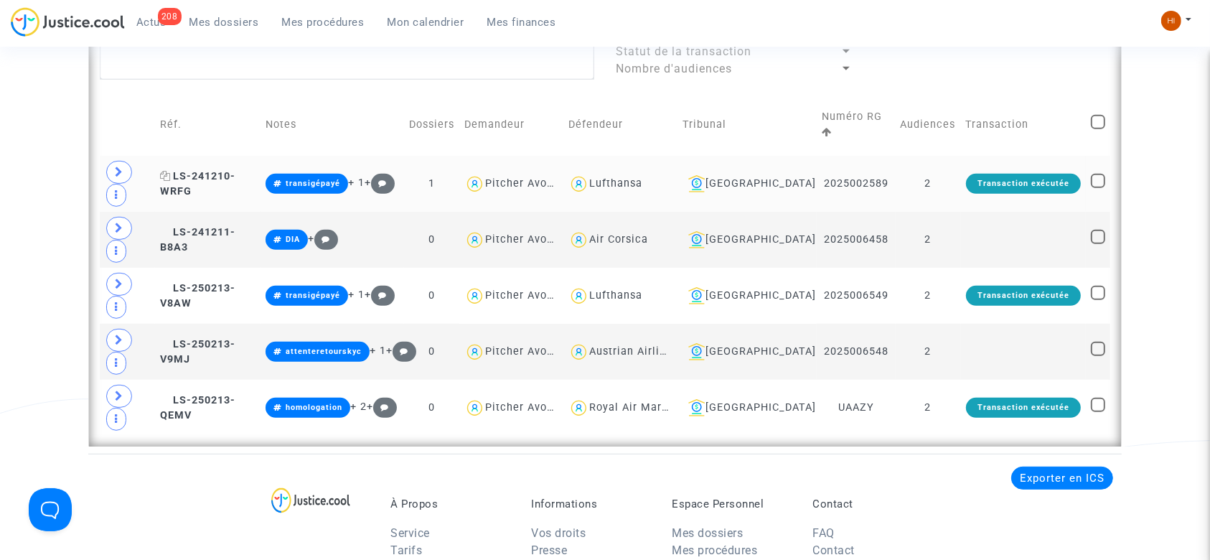
click at [168, 172] on icon at bounding box center [165, 176] width 11 height 10
click at [954, 175] on td "2" at bounding box center [927, 184] width 65 height 56
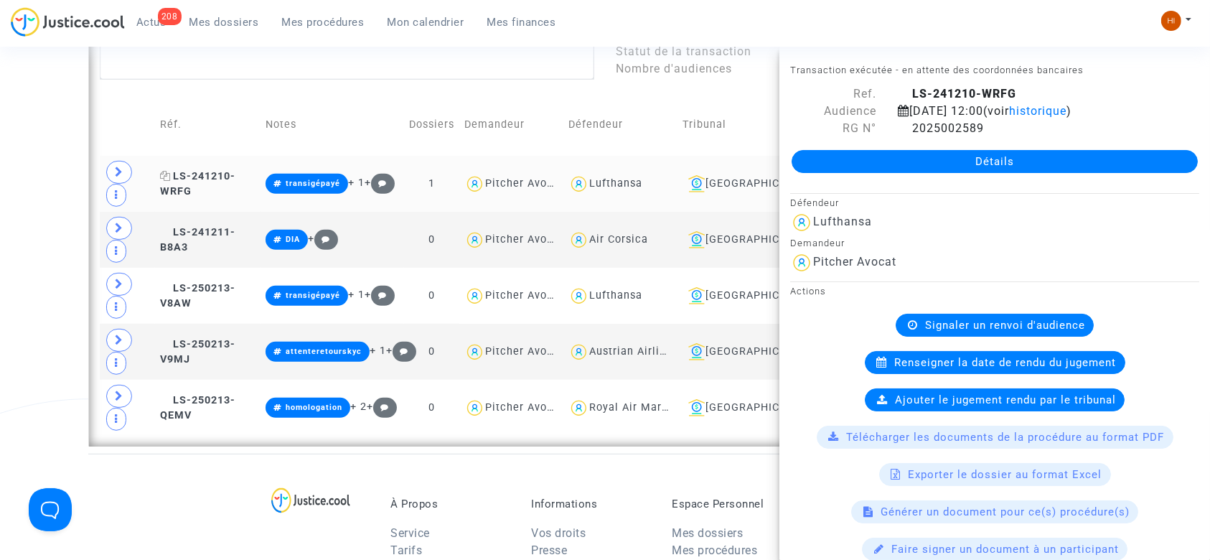
click at [167, 174] on icon at bounding box center [165, 176] width 11 height 10
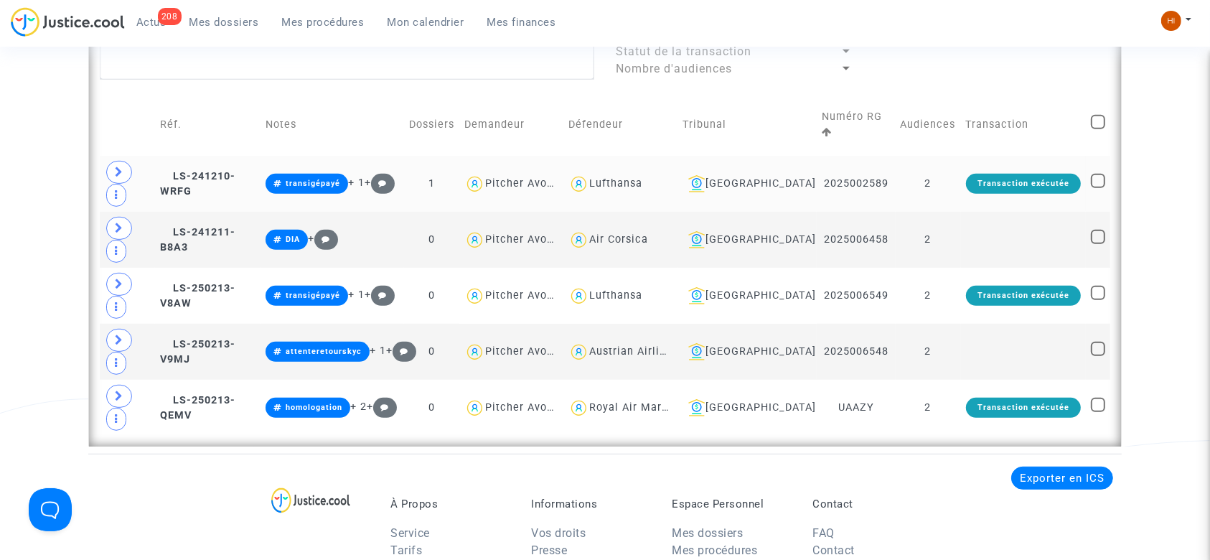
click at [941, 182] on td "2" at bounding box center [927, 184] width 65 height 56
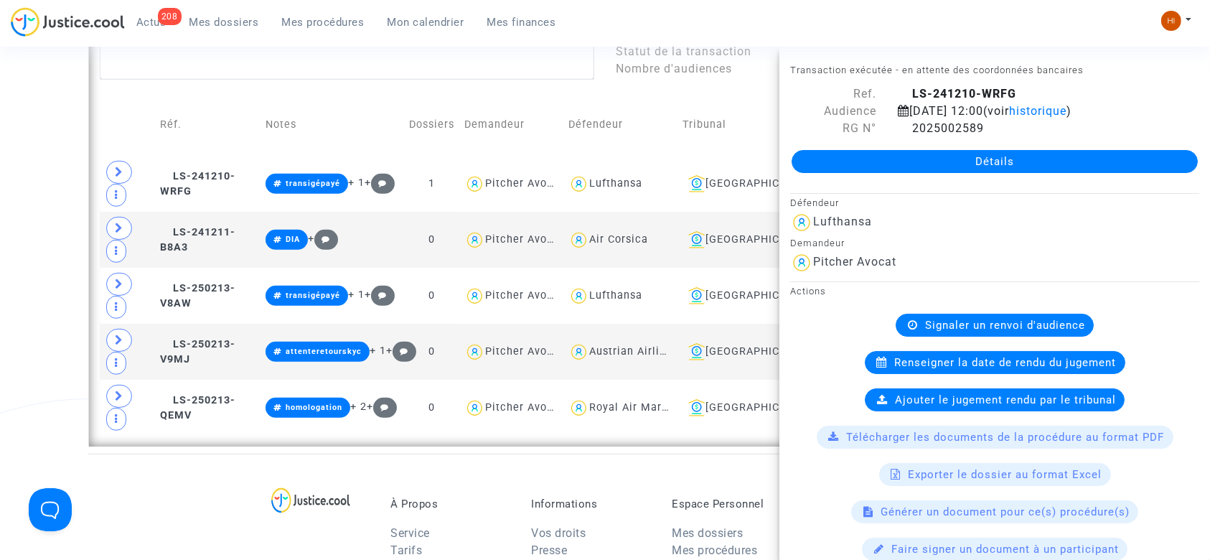
click at [952, 316] on div "Signaler un renvoi d'audience" at bounding box center [994, 325] width 198 height 23
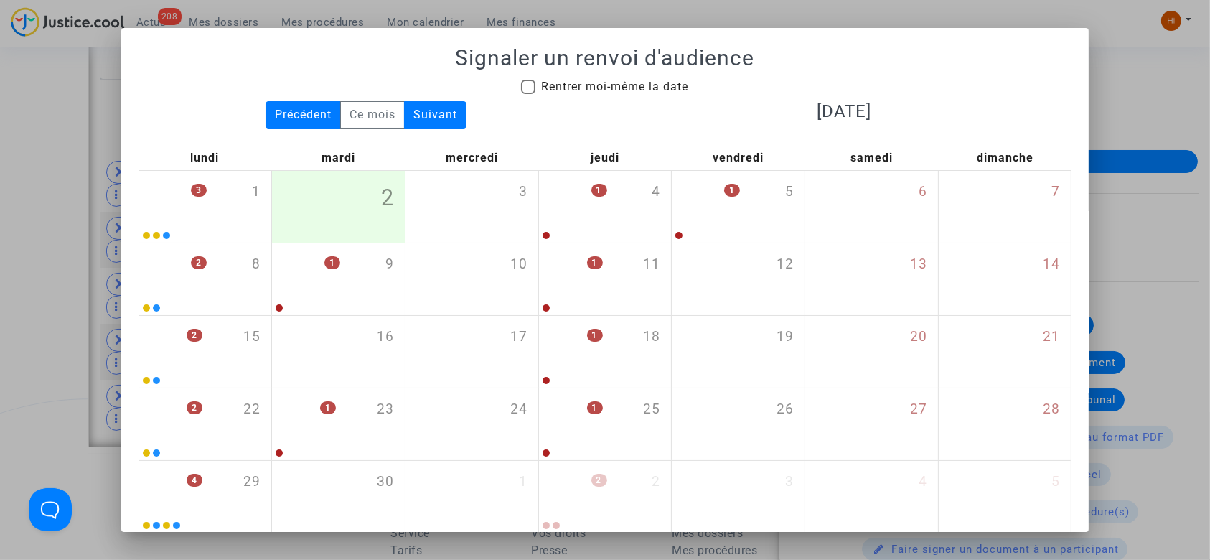
click at [29, 113] on div at bounding box center [605, 280] width 1210 height 560
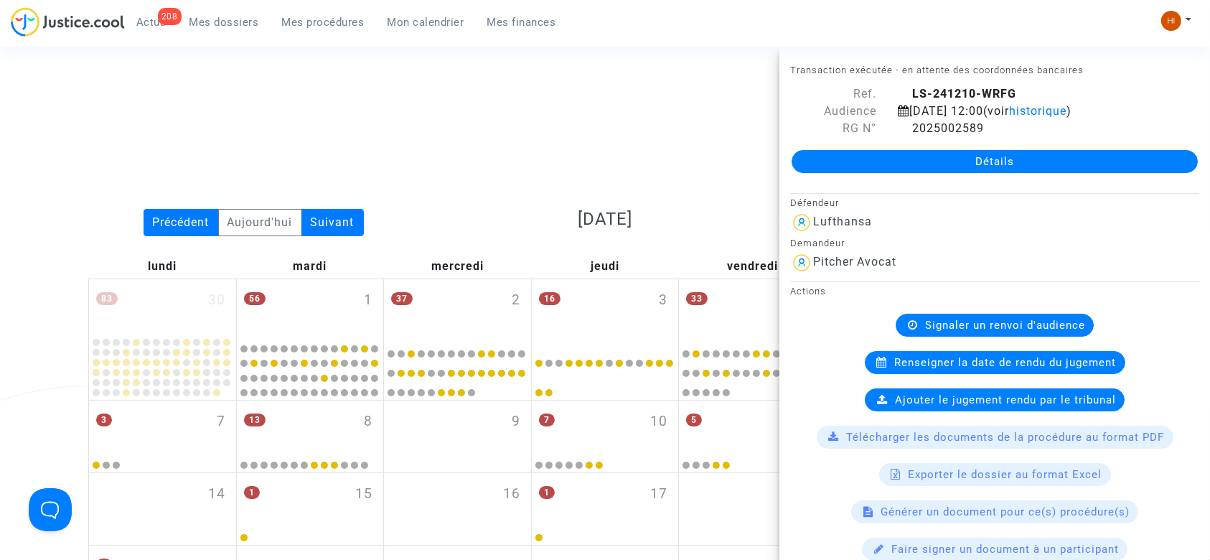
scroll to position [660, 0]
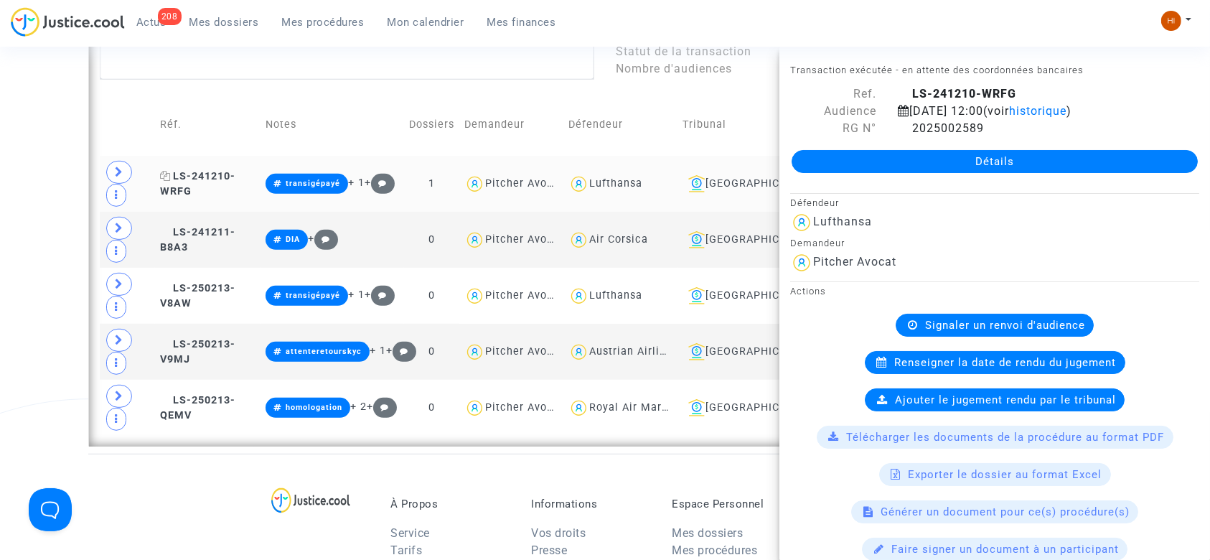
click at [190, 174] on span "LS-241210-WRFG" at bounding box center [197, 184] width 75 height 28
click at [911, 321] on div "Signaler un renvoi d'audience" at bounding box center [994, 325] width 198 height 23
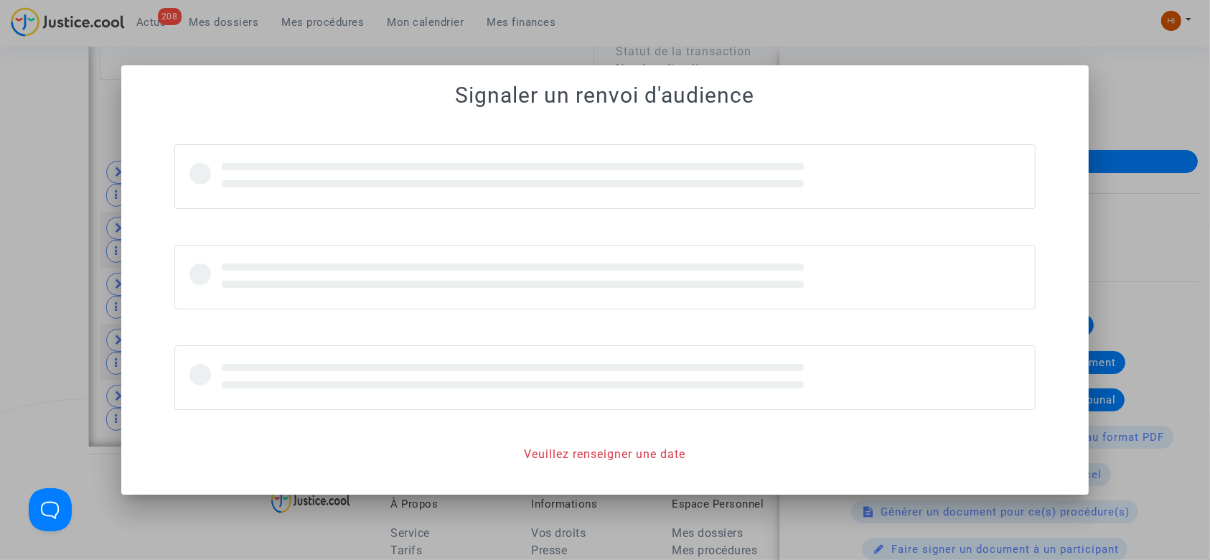
scroll to position [0, 0]
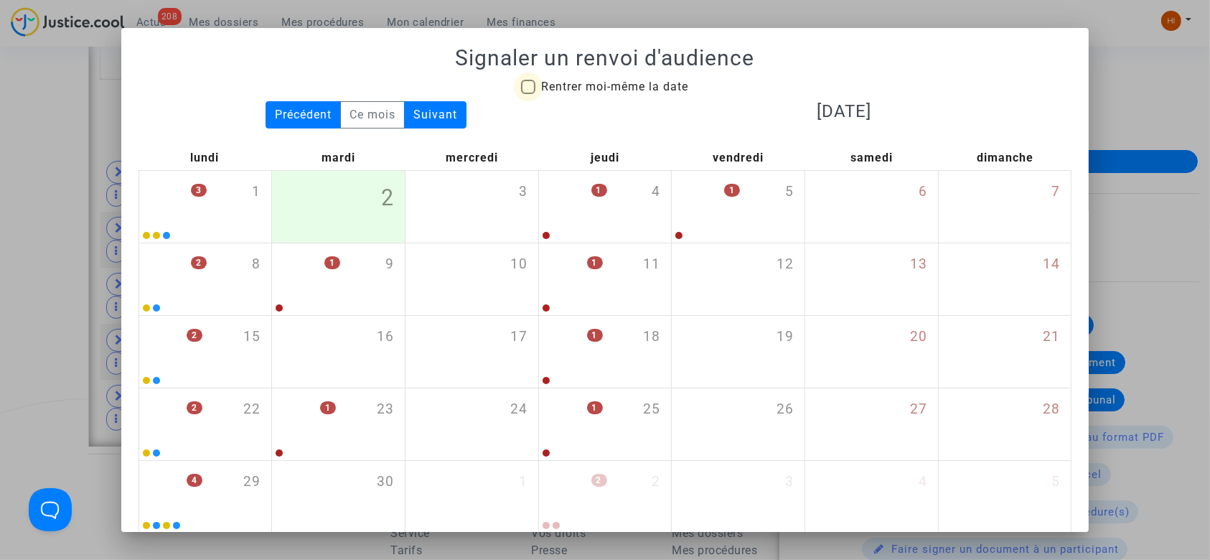
click at [643, 81] on span "Rentrer moi-même la date" at bounding box center [614, 87] width 147 height 14
click at [528, 94] on input "Rentrer moi-même la date" at bounding box center [527, 94] width 1 height 1
checkbox input "true"
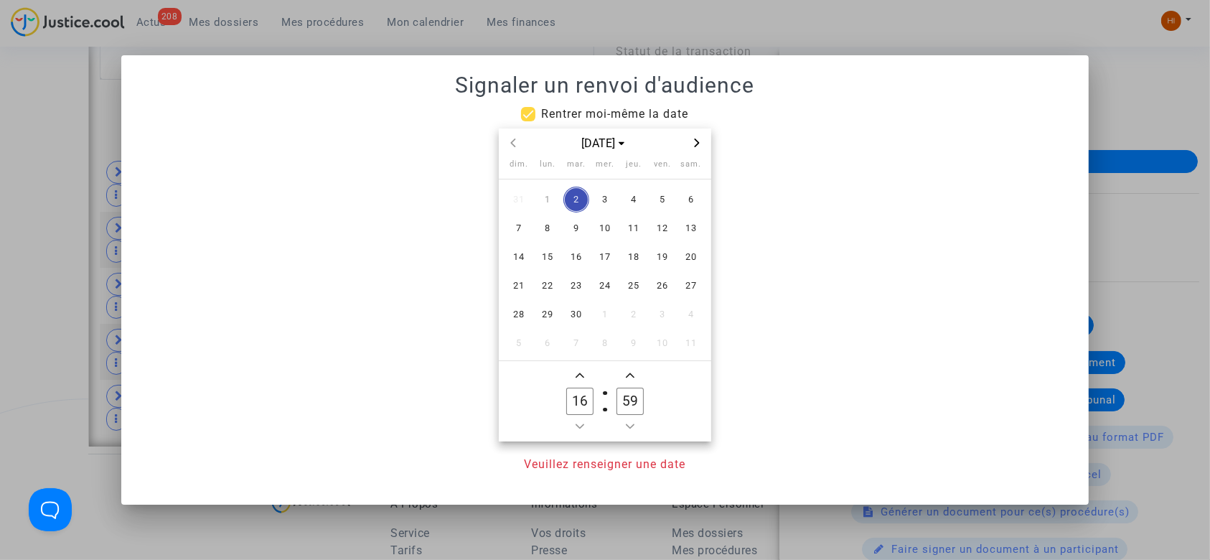
click at [700, 149] on span "Next month" at bounding box center [696, 142] width 17 height 17
click at [513, 141] on icon "Previous month" at bounding box center [513, 142] width 5 height 9
click at [547, 296] on span "22" at bounding box center [548, 286] width 26 height 26
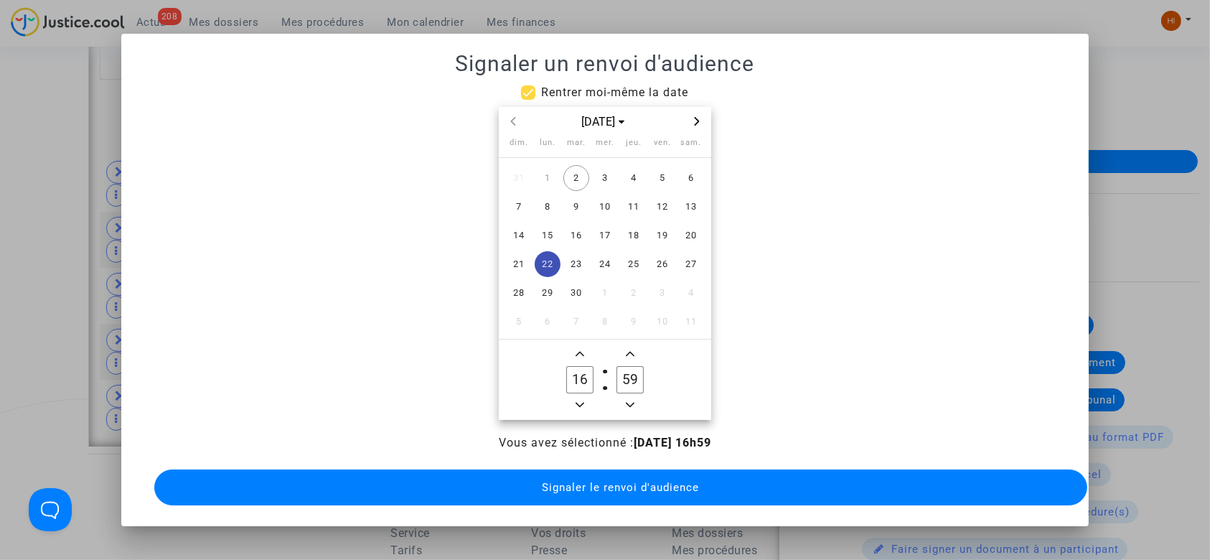
click at [578, 402] on icon "Minus a hour" at bounding box center [579, 404] width 9 height 9
click at [578, 402] on span "Minus a hour" at bounding box center [579, 404] width 17 height 17
type input "14"
drag, startPoint x: 631, startPoint y: 385, endPoint x: 612, endPoint y: 380, distance: 19.1
click at [612, 380] on label "59 Minute" at bounding box center [630, 379] width 50 height 29
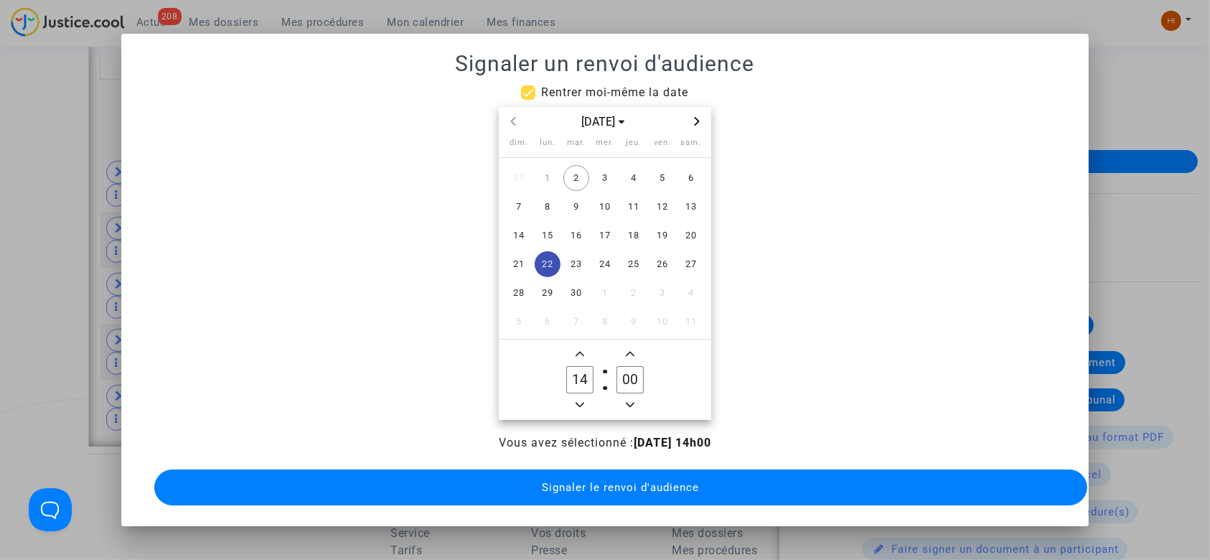
drag, startPoint x: 630, startPoint y: 379, endPoint x: 616, endPoint y: 377, distance: 13.8
click at [616, 377] on input "00" at bounding box center [629, 379] width 27 height 27
type input "20"
click at [567, 481] on span "Signaler le renvoi d'audience" at bounding box center [620, 487] width 157 height 13
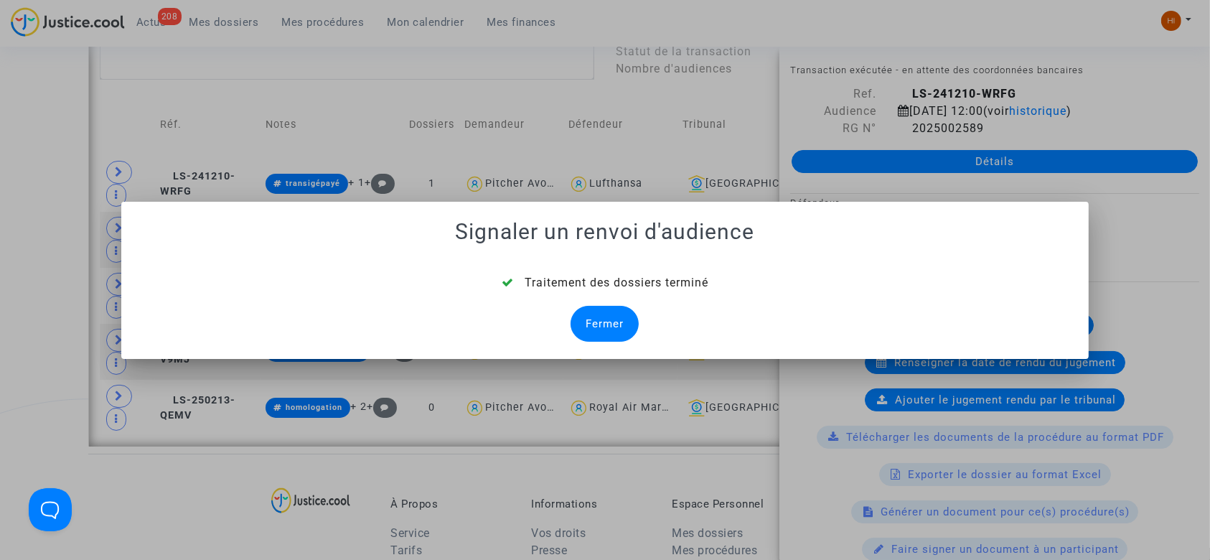
click at [618, 332] on div "Fermer" at bounding box center [604, 324] width 68 height 36
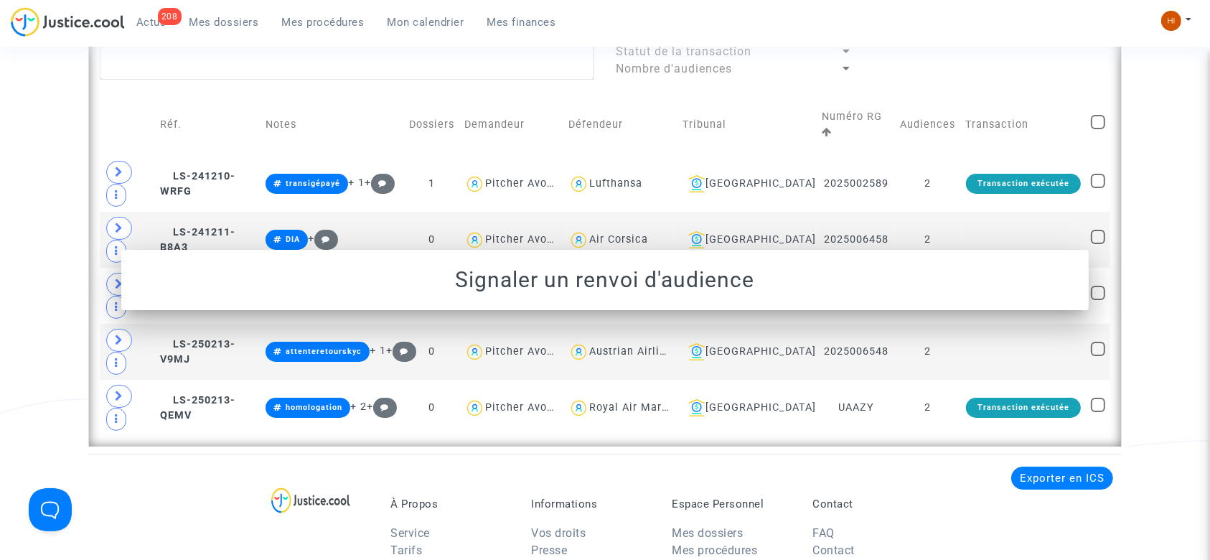
scroll to position [660, 0]
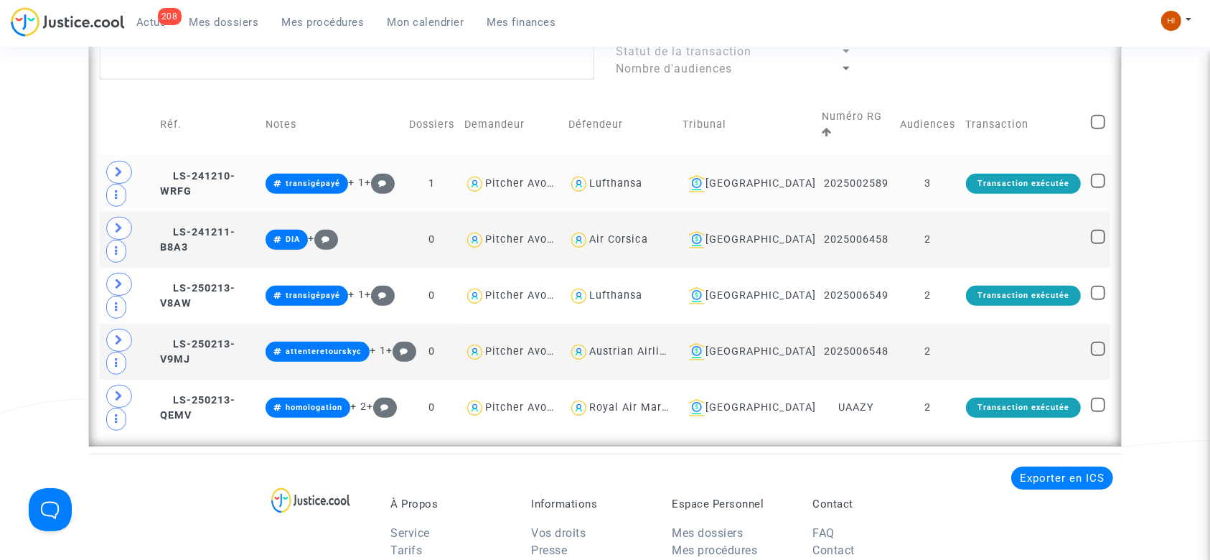
click at [937, 178] on td "3" at bounding box center [927, 184] width 65 height 56
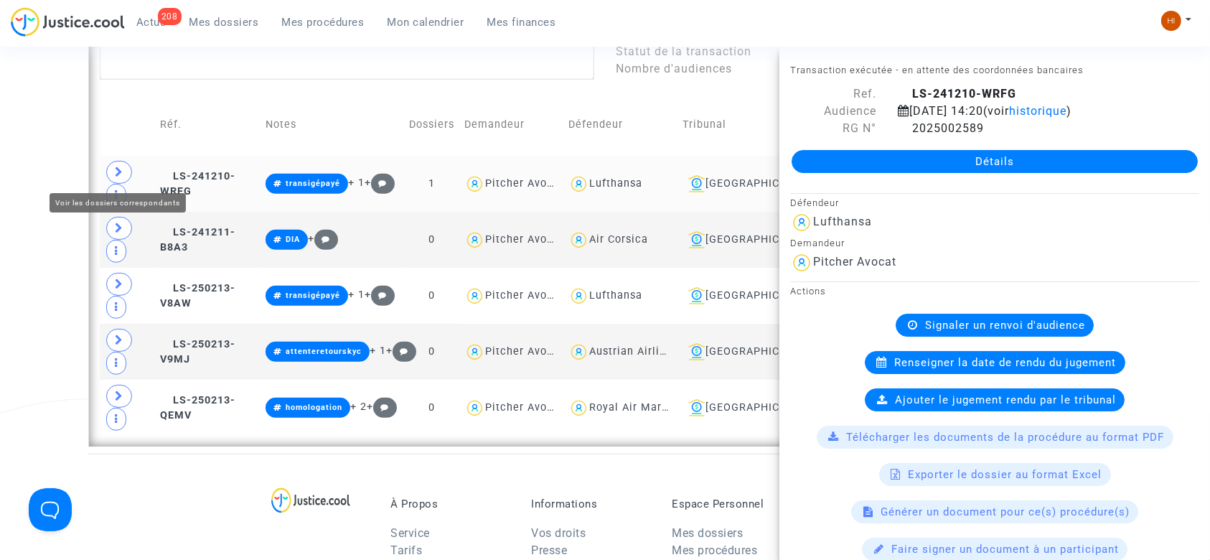
click at [119, 165] on span at bounding box center [119, 172] width 26 height 23
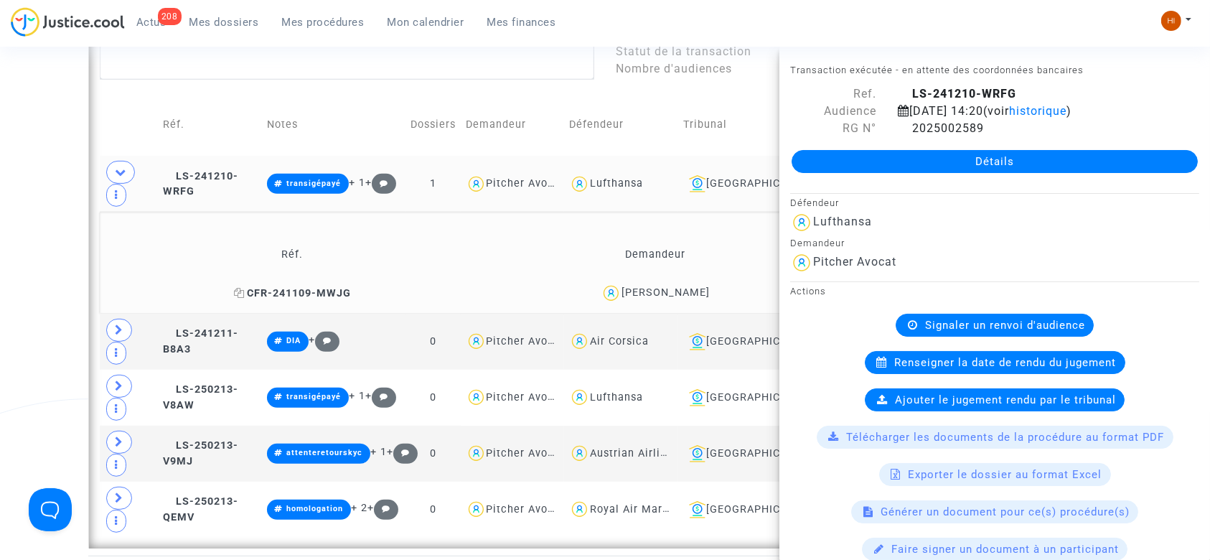
click at [314, 293] on span "CFR-241109-MWJG" at bounding box center [292, 293] width 117 height 12
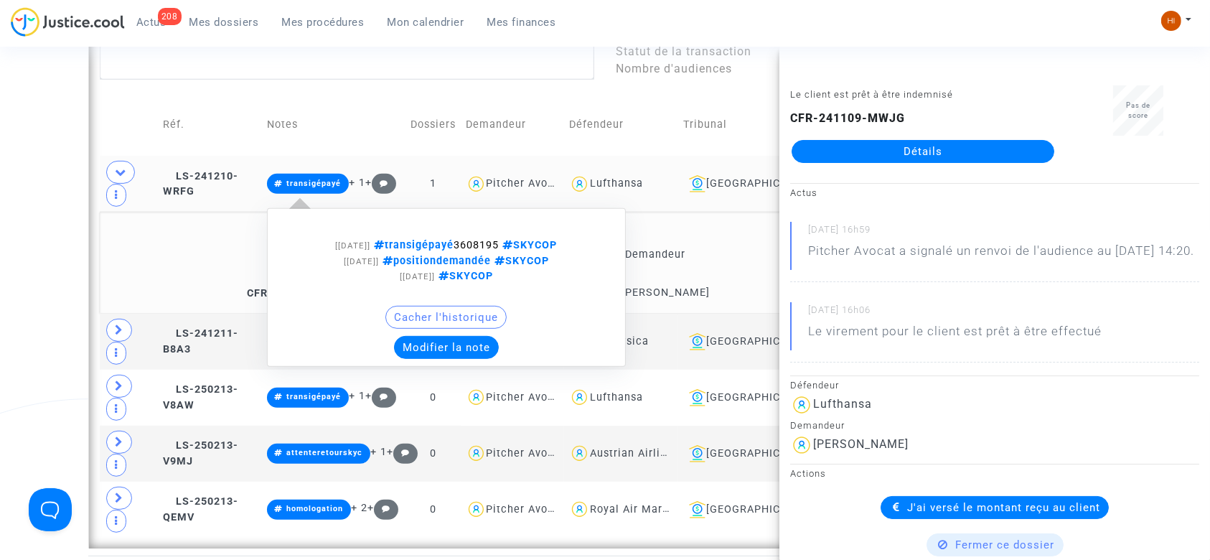
drag, startPoint x: 472, startPoint y: 239, endPoint x: 518, endPoint y: 238, distance: 45.9
click at [518, 239] on span "transigépayé 3608195 SKYCOP" at bounding box center [463, 245] width 187 height 12
copy span "3608195"
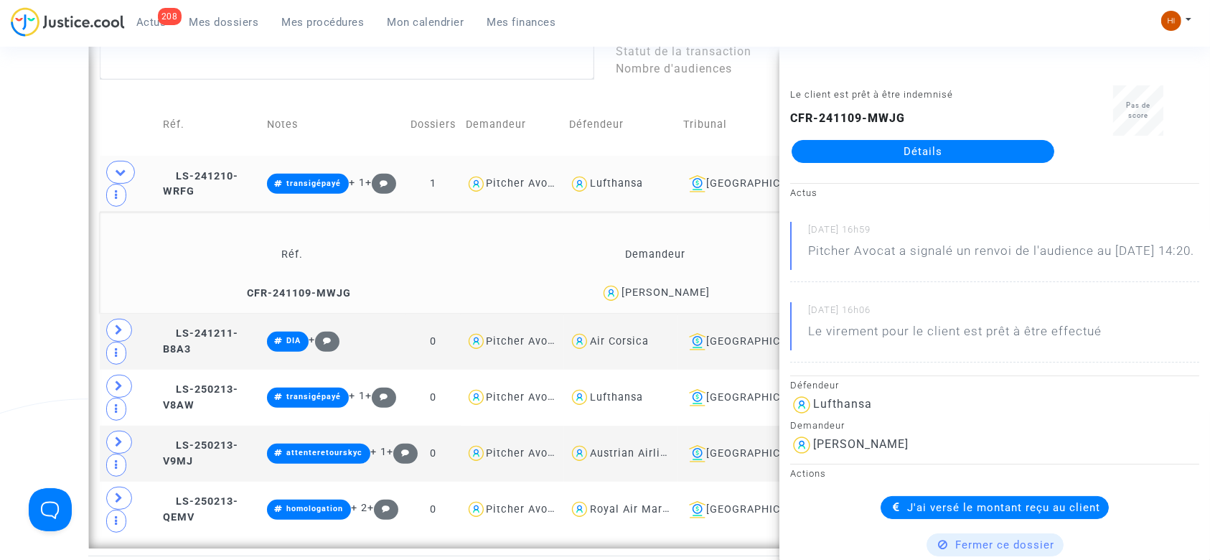
click at [223, 185] on td "LS-241210-WRFG" at bounding box center [210, 184] width 104 height 56
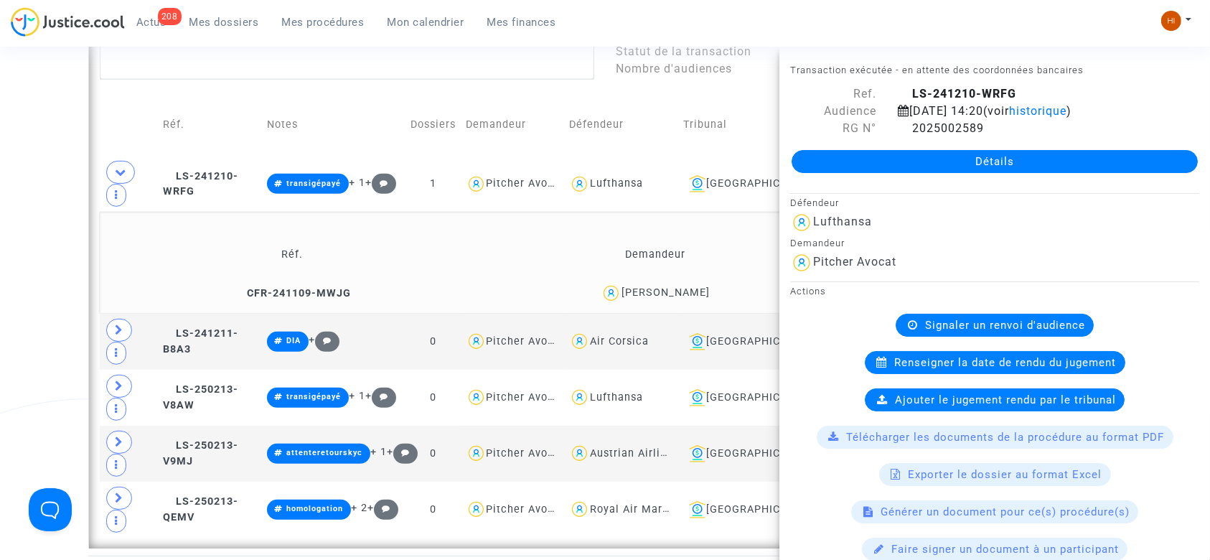
click at [110, 159] on td at bounding box center [129, 184] width 58 height 56
click at [117, 166] on icon at bounding box center [120, 171] width 11 height 11
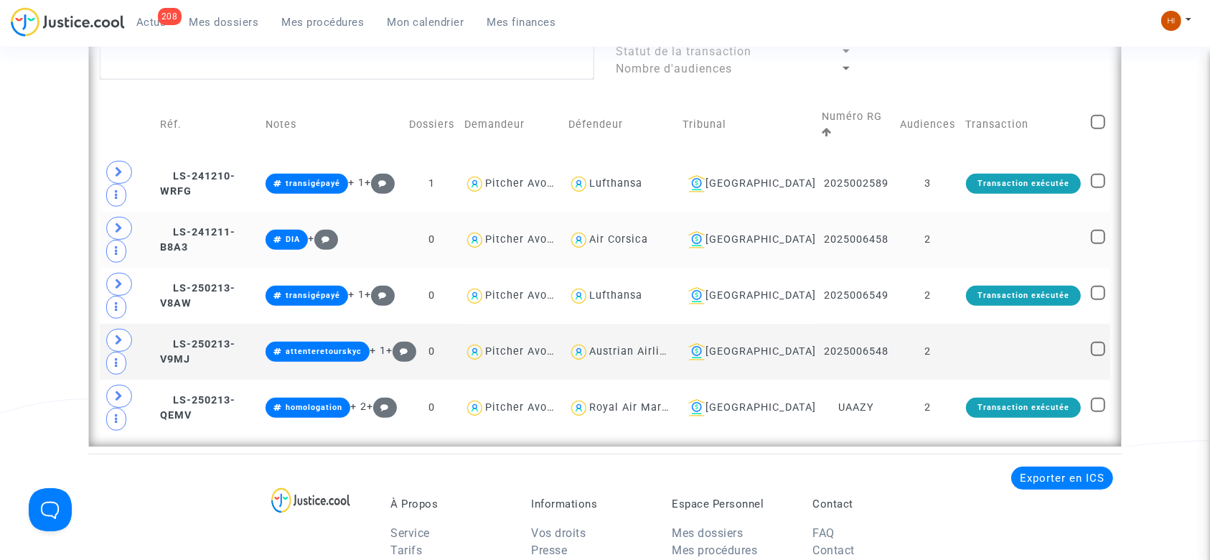
click at [947, 240] on td "2" at bounding box center [927, 240] width 65 height 56
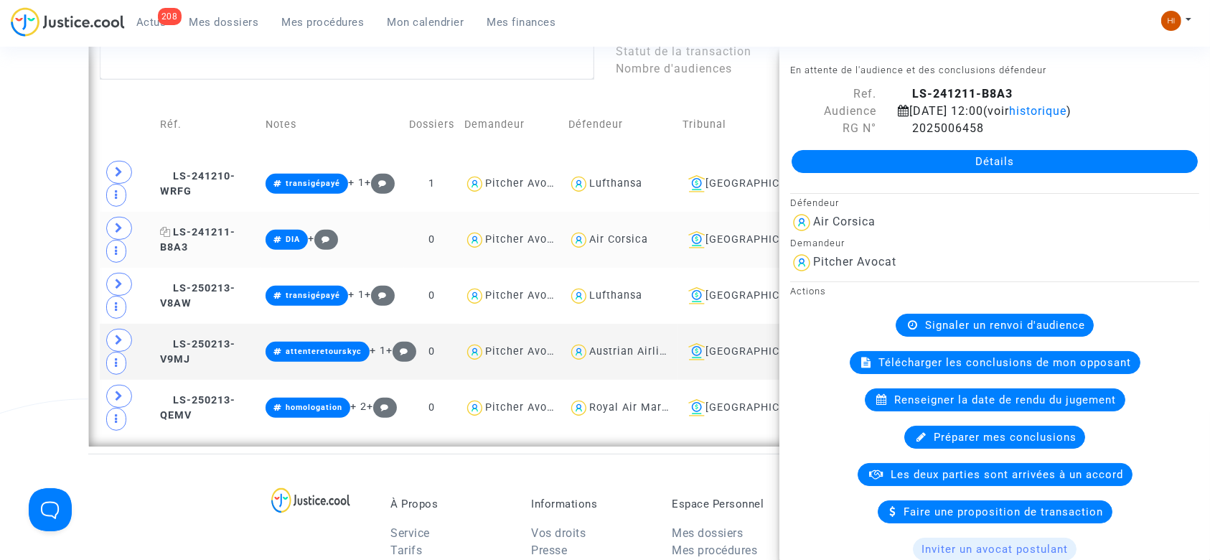
click at [211, 227] on span "LS-241211-B8A3" at bounding box center [197, 240] width 75 height 28
click at [946, 319] on span "Signaler un renvoi d'audience" at bounding box center [1005, 325] width 160 height 13
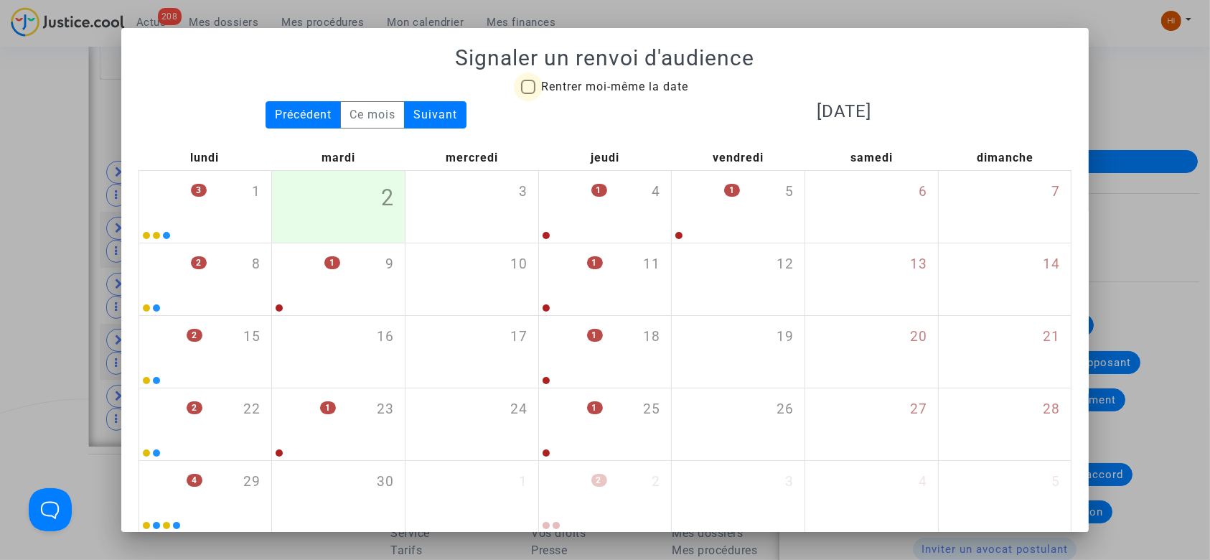
click at [583, 91] on span "Rentrer moi-même la date" at bounding box center [614, 87] width 147 height 14
click at [528, 94] on input "Rentrer moi-même la date" at bounding box center [527, 94] width 1 height 1
checkbox input "true"
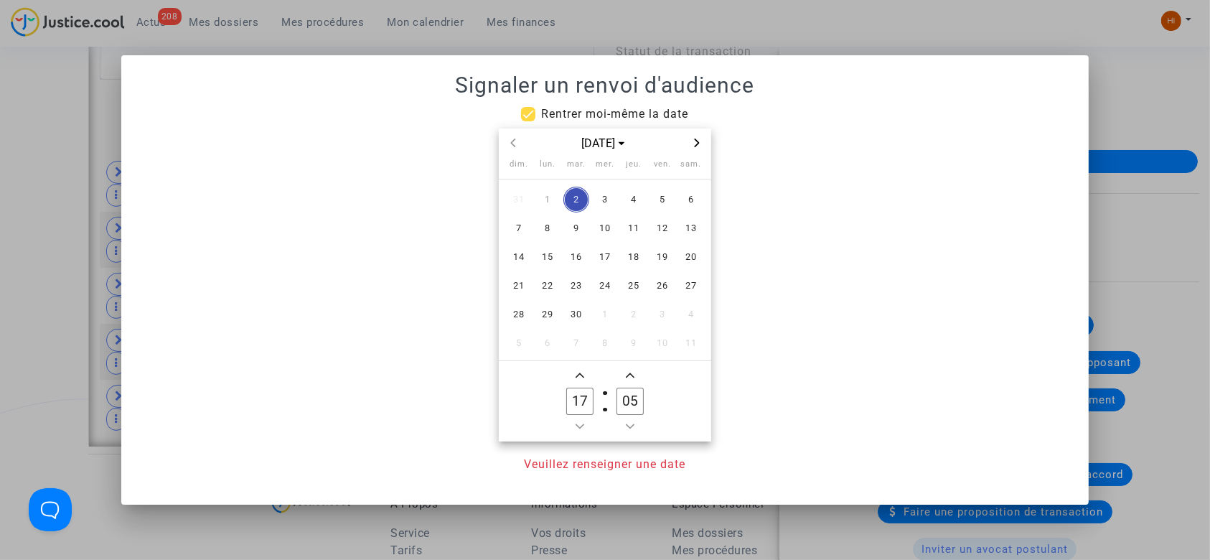
click at [695, 155] on div "[DATE]" at bounding box center [605, 142] width 212 height 29
click at [695, 146] on icon "Next month" at bounding box center [697, 142] width 5 height 9
click at [548, 227] on span "6" at bounding box center [548, 228] width 26 height 26
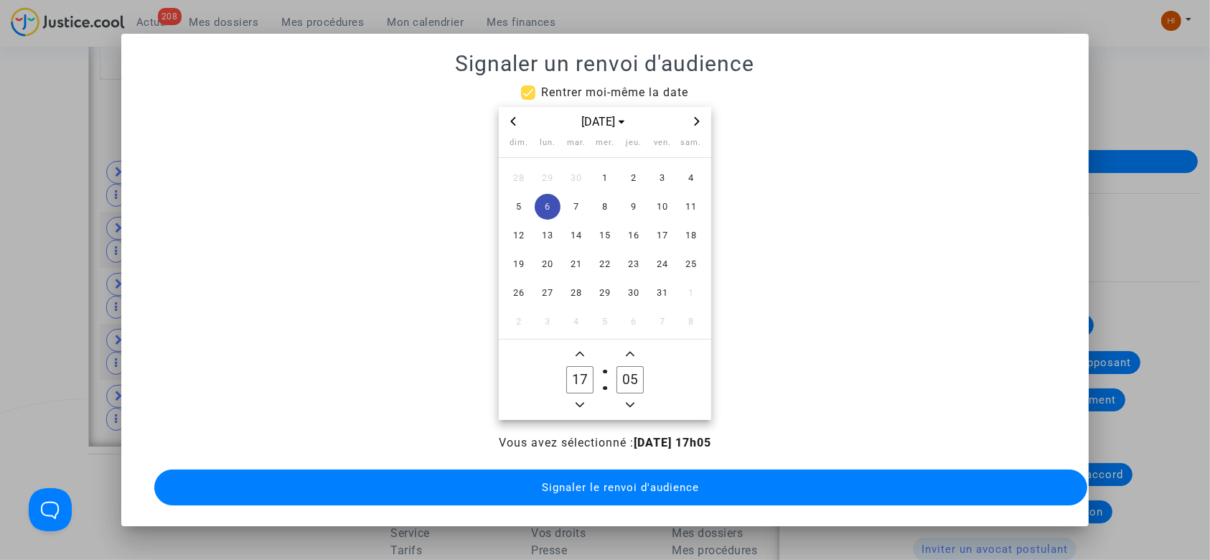
click at [579, 400] on icon "Minus a hour" at bounding box center [579, 404] width 9 height 9
click at [579, 399] on span "Minus a hour" at bounding box center [579, 404] width 17 height 17
type input "14"
drag, startPoint x: 626, startPoint y: 372, endPoint x: 601, endPoint y: 367, distance: 25.6
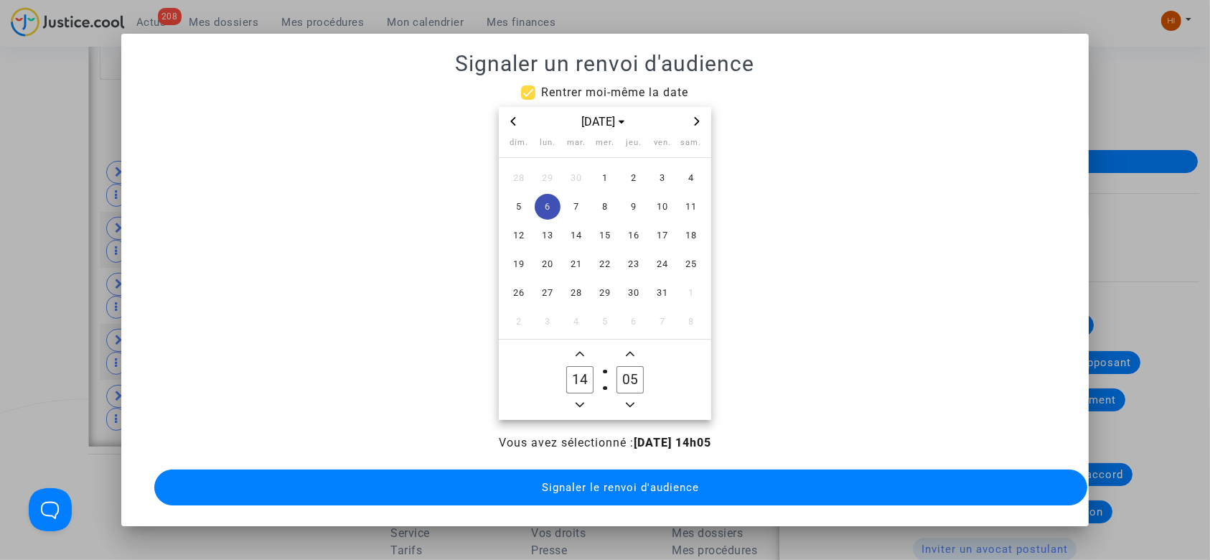
click at [601, 367] on owl-date-time-timer "14 Hour 05 Minute" at bounding box center [605, 379] width 212 height 80
click at [621, 403] on span "Minus a minute" at bounding box center [629, 404] width 17 height 17
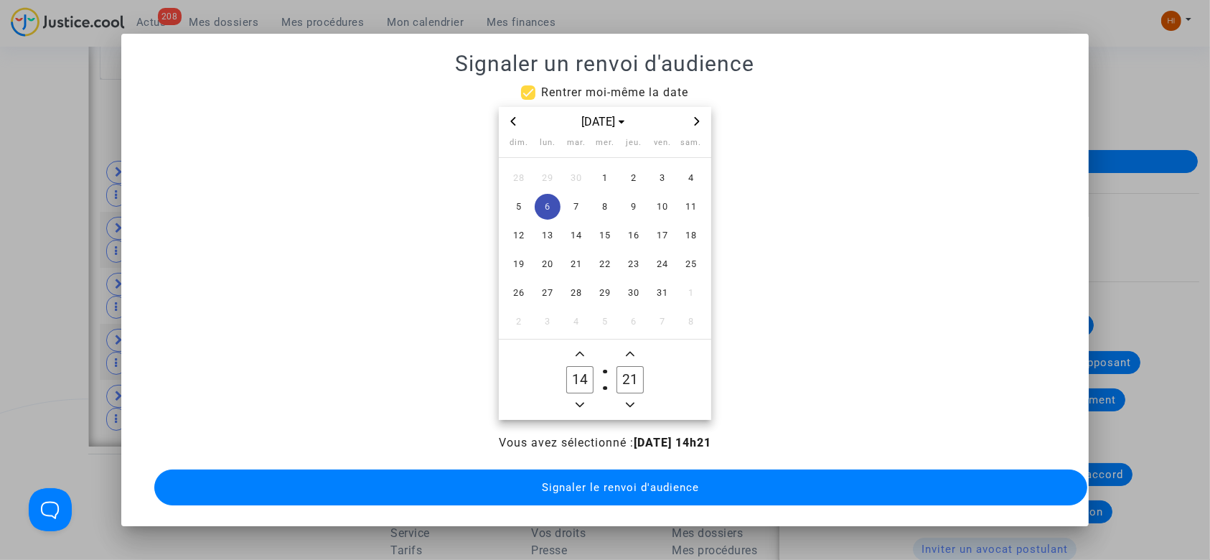
click at [621, 403] on span "Minus a minute" at bounding box center [629, 404] width 17 height 17
type input "20"
click at [597, 481] on span "Signaler le renvoi d'audience" at bounding box center [620, 487] width 157 height 13
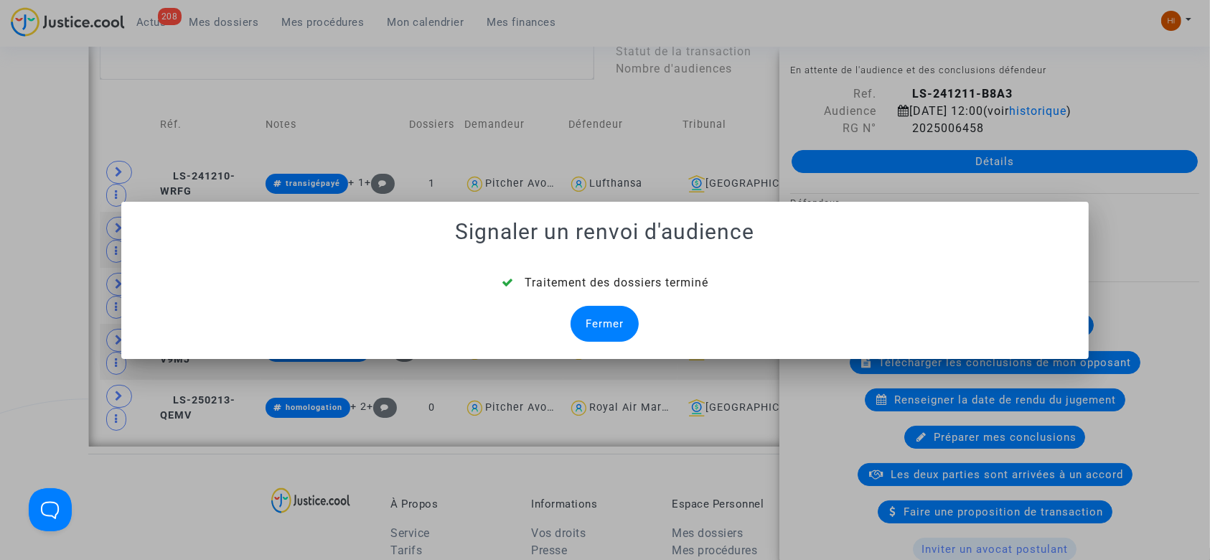
click at [607, 334] on div "Fermer" at bounding box center [604, 324] width 68 height 36
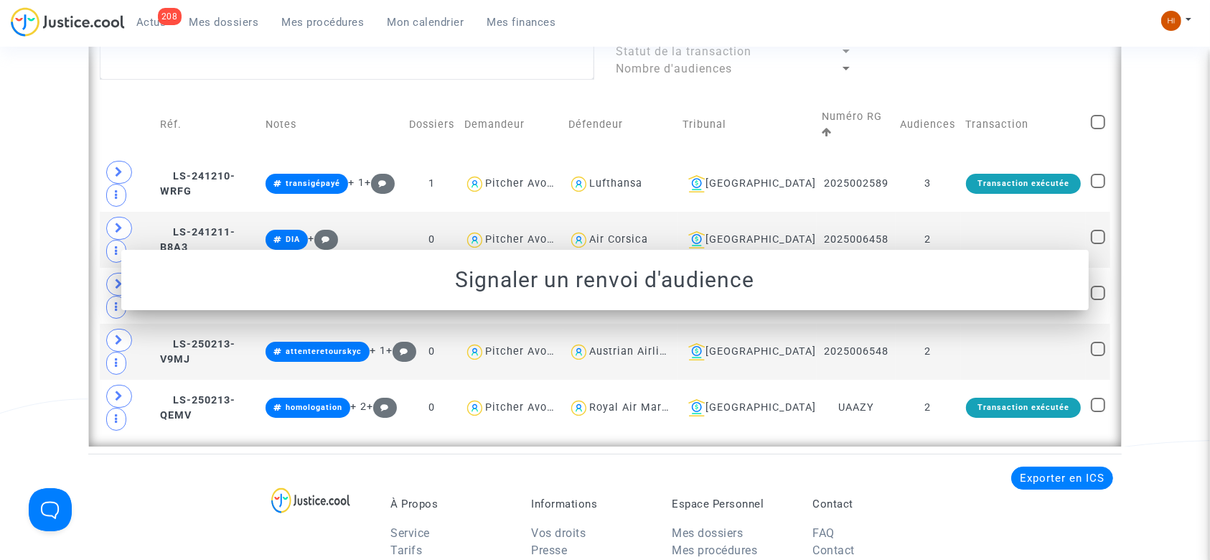
scroll to position [660, 0]
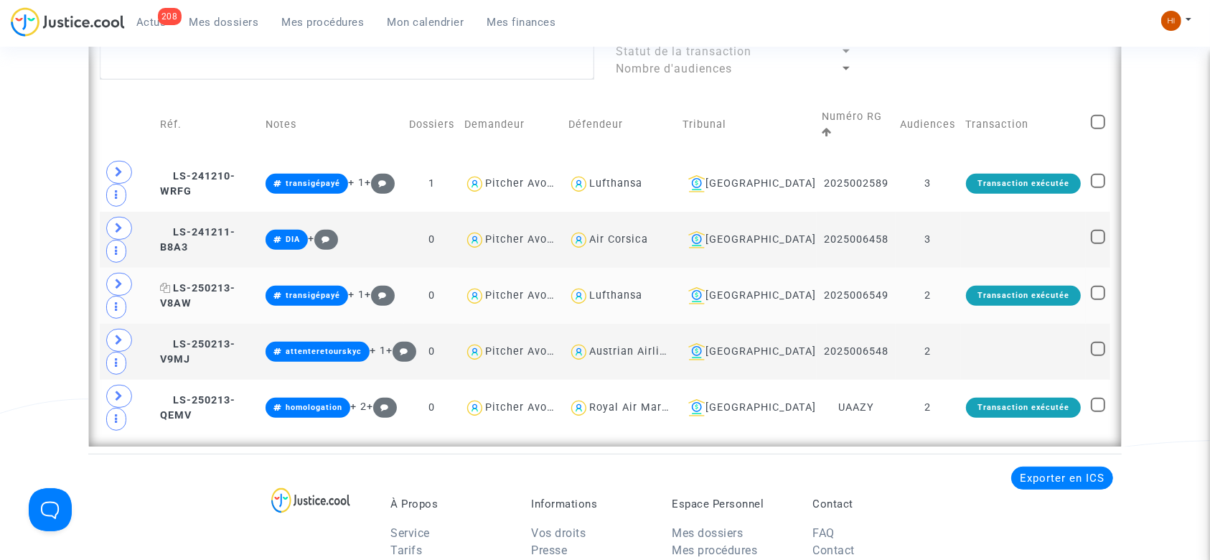
click at [215, 282] on span "LS-250213-V8AW" at bounding box center [197, 296] width 75 height 28
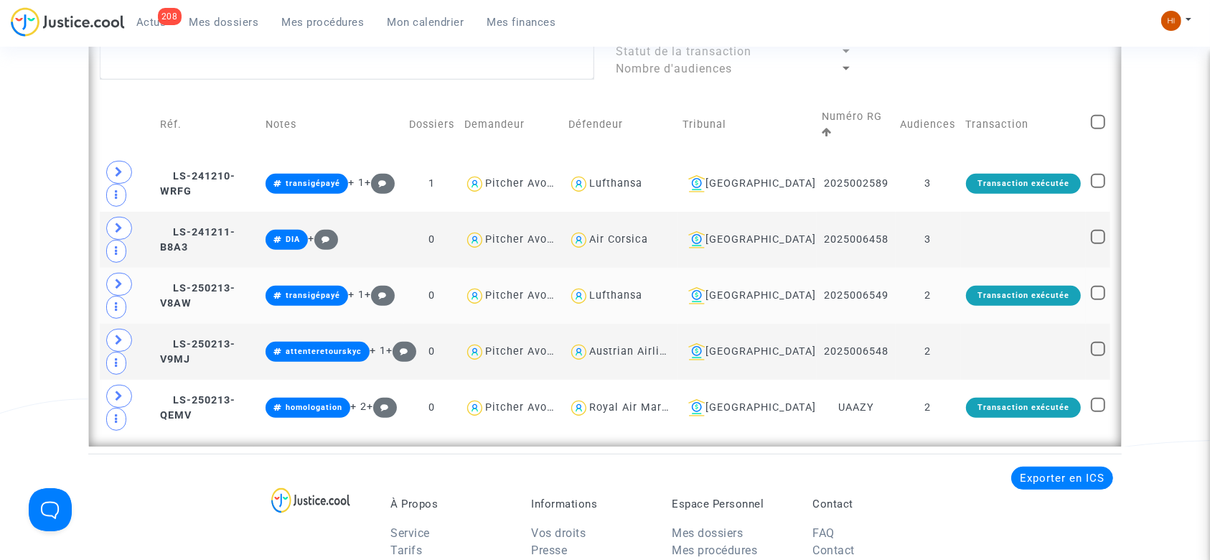
click at [938, 291] on td "2" at bounding box center [927, 296] width 65 height 56
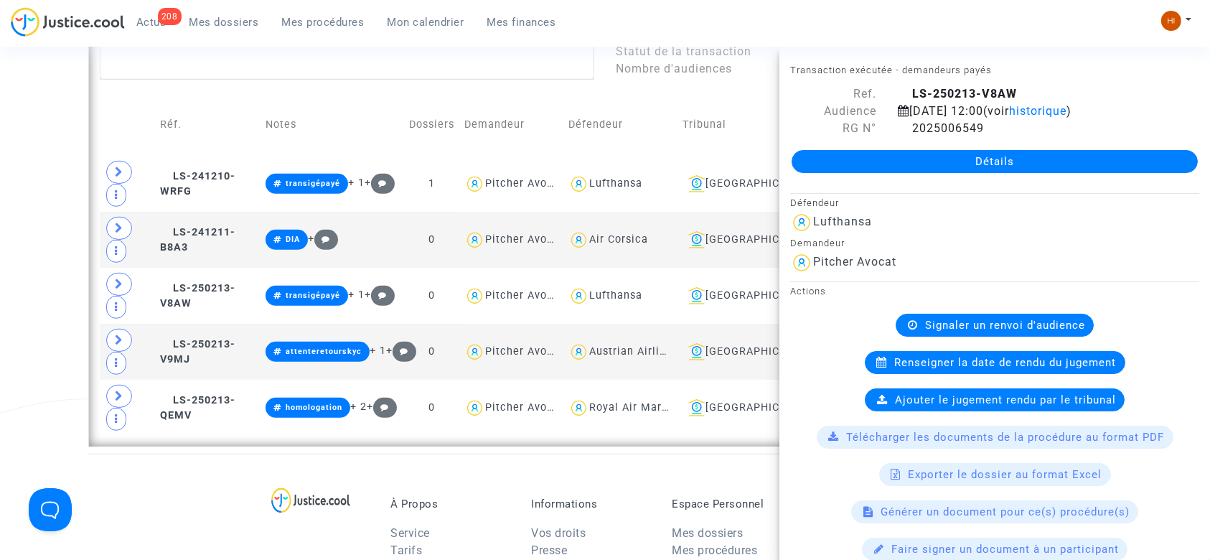
click at [934, 329] on span "Signaler un renvoi d'audience" at bounding box center [1005, 325] width 160 height 13
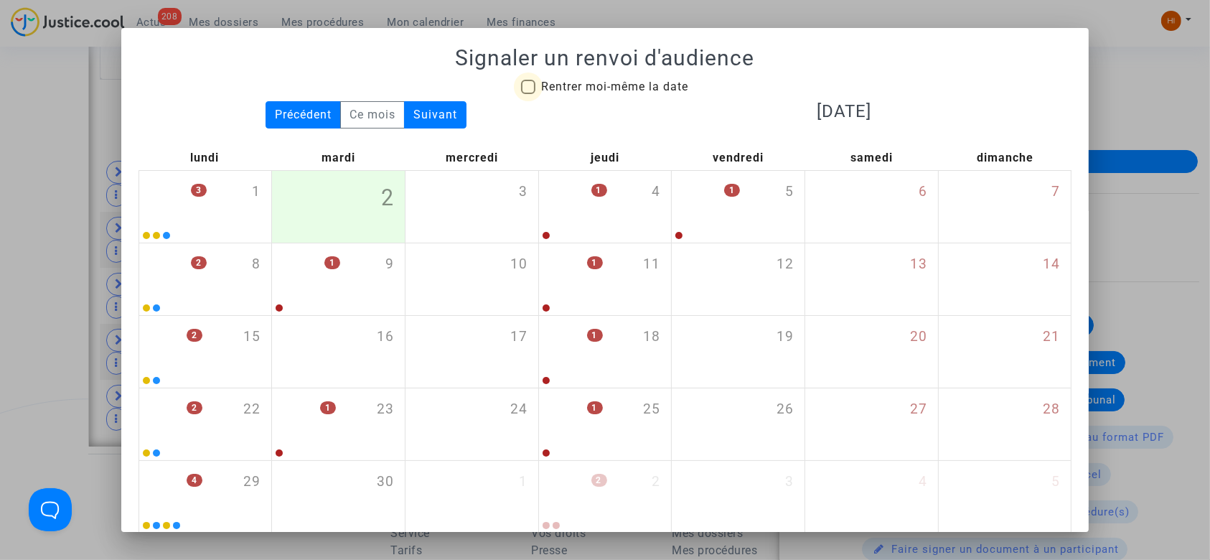
click at [622, 82] on span "Rentrer moi-même la date" at bounding box center [614, 87] width 147 height 14
click at [528, 94] on input "Rentrer moi-même la date" at bounding box center [527, 94] width 1 height 1
checkbox input "true"
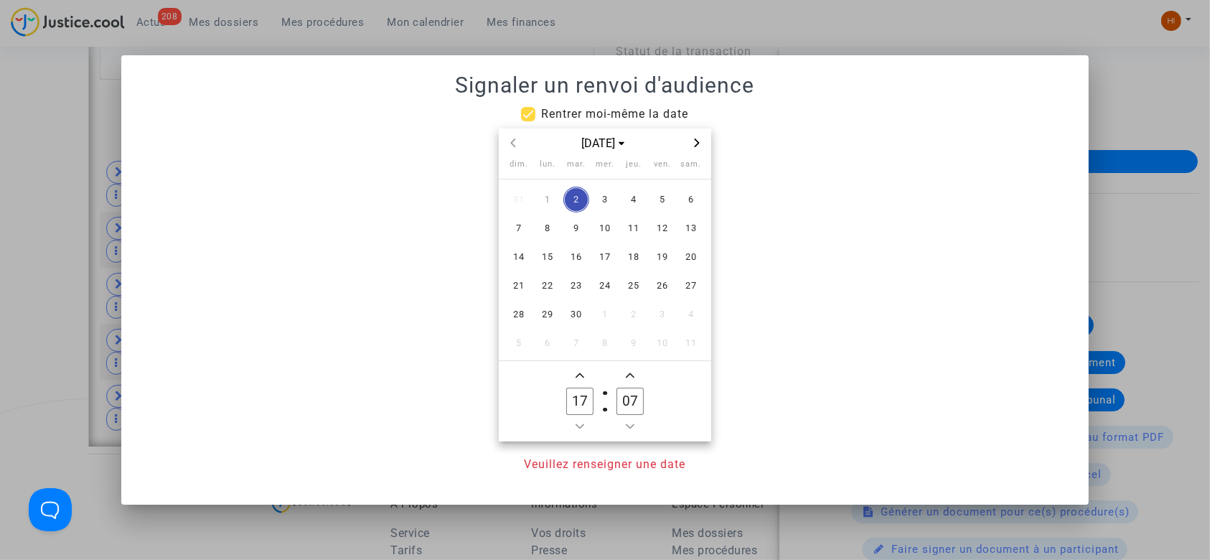
click at [691, 138] on span "Next month" at bounding box center [696, 142] width 17 height 17
click at [558, 227] on span "6" at bounding box center [548, 228] width 26 height 26
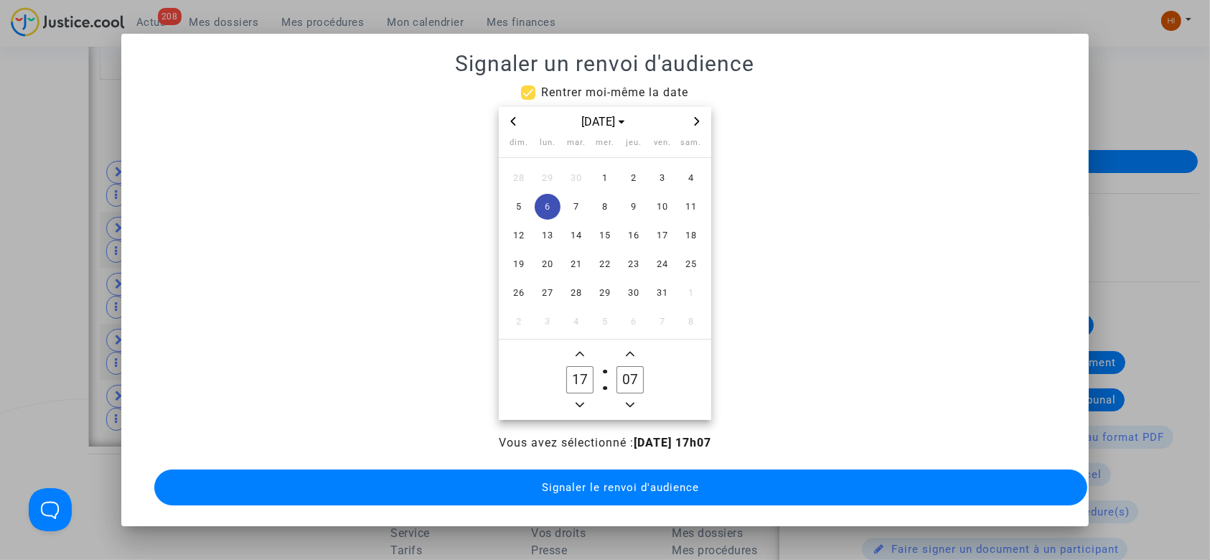
click at [578, 403] on icon "Minus a hour" at bounding box center [579, 405] width 9 height 5
click at [578, 399] on span "Minus a hour" at bounding box center [579, 404] width 17 height 17
type input "14"
drag, startPoint x: 626, startPoint y: 376, endPoint x: 633, endPoint y: 375, distance: 7.2
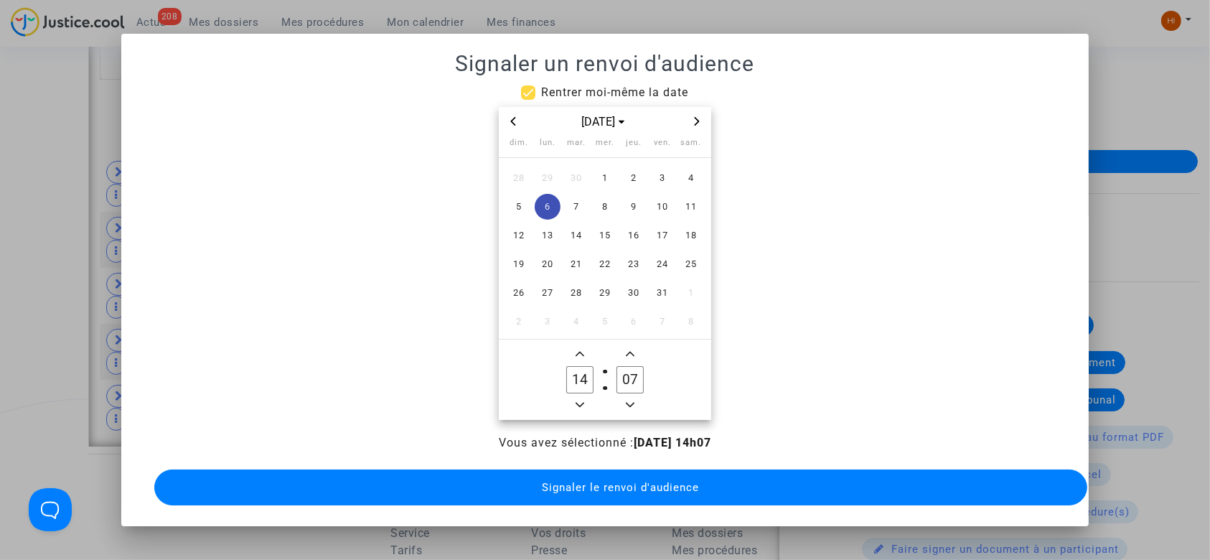
click at [633, 375] on input "07" at bounding box center [629, 379] width 27 height 27
drag, startPoint x: 631, startPoint y: 382, endPoint x: 641, endPoint y: 382, distance: 9.3
click at [641, 382] on input "37" at bounding box center [629, 379] width 27 height 27
type input "30"
click at [585, 481] on span "Signaler le renvoi d'audience" at bounding box center [620, 487] width 157 height 13
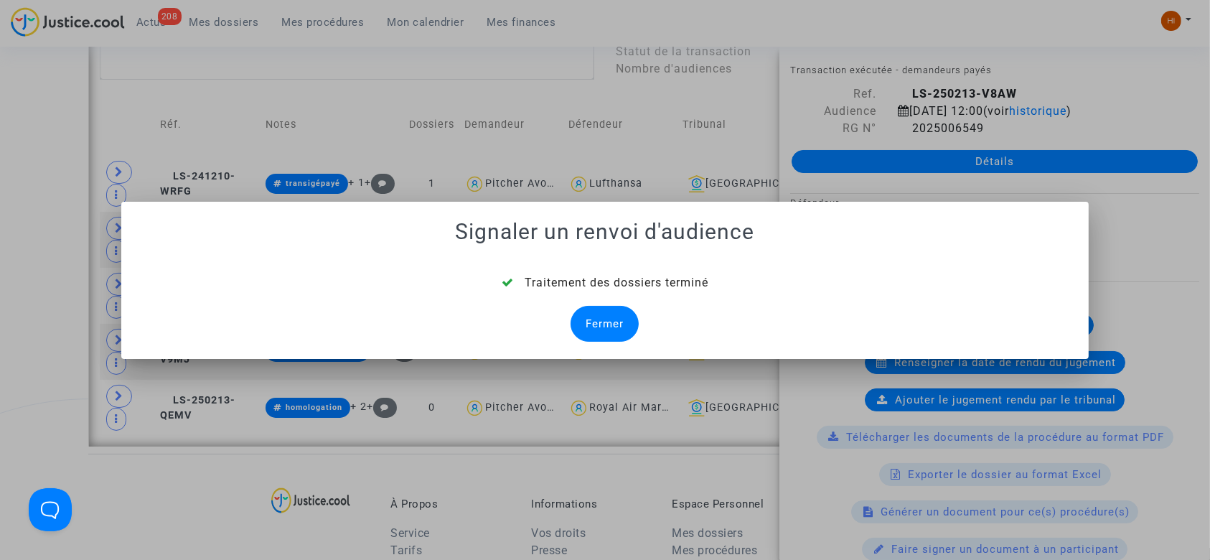
click at [624, 310] on div "Fermer" at bounding box center [604, 324] width 68 height 36
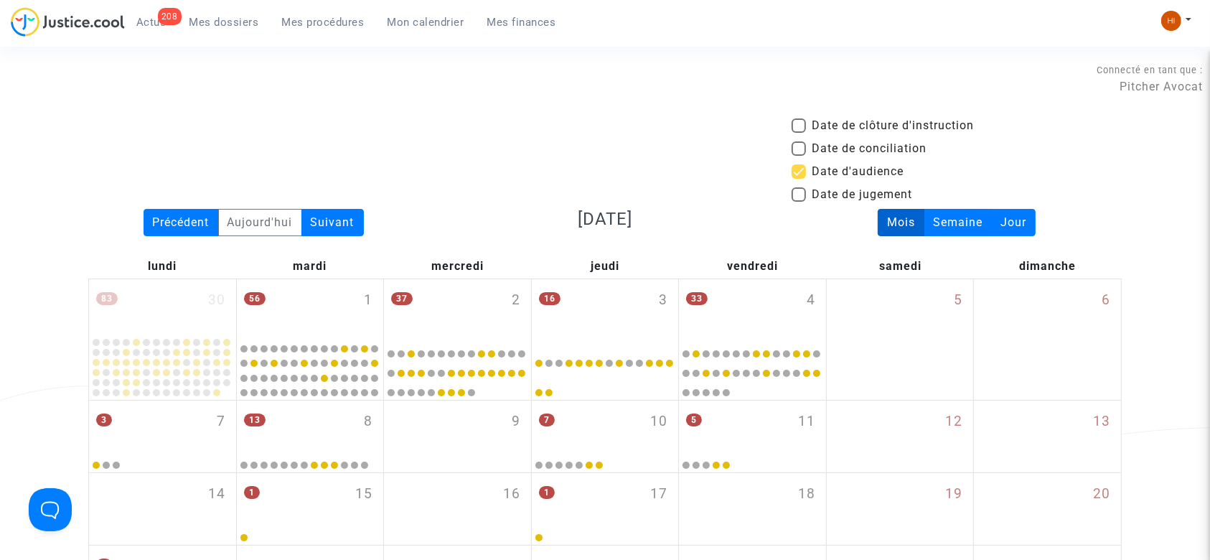
scroll to position [660, 0]
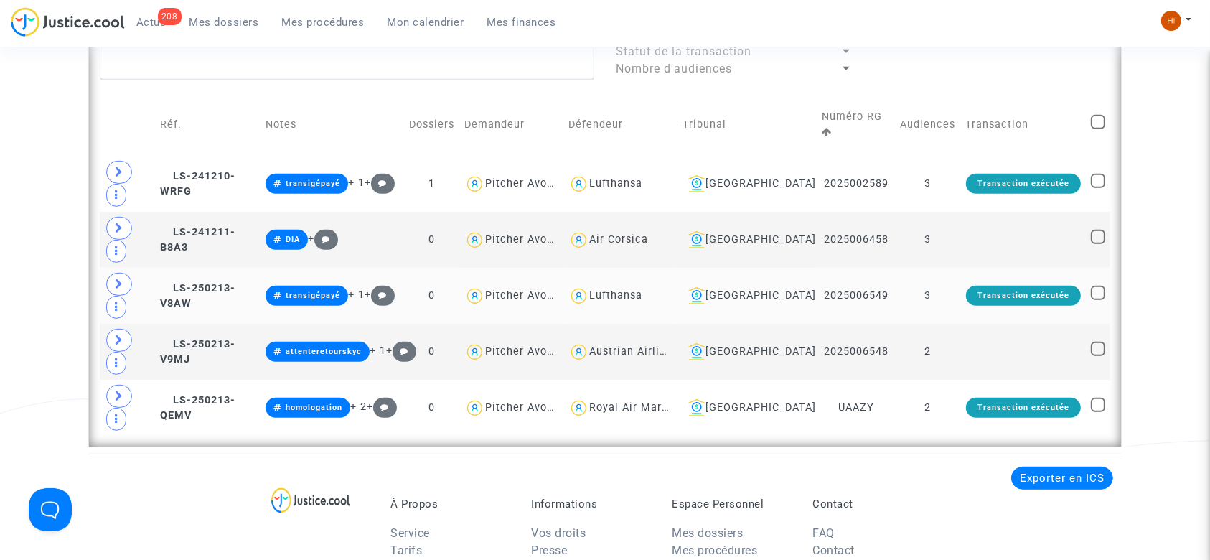
click at [950, 292] on td "3" at bounding box center [927, 296] width 65 height 56
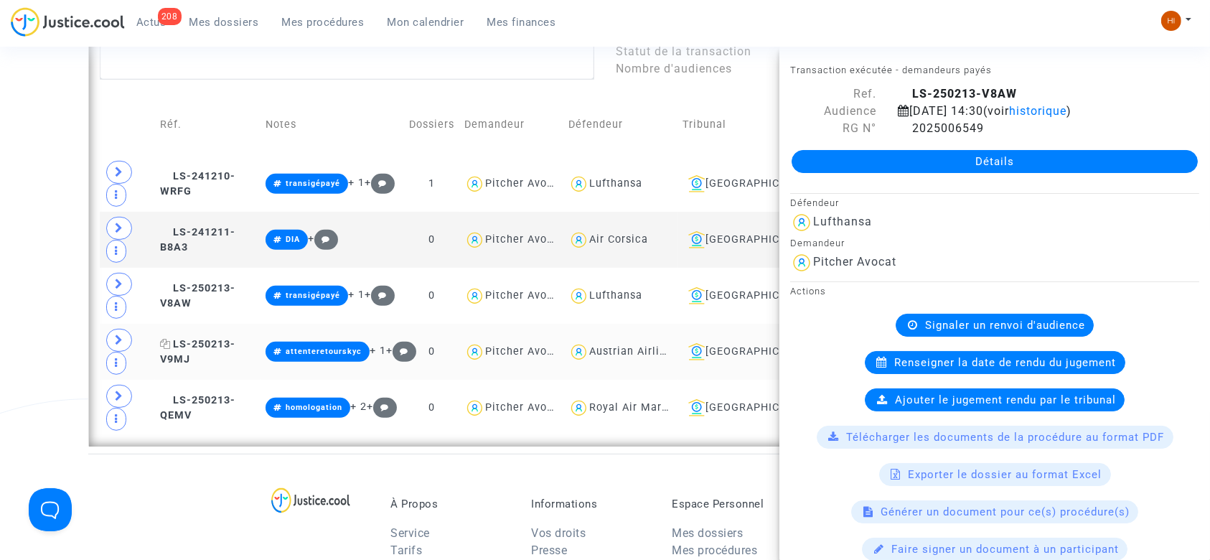
click at [208, 338] on span "LS-250213-V9MJ" at bounding box center [197, 352] width 75 height 28
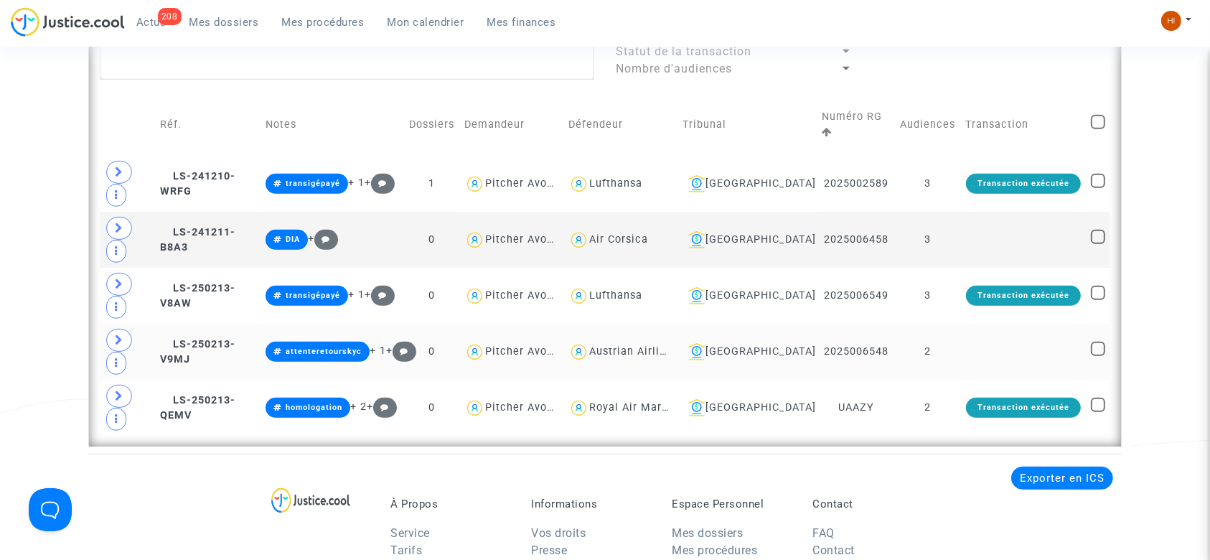
click at [948, 344] on td "2" at bounding box center [927, 352] width 65 height 56
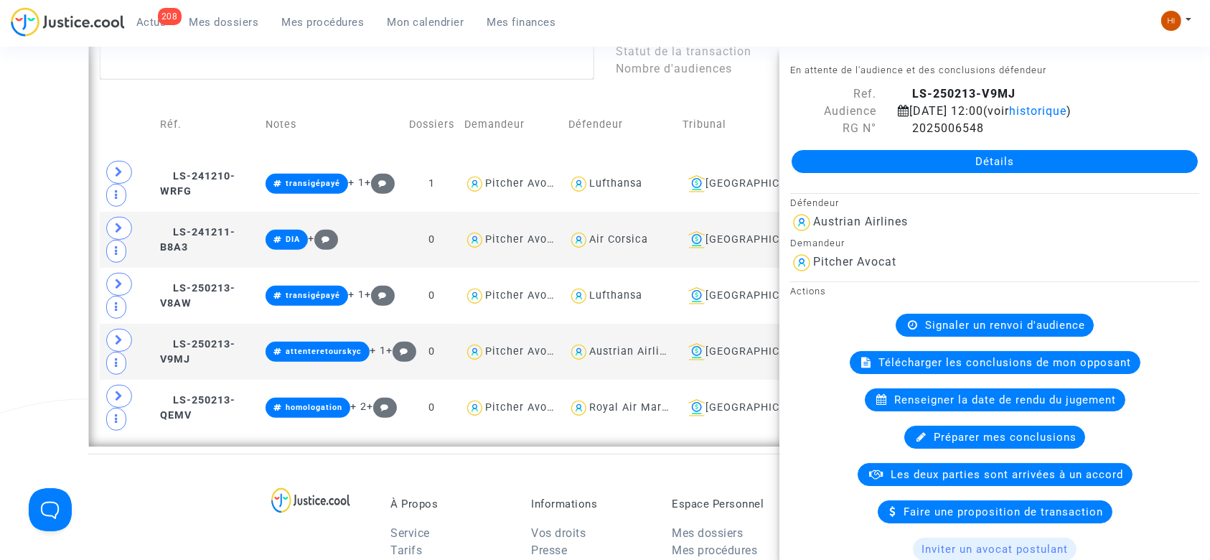
click at [945, 328] on span "Signaler un renvoi d'audience" at bounding box center [1005, 325] width 160 height 13
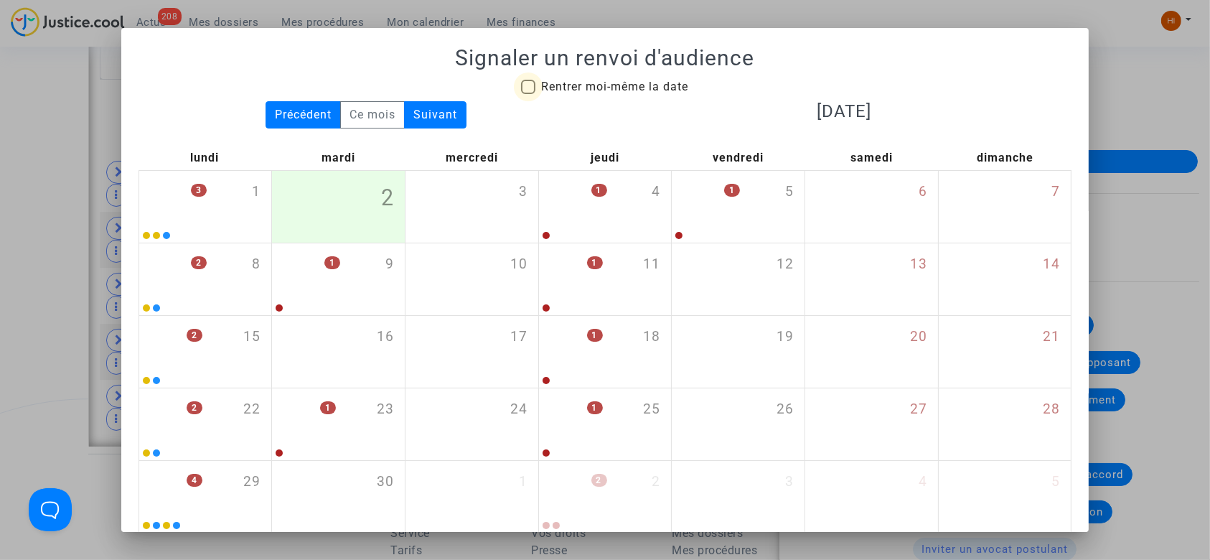
click at [622, 88] on span "Rentrer moi-même la date" at bounding box center [614, 87] width 147 height 14
click at [528, 94] on input "Rentrer moi-même la date" at bounding box center [527, 94] width 1 height 1
checkbox input "true"
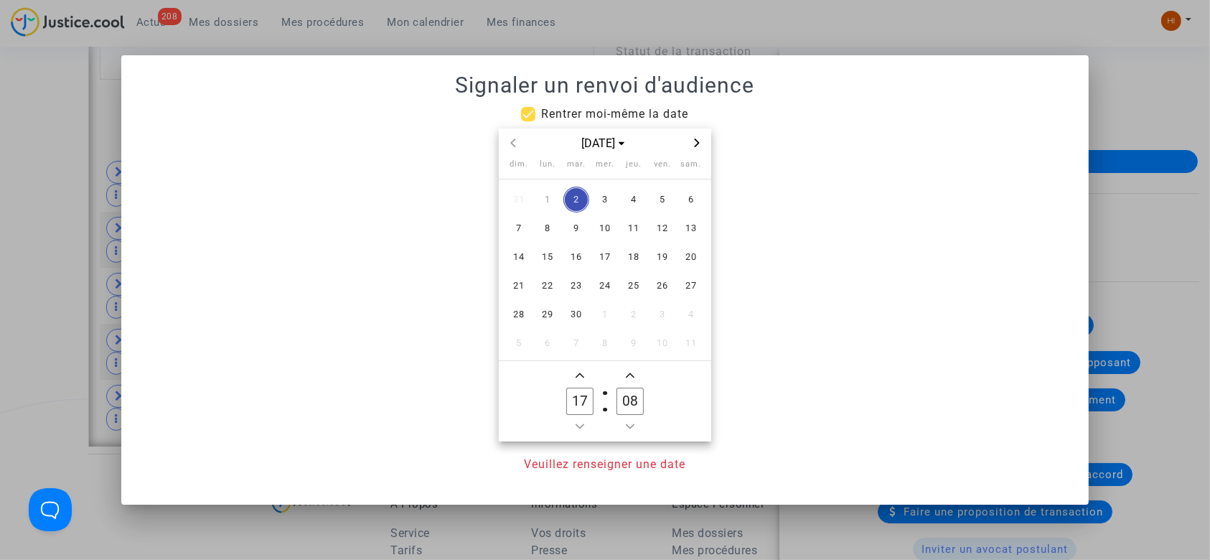
click at [699, 141] on icon "Next month" at bounding box center [696, 142] width 9 height 9
click at [548, 229] on span "6" at bounding box center [548, 228] width 26 height 26
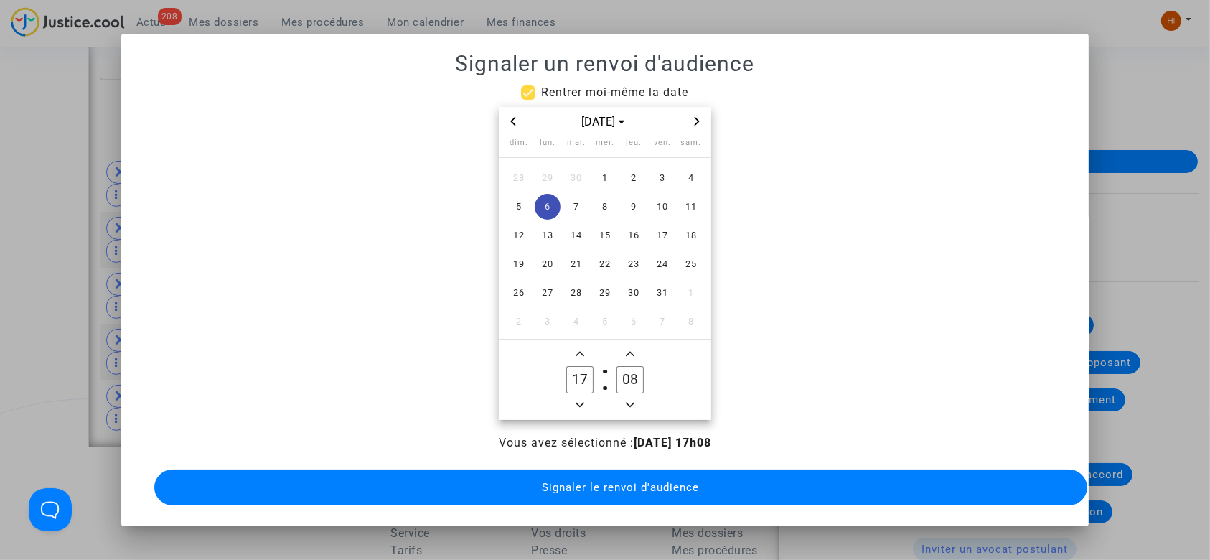
click at [580, 404] on span "Minus a hour" at bounding box center [579, 404] width 17 height 17
click at [580, 404] on button "Minus a hour" at bounding box center [579, 405] width 17 height 18
click at [580, 404] on icon "Minus a hour" at bounding box center [579, 404] width 9 height 9
type input "14"
drag, startPoint x: 627, startPoint y: 376, endPoint x: 618, endPoint y: 376, distance: 8.6
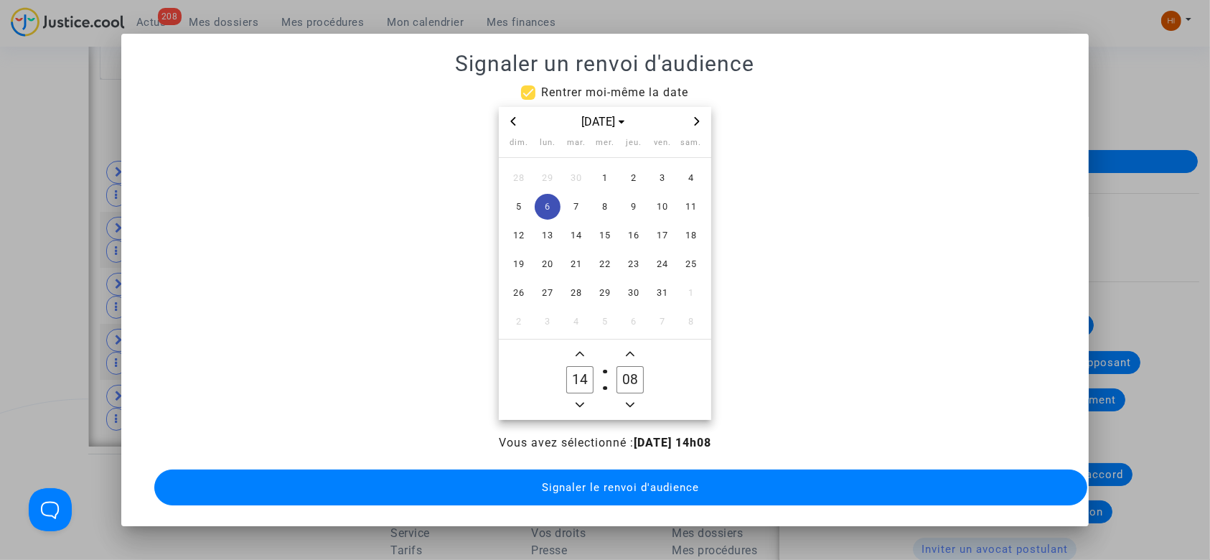
click at [618, 376] on input "08" at bounding box center [629, 379] width 27 height 27
drag, startPoint x: 632, startPoint y: 377, endPoint x: 645, endPoint y: 377, distance: 12.9
click at [645, 377] on label "38 Minute" at bounding box center [630, 379] width 50 height 29
type input "30"
click at [568, 471] on button "Signaler le renvoi d'audience" at bounding box center [620, 487] width 933 height 36
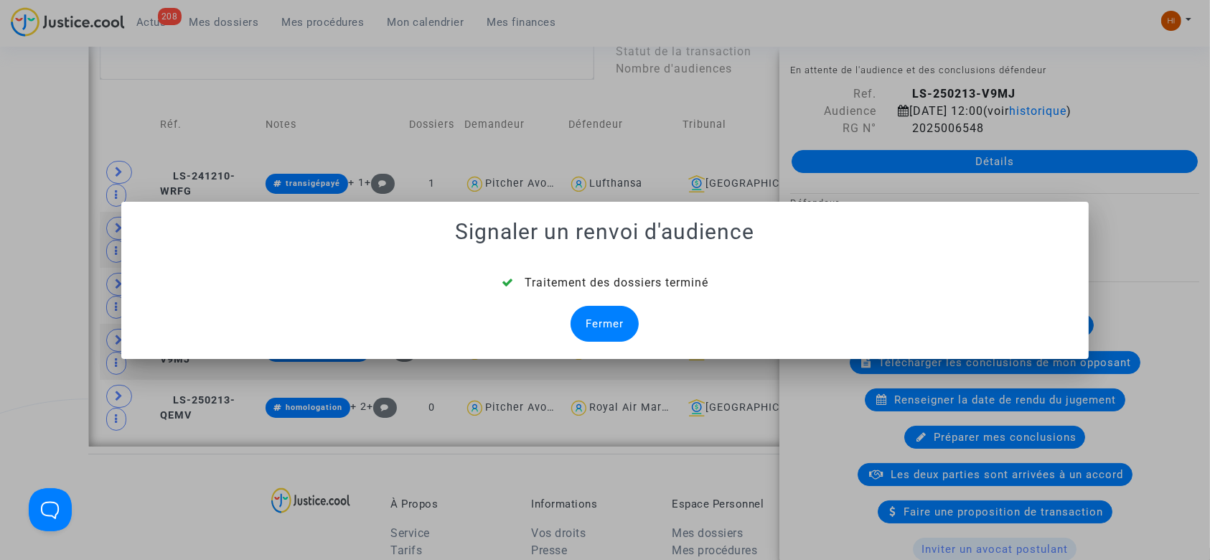
click at [600, 324] on div "Fermer" at bounding box center [604, 324] width 68 height 36
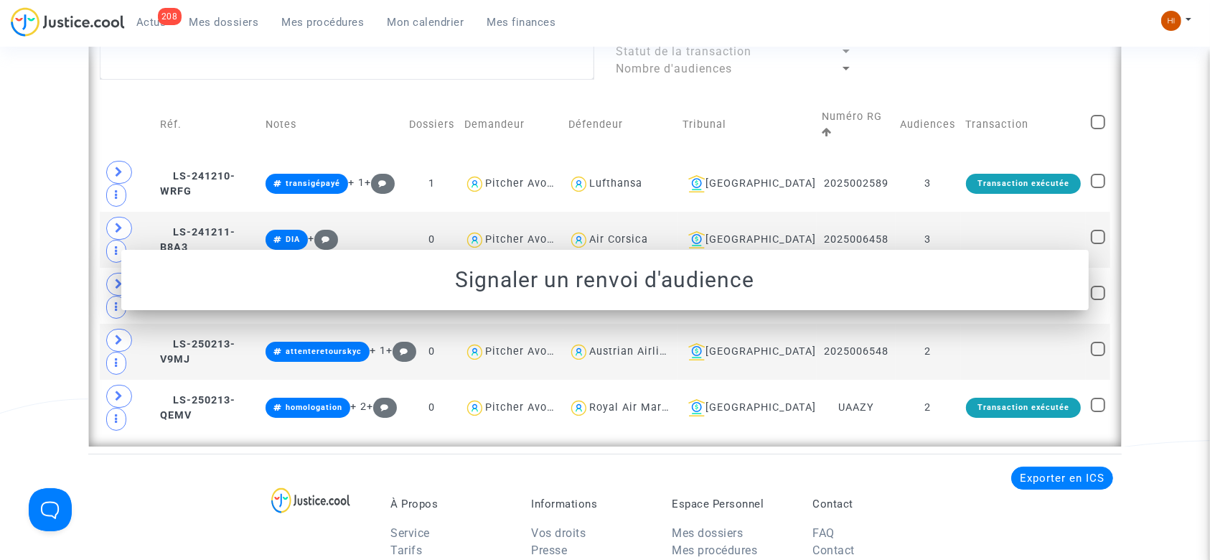
scroll to position [660, 0]
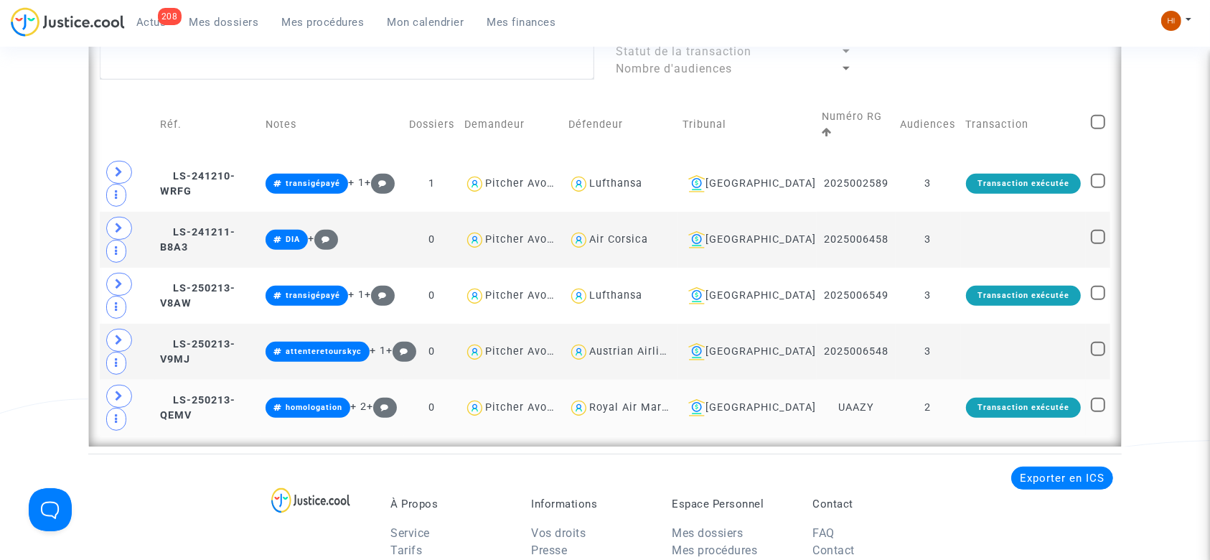
click at [941, 419] on td "2" at bounding box center [927, 408] width 65 height 56
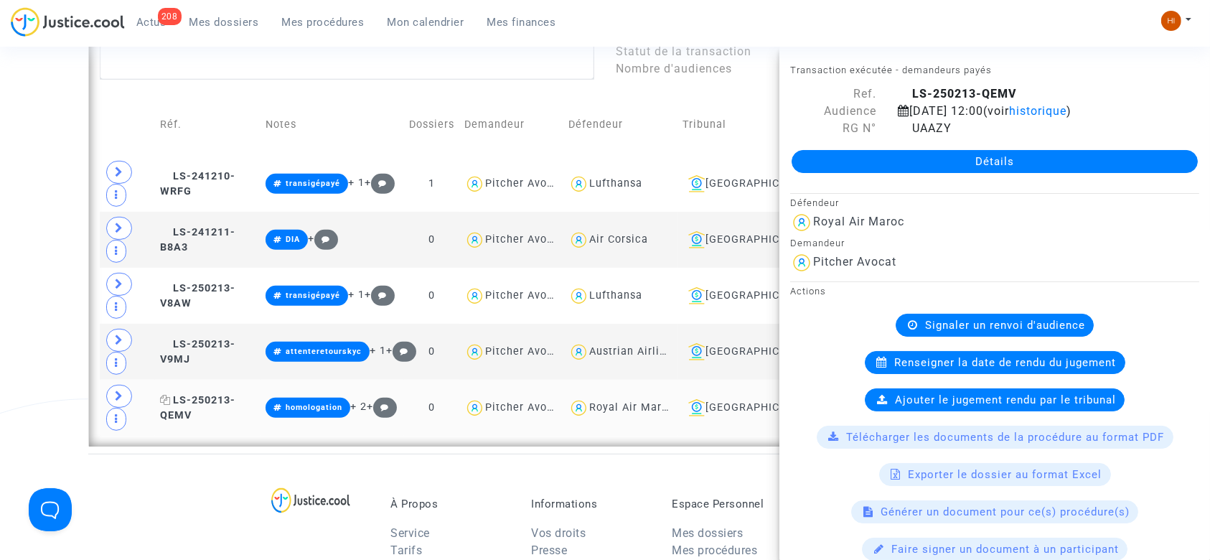
click at [217, 397] on span "LS-250213-QEMV" at bounding box center [197, 408] width 75 height 28
click at [1066, 112] on span "historique" at bounding box center [1037, 111] width 57 height 14
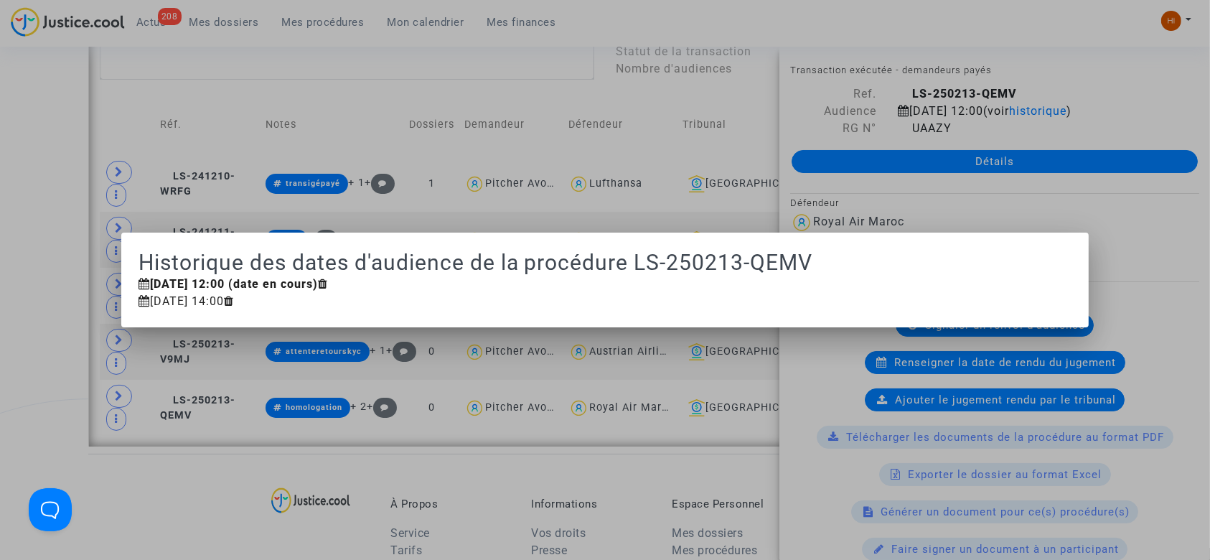
click at [32, 342] on div at bounding box center [605, 280] width 1210 height 560
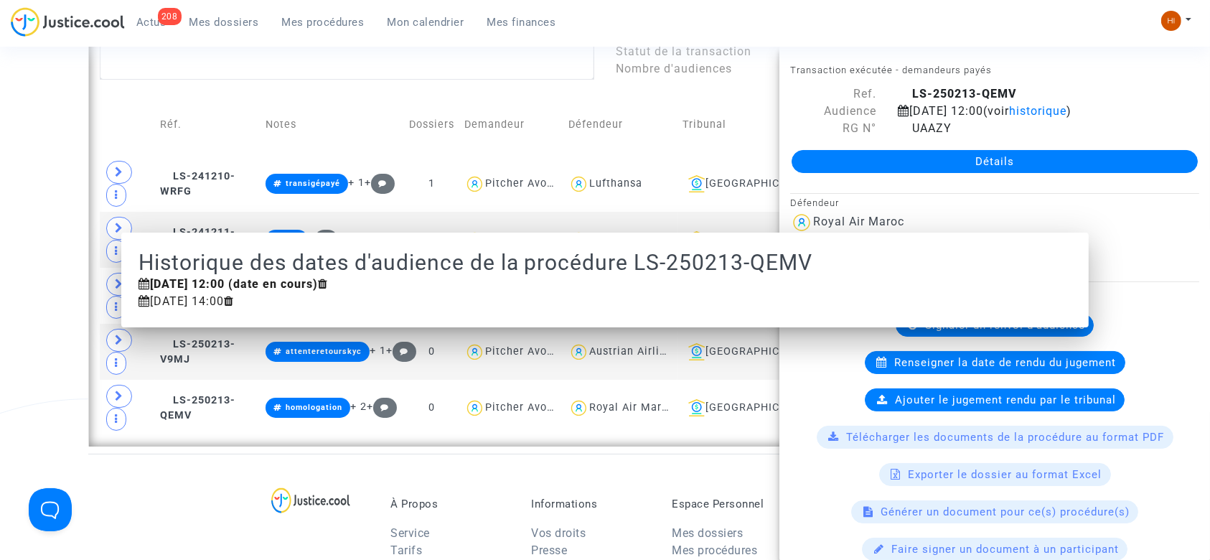
scroll to position [660, 0]
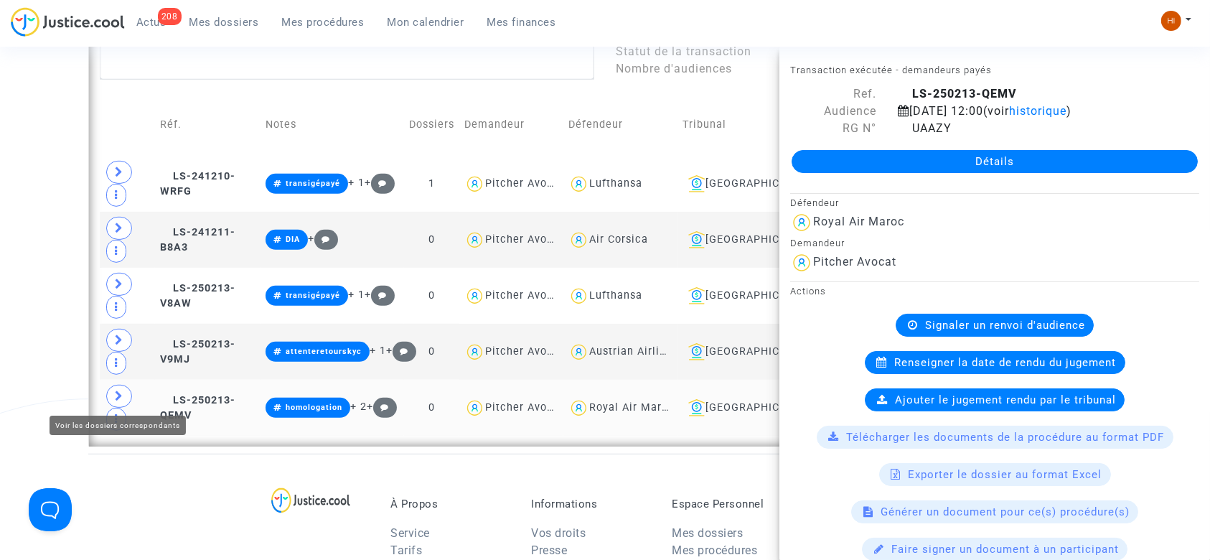
click at [113, 391] on span at bounding box center [119, 396] width 26 height 23
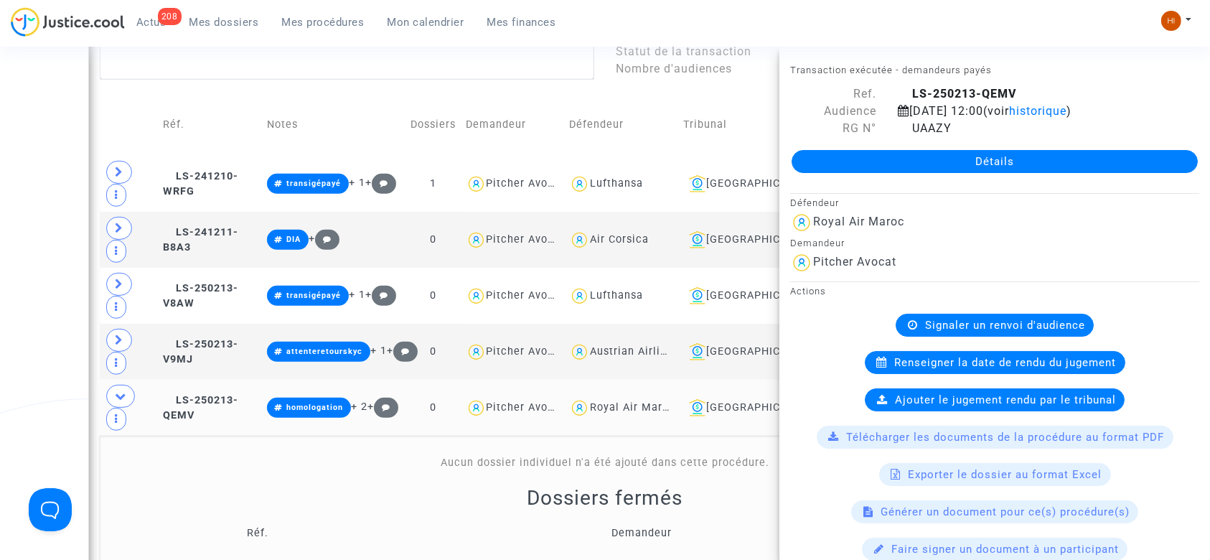
click at [269, 485] on div "Dossiers fermés Réf. Demandeur Notes CFR-250123-9GQC [PERSON_NAME] nee Sarseri …" at bounding box center [605, 536] width 1000 height 103
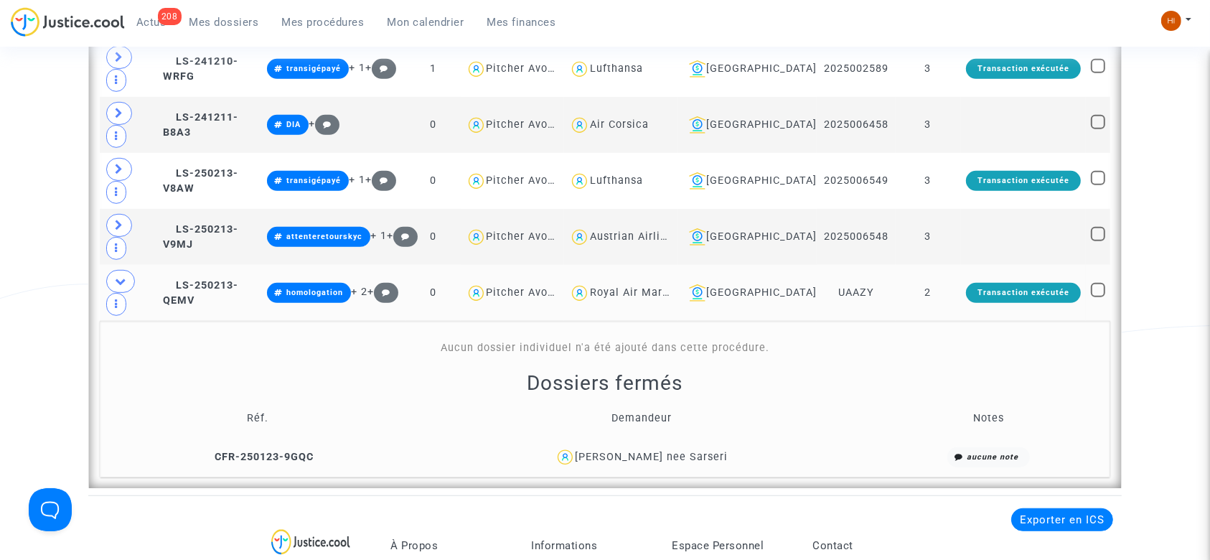
scroll to position [813, 0]
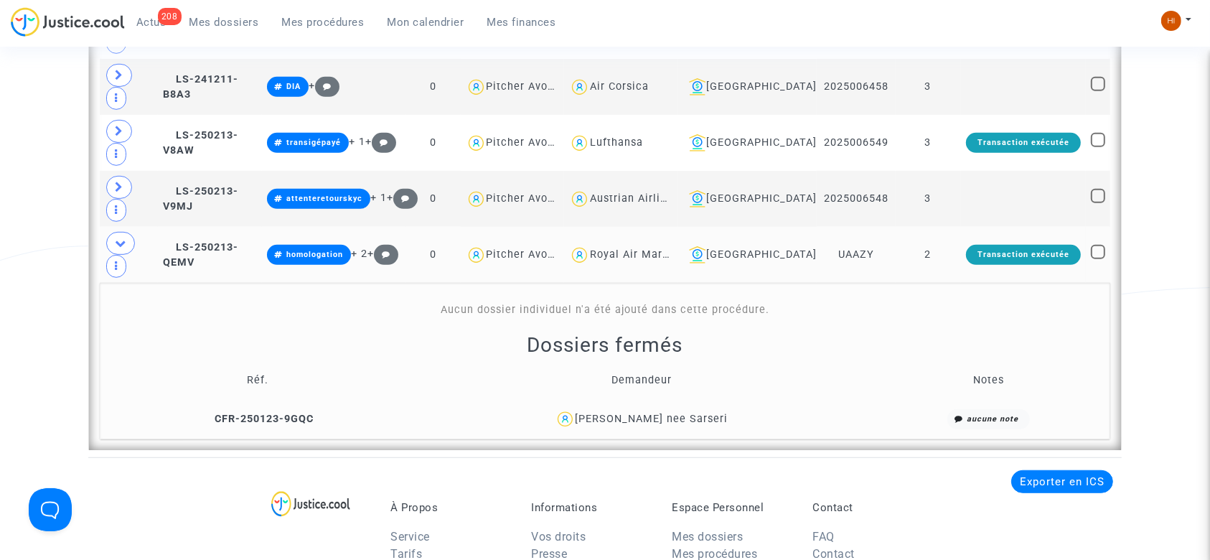
drag, startPoint x: 724, startPoint y: 418, endPoint x: 593, endPoint y: 418, distance: 131.3
click at [593, 418] on div "[PERSON_NAME] nee Sarseri" at bounding box center [641, 419] width 451 height 21
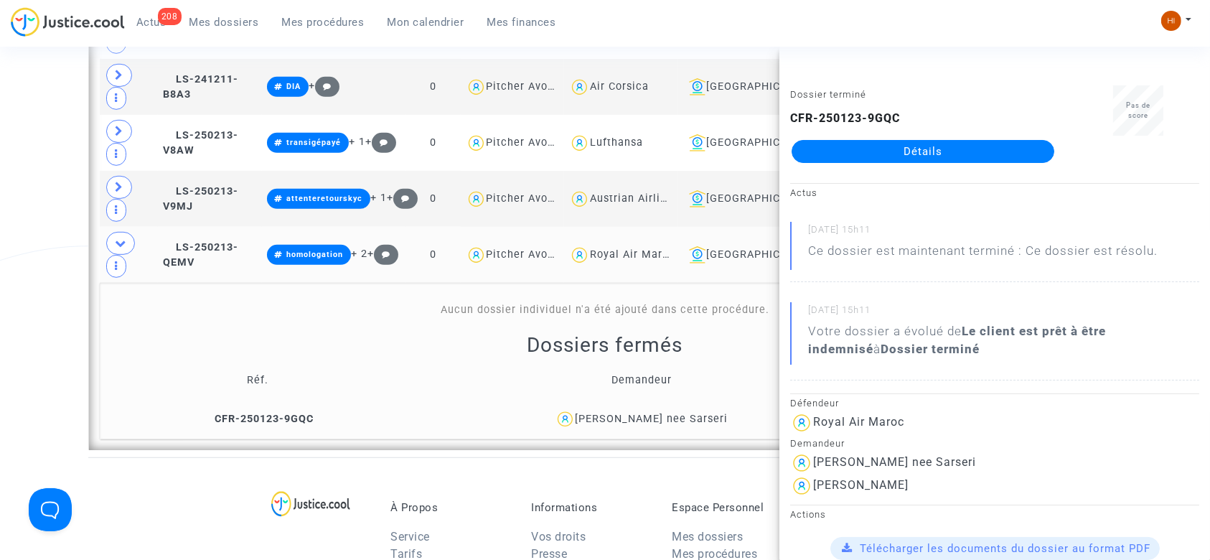
copy div "[PERSON_NAME] nee Sarseri"
click at [301, 413] on span "CFR-250123-9GQC" at bounding box center [258, 419] width 112 height 12
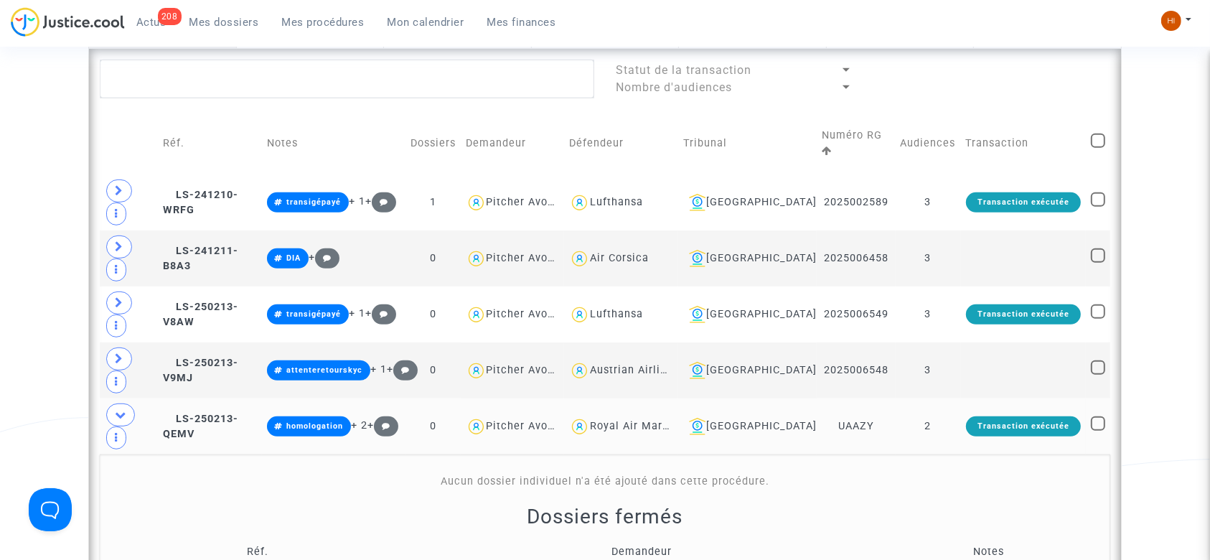
scroll to position [639, 0]
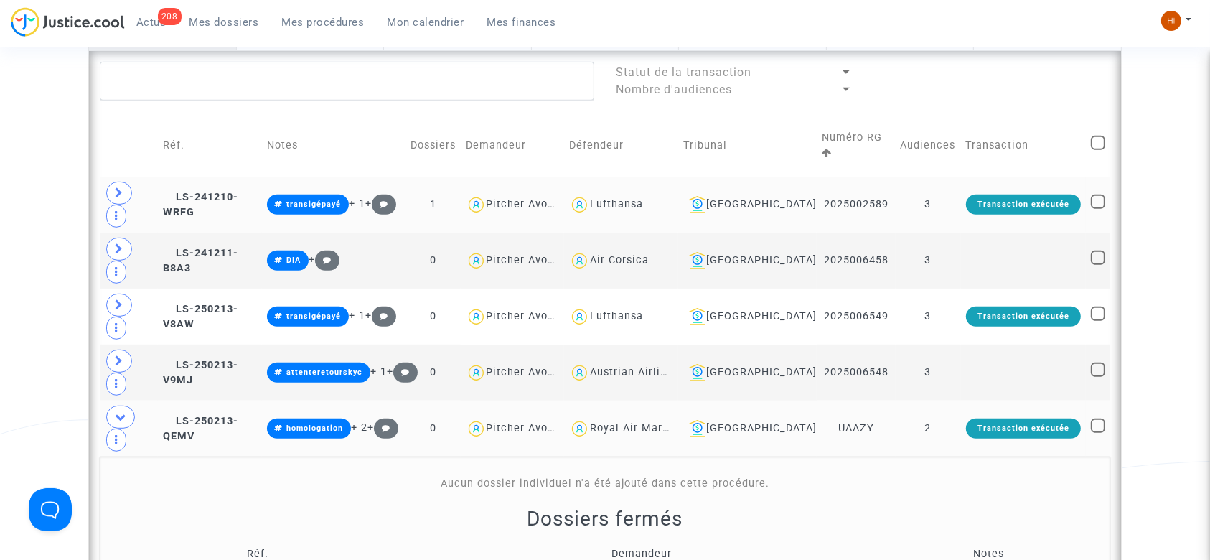
click at [951, 211] on td "3" at bounding box center [927, 205] width 65 height 56
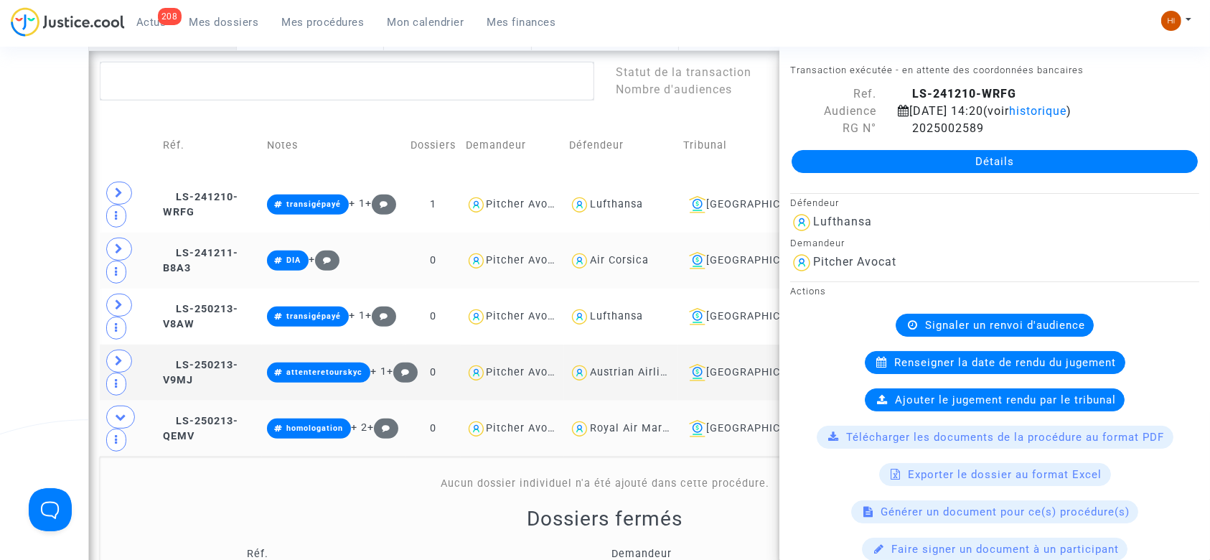
click at [193, 263] on td "LS-241211-B8A3" at bounding box center [210, 260] width 104 height 56
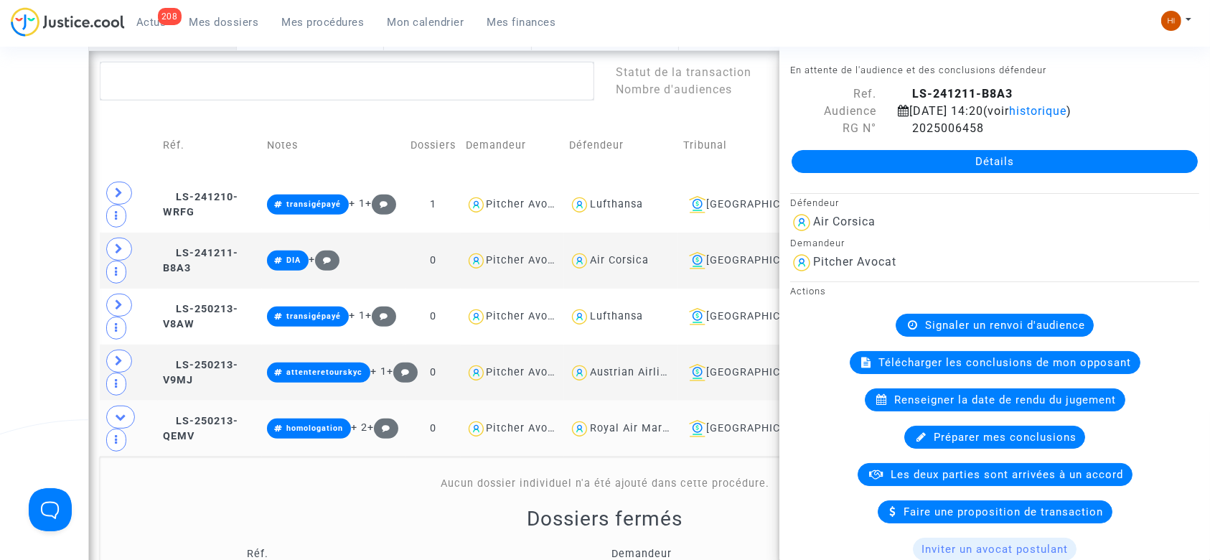
click at [0, 215] on div "Date de clôture d'instruction Date de conciliation Date d'audience Date de juge…" at bounding box center [605, 51] width 1210 height 1146
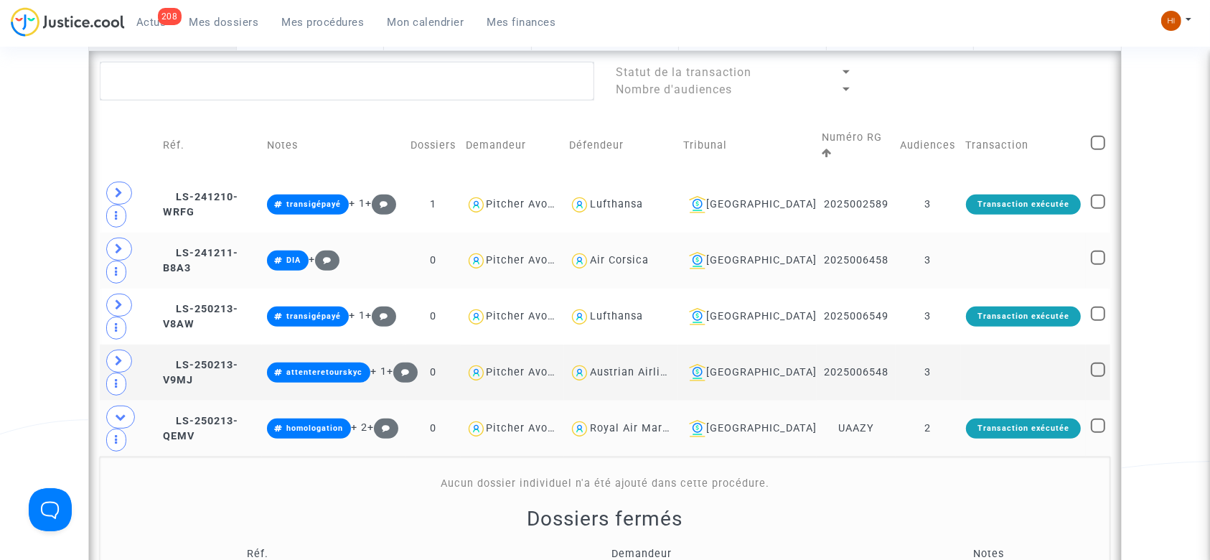
click at [978, 250] on td at bounding box center [1023, 260] width 125 height 56
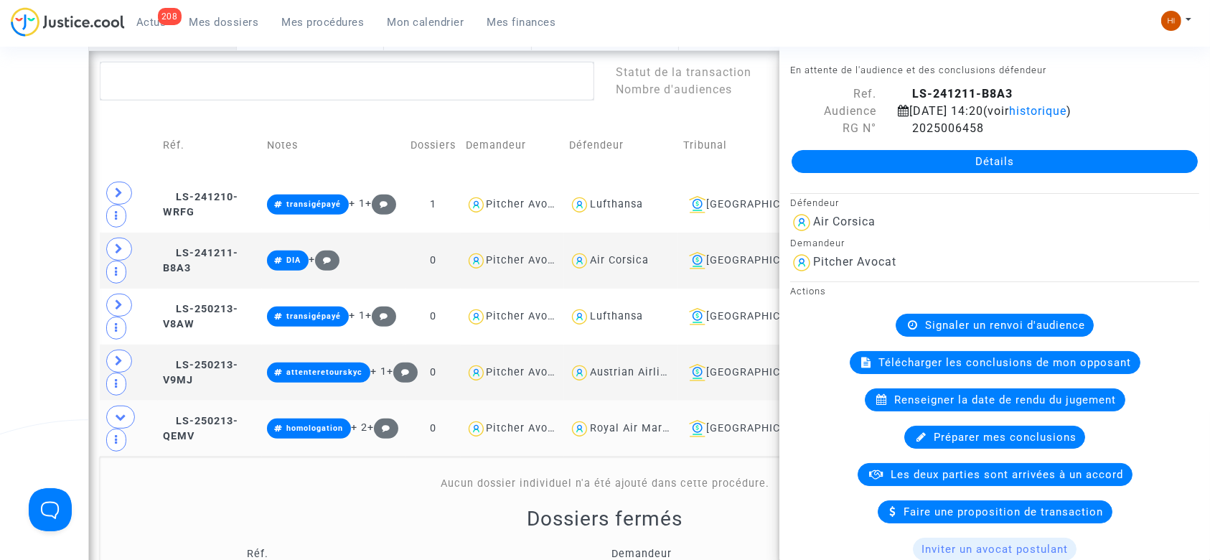
click at [0, 278] on div "Date de clôture d'instruction Date de conciliation Date d'audience Date de juge…" at bounding box center [605, 51] width 1210 height 1146
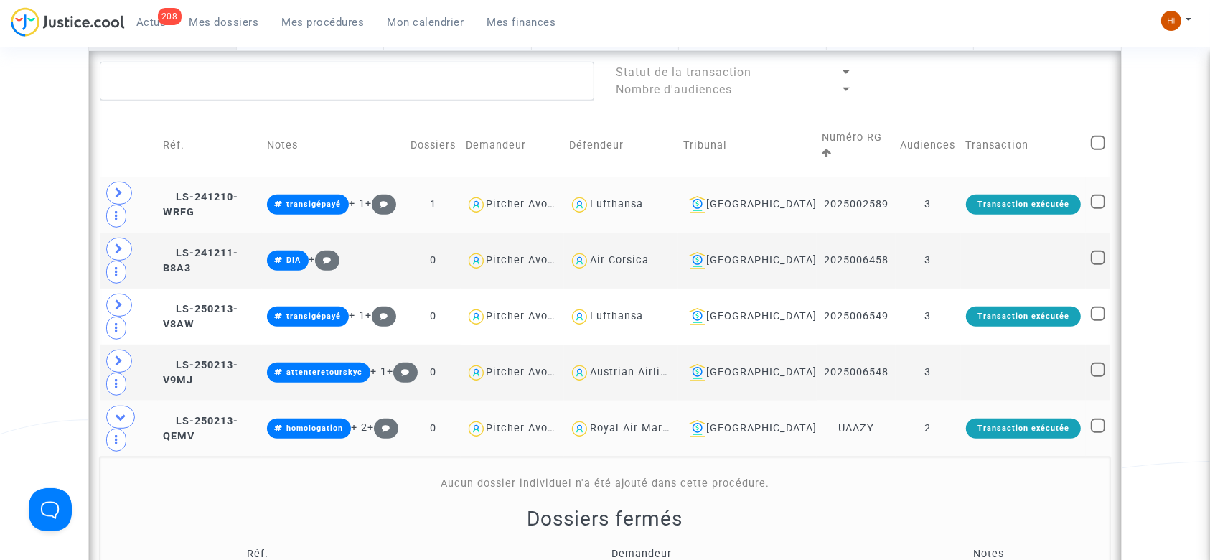
click at [939, 192] on td "3" at bounding box center [927, 205] width 65 height 56
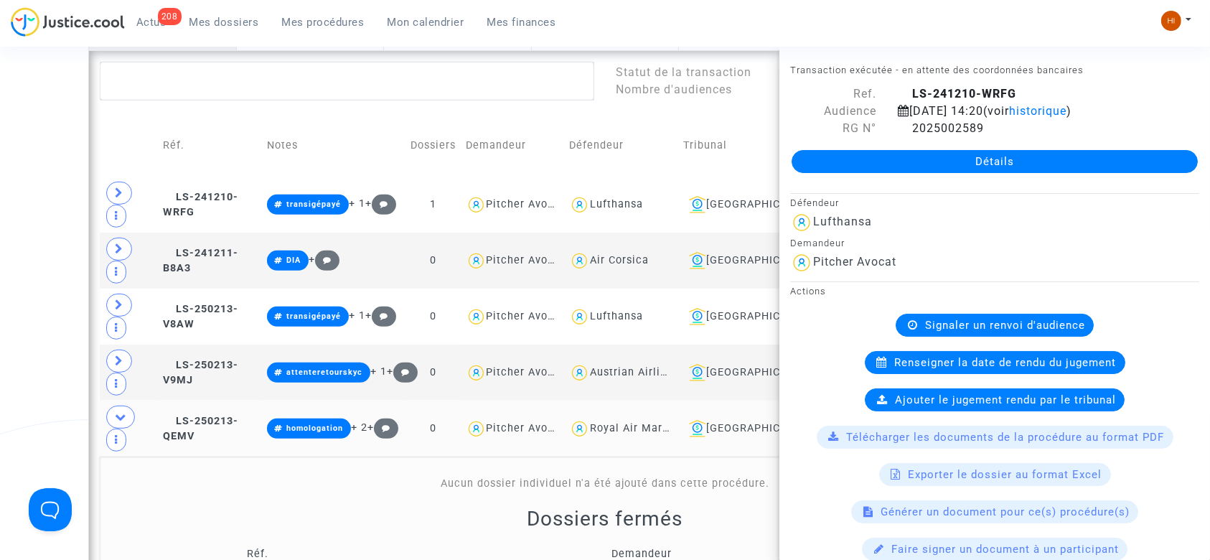
click at [53, 243] on div "Date de clôture d'instruction Date de conciliation Date d'audience Date de juge…" at bounding box center [605, 51] width 1210 height 1146
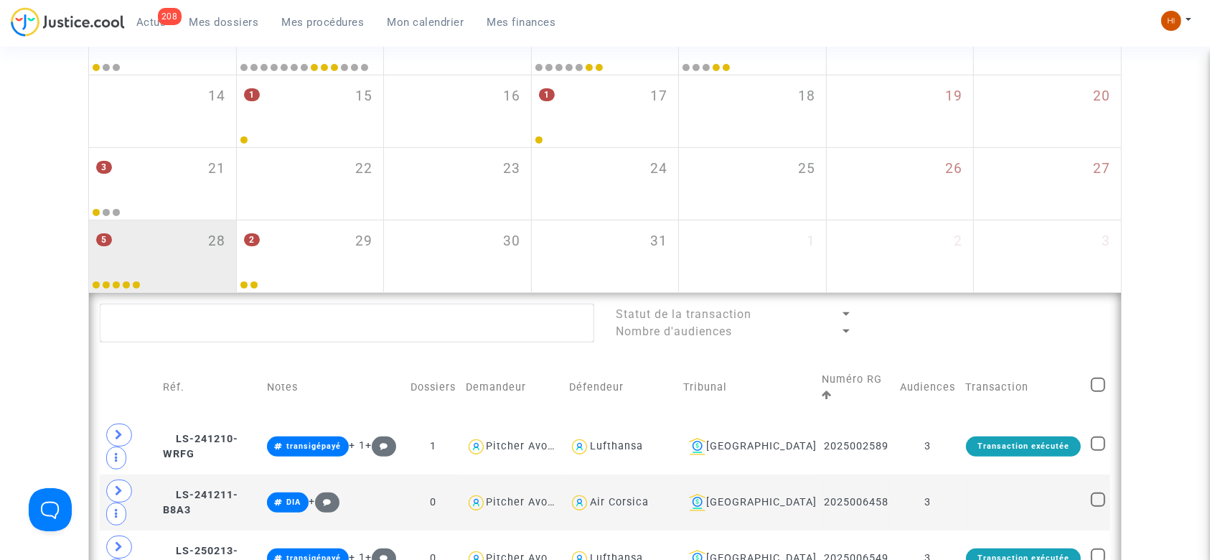
scroll to position [396, 0]
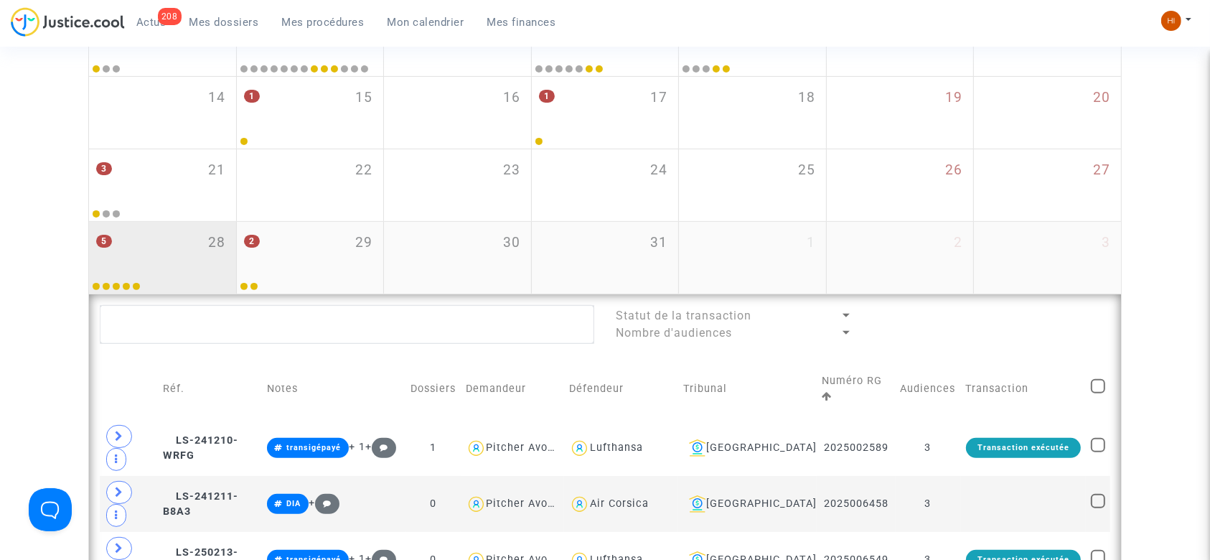
click at [175, 240] on div "5 28" at bounding box center [162, 250] width 147 height 56
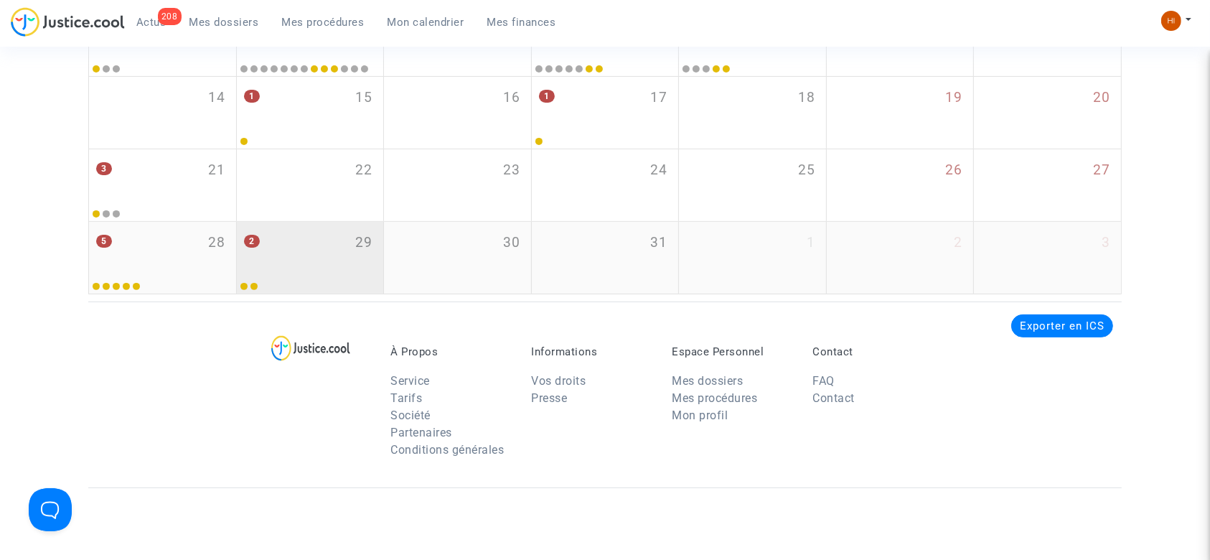
click at [293, 259] on div "2 29" at bounding box center [310, 250] width 147 height 56
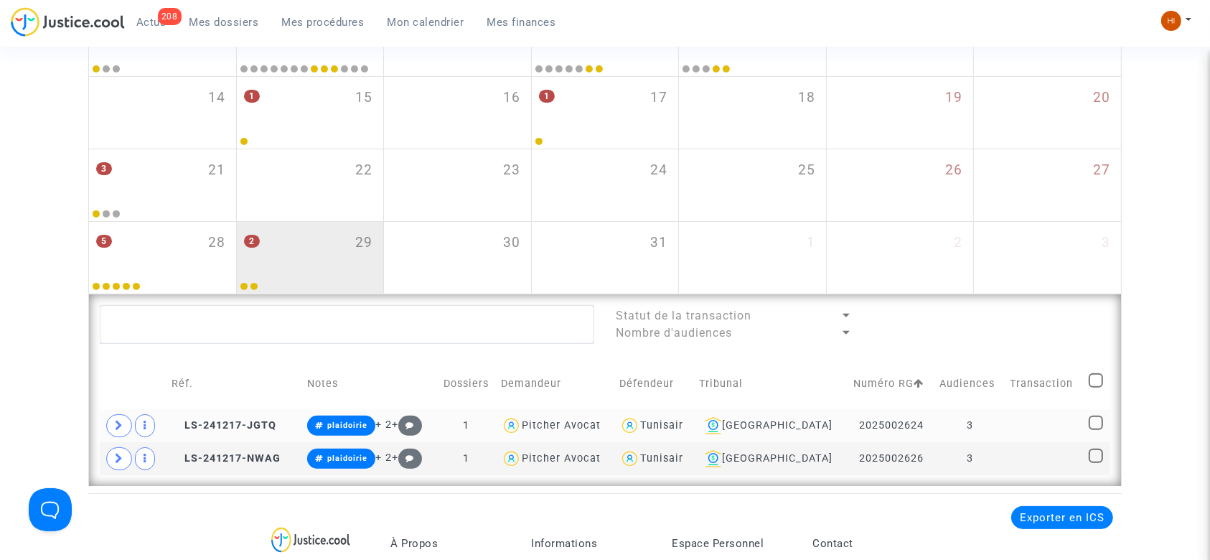
click at [1003, 423] on td "3" at bounding box center [970, 425] width 70 height 33
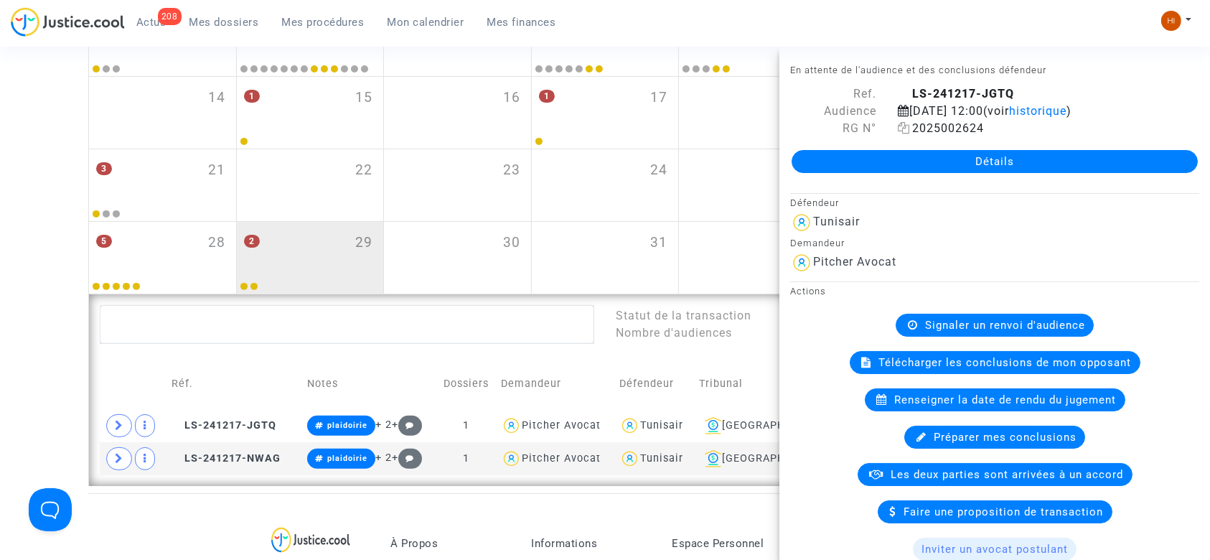
click at [901, 131] on icon at bounding box center [904, 127] width 12 height 11
click at [109, 392] on td at bounding box center [133, 383] width 67 height 51
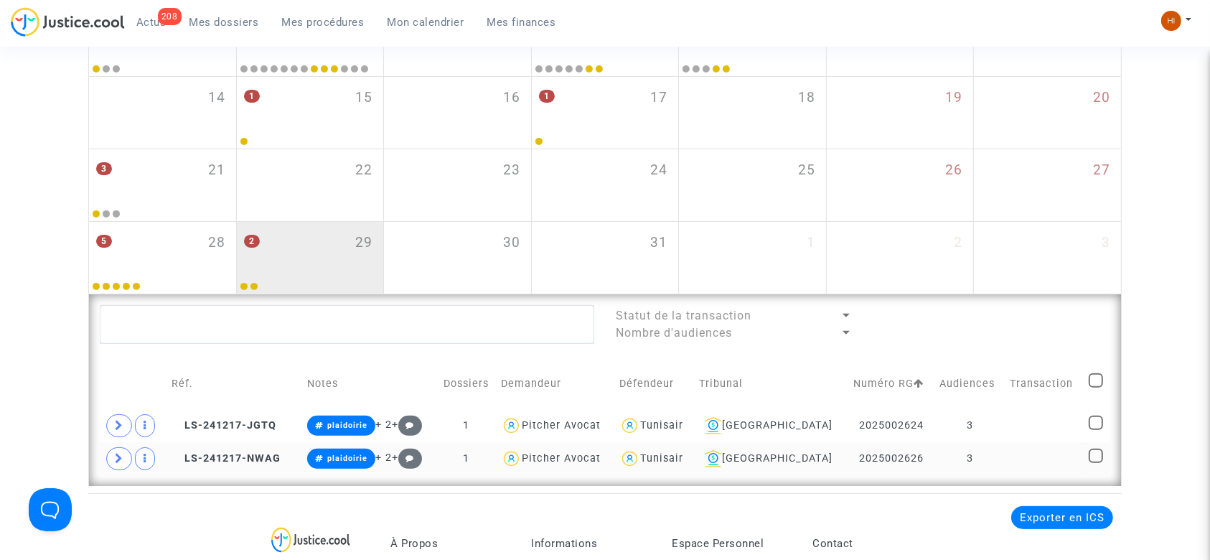
click at [853, 469] on td "2025002626" at bounding box center [891, 458] width 87 height 33
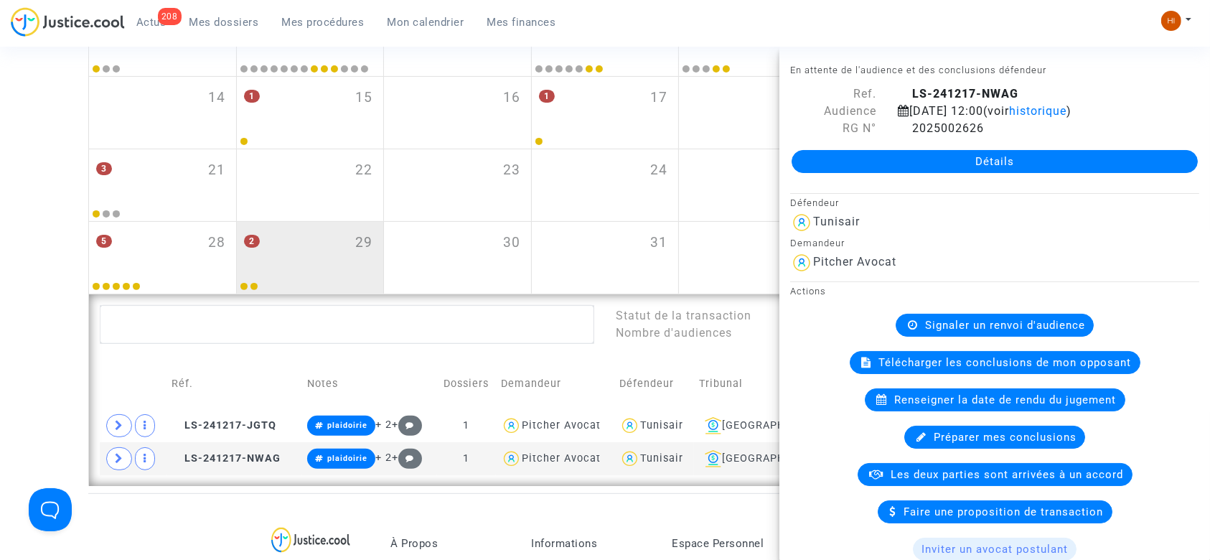
click at [436, 350] on lawsuits-list "Statut de la transaction Nombre d'audiences Réf. Notes Dossiers Demandeur Défen…" at bounding box center [605, 390] width 1010 height 170
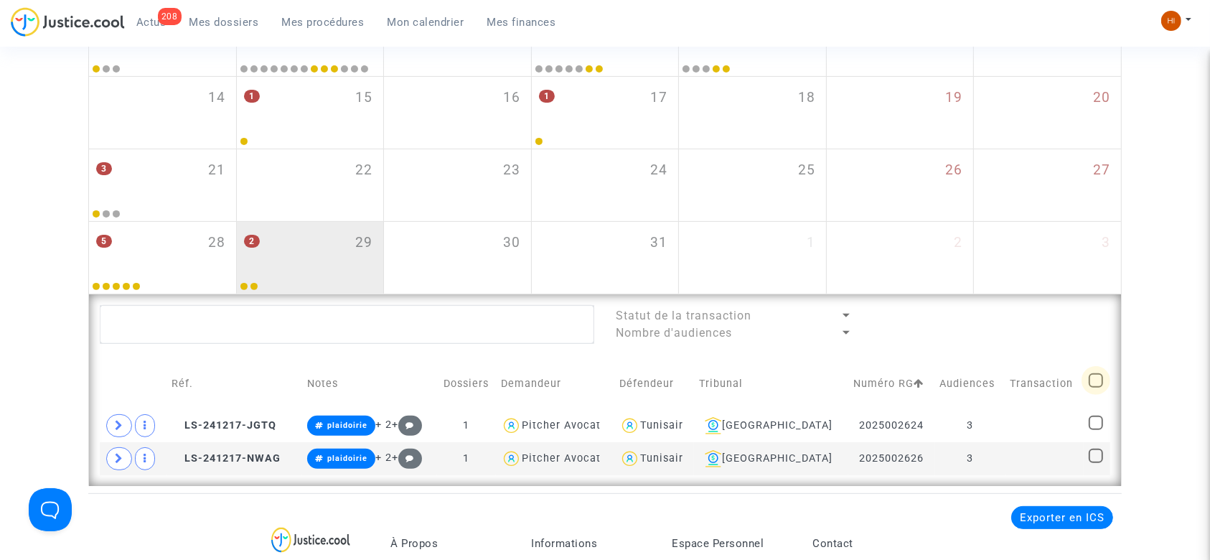
click at [1091, 375] on span at bounding box center [1095, 380] width 14 height 14
click at [1095, 387] on input "checkbox" at bounding box center [1095, 387] width 1 height 1
checkbox input "true"
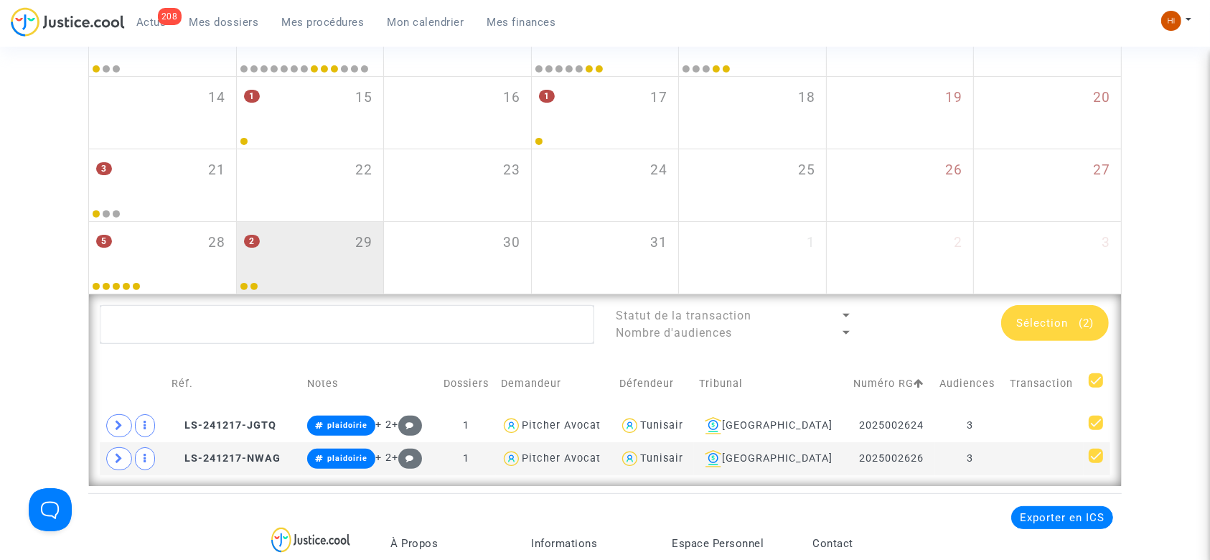
click at [1038, 314] on div "Sélection (2)" at bounding box center [1055, 323] width 108 height 36
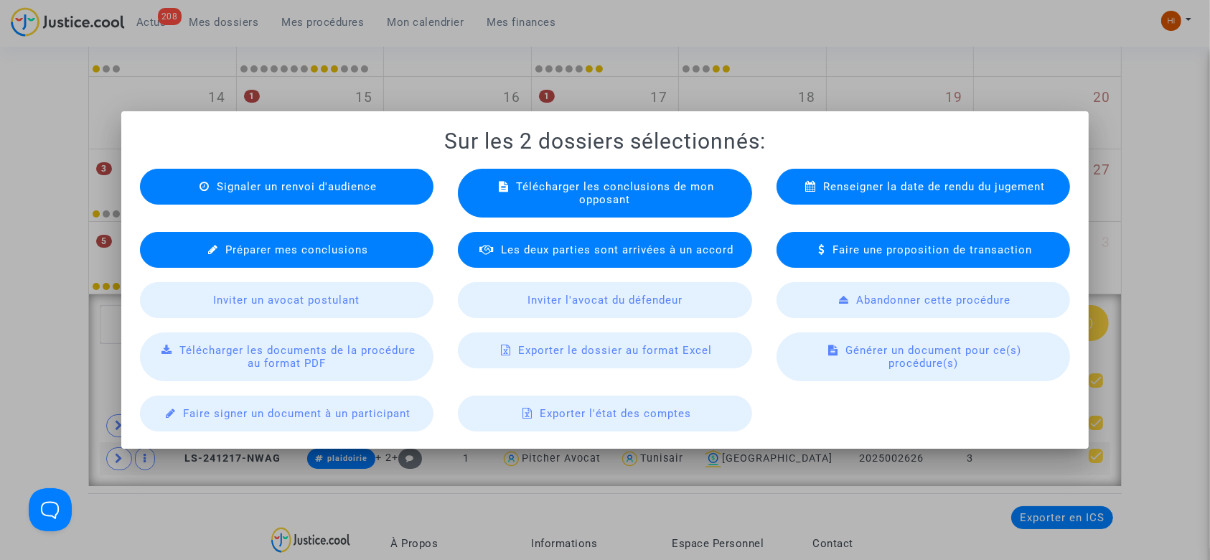
click at [350, 185] on span "Signaler un renvoi d'audience" at bounding box center [297, 186] width 160 height 13
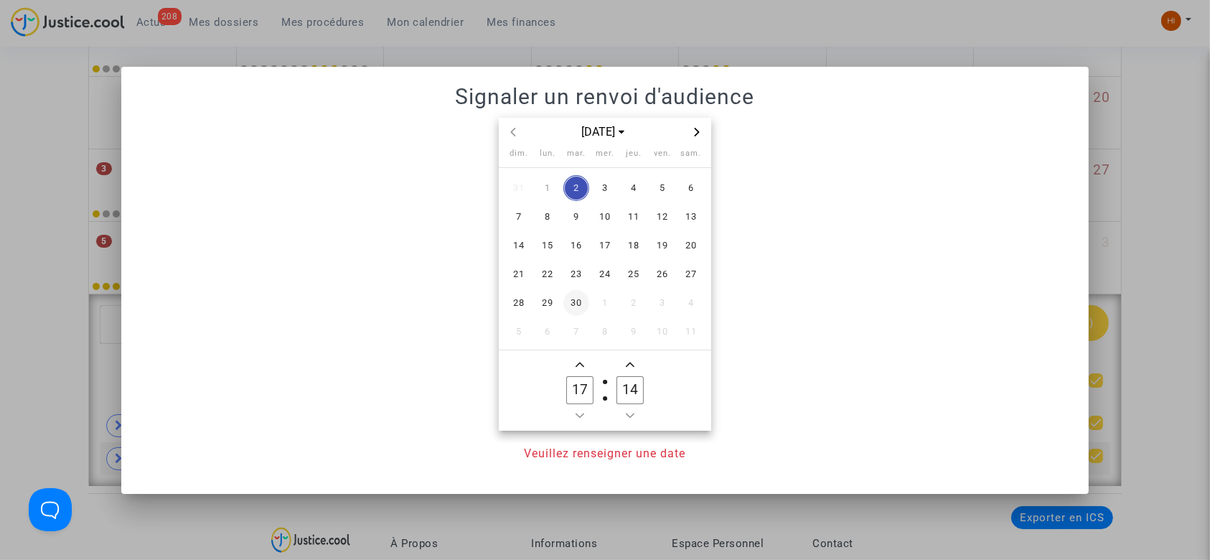
click at [564, 301] on span "30" at bounding box center [576, 303] width 26 height 26
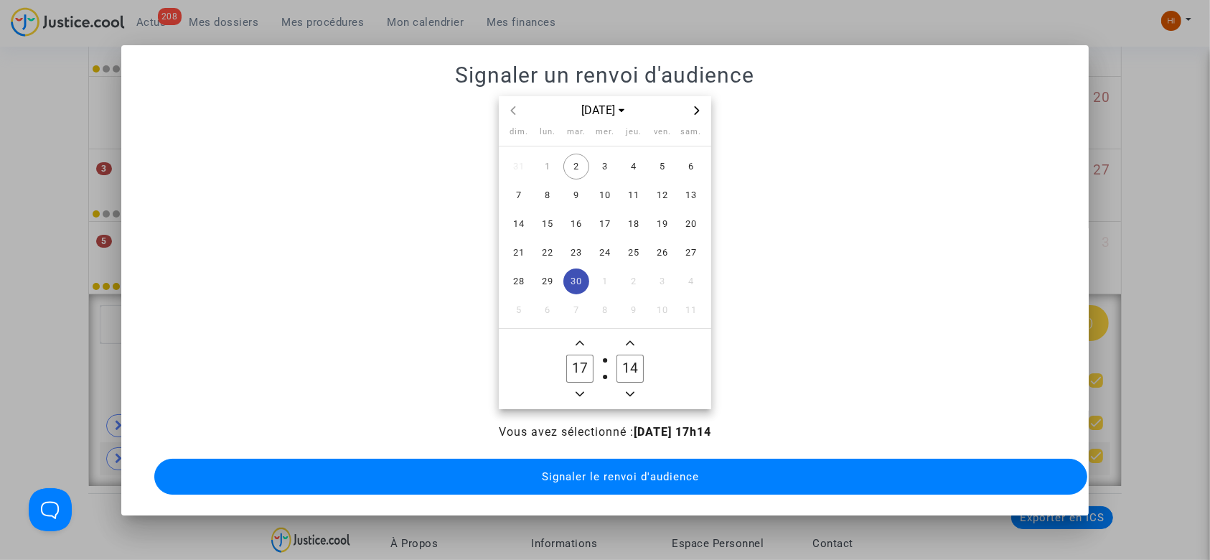
click at [574, 390] on span "Minus a hour" at bounding box center [579, 393] width 17 height 17
type input "14"
click at [637, 364] on input "14" at bounding box center [629, 367] width 27 height 27
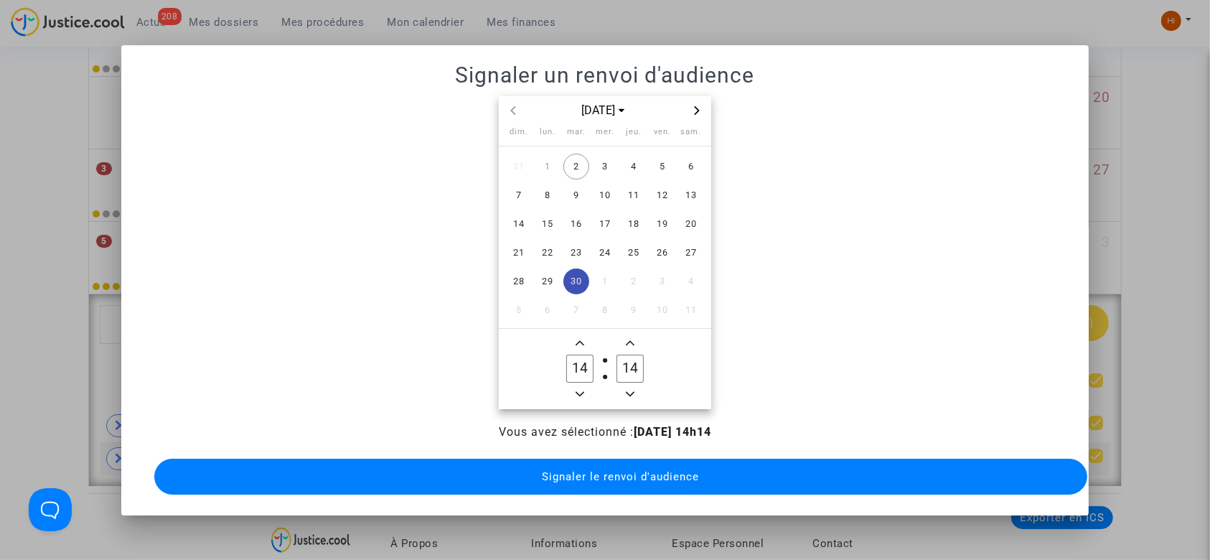
click at [637, 364] on input "14" at bounding box center [629, 367] width 27 height 27
type input "00"
click at [565, 476] on button "Signaler le renvoi d'audience" at bounding box center [620, 476] width 933 height 36
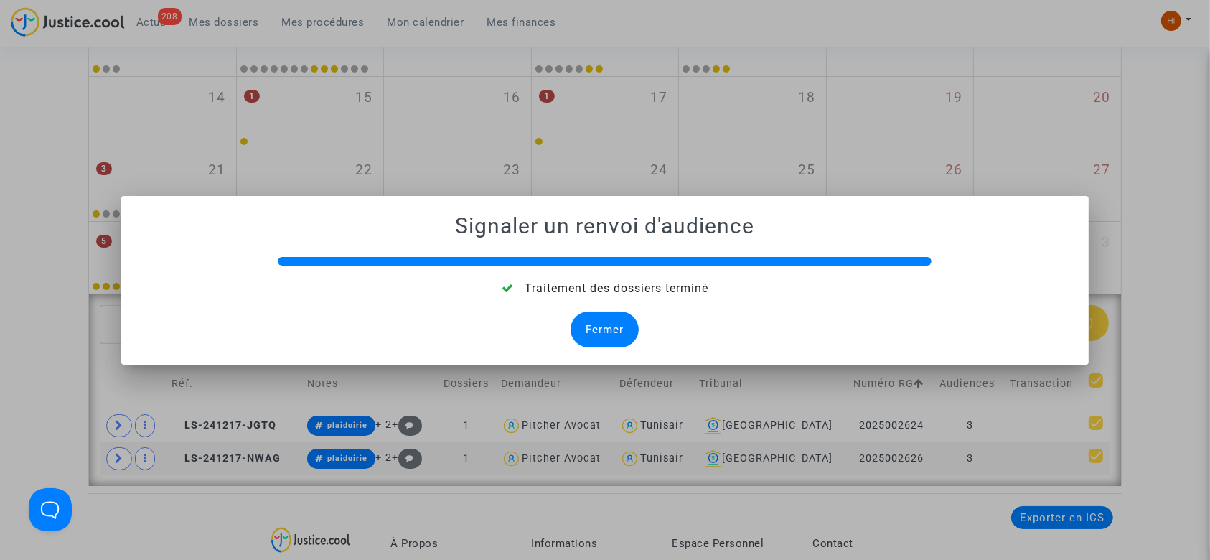
click at [601, 344] on div "Fermer" at bounding box center [604, 329] width 68 height 36
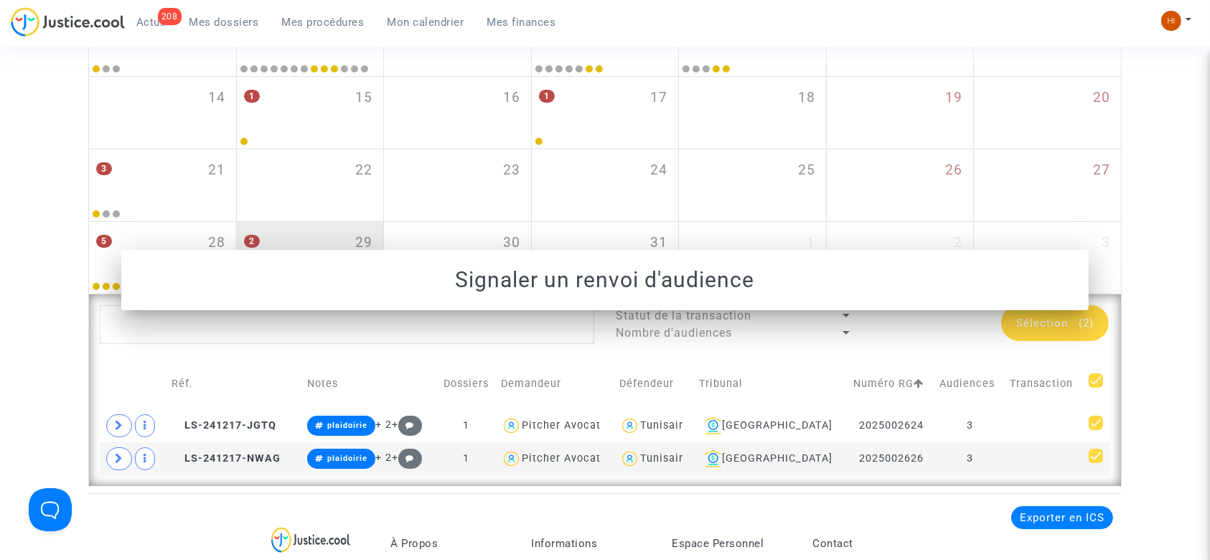
scroll to position [396, 0]
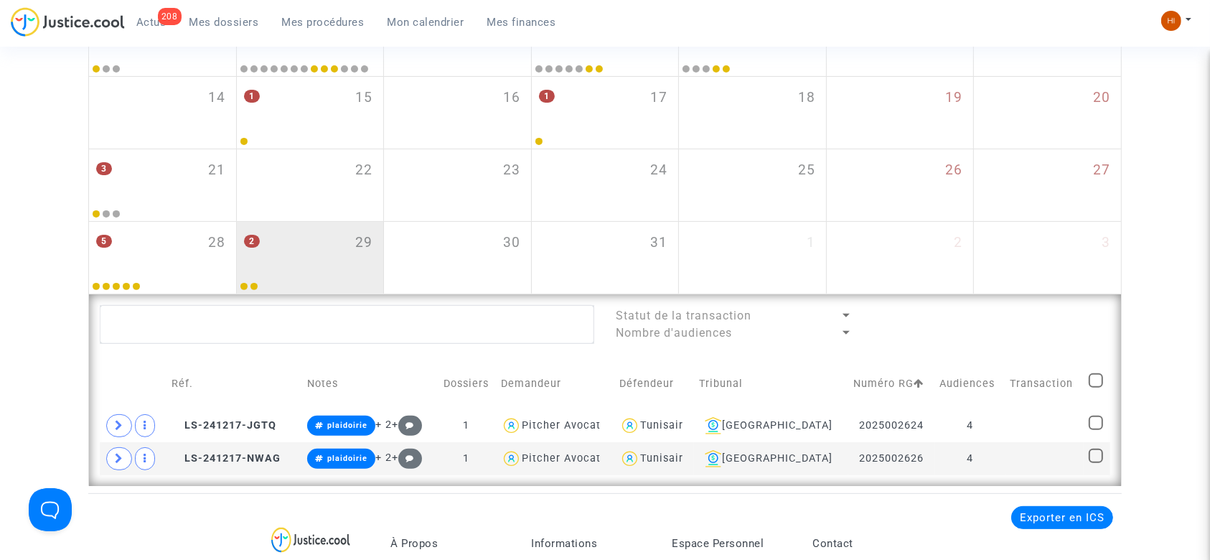
click at [603, 382] on td "Demandeur" at bounding box center [555, 383] width 118 height 51
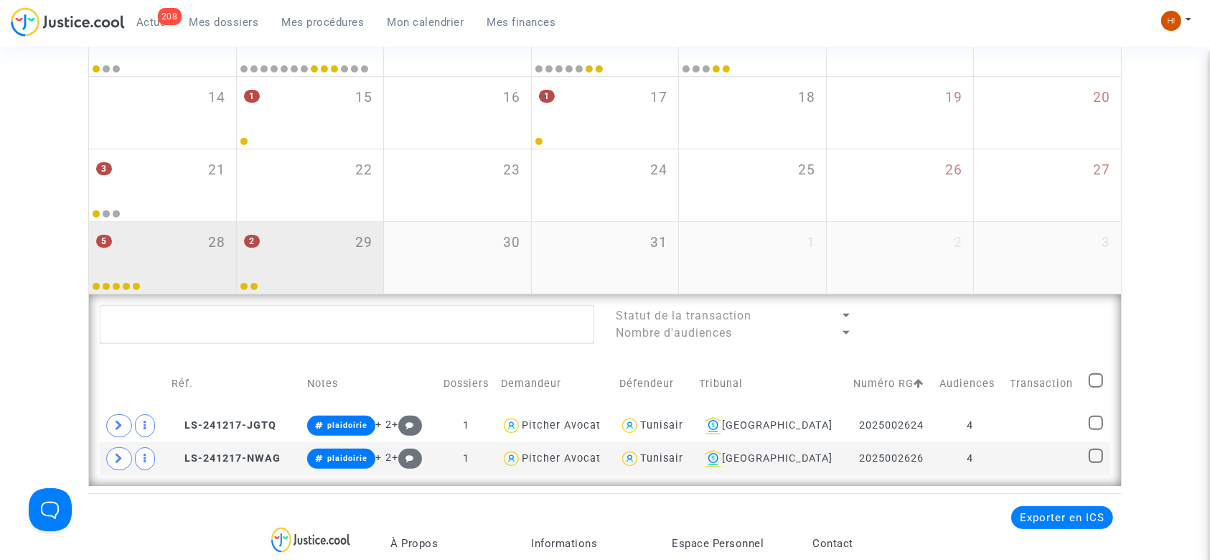
click at [149, 268] on div "5 28" at bounding box center [162, 250] width 147 height 56
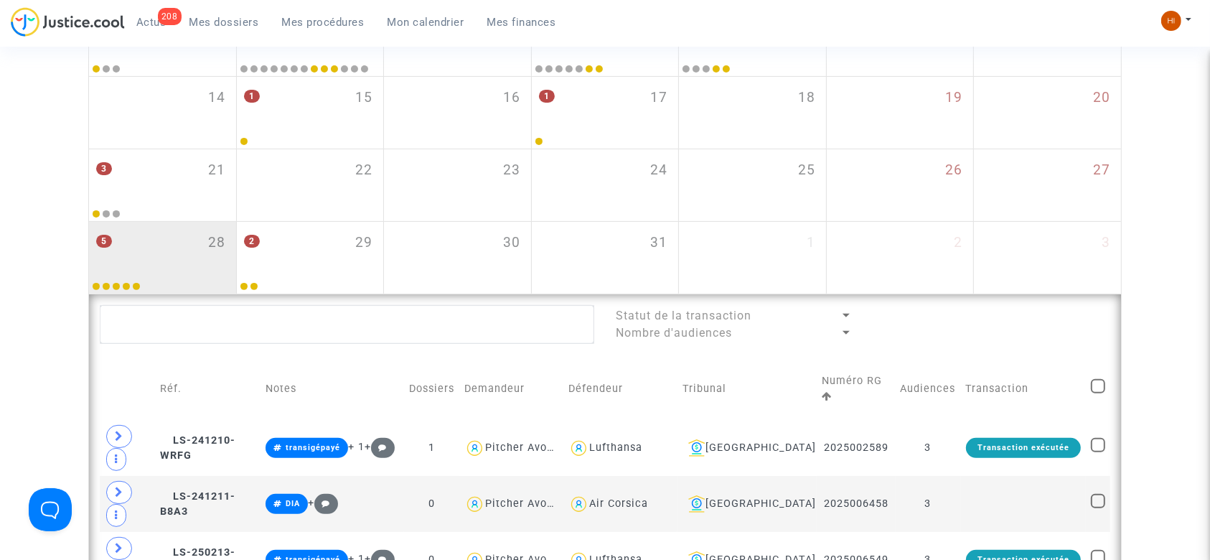
click at [85, 357] on div "Date de clôture d'instruction Date de conciliation Date d'audience Date de juge…" at bounding box center [605, 215] width 1210 height 989
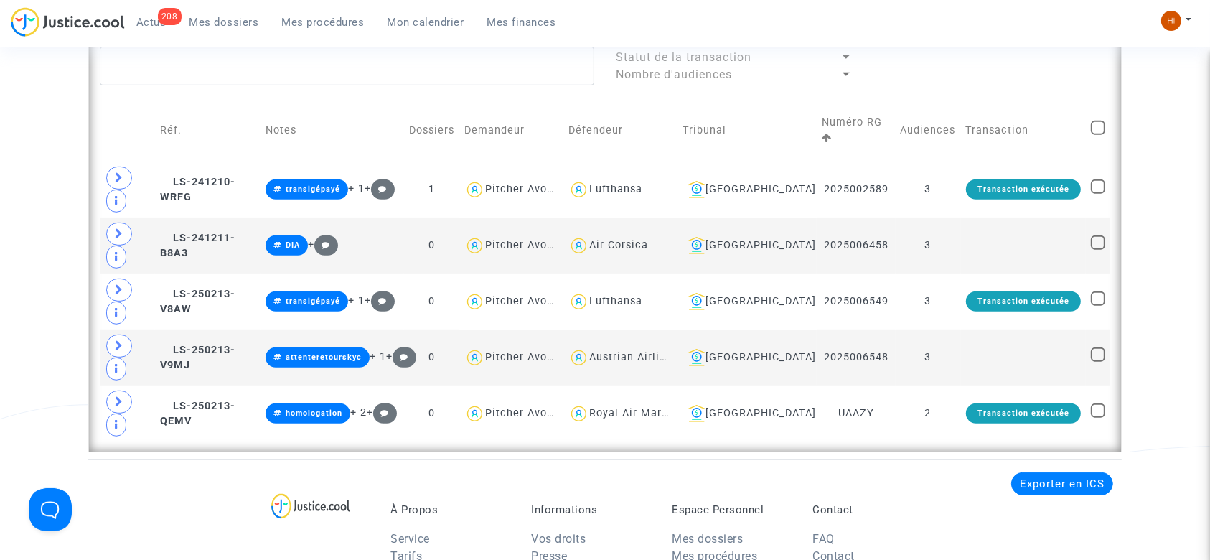
scroll to position [682, 0]
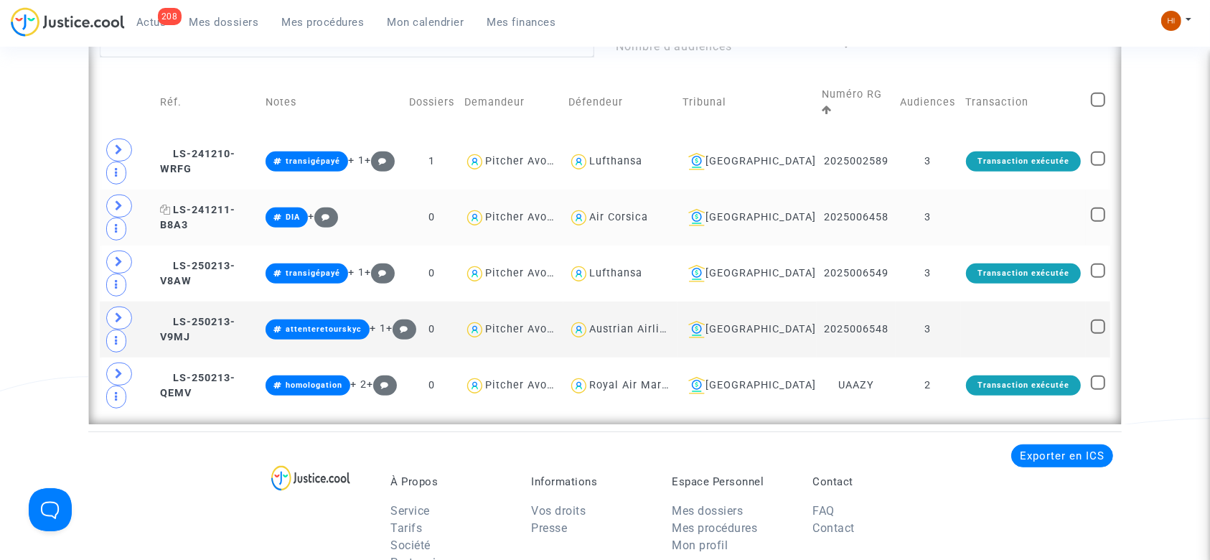
click at [170, 207] on icon at bounding box center [165, 209] width 11 height 10
click at [171, 264] on icon at bounding box center [165, 265] width 11 height 10
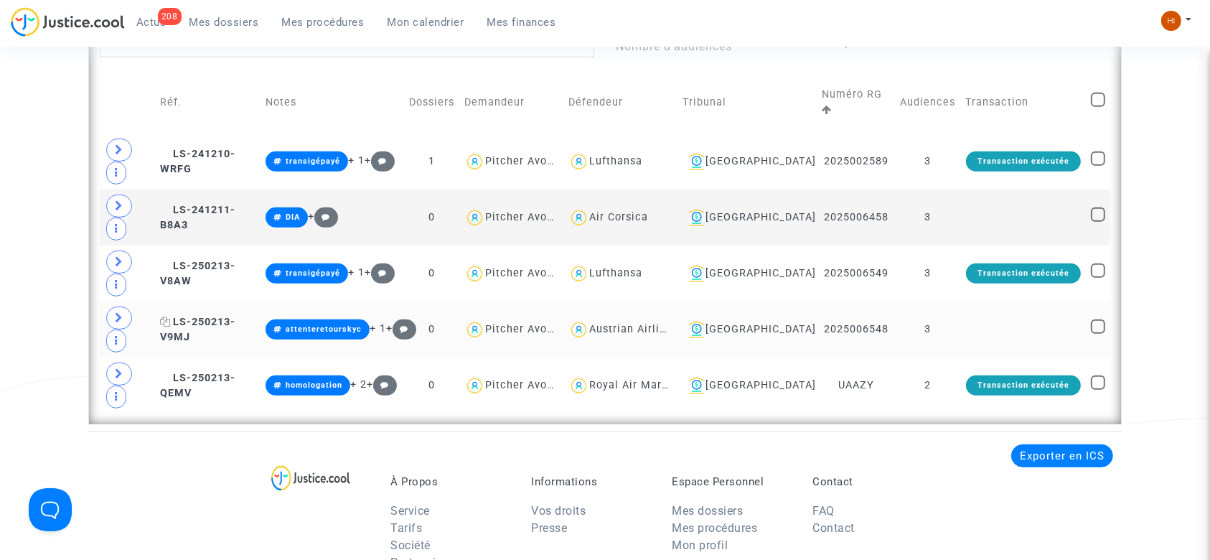
click at [184, 319] on span "LS-250213-V9MJ" at bounding box center [197, 330] width 75 height 28
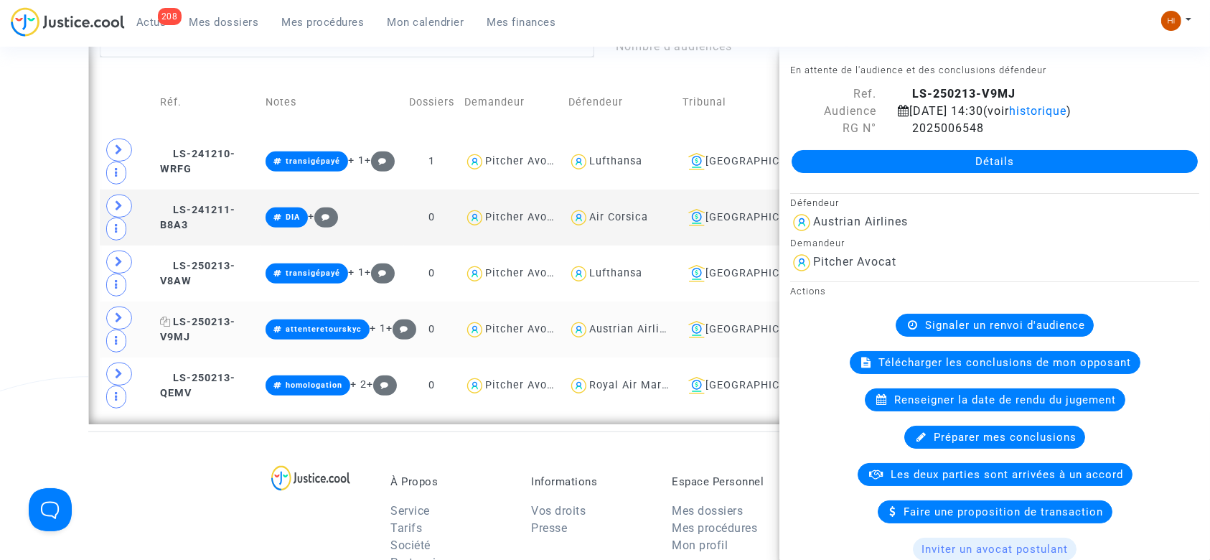
click at [171, 319] on icon at bounding box center [165, 321] width 11 height 10
click at [88, 479] on div "À Propos Service Tarifs Société Partenaires Conditions générales Informations V…" at bounding box center [604, 524] width 1033 height 186
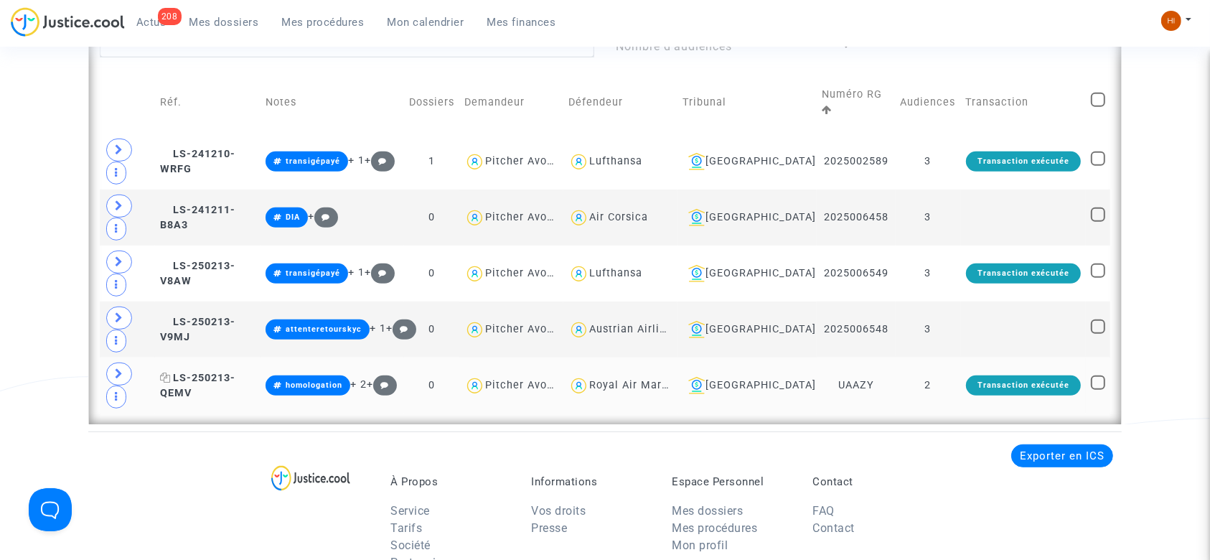
click at [187, 372] on span "LS-250213-QEMV" at bounding box center [197, 386] width 75 height 28
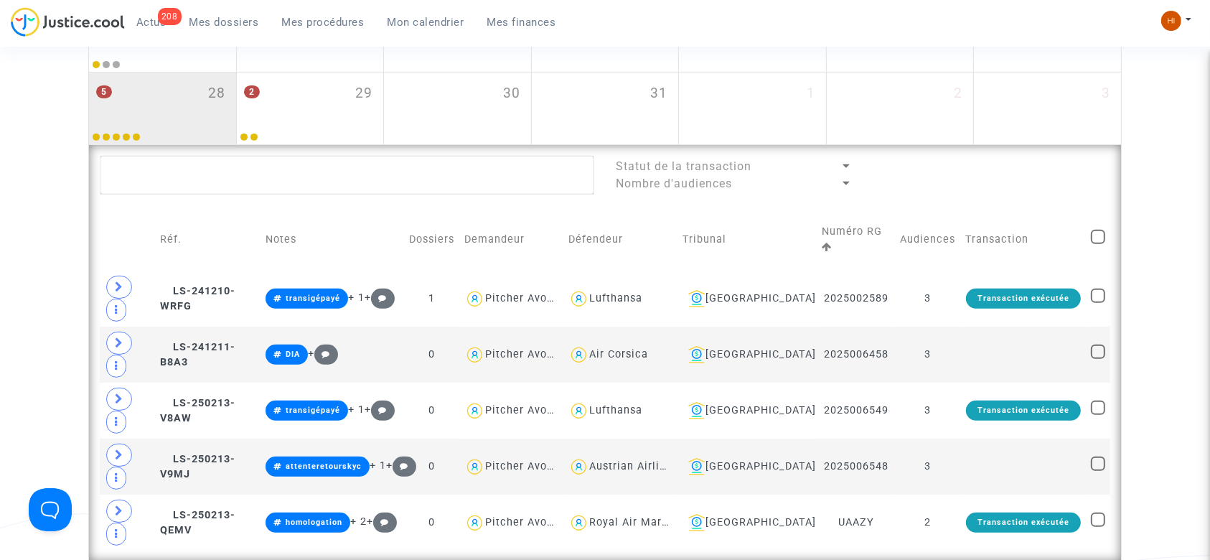
scroll to position [529, 0]
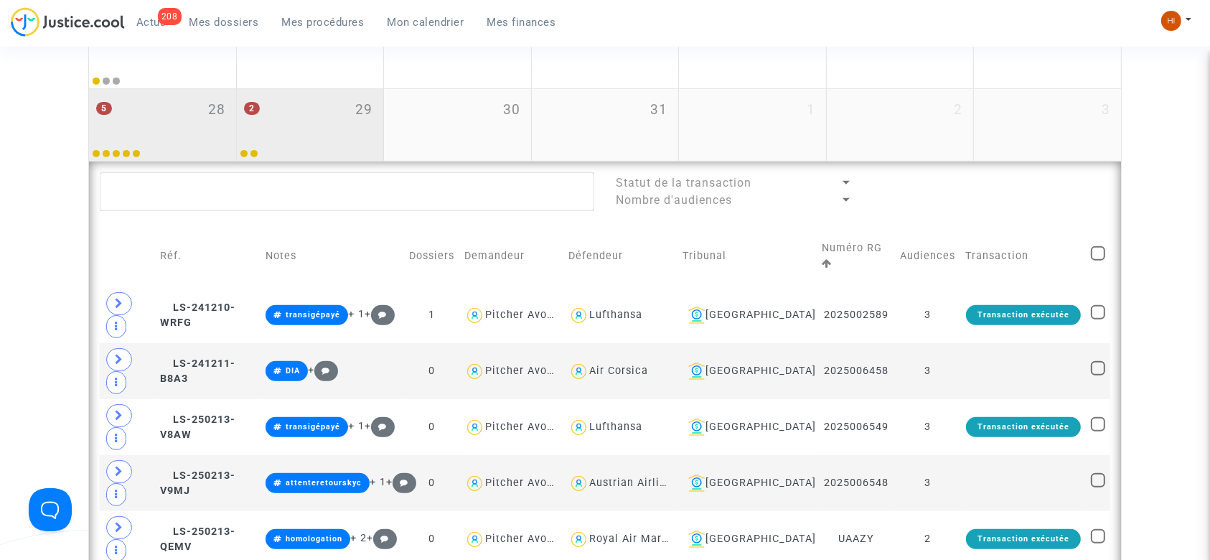
click at [341, 113] on div "2 29" at bounding box center [310, 117] width 147 height 56
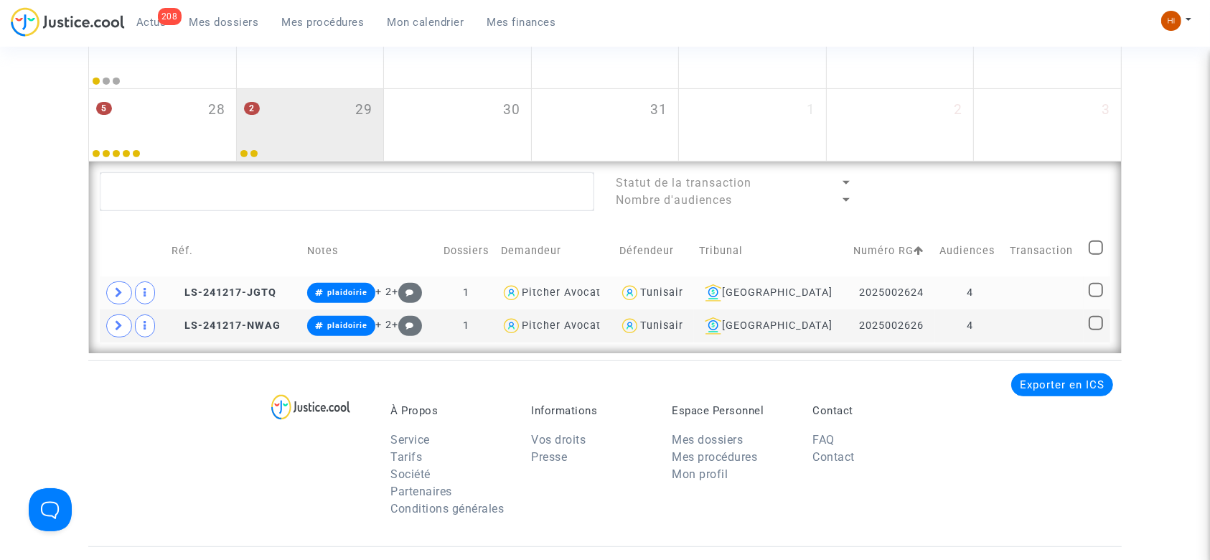
click at [994, 286] on td "4" at bounding box center [970, 292] width 70 height 33
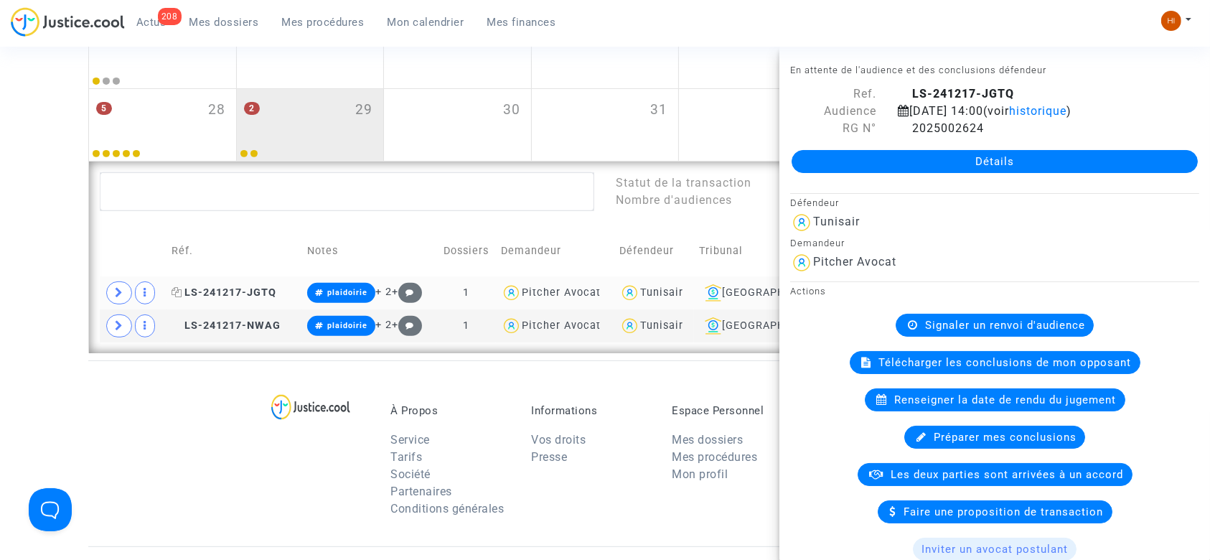
click at [182, 290] on icon at bounding box center [176, 292] width 11 height 10
click at [90, 378] on div "À Propos Service Tarifs Société Partenaires Conditions générales Informations V…" at bounding box center [604, 453] width 1033 height 186
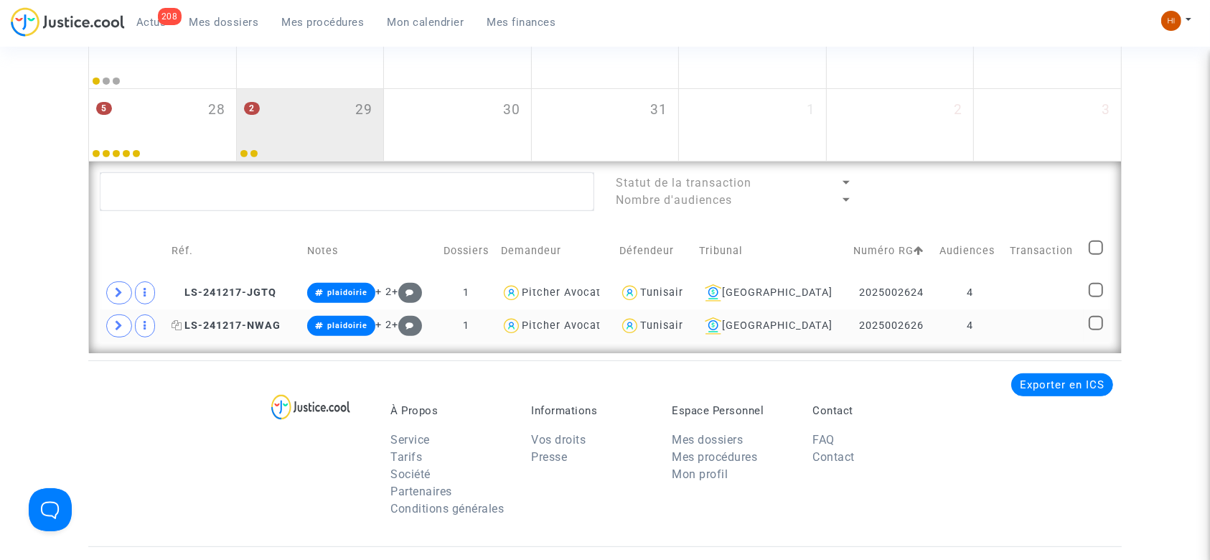
click at [176, 327] on icon at bounding box center [176, 325] width 11 height 10
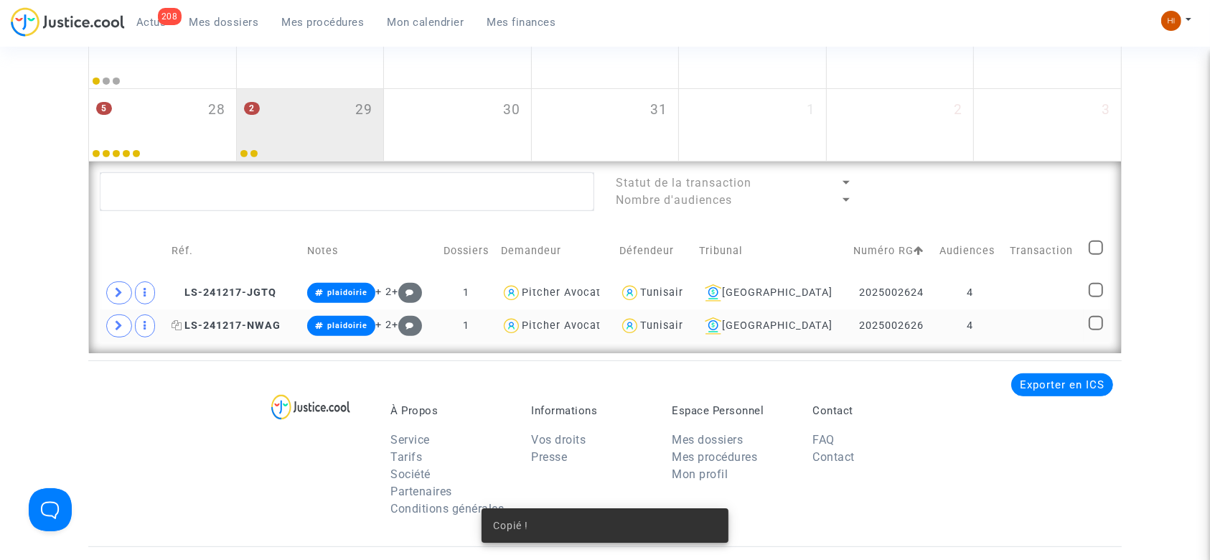
click at [221, 326] on span "LS-241217-NWAG" at bounding box center [225, 325] width 109 height 12
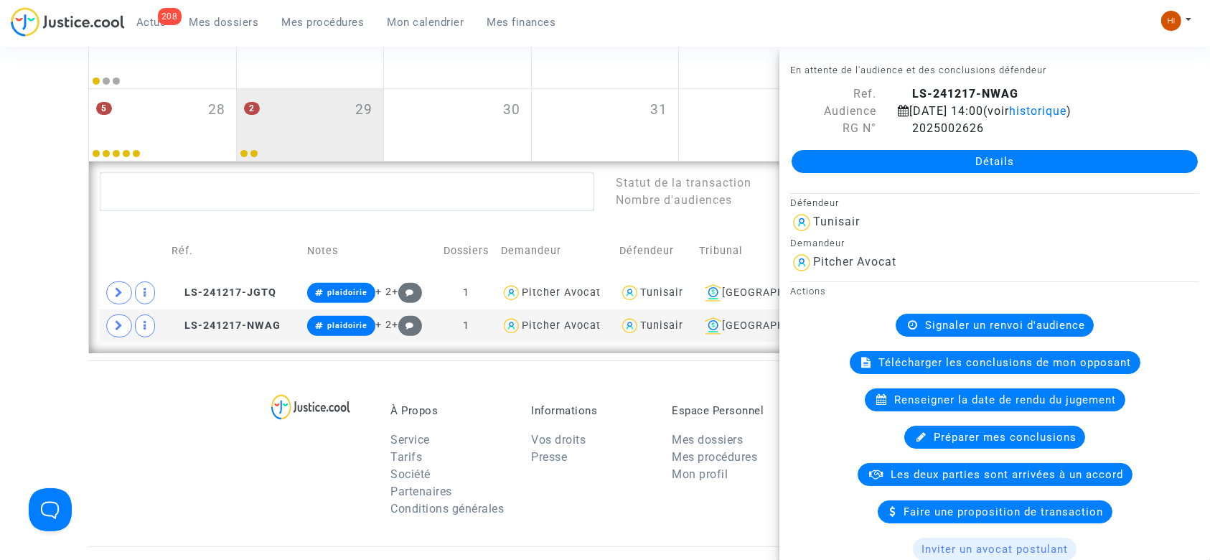
click at [121, 407] on div "À Propos Service Tarifs Société Partenaires Conditions générales Informations V…" at bounding box center [604, 453] width 1033 height 186
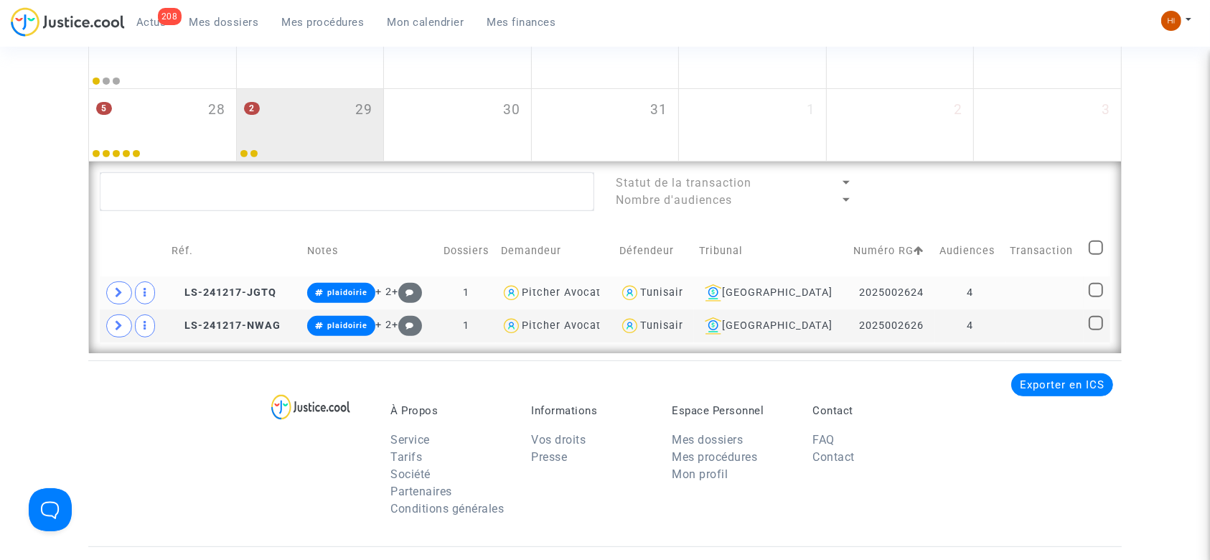
click at [1020, 293] on td at bounding box center [1044, 292] width 79 height 33
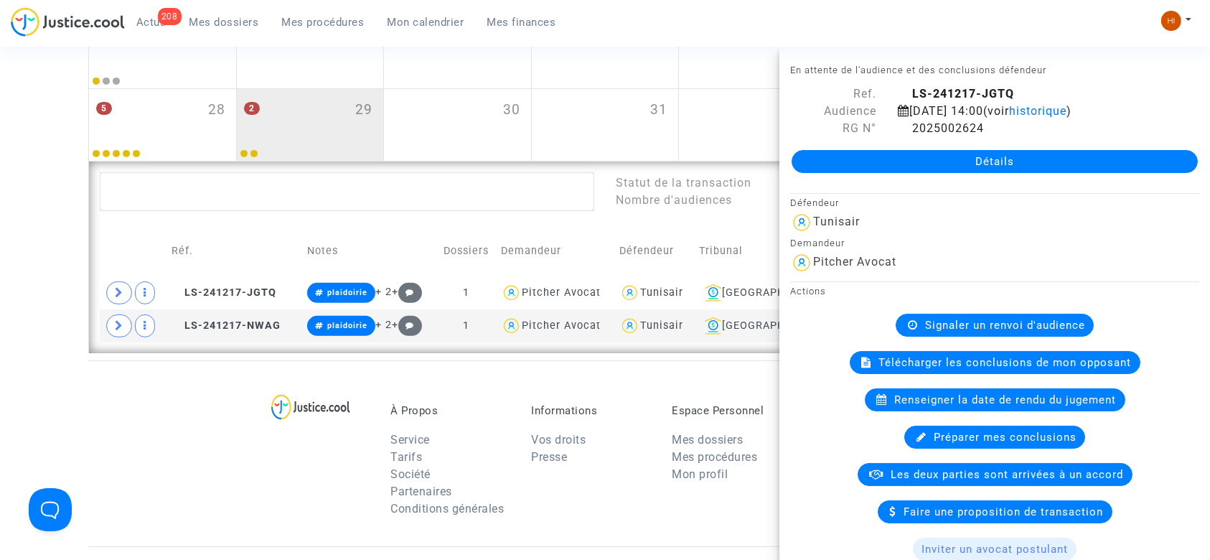
click at [209, 410] on div "À Propos Service Tarifs Société Partenaires Conditions générales Informations V…" at bounding box center [604, 453] width 1033 height 186
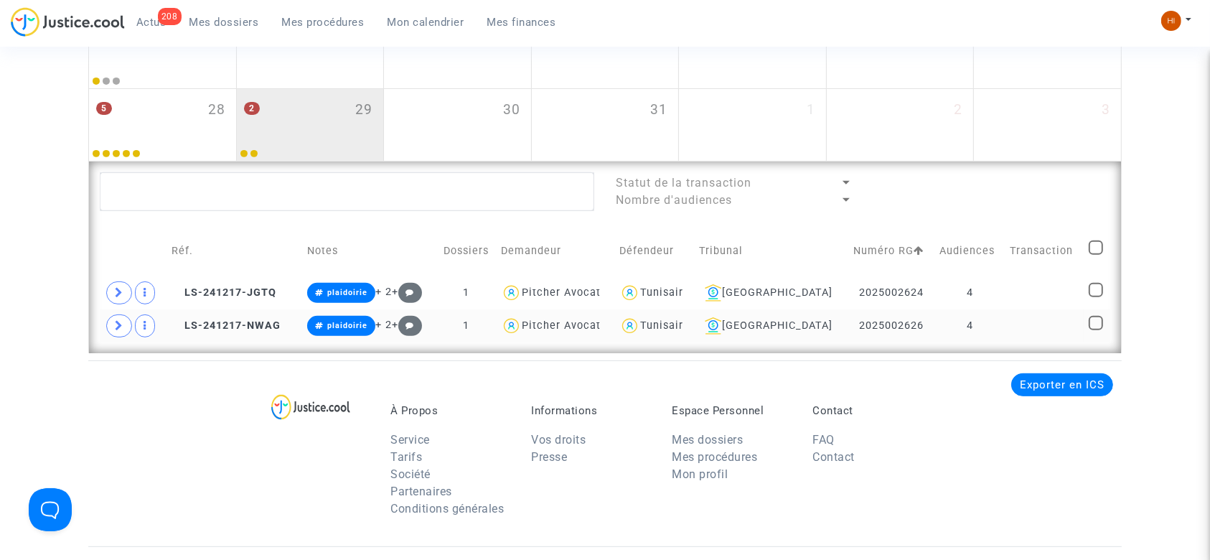
click at [1001, 327] on td "4" at bounding box center [970, 325] width 70 height 33
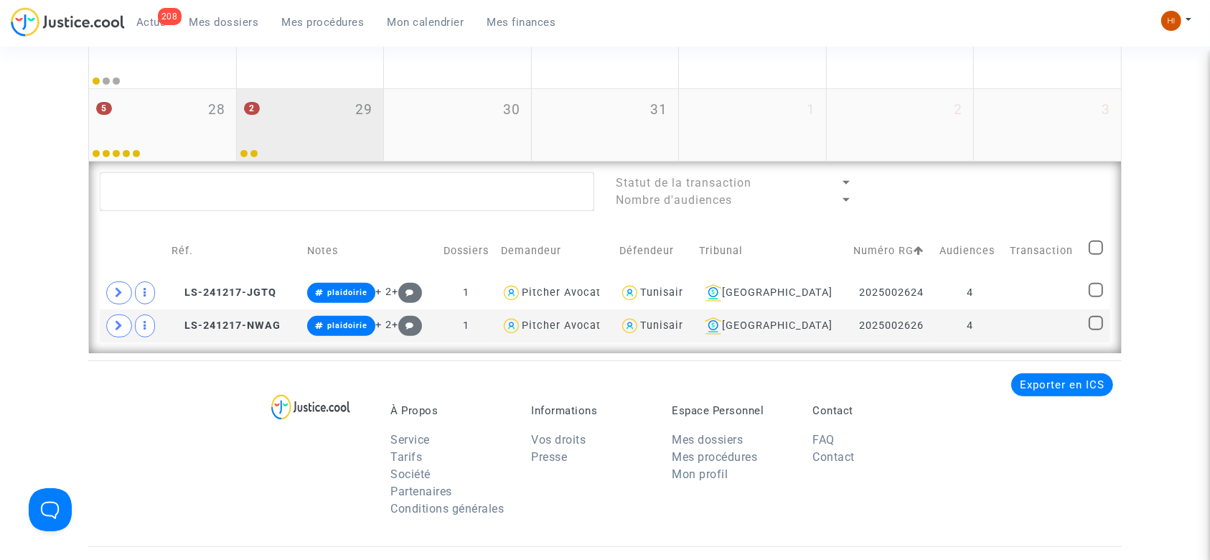
click at [329, 129] on div "2 29" at bounding box center [310, 117] width 147 height 56
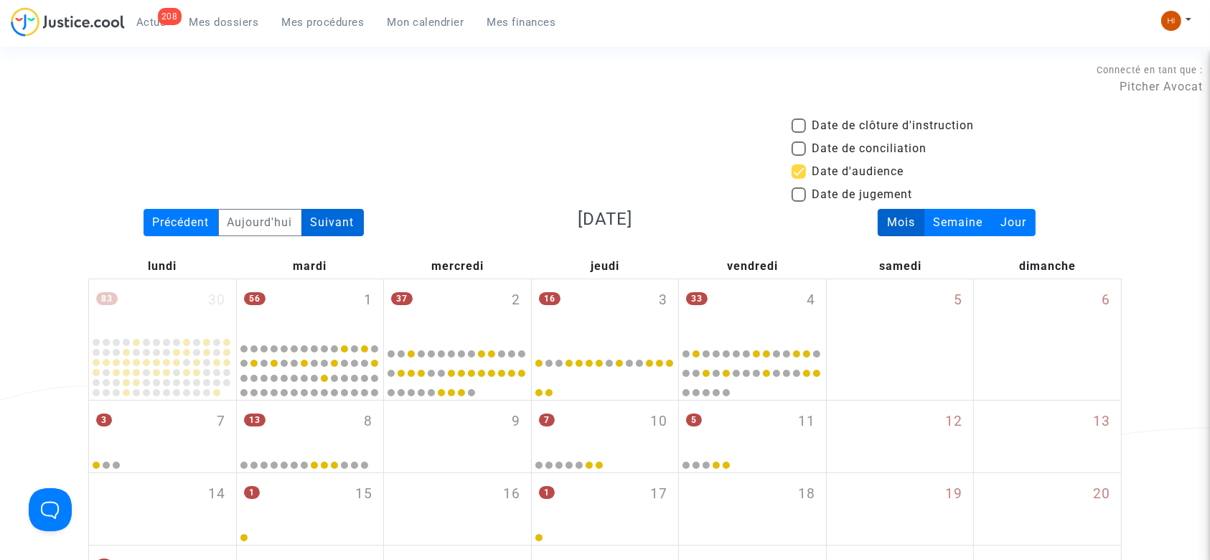
click at [349, 222] on div "Suivant" at bounding box center [332, 222] width 62 height 27
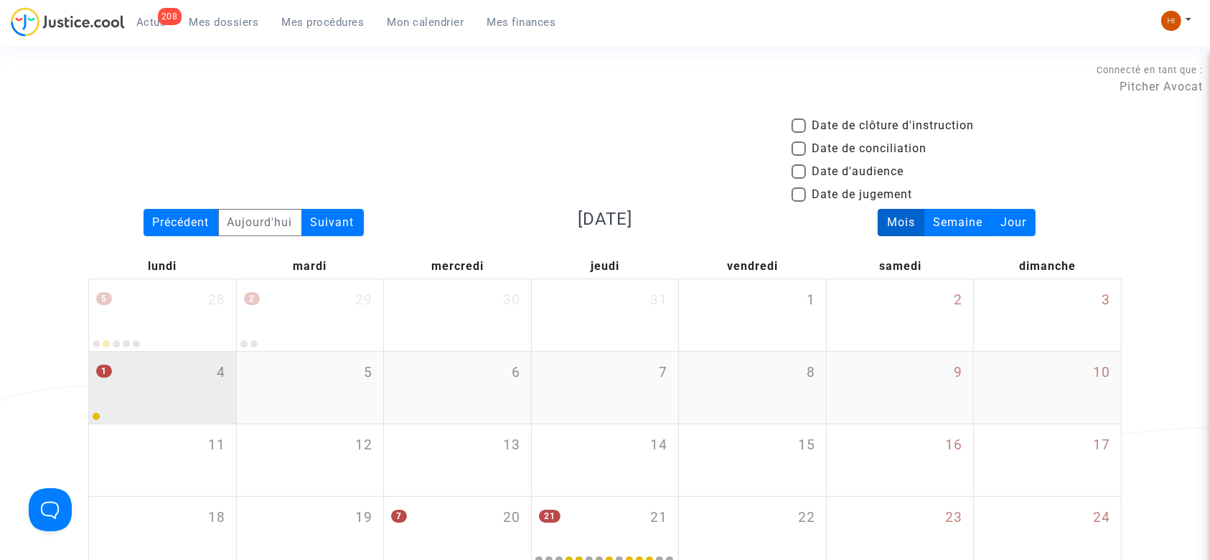
click at [212, 393] on div "1 4" at bounding box center [162, 380] width 147 height 56
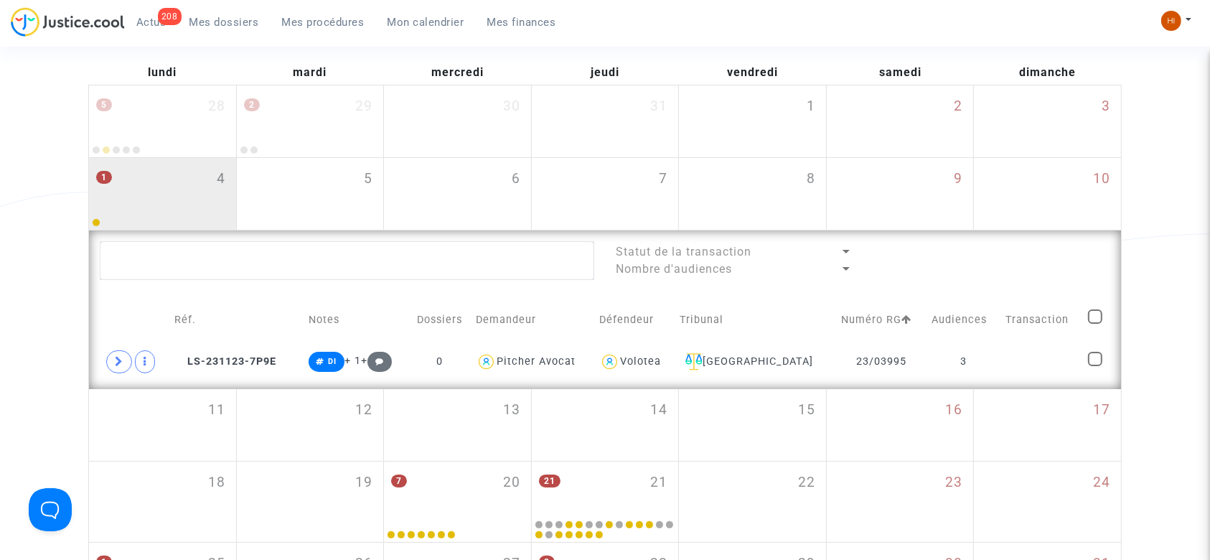
scroll to position [201, 0]
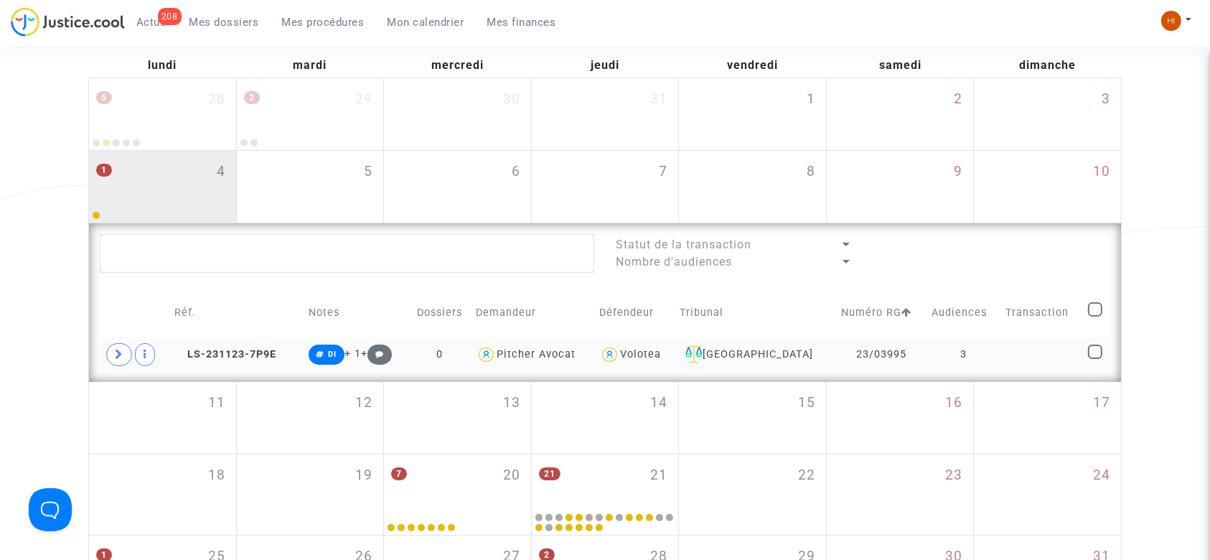
click at [1016, 347] on td at bounding box center [1041, 354] width 83 height 33
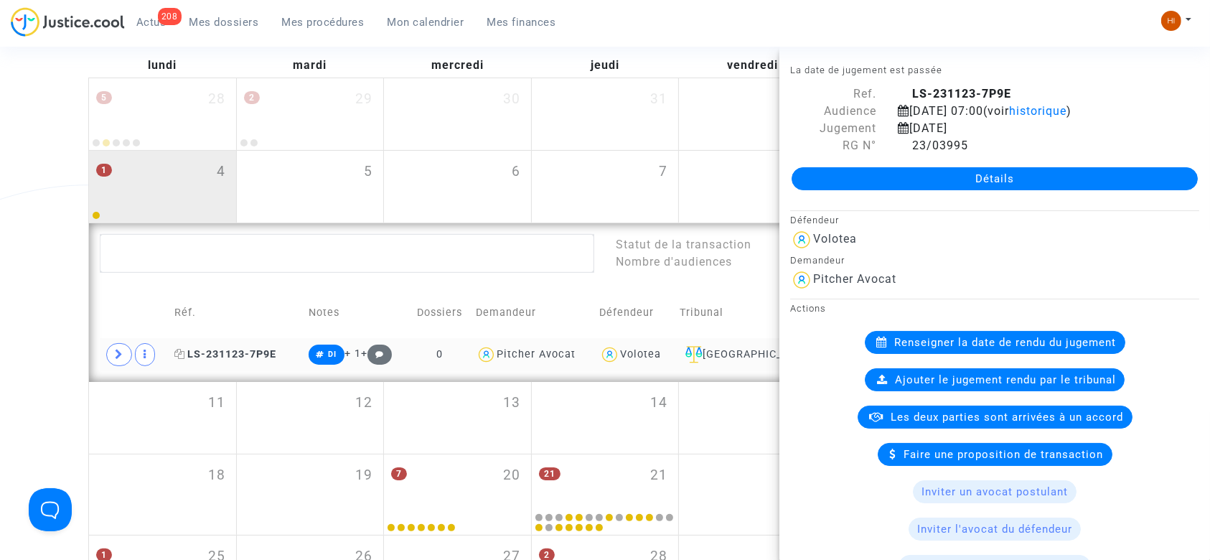
click at [222, 348] on span "LS-231123-7P9E" at bounding box center [225, 354] width 102 height 12
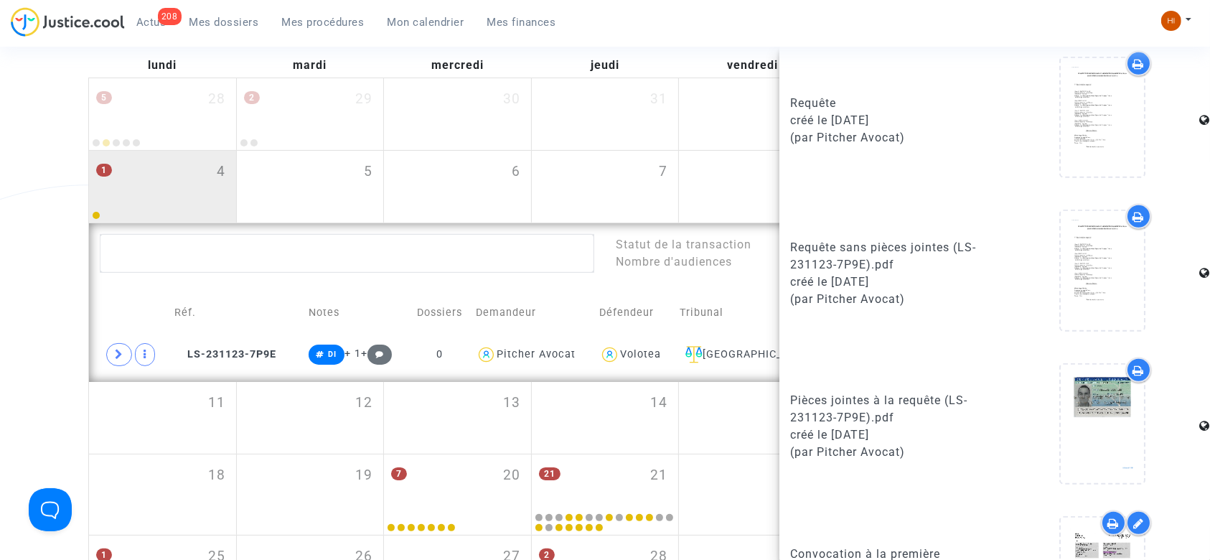
scroll to position [890, 0]
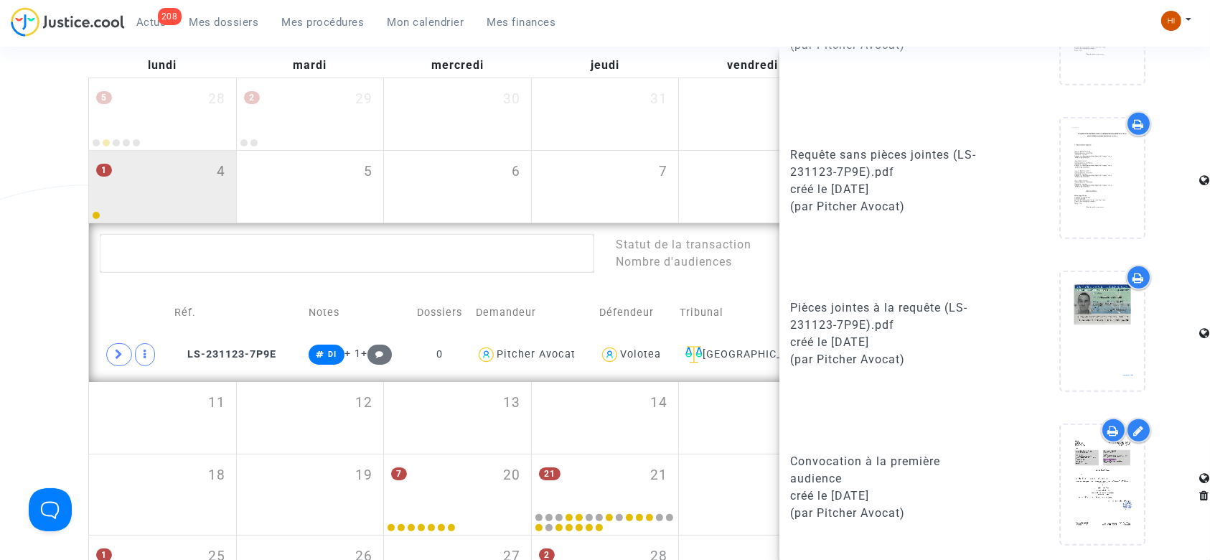
click at [0, 400] on div "Date de clôture d'instruction Date de conciliation Date d'audience Date de juge…" at bounding box center [605, 262] width 1210 height 692
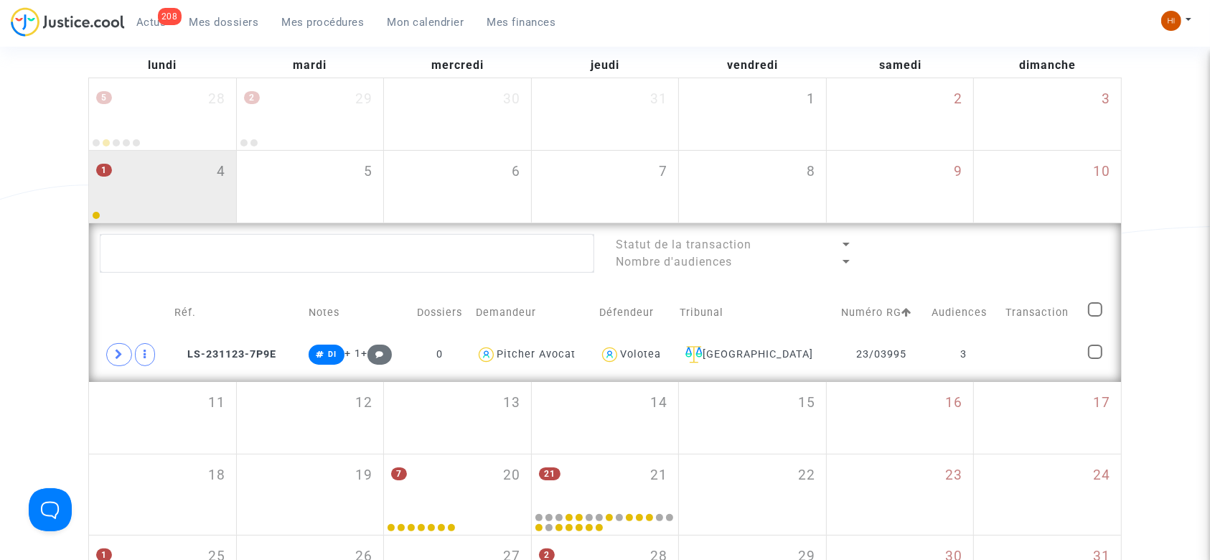
scroll to position [0, 0]
click at [204, 187] on div "1 4" at bounding box center [162, 179] width 147 height 56
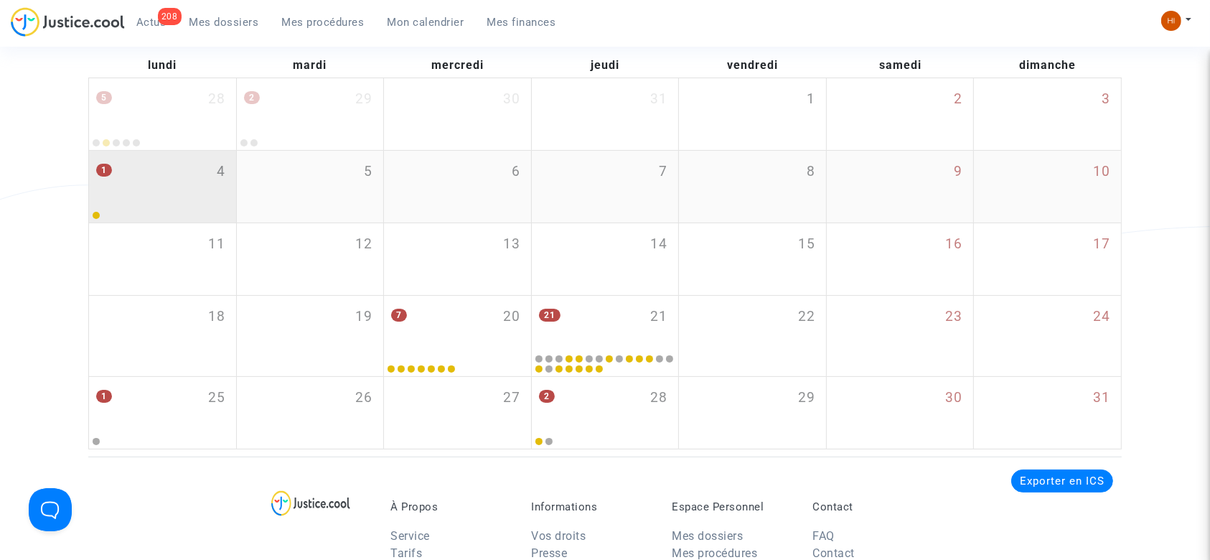
click at [184, 181] on div "1 4" at bounding box center [162, 179] width 147 height 56
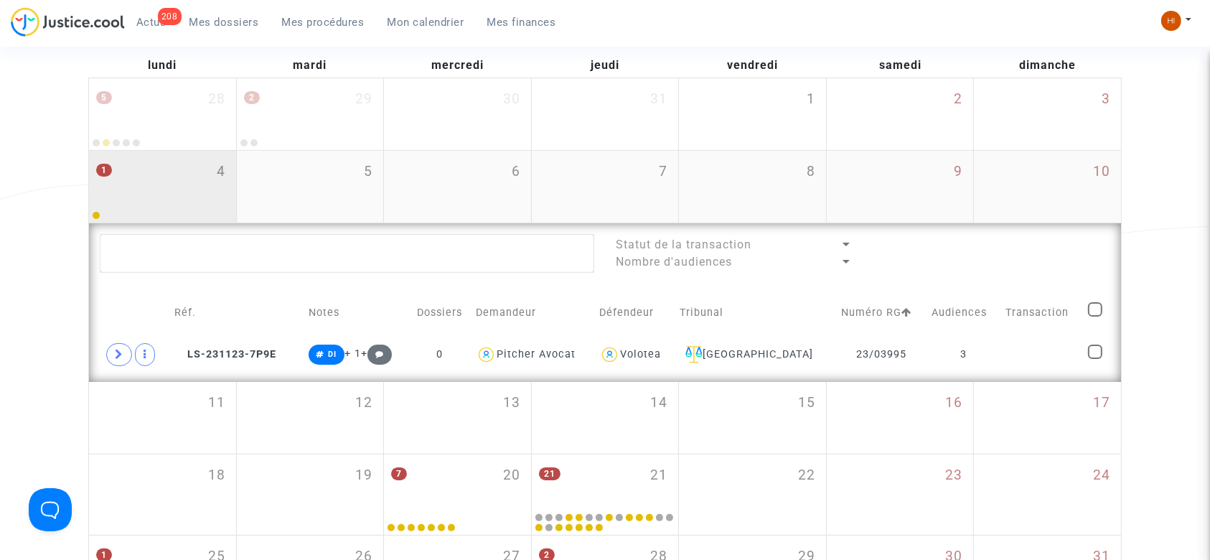
click at [184, 181] on div "1 4" at bounding box center [162, 179] width 147 height 56
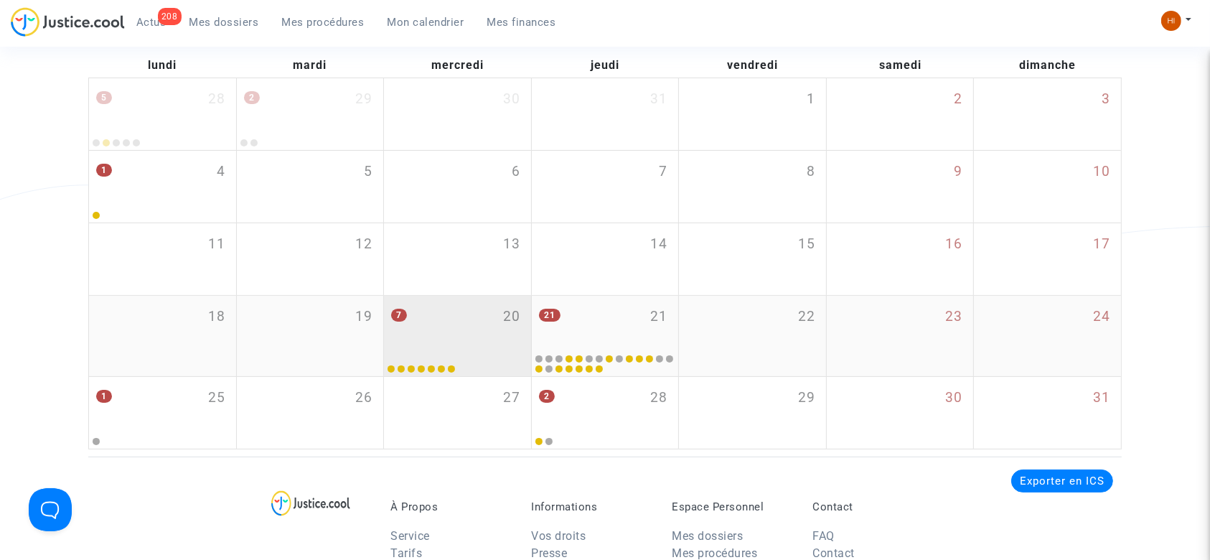
click at [453, 314] on div "7 20" at bounding box center [457, 324] width 147 height 56
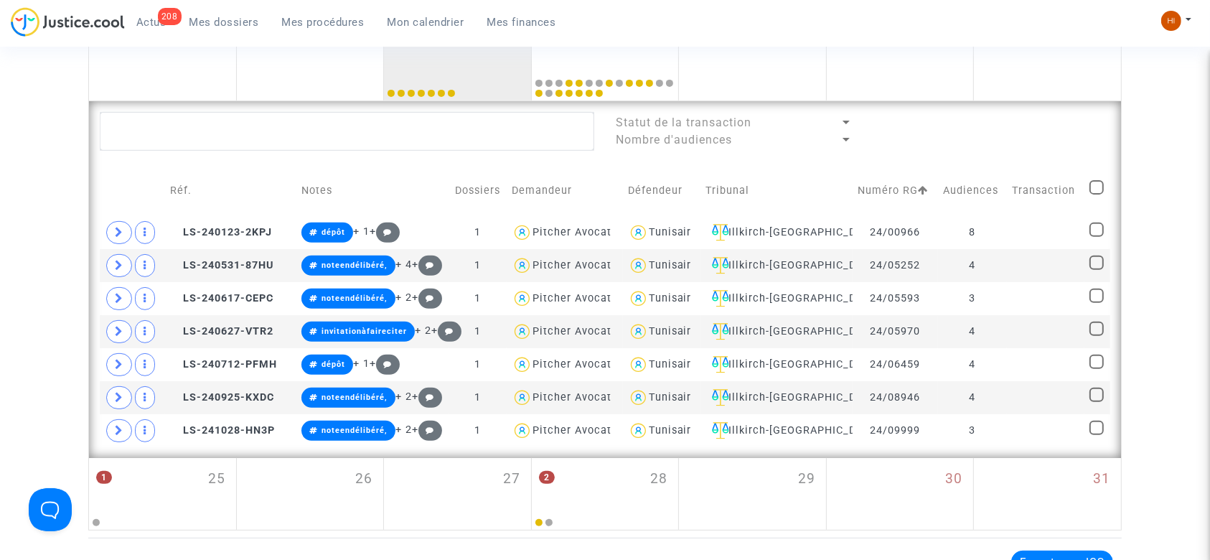
scroll to position [486, 0]
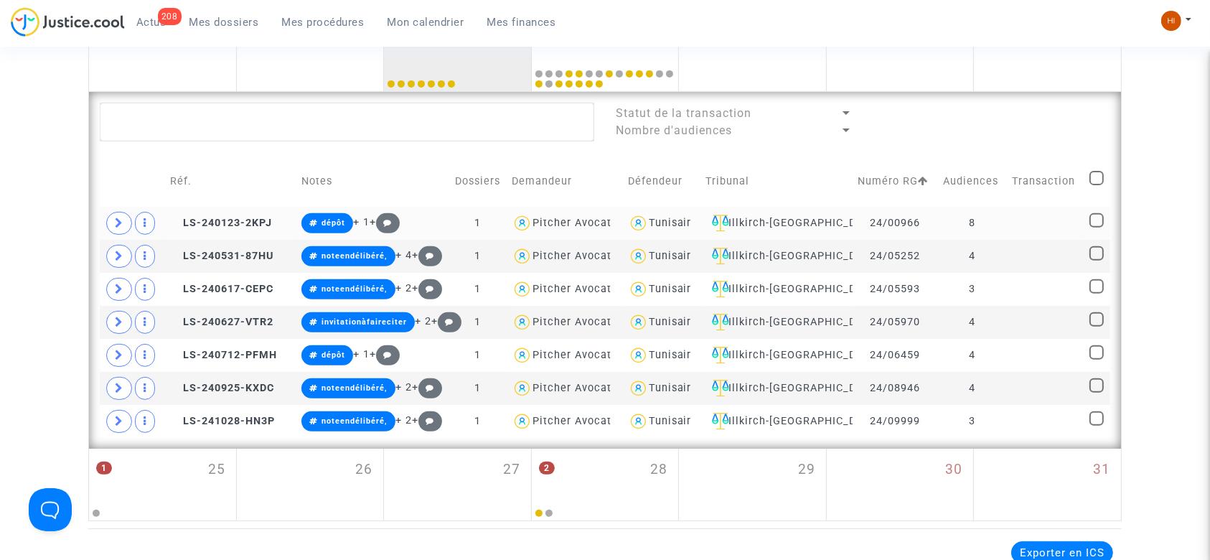
click at [1024, 210] on td at bounding box center [1045, 223] width 77 height 33
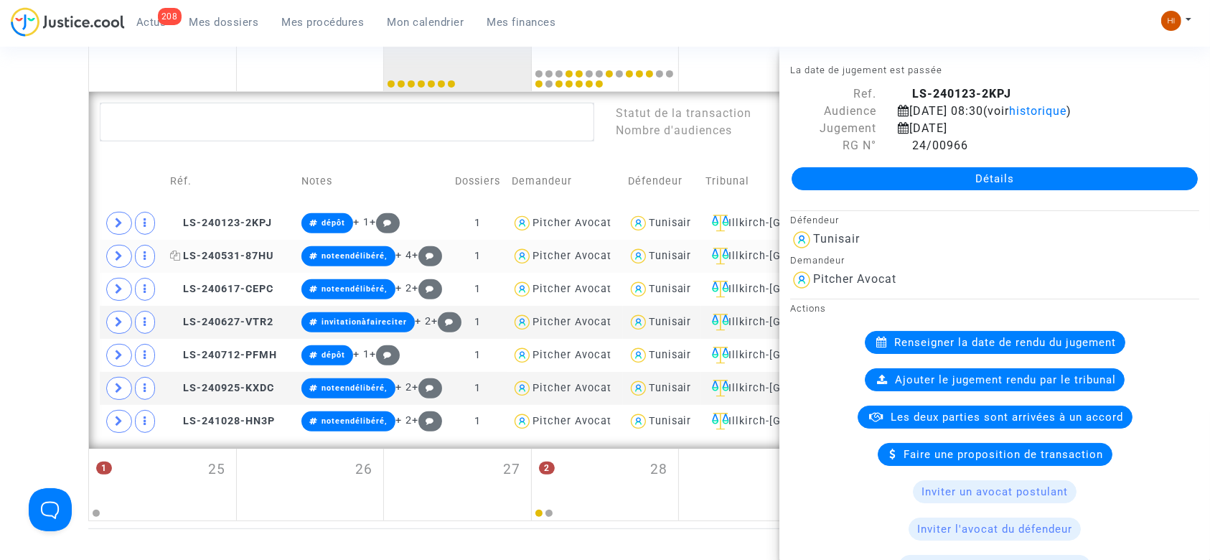
click at [255, 250] on span "LS-240531-87HU" at bounding box center [221, 256] width 103 height 12
click at [222, 286] on span "LS-240617-CEPC" at bounding box center [221, 289] width 103 height 12
click at [236, 316] on span "LS-240627-VTR2" at bounding box center [221, 322] width 103 height 12
click at [4, 265] on div "Date de clôture d'instruction Date de conciliation Date d'audience Date de juge…" at bounding box center [605, 76] width 1210 height 890
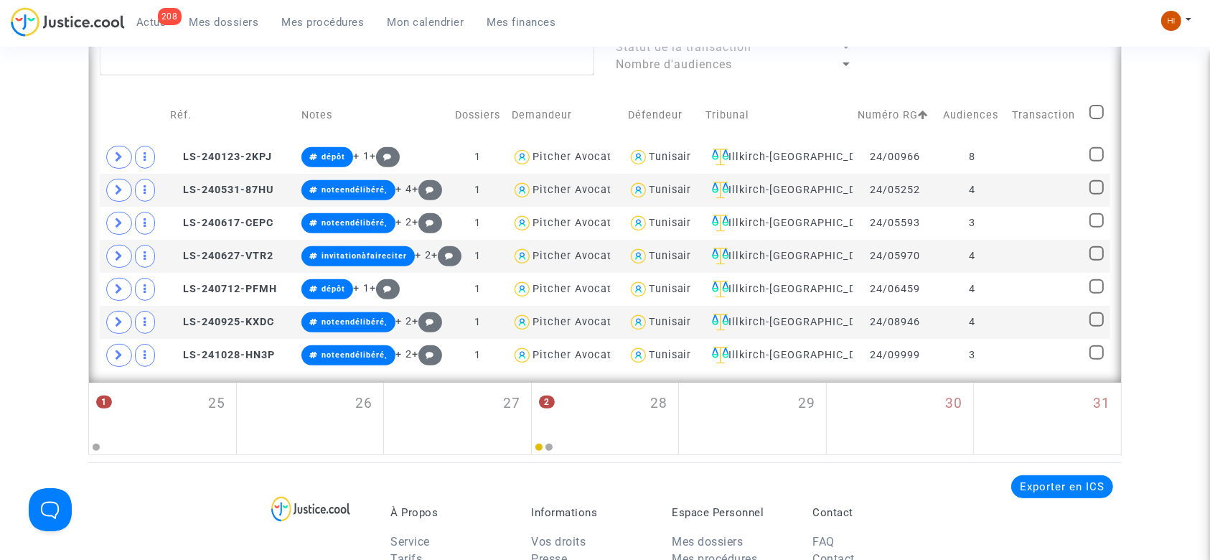
scroll to position [540, 0]
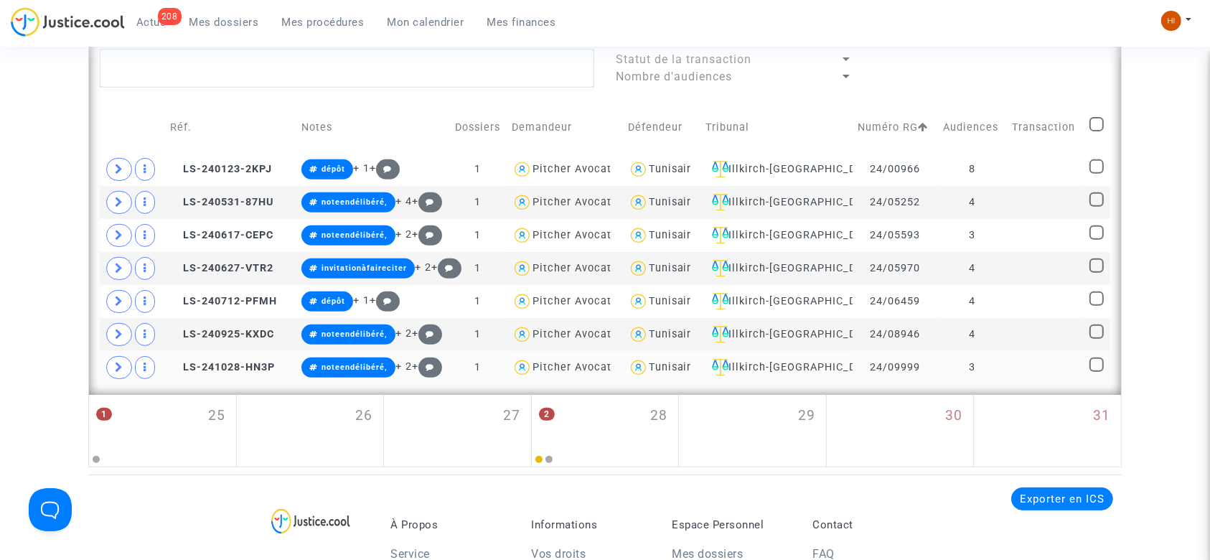
click at [1022, 362] on td at bounding box center [1045, 367] width 77 height 33
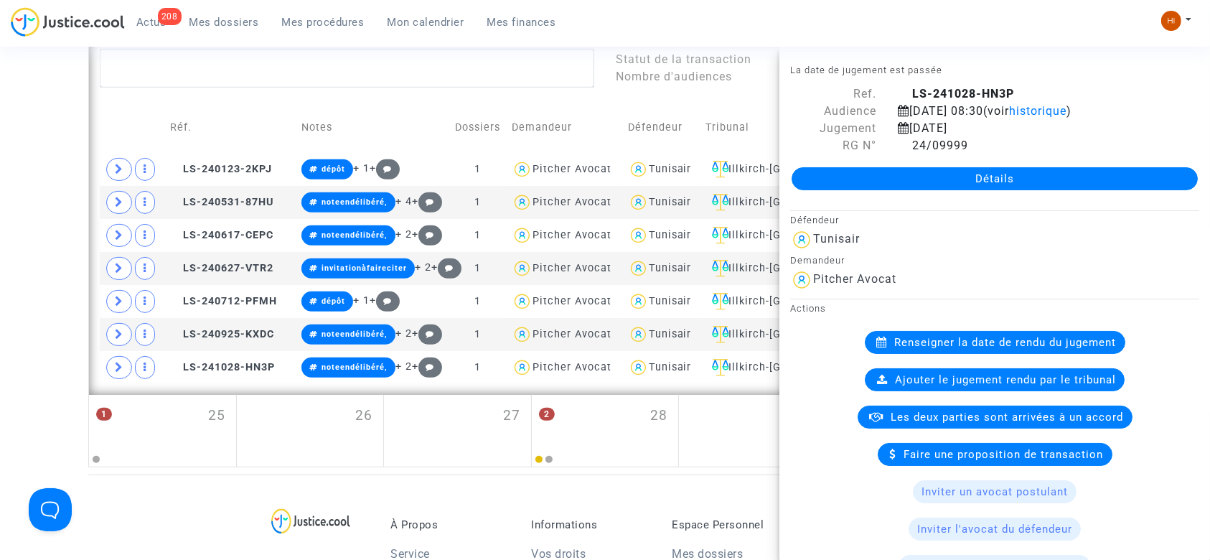
click at [65, 260] on div "Date de clôture d'instruction Date de conciliation Date d'audience Date de juge…" at bounding box center [605, 22] width 1210 height 890
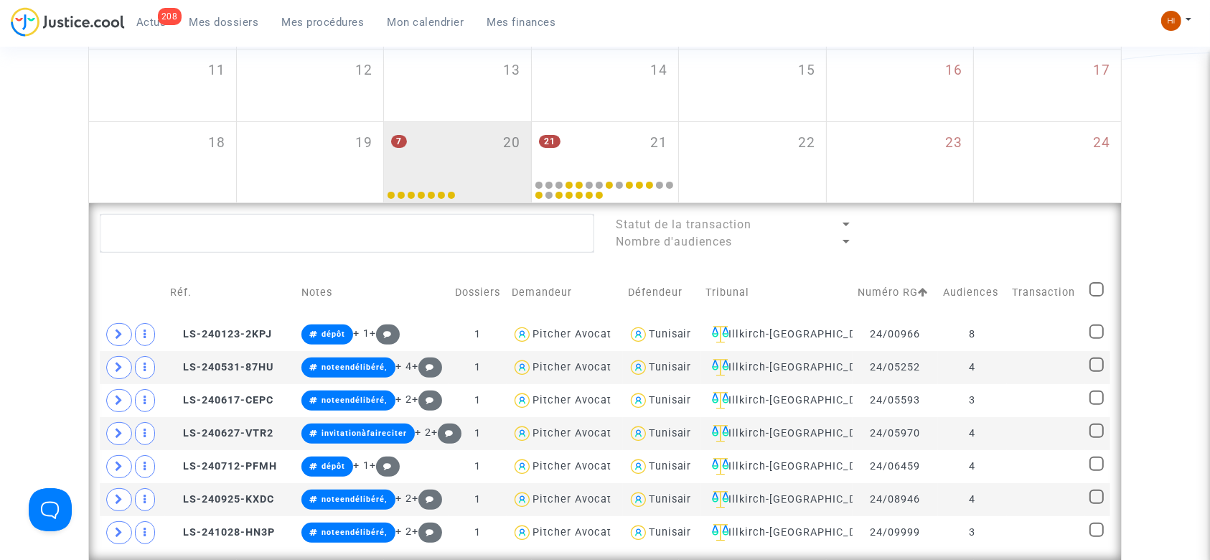
scroll to position [373, 0]
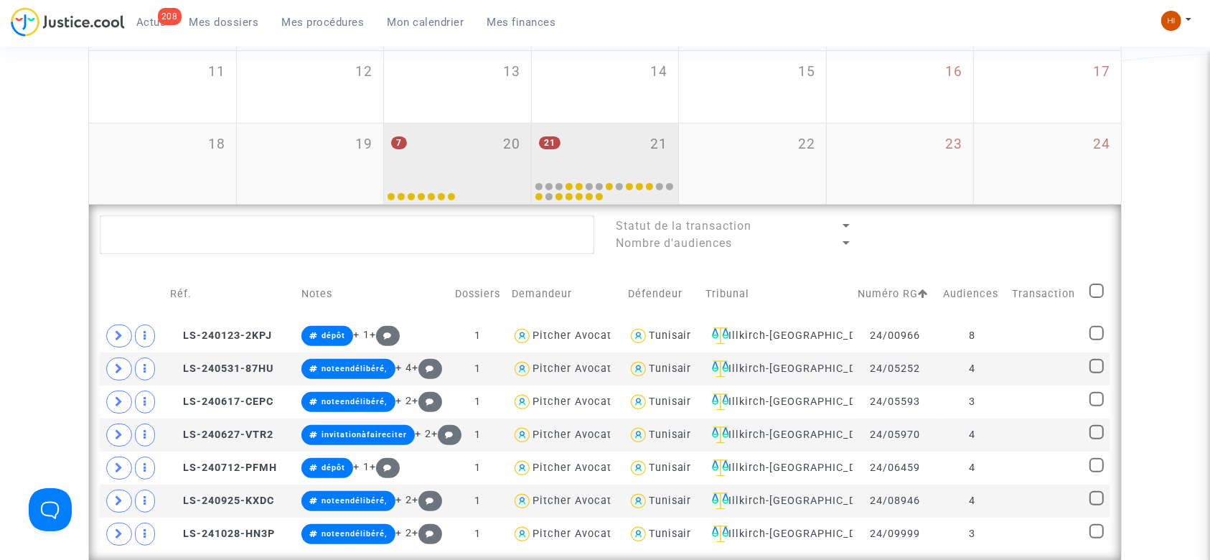
click at [627, 146] on div "21 21" at bounding box center [605, 151] width 147 height 56
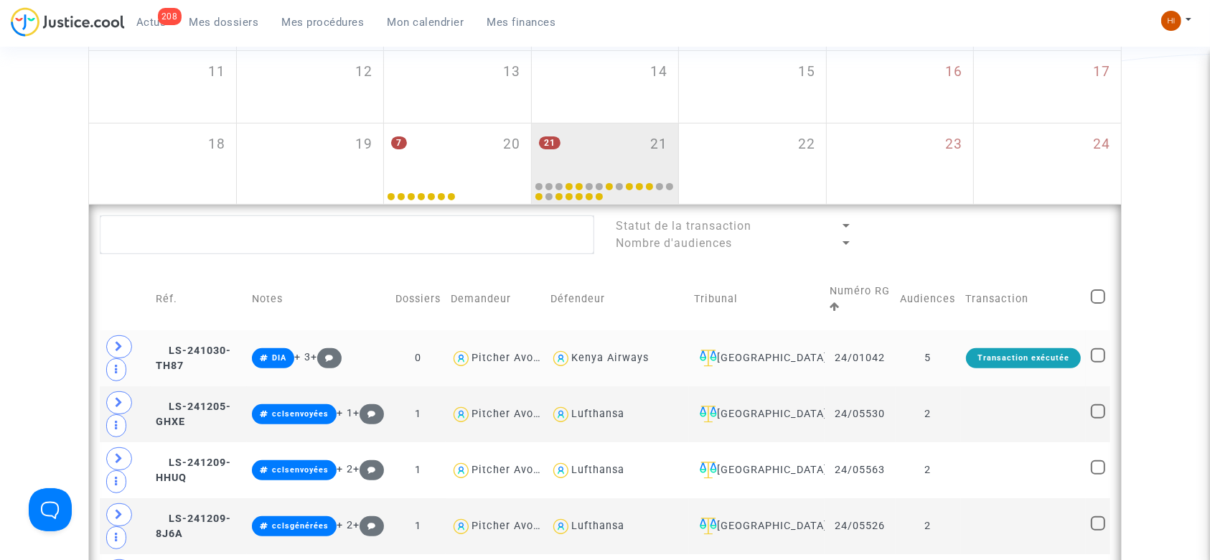
click at [961, 353] on td "5" at bounding box center [927, 358] width 65 height 56
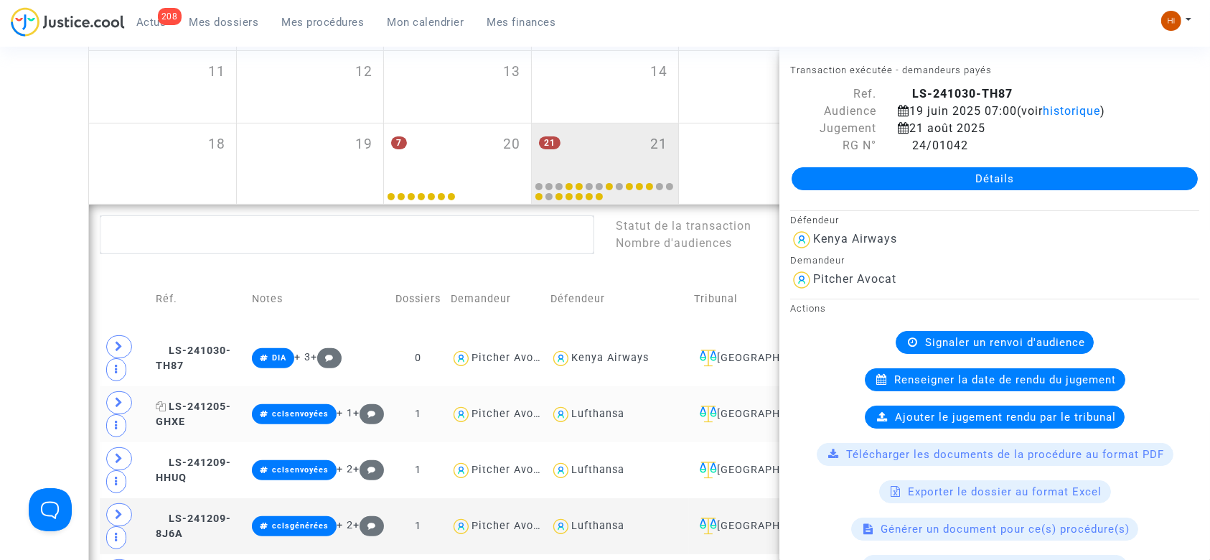
click at [211, 410] on span "LS-241205-GHXE" at bounding box center [193, 414] width 75 height 28
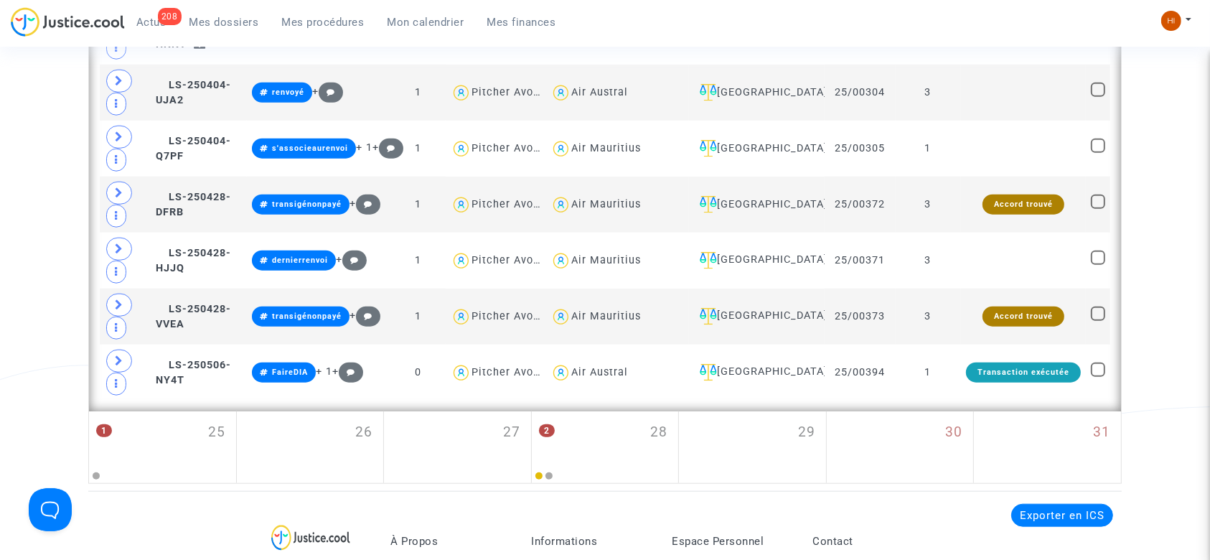
scroll to position [1360, 0]
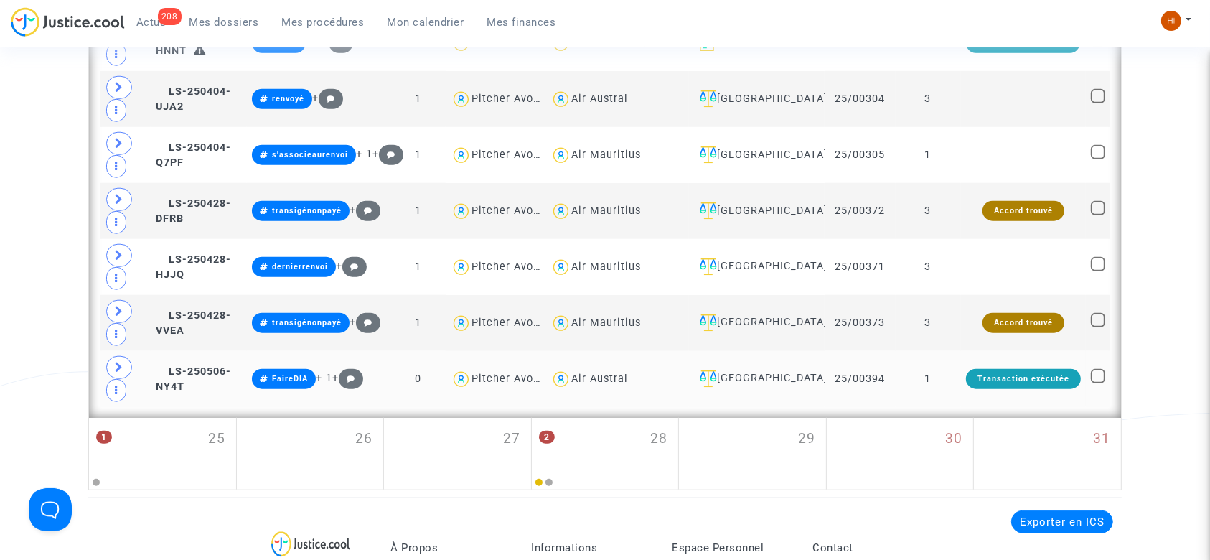
click at [969, 370] on div "Transaction exécutée" at bounding box center [1023, 379] width 115 height 20
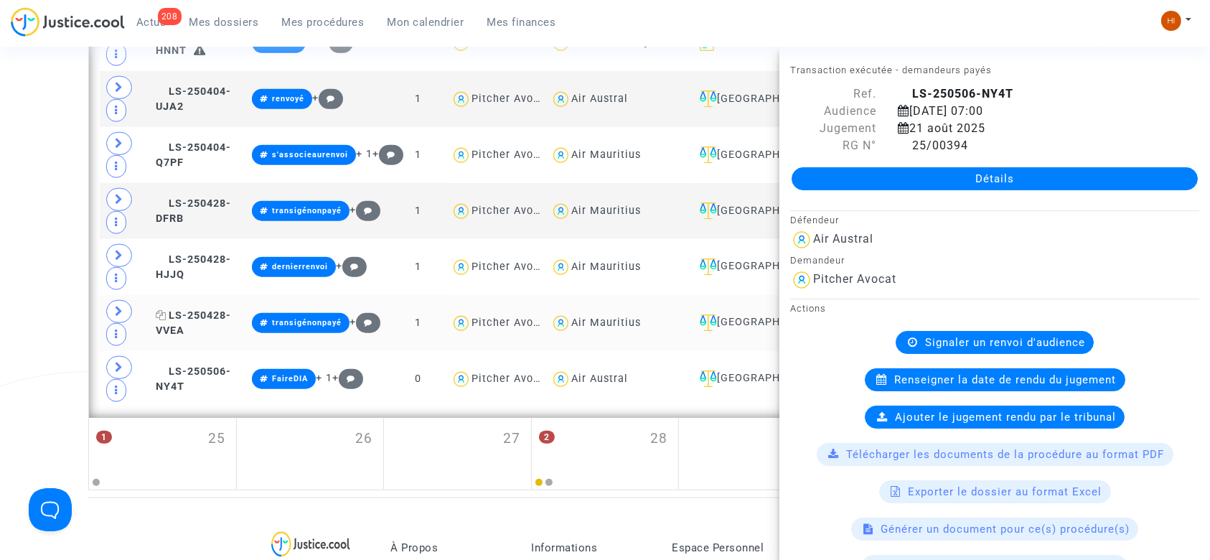
click at [204, 309] on span "LS-250428-VVEA" at bounding box center [193, 323] width 75 height 28
